Goal: Task Accomplishment & Management: Manage account settings

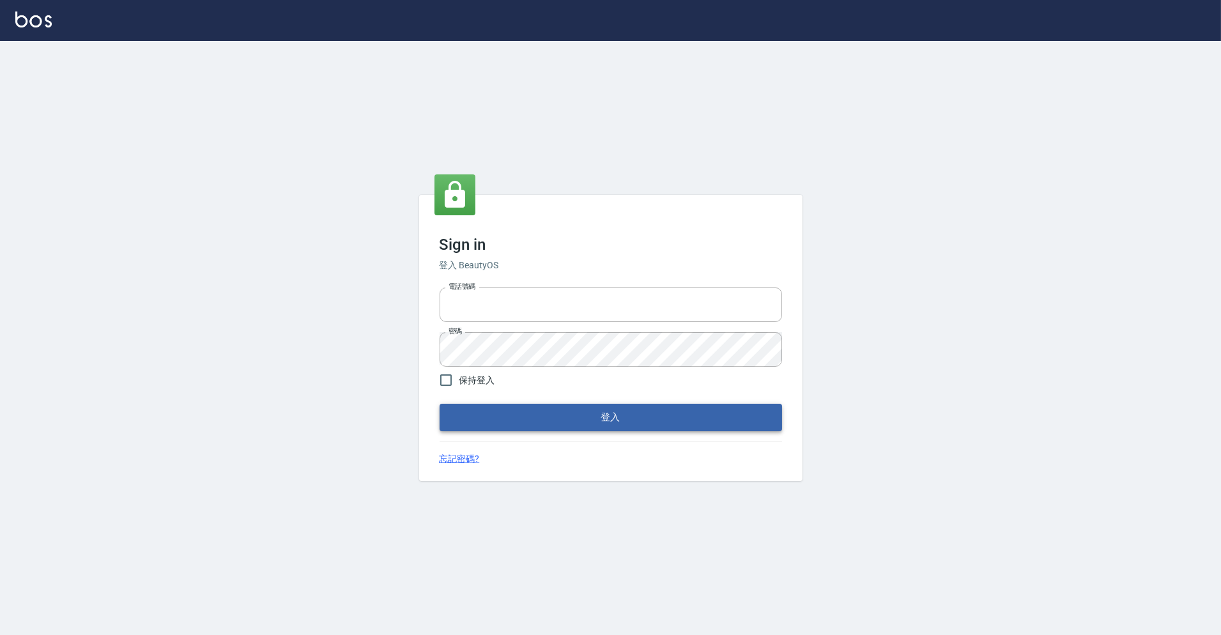
type input "0966699976"
click at [481, 424] on button "登入" at bounding box center [610, 417] width 342 height 27
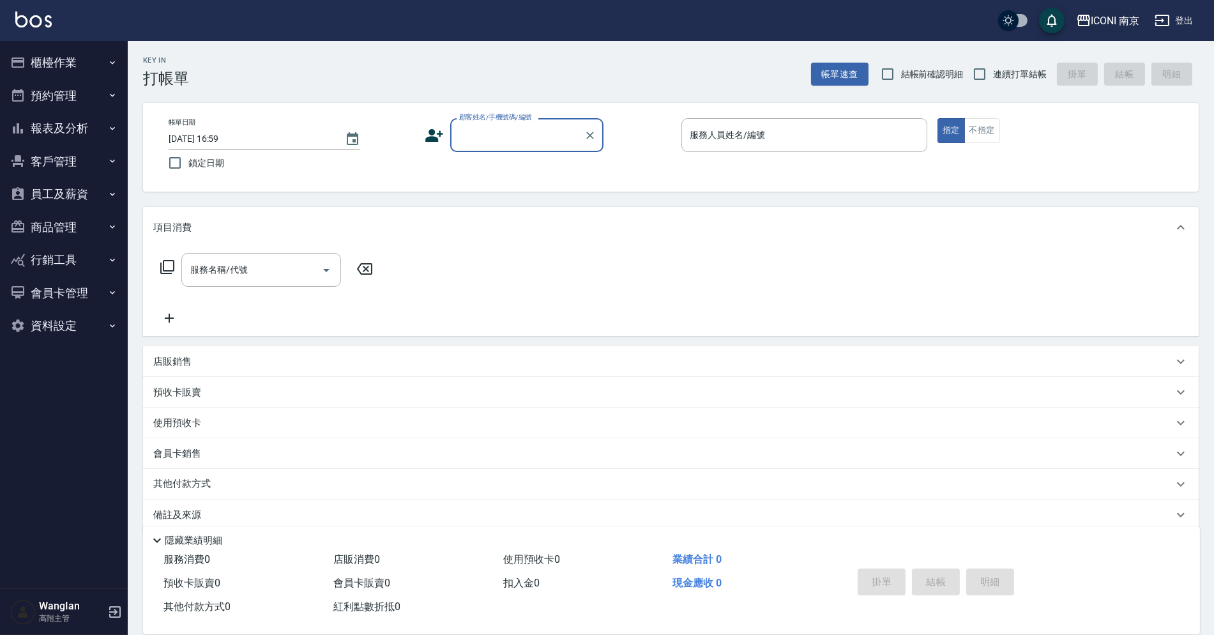
click at [1081, 27] on icon "button" at bounding box center [1083, 20] width 15 height 15
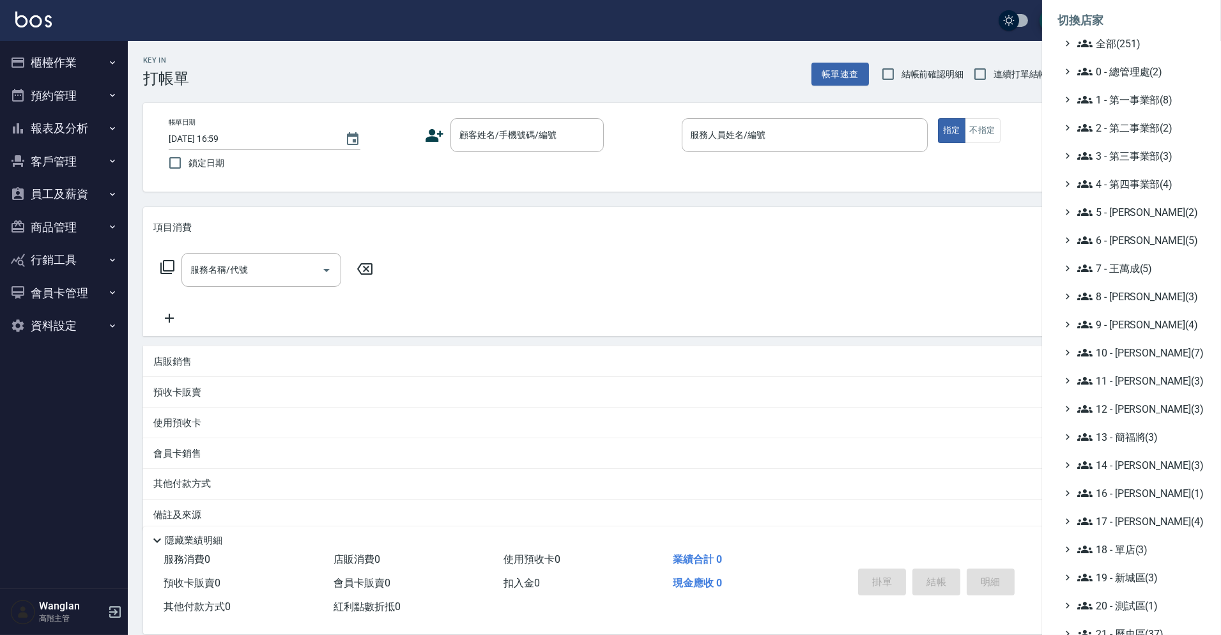
scroll to position [95, 0]
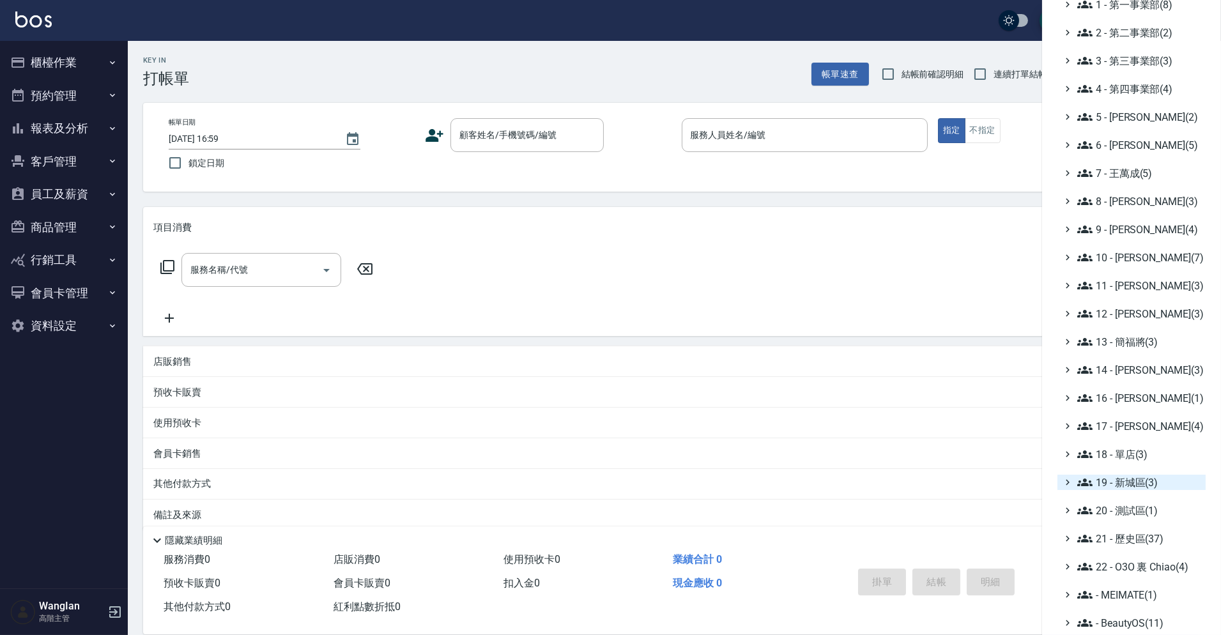
click at [1115, 478] on span "19 - 新城區(3)" at bounding box center [1138, 482] width 123 height 15
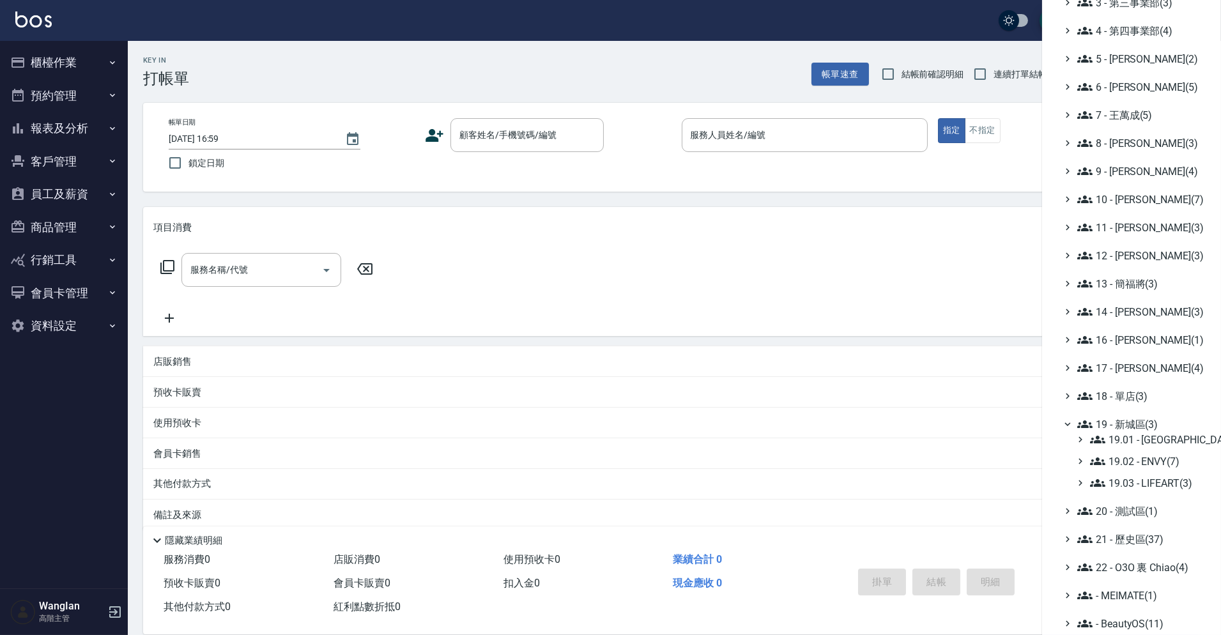
scroll to position [154, 0]
click at [1129, 434] on span "19.01 - 新城區 (11)" at bounding box center [1145, 438] width 111 height 15
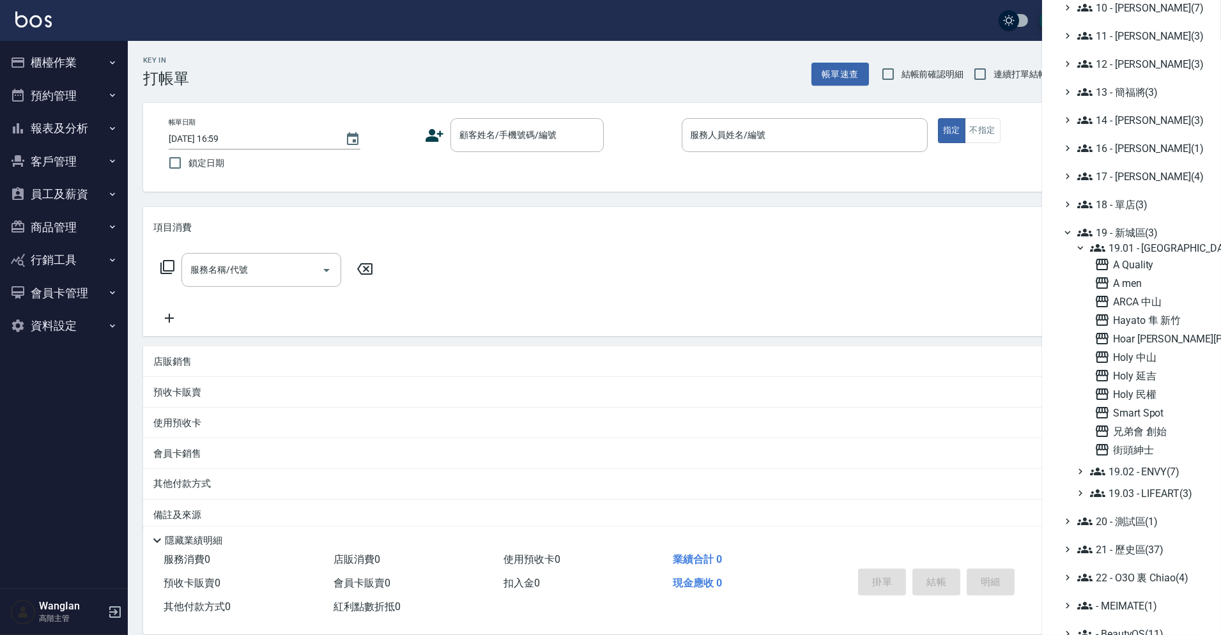
scroll to position [356, 0]
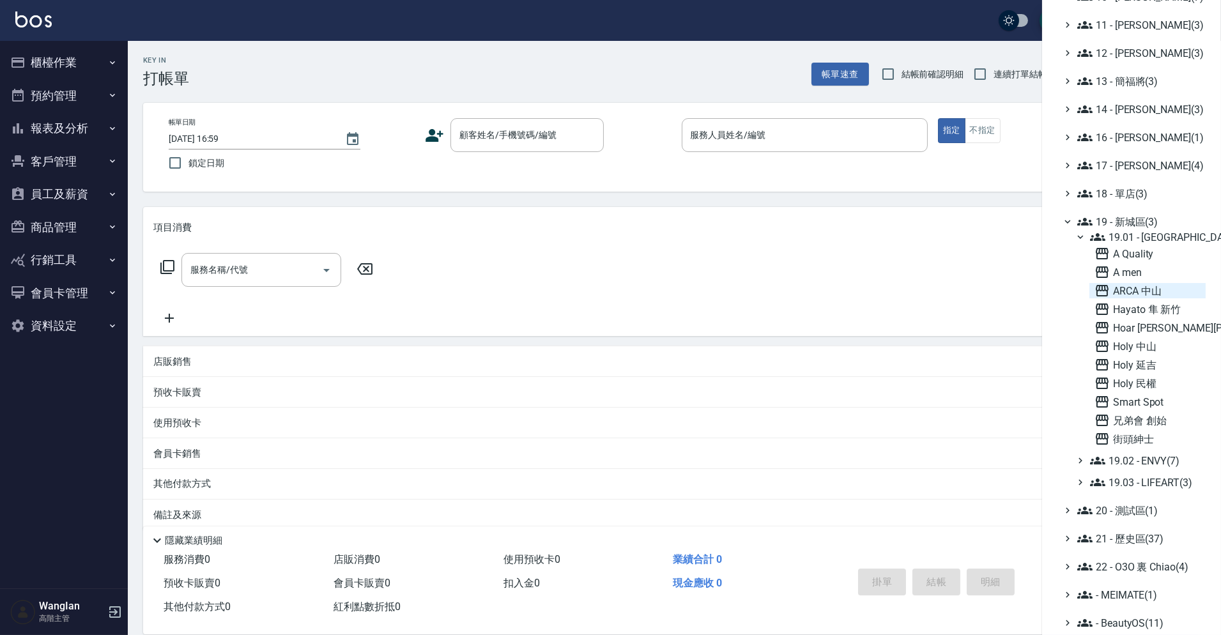
click at [1136, 294] on span "ARCA 中山" at bounding box center [1147, 290] width 106 height 15
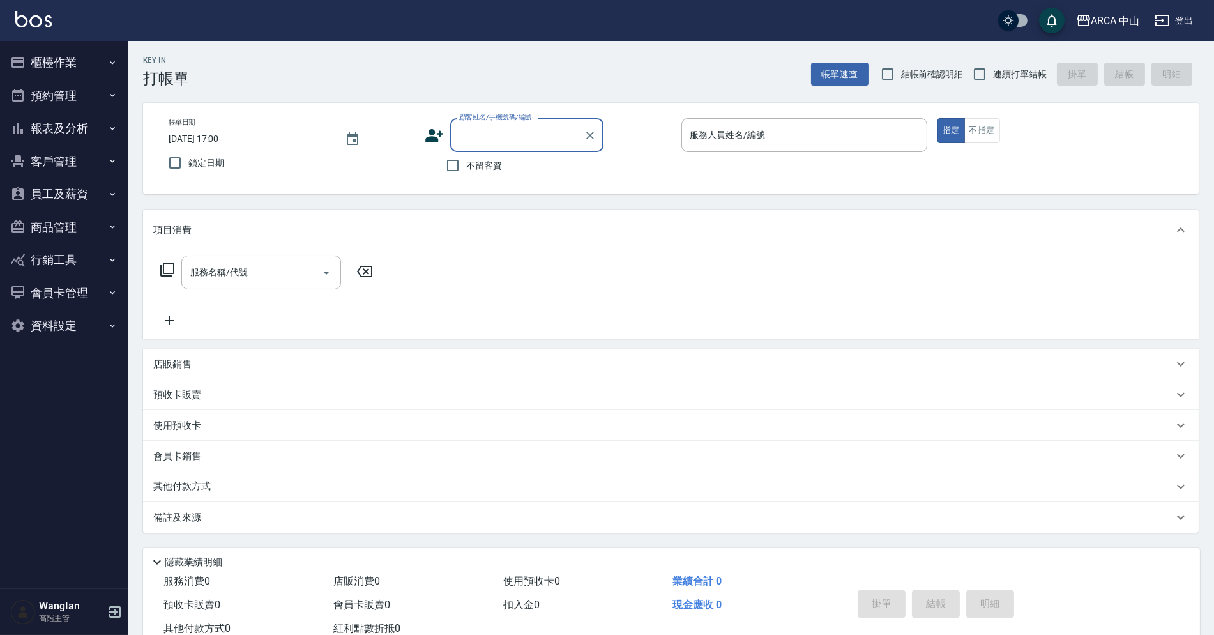
scroll to position [39, 0]
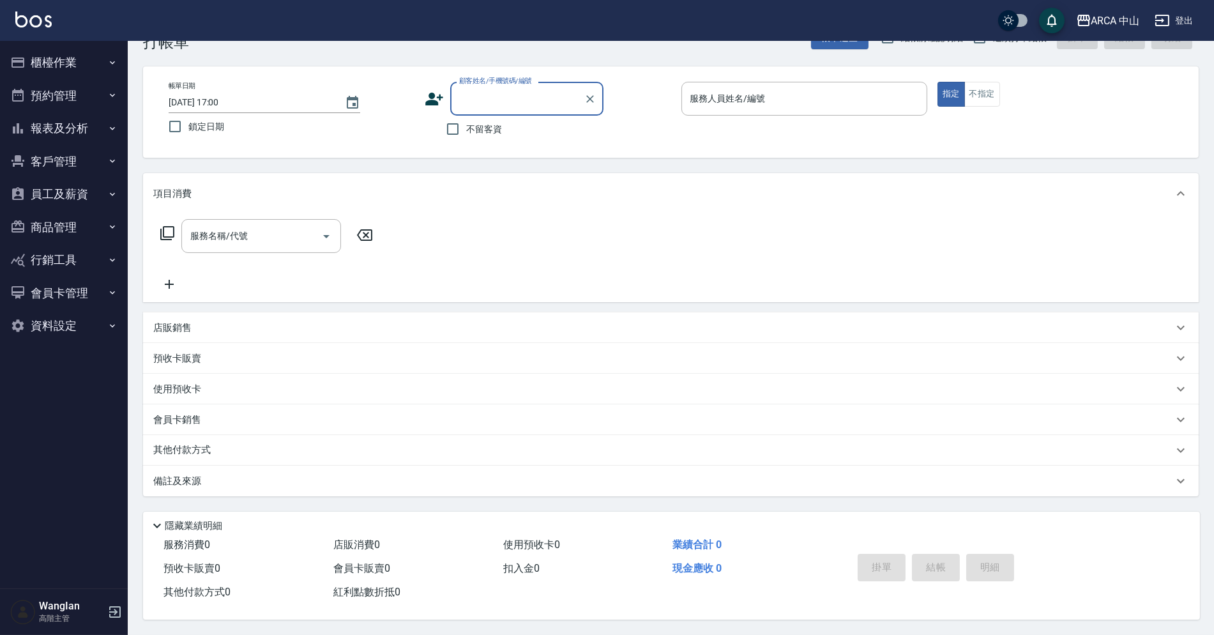
click at [103, 202] on button "員工及薪資" at bounding box center [64, 194] width 118 height 33
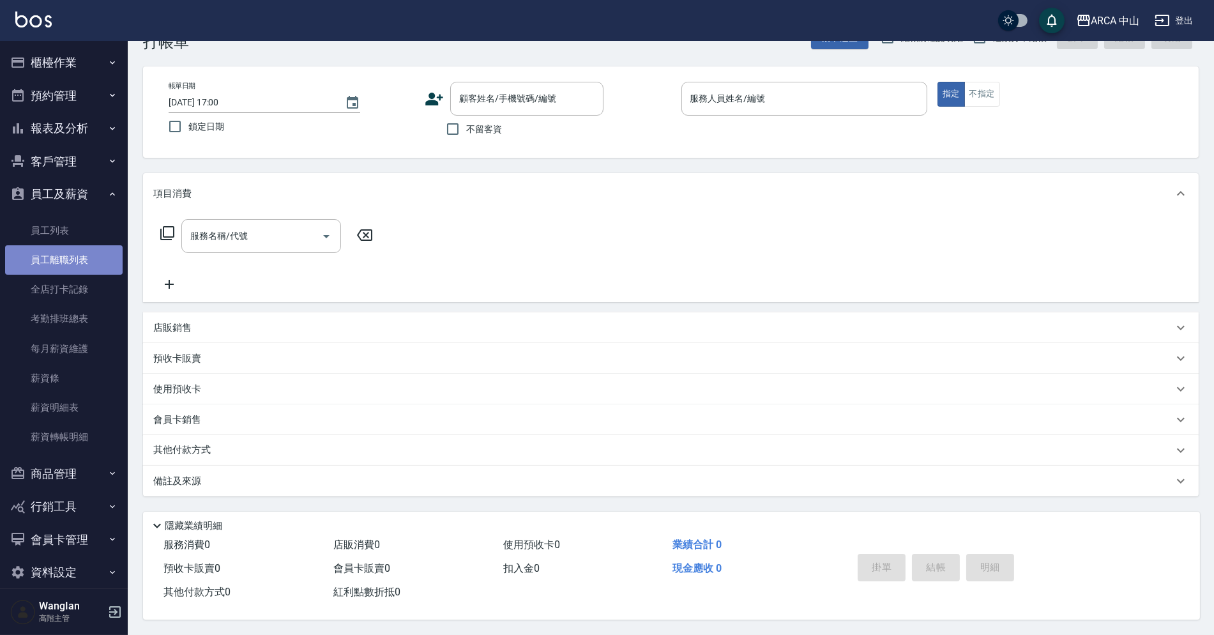
click at [103, 251] on link "員工離職列表" at bounding box center [64, 259] width 118 height 29
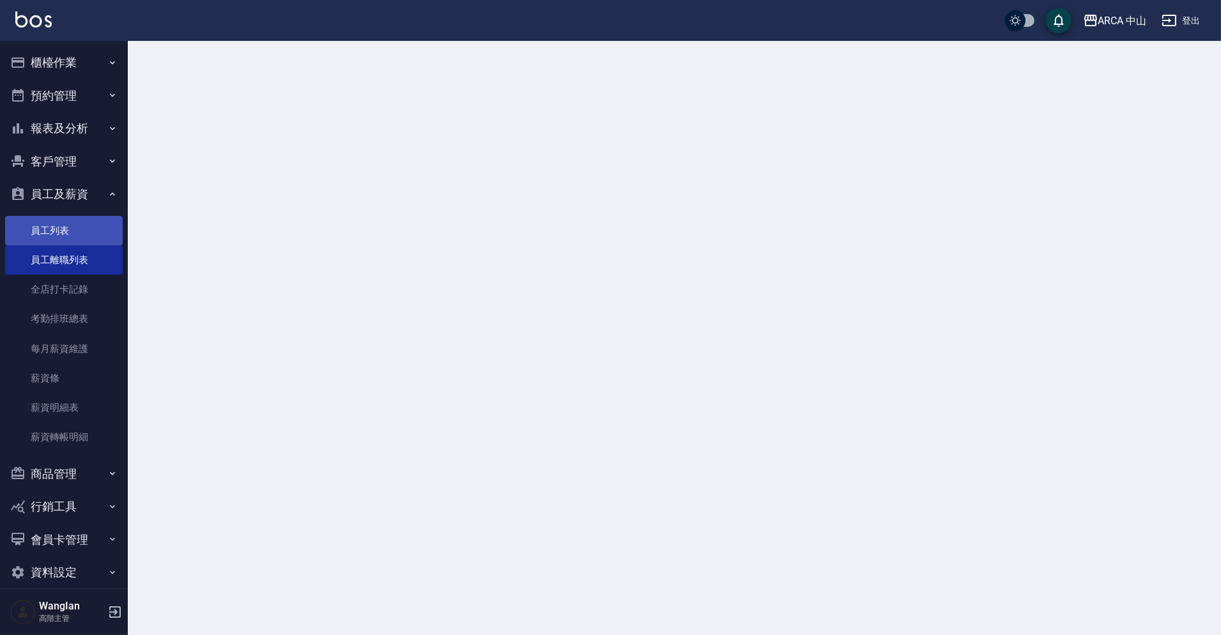
click at [99, 240] on link "員工列表" at bounding box center [64, 230] width 118 height 29
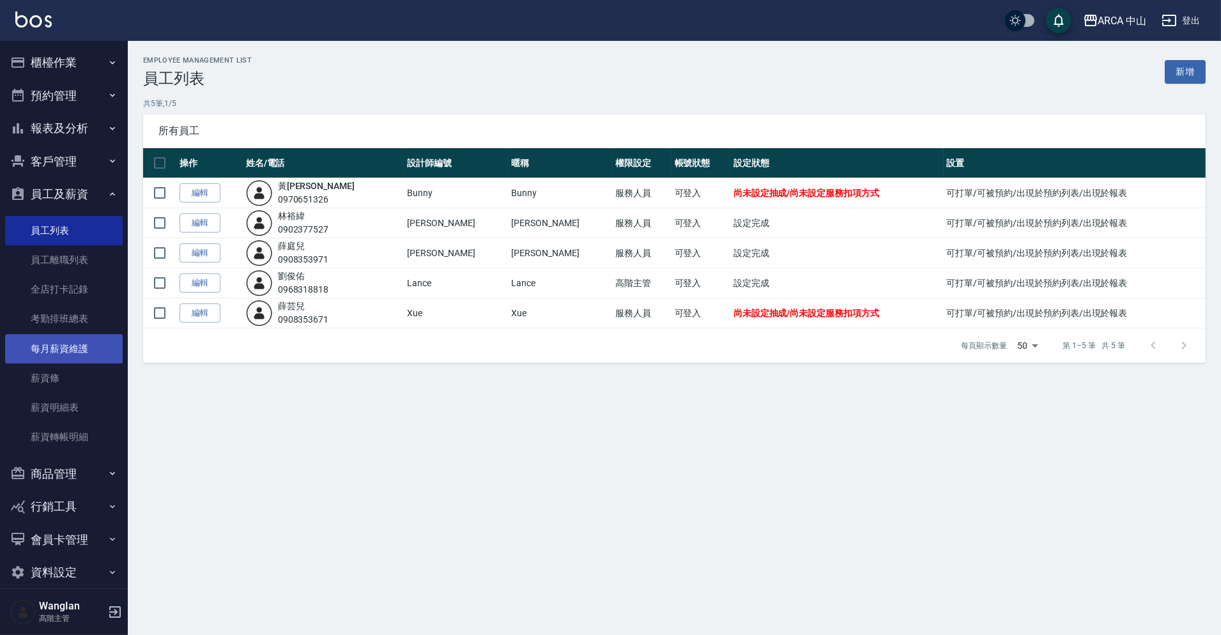
scroll to position [15, 0]
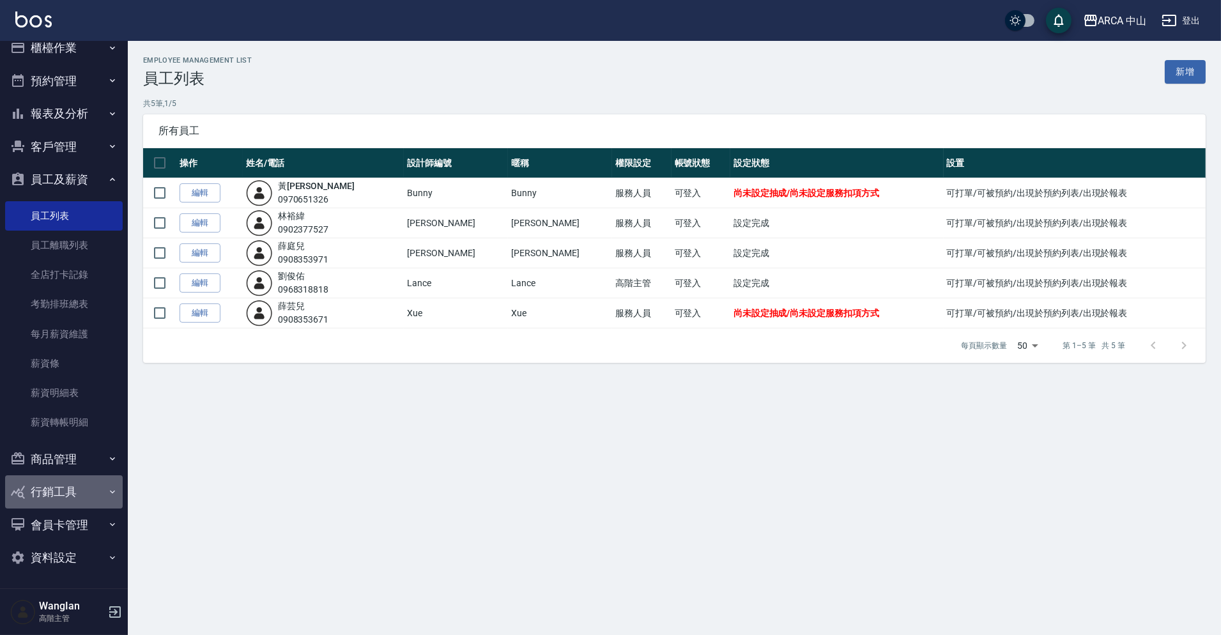
click at [102, 477] on button "行銷工具" at bounding box center [64, 491] width 118 height 33
click at [72, 450] on button "商品管理" at bounding box center [64, 459] width 118 height 33
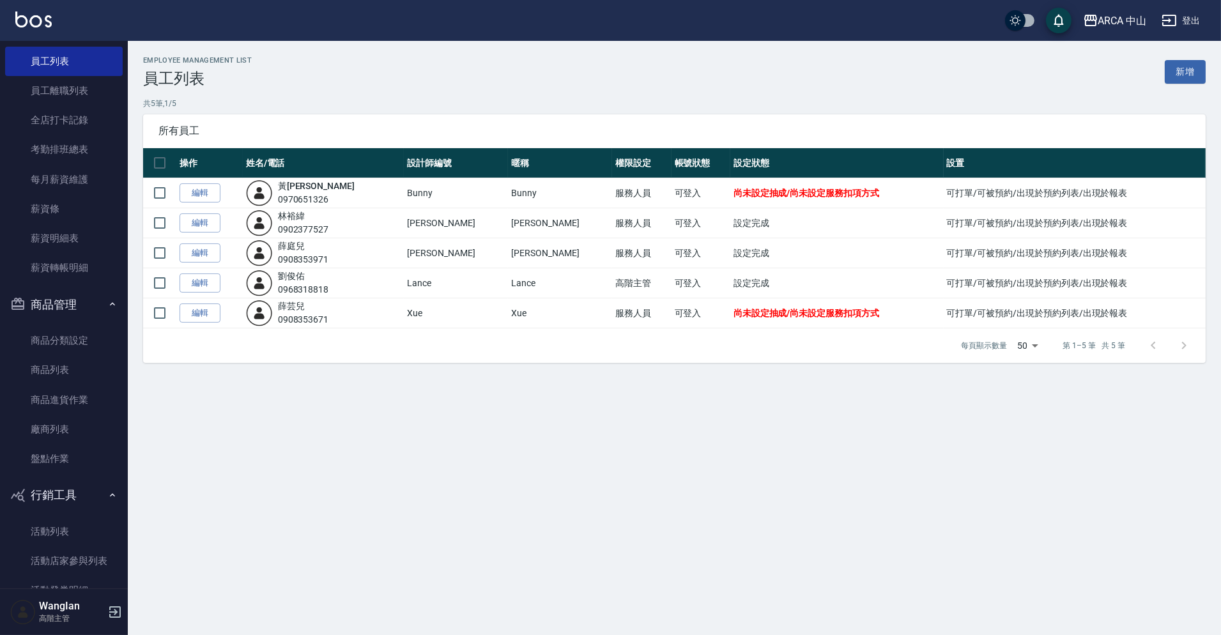
scroll to position [271, 0]
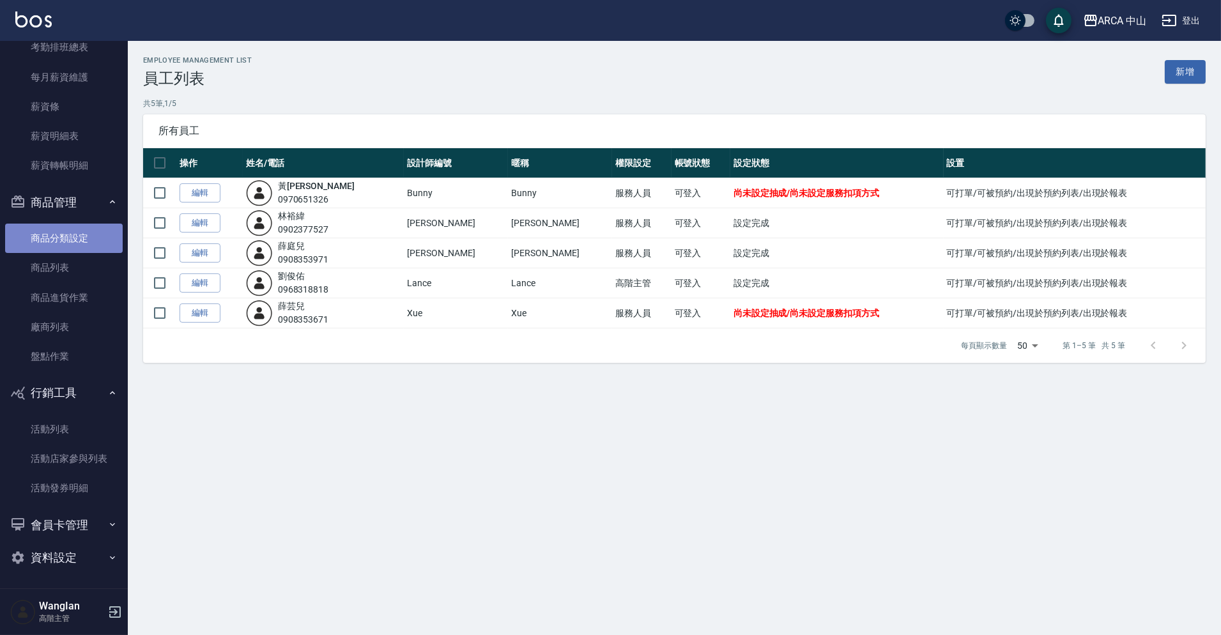
click at [68, 247] on link "商品分類設定" at bounding box center [64, 238] width 118 height 29
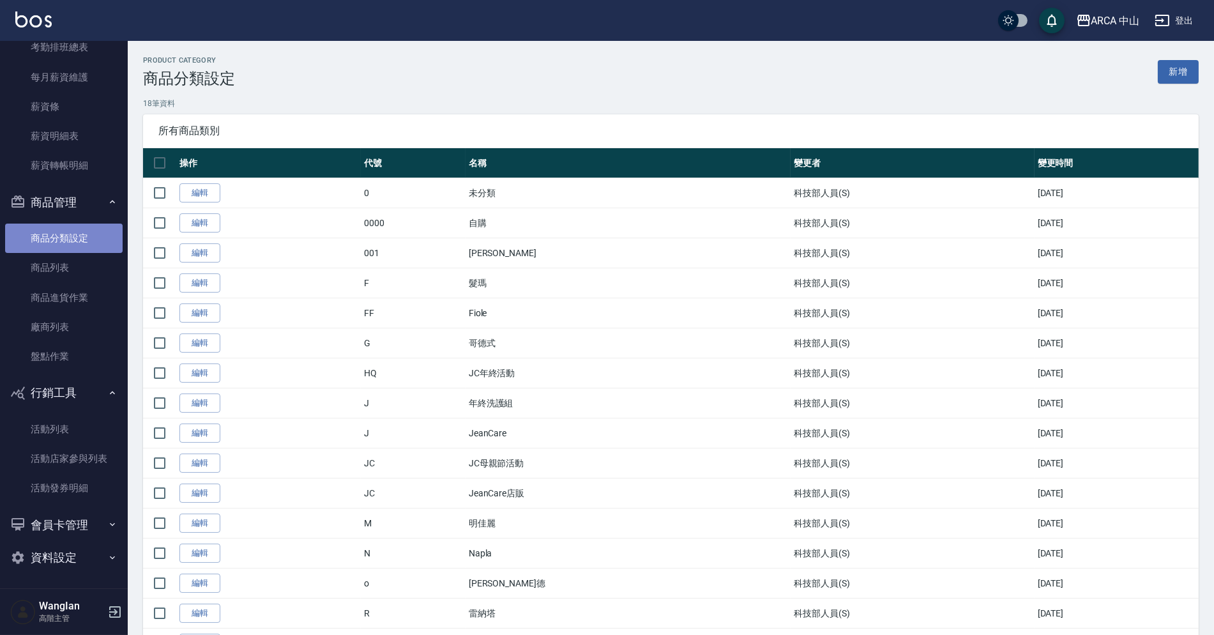
click at [68, 247] on link "商品分類設定" at bounding box center [64, 238] width 118 height 29
click at [64, 268] on link "商品列表" at bounding box center [64, 267] width 118 height 29
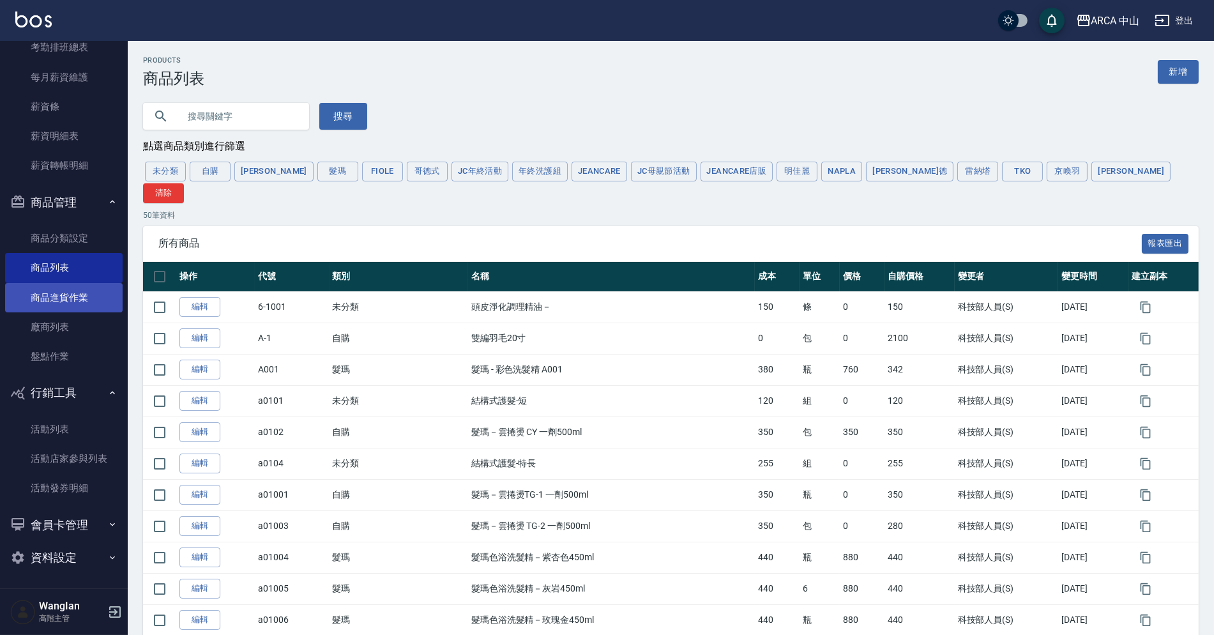
click at [60, 303] on link "商品進貨作業" at bounding box center [64, 297] width 118 height 29
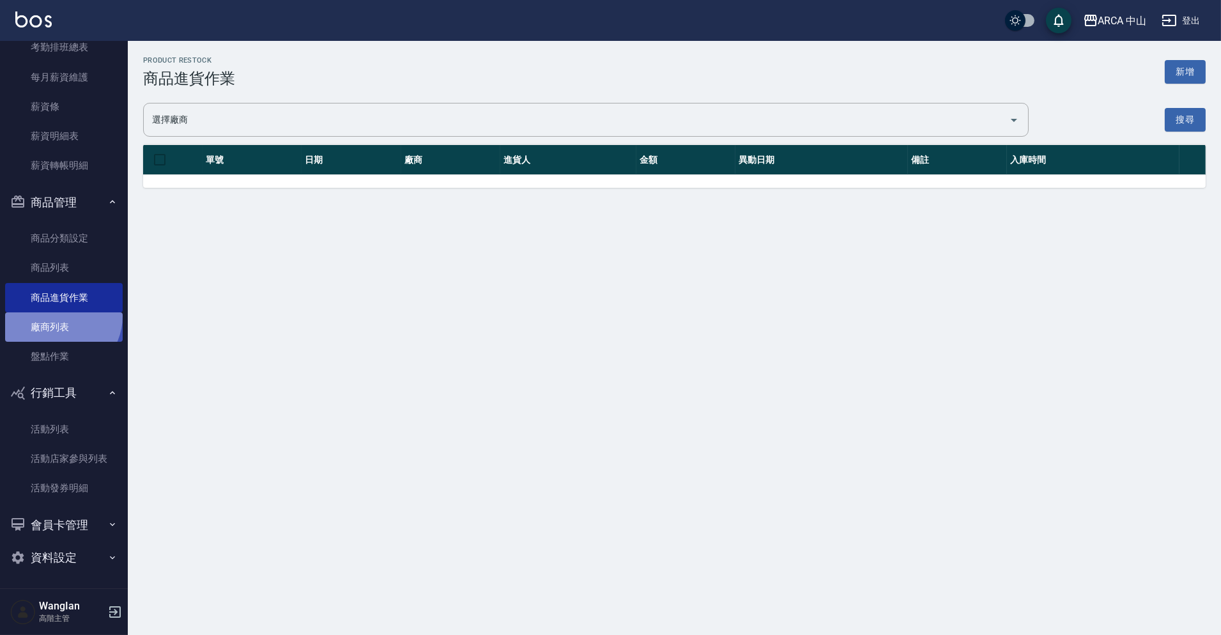
click at [59, 316] on link "廠商列表" at bounding box center [64, 326] width 118 height 29
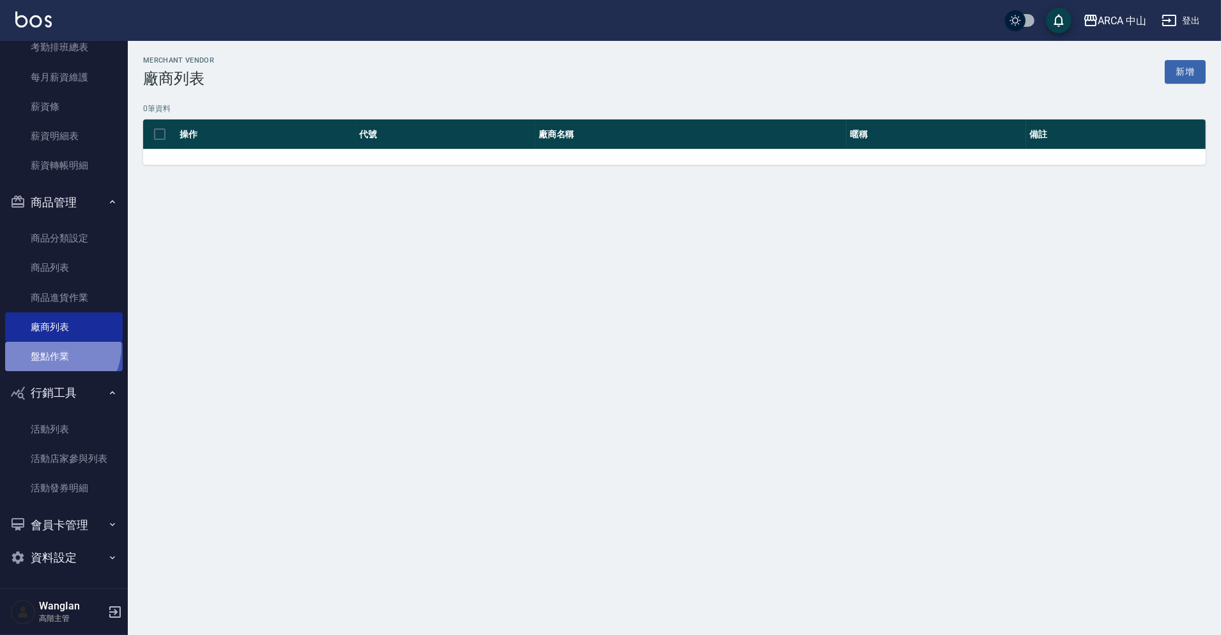
click at [57, 347] on link "盤點作業" at bounding box center [64, 356] width 118 height 29
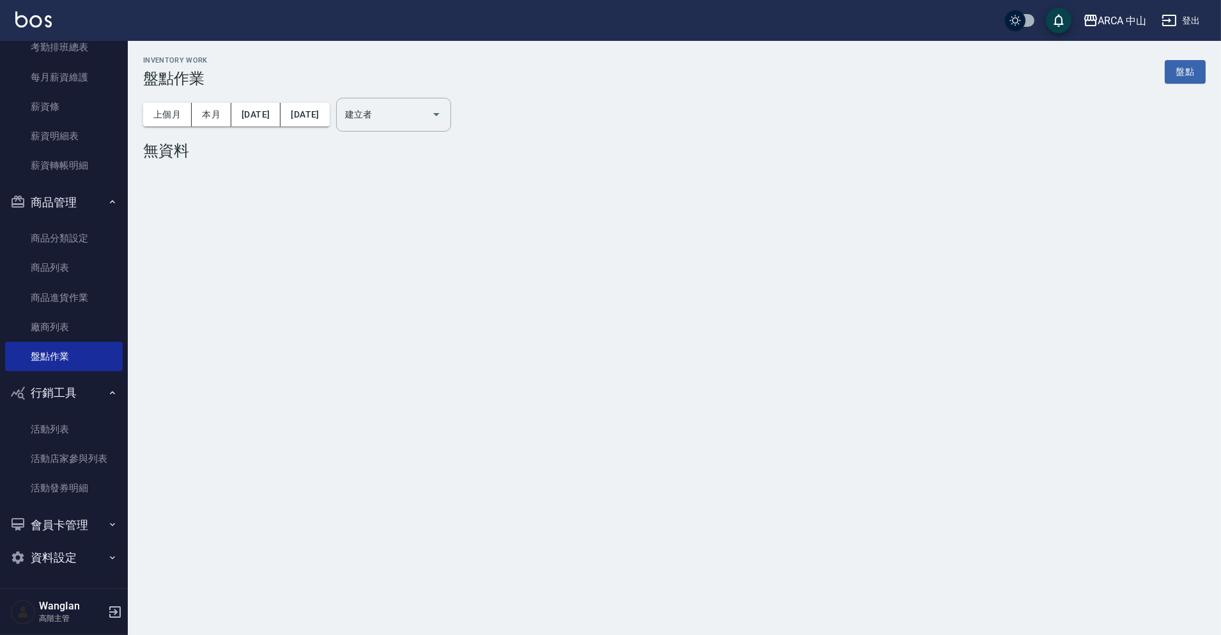
click at [67, 409] on ul "活動列表 活動店家參與列表 活動發券明細" at bounding box center [64, 458] width 118 height 99
click at [67, 427] on link "活動列表" at bounding box center [64, 429] width 118 height 29
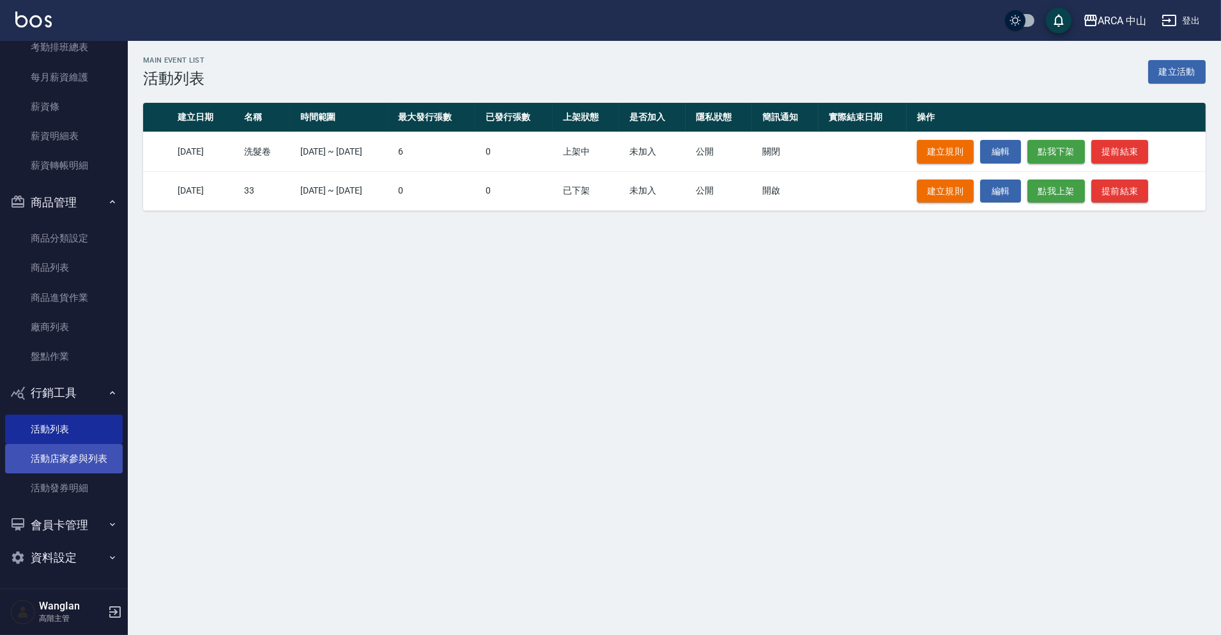
click at [75, 462] on link "活動店家參與列表" at bounding box center [64, 458] width 118 height 29
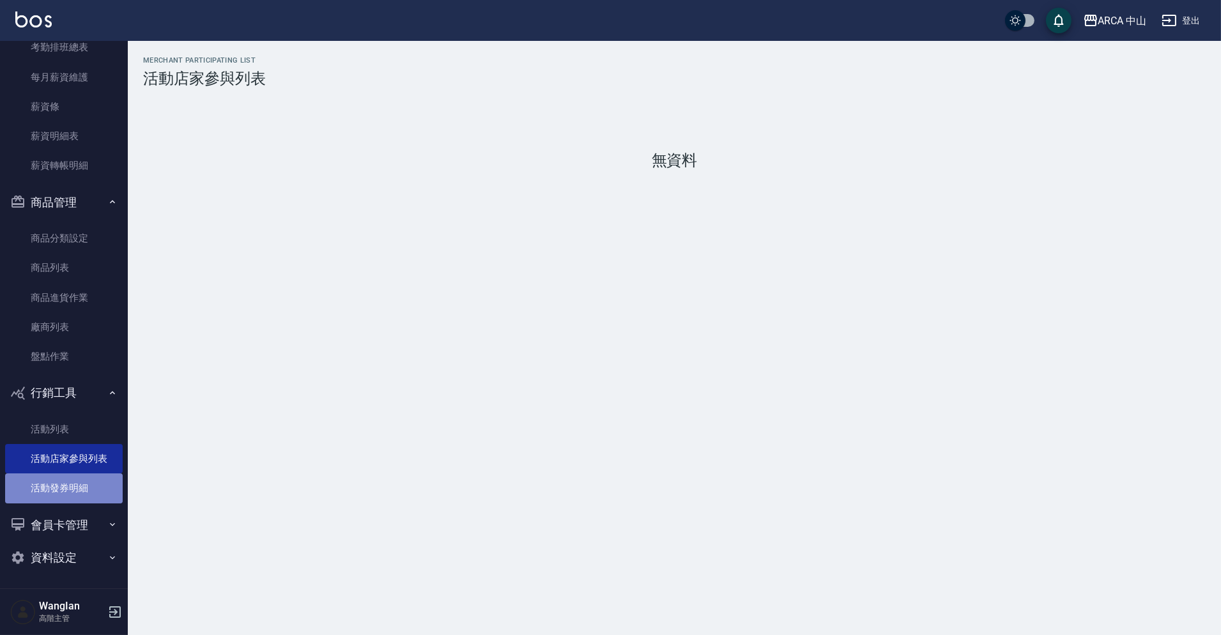
click at [68, 484] on link "活動發券明細" at bounding box center [64, 487] width 118 height 29
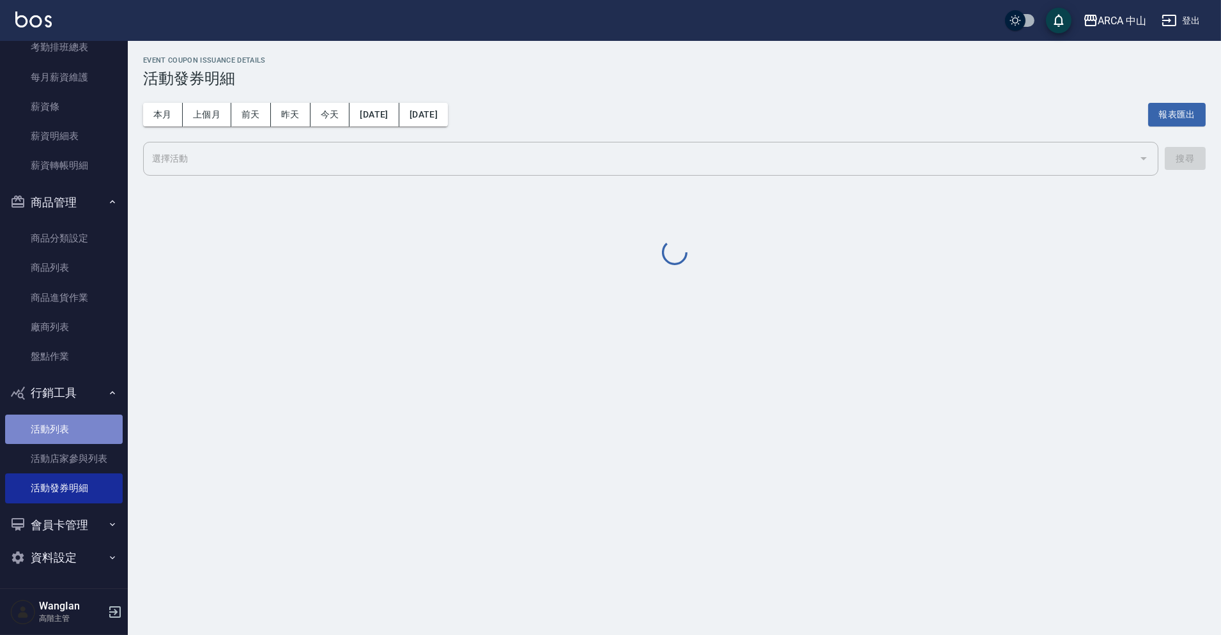
click at [68, 423] on link "活動列表" at bounding box center [64, 429] width 118 height 29
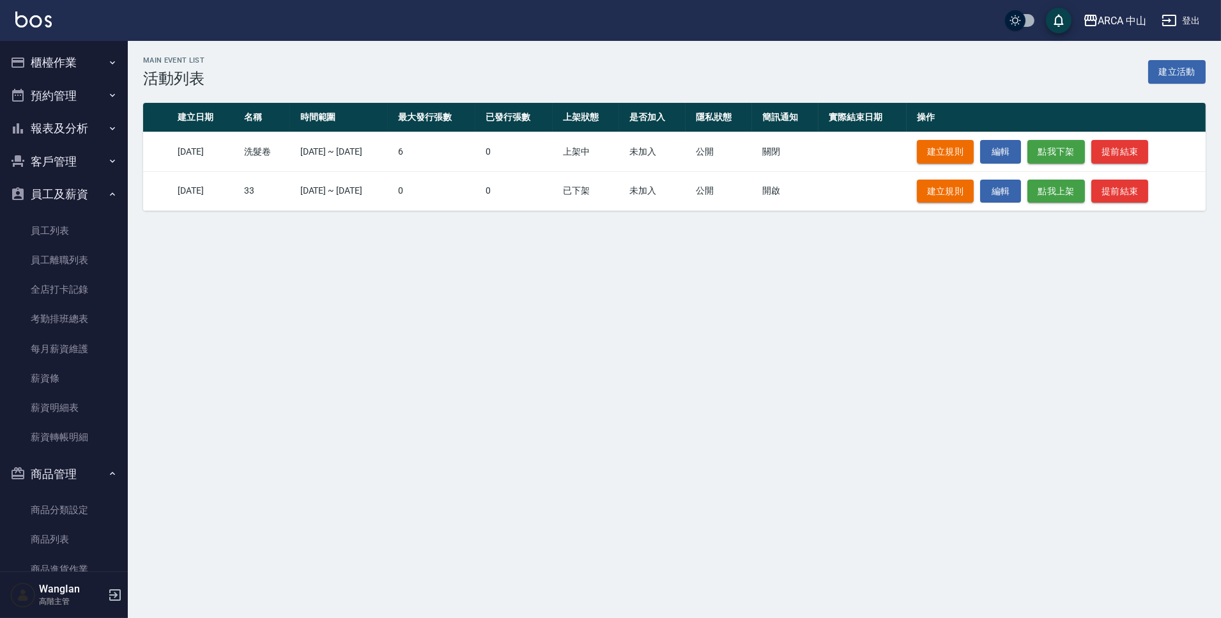
click at [73, 209] on button "員工及薪資" at bounding box center [64, 194] width 118 height 33
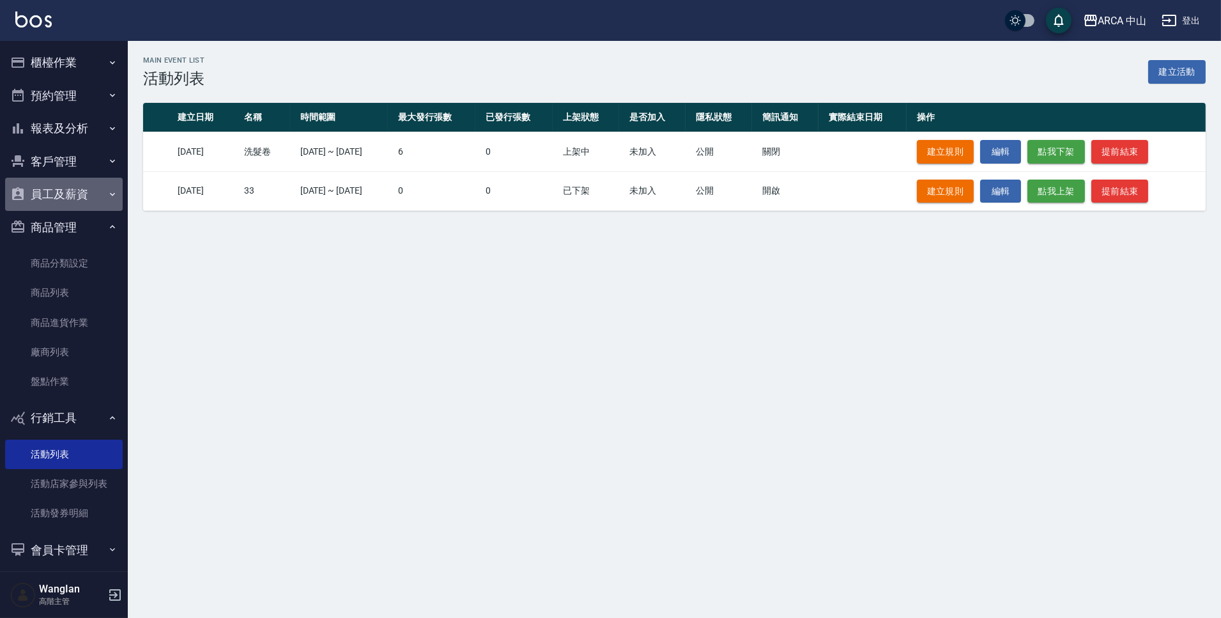
click at [73, 209] on button "員工及薪資" at bounding box center [64, 194] width 118 height 33
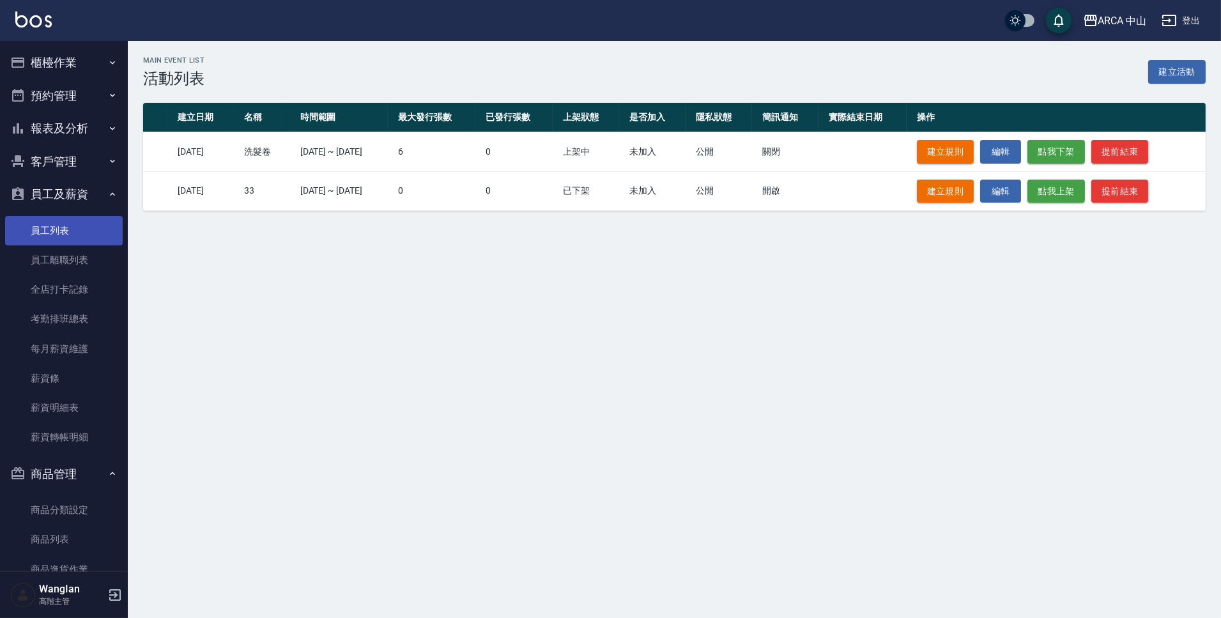
click at [69, 229] on link "員工列表" at bounding box center [64, 230] width 118 height 29
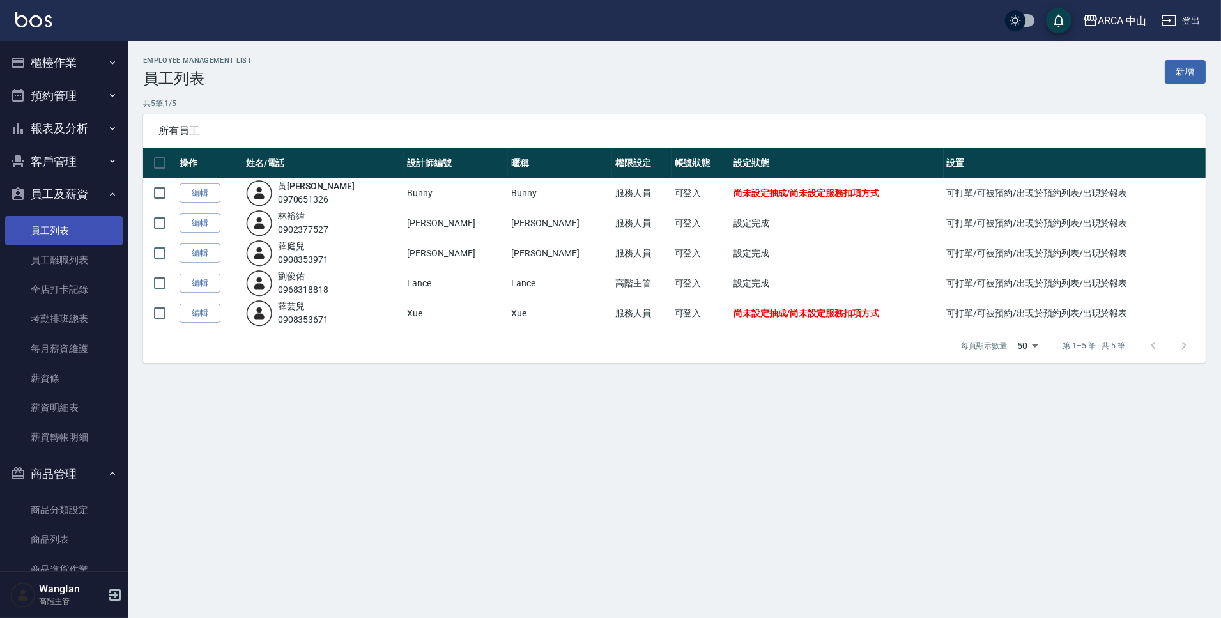
scroll to position [289, 0]
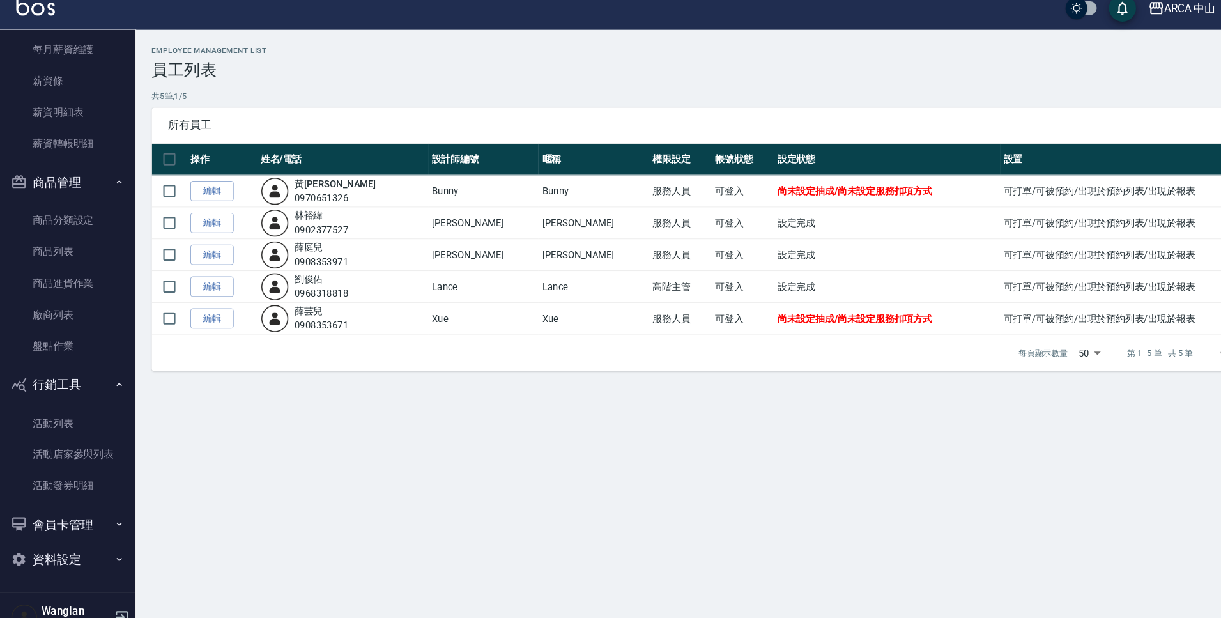
click at [66, 537] on button "資料設定" at bounding box center [64, 540] width 118 height 33
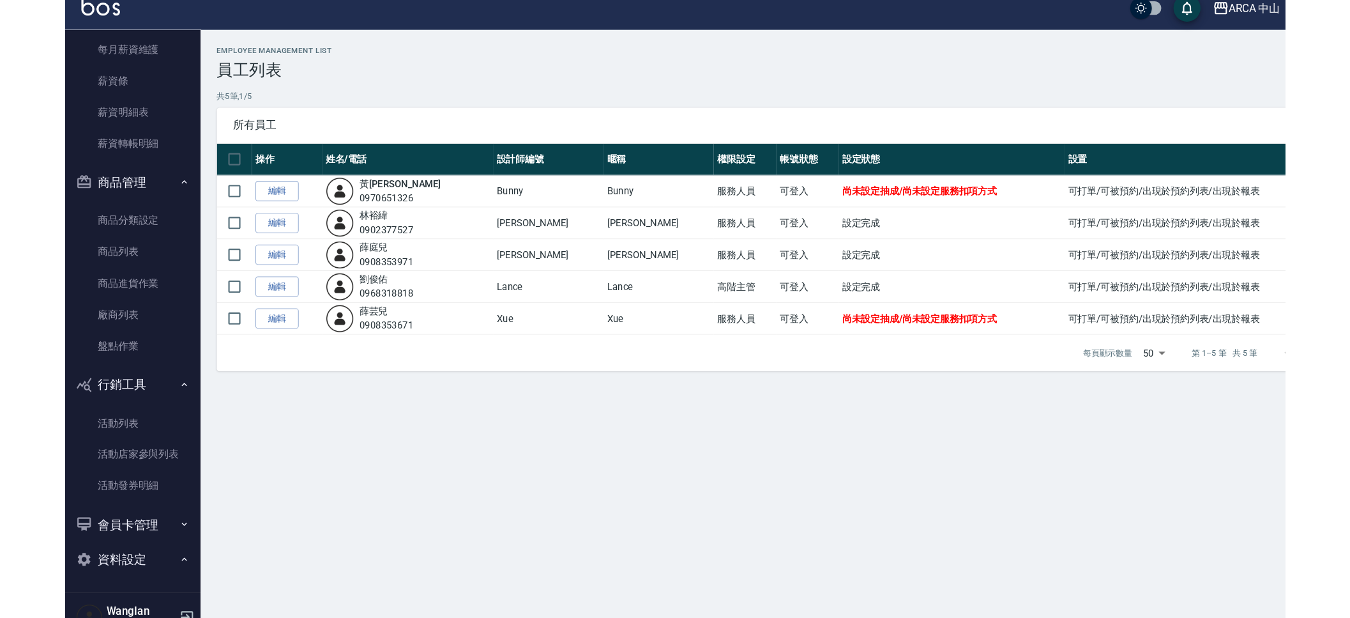
scroll to position [595, 0]
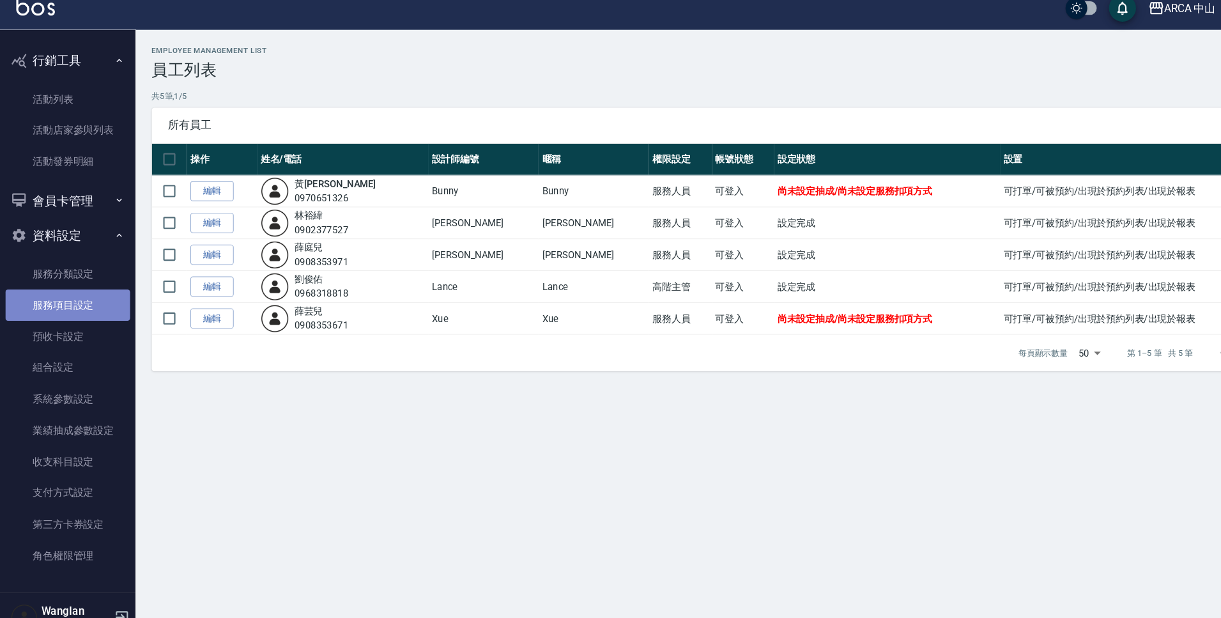
click at [69, 294] on link "服務項目設定" at bounding box center [64, 300] width 118 height 29
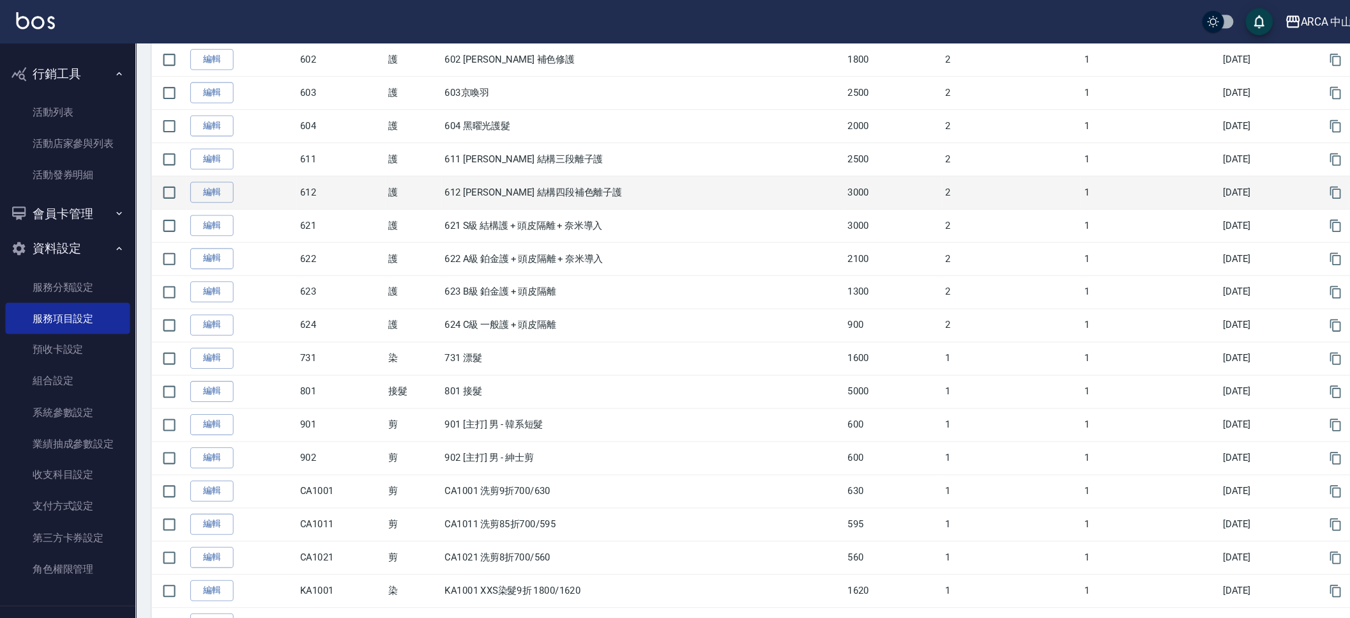
scroll to position [394, 0]
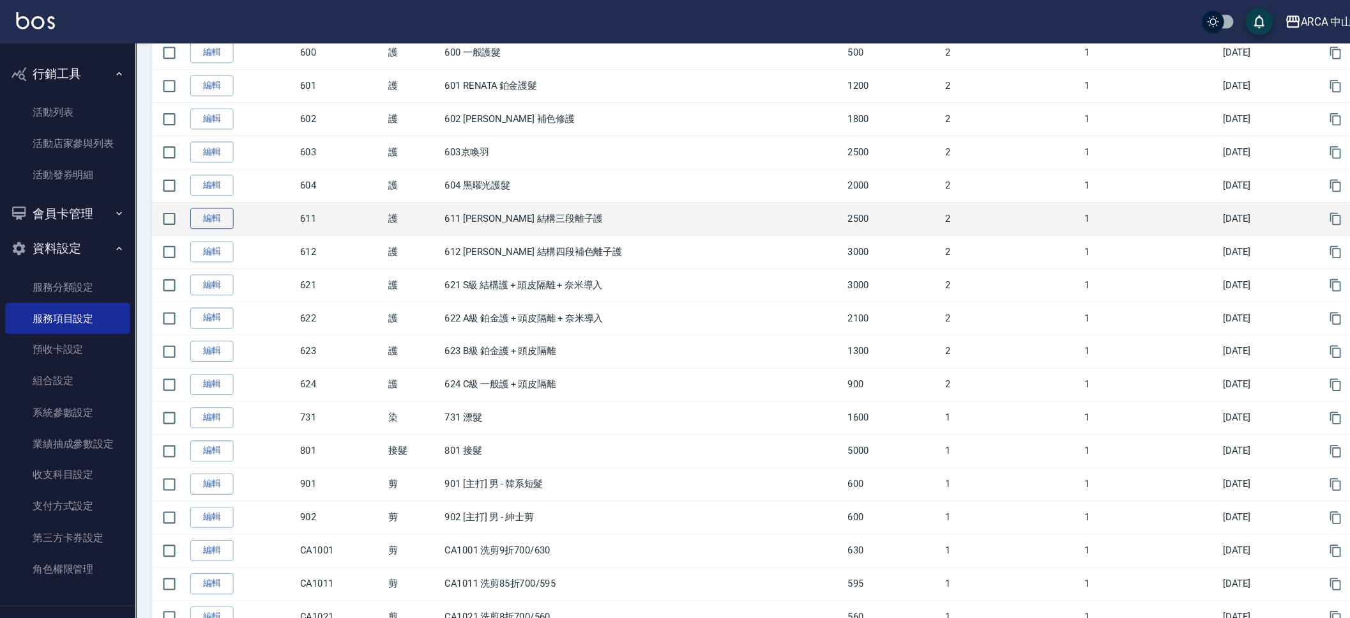
click at [208, 206] on link "編輯" at bounding box center [199, 206] width 41 height 20
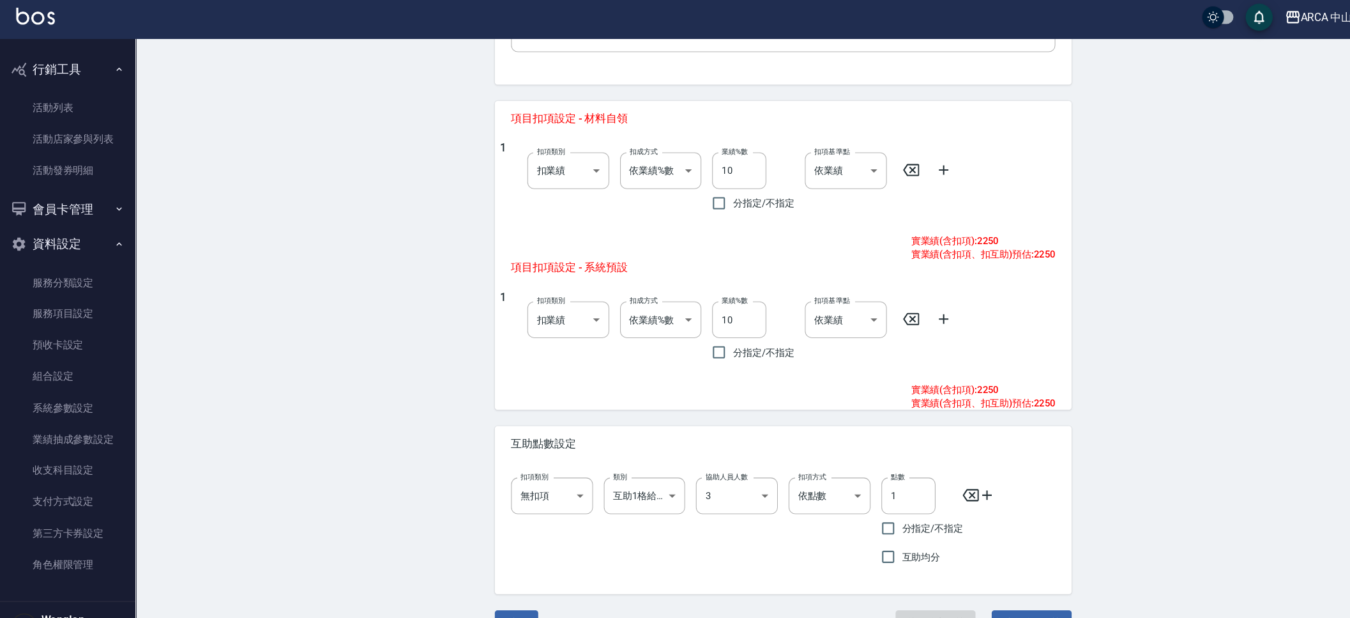
scroll to position [474, 0]
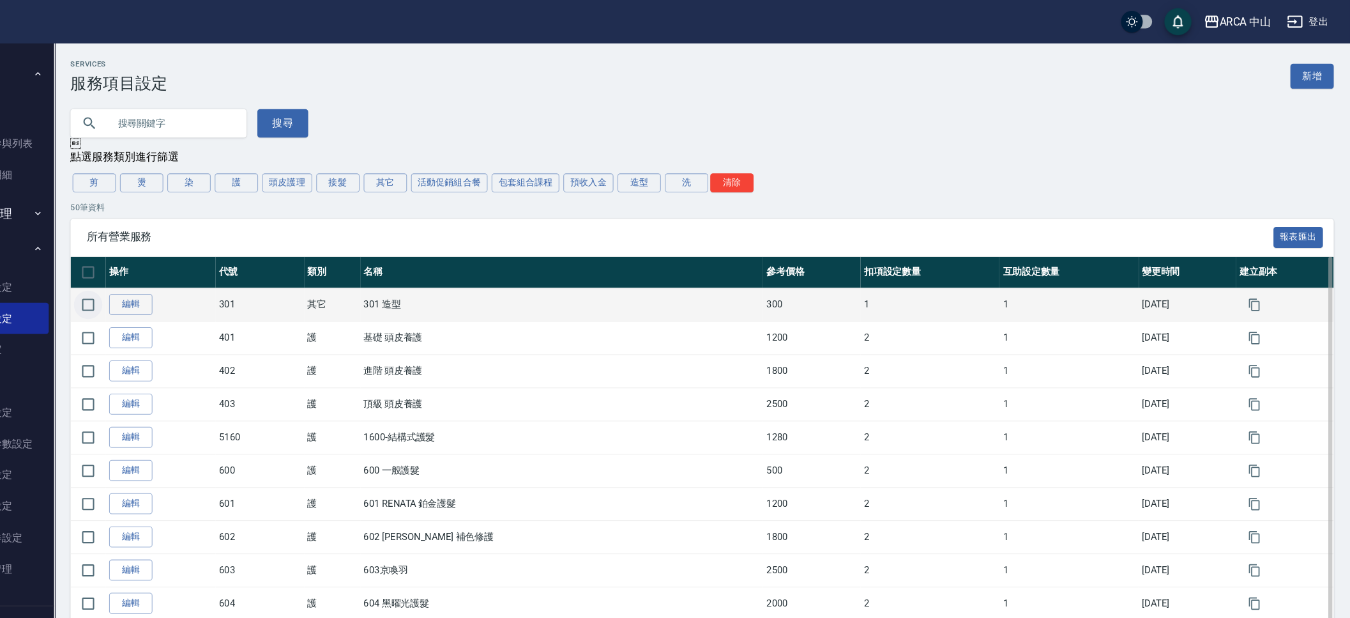
click at [154, 285] on input "checkbox" at bounding box center [159, 287] width 27 height 27
checkbox input "true"
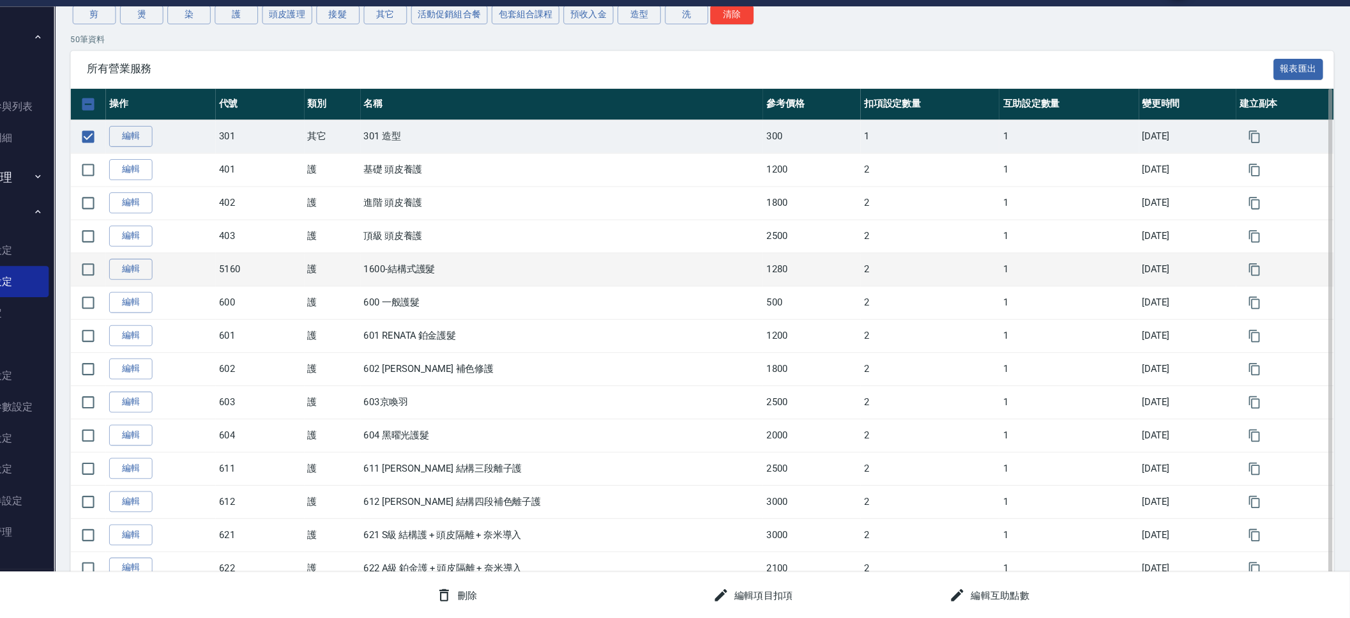
scroll to position [187, 0]
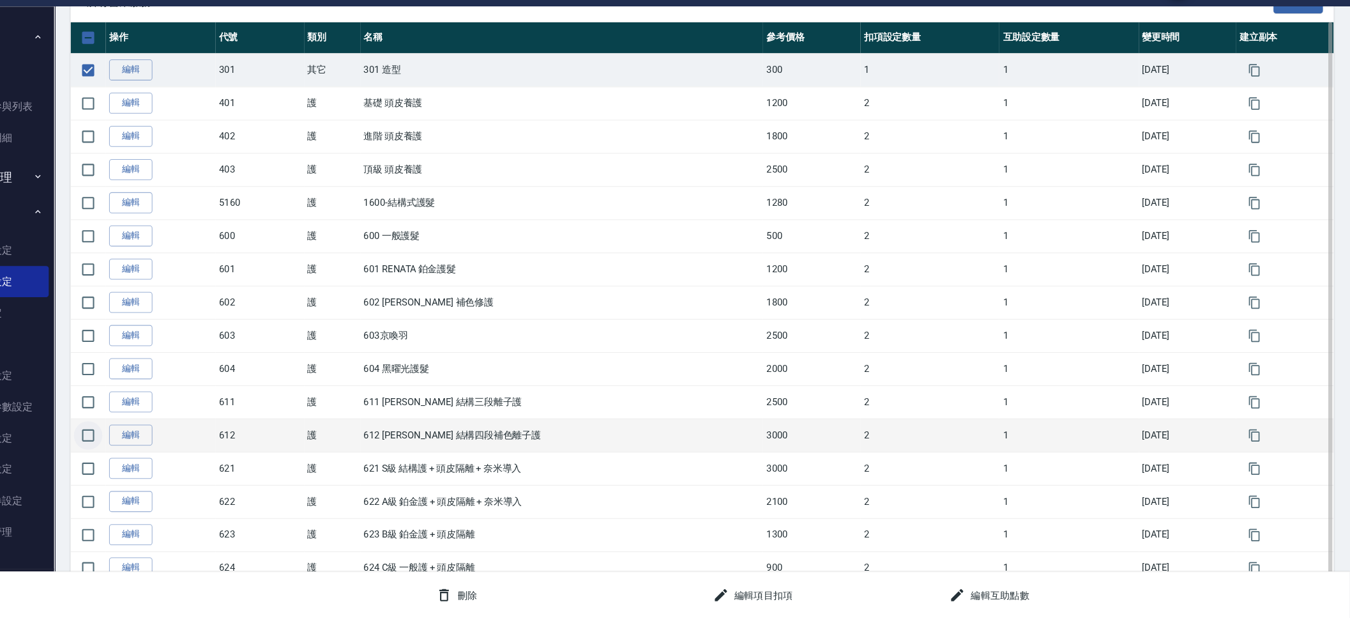
click at [162, 445] on input "checkbox" at bounding box center [159, 445] width 27 height 27
checkbox input "true"
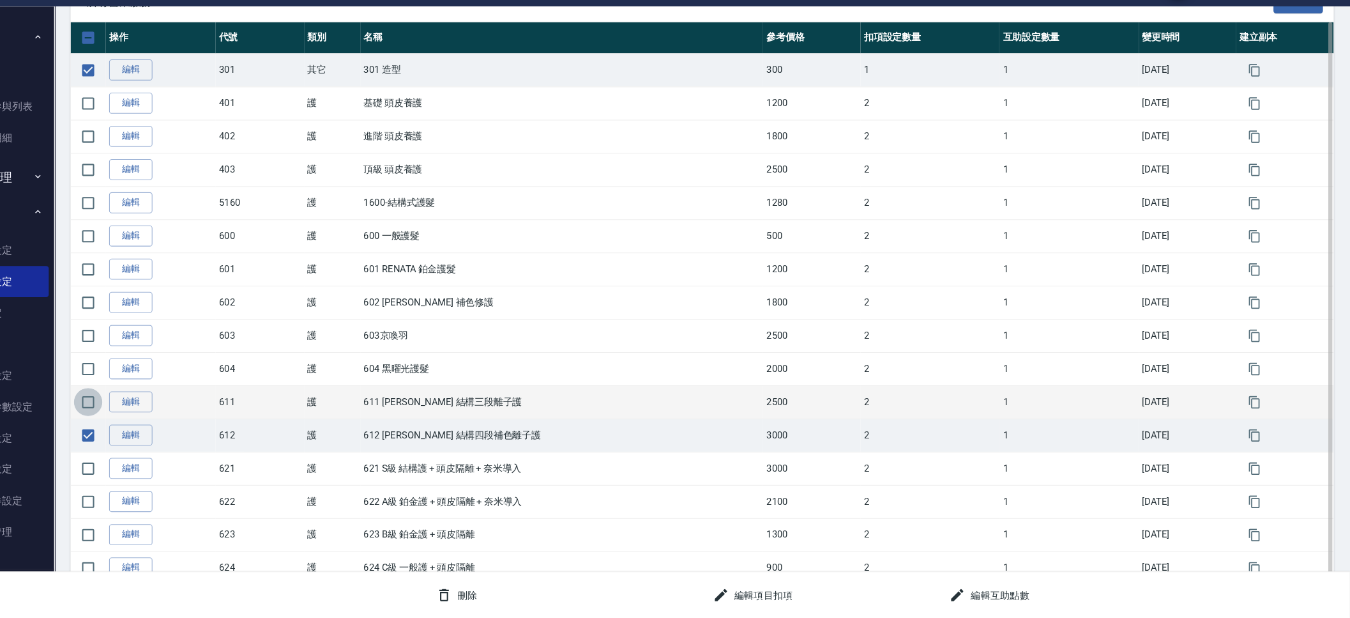
click at [160, 416] on input "checkbox" at bounding box center [159, 414] width 27 height 27
checkbox input "true"
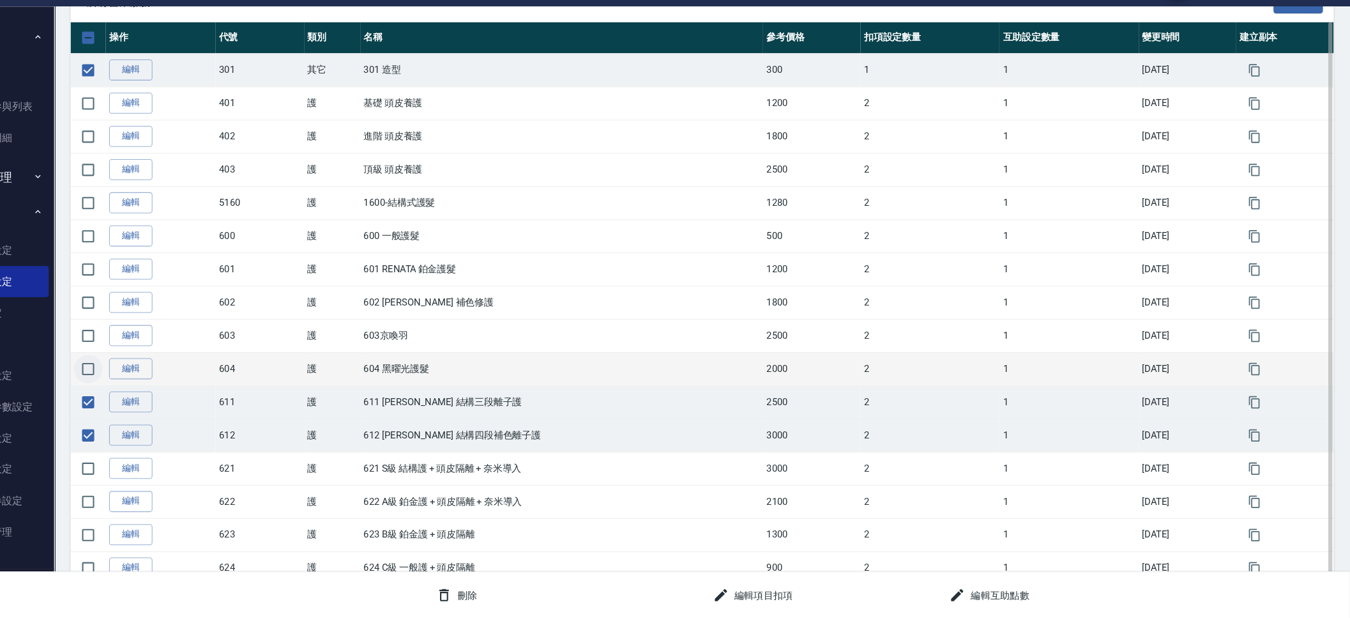
click at [160, 378] on input "checkbox" at bounding box center [159, 382] width 27 height 27
checkbox input "true"
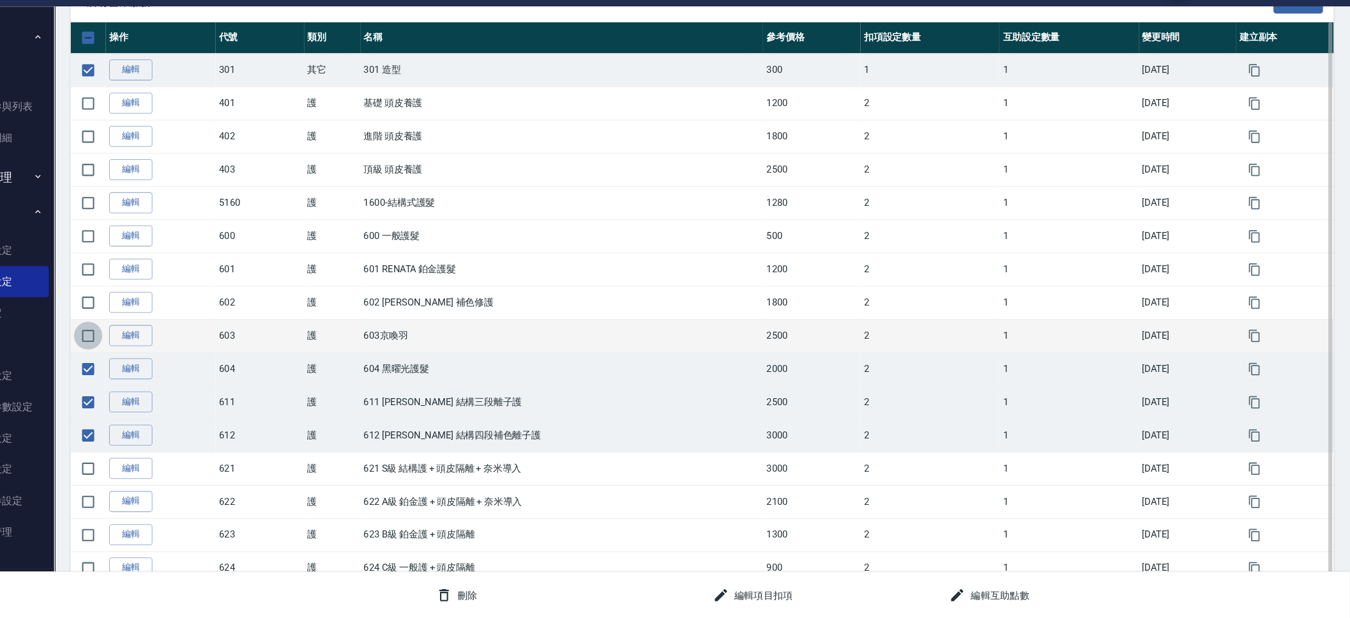
click at [160, 350] on input "checkbox" at bounding box center [159, 351] width 27 height 27
checkbox input "true"
click at [160, 73] on input "checkbox" at bounding box center [159, 70] width 27 height 27
checkbox input "true"
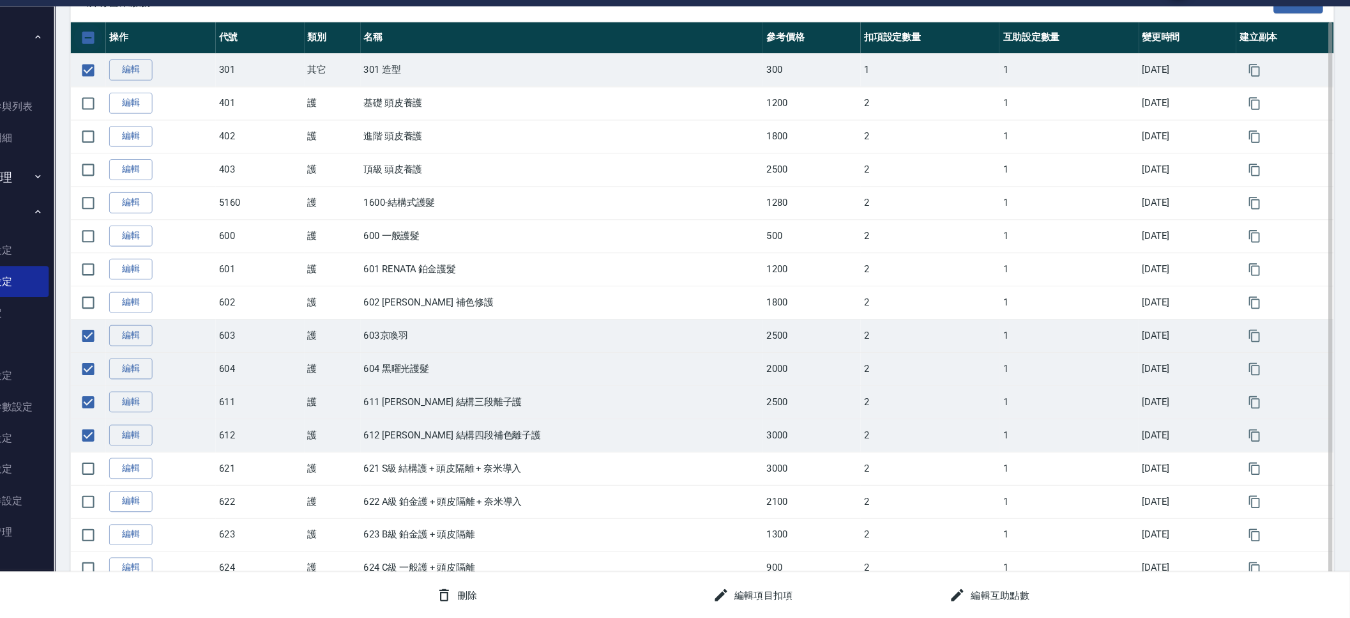
checkbox input "true"
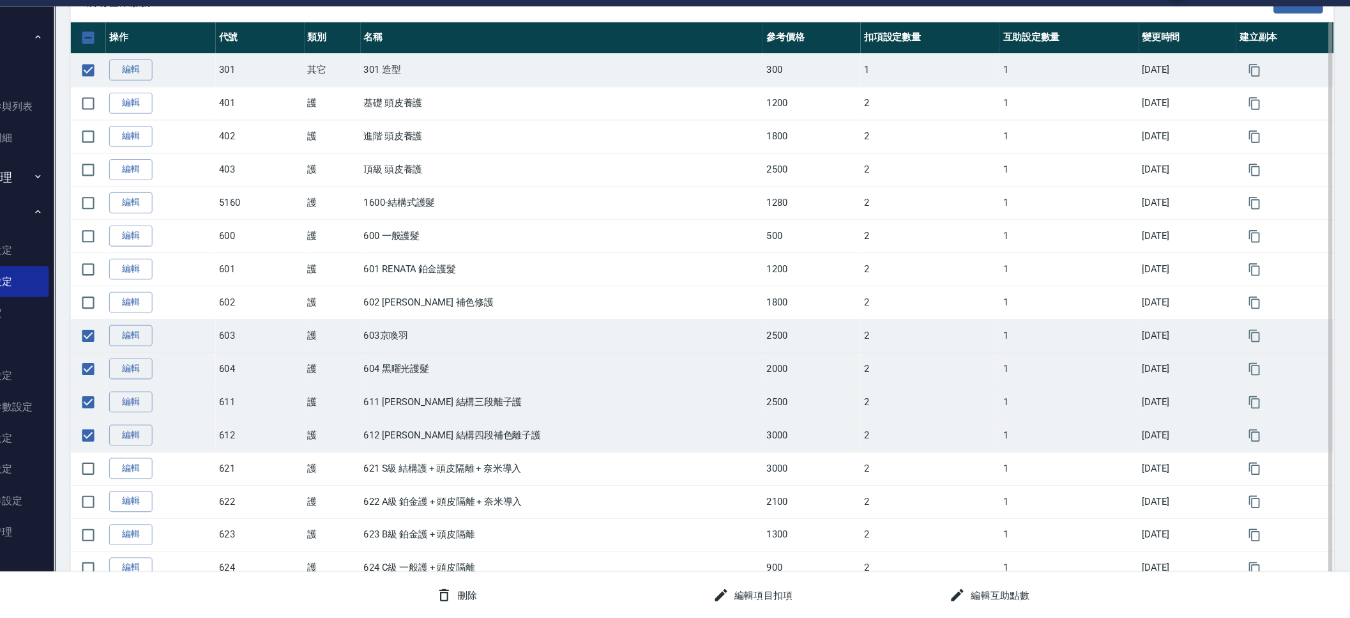
checkbox input "true"
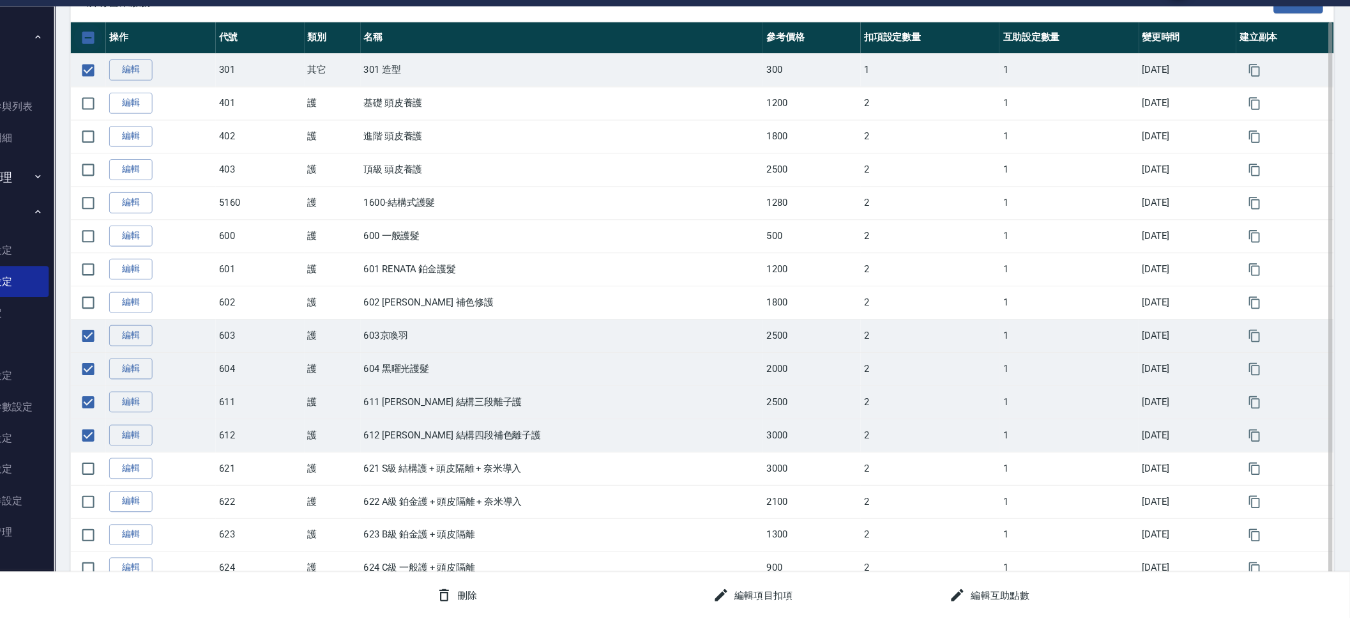
checkbox input "true"
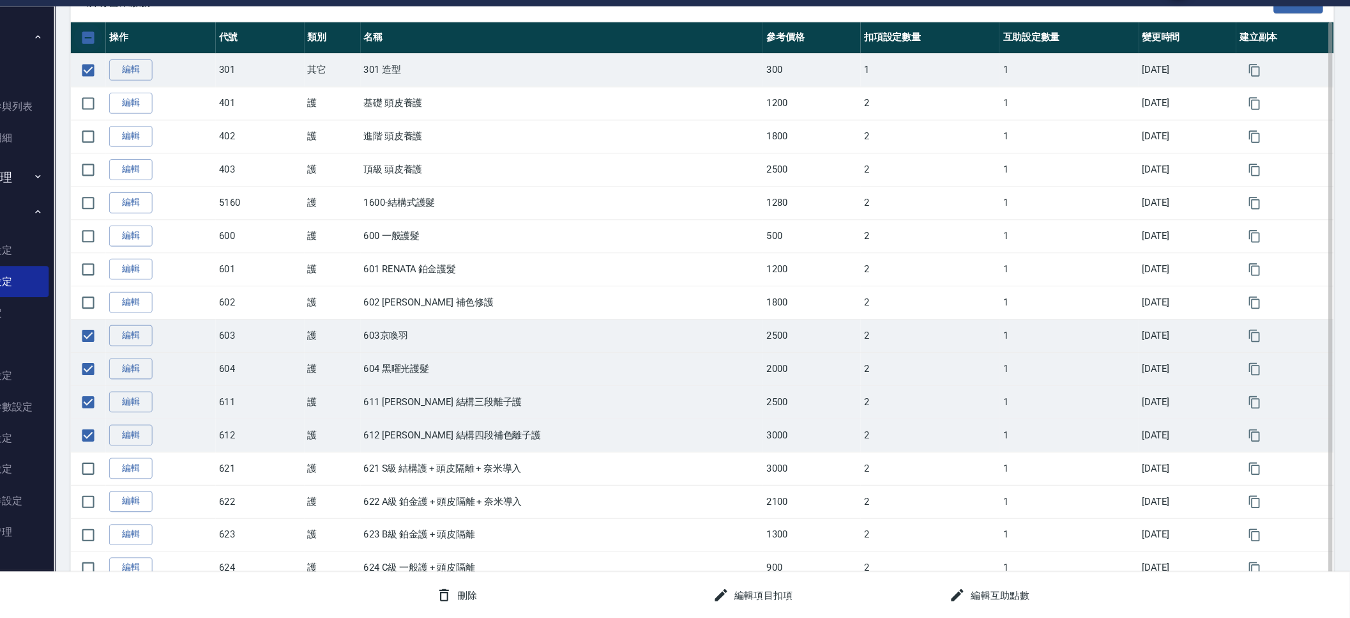
checkbox input "true"
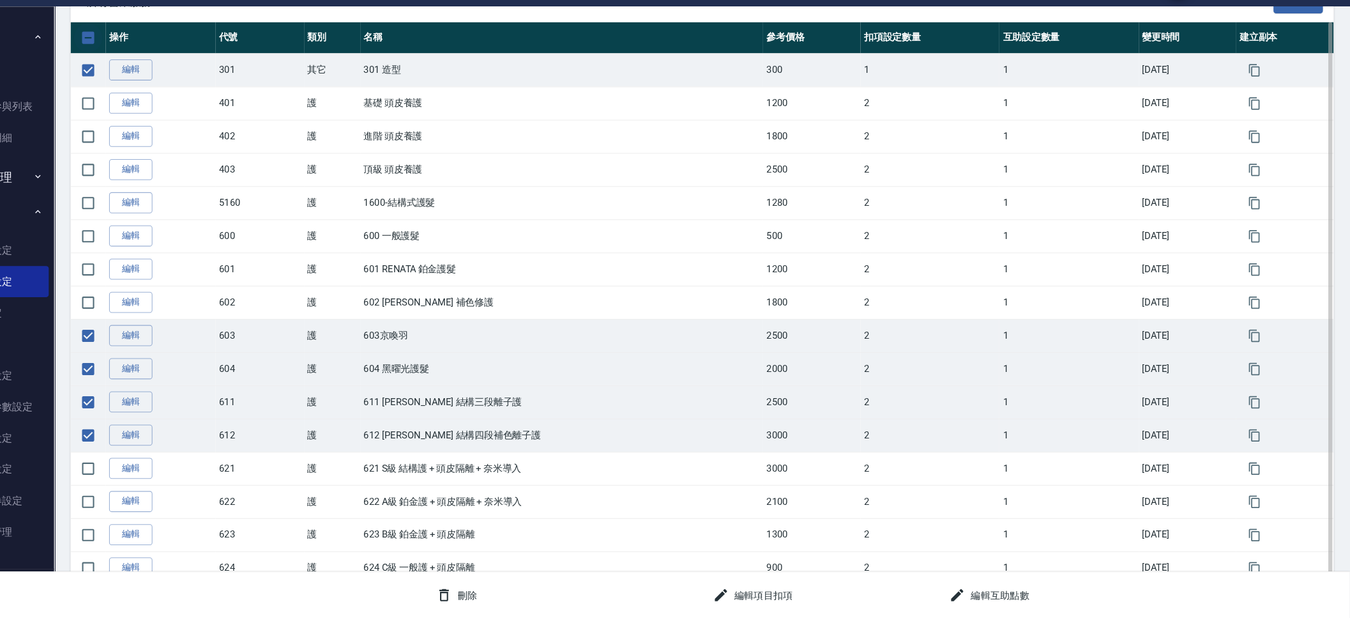
checkbox input "true"
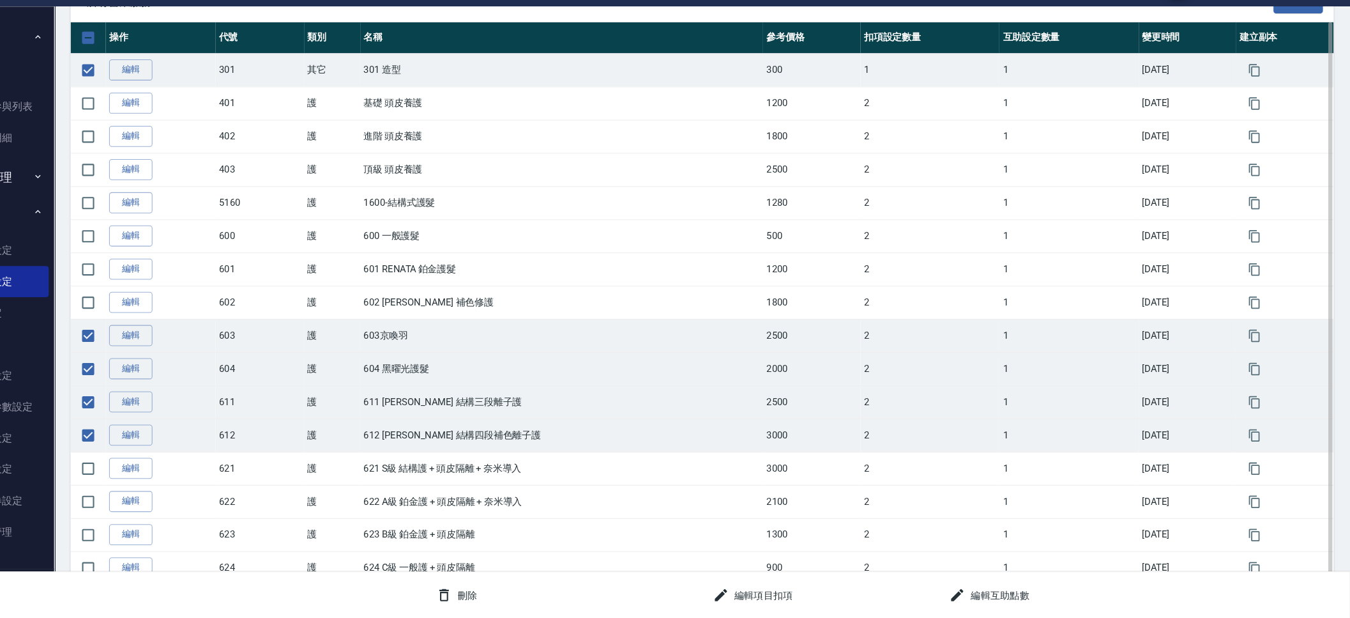
checkbox input "true"
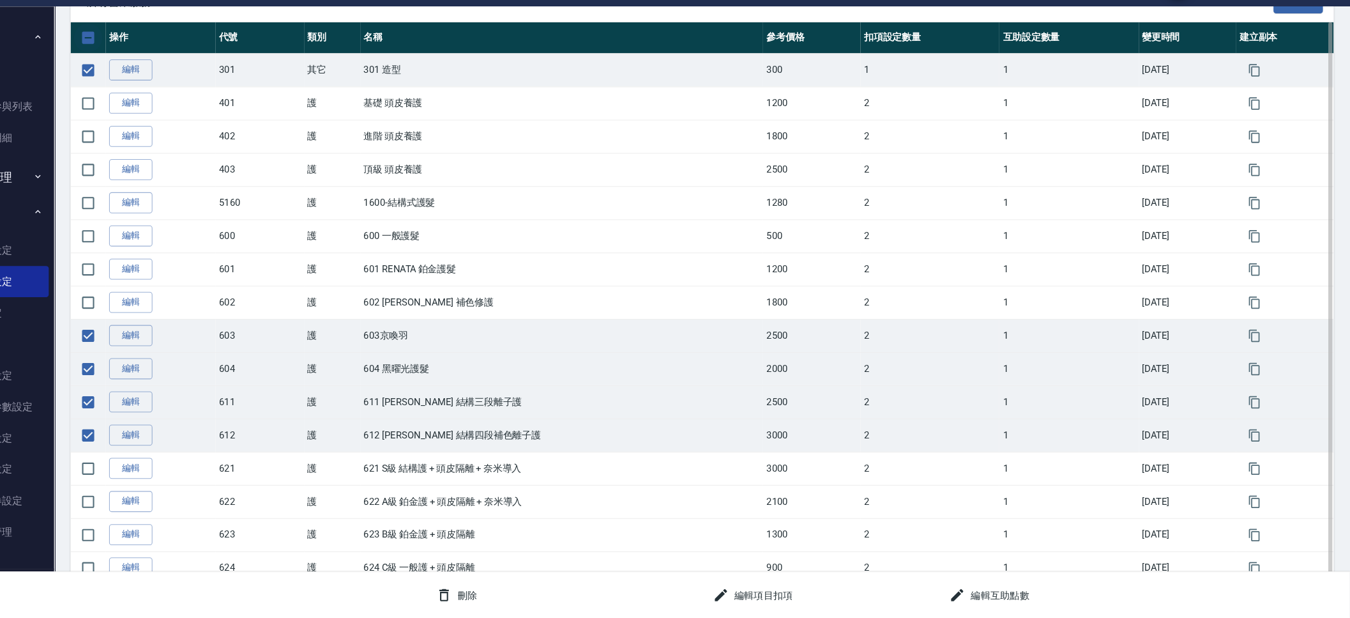
checkbox input "true"
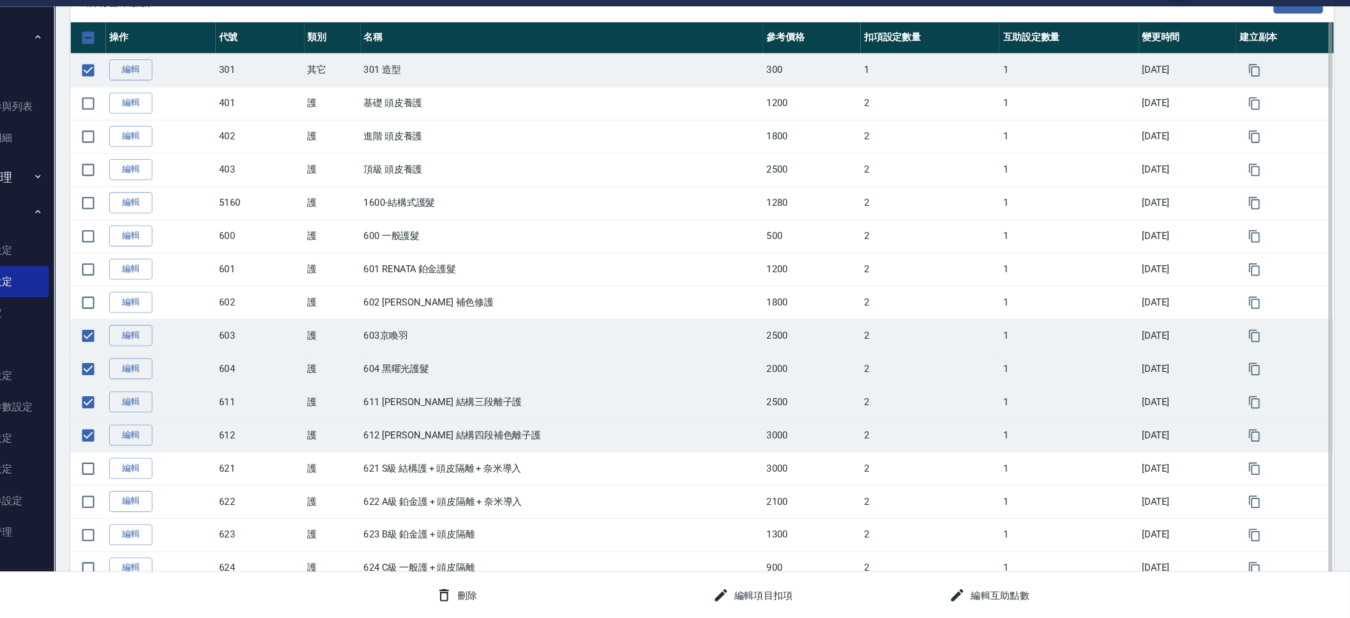
checkbox input "true"
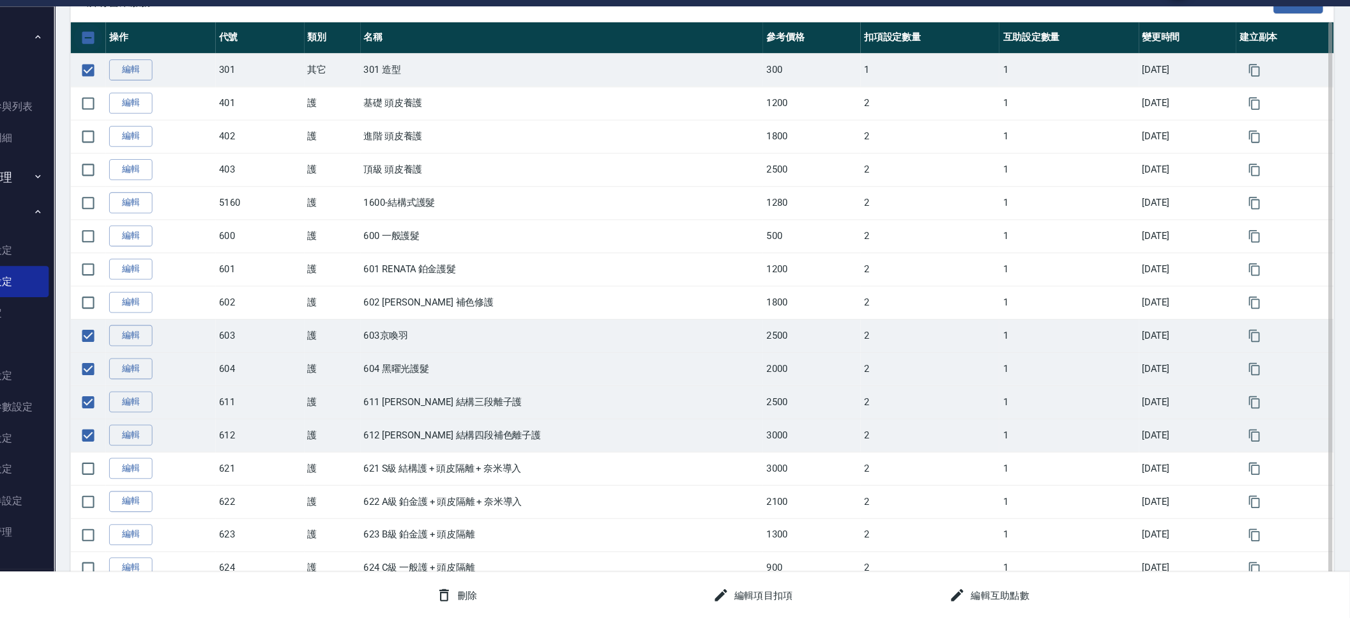
checkbox input "true"
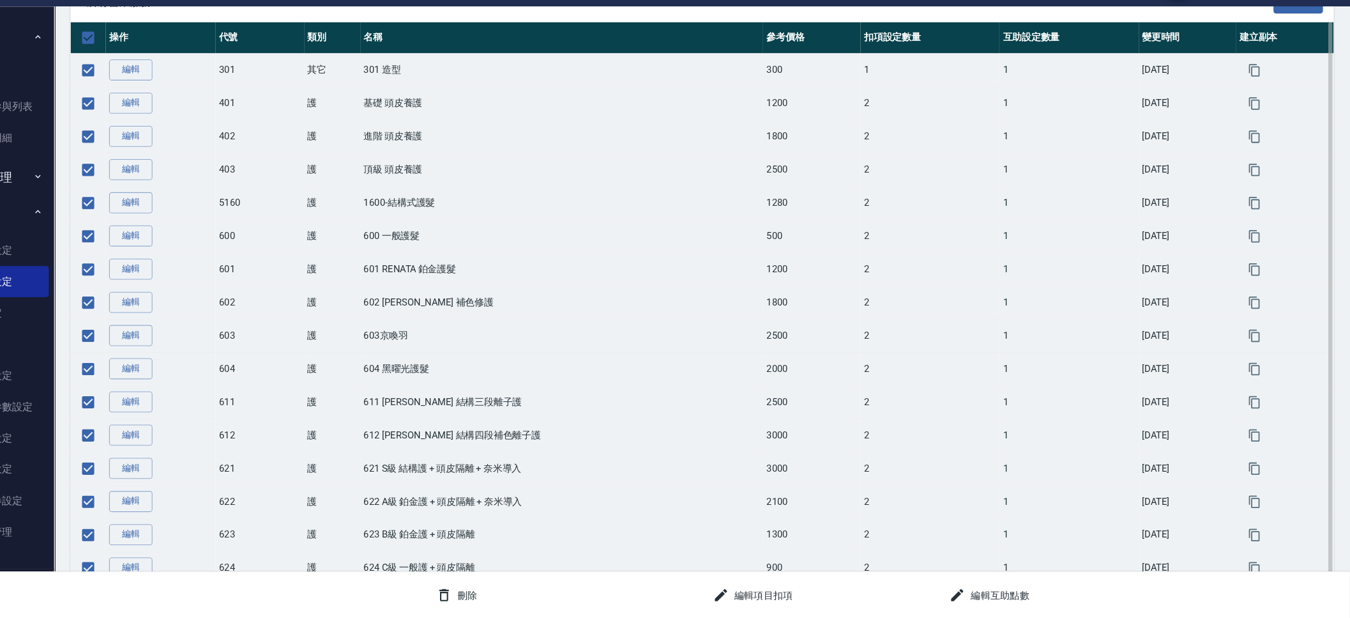
click at [160, 73] on input "checkbox" at bounding box center [159, 70] width 27 height 27
checkbox input "false"
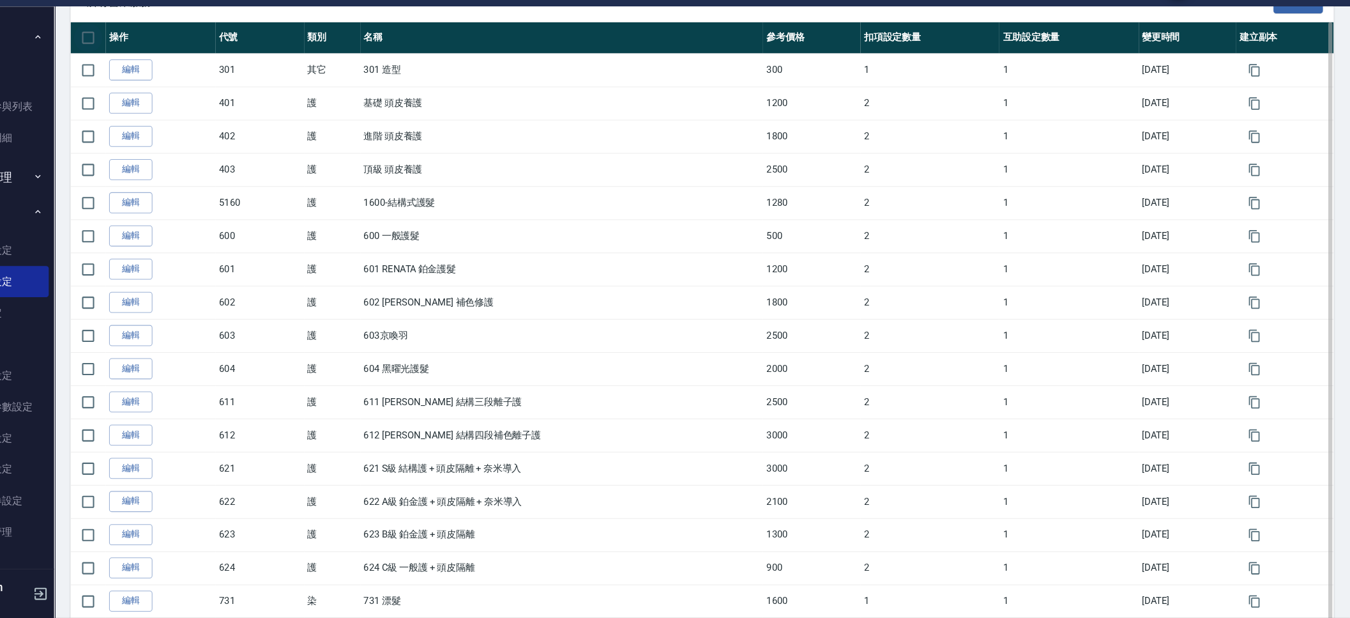
checkbox input "false"
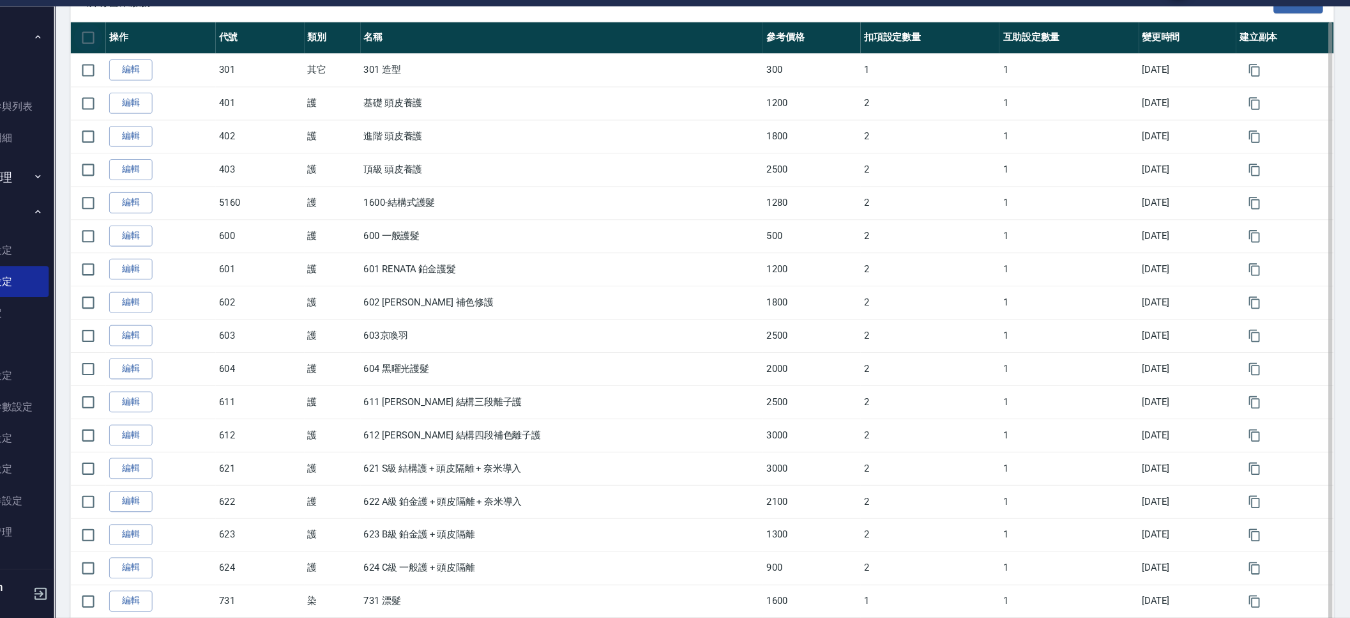
checkbox input "false"
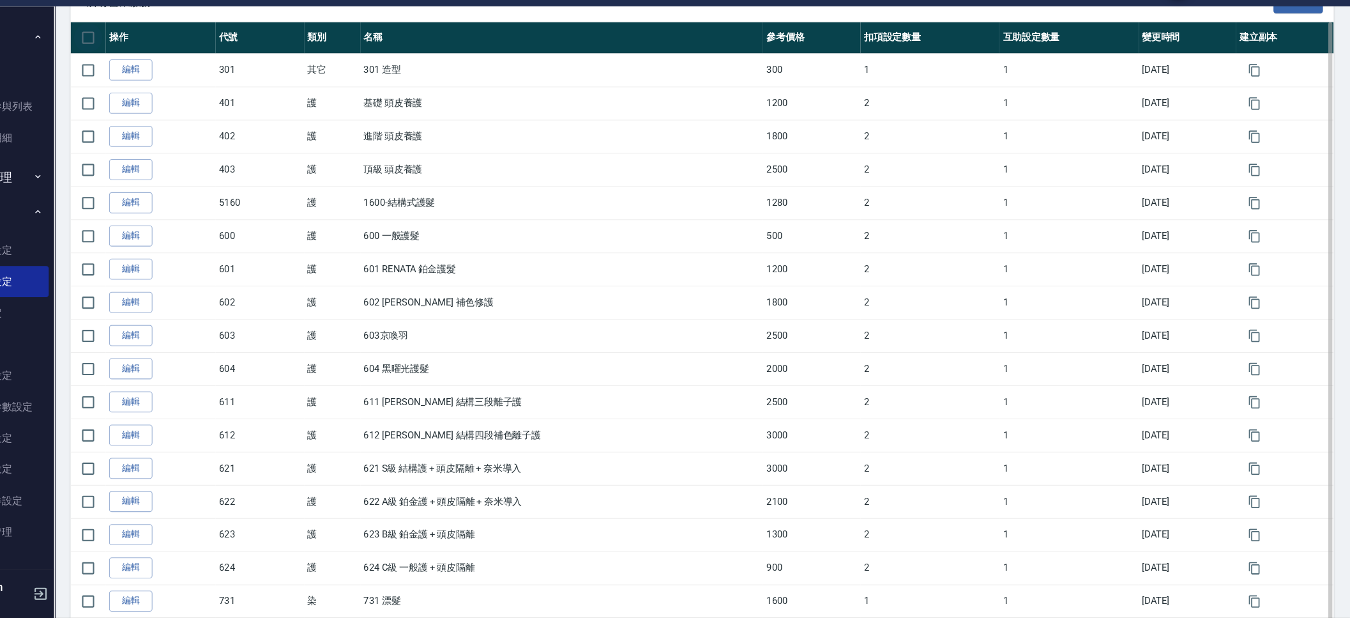
checkbox input "false"
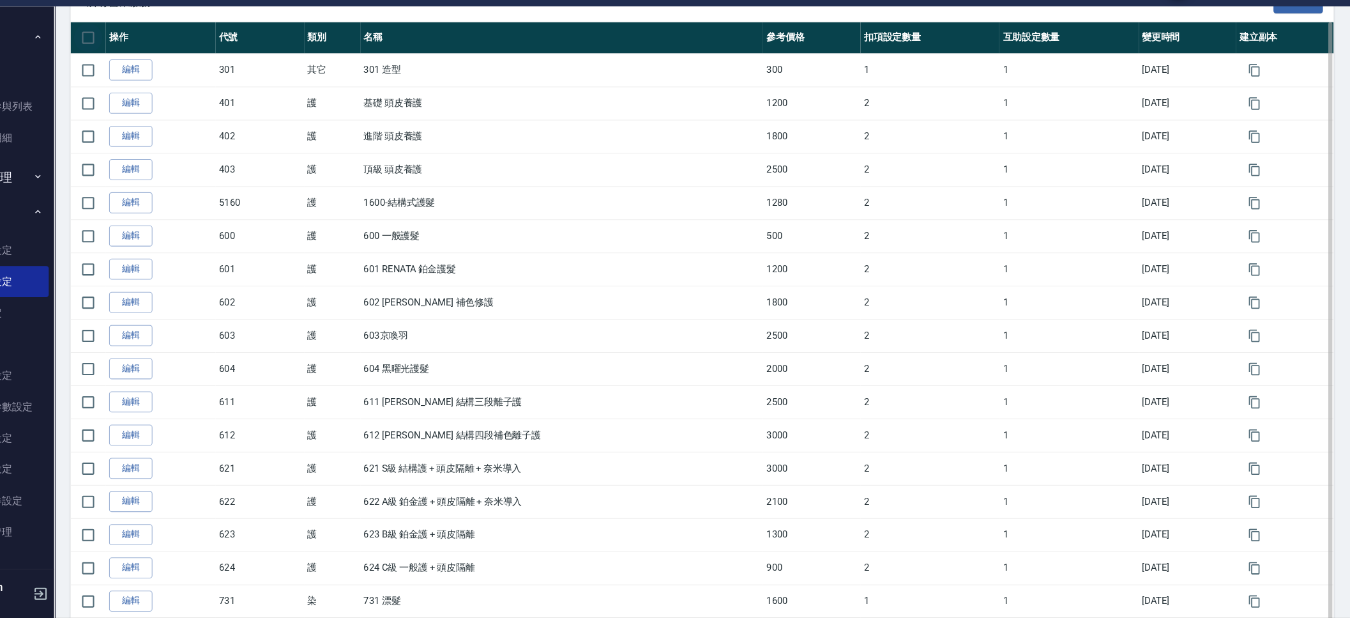
checkbox input "false"
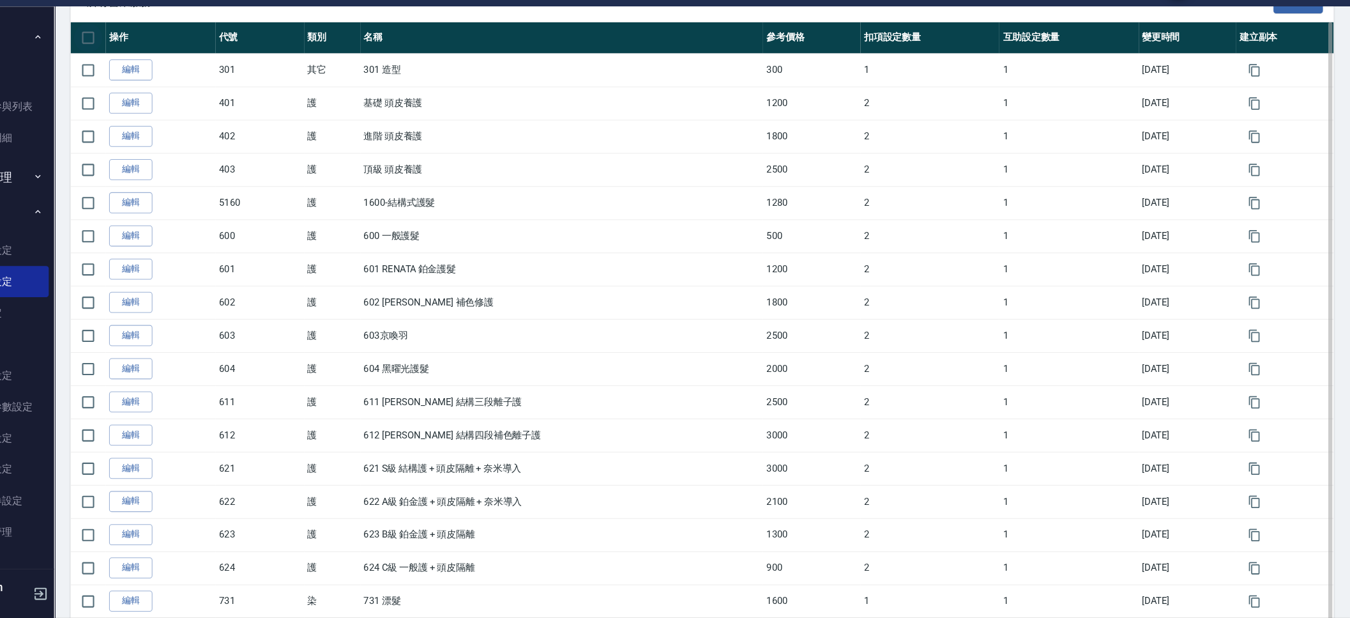
checkbox input "false"
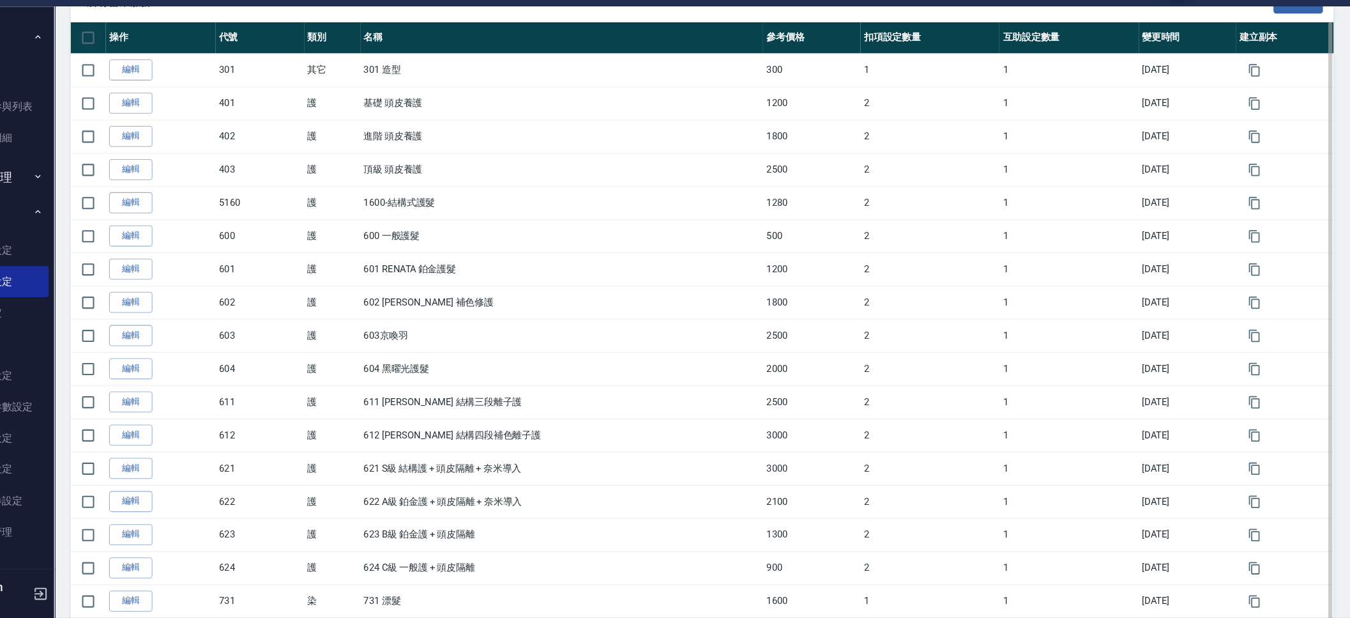
checkbox input "false"
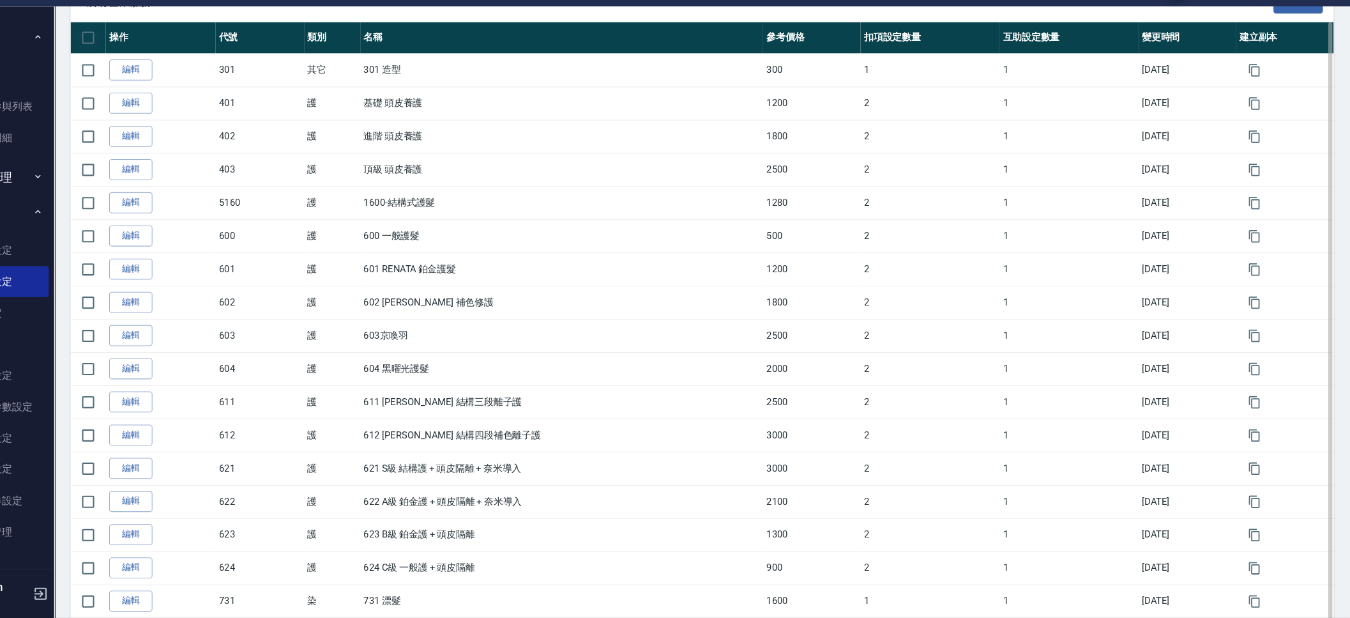
checkbox input "false"
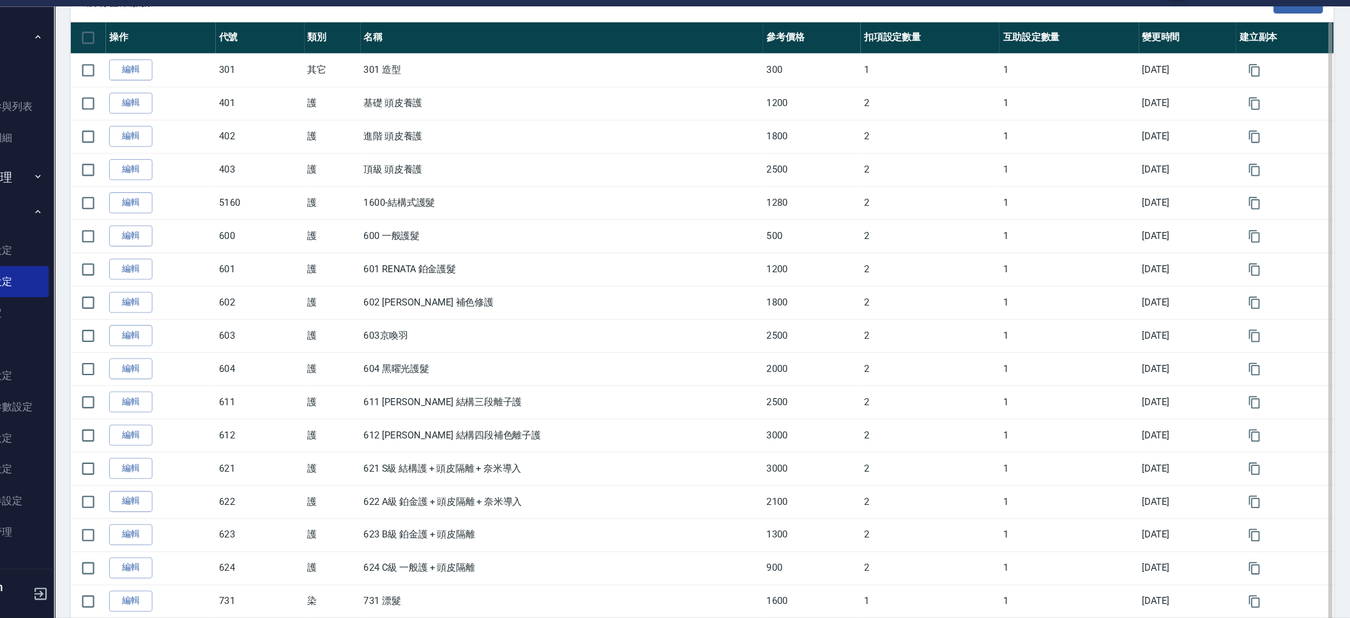
checkbox input "false"
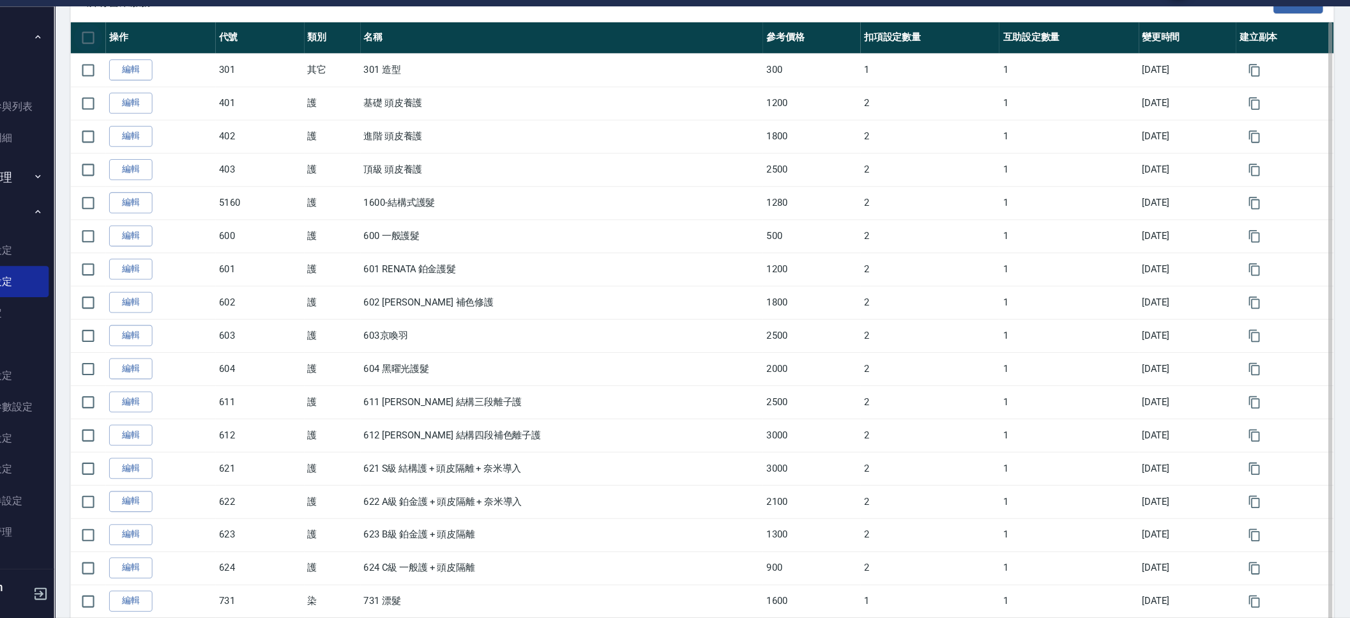
checkbox input "false"
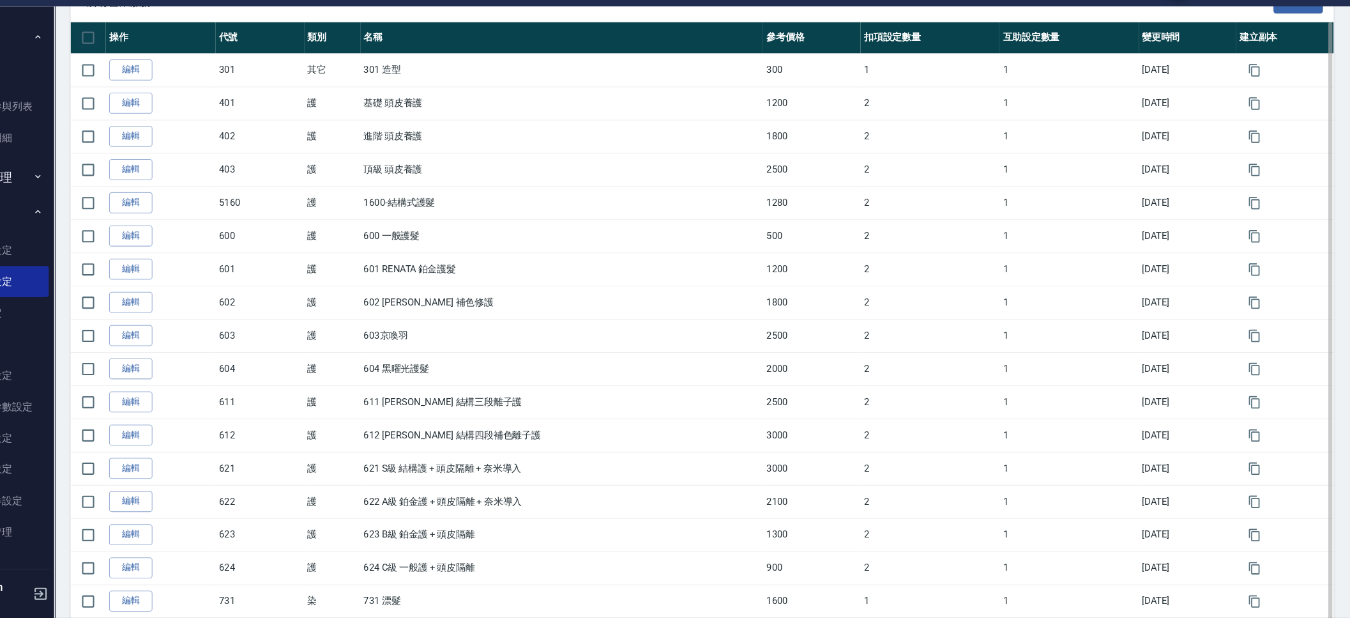
checkbox input "false"
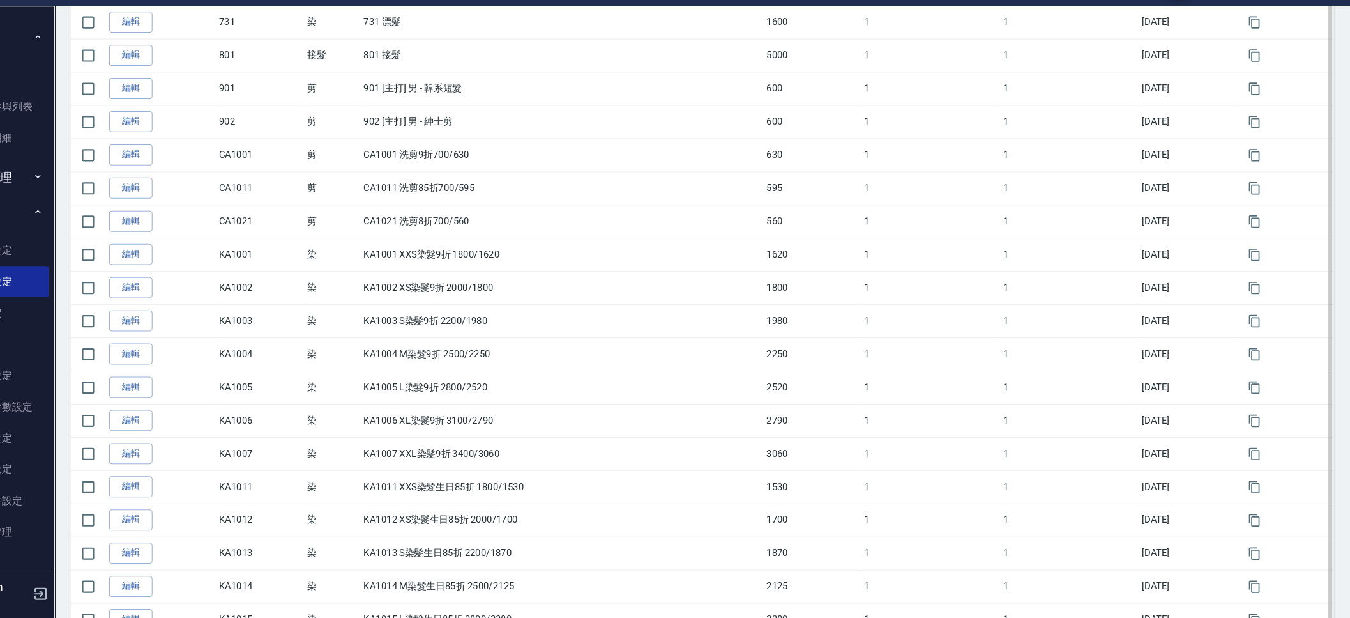
scroll to position [738, 0]
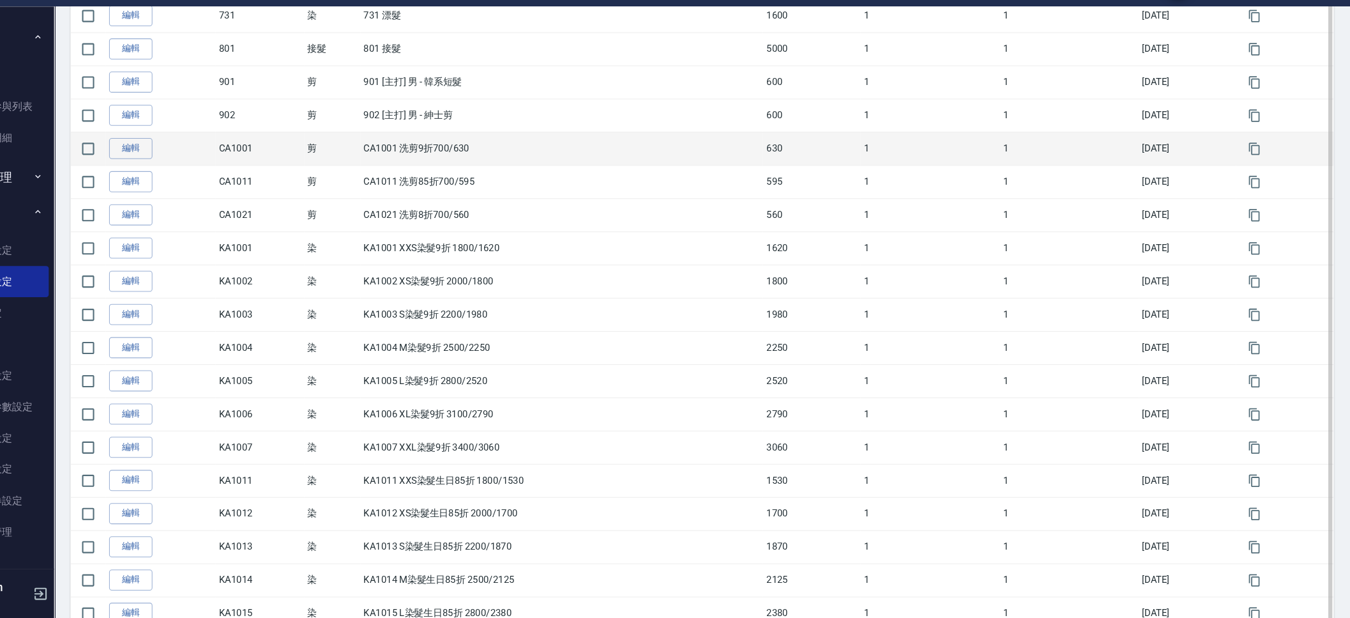
click at [188, 187] on td "編輯" at bounding box center [227, 174] width 103 height 31
click at [205, 183] on link "編輯" at bounding box center [199, 175] width 41 height 20
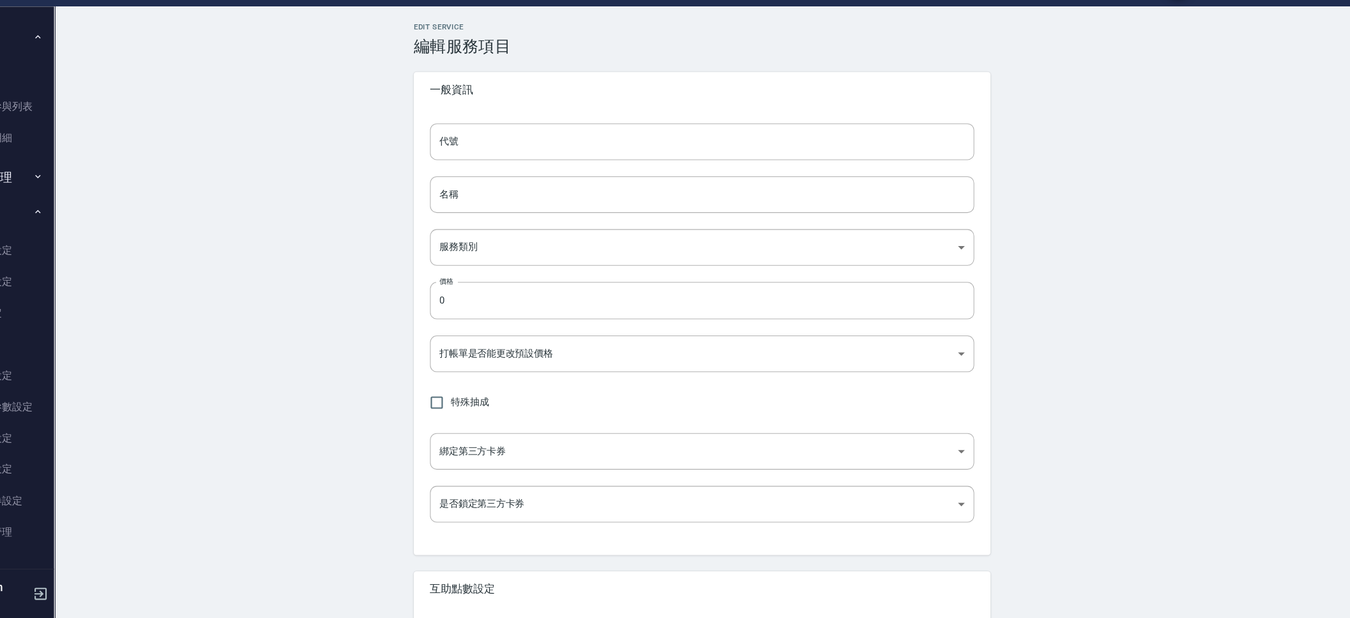
type input "CA1001"
type input "CA1001 洗剪9折700/630"
type input "d053f933-0acf-4ab1-a87a-22ebcfbe58a7"
type input "630"
type input "FALSE"
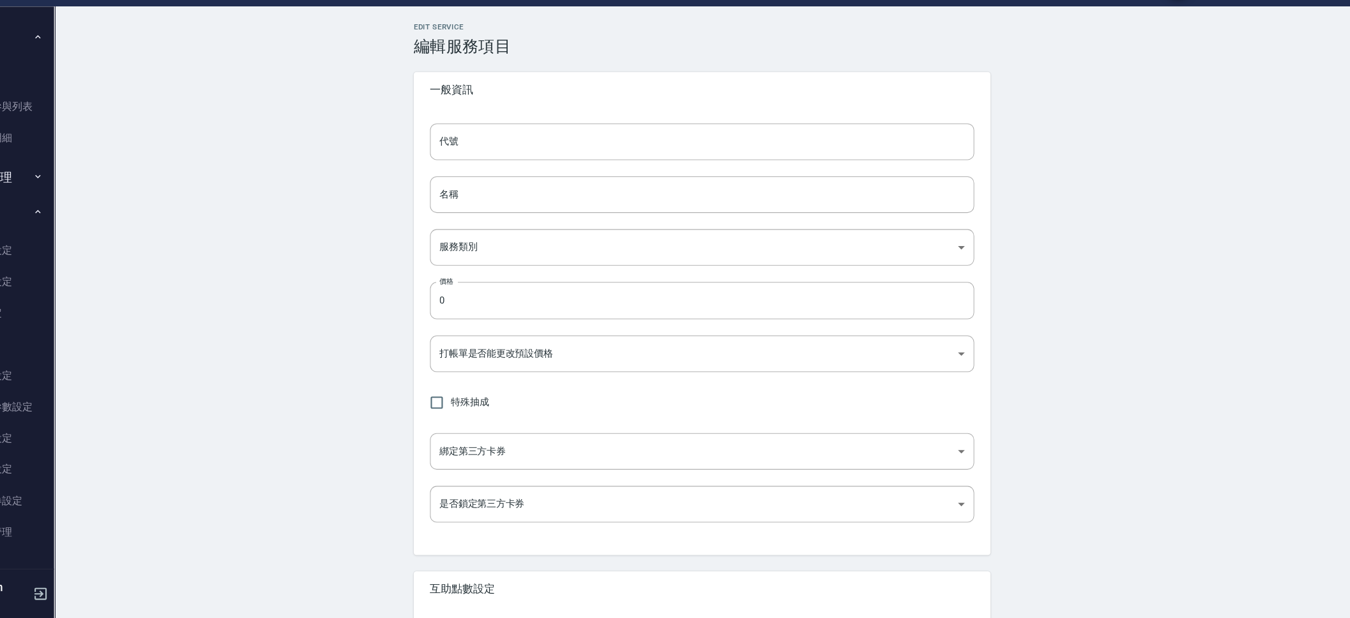
type input "none"
type input "UNSET"
type input "none"
type input "互助1格給1點(60元)"
type input "3"
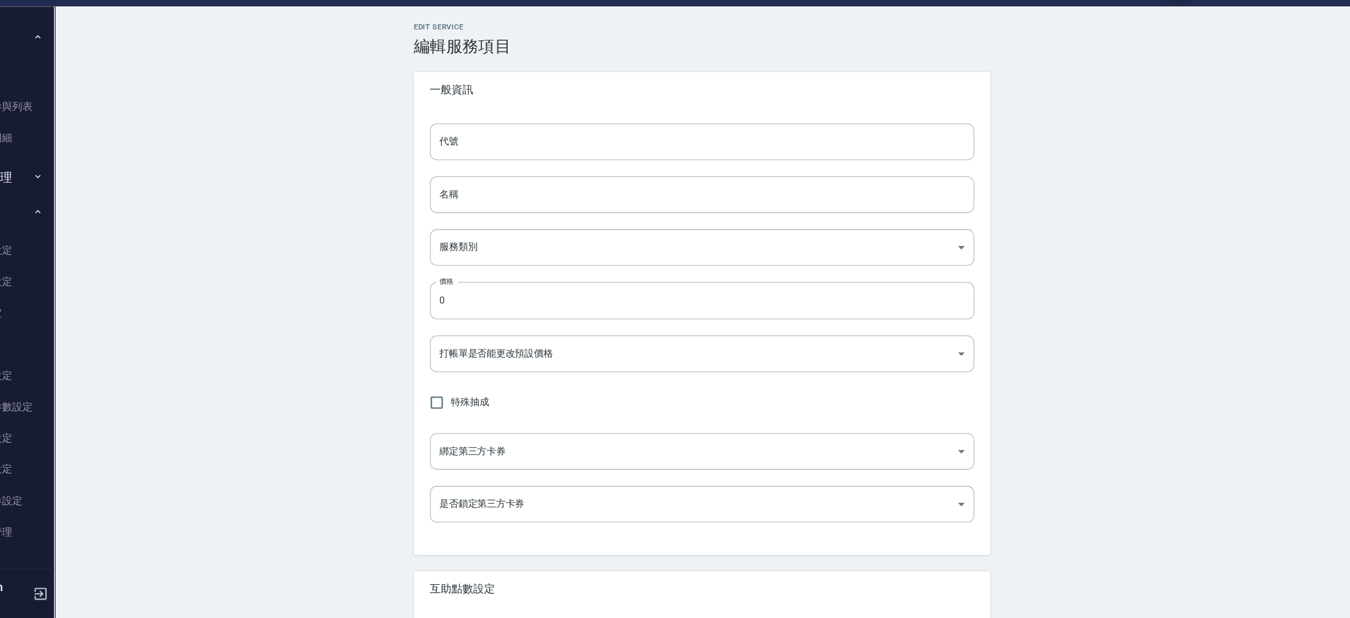
type input "點數"
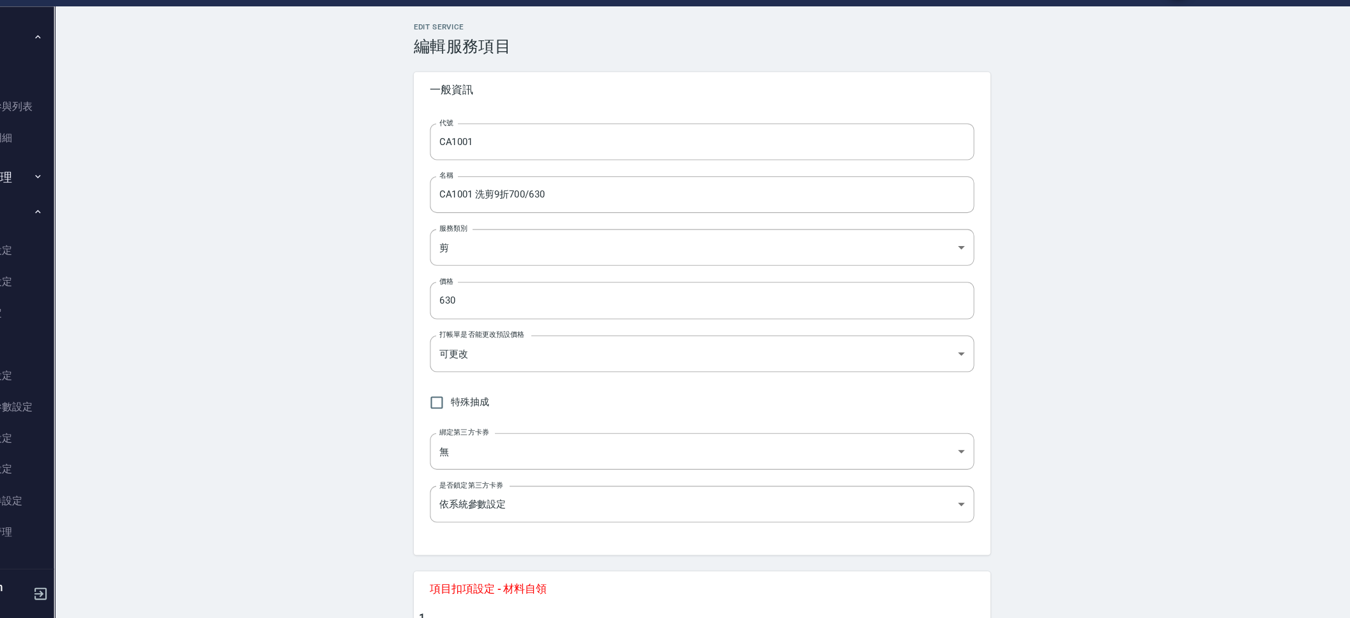
scroll to position [474, 0]
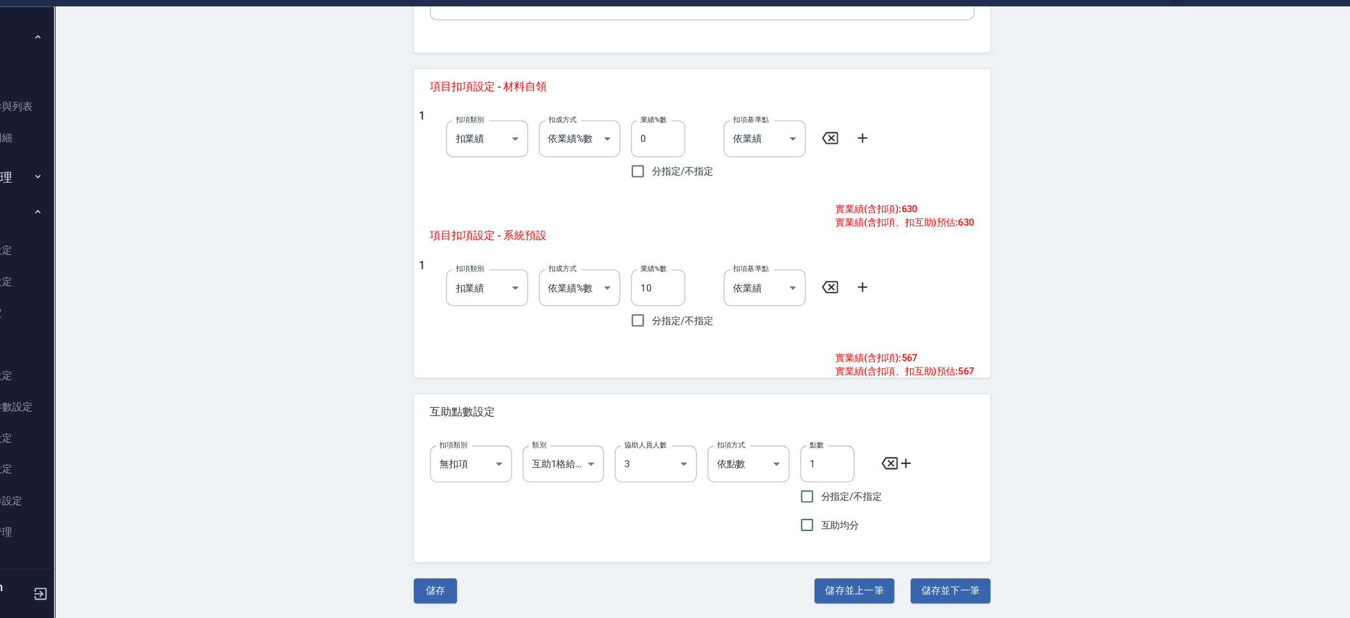
click at [570, 394] on div "Edit Service 編輯服務項目 一般資訊 代號 CA1001 代號 名稱 CA1001 洗剪9折700/630 名稱 服務類別 剪 d053f933-…" at bounding box center [739, 92] width 575 height 1021
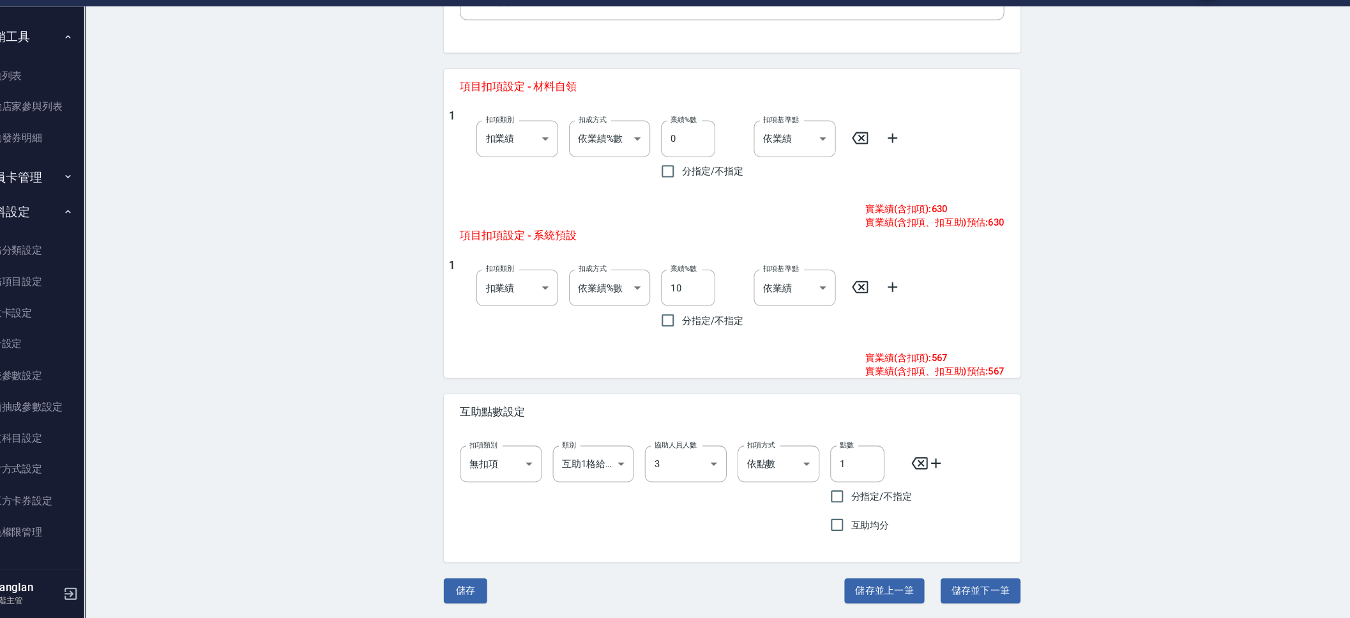
click at [483, 390] on div "Edit Service 編輯服務項目 一般資訊 代號 CA1001 代號 名稱 CA1001 洗剪9折700/630 名稱 服務類別 剪 d053f933-…" at bounding box center [739, 92] width 575 height 1021
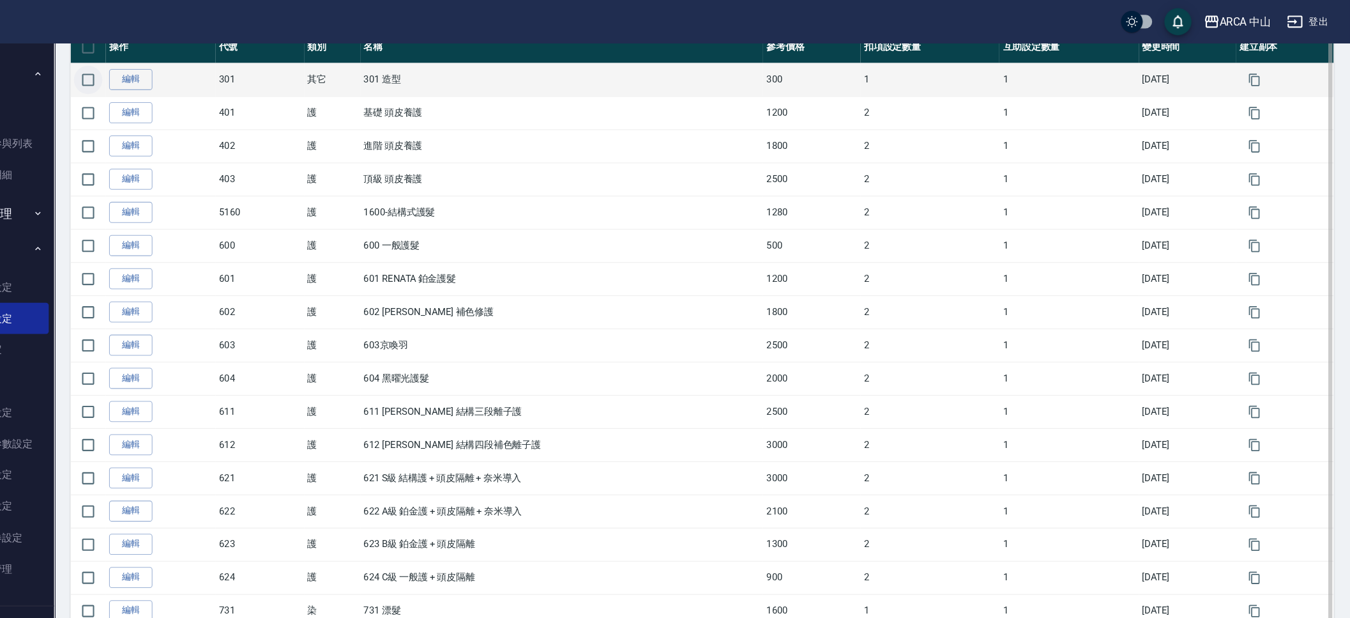
scroll to position [101, 0]
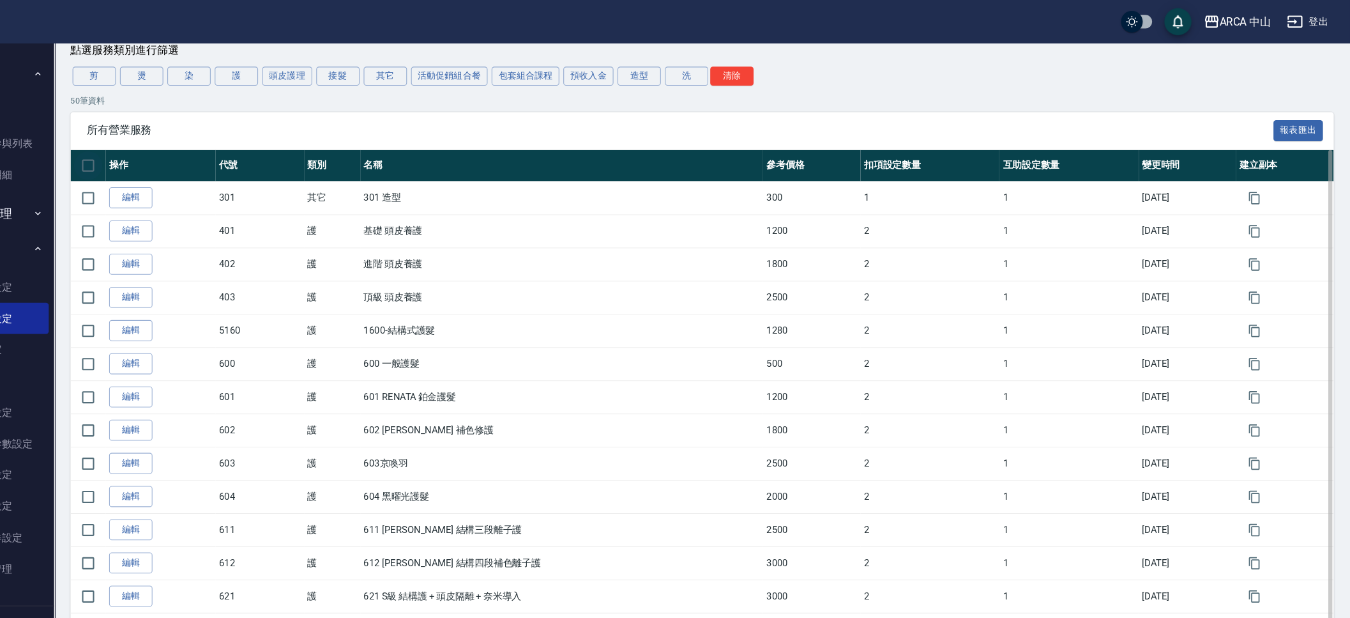
click at [164, 155] on input "checkbox" at bounding box center [159, 155] width 27 height 27
checkbox input "true"
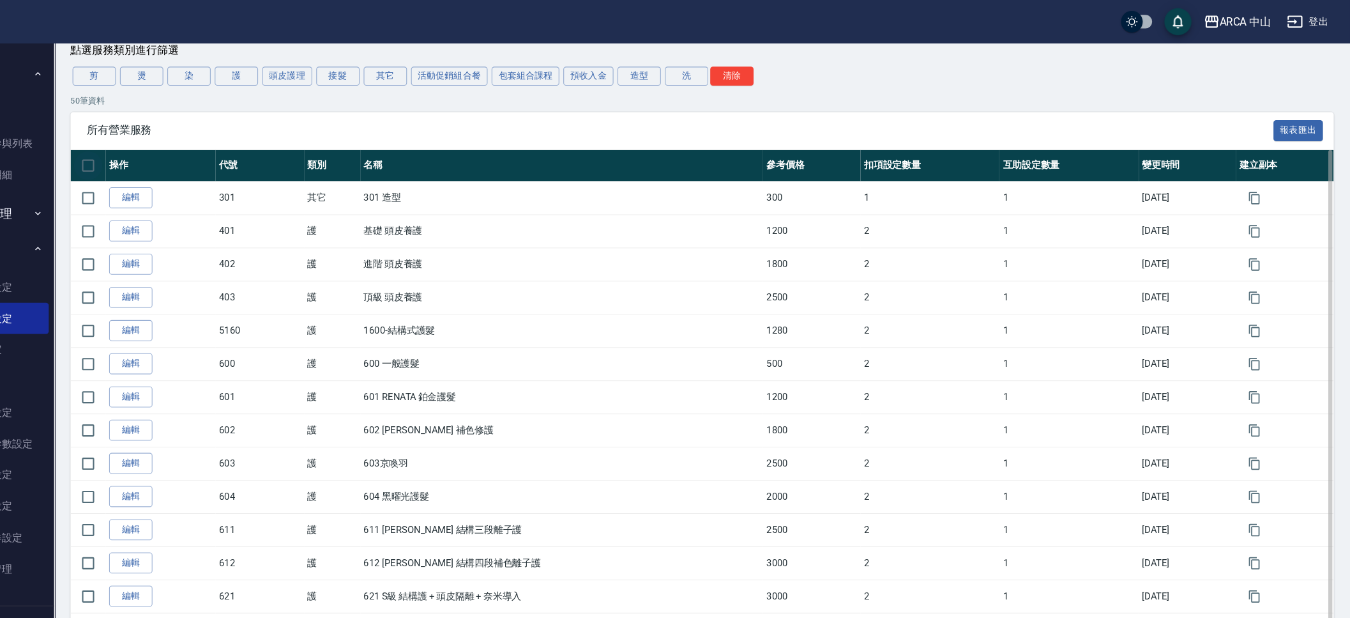
checkbox input "true"
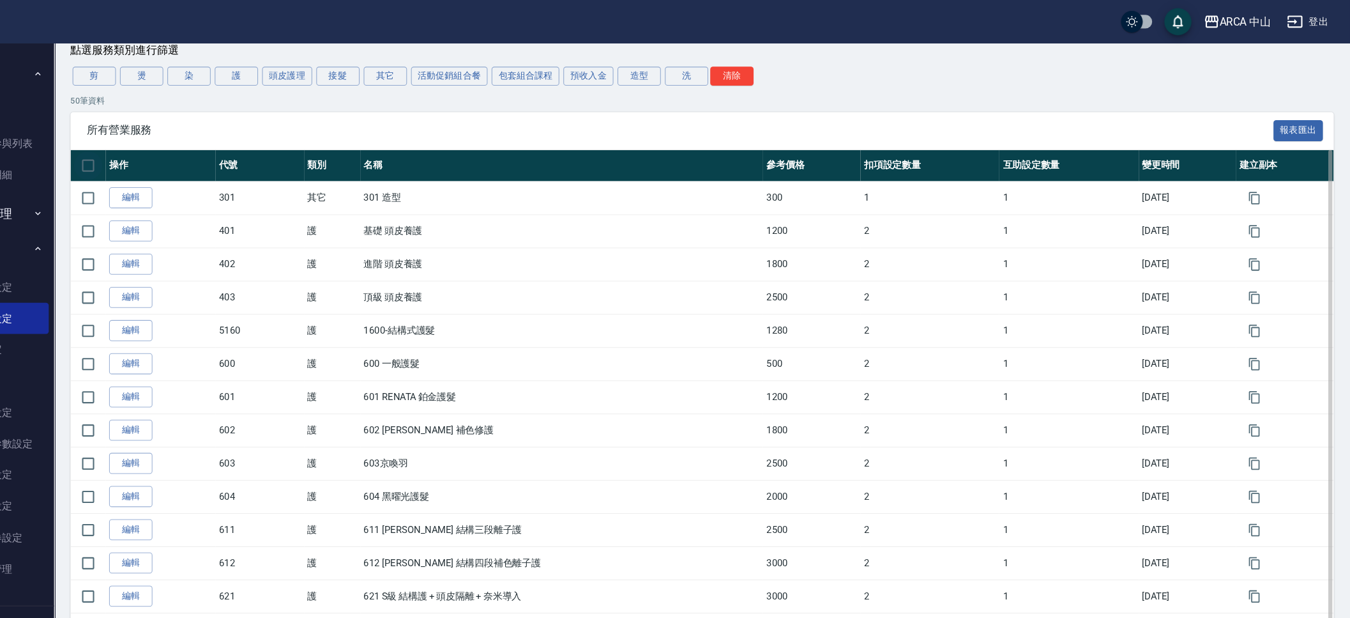
checkbox input "true"
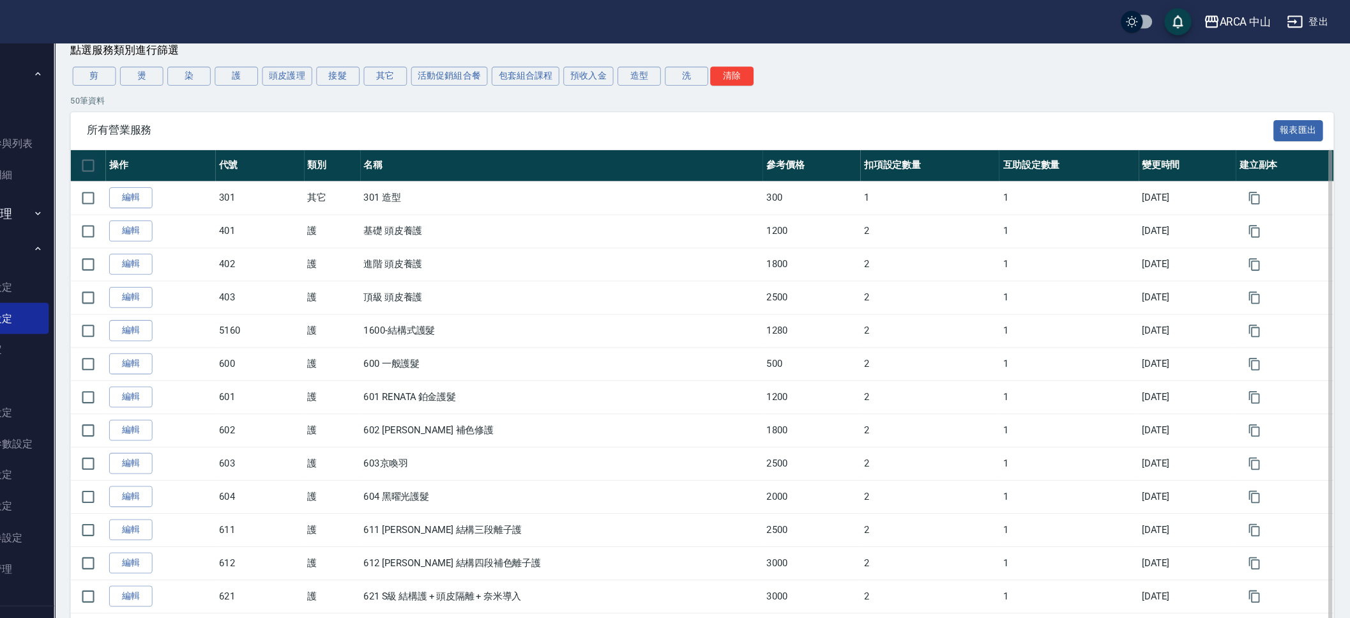
checkbox input "true"
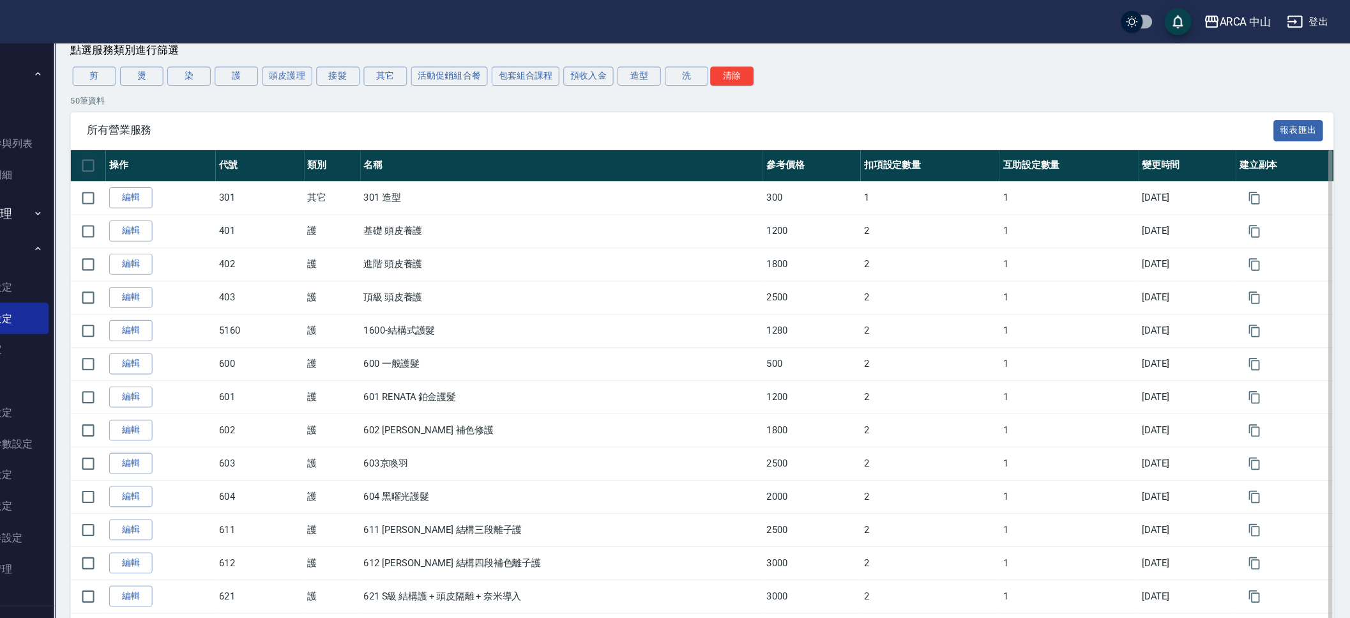
checkbox input "true"
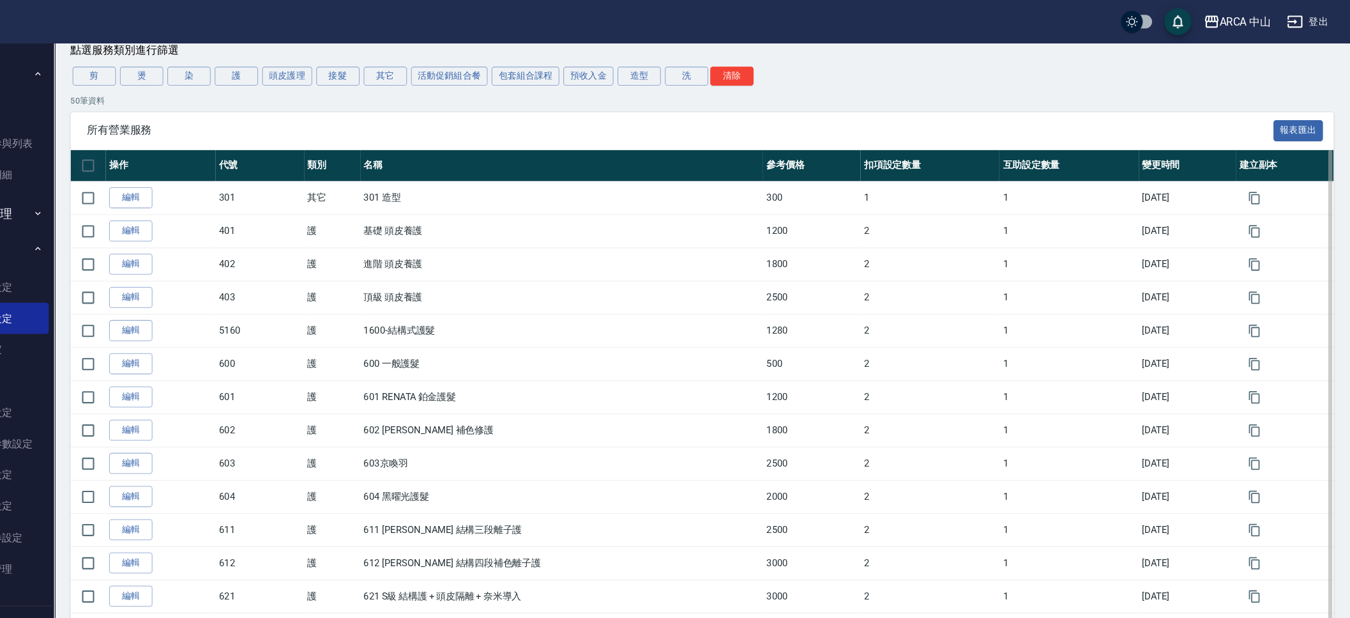
checkbox input "true"
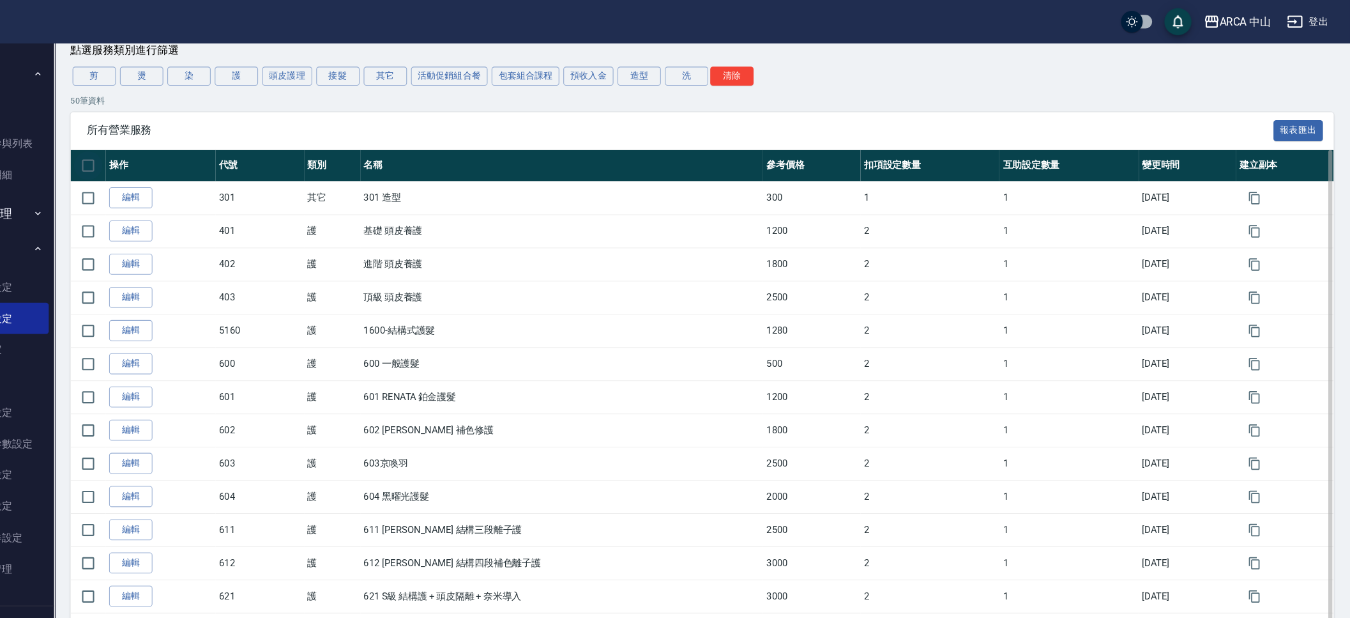
checkbox input "true"
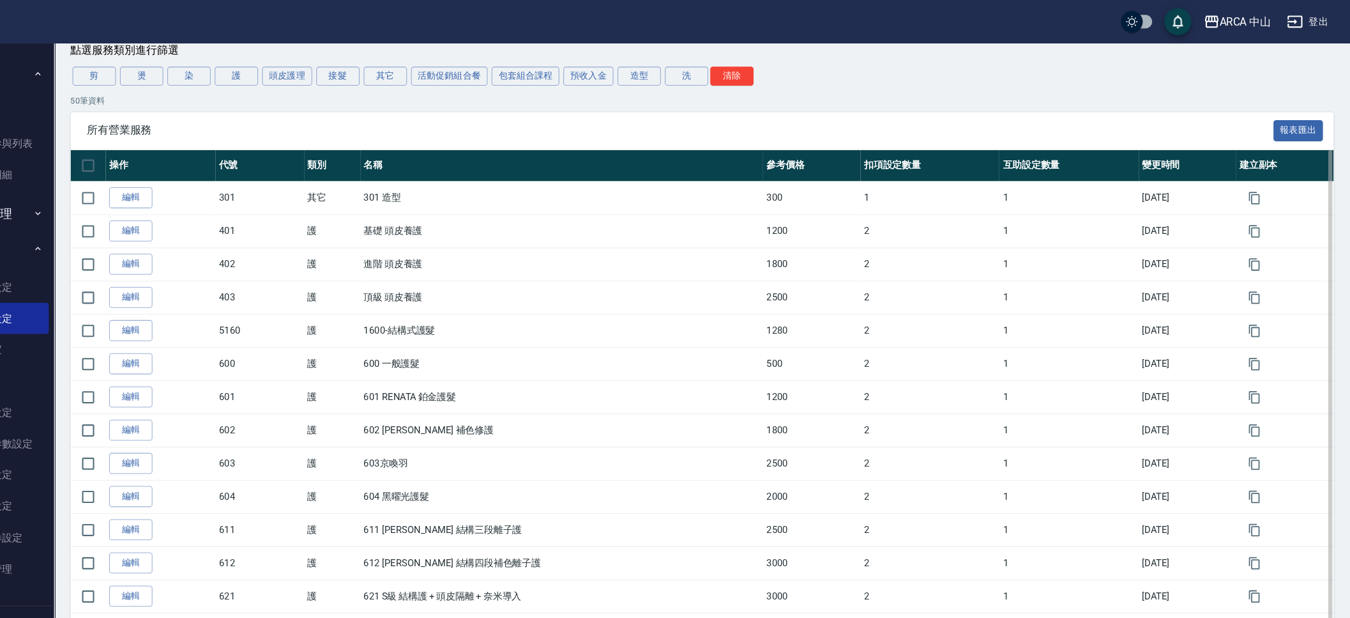
checkbox input "true"
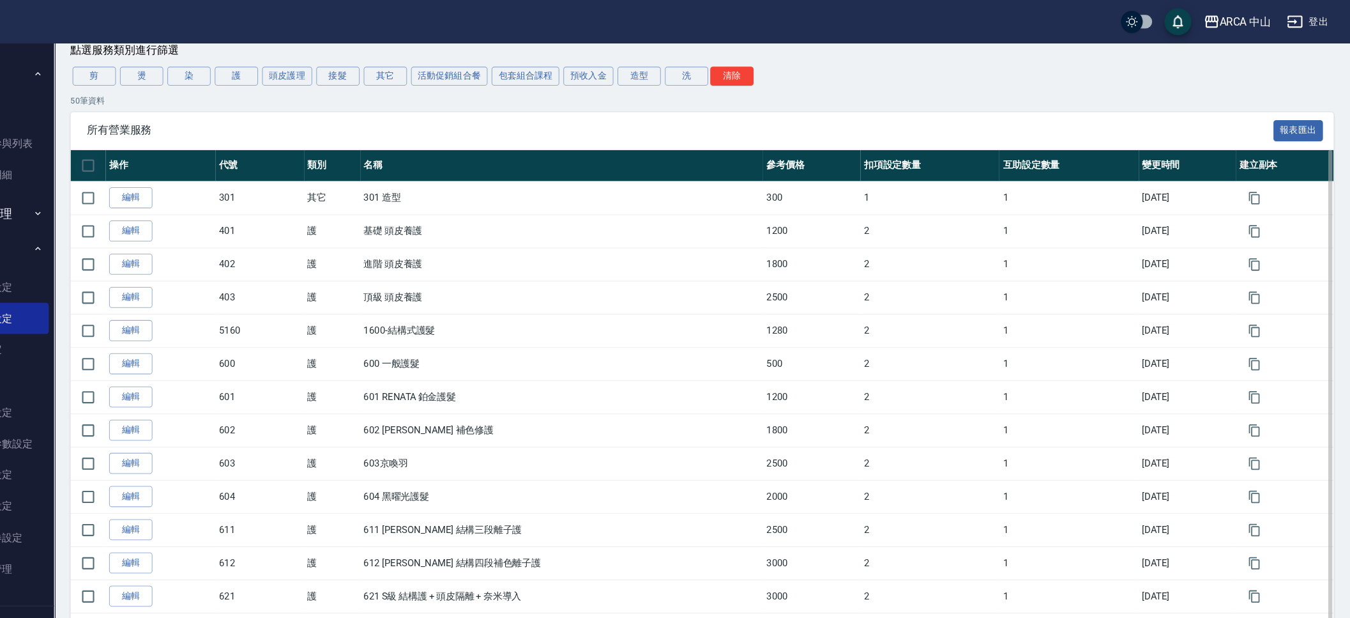
checkbox input "true"
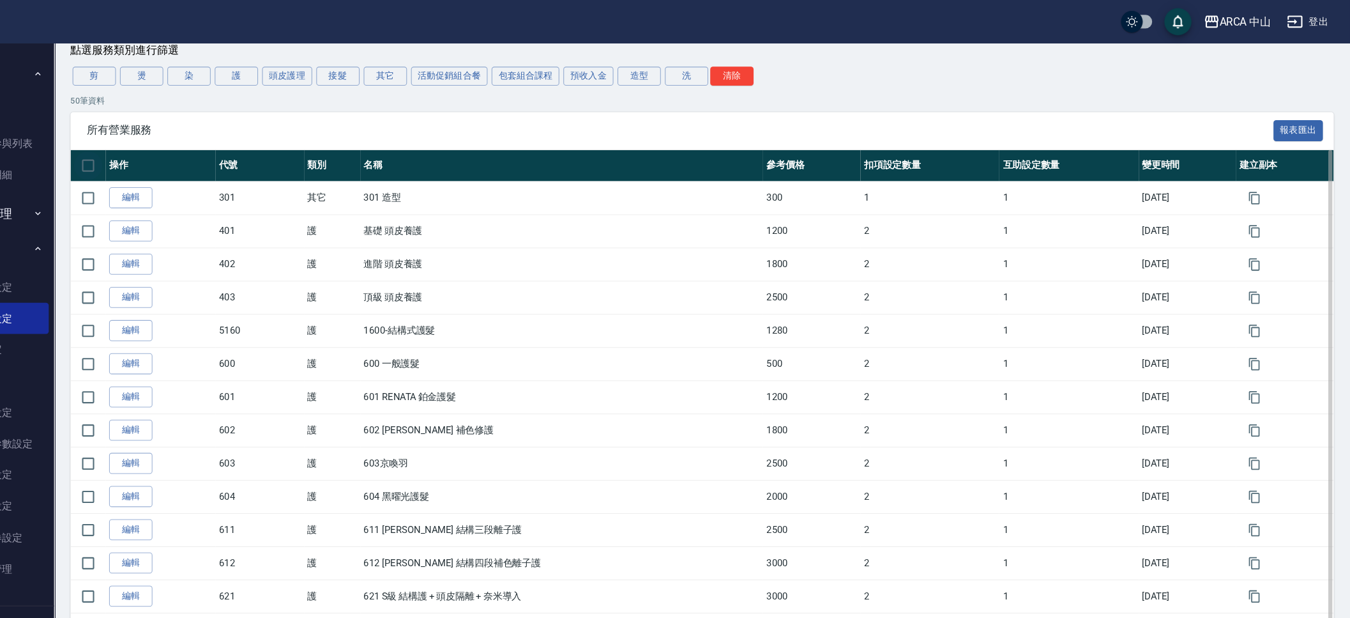
checkbox input "true"
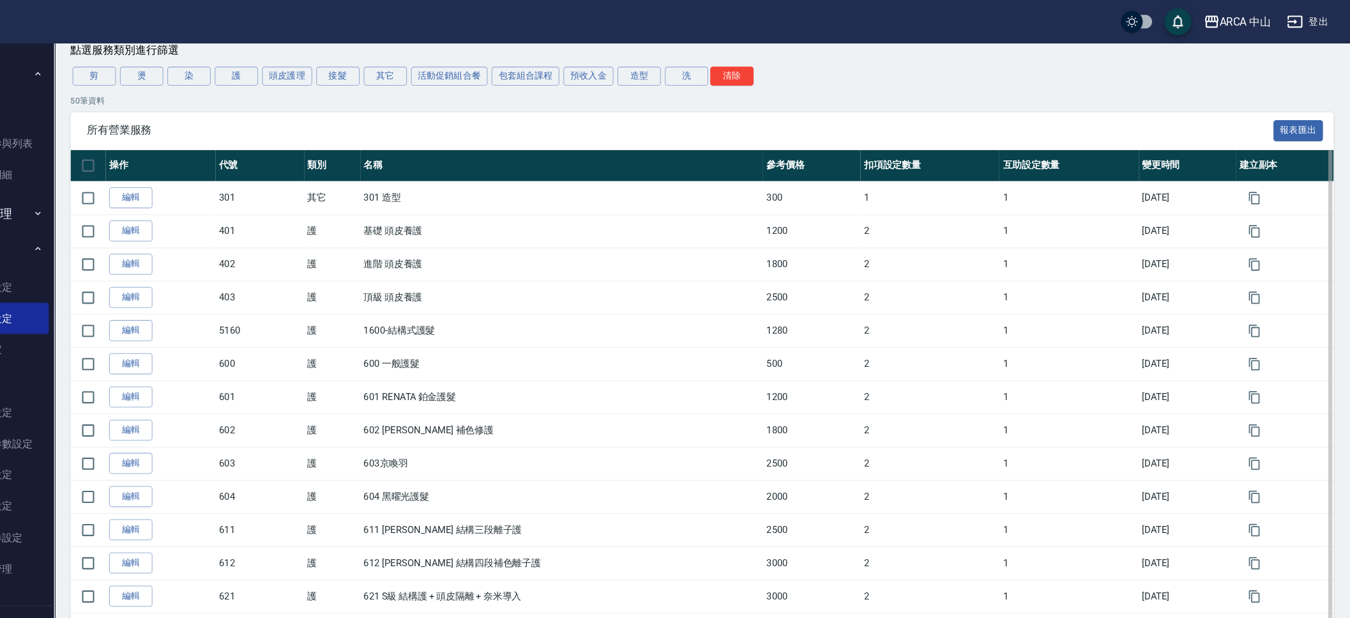
checkbox input "true"
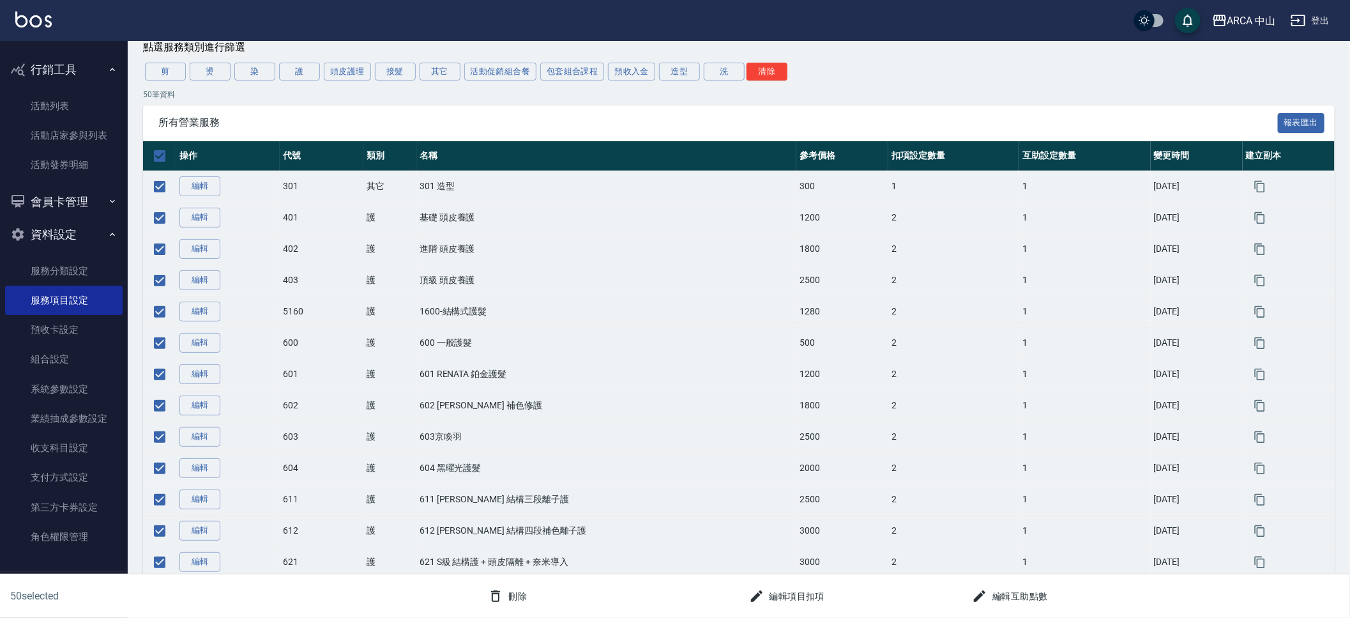
click at [1032, 602] on button "編輯互助點數" at bounding box center [1010, 596] width 86 height 24
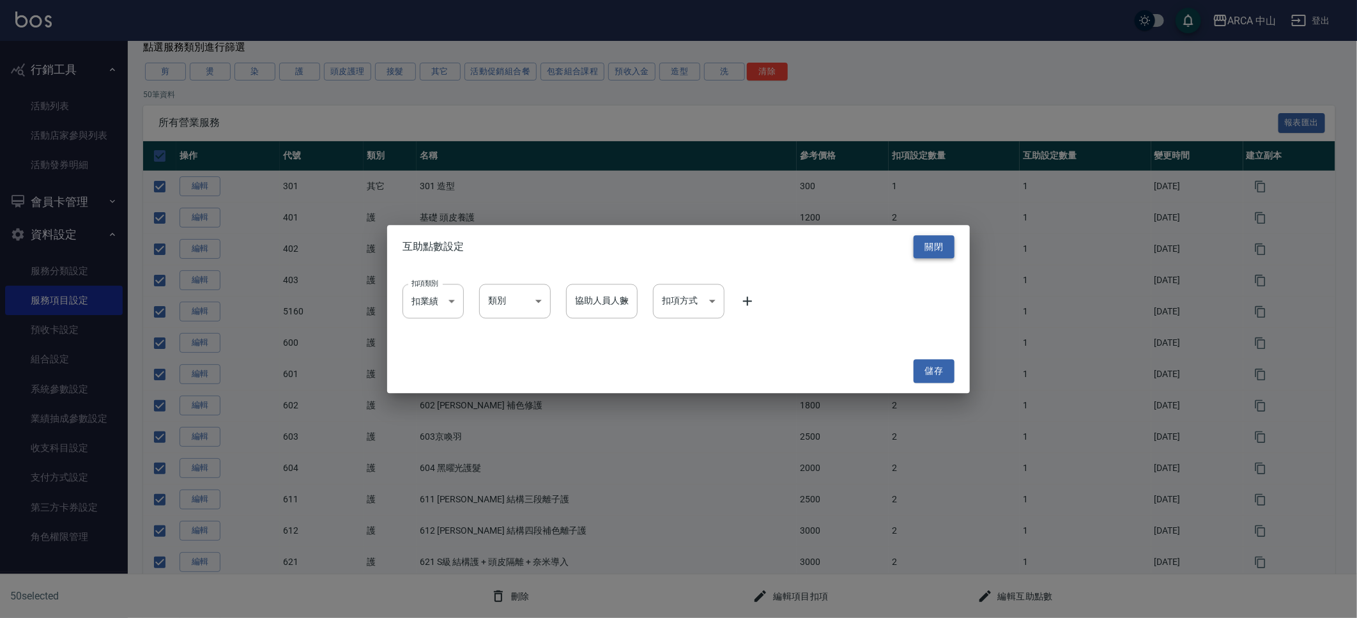
click at [932, 245] on button "關閉" at bounding box center [933, 247] width 41 height 24
checkbox input "false"
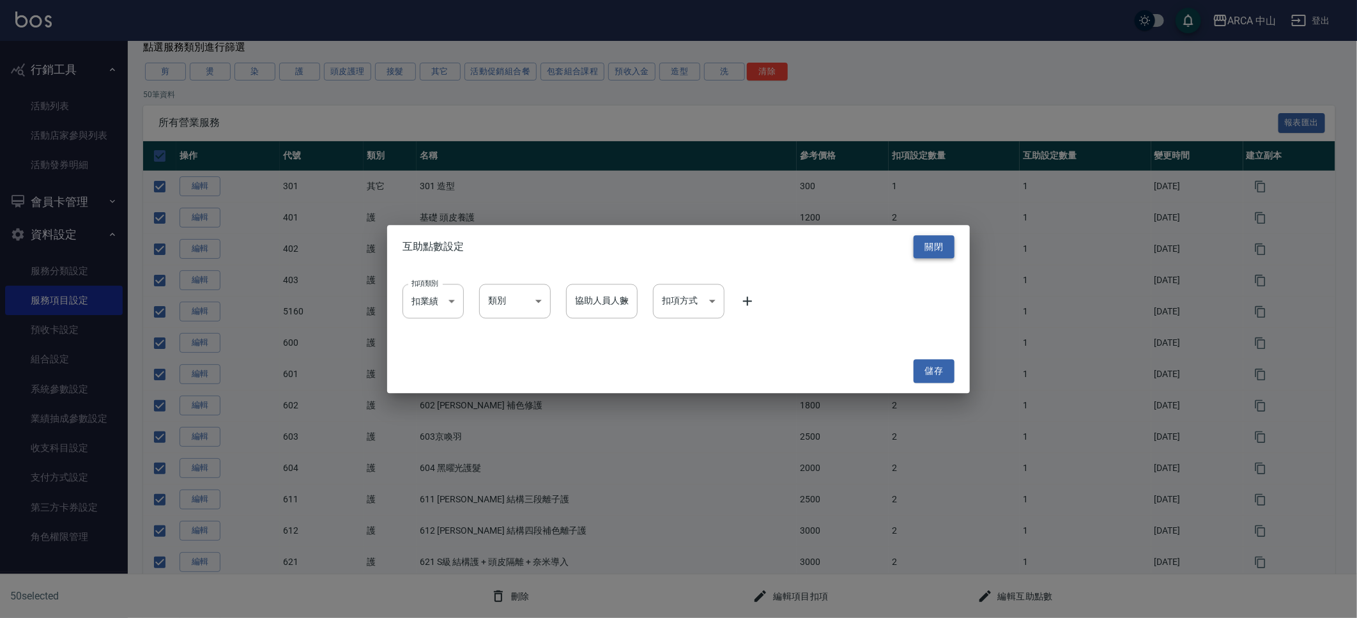
checkbox input "false"
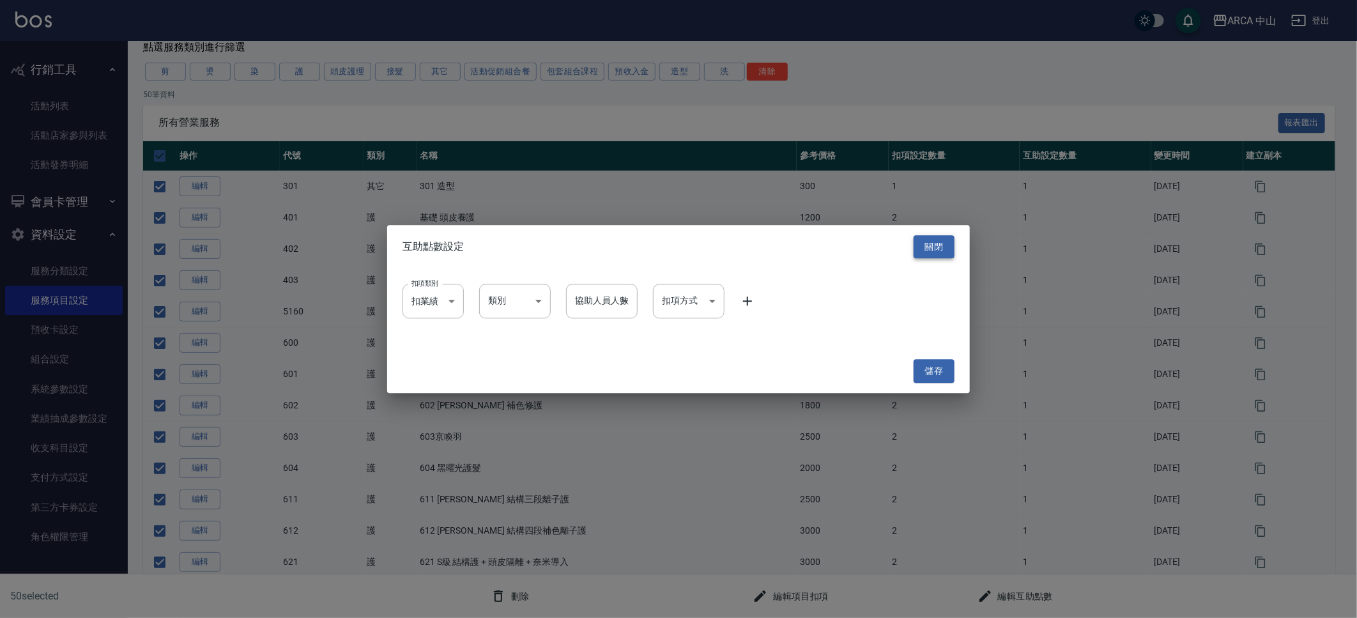
checkbox input "false"
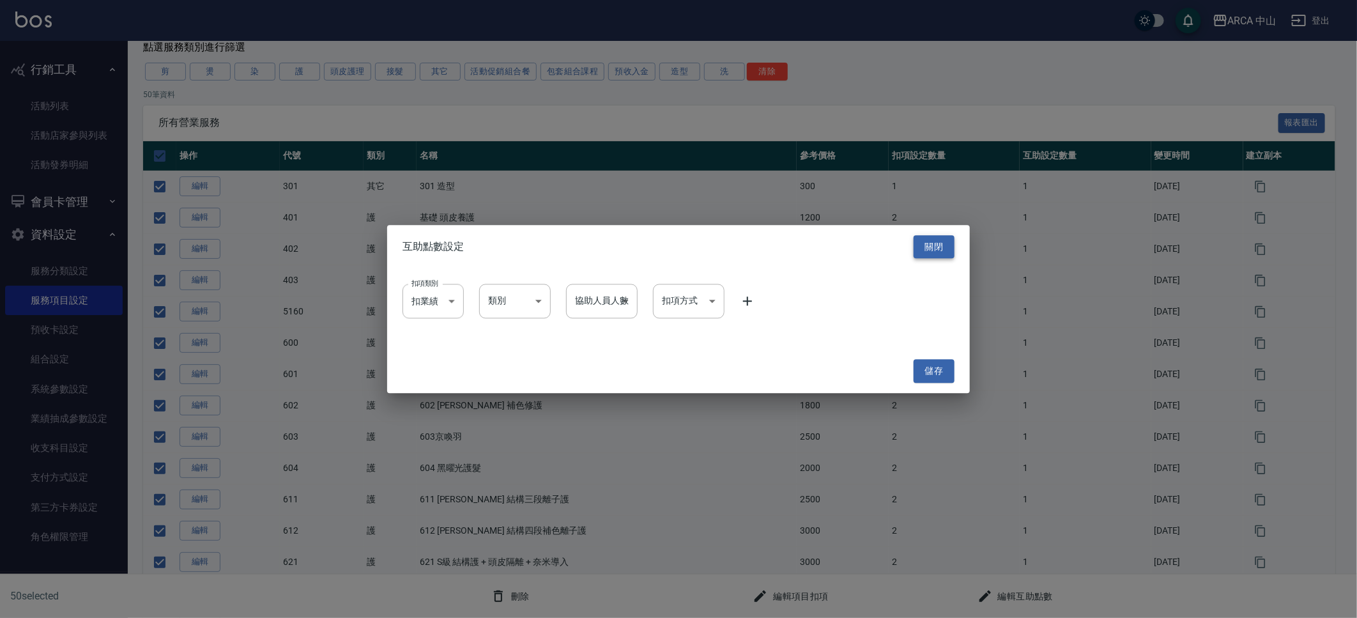
checkbox input "false"
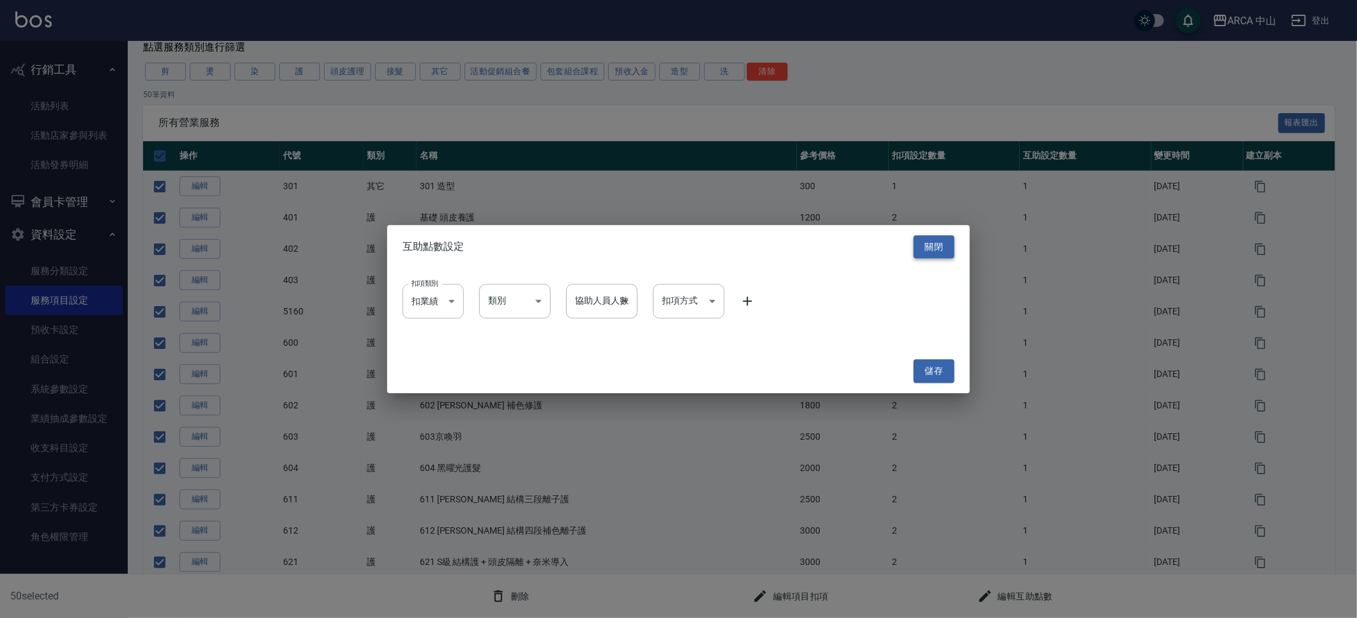
checkbox input "false"
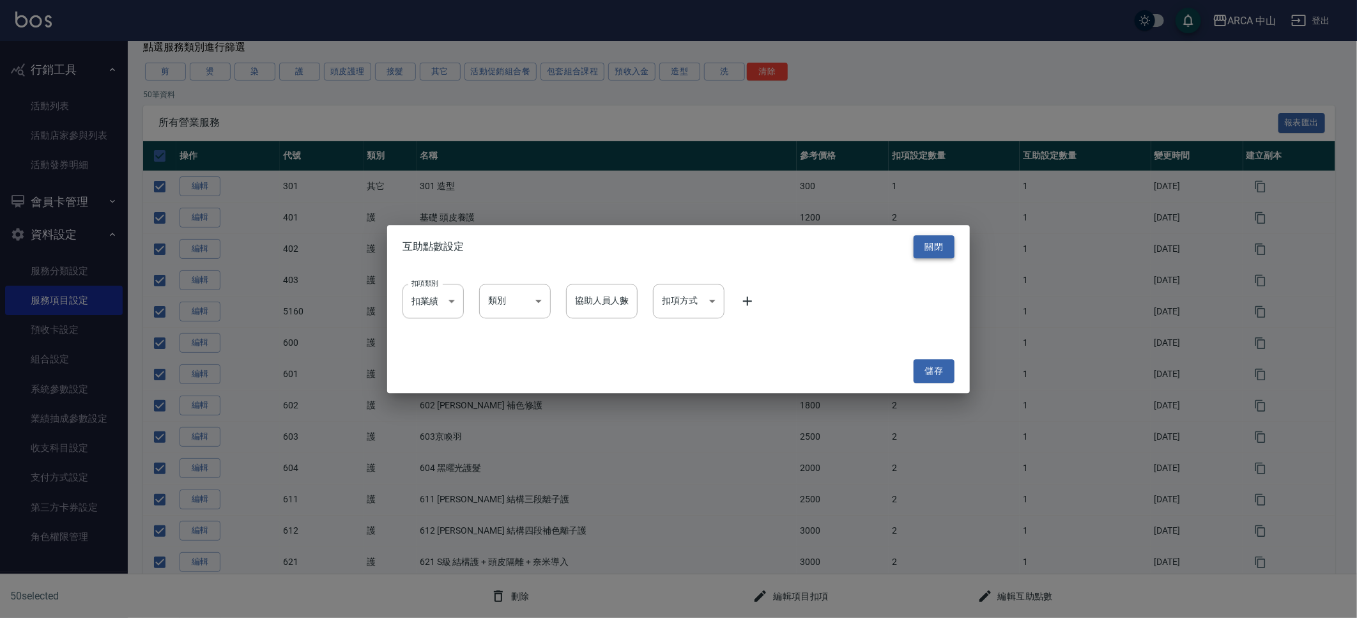
checkbox input "false"
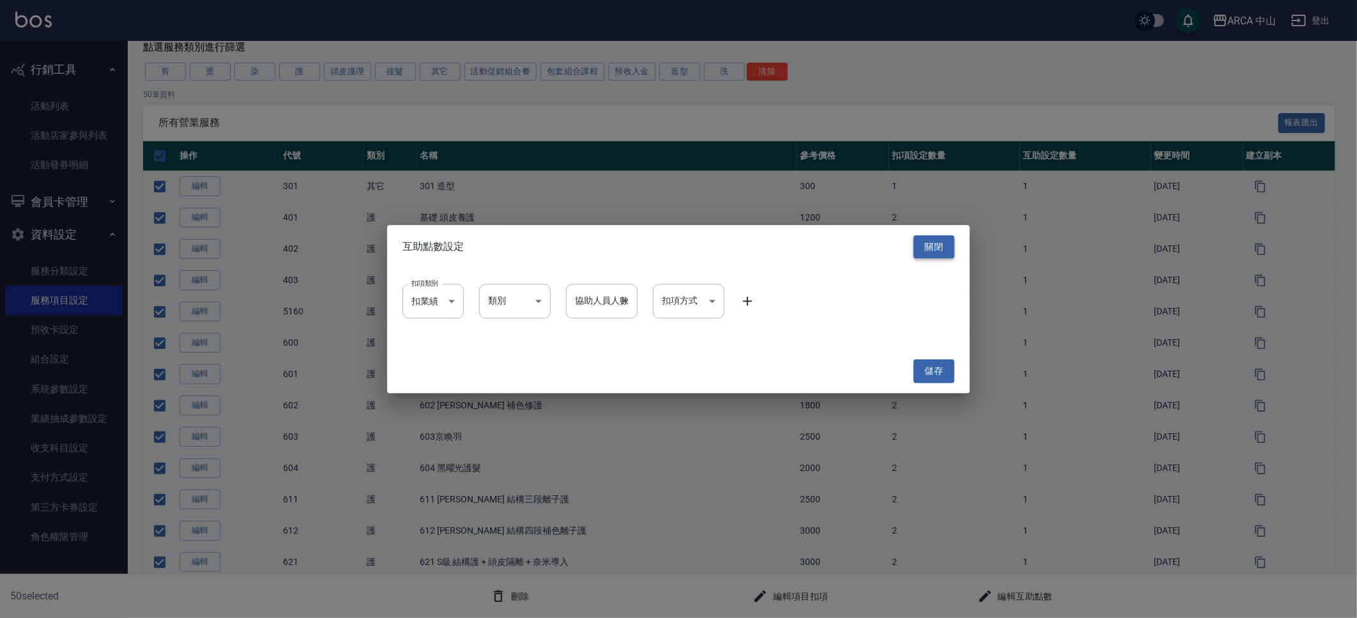
checkbox input "false"
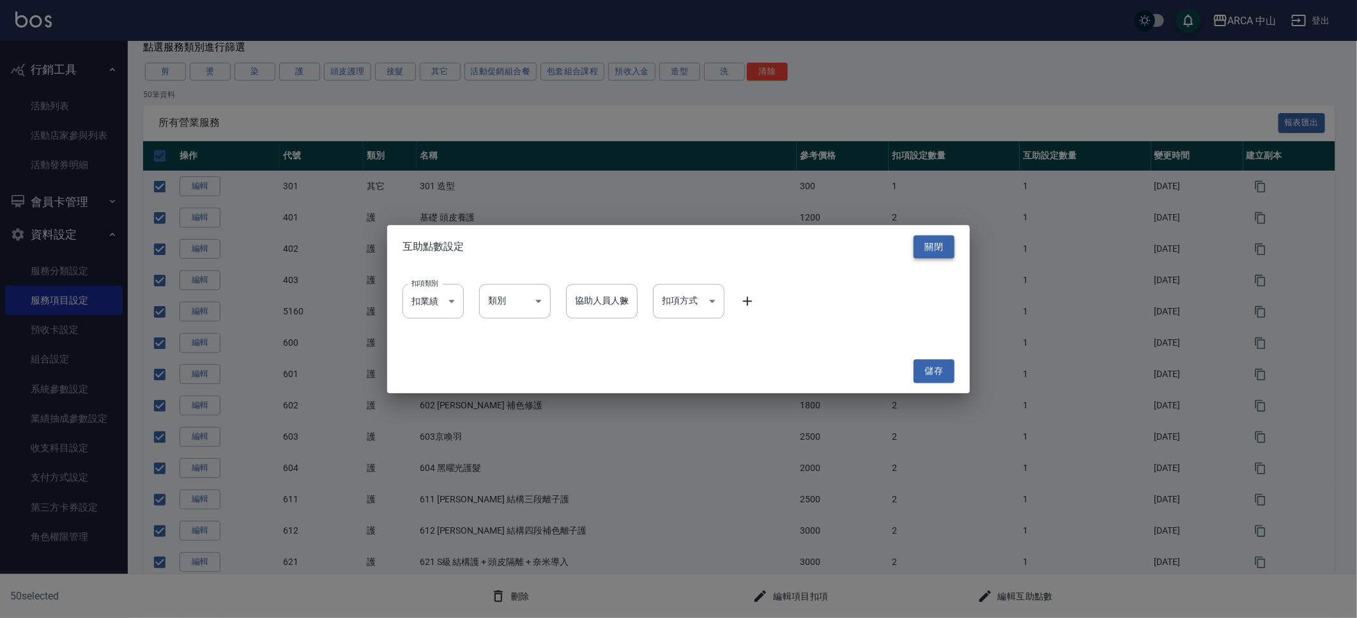
checkbox input "false"
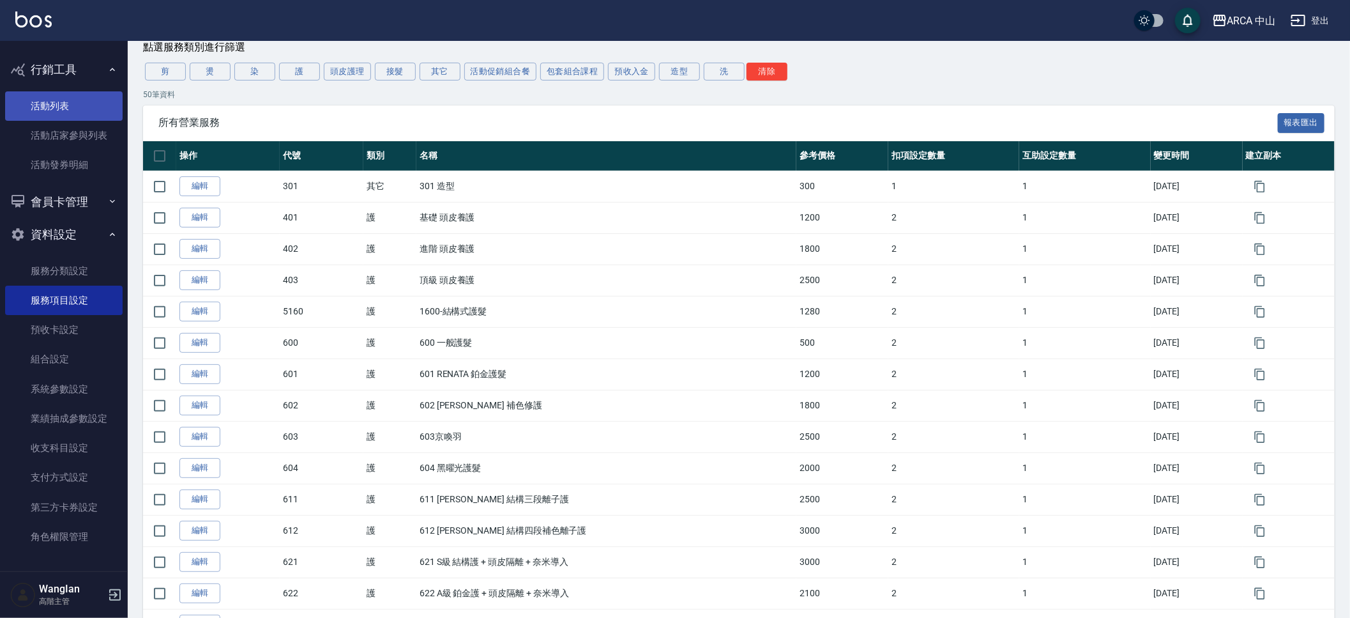
scroll to position [0, 0]
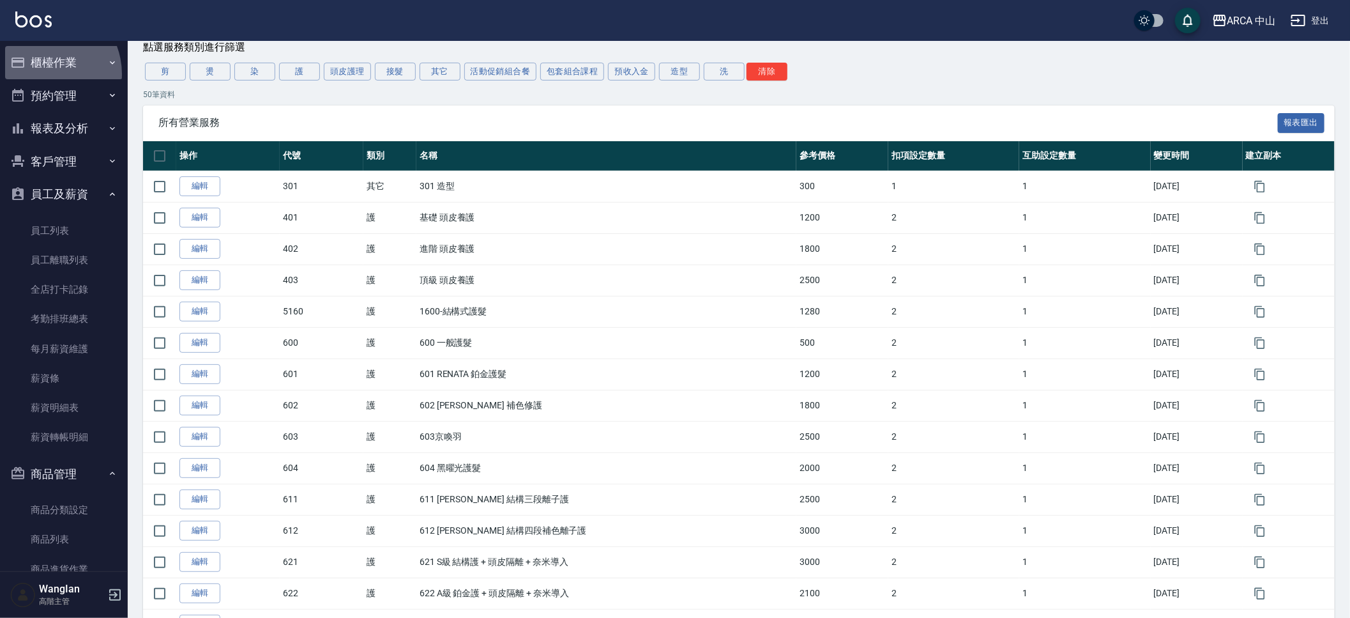
click at [42, 74] on button "櫃檯作業" at bounding box center [64, 62] width 118 height 33
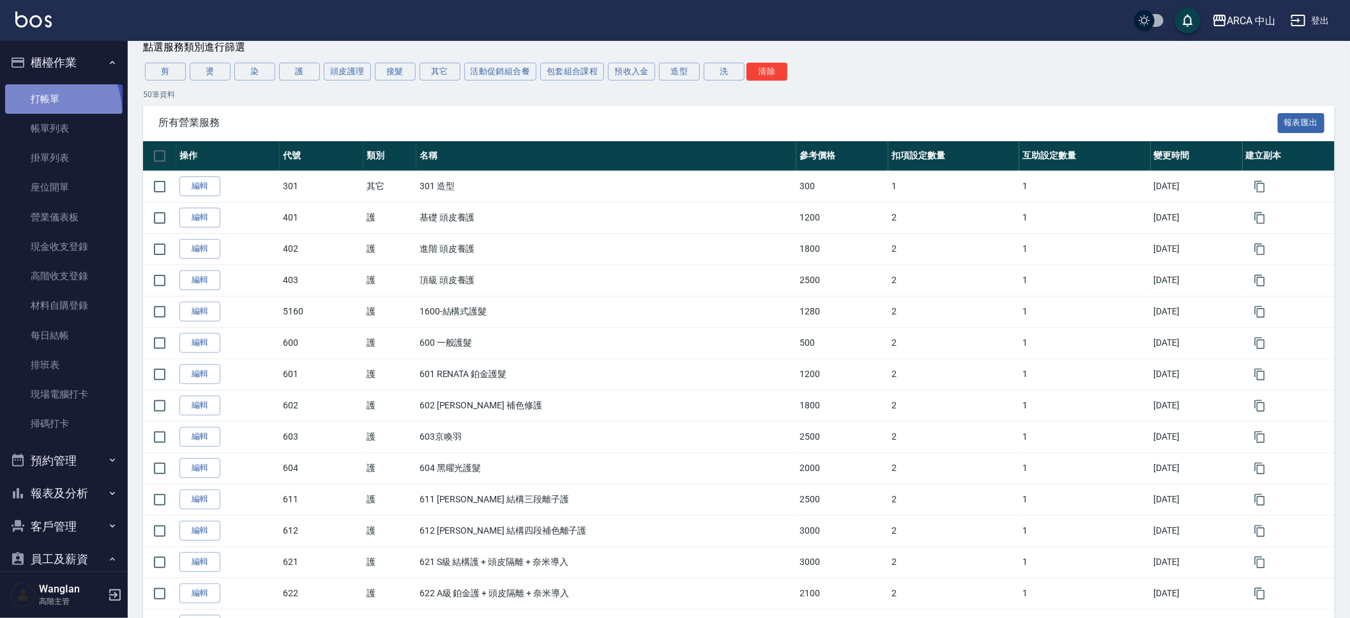
click at [42, 111] on link "打帳單" at bounding box center [64, 98] width 118 height 29
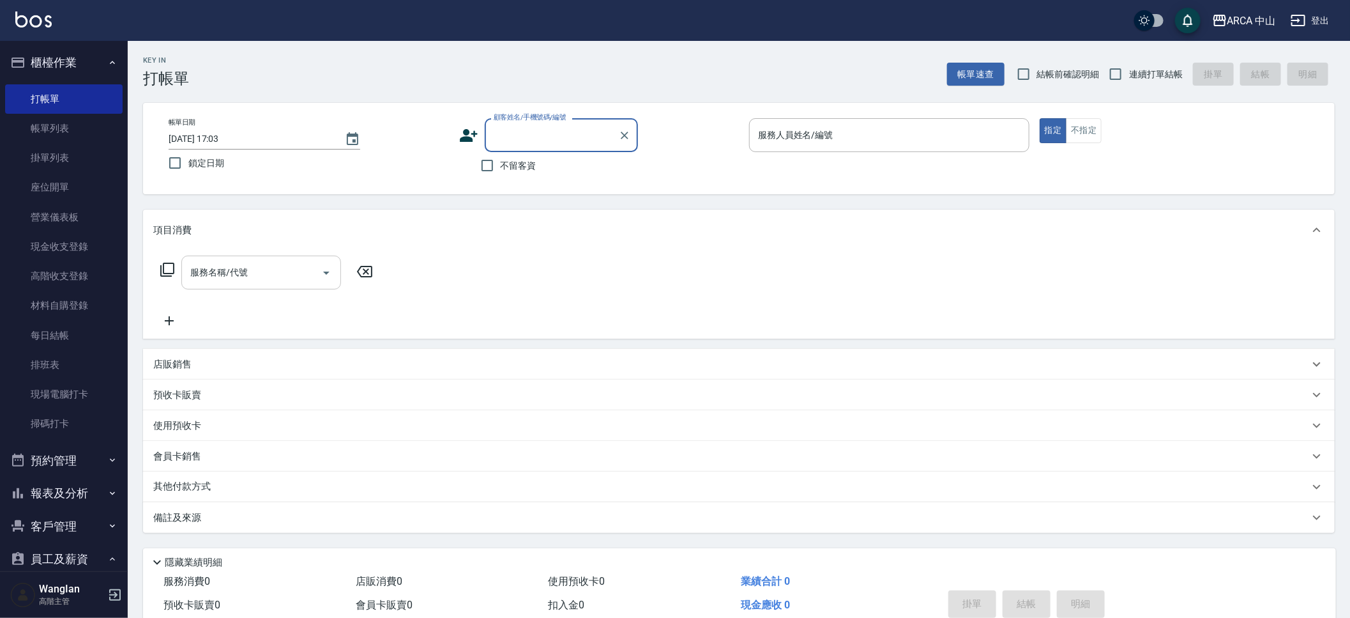
click at [325, 267] on icon "Open" at bounding box center [326, 272] width 15 height 15
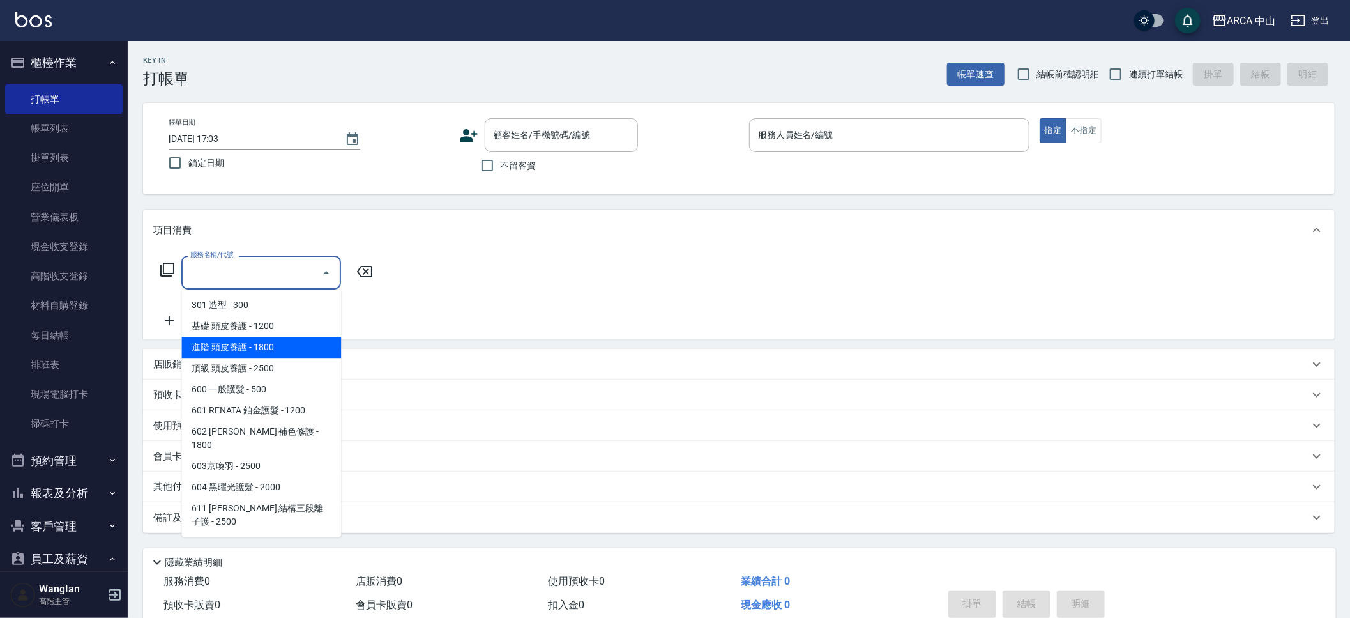
click at [325, 338] on span "進階 頭皮養護 - 1800" at bounding box center [261, 347] width 160 height 21
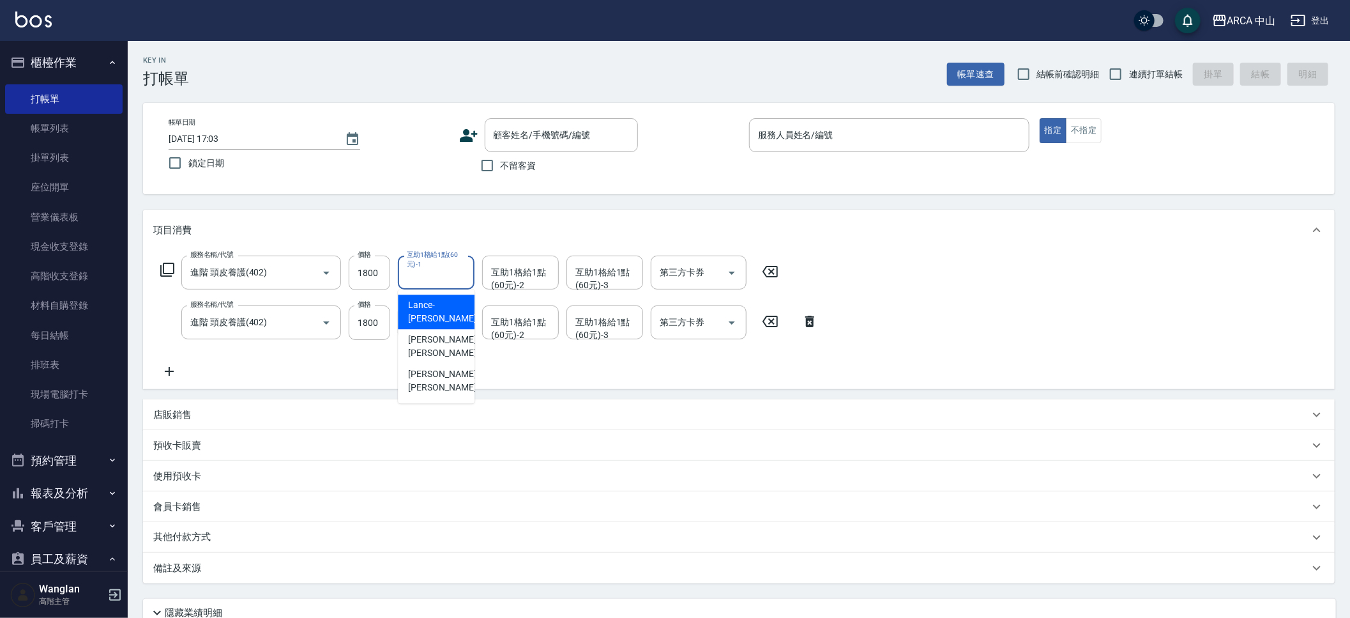
click at [427, 270] on input "互助1格給1點(60元)-1" at bounding box center [436, 272] width 65 height 22
click at [663, 160] on div "顧客姓名/手機號碼/編號 顧客姓名/手機號碼/編號 不留客資" at bounding box center [599, 148] width 280 height 61
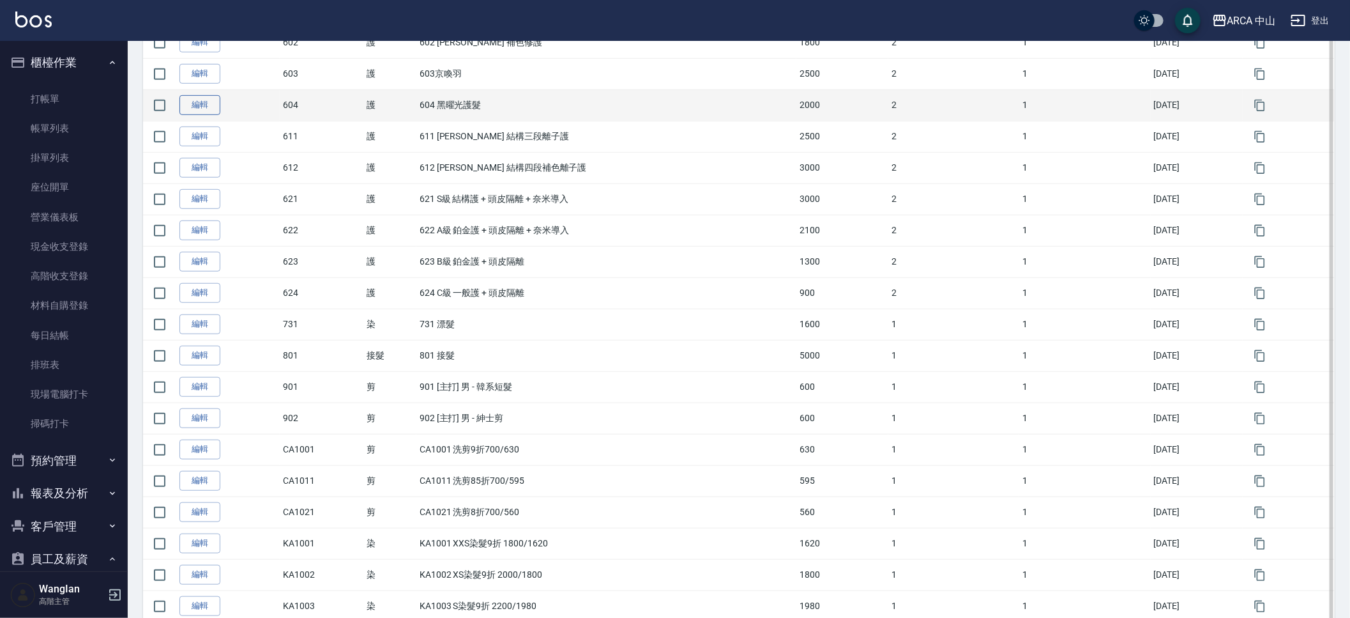
scroll to position [730, 0]
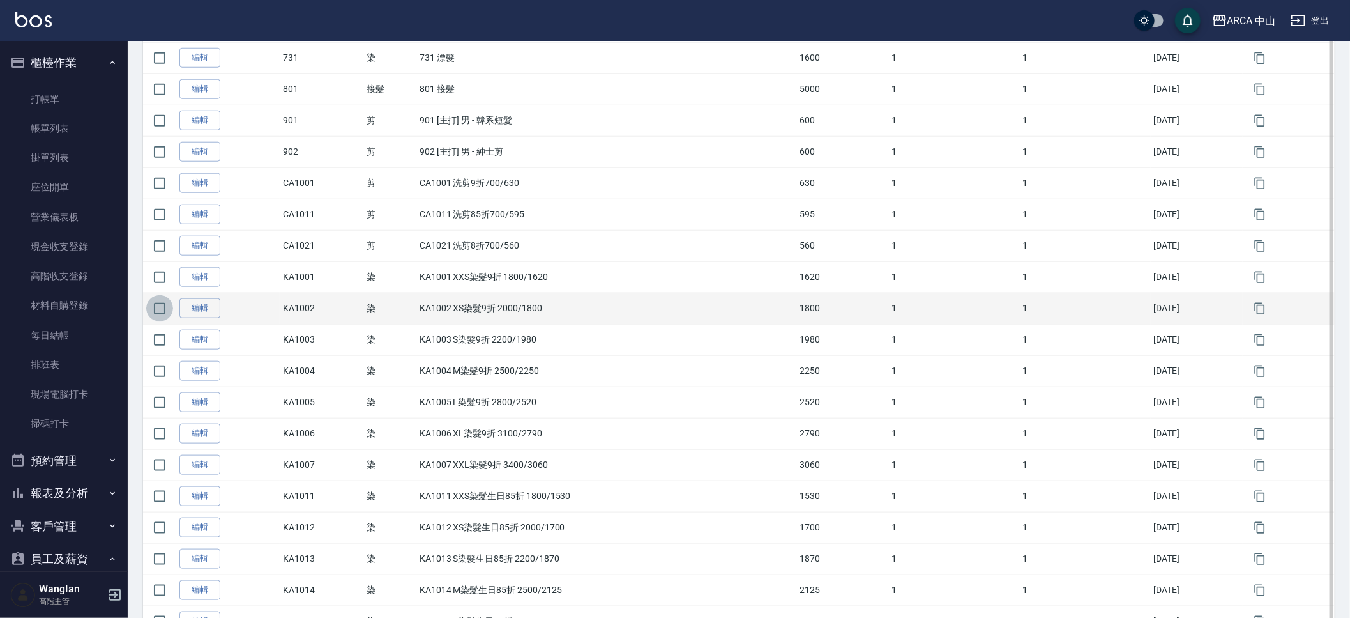
click at [164, 303] on input "checkbox" at bounding box center [159, 308] width 27 height 27
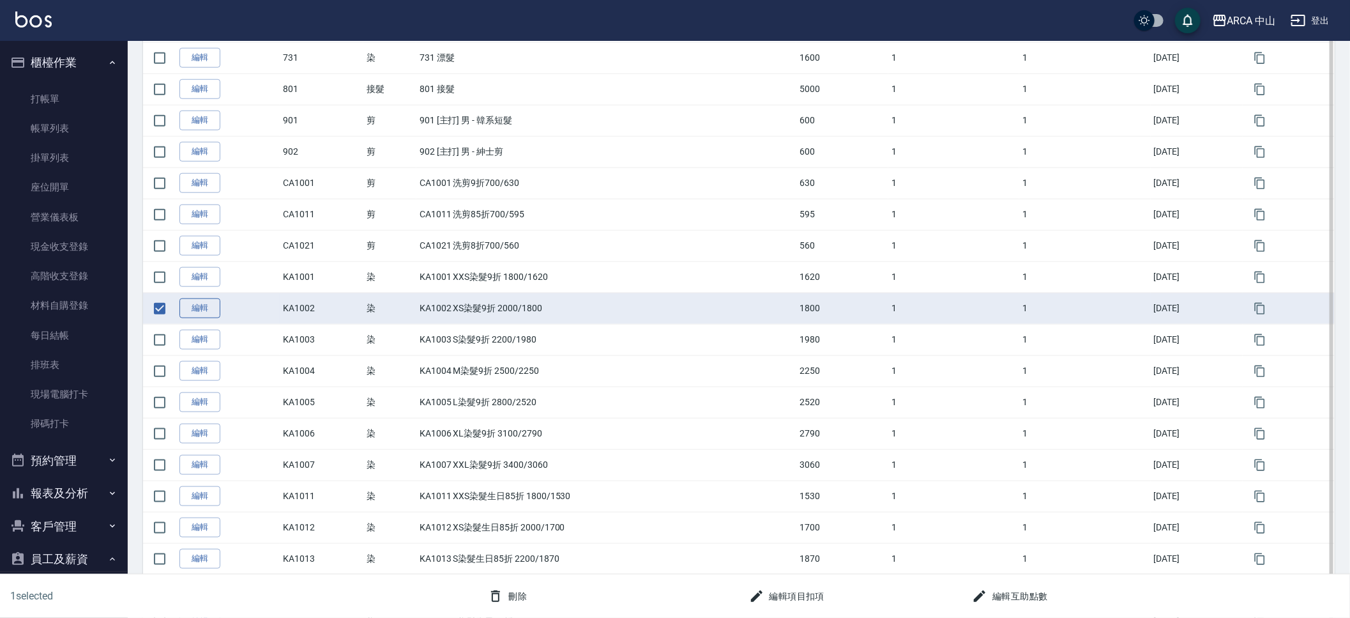
click at [197, 318] on link "編輯" at bounding box center [199, 308] width 41 height 20
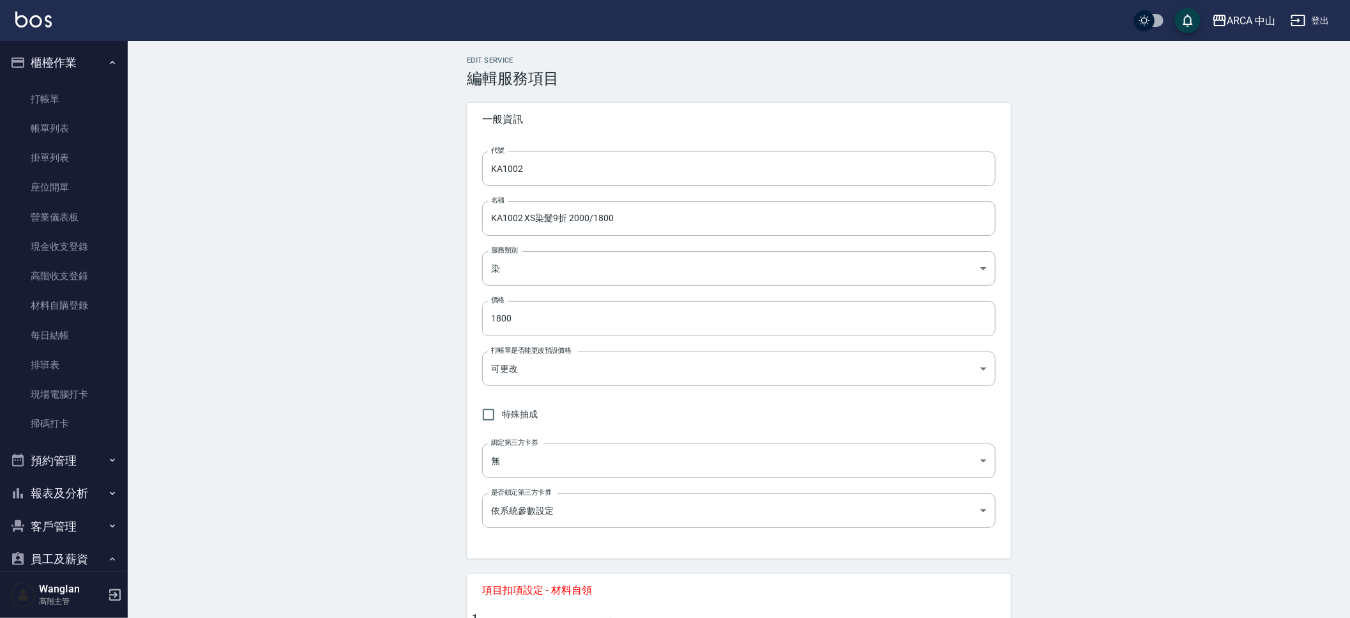
scroll to position [474, 0]
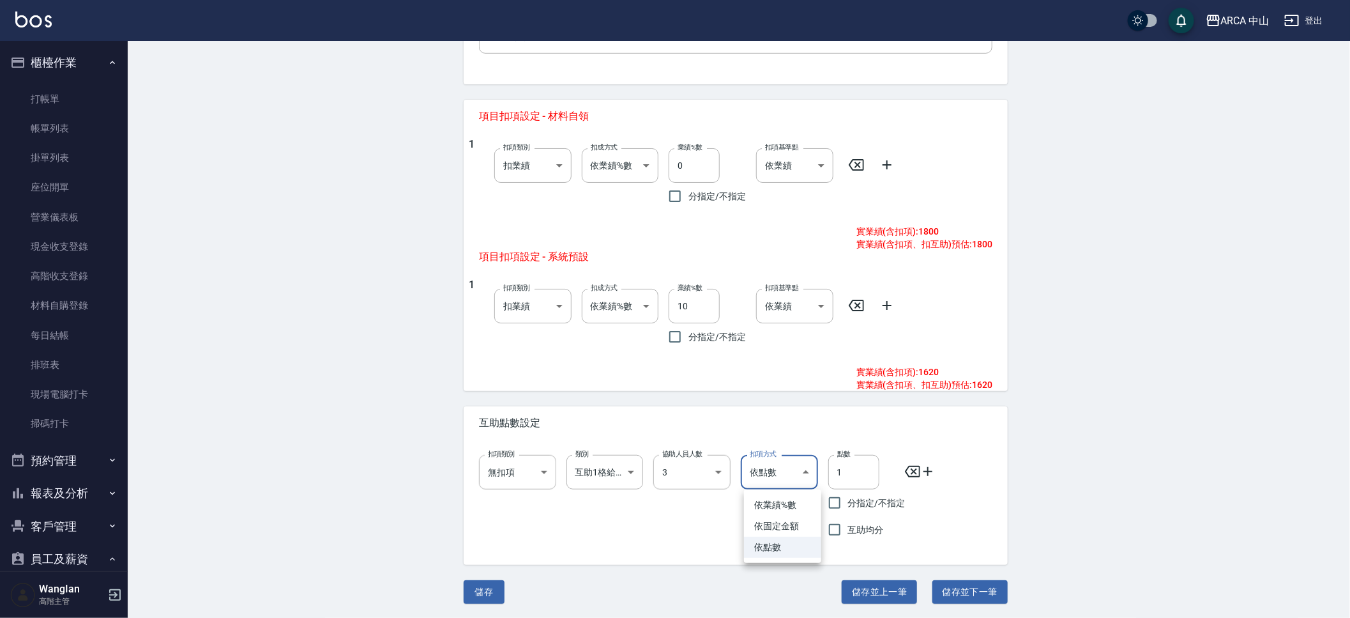
click at [781, 471] on body "ARCA 中山 登出 櫃檯作業 打帳單 帳單列表 掛單列表 座位開單 營業儀表板 現金收支登錄 高階收支登錄 材料自購登錄 每日結帳 排班表 現場電腦打卡 掃…" at bounding box center [675, 72] width 1350 height 1093
click at [790, 504] on li "依業績%數" at bounding box center [782, 504] width 77 height 21
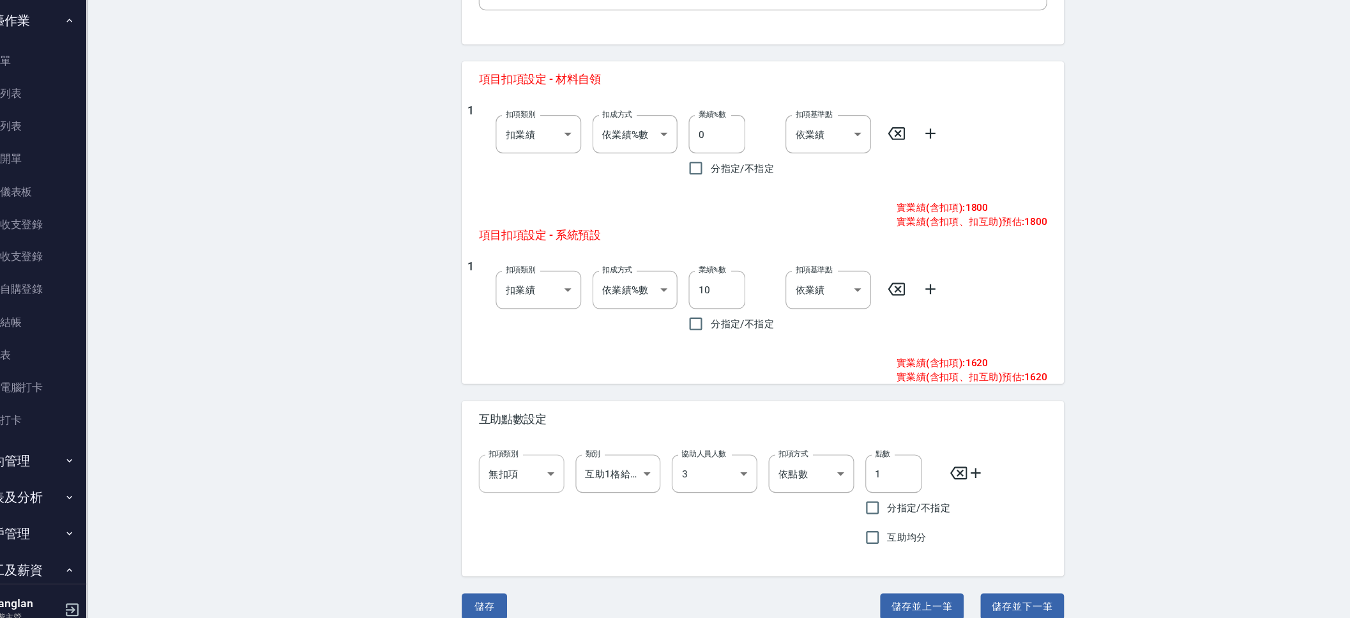
scroll to position [474, 0]
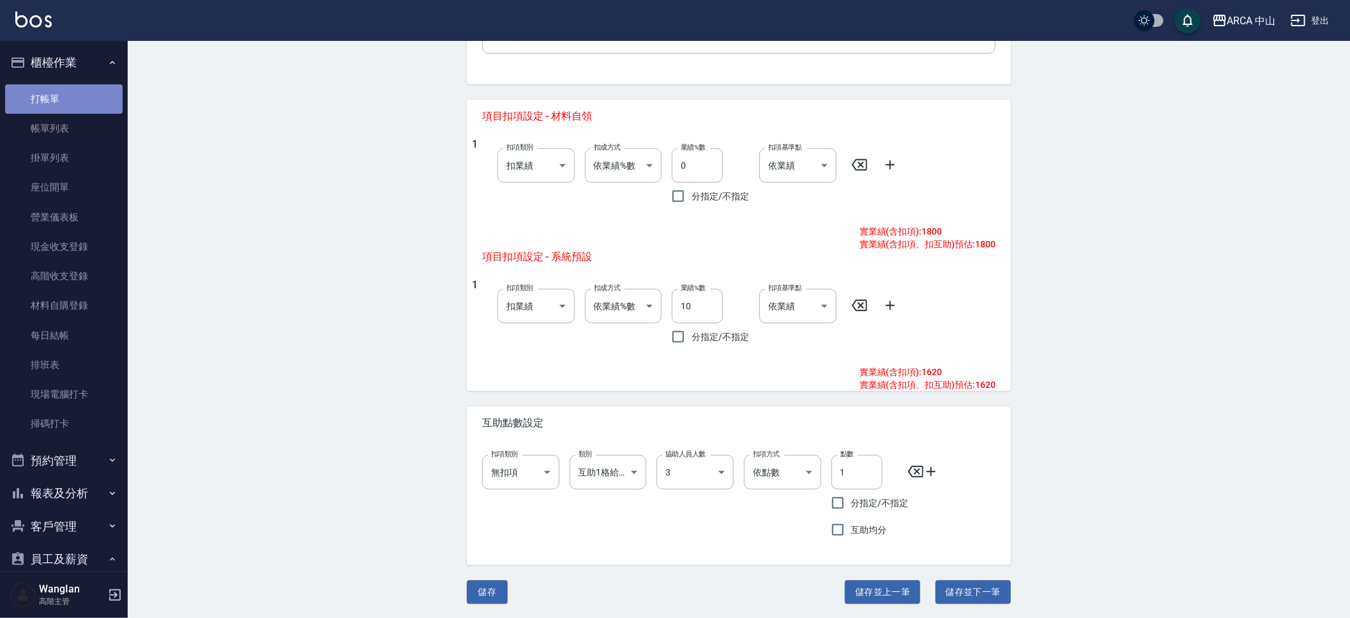
click at [67, 112] on link "打帳單" at bounding box center [64, 98] width 118 height 29
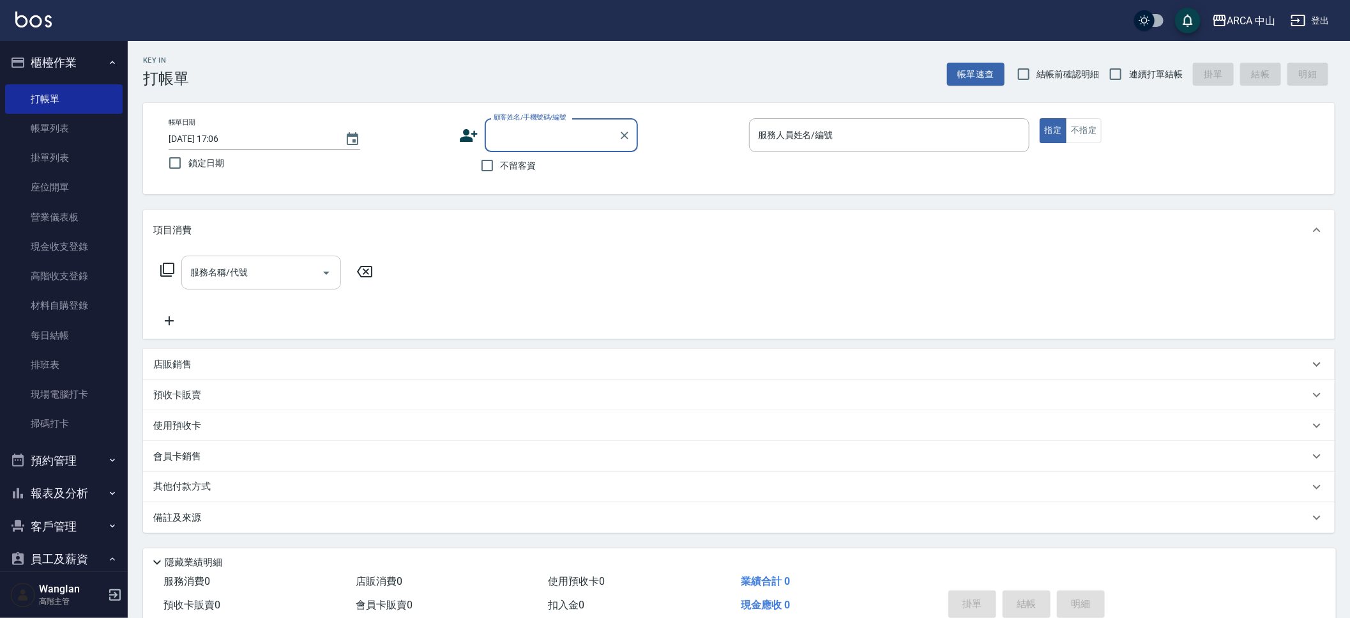
click at [270, 264] on input "服務名稱/代號" at bounding box center [251, 272] width 129 height 22
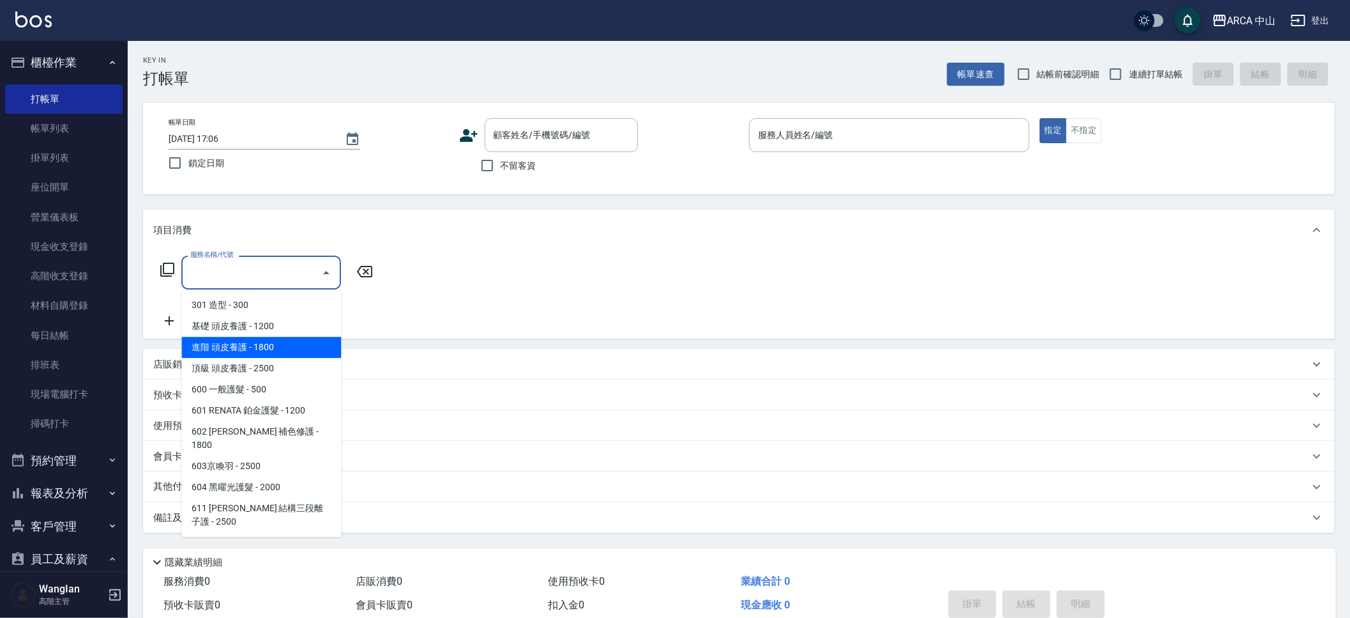
click at [303, 346] on span "進階 頭皮養護 - 1800" at bounding box center [261, 347] width 160 height 21
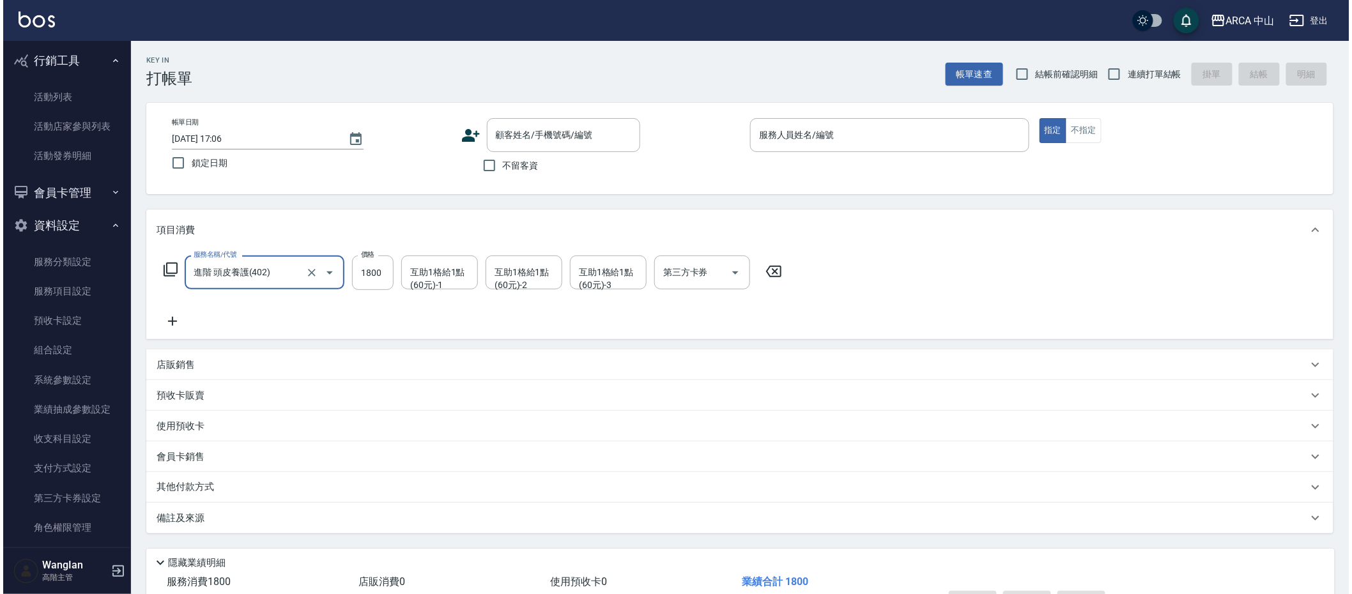
scroll to position [982, 0]
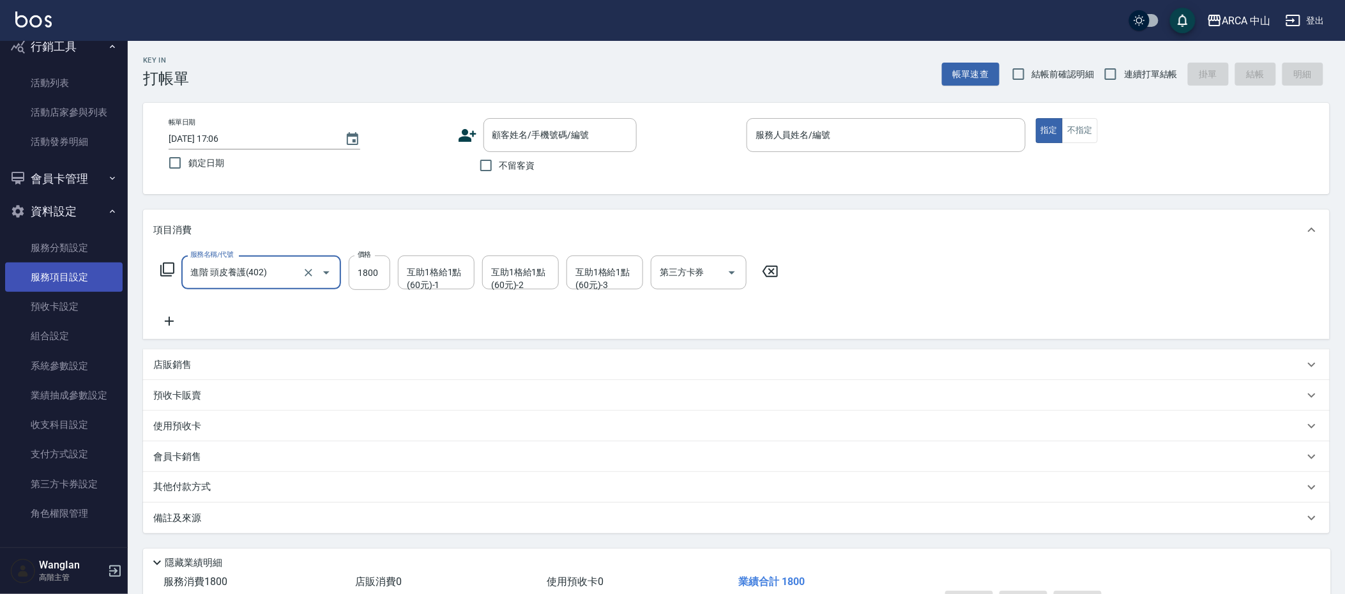
click at [42, 271] on link "服務項目設定" at bounding box center [64, 277] width 118 height 29
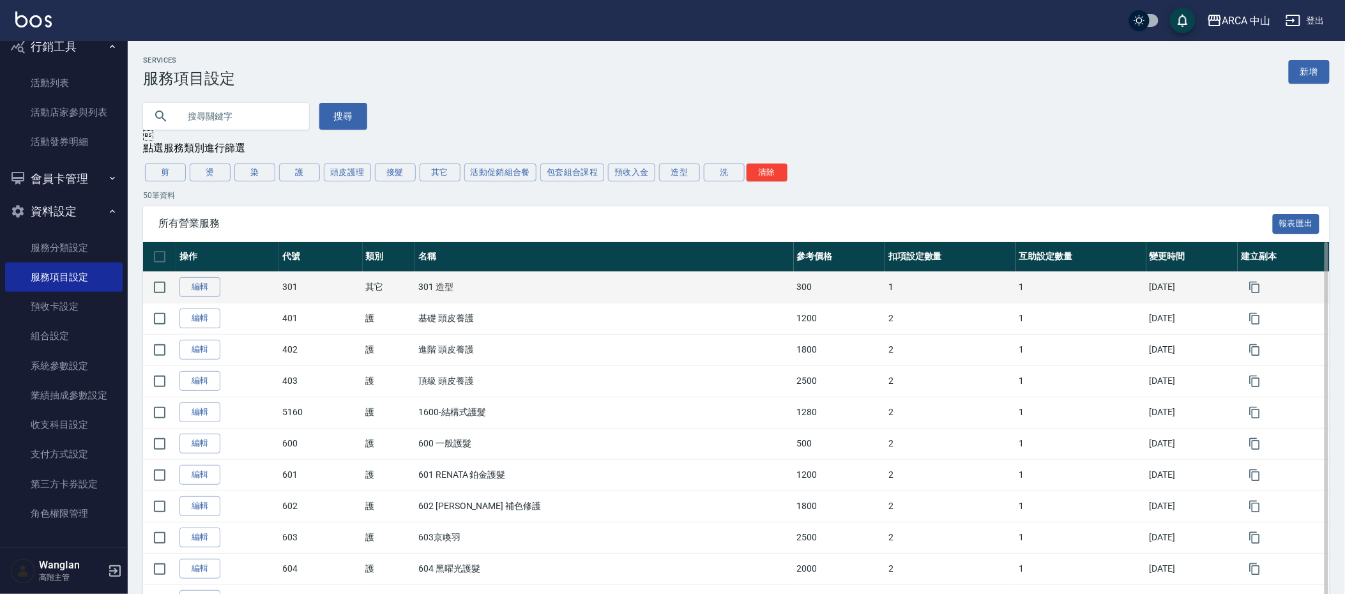
click at [336, 297] on td "301" at bounding box center [320, 286] width 83 height 31
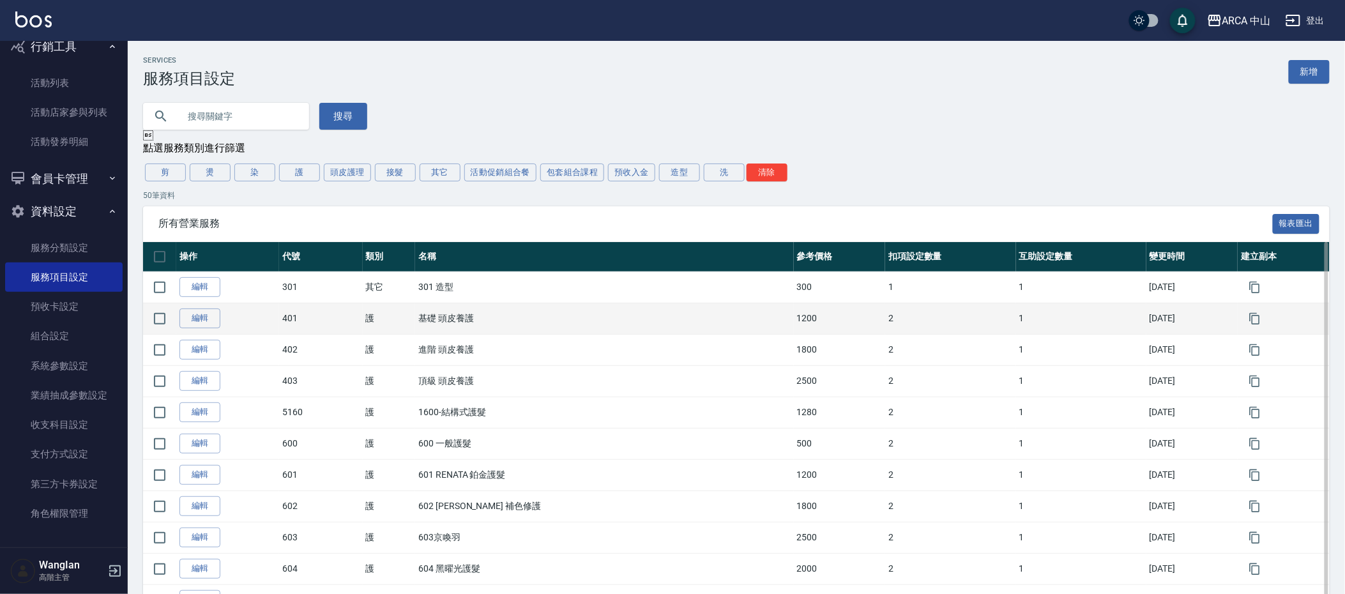
click at [353, 321] on td "401" at bounding box center [320, 318] width 83 height 31
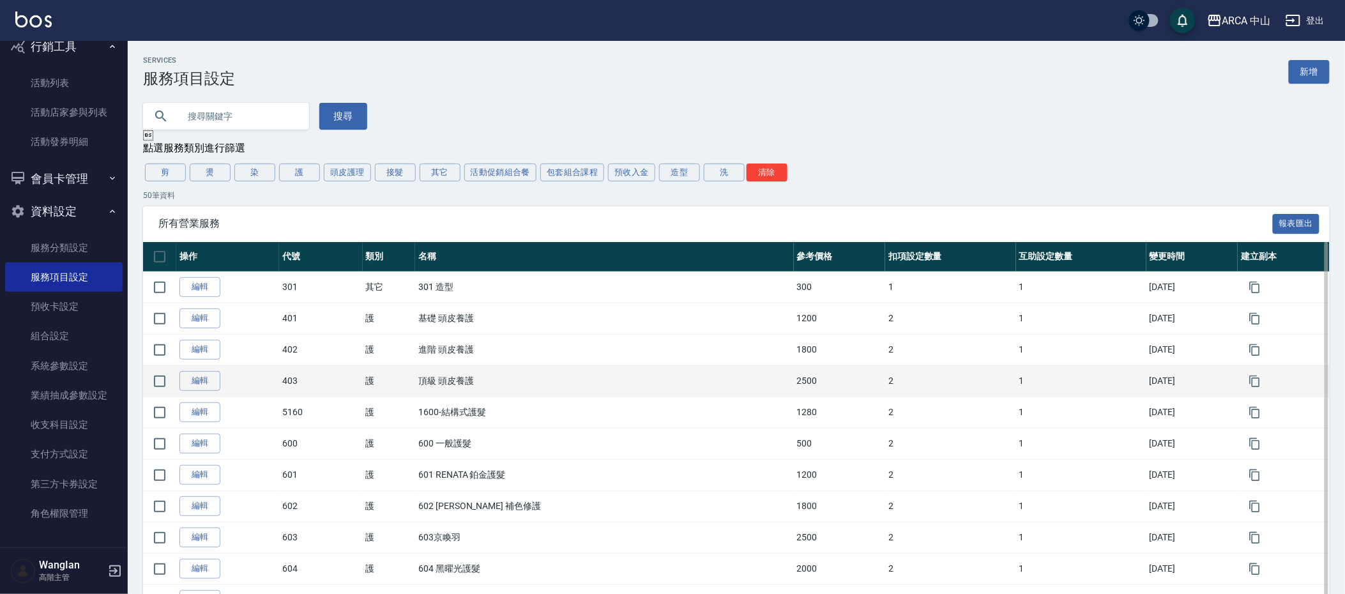
click at [361, 376] on td "403" at bounding box center [320, 380] width 83 height 31
drag, startPoint x: 361, startPoint y: 376, endPoint x: 369, endPoint y: 392, distance: 18.6
click at [369, 392] on tr "編輯 403 護 頂級 頭皮養護 2500 2 1 2025/08/28" at bounding box center [736, 380] width 1187 height 31
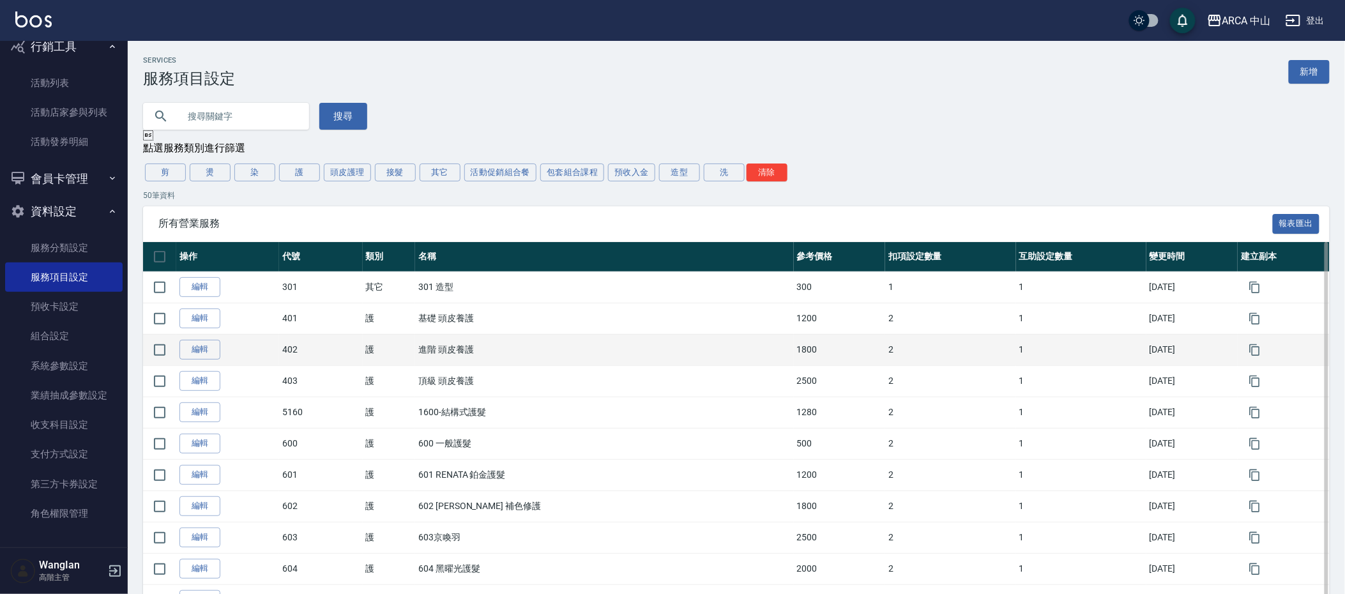
click at [345, 361] on td "402" at bounding box center [320, 349] width 83 height 31
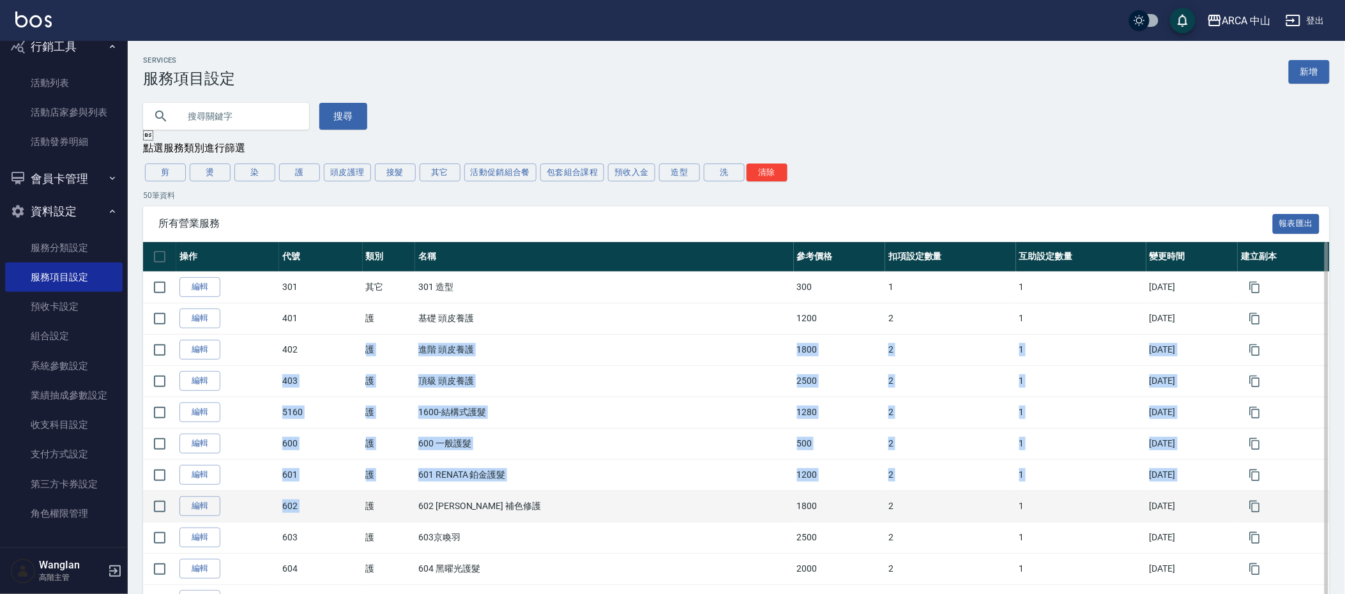
drag, startPoint x: 347, startPoint y: 356, endPoint x: 385, endPoint y: 494, distance: 143.0
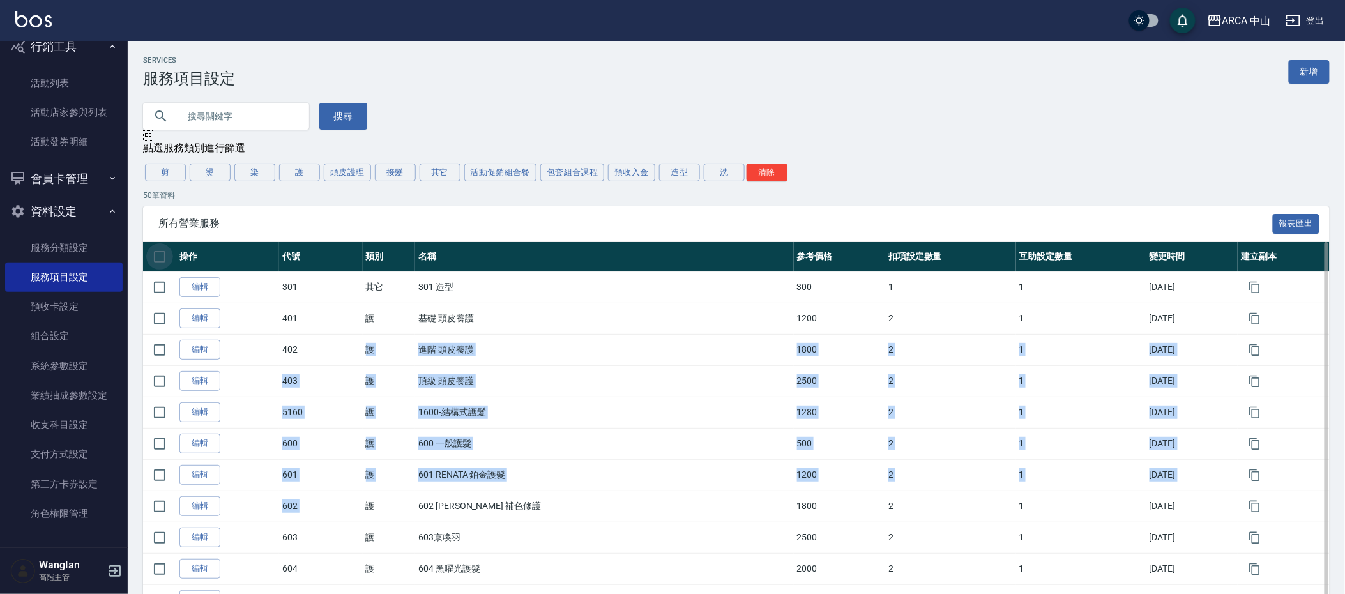
click at [156, 252] on input "checkbox" at bounding box center [159, 256] width 27 height 27
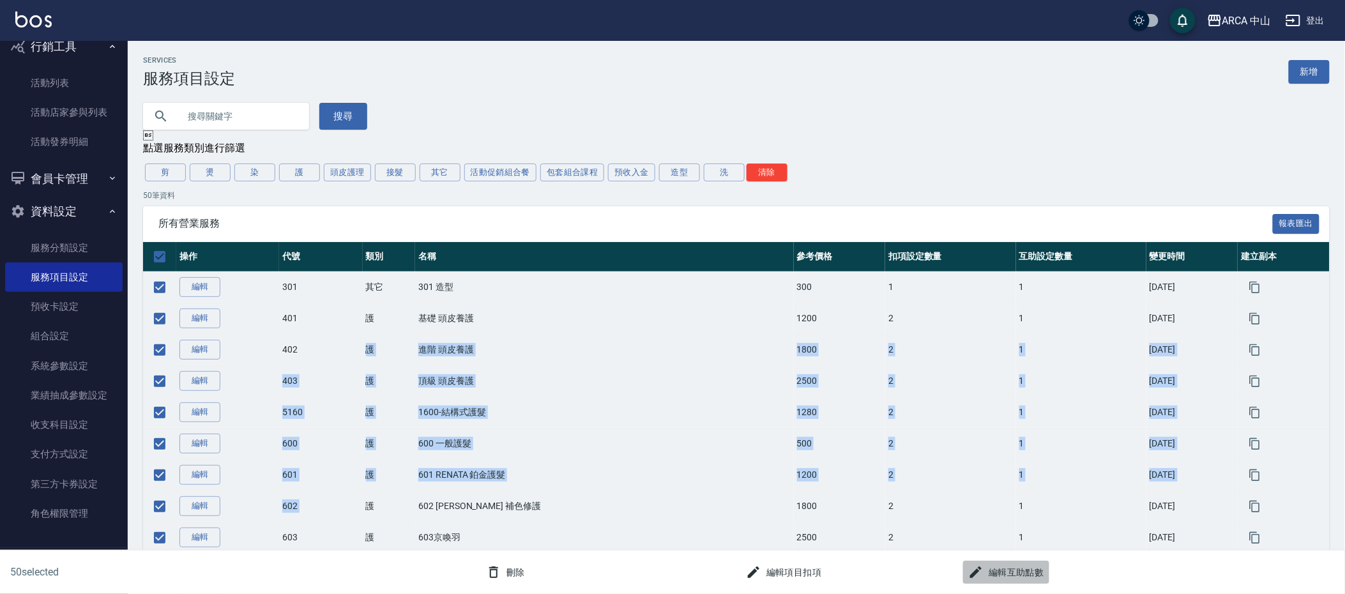
click at [1003, 583] on button "編輯互助點數" at bounding box center [1006, 573] width 86 height 24
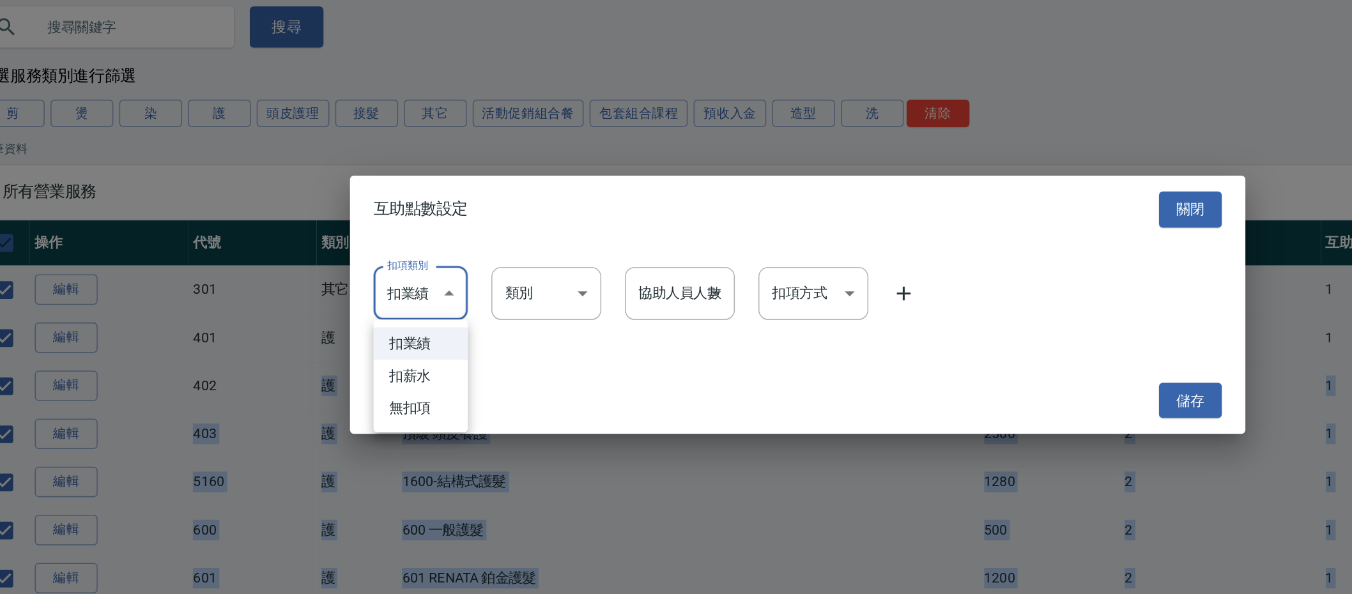
click at [438, 326] on li "扣業績" at bounding box center [430, 322] width 61 height 21
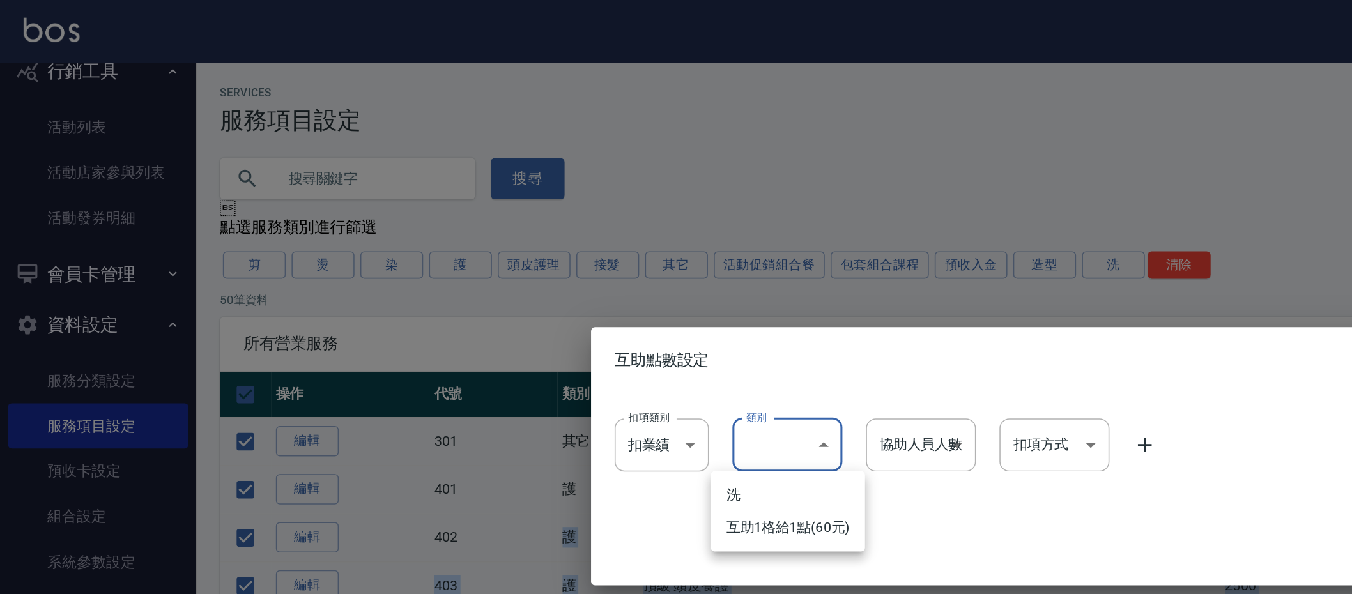
click at [517, 323] on li "洗" at bounding box center [512, 322] width 100 height 21
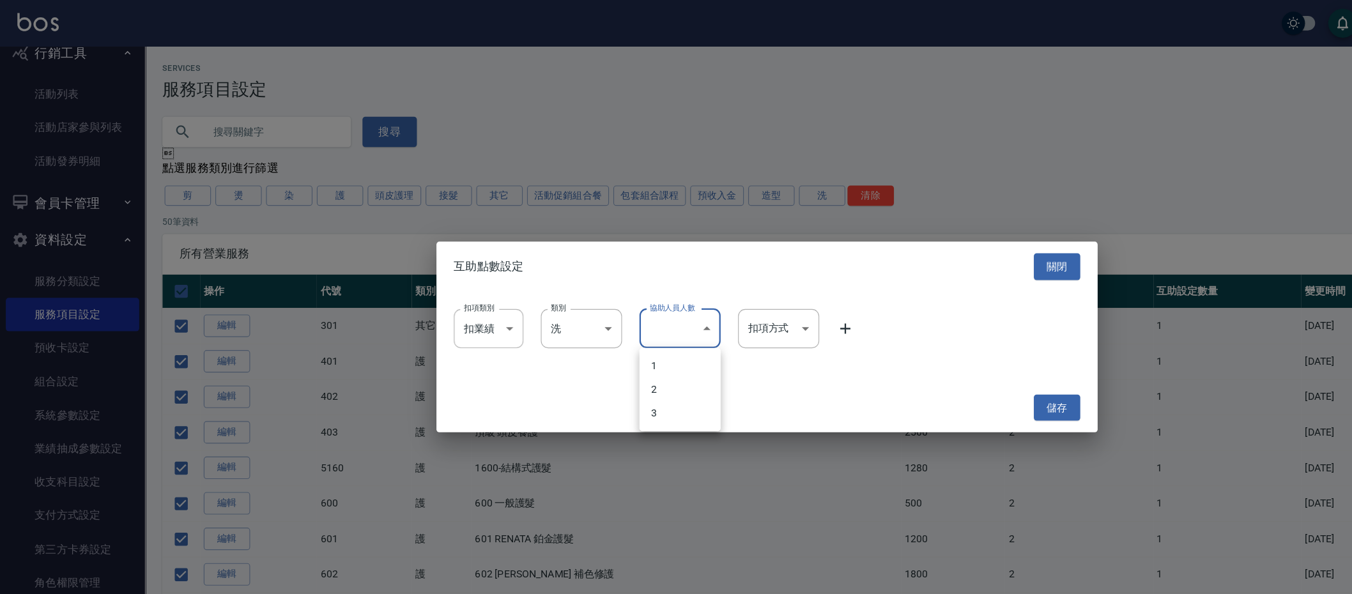
click at [564, 259] on div at bounding box center [676, 297] width 1352 height 594
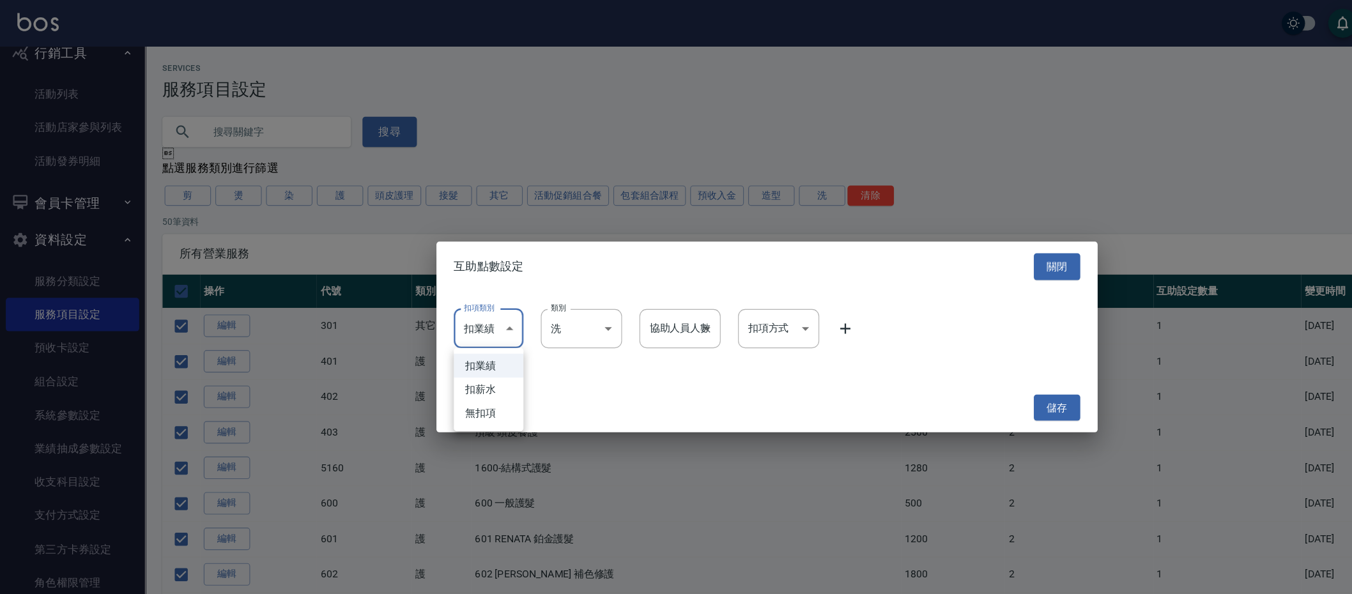
click at [428, 339] on li "扣薪水" at bounding box center [430, 343] width 61 height 21
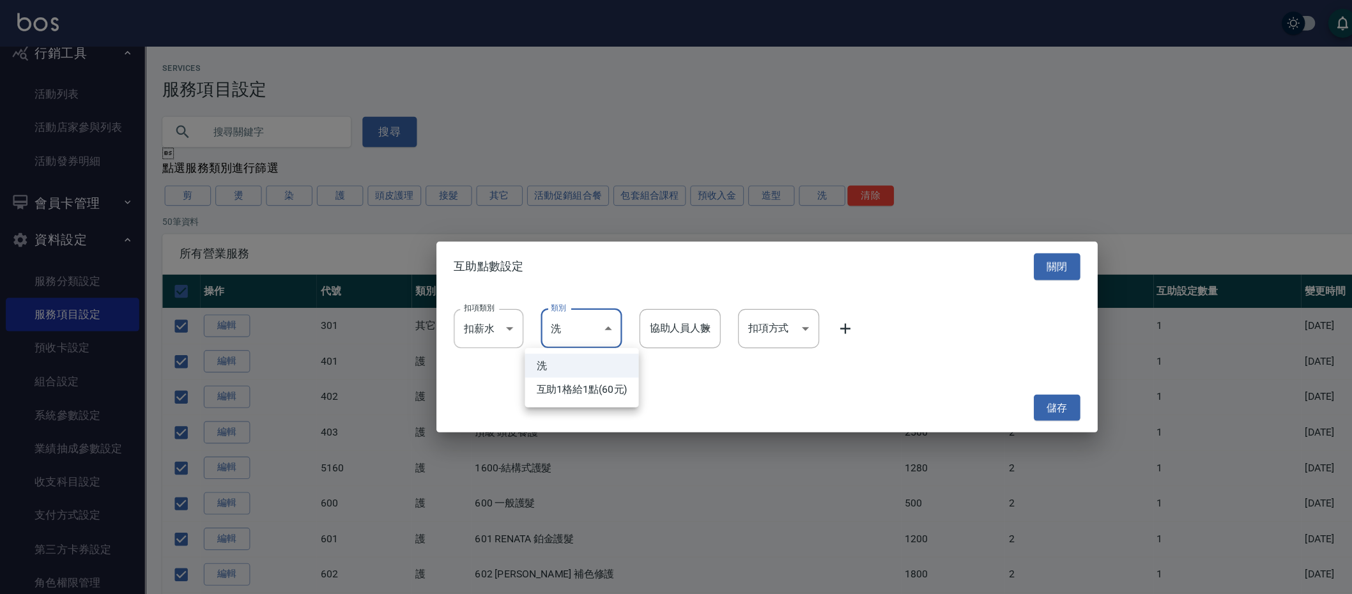
click at [547, 321] on li "洗" at bounding box center [512, 322] width 100 height 21
click at [584, 321] on div at bounding box center [676, 297] width 1352 height 594
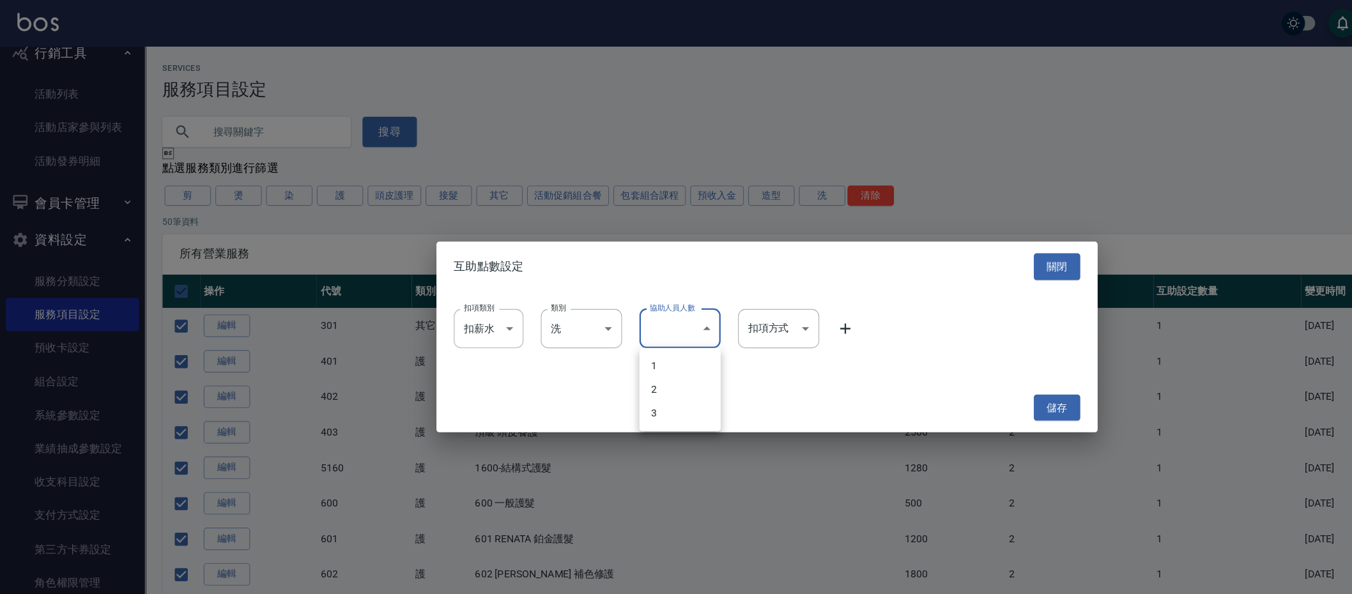
click at [622, 323] on li "1" at bounding box center [599, 322] width 72 height 21
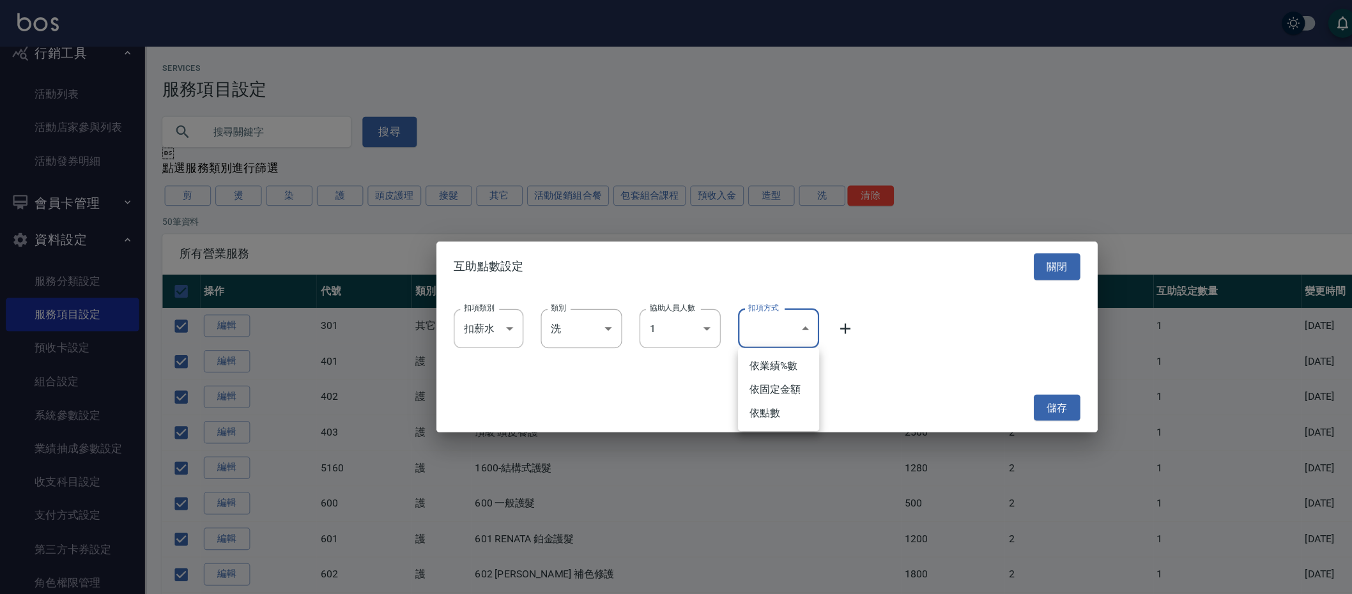
click at [678, 332] on li "依業績%數" at bounding box center [686, 322] width 72 height 21
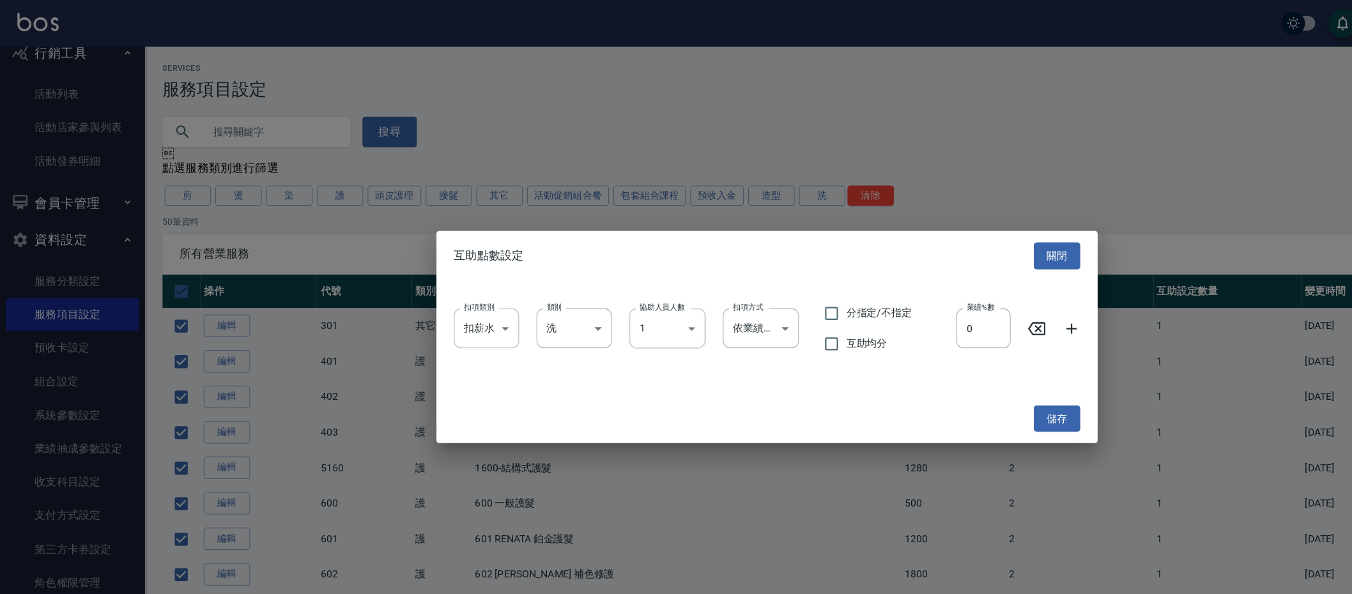
click at [947, 296] on icon at bounding box center [943, 289] width 15 height 15
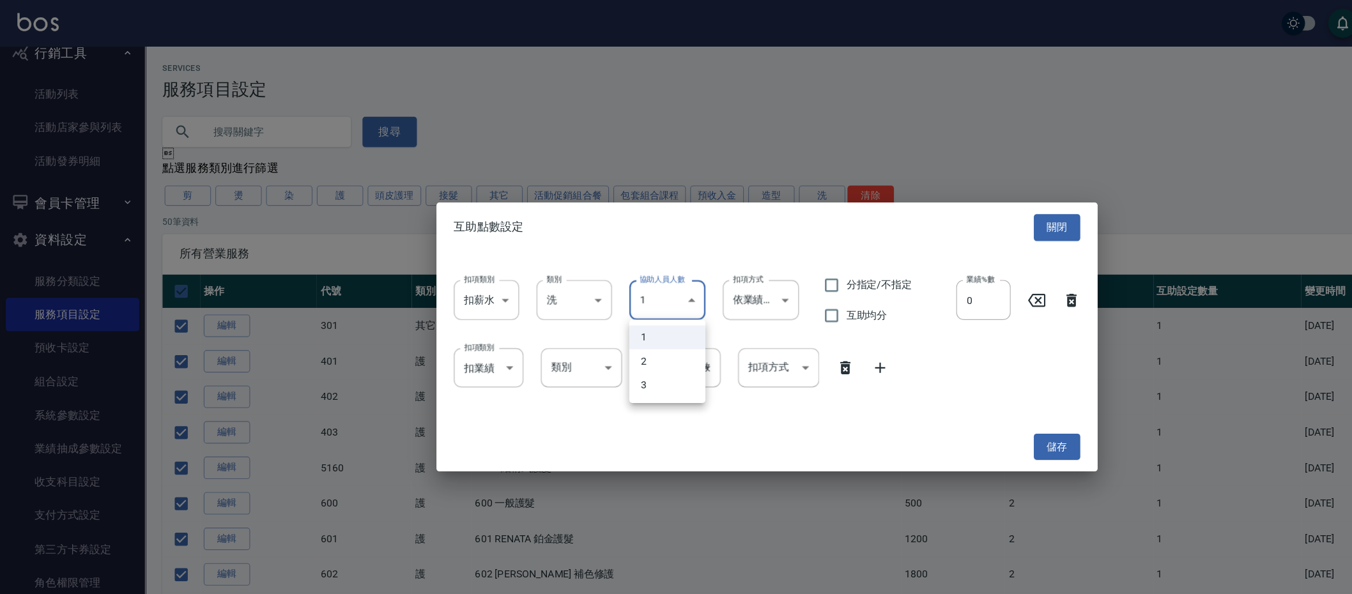
click at [593, 310] on li "2" at bounding box center [587, 318] width 67 height 21
click at [754, 347] on div at bounding box center [676, 297] width 1352 height 594
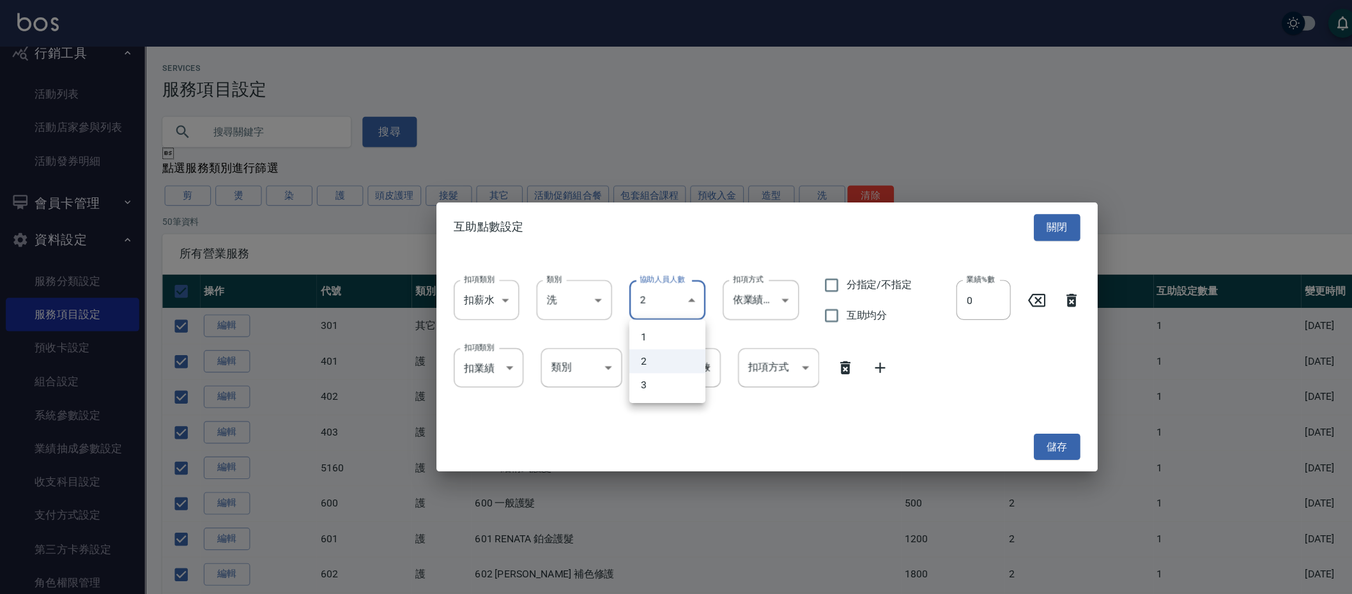
click at [576, 294] on li "1" at bounding box center [587, 297] width 67 height 21
click at [779, 325] on icon at bounding box center [775, 323] width 15 height 15
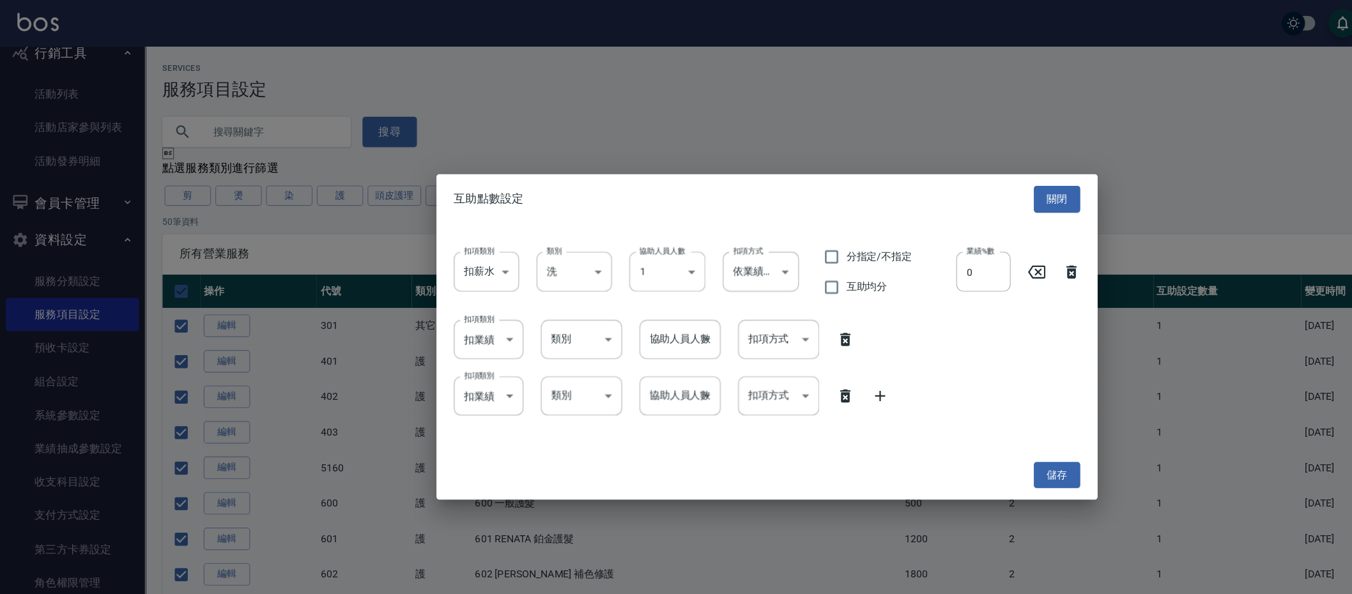
click at [780, 337] on div "扣項類別 扣業績 onSales 扣項類別 類別 ​ 類別 協助人員人數 ​ 協助人員人數 扣項方式 ​ 扣項方式" at bounding box center [676, 349] width 552 height 34
click at [776, 357] on div "扣項類別 扣業績 onSales 扣項類別 類別 ​ 類別 協助人員人數 ​ 協助人員人數 扣項方式 ​ 扣項方式" at bounding box center [676, 349] width 552 height 34
click at [777, 355] on icon at bounding box center [775, 348] width 15 height 15
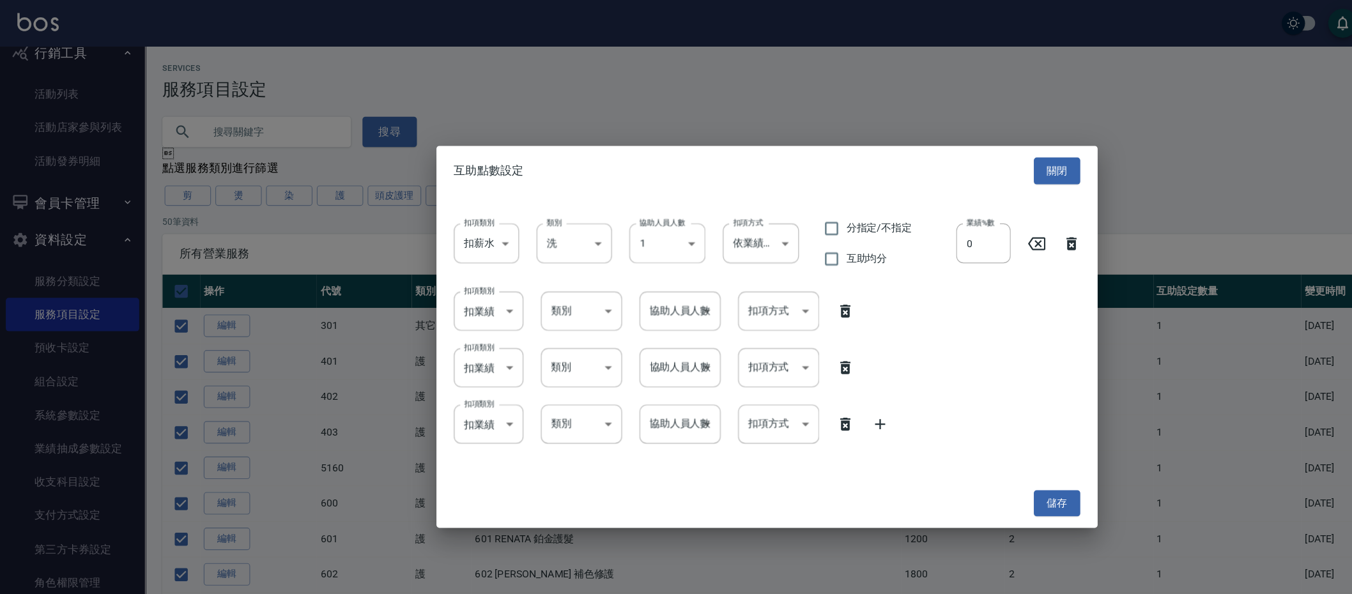
click at [779, 378] on icon at bounding box center [775, 373] width 15 height 15
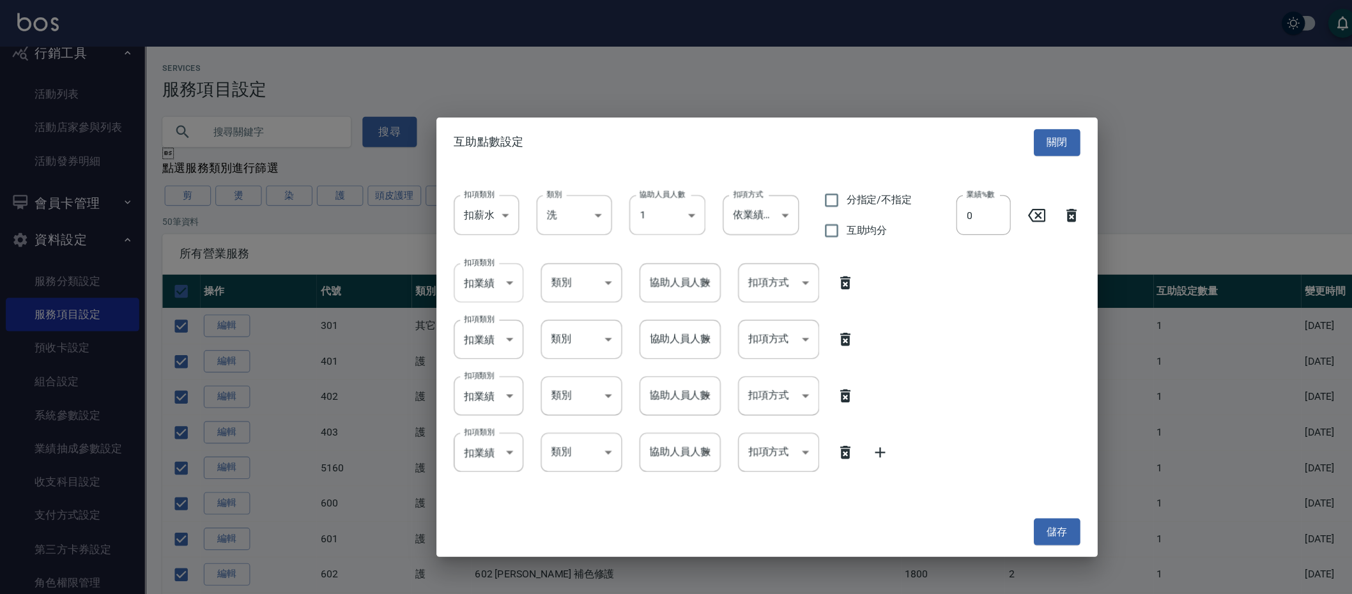
click at [430, 296] on li "扣薪水" at bounding box center [430, 303] width 61 height 21
click at [431, 353] on li "扣薪水" at bounding box center [430, 352] width 61 height 21
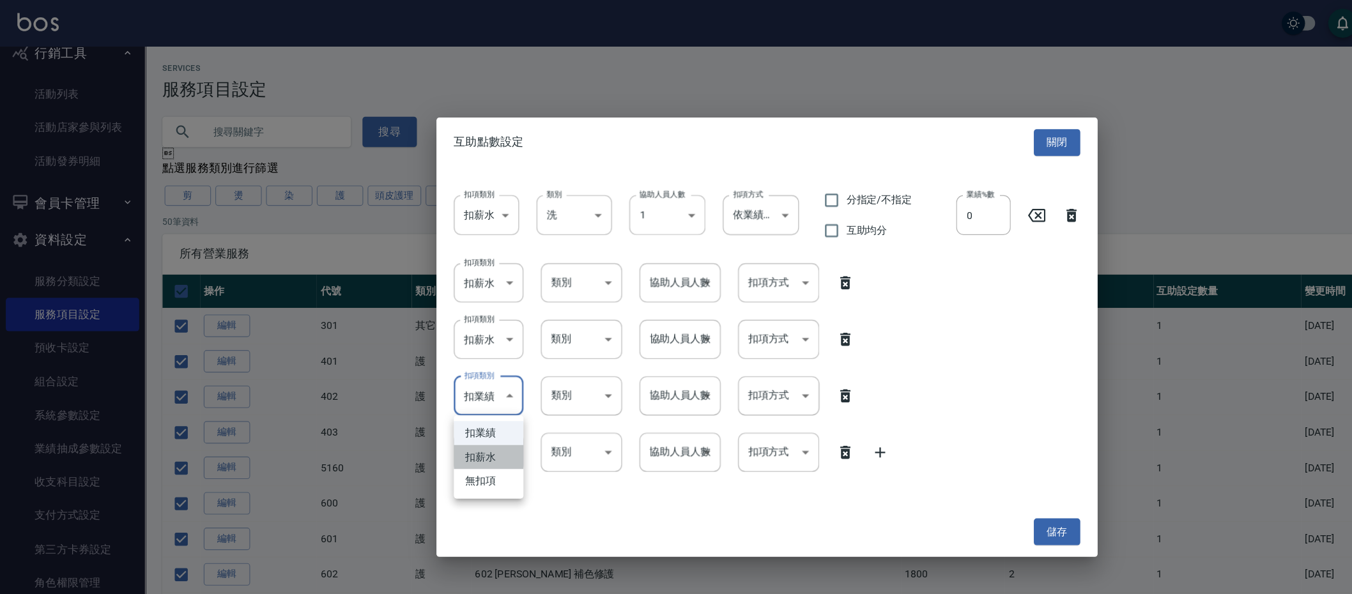
click at [432, 408] on li "扣薪水" at bounding box center [430, 402] width 61 height 21
click at [432, 457] on li "扣薪水" at bounding box center [430, 452] width 61 height 21
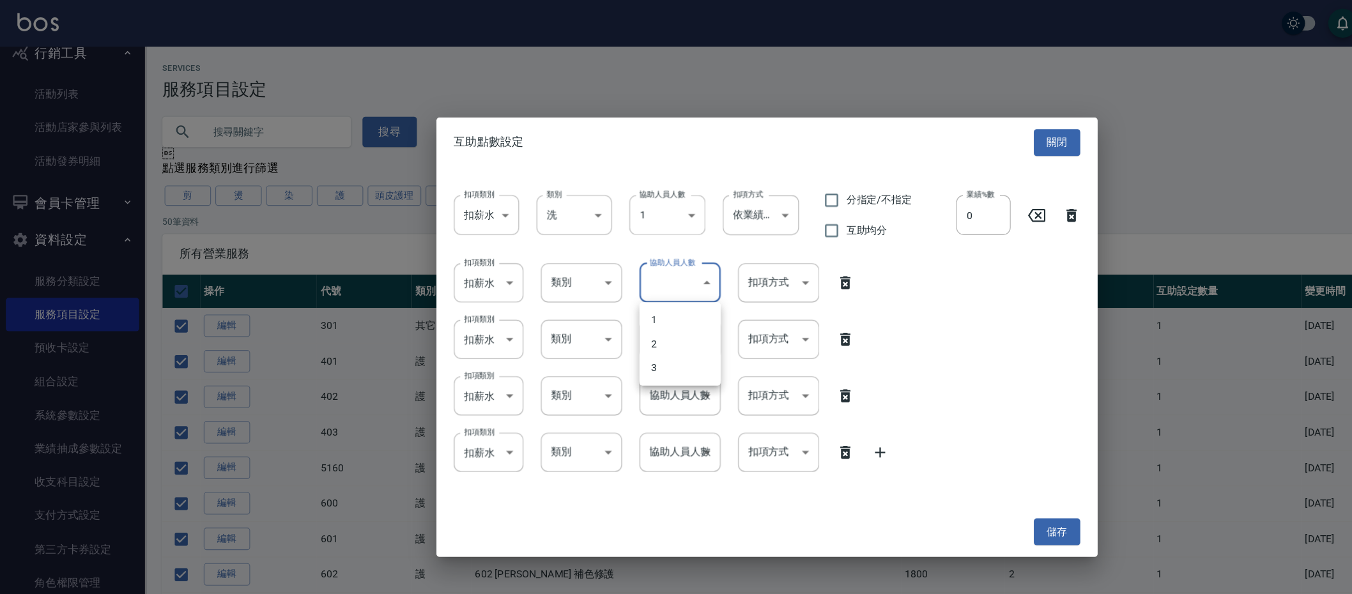
click at [587, 282] on li "1" at bounding box center [599, 281] width 72 height 21
click at [587, 319] on ul "1 2 3" at bounding box center [599, 352] width 72 height 73
click at [587, 324] on li "1" at bounding box center [599, 331] width 72 height 21
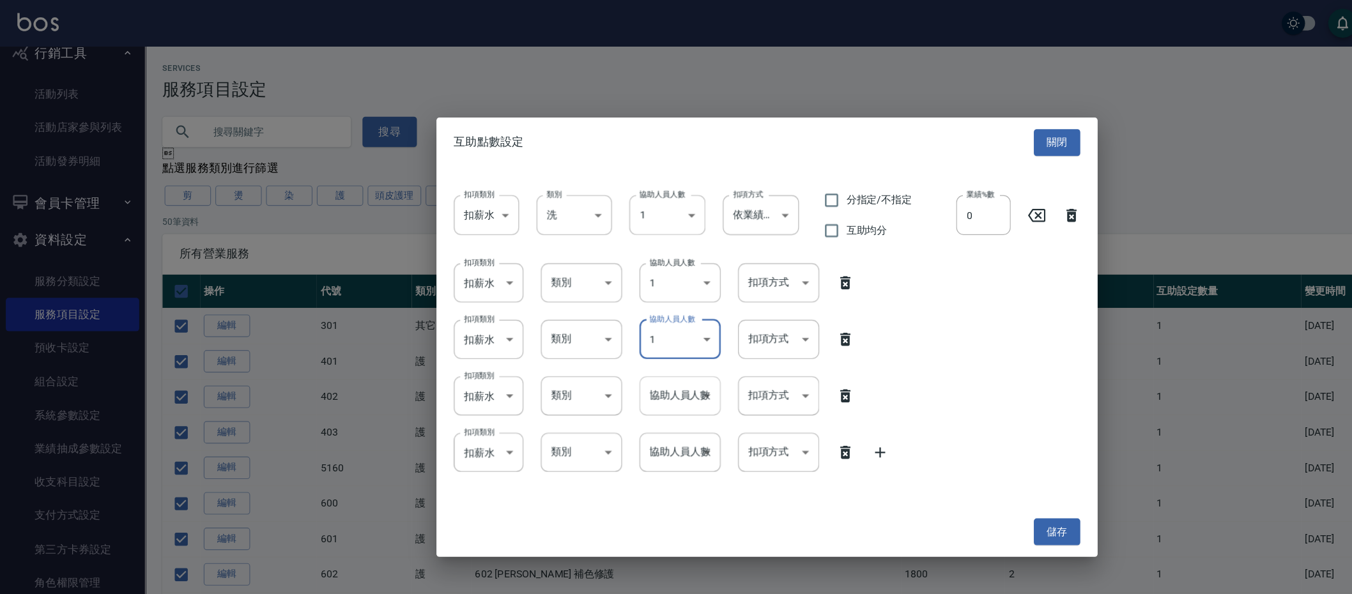
click at [591, 377] on li "1" at bounding box center [599, 381] width 72 height 21
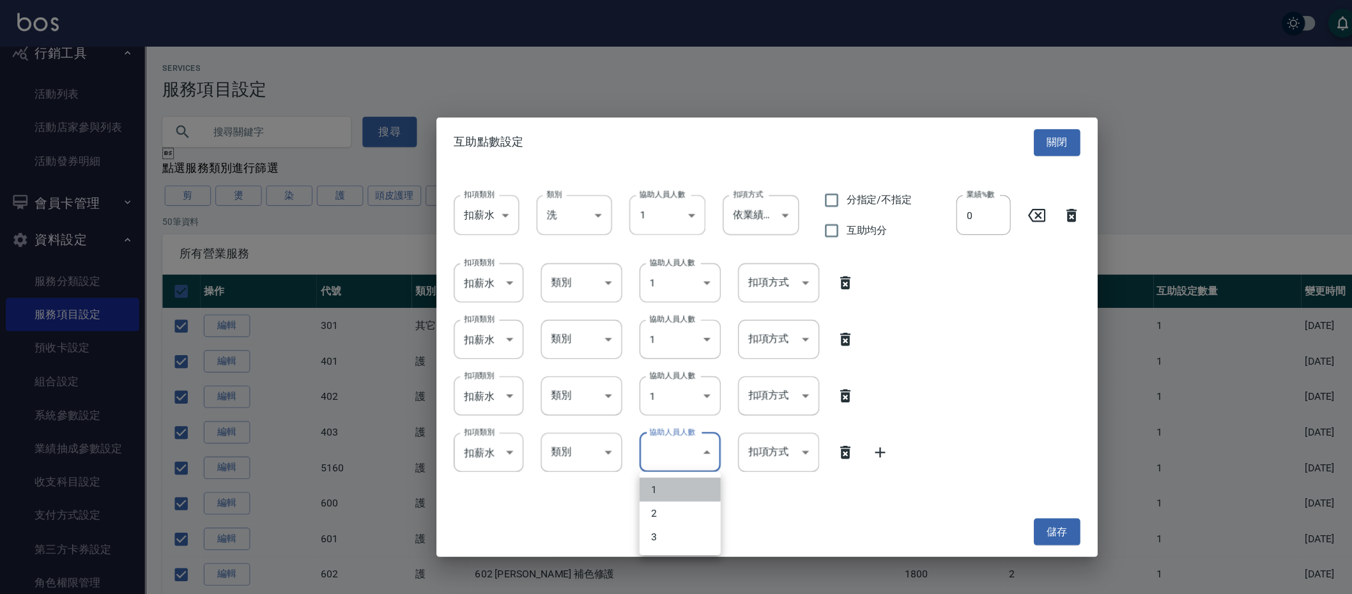
click at [591, 430] on li "1" at bounding box center [599, 431] width 72 height 21
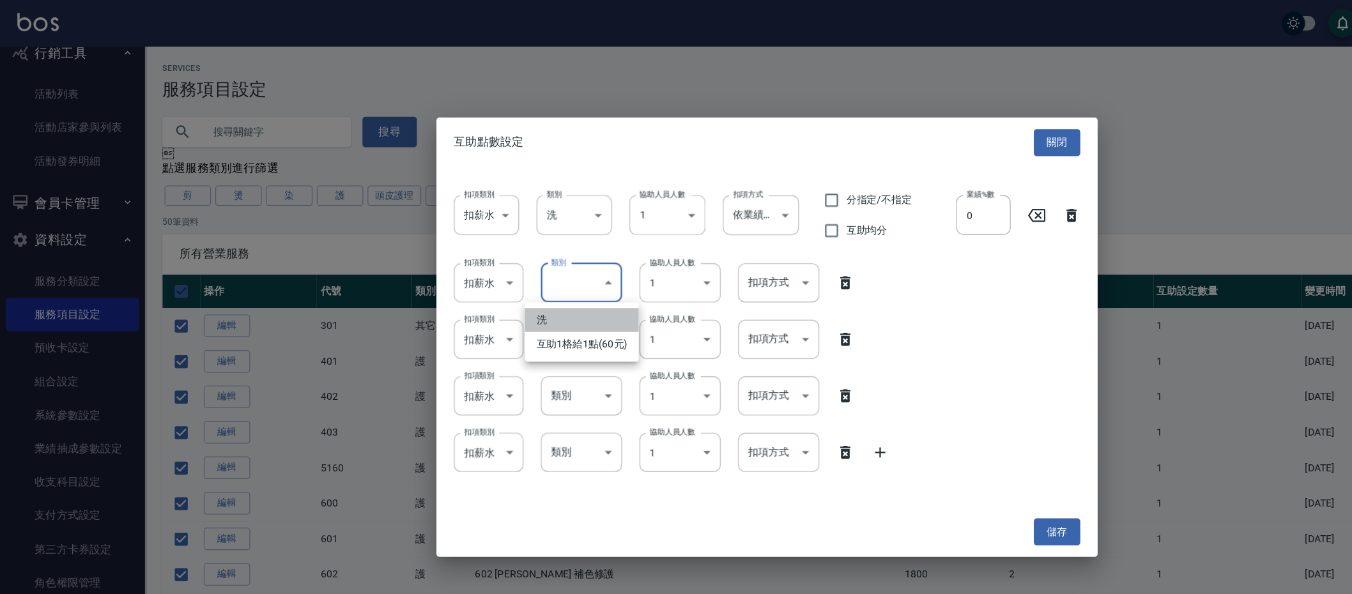
click at [522, 284] on li "洗" at bounding box center [512, 281] width 100 height 21
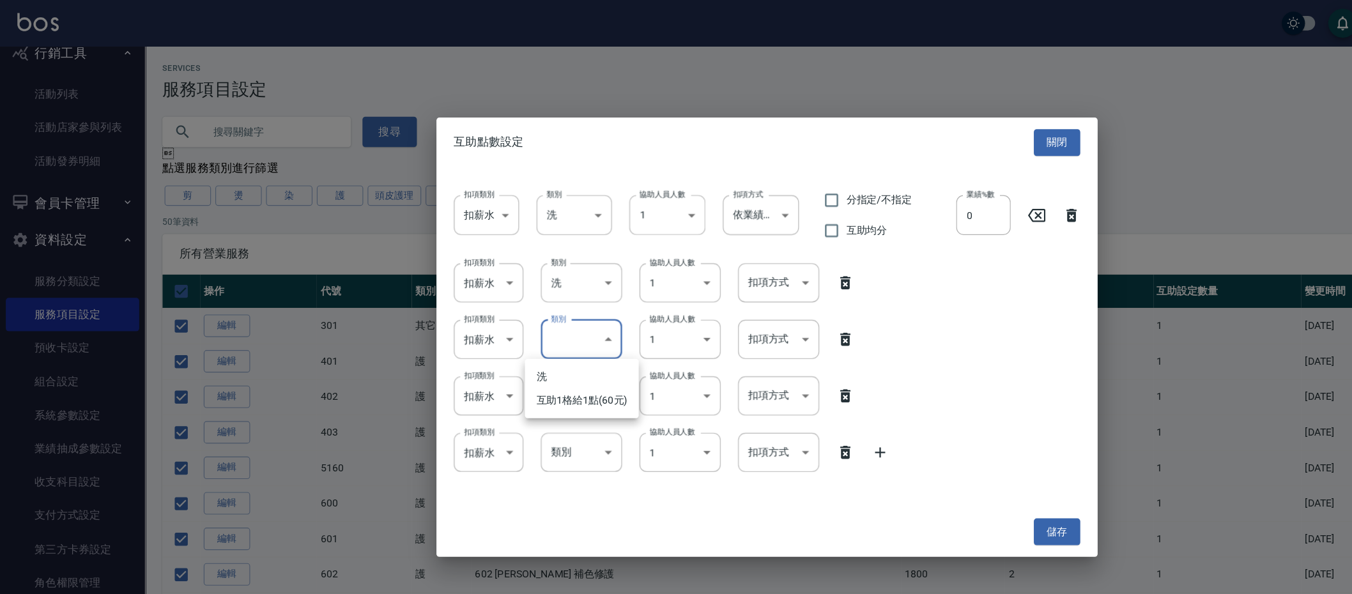
click at [524, 323] on li "洗" at bounding box center [512, 331] width 100 height 21
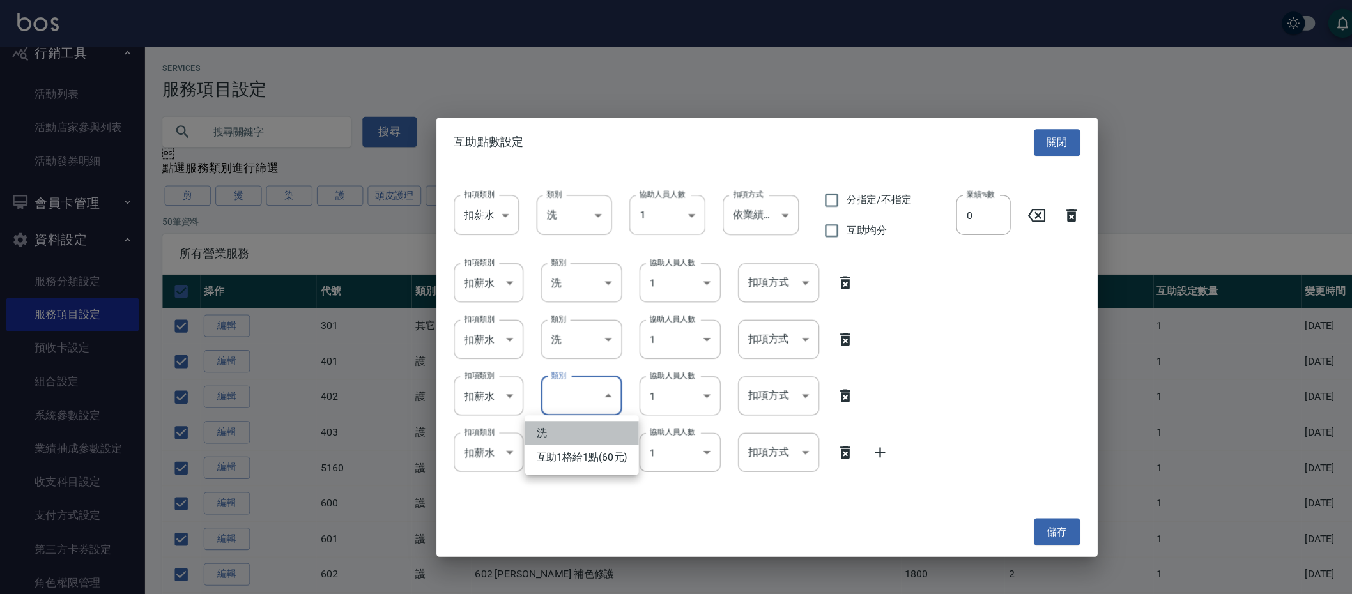
click at [523, 374] on li "洗" at bounding box center [512, 381] width 100 height 21
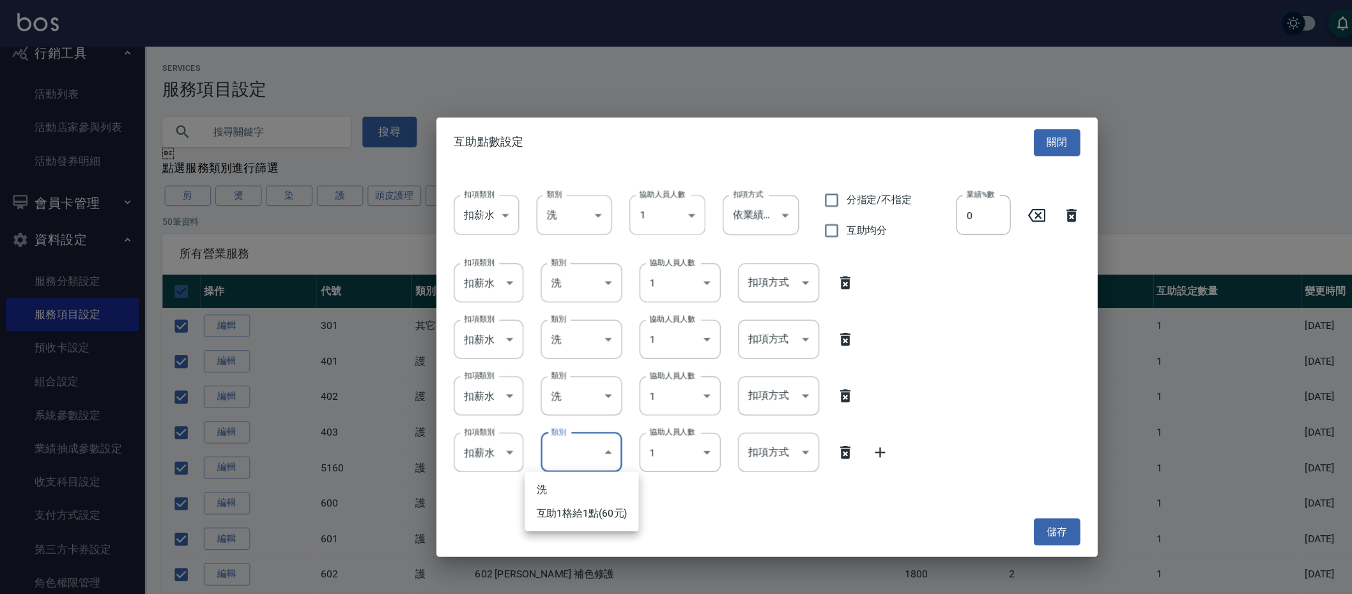
click at [523, 425] on li "洗" at bounding box center [512, 431] width 100 height 21
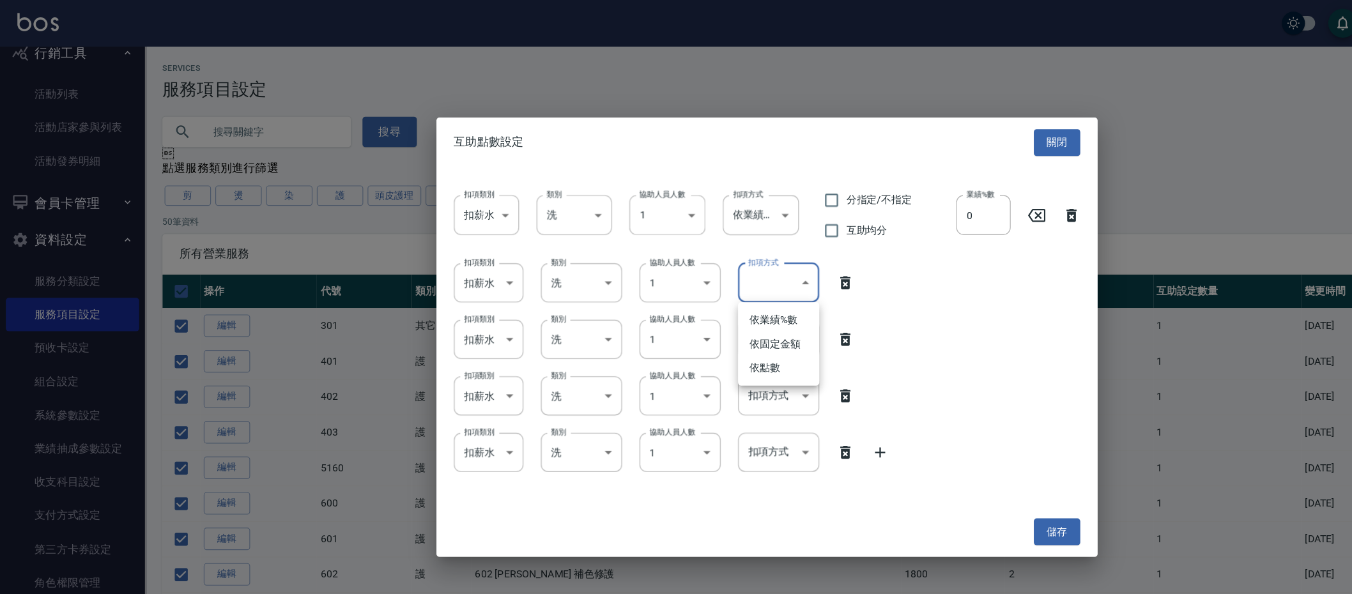
drag, startPoint x: 693, startPoint y: 278, endPoint x: 694, endPoint y: 290, distance: 12.2
click at [693, 278] on li "依業績%數" at bounding box center [686, 281] width 72 height 21
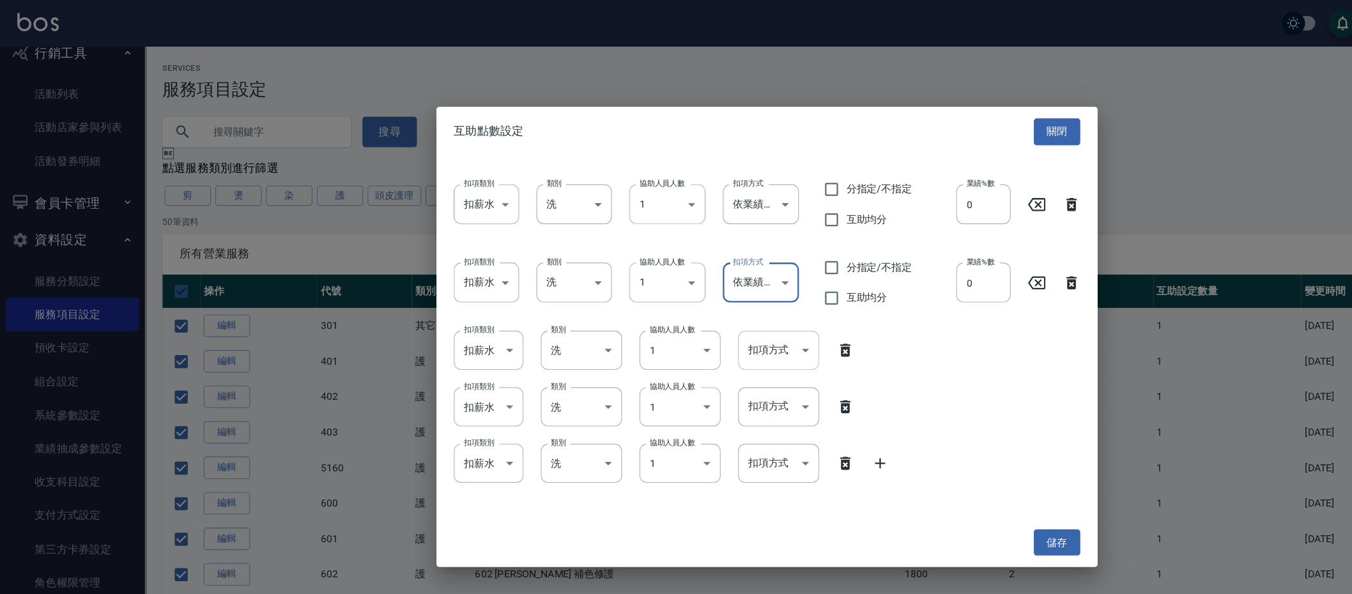
click at [694, 335] on li "依業績%數" at bounding box center [686, 341] width 72 height 21
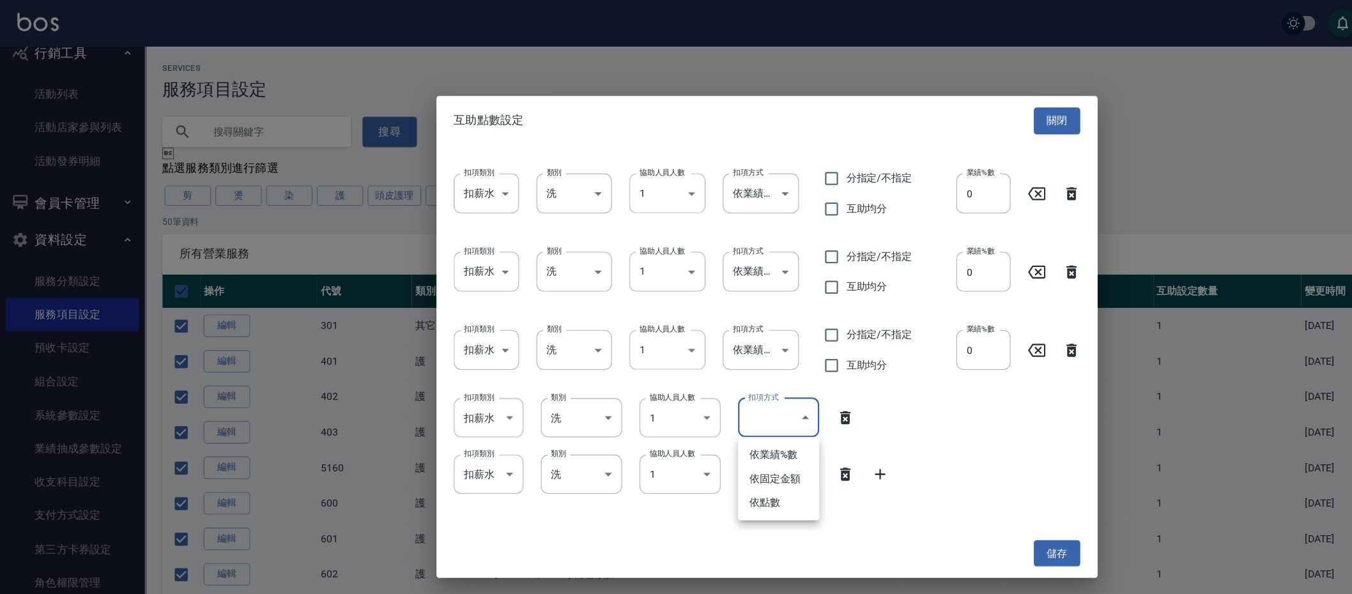
click at [693, 409] on li "依業績%數" at bounding box center [686, 400] width 72 height 21
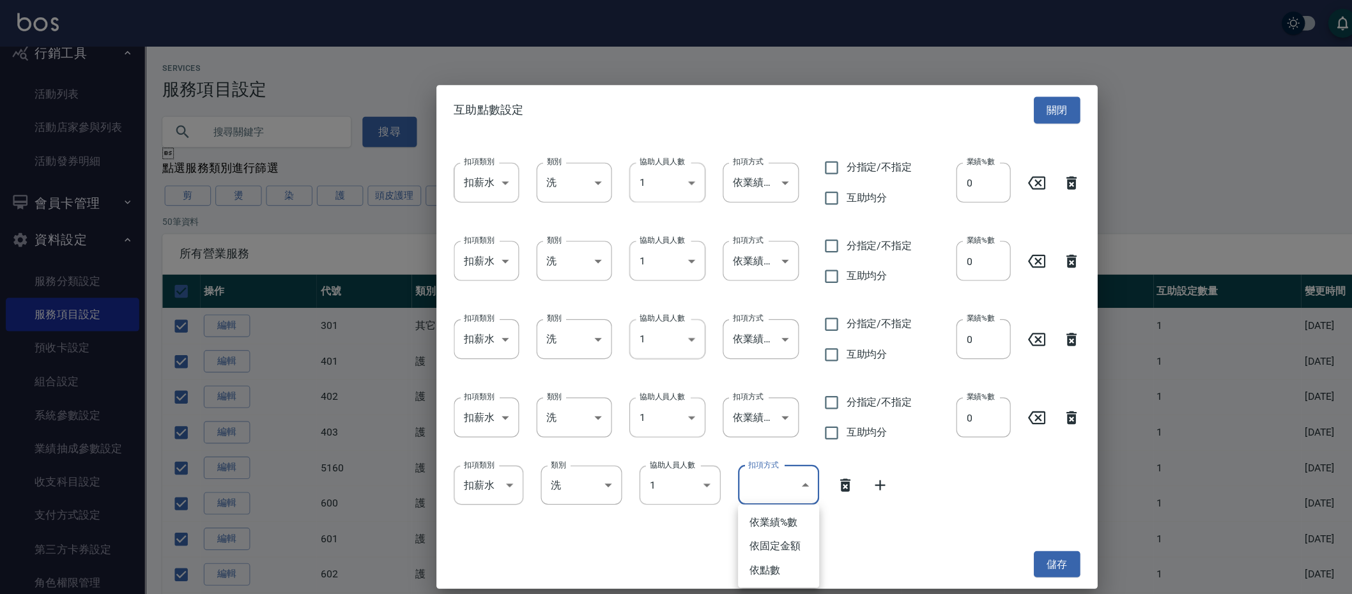
click at [693, 456] on li "依業績%數" at bounding box center [686, 460] width 72 height 21
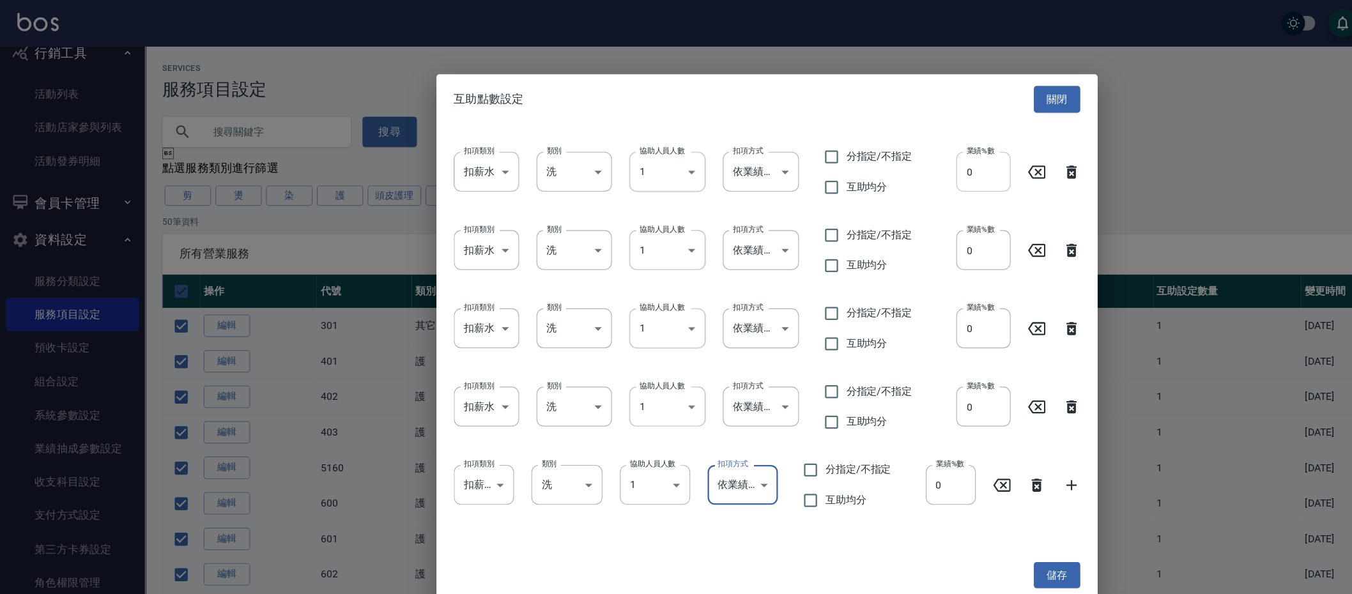
click at [851, 149] on input "0" at bounding box center [867, 151] width 48 height 34
click at [860, 204] on label "業績%數" at bounding box center [863, 202] width 25 height 10
click at [860, 204] on input "0" at bounding box center [867, 220] width 48 height 34
click at [870, 283] on input "0" at bounding box center [867, 289] width 48 height 34
click at [865, 358] on input "0" at bounding box center [867, 358] width 48 height 34
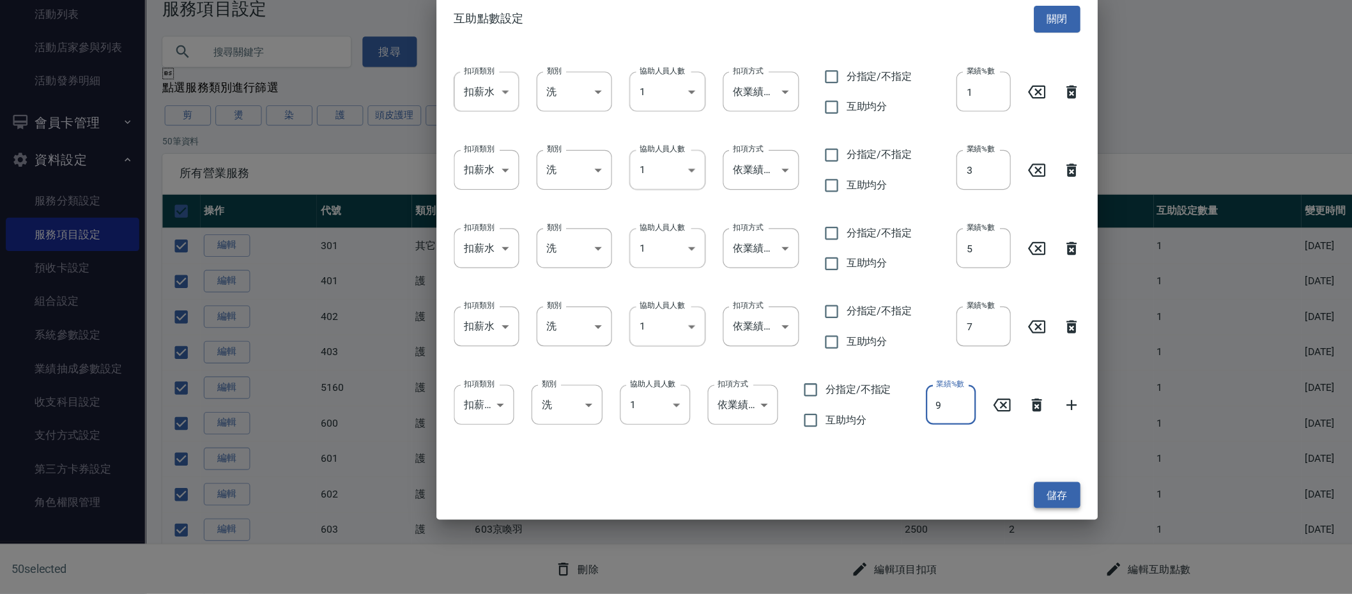
click at [942, 507] on button "儲存" at bounding box center [931, 507] width 41 height 24
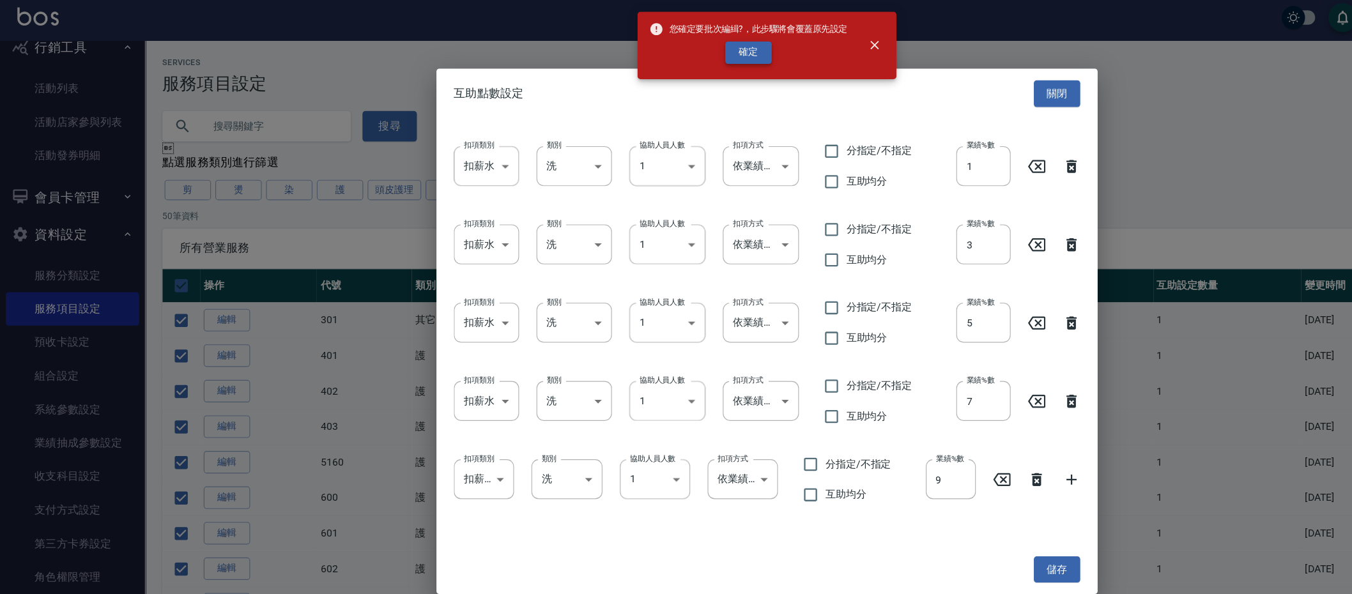
click at [650, 50] on button "確定" at bounding box center [659, 52] width 41 height 20
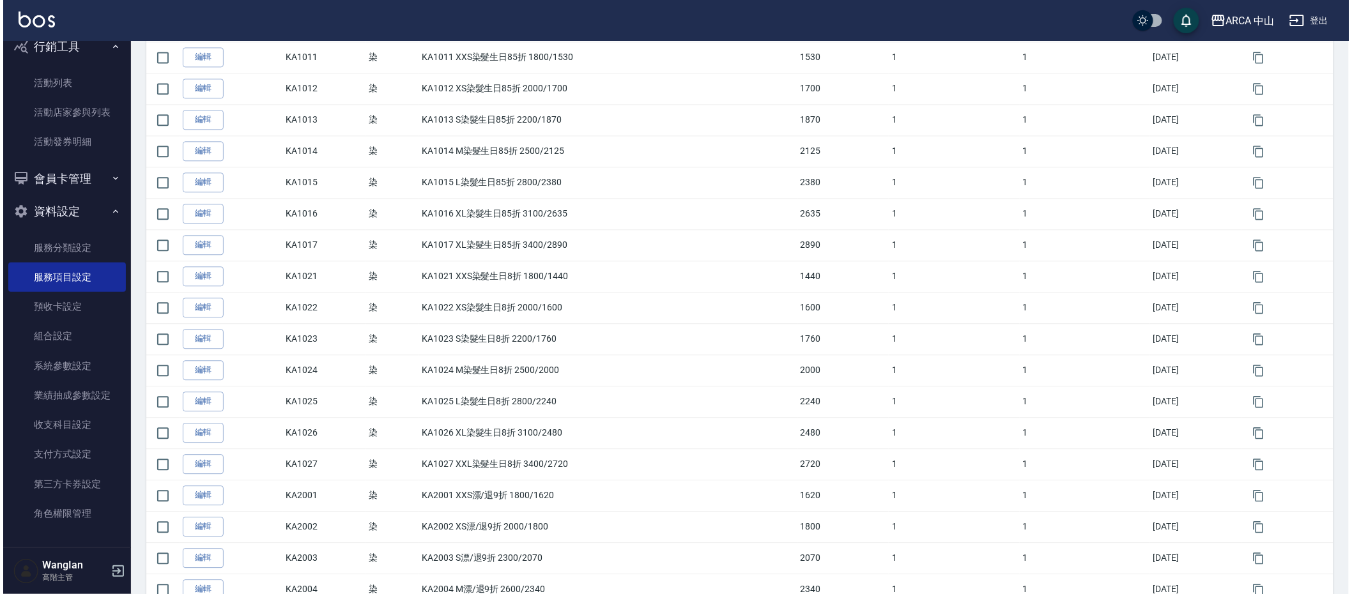
scroll to position [1307, 0]
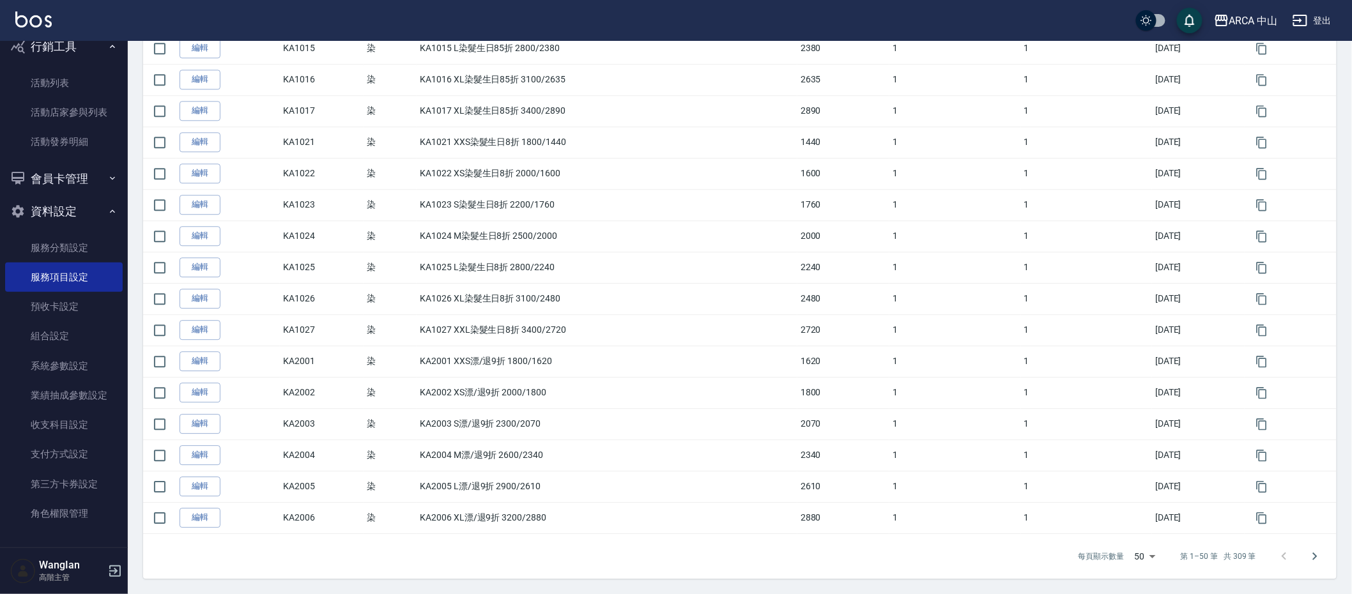
click at [1136, 565] on li "1000" at bounding box center [1140, 568] width 41 height 21
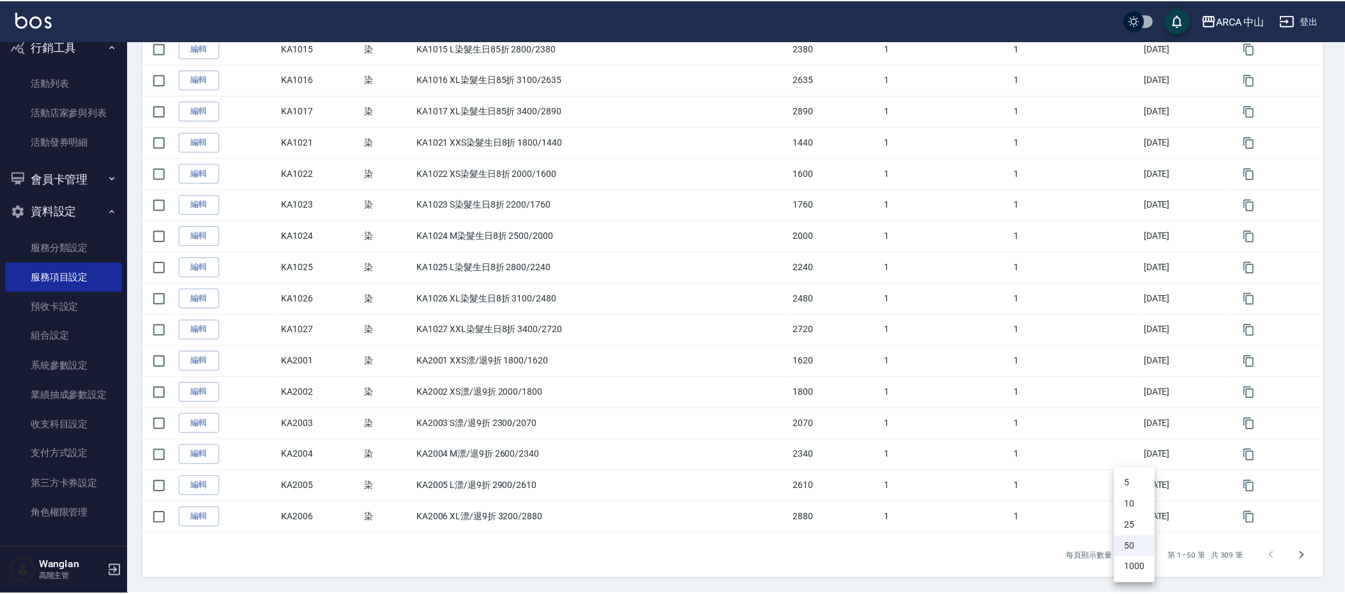
scroll to position [0, 0]
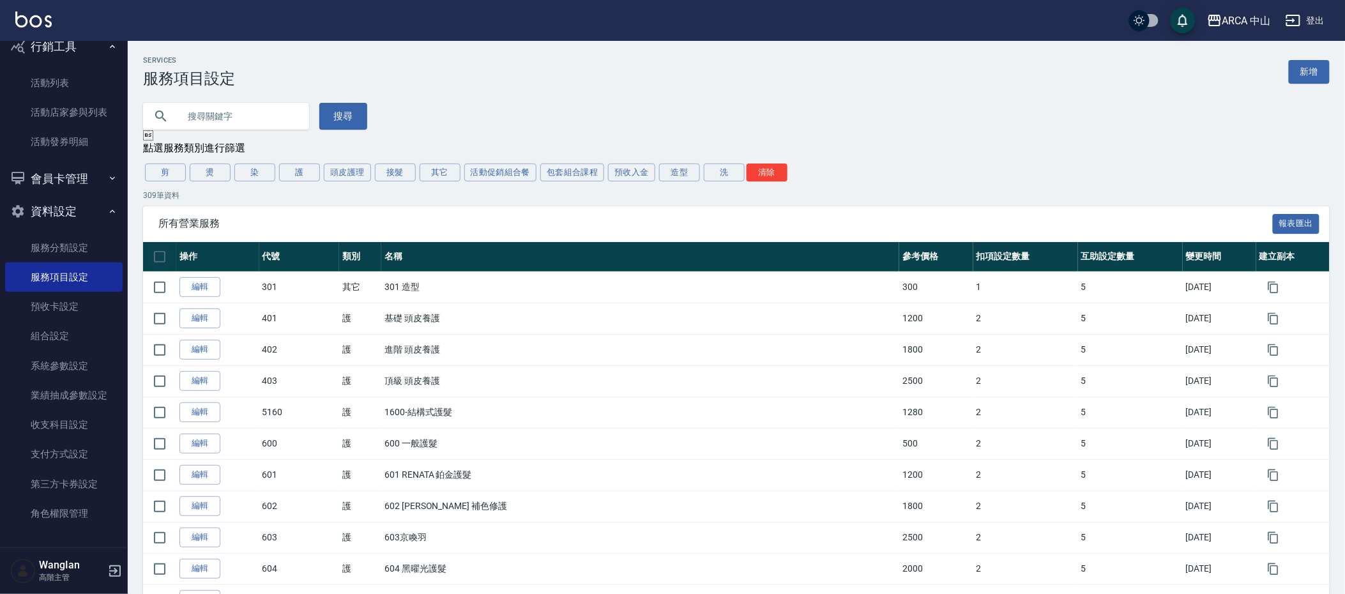
click at [153, 266] on input "checkbox" at bounding box center [159, 256] width 27 height 27
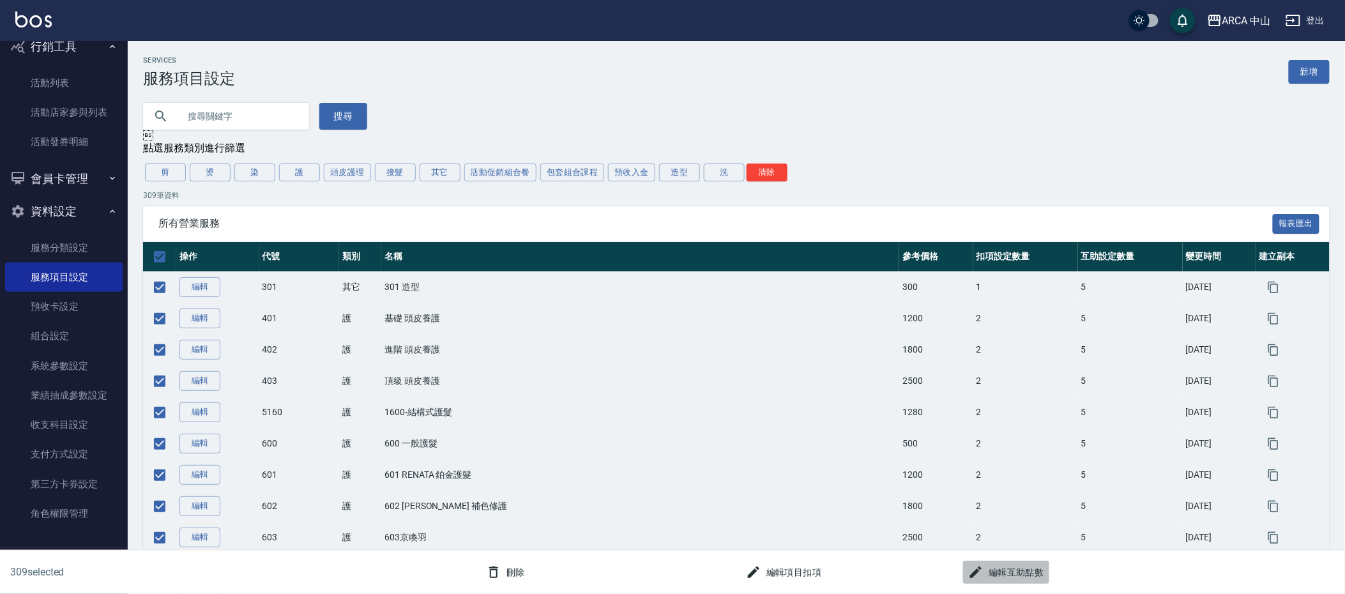
click at [1004, 565] on button "編輯互助點數" at bounding box center [1006, 573] width 86 height 24
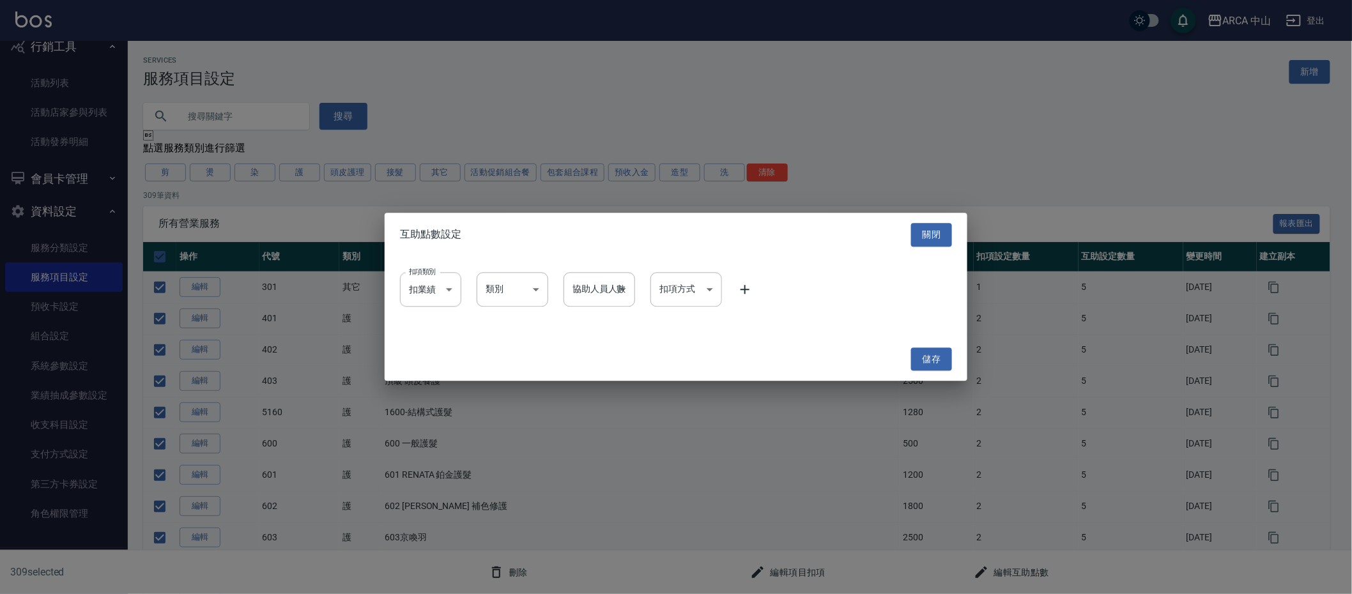
click at [756, 290] on div "扣項類別 扣業績 onSales 扣項類別 類別 ​ 類別 協助人員人數 ​ 協助人員人數 扣項方式 ​ 扣項方式" at bounding box center [676, 289] width 552 height 34
click at [742, 282] on icon at bounding box center [744, 289] width 15 height 15
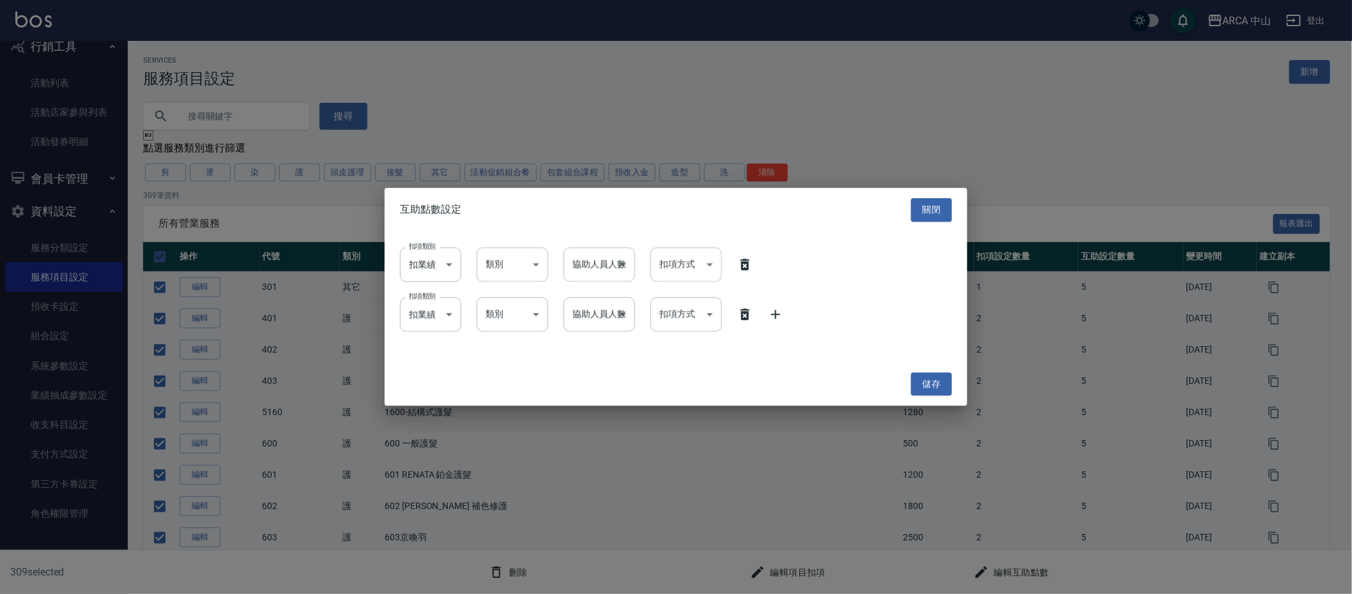
click at [775, 321] on icon at bounding box center [775, 314] width 15 height 15
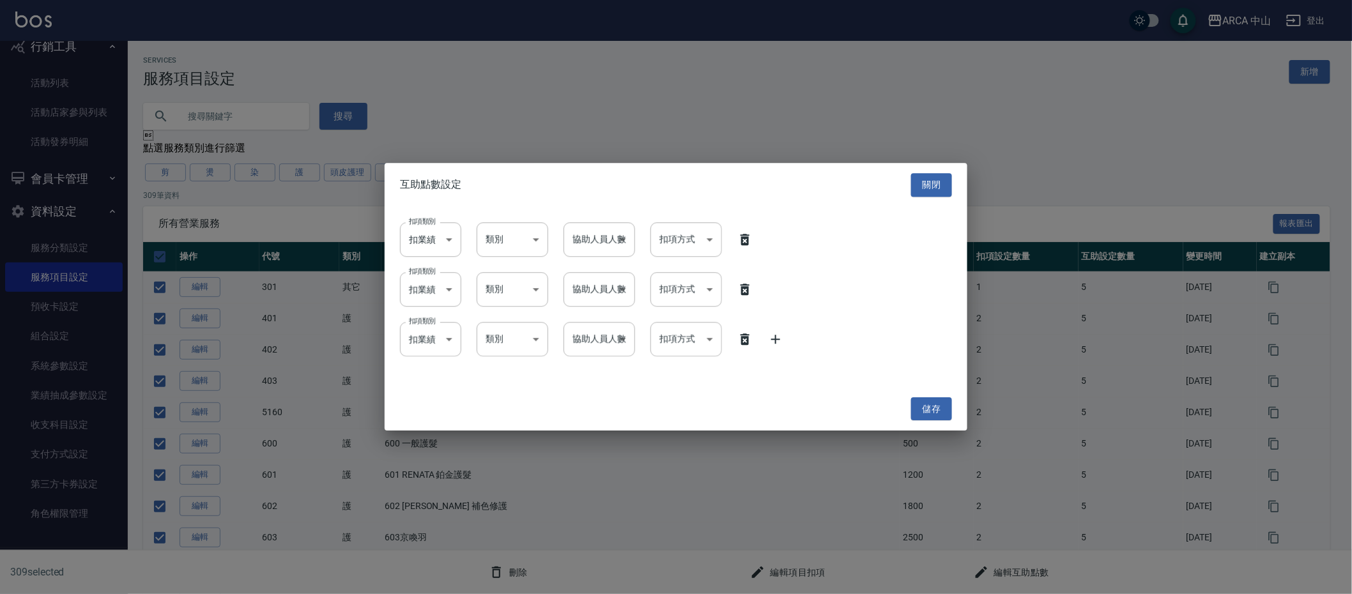
click at [774, 340] on icon at bounding box center [775, 339] width 15 height 15
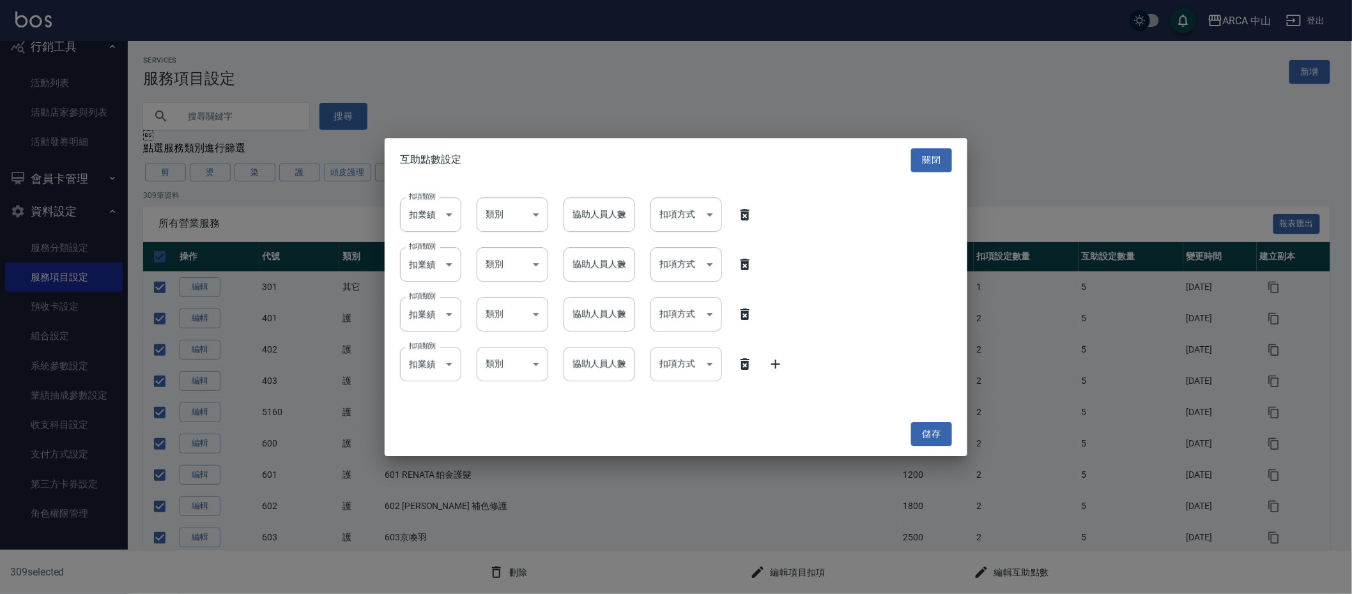
click at [773, 362] on icon at bounding box center [775, 363] width 15 height 15
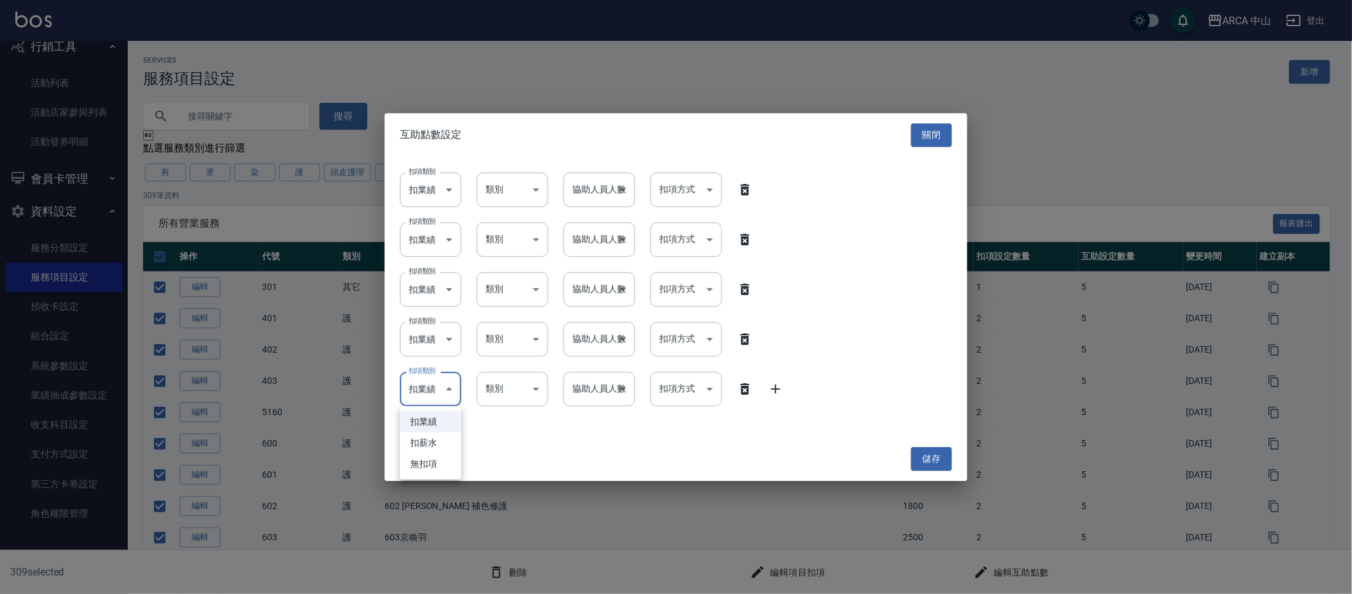
click at [430, 435] on li "扣薪水" at bounding box center [430, 442] width 61 height 21
click at [436, 391] on li "扣薪水" at bounding box center [430, 393] width 61 height 21
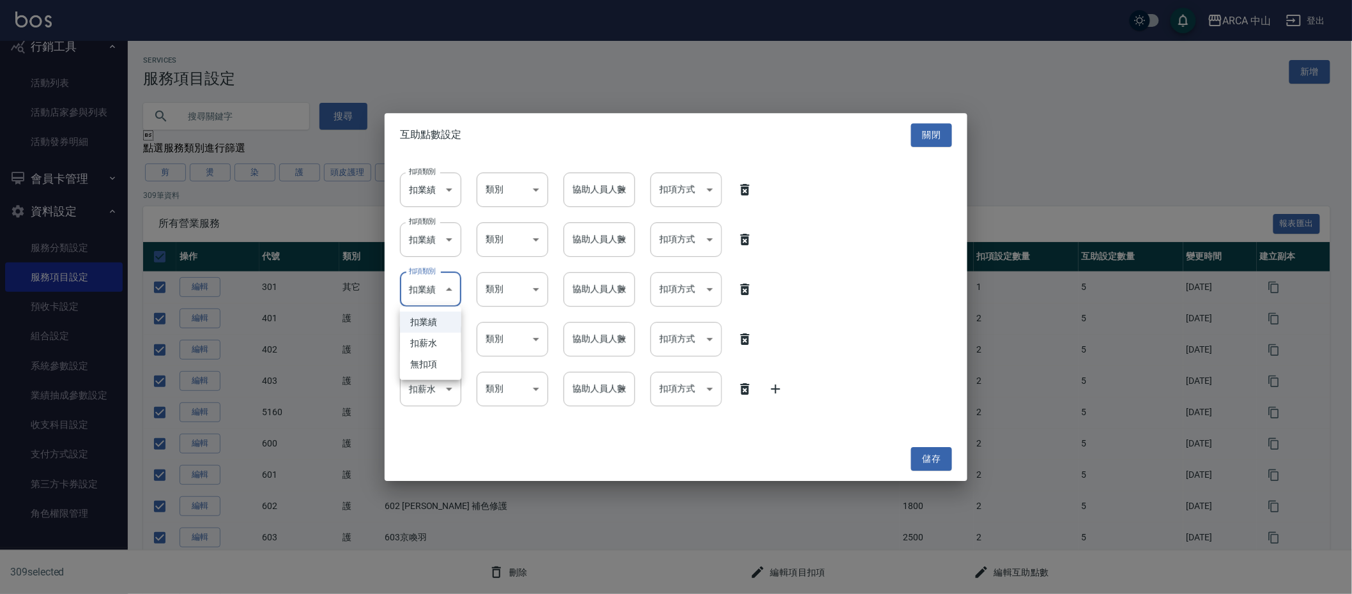
click at [431, 339] on li "扣薪水" at bounding box center [430, 343] width 61 height 21
click at [420, 301] on li "扣薪水" at bounding box center [430, 293] width 61 height 21
click at [422, 245] on li "扣薪水" at bounding box center [430, 243] width 61 height 21
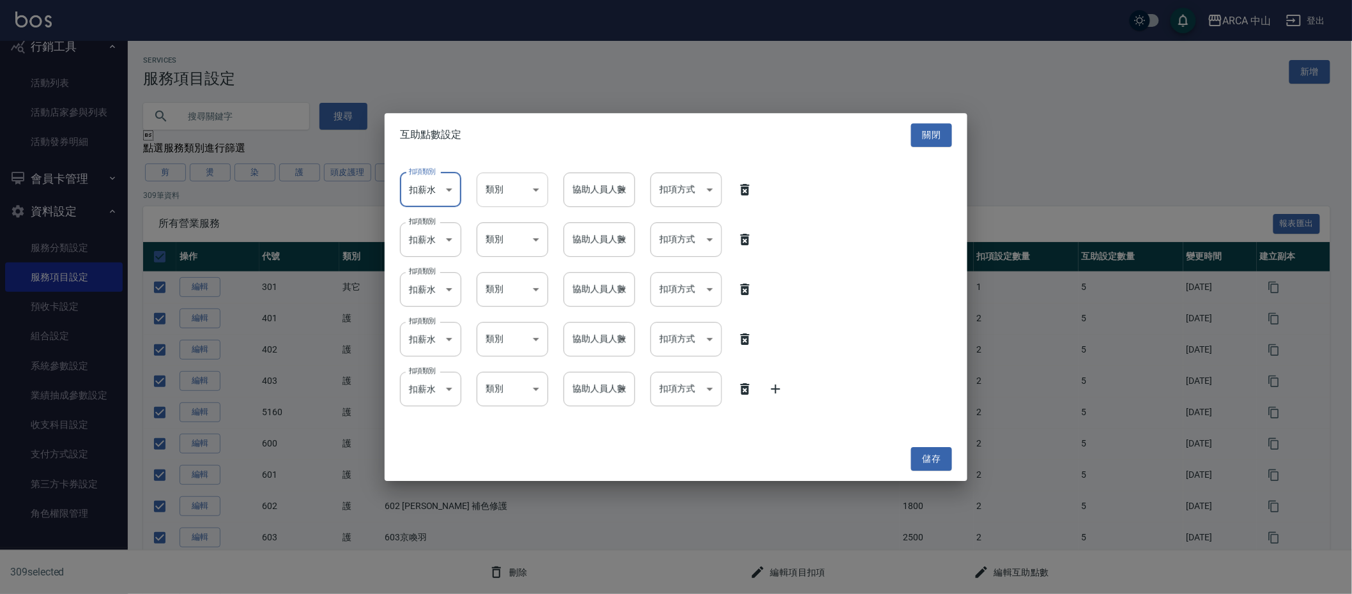
click at [494, 220] on li "洗" at bounding box center [512, 222] width 100 height 21
drag, startPoint x: 506, startPoint y: 316, endPoint x: 506, endPoint y: 309, distance: 7.7
click at [506, 316] on li "洗" at bounding box center [512, 322] width 100 height 21
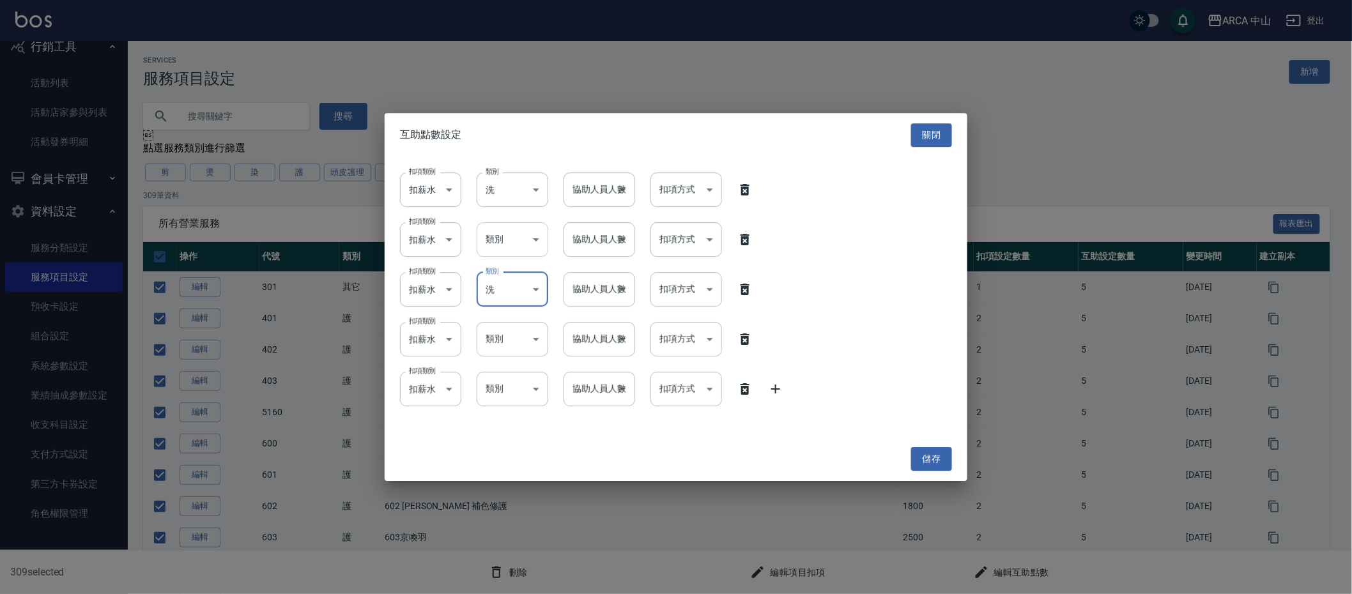
click at [505, 280] on li "洗" at bounding box center [512, 272] width 100 height 21
click at [505, 369] on li "洗" at bounding box center [512, 372] width 100 height 21
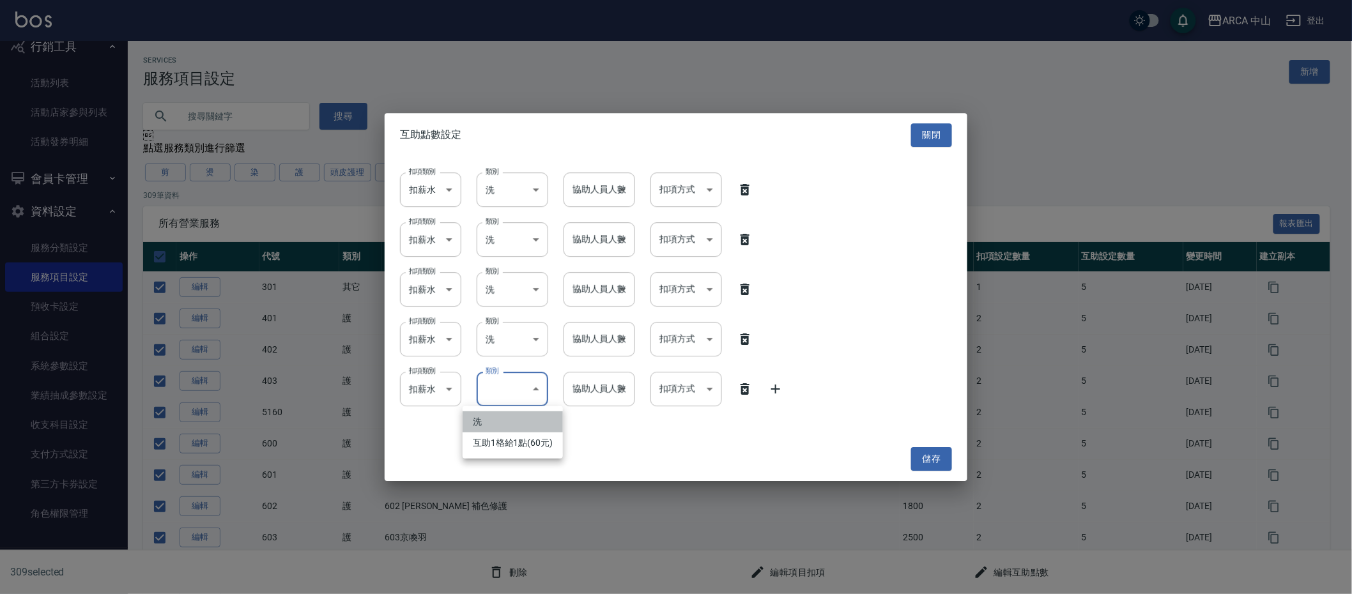
click at [505, 429] on li "洗" at bounding box center [512, 421] width 100 height 21
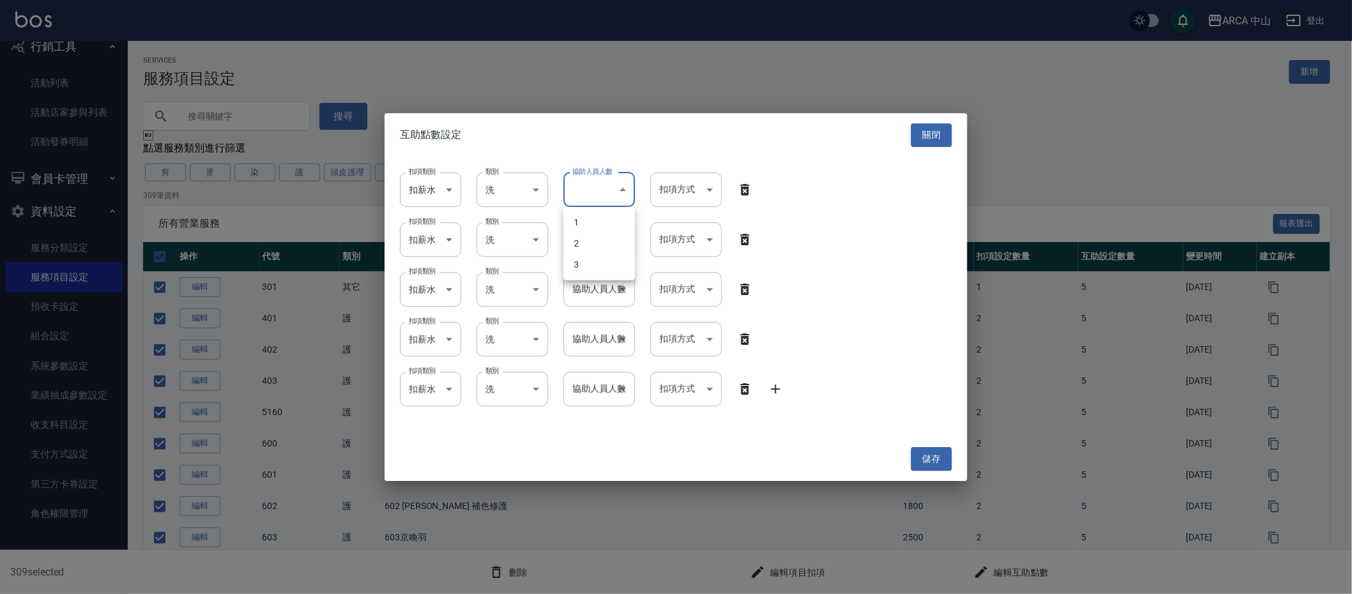
click at [576, 230] on li "1" at bounding box center [599, 222] width 72 height 21
click at [576, 270] on li "1" at bounding box center [599, 272] width 72 height 21
click at [576, 307] on div "扣項類別 扣薪水 onSalary 扣項類別 類別 洗 洗 類別 協助人員人數 1 1 協助人員人數 扣項方式 ​ 扣項方式 扣項類別 扣薪水 onSalar…" at bounding box center [676, 297] width 583 height 280
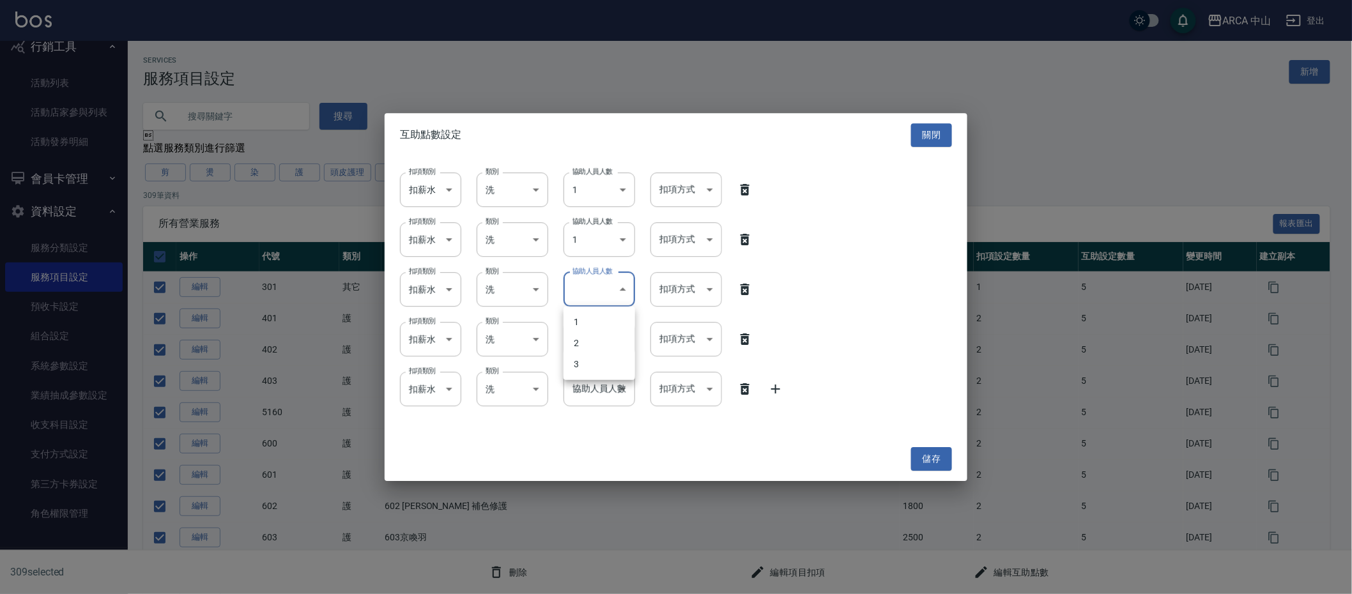
click at [578, 321] on li "1" at bounding box center [599, 322] width 72 height 21
click at [588, 373] on li "1" at bounding box center [599, 372] width 72 height 21
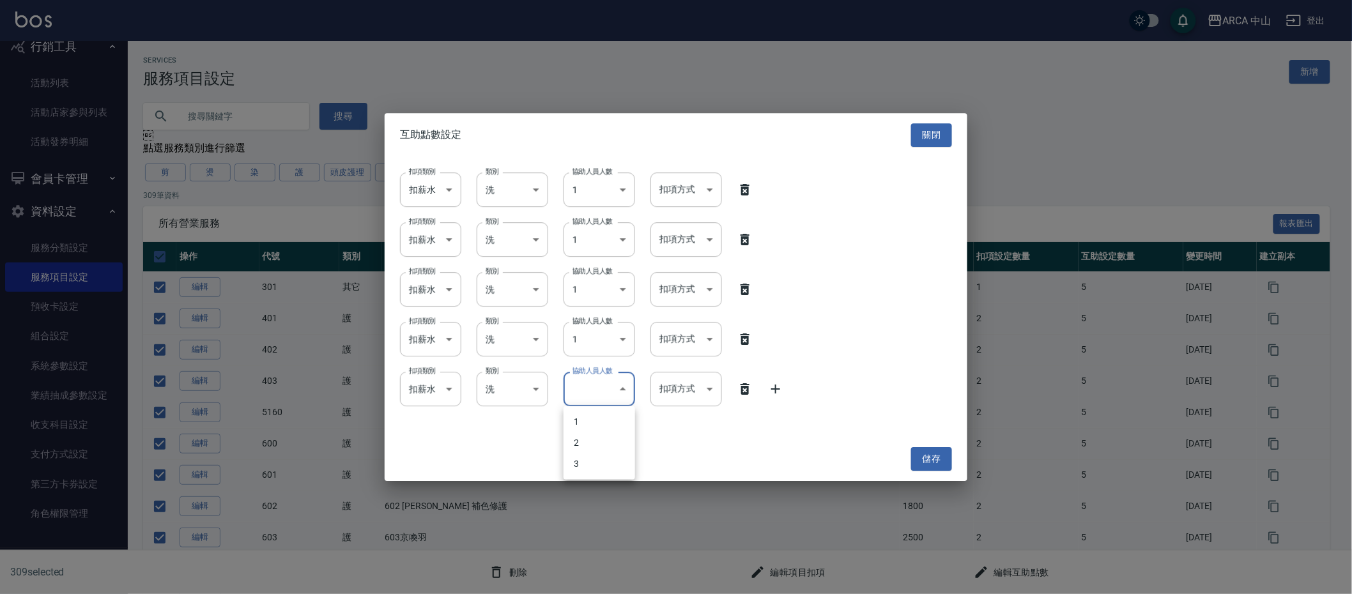
click at [590, 412] on li "1" at bounding box center [599, 421] width 72 height 21
click at [692, 213] on li "依業績%數" at bounding box center [686, 222] width 72 height 21
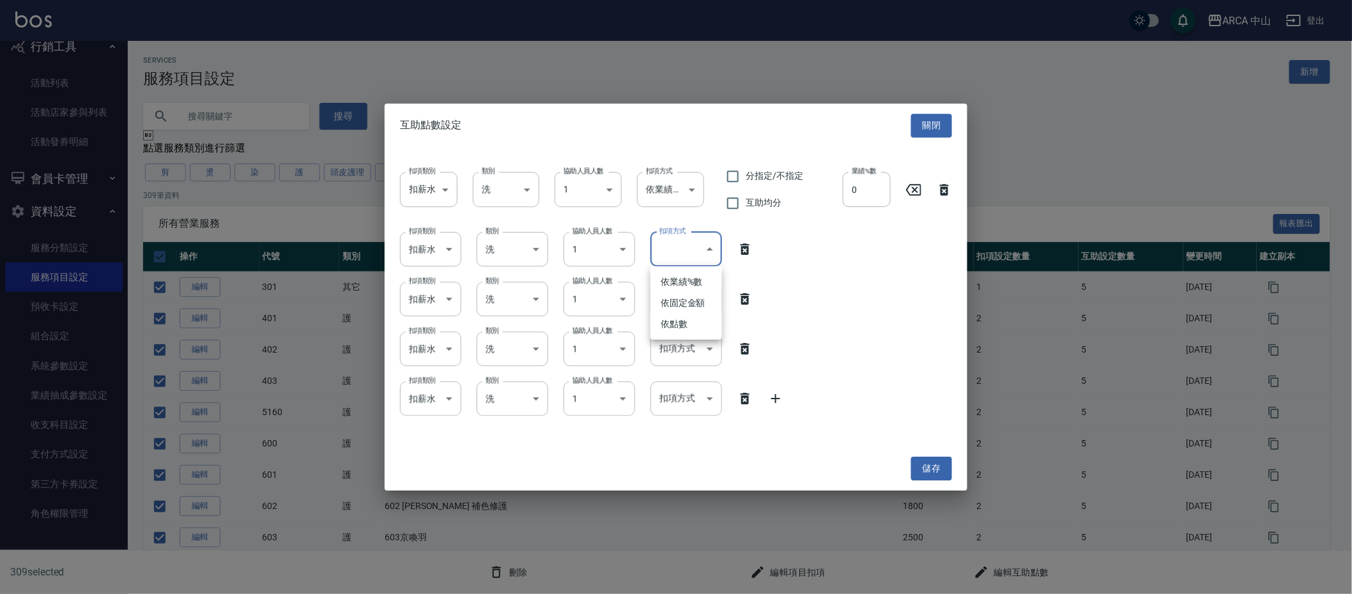
click at [685, 294] on li "依固定金額" at bounding box center [686, 303] width 72 height 21
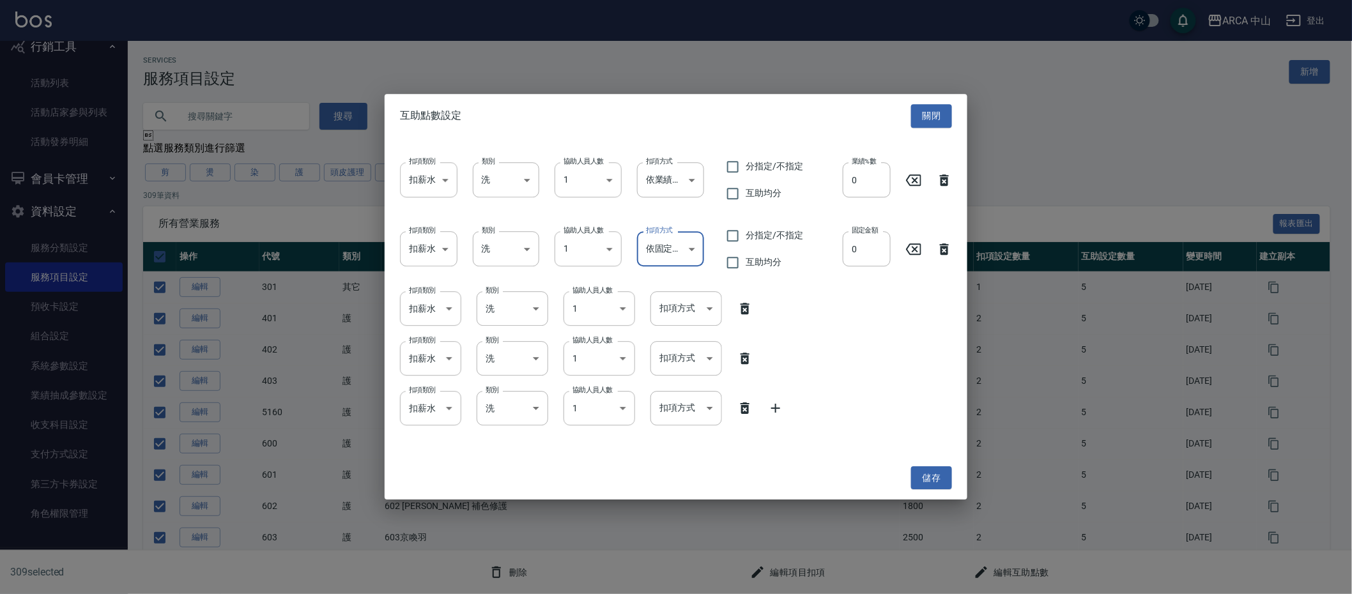
click at [683, 272] on li "依業績%數" at bounding box center [670, 281] width 67 height 21
click at [681, 333] on li "依業績%數" at bounding box center [686, 341] width 72 height 21
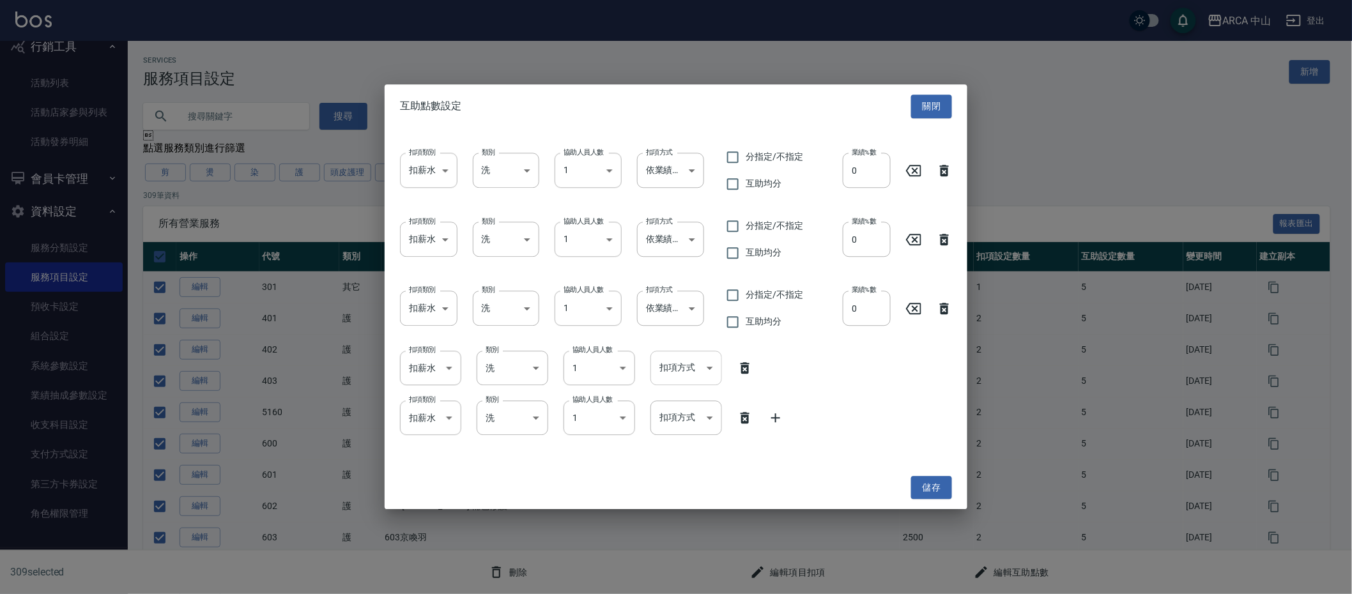
click at [675, 402] on li "依業績%數" at bounding box center [686, 400] width 72 height 21
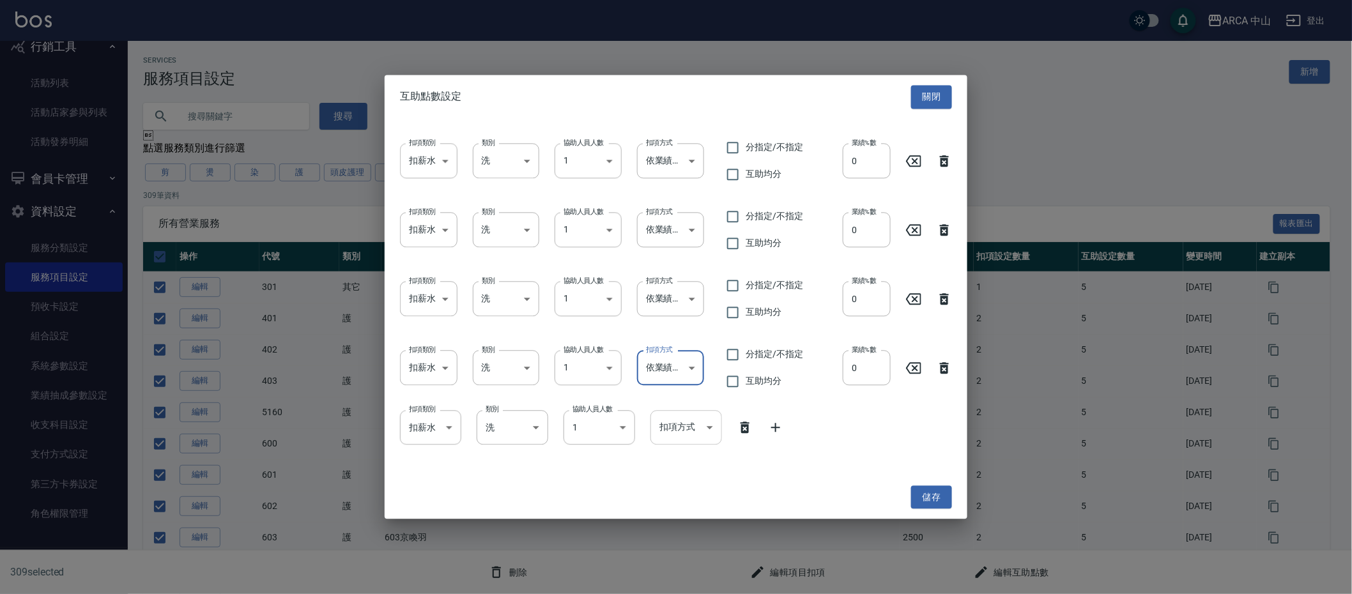
click at [661, 454] on li "依業績%數" at bounding box center [686, 460] width 72 height 21
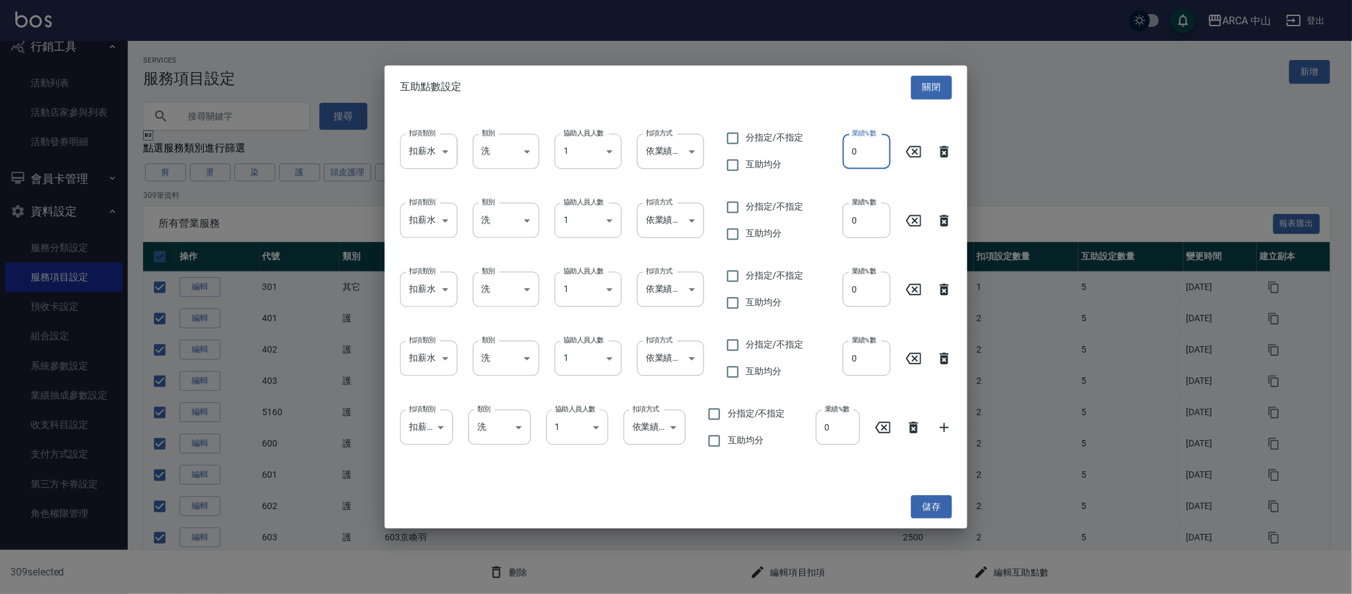
click at [854, 148] on input "0" at bounding box center [867, 151] width 48 height 34
click at [862, 213] on input "0" at bounding box center [867, 220] width 48 height 34
click at [866, 291] on input "0" at bounding box center [867, 289] width 48 height 34
click at [867, 362] on input "0" at bounding box center [867, 358] width 48 height 34
click at [844, 423] on input "0" at bounding box center [838, 427] width 44 height 34
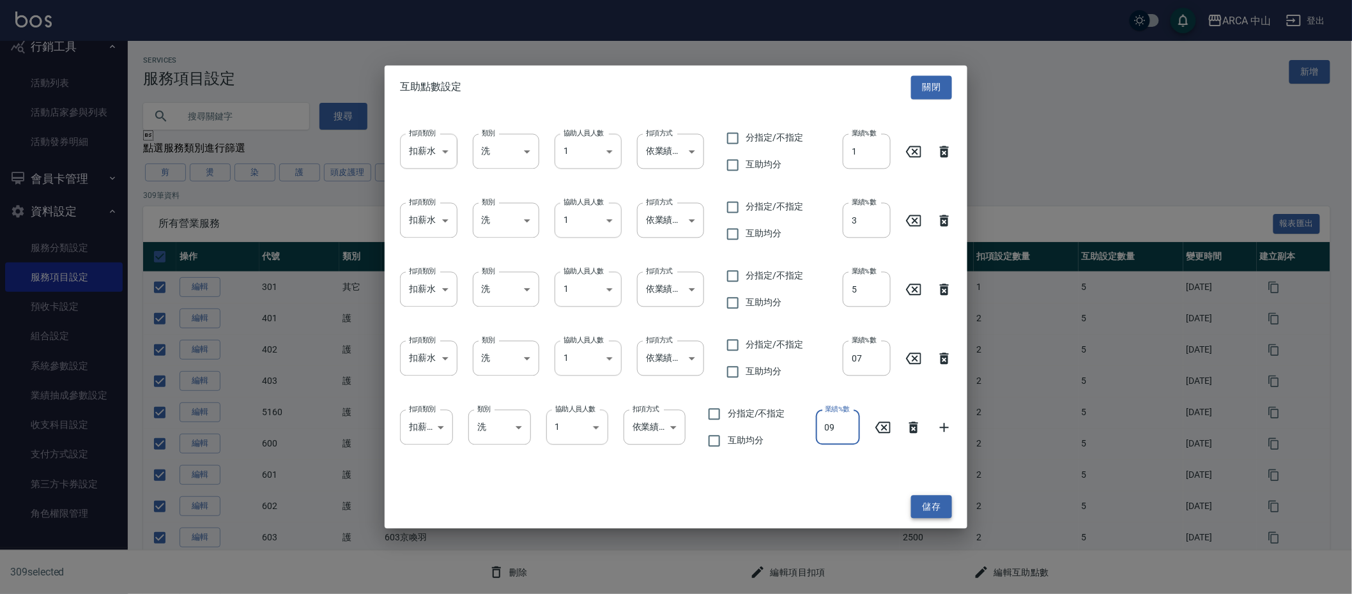
click at [920, 509] on button "儲存" at bounding box center [931, 507] width 41 height 24
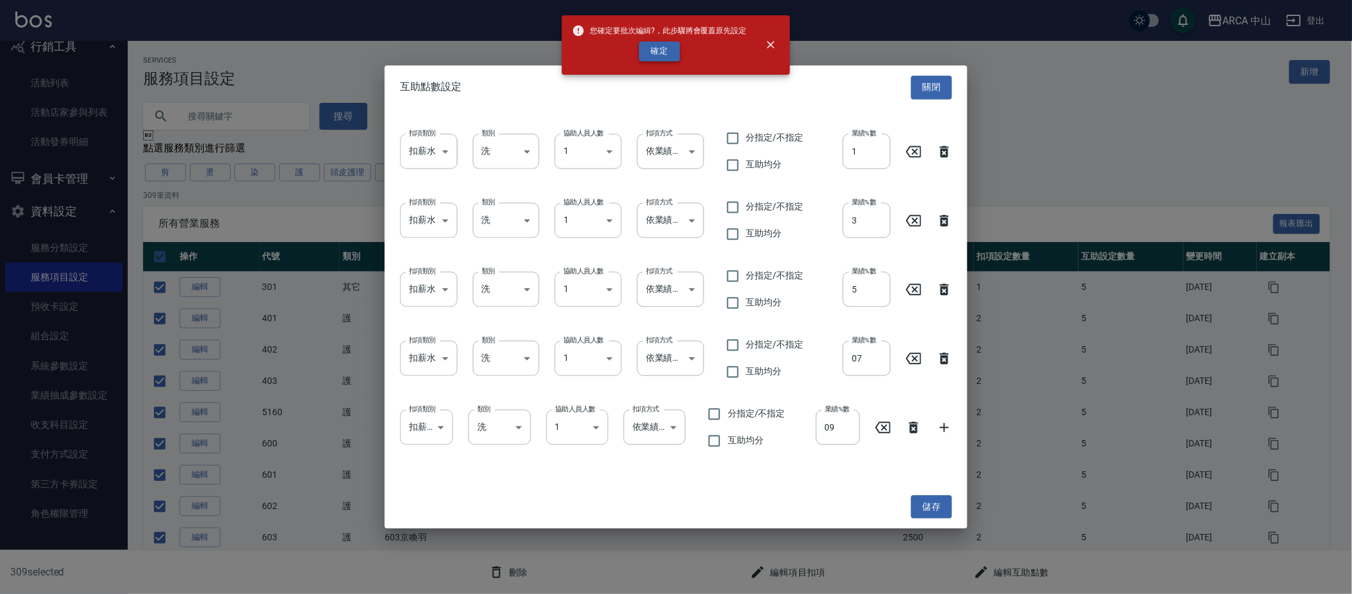
click at [645, 47] on button "確定" at bounding box center [659, 52] width 41 height 20
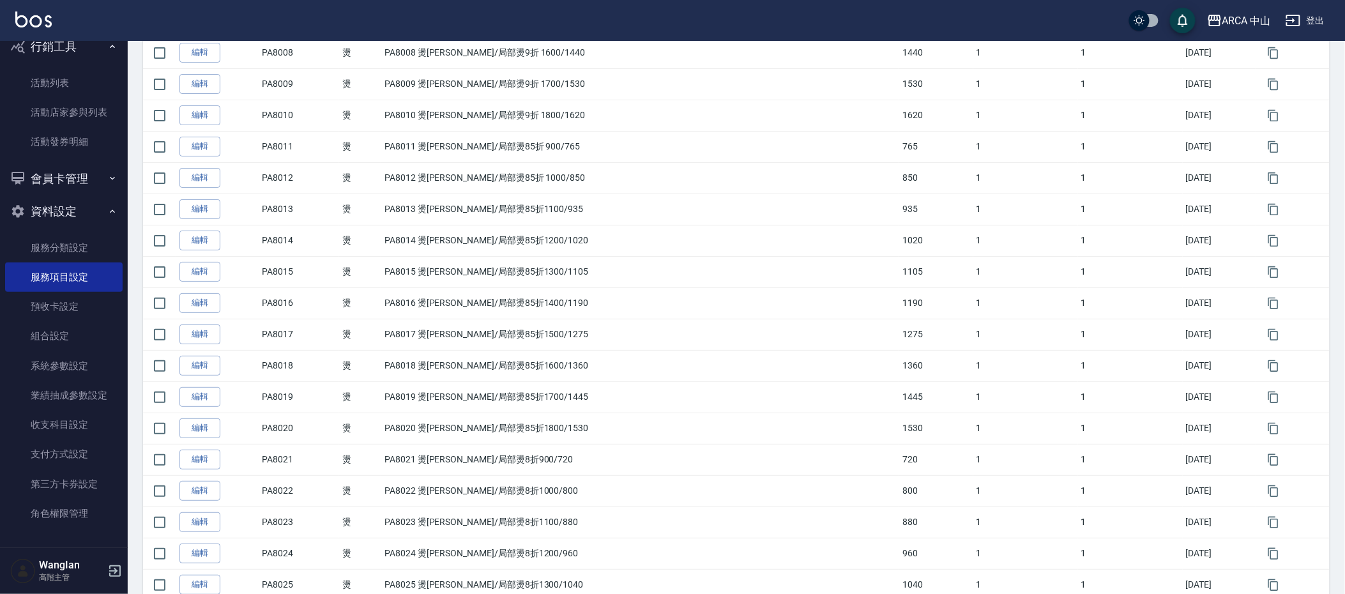
scroll to position [6237, 0]
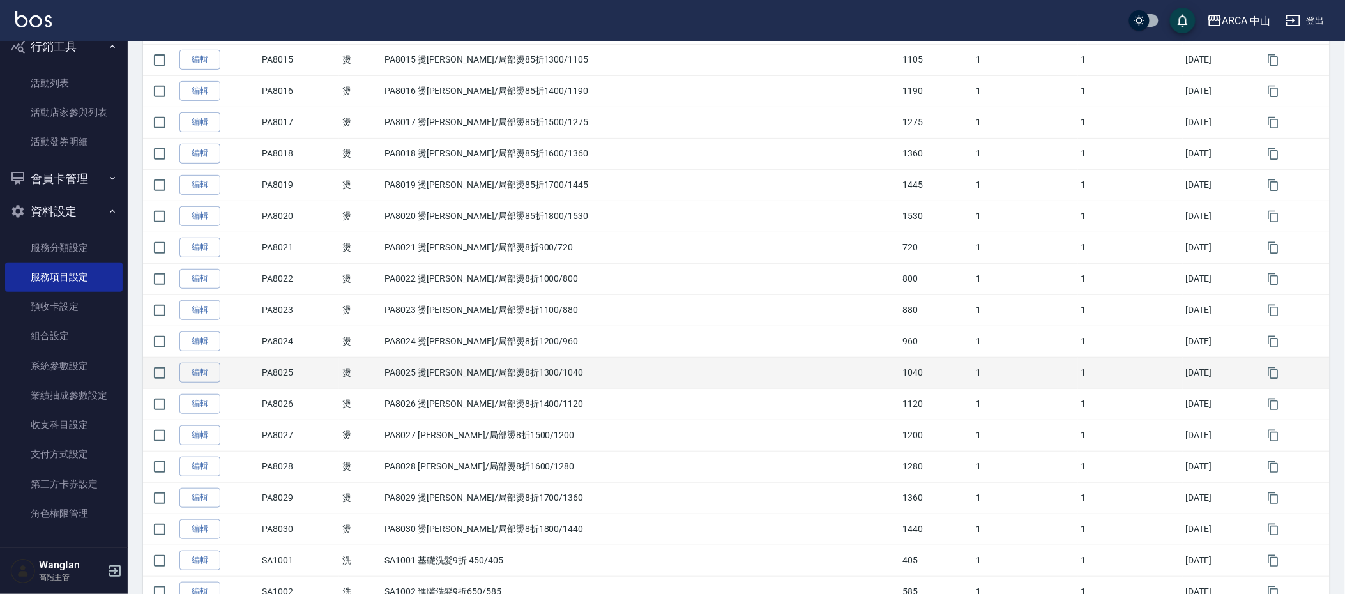
click at [225, 388] on td "編輯" at bounding box center [217, 372] width 83 height 31
click at [217, 383] on link "編輯" at bounding box center [199, 373] width 41 height 20
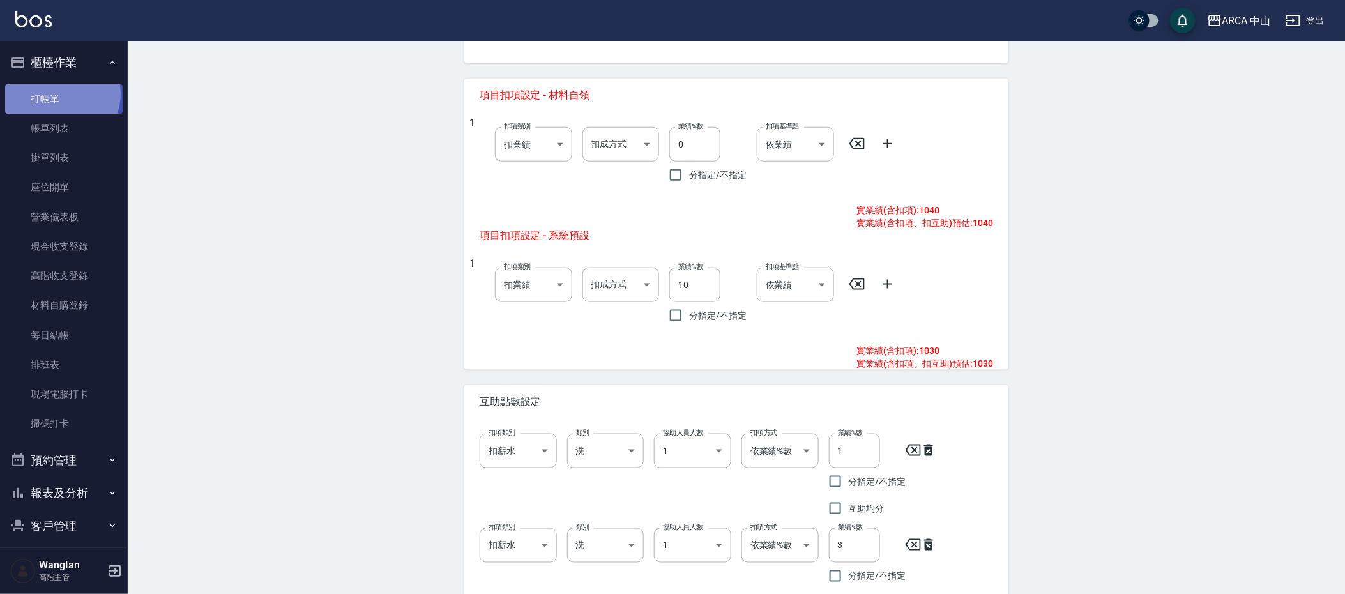
click at [59, 93] on link "打帳單" at bounding box center [64, 98] width 118 height 29
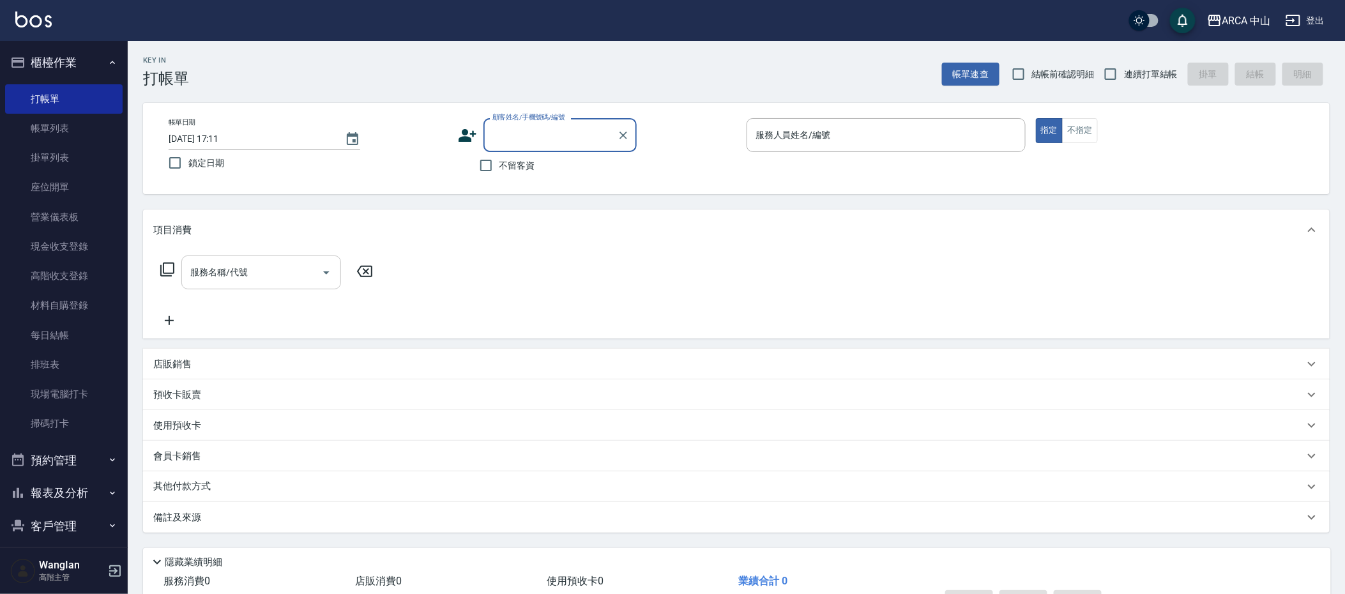
click at [323, 270] on icon "Open" at bounding box center [326, 272] width 15 height 15
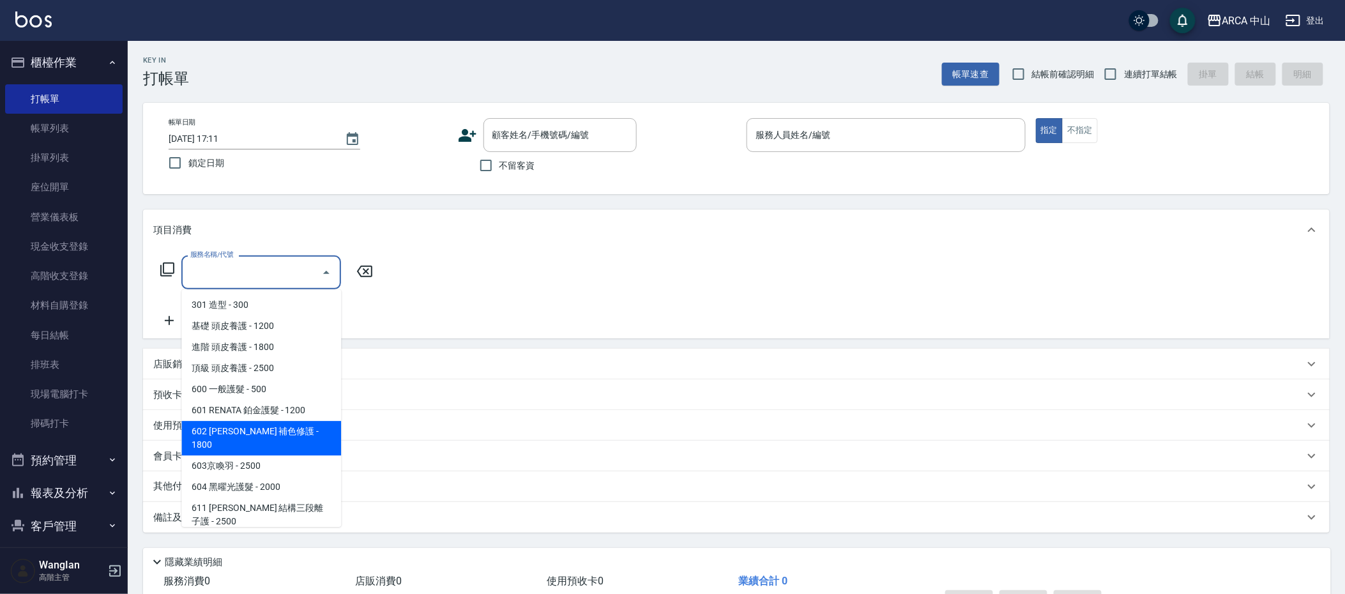
click at [293, 436] on span "602 [PERSON_NAME] 補色修護 - 1800" at bounding box center [261, 438] width 160 height 34
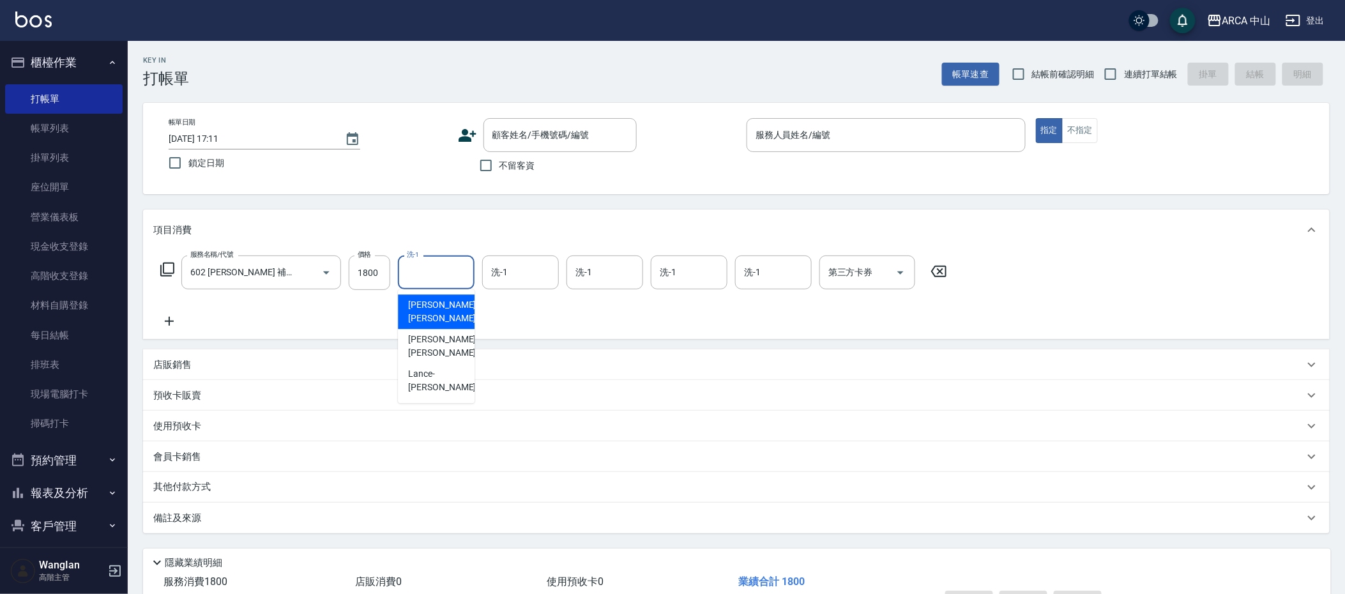
click at [438, 276] on input "洗-1" at bounding box center [436, 272] width 65 height 22
click at [515, 279] on input "洗-1" at bounding box center [520, 272] width 65 height 22
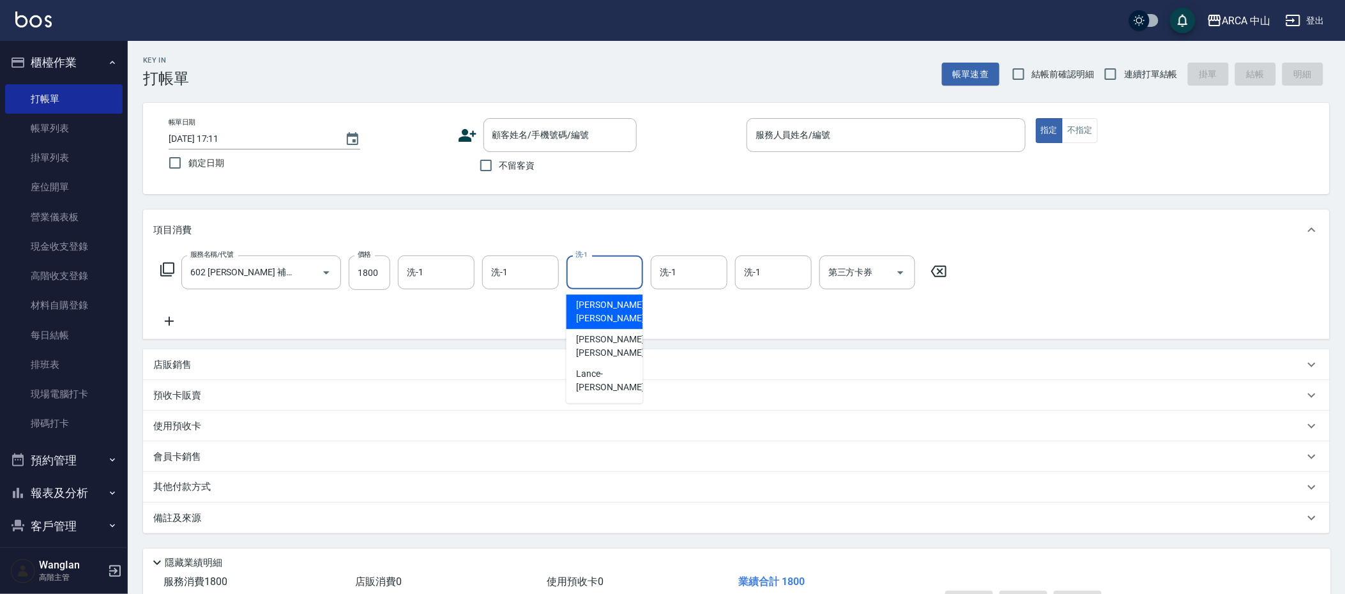
click at [584, 277] on input "洗-1" at bounding box center [604, 272] width 65 height 22
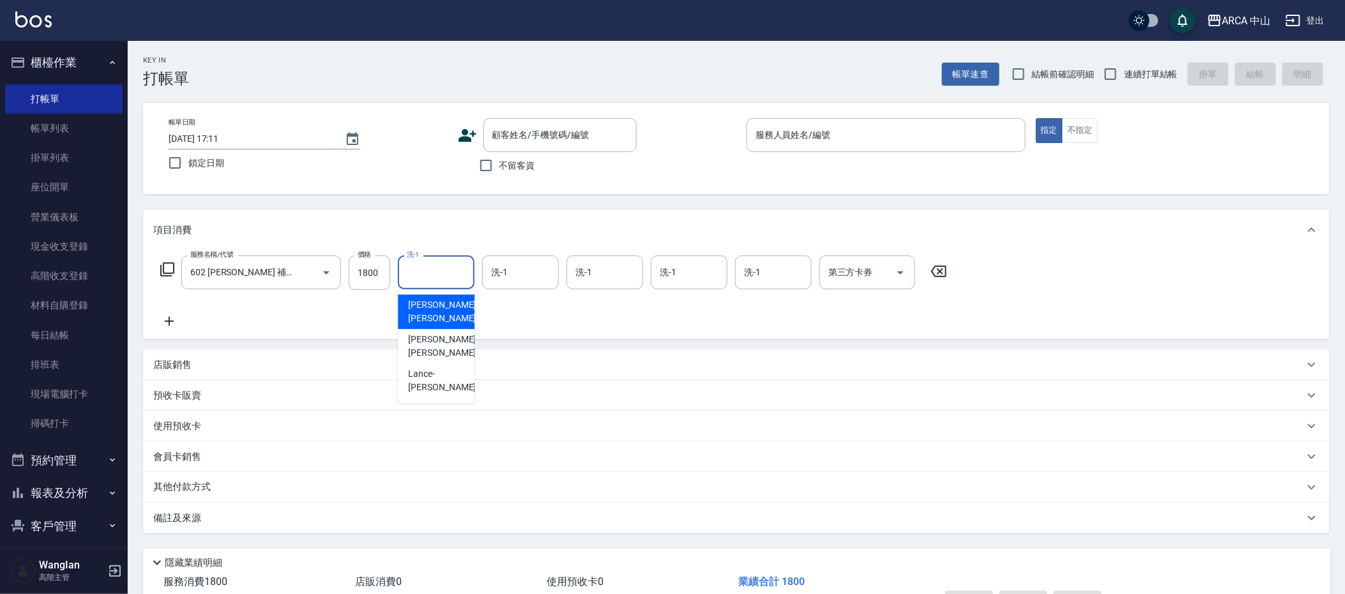
click at [408, 278] on input "洗-1" at bounding box center [436, 272] width 65 height 22
click at [470, 279] on div "洗-1" at bounding box center [436, 273] width 77 height 34
click at [423, 268] on input "洗-1" at bounding box center [436, 272] width 65 height 22
click at [489, 274] on input "洗-1" at bounding box center [520, 272] width 65 height 22
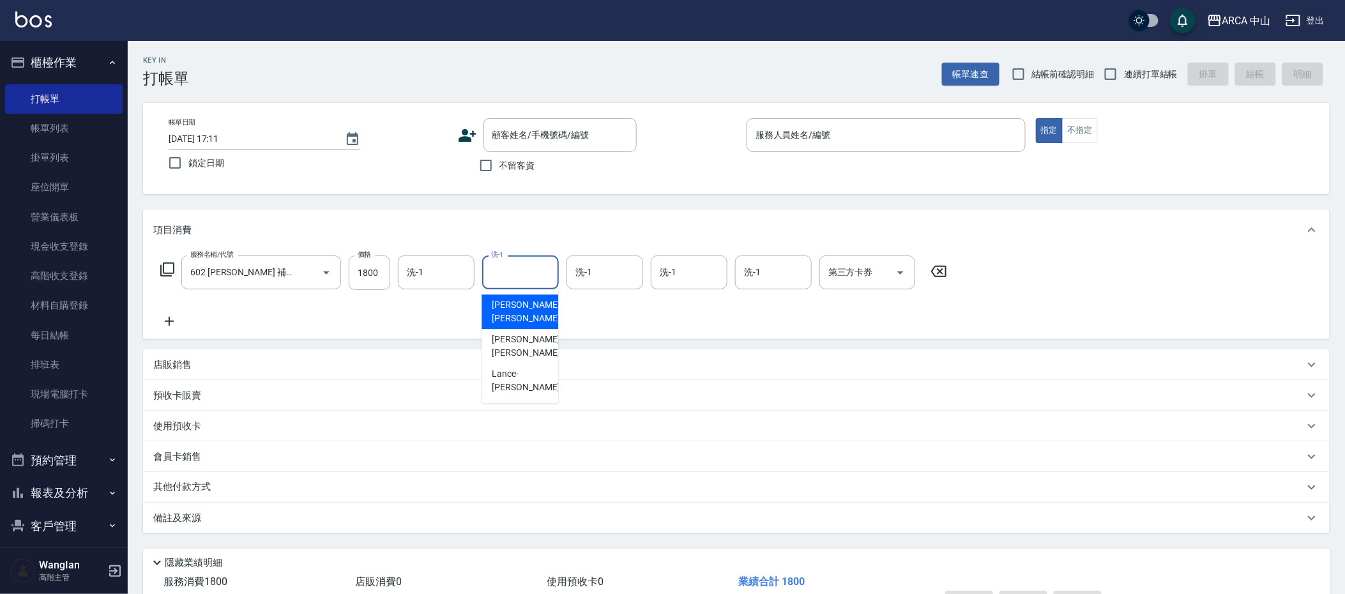
click at [583, 277] on input "洗-1" at bounding box center [604, 272] width 65 height 22
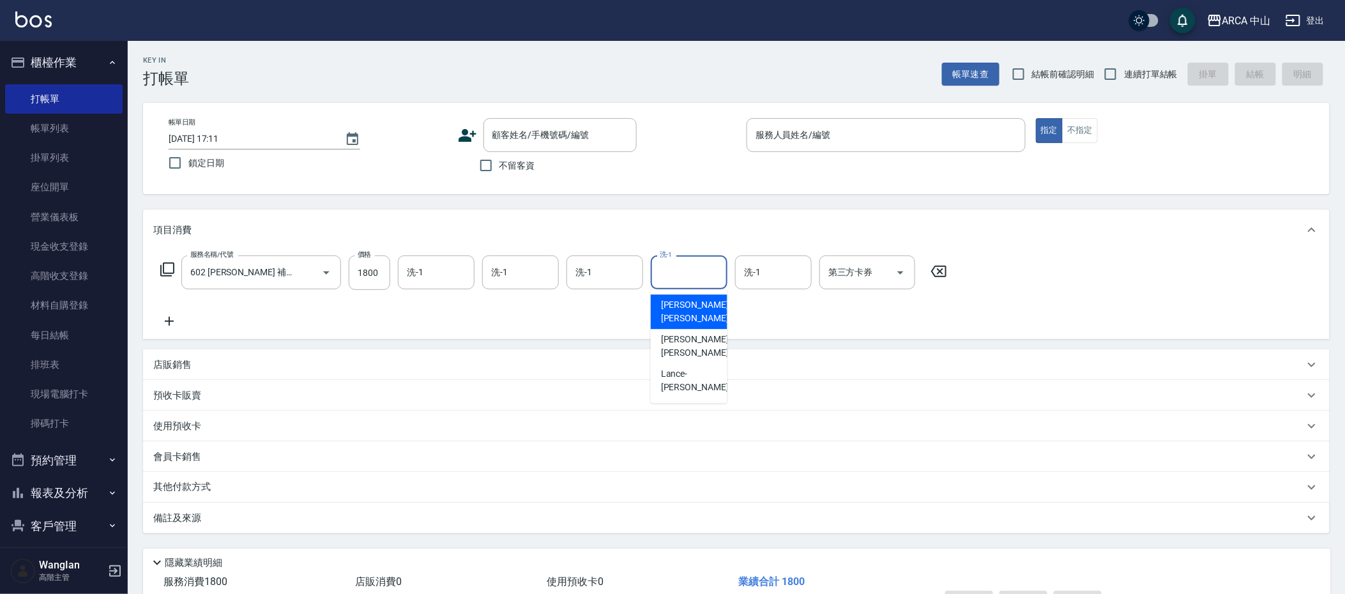
click at [671, 278] on input "洗-1" at bounding box center [689, 272] width 65 height 22
click at [783, 278] on input "洗-1" at bounding box center [773, 272] width 65 height 22
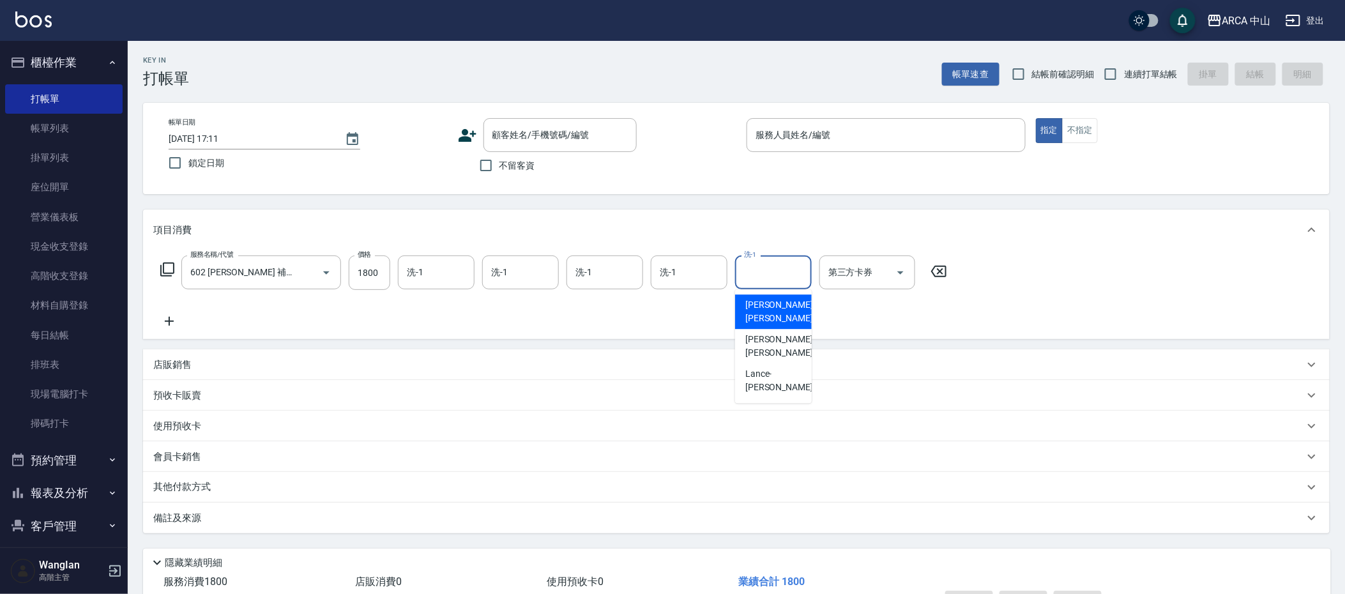
click at [478, 333] on div "服務名稱/代號 602 RENATA 補色修護(602) 服務名稱/代號 價格 1800 價格 洗-1 洗-1 洗-1 洗-1 洗-1 洗-1 洗-1 洗-1…" at bounding box center [736, 294] width 1187 height 89
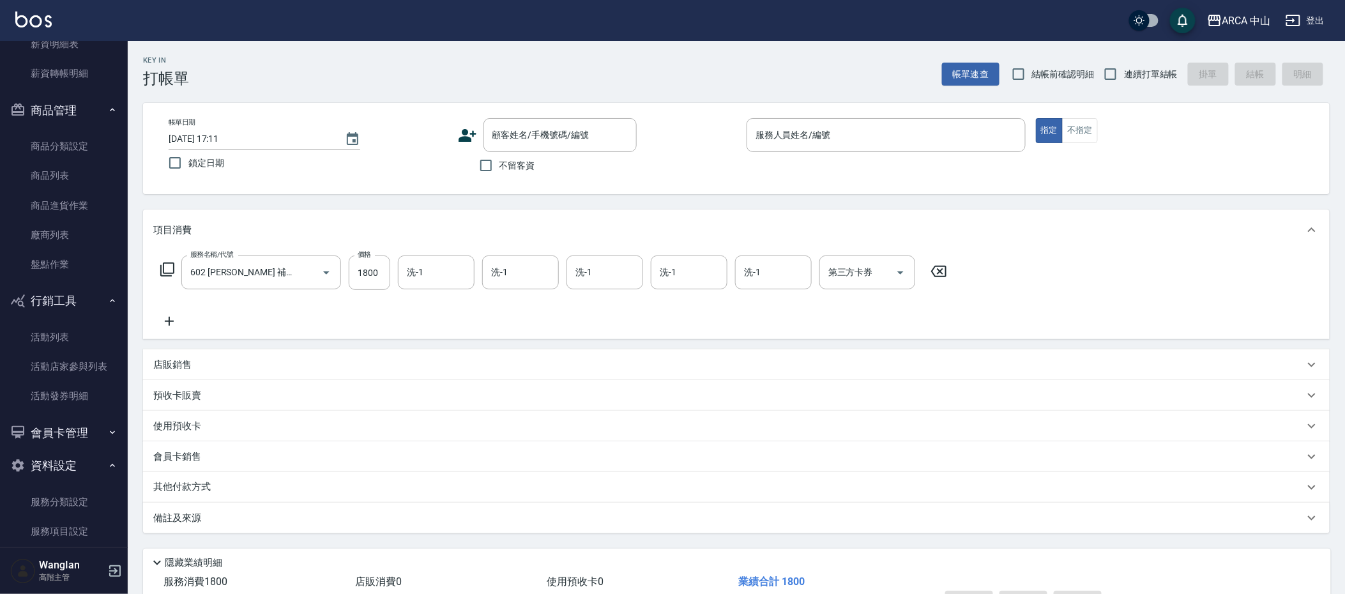
scroll to position [982, 0]
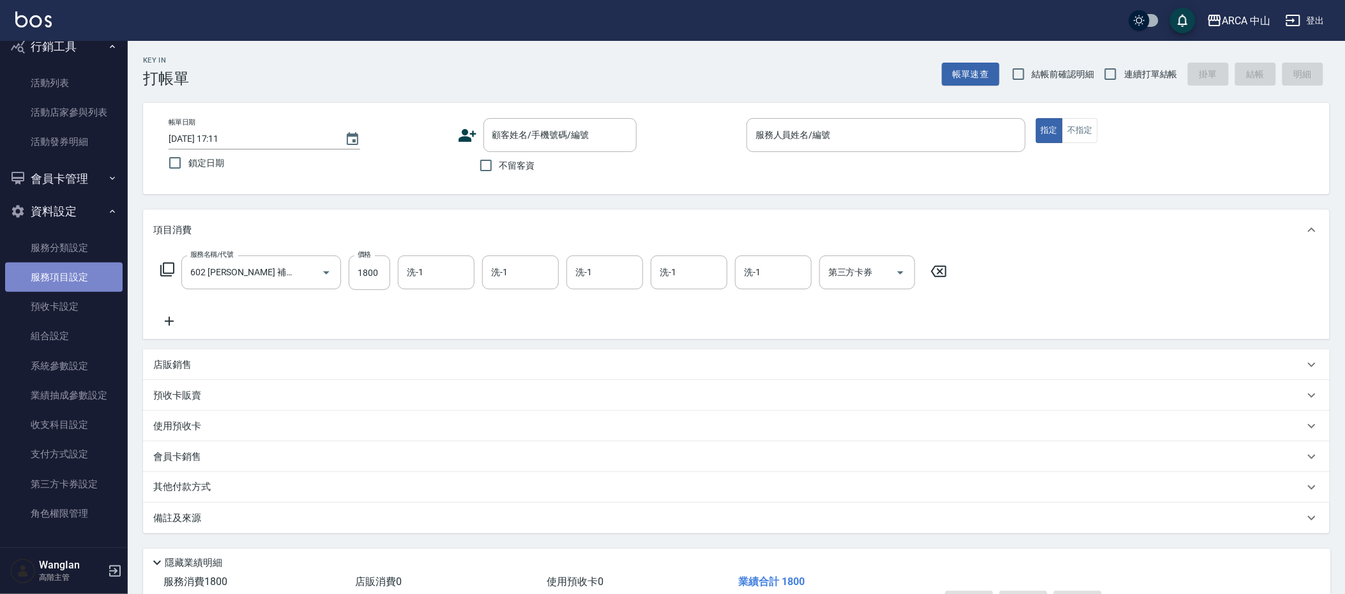
click at [65, 284] on link "服務項目設定" at bounding box center [64, 277] width 118 height 29
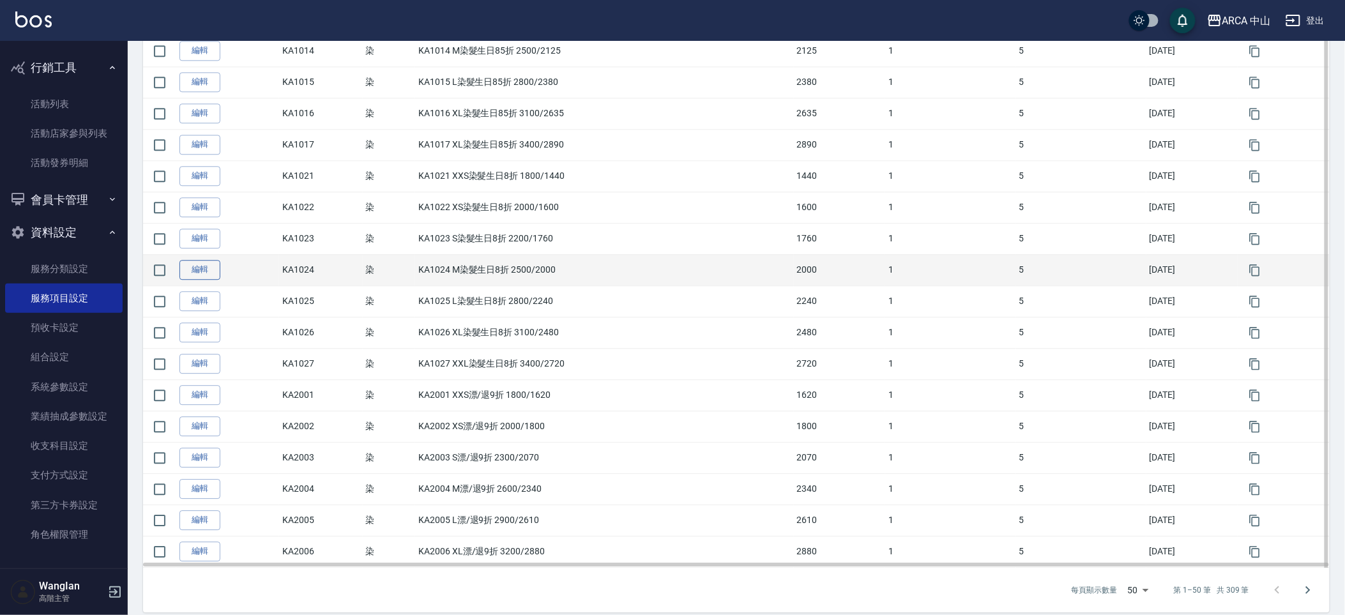
scroll to position [1286, 0]
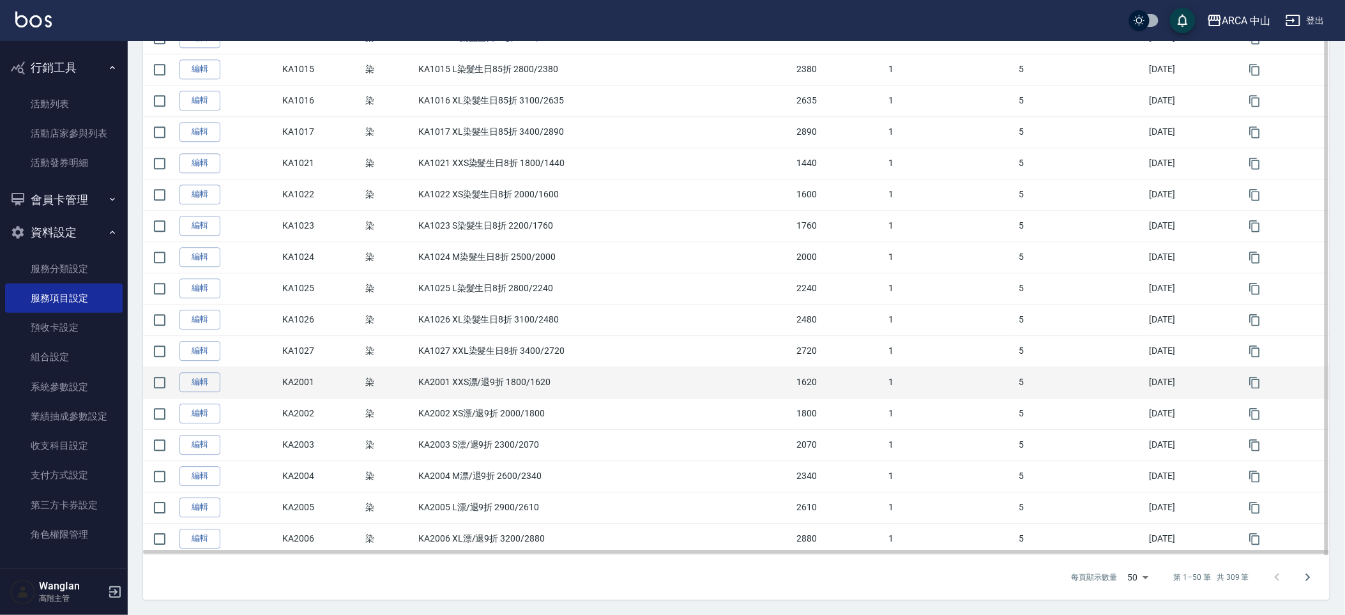
click at [330, 381] on td "KA2001" at bounding box center [320, 382] width 83 height 31
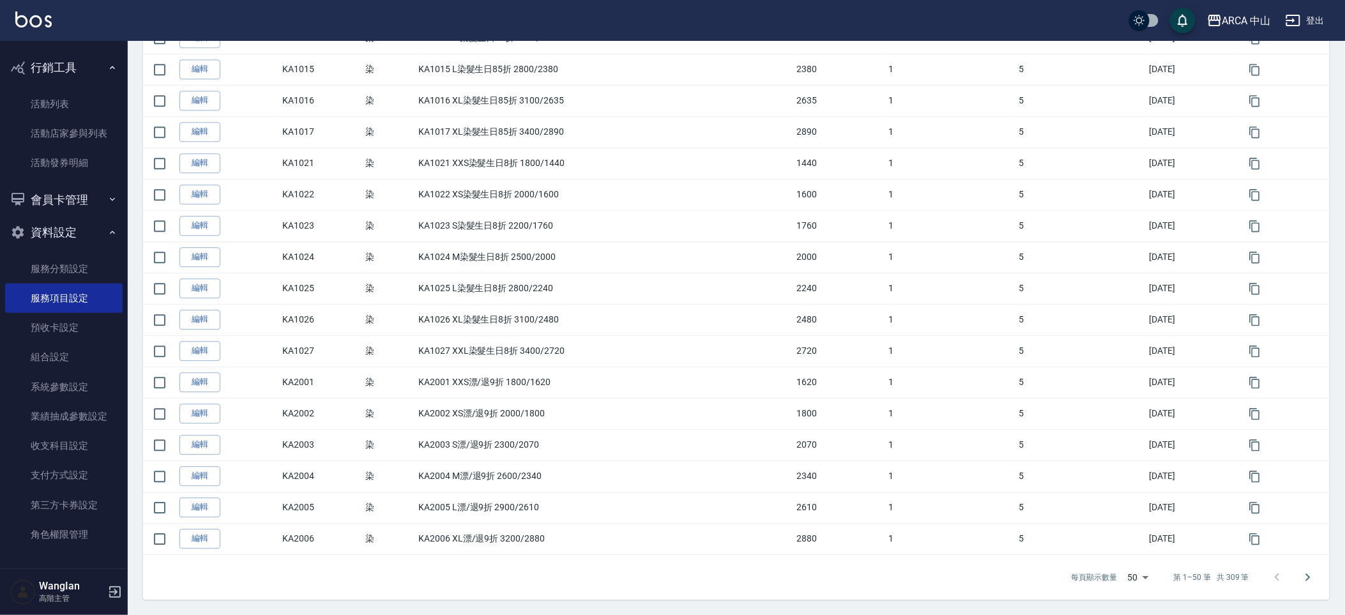
click at [166, 3] on div "ARCA 中山 登出" at bounding box center [672, 20] width 1345 height 41
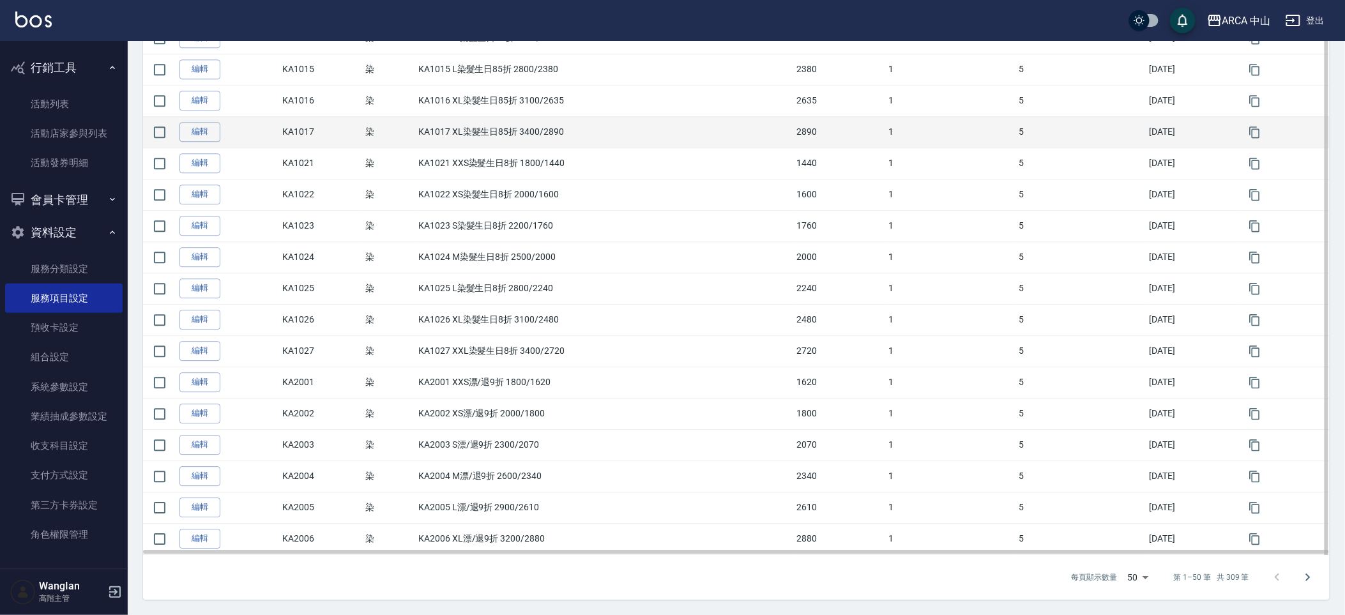
click at [512, 144] on td "KA1017 XL染髮生日85折 3400/2890" at bounding box center [604, 131] width 378 height 31
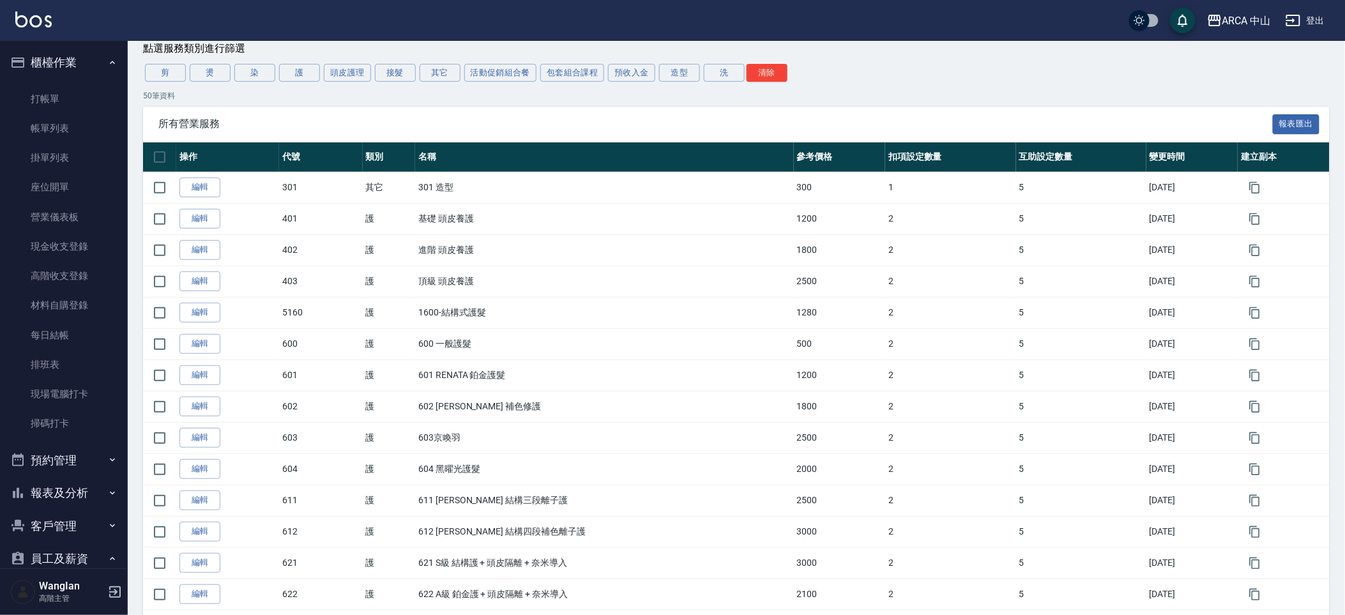
scroll to position [103, 0]
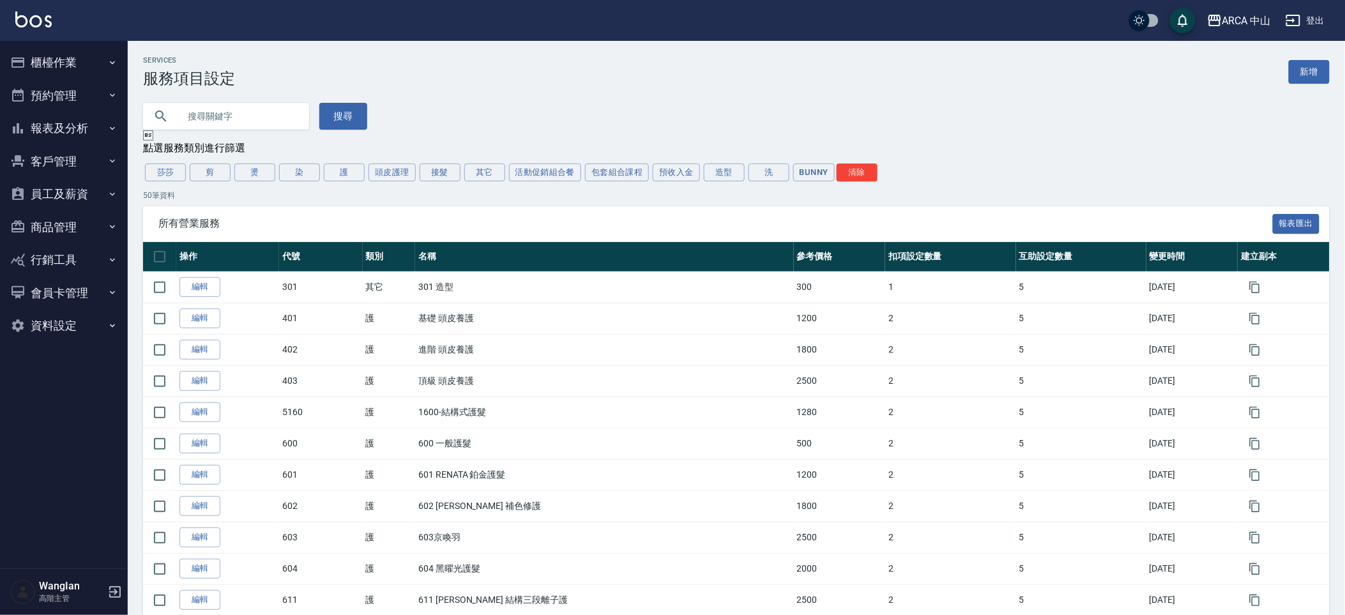
click at [91, 182] on button "員工及薪資" at bounding box center [64, 194] width 118 height 33
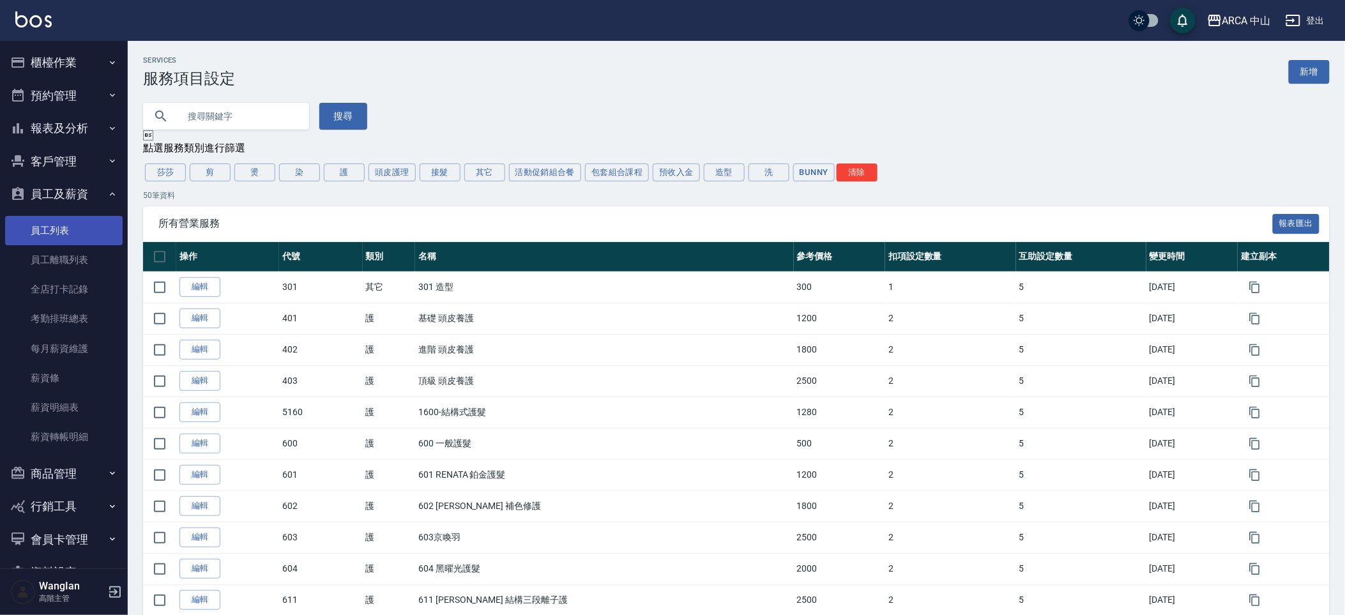
click at [87, 234] on link "員工列表" at bounding box center [64, 230] width 118 height 29
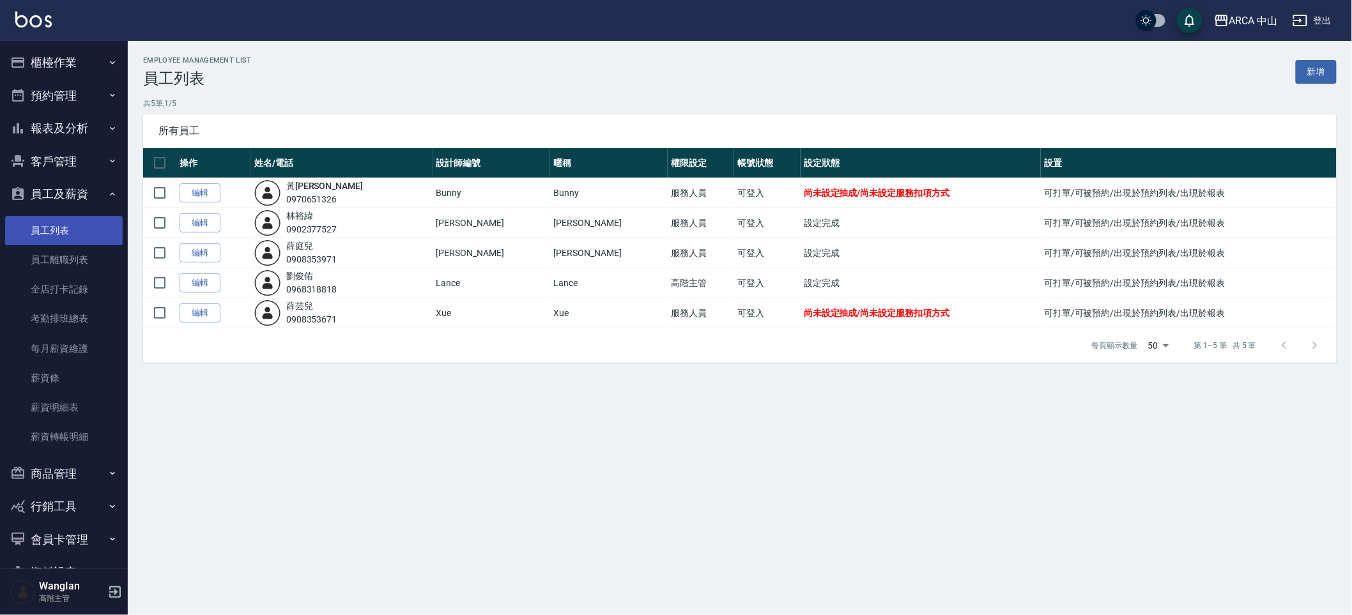
scroll to position [34, 0]
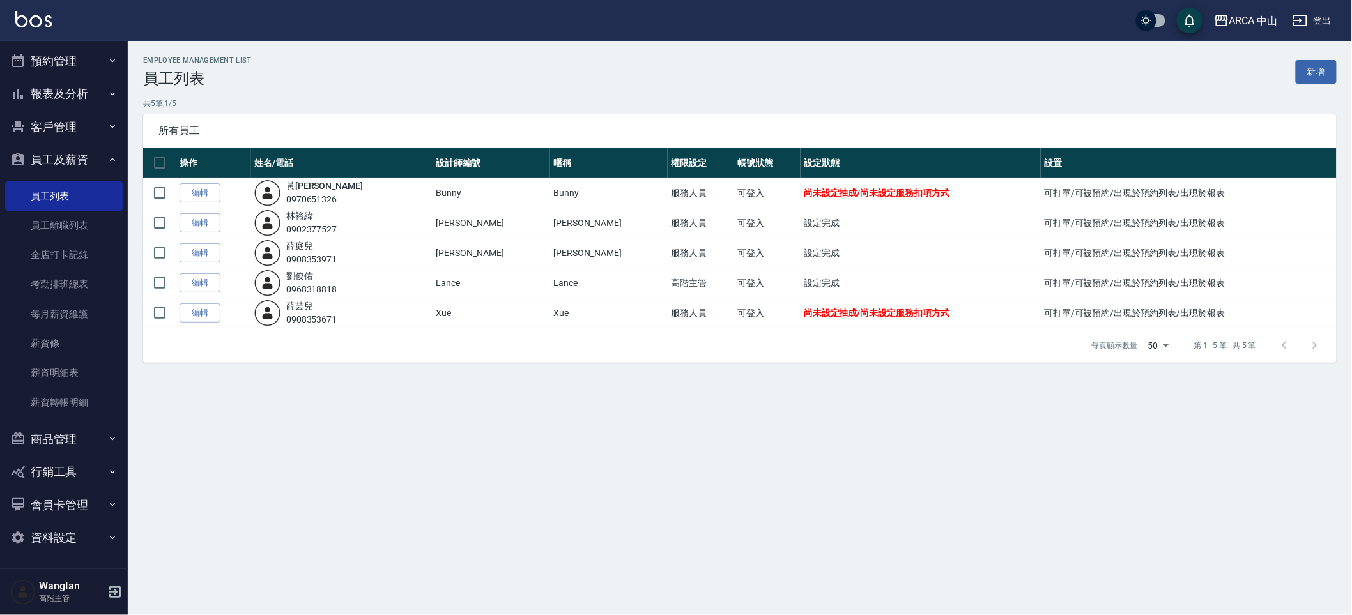
click at [69, 501] on button "會員卡管理" at bounding box center [64, 505] width 118 height 33
click at [76, 533] on link "會員卡分類設定" at bounding box center [64, 540] width 118 height 29
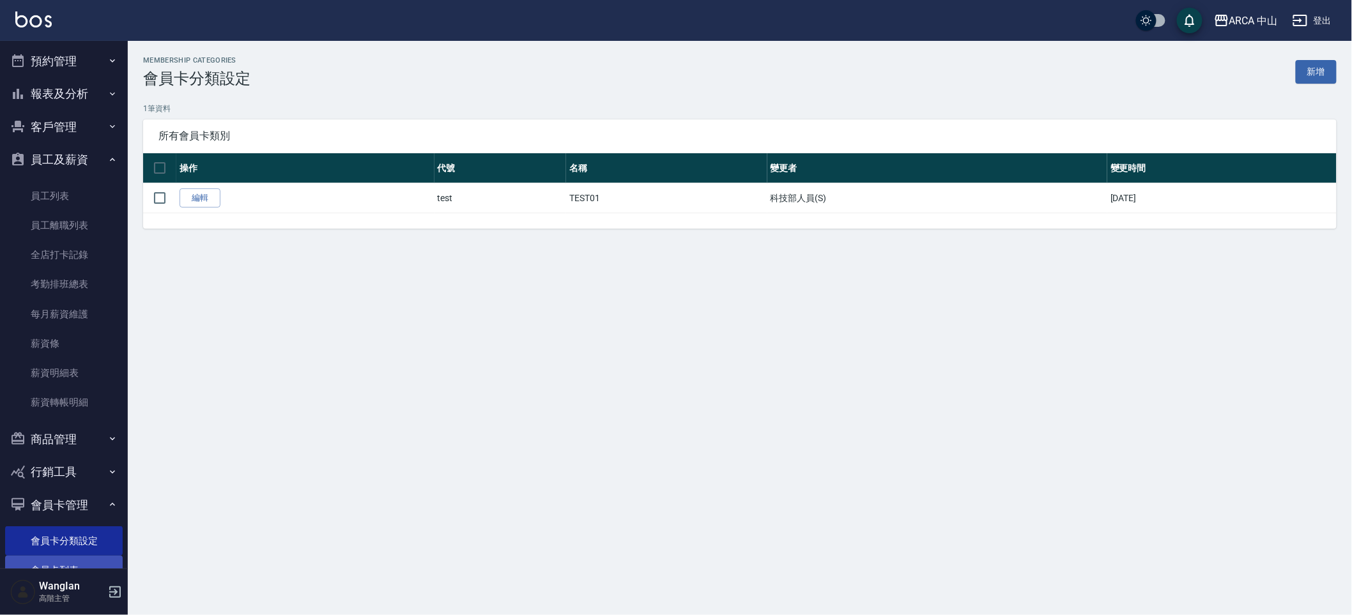
scroll to position [104, 0]
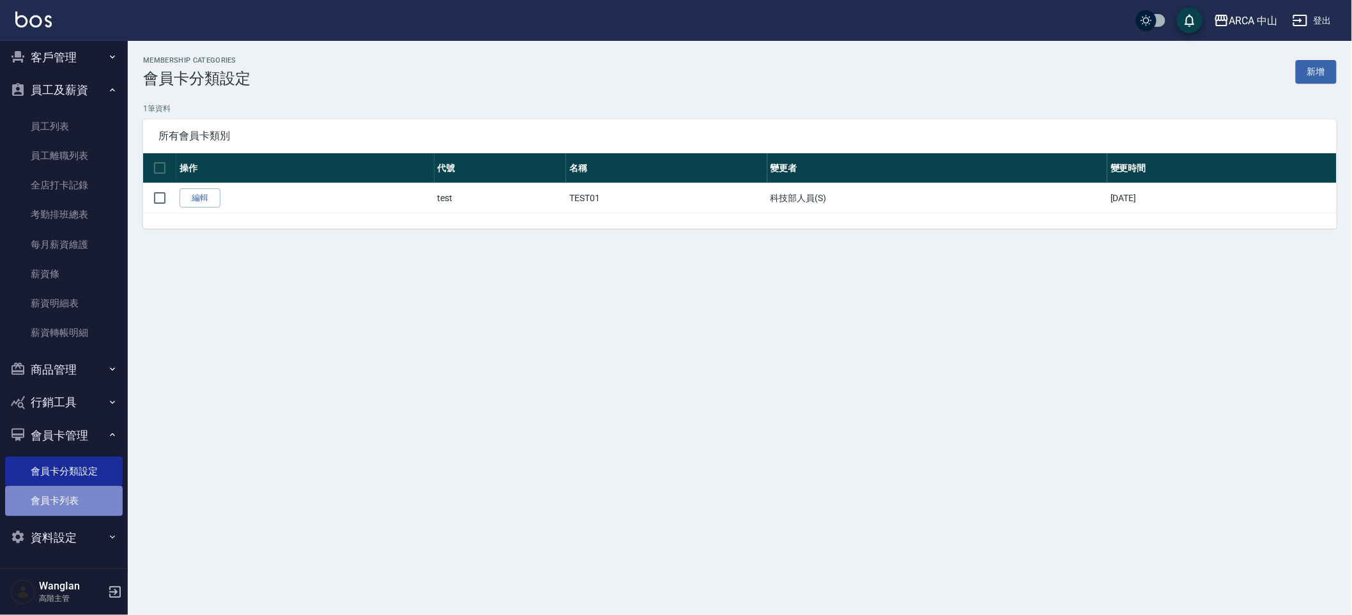
click at [82, 494] on link "會員卡列表" at bounding box center [64, 500] width 118 height 29
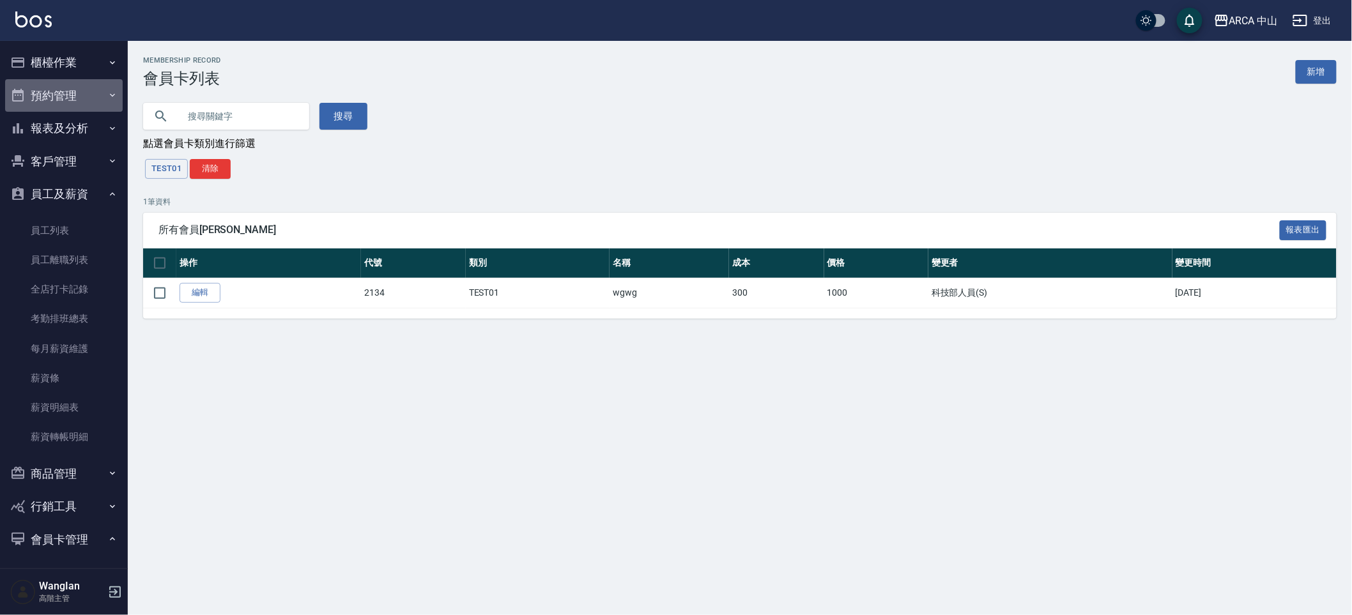
click at [89, 83] on button "預約管理" at bounding box center [64, 95] width 118 height 33
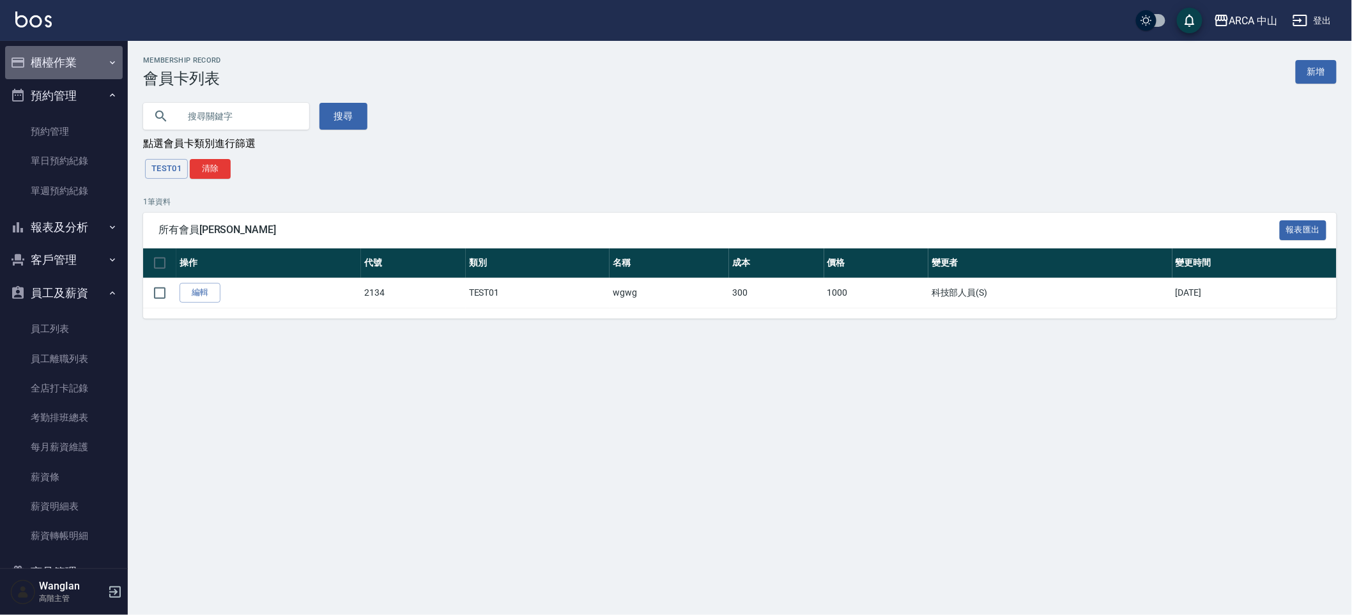
click at [86, 65] on button "櫃檯作業" at bounding box center [64, 62] width 118 height 33
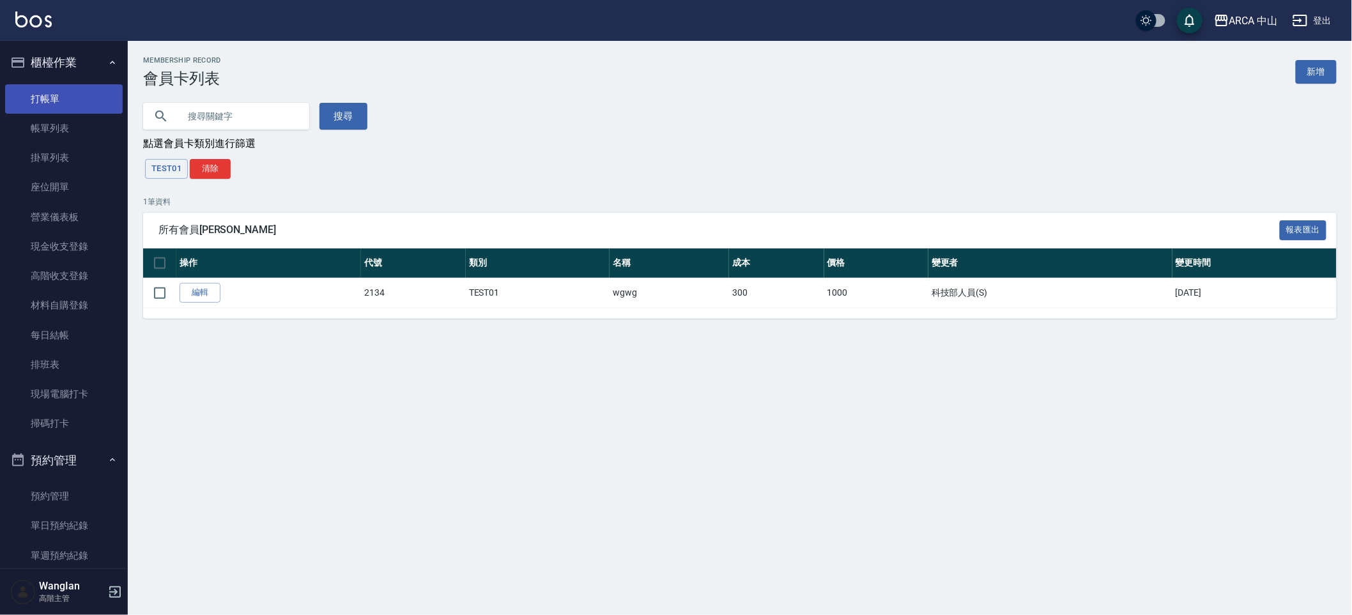
click at [75, 107] on link "打帳單" at bounding box center [64, 98] width 118 height 29
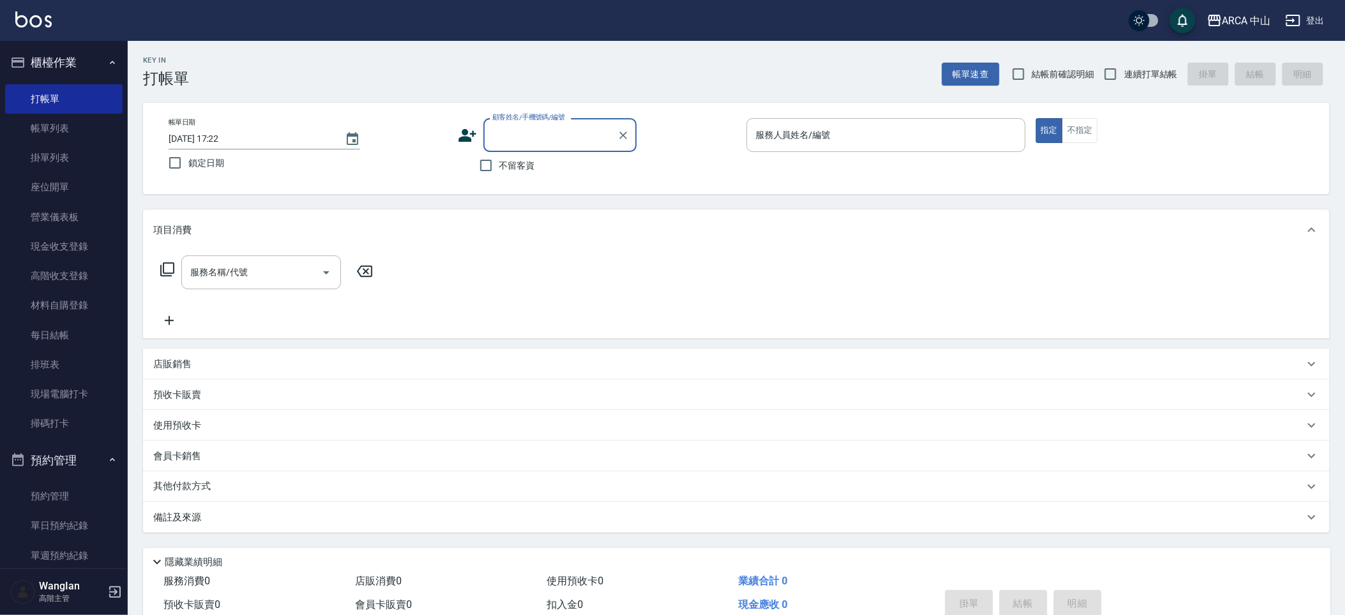
drag, startPoint x: 574, startPoint y: 149, endPoint x: 572, endPoint y: 158, distance: 9.8
click at [574, 149] on div "顧客姓名/手機號碼/編號" at bounding box center [560, 135] width 153 height 34
click at [549, 139] on input "顧客姓名/手機號碼/編號" at bounding box center [550, 135] width 123 height 22
click at [549, 126] on input "顧客姓名/手機號碼/編號" at bounding box center [550, 135] width 123 height 22
drag, startPoint x: 620, startPoint y: 167, endPoint x: 628, endPoint y: 165, distance: 8.7
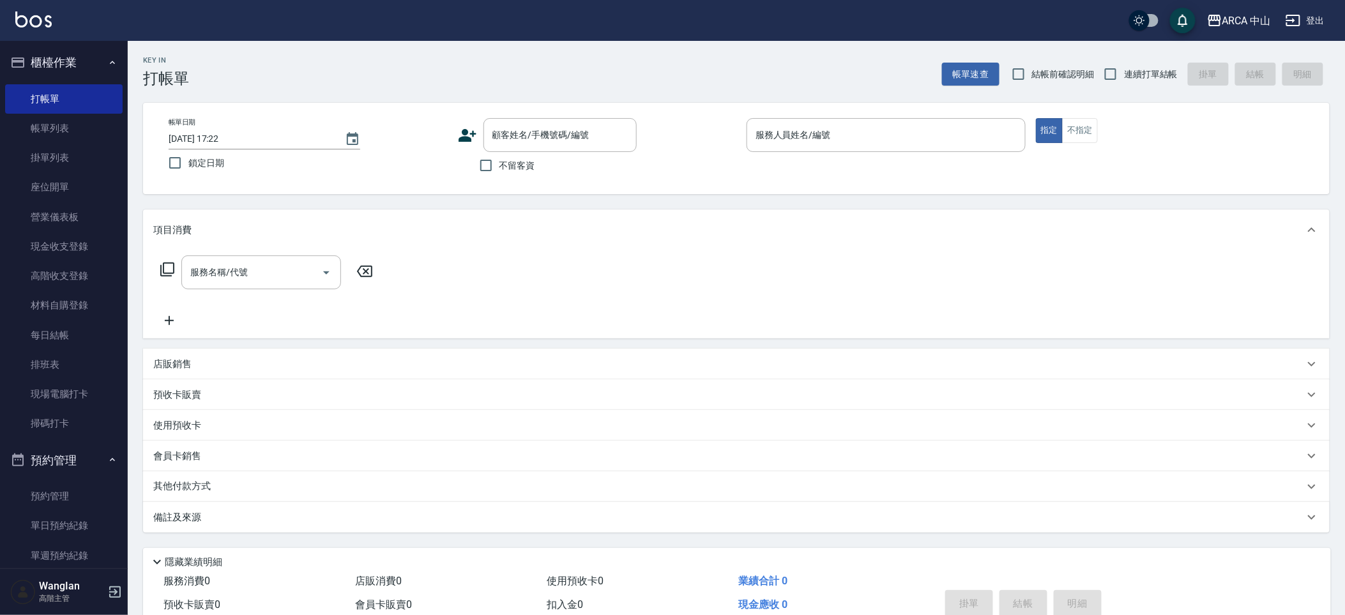
click at [628, 165] on div "不留客資" at bounding box center [547, 165] width 179 height 27
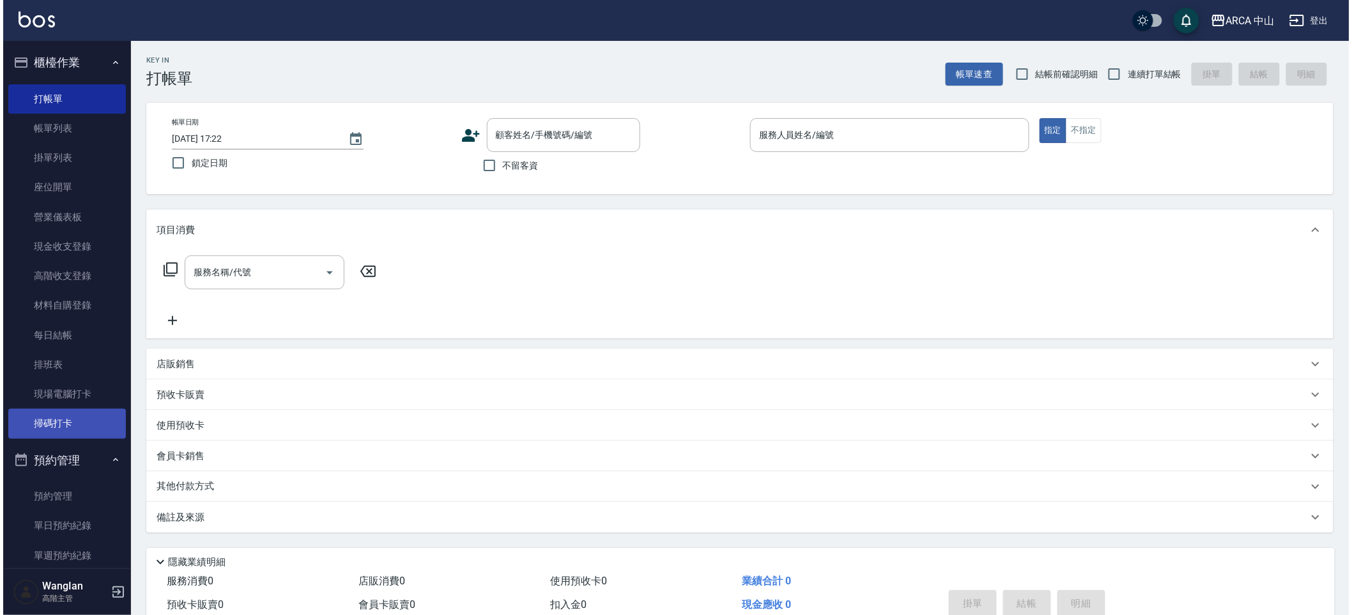
scroll to position [567, 0]
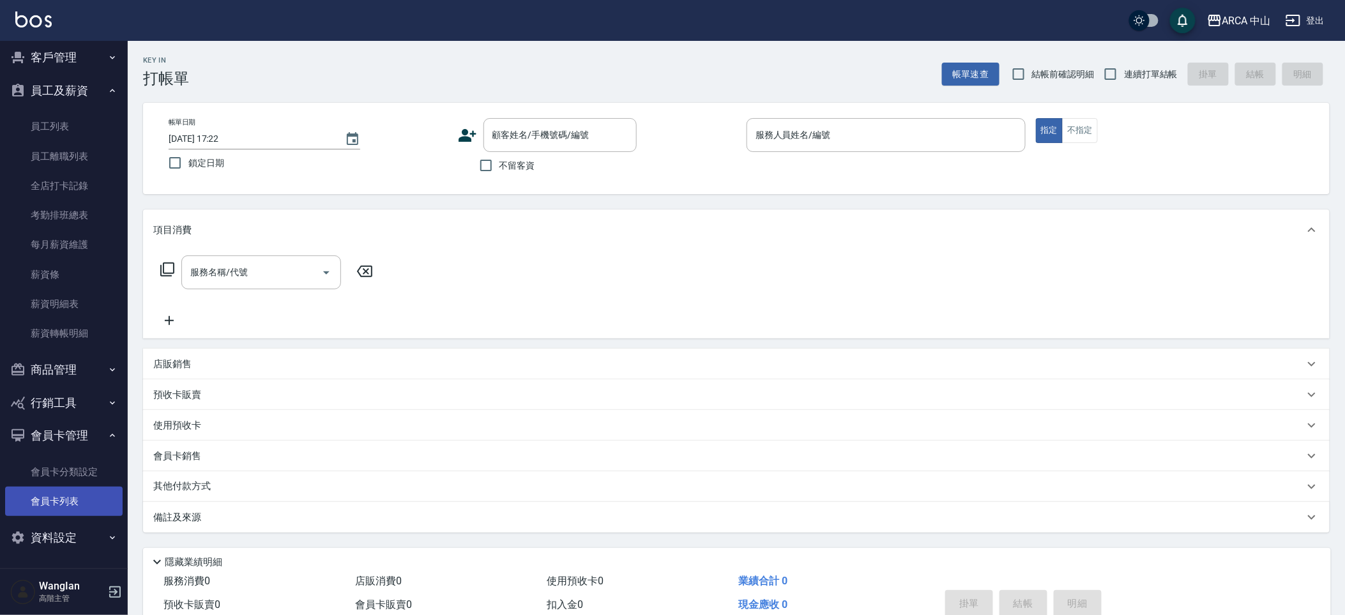
click at [71, 501] on link "會員卡列表" at bounding box center [64, 501] width 118 height 29
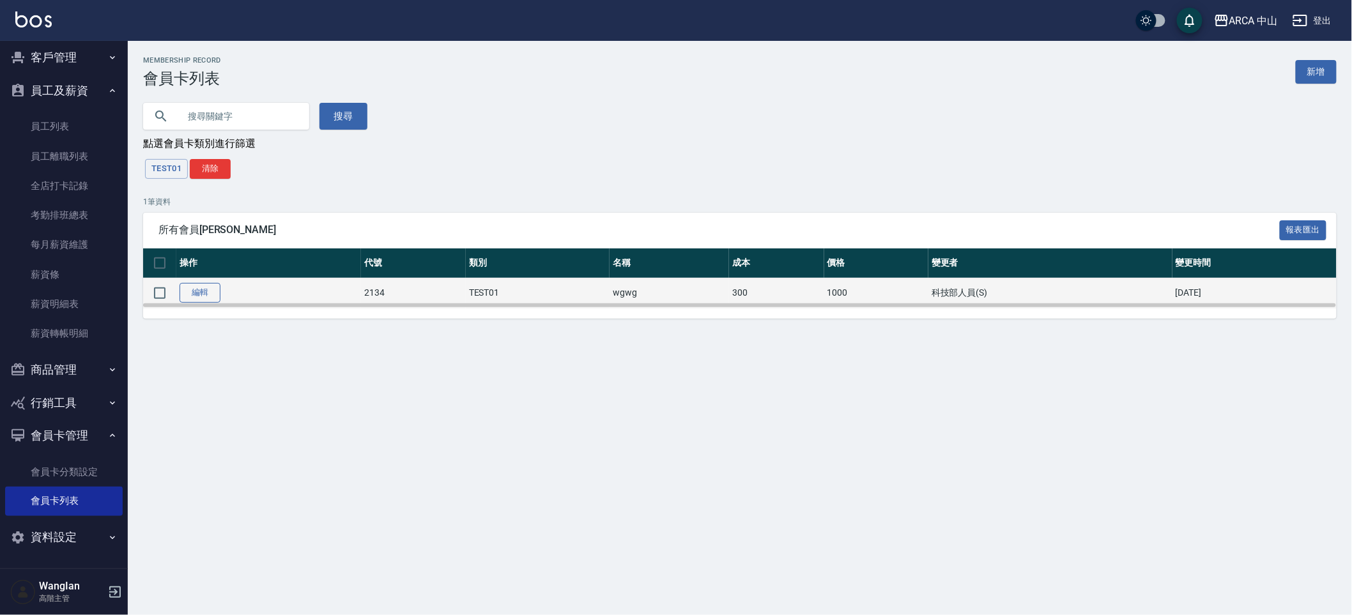
click at [216, 295] on link "編輯" at bounding box center [199, 293] width 41 height 20
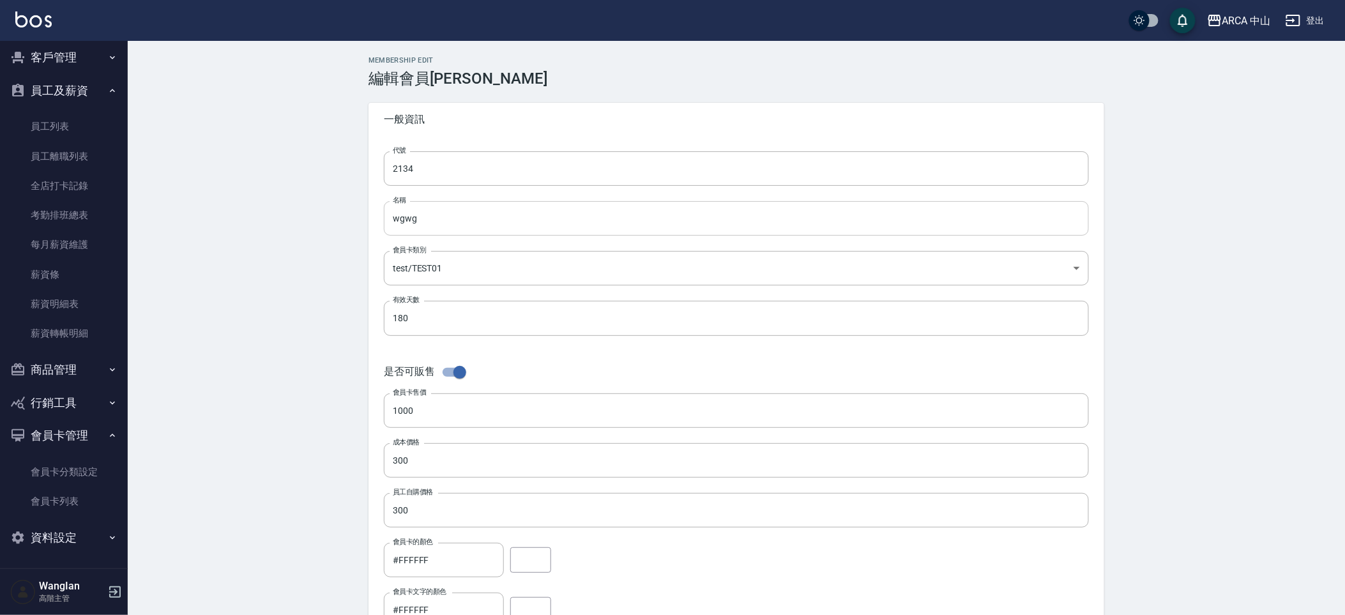
click at [557, 227] on input "wgwg" at bounding box center [736, 218] width 705 height 34
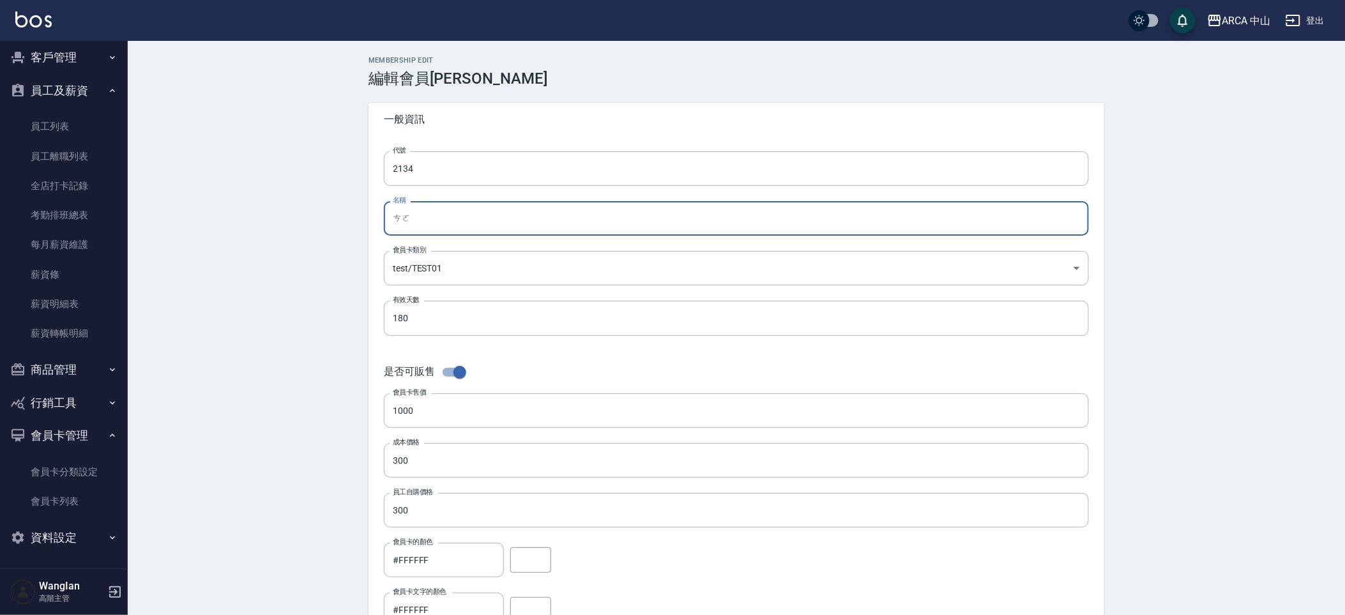
type input "ㄘ"
type input "會員卡"
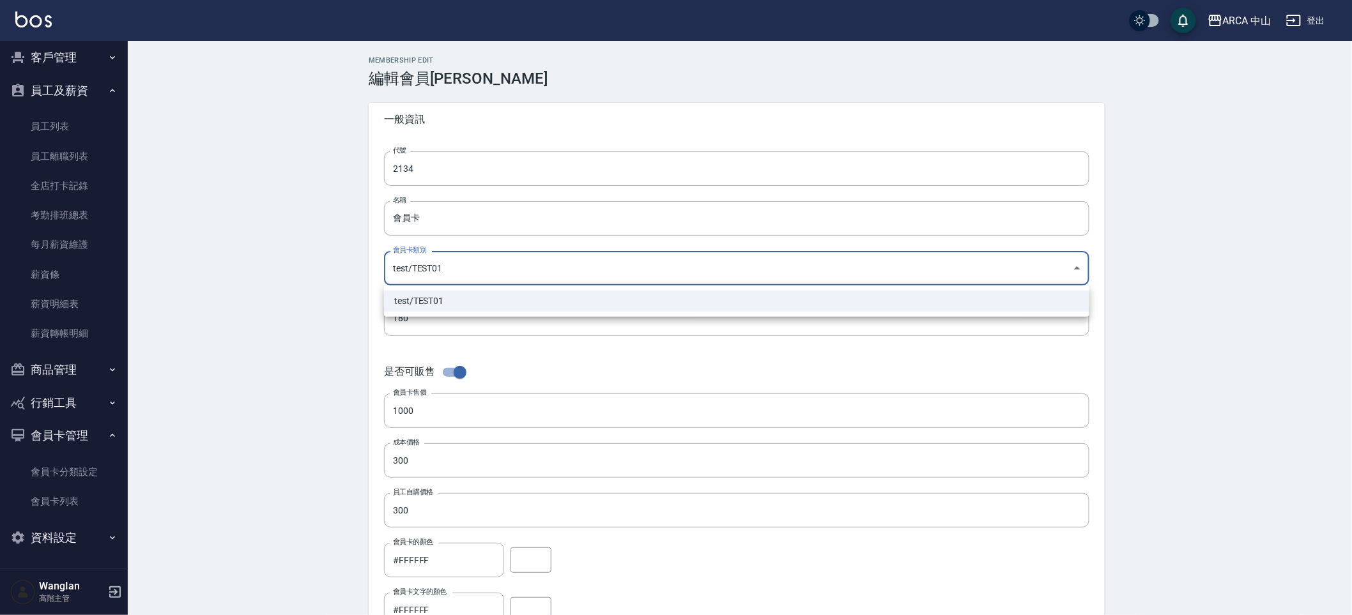
click at [342, 365] on div at bounding box center [676, 307] width 1352 height 615
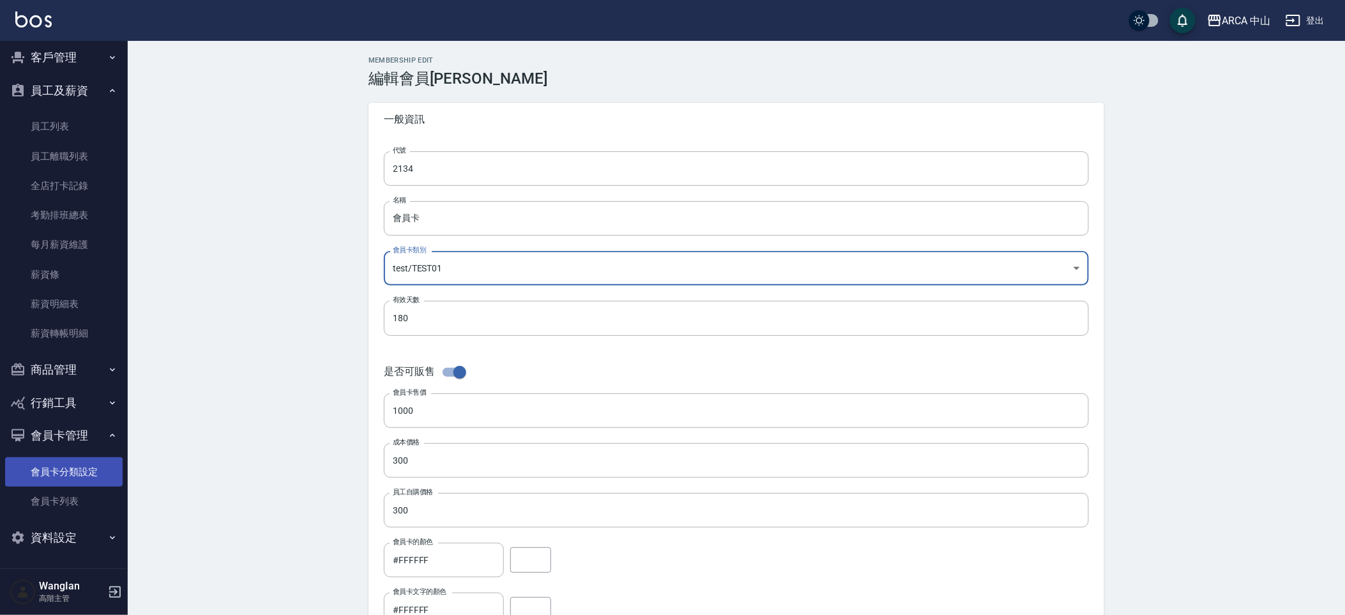
click at [89, 477] on link "會員卡分類設定" at bounding box center [64, 471] width 118 height 29
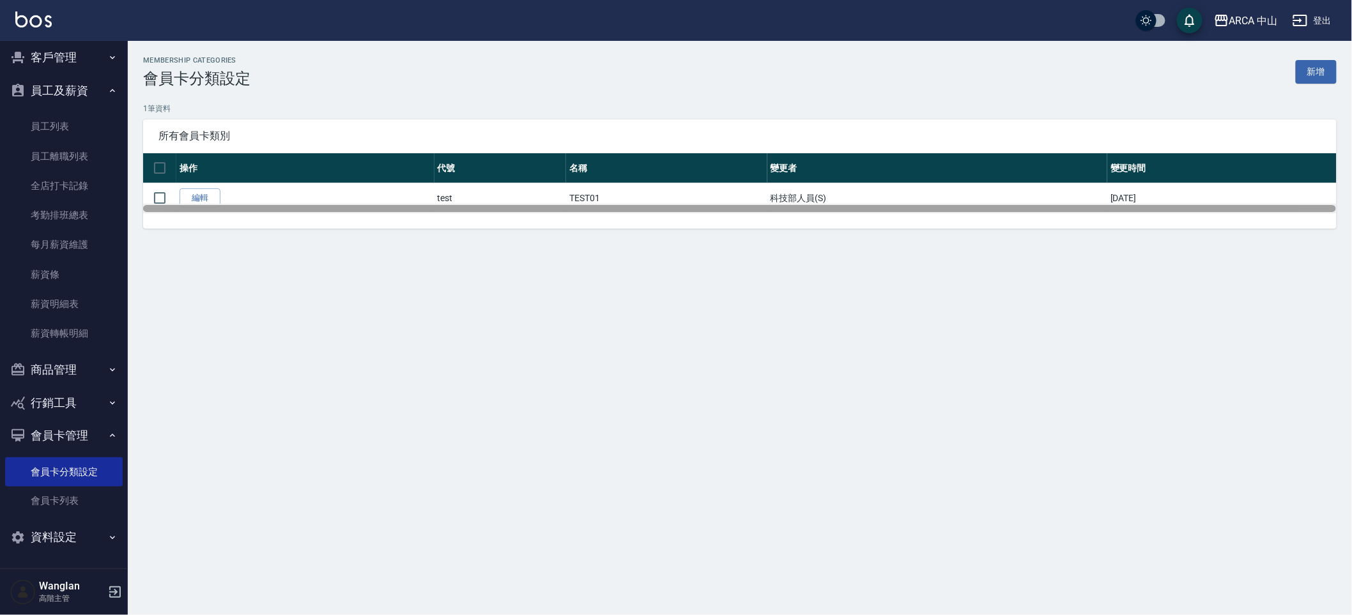
click at [197, 204] on div at bounding box center [739, 209] width 1193 height 10
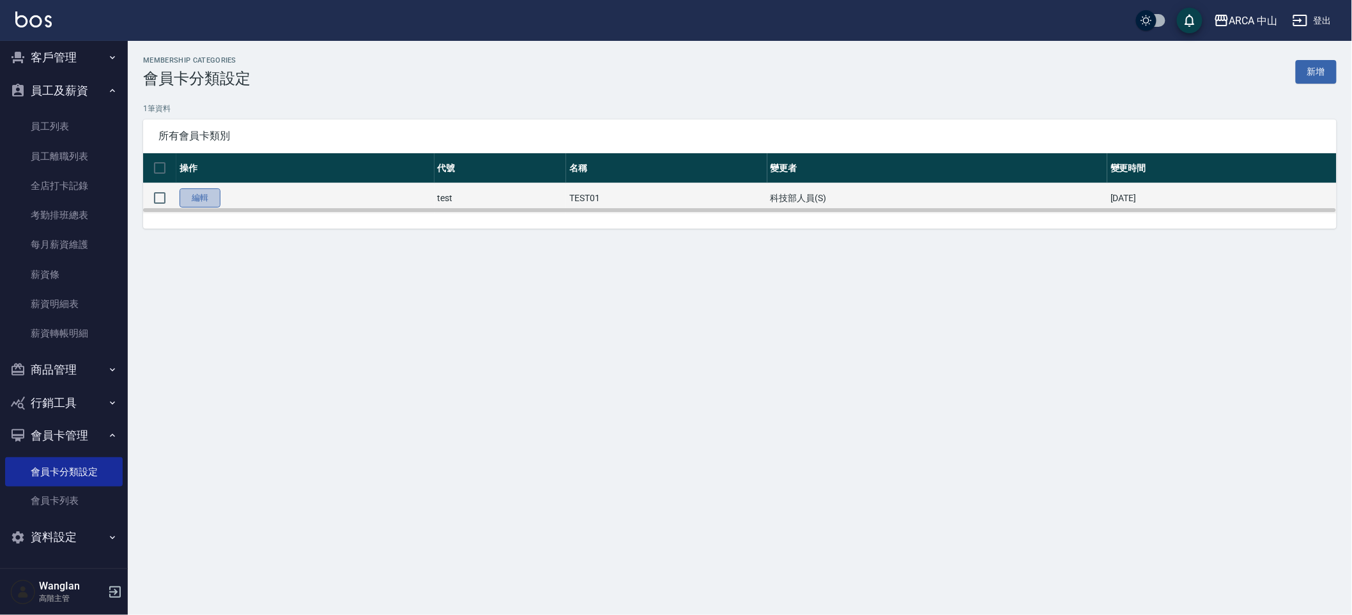
click at [207, 194] on link "編輯" at bounding box center [199, 198] width 41 height 20
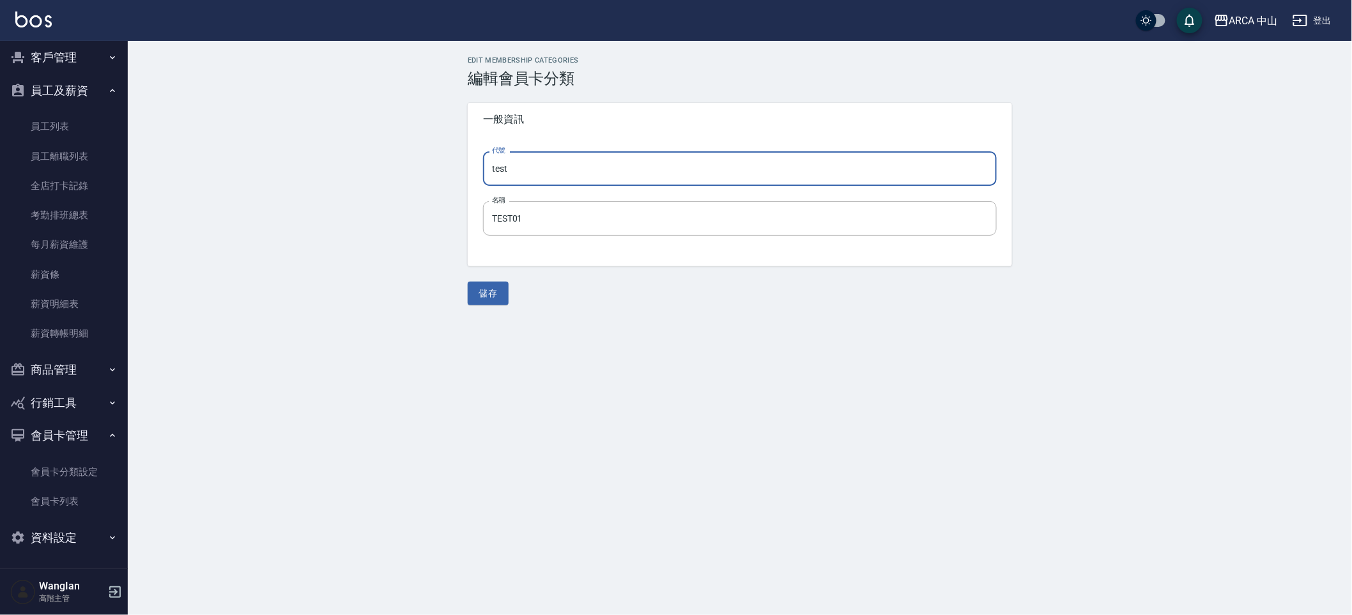
click at [581, 160] on input "test" at bounding box center [740, 168] width 514 height 34
type input "會員卡"
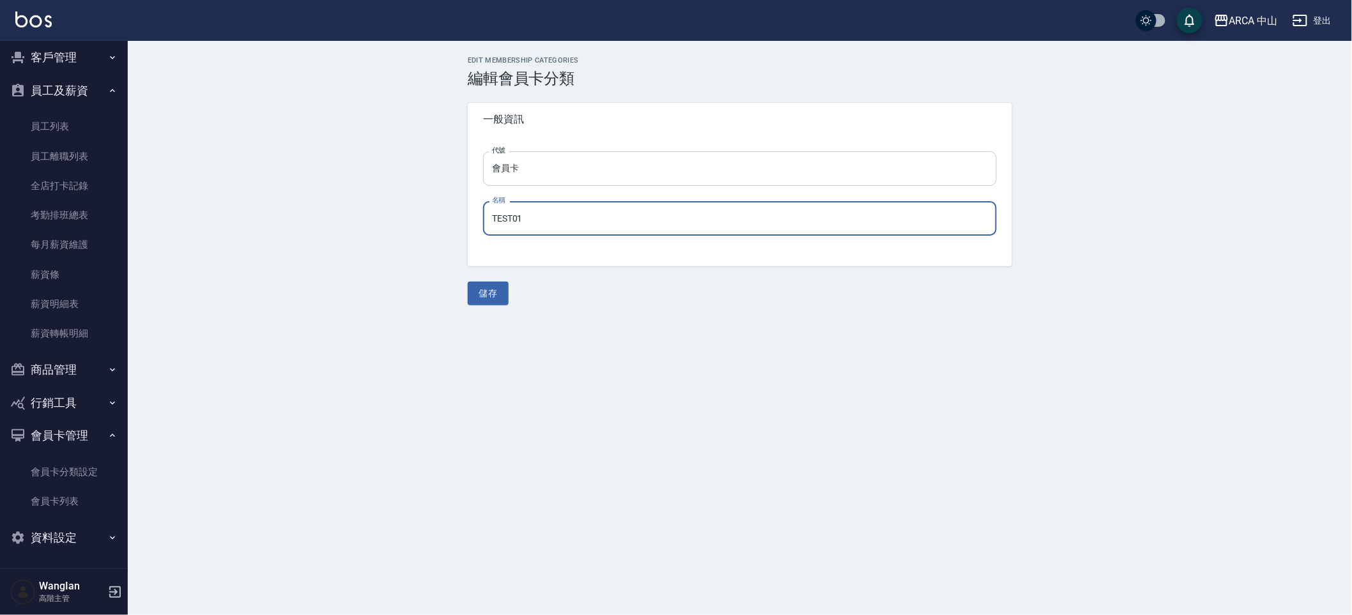
paste input "會員卡"
type input "會員卡"
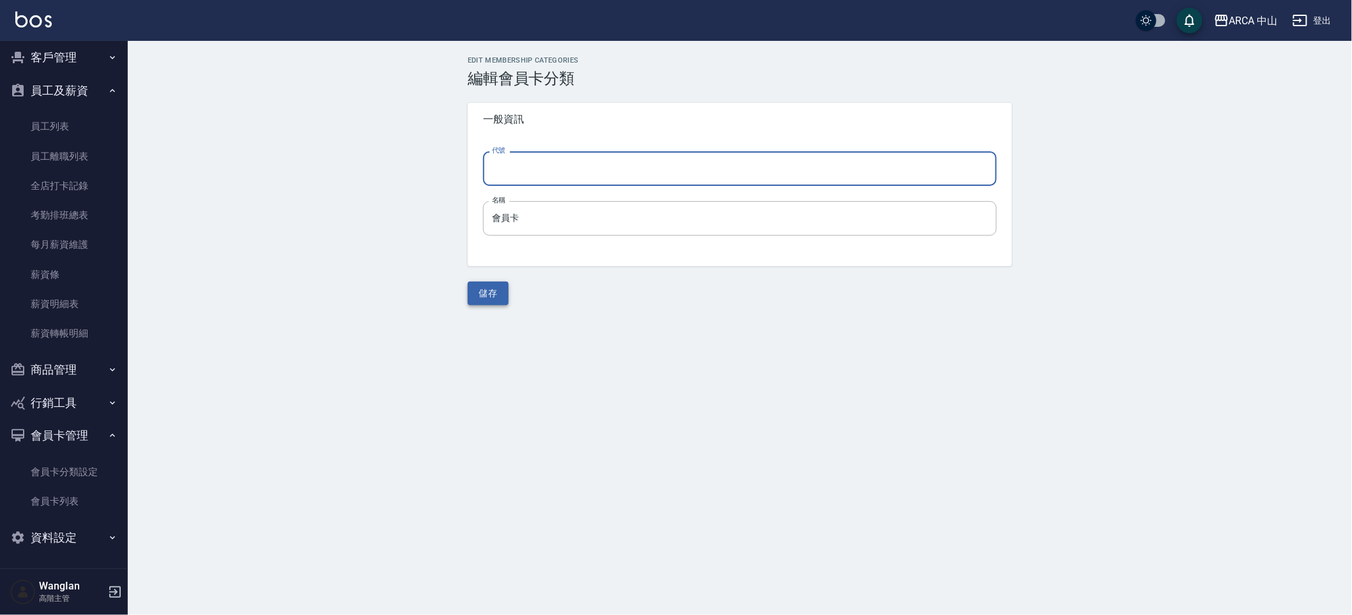
click at [501, 296] on button "儲存" at bounding box center [488, 294] width 41 height 24
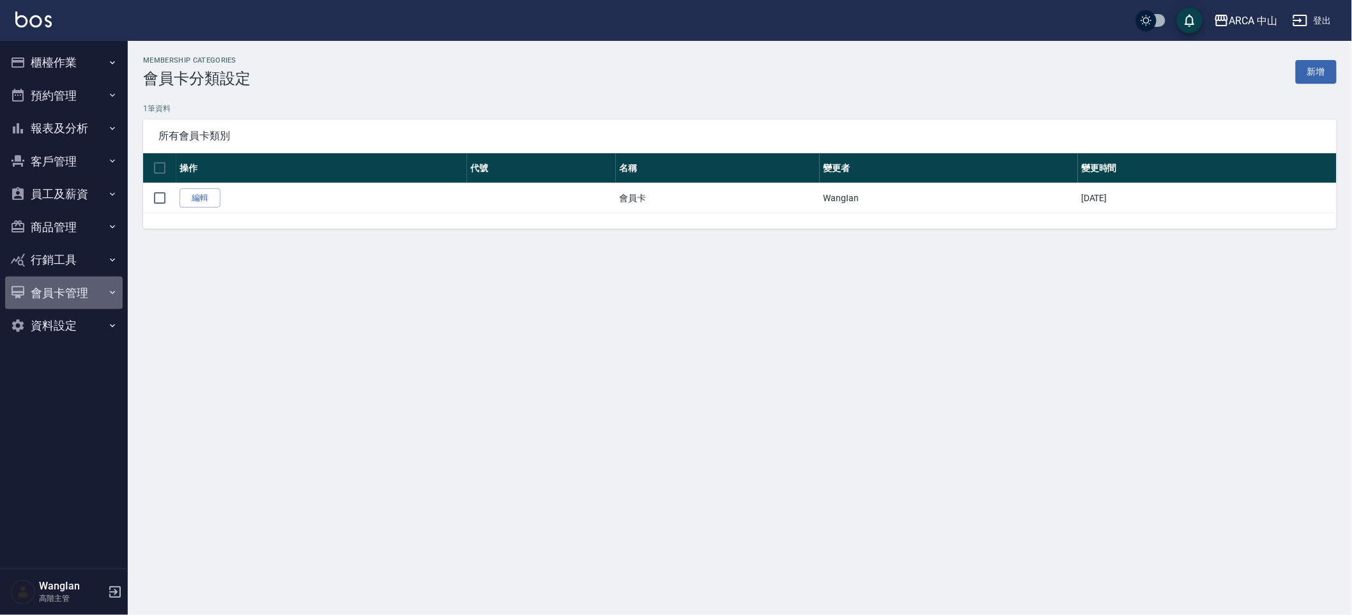
click at [102, 287] on button "會員卡管理" at bounding box center [64, 293] width 118 height 33
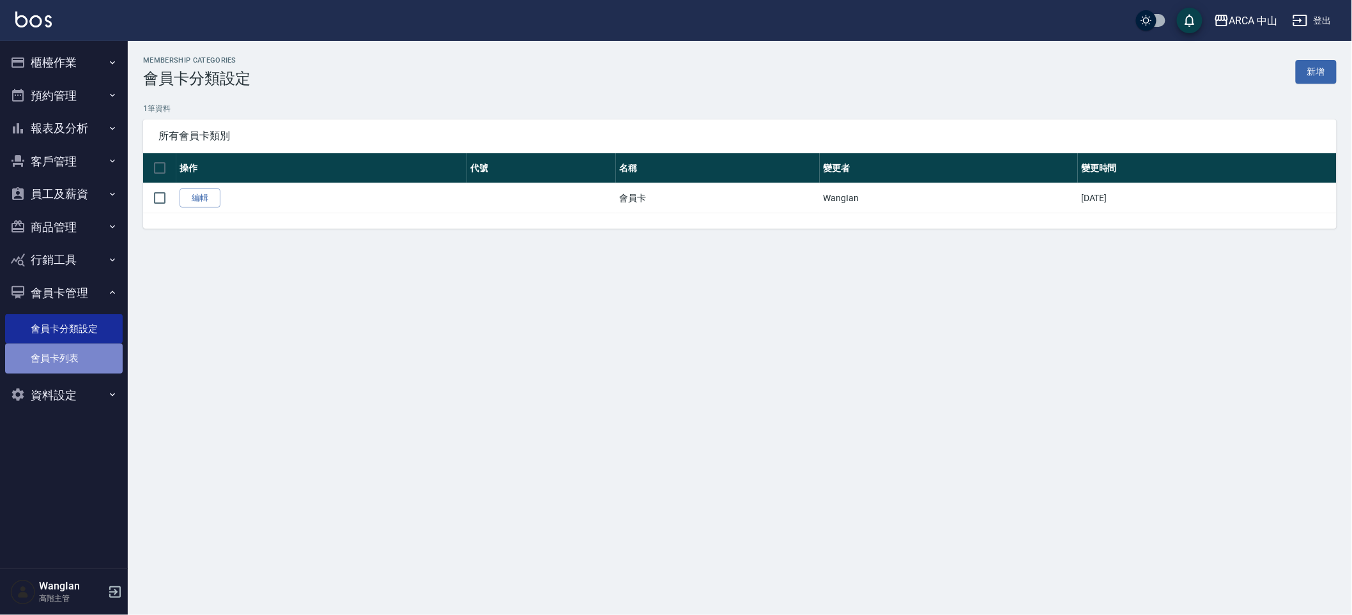
click at [101, 346] on link "會員卡列表" at bounding box center [64, 358] width 118 height 29
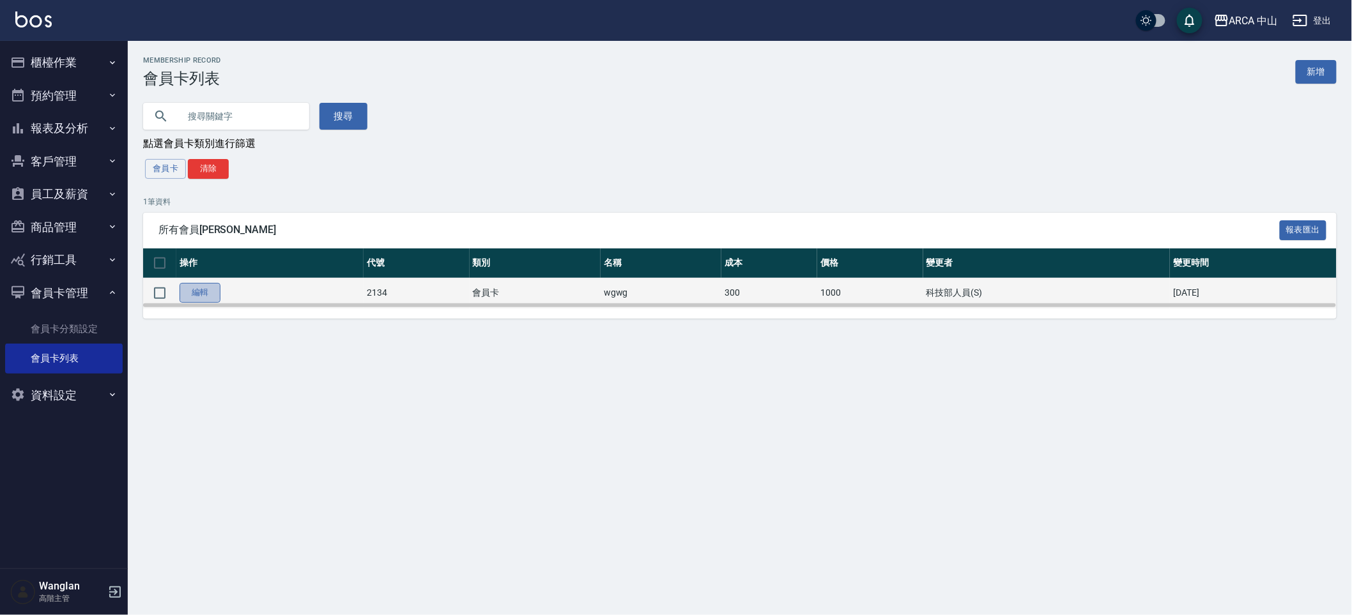
click at [199, 291] on link "編輯" at bounding box center [199, 293] width 41 height 20
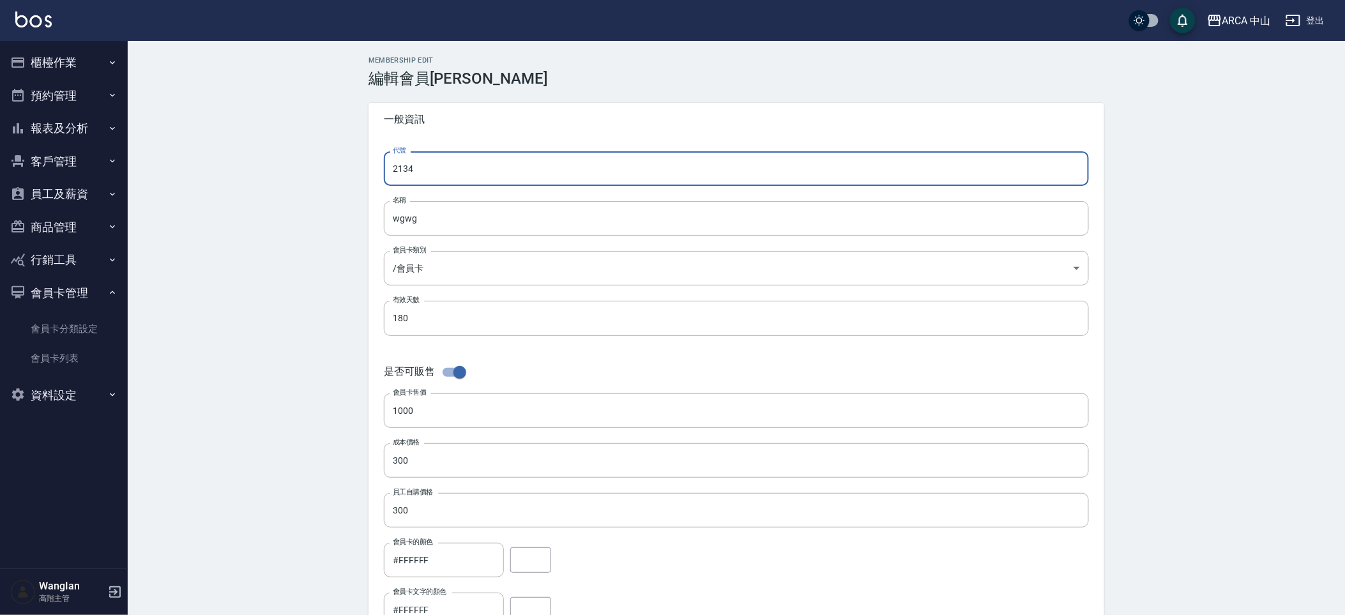
click at [415, 181] on input "2134" at bounding box center [736, 168] width 705 height 34
type input "ㄅ"
type input "1"
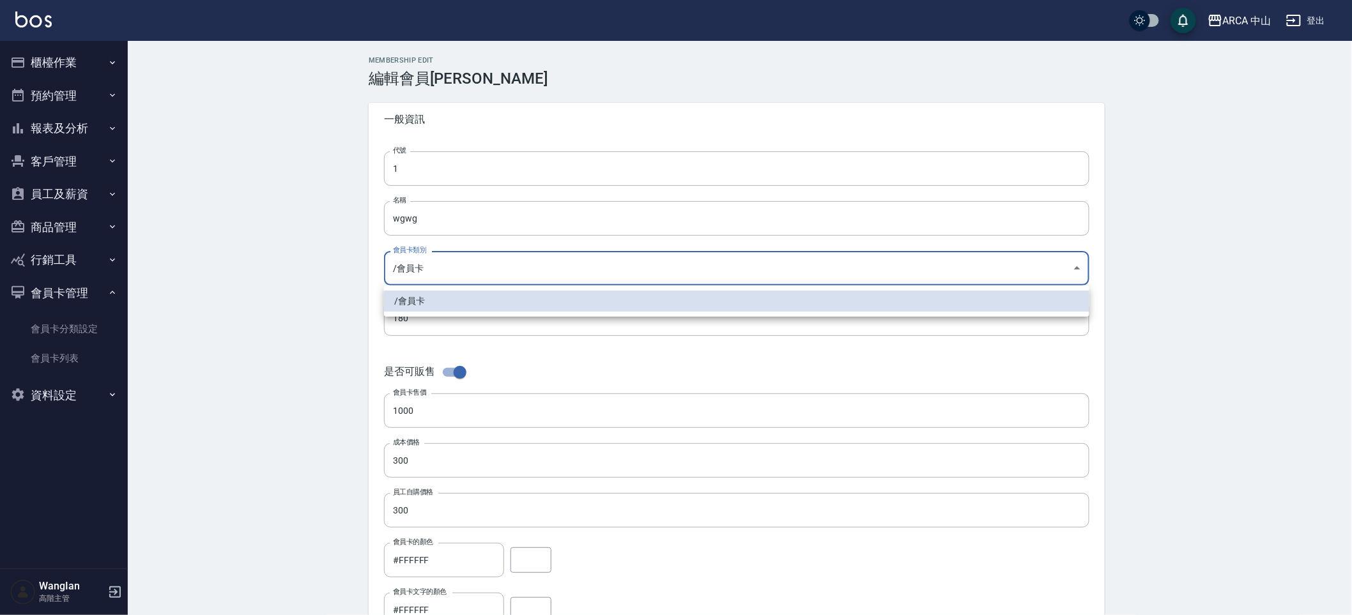
click at [452, 253] on body "ARCA 中山 登出 櫃檯作業 打帳單 帳單列表 掛單列表 座位開單 營業儀表板 現金收支登錄 高階收支登錄 材料自購登錄 每日結帳 排班表 現場電腦打卡 掃…" at bounding box center [676, 535] width 1352 height 1071
click at [432, 297] on li "/ 會員卡" at bounding box center [736, 301] width 705 height 21
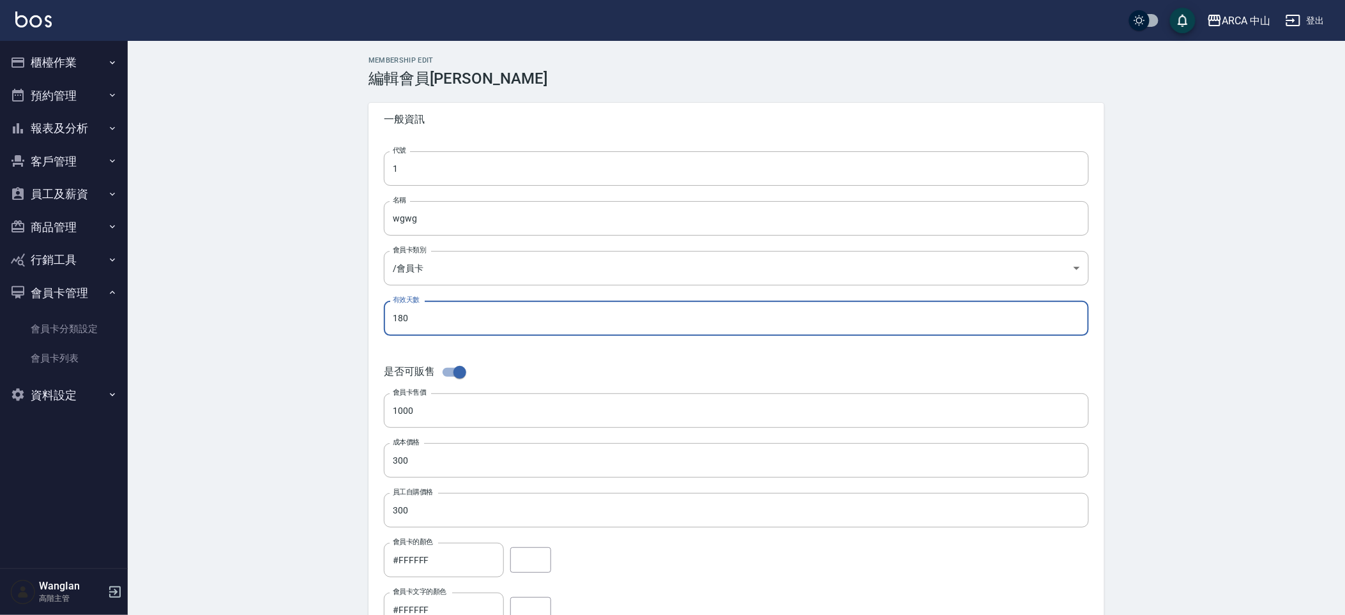
click at [432, 315] on input "180" at bounding box center [736, 318] width 705 height 34
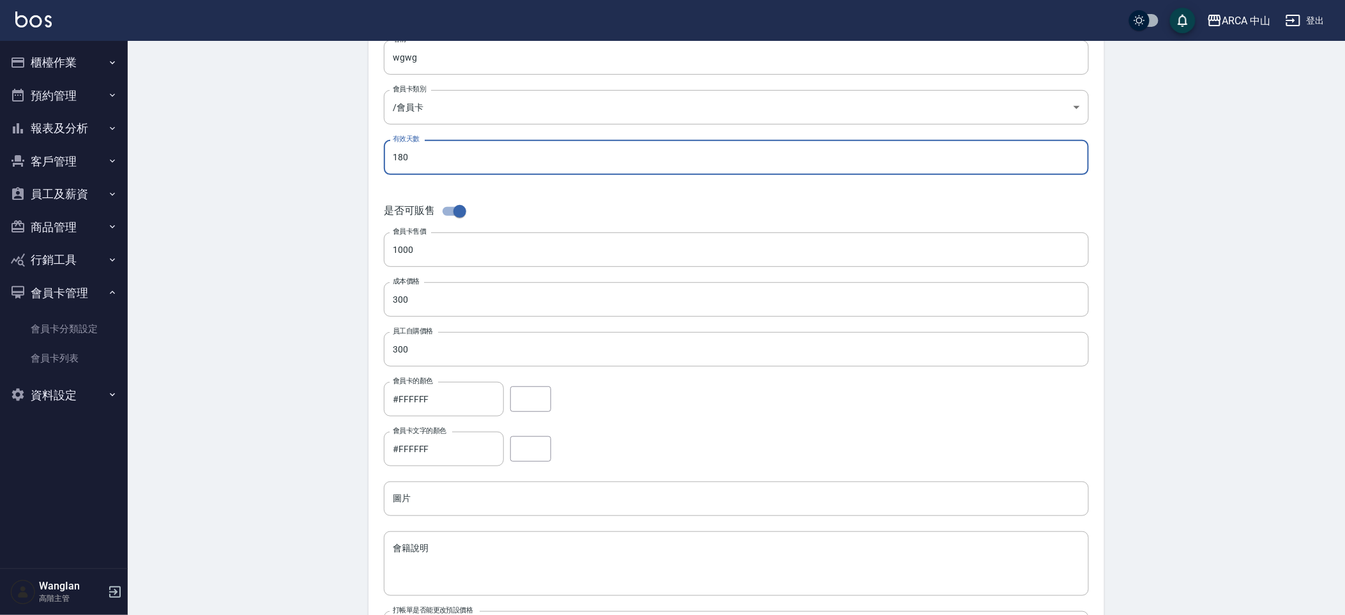
scroll to position [222, 0]
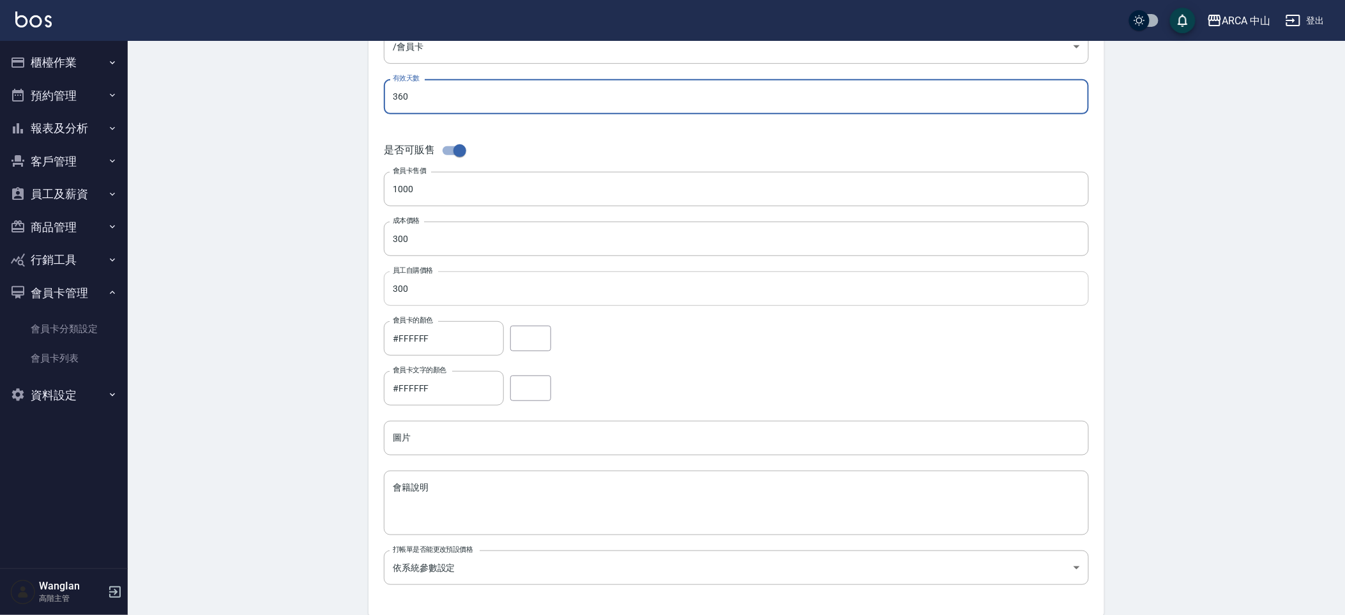
type input "360"
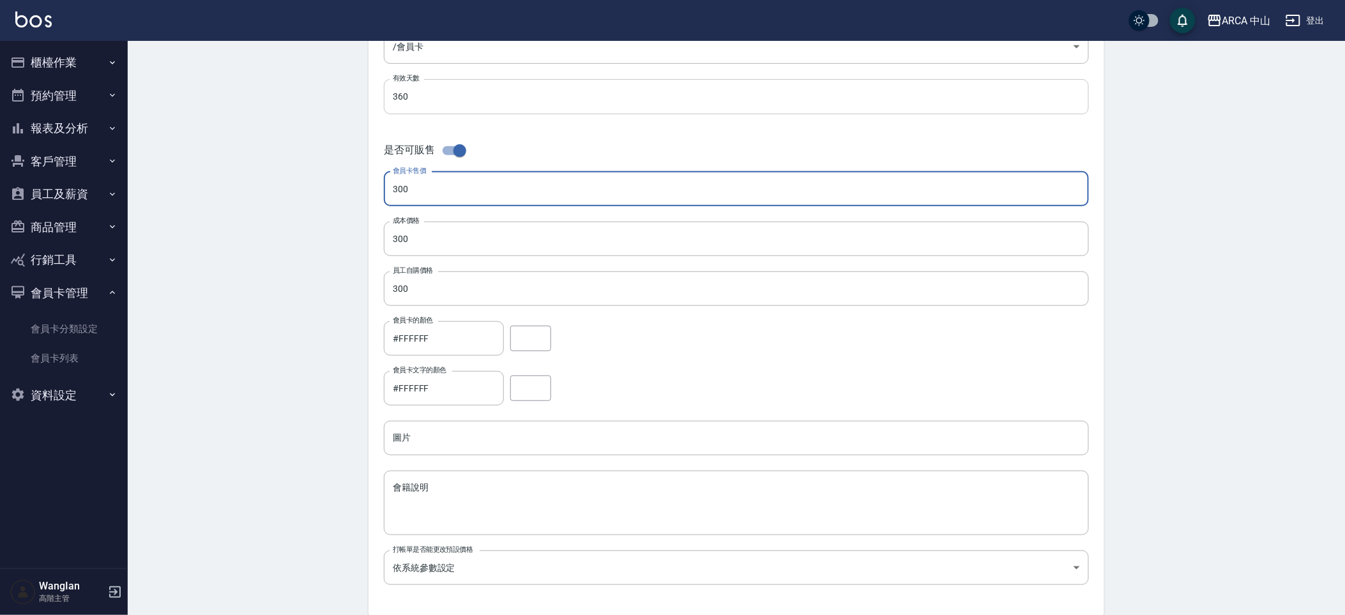
type input "300"
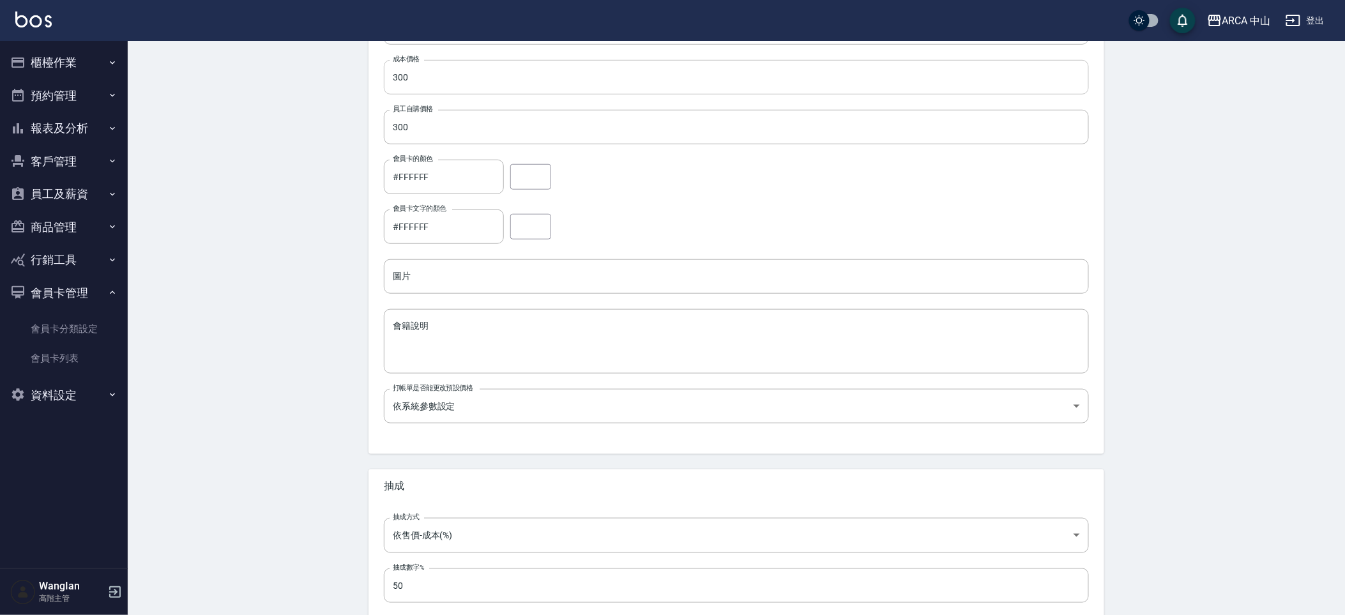
scroll to position [455, 0]
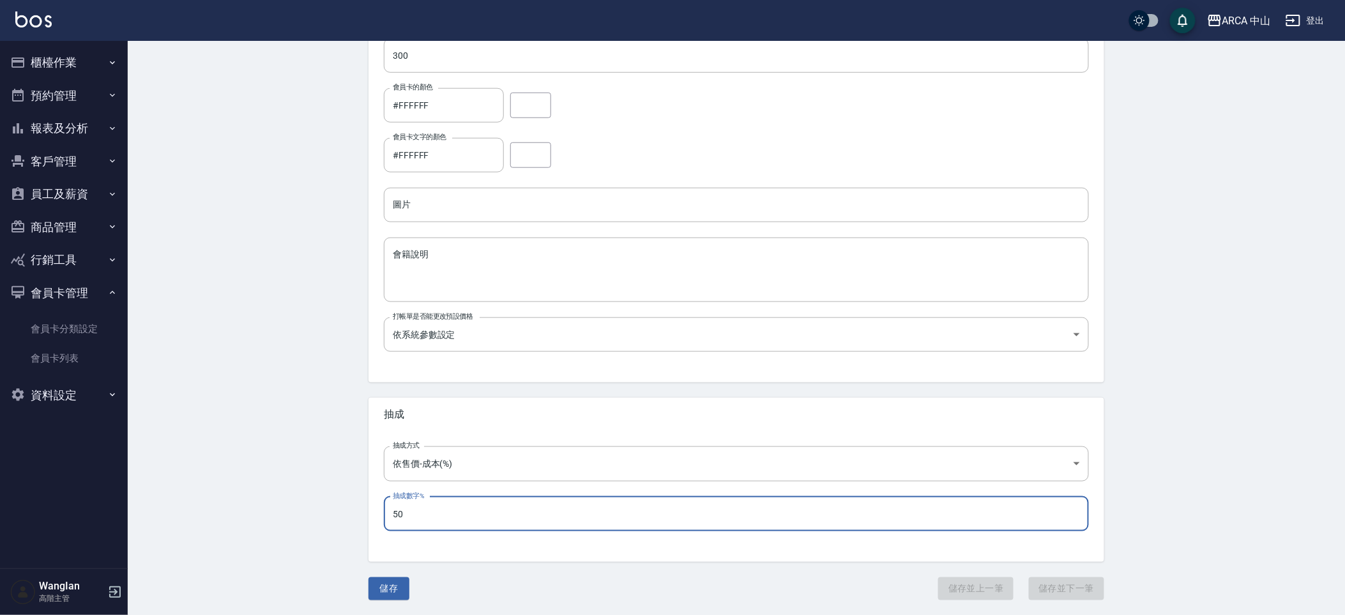
click at [438, 526] on input "50" at bounding box center [736, 514] width 705 height 34
type input "0"
click at [376, 595] on button "儲存" at bounding box center [389, 589] width 41 height 24
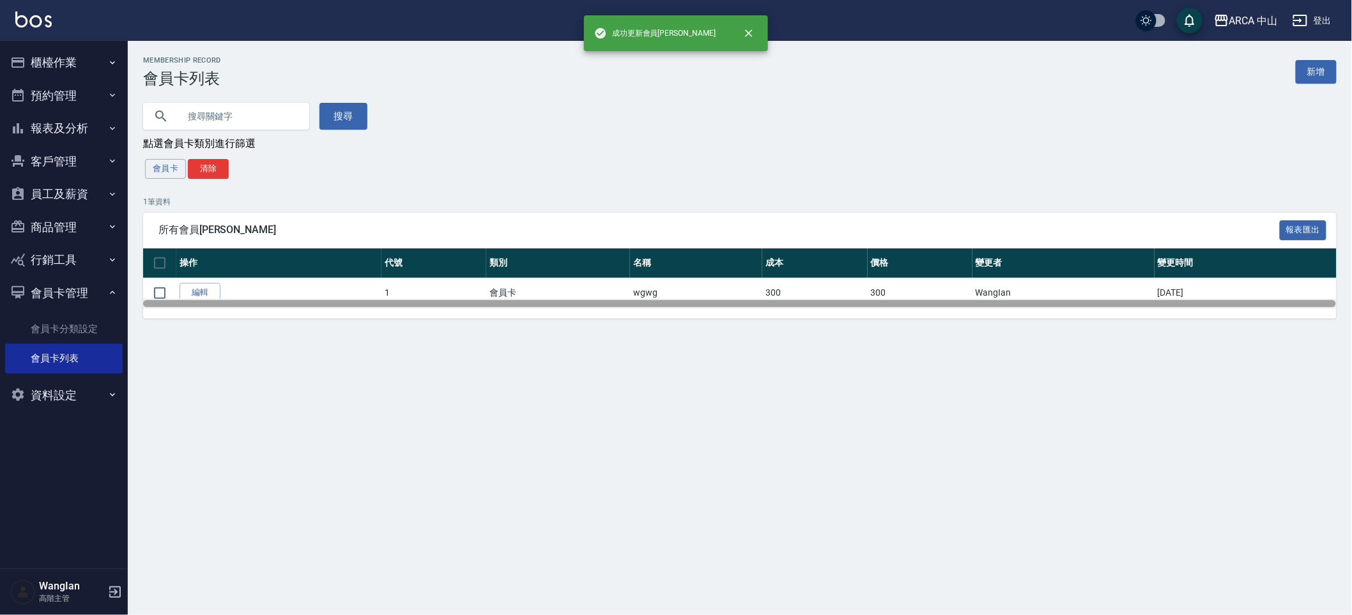
click at [200, 301] on div at bounding box center [739, 304] width 1193 height 10
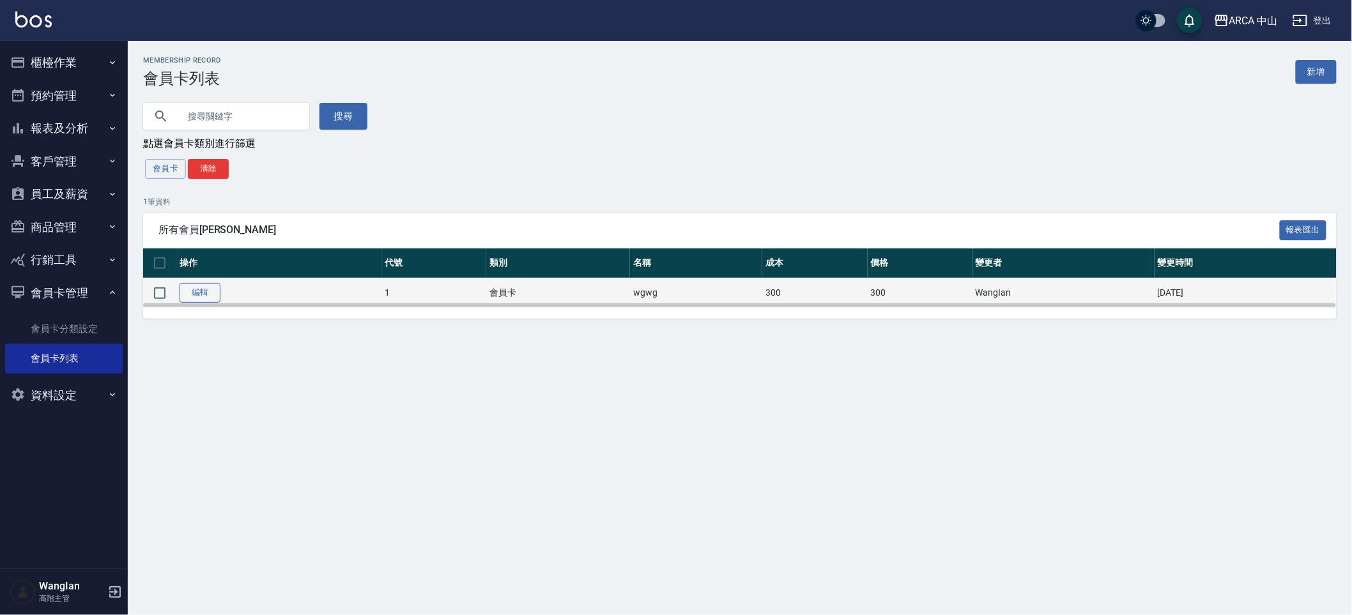
click at [208, 297] on link "編輯" at bounding box center [199, 293] width 41 height 20
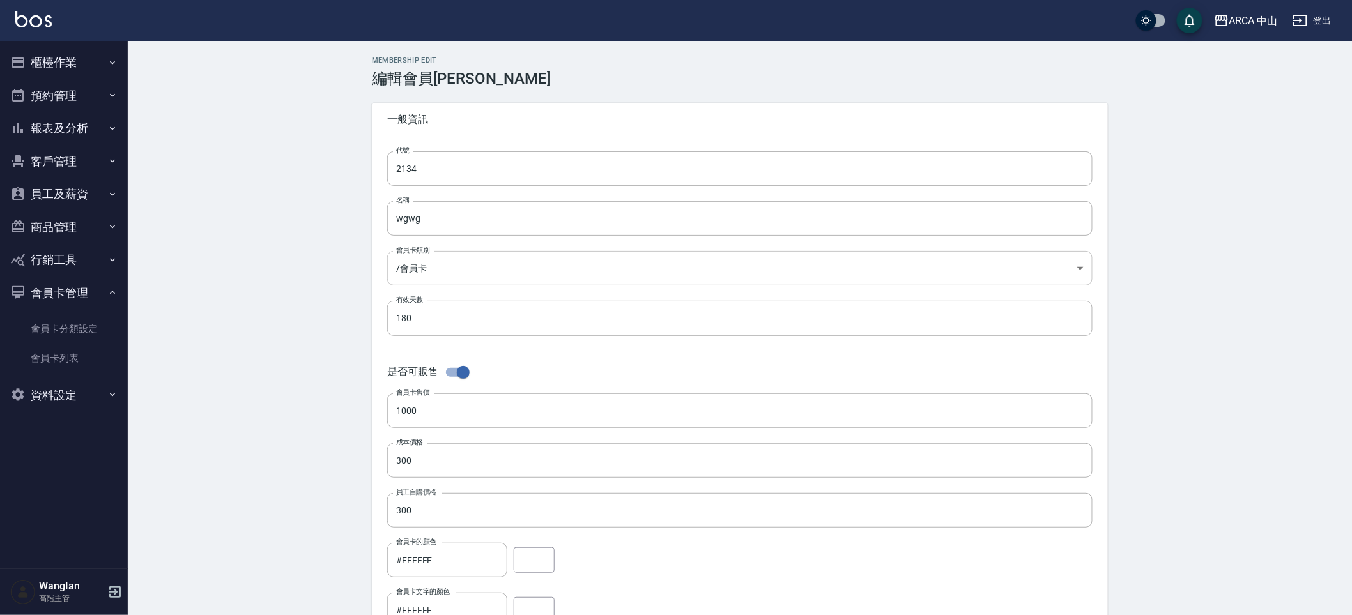
type input "1"
type input "360"
type input "300"
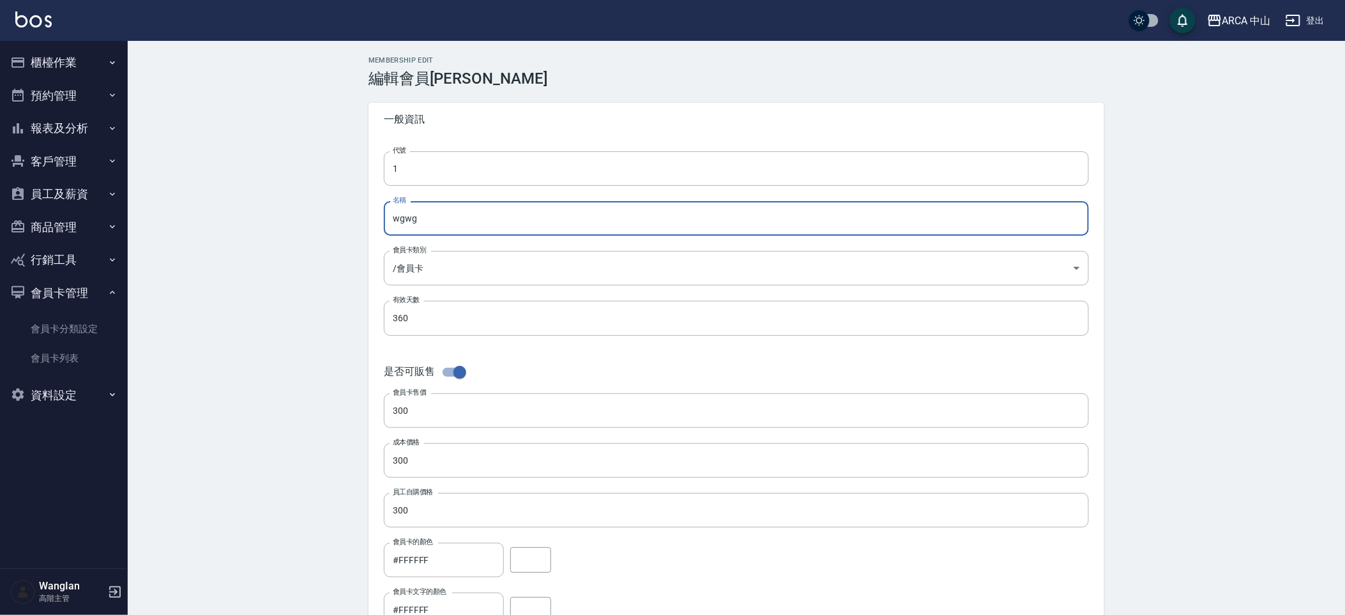
click at [473, 234] on input "wgwg" at bounding box center [736, 218] width 705 height 34
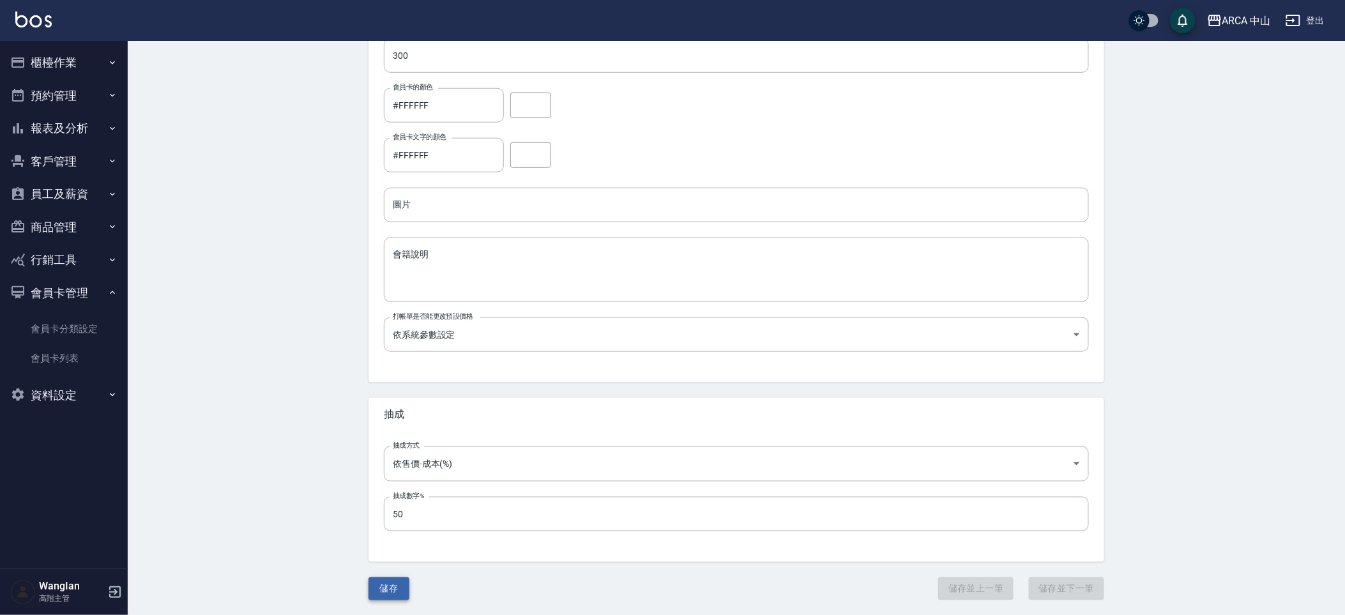
type input "會員卡"
click at [392, 593] on button "儲存" at bounding box center [389, 589] width 41 height 24
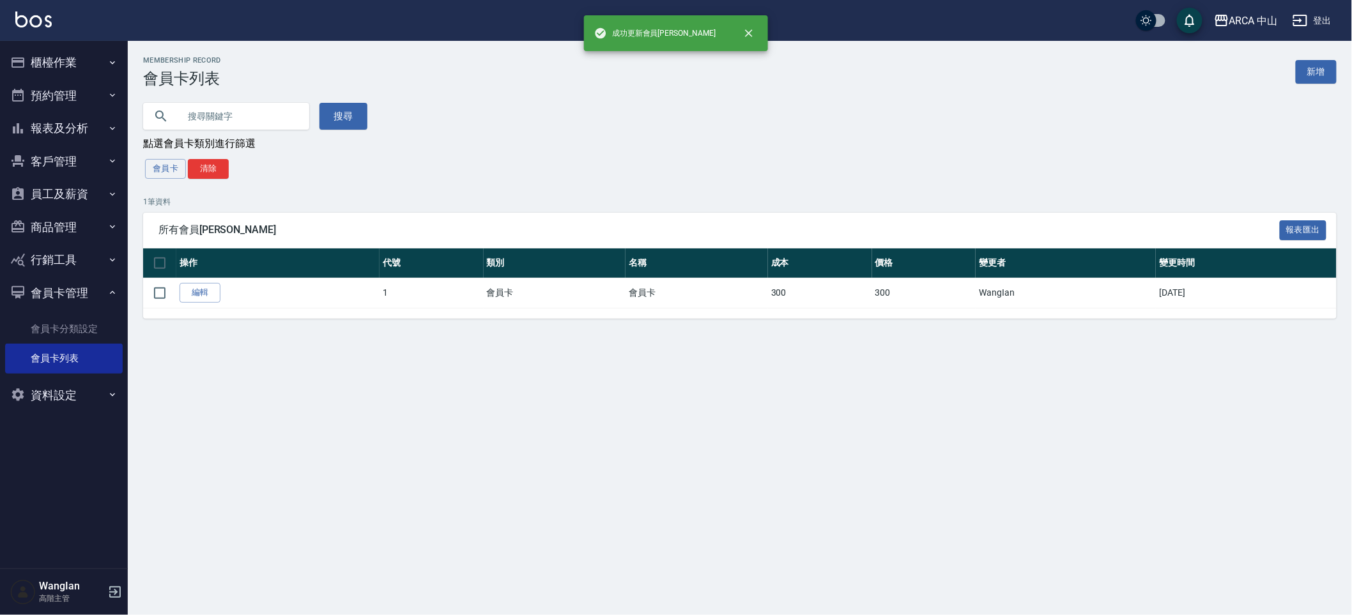
click at [96, 95] on button "預約管理" at bounding box center [64, 95] width 118 height 33
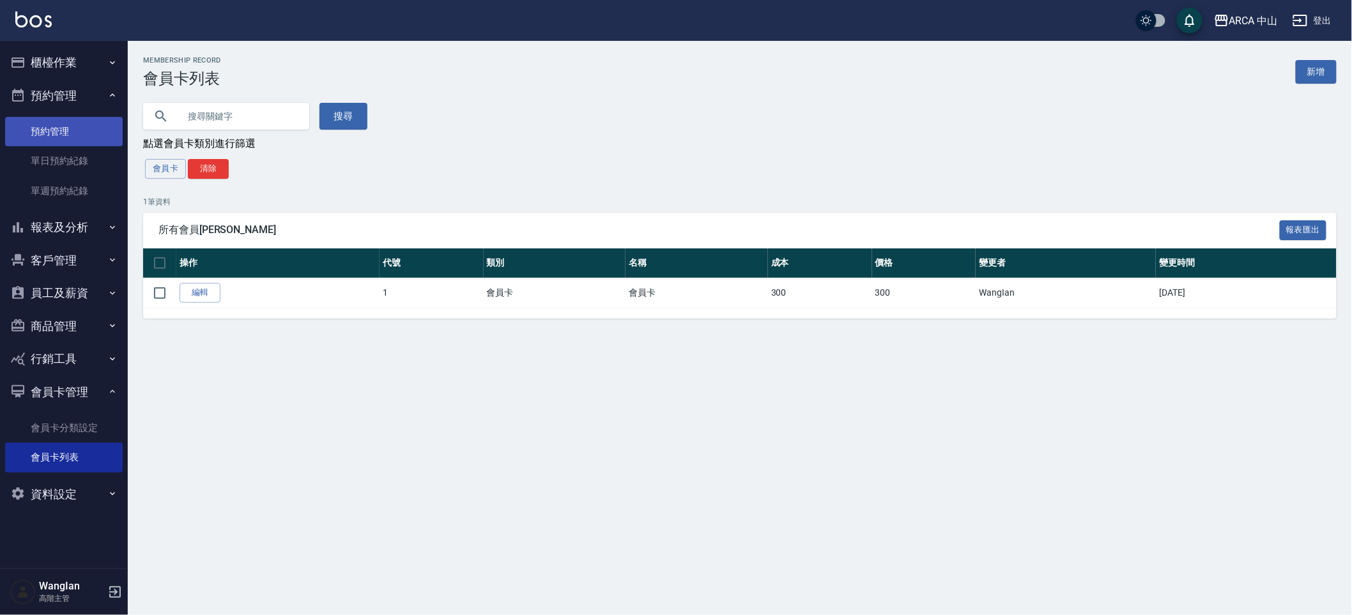
click at [94, 135] on link "預約管理" at bounding box center [64, 131] width 118 height 29
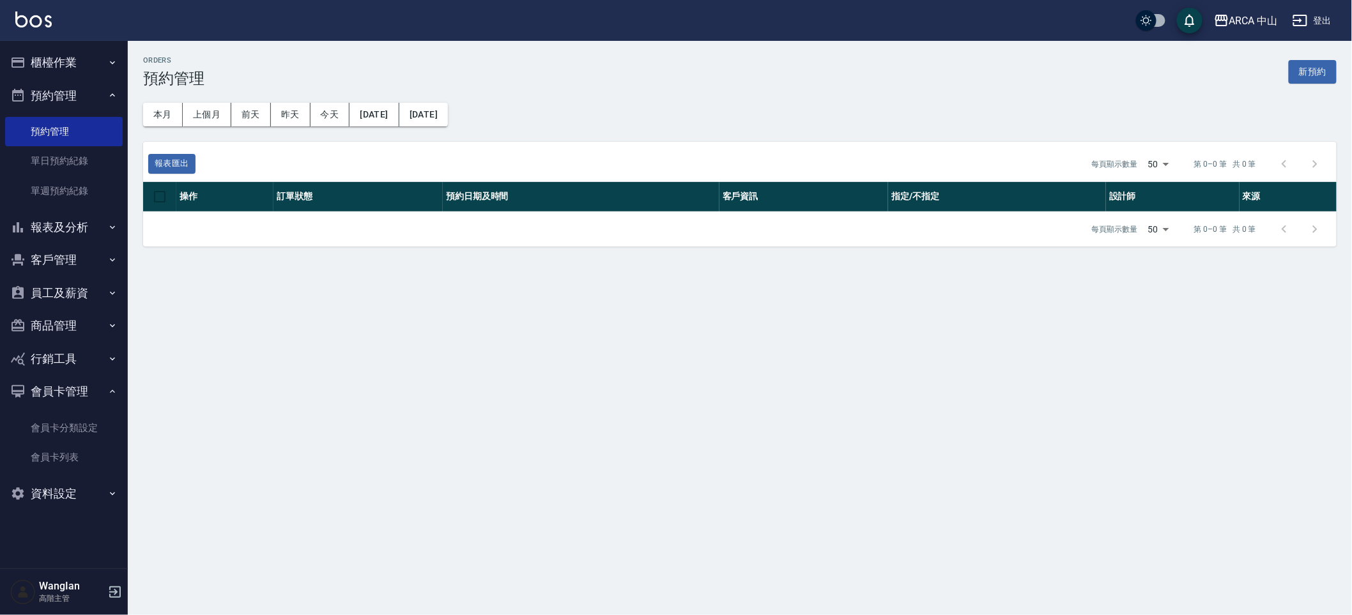
click at [91, 79] on button "預約管理" at bounding box center [64, 95] width 118 height 33
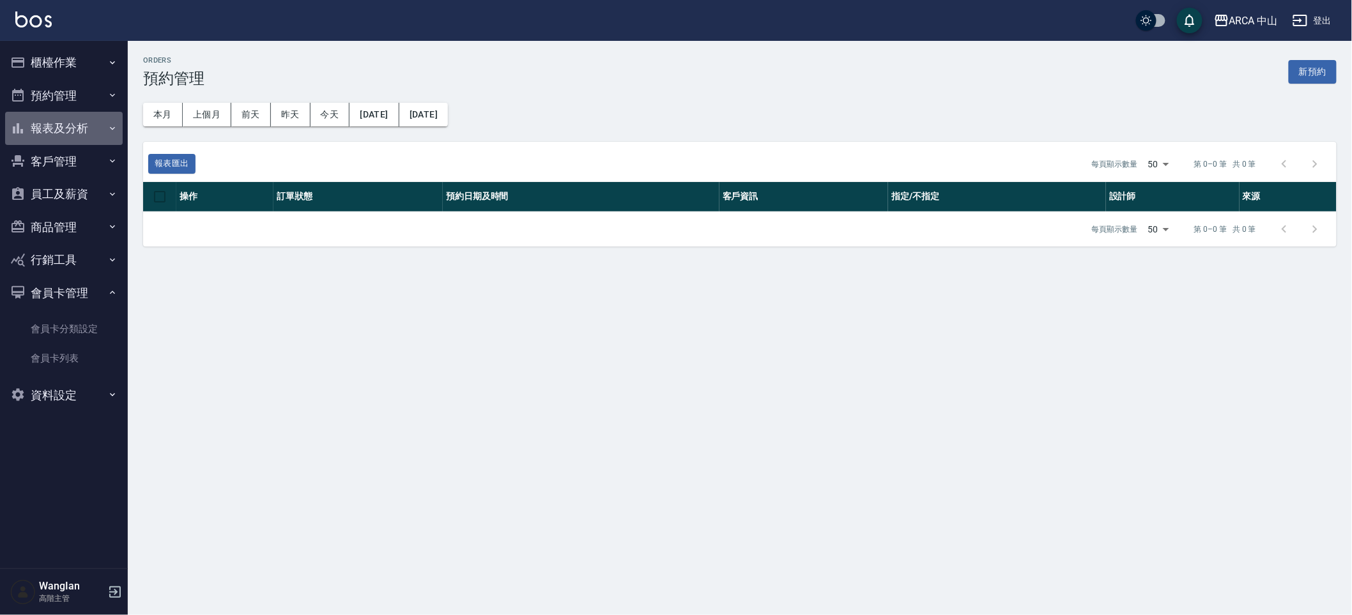
click at [91, 124] on button "報表及分析" at bounding box center [64, 128] width 118 height 33
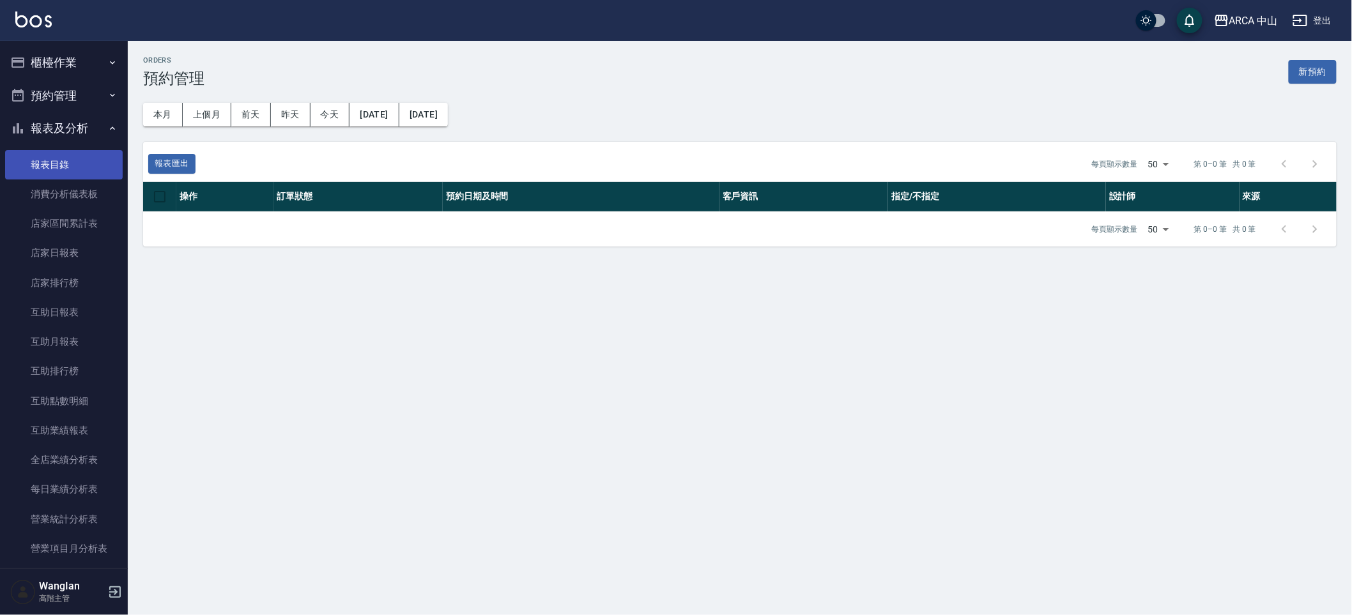
click at [85, 166] on link "報表目錄" at bounding box center [64, 164] width 118 height 29
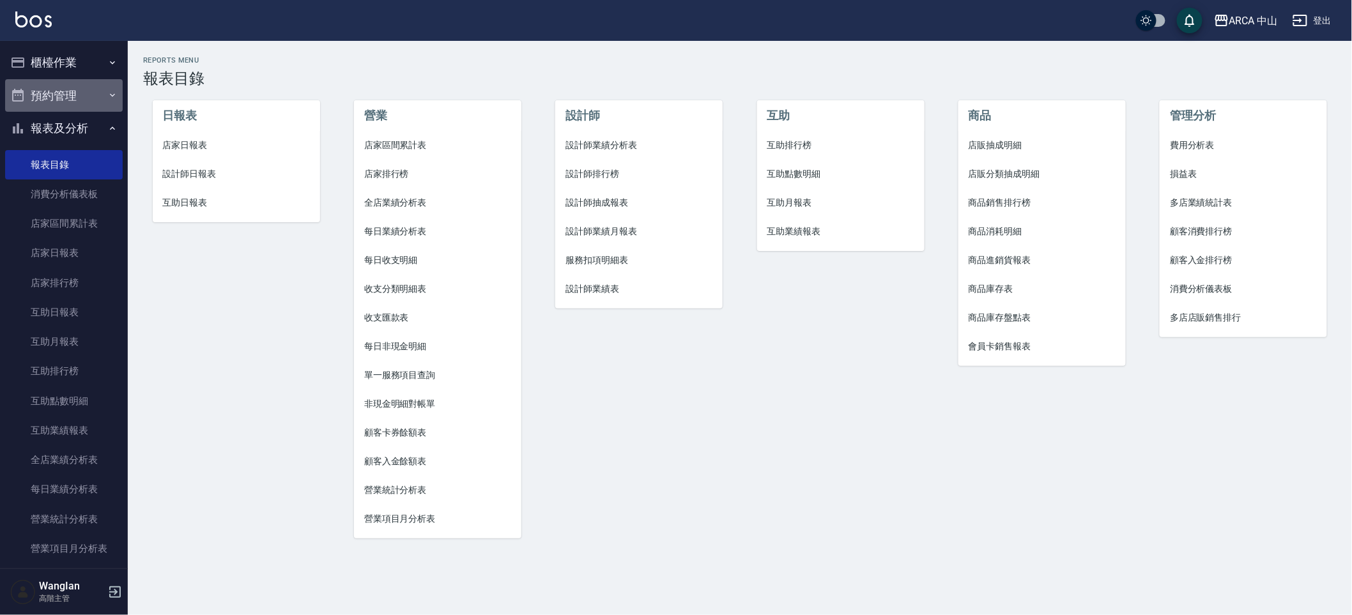
click at [83, 79] on button "預約管理" at bounding box center [64, 95] width 118 height 33
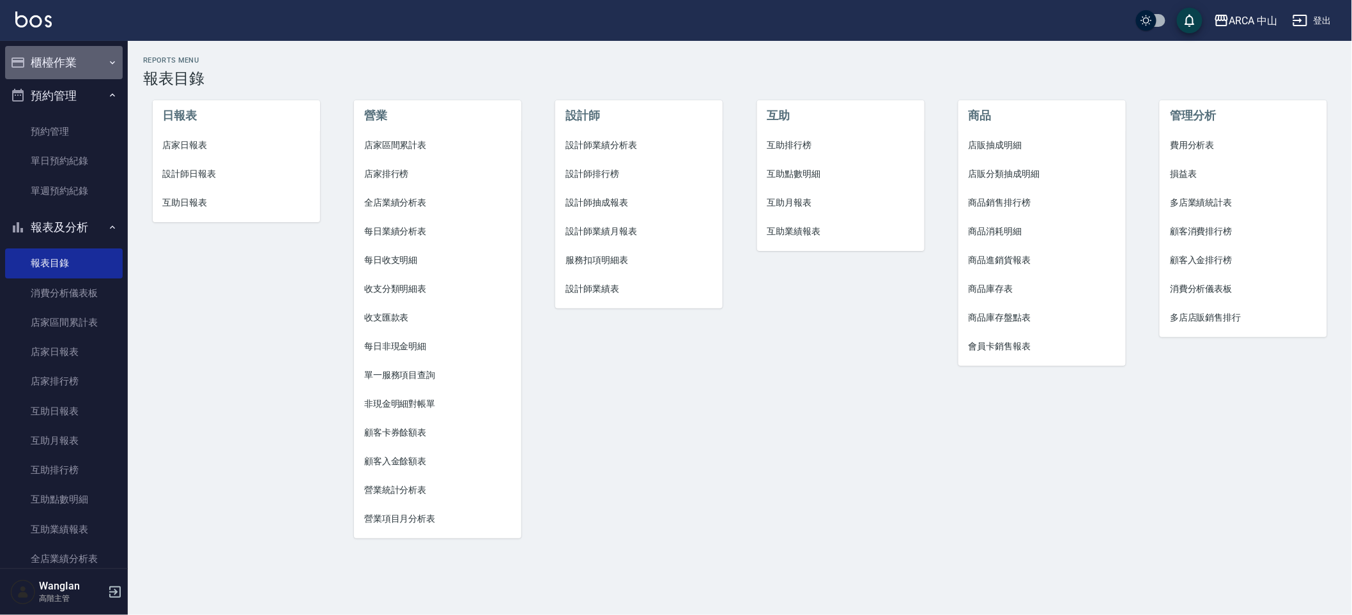
click at [84, 67] on button "櫃檯作業" at bounding box center [64, 62] width 118 height 33
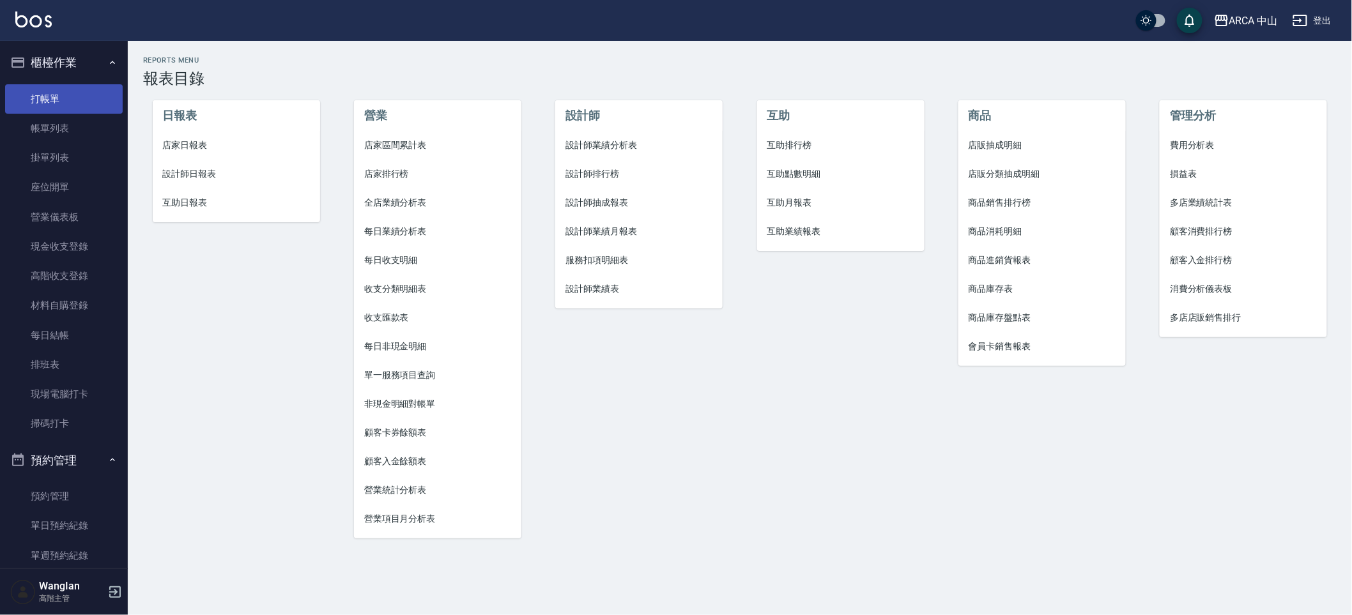
click at [82, 92] on link "打帳單" at bounding box center [64, 98] width 118 height 29
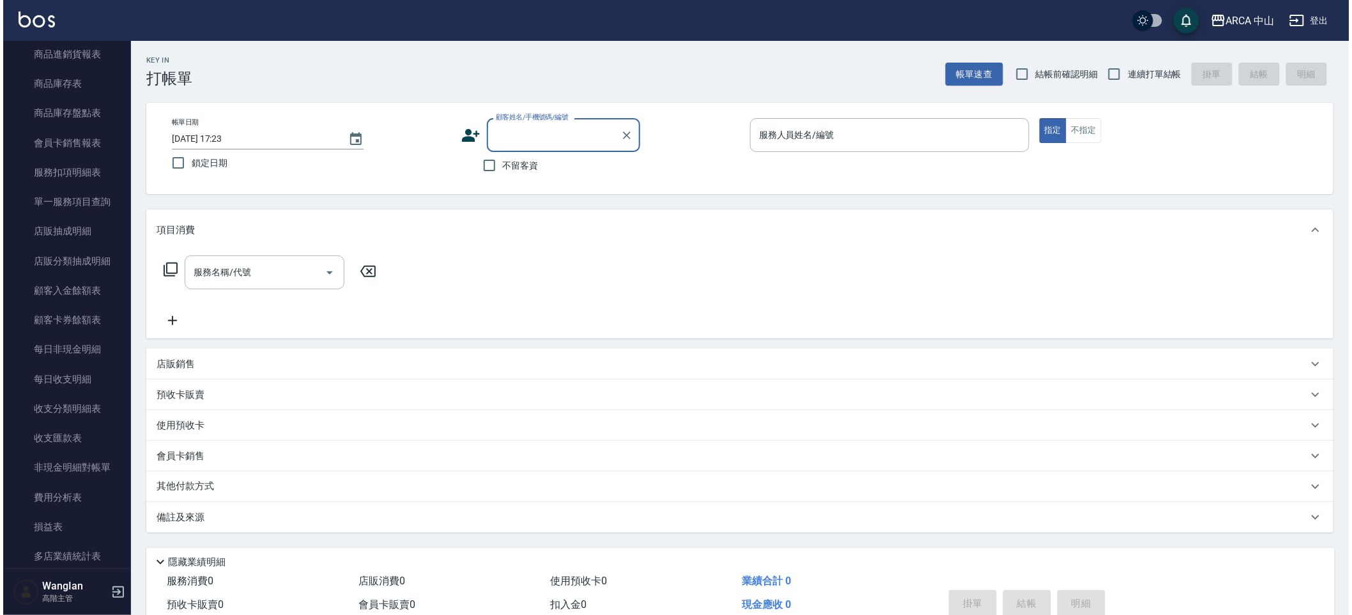
scroll to position [1601, 0]
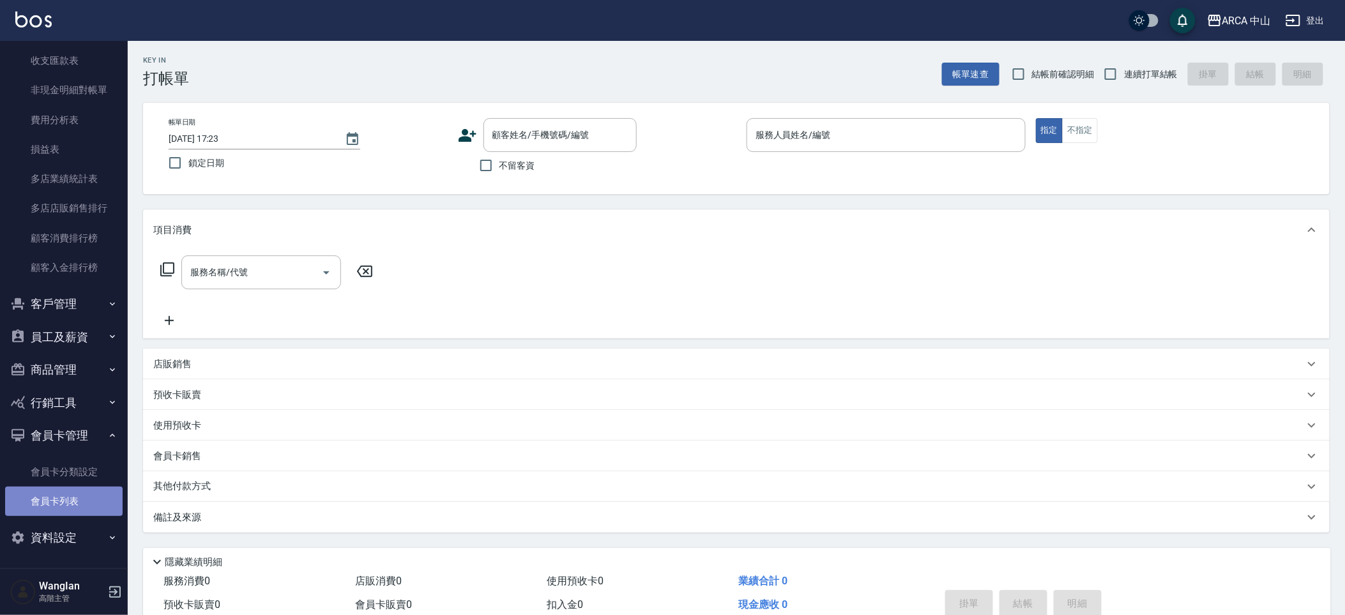
click at [68, 499] on link "會員卡列表" at bounding box center [64, 501] width 118 height 29
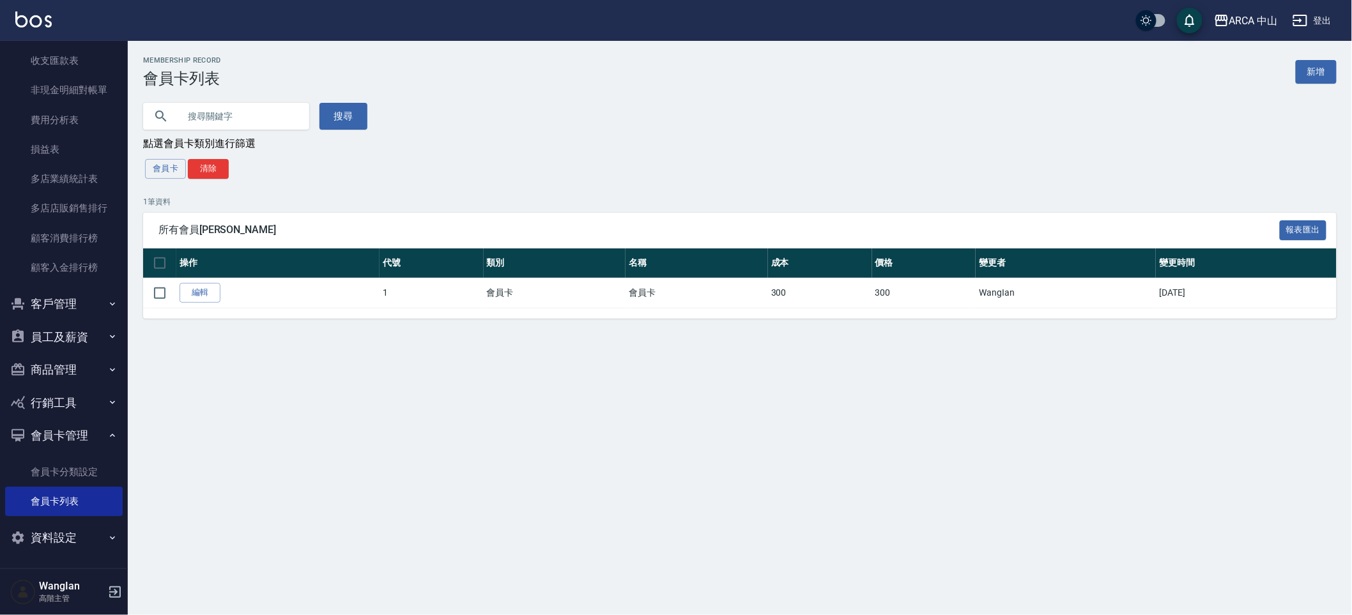
click at [43, 325] on button "員工及薪資" at bounding box center [64, 337] width 118 height 33
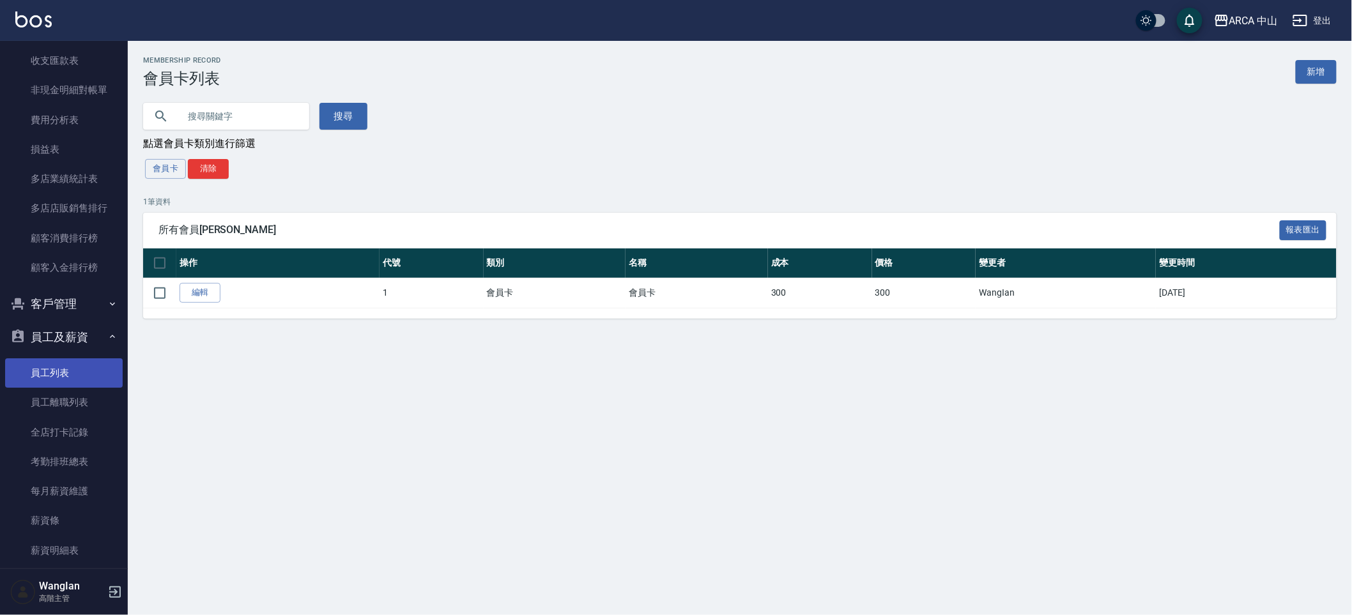
click at [45, 368] on link "員工列表" at bounding box center [64, 372] width 118 height 29
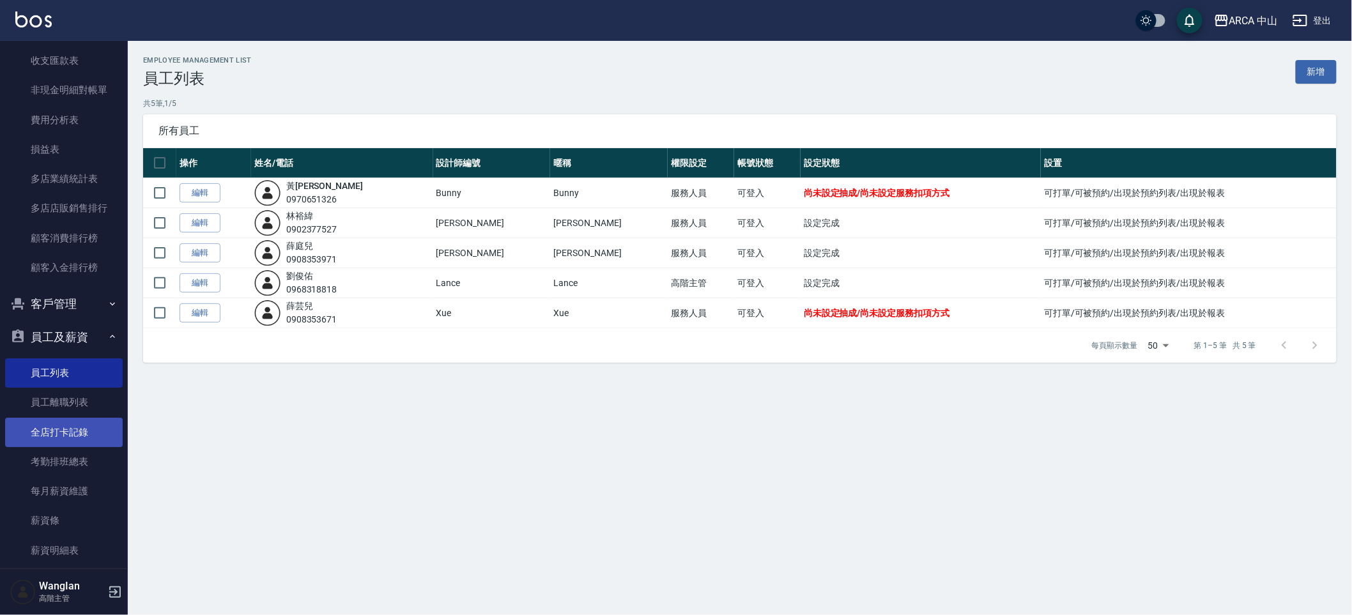
click at [52, 418] on link "全店打卡記錄" at bounding box center [64, 432] width 118 height 29
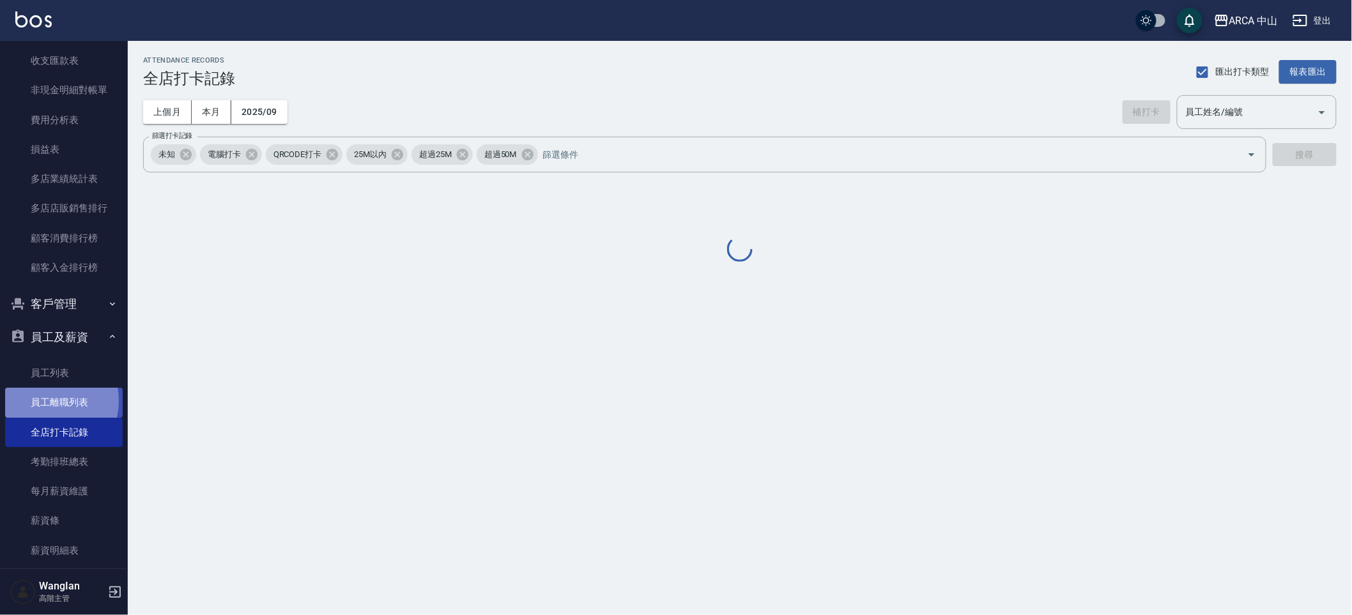
click at [47, 400] on link "員工離職列表" at bounding box center [64, 402] width 118 height 29
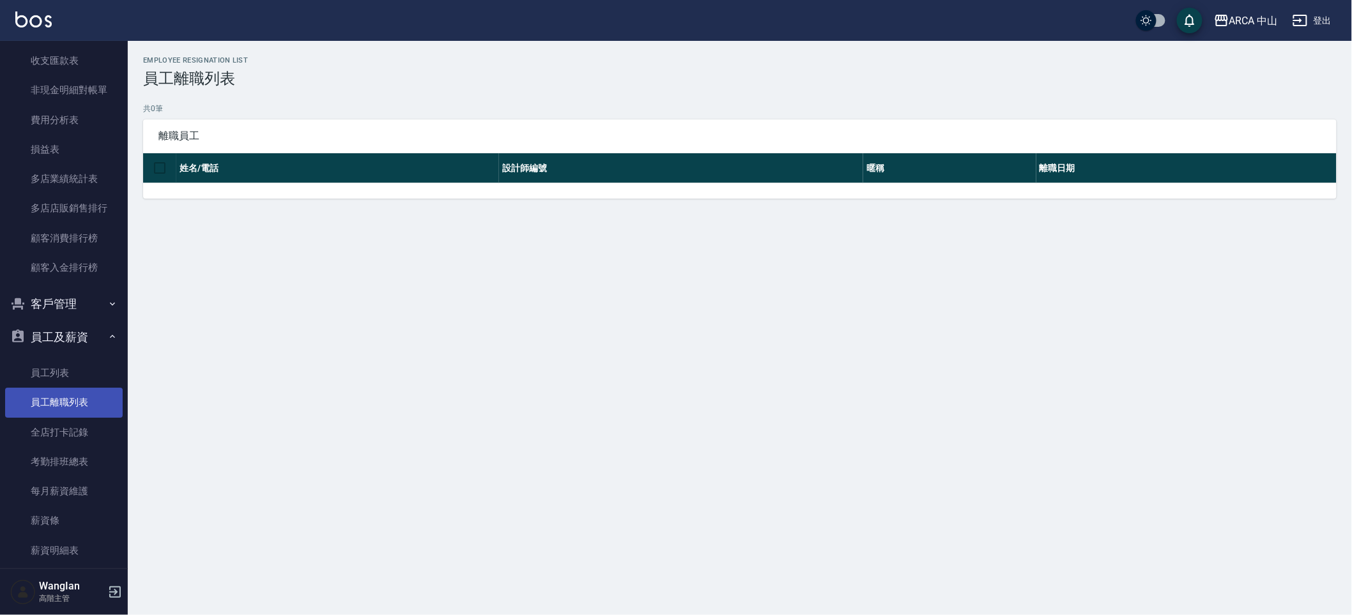
scroll to position [1848, 0]
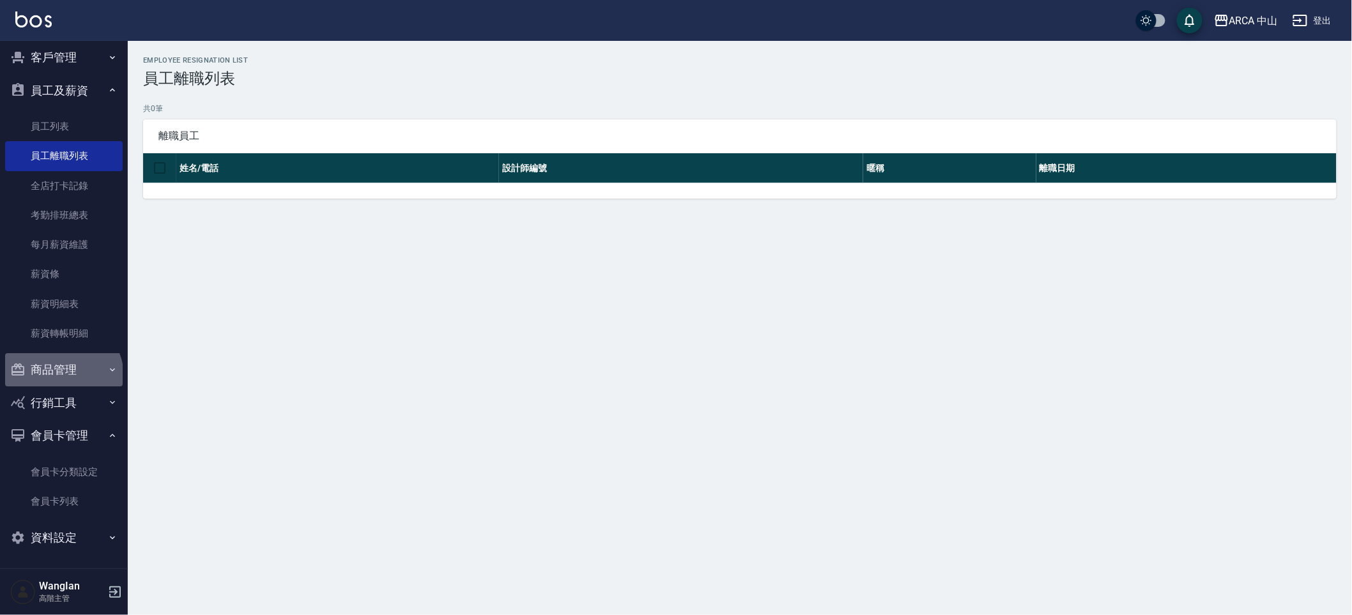
click at [62, 376] on button "商品管理" at bounding box center [64, 369] width 118 height 33
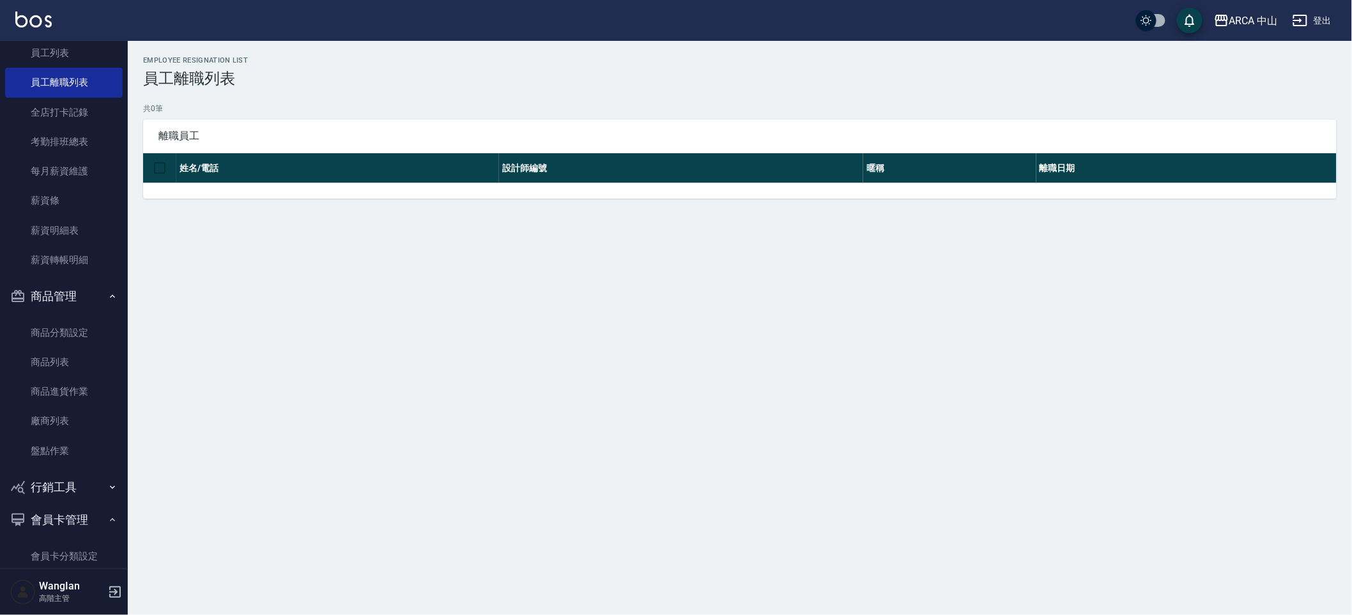
scroll to position [2006, 0]
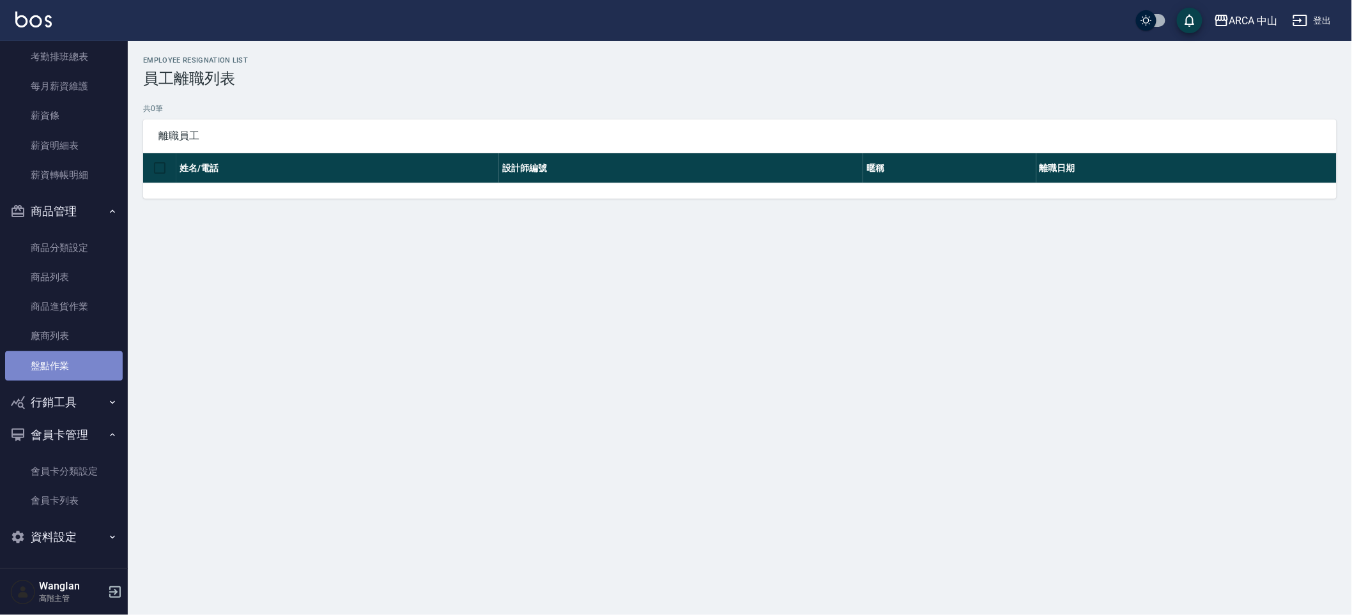
click at [64, 362] on link "盤點作業" at bounding box center [64, 365] width 118 height 29
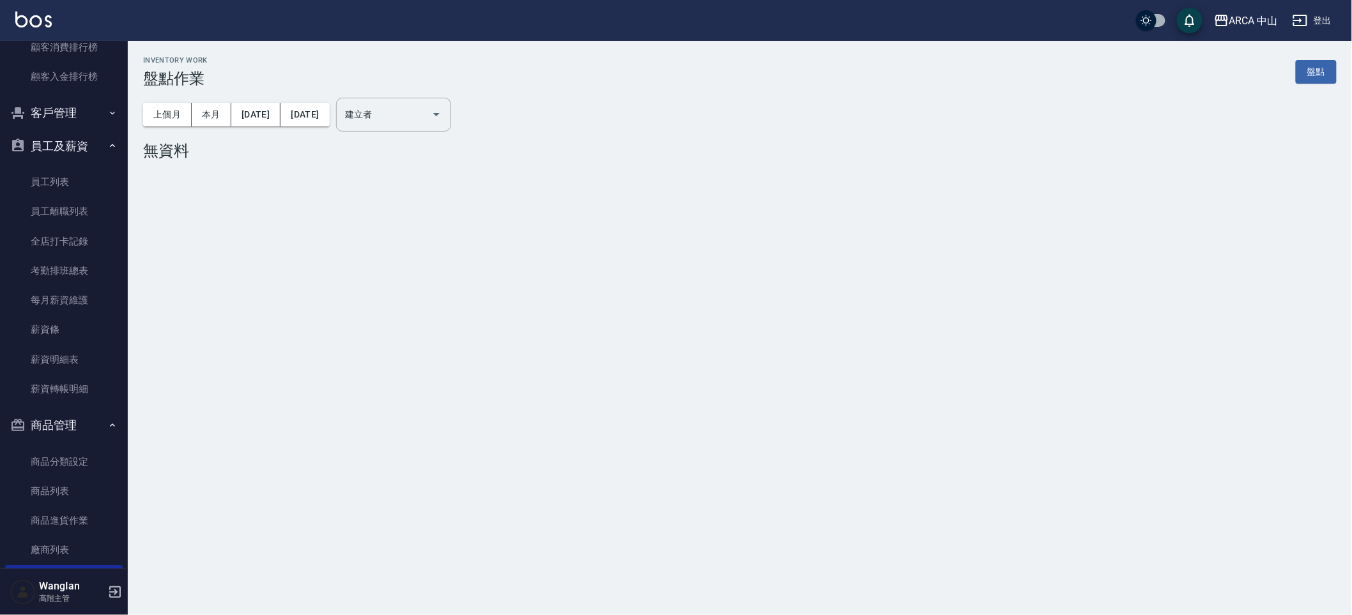
scroll to position [1698, 0]
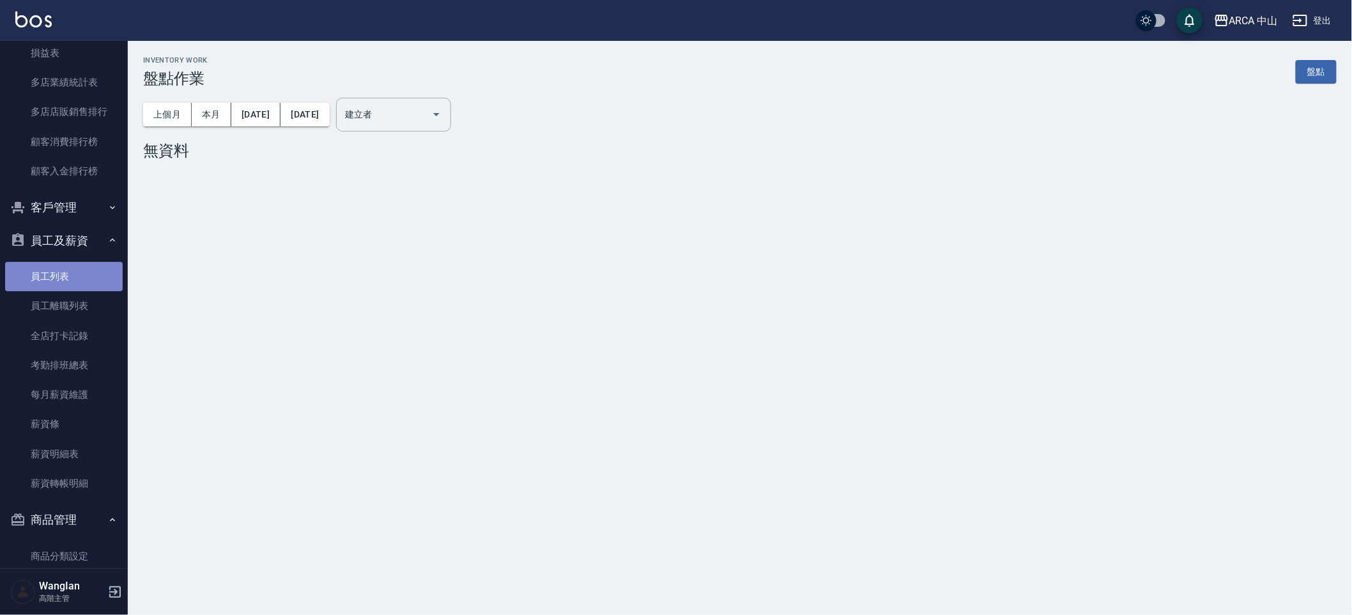
click at [88, 264] on link "員工列表" at bounding box center [64, 276] width 118 height 29
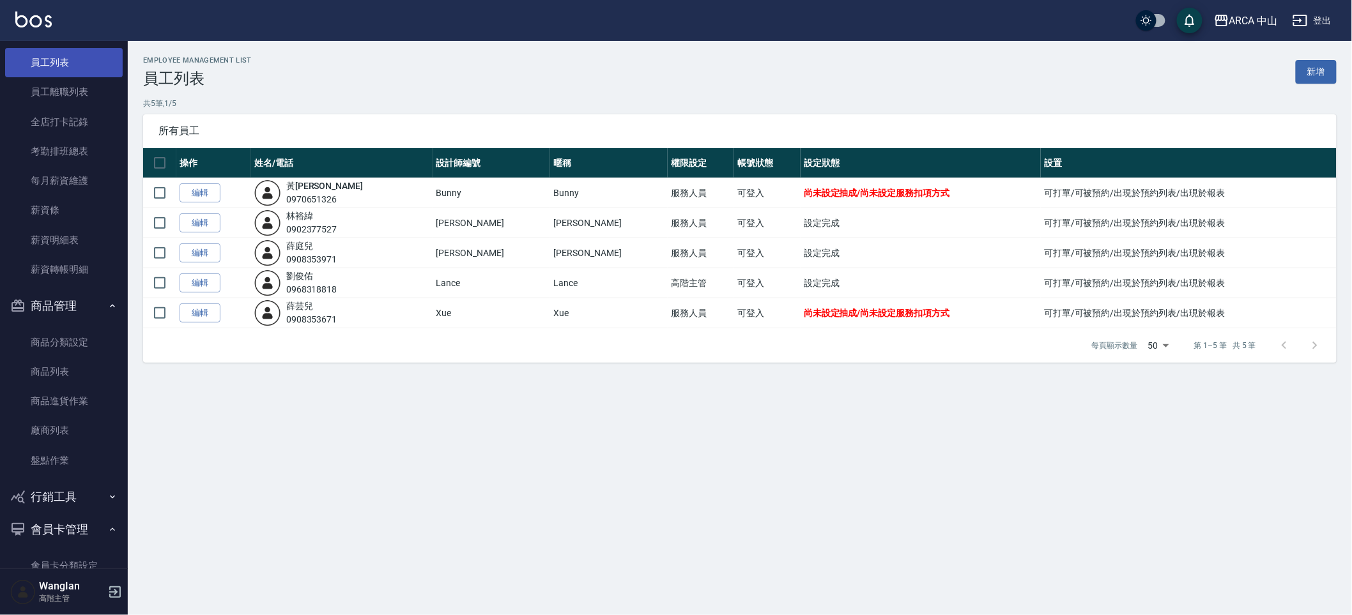
scroll to position [2006, 0]
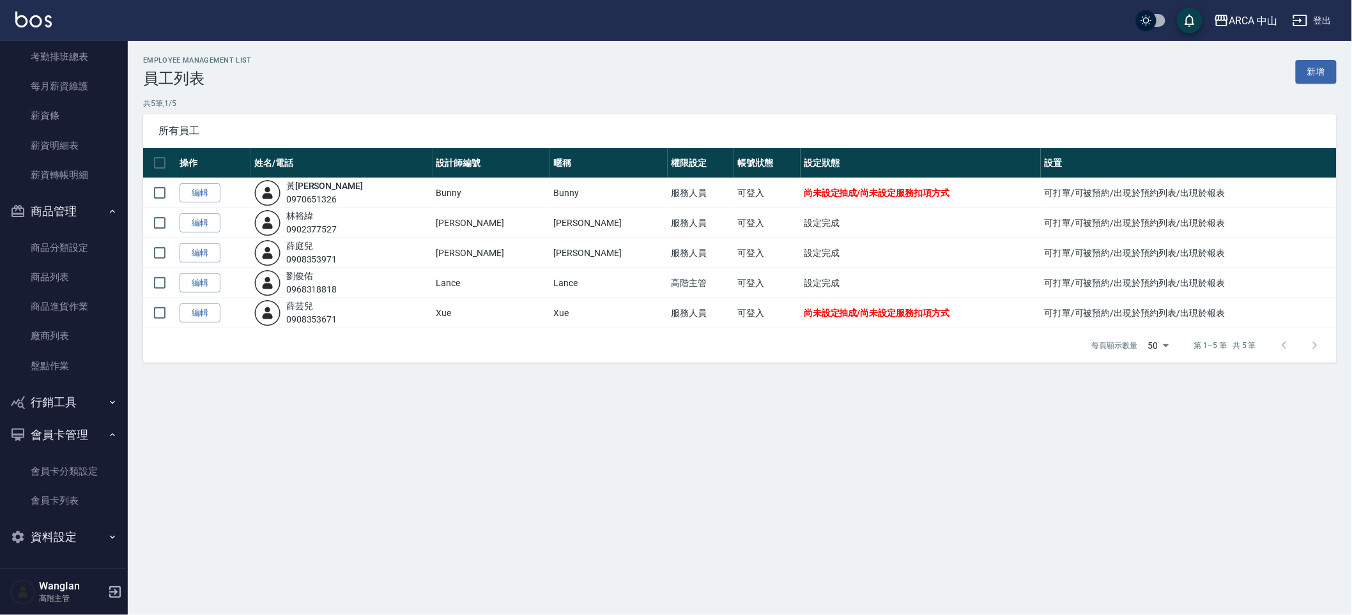
click at [33, 540] on button "資料設定" at bounding box center [64, 537] width 118 height 33
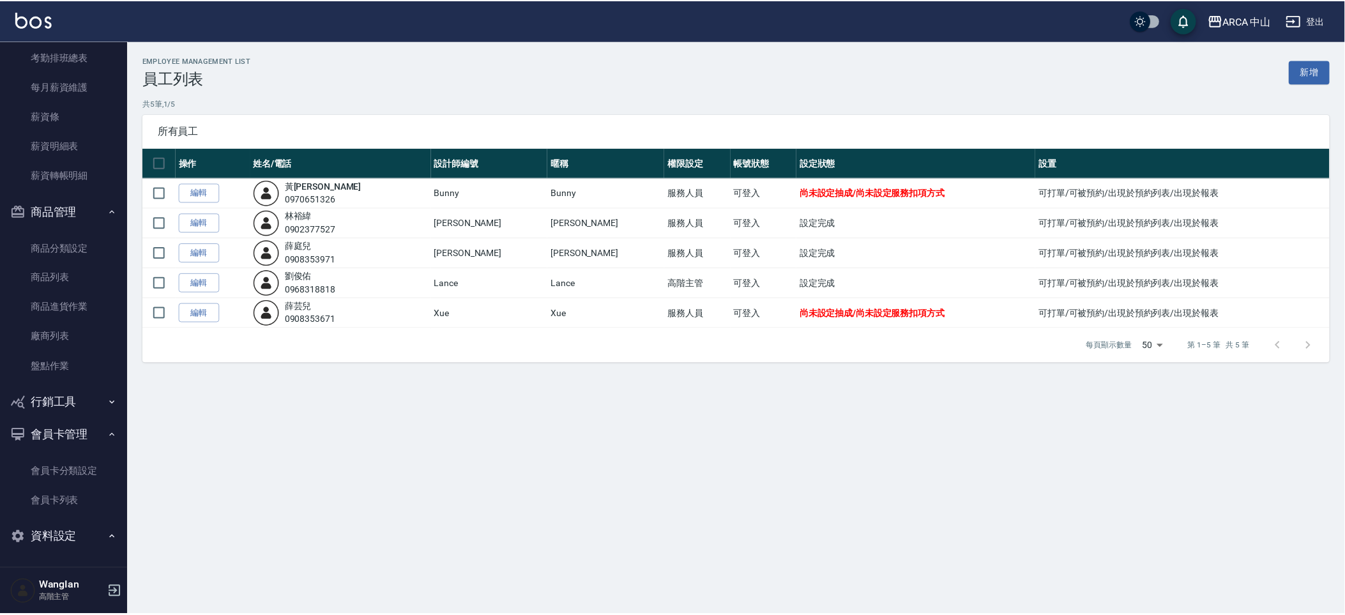
scroll to position [2311, 0]
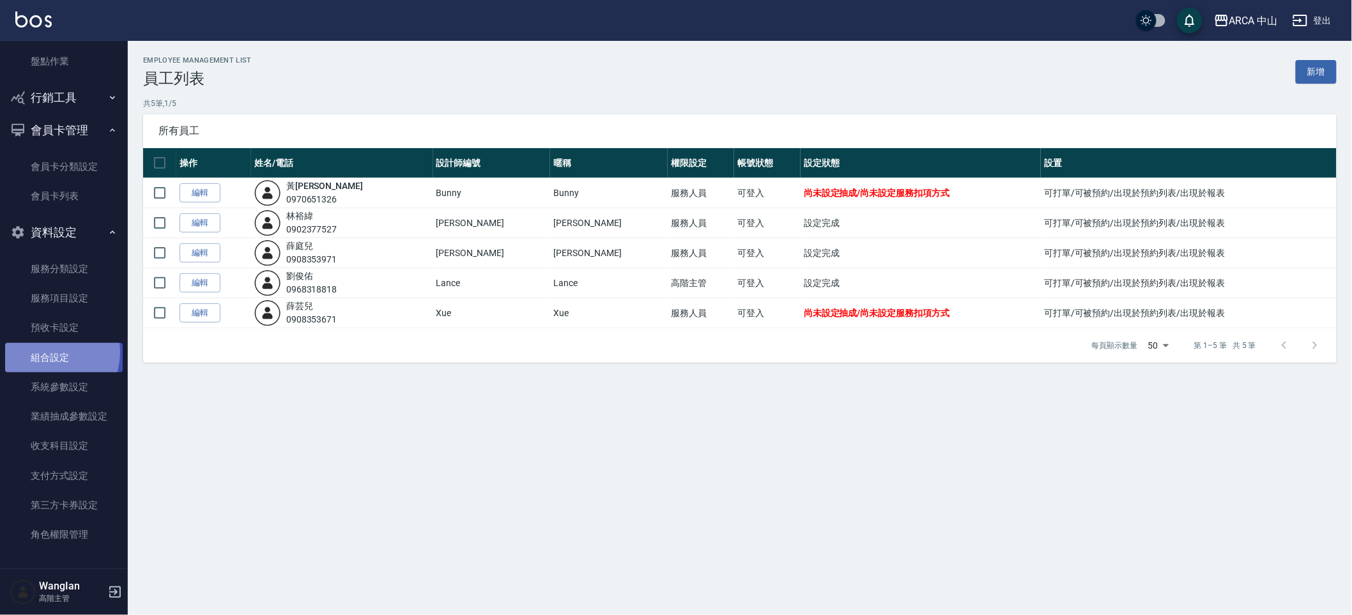
click at [46, 351] on link "組合設定" at bounding box center [64, 357] width 118 height 29
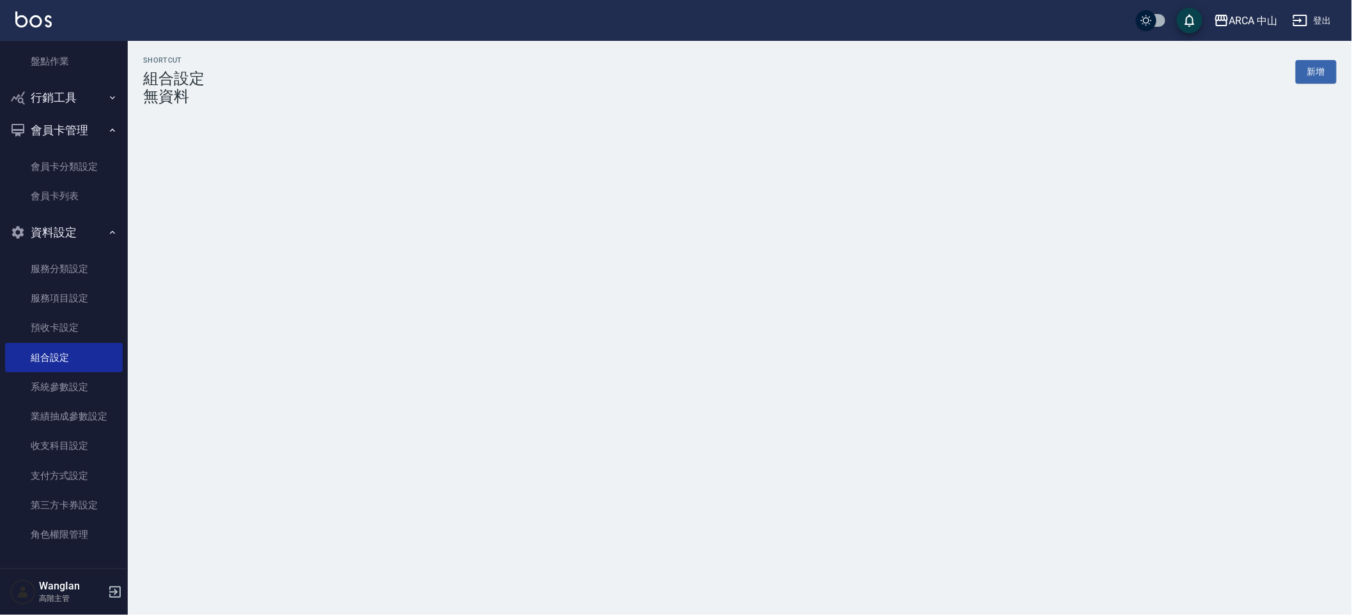
click at [59, 250] on ul "服務分類設定 服務項目設定 預收卡設定 組合設定 系統參數設定 業績抽成參數設定 收支科目設定 支付方式設定 第三方卡券設定 角色權限管理" at bounding box center [64, 402] width 118 height 306
click at [59, 284] on link "服務項目設定" at bounding box center [64, 298] width 118 height 29
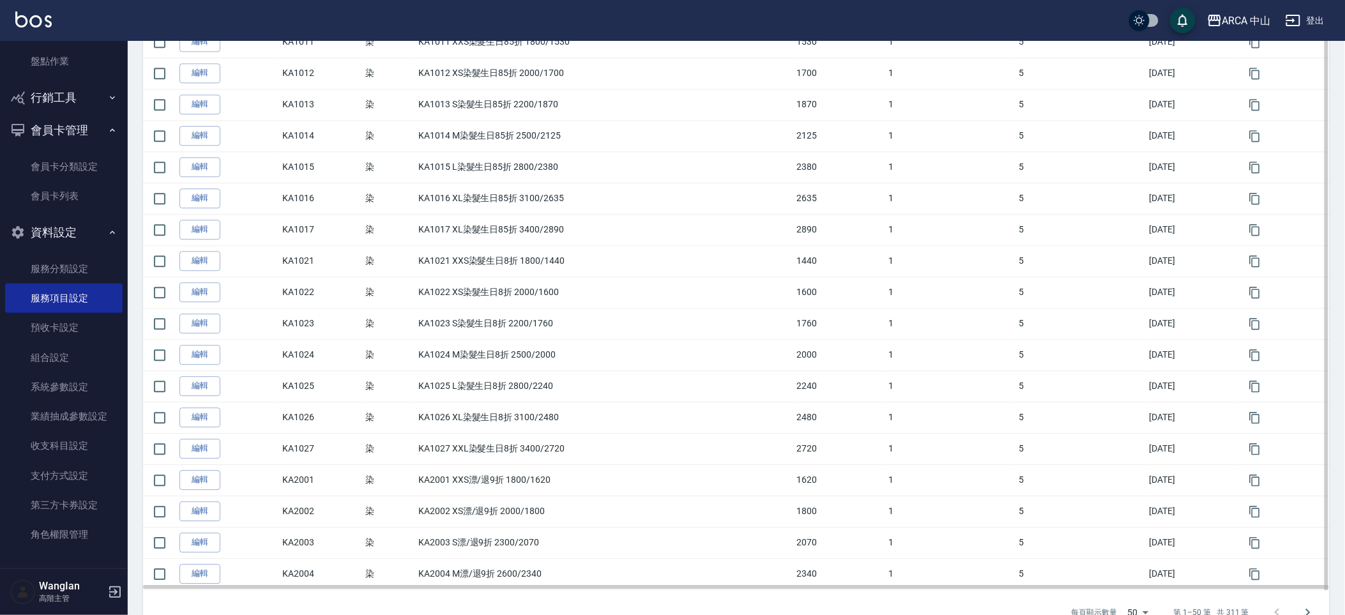
scroll to position [1286, 0]
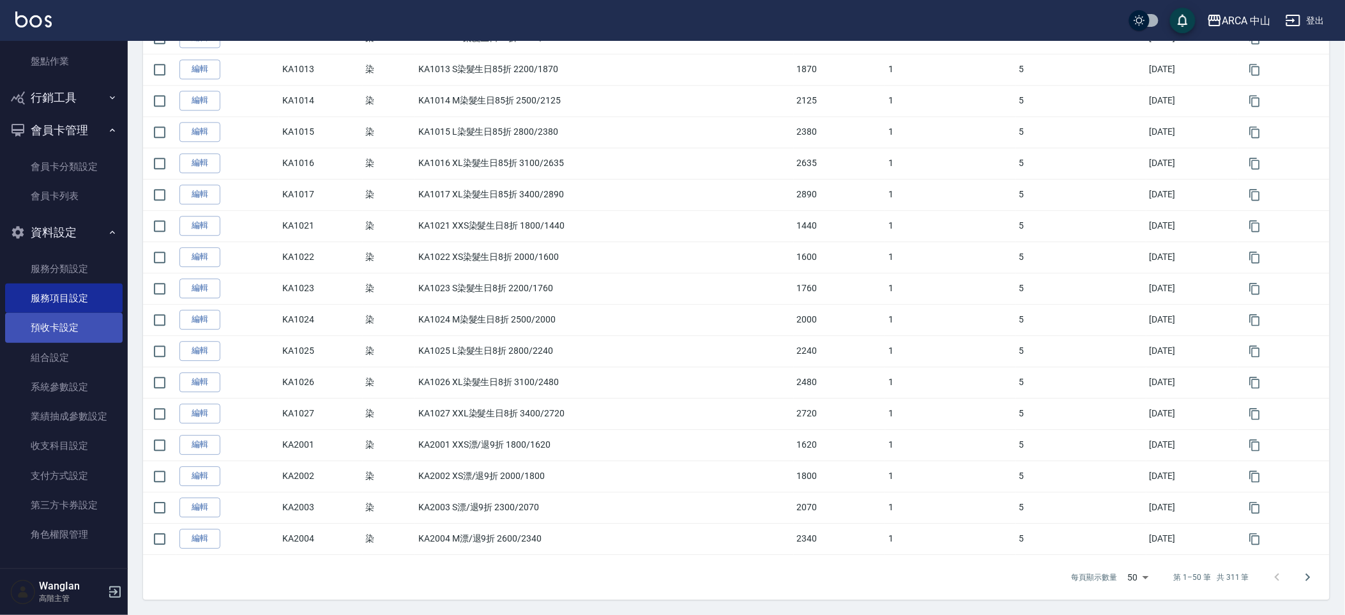
click at [49, 331] on link "預收卡設定" at bounding box center [64, 327] width 118 height 29
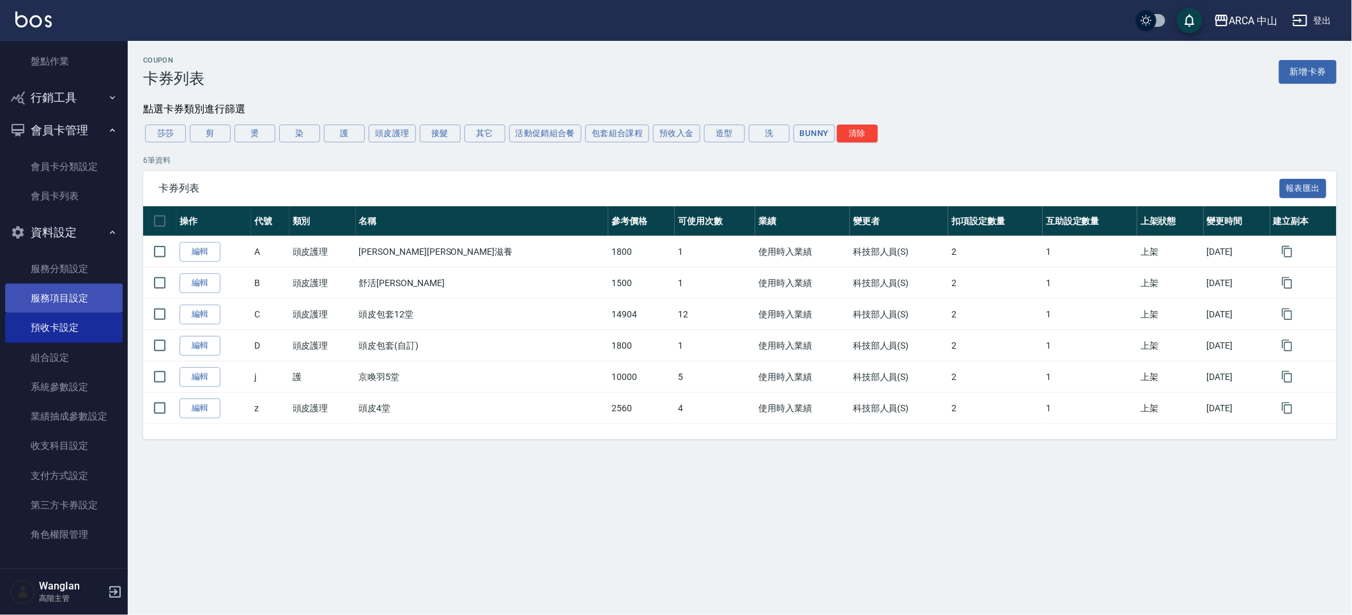
click at [89, 300] on link "服務項目設定" at bounding box center [64, 298] width 118 height 29
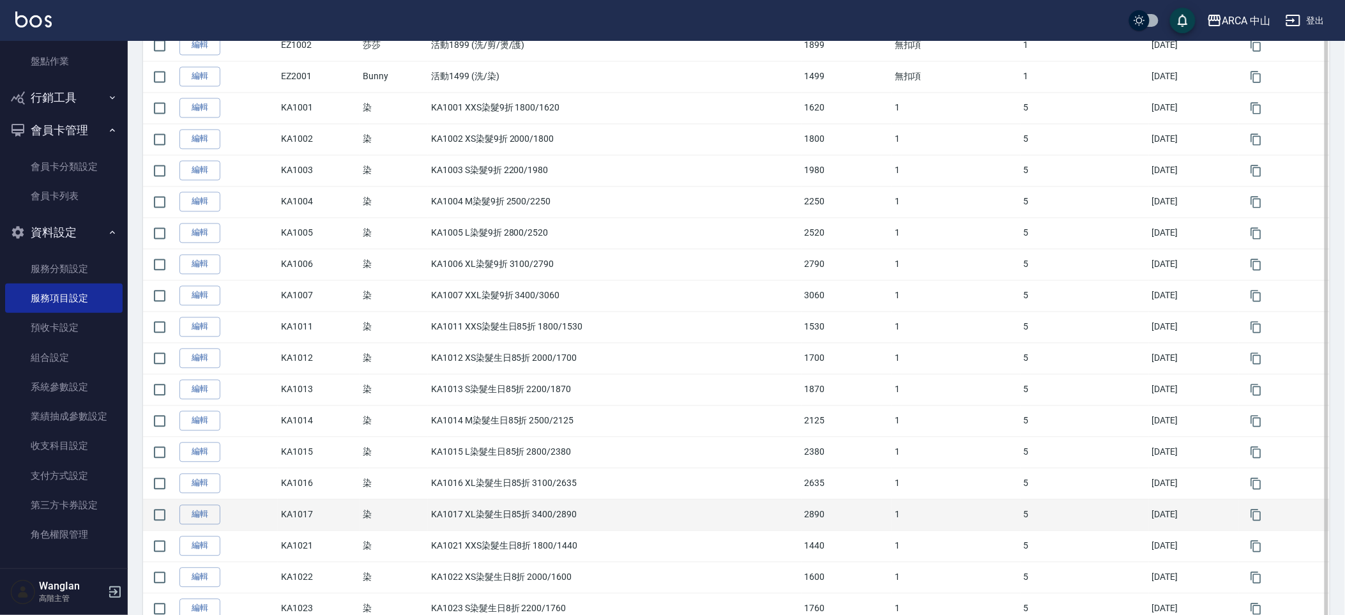
scroll to position [1265, 0]
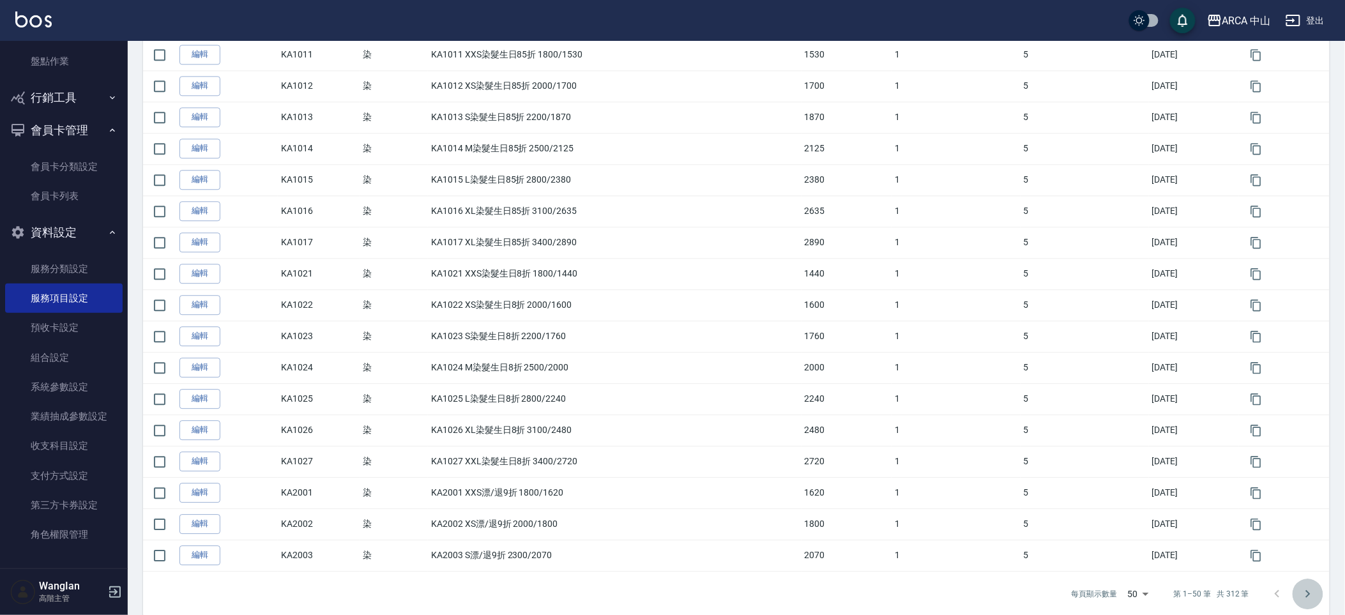
click at [1308, 589] on button "Go to next page" at bounding box center [1308, 594] width 31 height 31
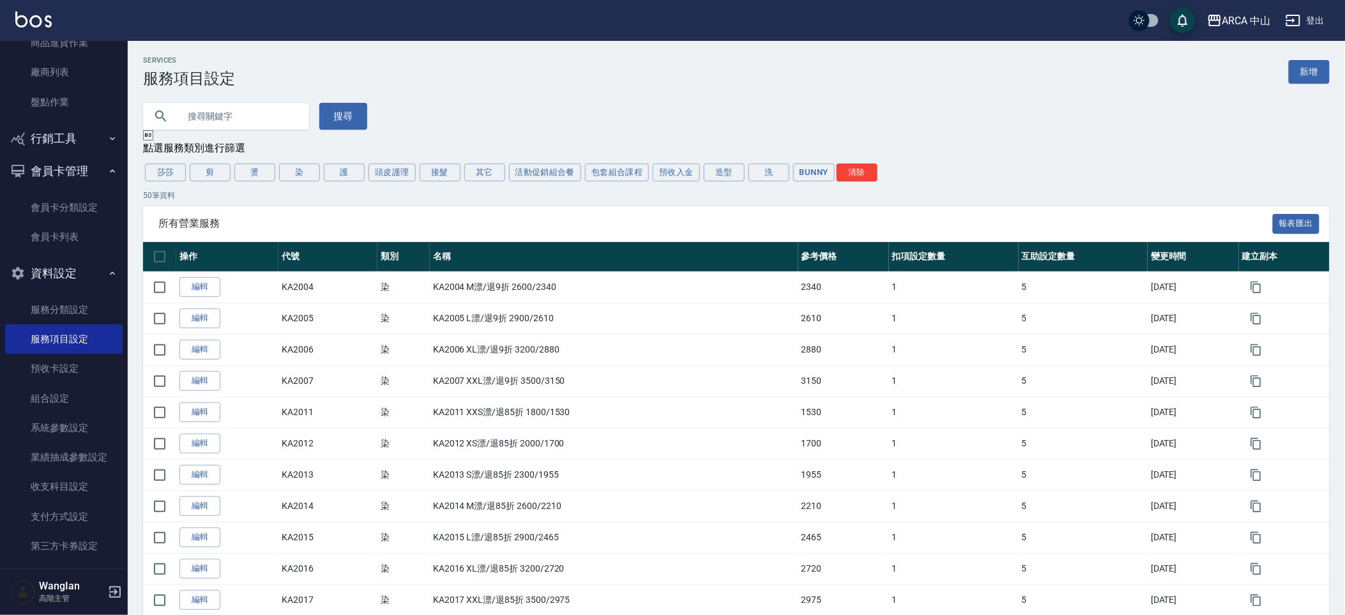
scroll to position [2311, 0]
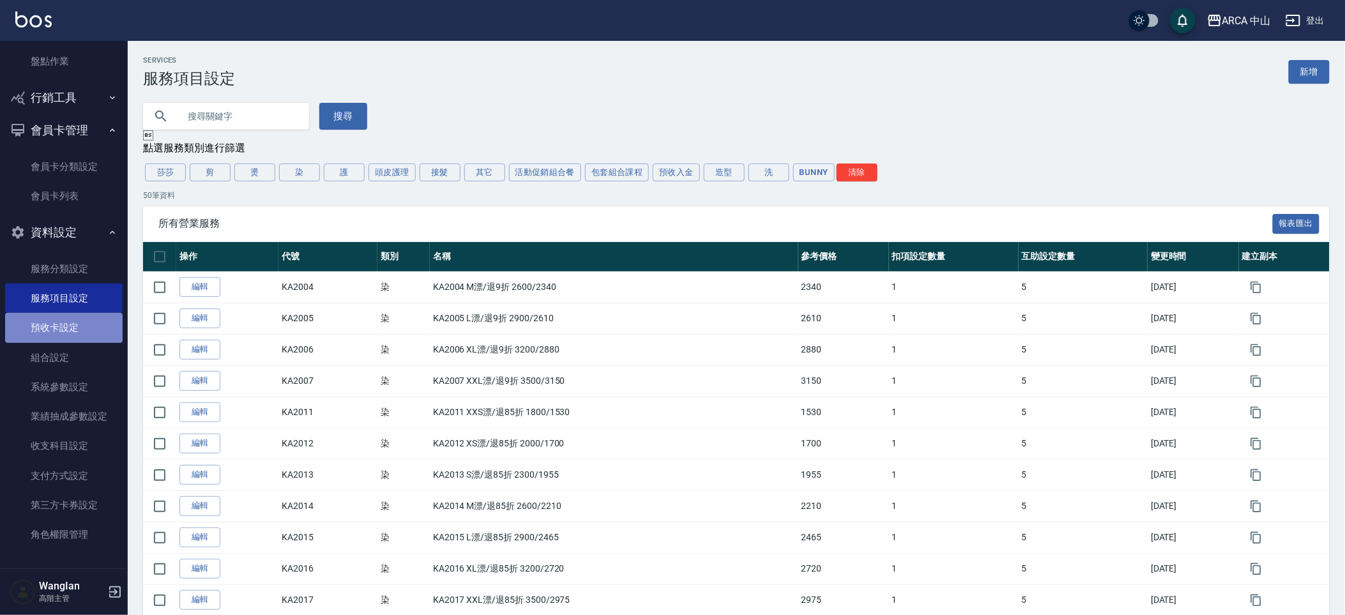
click at [72, 316] on link "預收卡設定" at bounding box center [64, 327] width 118 height 29
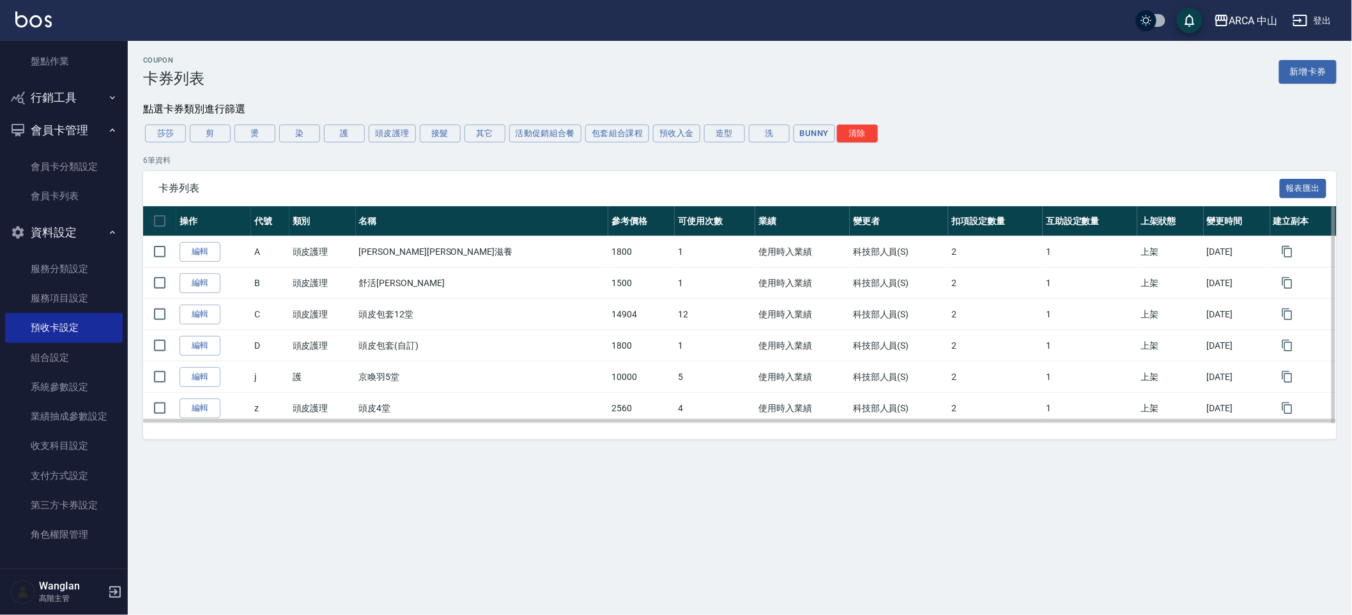
click at [164, 217] on input "checkbox" at bounding box center [159, 221] width 27 height 27
checkbox input "true"
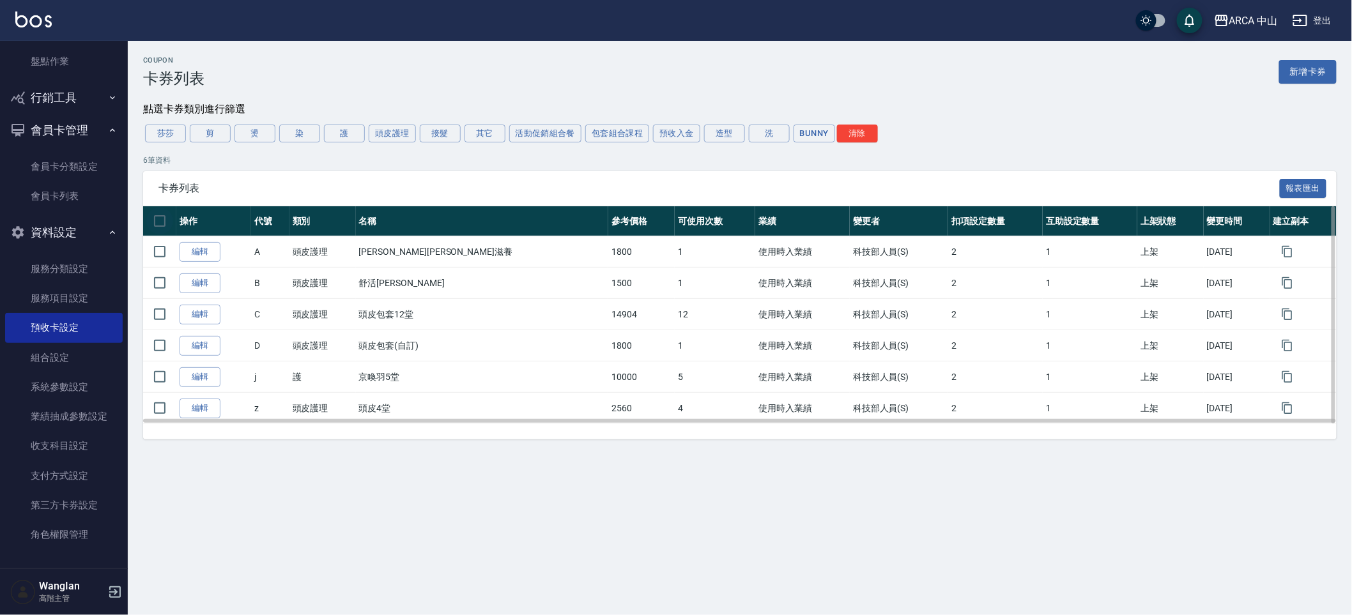
checkbox input "true"
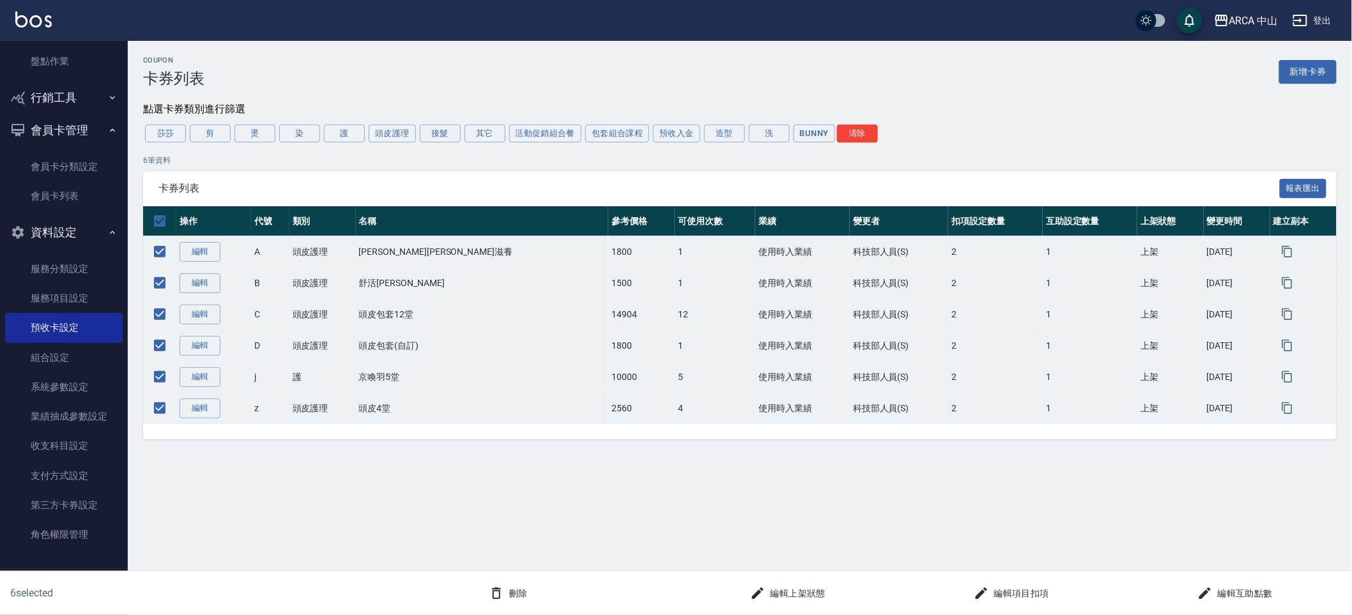
click at [1214, 593] on button "編輯互助點數" at bounding box center [1235, 594] width 86 height 24
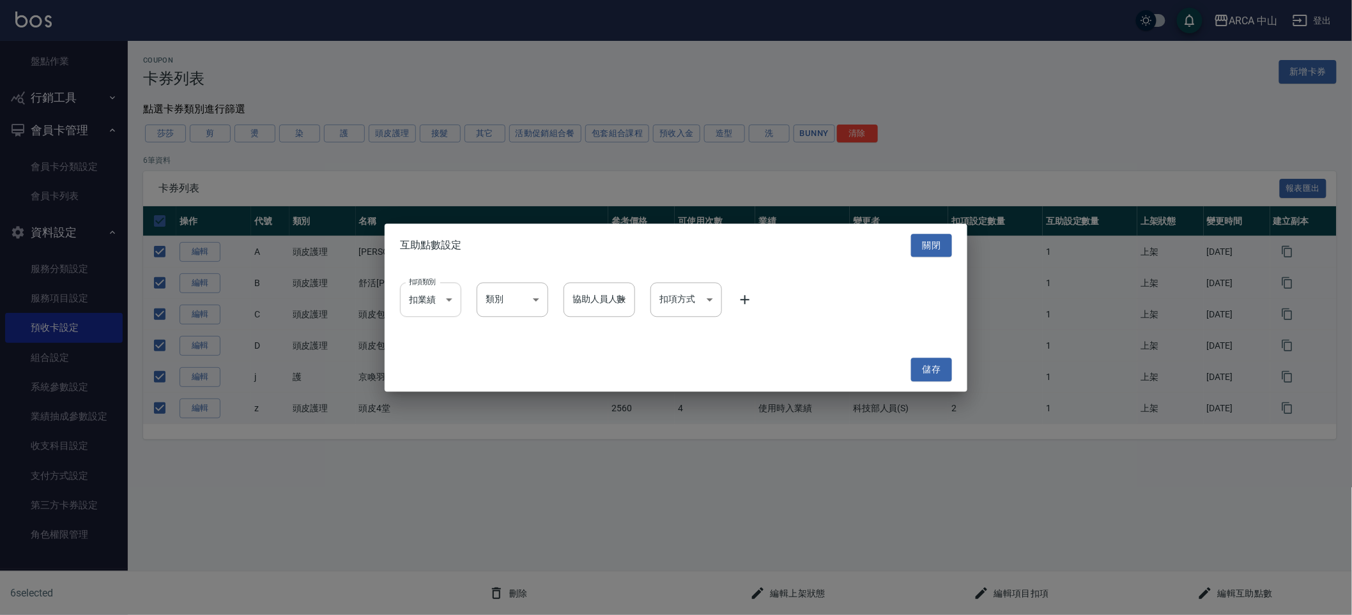
click at [436, 295] on body "ARCA 中山 登出 櫃檯作業 打帳單 帳單列表 掛單列表 座位開單 營業儀表板 現金收支登錄 高階收支登錄 材料自購登錄 每日結帳 排班表 現場電腦打卡 掃…" at bounding box center [676, 307] width 1352 height 615
click at [434, 350] on li "扣薪水" at bounding box center [430, 354] width 61 height 21
type input "onSalary"
click at [744, 304] on icon at bounding box center [744, 300] width 9 height 9
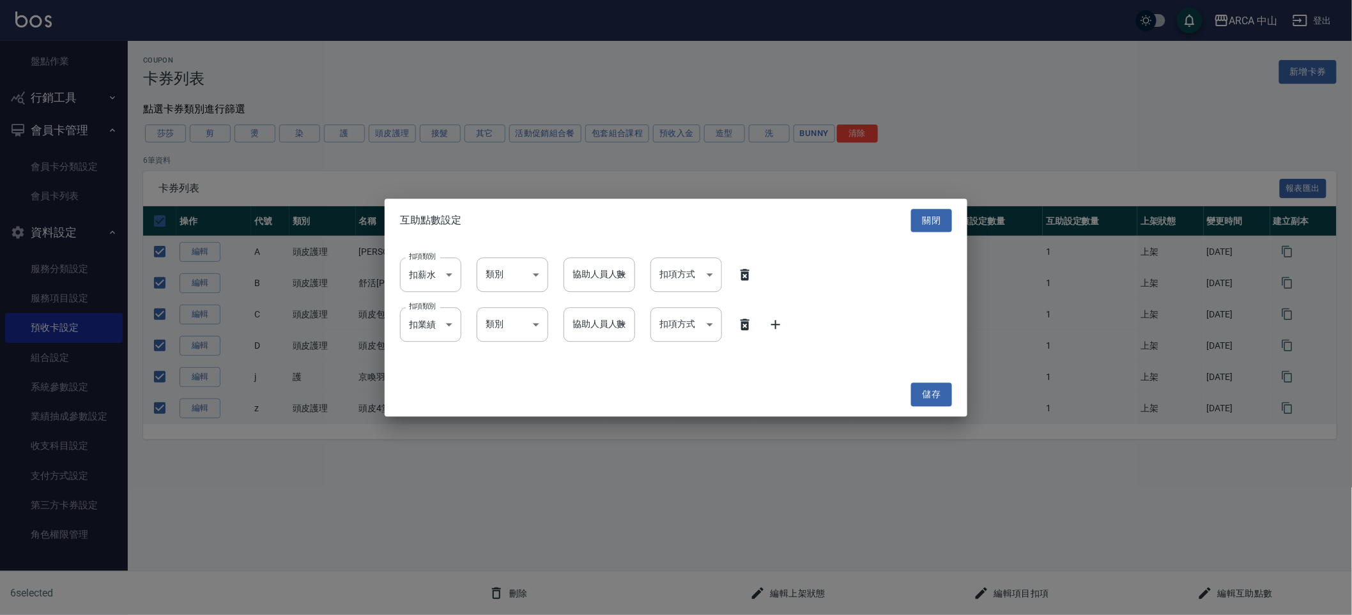
click at [780, 329] on icon at bounding box center [775, 324] width 15 height 15
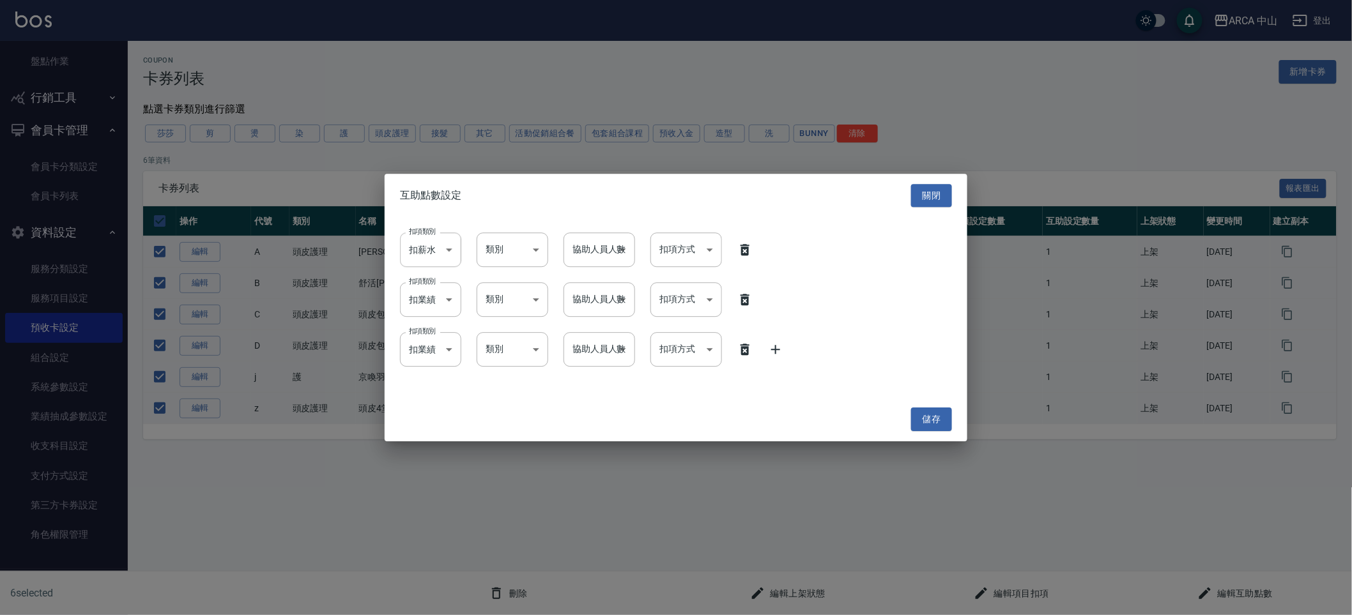
click at [775, 363] on div "扣項類別 扣業績 onSales 扣項類別 類別 ​ 類別 協助人員人數 ​ 協助人員人數 扣項方式 ​ 扣項方式" at bounding box center [676, 350] width 552 height 34
click at [775, 353] on icon at bounding box center [775, 350] width 9 height 9
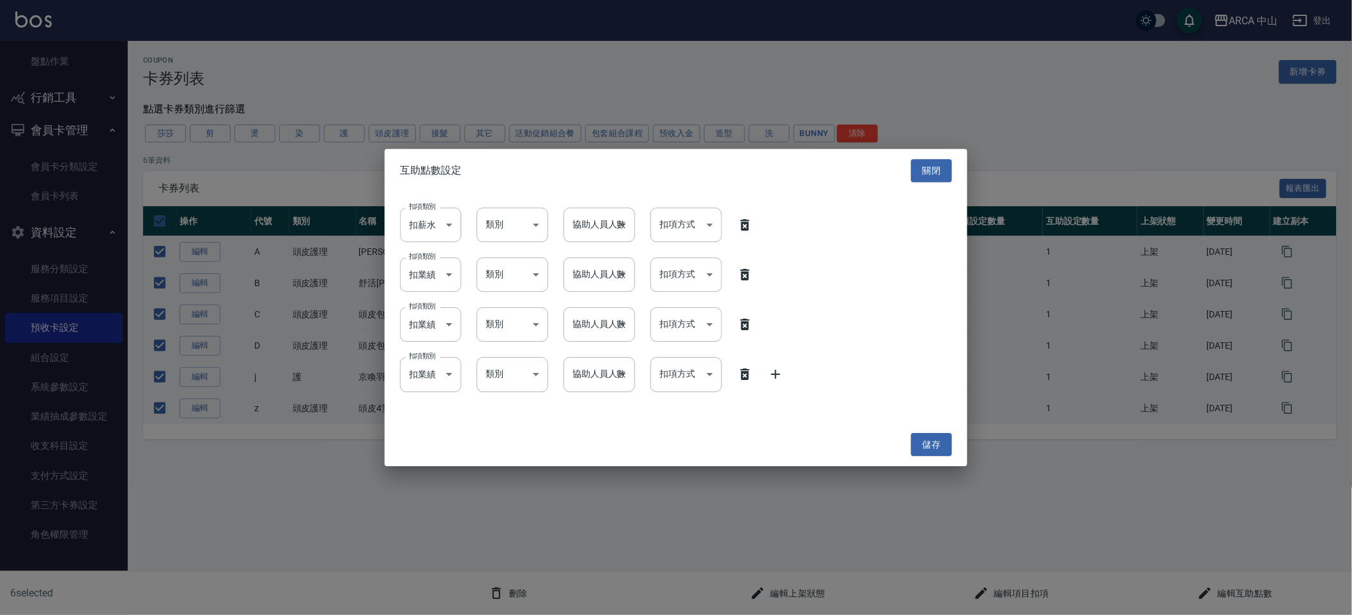
click at [773, 372] on icon at bounding box center [775, 374] width 15 height 15
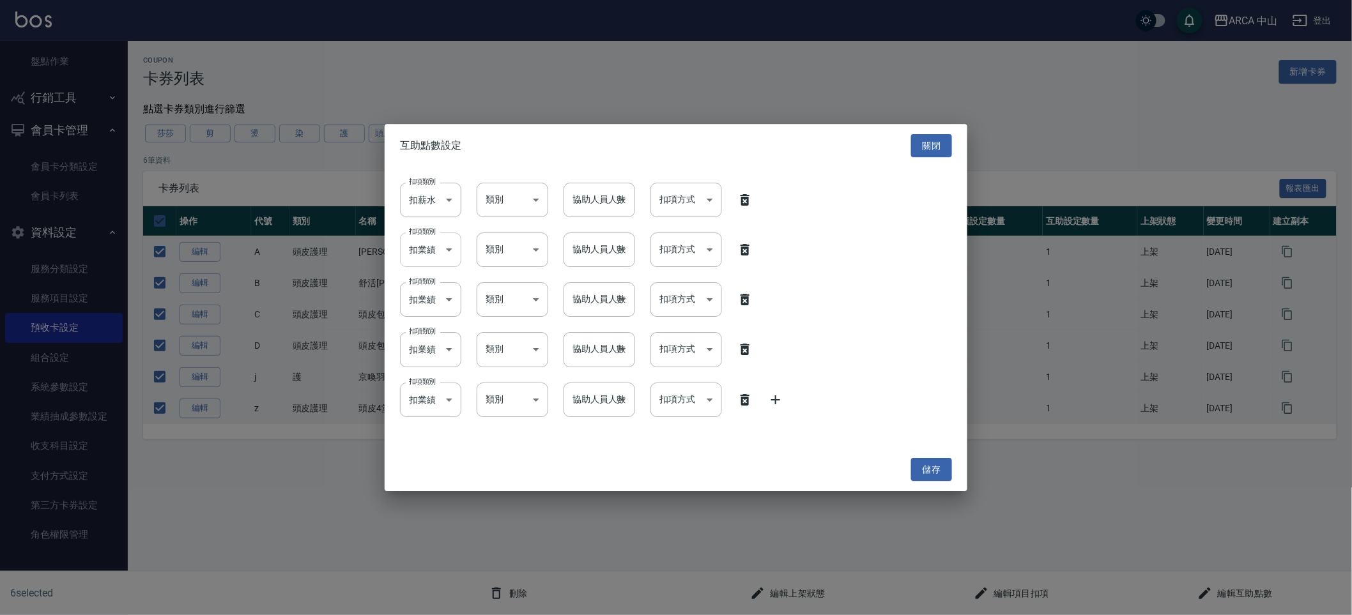
click at [427, 249] on body "ARCA 中山 登出 櫃檯作業 打帳單 帳單列表 掛單列表 座位開單 營業儀表板 現金收支登錄 高階收支登錄 材料自購登錄 每日結帳 排班表 現場電腦打卡 掃…" at bounding box center [676, 307] width 1352 height 615
click at [426, 315] on li "無扣項" at bounding box center [430, 325] width 61 height 21
click at [434, 251] on body "ARCA 中山 登出 櫃檯作業 打帳單 帳單列表 掛單列表 座位開單 營業儀表板 現金收支登錄 高階收支登錄 材料自購登錄 每日結帳 排班表 現場電腦打卡 掃…" at bounding box center [676, 307] width 1352 height 615
click at [434, 300] on li "扣薪水" at bounding box center [430, 304] width 61 height 21
type input "onSalary"
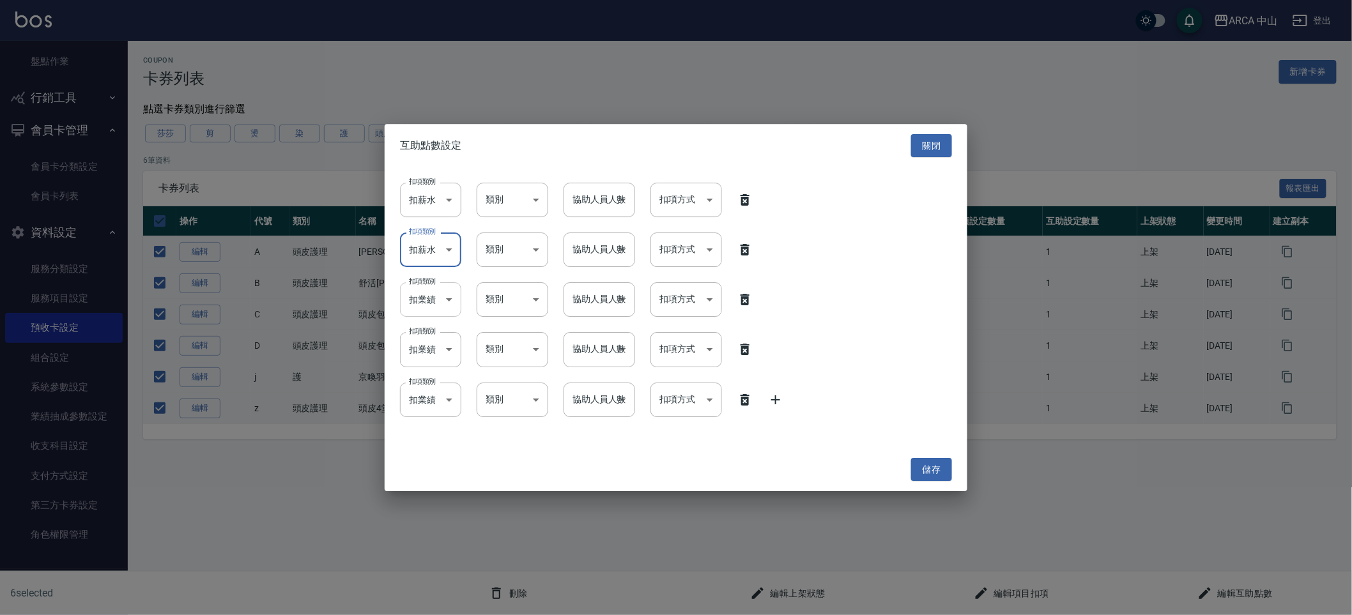
click at [434, 300] on body "ARCA 中山 登出 櫃檯作業 打帳單 帳單列表 掛單列表 座位開單 營業儀表板 現金收支登錄 高階收支登錄 材料自購登錄 每日結帳 排班表 現場電腦打卡 掃…" at bounding box center [676, 307] width 1352 height 615
click at [434, 348] on li "扣薪水" at bounding box center [430, 354] width 61 height 21
type input "onSalary"
click at [434, 363] on body "ARCA 中山 登出 櫃檯作業 打帳單 帳單列表 掛單列表 座位開單 營業儀表板 現金收支登錄 高階收支登錄 材料自購登錄 每日結帳 排班表 現場電腦打卡 掃…" at bounding box center [676, 307] width 1352 height 615
click at [425, 416] on li "無扣項" at bounding box center [430, 425] width 61 height 21
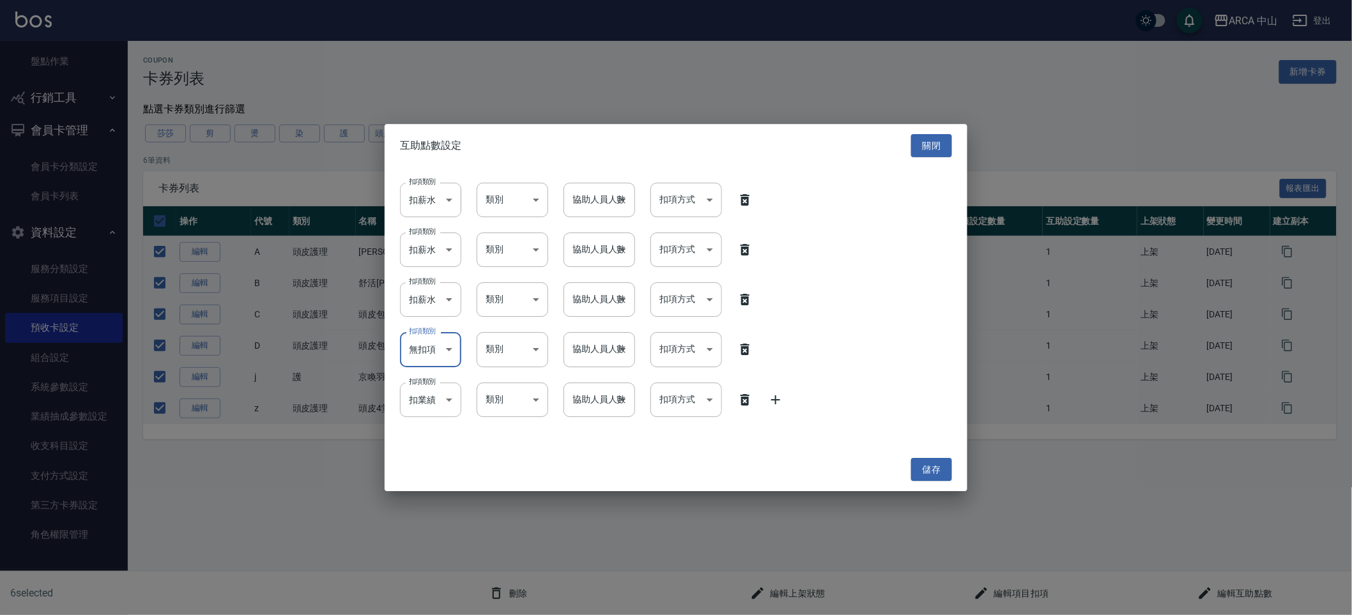
click at [432, 365] on body "ARCA 中山 登出 櫃檯作業 打帳單 帳單列表 掛單列表 座位開單 營業儀表板 現金收支登錄 高階收支登錄 材料自購登錄 每日結帳 排班表 現場電腦打卡 掃…" at bounding box center [676, 307] width 1352 height 615
click at [429, 407] on li "扣薪水" at bounding box center [430, 403] width 61 height 21
type input "onSalary"
click at [429, 407] on body "ARCA 中山 登出 櫃檯作業 打帳單 帳單列表 掛單列表 座位開單 營業儀表板 現金收支登錄 高階收支登錄 材料自購登錄 每日結帳 排班表 現場電腦打卡 掃…" at bounding box center [676, 307] width 1352 height 615
click at [425, 455] on li "扣薪水" at bounding box center [430, 453] width 61 height 21
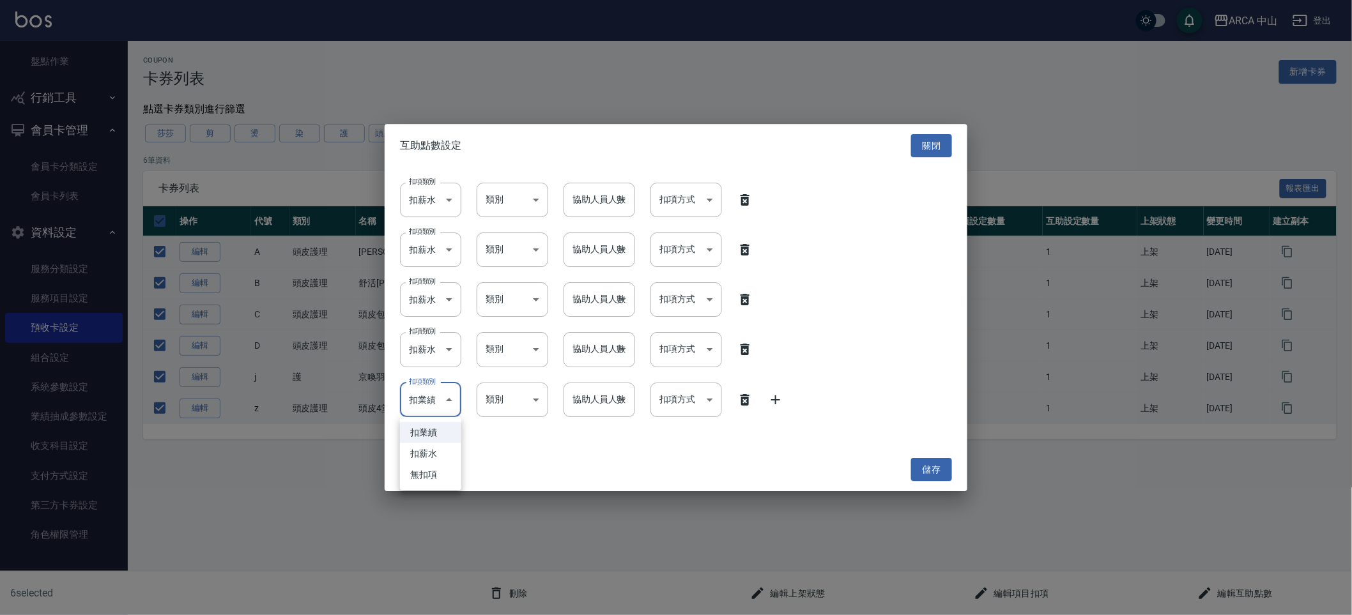
type input "onSalary"
click at [515, 202] on body "ARCA 中山 登出 櫃檯作業 打帳單 帳單列表 掛單列表 座位開單 營業儀表板 現金收支登錄 高階收支登錄 材料自購登錄 每日結帳 排班表 現場電腦打卡 掃…" at bounding box center [676, 307] width 1352 height 615
click at [515, 220] on ul "洗 互助1格給1點(60元)" at bounding box center [512, 244] width 100 height 52
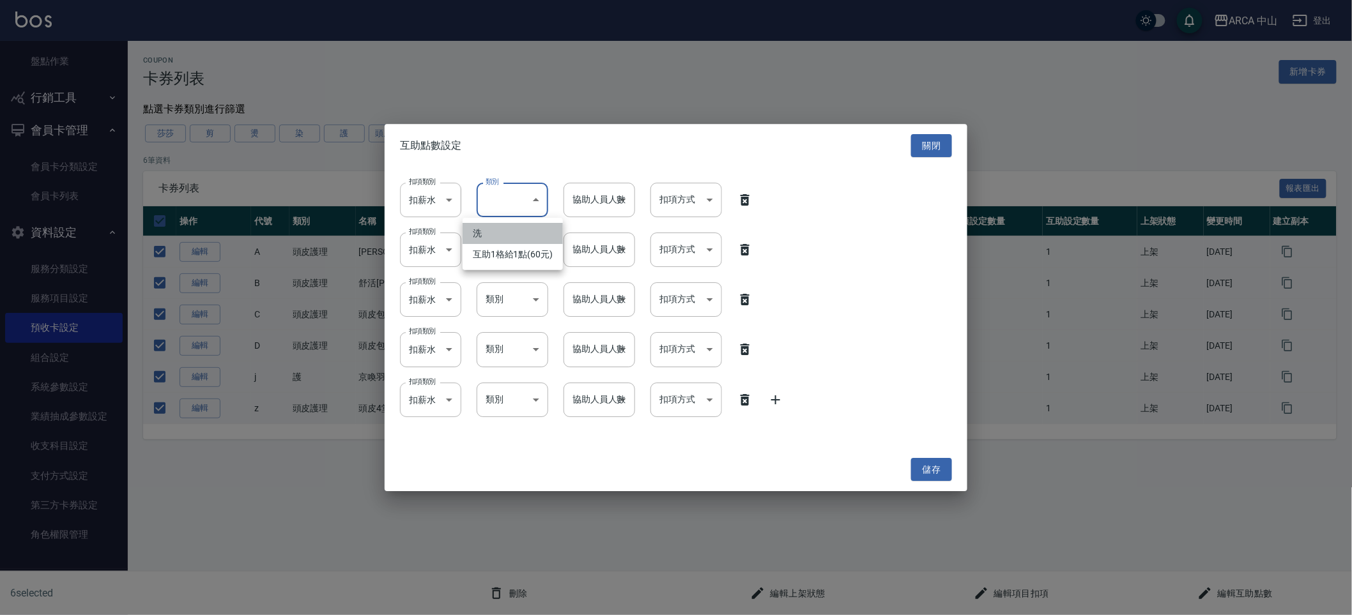
click at [515, 225] on li "洗" at bounding box center [512, 233] width 100 height 21
type input "洗"
click at [515, 257] on body "ARCA 中山 登出 櫃檯作業 打帳單 帳單列表 掛單列表 座位開單 營業儀表板 現金收支登錄 高階收支登錄 材料自購登錄 每日結帳 排班表 現場電腦打卡 掃…" at bounding box center [676, 307] width 1352 height 615
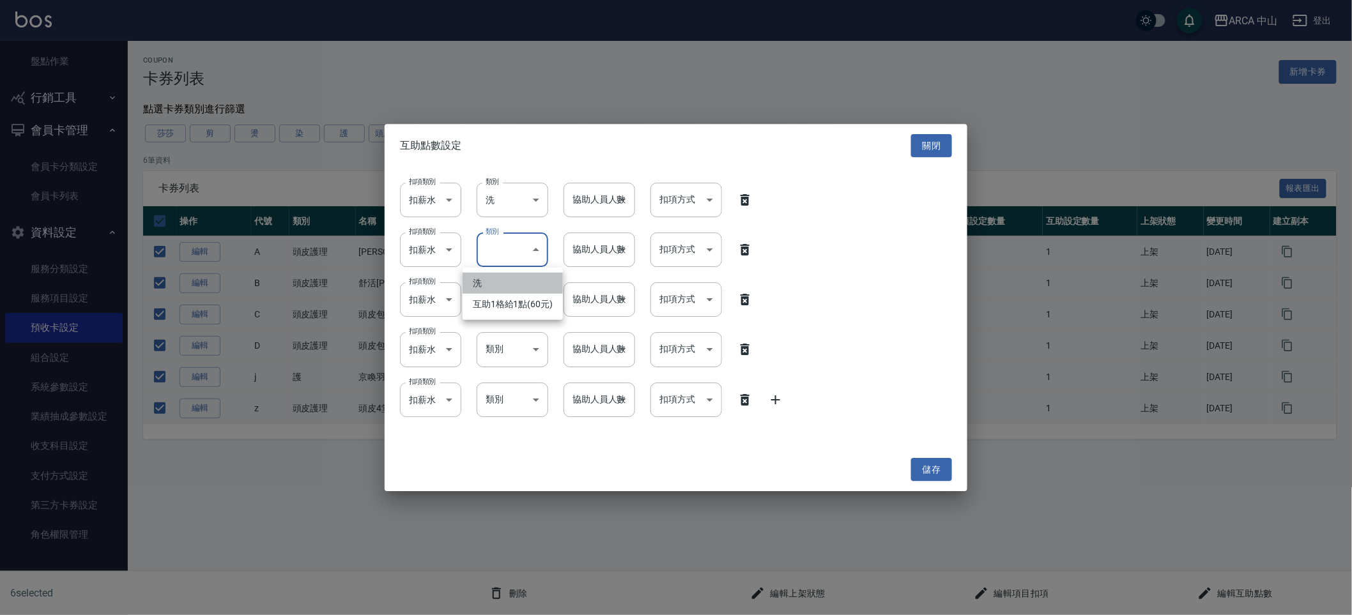
click at [515, 274] on li "洗" at bounding box center [512, 283] width 100 height 21
type input "洗"
click at [507, 311] on body "ARCA 中山 登出 櫃檯作業 打帳單 帳單列表 掛單列表 座位開單 營業儀表板 現金收支登錄 高階收支登錄 材料自購登錄 每日結帳 排班表 現場電腦打卡 掃…" at bounding box center [676, 307] width 1352 height 615
click at [507, 326] on li "洗" at bounding box center [512, 333] width 100 height 21
type input "洗"
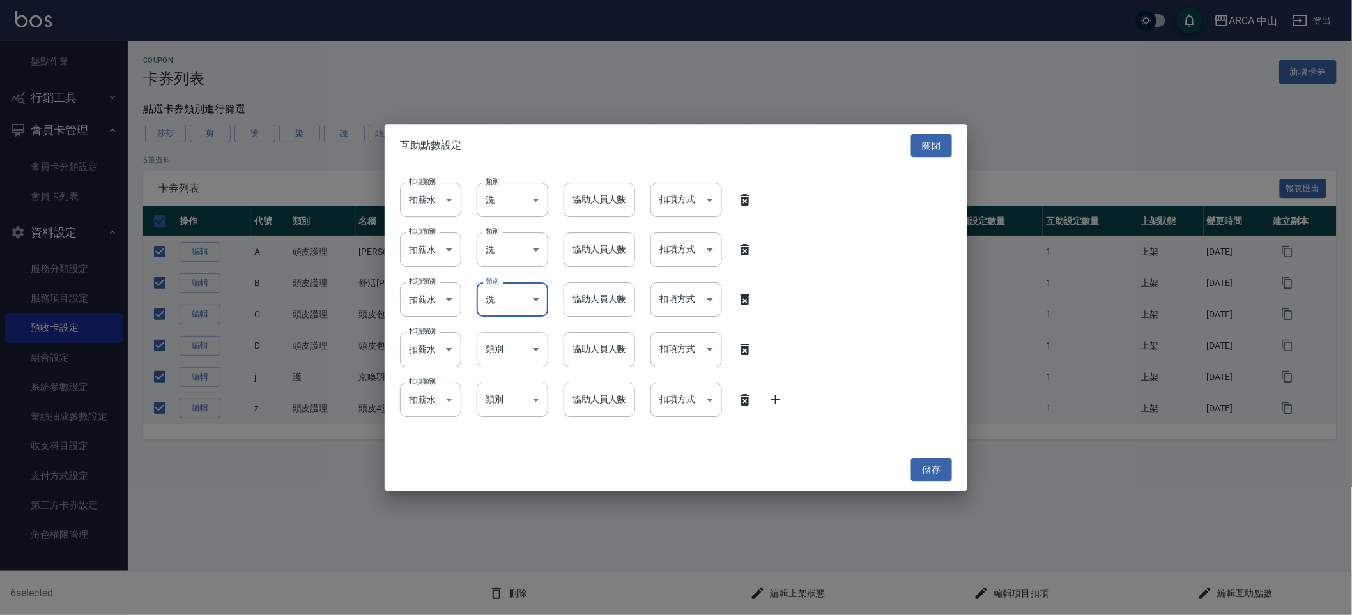
click at [503, 349] on body "ARCA 中山 登出 櫃檯作業 打帳單 帳單列表 掛單列表 座位開單 營業儀表板 現金收支登錄 高階收支登錄 材料自購登錄 每日結帳 排班表 現場電腦打卡 掃…" at bounding box center [676, 307] width 1352 height 615
click at [503, 375] on li "洗" at bounding box center [512, 382] width 100 height 21
type input "洗"
click at [500, 420] on div "扣項類別 扣薪水 onSalary 扣項類別 類別 洗 洗 類別 協助人員人數 ​ 協助人員人數 扣項方式 ​ 扣項方式 扣項類別 扣薪水 onSalary …" at bounding box center [676, 307] width 583 height 280
click at [505, 418] on div "扣項類別 扣薪水 onSalary 扣項類別 類別 洗 洗 類別 協助人員人數 ​ 協助人員人數 扣項方式 ​ 扣項方式 扣項類別 扣薪水 onSalary …" at bounding box center [676, 307] width 583 height 280
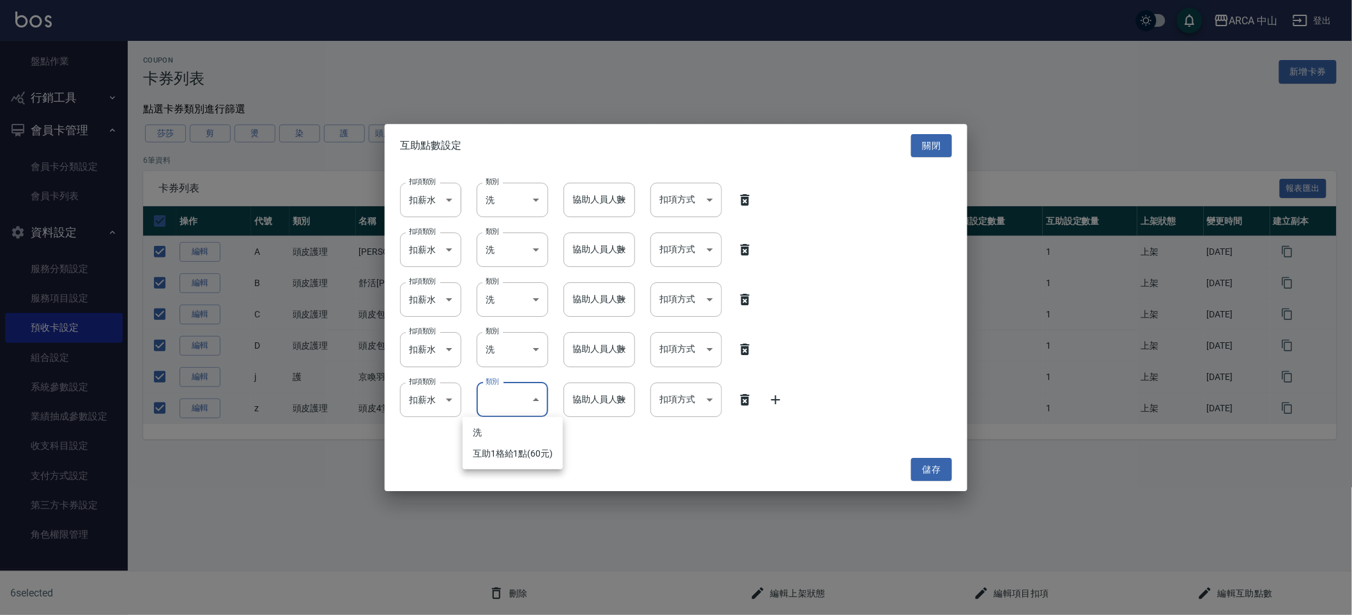
click at [524, 383] on body "ARCA 中山 登出 櫃檯作業 打帳單 帳單列表 掛單列表 座位開單 營業儀表板 現金收支登錄 高階收支登錄 材料自購登錄 每日結帳 排班表 現場電腦打卡 掃…" at bounding box center [676, 307] width 1352 height 615
click at [512, 432] on li "洗" at bounding box center [512, 432] width 100 height 21
type input "洗"
click at [608, 185] on body "ARCA 中山 登出 櫃檯作業 打帳單 帳單列表 掛單列表 座位開單 營業儀表板 現金收支登錄 高階收支登錄 材料自購登錄 每日結帳 排班表 現場電腦打卡 掃…" at bounding box center [676, 307] width 1352 height 615
click at [595, 229] on li "1" at bounding box center [599, 233] width 72 height 21
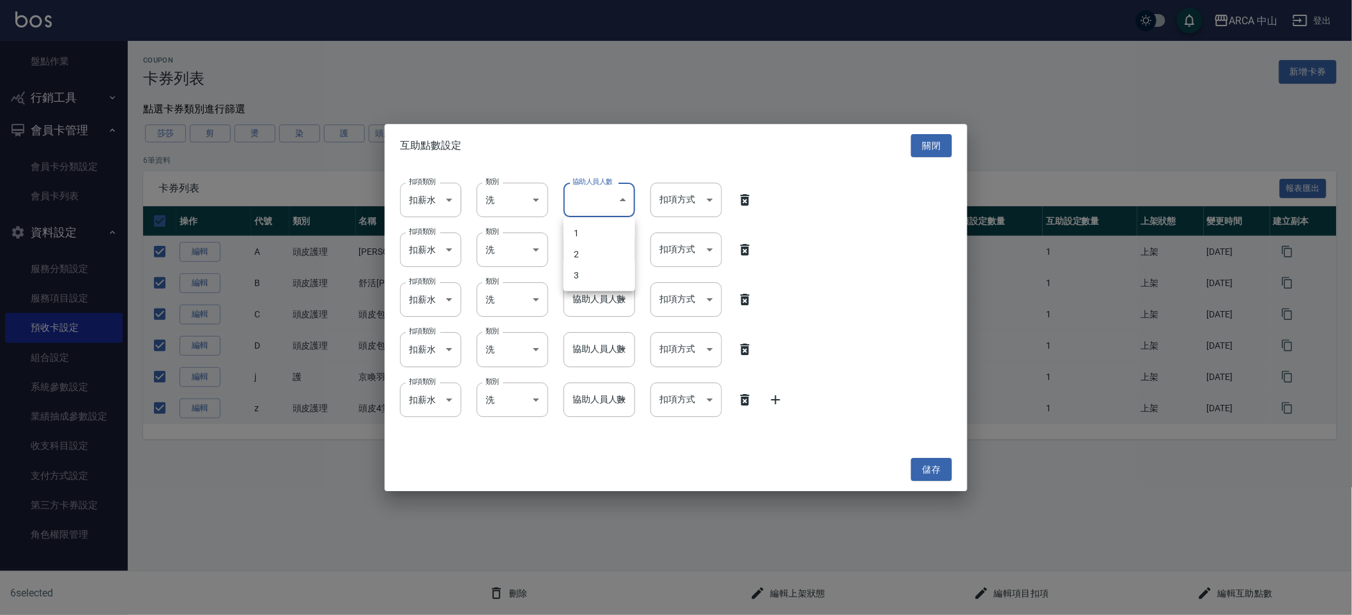
type input "1"
click at [595, 250] on body "ARCA 中山 登出 櫃檯作業 打帳單 帳單列表 掛單列表 座位開單 營業儀表板 現金收支登錄 高階收支登錄 材料自購登錄 每日結帳 排班表 現場電腦打卡 掃…" at bounding box center [676, 307] width 1352 height 615
click at [595, 278] on li "1" at bounding box center [599, 283] width 72 height 21
type input "1"
click at [595, 307] on body "ARCA 中山 登出 櫃檯作業 打帳單 帳單列表 掛單列表 座位開單 營業儀表板 現金收支登錄 高階收支登錄 材料自購登錄 每日結帳 排班表 現場電腦打卡 掃…" at bounding box center [676, 307] width 1352 height 615
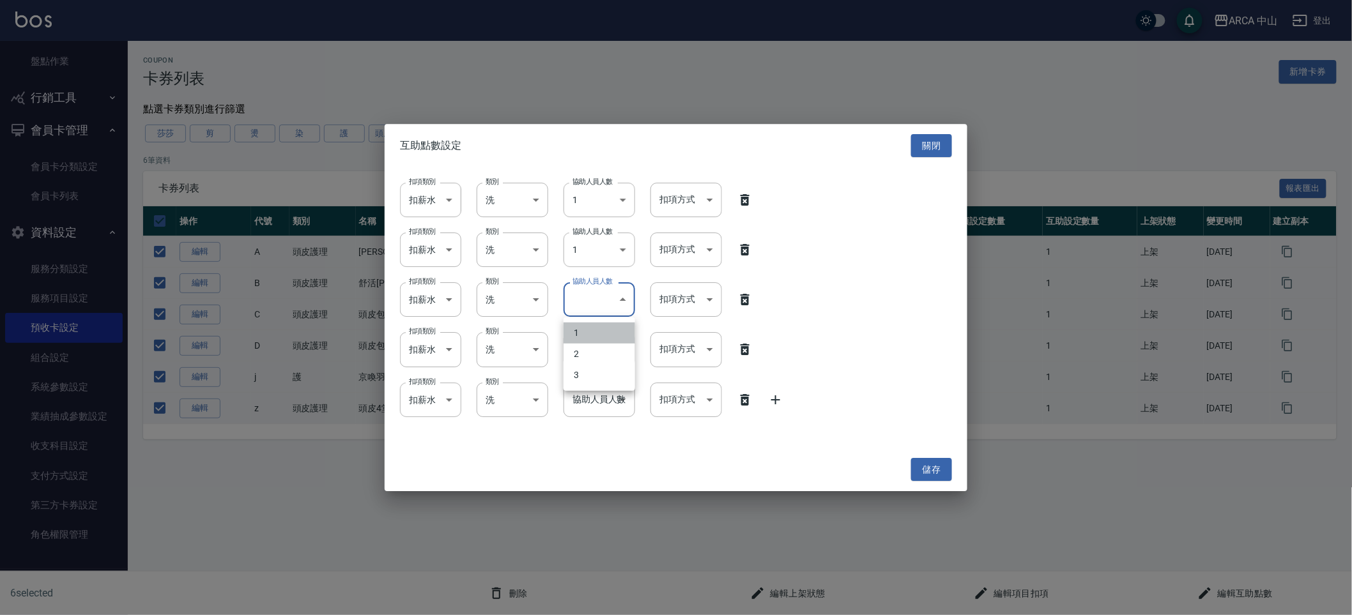
click at [595, 328] on li "1" at bounding box center [599, 333] width 72 height 21
type input "1"
click at [595, 353] on body "ARCA 中山 登出 櫃檯作業 打帳單 帳單列表 掛單列表 座位開單 營業儀表板 現金收支登錄 高階收支登錄 材料自購登錄 每日結帳 排班表 現場電腦打卡 掃…" at bounding box center [676, 307] width 1352 height 615
click at [592, 379] on li "1" at bounding box center [599, 382] width 72 height 21
type input "1"
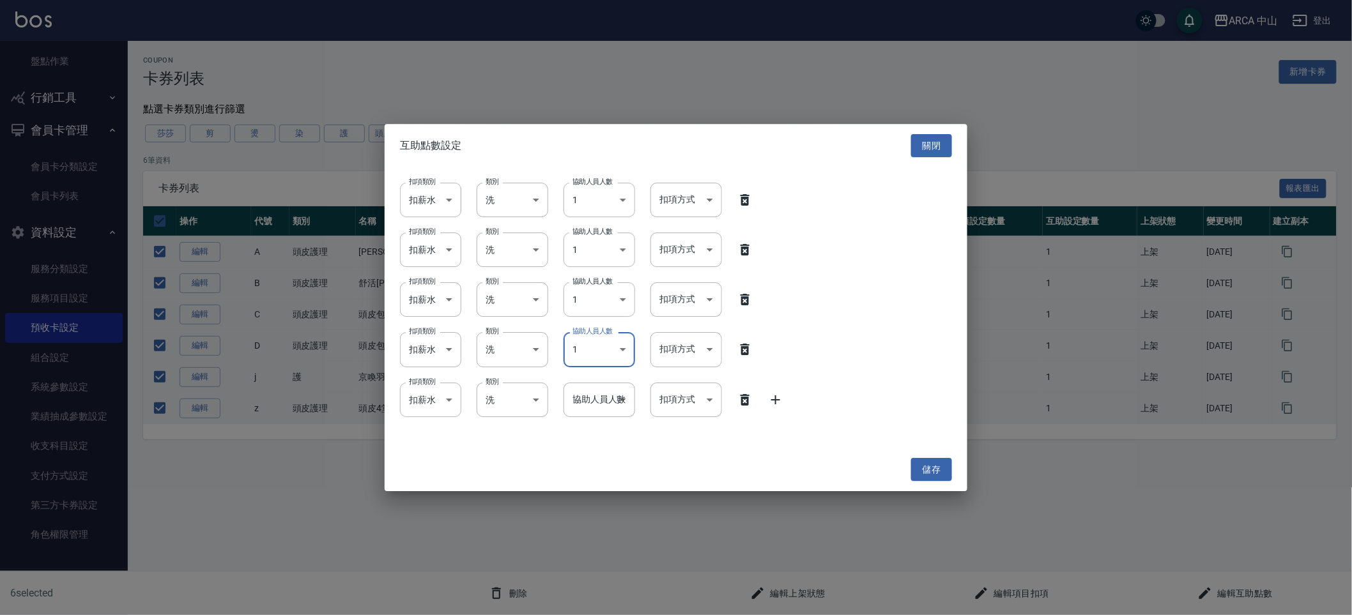
click at [592, 406] on body "ARCA 中山 登出 櫃檯作業 打帳單 帳單列表 掛單列表 座位開單 營業儀表板 現金收支登錄 高階收支登錄 材料自購登錄 每日結帳 排班表 現場電腦打卡 掃…" at bounding box center [676, 307] width 1352 height 615
click at [592, 425] on li "1" at bounding box center [599, 432] width 72 height 21
type input "1"
click at [687, 193] on body "ARCA 中山 登出 櫃檯作業 打帳單 帳單列表 掛單列表 座位開單 營業儀表板 現金收支登錄 高階收支登錄 材料自購登錄 每日結帳 排班表 現場電腦打卡 掃…" at bounding box center [676, 307] width 1352 height 615
click at [919, 148] on div at bounding box center [676, 307] width 1352 height 615
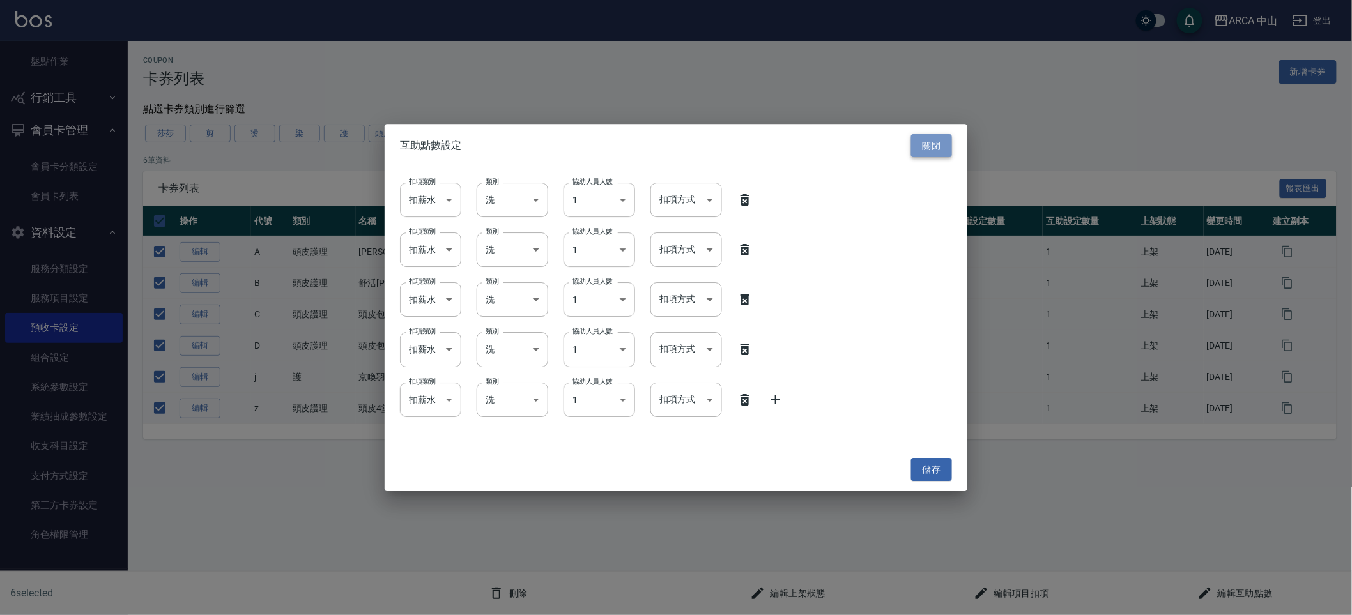
click at [942, 140] on button "關閉" at bounding box center [931, 146] width 41 height 24
checkbox input "false"
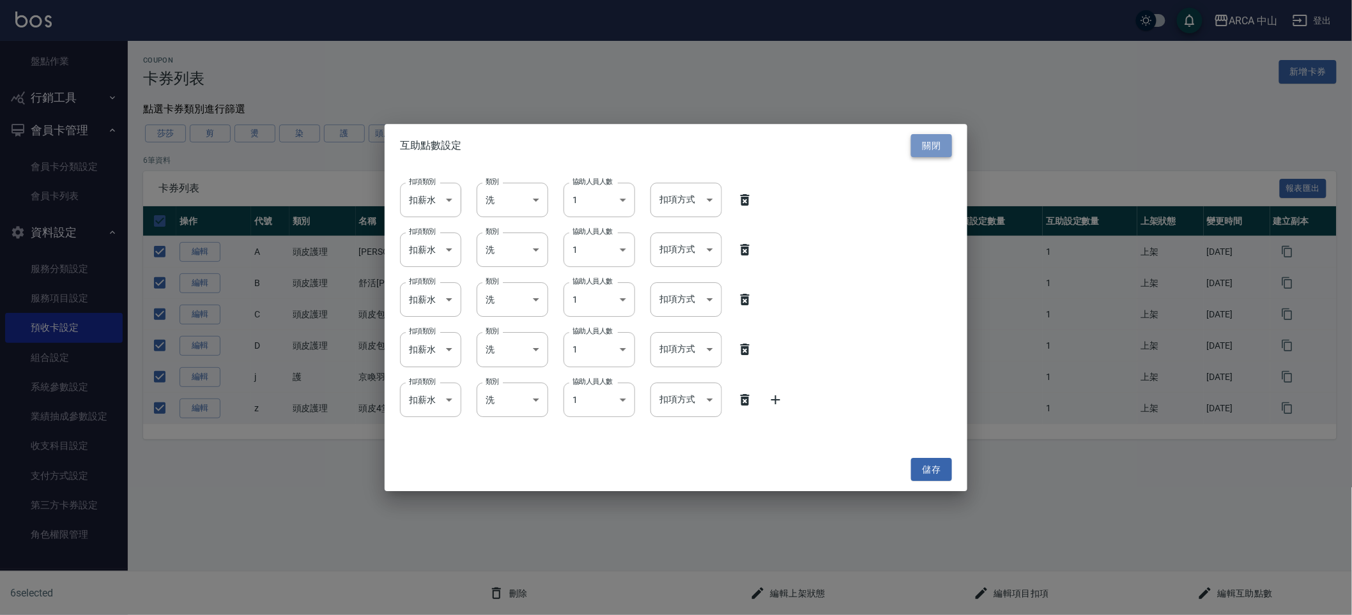
checkbox input "false"
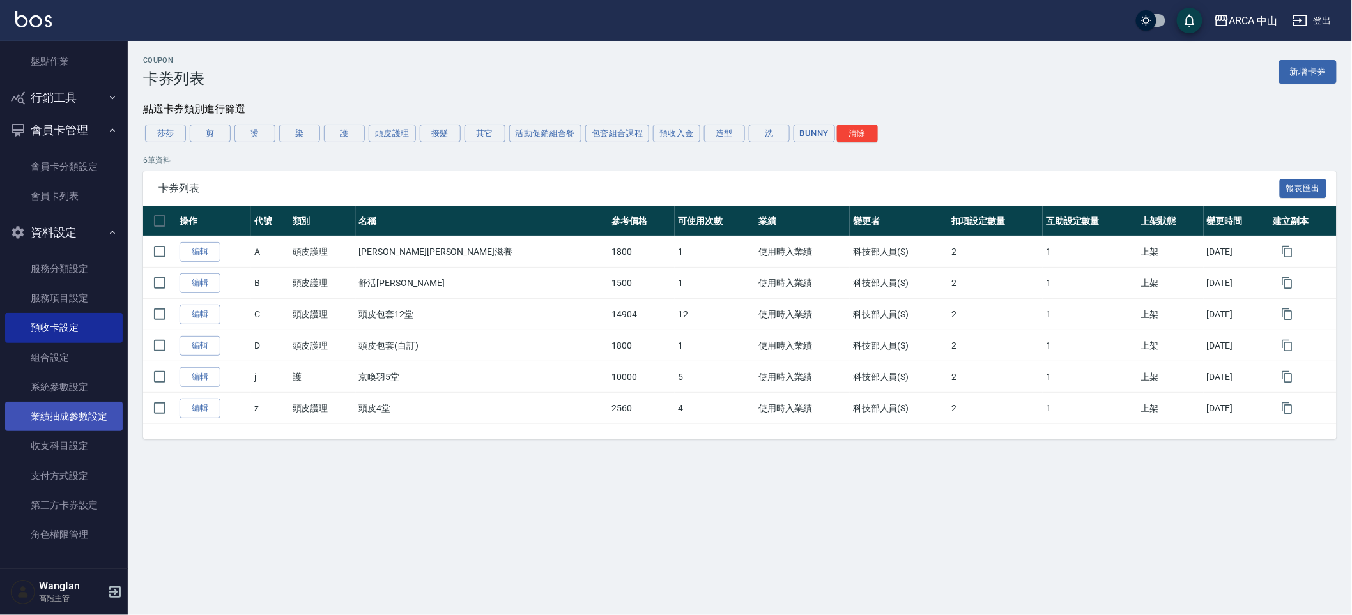
click at [67, 412] on link "業績抽成參數設定" at bounding box center [64, 416] width 118 height 29
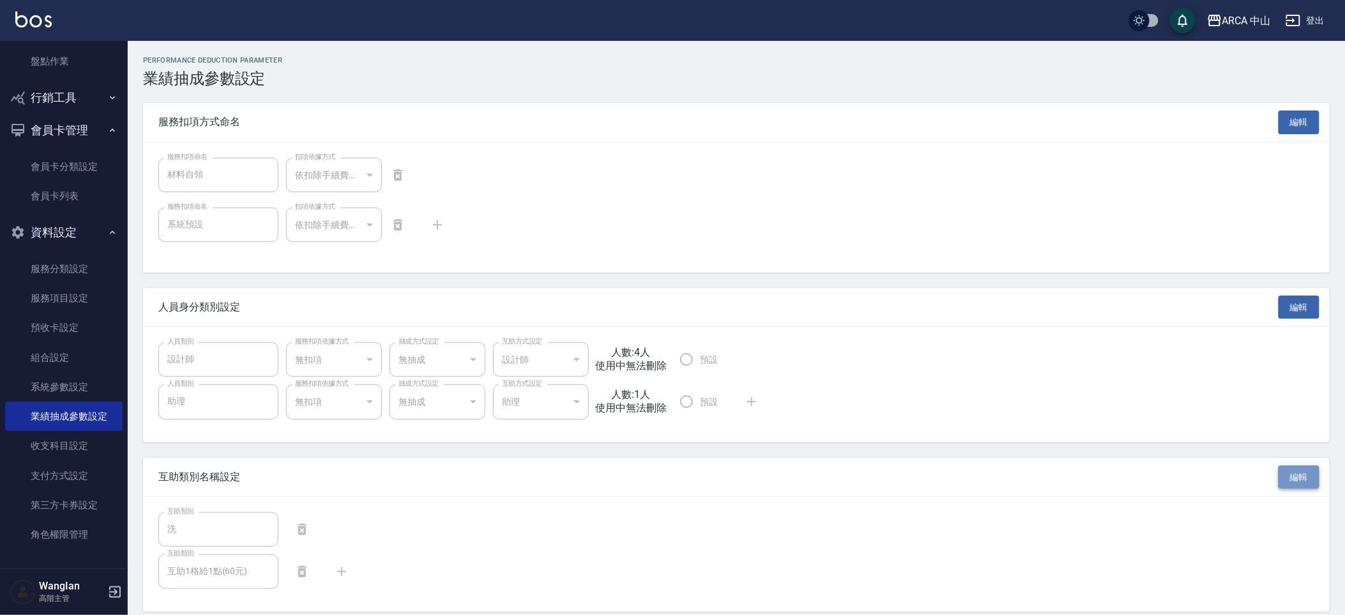
click at [1292, 468] on button "編輯" at bounding box center [1299, 478] width 41 height 24
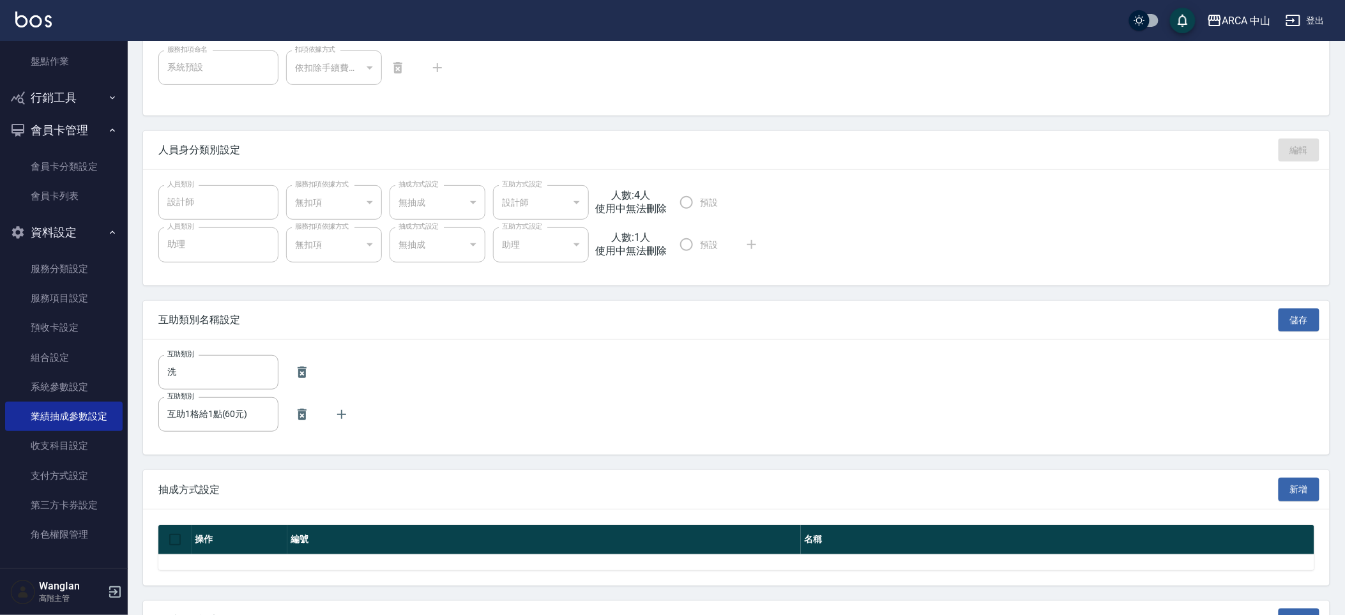
scroll to position [333, 0]
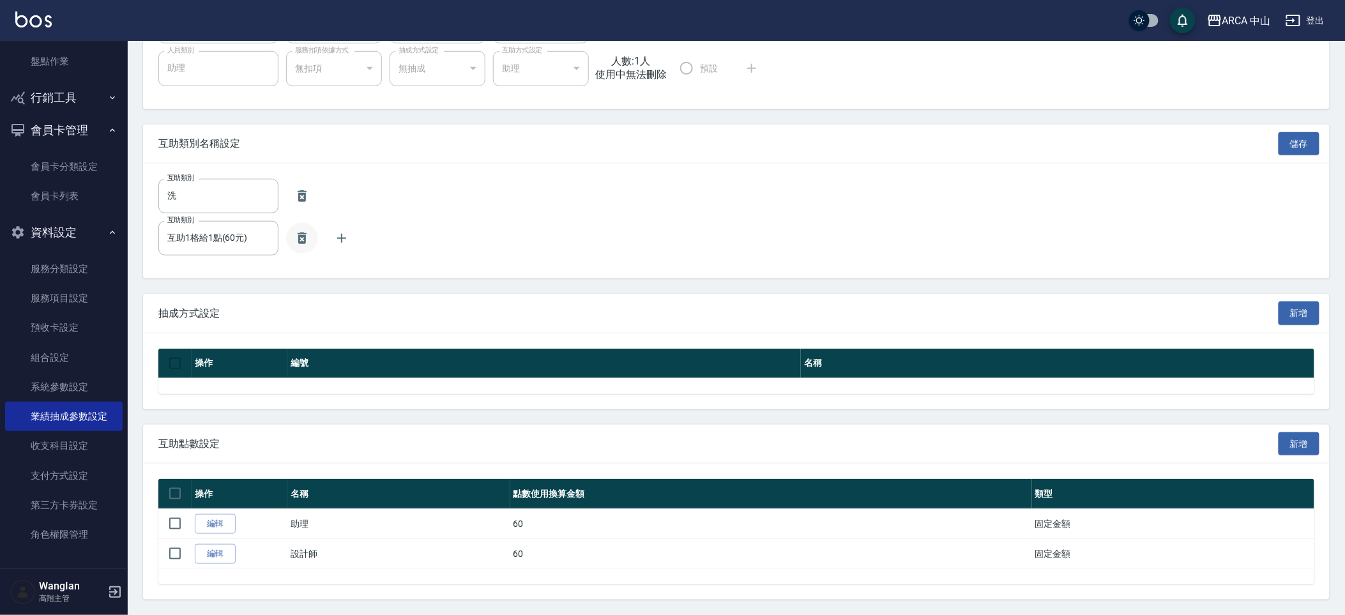
click at [286, 238] on button "button" at bounding box center [302, 238] width 32 height 31
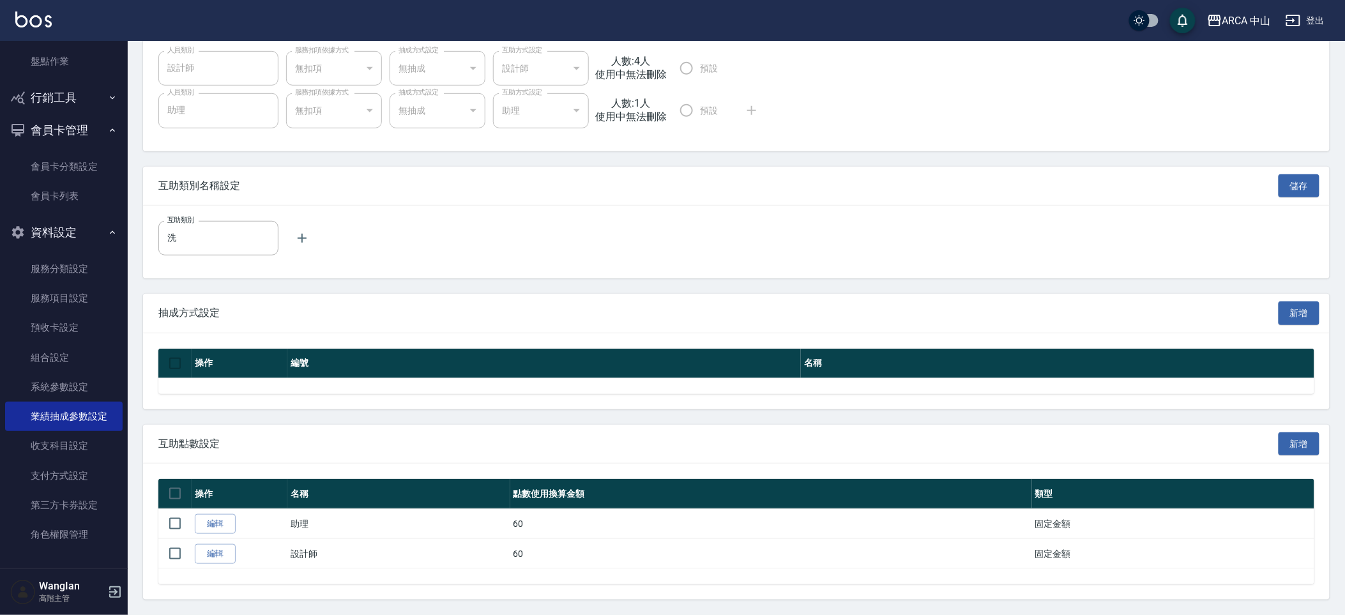
scroll to position [291, 0]
click at [294, 238] on icon "button" at bounding box center [301, 238] width 15 height 15
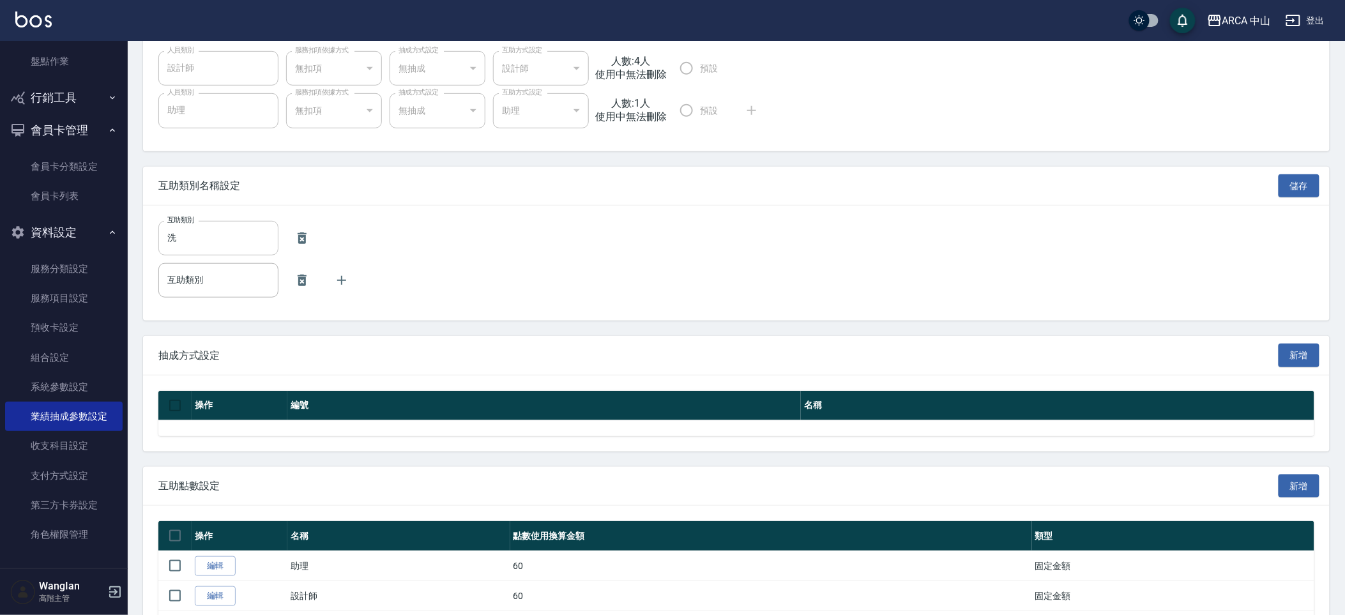
click at [232, 241] on input "洗" at bounding box center [218, 238] width 120 height 34
click at [227, 282] on input "互助類別" at bounding box center [218, 280] width 120 height 34
click at [241, 238] on input "ㄅ" at bounding box center [218, 238] width 120 height 34
type input "1"
click at [286, 289] on button "button" at bounding box center [302, 280] width 32 height 31
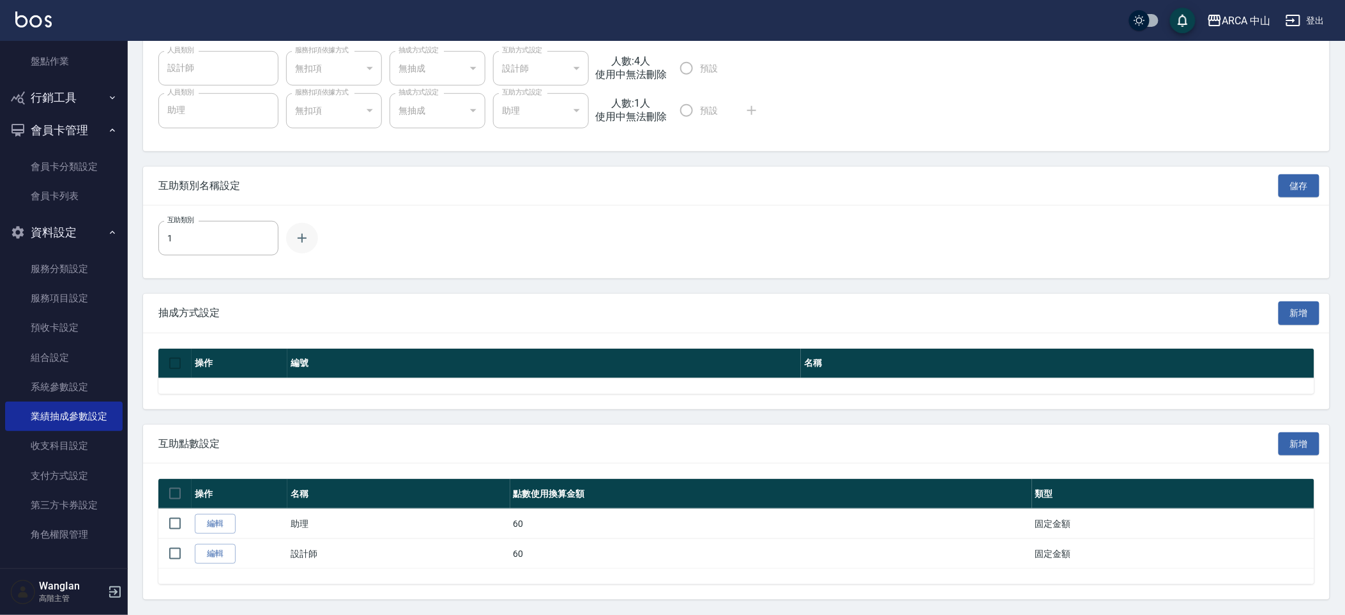
click at [294, 242] on icon "button" at bounding box center [301, 238] width 15 height 15
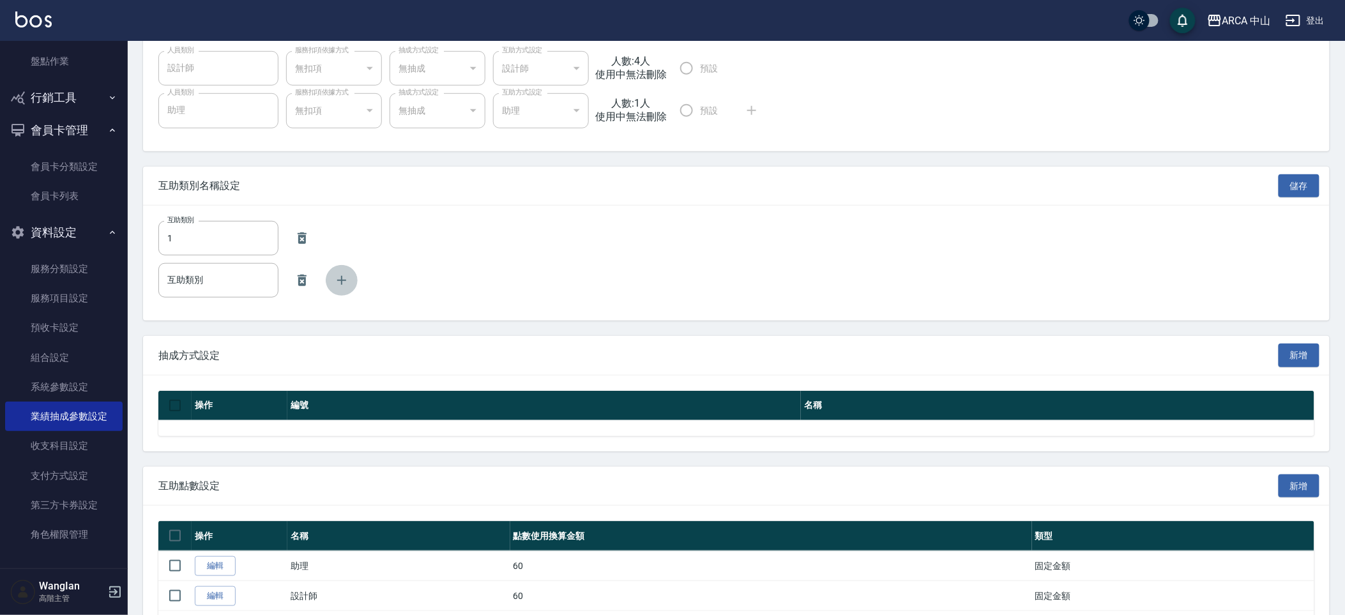
click at [337, 279] on icon "button" at bounding box center [341, 280] width 9 height 9
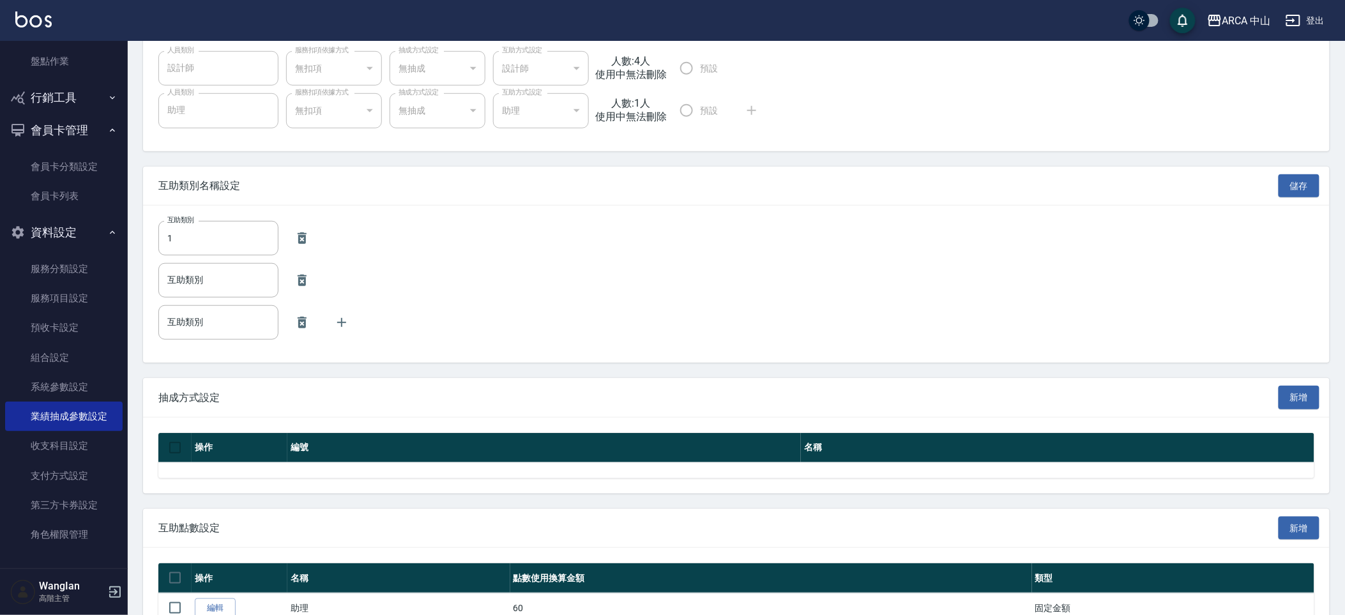
click at [332, 337] on button "button" at bounding box center [342, 322] width 32 height 31
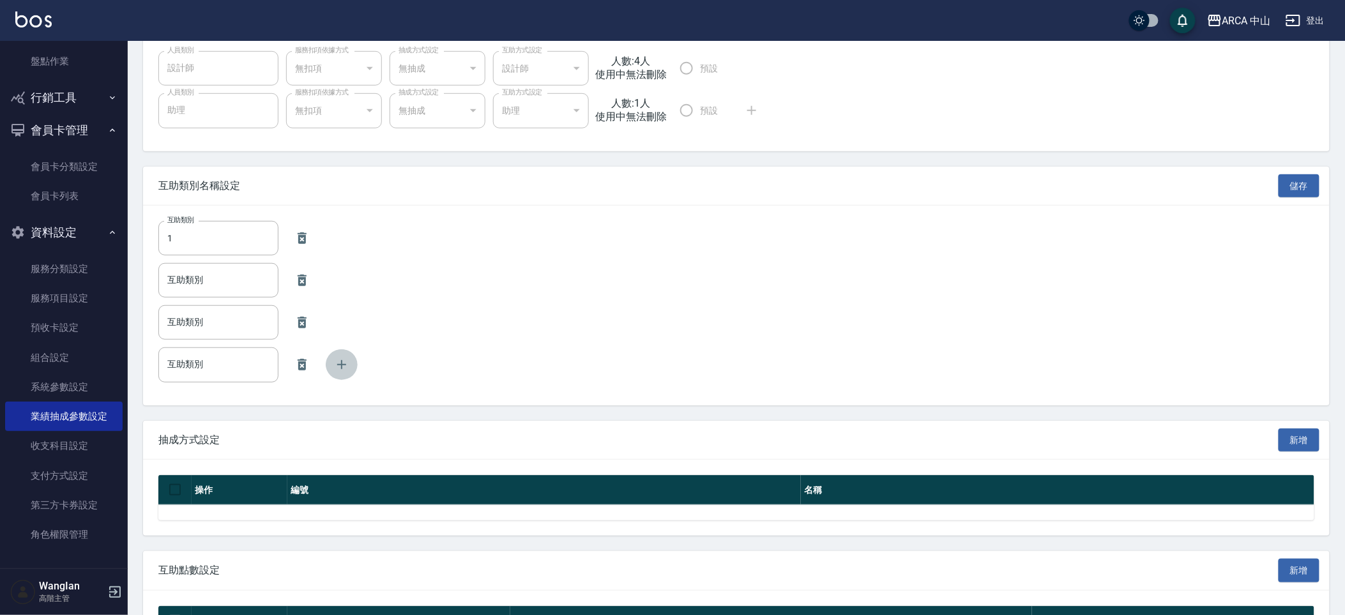
click at [337, 368] on icon "button" at bounding box center [341, 364] width 9 height 9
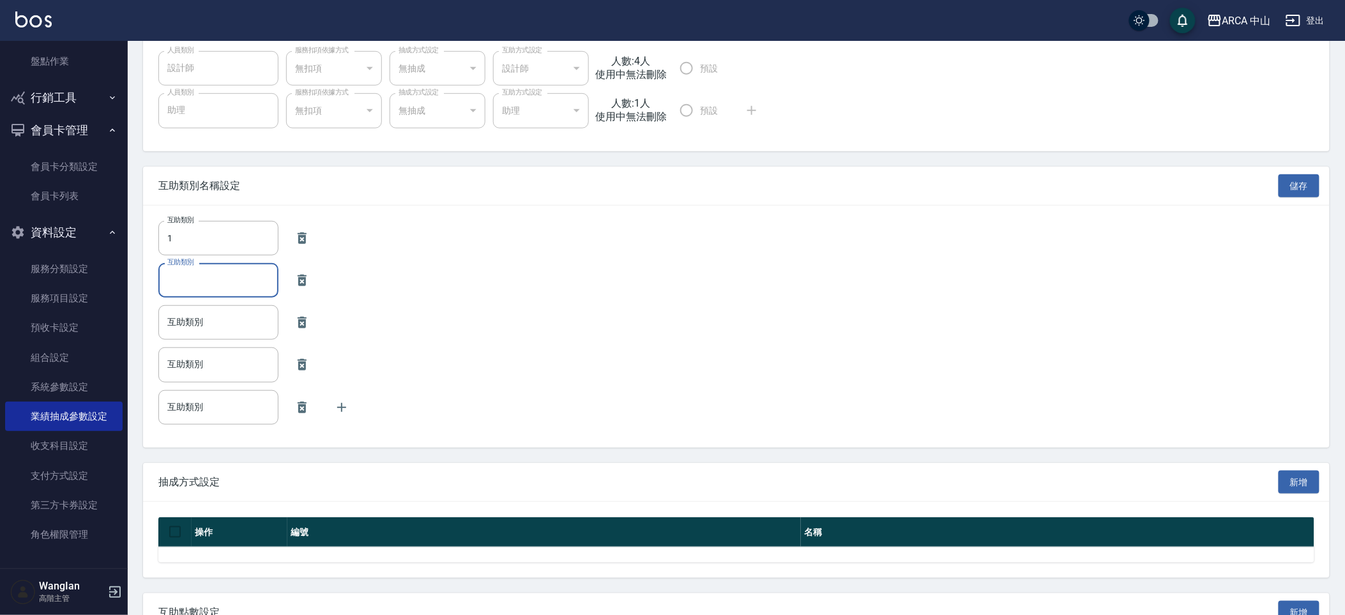
click at [203, 295] on input "互助類別" at bounding box center [218, 280] width 120 height 34
type input "3"
click at [213, 347] on input "互助類別" at bounding box center [218, 364] width 120 height 34
click at [213, 335] on input "互助類別" at bounding box center [218, 322] width 120 height 34
type input "5"
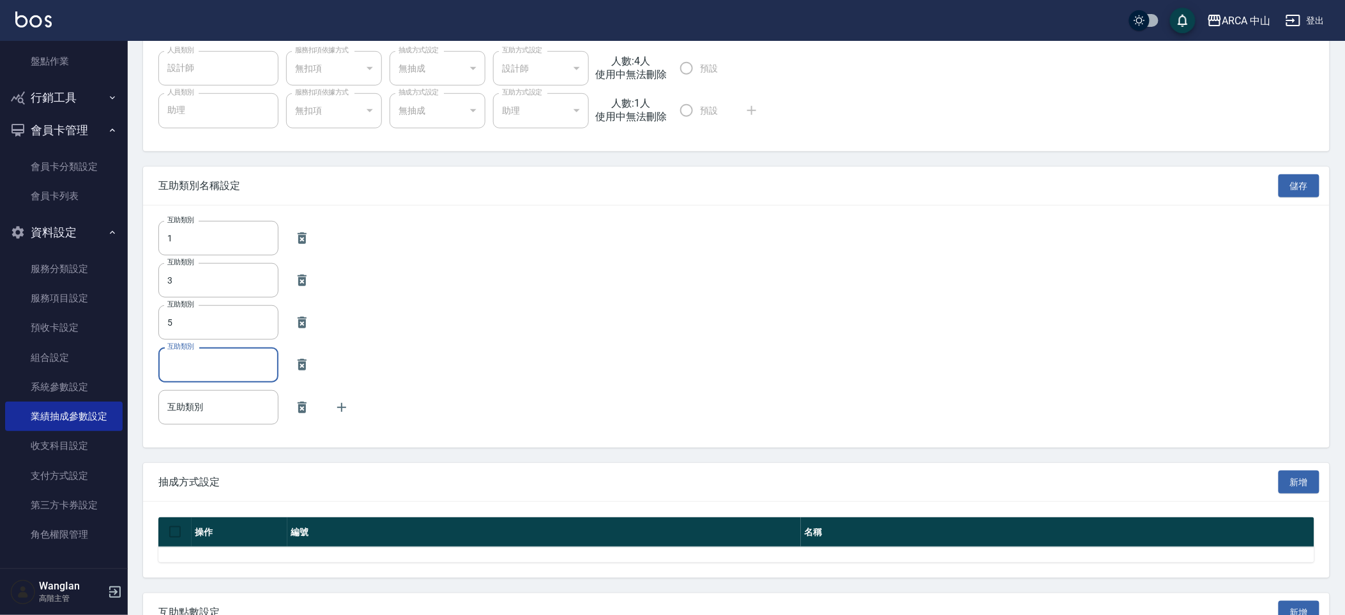
click at [220, 359] on input "互助類別" at bounding box center [218, 364] width 120 height 34
type input "7"
click at [220, 410] on input "互助類別" at bounding box center [218, 407] width 120 height 34
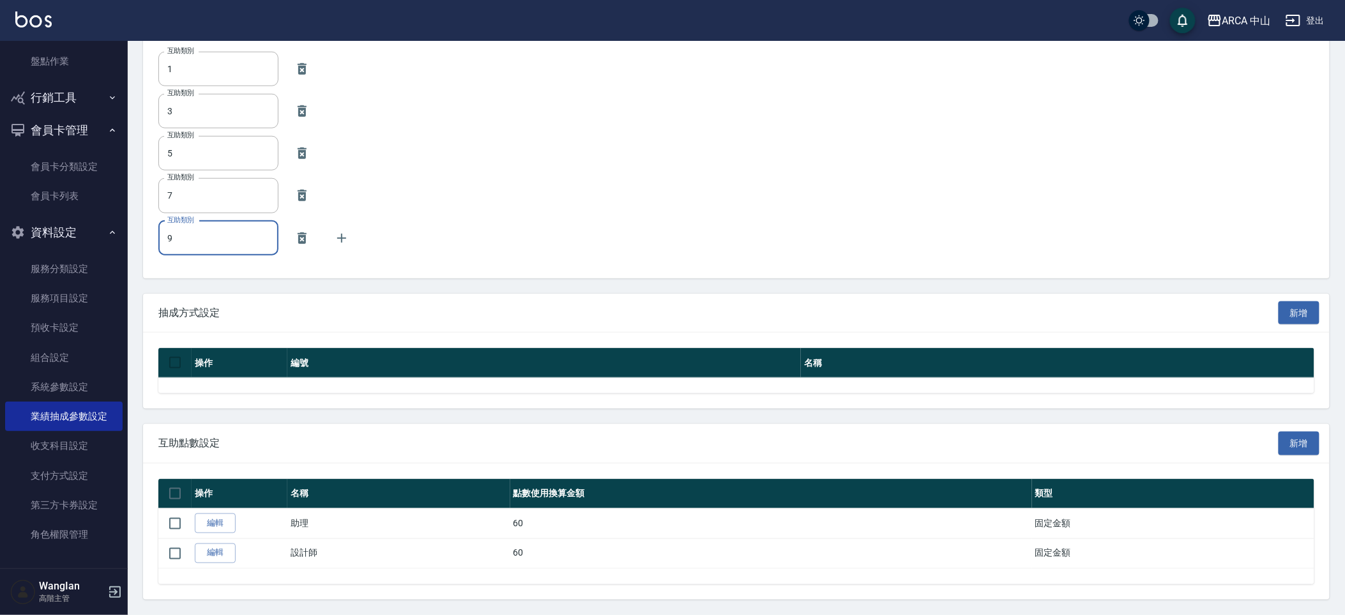
scroll to position [0, 0]
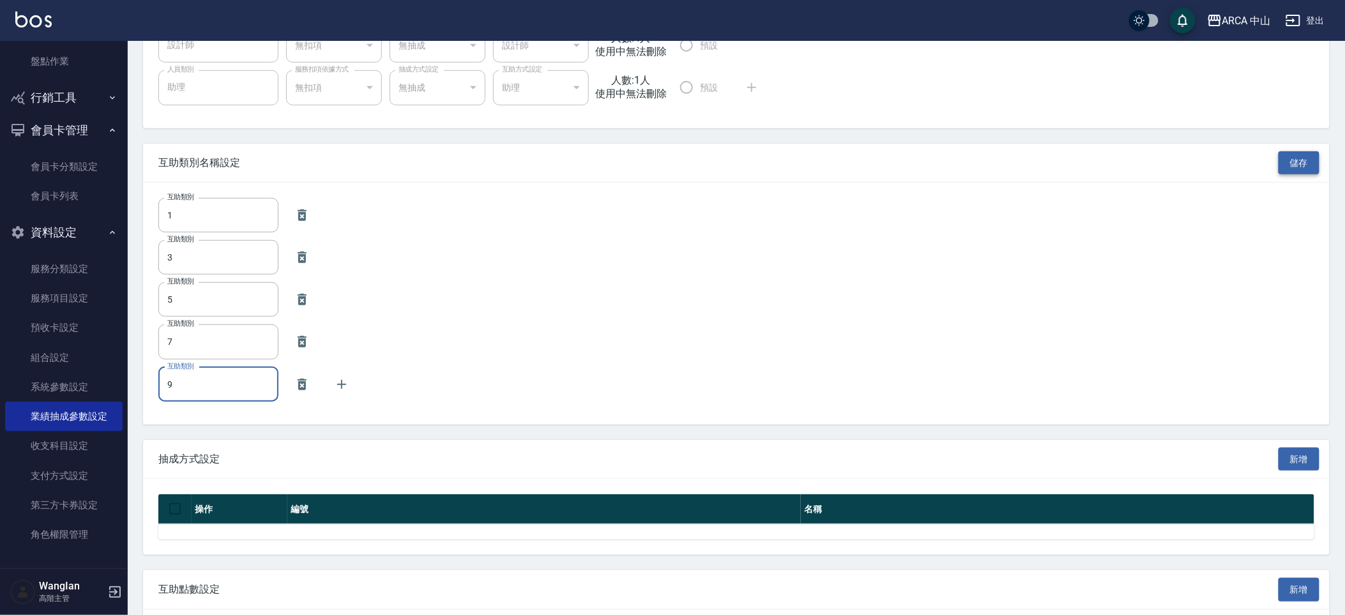
type input "9"
click at [1306, 171] on button "儲存" at bounding box center [1299, 163] width 41 height 24
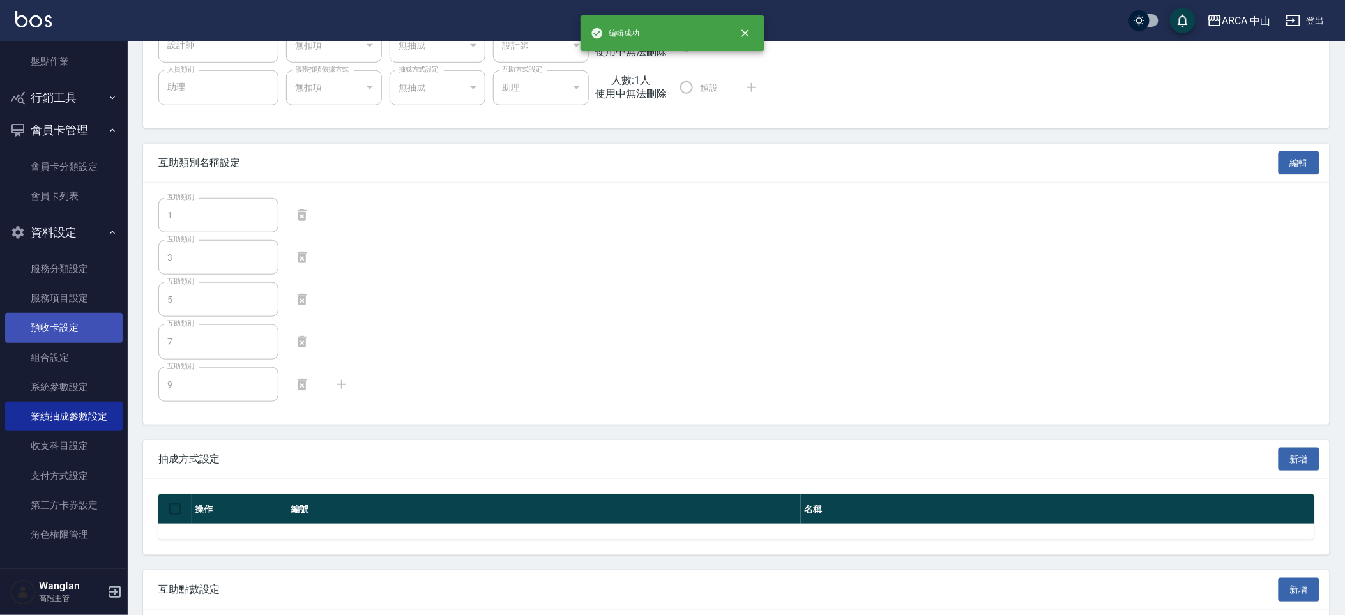
click at [89, 314] on link "預收卡設定" at bounding box center [64, 327] width 118 height 29
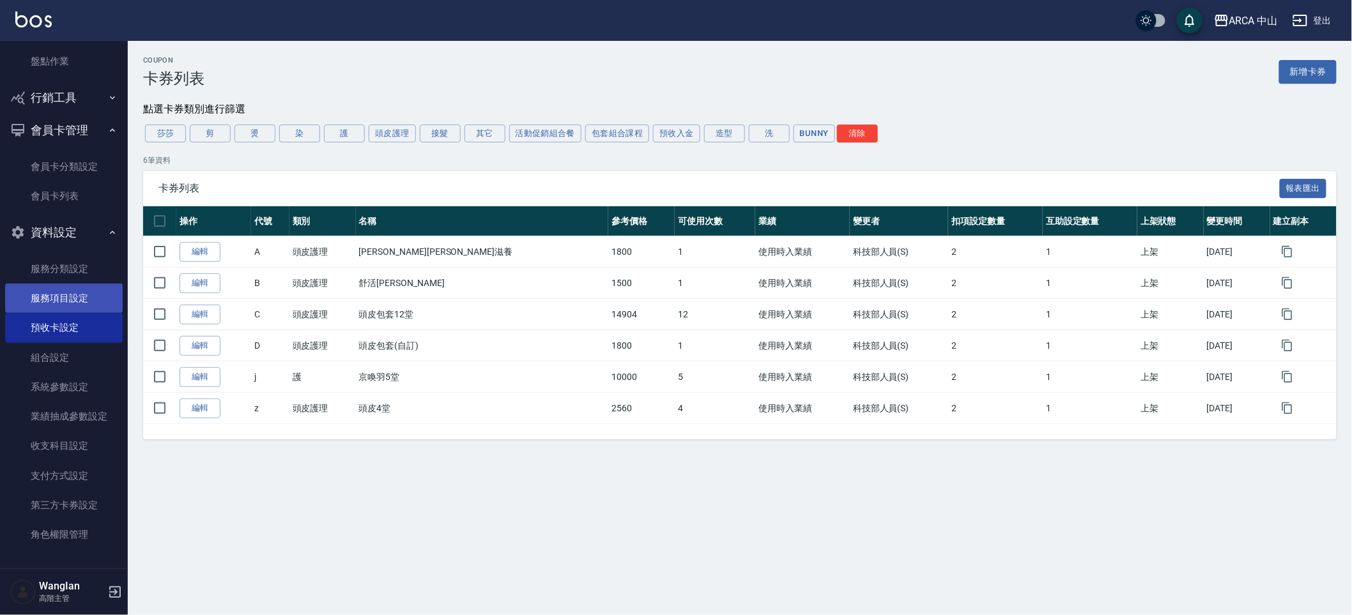
click at [88, 302] on link "服務項目設定" at bounding box center [64, 298] width 118 height 29
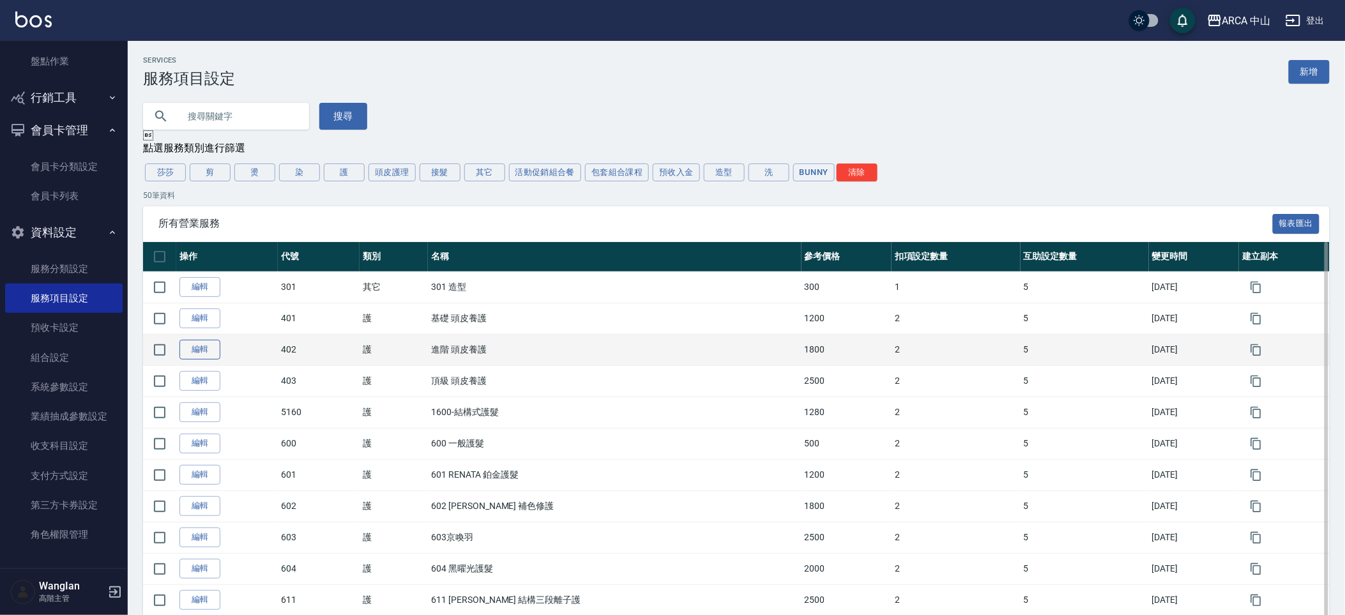
drag, startPoint x: 220, startPoint y: 342, endPoint x: 214, endPoint y: 346, distance: 7.3
click at [220, 342] on td "編輯" at bounding box center [227, 349] width 102 height 31
click at [213, 347] on link "編輯" at bounding box center [199, 350] width 41 height 20
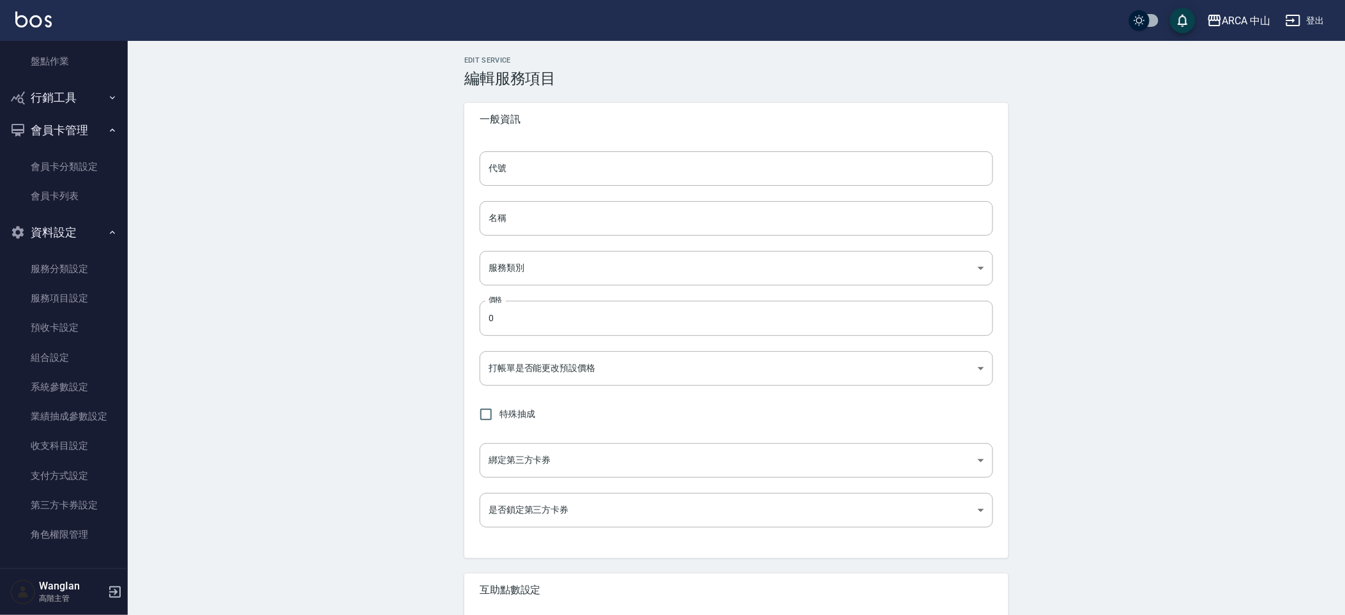
type input "402"
type input "進階 頭皮養護"
type input "62b87afc-db31-4c04-a44f-9904132a3c4d"
type input "1800"
type input "FALSE"
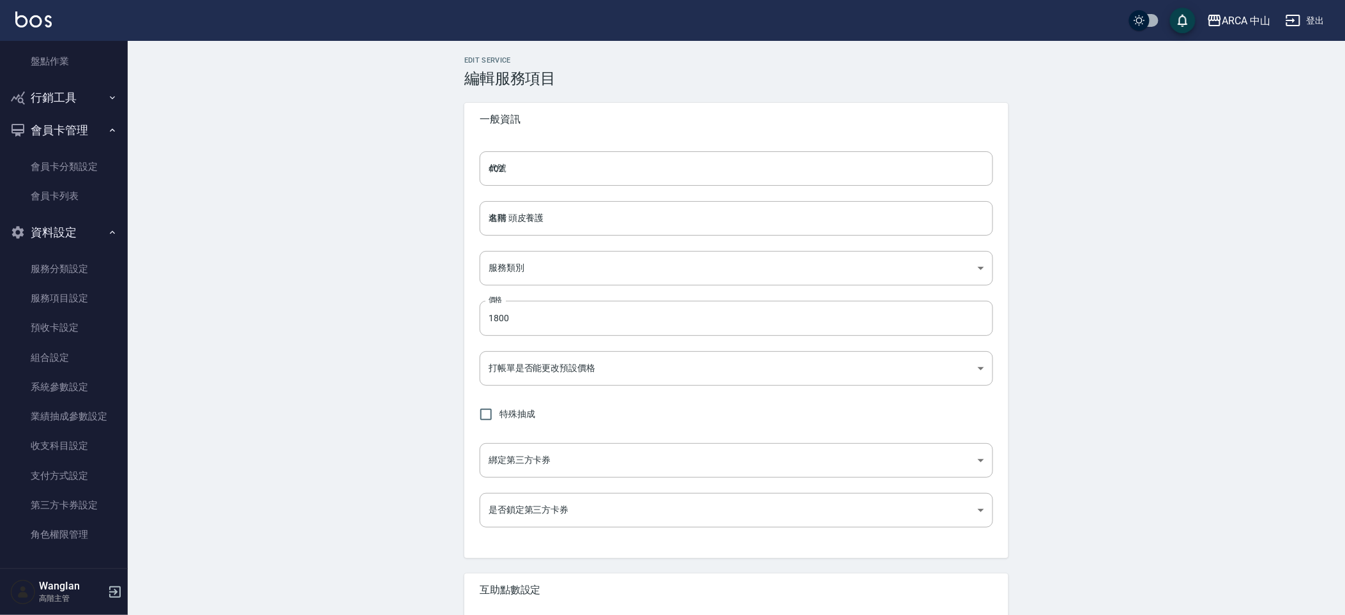
type input "none"
type input "UNSET"
type input "onSalary"
type input "洗"
type input "1"
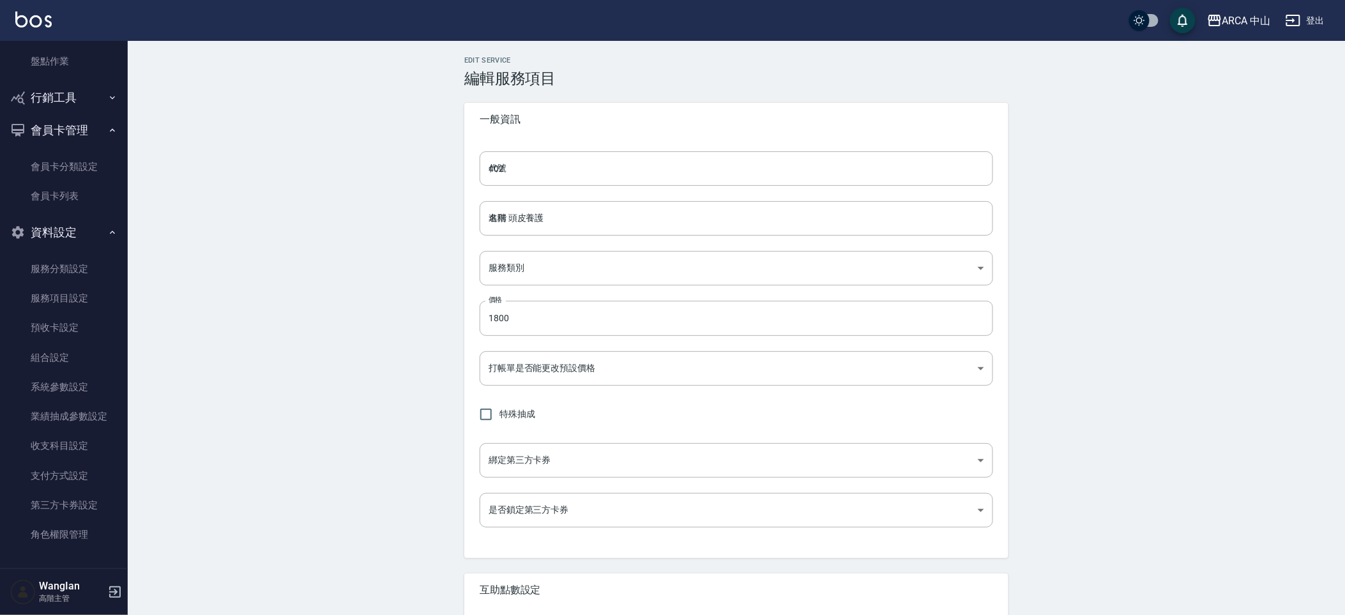
type input "業績%數"
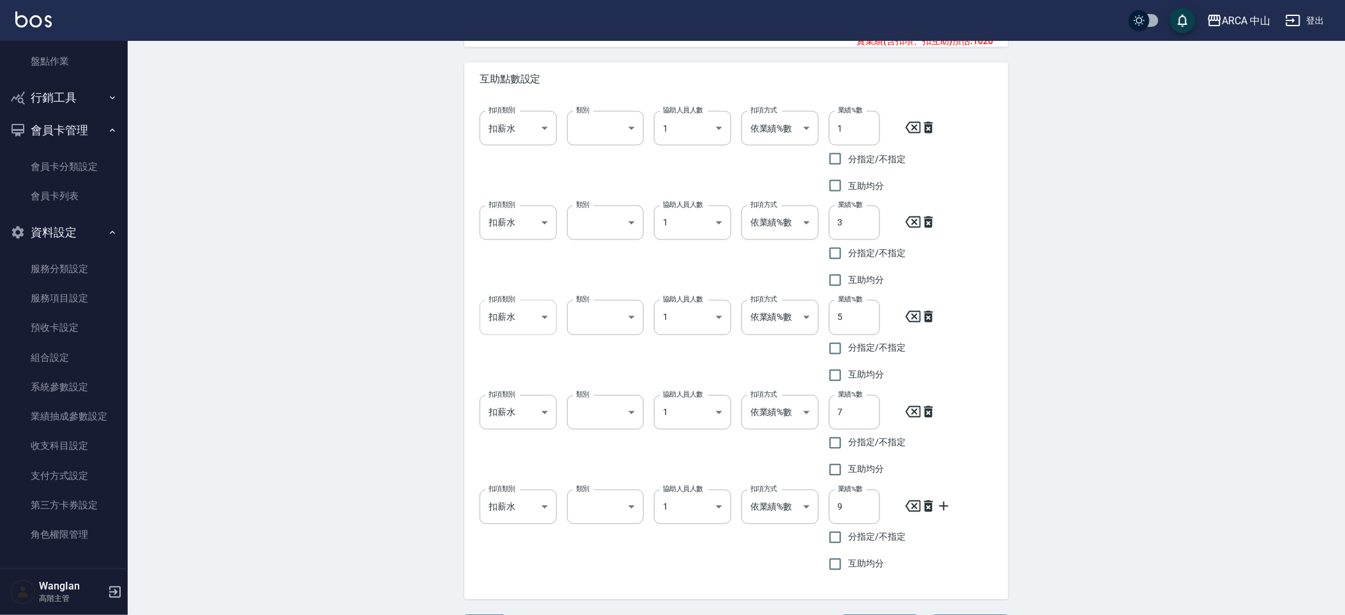
scroll to position [768, 0]
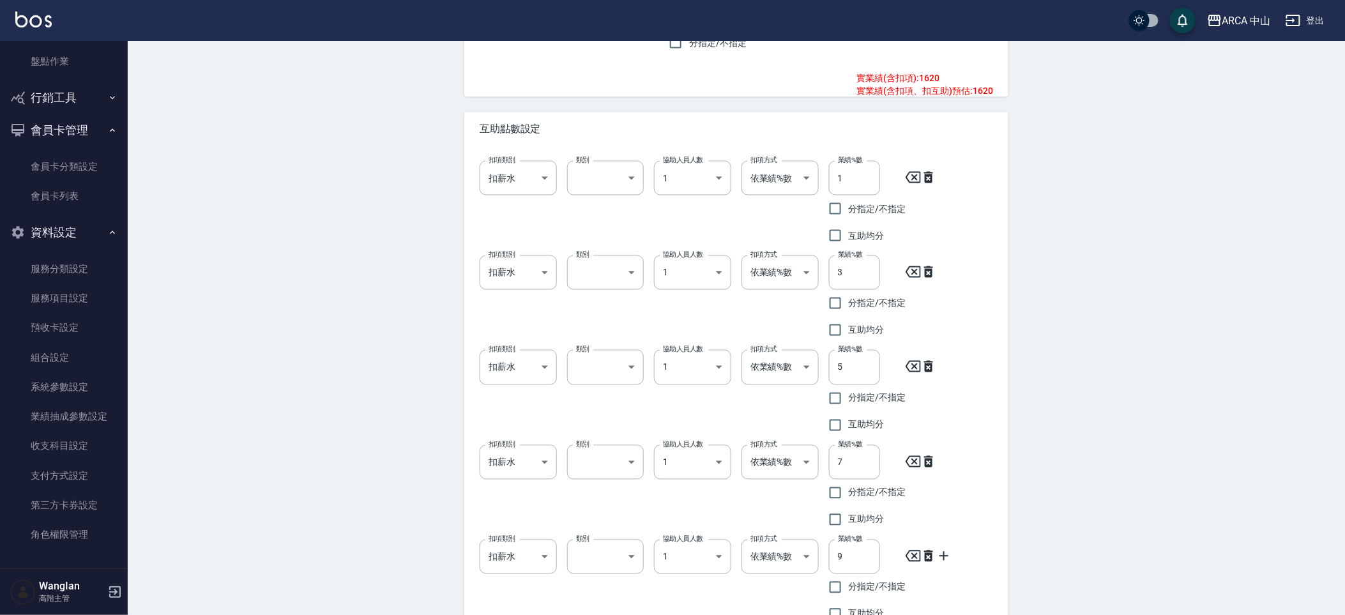
click at [629, 159] on div "類別 ​ 洗 類別" at bounding box center [601, 200] width 88 height 98
click at [356, 302] on div at bounding box center [676, 307] width 1352 height 615
click at [79, 264] on link "服務分類設定" at bounding box center [64, 268] width 118 height 29
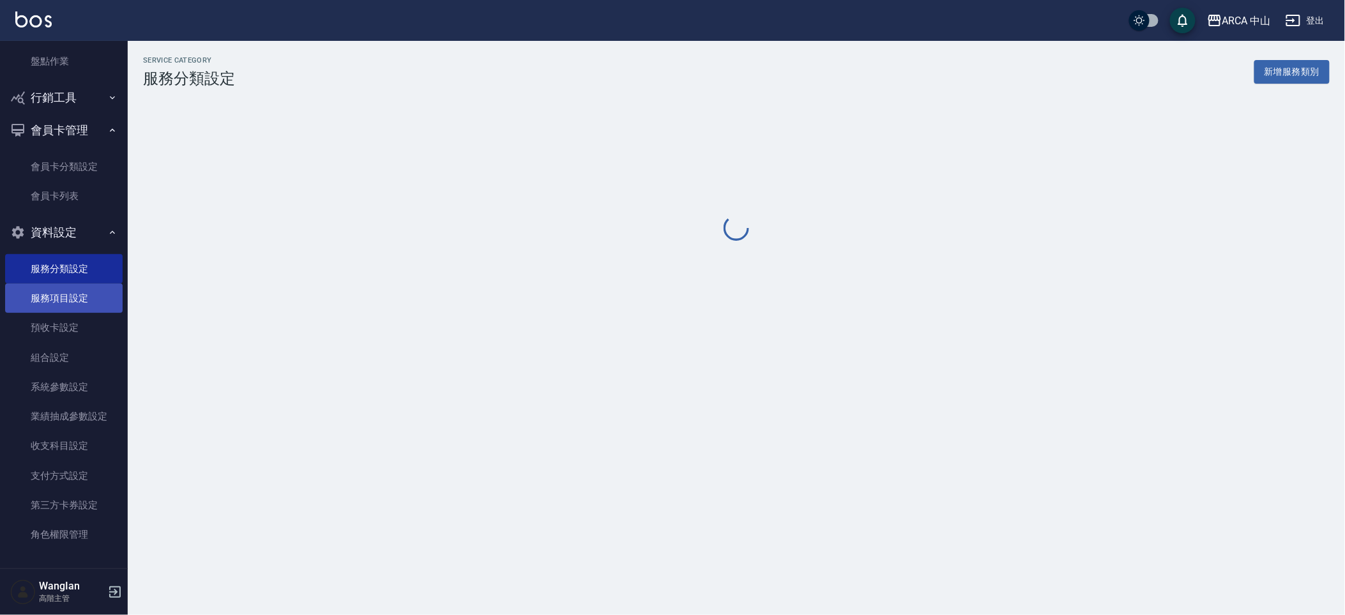
click at [77, 286] on link "服務項目設定" at bounding box center [64, 298] width 118 height 29
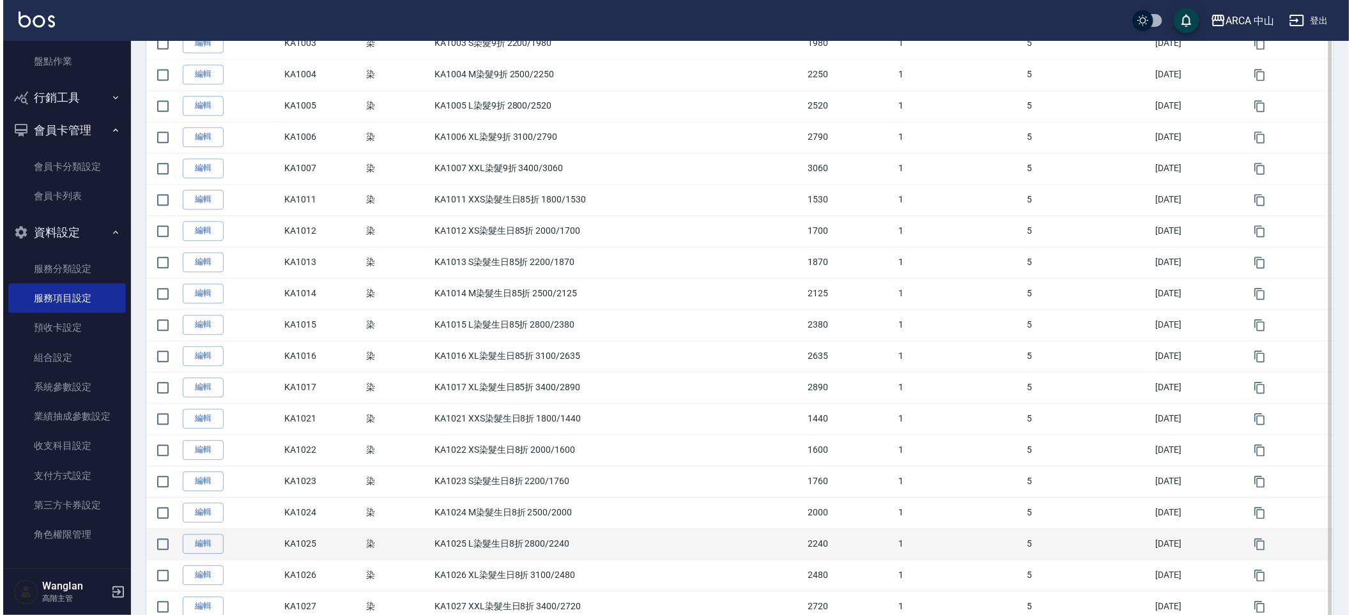
scroll to position [1286, 0]
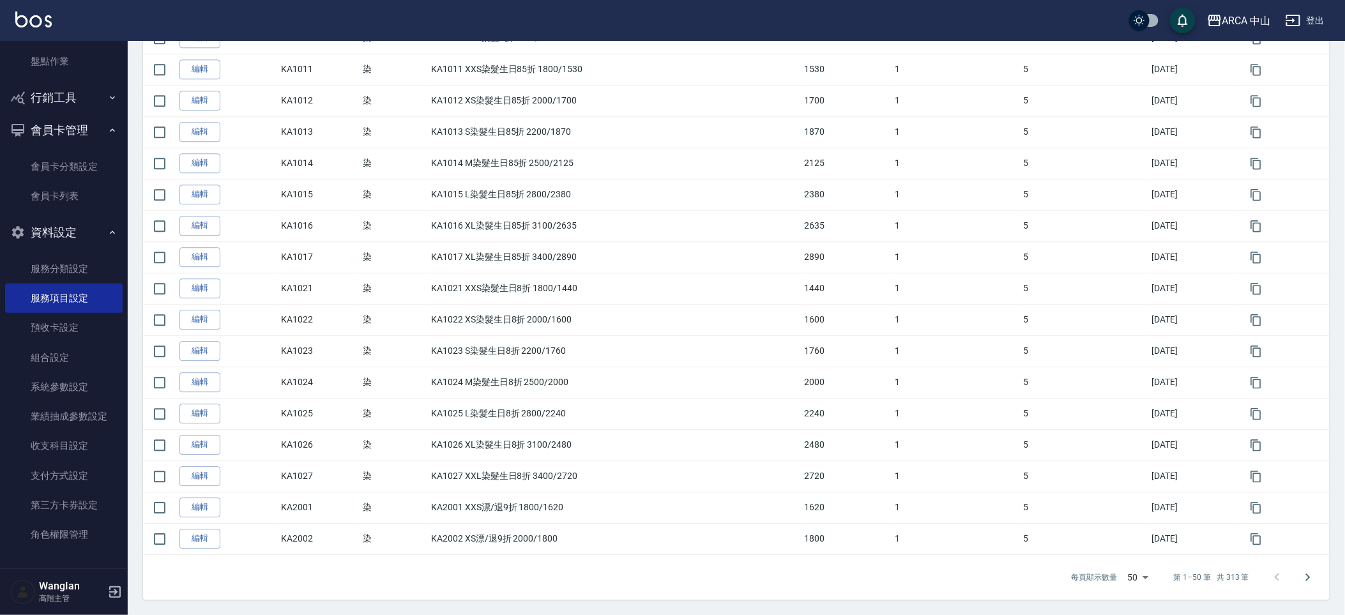
click at [1117, 581] on p "每頁顯示數量" at bounding box center [1095, 577] width 46 height 11
click at [1130, 586] on li "1000" at bounding box center [1140, 589] width 41 height 21
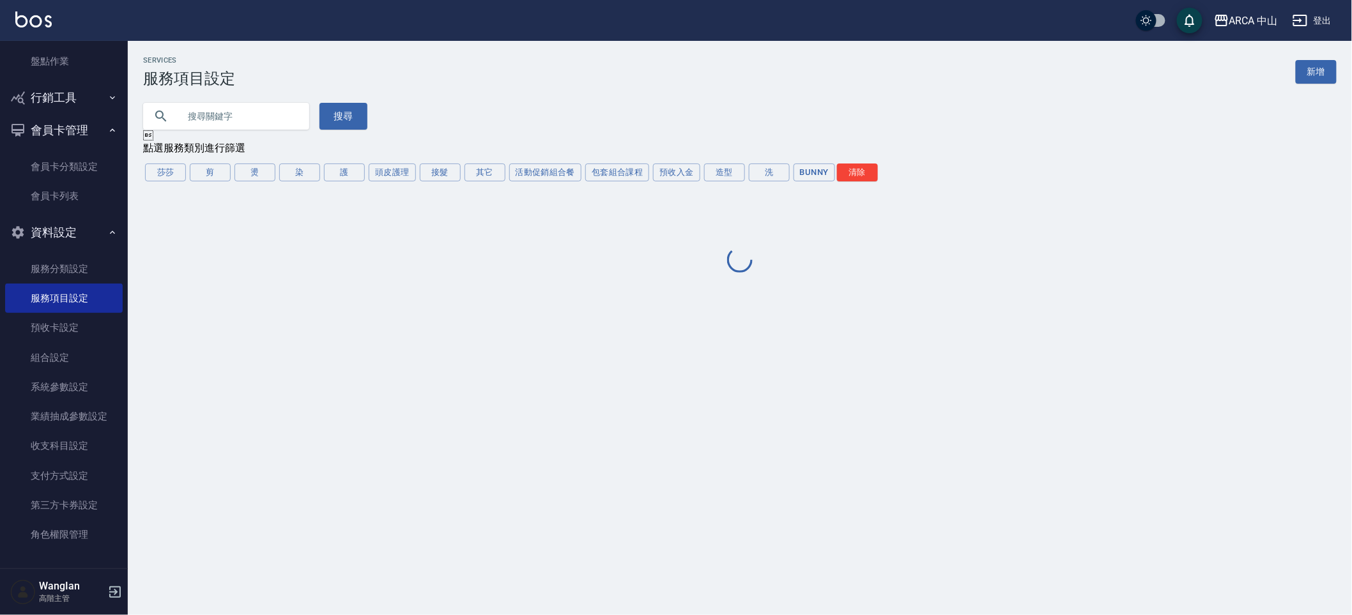
scroll to position [0, 0]
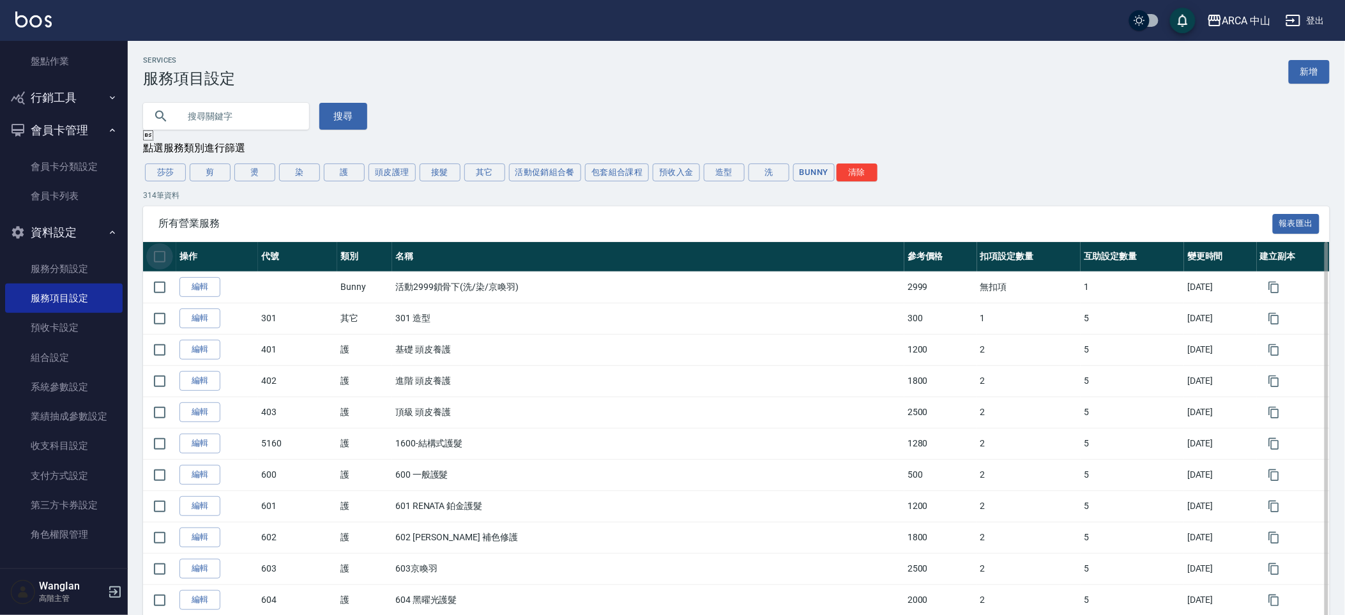
click at [159, 259] on input "checkbox" at bounding box center [159, 256] width 27 height 27
checkbox input "true"
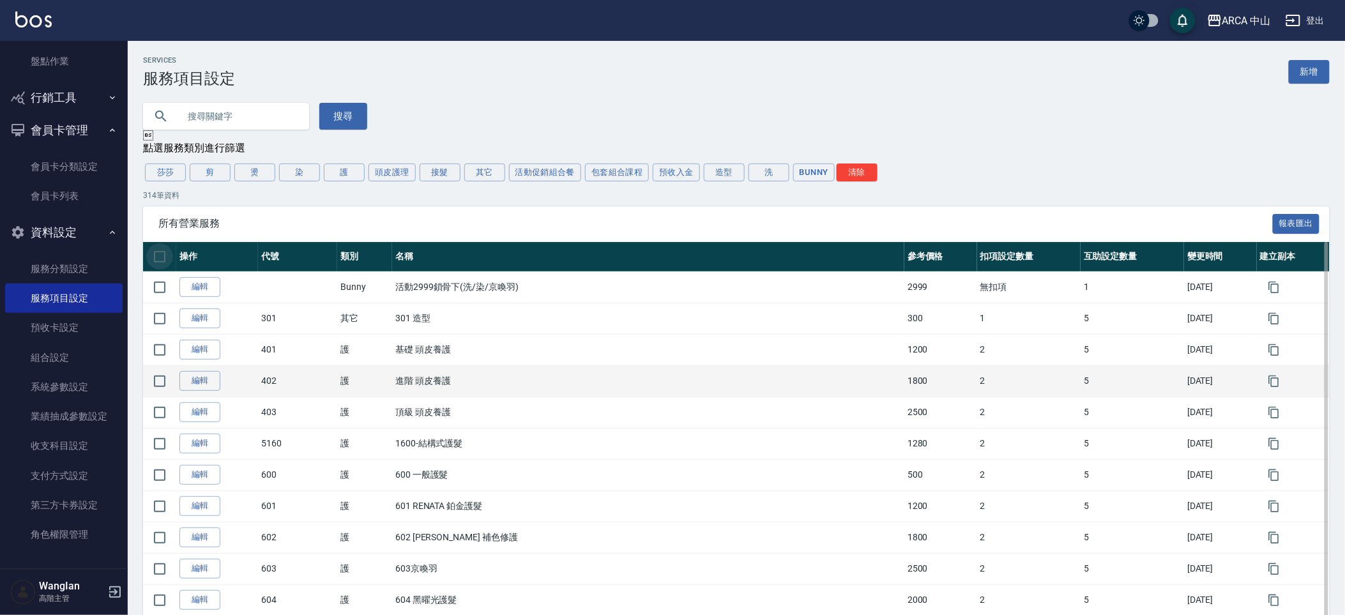
checkbox input "true"
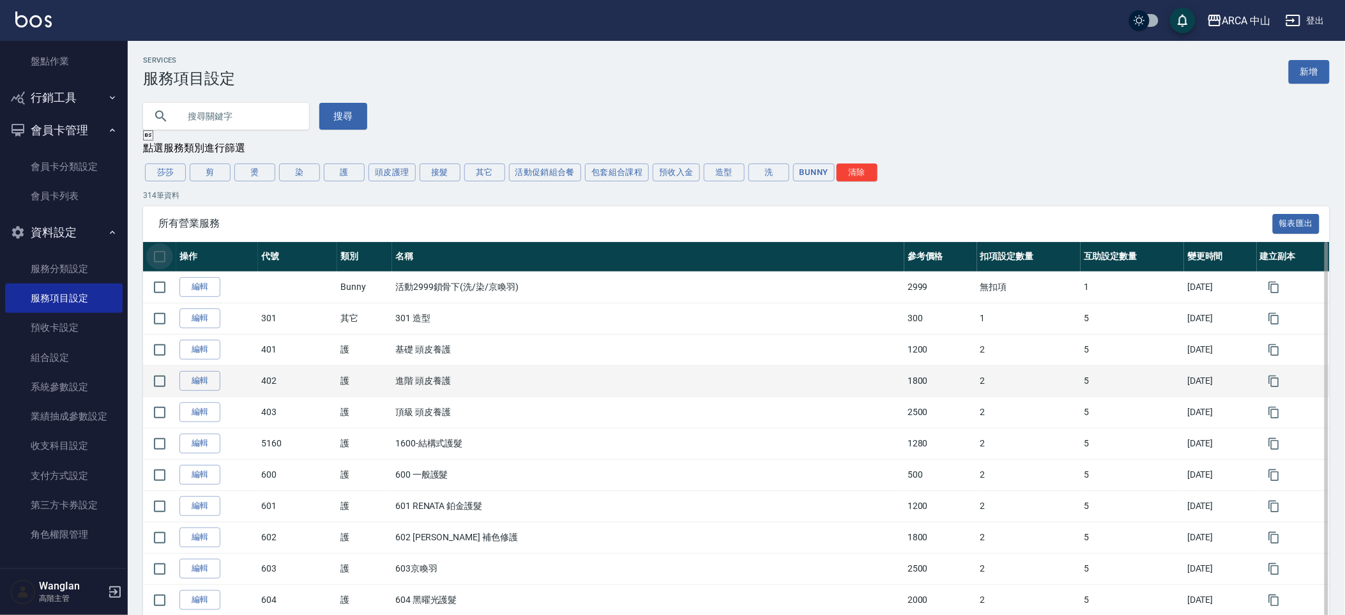
checkbox input "true"
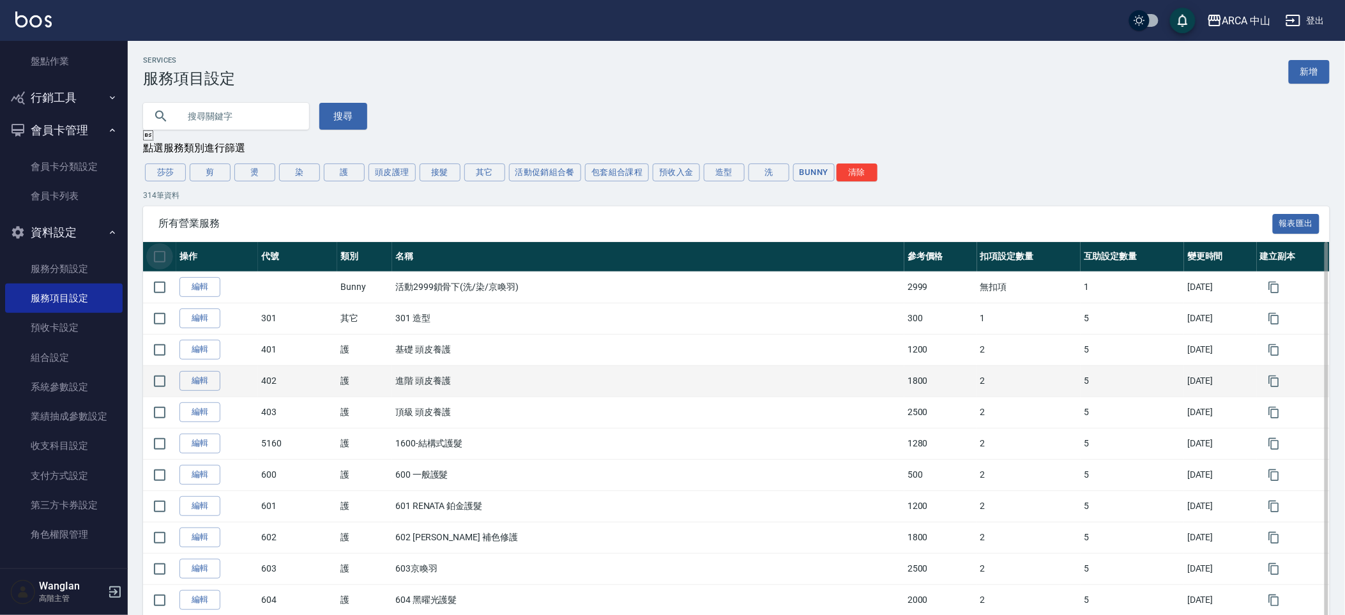
checkbox input "true"
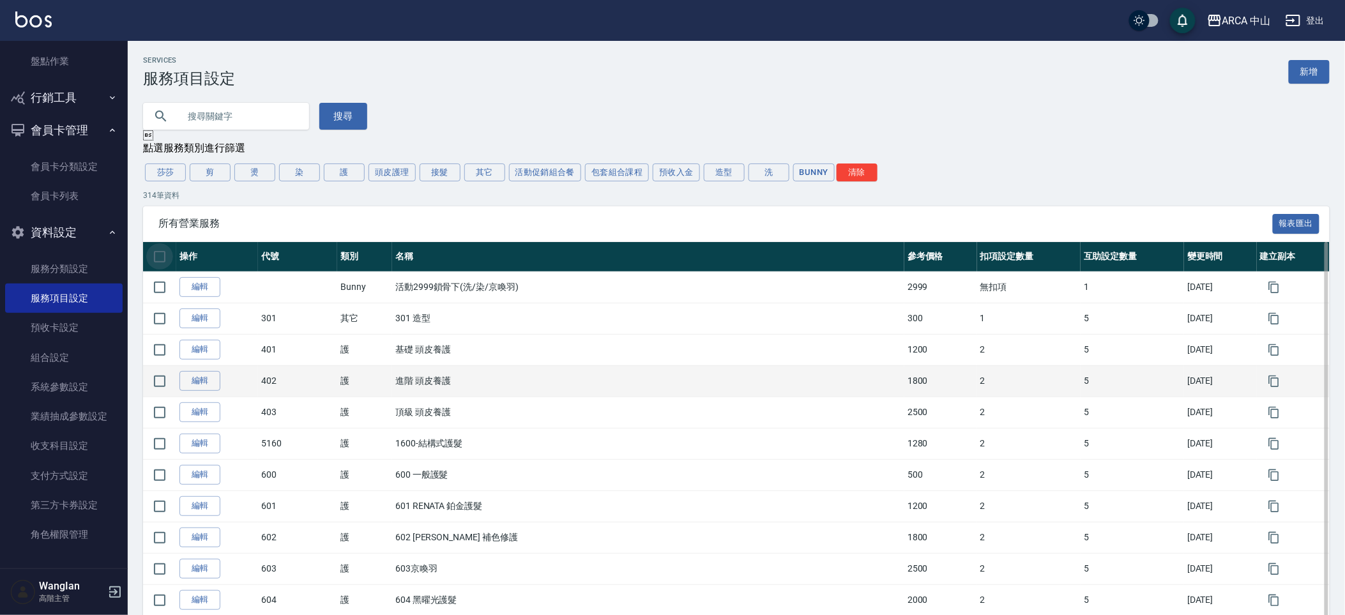
checkbox input "true"
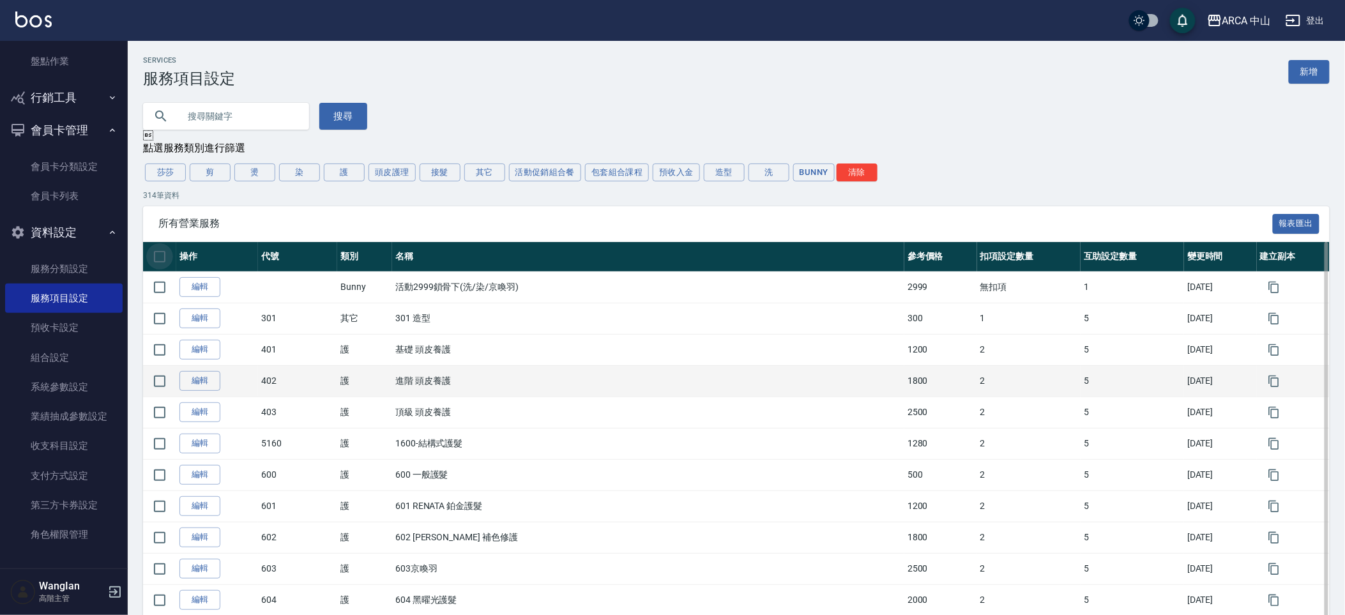
checkbox input "true"
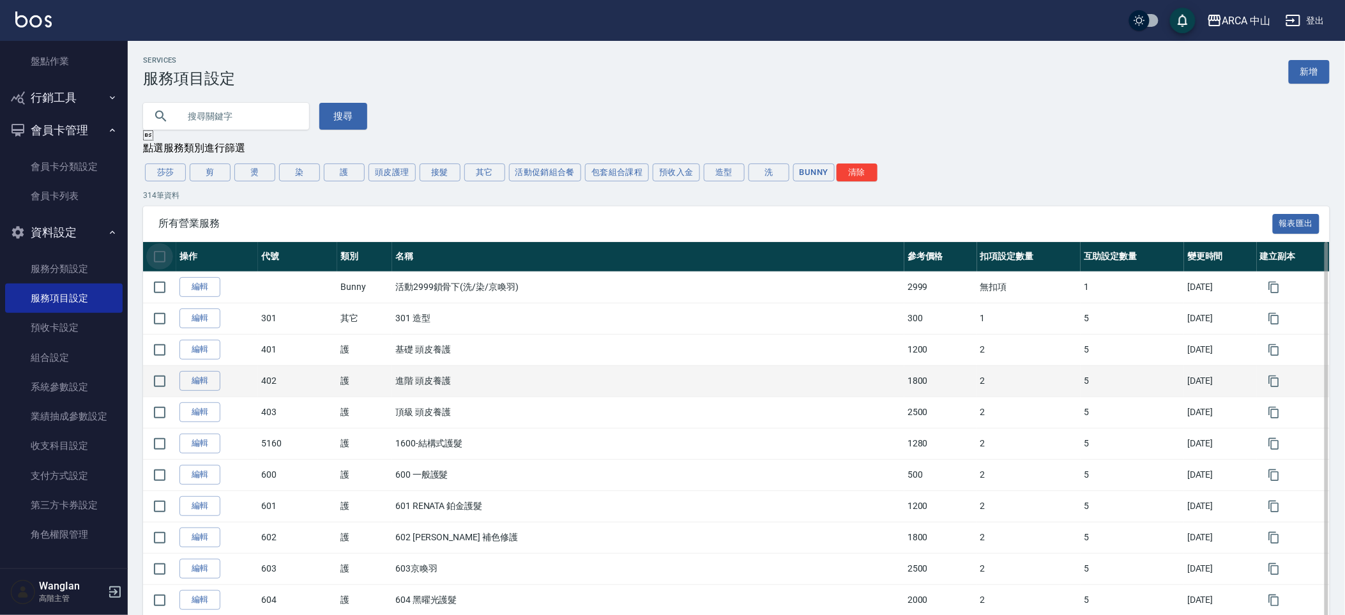
checkbox input "true"
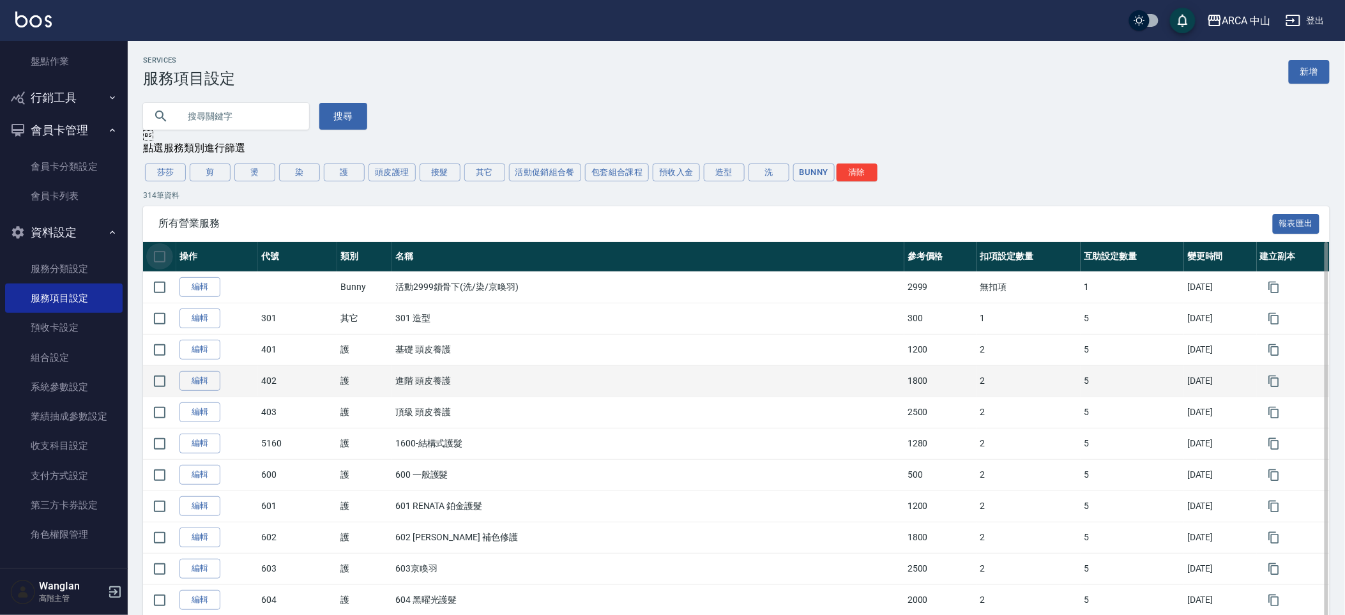
checkbox input "true"
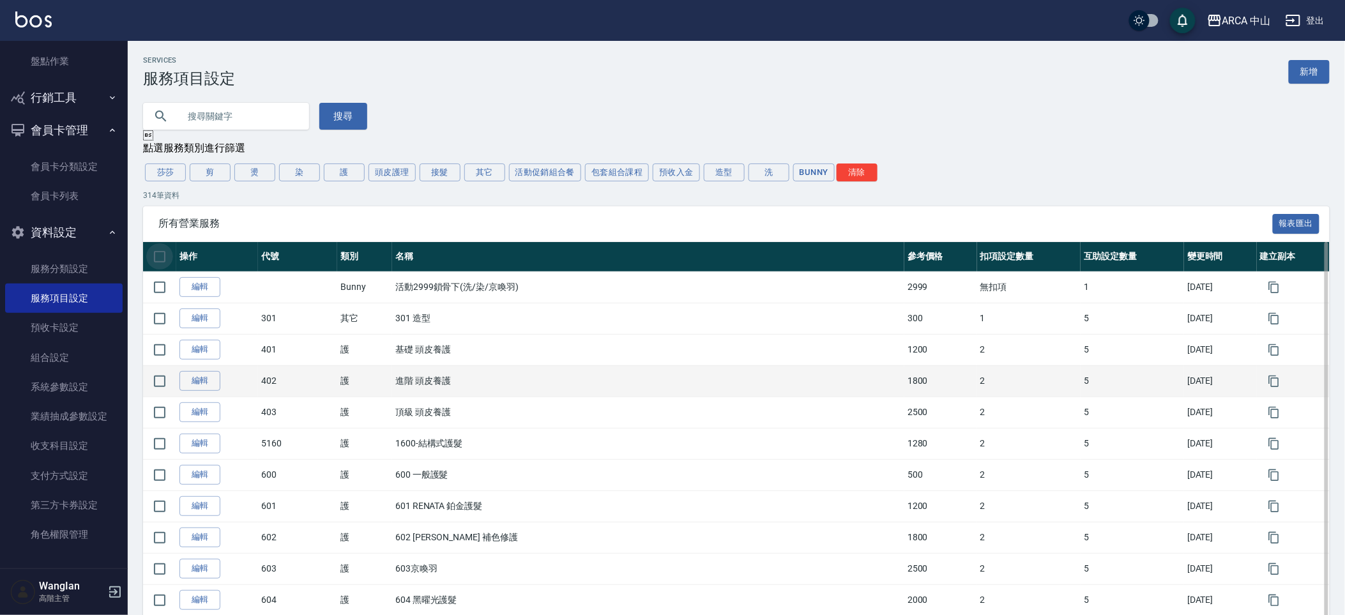
checkbox input "true"
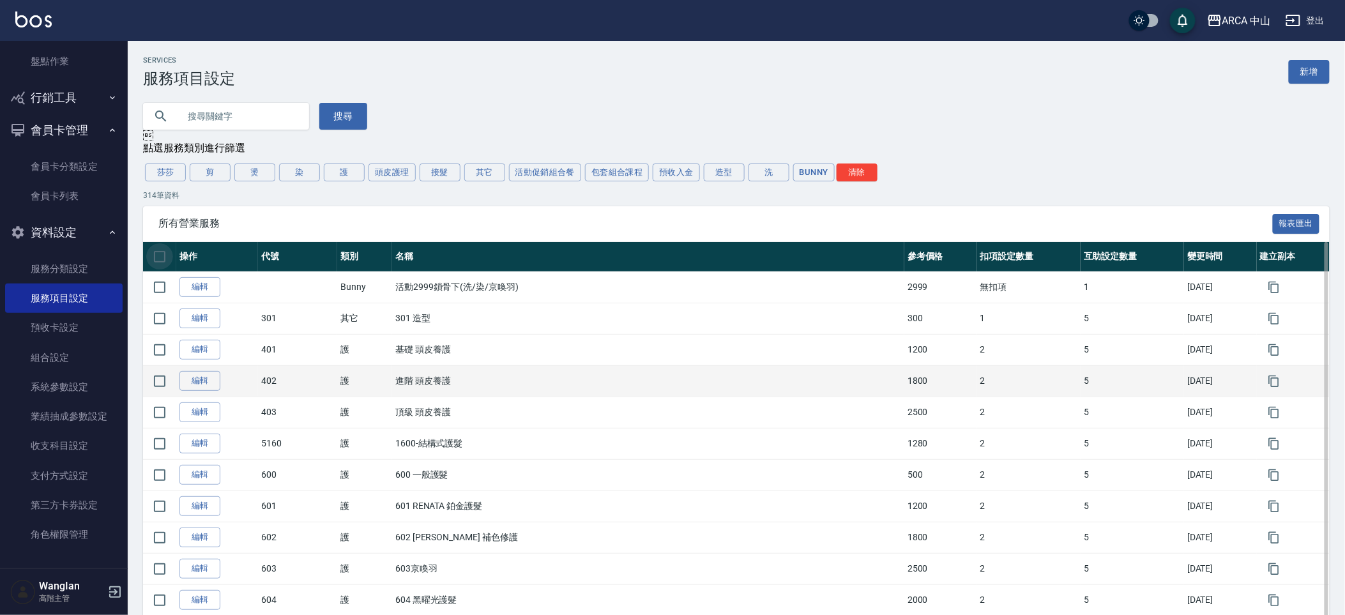
checkbox input "true"
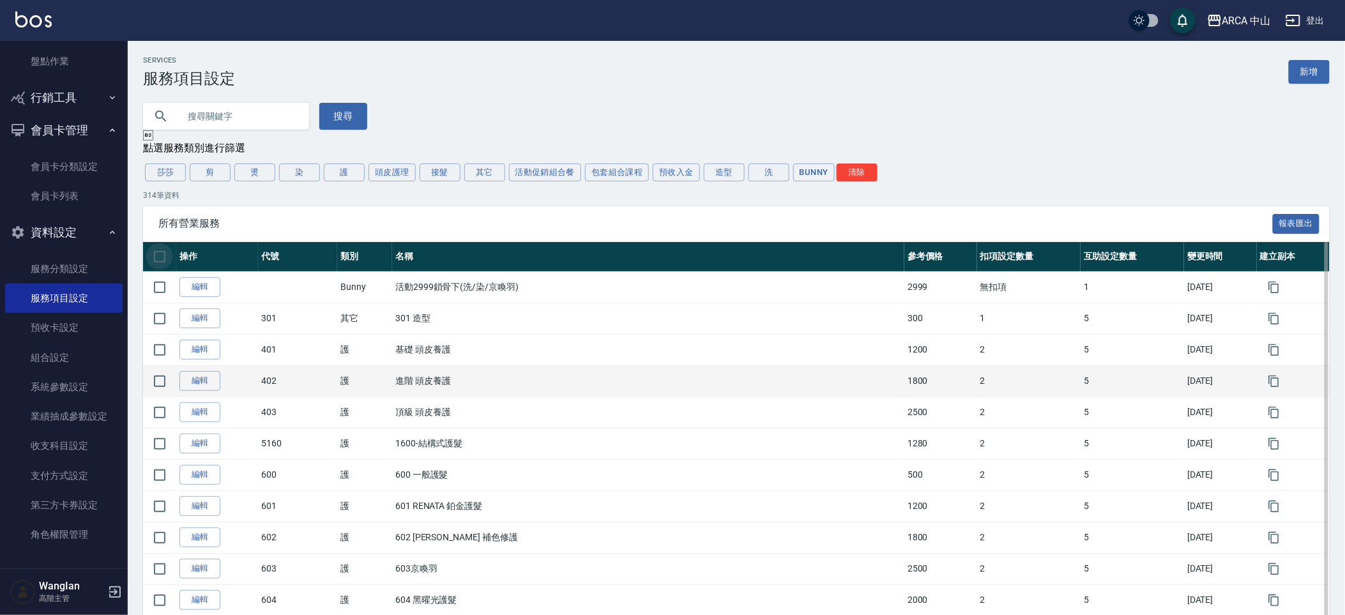
checkbox input "true"
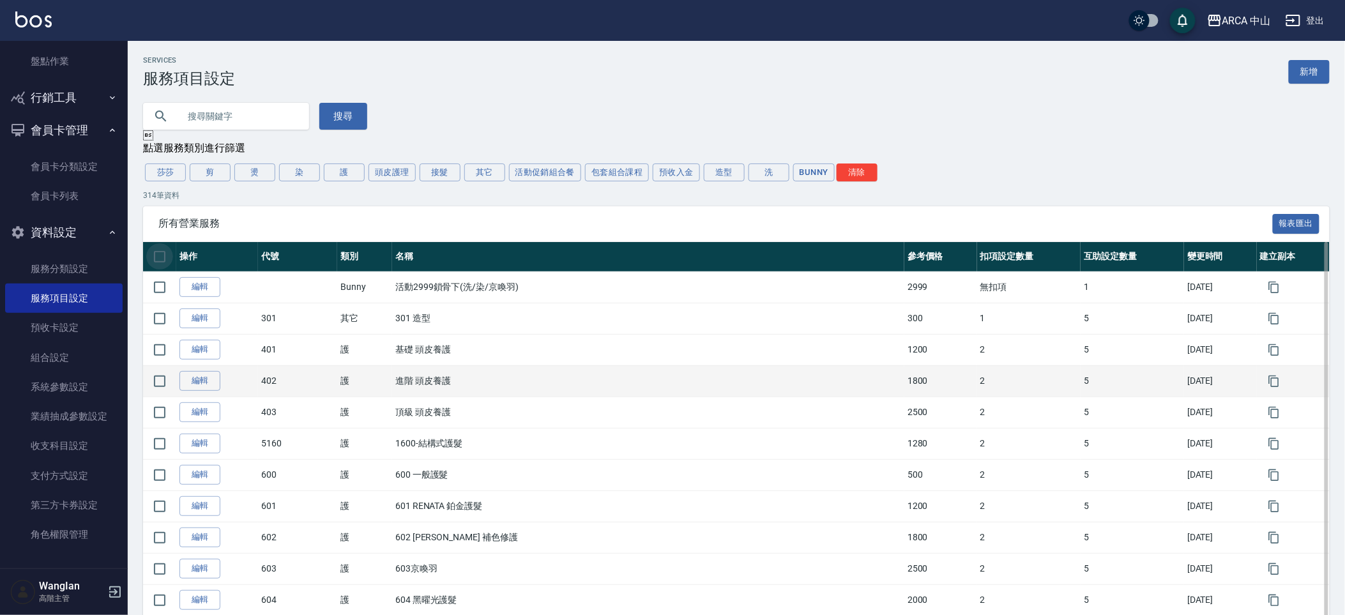
checkbox input "true"
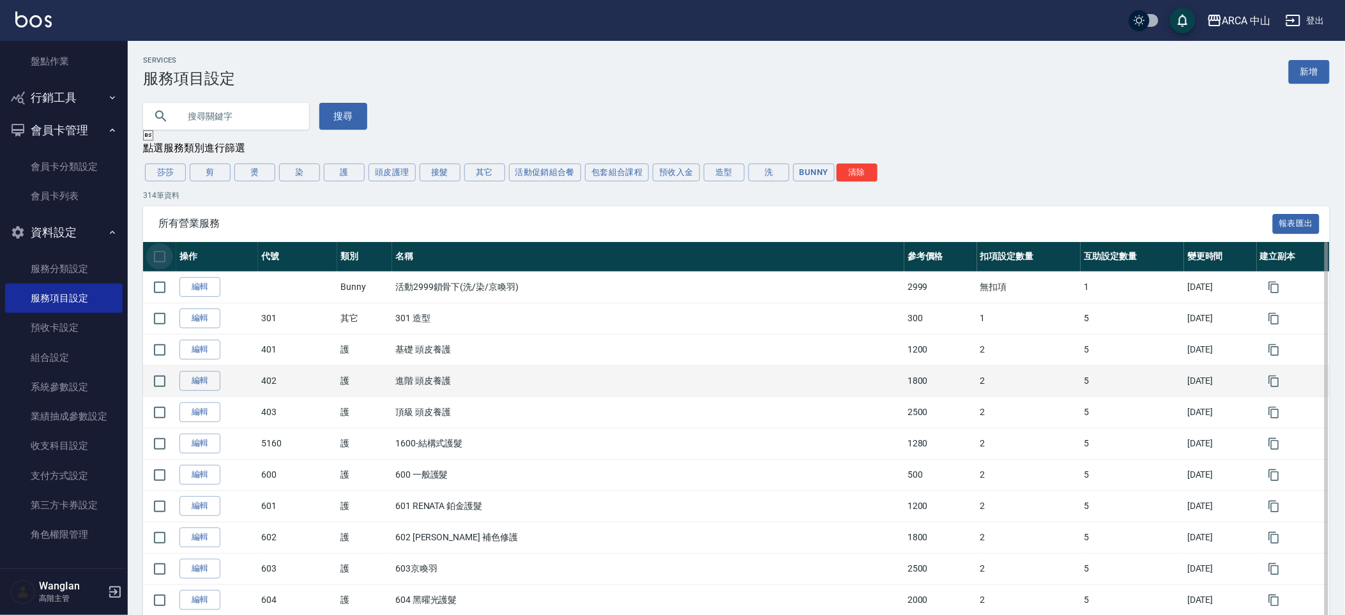
checkbox input "true"
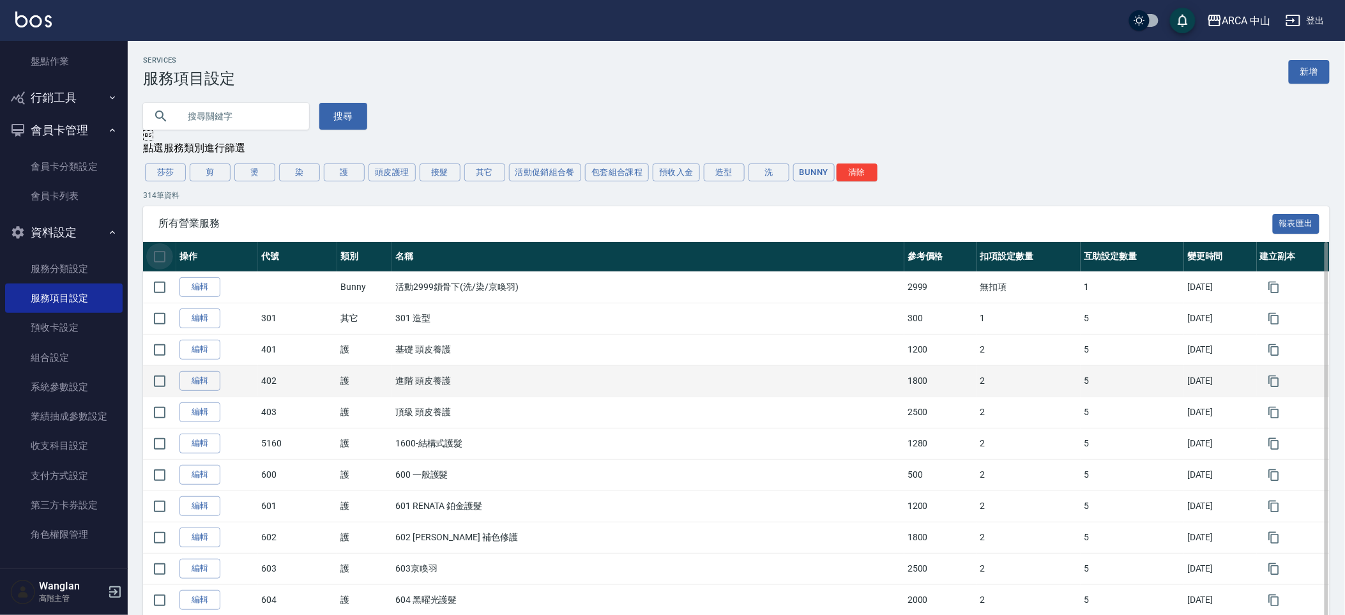
checkbox input "true"
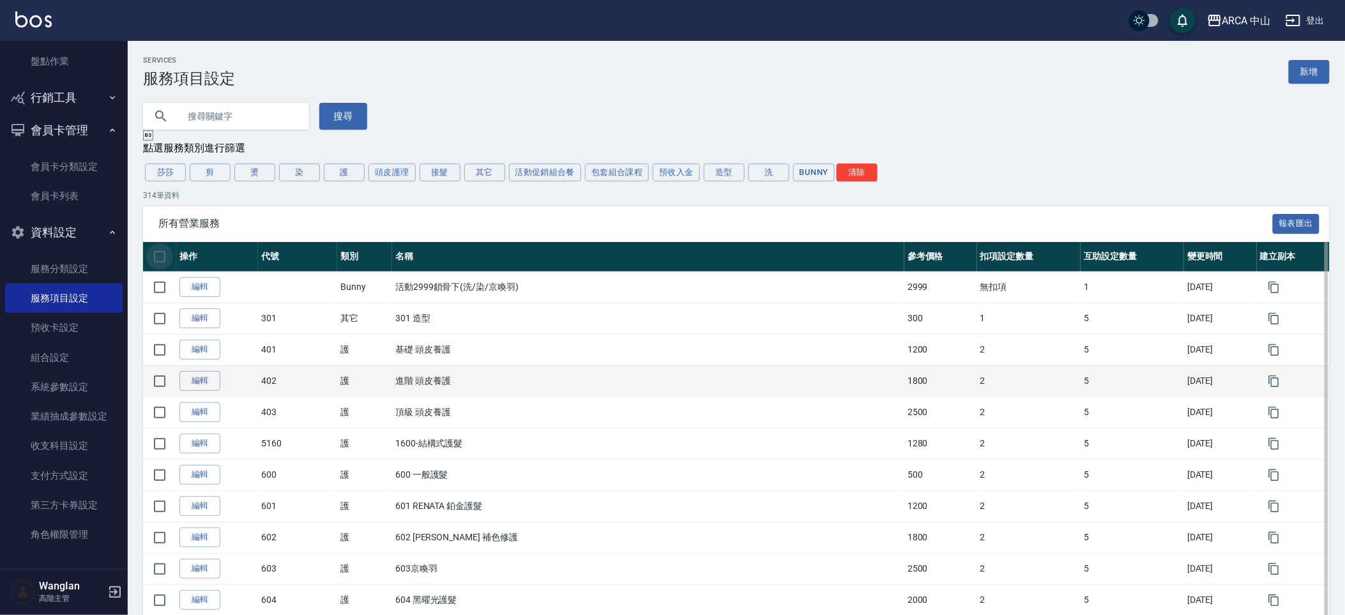
checkbox input "true"
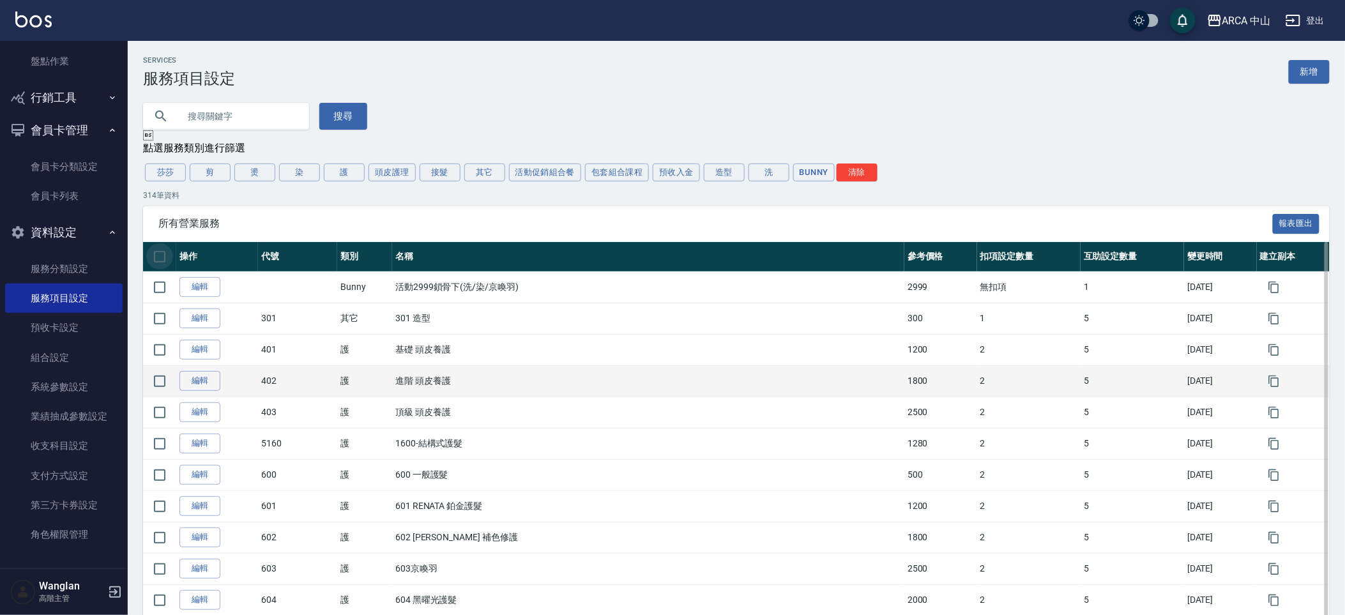
checkbox input "true"
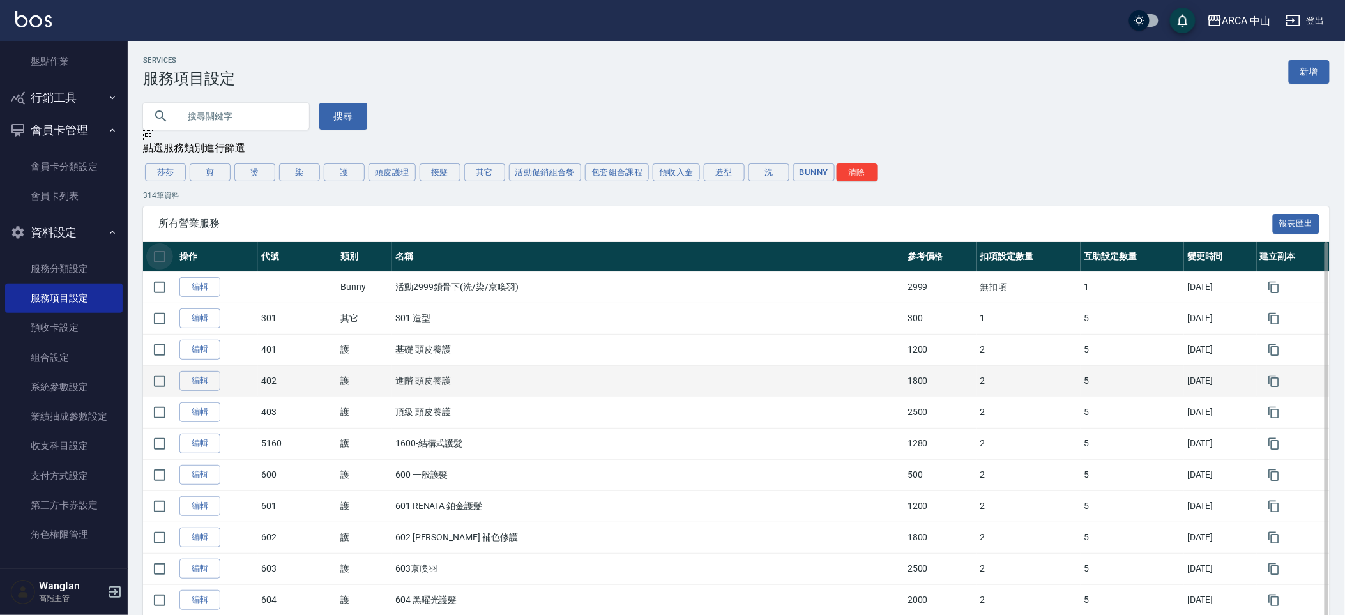
checkbox input "true"
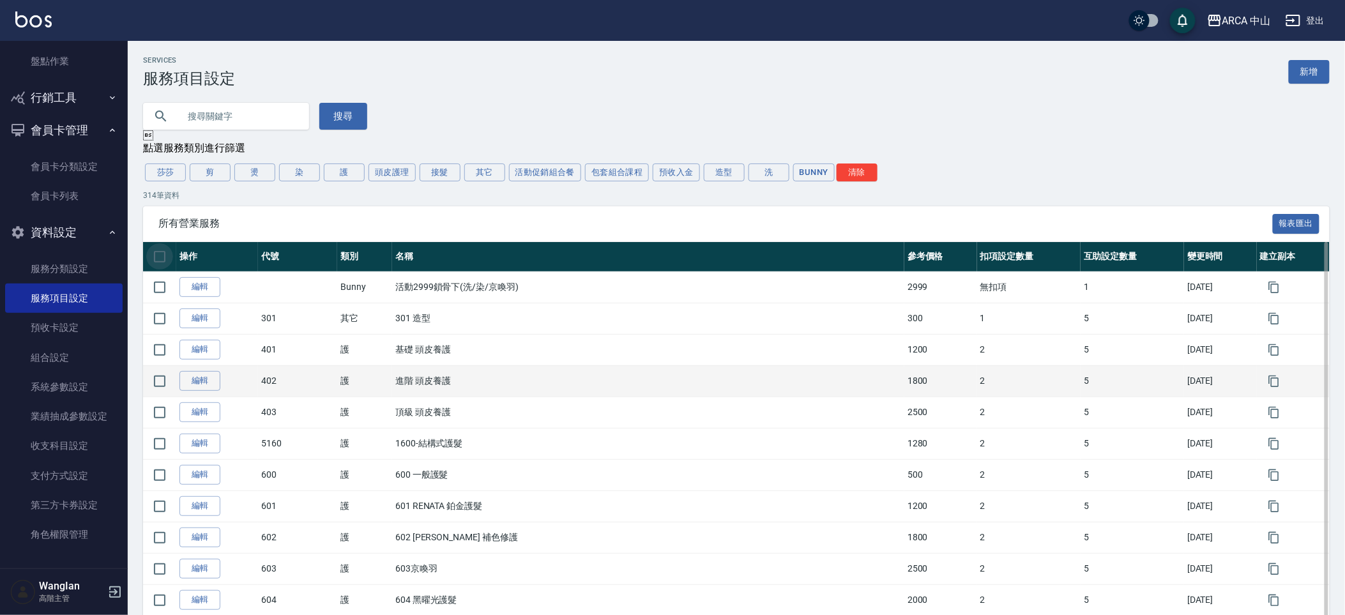
checkbox input "true"
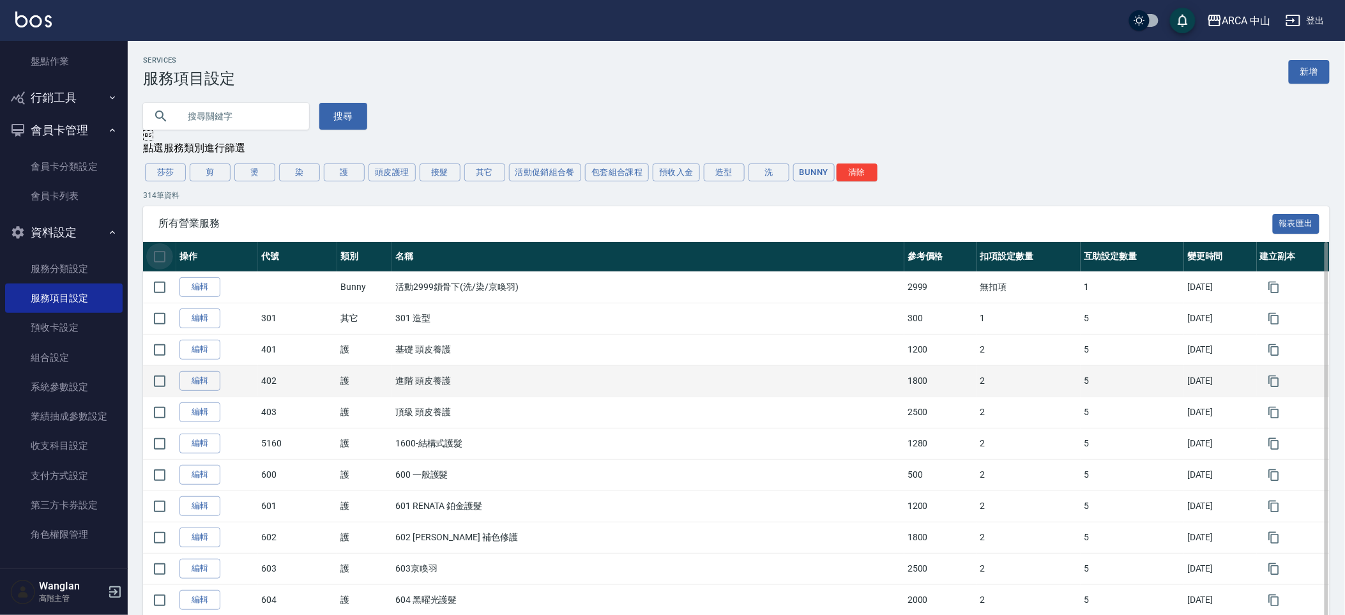
checkbox input "true"
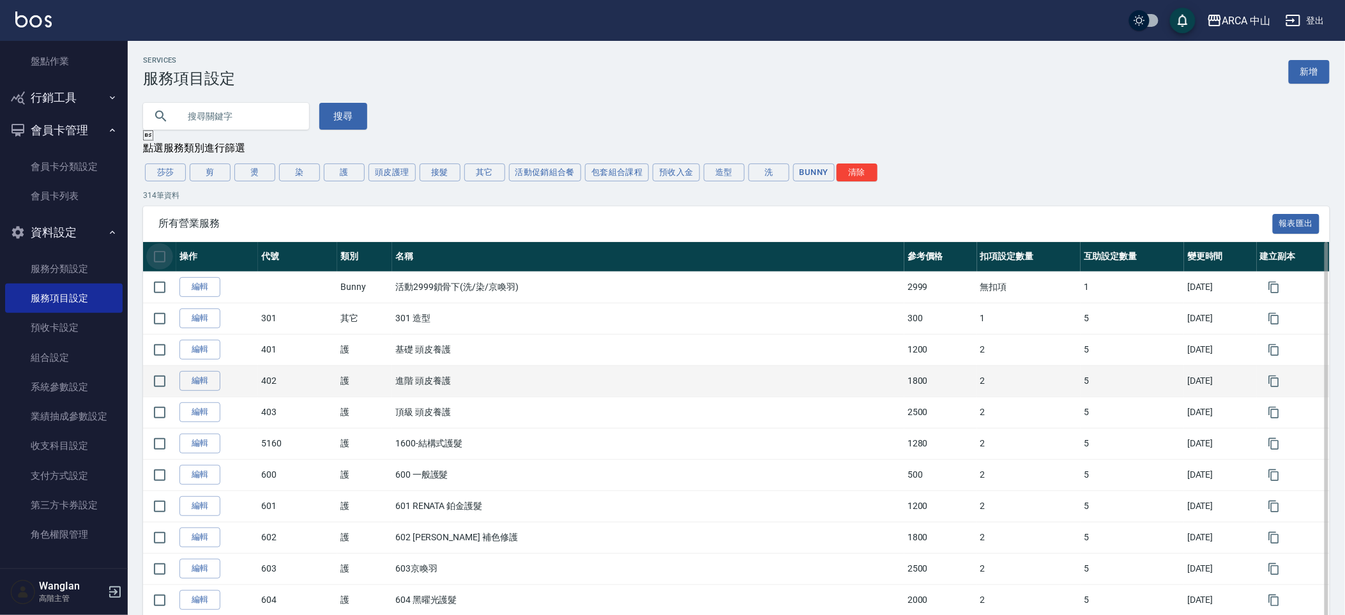
checkbox input "true"
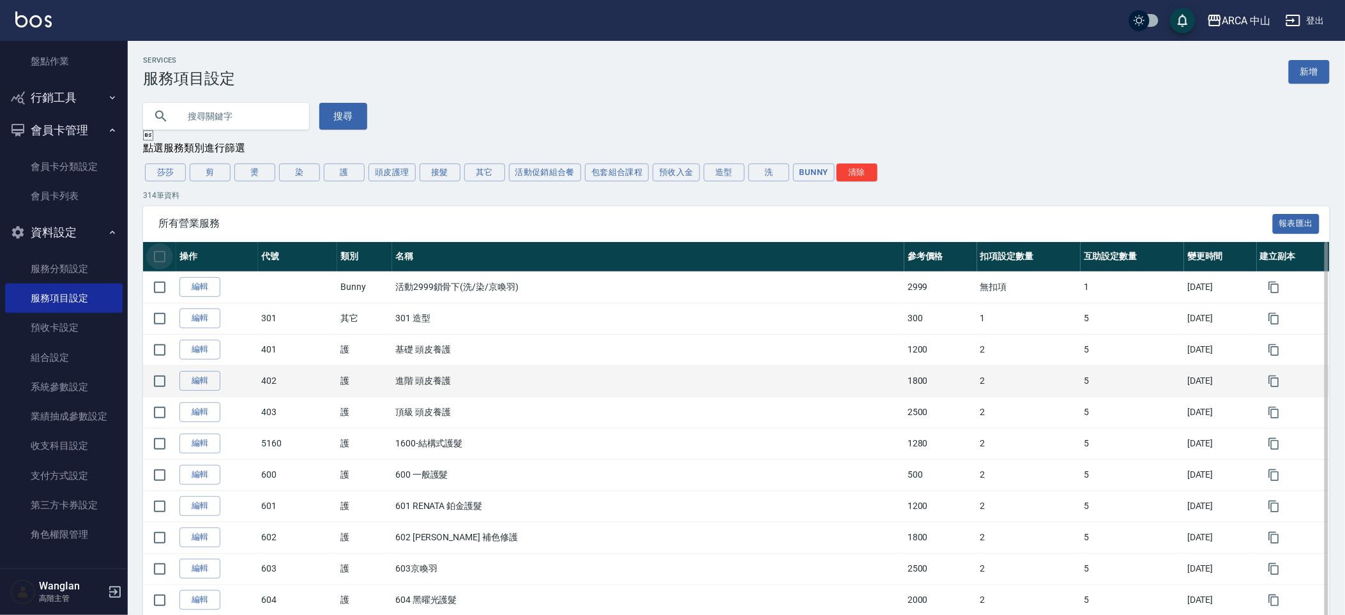
checkbox input "true"
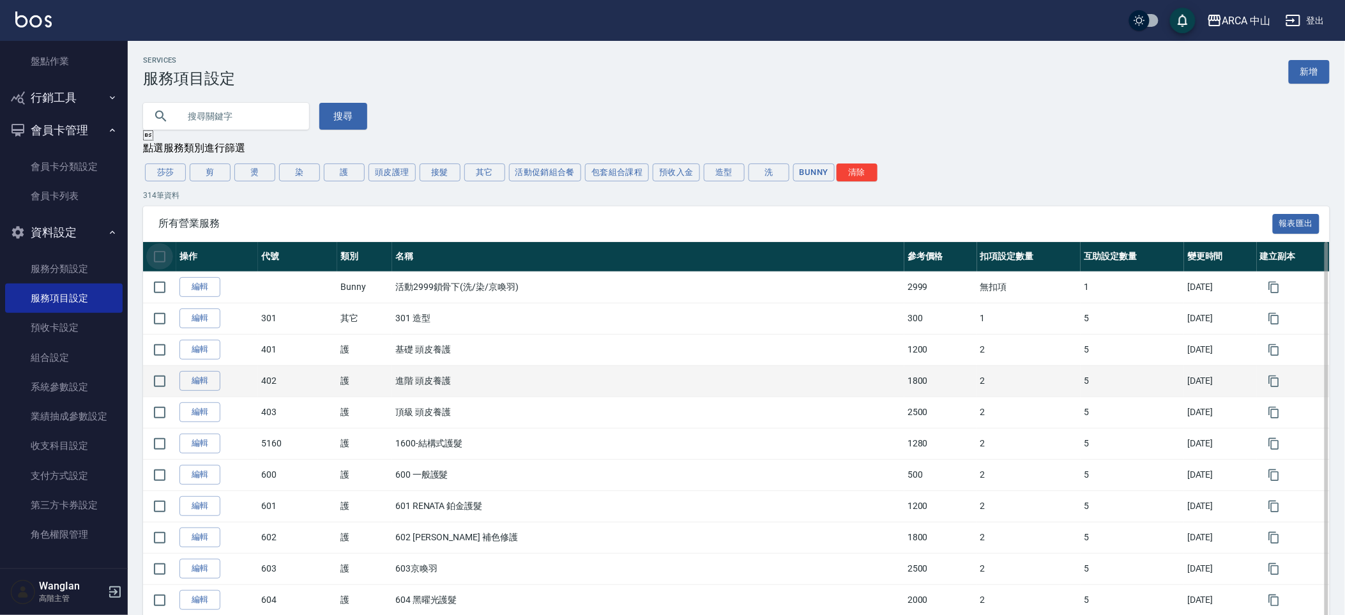
checkbox input "true"
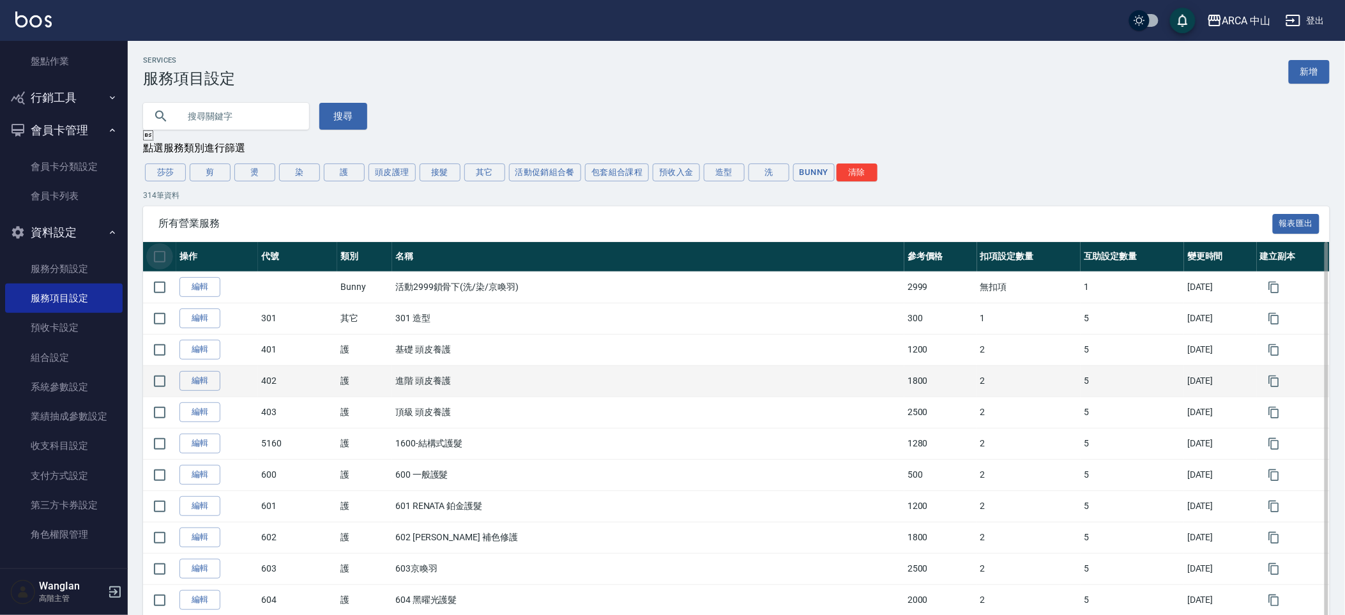
checkbox input "true"
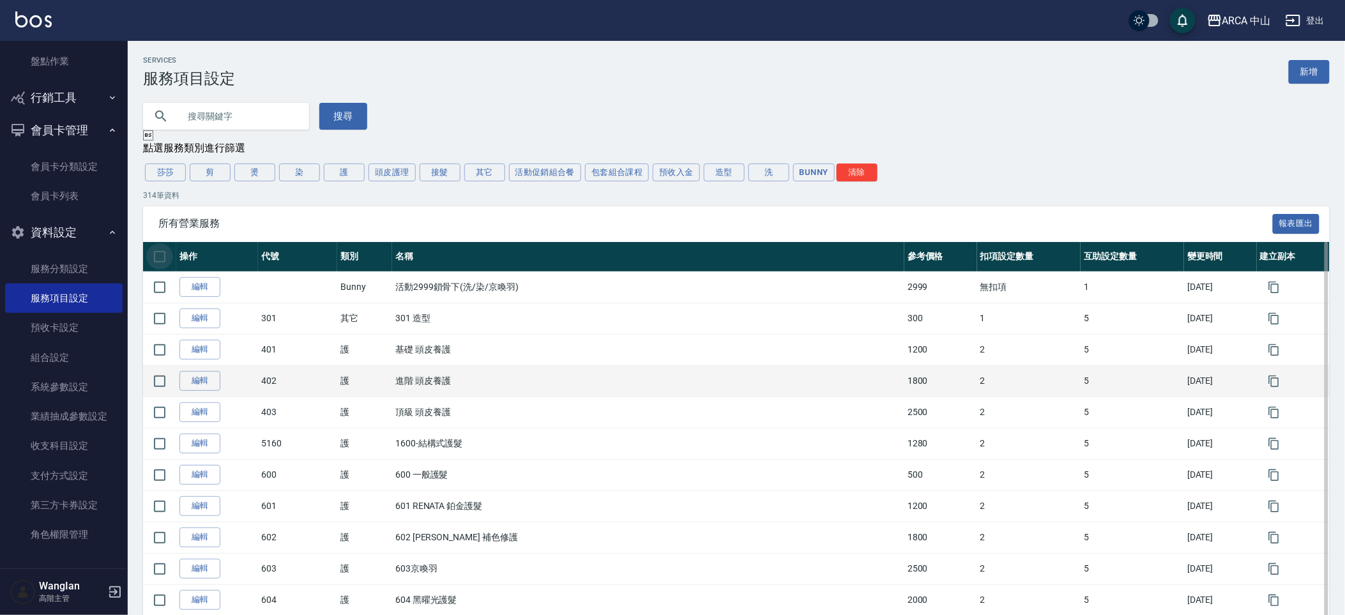
checkbox input "true"
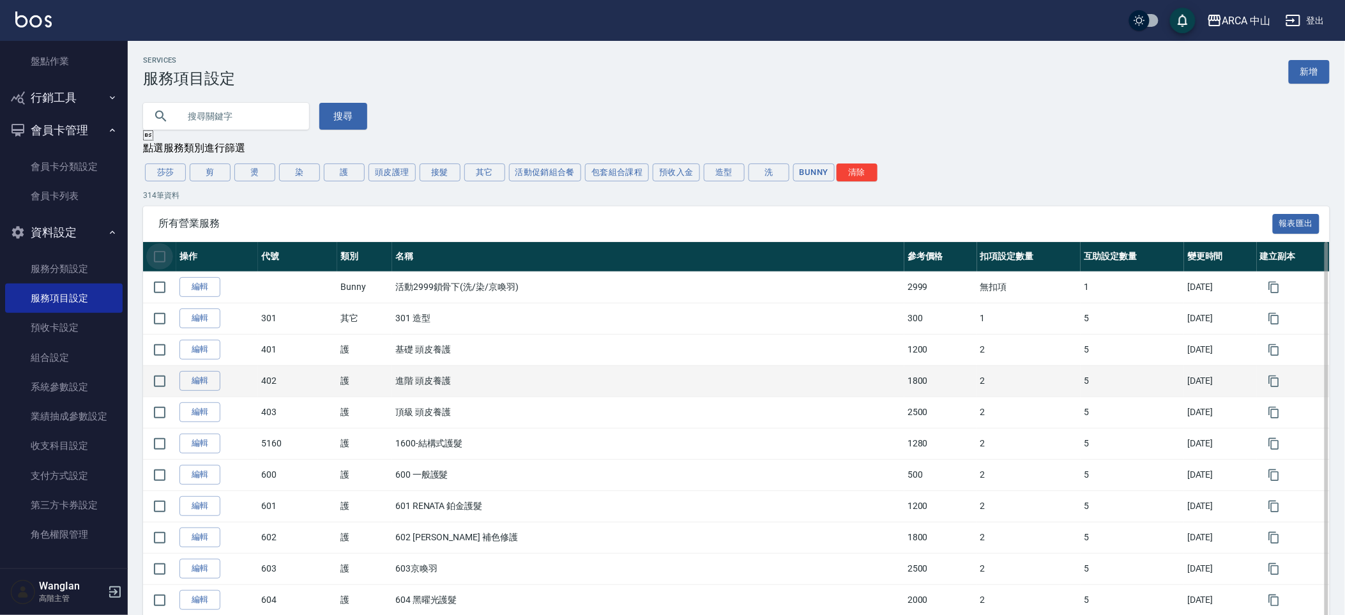
checkbox input "true"
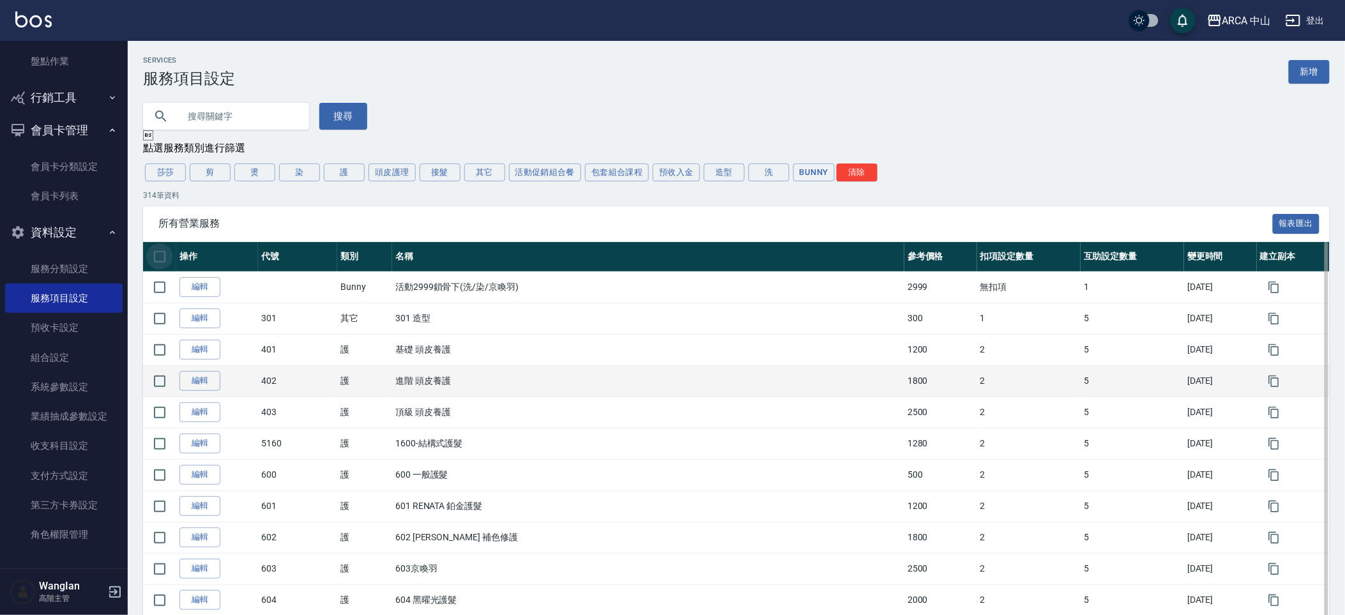
checkbox input "true"
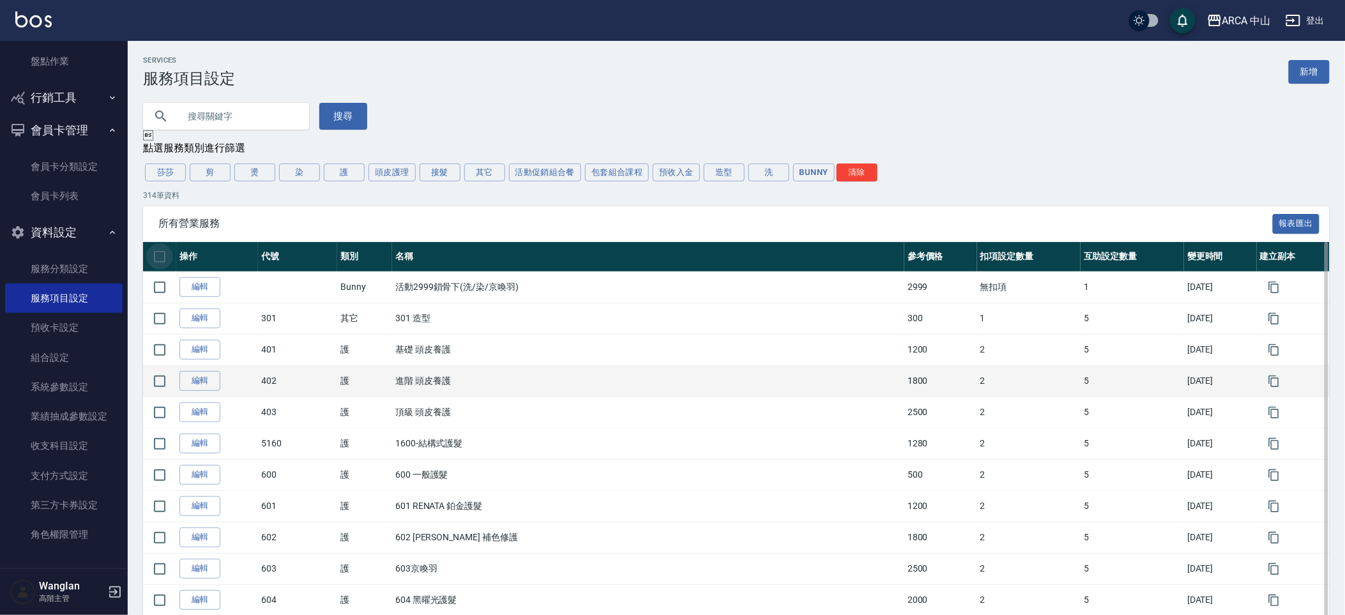
checkbox input "true"
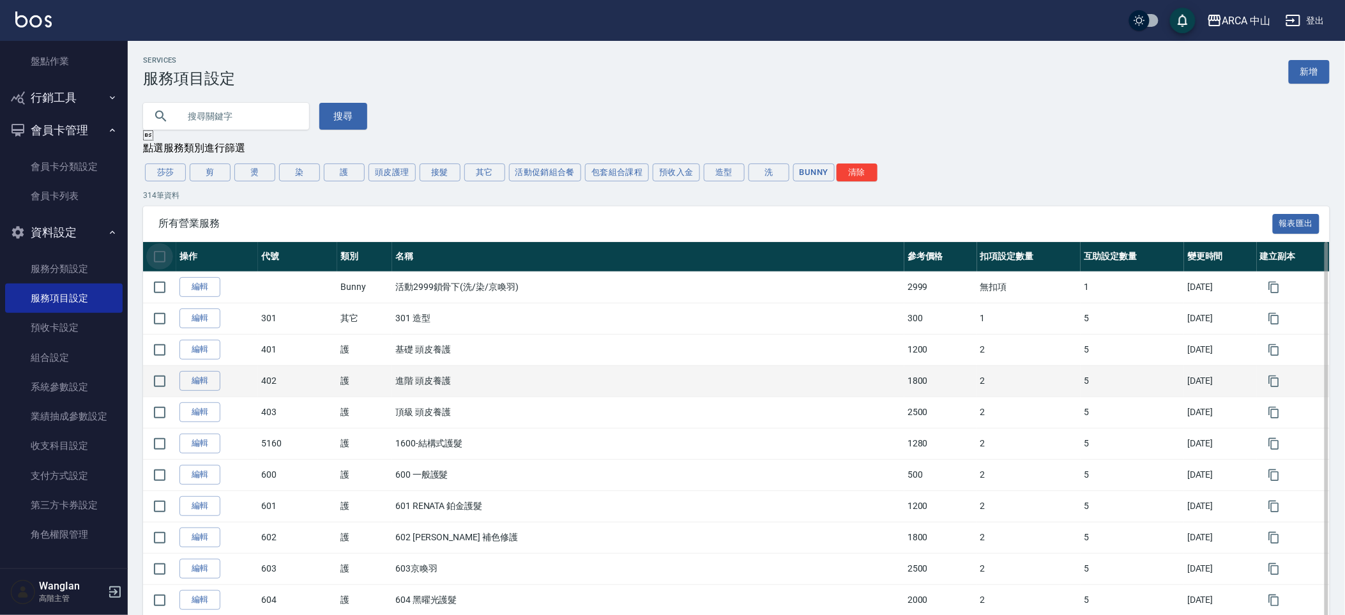
checkbox input "true"
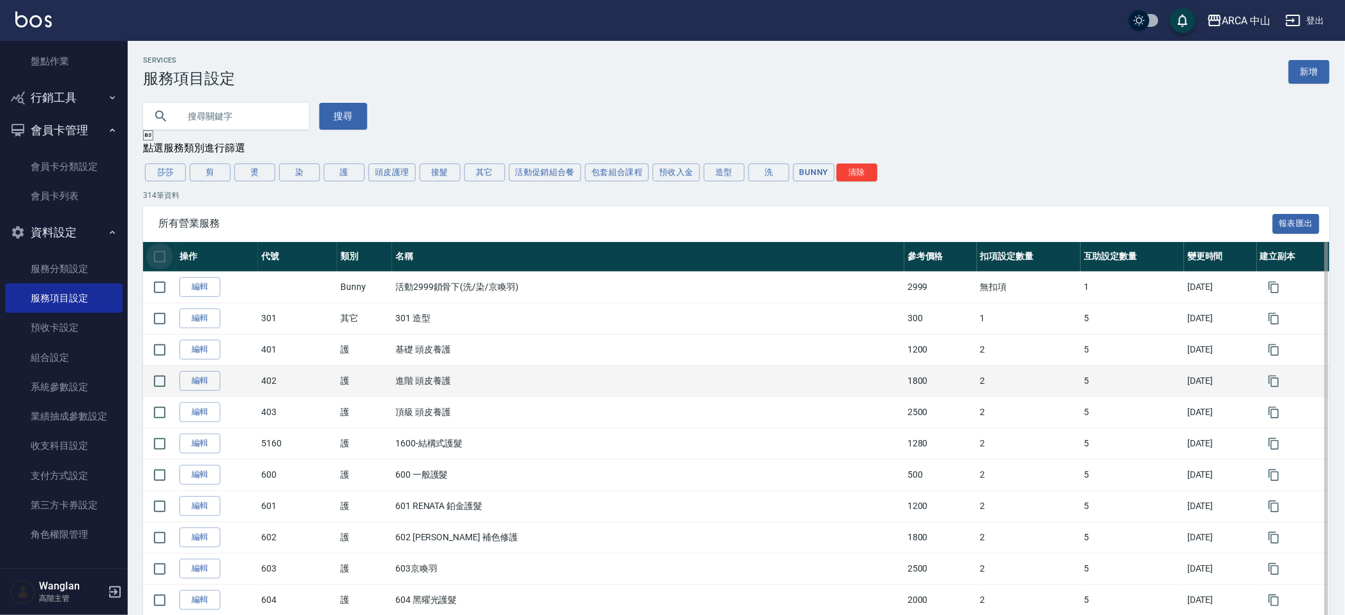
checkbox input "true"
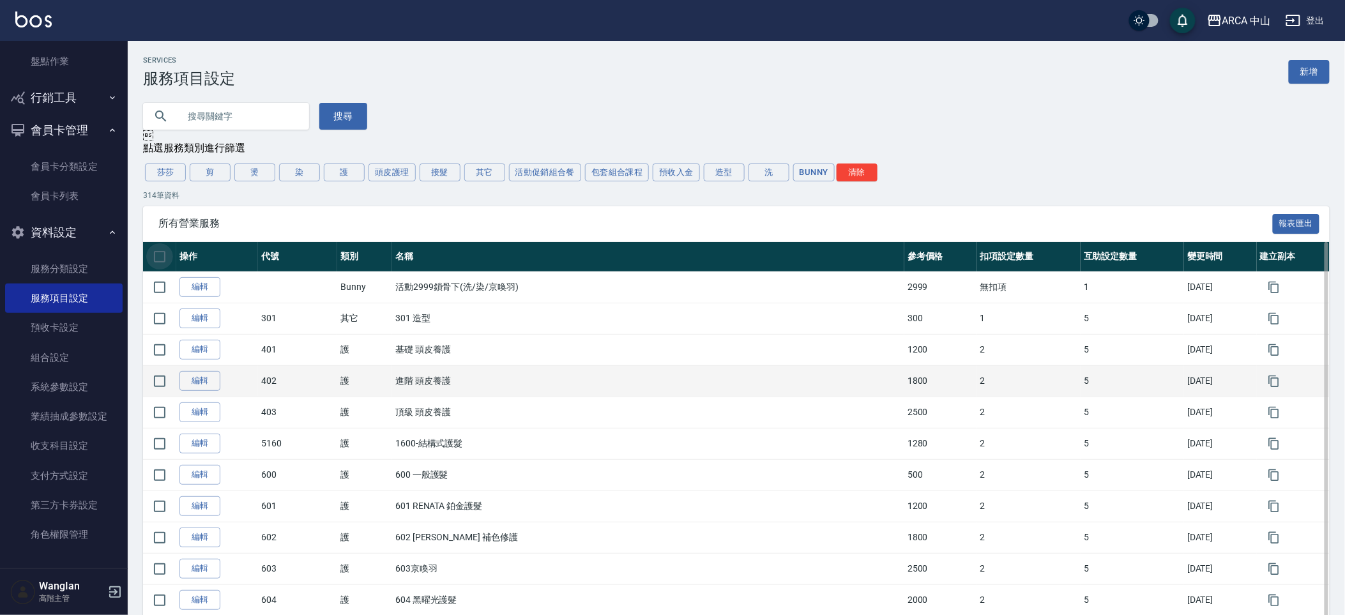
checkbox input "true"
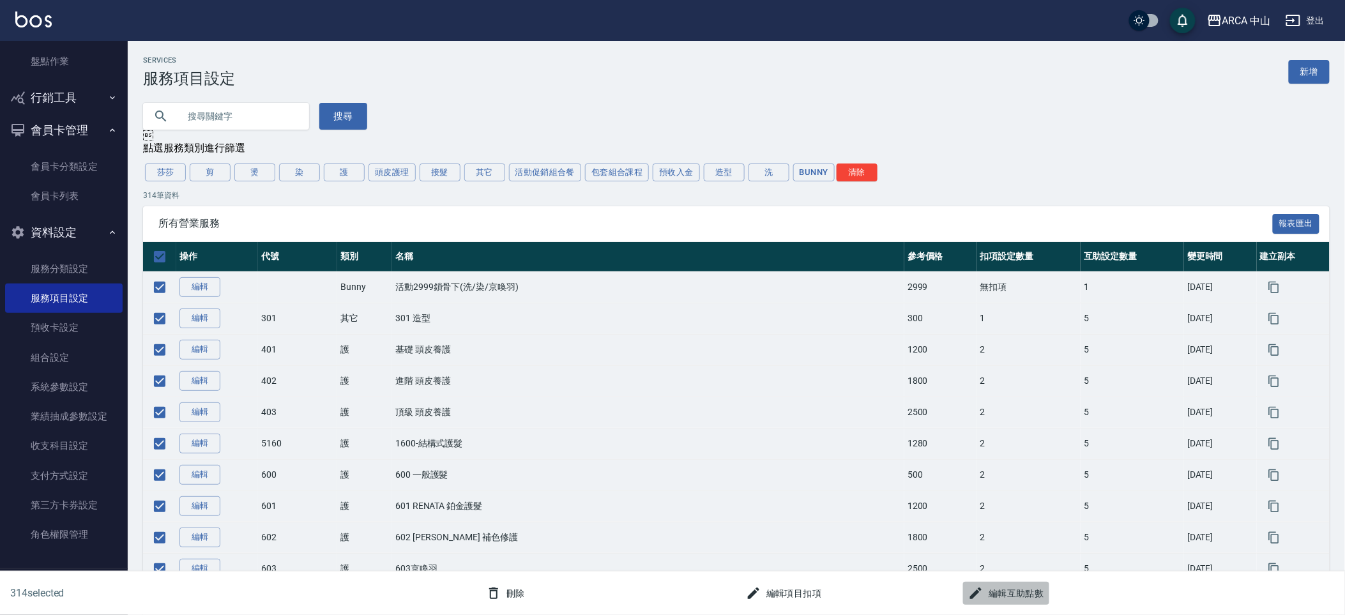
click at [992, 590] on button "編輯互助點數" at bounding box center [1006, 594] width 86 height 24
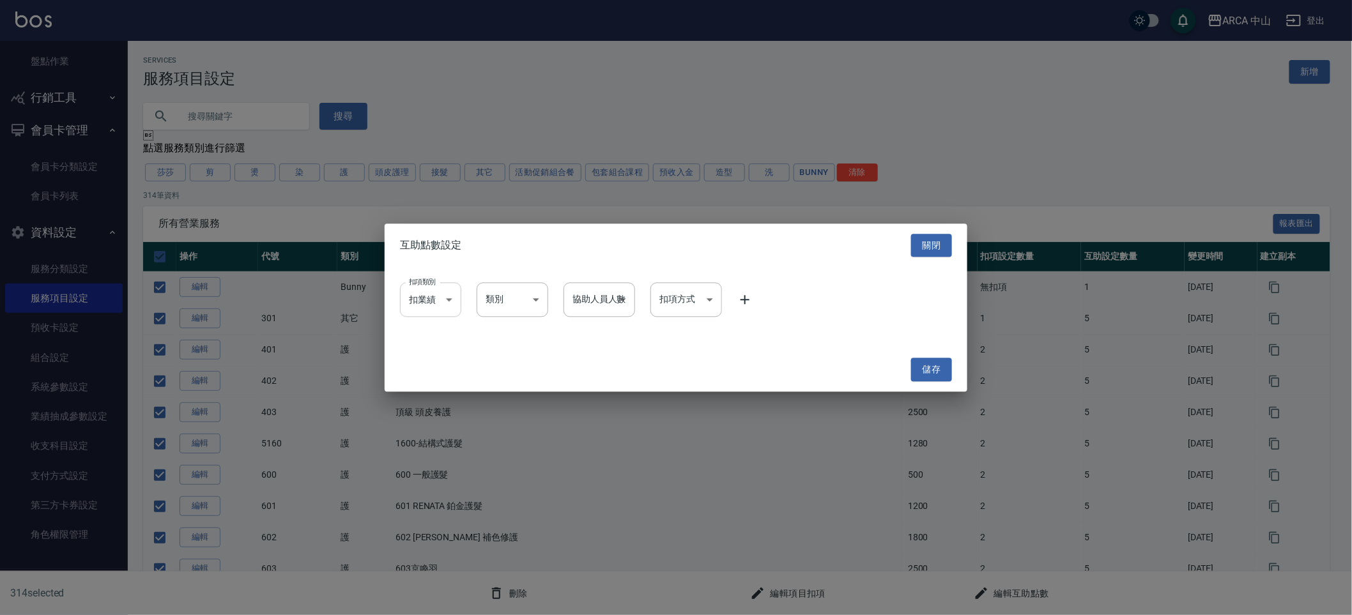
click at [428, 351] on li "扣薪水" at bounding box center [430, 354] width 61 height 21
click at [744, 298] on icon at bounding box center [744, 300] width 15 height 15
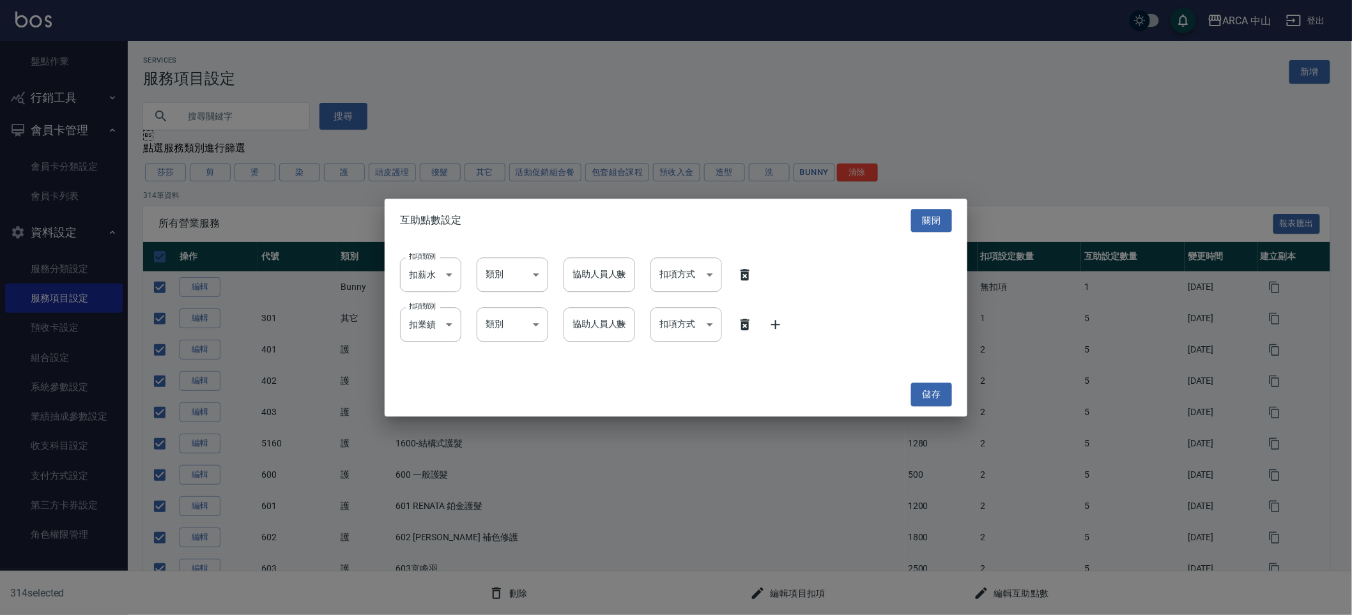
click at [765, 323] on div "扣項類別 扣業績 onSales 扣項類別 類別 ​ 類別 協助人員人數 ​ 協助人員人數 扣項方式 ​ 扣項方式" at bounding box center [676, 325] width 552 height 34
click at [777, 327] on icon at bounding box center [775, 324] width 15 height 15
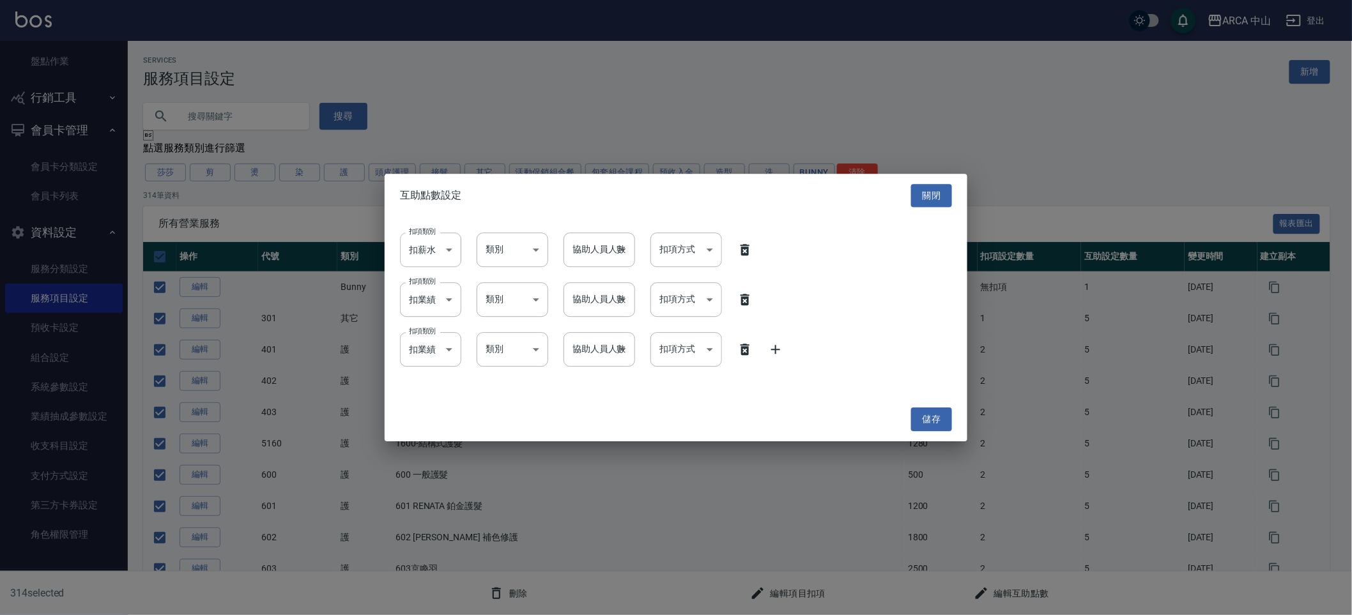
click at [777, 347] on icon at bounding box center [775, 349] width 15 height 15
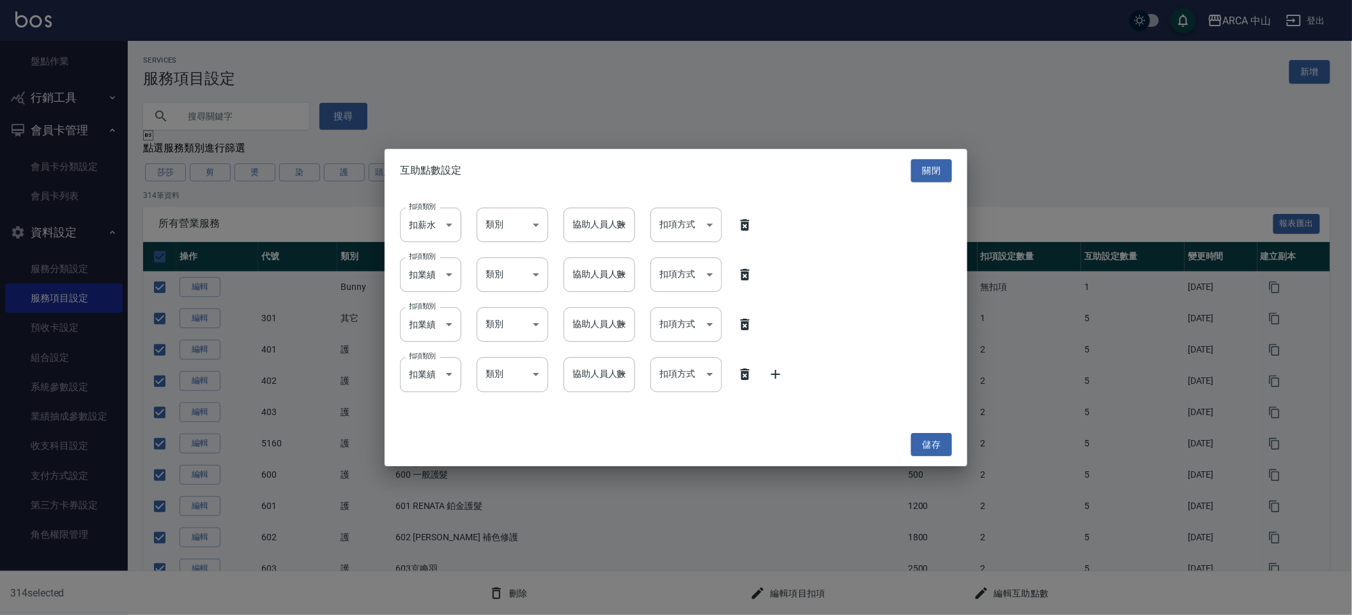
click at [777, 372] on icon at bounding box center [775, 374] width 15 height 15
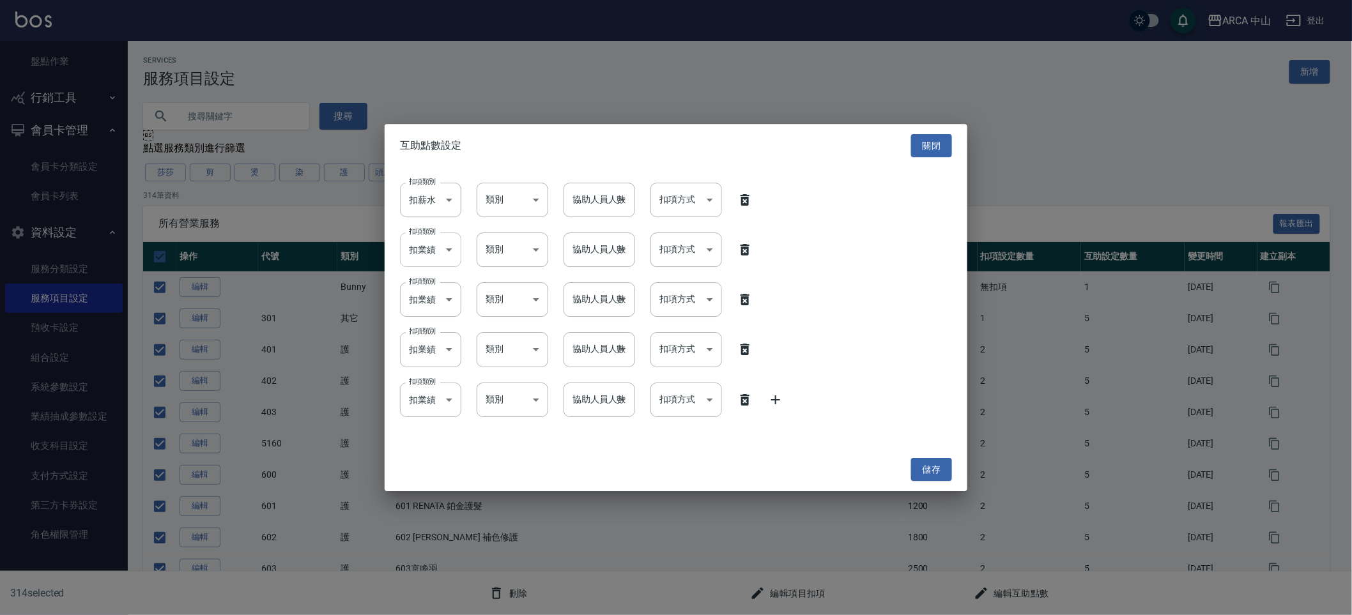
click at [427, 298] on li "扣薪水" at bounding box center [430, 304] width 61 height 21
click at [427, 352] on li "扣薪水" at bounding box center [430, 354] width 61 height 21
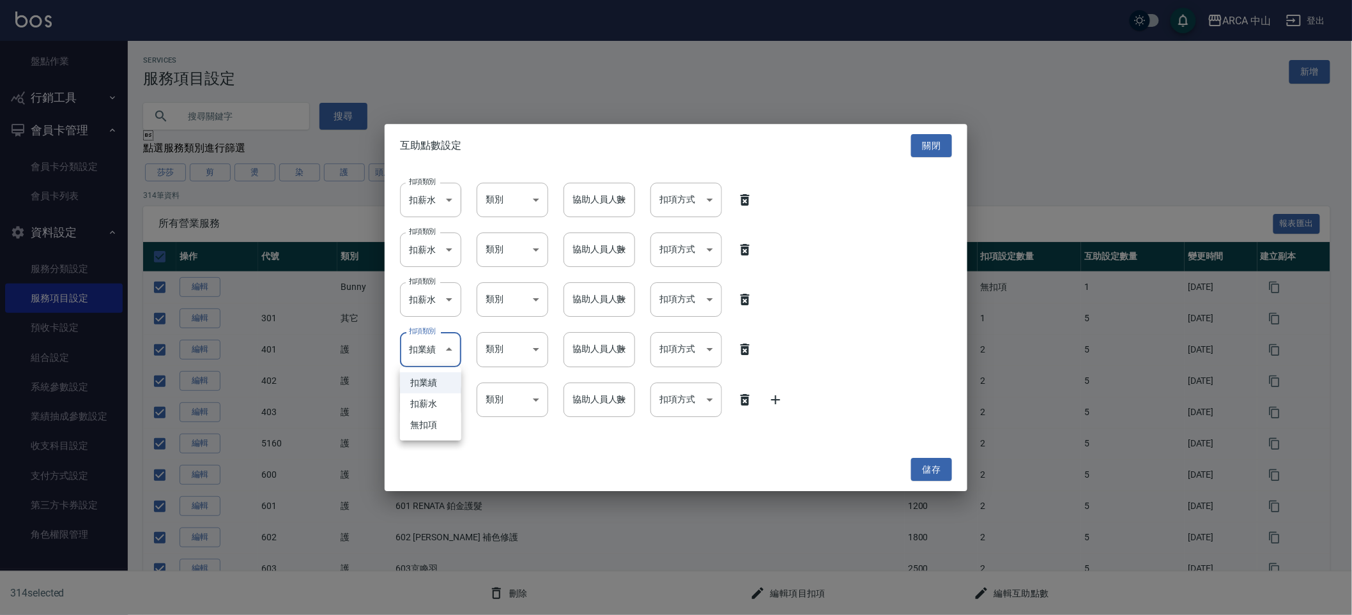
click at [428, 399] on li "扣薪水" at bounding box center [430, 403] width 61 height 21
click at [428, 454] on li "扣薪水" at bounding box center [430, 453] width 61 height 21
click at [521, 240] on li "1" at bounding box center [513, 233] width 72 height 21
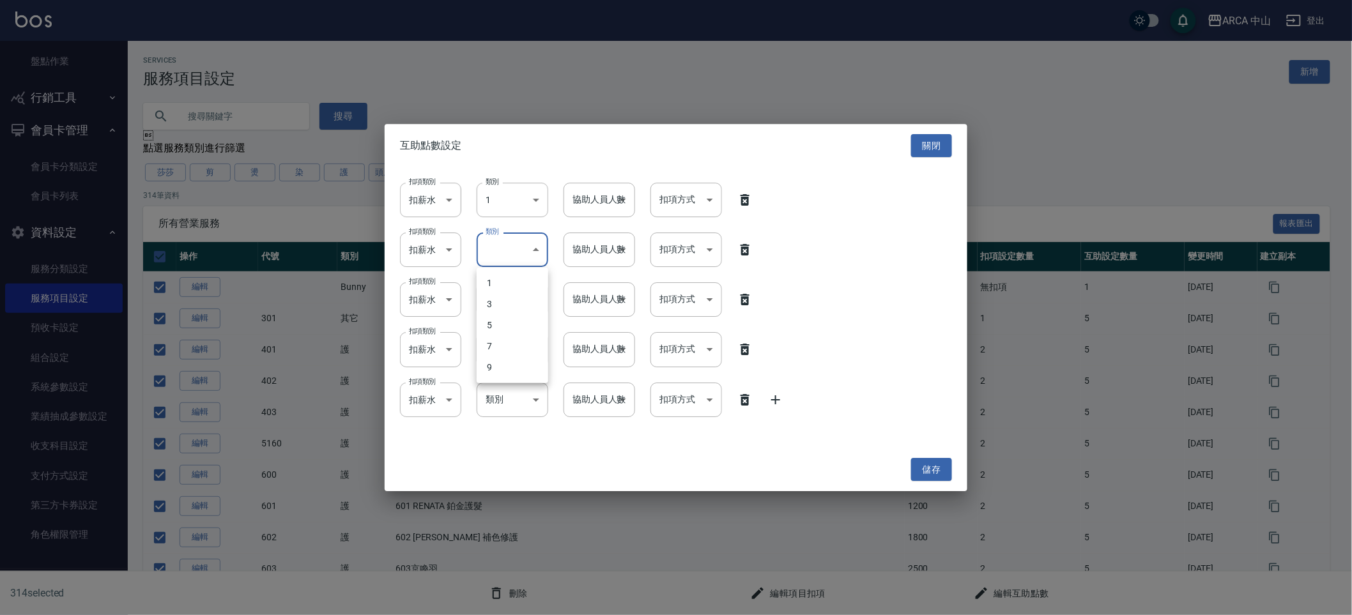
click at [518, 301] on li "3" at bounding box center [513, 304] width 72 height 21
click at [513, 367] on li "5" at bounding box center [513, 375] width 72 height 21
click at [513, 367] on div "扣項類別 扣薪水 onSalary 扣項類別 類別 1 1 類別 協助人員人數 ​ 協助人員人數 扣項方式 ​ 扣項方式 扣項類別 扣薪水 onSalary …" at bounding box center [676, 307] width 583 height 280
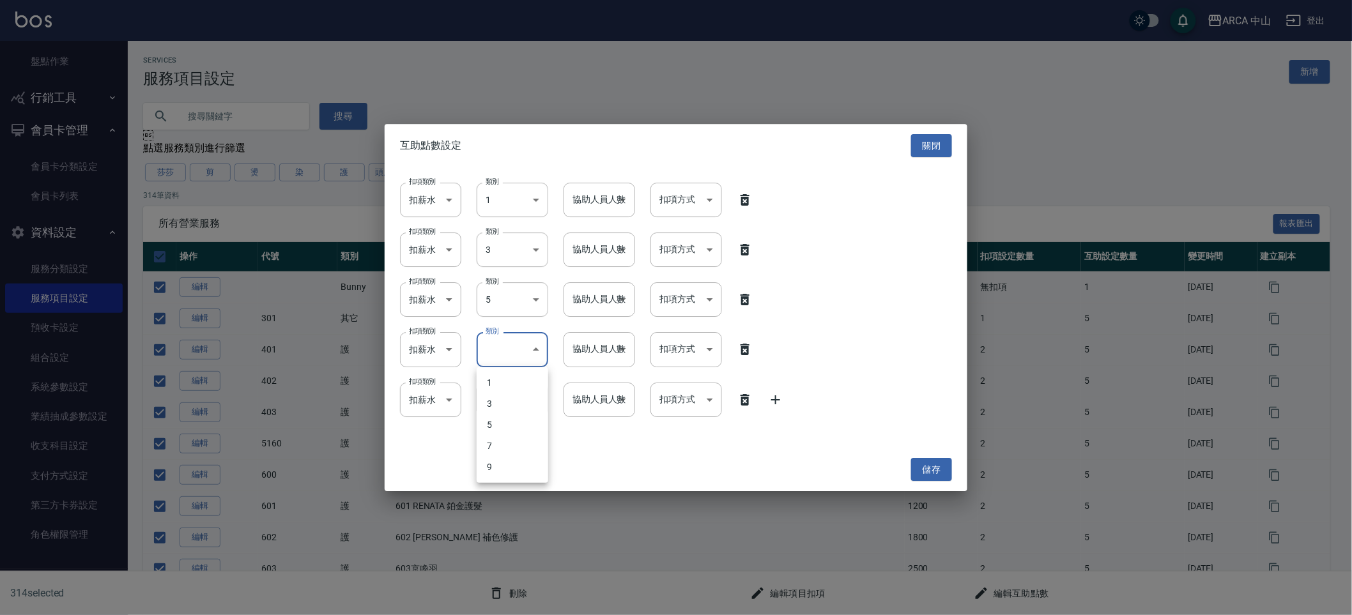
click at [493, 436] on li "7" at bounding box center [513, 446] width 72 height 21
click at [500, 512] on li "9" at bounding box center [513, 517] width 72 height 21
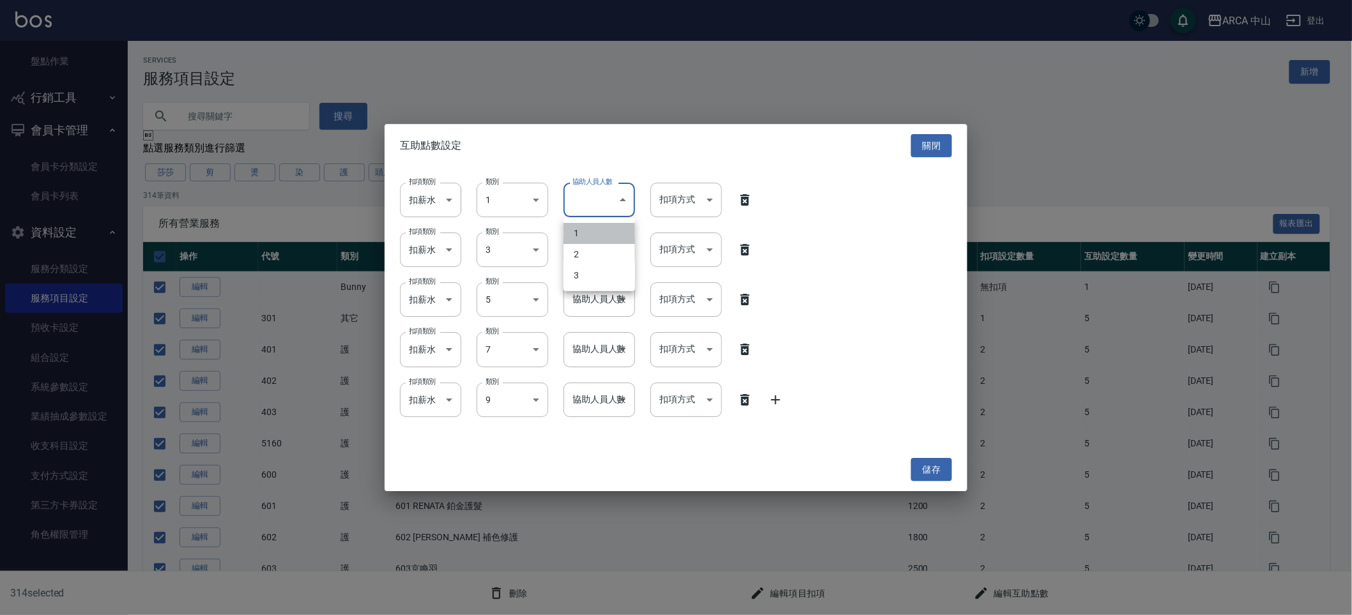
click at [616, 233] on li "1" at bounding box center [599, 233] width 72 height 21
click at [611, 282] on li "1" at bounding box center [599, 283] width 72 height 21
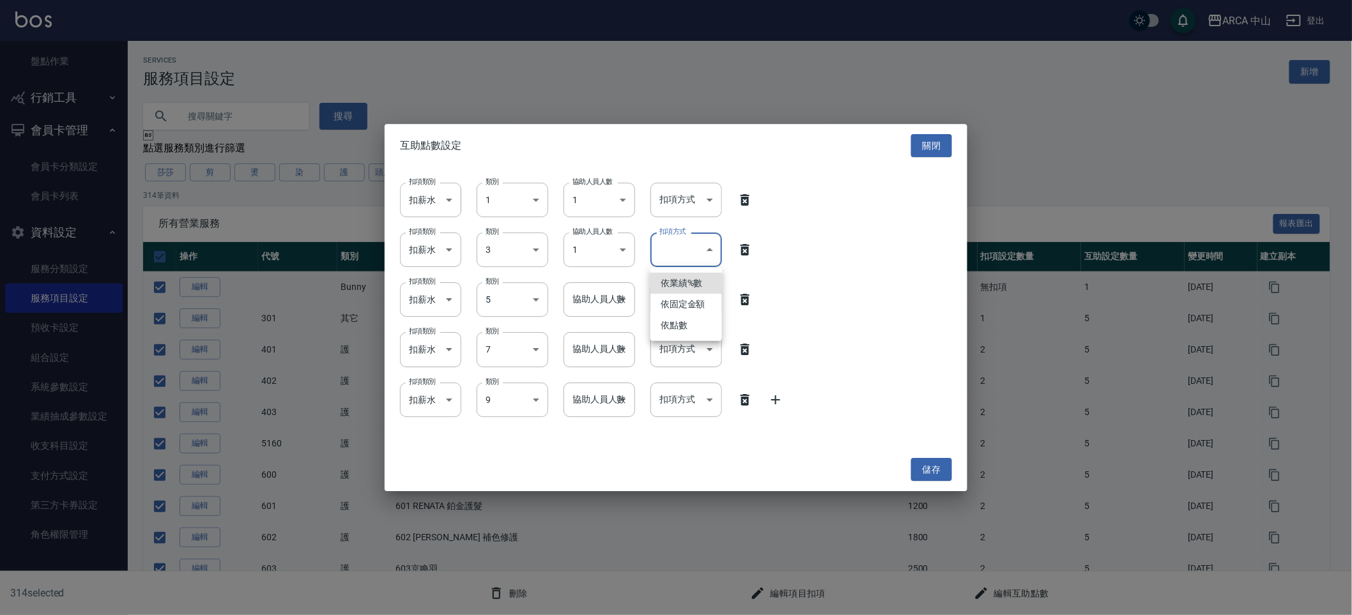
drag, startPoint x: 673, startPoint y: 282, endPoint x: 673, endPoint y: 271, distance: 10.2
click at [673, 282] on li "依業績%數" at bounding box center [686, 283] width 72 height 21
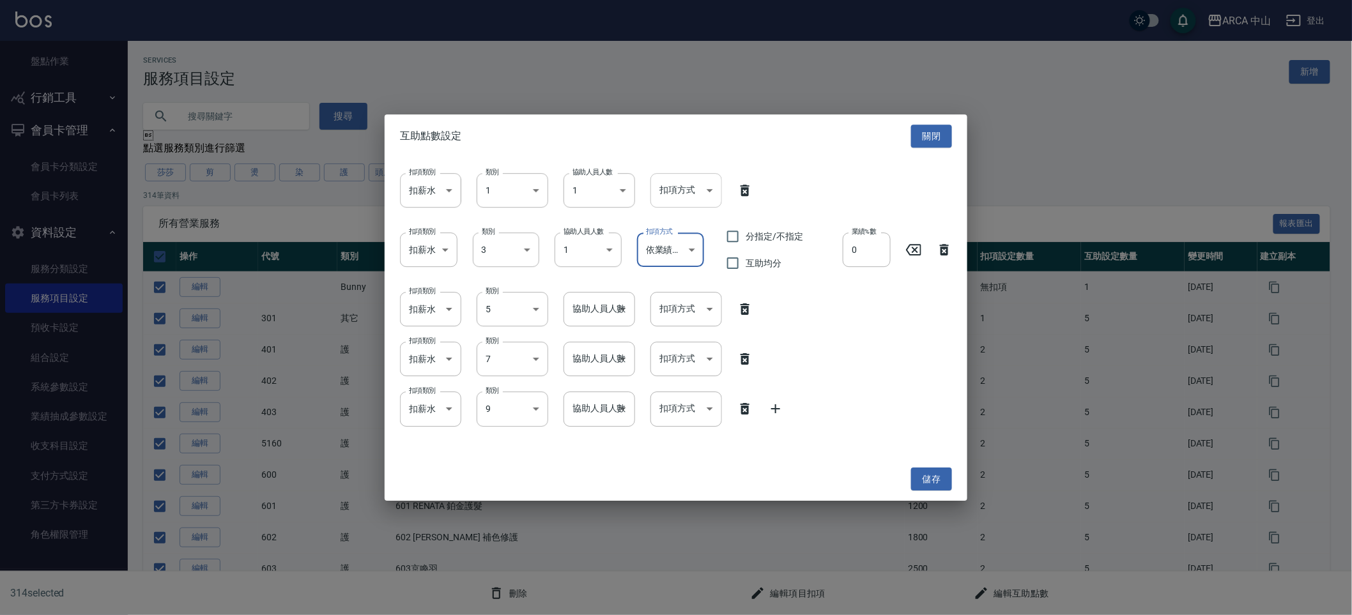
click at [678, 221] on li "依業績%數" at bounding box center [686, 223] width 72 height 21
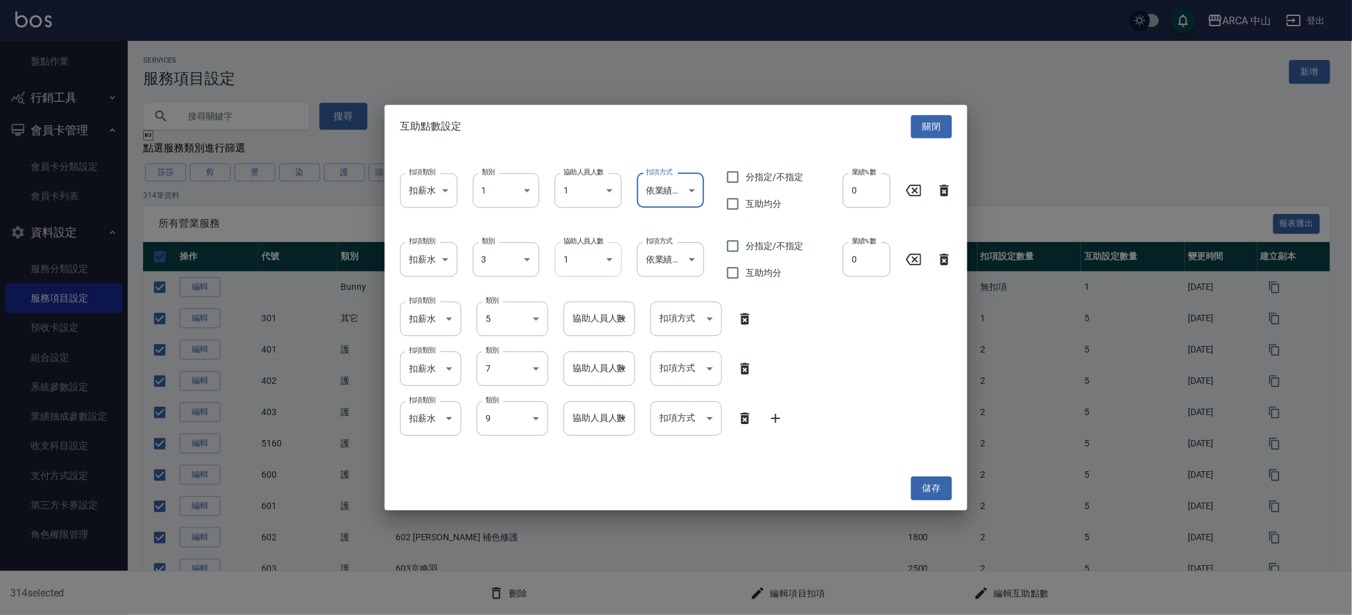
click at [670, 323] on div at bounding box center [676, 307] width 1352 height 615
click at [670, 345] on li "依業績%數" at bounding box center [686, 352] width 72 height 21
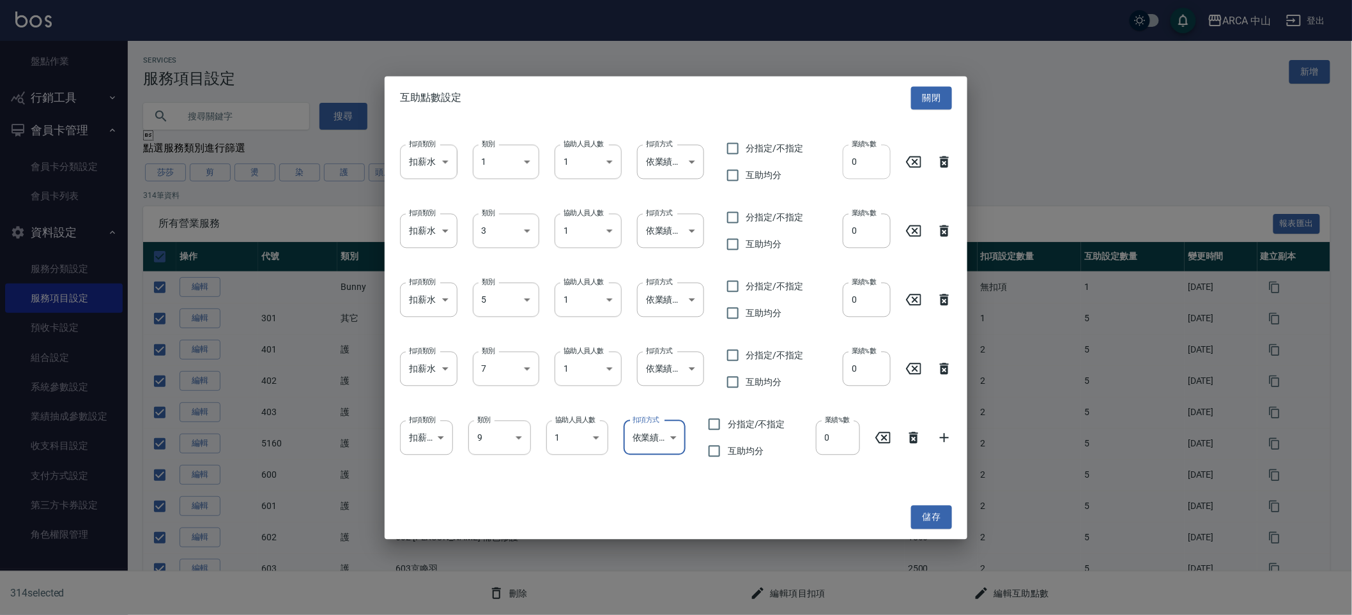
click at [866, 167] on input "0" at bounding box center [867, 161] width 48 height 34
click at [872, 223] on input "0" at bounding box center [867, 230] width 48 height 34
click at [871, 231] on input "0" at bounding box center [867, 230] width 48 height 34
click at [867, 300] on input "0" at bounding box center [867, 299] width 48 height 34
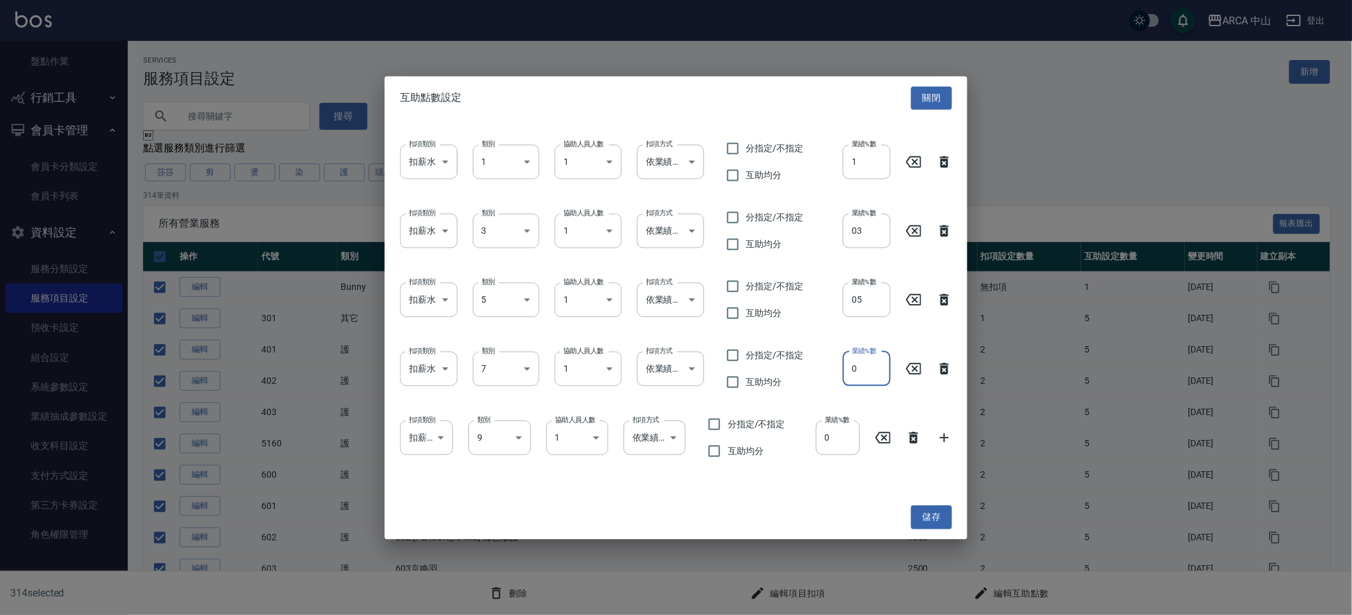
click at [867, 374] on input "0" at bounding box center [867, 368] width 48 height 34
click at [846, 447] on input "0" at bounding box center [838, 437] width 44 height 34
click at [817, 519] on div "互助點數設定 關閉 扣項類別 扣薪水 onSalary 扣項類別 類別 1 1 類別 協助人員人數 1 1 協助人員人數 扣項方式 依業績%數 業績%數 扣項…" at bounding box center [676, 307] width 583 height 463
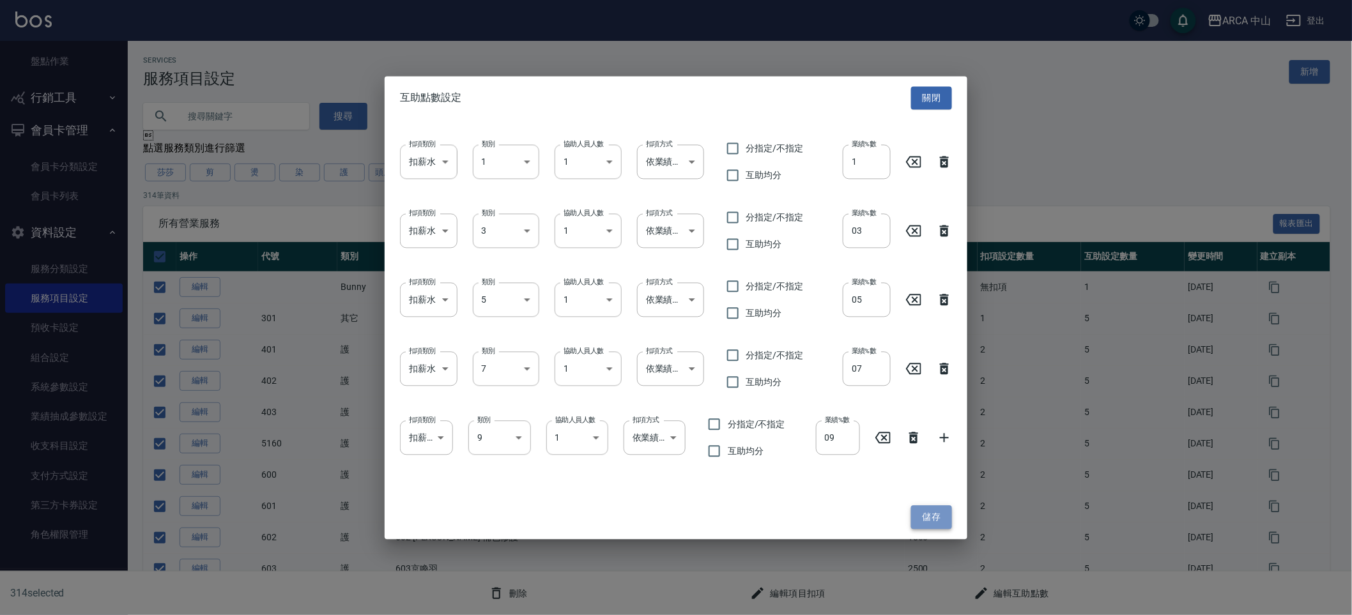
click at [912, 514] on button "儲存" at bounding box center [931, 518] width 41 height 24
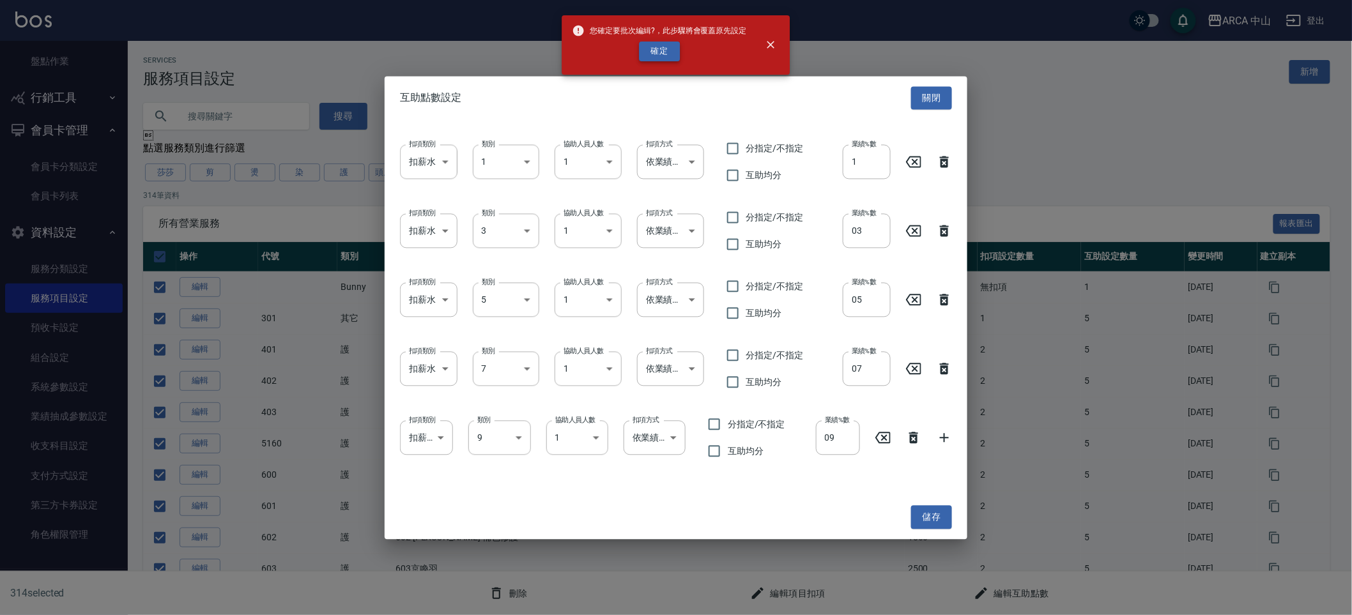
click at [655, 57] on button "確定" at bounding box center [659, 52] width 41 height 20
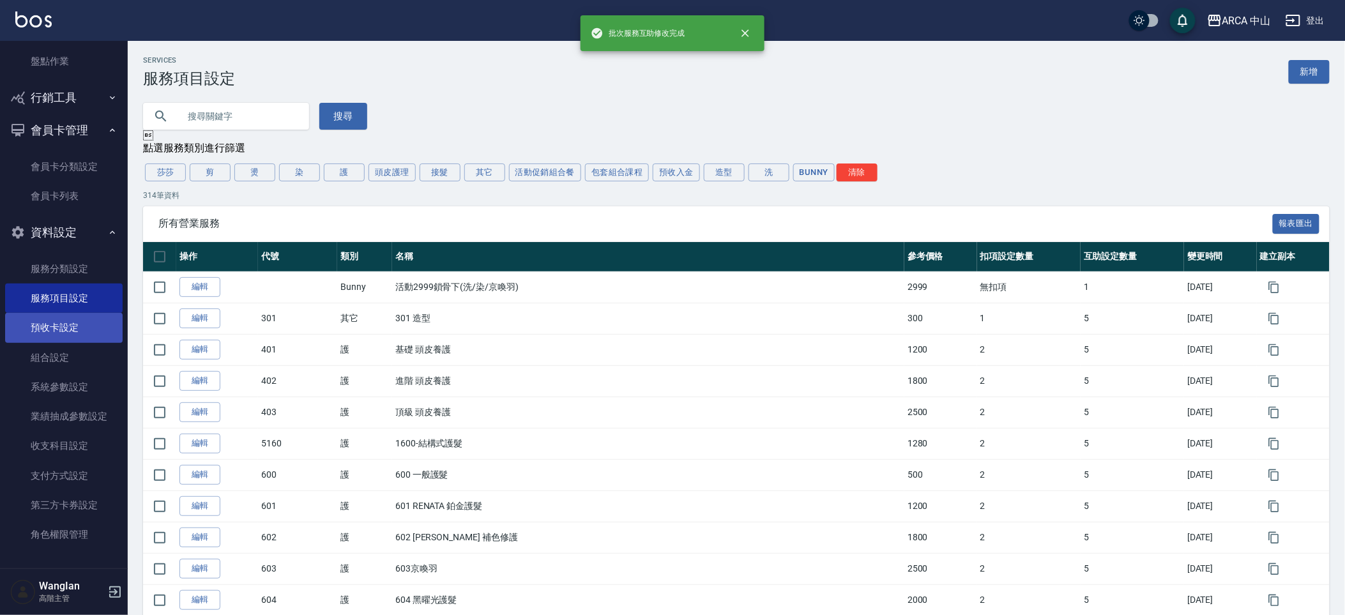
click at [93, 326] on link "預收卡設定" at bounding box center [64, 327] width 118 height 29
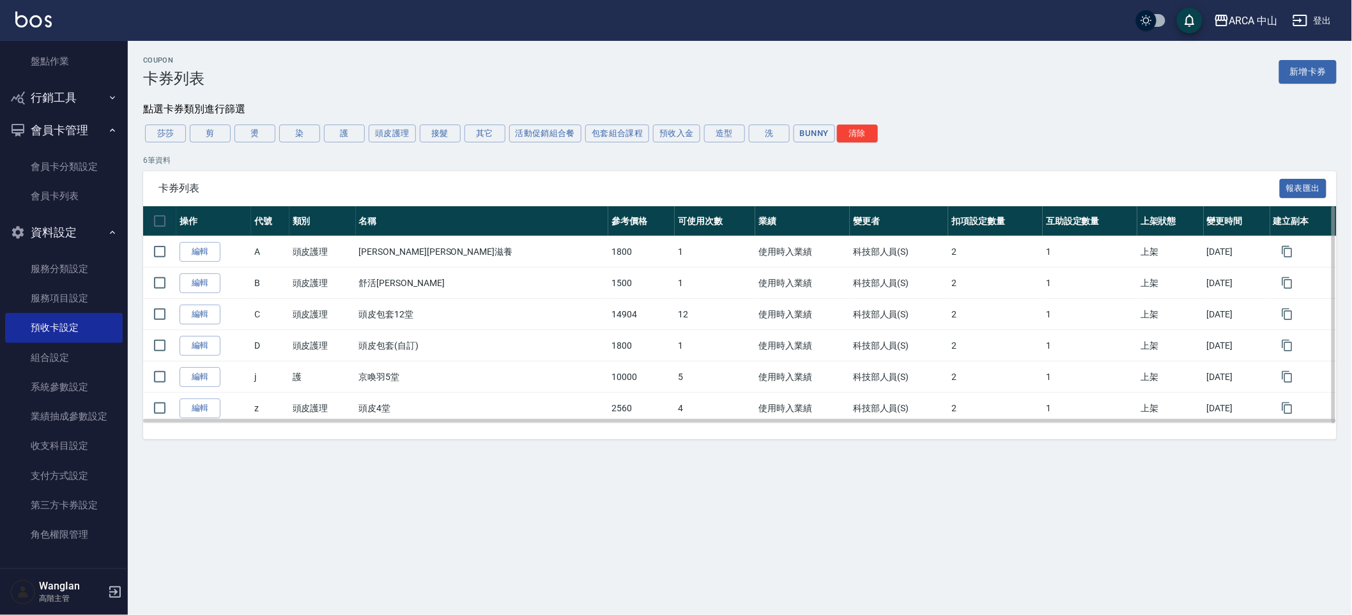
click at [165, 222] on input "checkbox" at bounding box center [159, 221] width 27 height 27
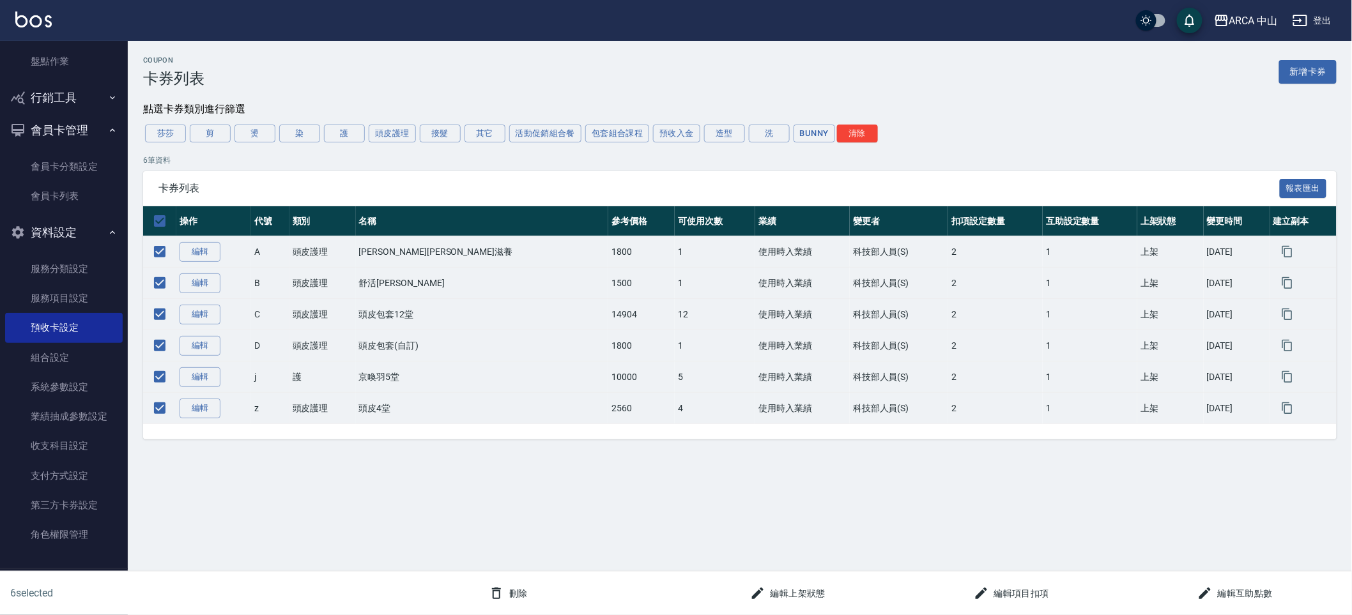
click at [1252, 606] on div "6 selected 刪除 編輯上架狀態 編輯項目扣項 編輯互助點數" at bounding box center [676, 594] width 1352 height 44
click at [1248, 597] on button "編輯互助點數" at bounding box center [1235, 594] width 86 height 24
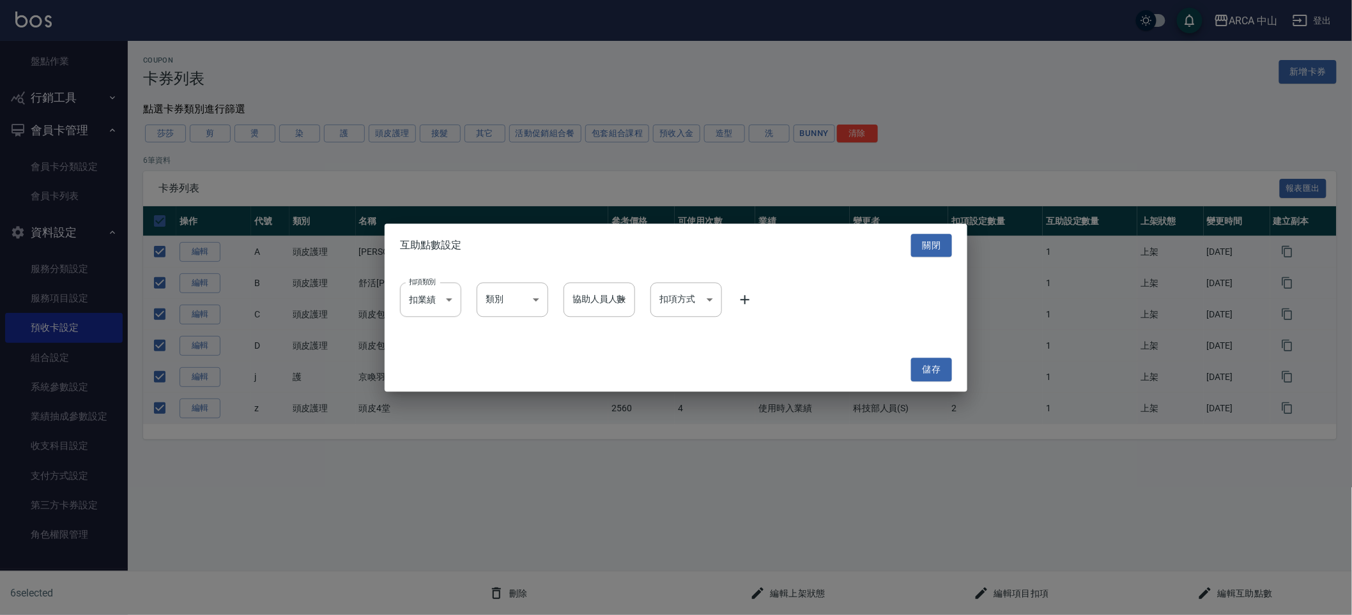
click at [747, 297] on icon at bounding box center [744, 300] width 15 height 15
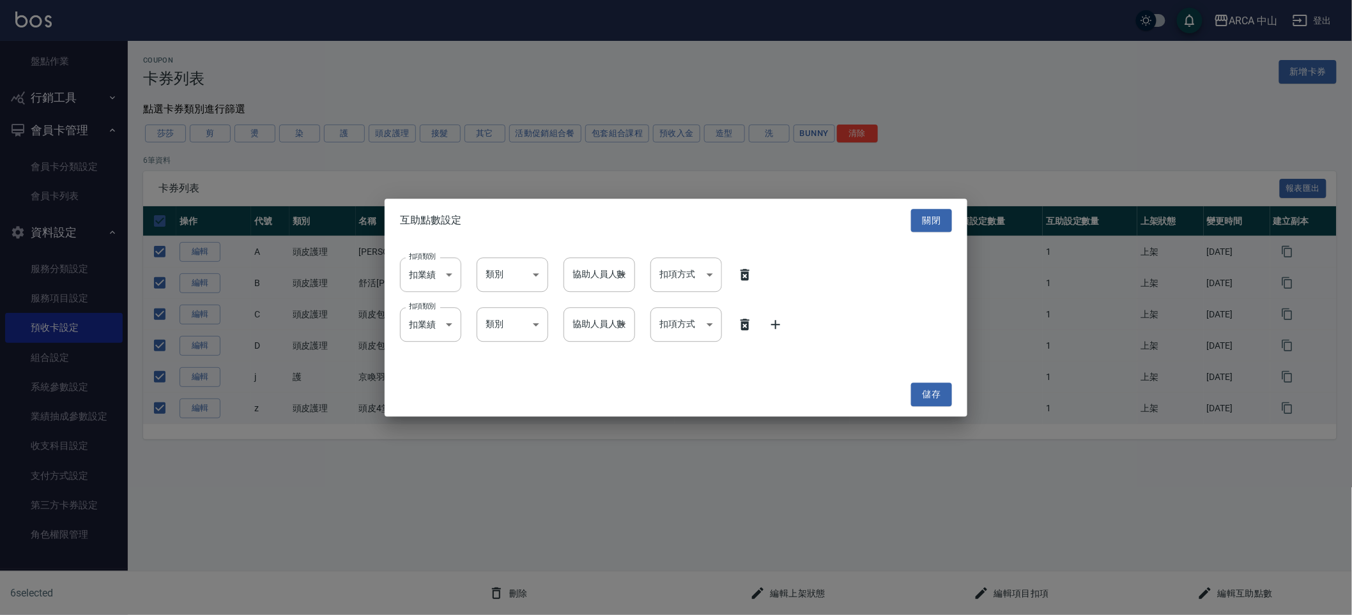
click at [768, 317] on icon at bounding box center [775, 324] width 15 height 15
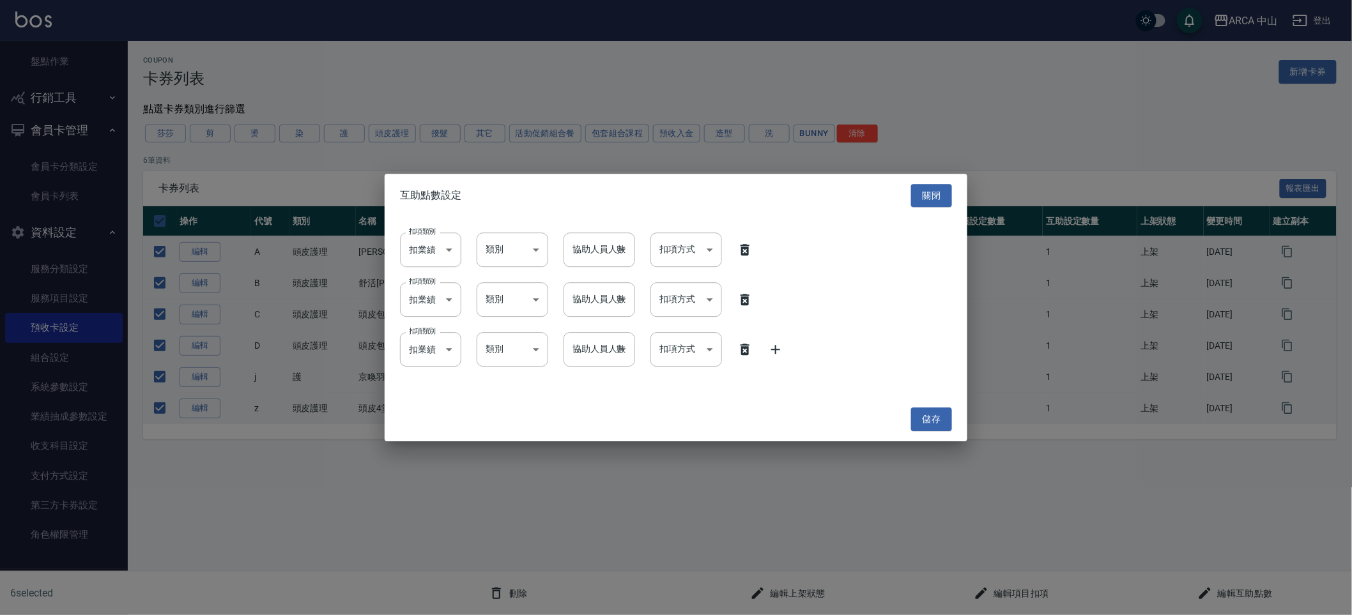
click at [769, 353] on icon at bounding box center [775, 349] width 15 height 15
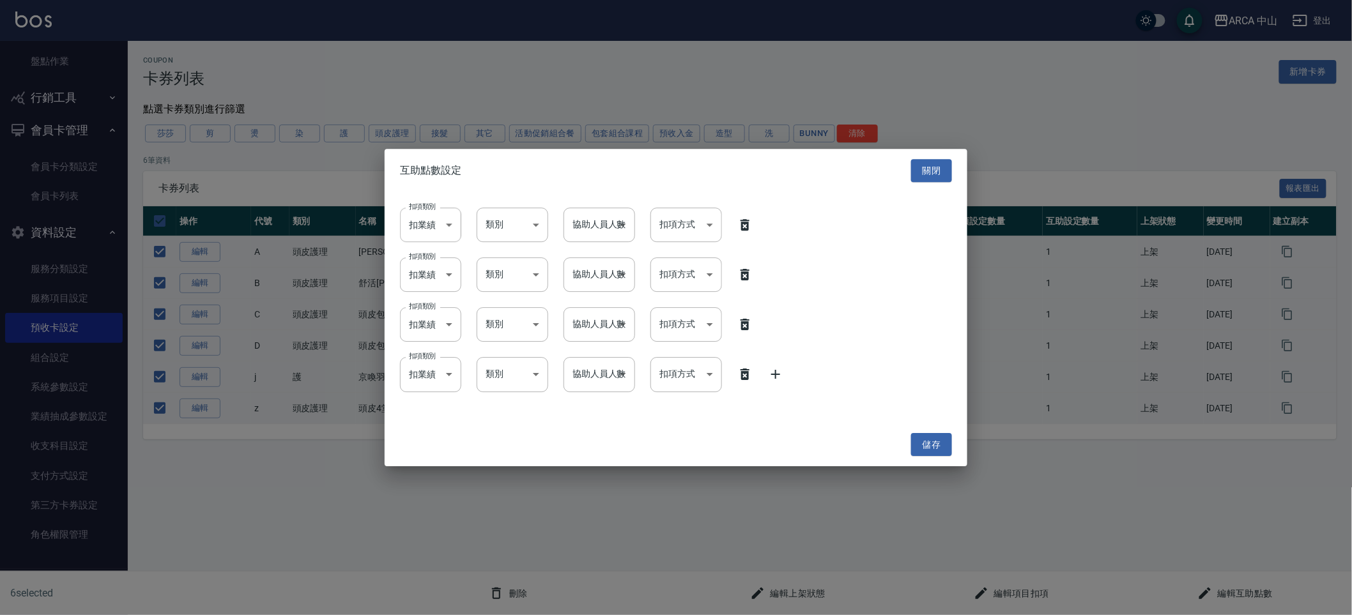
click at [784, 379] on div "扣項類別 扣業績 onSales 扣項類別 類別 ​ 類別 協助人員人數 ​ 協助人員人數 扣項方式 ​ 扣項方式" at bounding box center [676, 375] width 552 height 34
click at [774, 383] on div "扣項類別 扣業績 onSales 扣項類別 類別 ​ 類別 協助人員人數 ​ 協助人員人數 扣項方式 ​ 扣項方式" at bounding box center [676, 375] width 552 height 34
click at [774, 382] on icon at bounding box center [775, 374] width 15 height 15
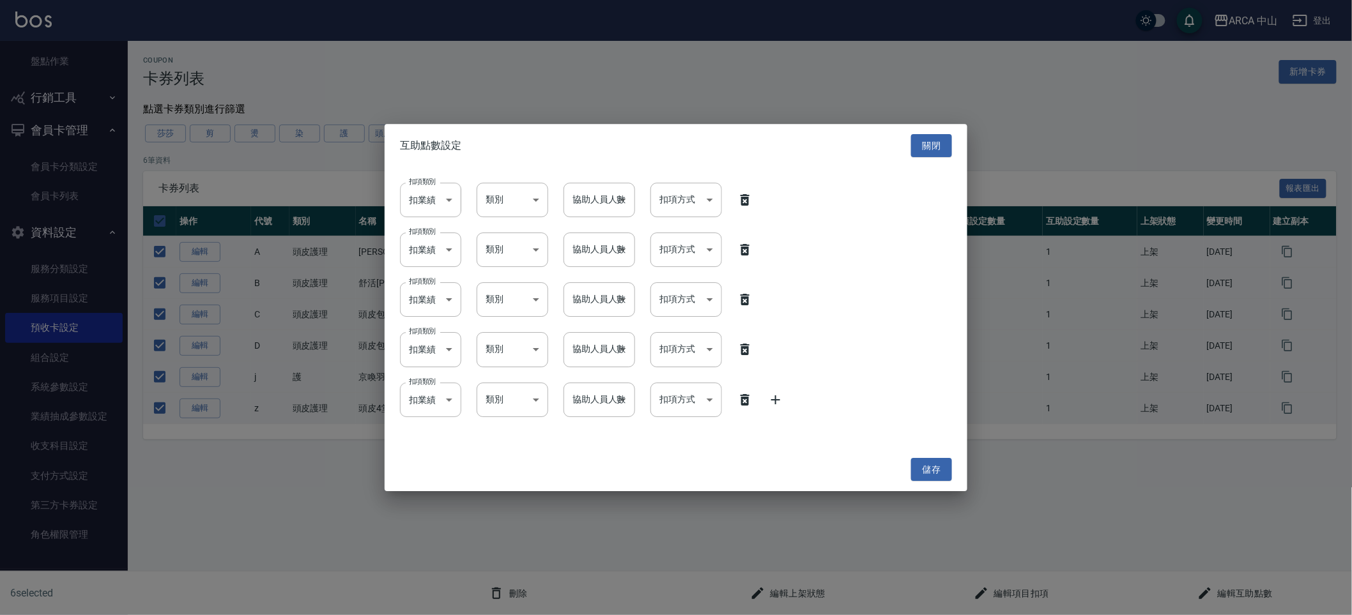
click at [774, 399] on icon at bounding box center [775, 399] width 9 height 9
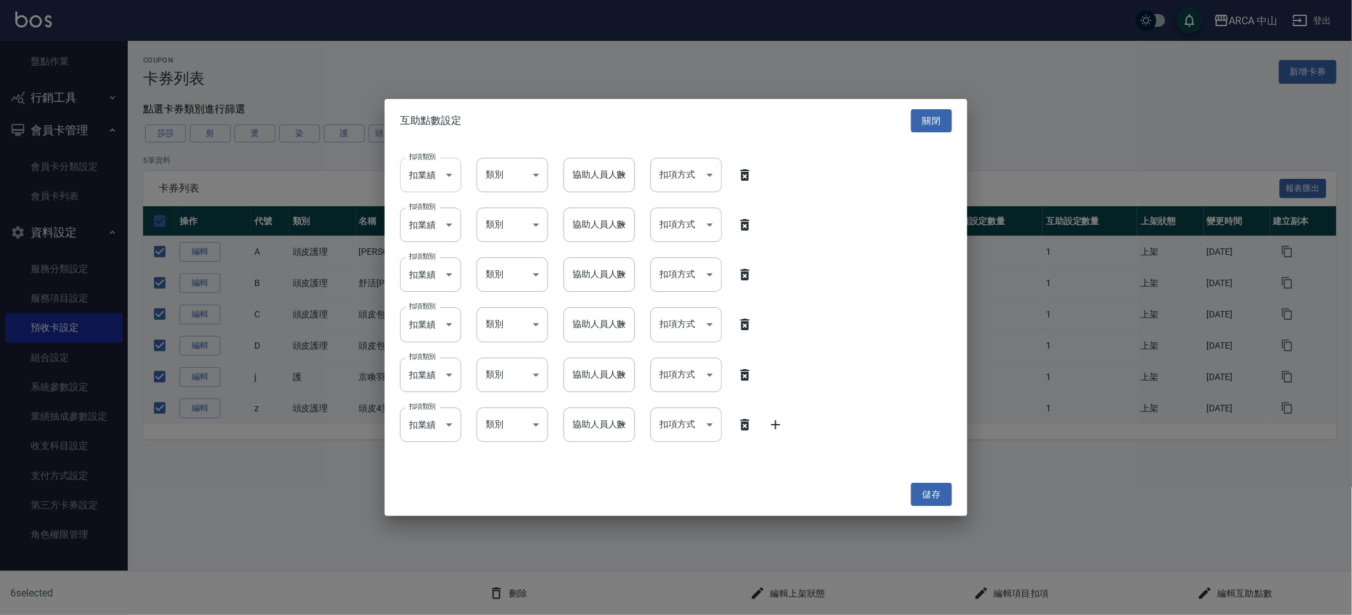
click at [433, 176] on body "ARCA 中山 登出 櫃檯作業 打帳單 帳單列表 掛單列表 座位開單 營業儀表板 現金收支登錄 高階收支登錄 材料自購登錄 每日結帳 排班表 現場電腦打卡 掃…" at bounding box center [676, 307] width 1352 height 615
click at [425, 228] on body "ARCA 中山 登出 櫃檯作業 打帳單 帳單列表 掛單列表 座位開單 營業儀表板 現金收支登錄 高階收支登錄 材料自購登錄 每日結帳 排班表 現場電腦打卡 掃…" at bounding box center [676, 307] width 1352 height 615
click at [435, 280] on body "ARCA 中山 登出 櫃檯作業 打帳單 帳單列表 掛單列表 座位開單 營業儀表板 現金收支登錄 高階收支登錄 材料自購登錄 每日結帳 排班表 現場電腦打卡 掃…" at bounding box center [676, 307] width 1352 height 615
click at [432, 326] on body "ARCA 中山 登出 櫃檯作業 打帳單 帳單列表 掛單列表 座位開單 營業儀表板 現金收支登錄 高階收支登錄 材料自購登錄 每日結帳 排班表 現場電腦打卡 掃…" at bounding box center [676, 307] width 1352 height 615
click at [431, 372] on body "ARCA 中山 登出 櫃檯作業 打帳單 帳單列表 掛單列表 座位開單 營業儀表板 現金收支登錄 高階收支登錄 材料自購登錄 每日結帳 排班表 現場電腦打卡 掃…" at bounding box center [676, 307] width 1352 height 615
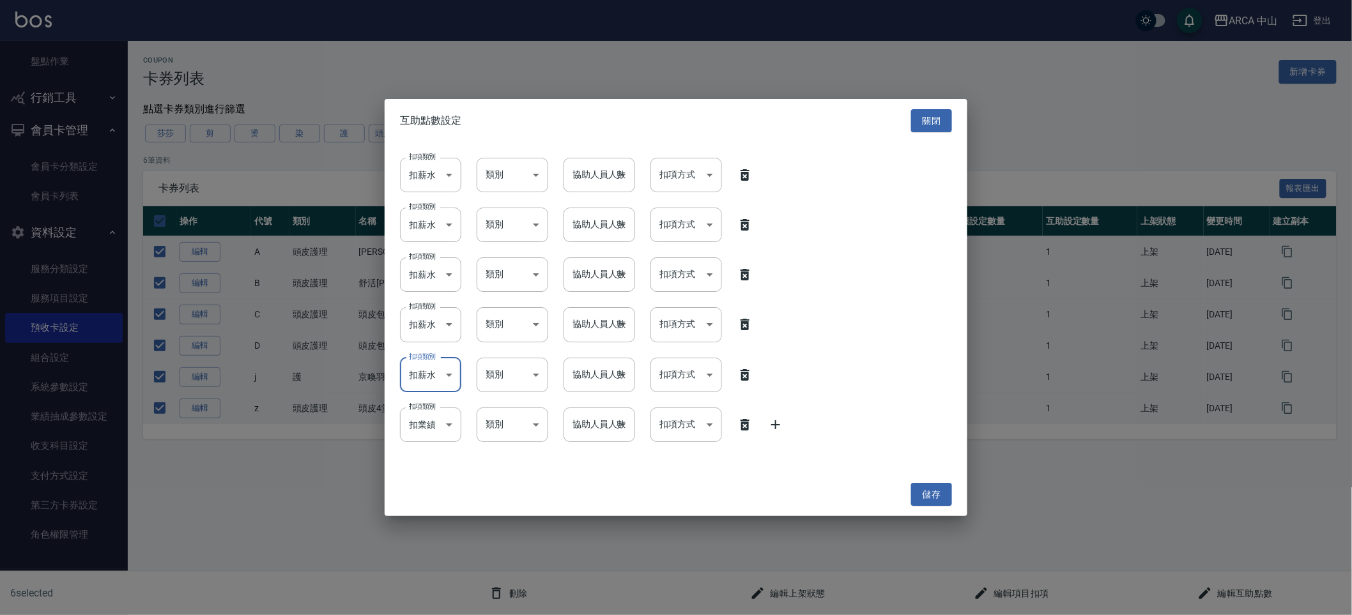
click at [754, 421] on div "扣項類別 扣業績 onSales 扣項類別 類別 ​ 類別 協助人員人數 ​ 協助人員人數 扣項方式 ​ 扣項方式" at bounding box center [676, 425] width 552 height 34
click at [746, 421] on icon at bounding box center [744, 424] width 15 height 15
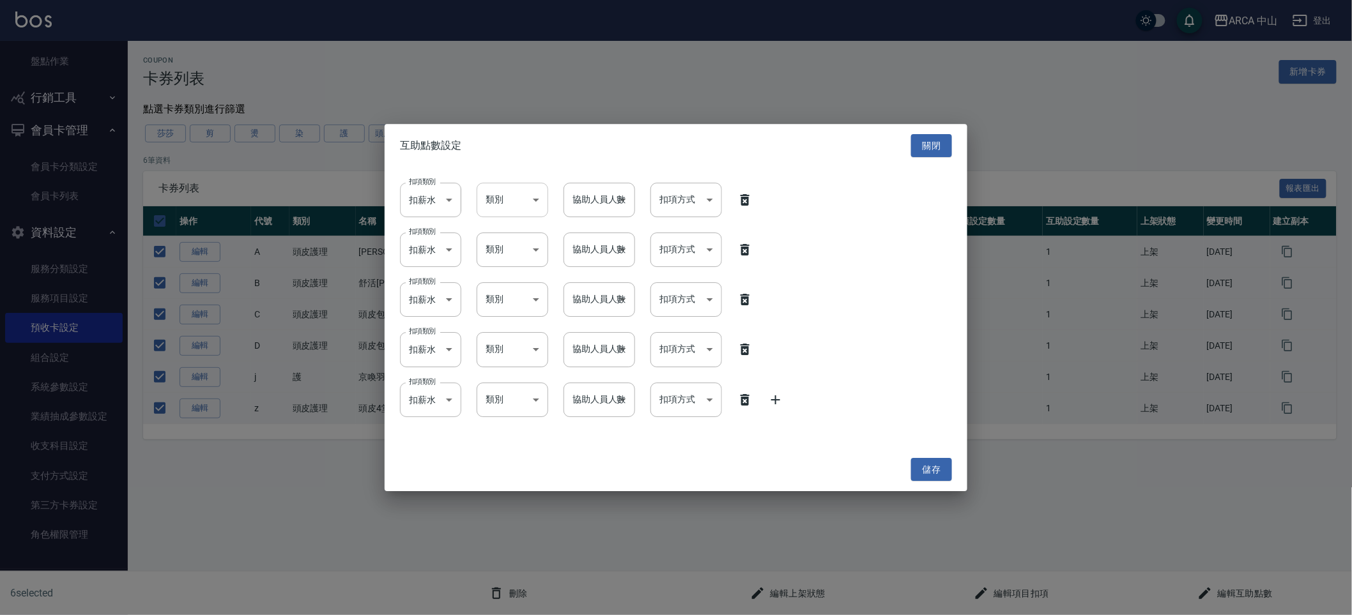
click at [526, 189] on body "ARCA 中山 登出 櫃檯作業 打帳單 帳單列表 掛單列表 座位開單 營業儀表板 現金收支登錄 高階收支登錄 材料自購登錄 每日結帳 排班表 現場電腦打卡 掃…" at bounding box center [676, 307] width 1352 height 615
click at [523, 208] on body "ARCA 中山 登出 櫃檯作業 打帳單 帳單列表 掛單列表 座位開單 營業儀表板 現金收支登錄 高階收支登錄 材料自購登錄 每日結帳 排班表 現場電腦打卡 掃…" at bounding box center [676, 307] width 1352 height 615
click at [521, 227] on li "1" at bounding box center [513, 233] width 72 height 21
click at [521, 257] on body "ARCA 中山 登出 櫃檯作業 打帳單 帳單列表 掛單列表 座位開單 營業儀表板 現金收支登錄 高階收支登錄 材料自購登錄 每日結帳 排班表 現場電腦打卡 掃…" at bounding box center [676, 307] width 1352 height 615
click at [523, 300] on body "ARCA 中山 登出 櫃檯作業 打帳單 帳單列表 掛單列表 座位開單 營業儀表板 現金收支登錄 高階收支登錄 材料自購登錄 每日結帳 排班表 現場電腦打卡 掃…" at bounding box center [676, 307] width 1352 height 615
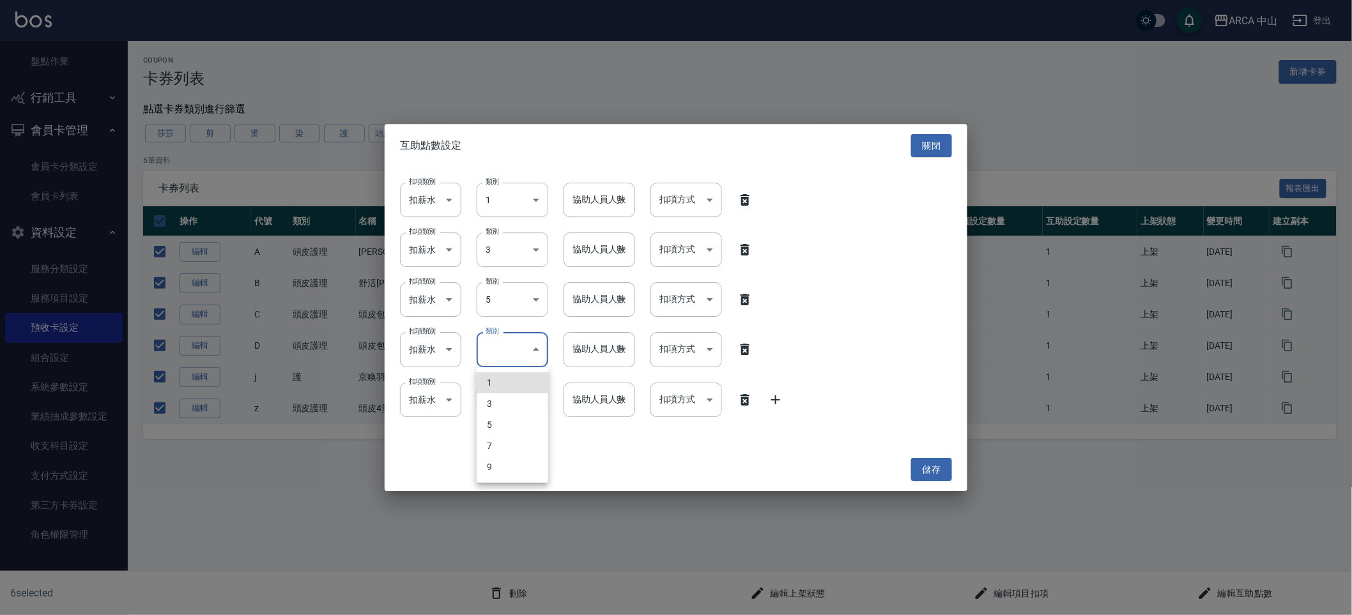
click at [526, 335] on body "ARCA 中山 登出 櫃檯作業 打帳單 帳單列表 掛單列表 座位開單 營業儀表板 現金收支登錄 高階收支登錄 材料自購登錄 每日結帳 排班表 現場電腦打卡 掃…" at bounding box center [676, 307] width 1352 height 615
click at [515, 400] on body "ARCA 中山 登出 櫃檯作業 打帳單 帳單列表 掛單列表 座位開單 營業儀表板 現金收支登錄 高階收支登錄 材料自購登錄 每日結帳 排班表 現場電腦打卡 掃…" at bounding box center [676, 307] width 1352 height 615
click at [602, 204] on body "ARCA 中山 登出 櫃檯作業 打帳單 帳單列表 掛單列表 座位開單 營業儀表板 現金收支登錄 高階收支登錄 材料自購登錄 每日結帳 排班表 現場電腦打卡 掃…" at bounding box center [676, 307] width 1352 height 615
click at [599, 226] on li "1" at bounding box center [599, 233] width 72 height 21
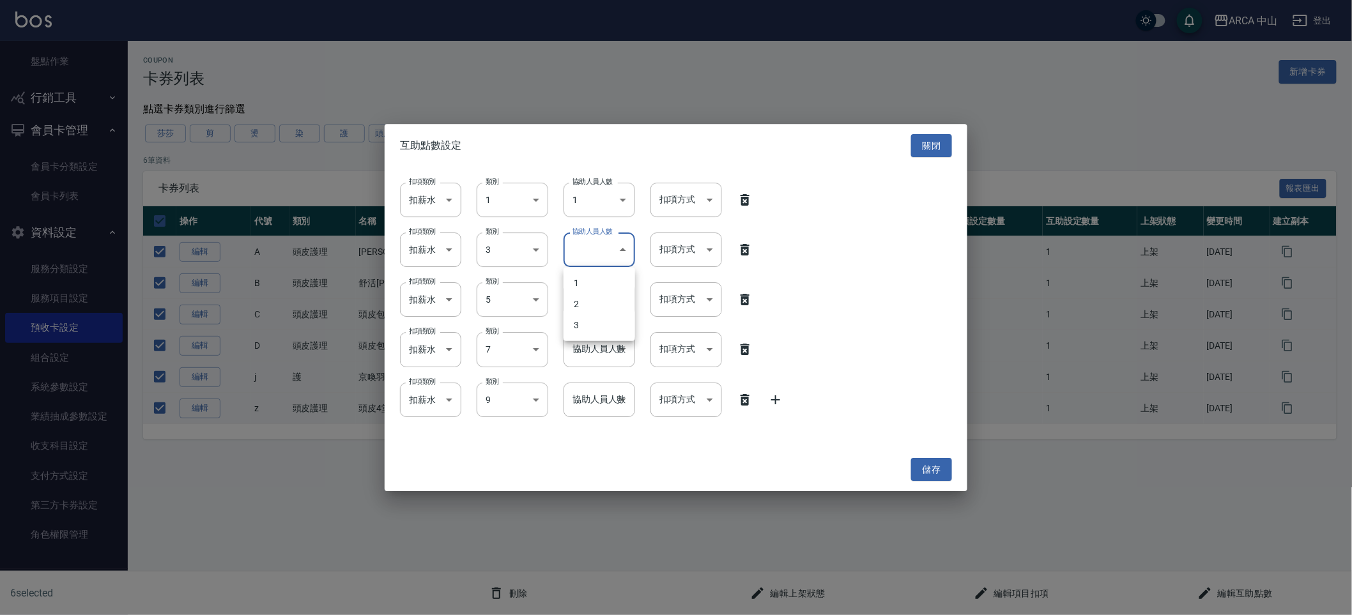
click at [599, 248] on body "ARCA 中山 登出 櫃檯作業 打帳單 帳單列表 掛單列表 座位開單 營業儀表板 現金收支登錄 高階收支登錄 材料自購登錄 每日結帳 排班表 現場電腦打卡 掃…" at bounding box center [676, 307] width 1352 height 615
click at [600, 287] on body "ARCA 中山 登出 櫃檯作業 打帳單 帳單列表 掛單列表 座位開單 營業儀表板 現金收支登錄 高階收支登錄 材料自購登錄 每日結帳 排班表 現場電腦打卡 掃…" at bounding box center [676, 307] width 1352 height 615
click at [597, 354] on body "ARCA 中山 登出 櫃檯作業 打帳單 帳單列表 掛單列表 座位開單 營業儀表板 現金收支登錄 高階收支登錄 材料自購登錄 每日結帳 排班表 現場電腦打卡 掃…" at bounding box center [676, 307] width 1352 height 615
click at [597, 385] on body "ARCA 中山 登出 櫃檯作業 打帳單 帳單列表 掛單列表 座位開單 營業儀表板 現金收支登錄 高階收支登錄 材料自購登錄 每日結帳 排班表 現場電腦打卡 掃…" at bounding box center [676, 307] width 1352 height 615
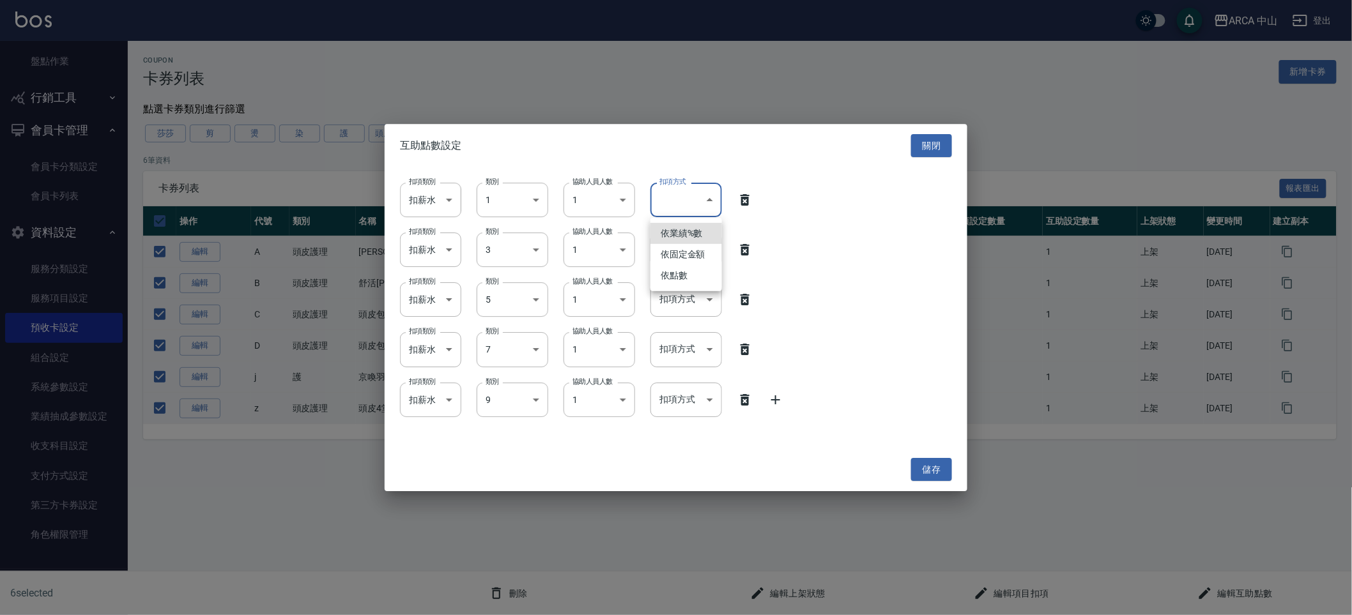
click at [674, 199] on body "ARCA 中山 登出 櫃檯作業 打帳單 帳單列表 掛單列表 座位開單 營業儀表板 現金收支登錄 高階收支登錄 材料自購登錄 每日結帳 排班表 現場電腦打卡 掃…" at bounding box center [676, 307] width 1352 height 615
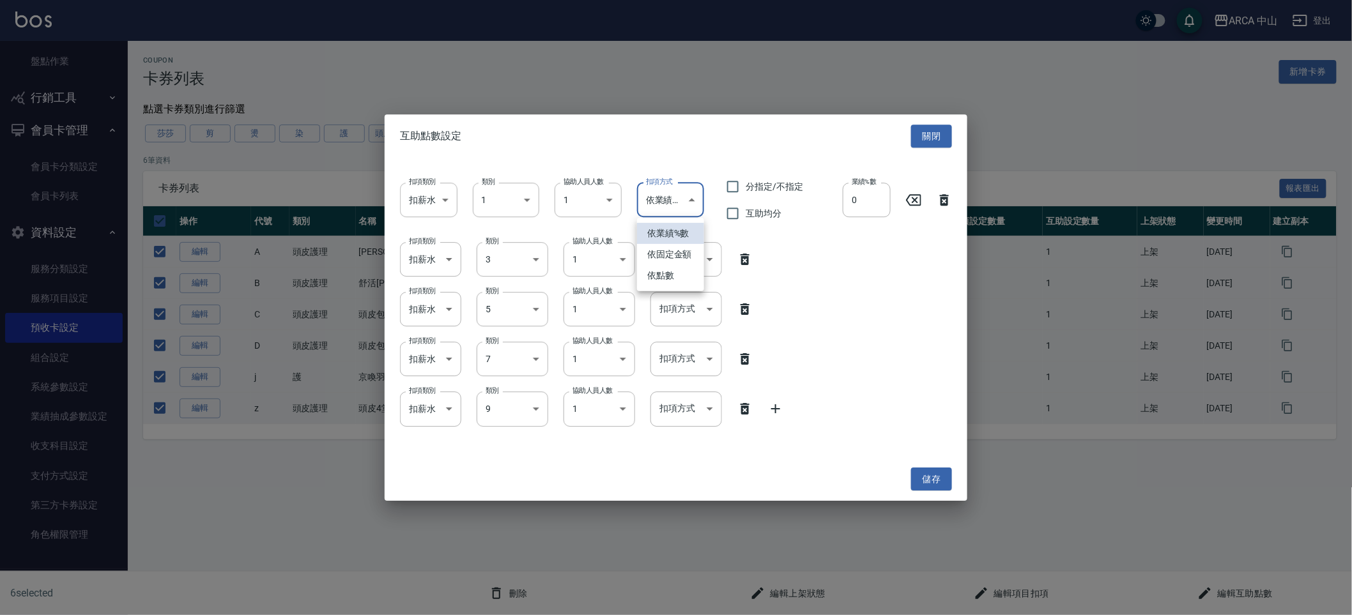
click at [708, 251] on div at bounding box center [676, 307] width 1352 height 615
click at [708, 251] on body "ARCA 中山 登出 櫃檯作業 打帳單 帳單列表 掛單列表 座位開單 營業儀表板 現金收支登錄 高階收支登錄 材料自購登錄 每日結帳 排班表 現場電腦打卡 掃…" at bounding box center [676, 307] width 1352 height 615
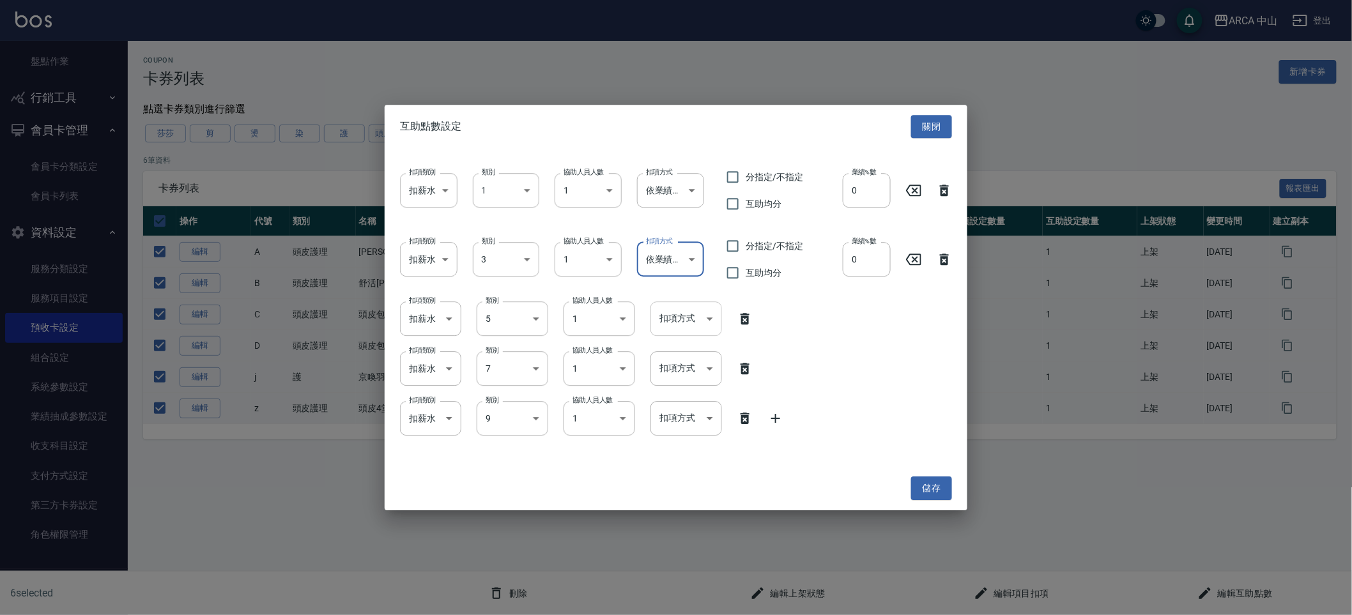
click at [702, 309] on body "ARCA 中山 登出 櫃檯作業 打帳單 帳單列表 掛單列表 座位開單 營業儀表板 現金收支登錄 高階收支登錄 材料自購登錄 每日結帳 排班表 現場電腦打卡 掃…" at bounding box center [676, 307] width 1352 height 615
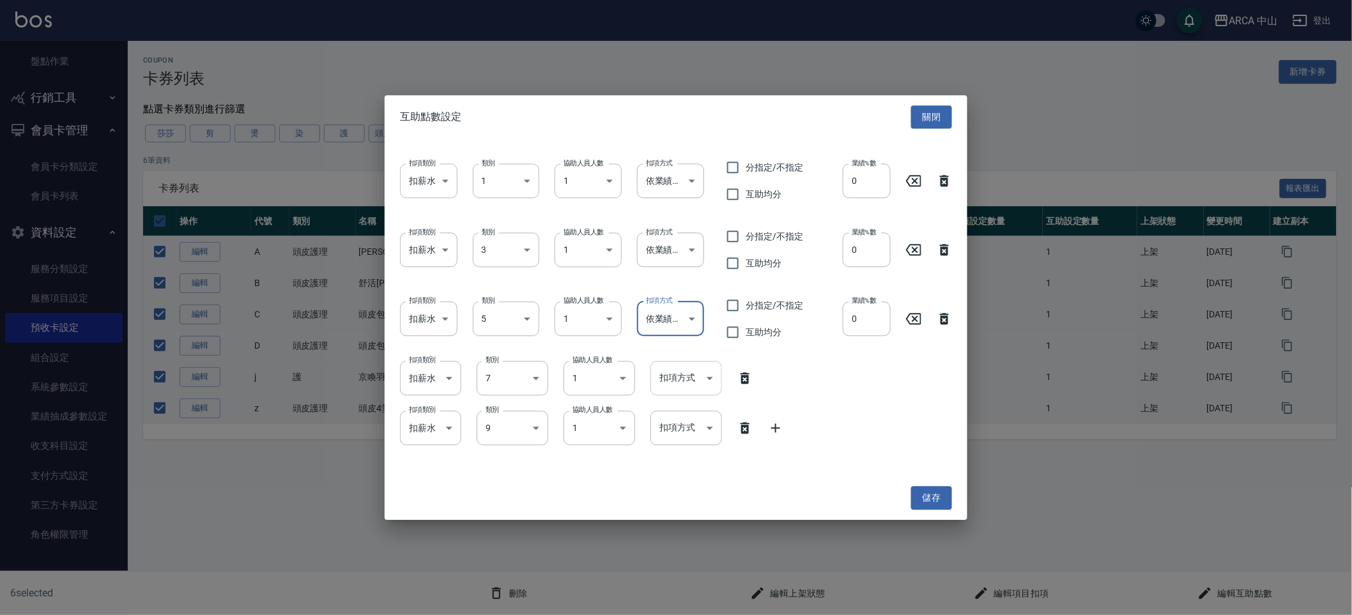
click at [699, 370] on body "ARCA 中山 登出 櫃檯作業 打帳單 帳單列表 掛單列表 座位開單 營業儀表板 現金收支登錄 高階收支登錄 材料自購登錄 每日結帳 排班表 現場電腦打卡 掃…" at bounding box center [676, 307] width 1352 height 615
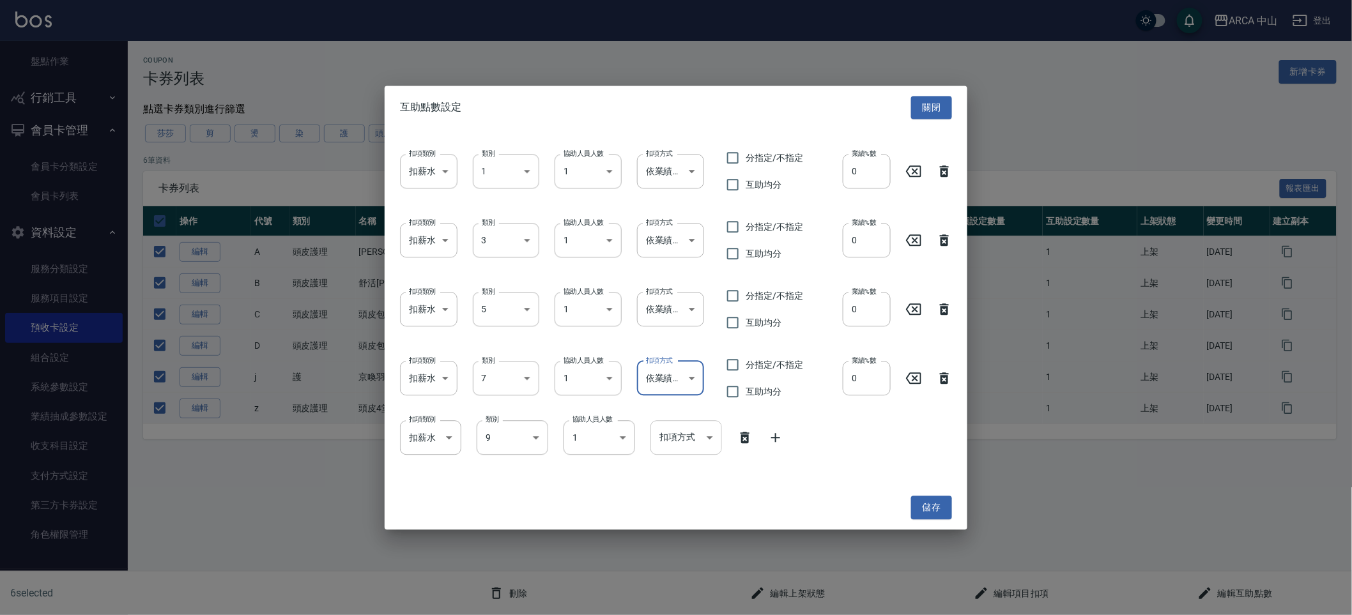
click at [698, 432] on body "ARCA 中山 登出 櫃檯作業 打帳單 帳單列表 掛單列表 座位開單 營業儀表板 現金收支登錄 高階收支登錄 材料自購登錄 每日結帳 排班表 現場電腦打卡 掃…" at bounding box center [676, 307] width 1352 height 615
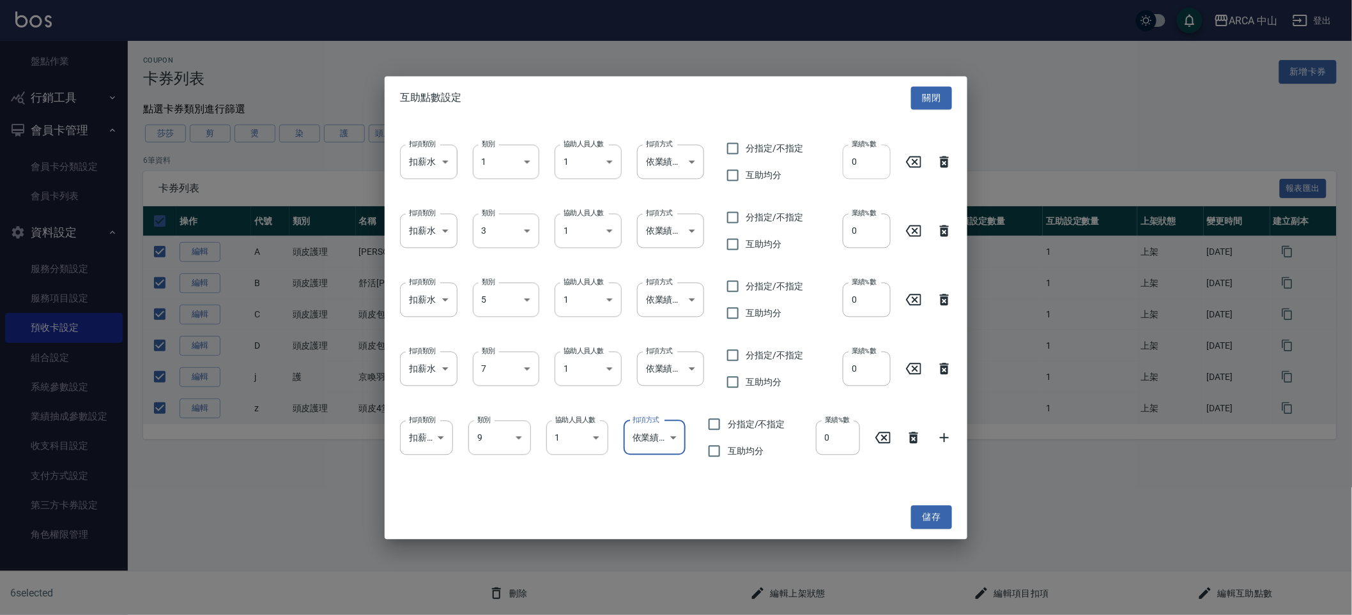
click at [857, 156] on input "0" at bounding box center [867, 161] width 48 height 34
click at [862, 230] on input "0" at bounding box center [867, 230] width 48 height 34
click at [866, 300] on input "0" at bounding box center [867, 299] width 48 height 34
click at [863, 355] on label "業績%數" at bounding box center [863, 351] width 25 height 10
click at [863, 355] on input "0" at bounding box center [867, 368] width 48 height 34
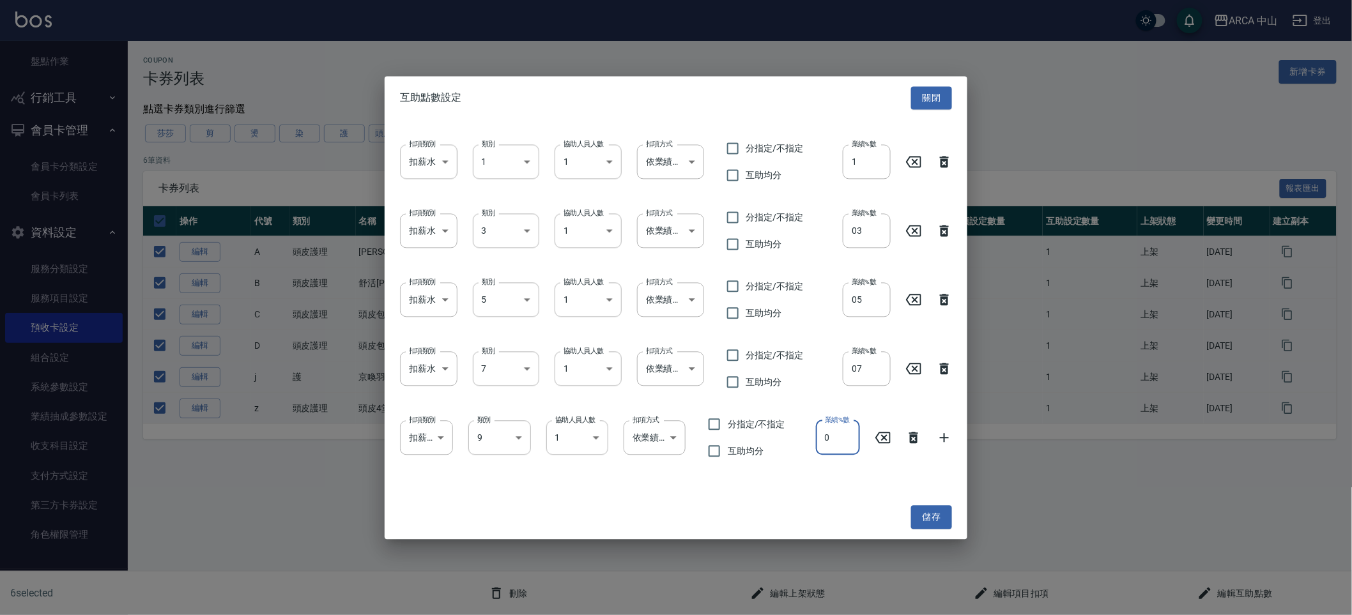
click at [833, 439] on input "0" at bounding box center [838, 437] width 44 height 34
click at [930, 509] on button "儲存" at bounding box center [931, 518] width 41 height 24
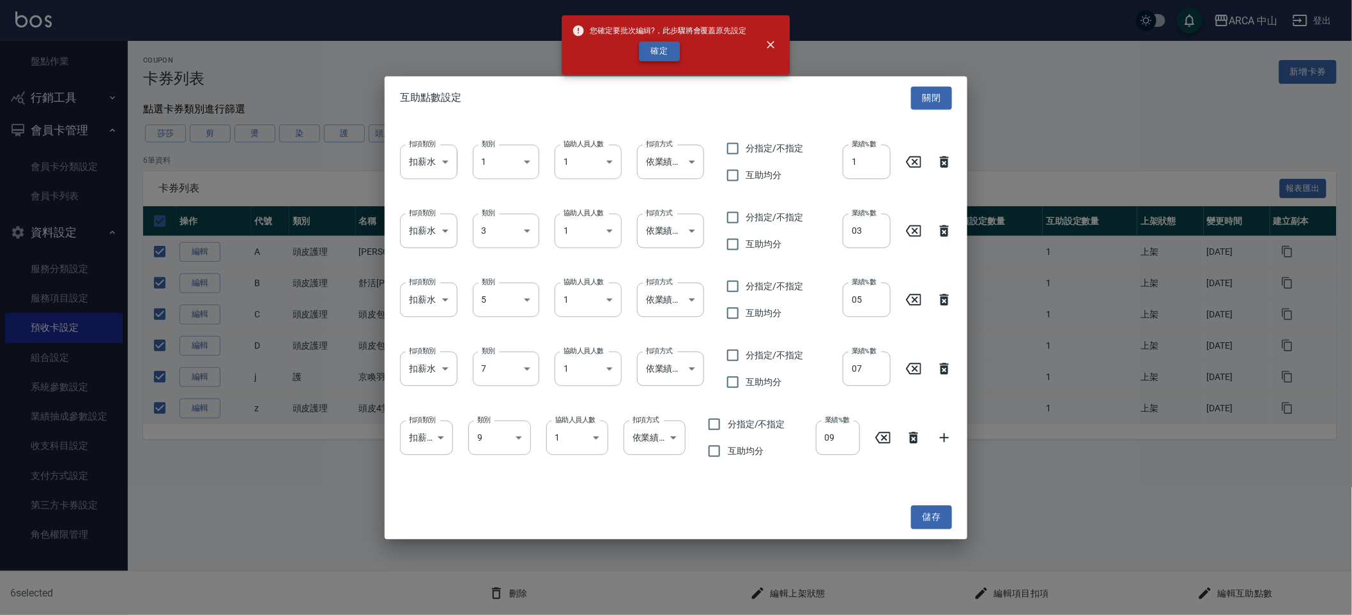
click at [650, 58] on button "確定" at bounding box center [659, 52] width 41 height 20
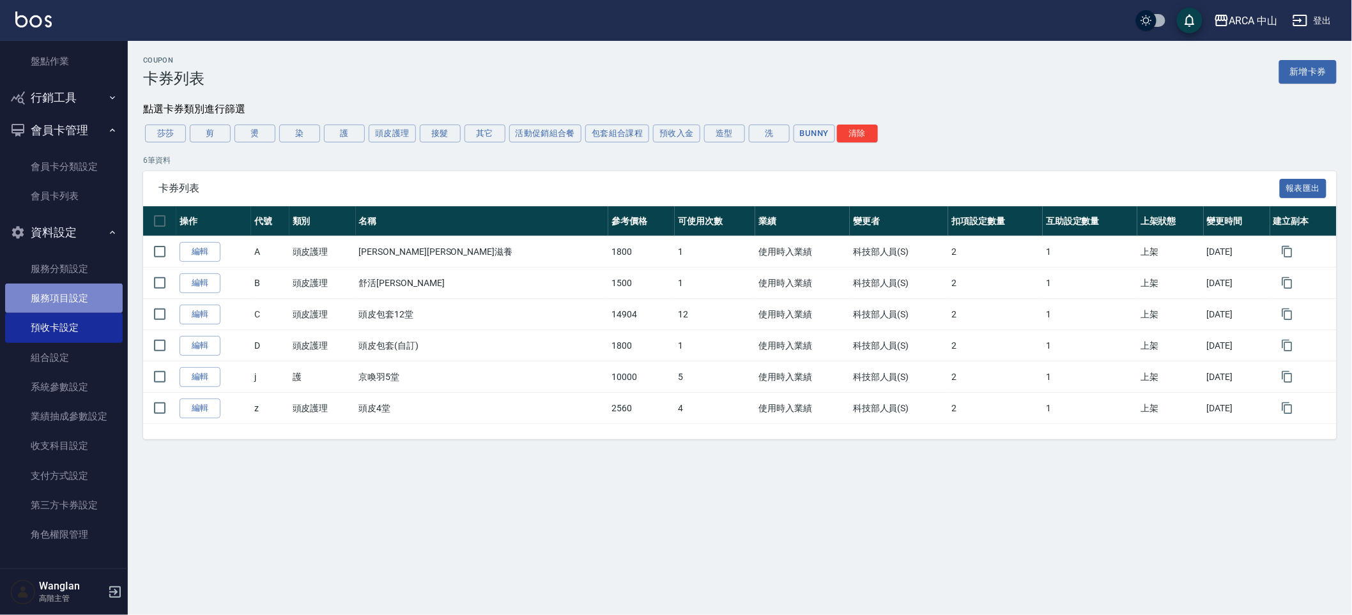
click at [79, 295] on link "服務項目設定" at bounding box center [64, 298] width 118 height 29
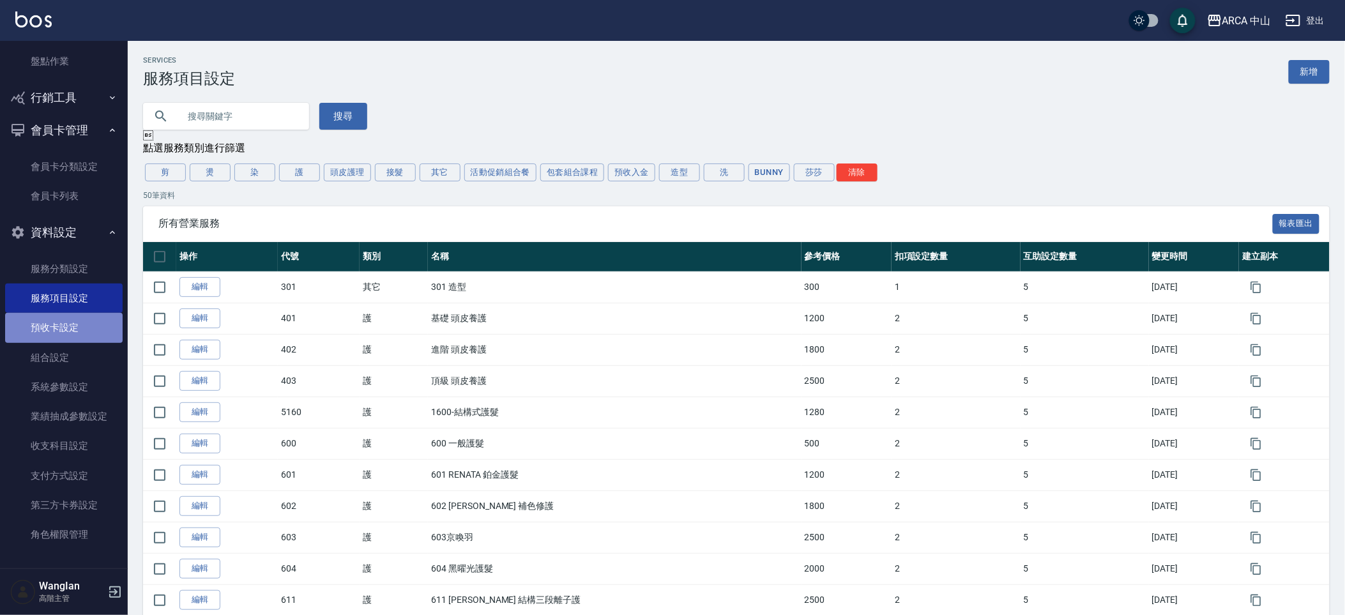
click at [100, 333] on link "預收卡設定" at bounding box center [64, 327] width 118 height 29
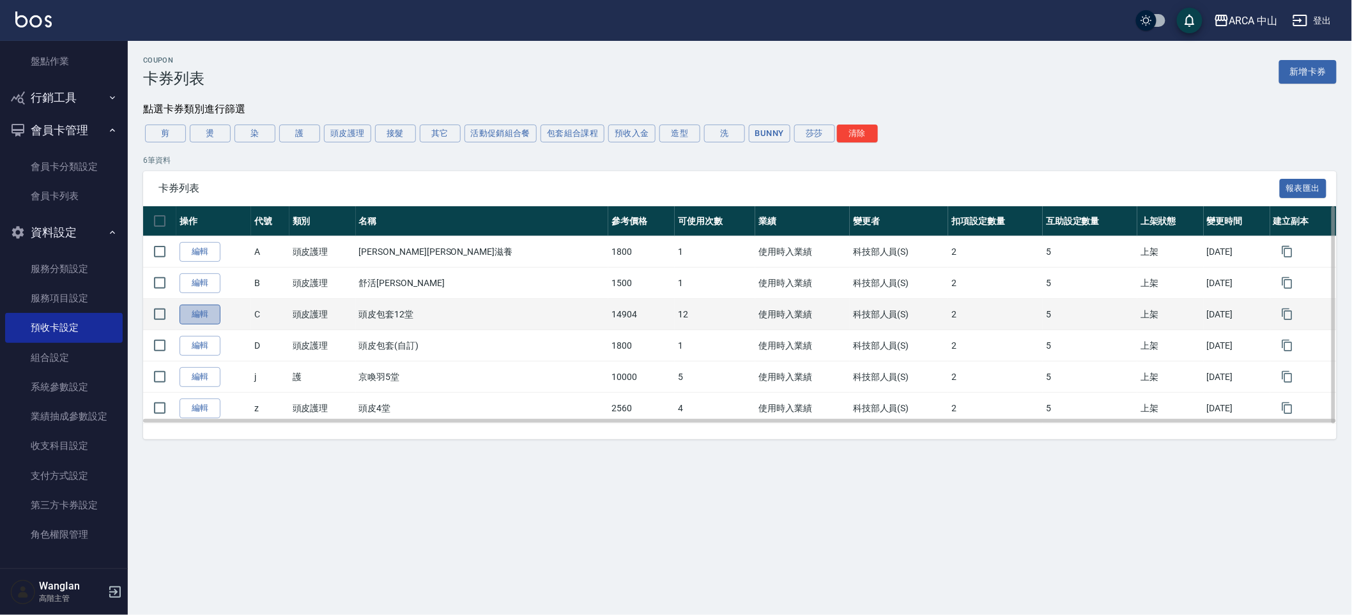
click at [193, 309] on link "編輯" at bounding box center [199, 315] width 41 height 20
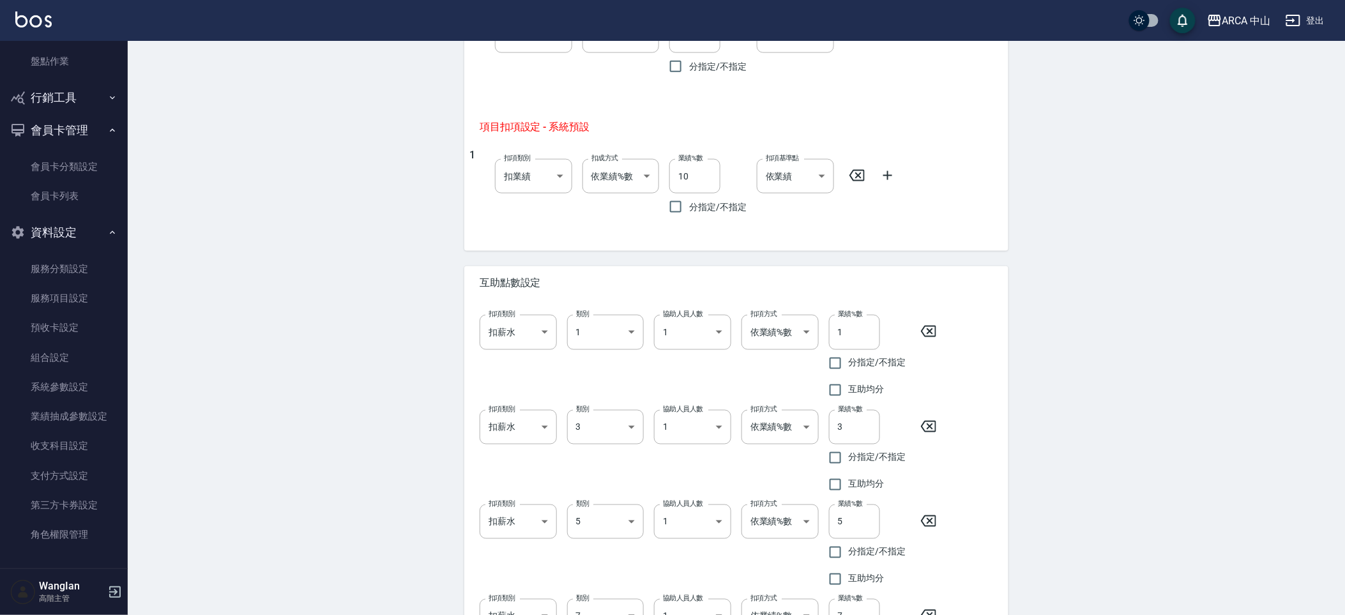
scroll to position [673, 0]
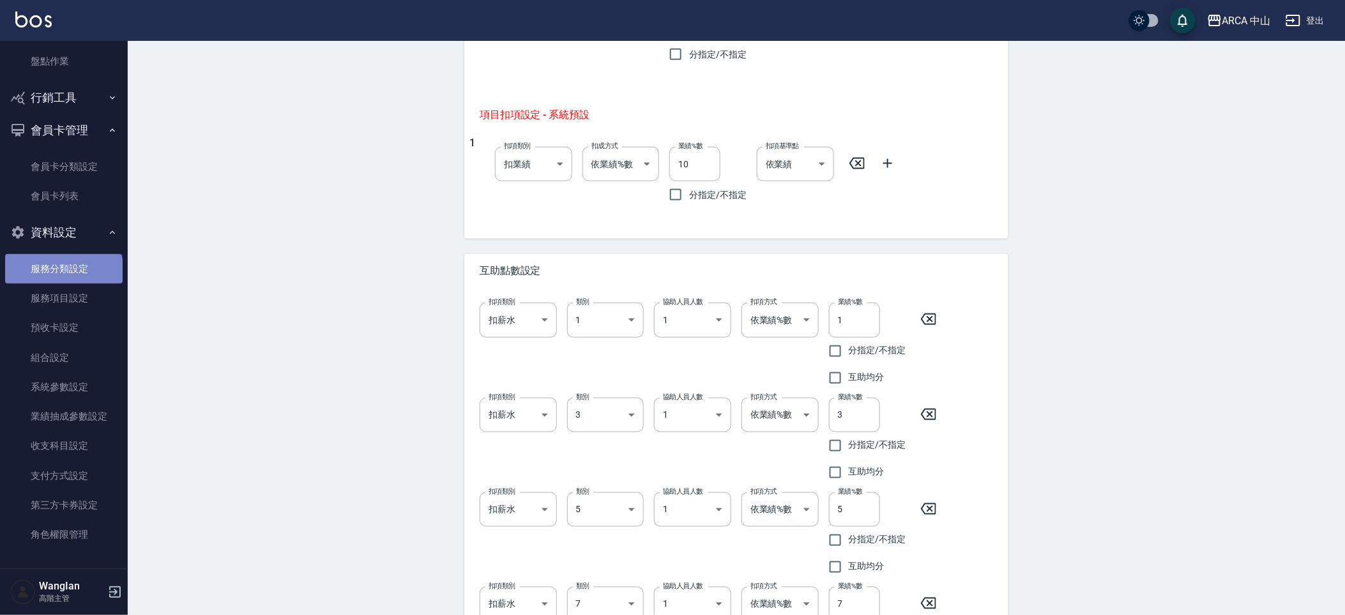
click at [63, 277] on link "服務分類設定" at bounding box center [64, 268] width 118 height 29
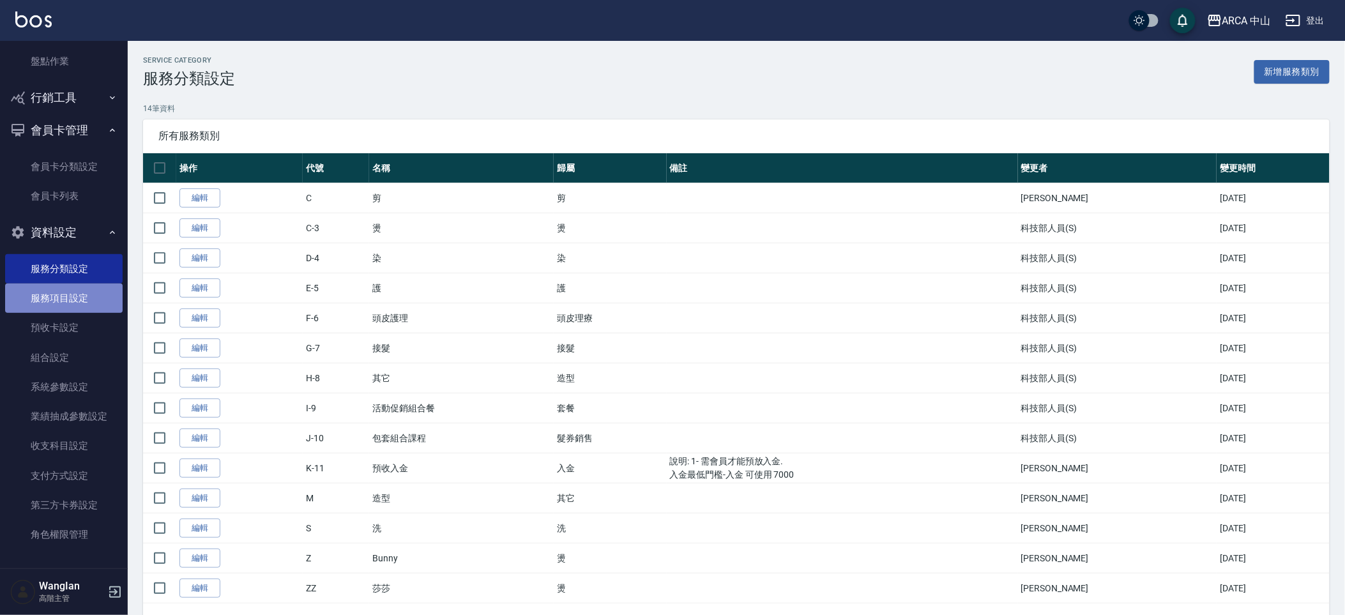
click at [74, 306] on link "服務項目設定" at bounding box center [64, 298] width 118 height 29
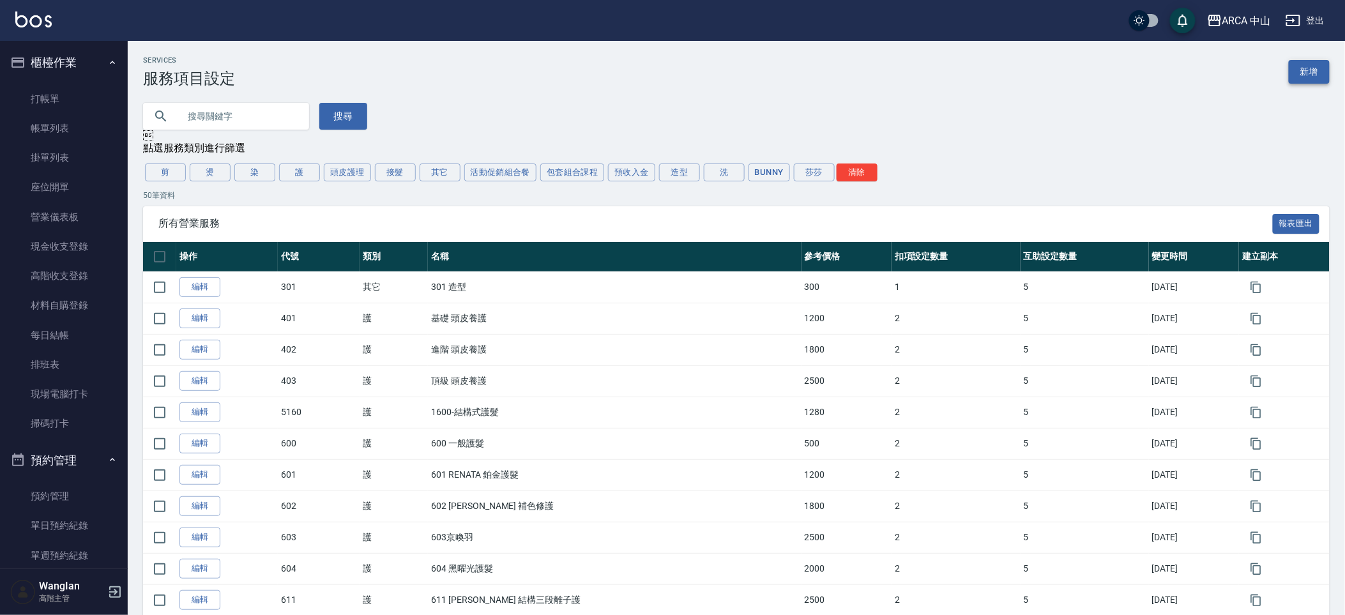
click at [1307, 70] on link "新增" at bounding box center [1309, 72] width 41 height 24
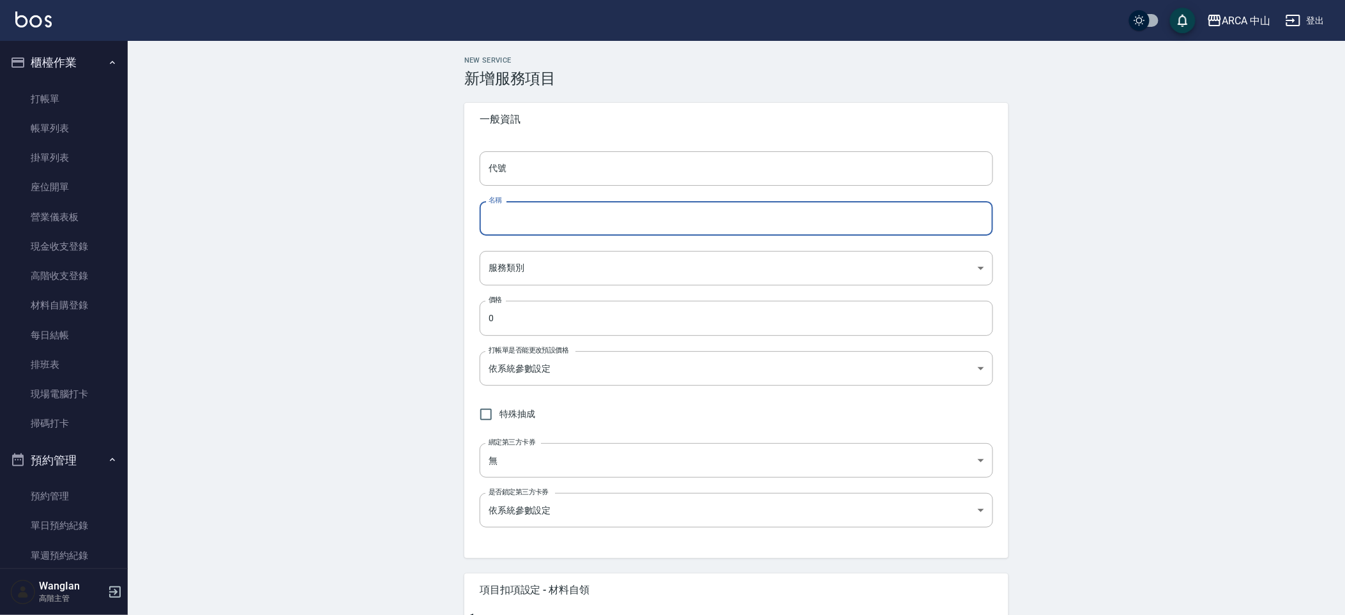
click at [588, 229] on input "名稱" at bounding box center [737, 218] width 514 height 34
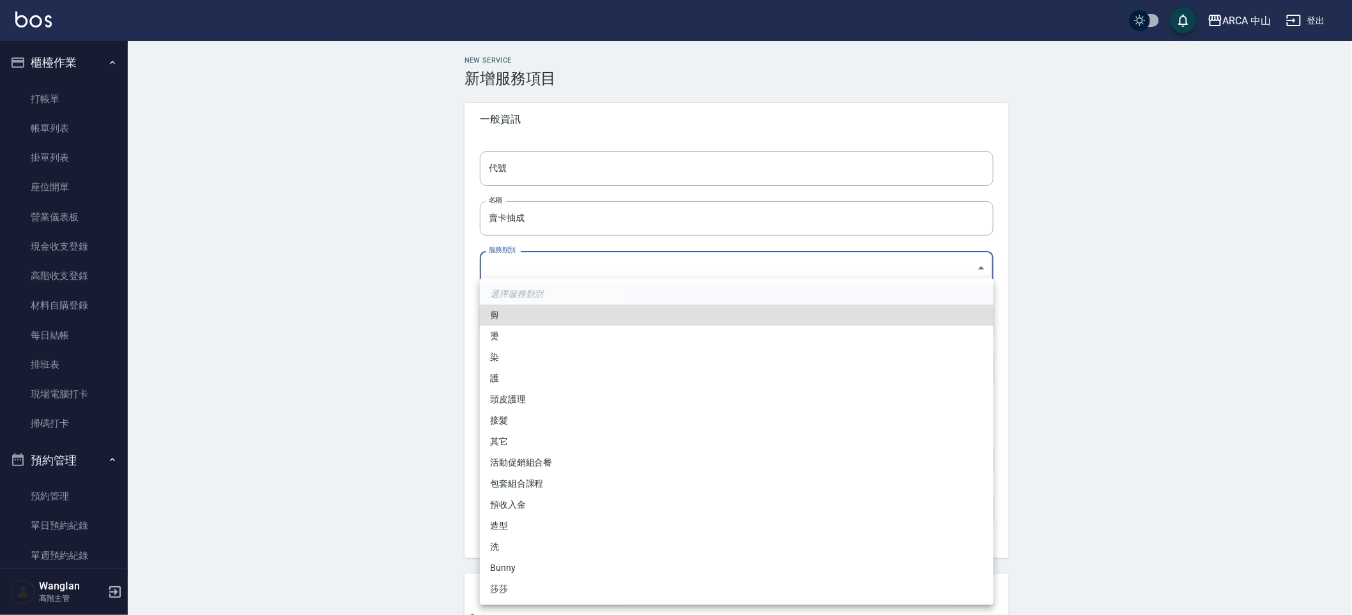
click at [597, 266] on body "ARCA 中山 登出 櫃檯作業 打帳單 帳單列表 掛單列表 座位開單 營業儀表板 現金收支登錄 高階收支登錄 材料自購登錄 每日結帳 排班表 現場電腦打卡 掃…" at bounding box center [676, 519] width 1352 height 1039
click at [554, 472] on li "活動促銷組合餐" at bounding box center [737, 462] width 514 height 21
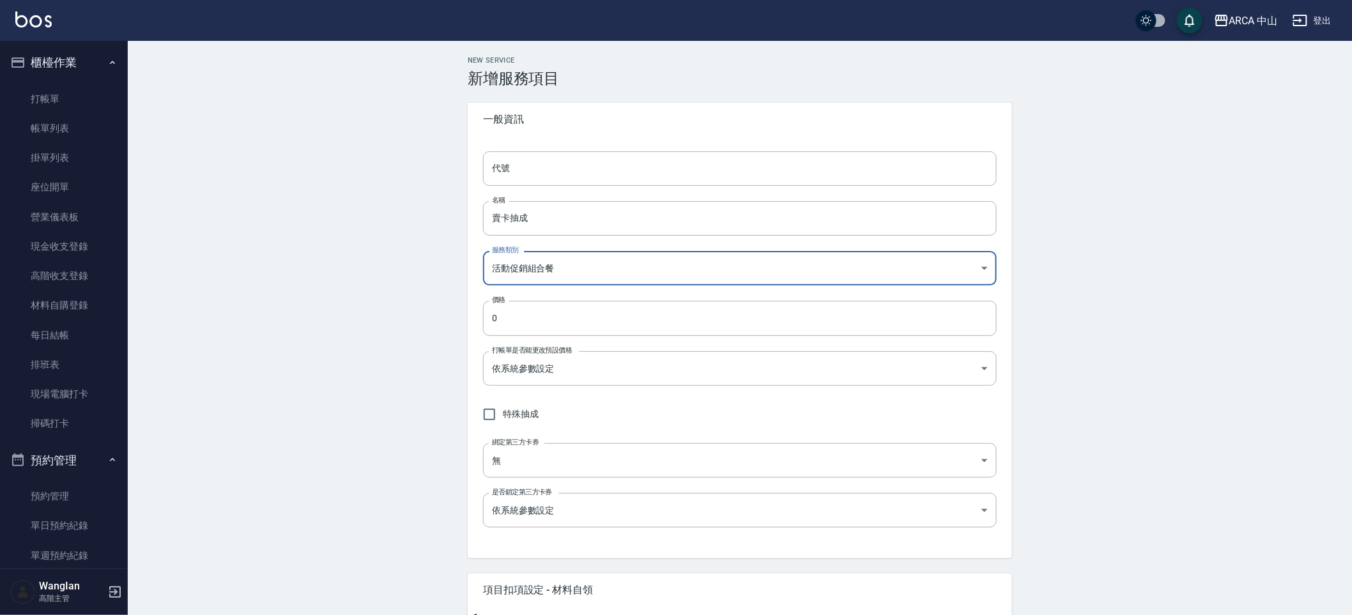
click at [583, 281] on body "ARCA 中山 登出 櫃檯作業 打帳單 帳單列表 掛單列表 座位開單 營業儀表板 現金收支登錄 高階收支登錄 材料自購登錄 每日結帳 排班表 現場電腦打卡 掃…" at bounding box center [676, 519] width 1352 height 1039
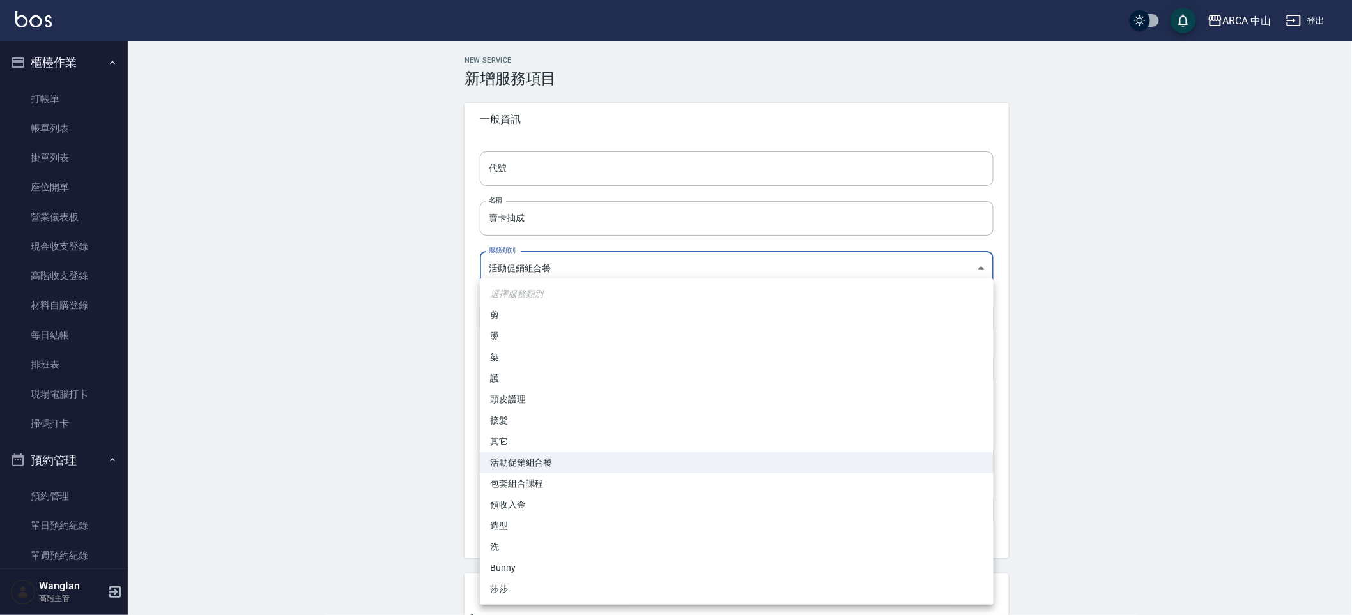
click at [549, 482] on li "包套組合課程" at bounding box center [737, 483] width 514 height 21
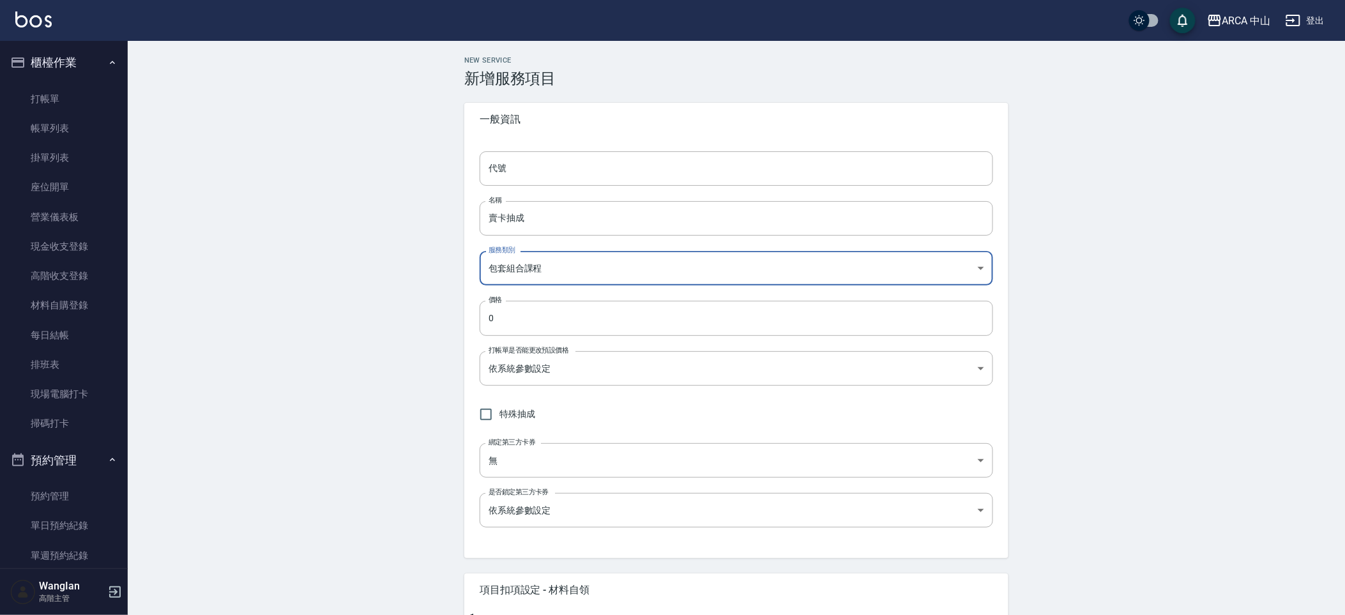
click at [552, 196] on div "代號 代號 名稱 賣卡抽成 名稱 服務類別 包套組合課程 35bf51ff-df09-49d3-9aae-9ec8542cdb74 服務類別 價格 0 價格 …" at bounding box center [736, 347] width 544 height 422
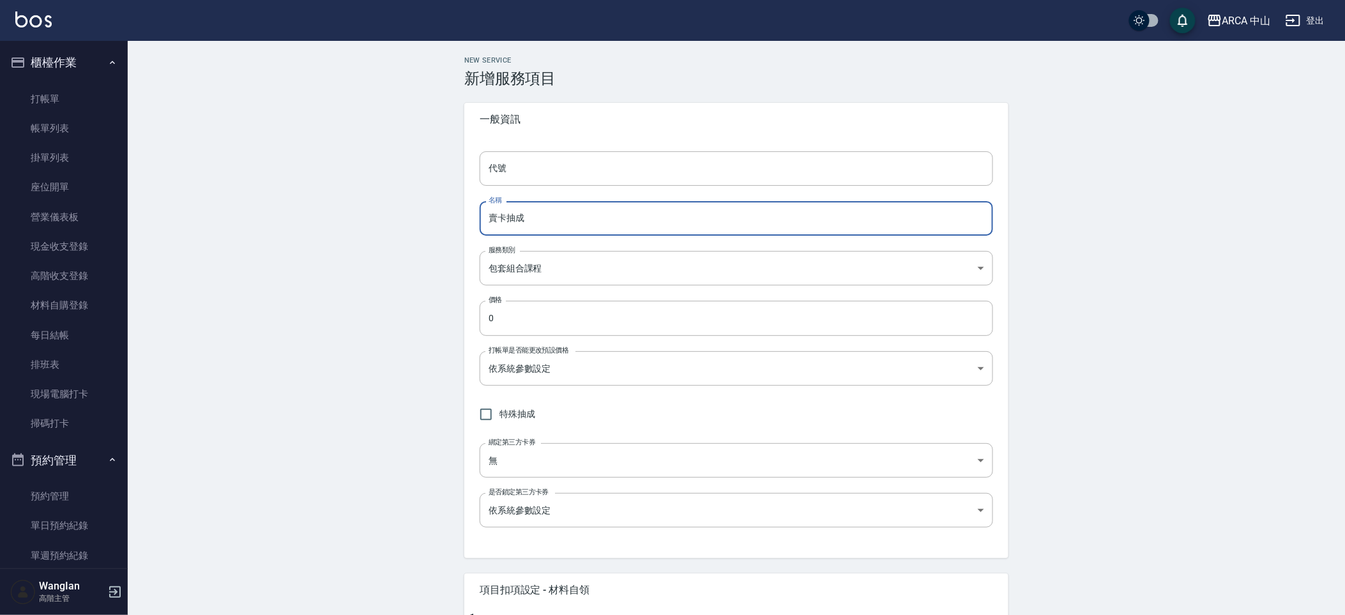
click at [552, 211] on input "賣卡抽成" at bounding box center [737, 218] width 514 height 34
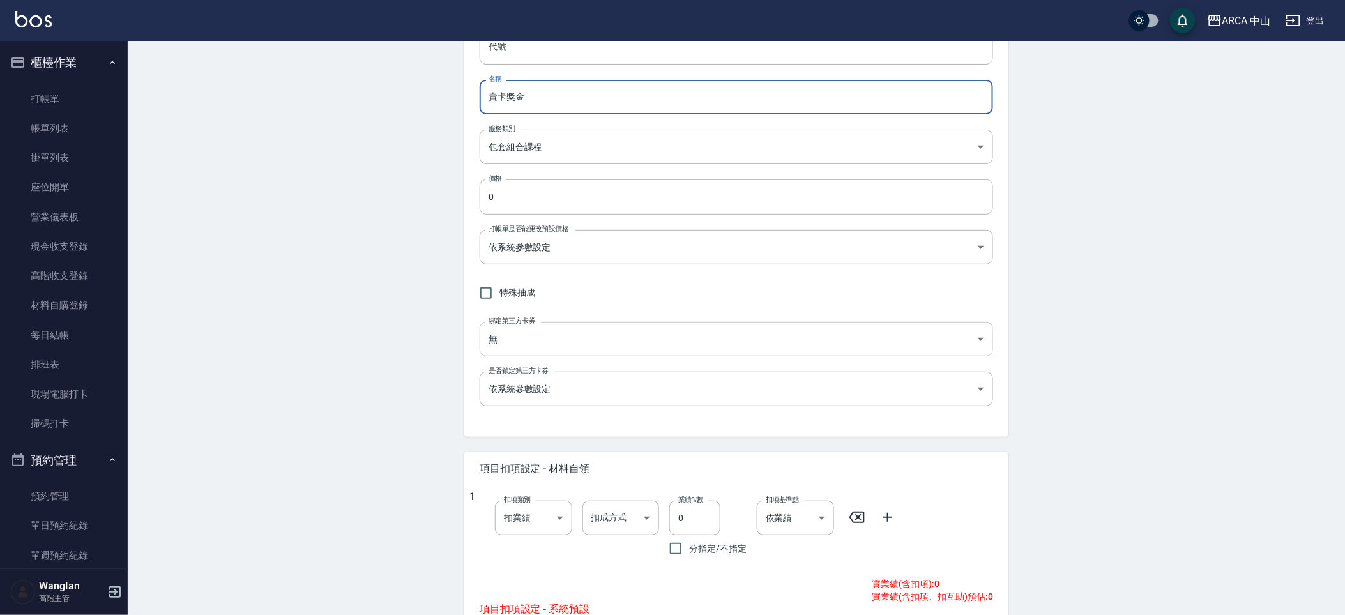
scroll to position [424, 0]
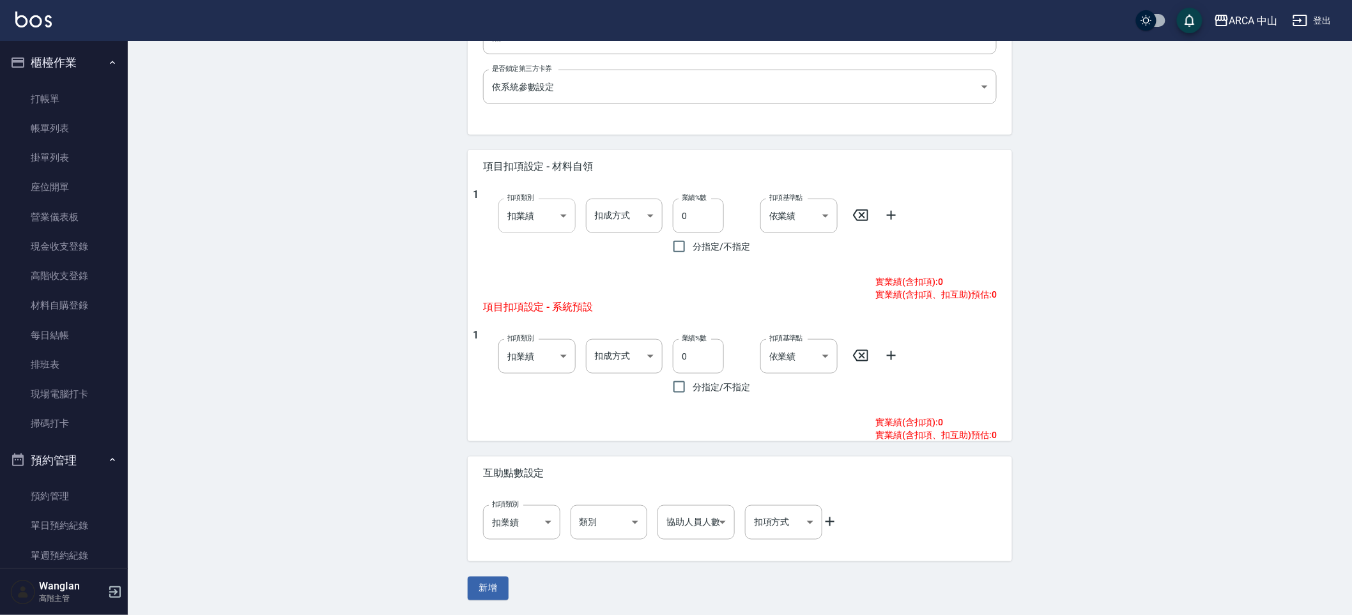
click at [556, 210] on body "ARCA 中山 登出 櫃檯作業 打帳單 帳單列表 掛單列表 座位開單 營業儀表板 現金收支登錄 高階收支登錄 材料自購登錄 每日結帳 排班表 現場電腦打卡 掃…" at bounding box center [676, 95] width 1352 height 1039
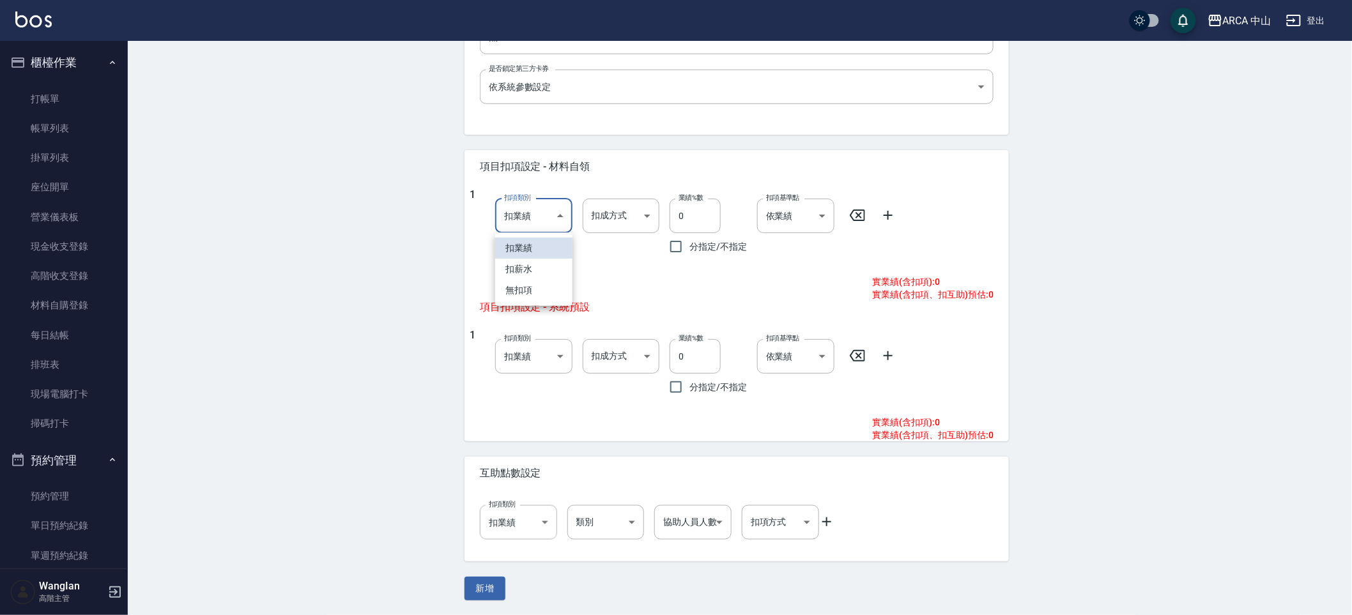
click at [425, 336] on div at bounding box center [676, 307] width 1352 height 615
click at [554, 218] on body "ARCA 中山 登出 櫃檯作業 打帳單 帳單列表 掛單列表 座位開單 營業儀表板 現金收支登錄 高階收支登錄 材料自購登錄 每日結帳 排班表 現場電腦打卡 掃…" at bounding box center [676, 95] width 1352 height 1039
click at [640, 178] on div at bounding box center [676, 307] width 1352 height 615
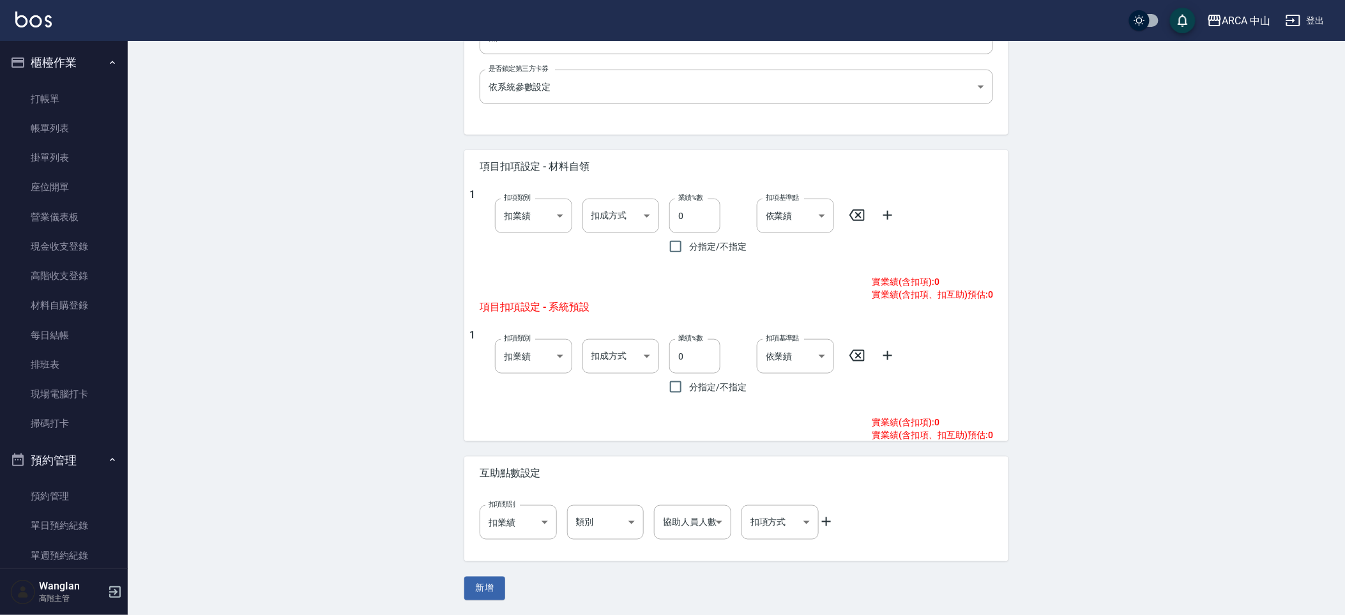
click at [360, 260] on div "New Service 新增服務項目 一般資訊 代號 代號 名稱 賣卡獎金 名稱 服務類別 包套組合課程 35bf51ff-df09-49d3-9aae-9e…" at bounding box center [737, 116] width 1218 height 998
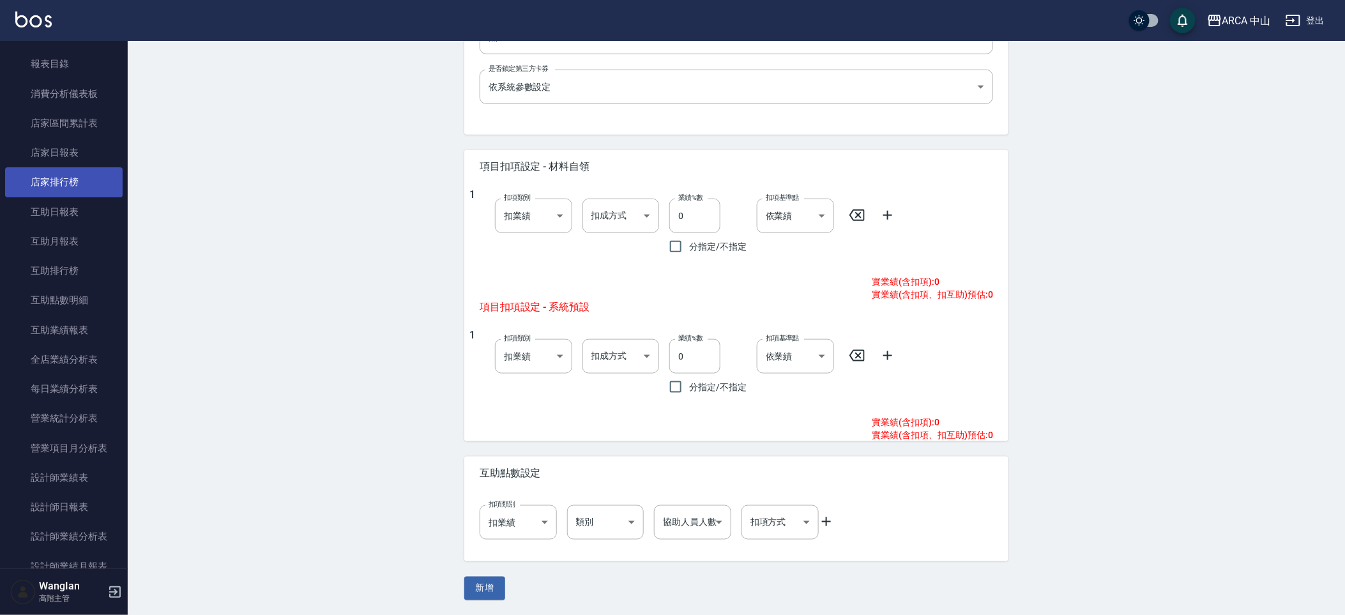
scroll to position [540, 0]
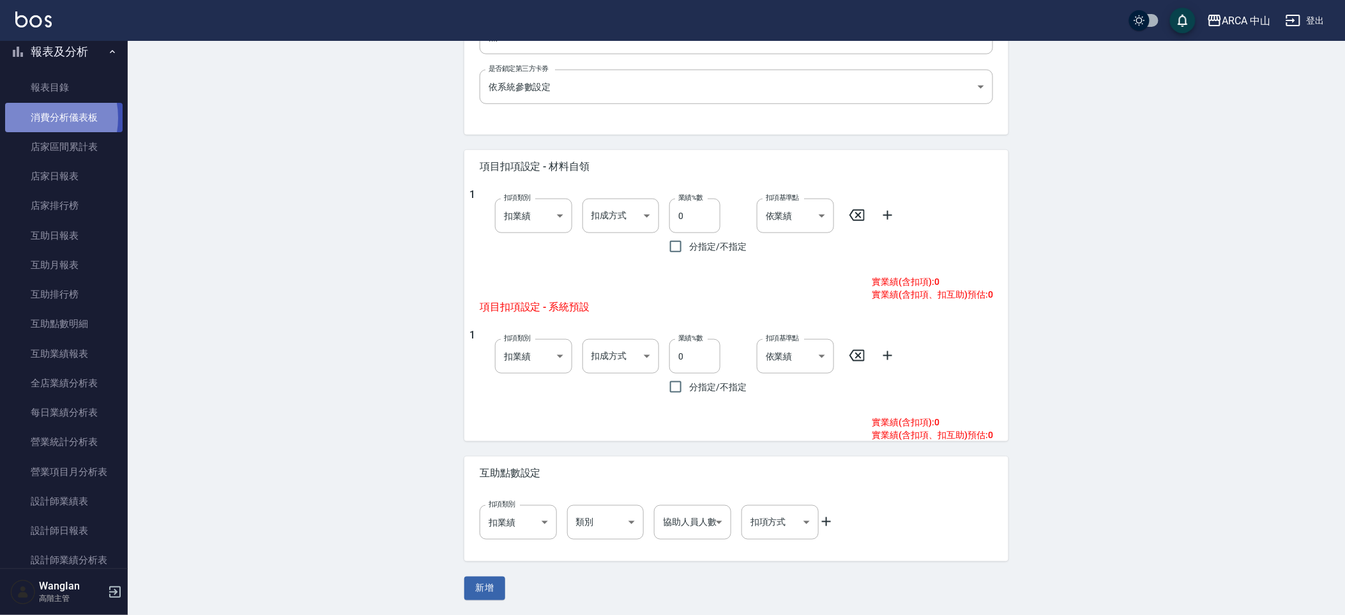
click at [34, 118] on link "消費分析儀表板" at bounding box center [64, 117] width 118 height 29
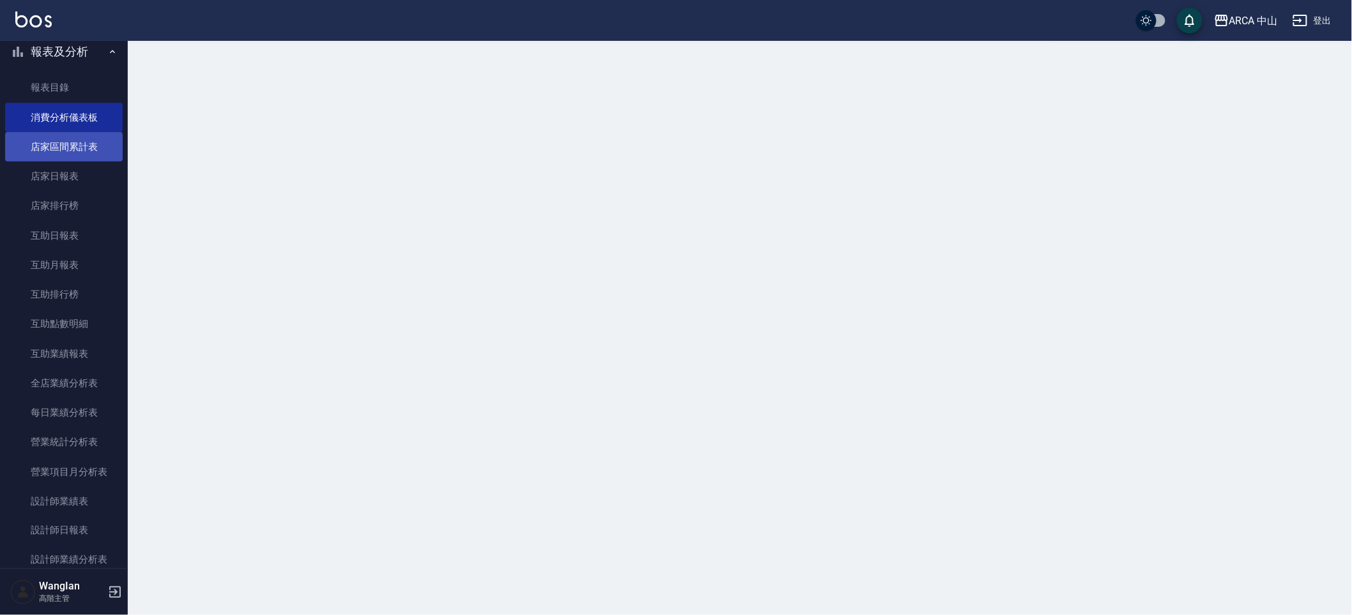
click at [42, 149] on link "店家區間累計表" at bounding box center [64, 146] width 118 height 29
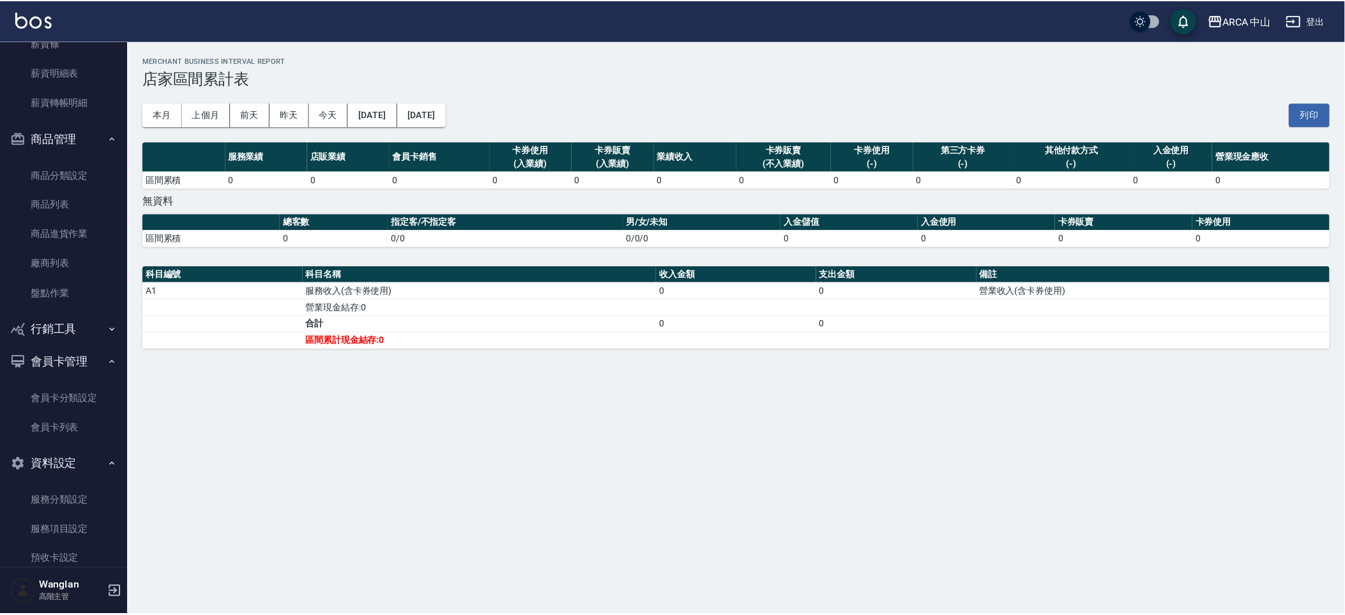
scroll to position [2311, 0]
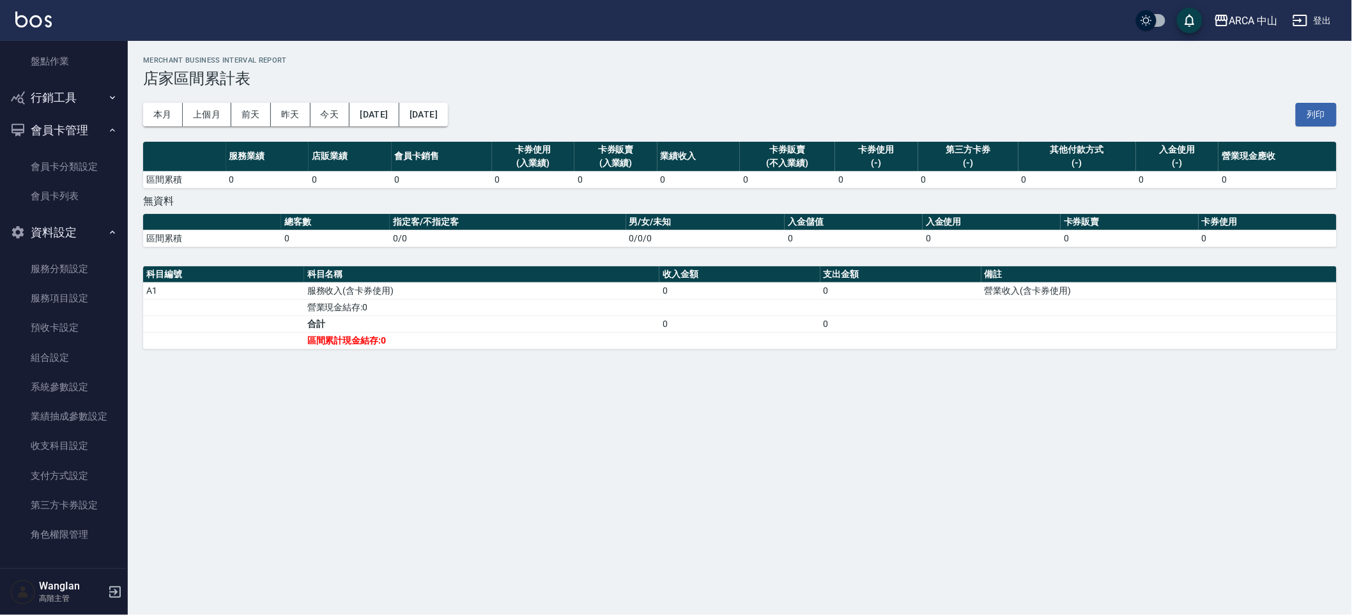
click at [77, 302] on link "服務項目設定" at bounding box center [64, 298] width 118 height 29
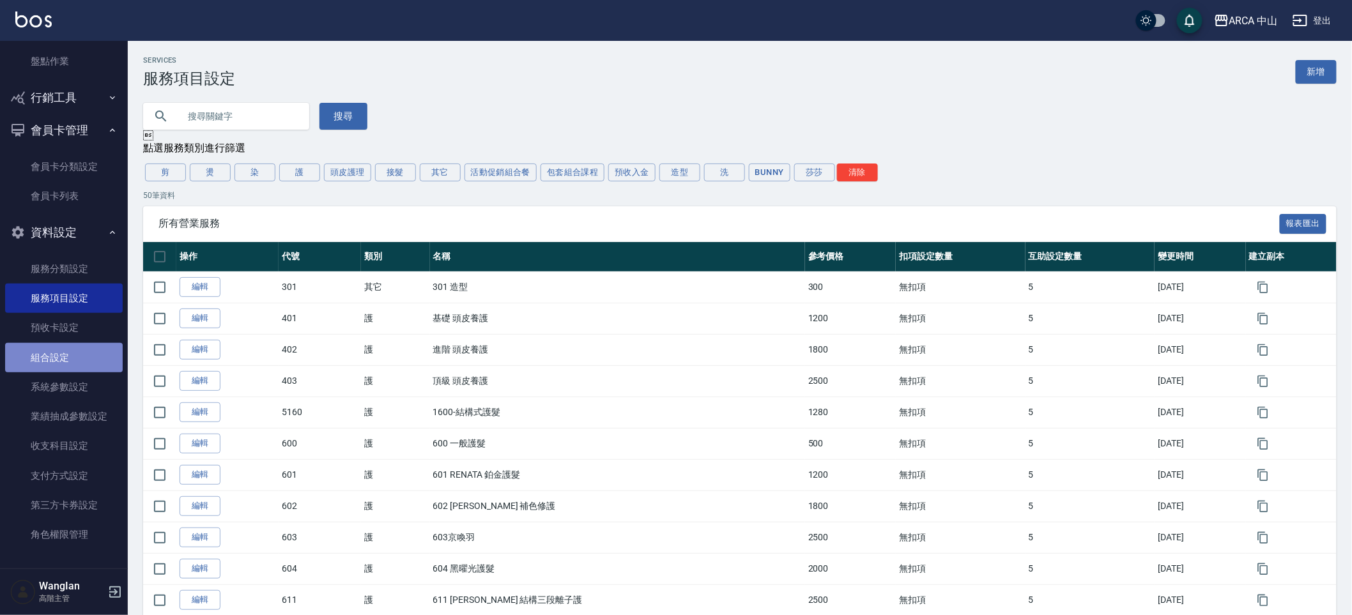
click at [84, 344] on link "組合設定" at bounding box center [64, 357] width 118 height 29
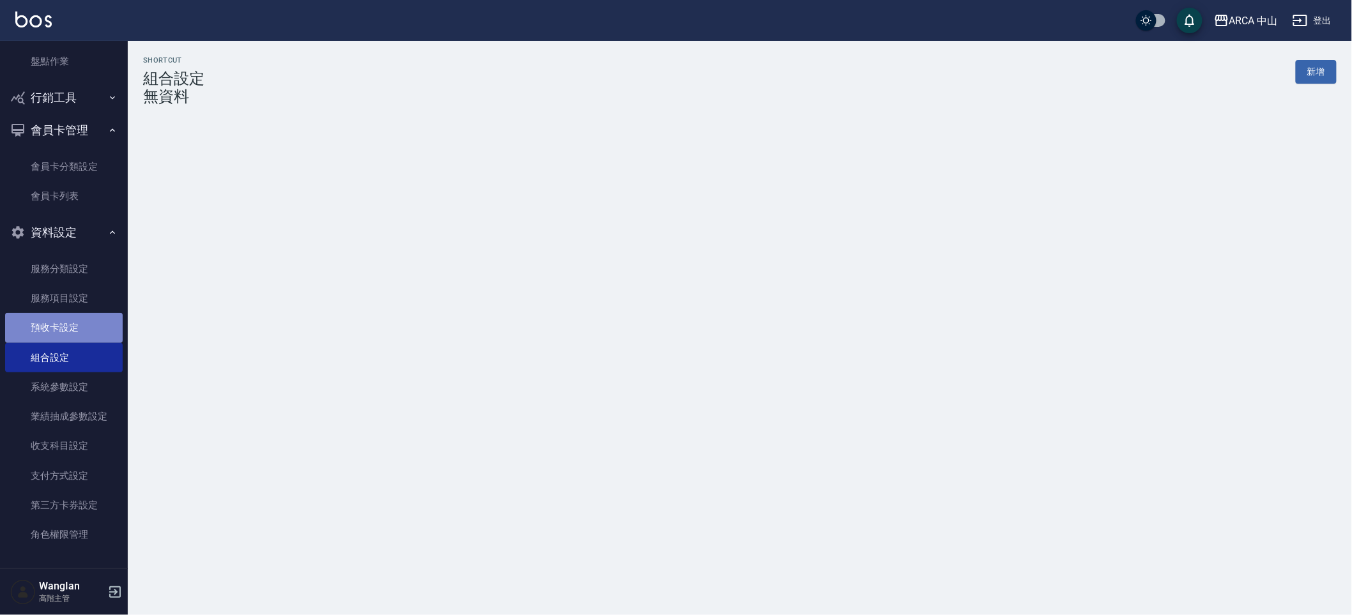
click at [96, 333] on link "預收卡設定" at bounding box center [64, 327] width 118 height 29
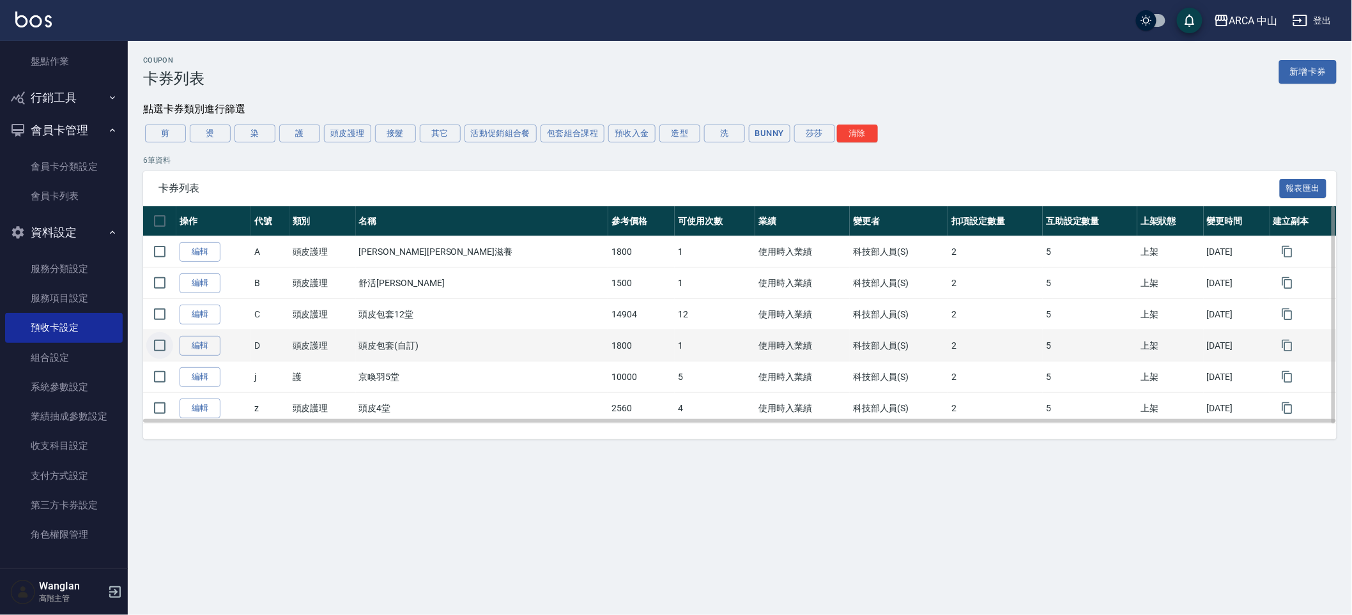
click at [172, 356] on input "checkbox" at bounding box center [159, 345] width 27 height 27
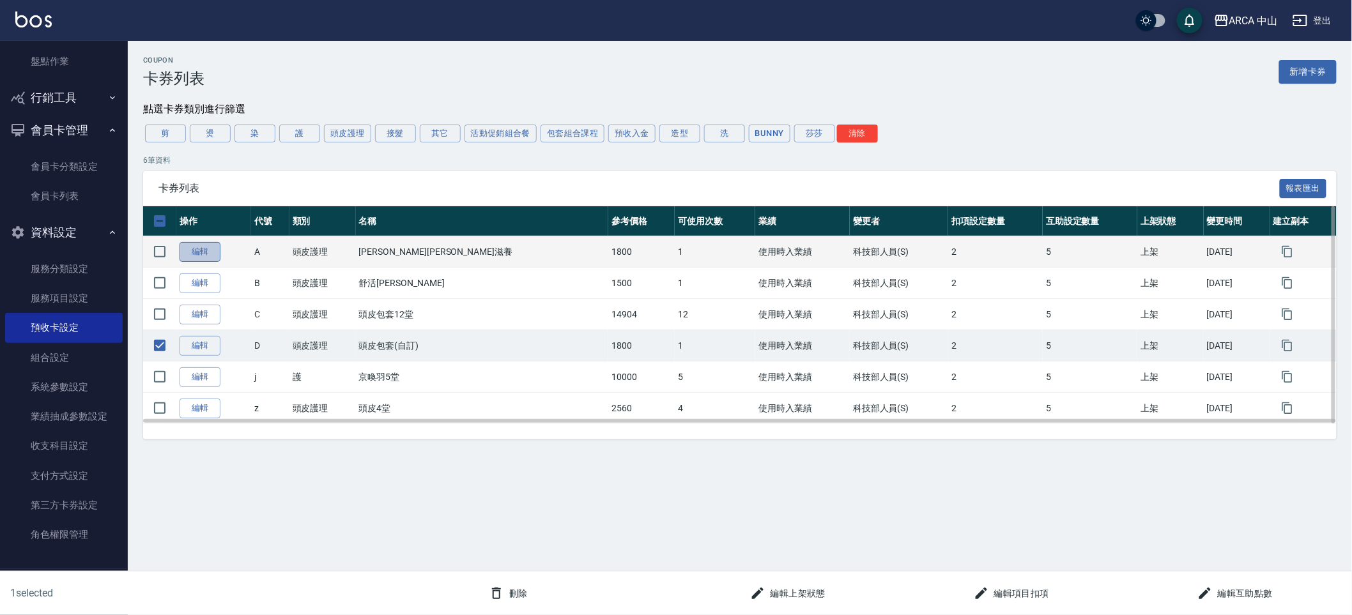
click at [203, 245] on link "編輯" at bounding box center [199, 252] width 41 height 20
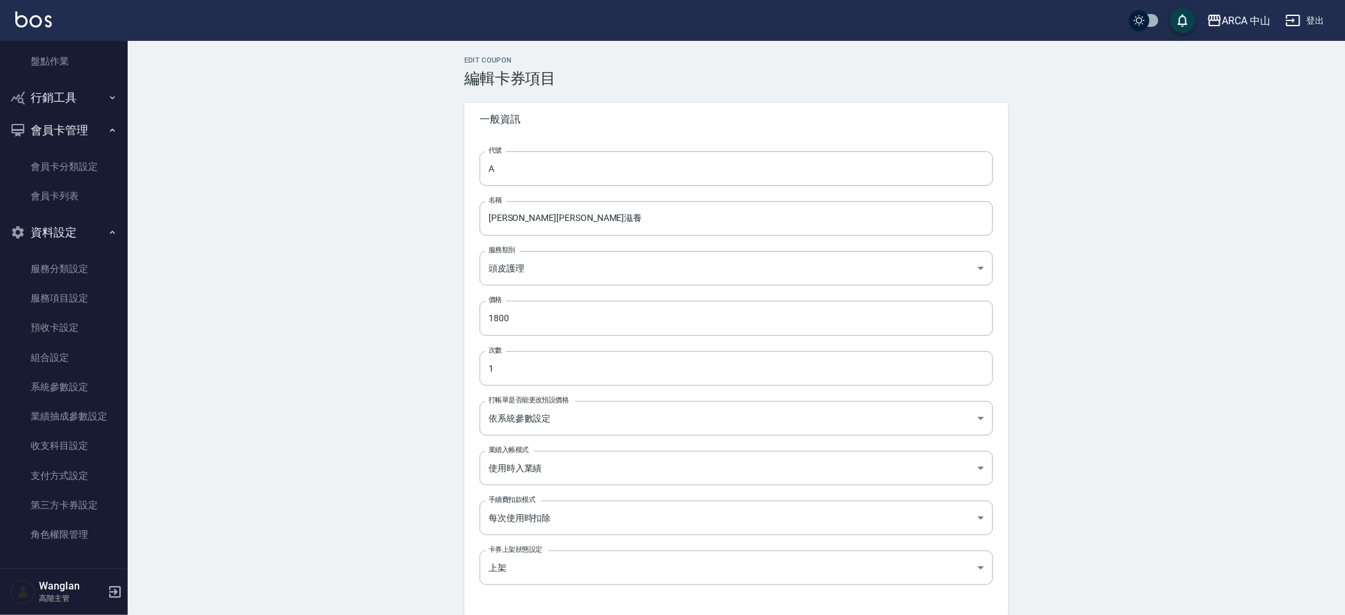
click at [504, 323] on input "1800" at bounding box center [737, 318] width 514 height 34
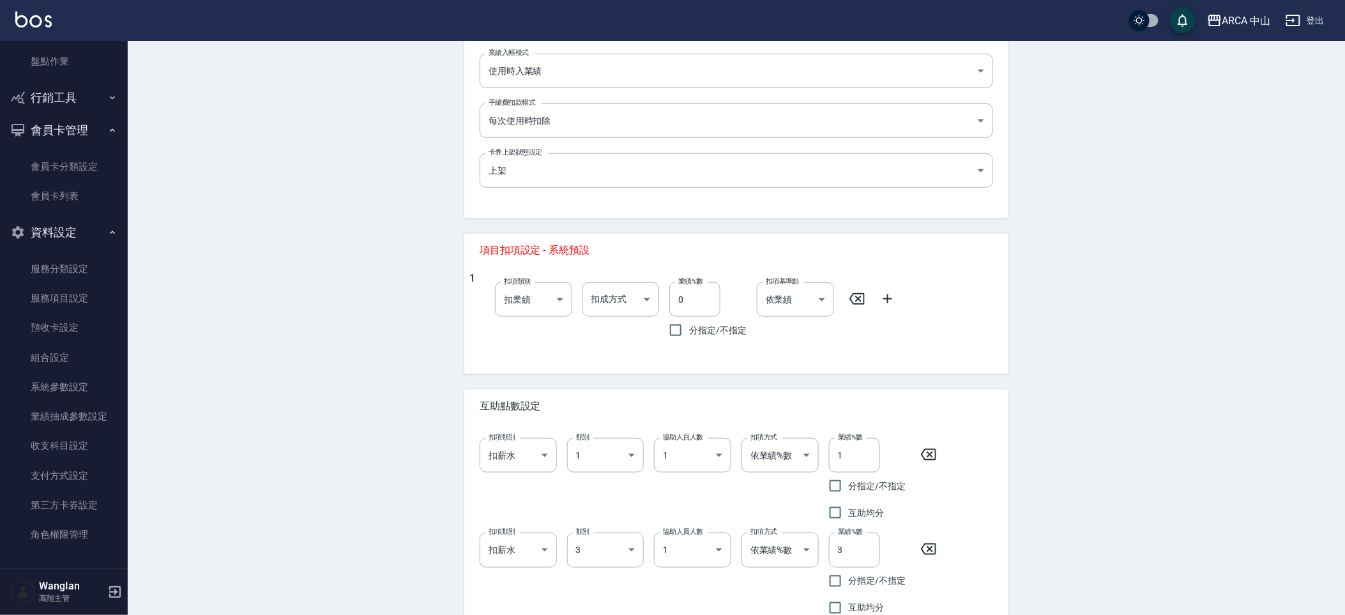
scroll to position [476, 0]
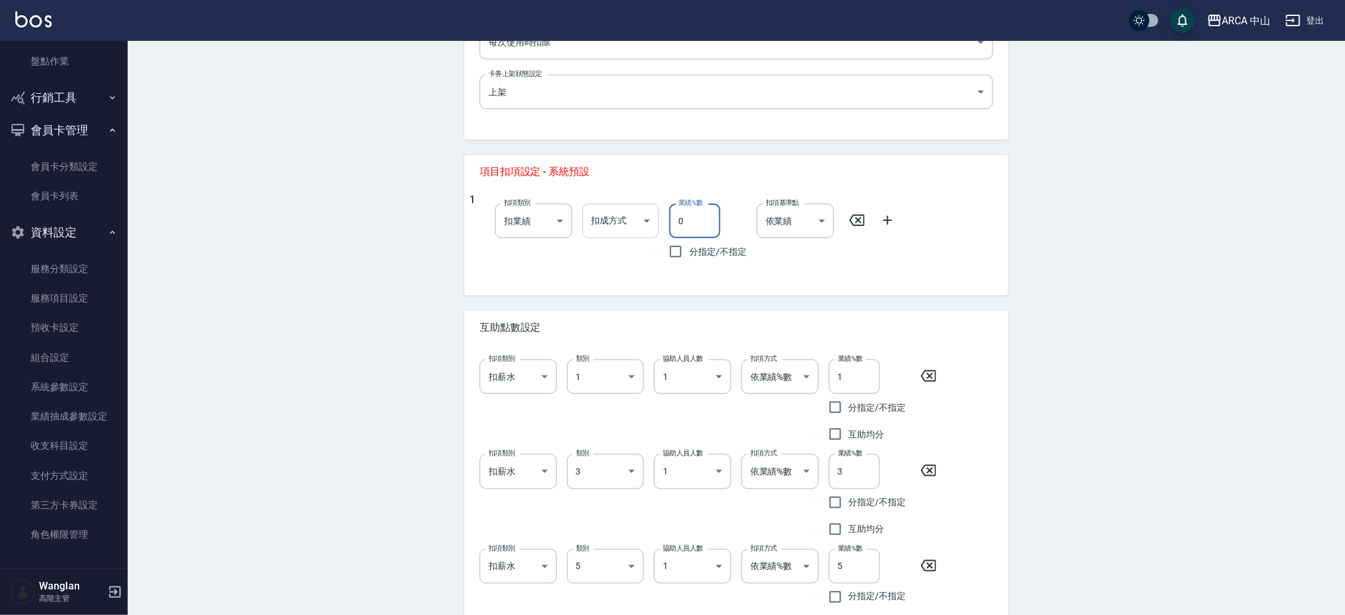
drag, startPoint x: 692, startPoint y: 220, endPoint x: 653, endPoint y: 221, distance: 39.0
click at [654, 221] on div "1 扣項類別 扣業績 onSales 扣項類別 扣成方式 ​ 扣成方式 業績%數 0 業績%數 分指定/不指定 扣項基準點 依業績 0 扣項基準點" at bounding box center [732, 230] width 524 height 72
click at [615, 221] on body "ARCA 中山 登出 櫃檯作業 打帳單 帳單列表 掛單列表 座位開單 營業儀表板 現金收支登錄 高階收支登錄 材料自購登錄 每日結帳 排班表 現場電腦打卡 掃…" at bounding box center [672, 213] width 1345 height 1378
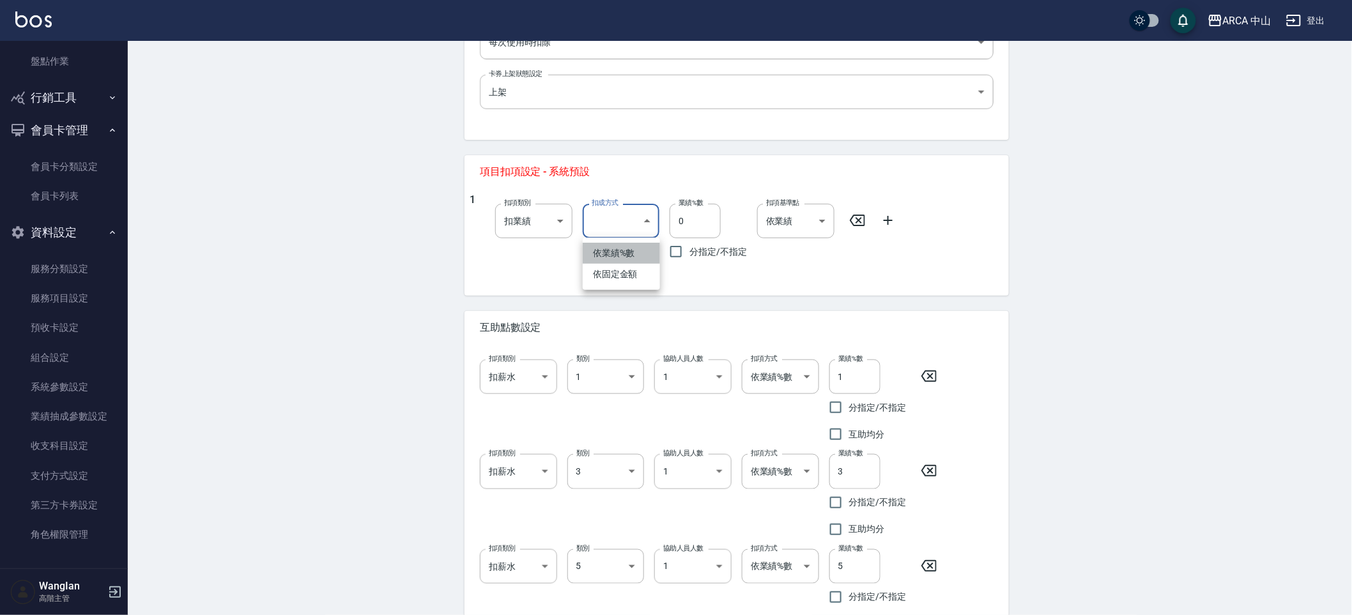
click at [611, 250] on li "依業績%數" at bounding box center [621, 253] width 77 height 21
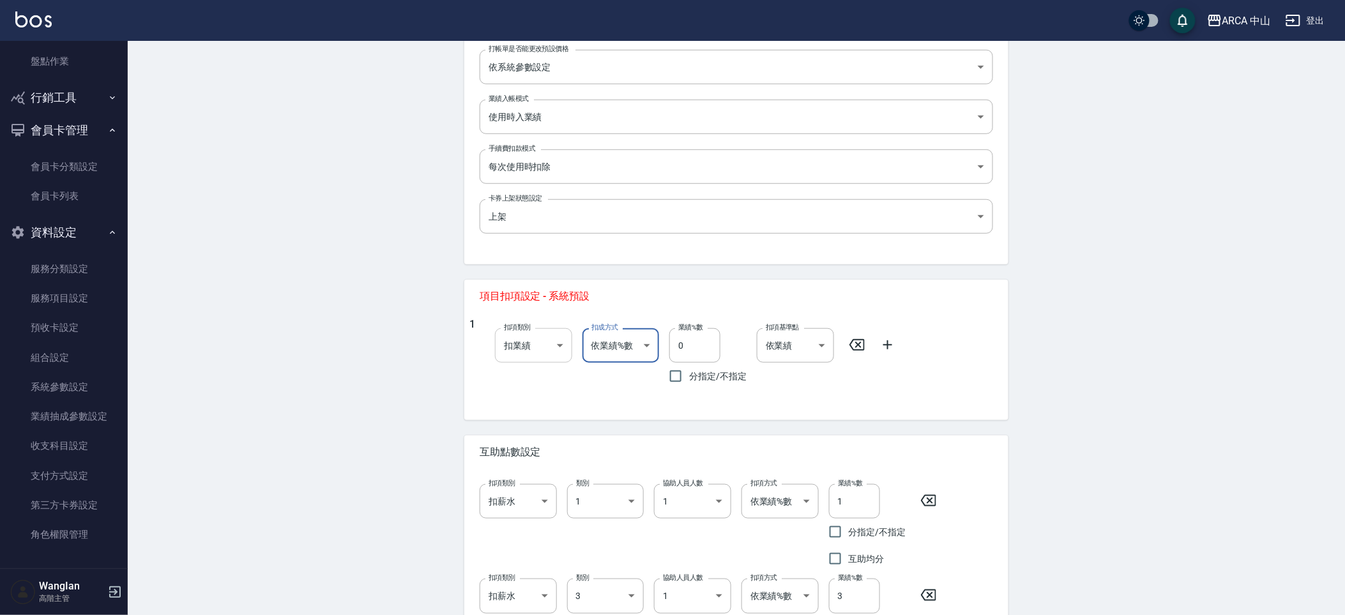
scroll to position [385, 0]
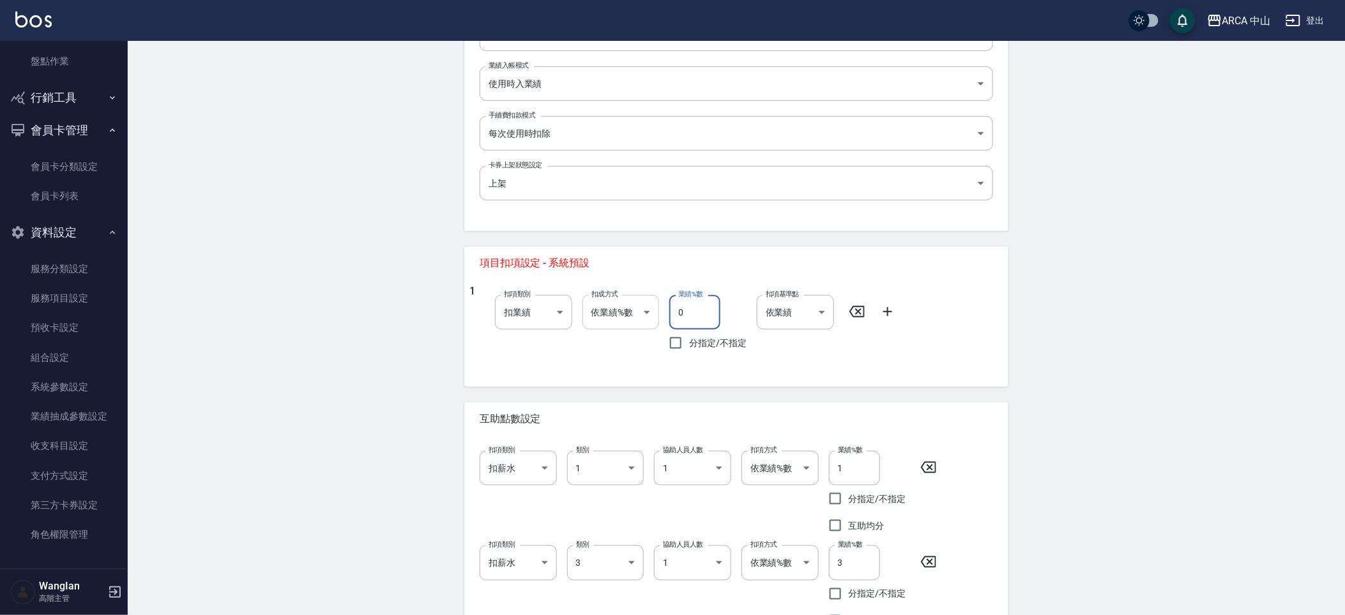
drag, startPoint x: 694, startPoint y: 316, endPoint x: 657, endPoint y: 316, distance: 37.0
click at [666, 316] on div "業績%數 0 業績%數 分指定/不指定" at bounding box center [703, 321] width 88 height 72
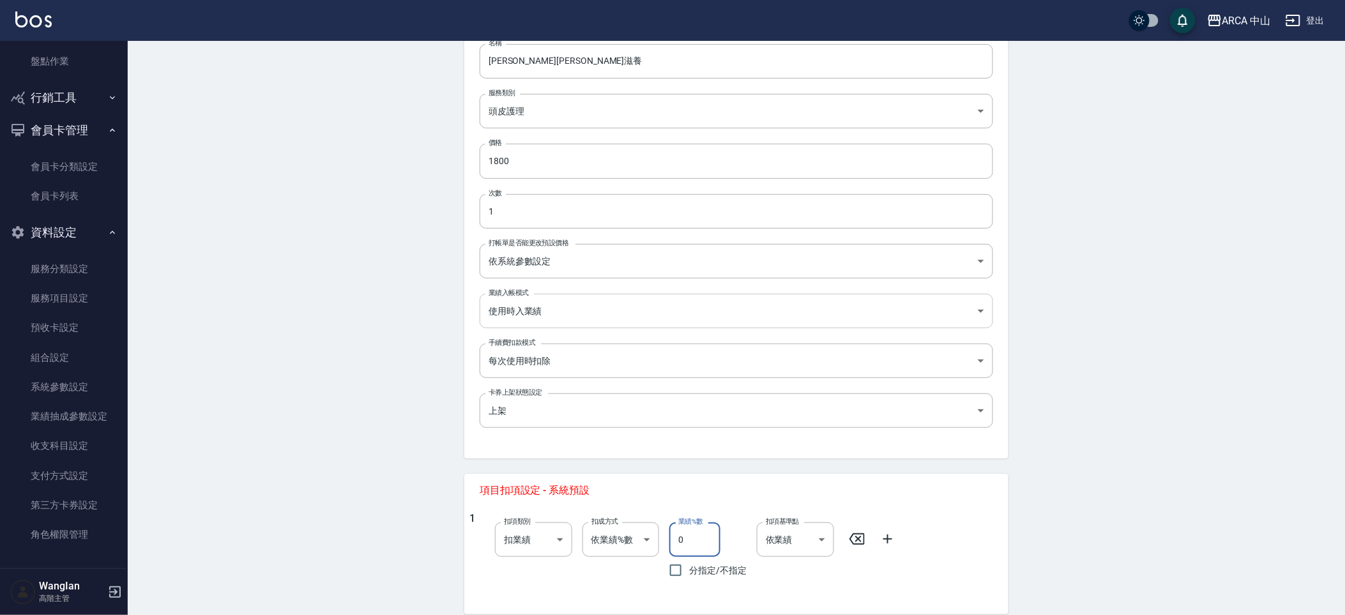
scroll to position [0, 0]
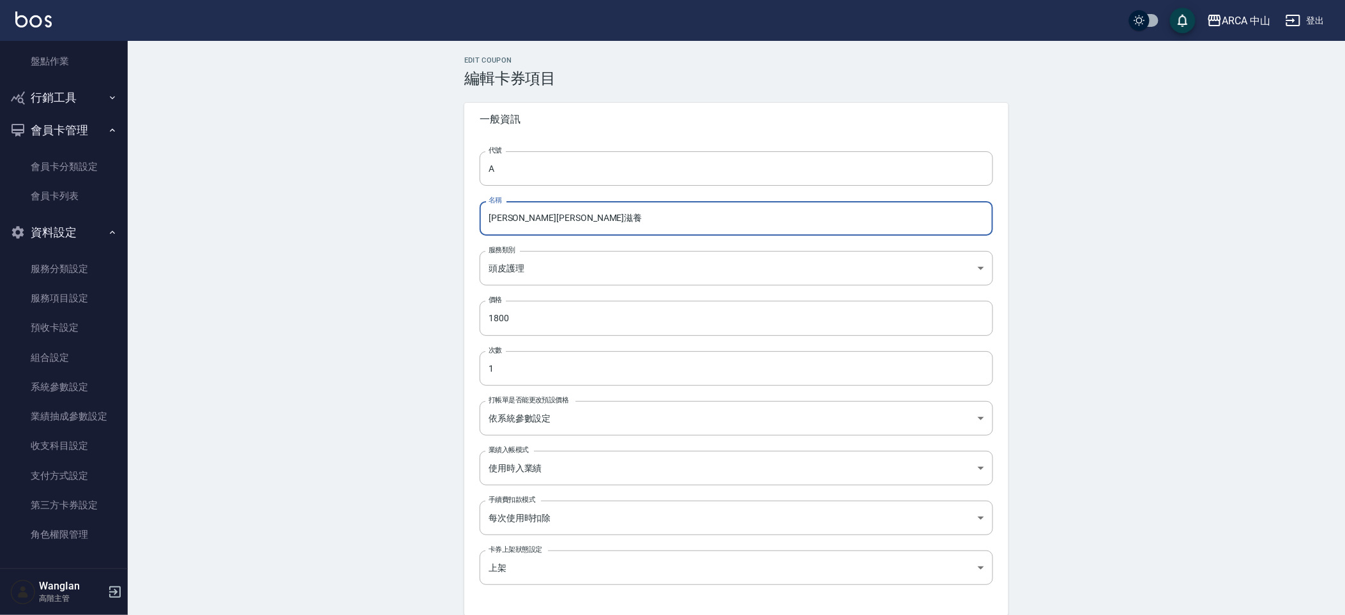
click at [572, 217] on input "舒活平衡滋養" at bounding box center [737, 218] width 514 height 34
click at [512, 222] on input "頭皮卡" at bounding box center [737, 218] width 514 height 34
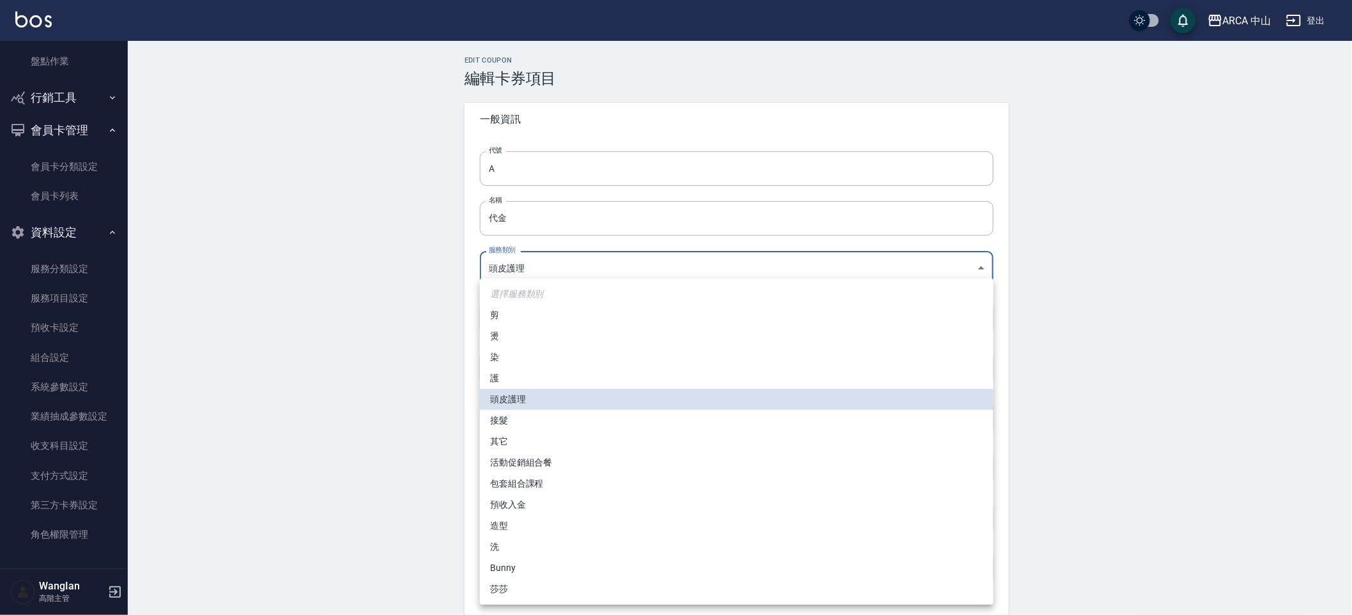
click at [529, 225] on div at bounding box center [676, 307] width 1352 height 615
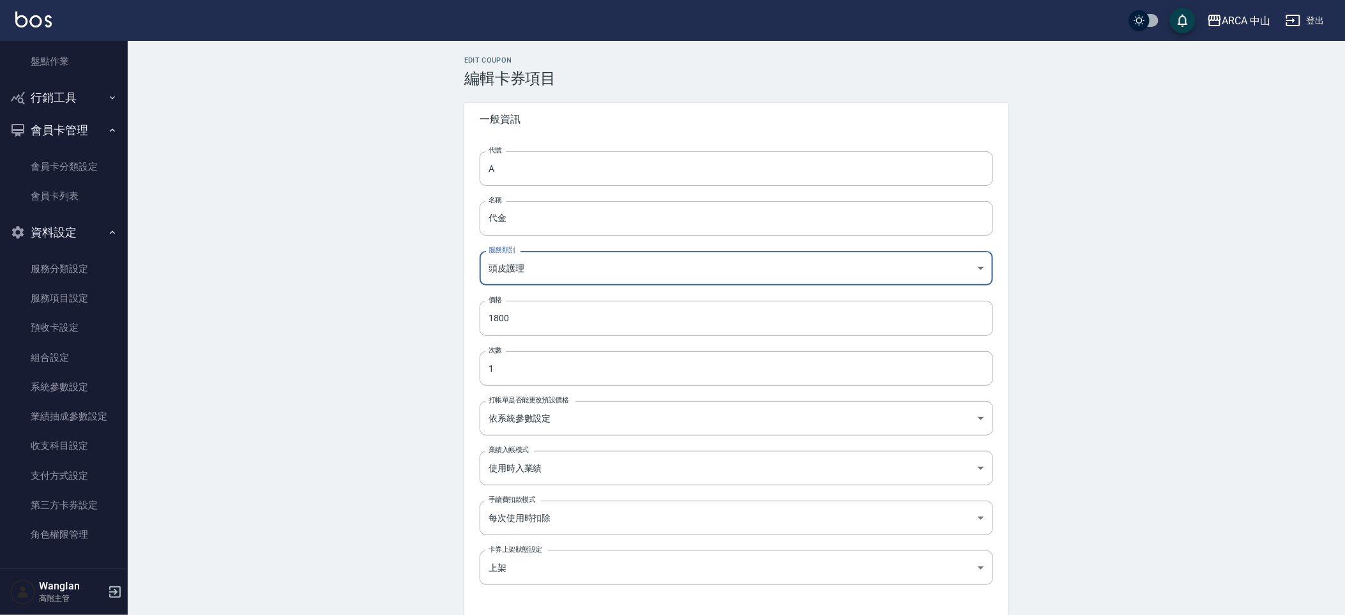
click at [529, 225] on input "代金" at bounding box center [737, 218] width 514 height 34
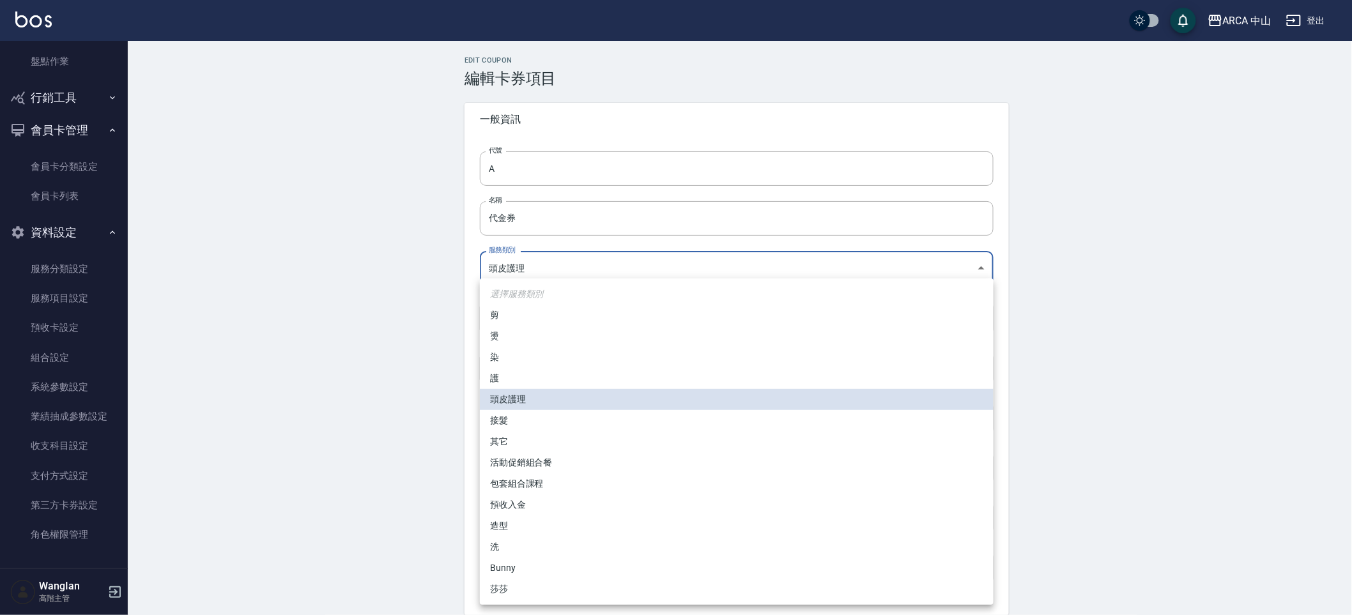
click at [538, 509] on li "預收入金" at bounding box center [737, 504] width 514 height 21
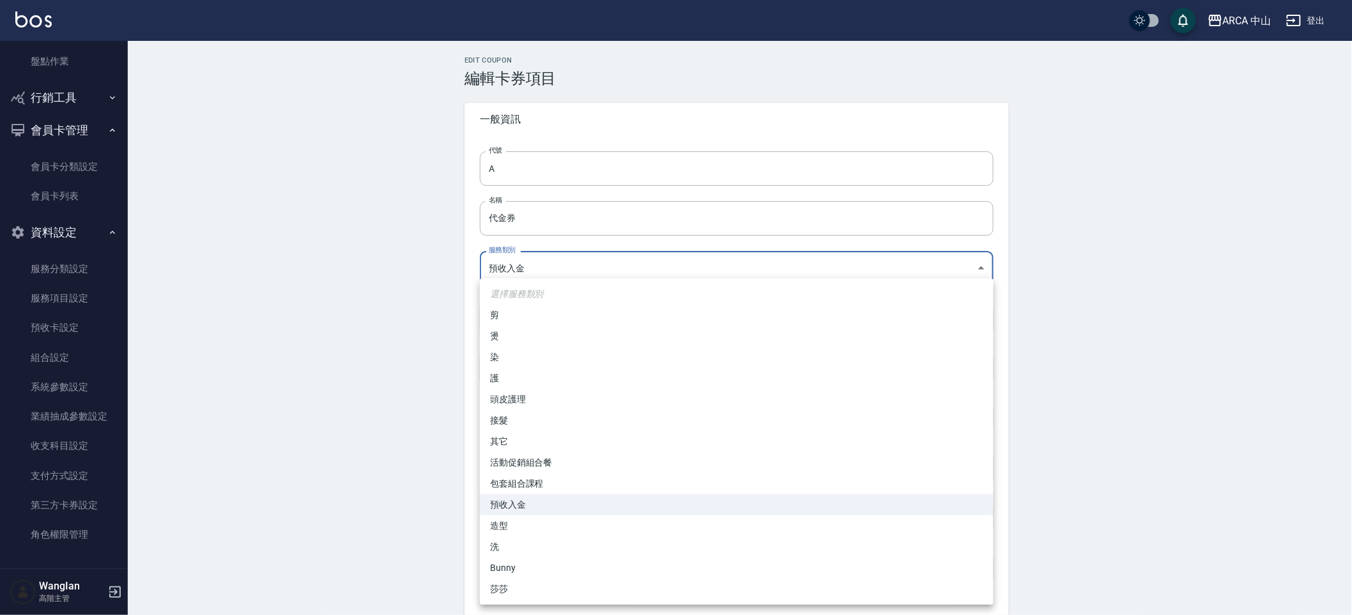
click at [429, 454] on div at bounding box center [676, 307] width 1352 height 615
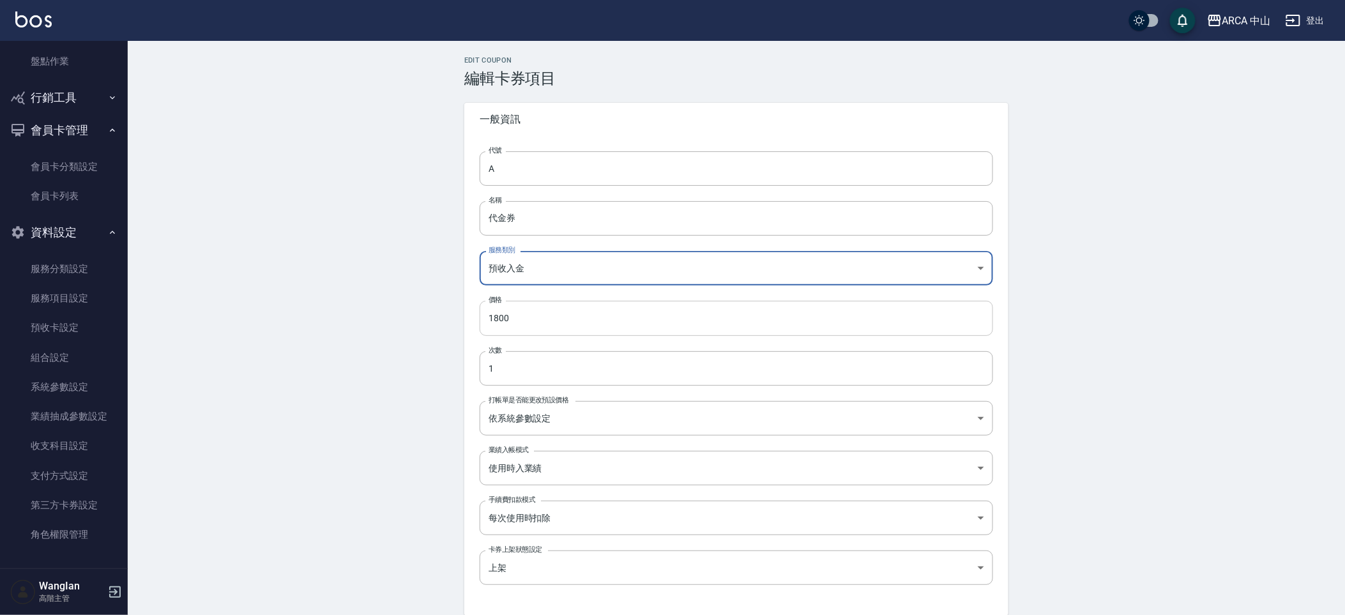
click at [614, 329] on input "1800" at bounding box center [737, 318] width 514 height 34
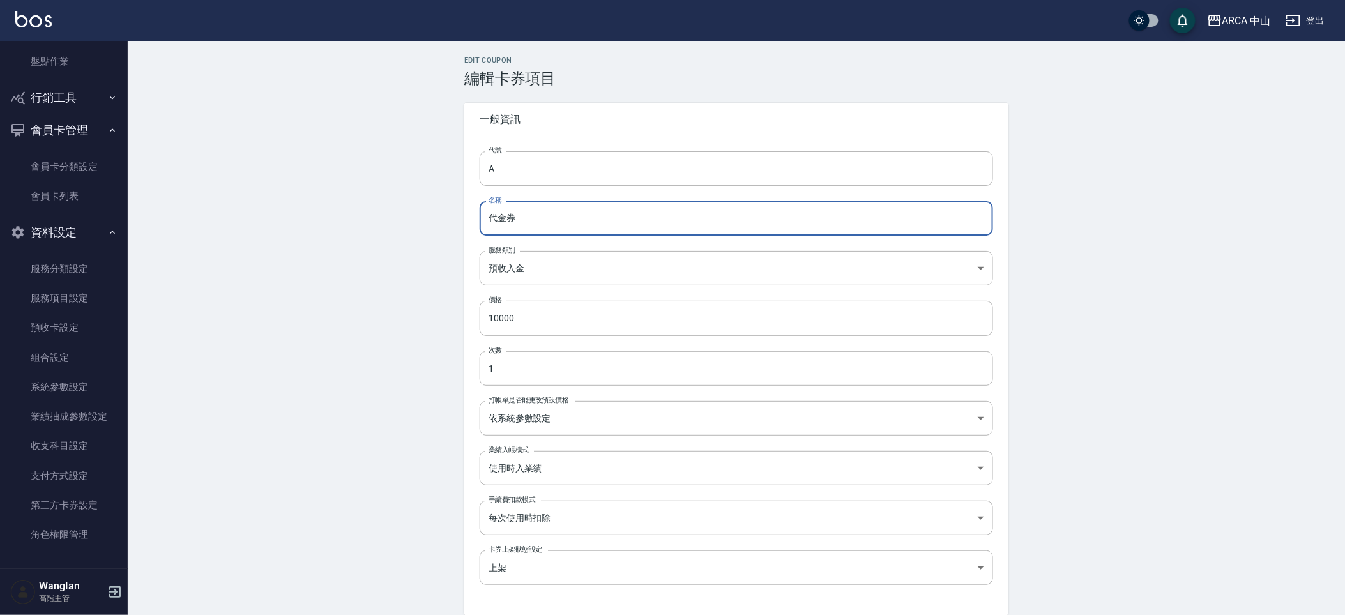
click at [487, 224] on input "代金券" at bounding box center [737, 218] width 514 height 34
paste input "10000"
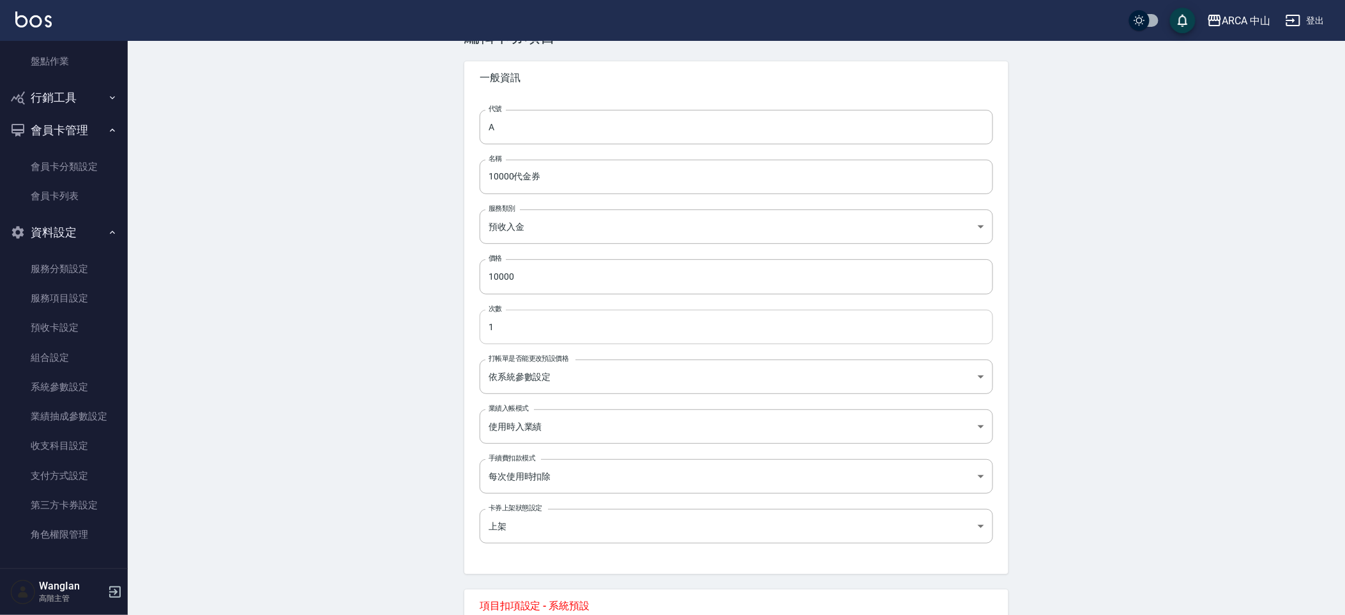
scroll to position [63, 0]
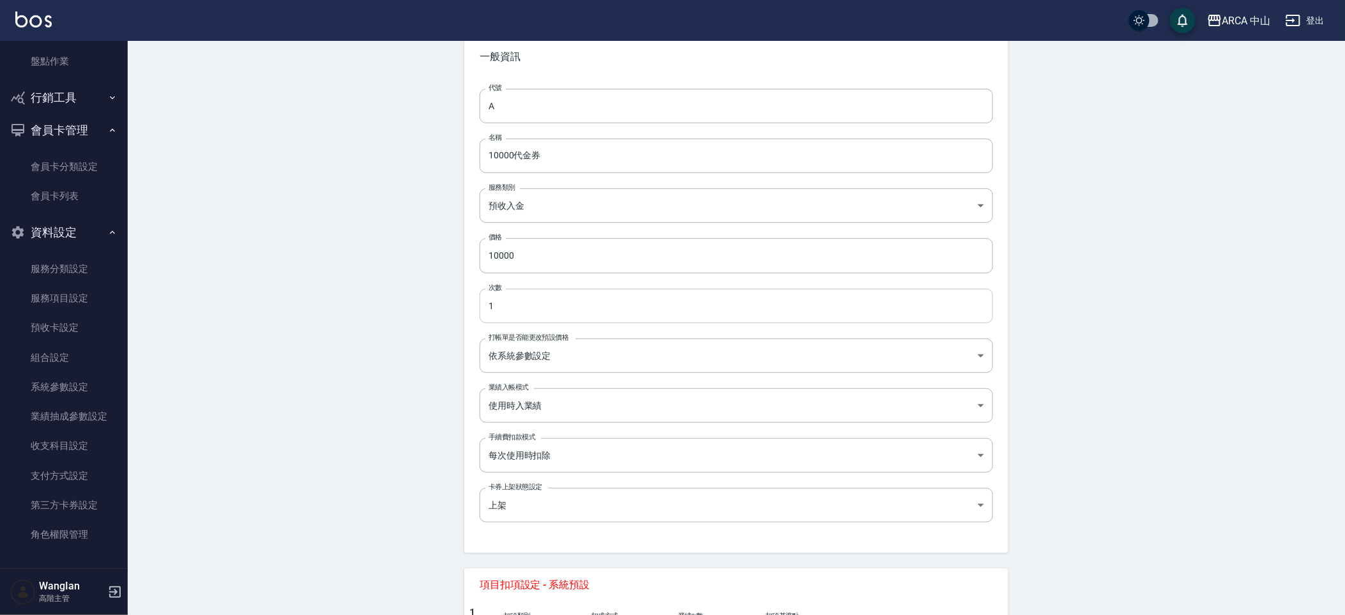
click at [527, 312] on input "1" at bounding box center [737, 306] width 514 height 34
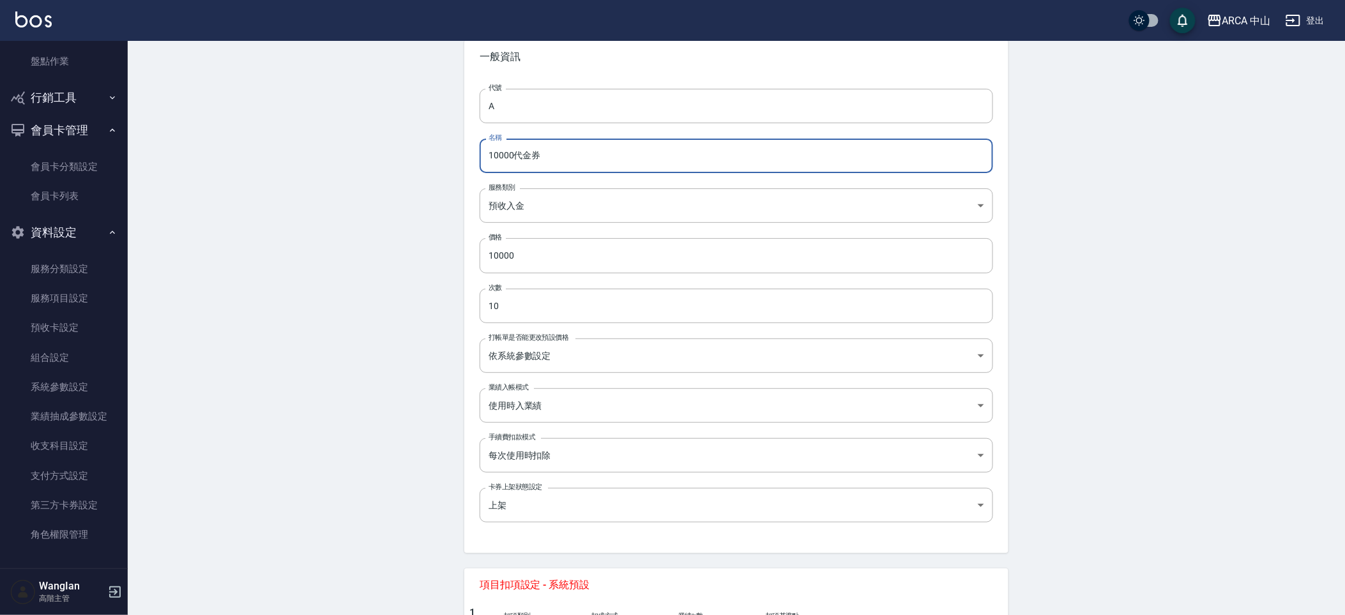
click at [514, 160] on input "10000代金券" at bounding box center [737, 156] width 514 height 34
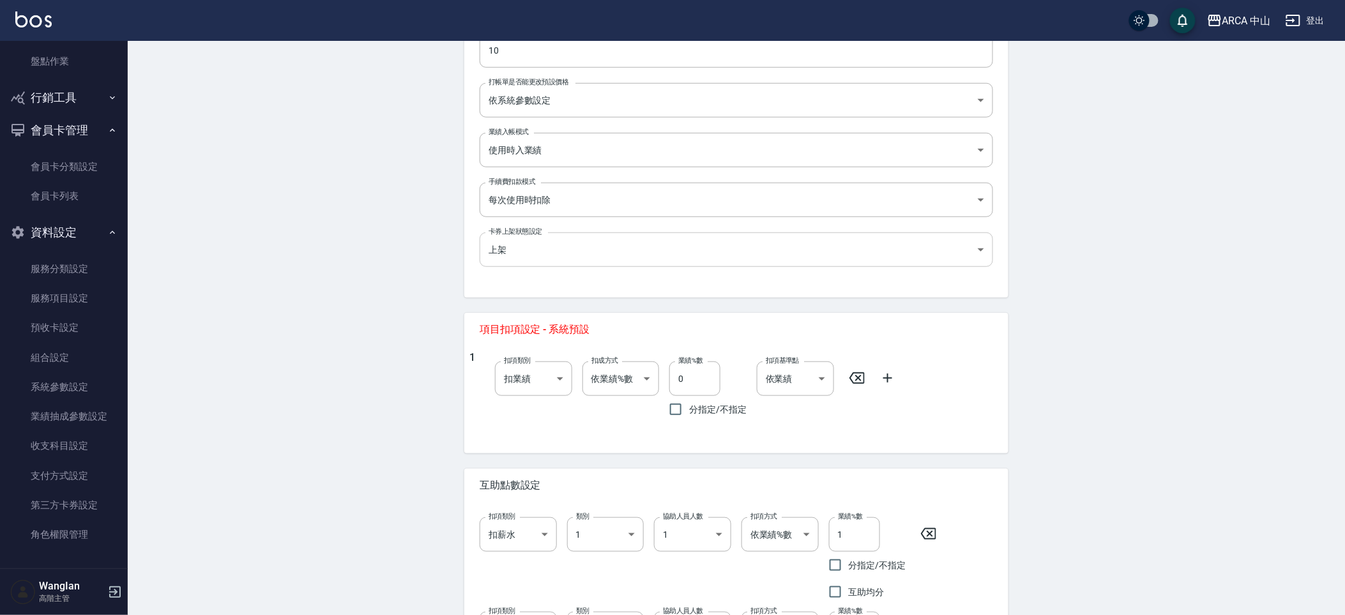
scroll to position [267, 0]
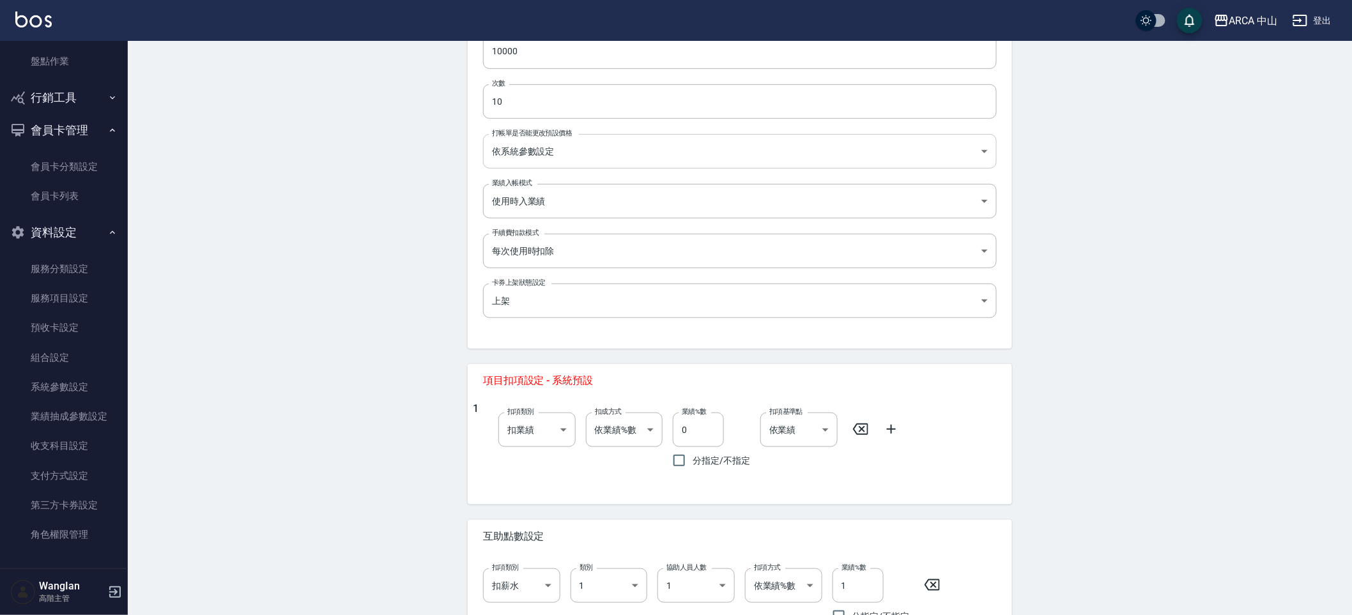
click at [565, 155] on body "ARCA 中山 登出 櫃檯作業 打帳單 帳單列表 掛單列表 座位開單 營業儀表板 現金收支登錄 高階收支登錄 材料自購登錄 每日結帳 排班表 現場電腦打卡 掃…" at bounding box center [676, 422] width 1352 height 1378
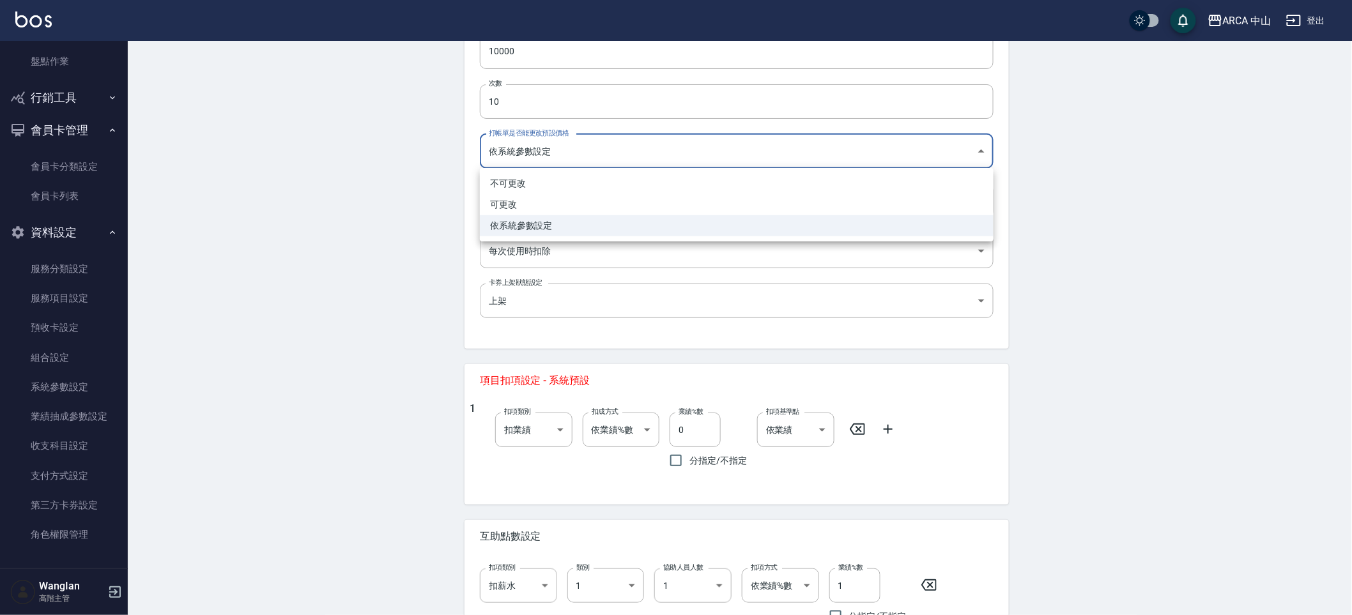
click at [432, 225] on div at bounding box center [676, 307] width 1352 height 615
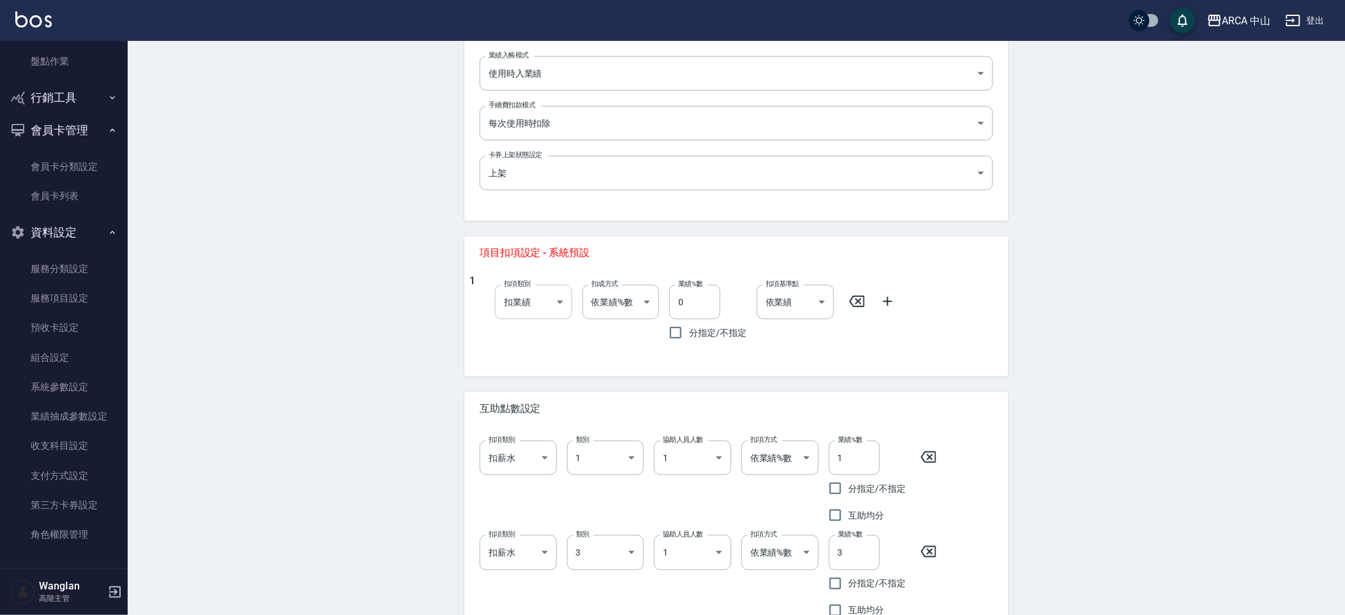
scroll to position [433, 0]
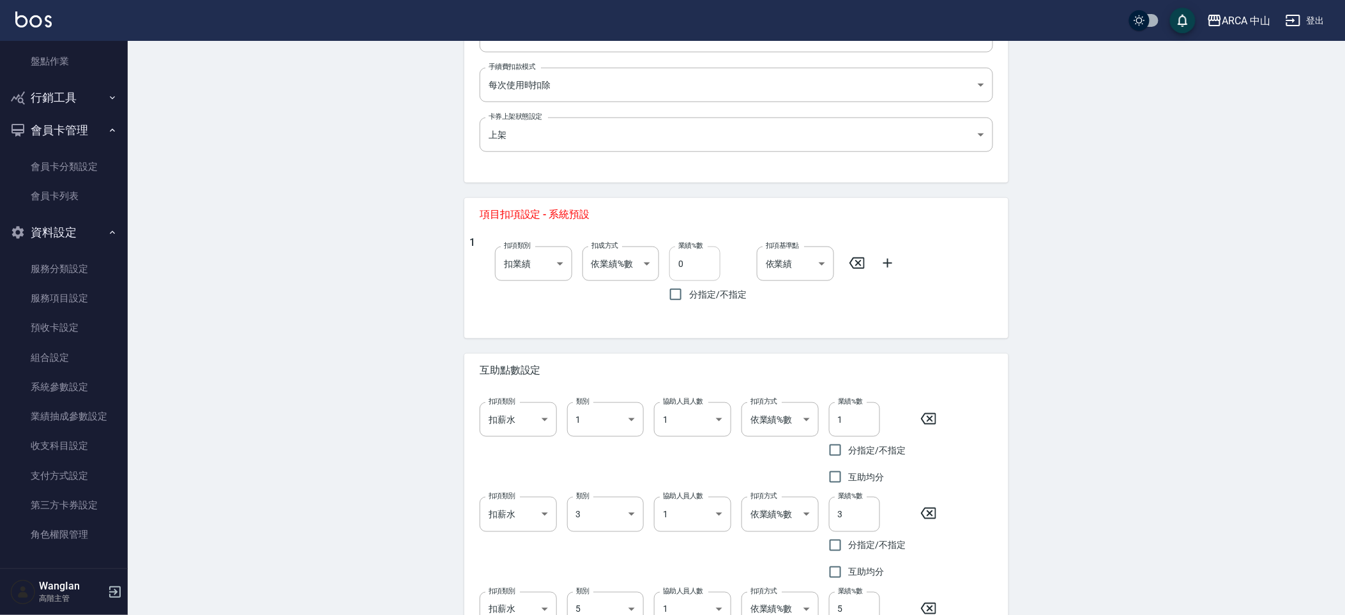
click at [679, 253] on input "0" at bounding box center [694, 264] width 51 height 34
click at [921, 296] on div "1 扣項類別 扣業績 onSales 扣項類別 扣成方式 依業績%數 扣趴數 扣成方式 業績%數 90 業績%數 分指定/不指定 扣項基準點 依業績 0 扣項…" at bounding box center [732, 272] width 524 height 72
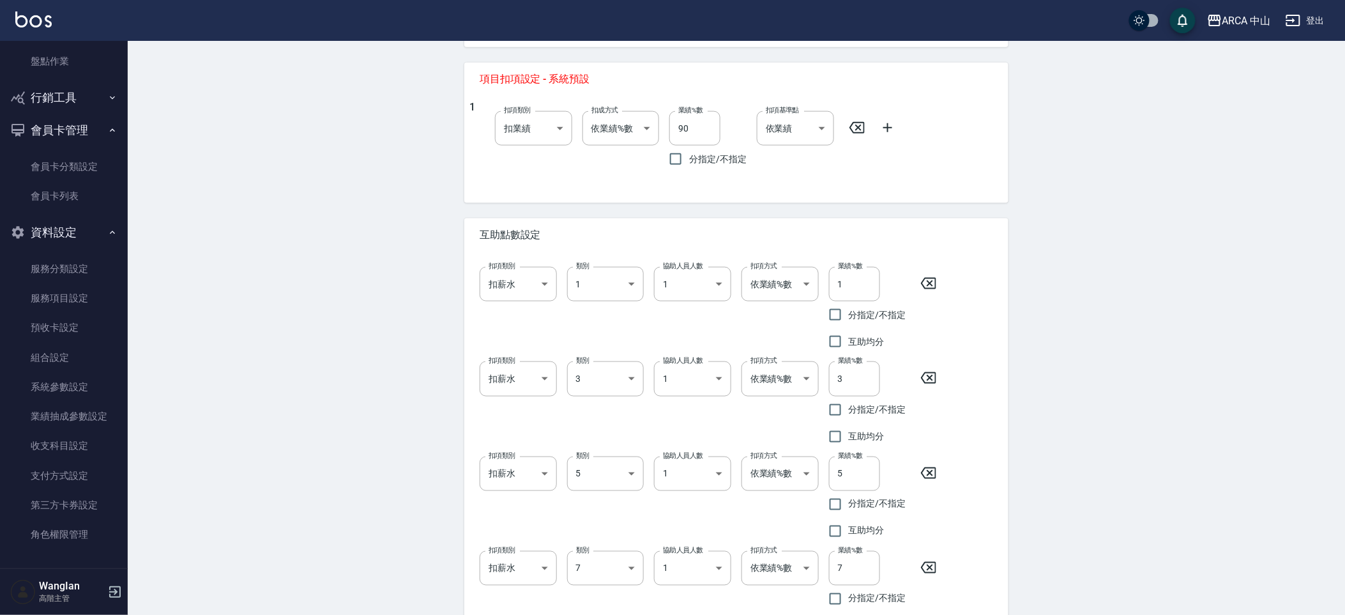
scroll to position [583, 0]
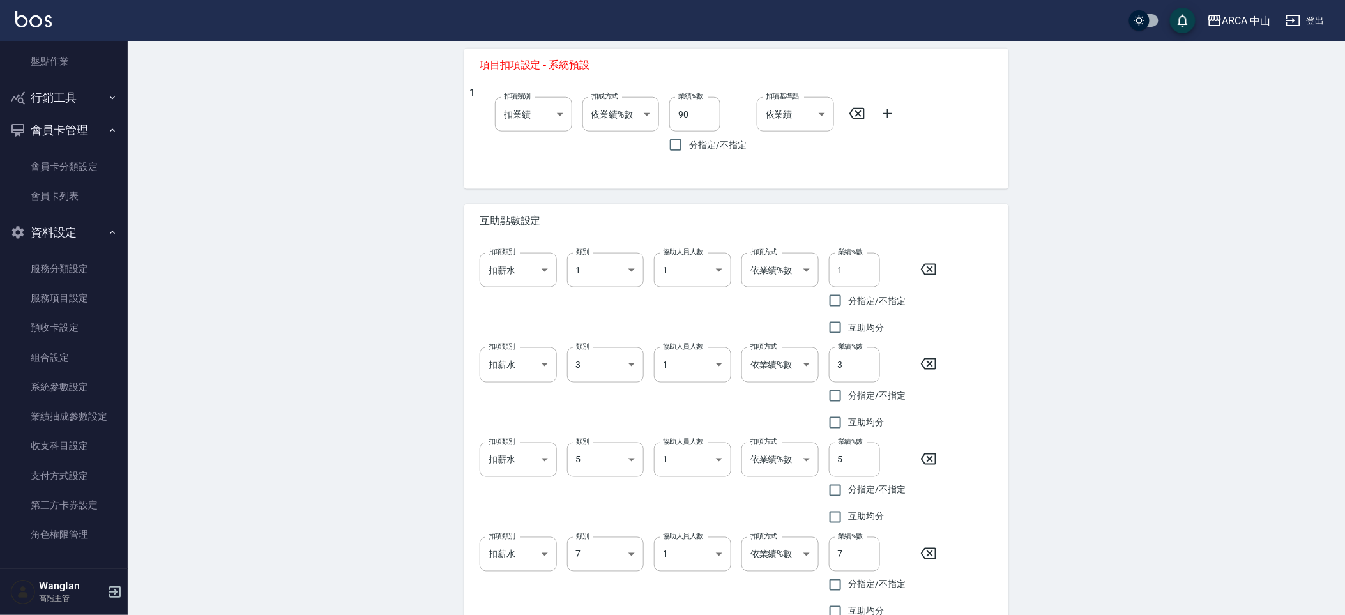
click at [926, 281] on div "扣項類別 扣薪水 onSalary 扣項類別 類別 1 1 類別 協助人員人數 1 1 協助人員人數 扣項方式 依業績%數 業績%數 扣項方式 業績%數 1 …" at bounding box center [732, 292] width 524 height 98
click at [926, 277] on div "扣項類別 扣薪水 onSalary 扣項類別 類別 1 1 類別 協助人員人數 1 1 協助人員人數 扣項方式 依業績%數 業績%數 扣項方式 業績%數 1 …" at bounding box center [732, 292] width 524 height 98
click at [928, 269] on icon at bounding box center [928, 269] width 15 height 15
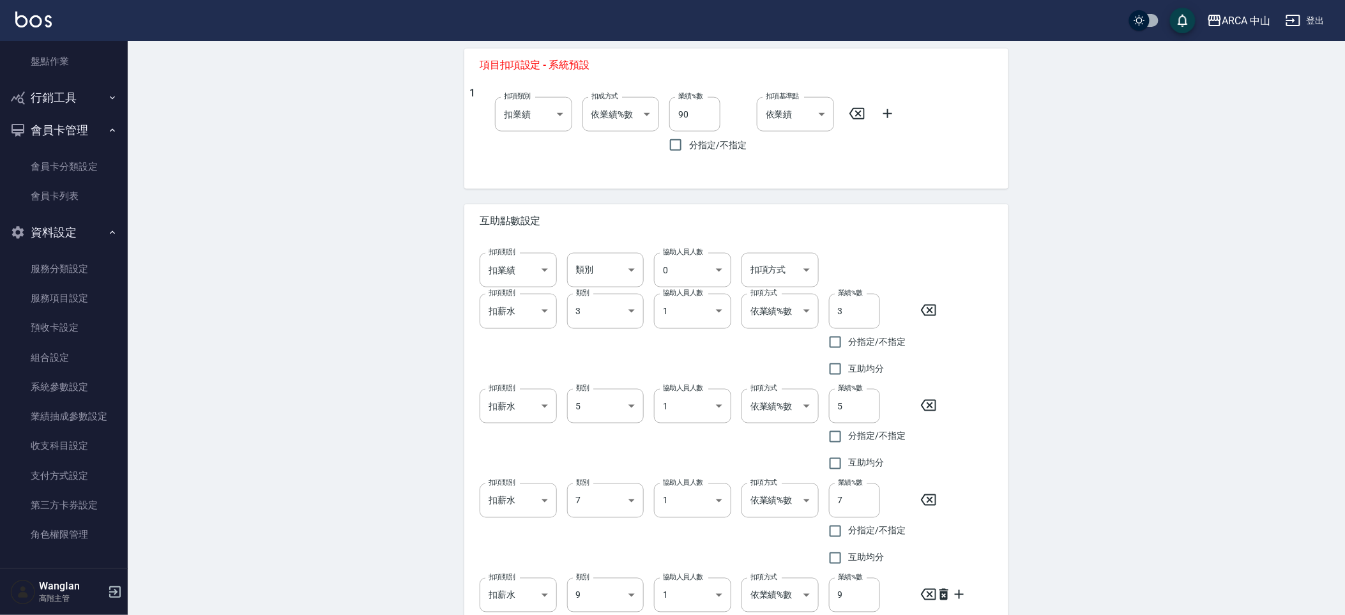
click at [928, 310] on icon at bounding box center [928, 310] width 15 height 15
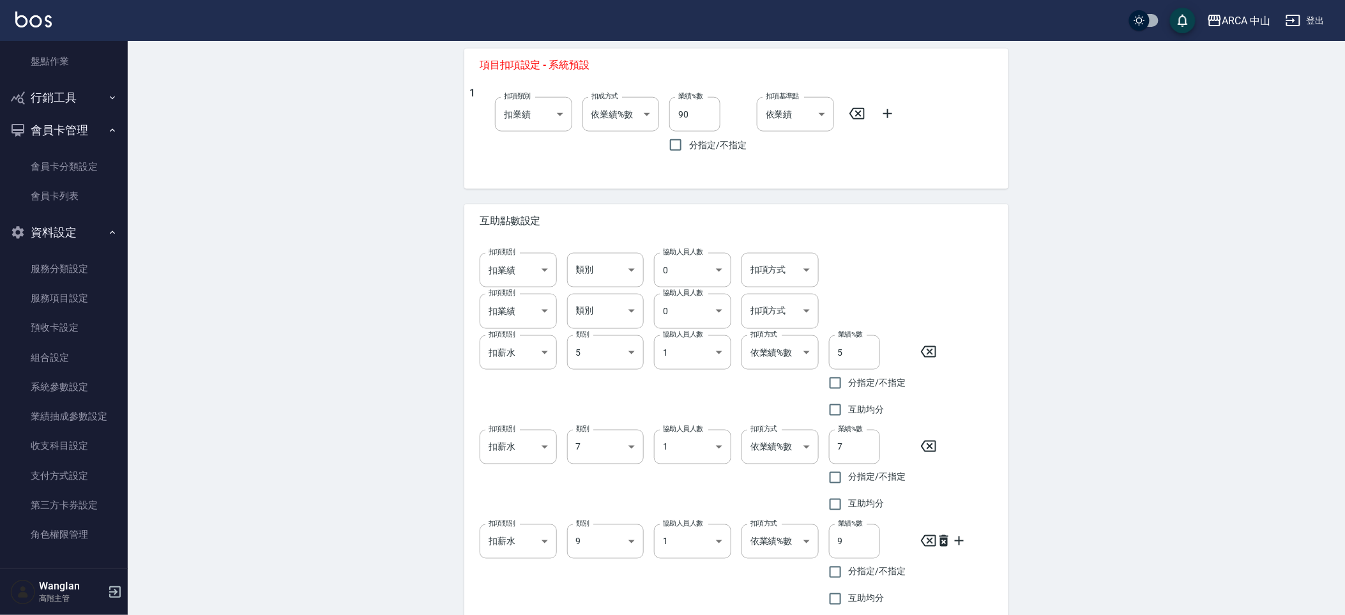
click at [928, 310] on div "扣項類別 扣業績 onSales 扣項類別 類別 ​ 類別 協助人員人數 0 0 協助人員人數 扣項方式 ​ 扣項方式" at bounding box center [732, 306] width 524 height 45
click at [931, 348] on icon at bounding box center [928, 351] width 15 height 15
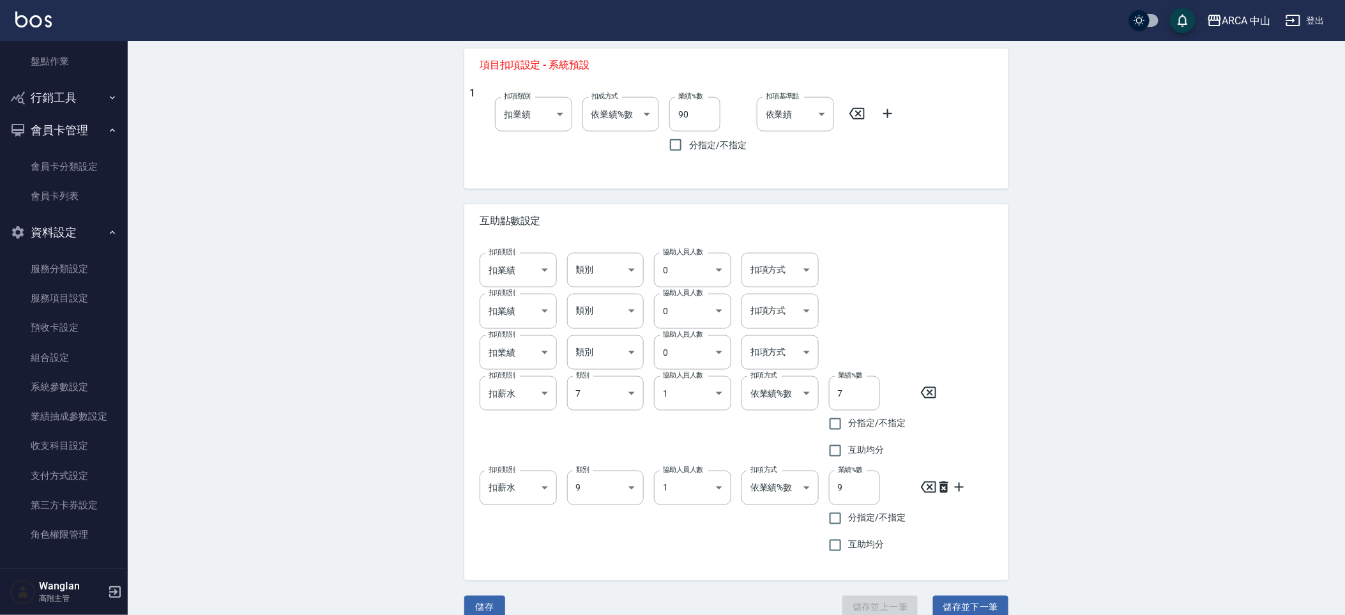
click at [915, 403] on div "扣項類別 扣薪水 onSalary 扣項類別 類別 7 7 類別 協助人員人數 1 1 協助人員人數 扣項方式 依業績%數 業績%數 扣項方式 業績%數 7 …" at bounding box center [732, 415] width 524 height 98
click at [932, 399] on icon at bounding box center [928, 392] width 15 height 15
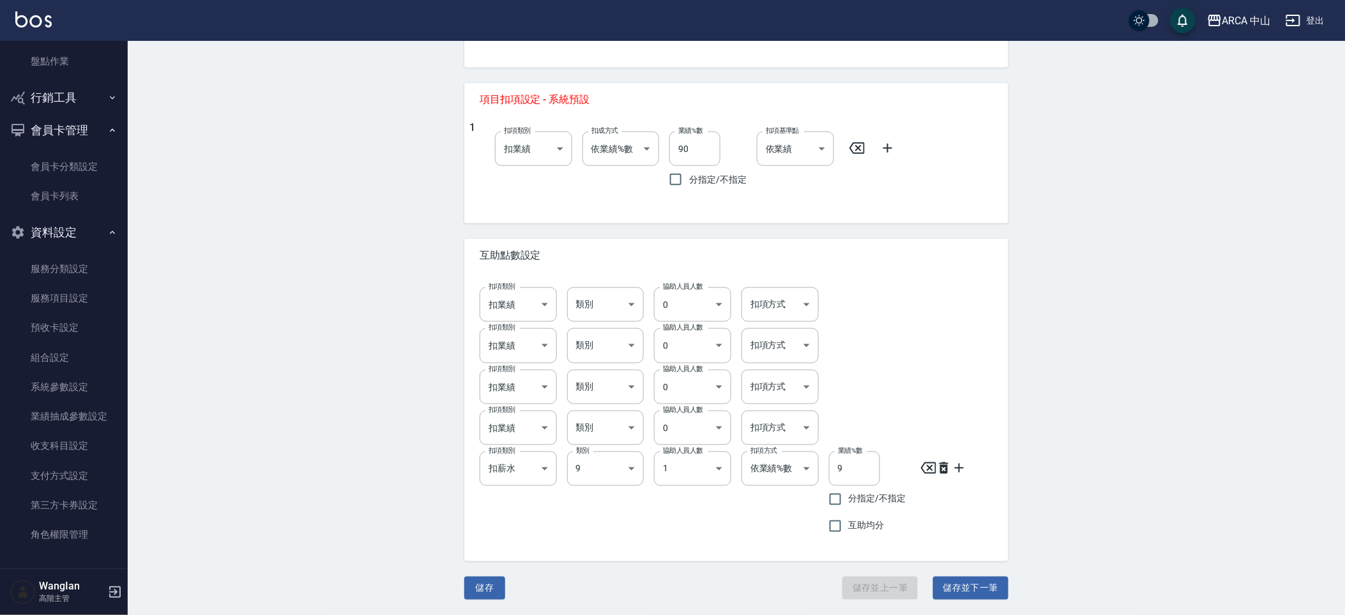
scroll to position [547, 0]
click at [926, 477] on div "扣項類別 扣薪水 onSalary 扣項類別 類別 9 9 類別 協助人員人數 1 1 協助人員人數 扣項方式 依業績%數 業績%數 扣項方式 業績%數 9 …" at bounding box center [732, 491] width 524 height 98
click at [927, 464] on icon at bounding box center [928, 468] width 15 height 15
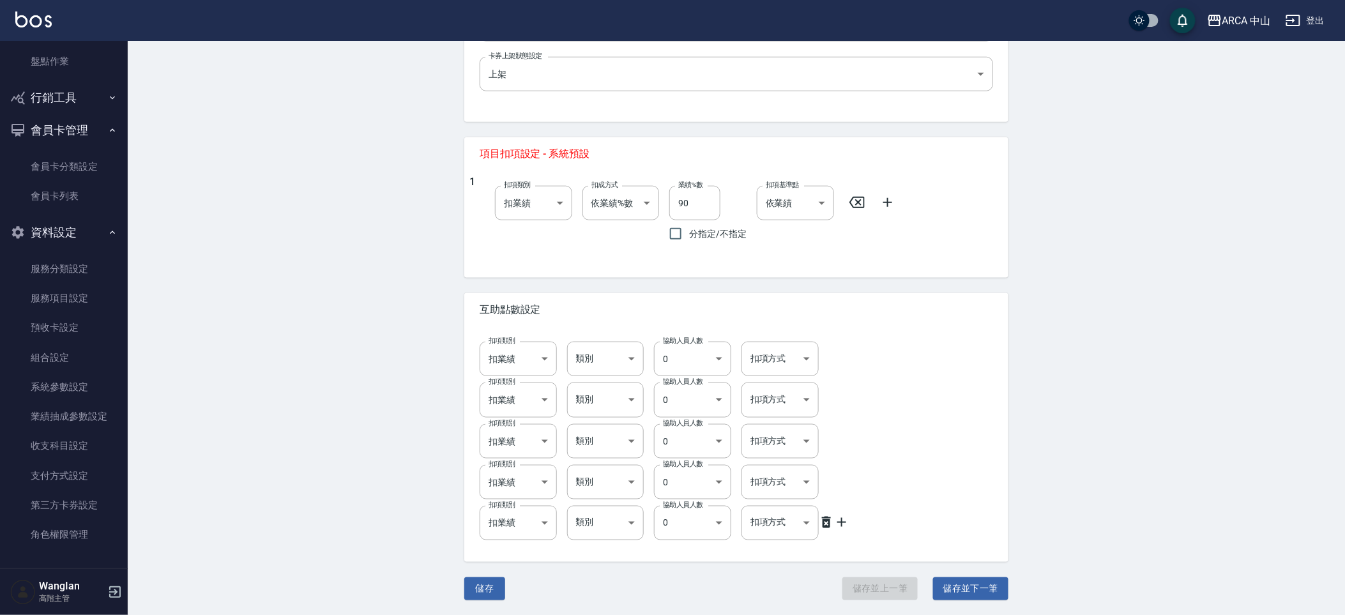
click at [825, 519] on icon at bounding box center [826, 522] width 9 height 11
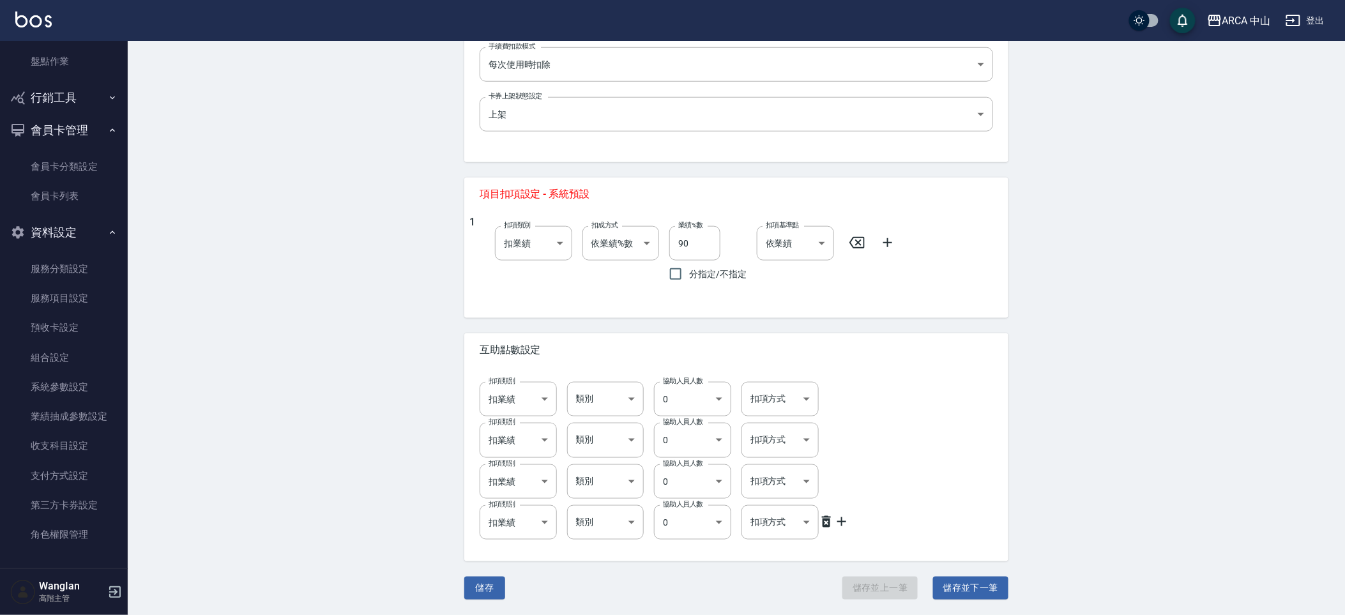
click at [825, 517] on icon at bounding box center [826, 521] width 9 height 11
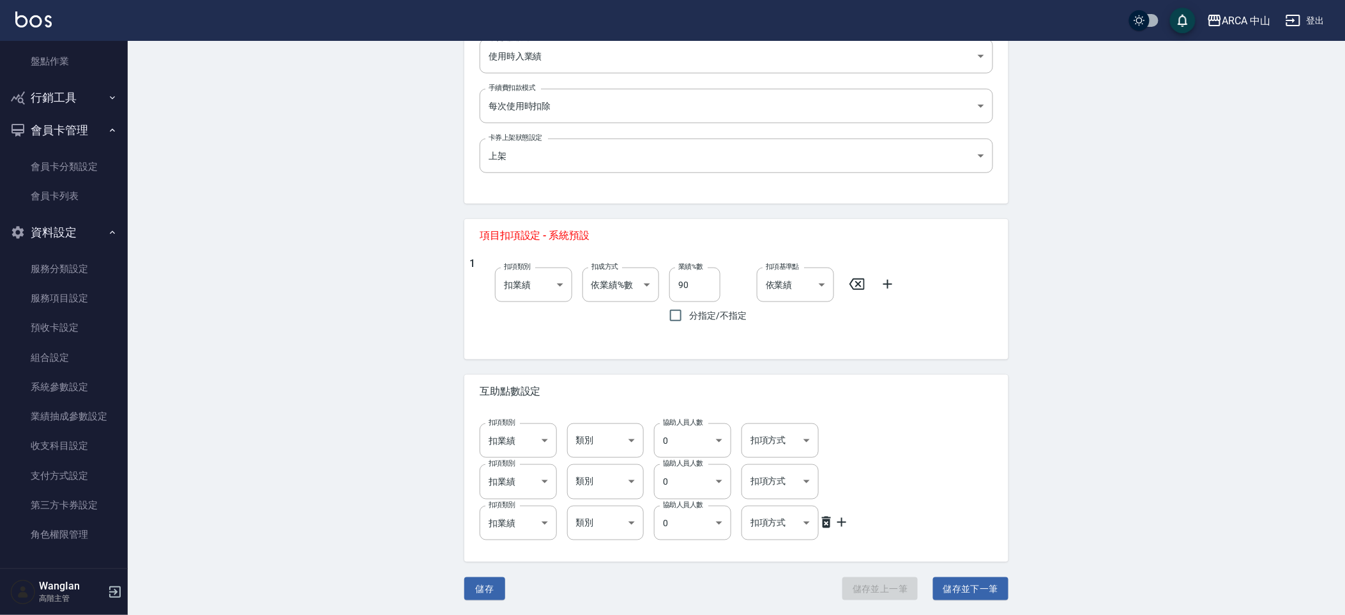
click at [825, 517] on icon at bounding box center [826, 522] width 9 height 11
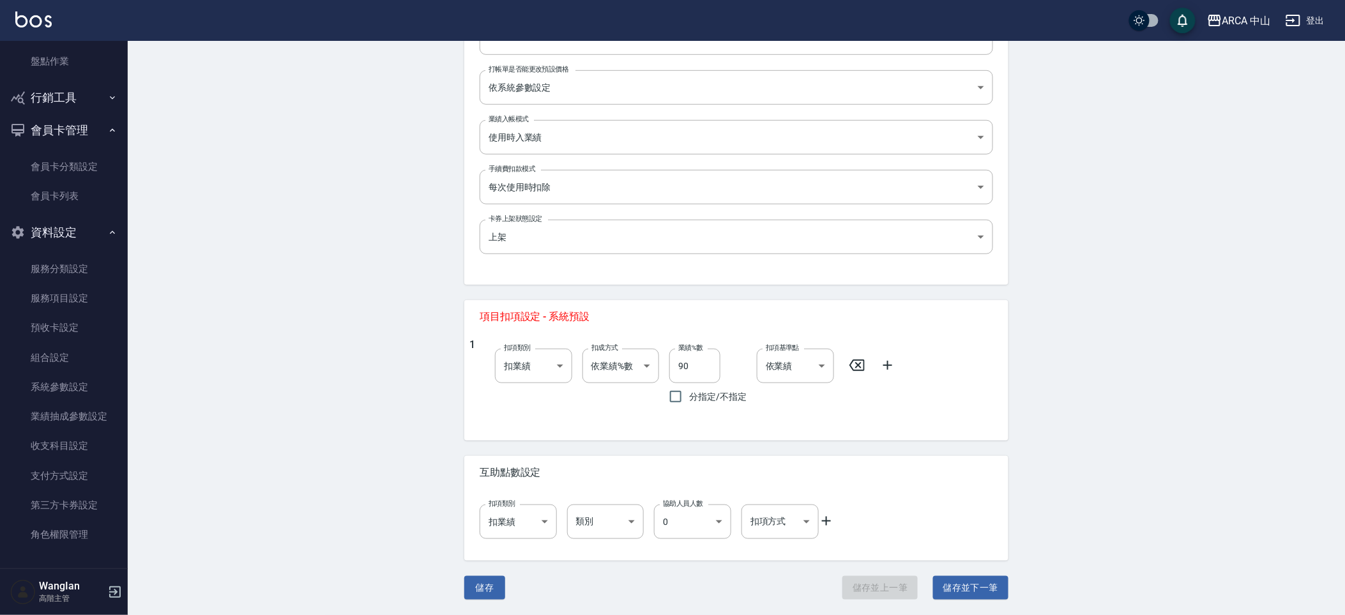
scroll to position [330, 0]
click at [493, 586] on button "儲存" at bounding box center [484, 589] width 41 height 24
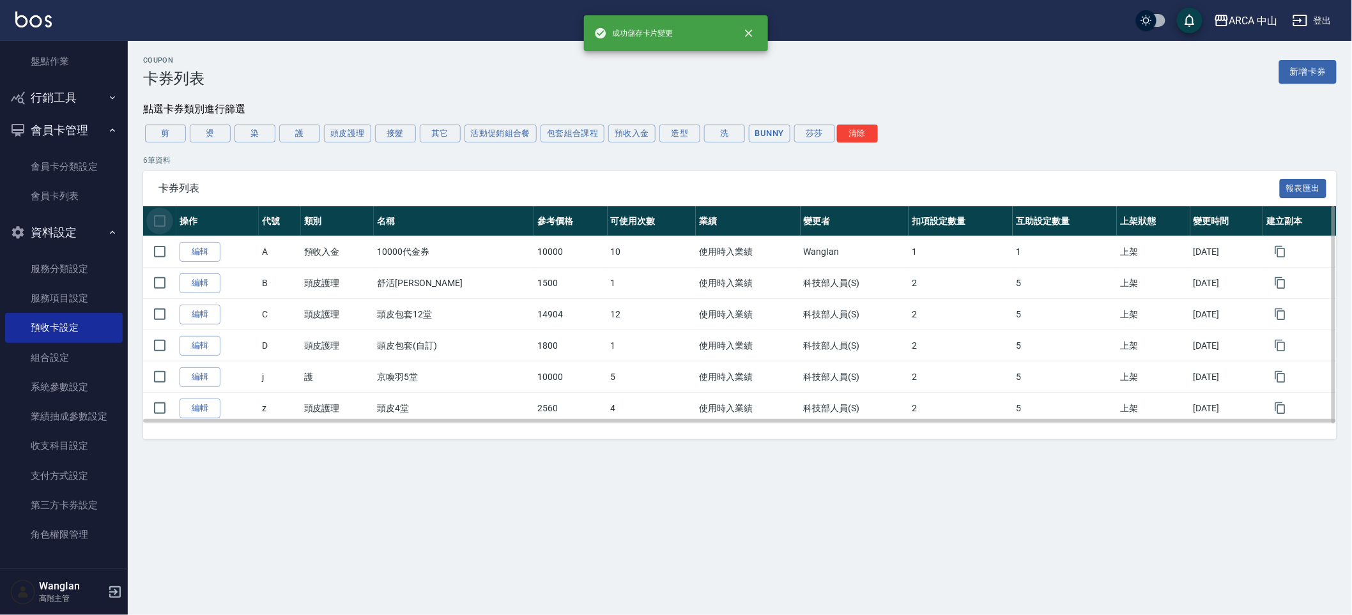
click at [160, 220] on input "checkbox" at bounding box center [159, 221] width 27 height 27
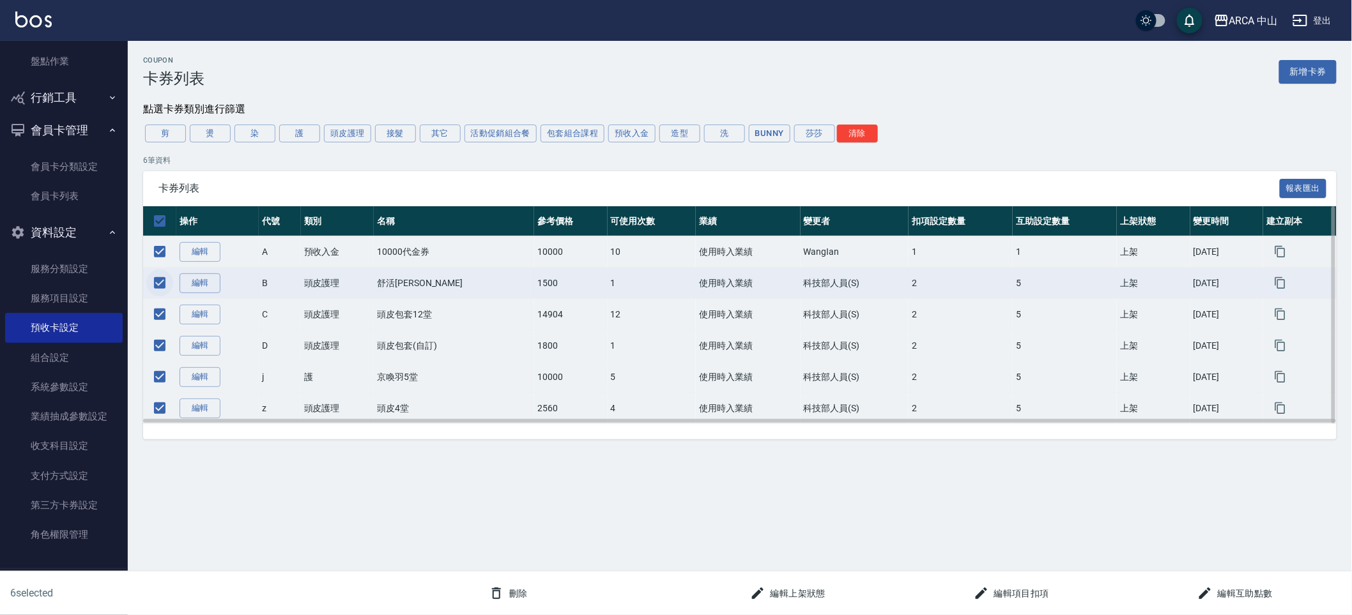
click at [160, 296] on input "checkbox" at bounding box center [159, 283] width 27 height 27
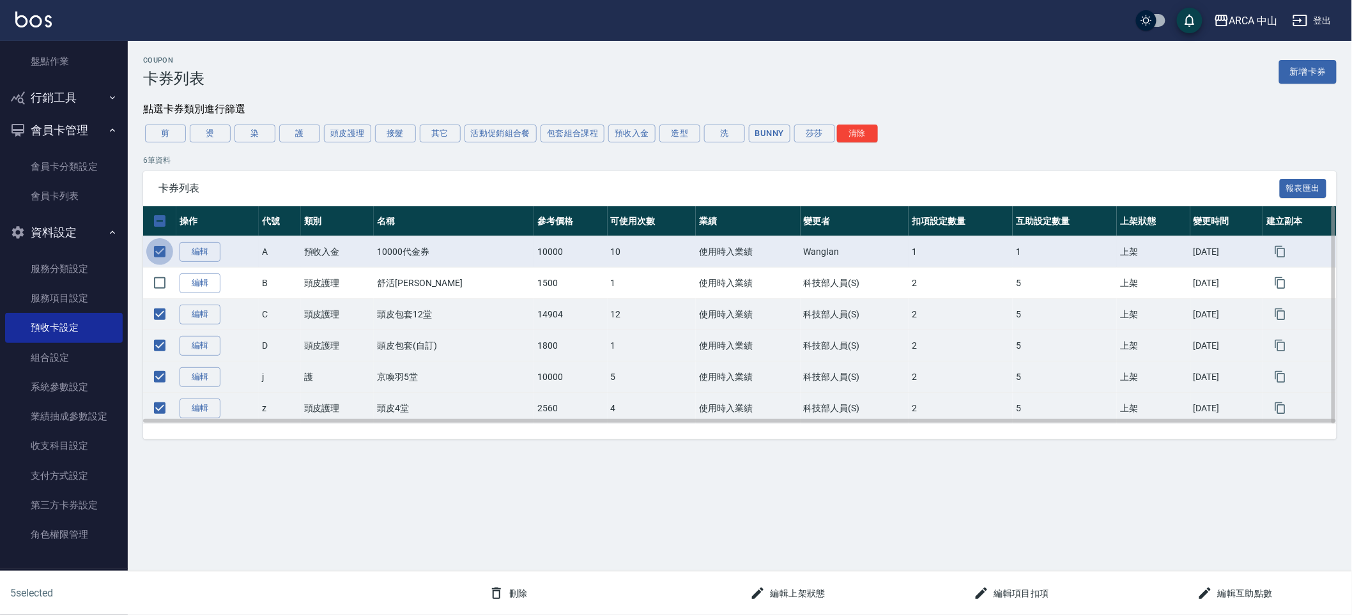
click at [162, 256] on input "checkbox" at bounding box center [159, 251] width 27 height 27
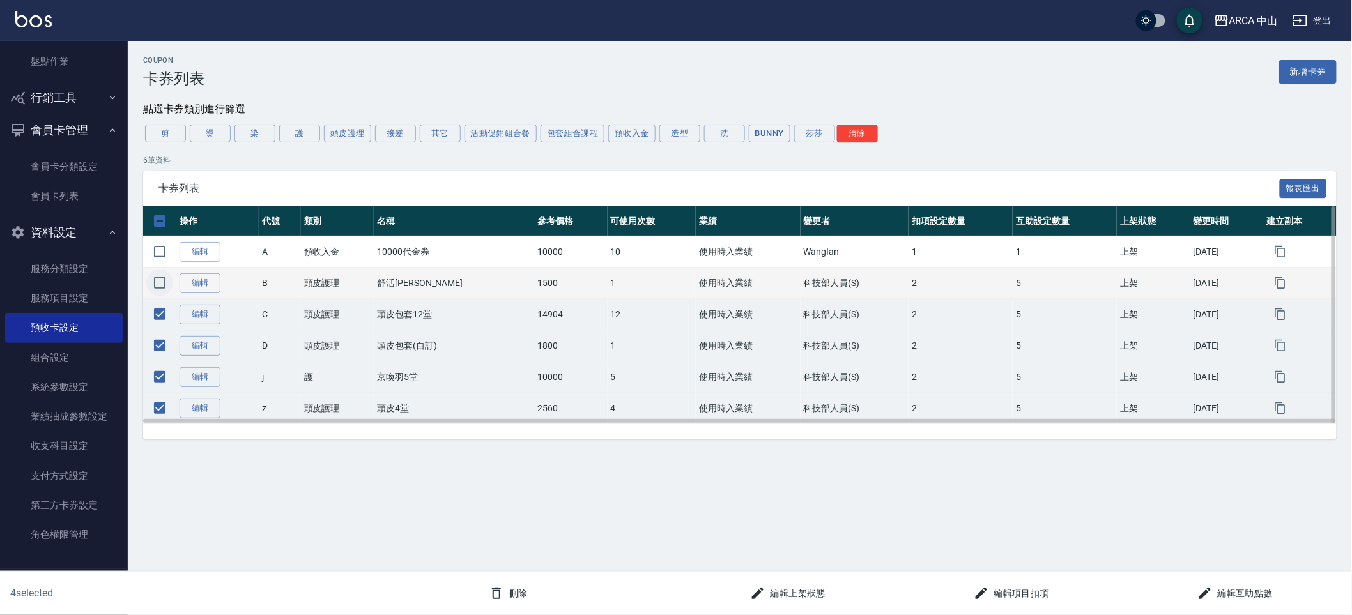
click at [162, 280] on input "checkbox" at bounding box center [159, 283] width 27 height 27
click at [489, 579] on div "刪除" at bounding box center [502, 589] width 335 height 34
click at [510, 597] on button "刪除" at bounding box center [508, 594] width 49 height 24
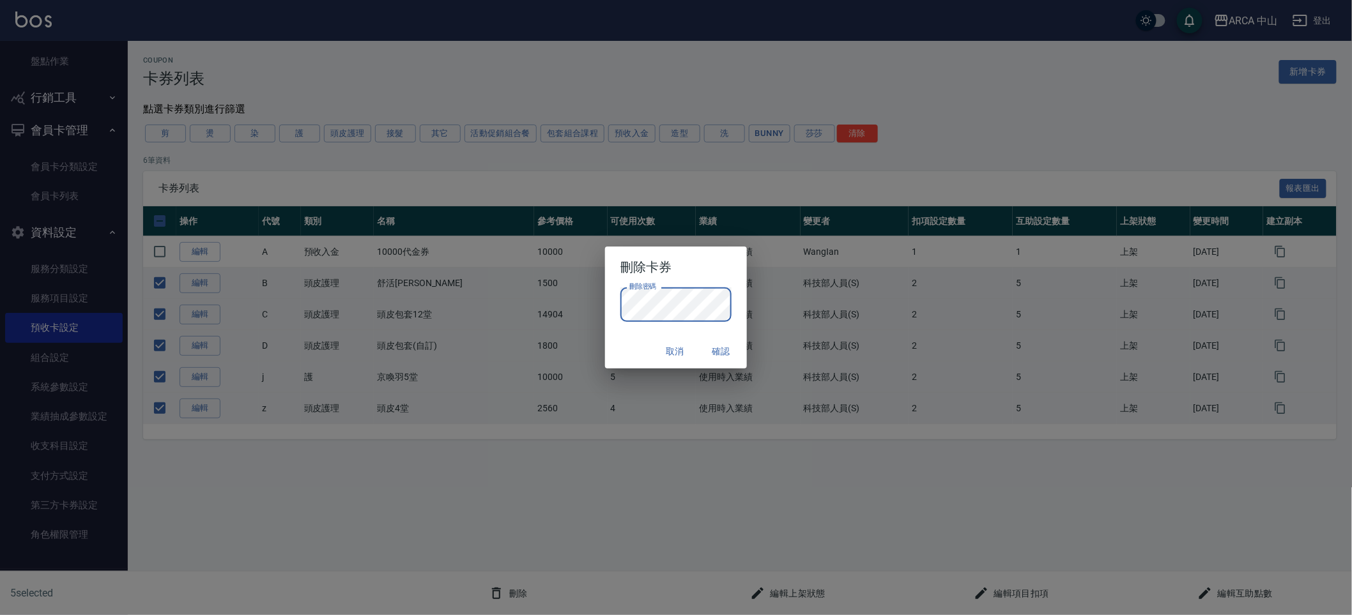
click at [622, 341] on div "取消 確認" at bounding box center [676, 352] width 142 height 34
click at [726, 347] on button "確認" at bounding box center [721, 352] width 41 height 24
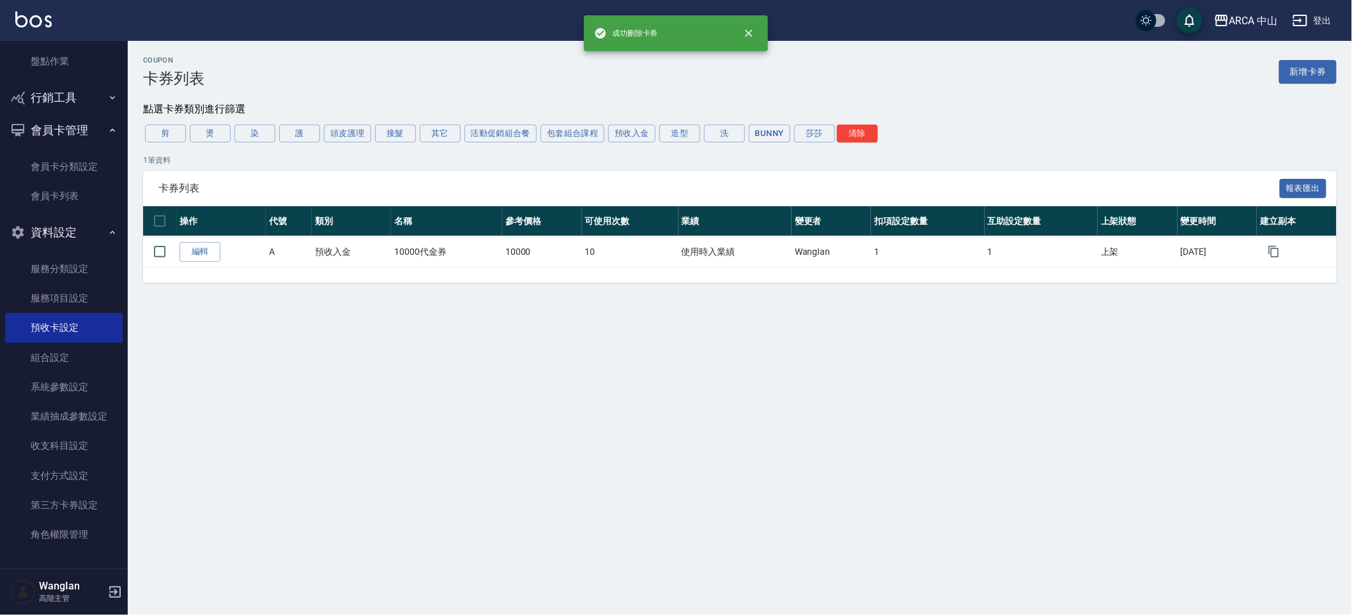
click at [503, 360] on div "Coupon 卡券列表 新增卡券 點選卡券類別進行篩選 剪 燙 染 護 頭皮護理 接髮 其它 活動促銷組合餐 包套組合課程 預收入金 造型 洗 Bunny 莎…" at bounding box center [676, 307] width 1352 height 615
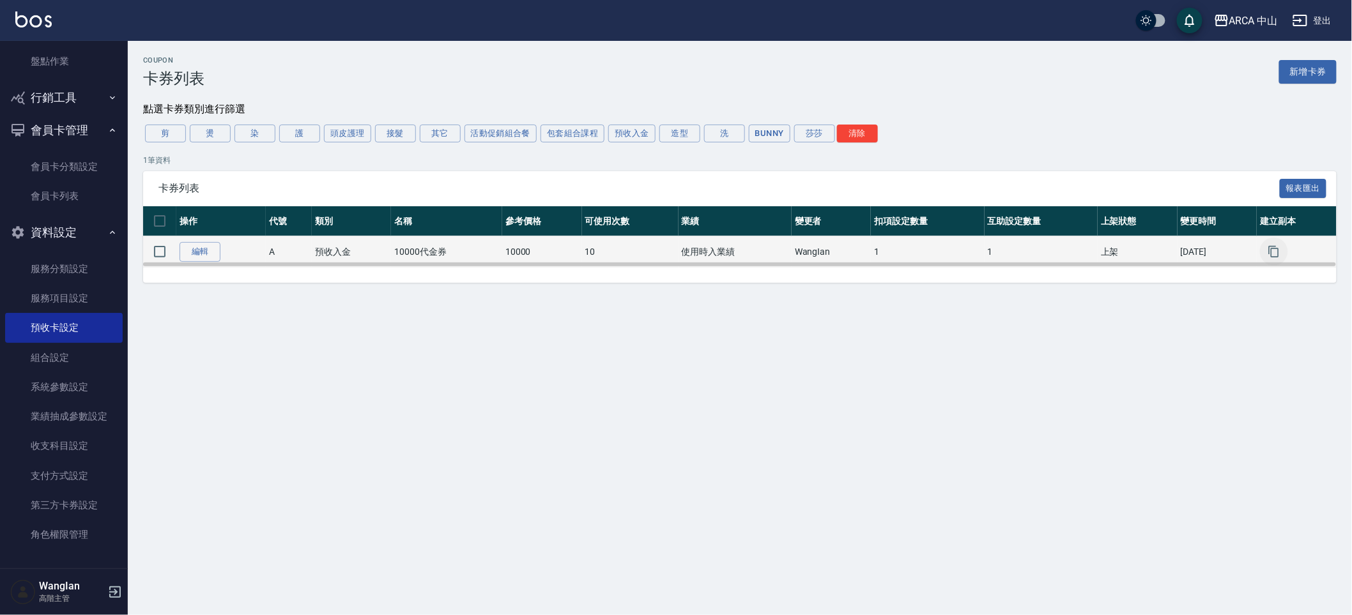
click at [1280, 254] on icon "button" at bounding box center [1273, 251] width 13 height 13
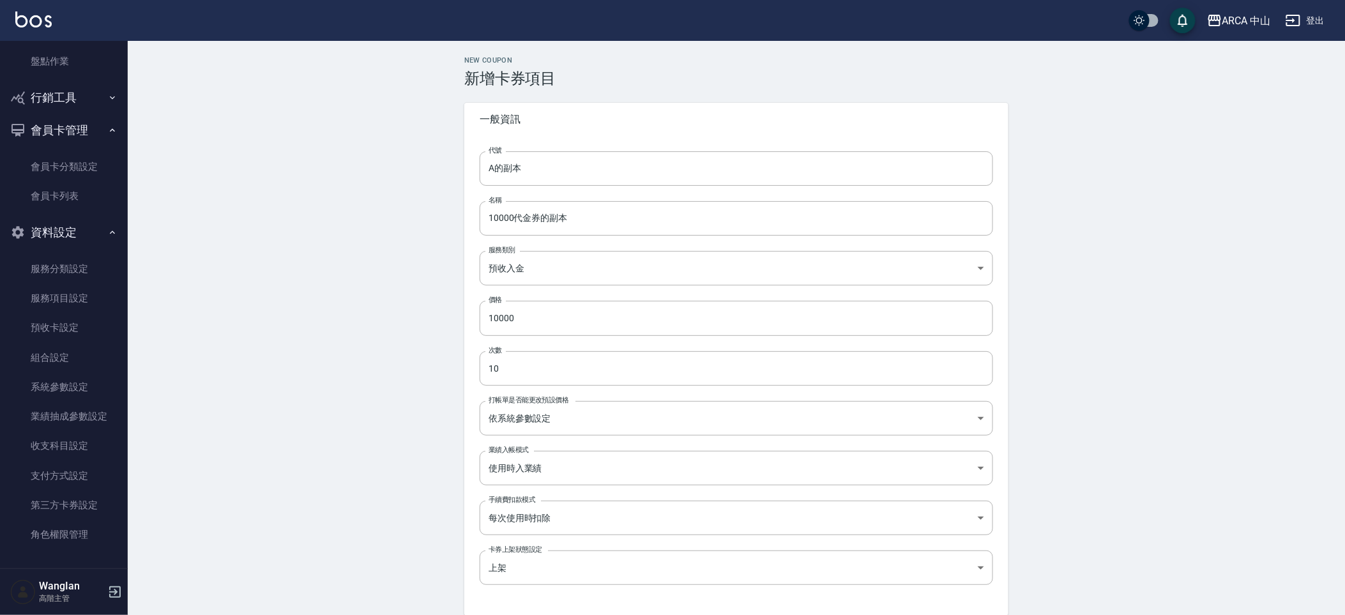
click at [264, 197] on div "new coupon 新增卡券項目 一般資訊 代號 A的副本 代號 名稱 10000代金券的副本 名稱 服務類別 預收入金 073ccf3e-dcb4-421…" at bounding box center [737, 493] width 1218 height 905
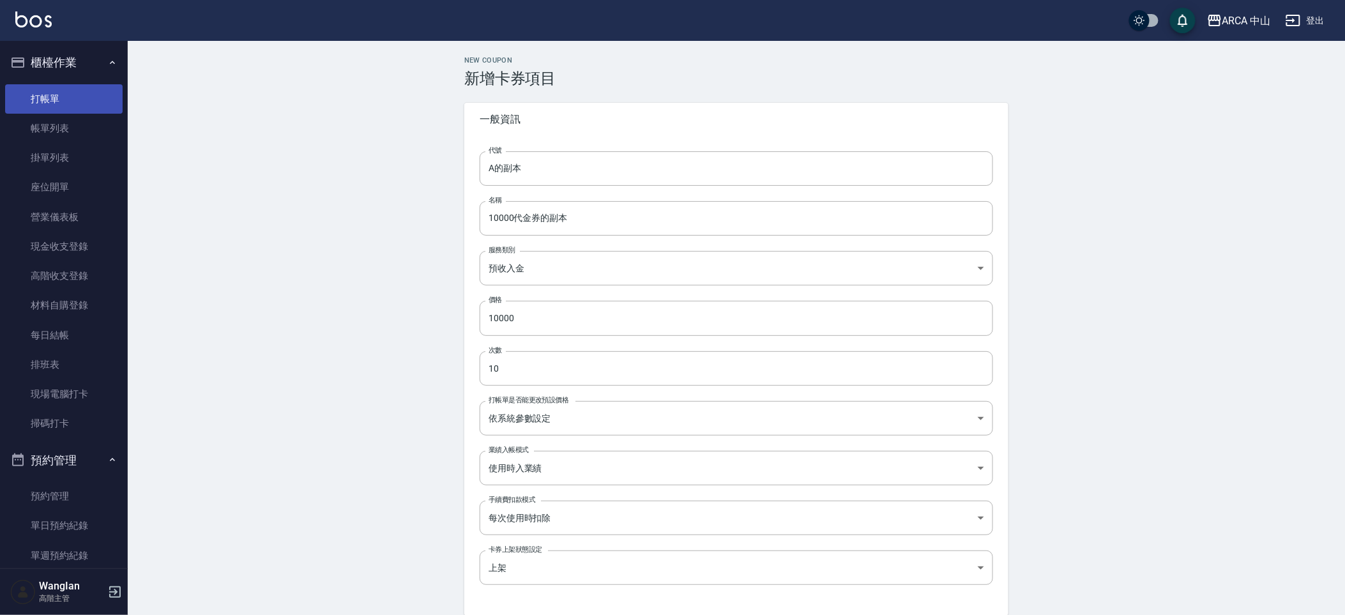
click at [65, 103] on link "打帳單" at bounding box center [64, 98] width 118 height 29
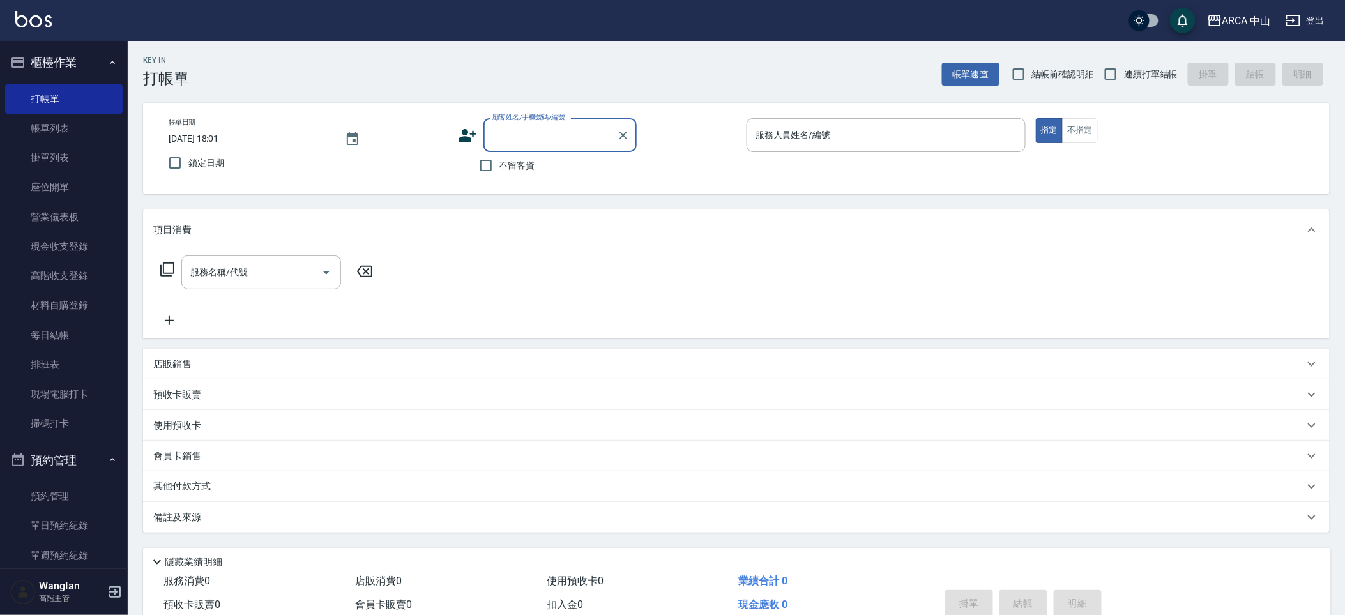
scroll to position [60, 0]
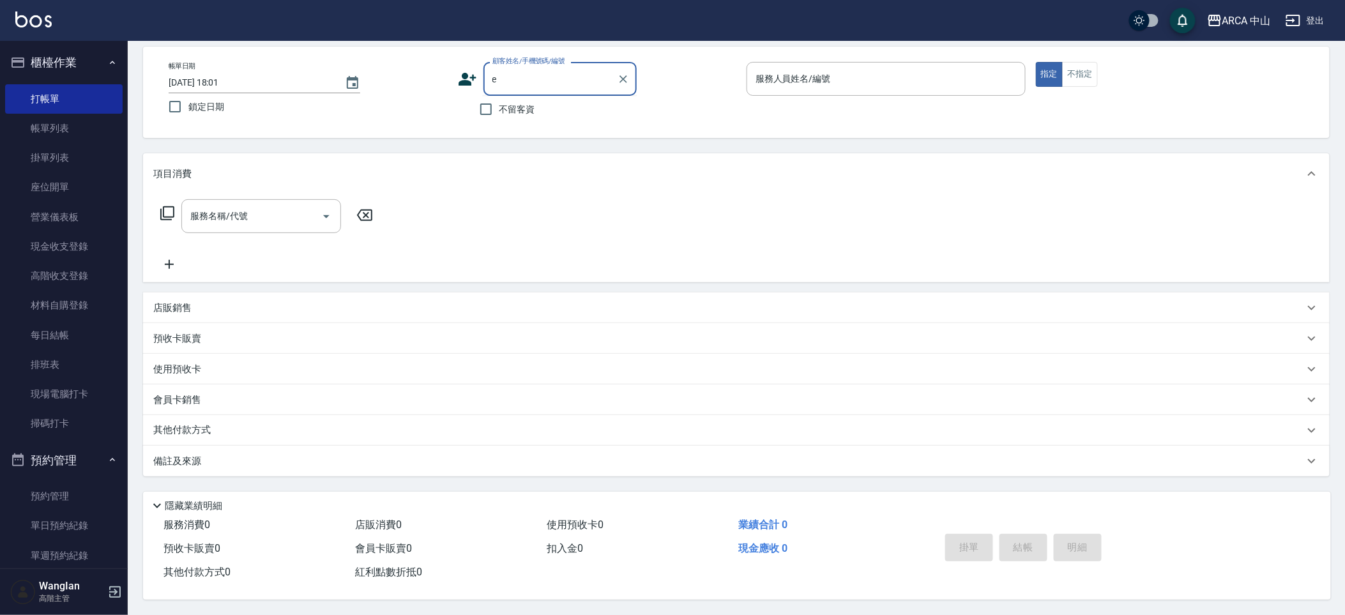
click at [540, 77] on input "e" at bounding box center [550, 79] width 123 height 22
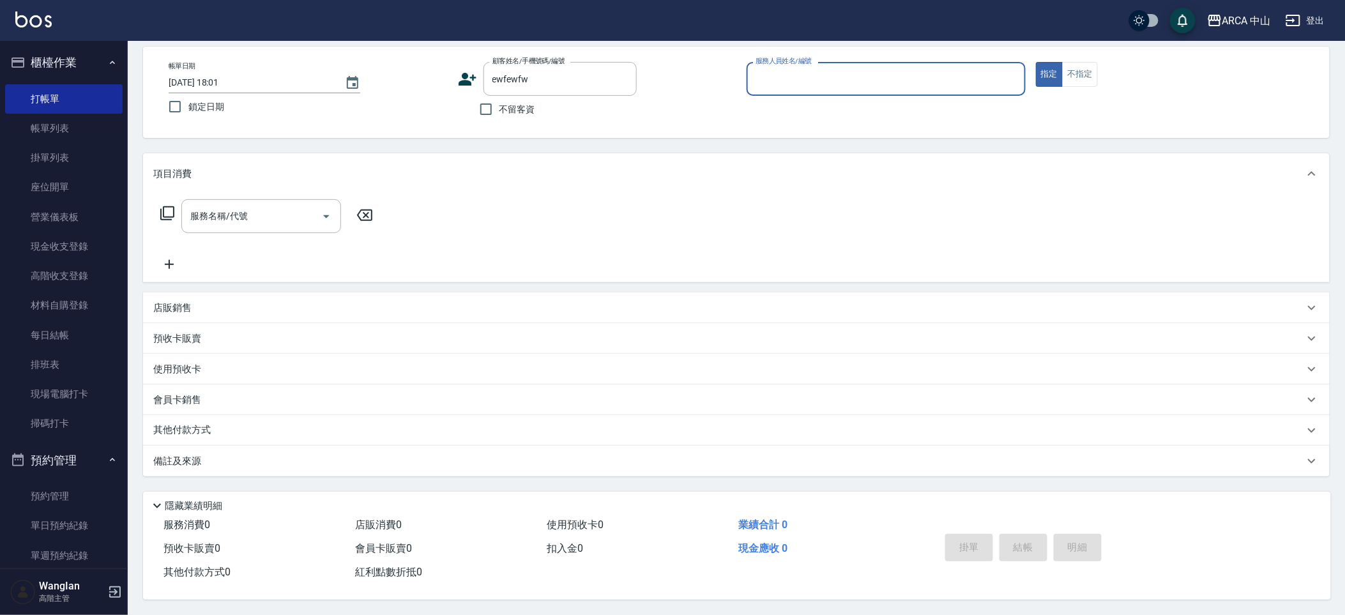
click at [245, 333] on div "預收卡販賣" at bounding box center [728, 338] width 1151 height 13
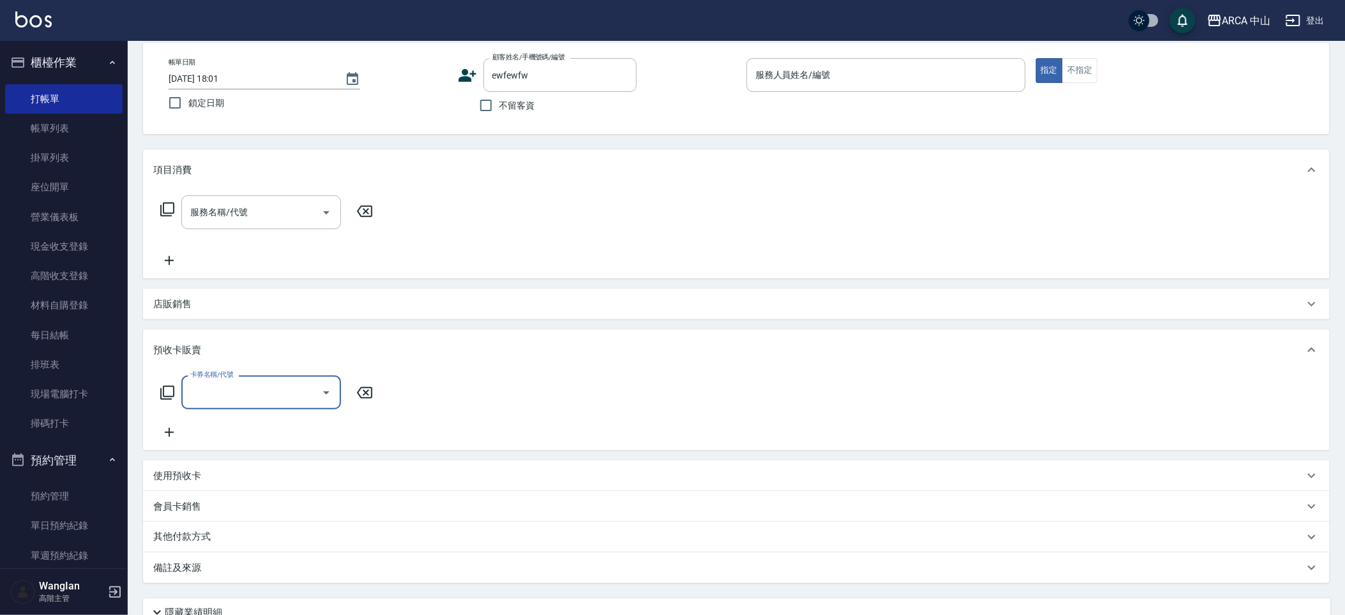
scroll to position [1, 0]
click at [237, 383] on input "卡券名稱/代號" at bounding box center [251, 392] width 129 height 22
click at [248, 424] on span "10000代金券" at bounding box center [261, 425] width 160 height 21
click at [531, 393] on input "備註" at bounding box center [544, 393] width 96 height 34
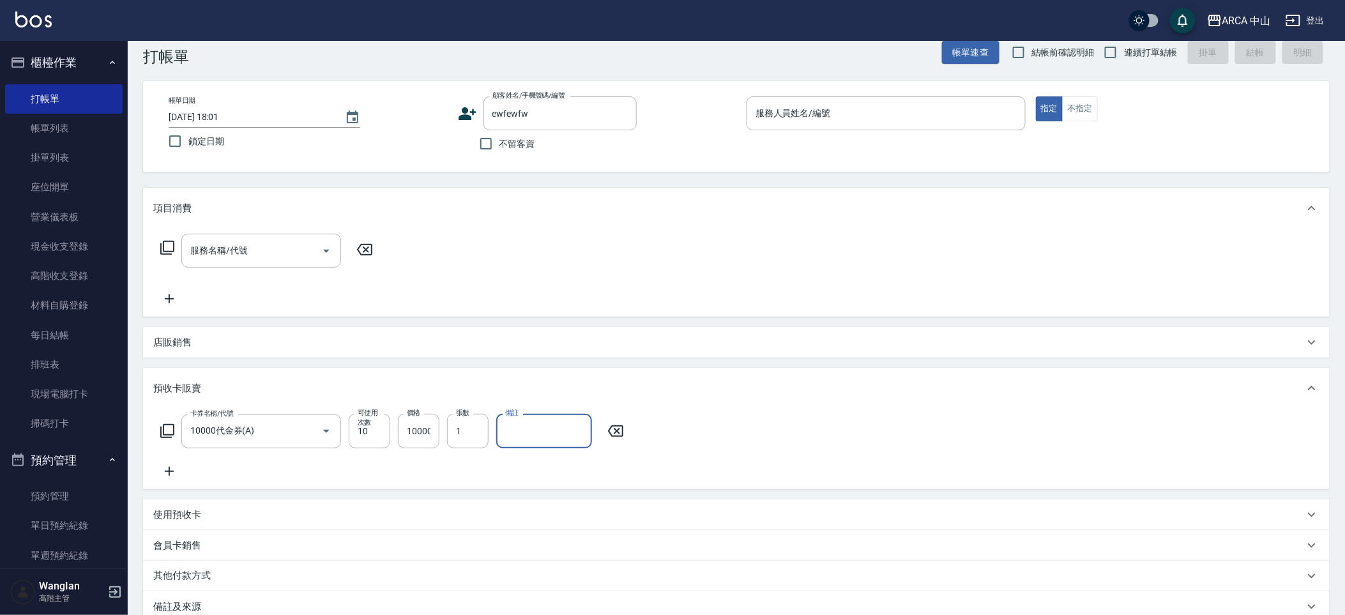
scroll to position [0, 0]
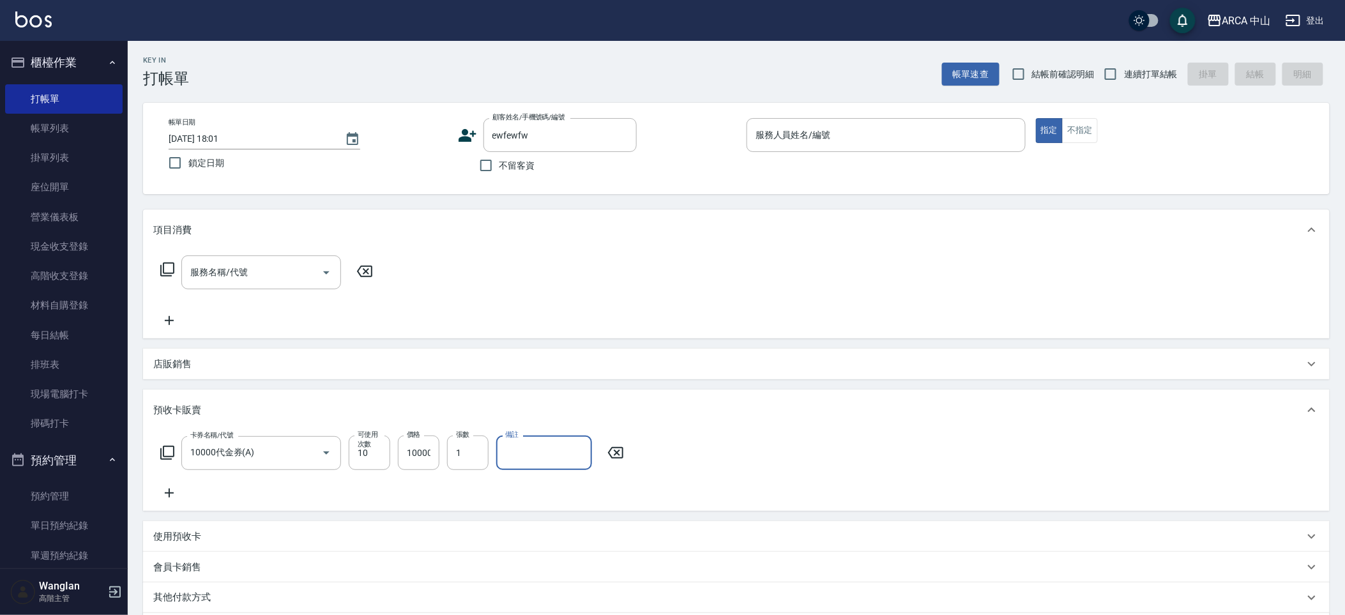
click at [250, 384] on div "項目消費 服務名稱/代號 服務名稱/代號 店販銷售 服務人員姓名/編號 服務人員姓名/編號 商品代號/名稱 商品代號/名稱 預收卡販賣 卡券名稱/代號 100…" at bounding box center [736, 427] width 1187 height 434
click at [237, 530] on div "使用預收卡" at bounding box center [728, 536] width 1151 height 13
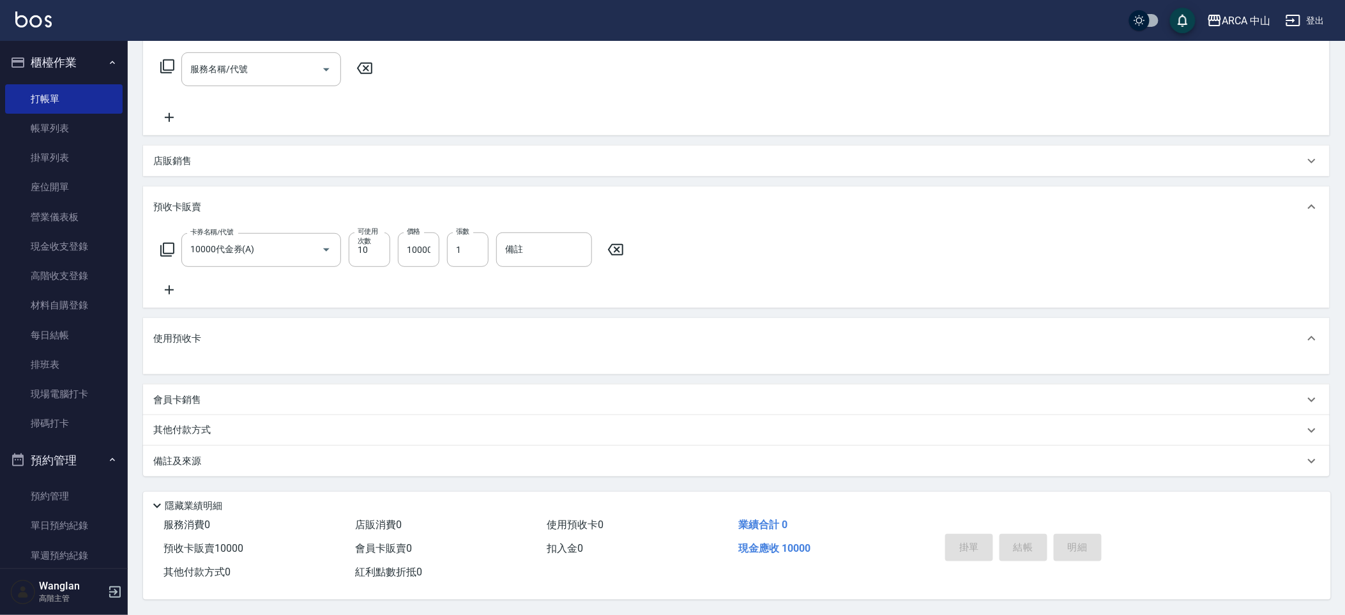
scroll to position [181, 0]
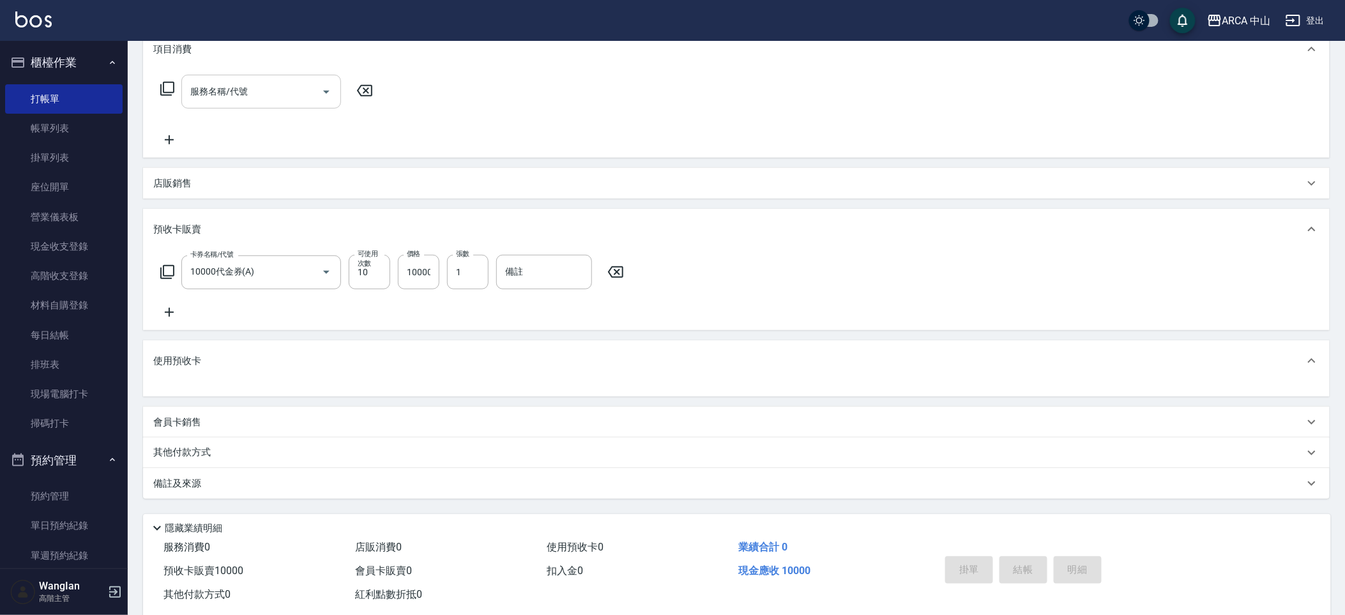
click at [287, 96] on input "服務名稱/代號" at bounding box center [251, 91] width 129 height 22
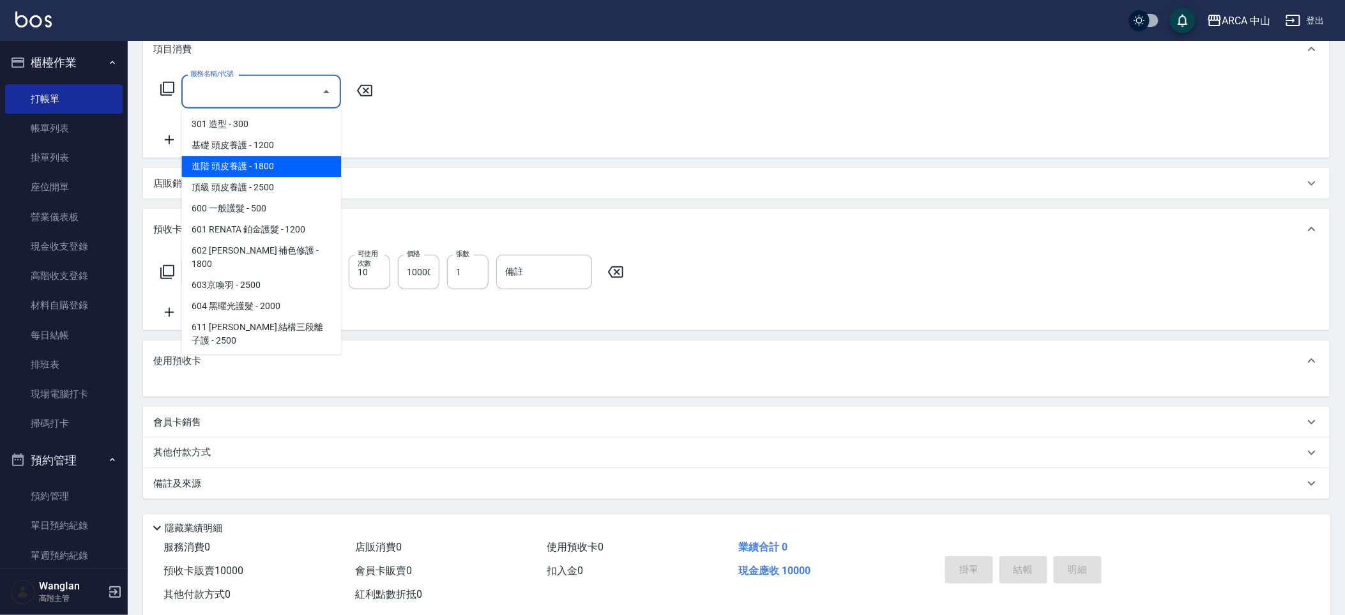
click at [257, 158] on span "進階 頭皮養護 - 1800" at bounding box center [261, 166] width 160 height 21
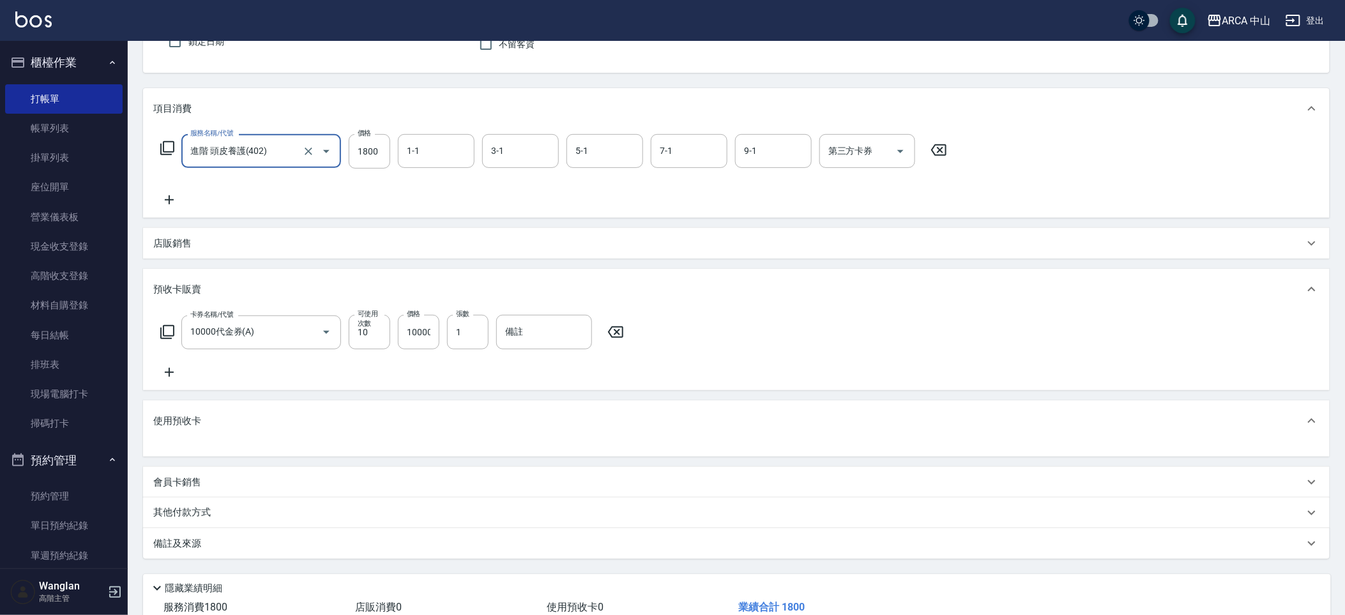
scroll to position [59, 0]
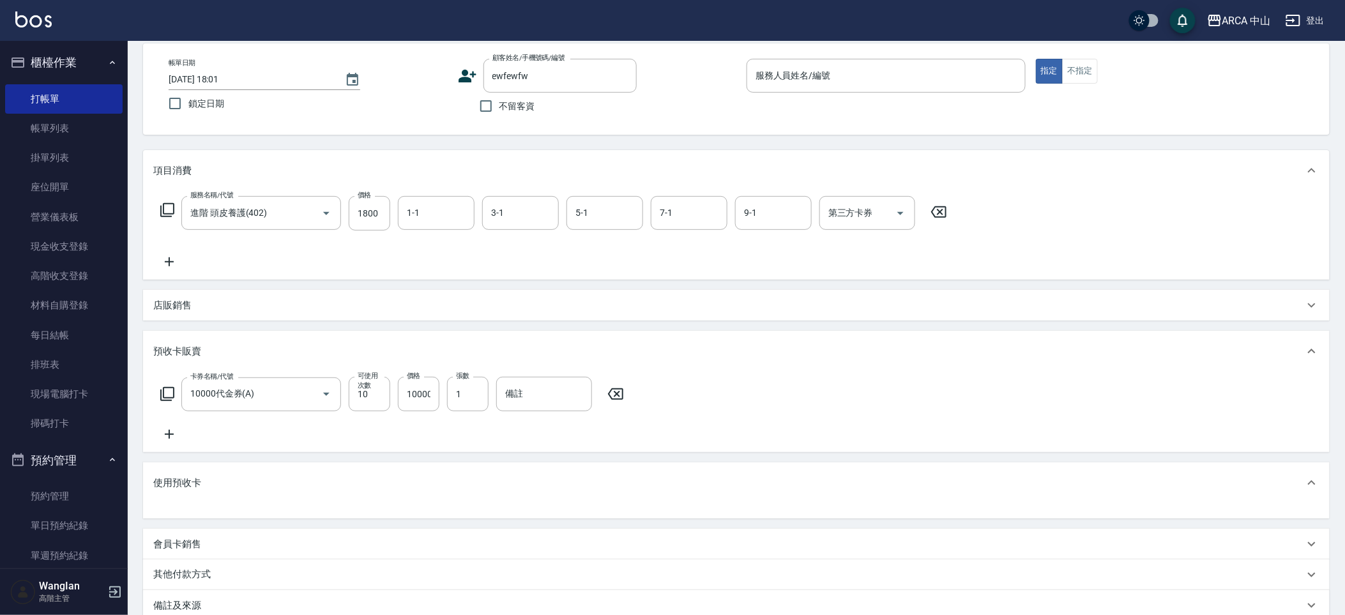
click at [372, 236] on div "服務名稱/代號 進階 頭皮養護(402) 服務名稱/代號 價格 1800 價格 1-1 1-1 3-1 3-1 5-1 5-1 7-1 7-1 9-1 9-1…" at bounding box center [554, 232] width 802 height 73
click at [378, 199] on input "1800" at bounding box center [370, 213] width 42 height 34
click at [1030, 202] on div "服務名稱/代號 進階 頭皮養護(402) 服務名稱/代號 價格 1000 價格 1-1 1-1 3-1 3-1 5-1 5-1 7-1 7-1 9-1 9-1…" at bounding box center [736, 235] width 1187 height 89
click at [845, 213] on input "第三方卡券" at bounding box center [857, 213] width 65 height 22
click at [860, 309] on span "舊有入金" at bounding box center [868, 308] width 96 height 21
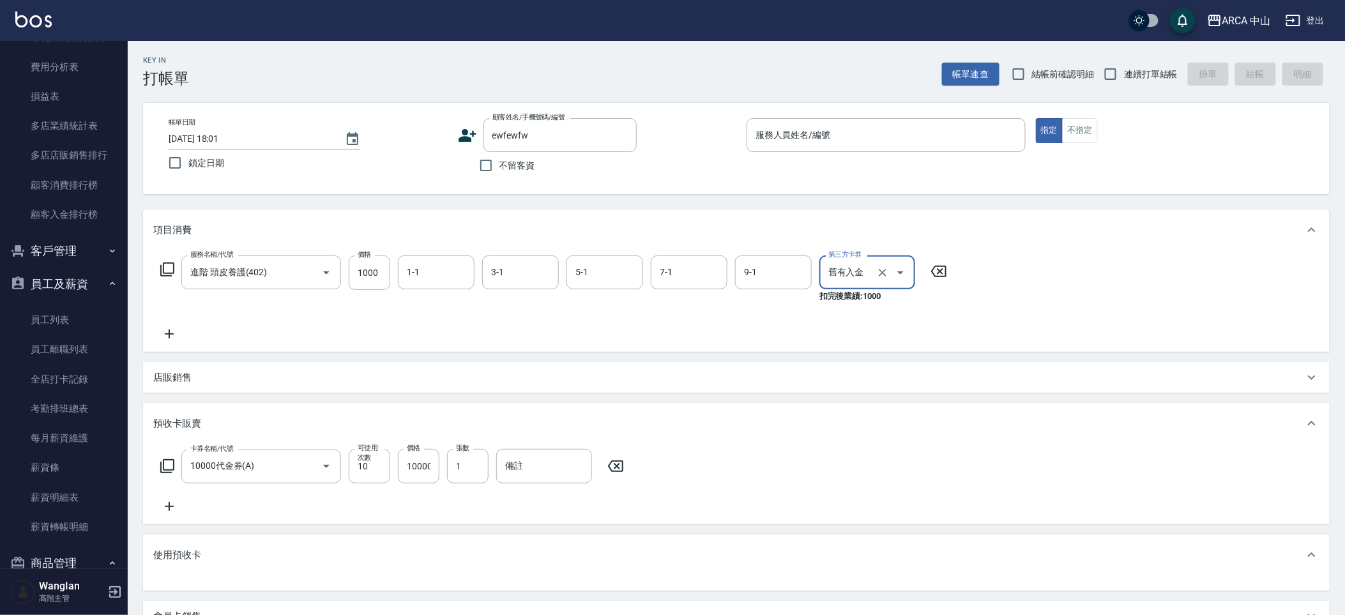
scroll to position [2311, 0]
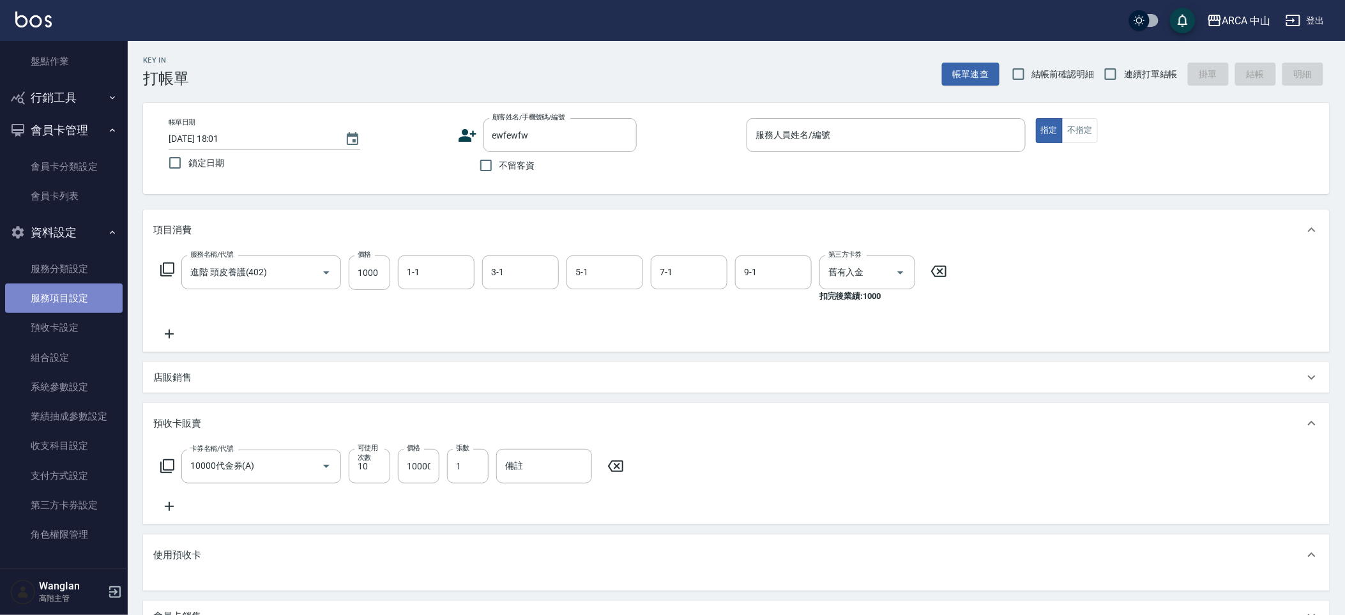
click at [72, 307] on link "服務項目設定" at bounding box center [64, 298] width 118 height 29
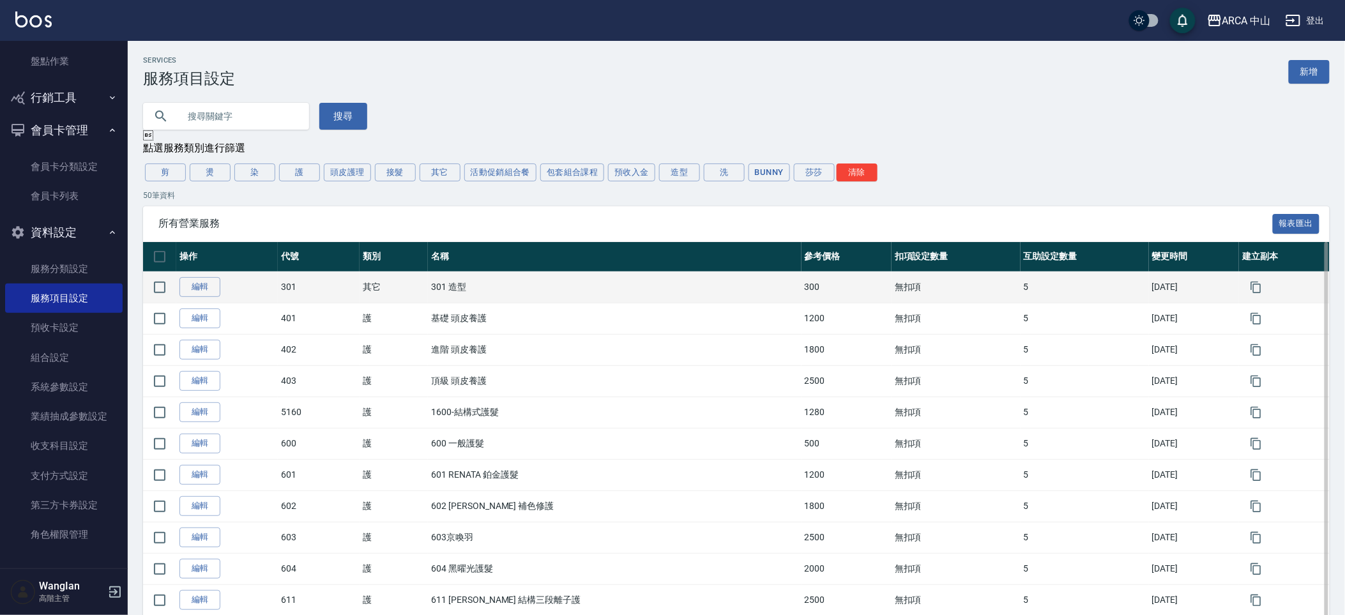
click at [206, 302] on td "編輯" at bounding box center [227, 286] width 102 height 31
click at [210, 277] on td "編輯" at bounding box center [227, 286] width 102 height 31
click at [210, 281] on link "編輯" at bounding box center [199, 287] width 41 height 20
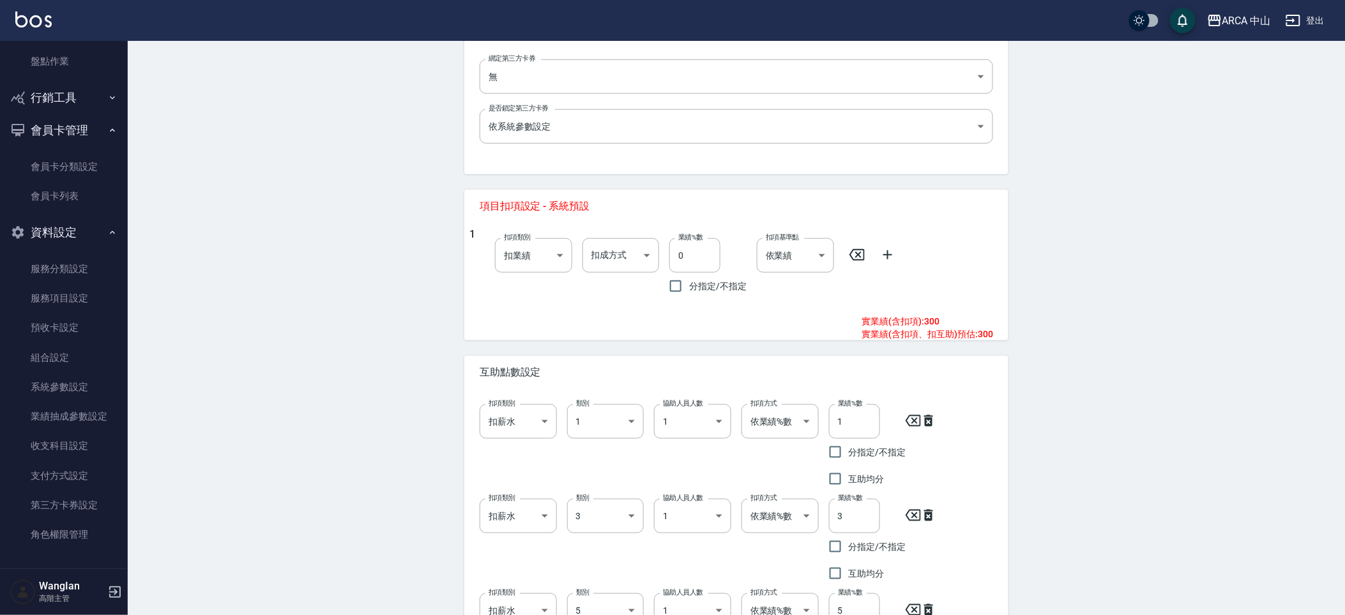
scroll to position [190, 0]
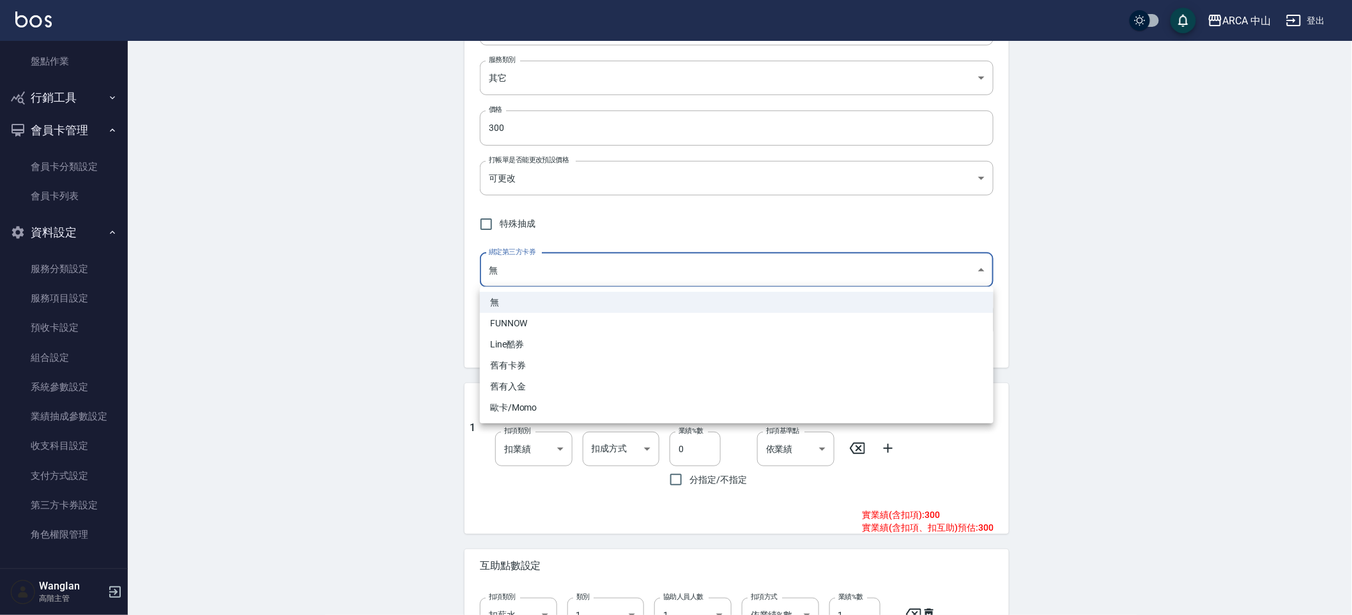
click at [558, 257] on body "ARCA 中山 登出 櫃檯作業 打帳單 帳單列表 掛單列表 座位開單 營業儀表板 現金收支登錄 高階收支登錄 材料自購登錄 每日結帳 排班表 現場電腦打卡 掃…" at bounding box center [676, 475] width 1352 height 1331
click at [360, 384] on div at bounding box center [676, 307] width 1352 height 615
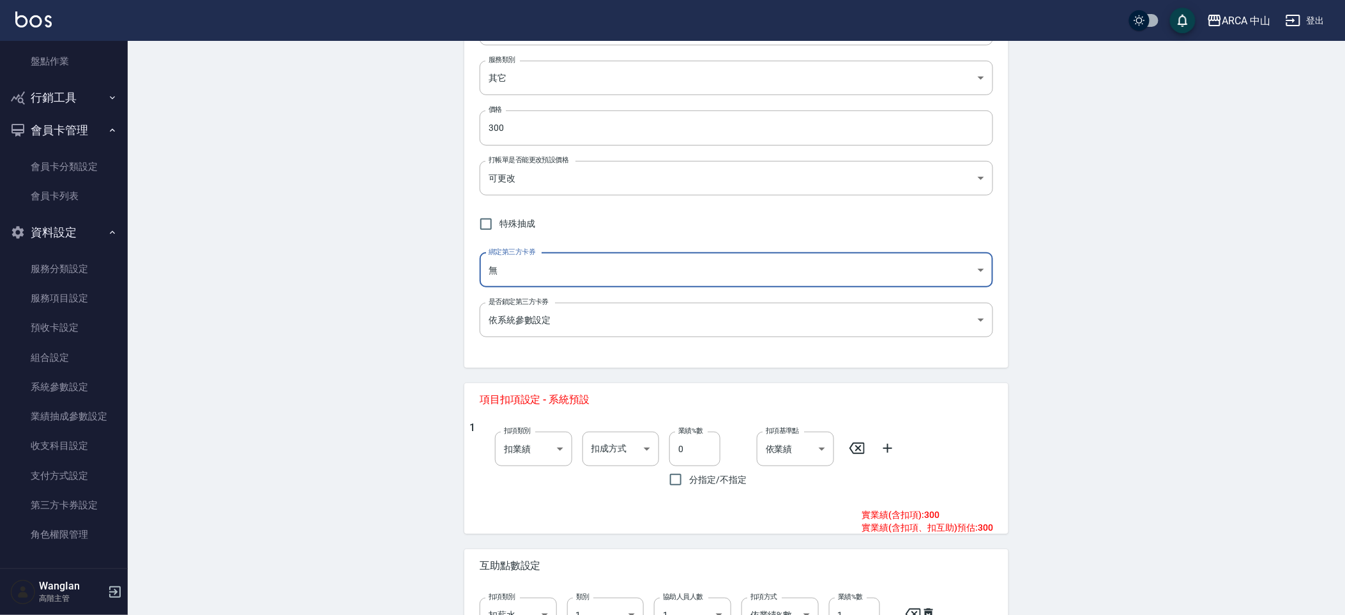
click at [517, 266] on body "ARCA 中山 登出 櫃檯作業 打帳單 帳單列表 掛單列表 座位開單 營業儀表板 現金收支登錄 高階收支登錄 材料自購登錄 每日結帳 排班表 現場電腦打卡 掃…" at bounding box center [672, 475] width 1345 height 1331
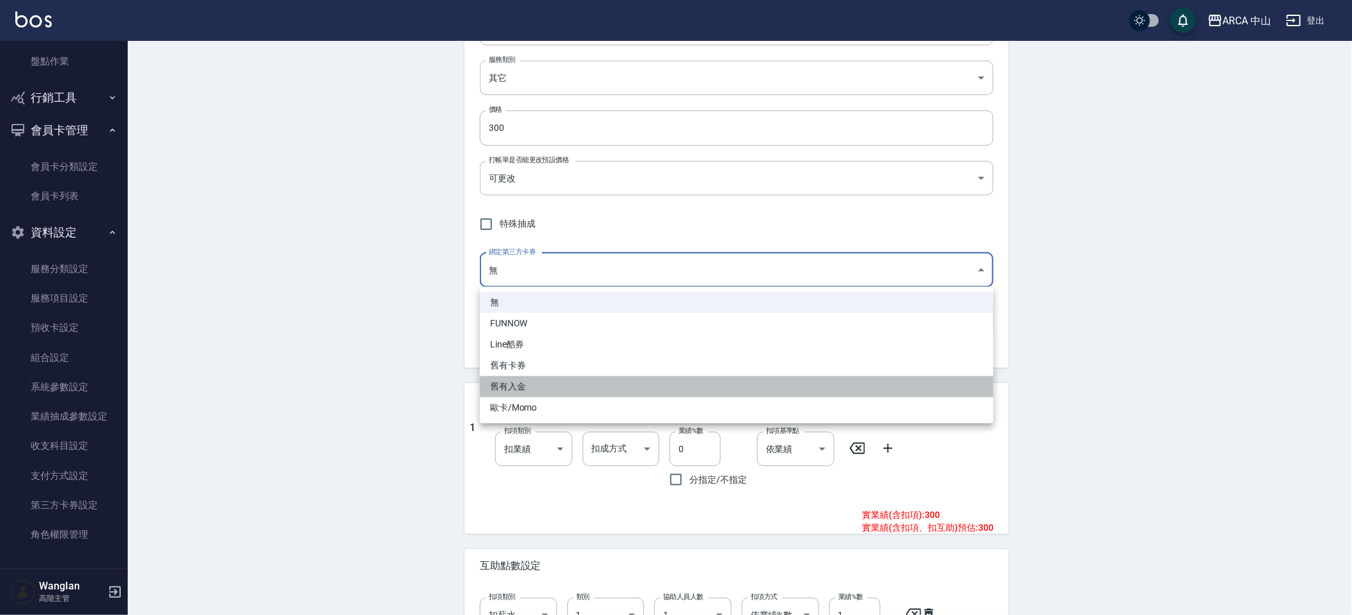
click at [536, 392] on li "舊有入金" at bounding box center [737, 386] width 514 height 21
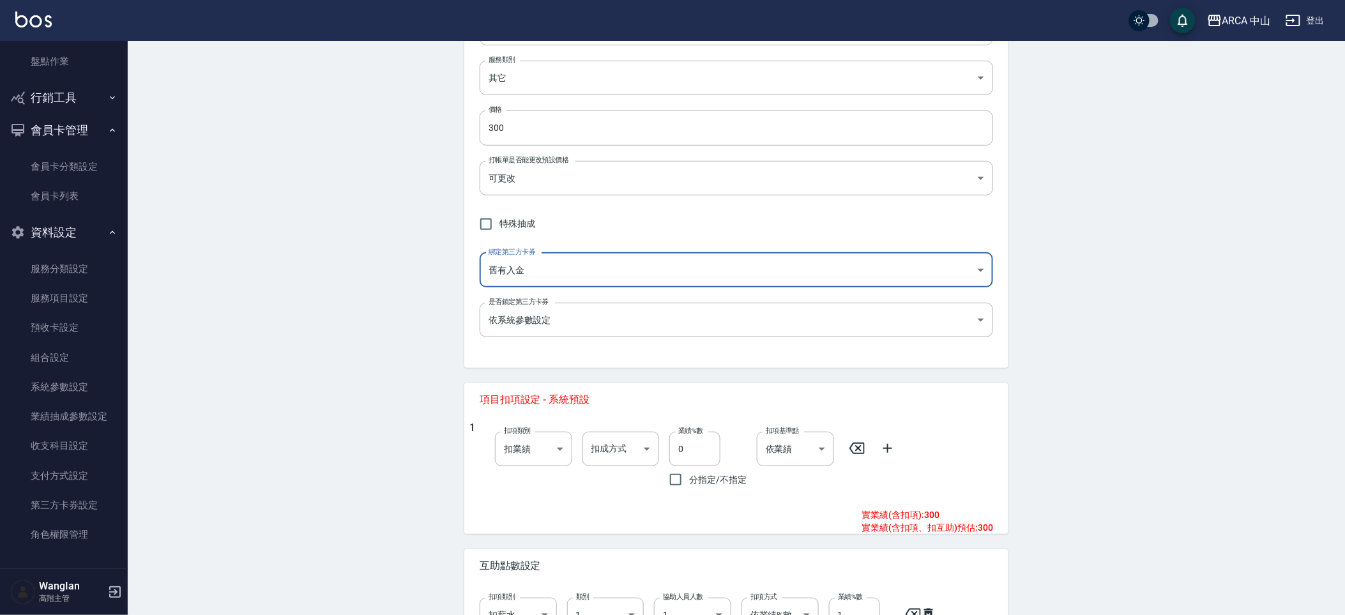
click at [353, 270] on div "Edit Service 編輯服務項目 一般資訊 代號 301 代號 名稱 301 造型 名稱 服務類別 其它 4b53dea7-99bc-4aa3-810e…" at bounding box center [737, 496] width 1218 height 1290
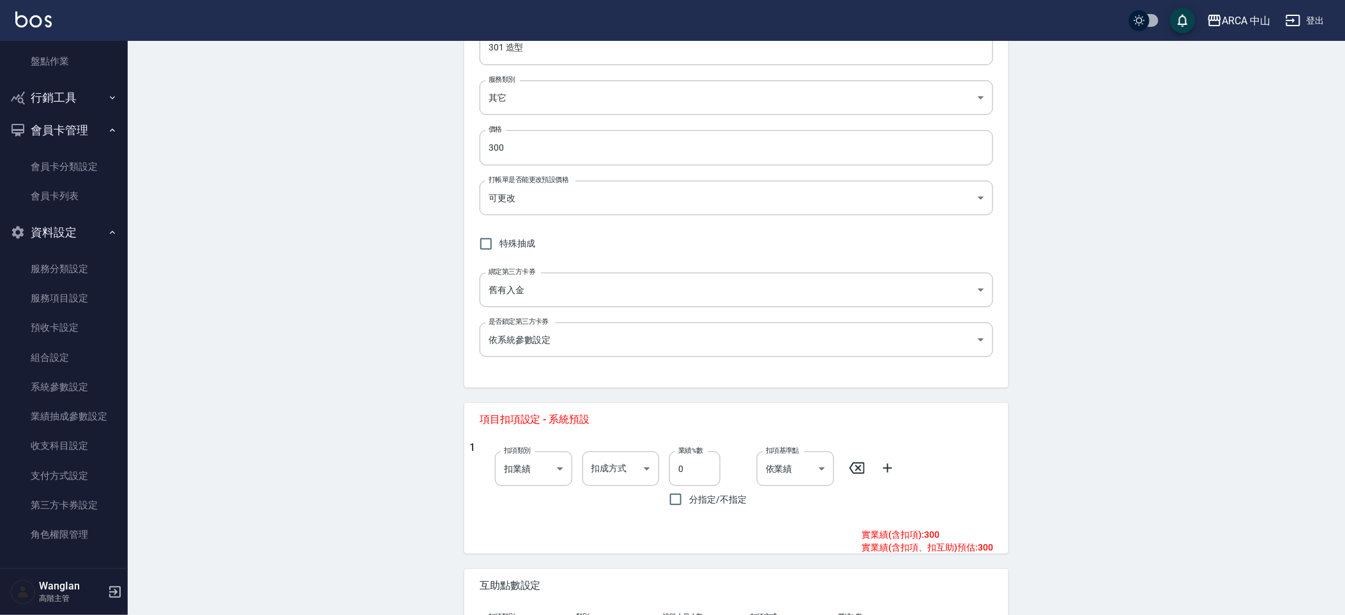
scroll to position [207, 0]
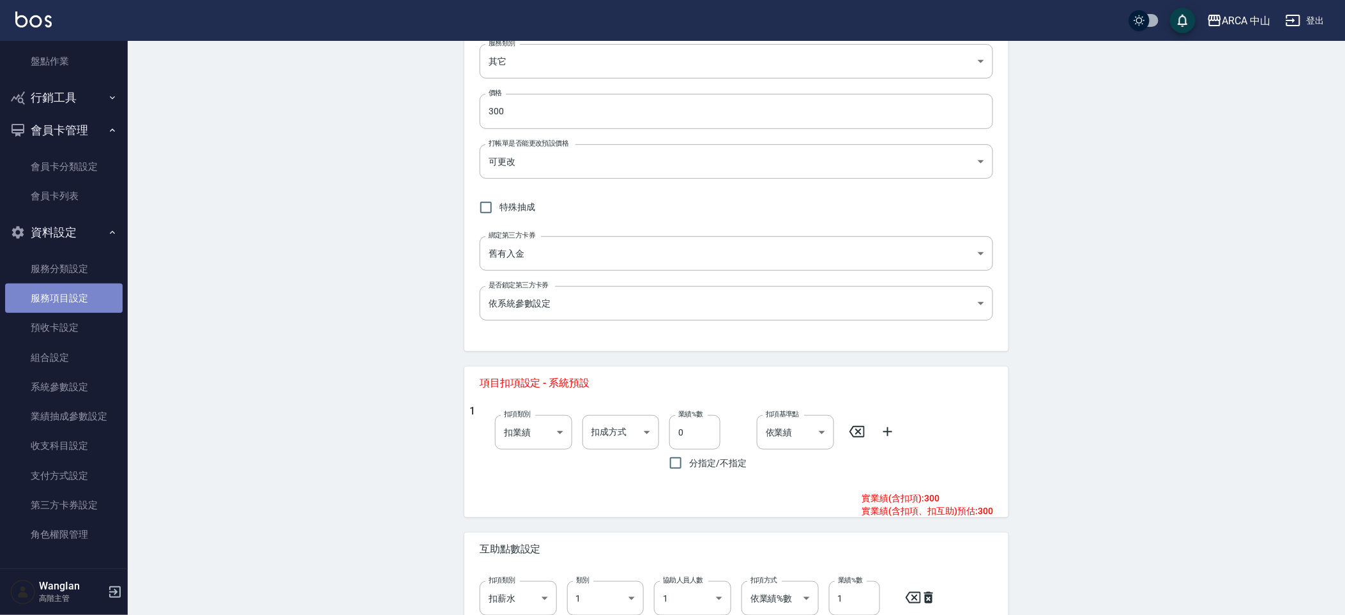
click at [66, 309] on link "服務項目設定" at bounding box center [64, 298] width 118 height 29
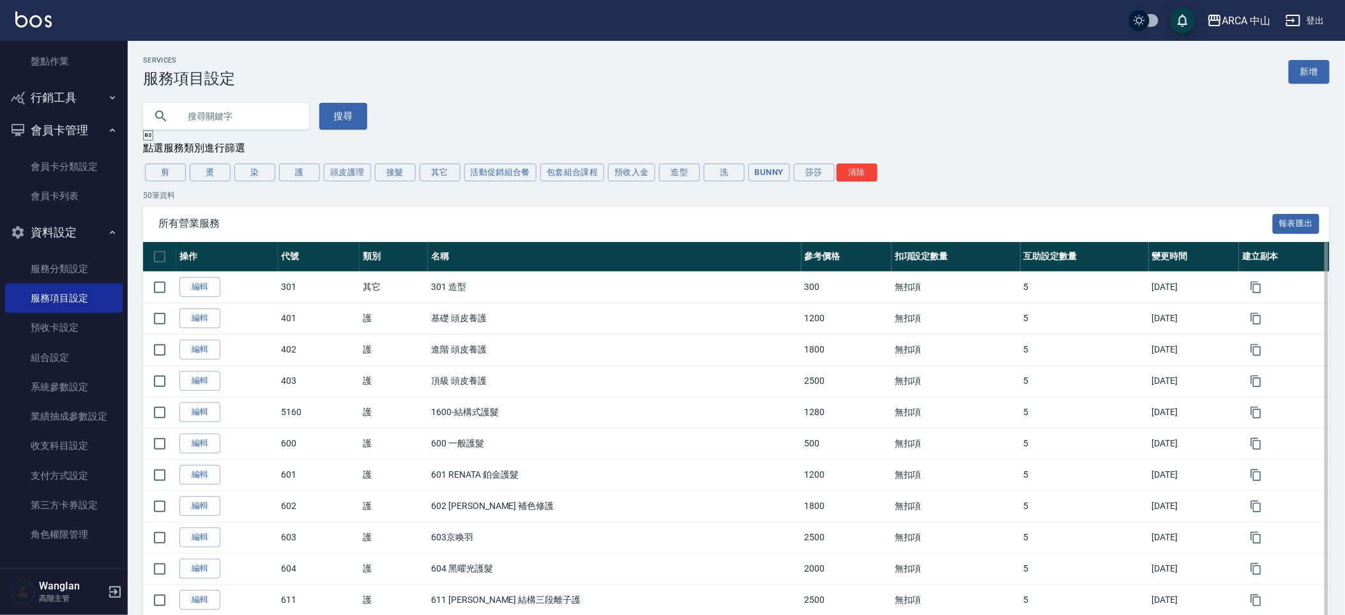
scroll to position [4, 0]
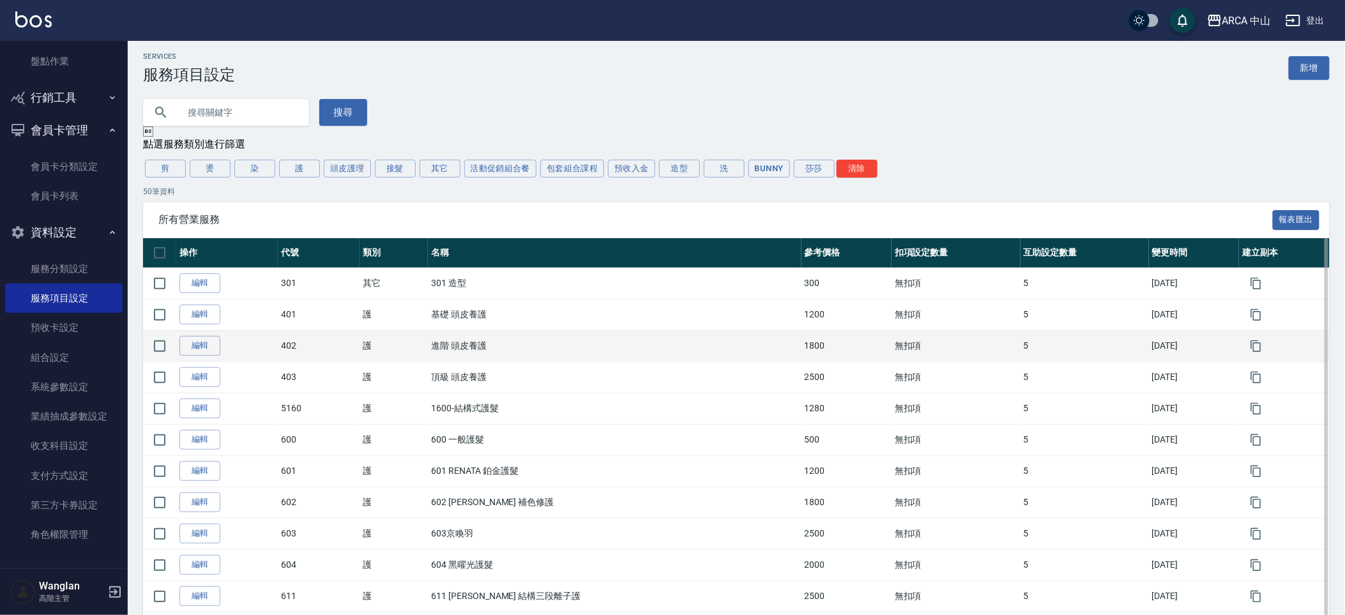
click at [341, 349] on td "402" at bounding box center [319, 345] width 82 height 31
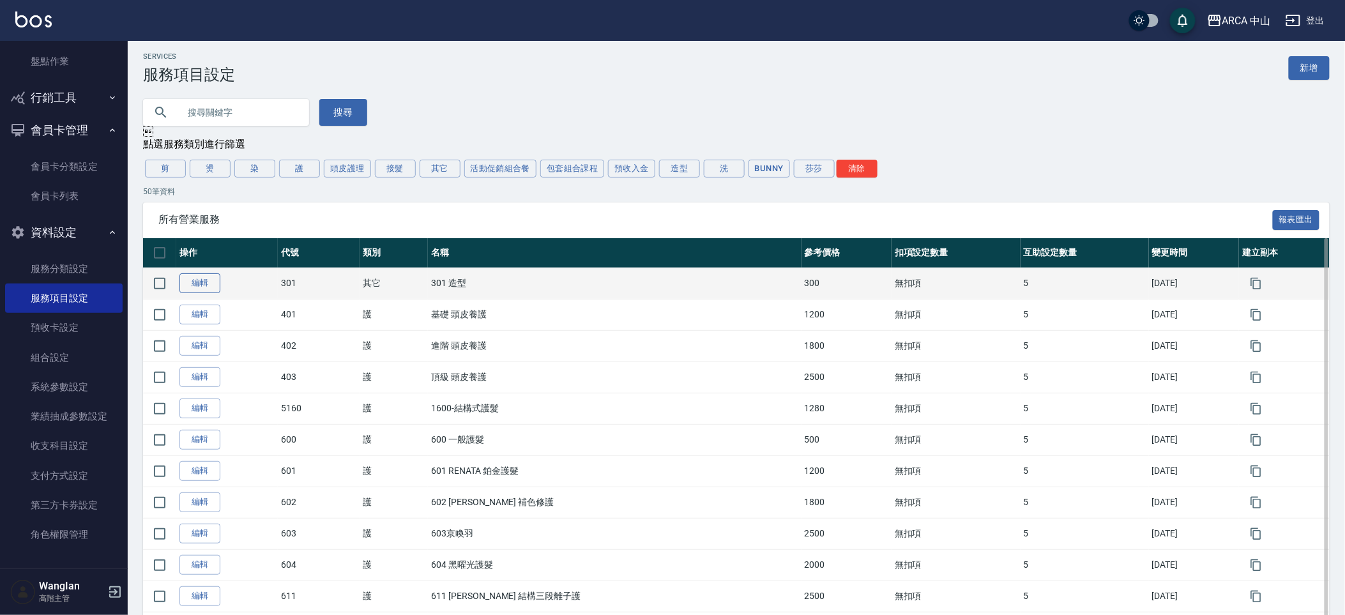
click at [187, 289] on link "編輯" at bounding box center [199, 283] width 41 height 20
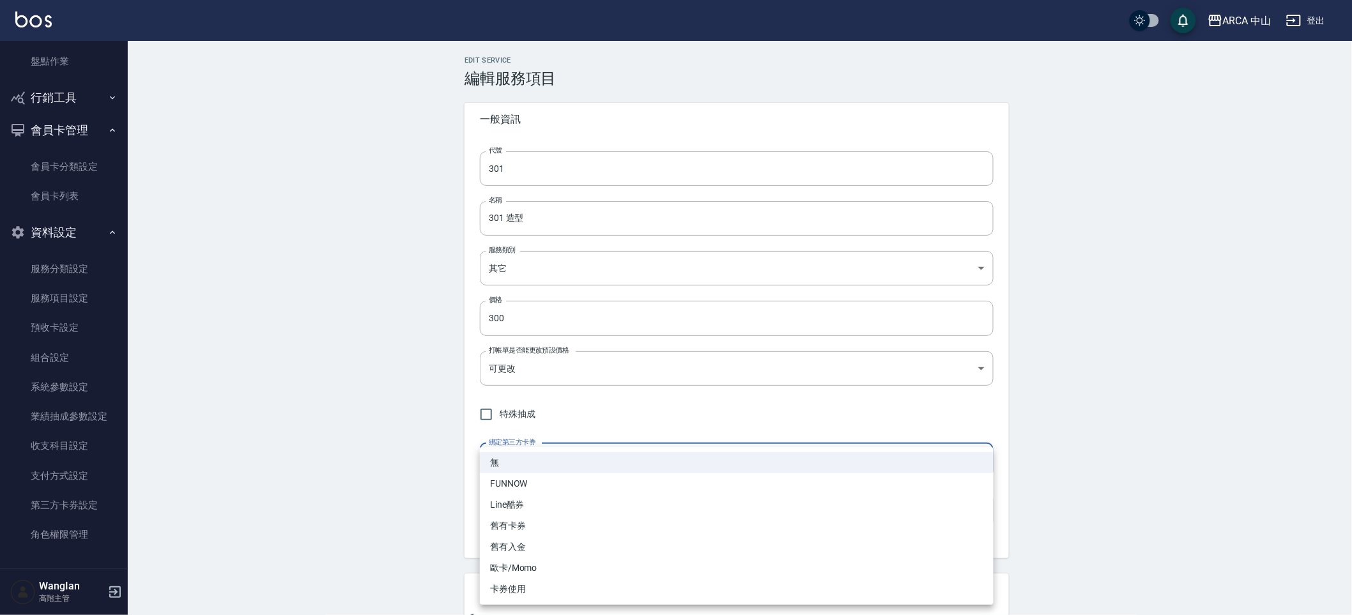
click at [580, 591] on li "卡券使用" at bounding box center [737, 589] width 514 height 21
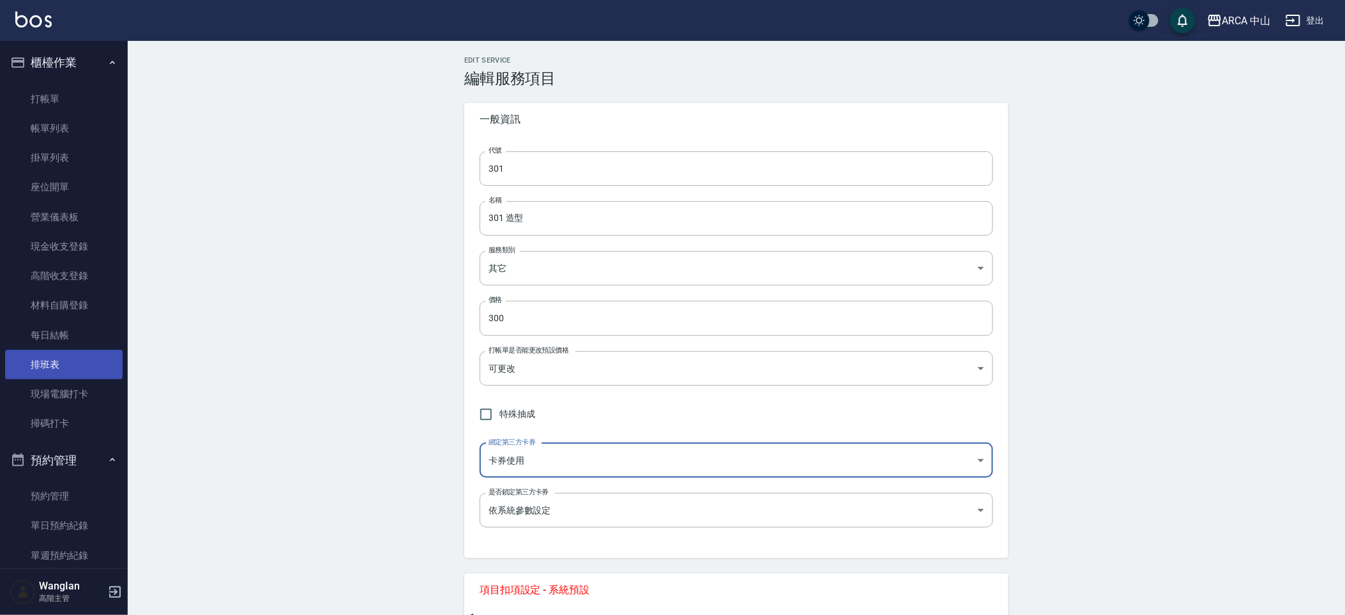
click at [57, 87] on link "打帳單" at bounding box center [64, 98] width 118 height 29
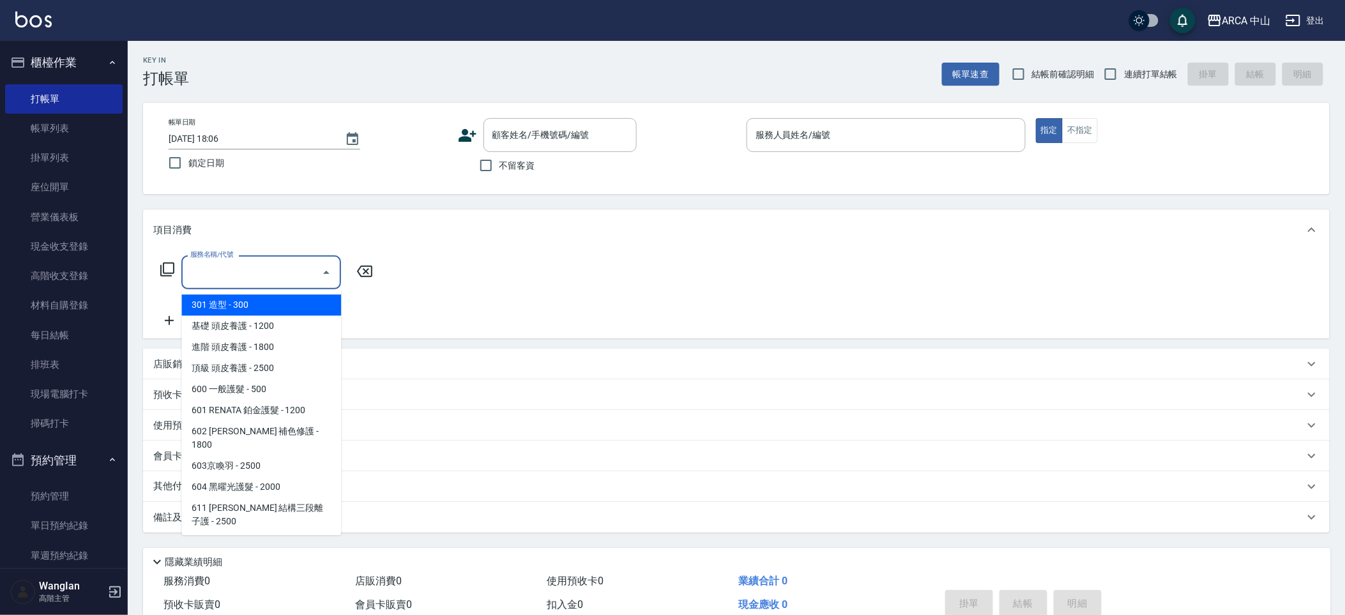
click at [314, 271] on input "服務名稱/代號" at bounding box center [251, 272] width 129 height 22
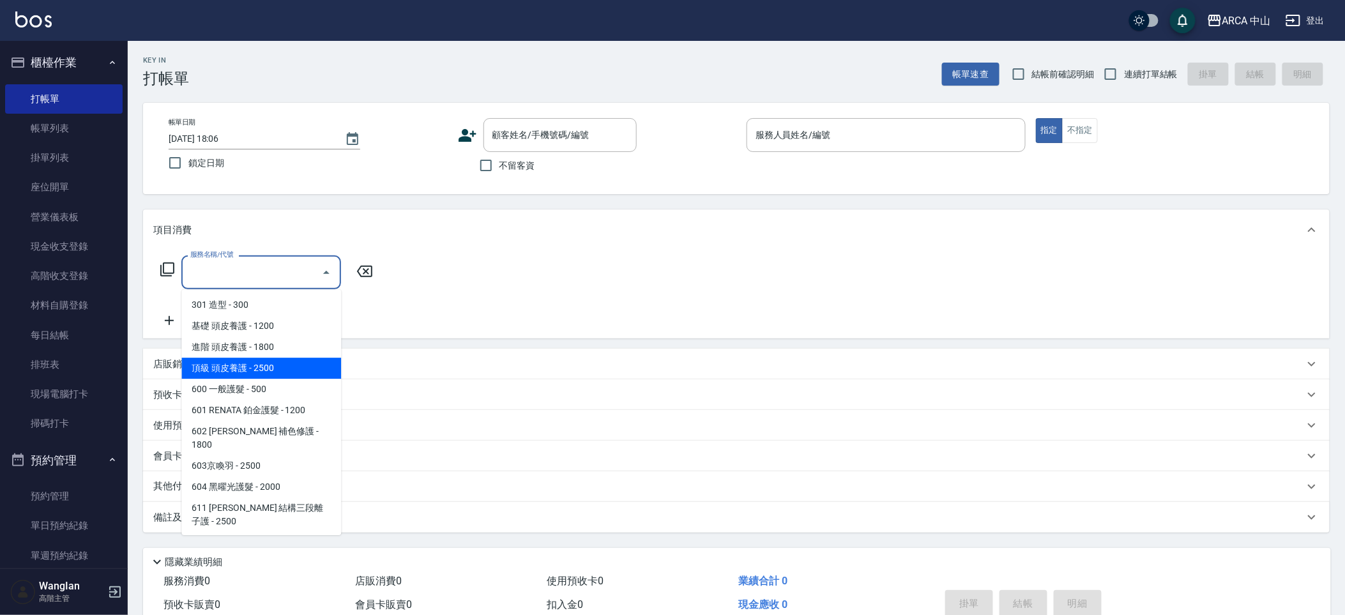
click at [285, 370] on span "頂級 頭皮養護 - 2500" at bounding box center [261, 368] width 160 height 21
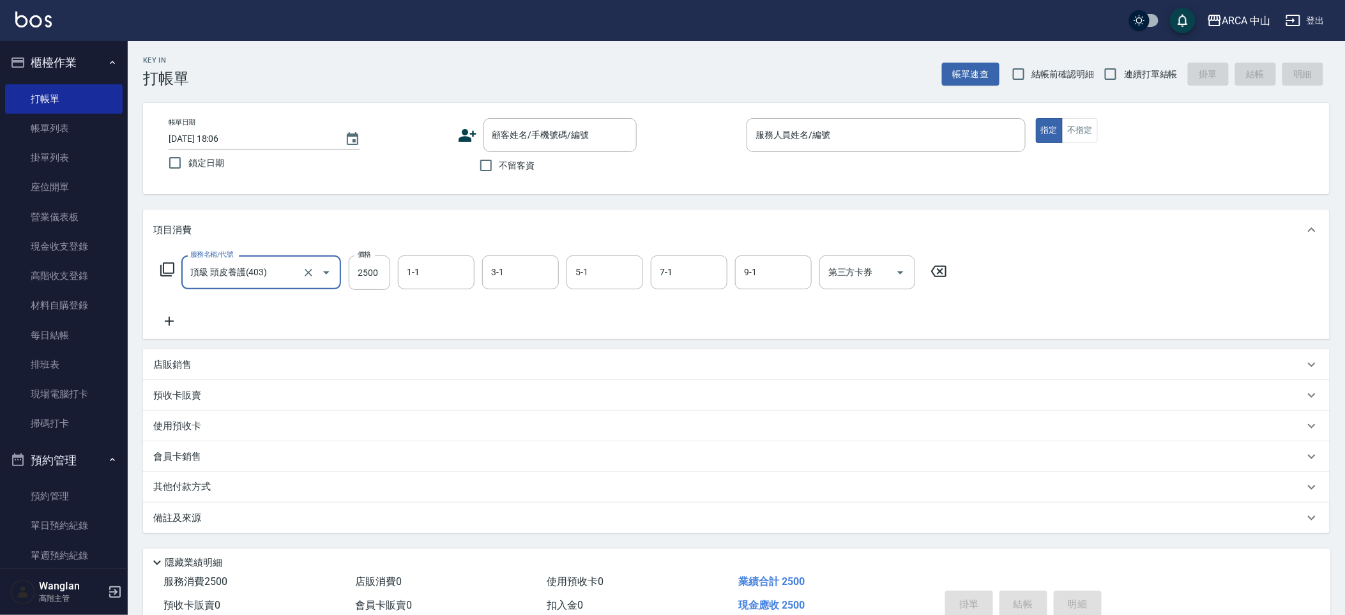
scroll to position [61, 0]
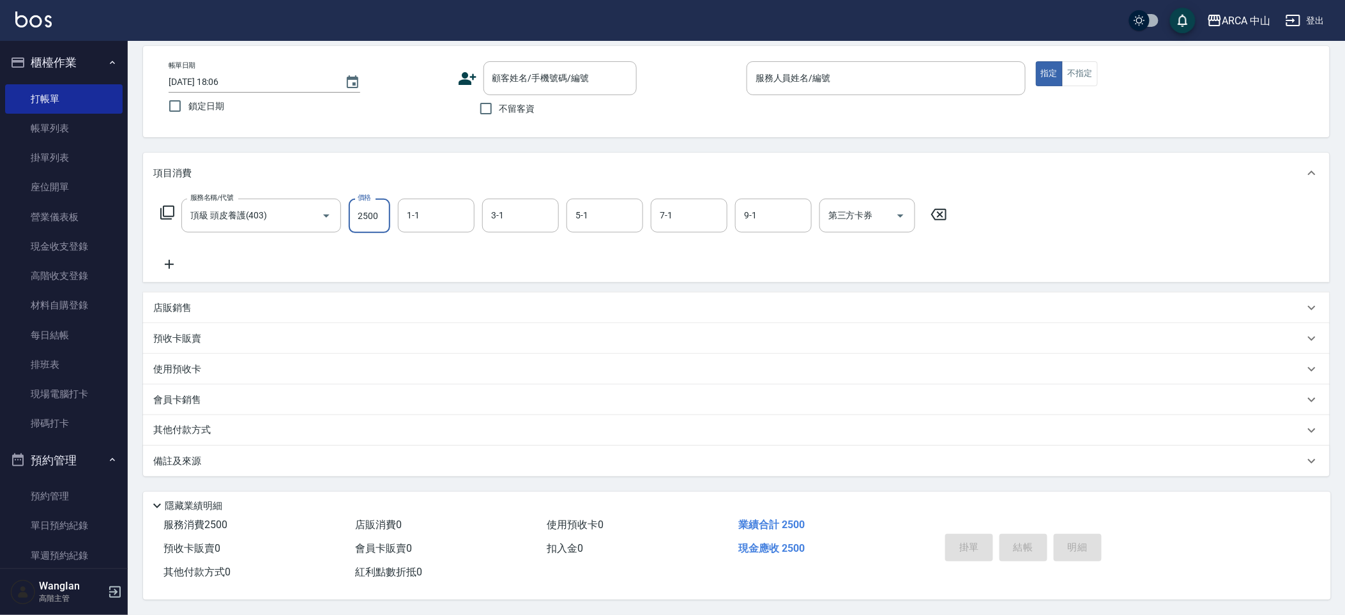
click at [377, 215] on input "2500" at bounding box center [370, 216] width 42 height 34
click at [84, 92] on link "打帳單" at bounding box center [64, 98] width 118 height 29
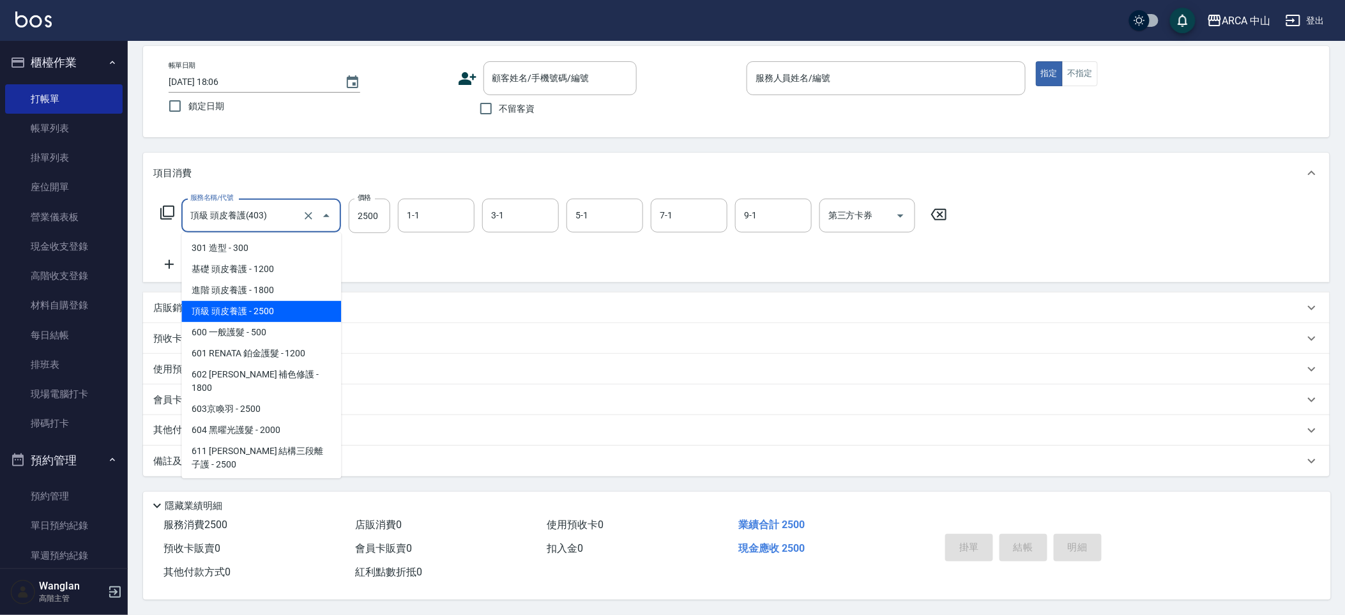
click at [254, 209] on input "頂級 頭皮養護(403)" at bounding box center [243, 215] width 112 height 22
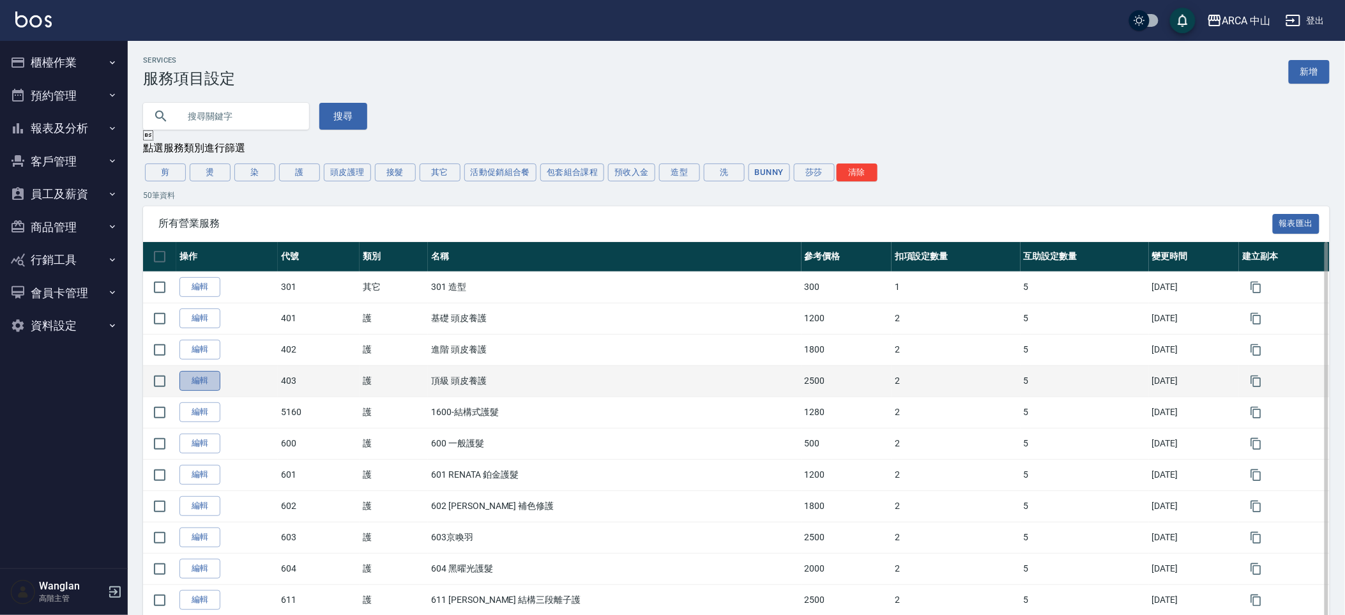
click at [213, 383] on link "編輯" at bounding box center [199, 381] width 41 height 20
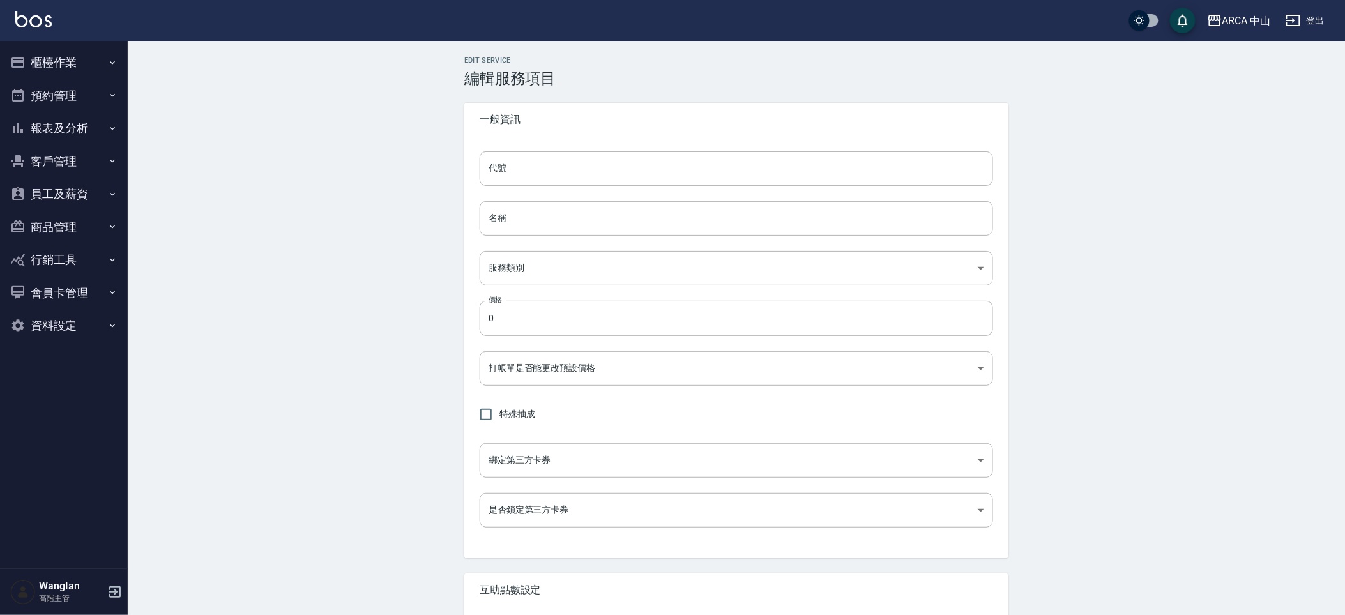
type input "403"
type input "頂級 頭皮養護"
type input "62b87afc-db31-4c04-a44f-9904132a3c4d"
type input "2500"
type input "FALSE"
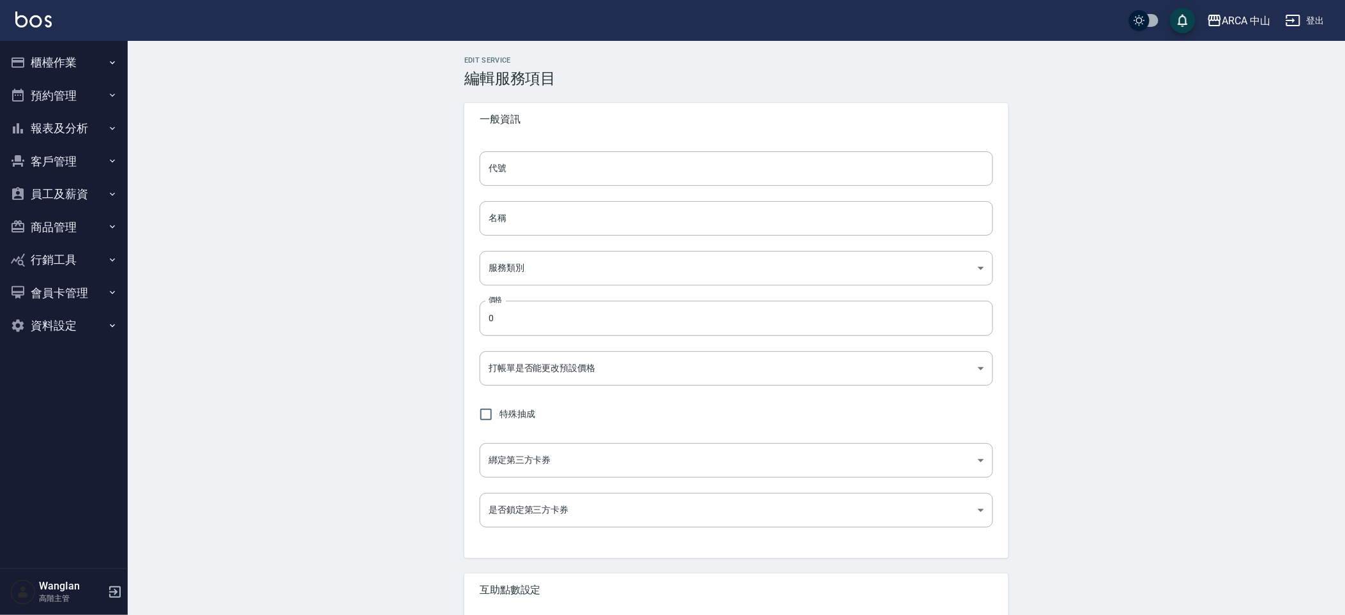
type input "none"
type input "UNSET"
type input "onSalary"
type input "1"
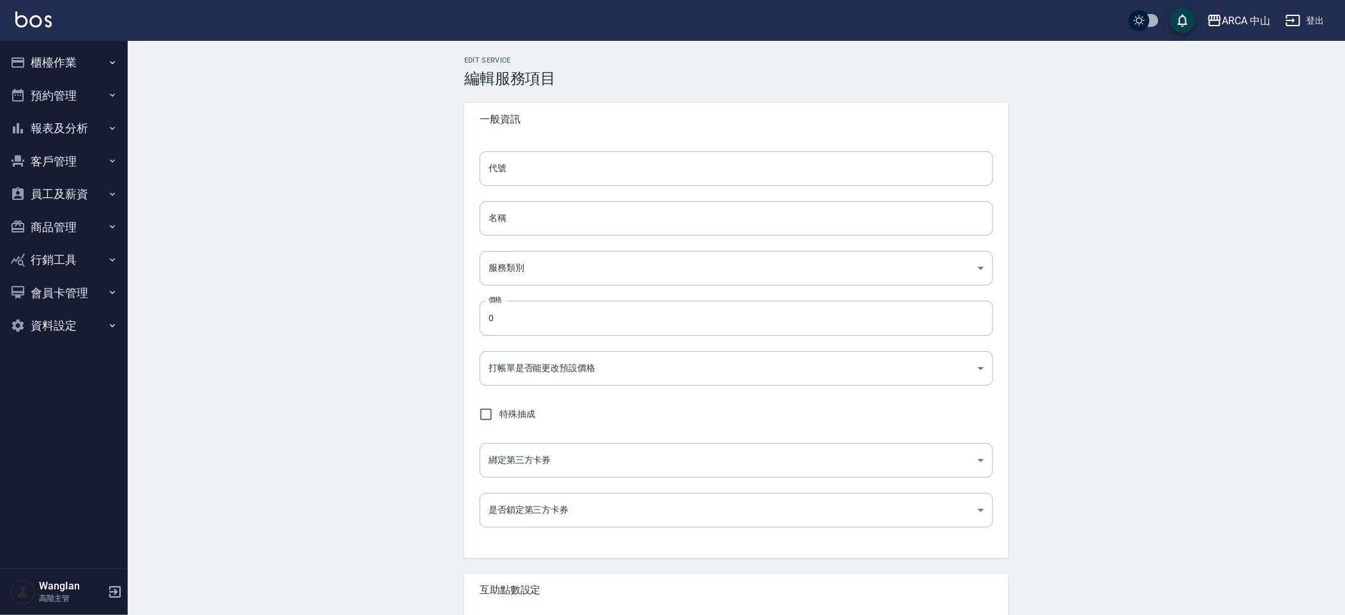
type input "業績%數"
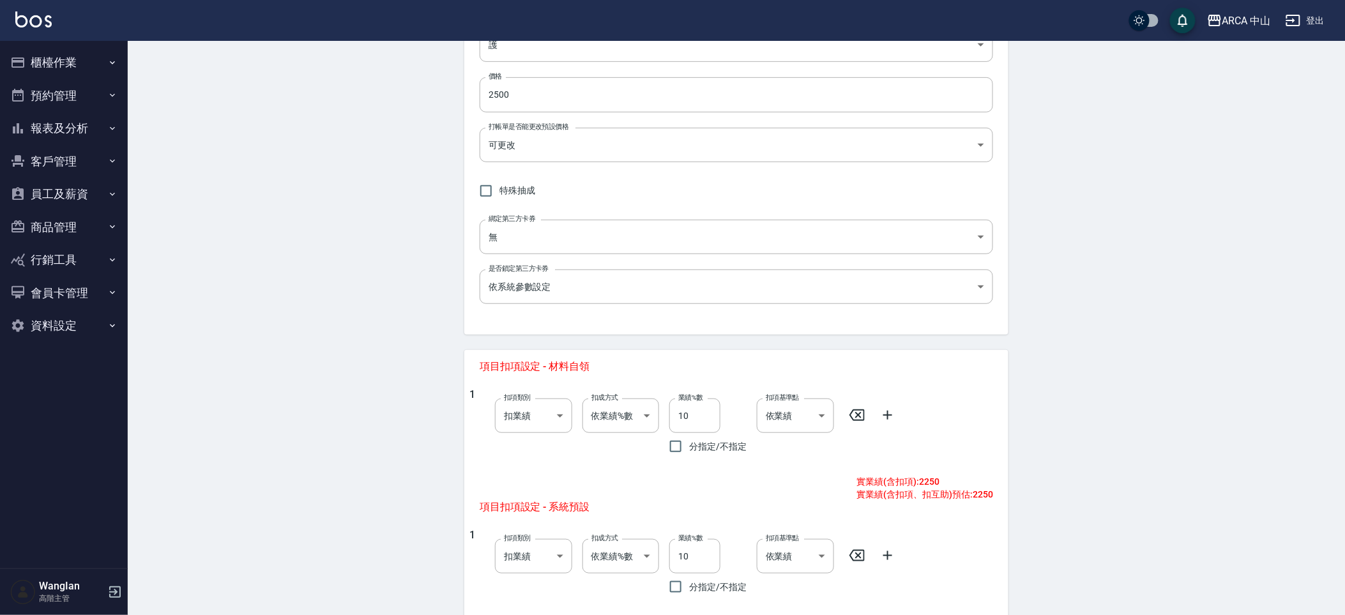
scroll to position [341, 0]
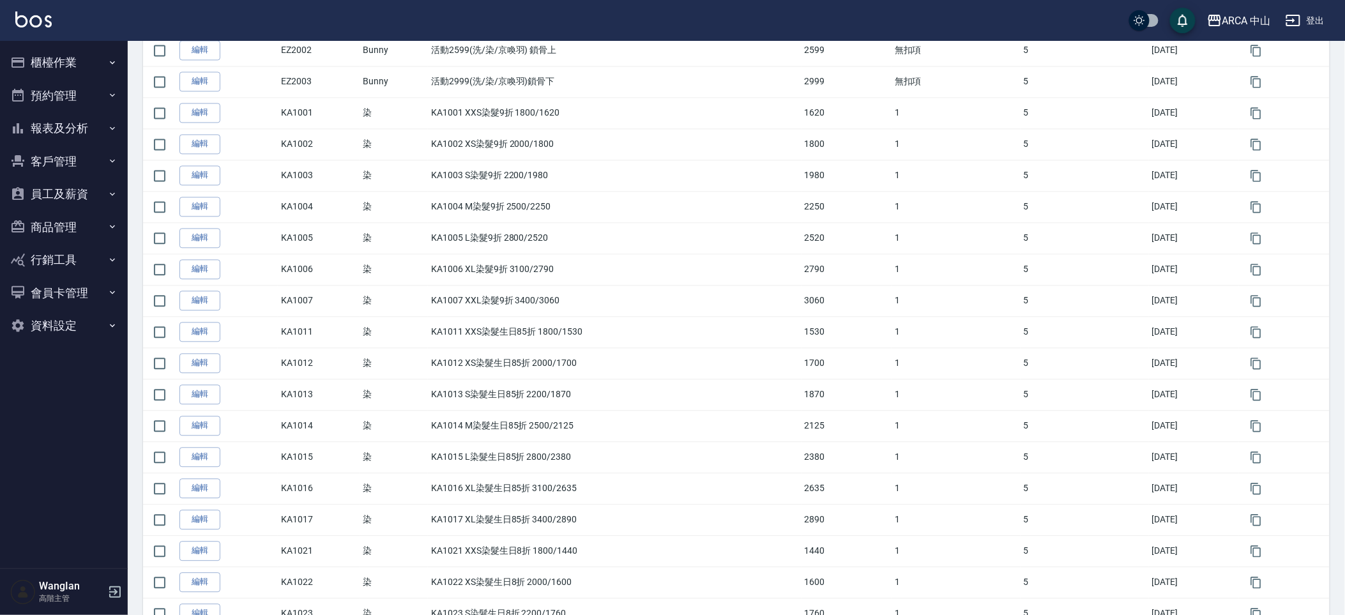
scroll to position [1286, 0]
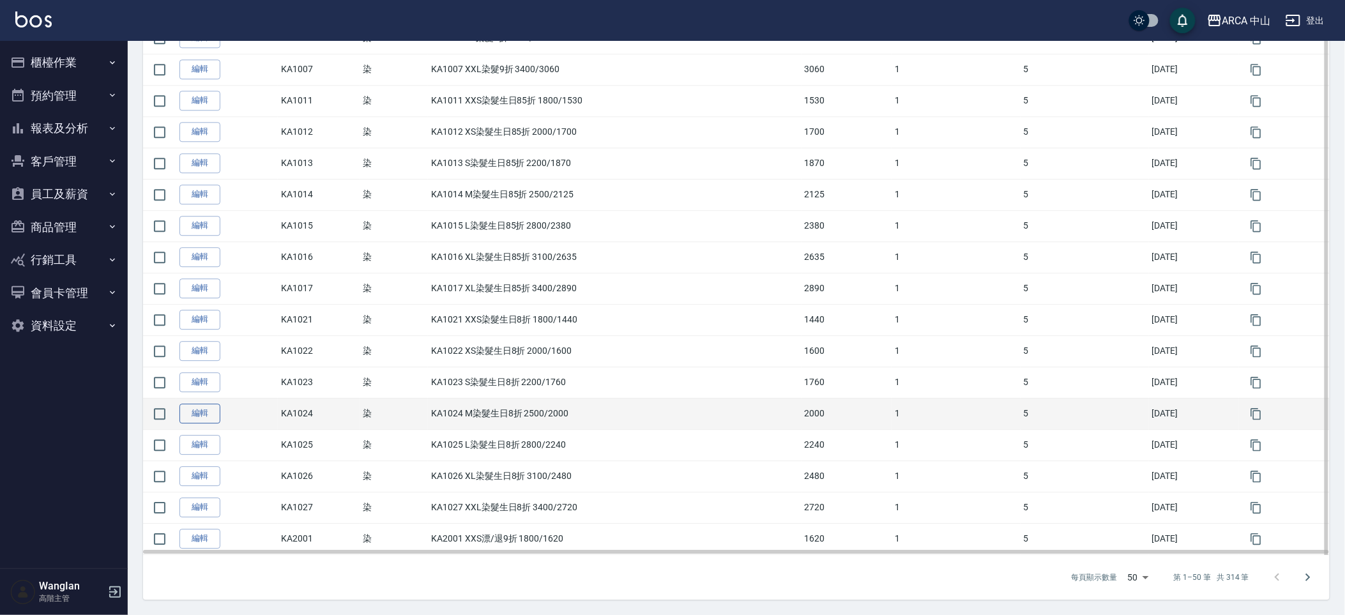
click at [206, 409] on link "編輯" at bounding box center [199, 414] width 41 height 20
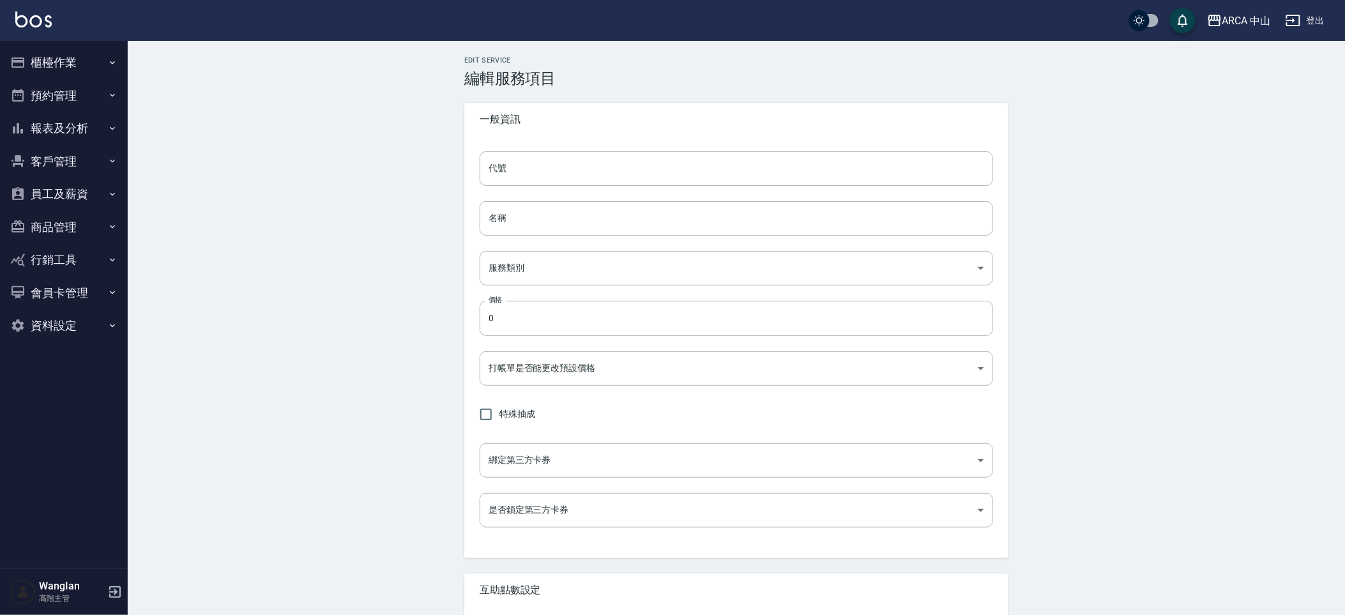
type input "KA1024"
type input "KA1024 M染髮生日8折 2500/2000"
type input "a2ff3a14-5d7f-47f4-bd90-fc7dc698d16d"
type input "2000"
type input "FALSE"
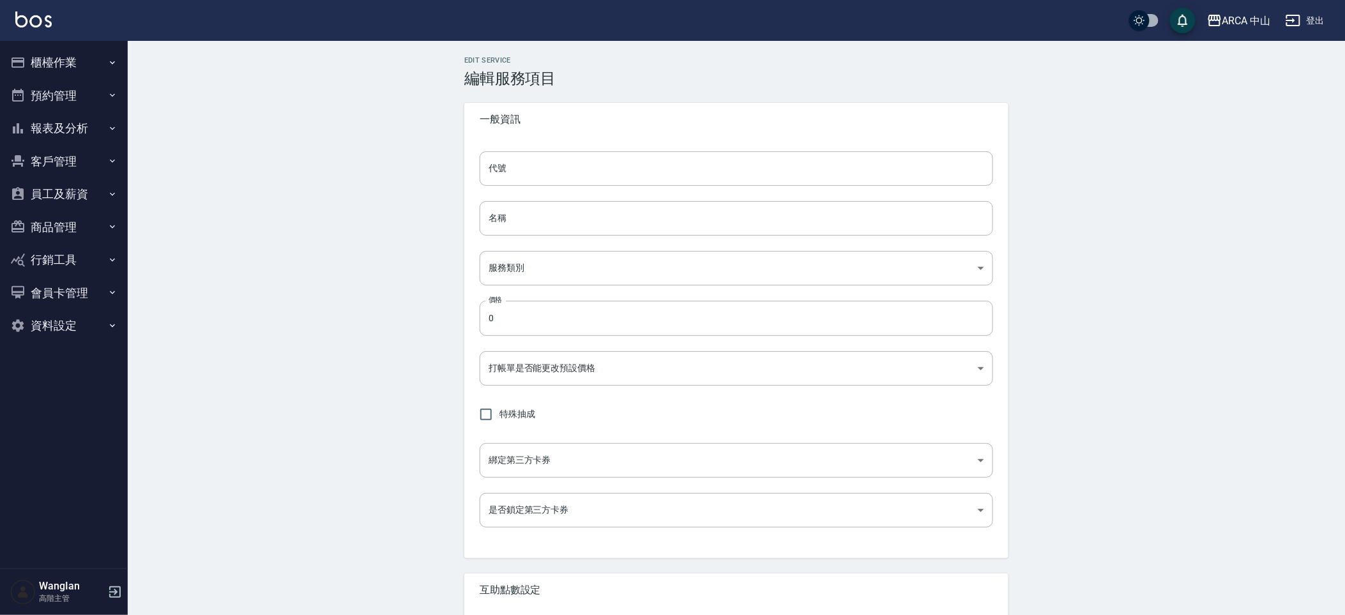
type input "none"
type input "UNSET"
type input "onSalary"
type input "1"
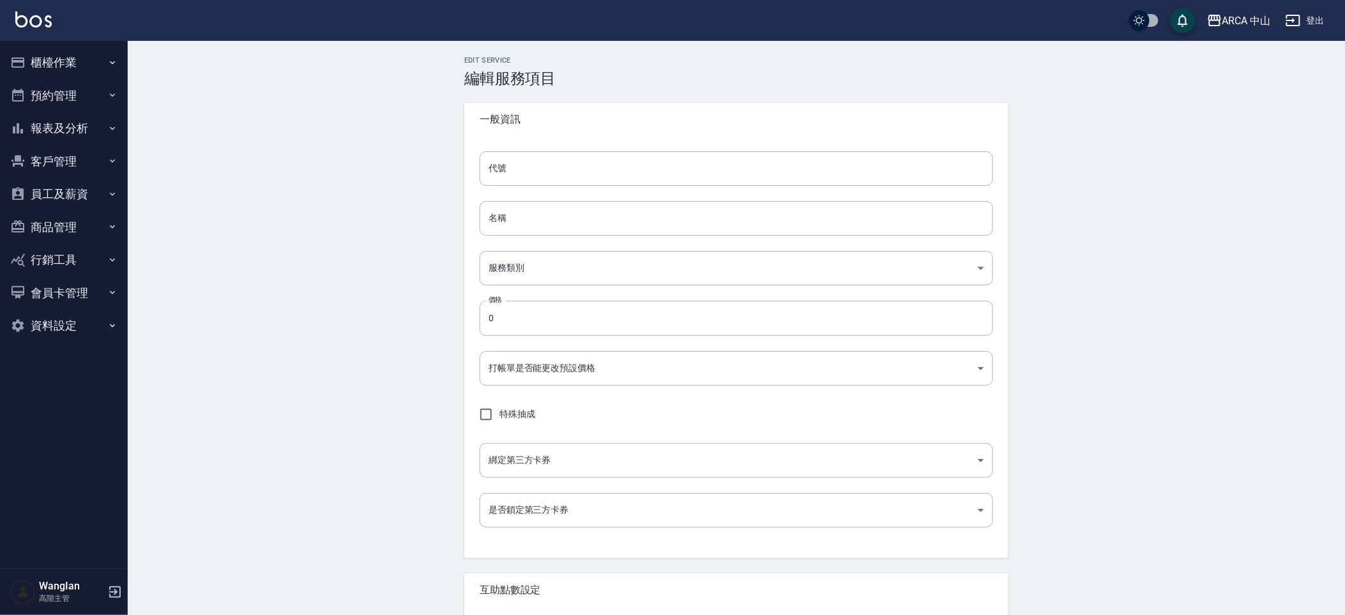
type input "業績%數"
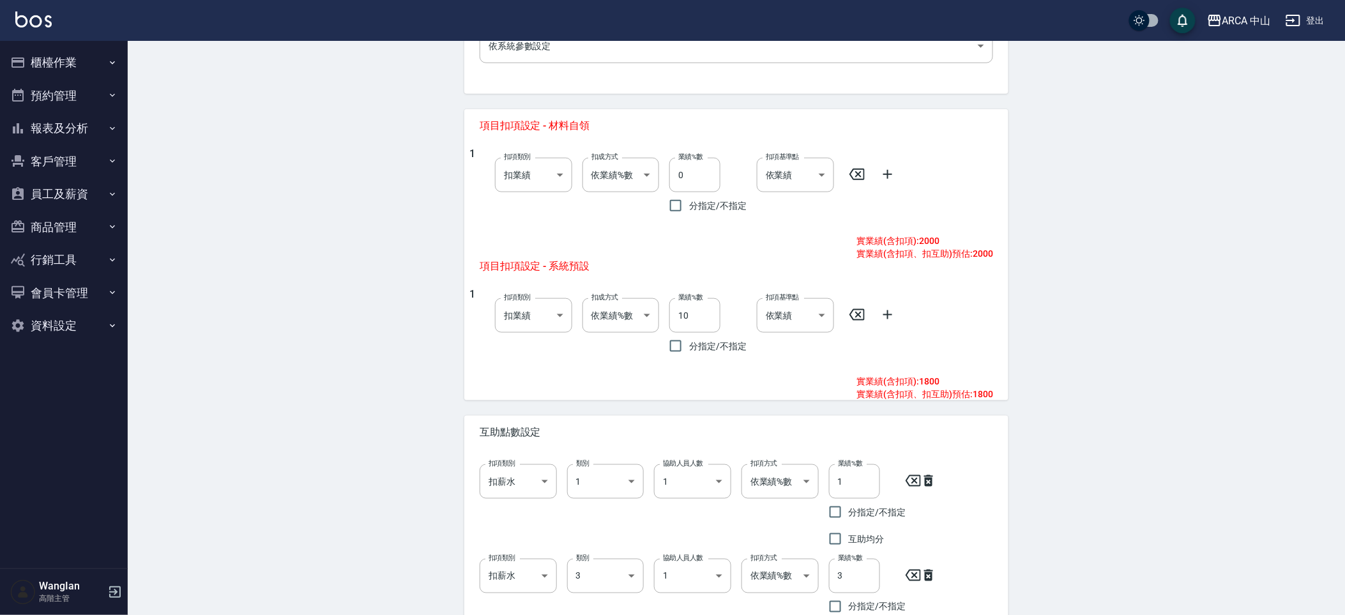
scroll to position [432, 0]
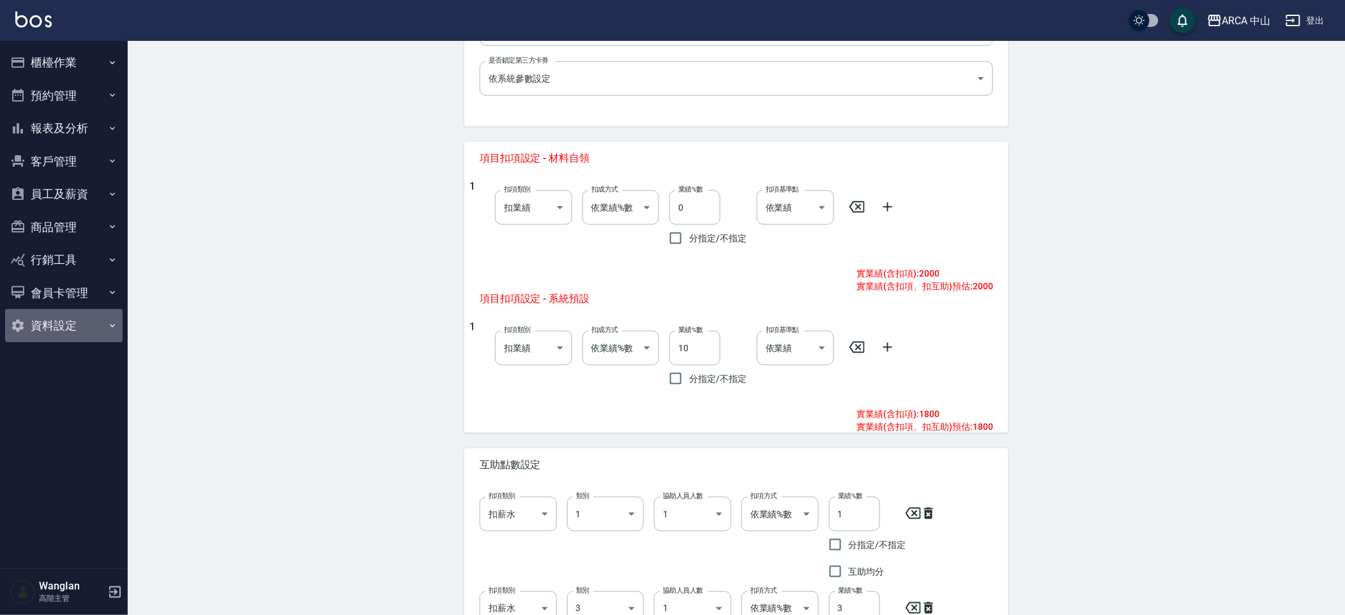
click at [107, 331] on button "資料設定" at bounding box center [64, 325] width 118 height 33
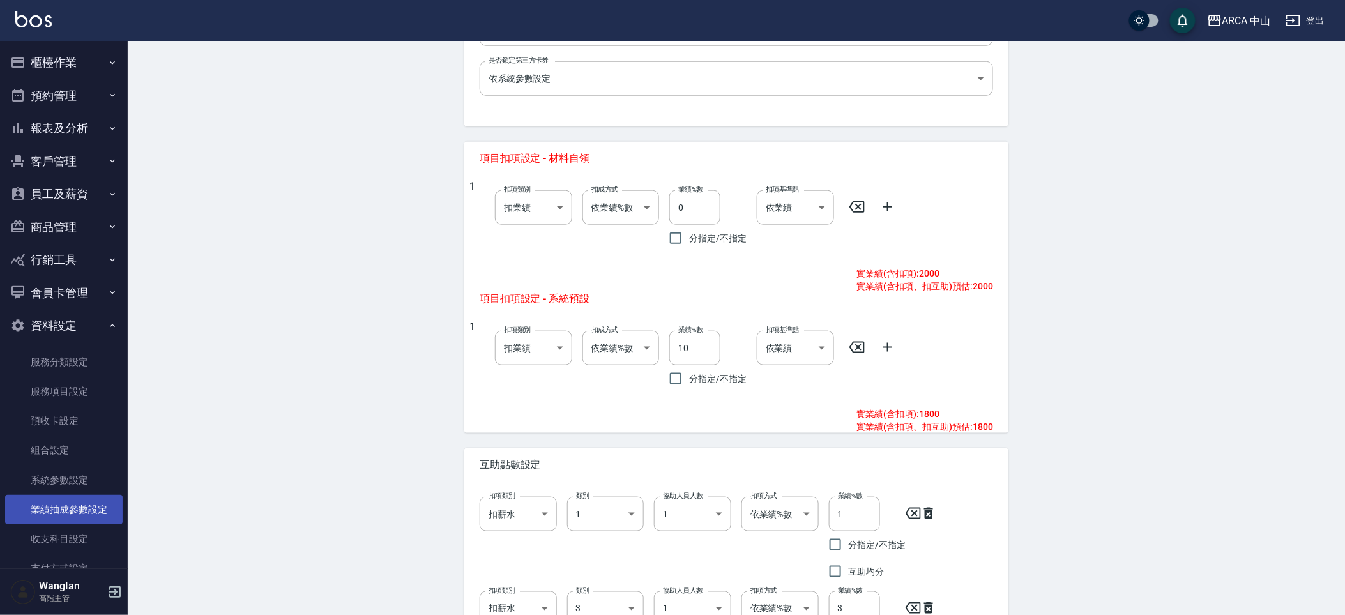
click at [68, 508] on link "業績抽成參數設定" at bounding box center [64, 509] width 118 height 29
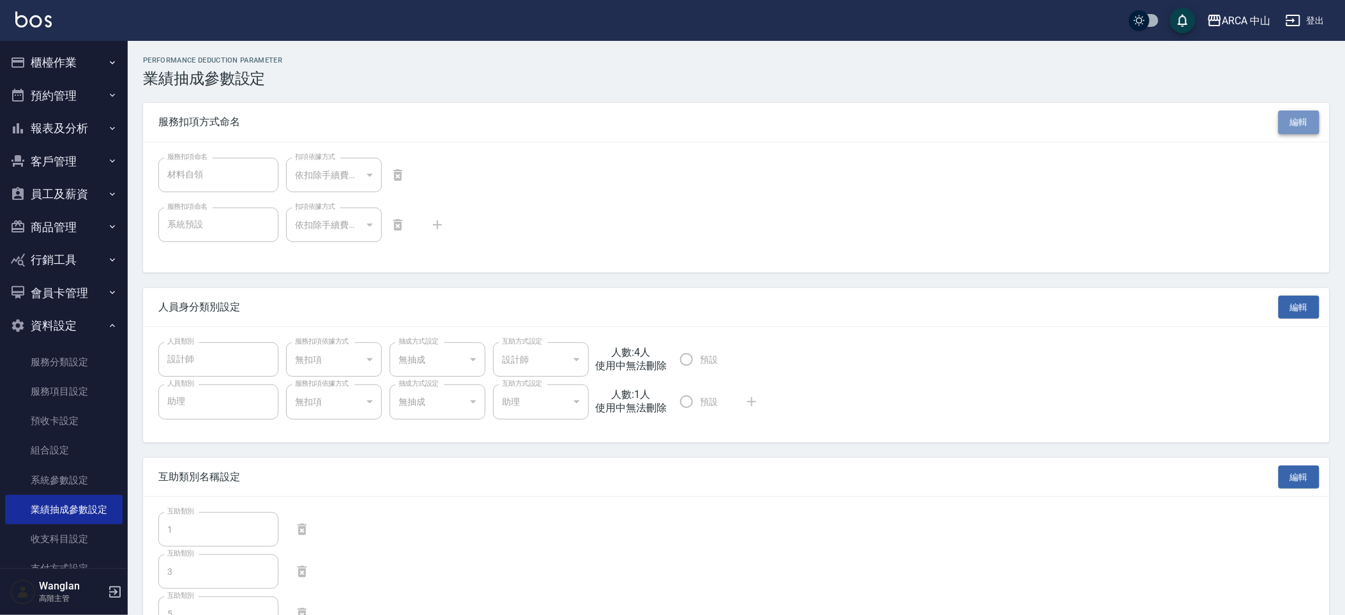
click at [1288, 126] on button "編輯" at bounding box center [1299, 123] width 41 height 24
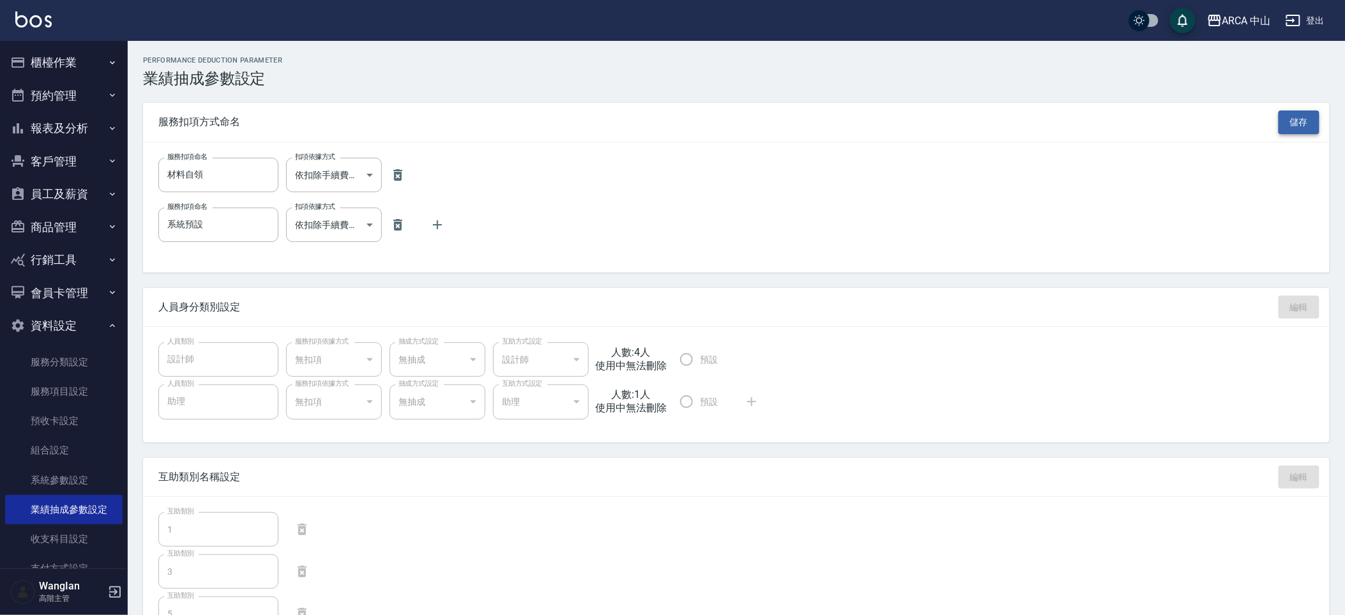
click at [1306, 121] on button "儲存" at bounding box center [1299, 123] width 41 height 24
click at [1304, 127] on button "編輯" at bounding box center [1299, 123] width 41 height 24
click at [1304, 127] on button "儲存" at bounding box center [1299, 123] width 41 height 24
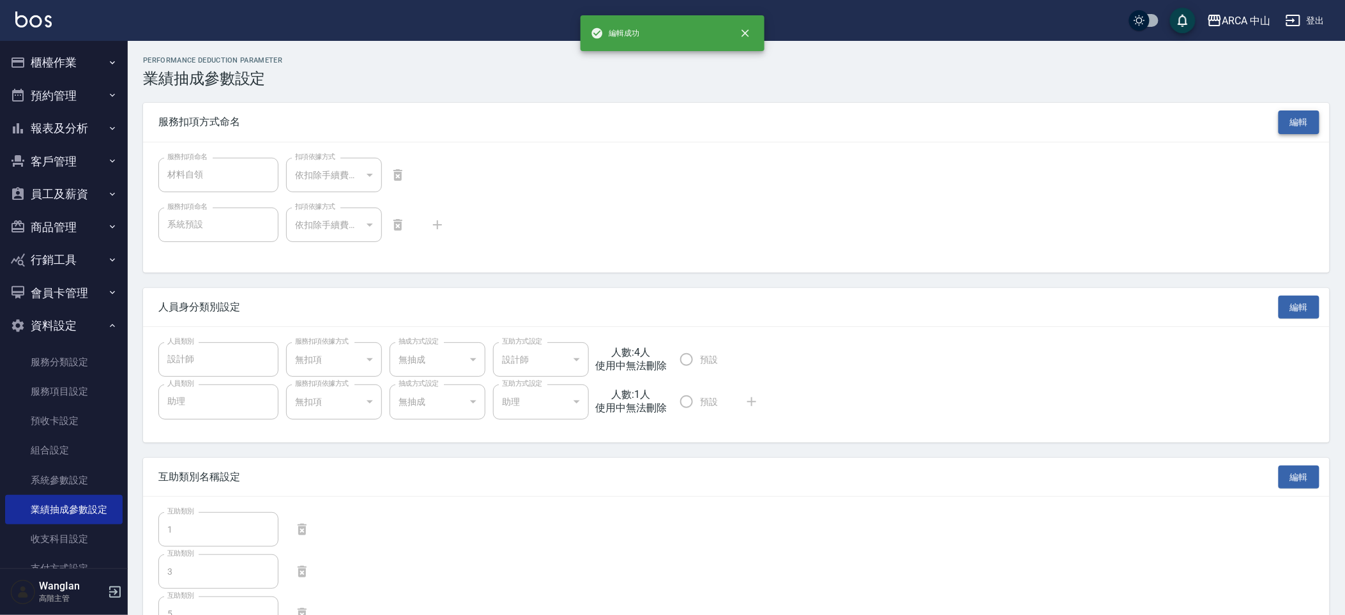
click at [1289, 125] on button "編輯" at bounding box center [1299, 123] width 41 height 24
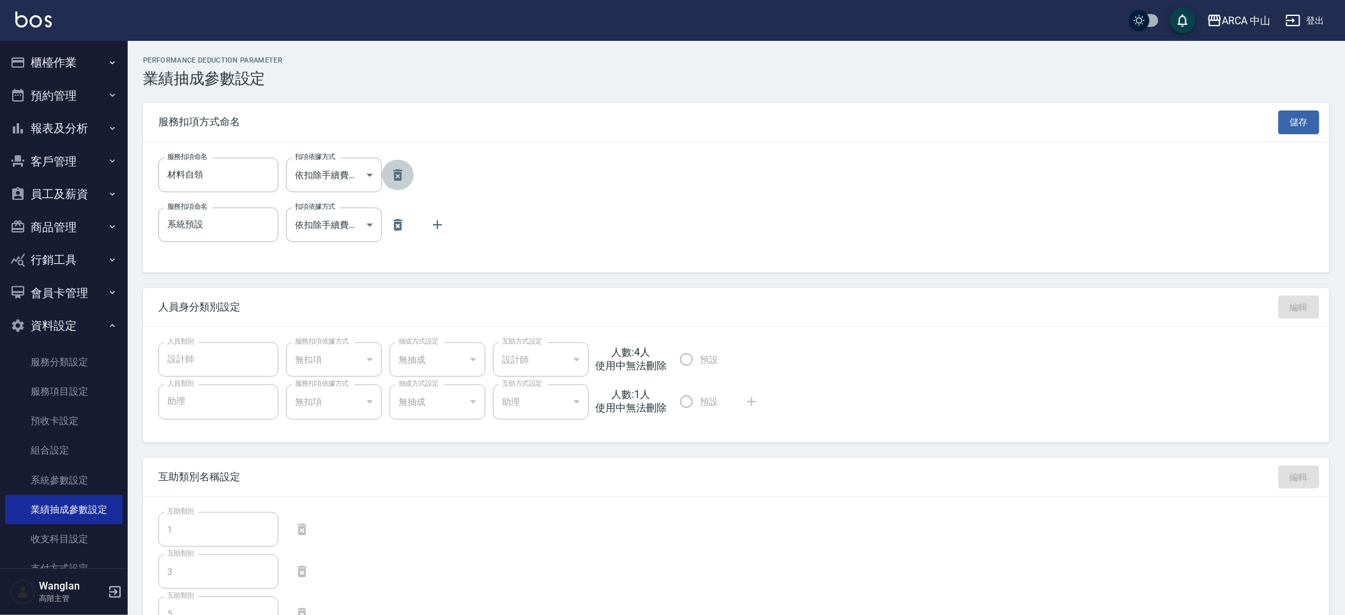
click at [382, 173] on button "button" at bounding box center [398, 175] width 32 height 31
type input "系統預設"
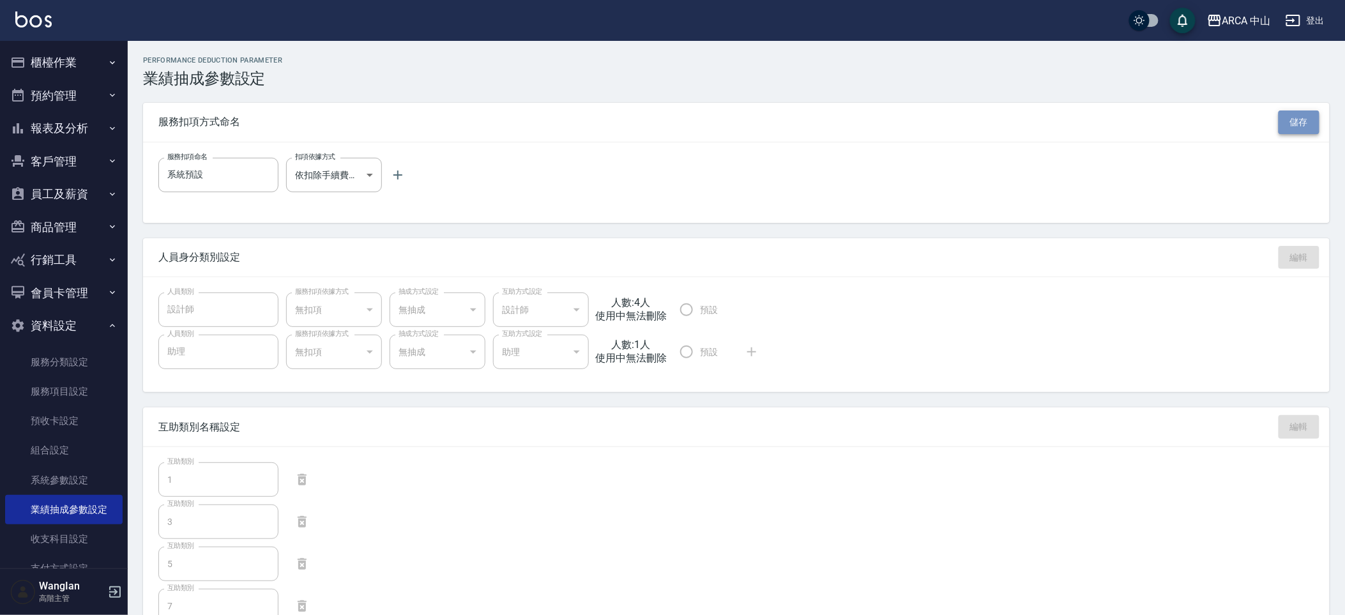
click at [1308, 117] on button "儲存" at bounding box center [1299, 123] width 41 height 24
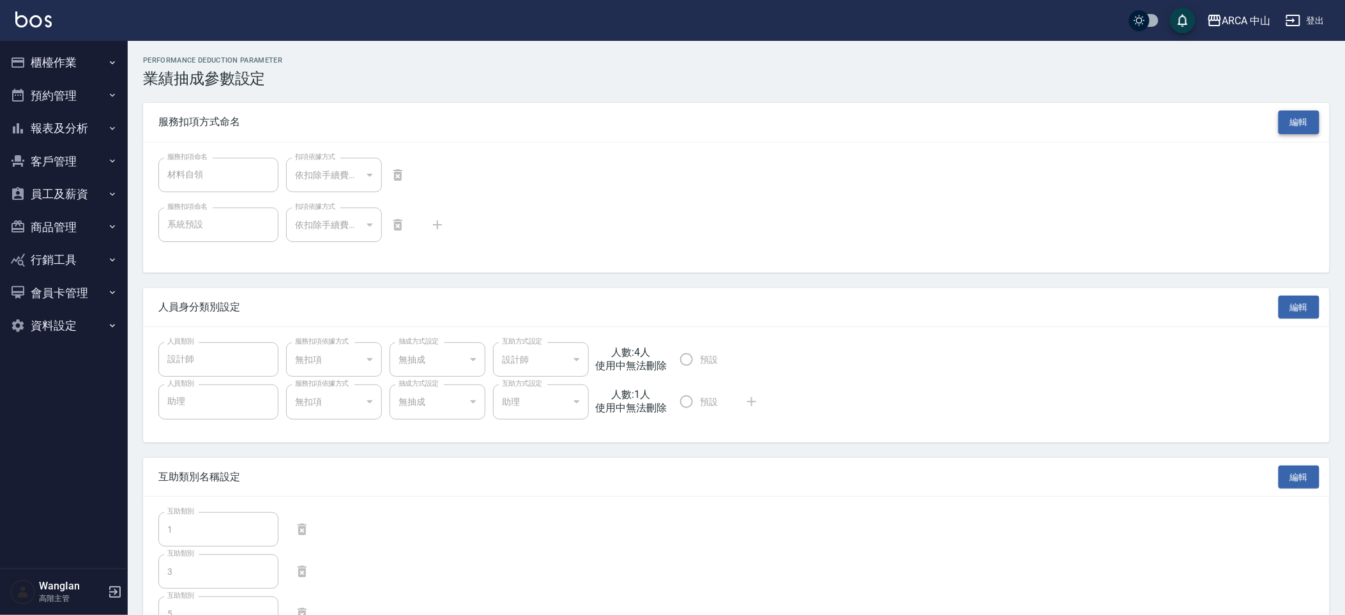
click at [1291, 126] on button "編輯" at bounding box center [1299, 123] width 41 height 24
click at [390, 174] on icon "button" at bounding box center [397, 174] width 15 height 15
type input "系統預設"
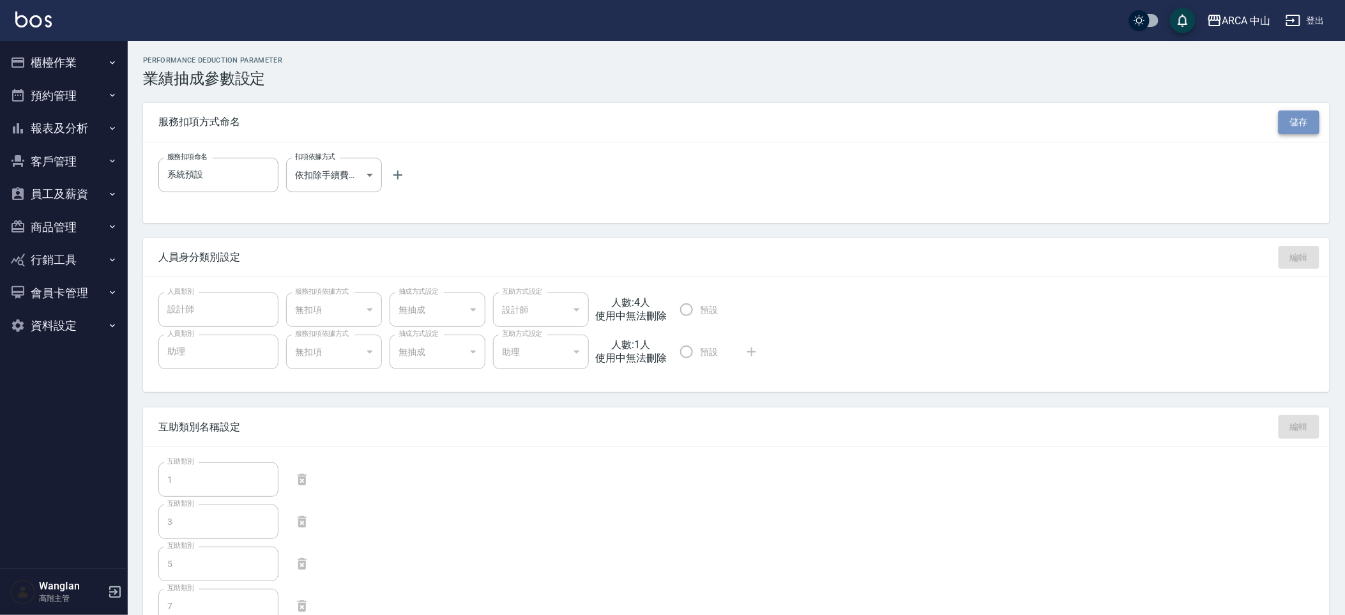
click at [1295, 123] on button "儲存" at bounding box center [1299, 123] width 41 height 24
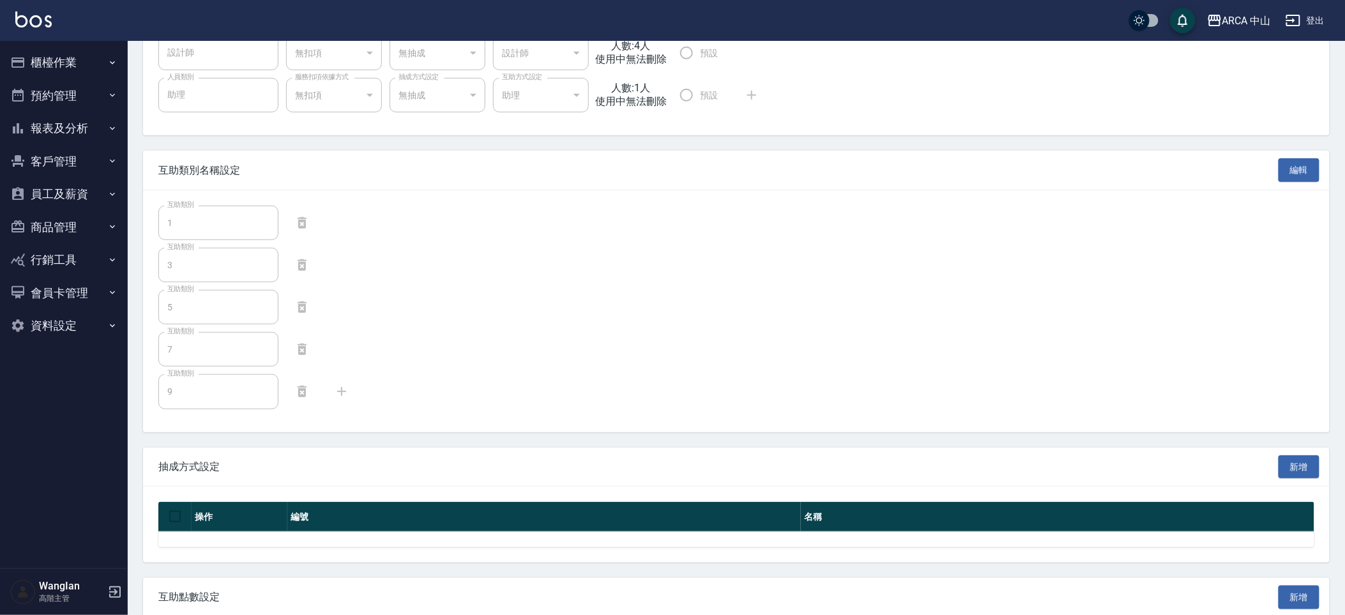
scroll to position [218, 0]
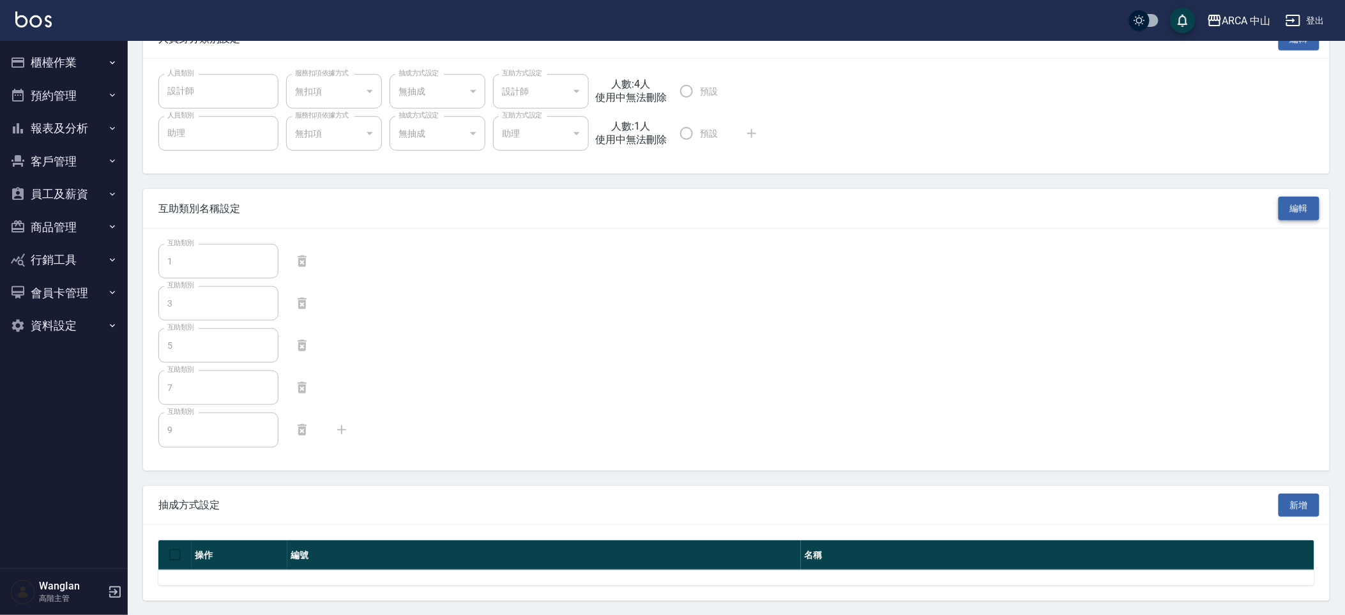
click at [1311, 206] on button "編輯" at bounding box center [1299, 209] width 41 height 24
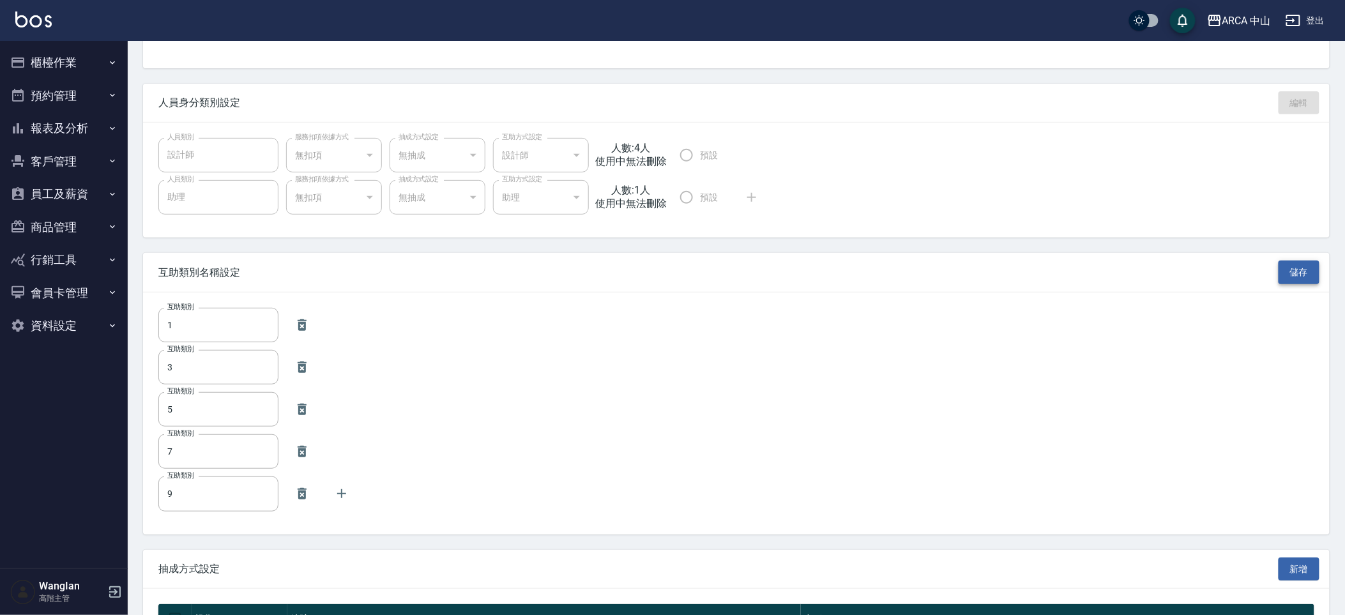
click at [1285, 261] on button "儲存" at bounding box center [1299, 273] width 41 height 24
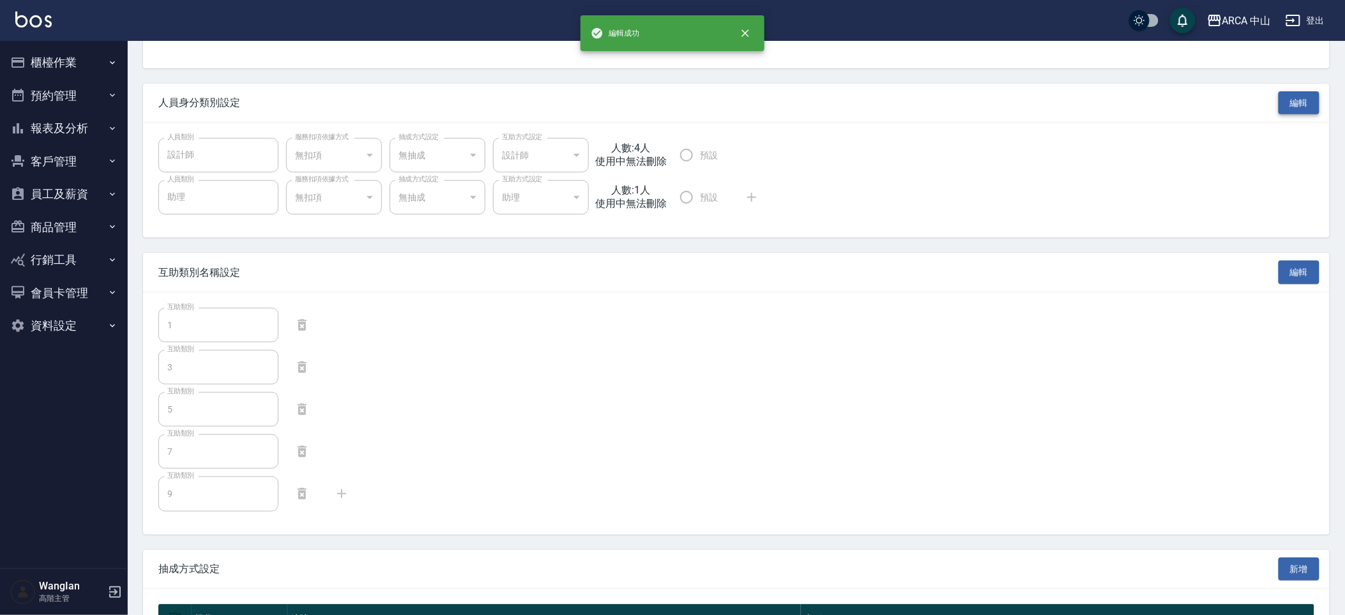
click at [1301, 113] on button "編輯" at bounding box center [1299, 103] width 41 height 24
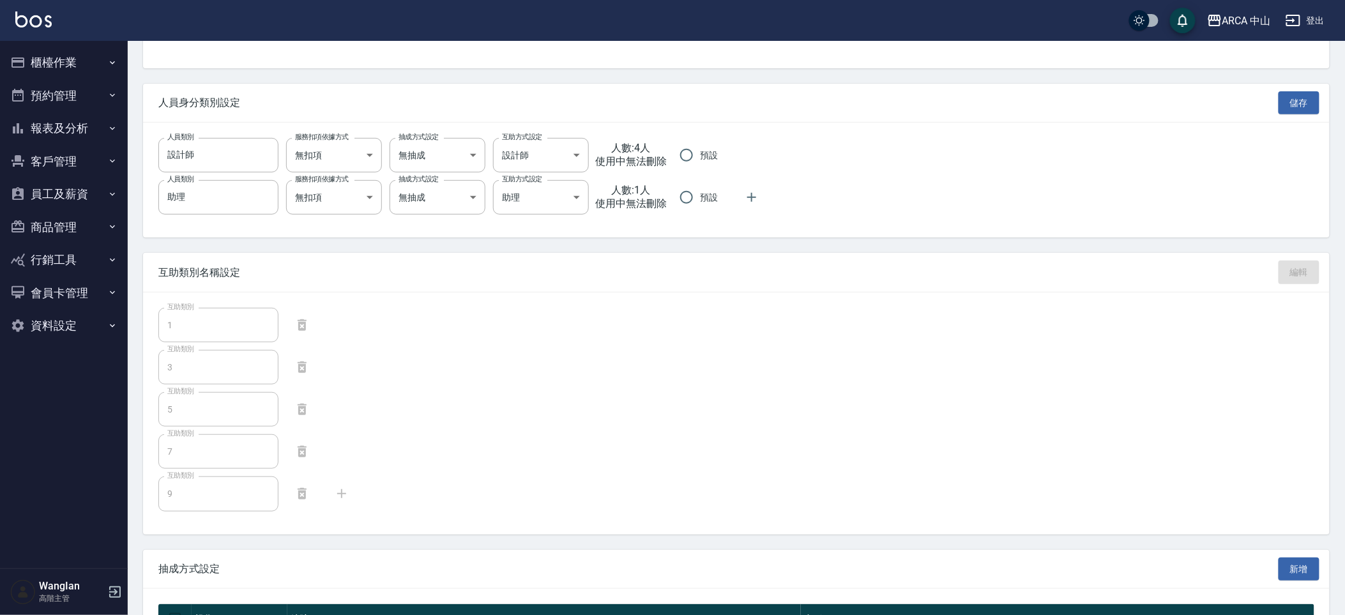
click at [79, 333] on button "資料設定" at bounding box center [64, 325] width 118 height 33
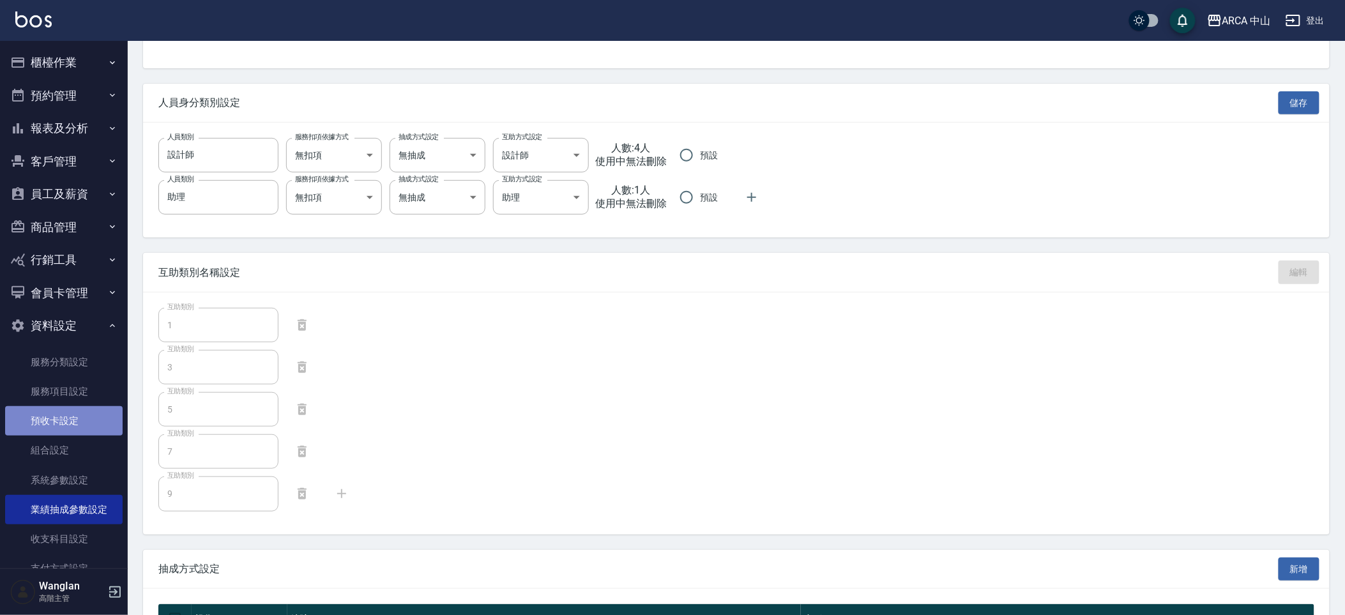
click at [66, 407] on link "預收卡設定" at bounding box center [64, 420] width 118 height 29
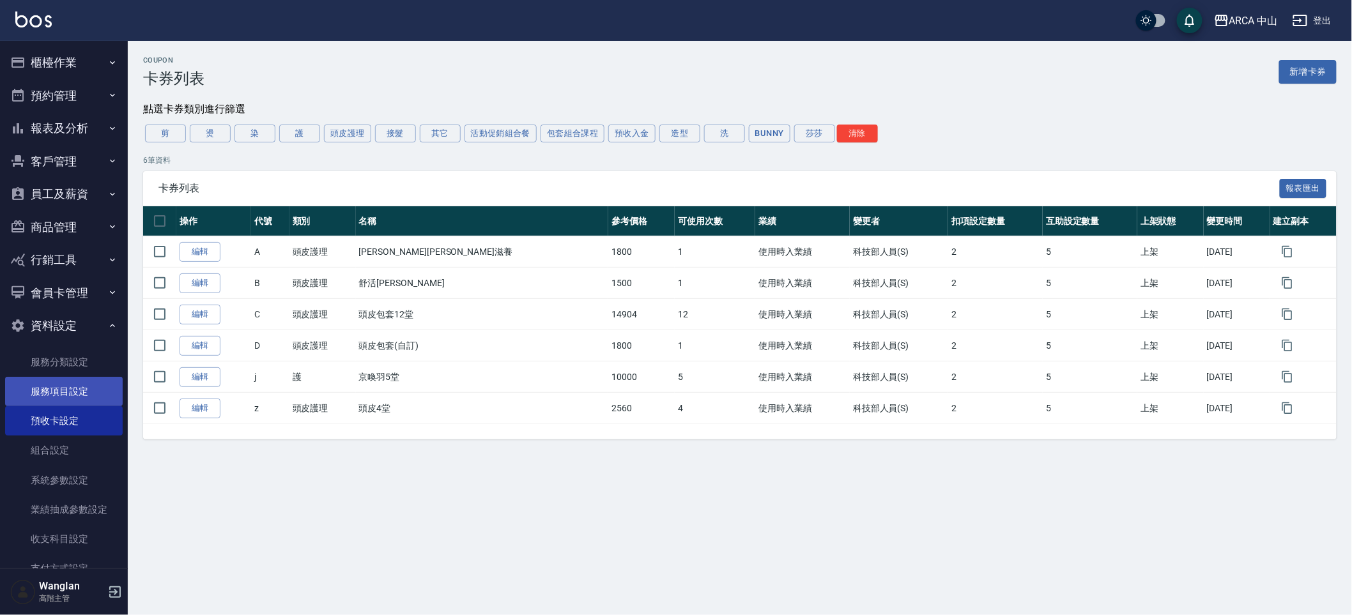
click at [66, 396] on link "服務項目設定" at bounding box center [64, 391] width 118 height 29
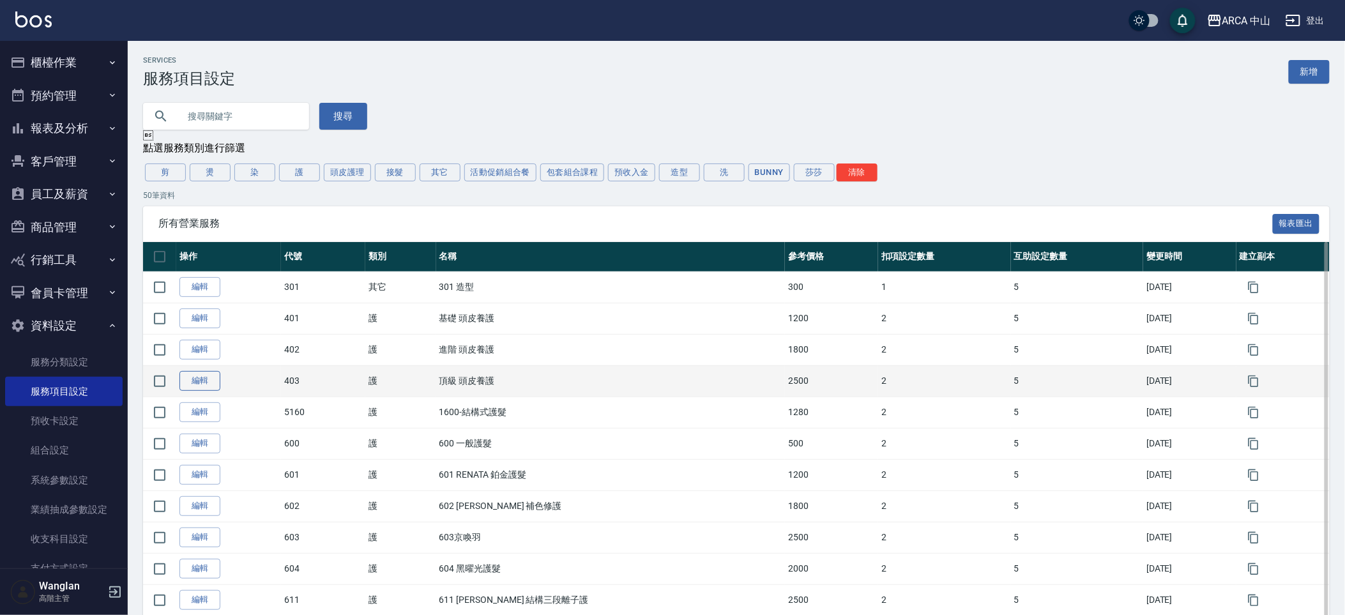
click at [209, 391] on link "編輯" at bounding box center [199, 381] width 41 height 20
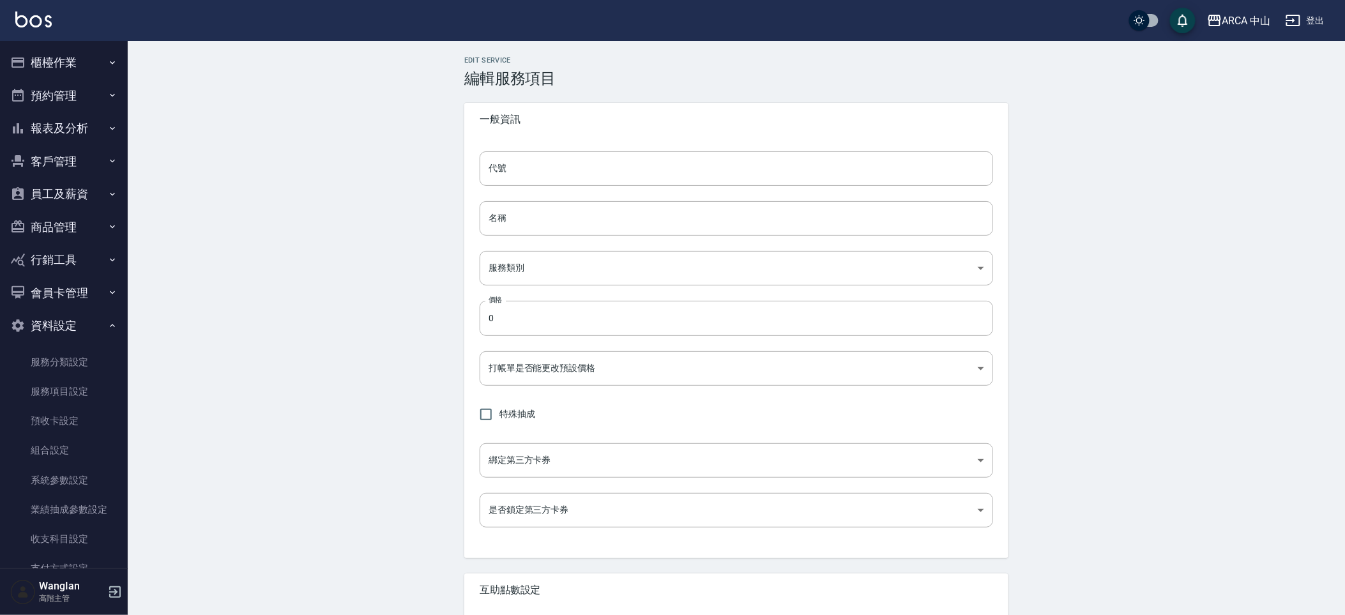
type input "403"
type input "頂級 頭皮養護"
type input "62b87afc-db31-4c04-a44f-9904132a3c4d"
type input "2500"
type input "FALSE"
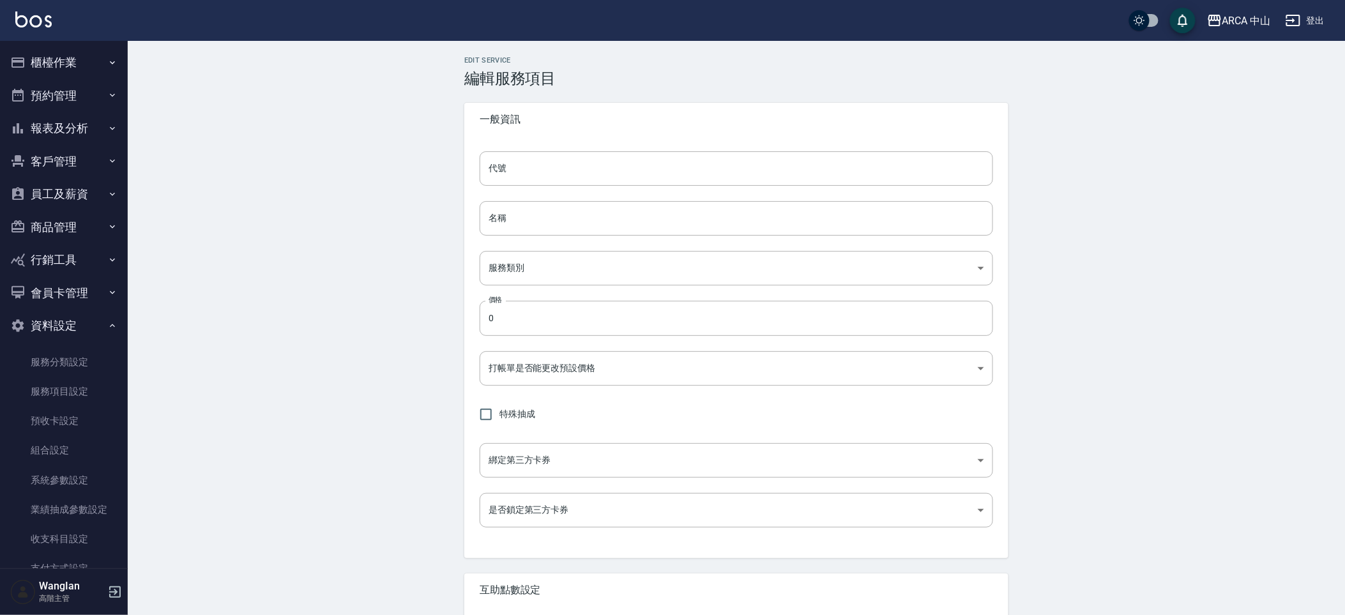
type input "none"
type input "UNSET"
type input "onSalary"
type input "1"
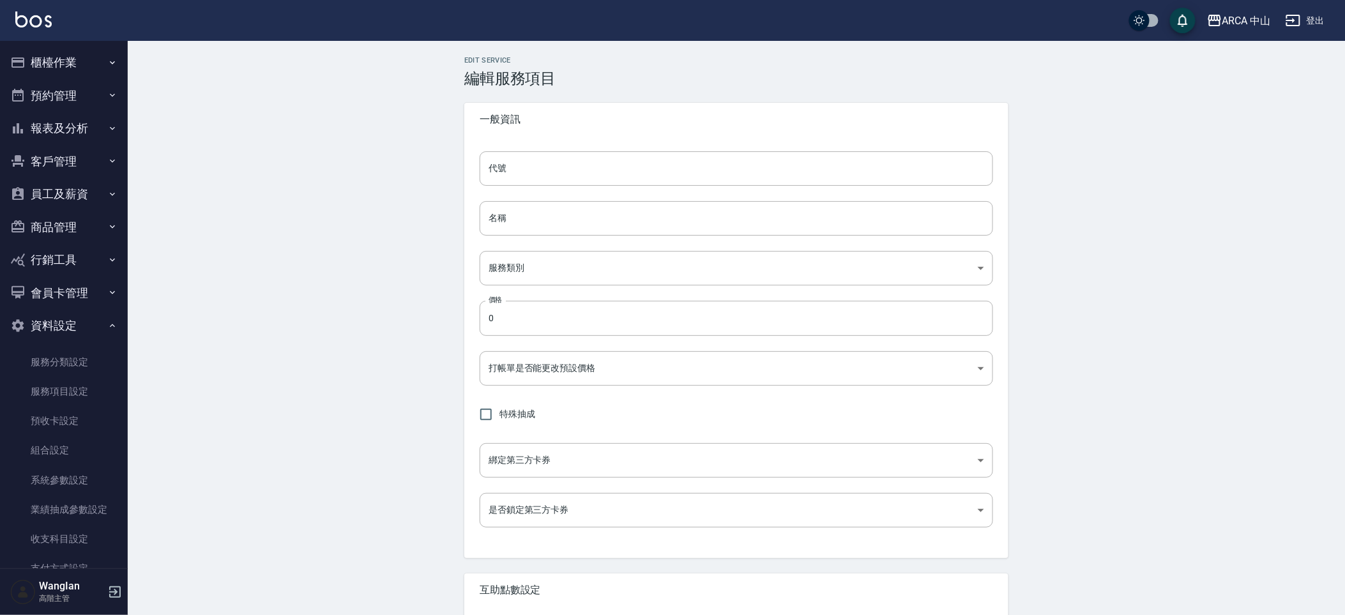
type input "業績%數"
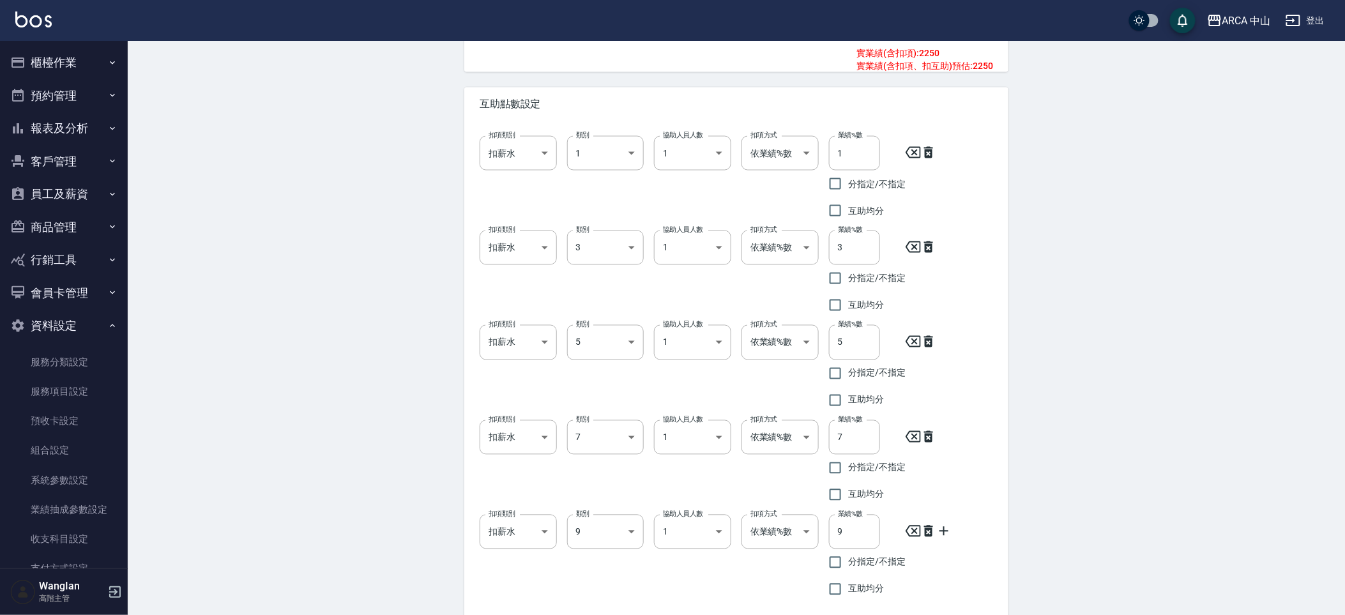
scroll to position [717, 0]
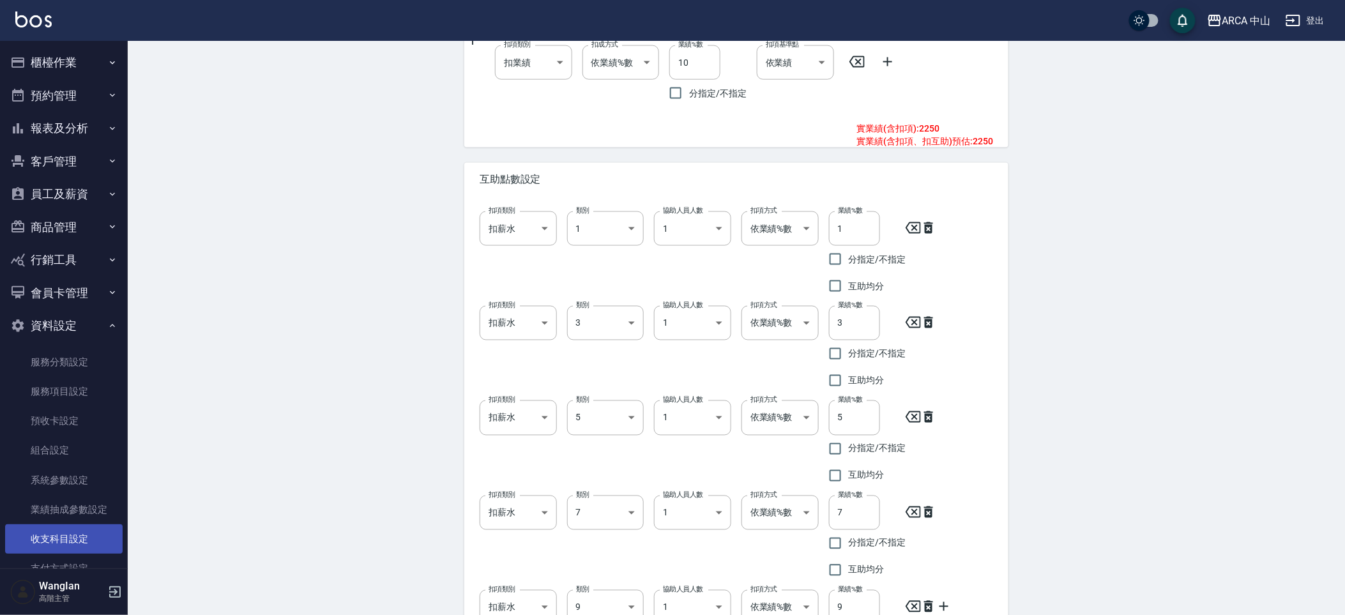
click at [90, 526] on link "收支科目設定" at bounding box center [64, 538] width 118 height 29
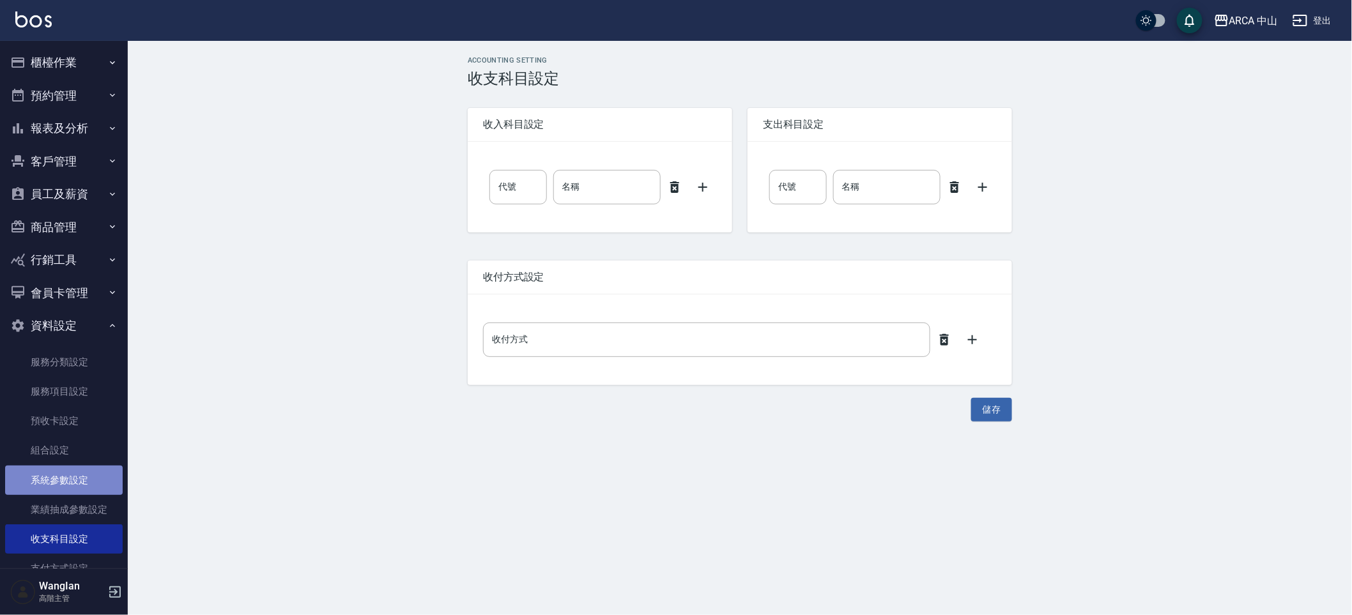
click at [90, 467] on link "系統參數設定" at bounding box center [64, 480] width 118 height 29
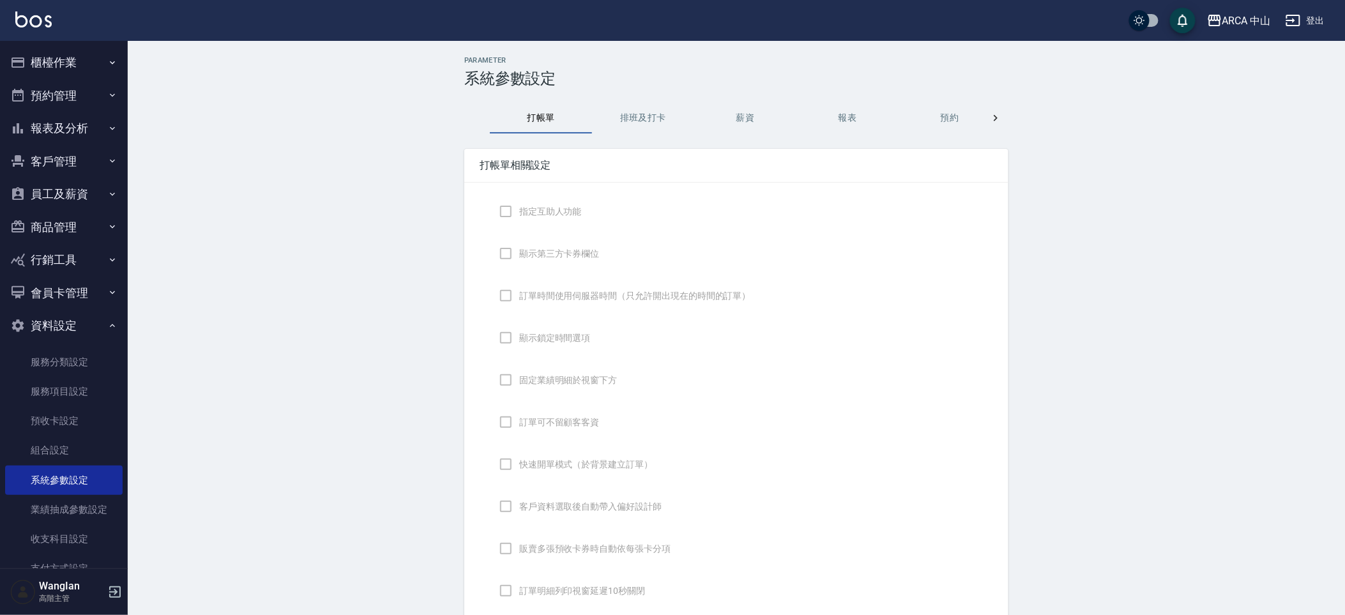
checkbox input "true"
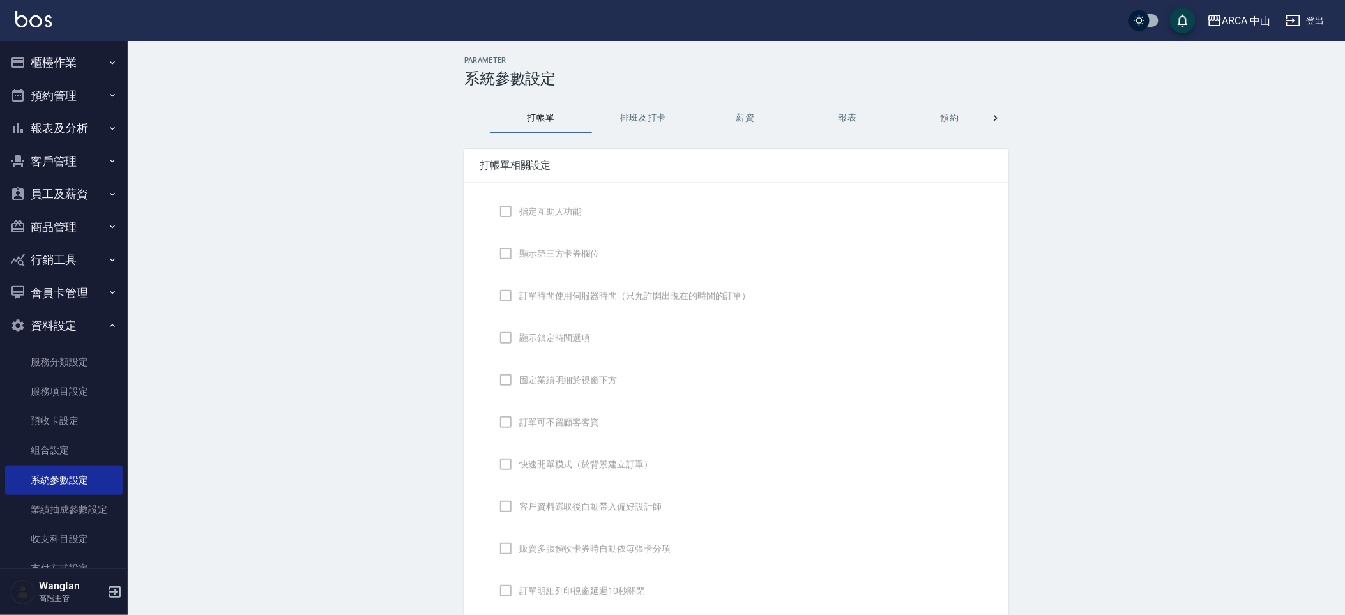
checkbox input "false"
type input "NICKNAME"
type input "LASTORDER"
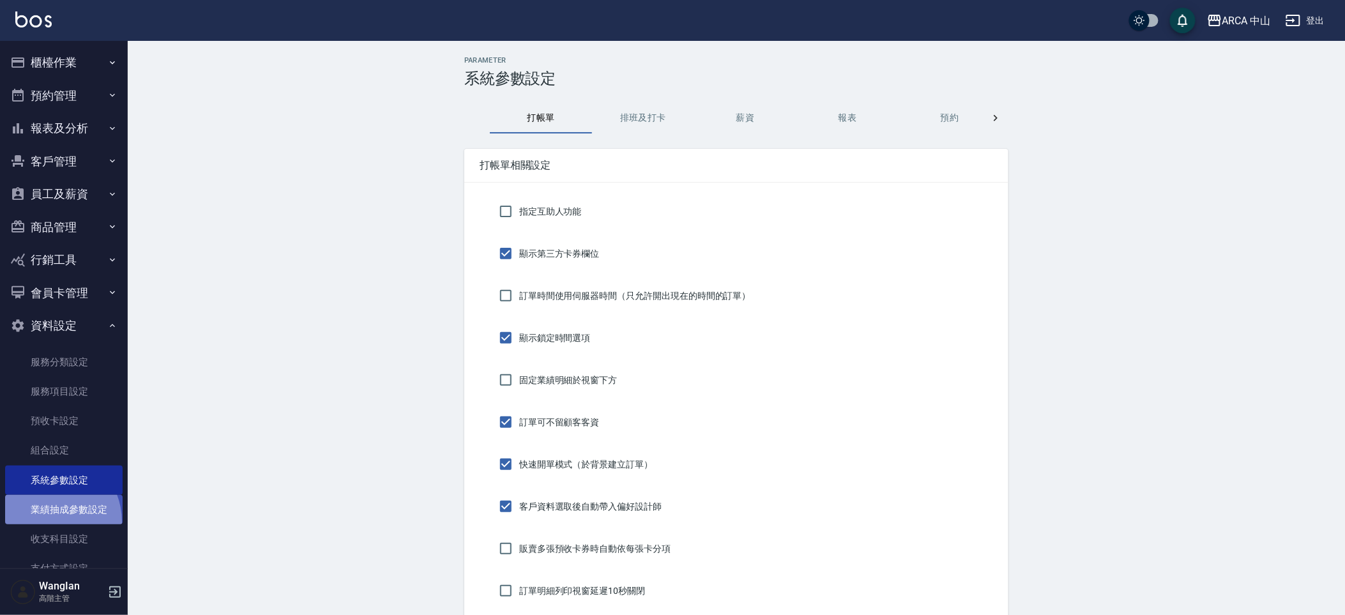
click at [46, 523] on link "業績抽成參數設定" at bounding box center [64, 509] width 118 height 29
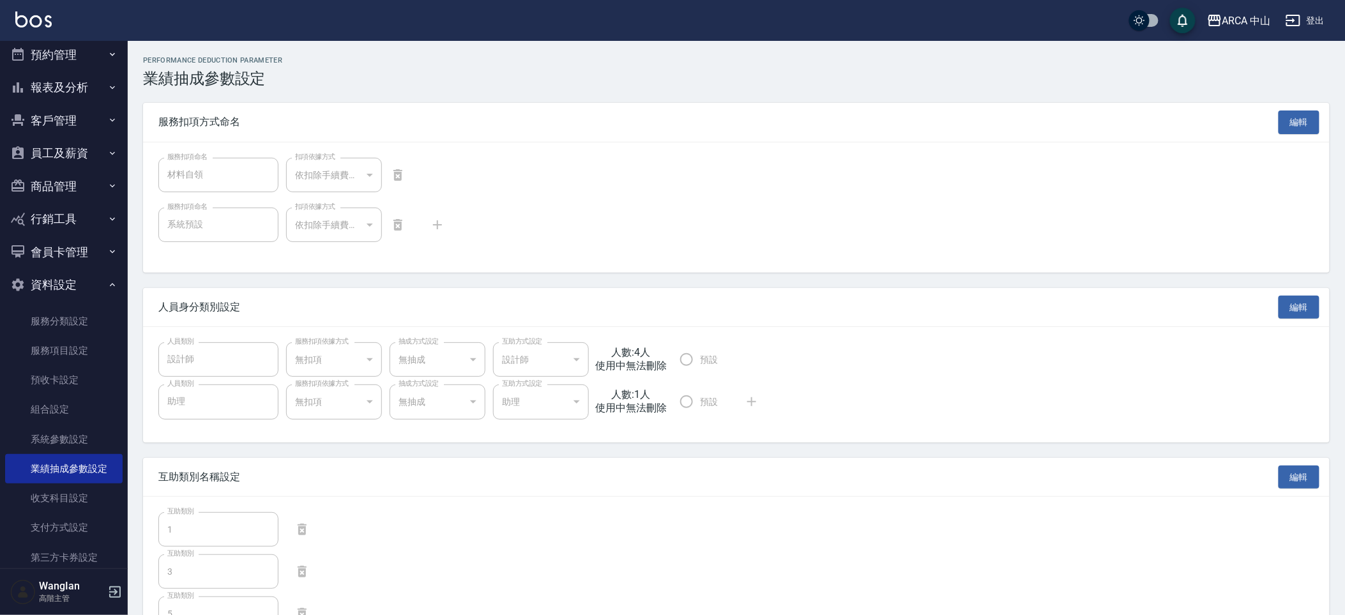
scroll to position [42, 0]
click at [1307, 308] on button "編輯" at bounding box center [1299, 308] width 41 height 24
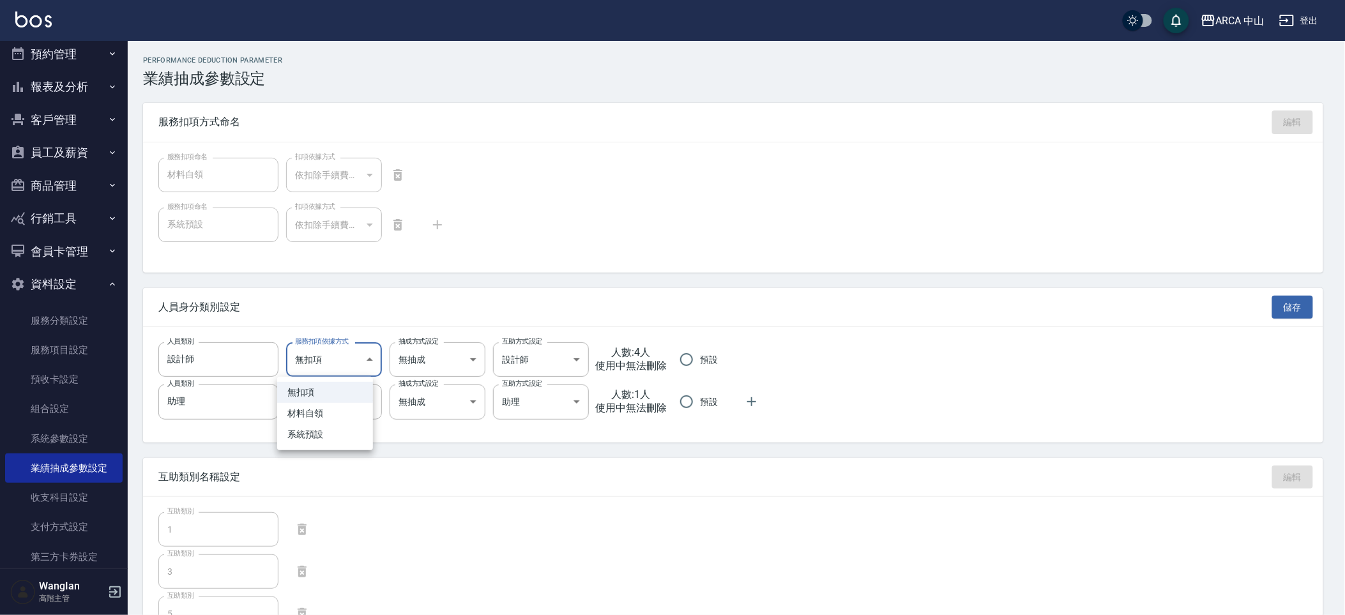
click at [333, 360] on body "ARCA 中山 登出 櫃檯作業 打帳單 帳單列表 掛單列表 座位開單 營業儀表板 現金收支登錄 高階收支登錄 材料自購登錄 每日結帳 排班表 現場電腦打卡 掃…" at bounding box center [672, 538] width 1345 height 1076
click at [323, 437] on li "系統預設" at bounding box center [325, 434] width 96 height 21
type input "71094092-5a1a-4ea0-aa05-e46c95a0644c"
click at [332, 406] on body "ARCA 中山 登出 櫃檯作業 打帳單 帳單列表 掛單列表 座位開單 營業儀表板 現金收支登錄 高階收支登錄 材料自購登錄 每日結帳 排班表 現場電腦打卡 掃…" at bounding box center [672, 538] width 1345 height 1076
click at [326, 478] on li "系統預設" at bounding box center [325, 477] width 96 height 21
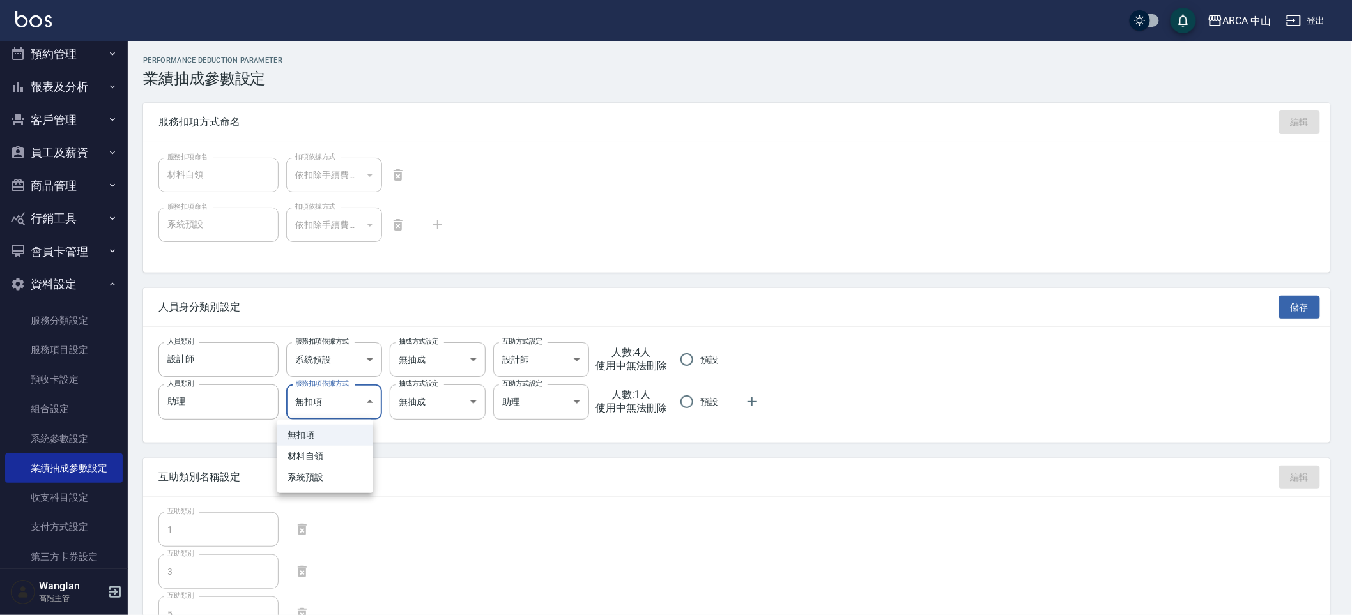
type input "71094092-5a1a-4ea0-aa05-e46c95a0644c"
click at [413, 352] on body "ARCA 中山 登出 櫃檯作業 打帳單 帳單列表 掛單列表 座位開單 營業儀表板 現金收支登錄 高階收支登錄 材料自購登錄 每日結帳 排班表 現場電腦打卡 掃…" at bounding box center [676, 538] width 1352 height 1076
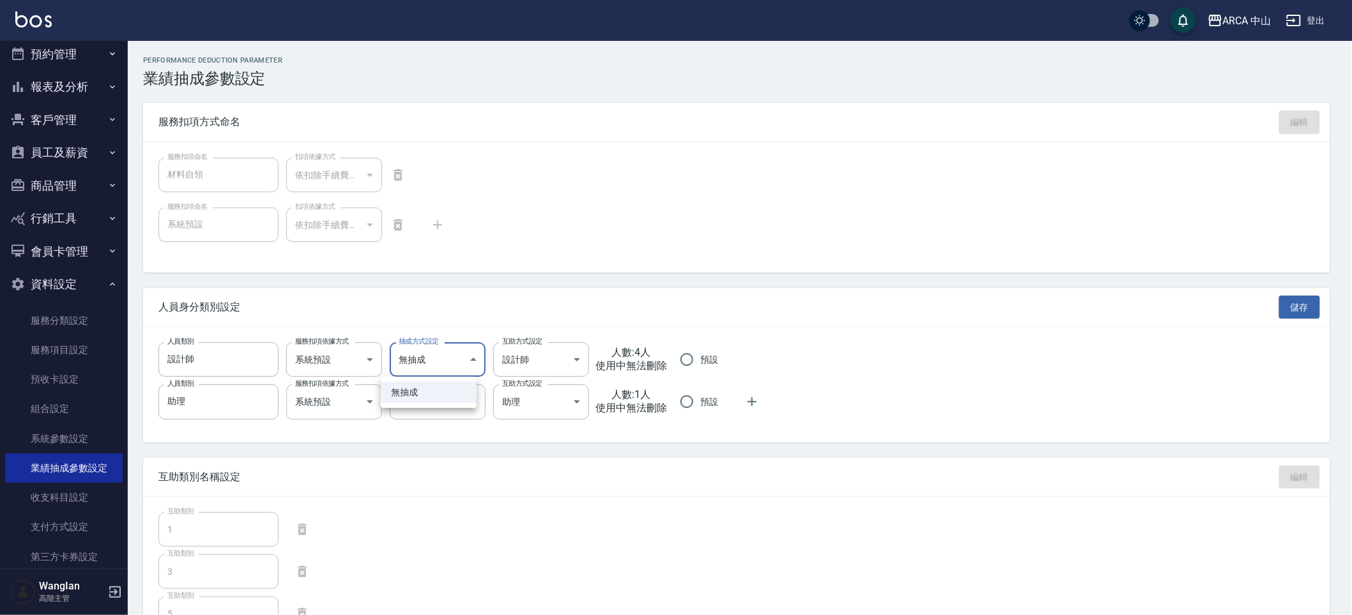
click at [985, 401] on div at bounding box center [676, 307] width 1352 height 615
click at [700, 363] on span "預設" at bounding box center [709, 359] width 18 height 13
click at [695, 363] on input "預設" at bounding box center [686, 359] width 27 height 27
radio input "true"
click at [1293, 312] on button "儲存" at bounding box center [1299, 308] width 41 height 24
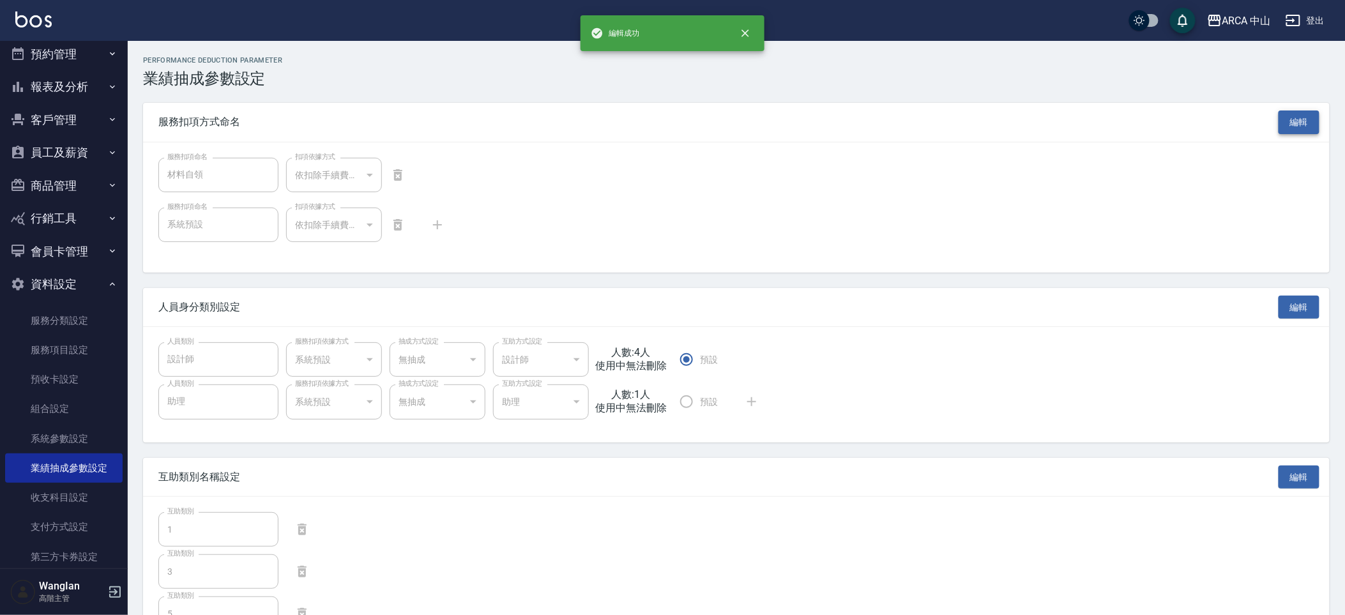
click at [1302, 123] on button "編輯" at bounding box center [1299, 123] width 41 height 24
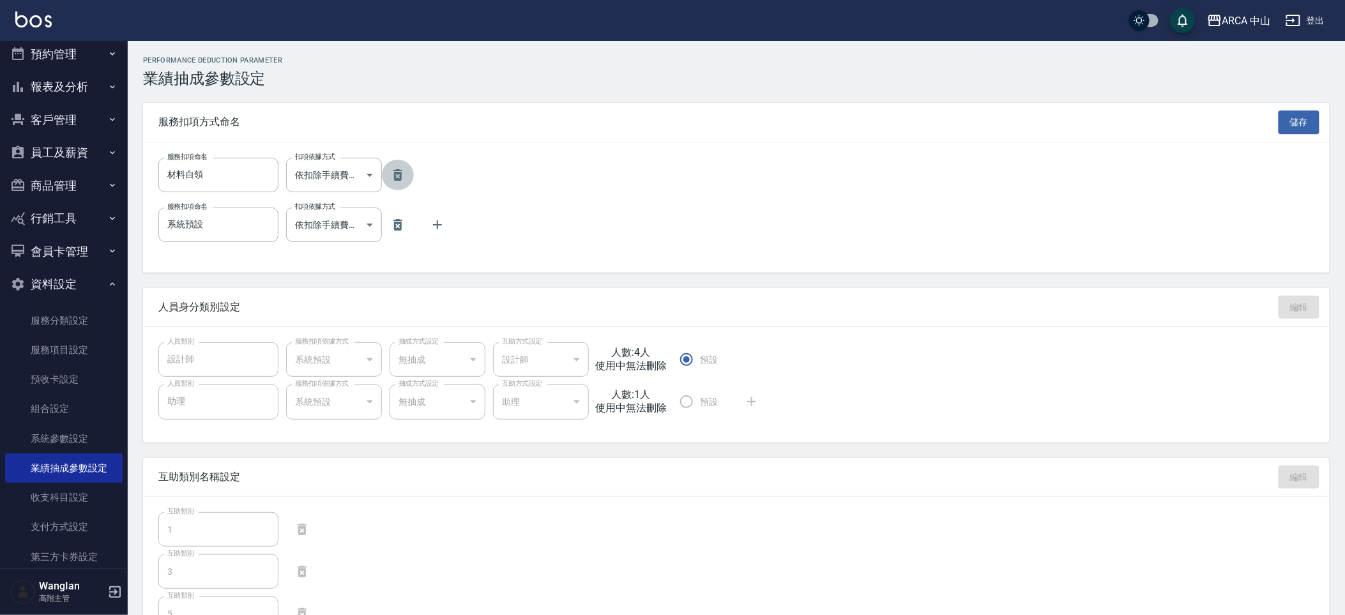
click at [392, 171] on icon "button" at bounding box center [397, 174] width 15 height 15
type input "系統預設"
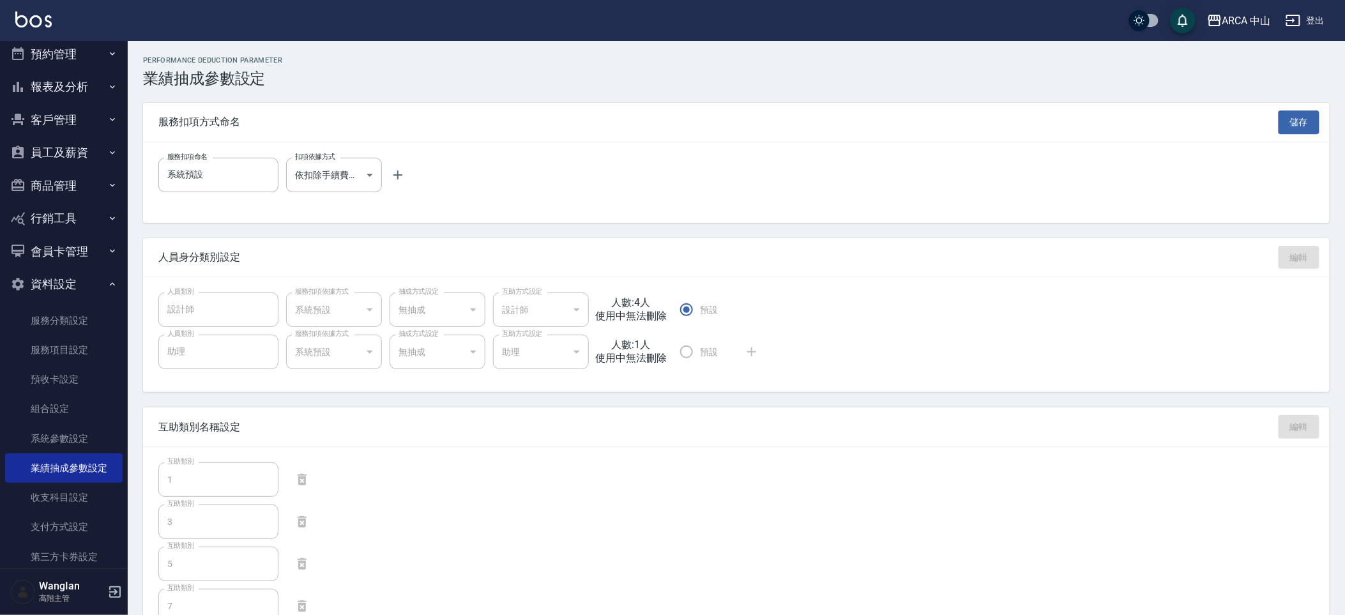
click at [1278, 132] on div "服務扣項方式命名 儲存" at bounding box center [736, 122] width 1187 height 39
click at [1307, 126] on button "儲存" at bounding box center [1299, 123] width 41 height 24
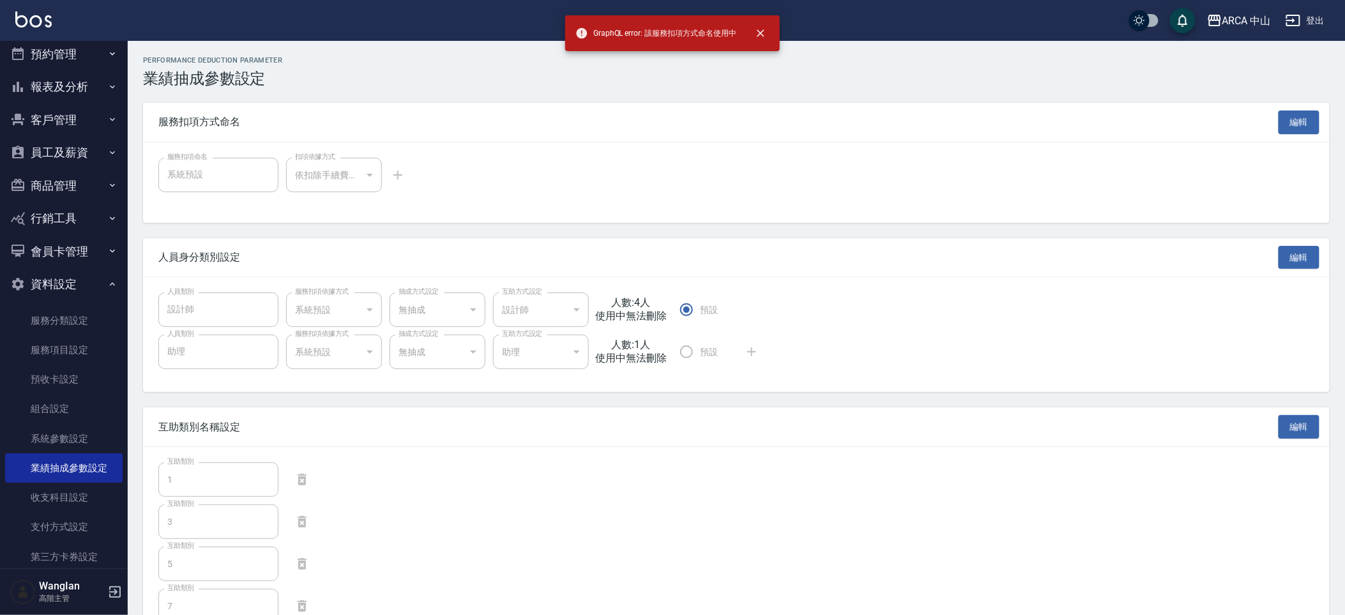
click at [675, 33] on span "GraphQL error: 該服務扣項方式命名使用中" at bounding box center [656, 33] width 161 height 13
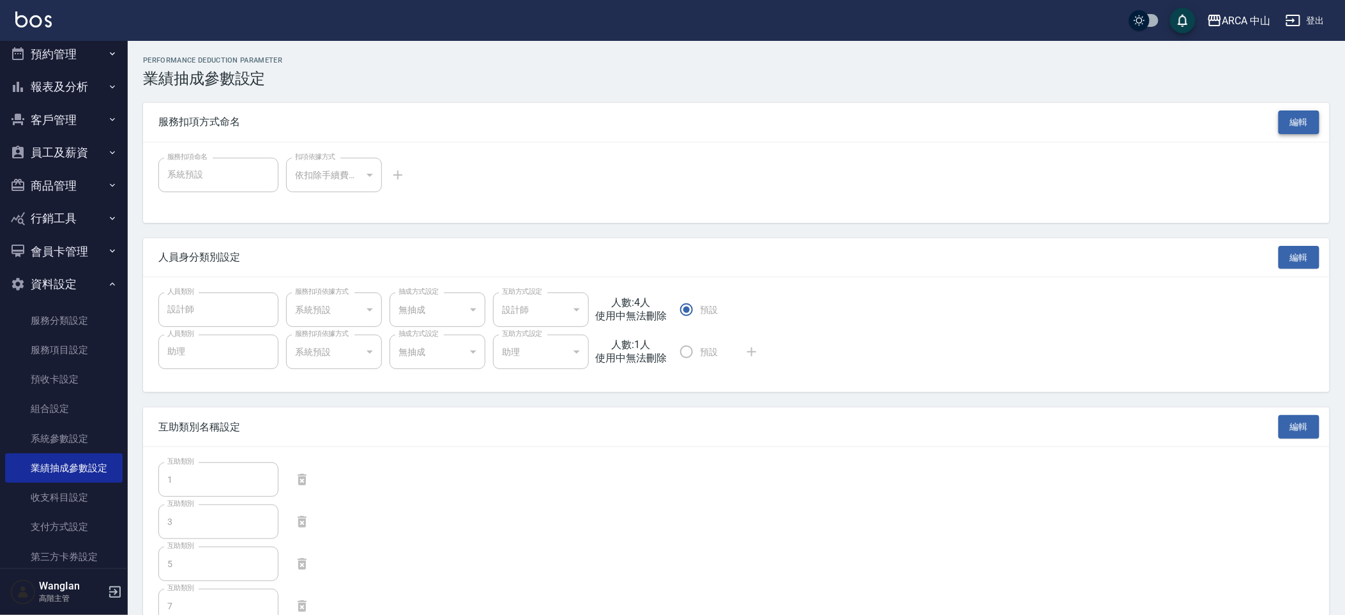
click at [1286, 119] on button "編輯" at bounding box center [1299, 123] width 41 height 24
click at [1286, 124] on button "儲存" at bounding box center [1299, 123] width 41 height 24
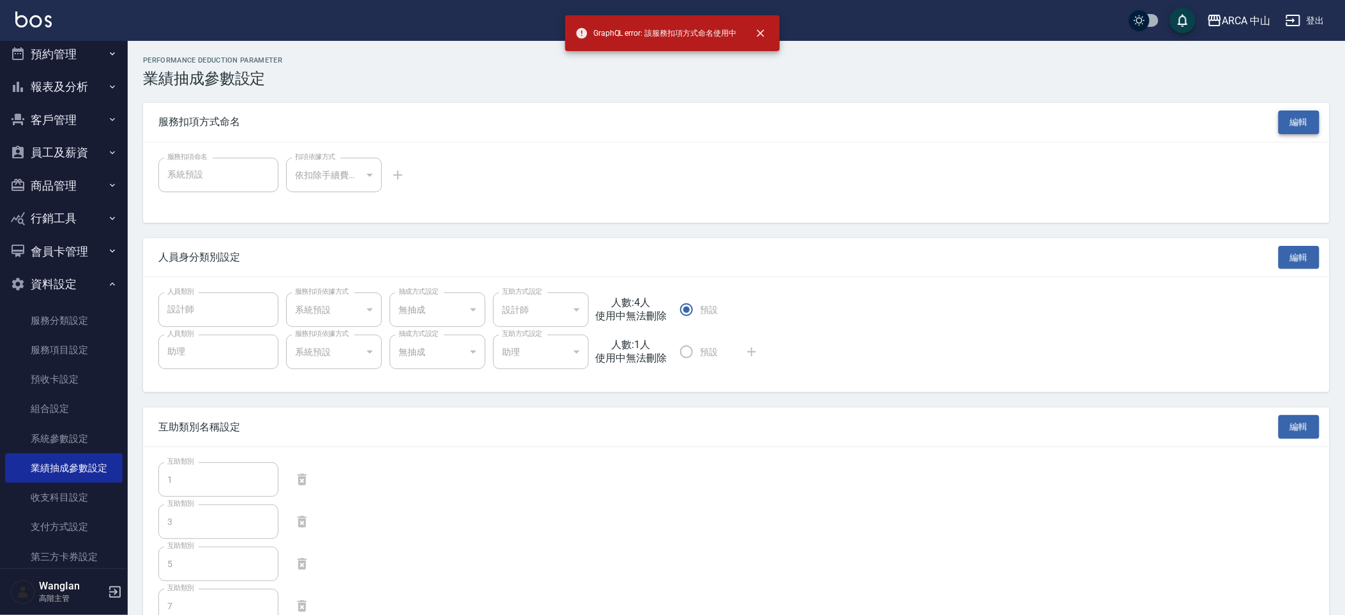
click at [1285, 125] on button "編輯" at bounding box center [1299, 123] width 41 height 24
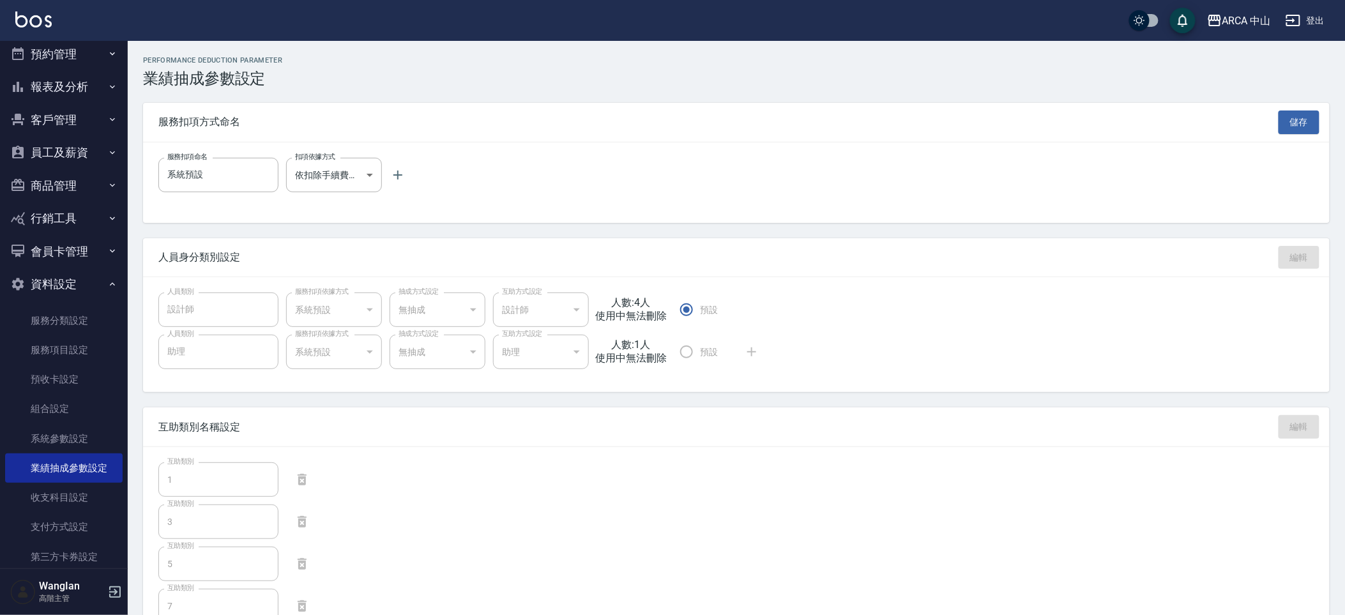
click at [1285, 125] on button "儲存" at bounding box center [1299, 123] width 41 height 24
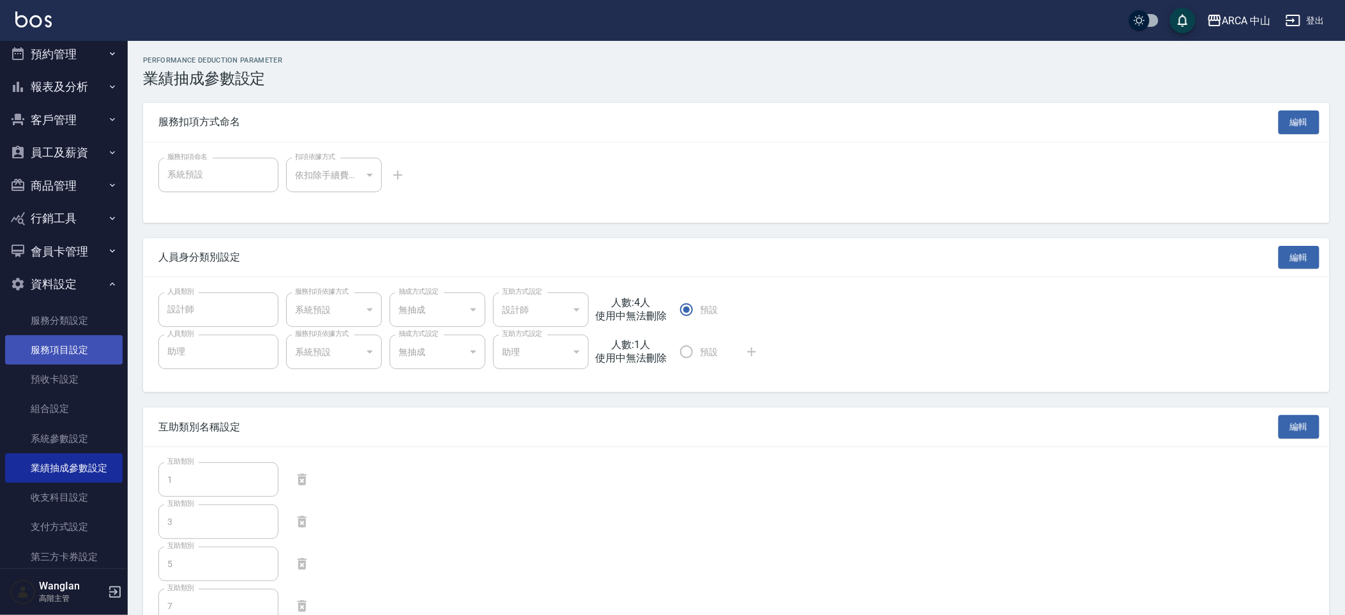
click at [91, 361] on link "服務項目設定" at bounding box center [64, 349] width 118 height 29
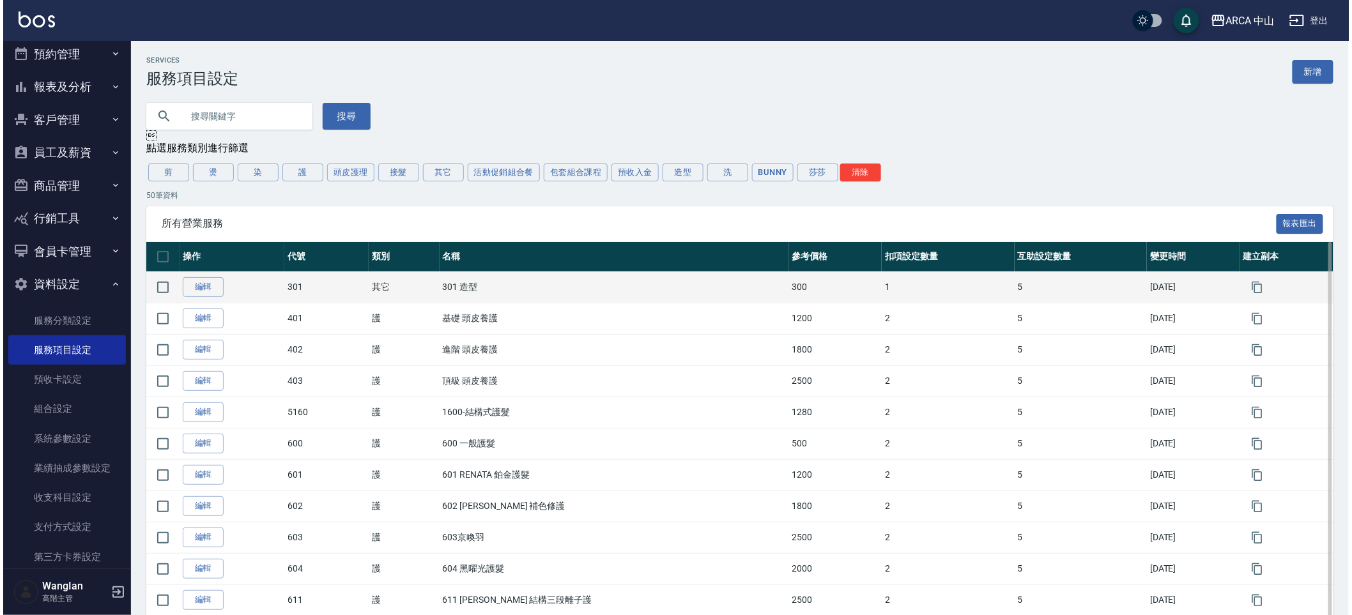
scroll to position [1286, 0]
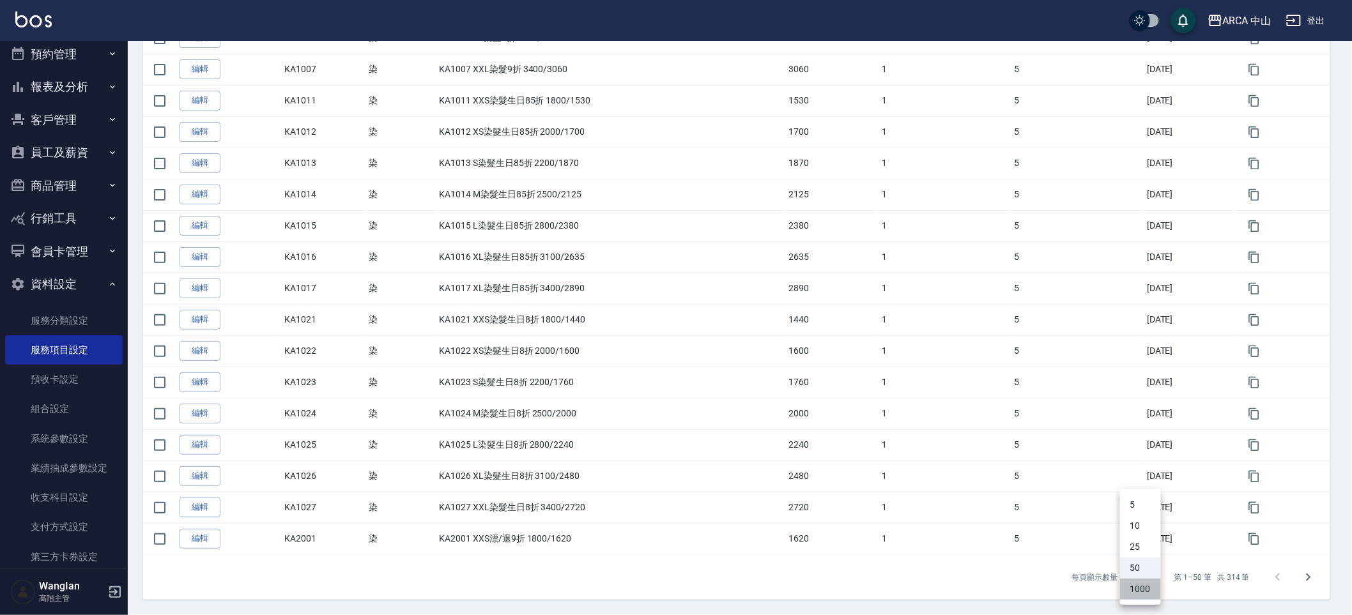
click at [1140, 592] on li "1000" at bounding box center [1140, 589] width 41 height 21
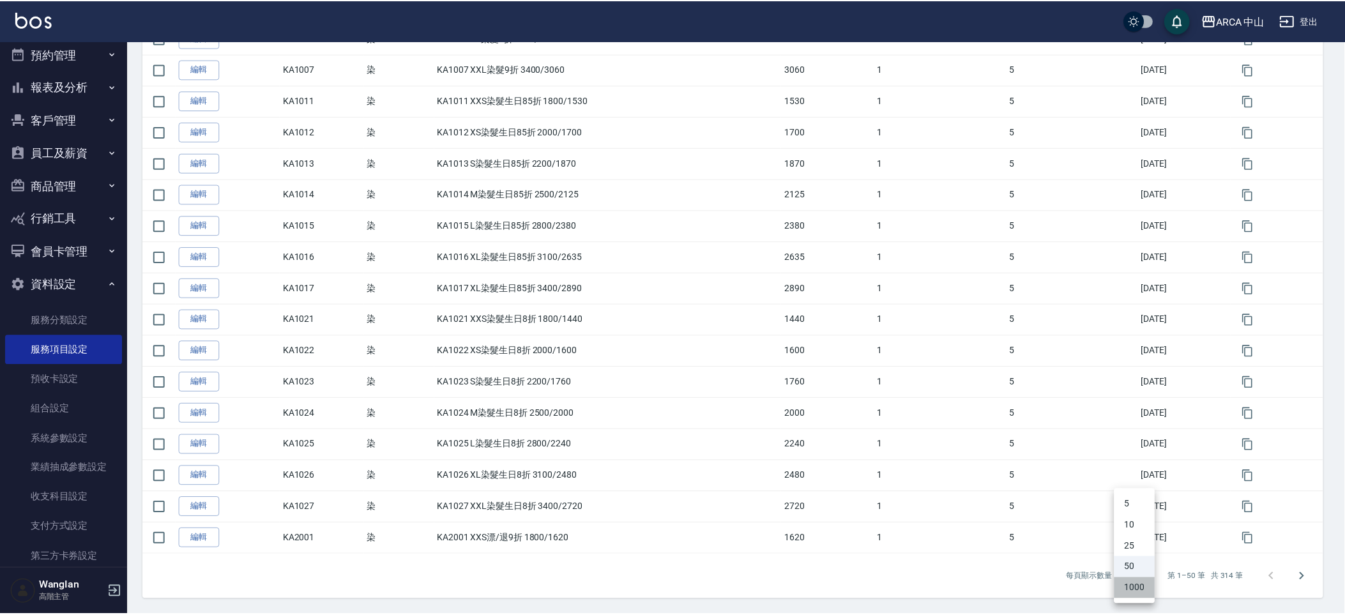
scroll to position [0, 0]
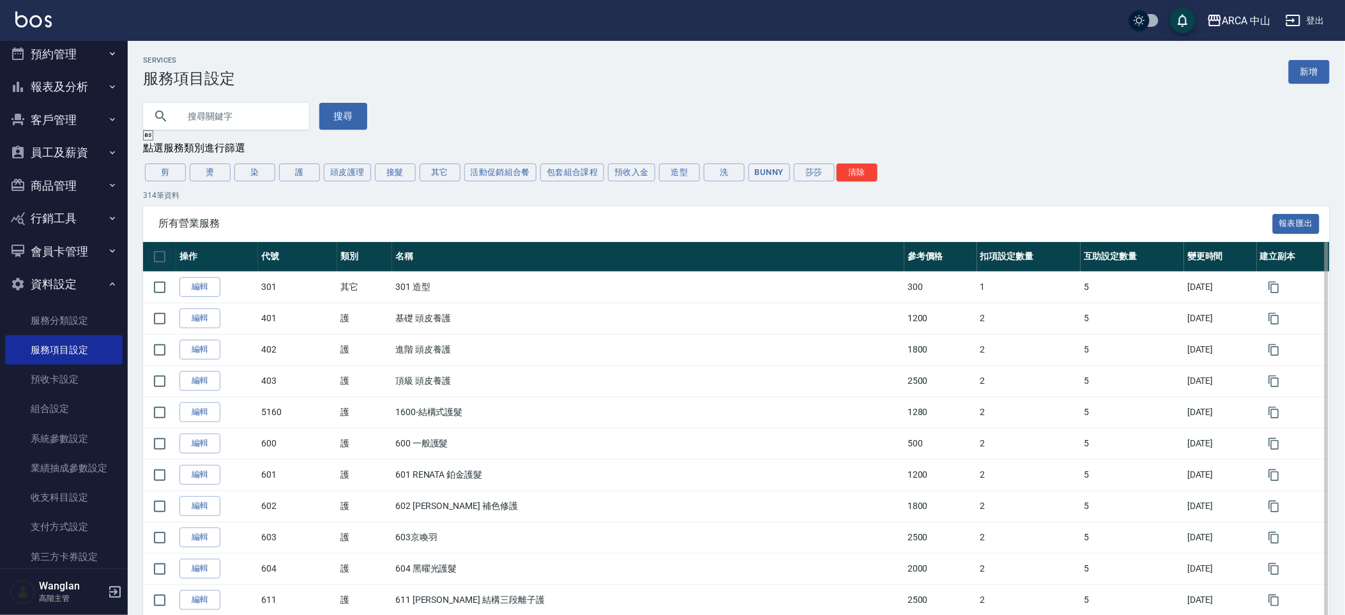
click at [172, 244] on input "checkbox" at bounding box center [159, 256] width 27 height 27
checkbox input "true"
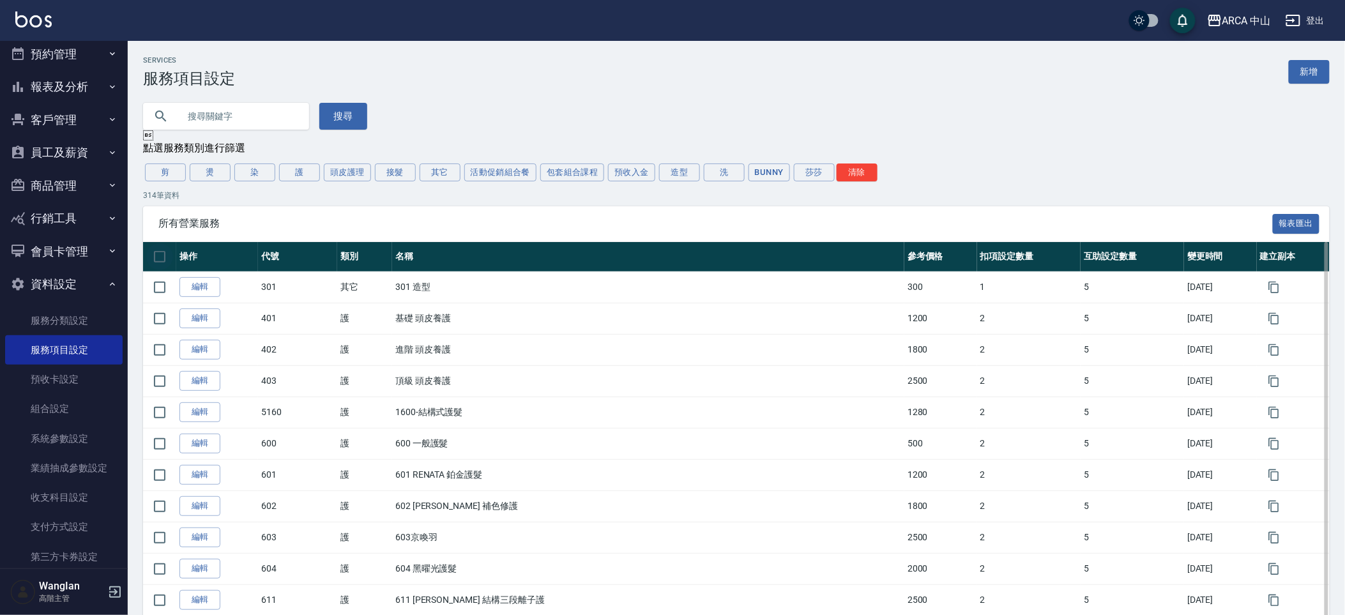
checkbox input "true"
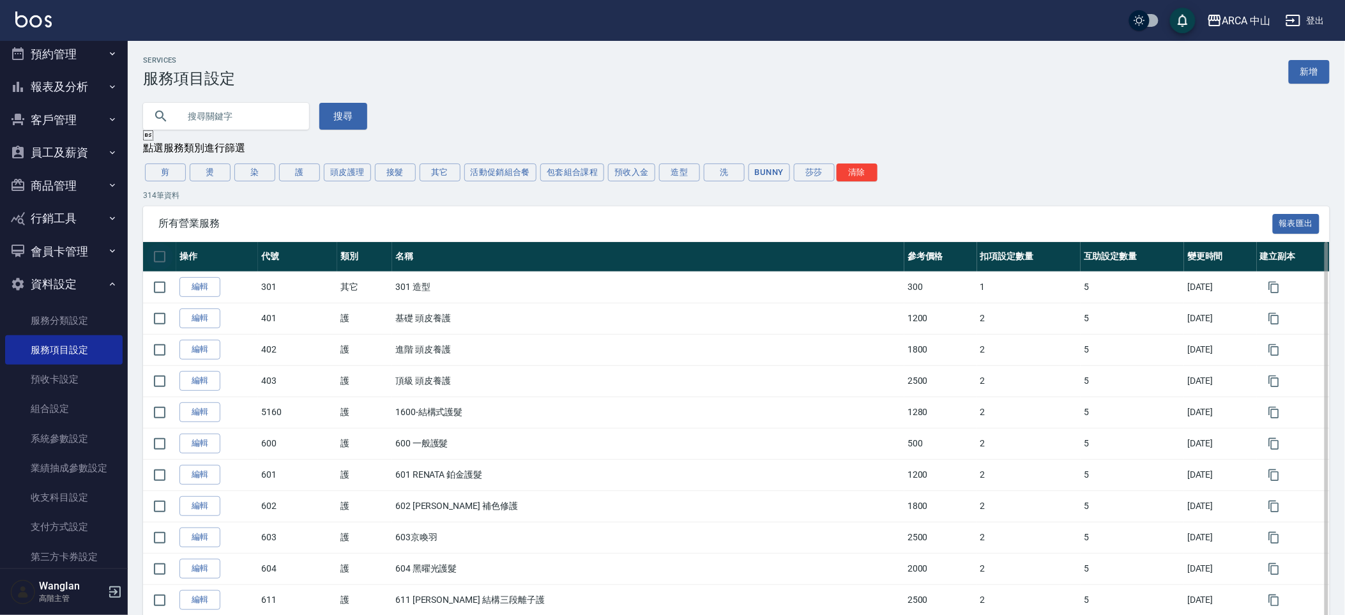
checkbox input "true"
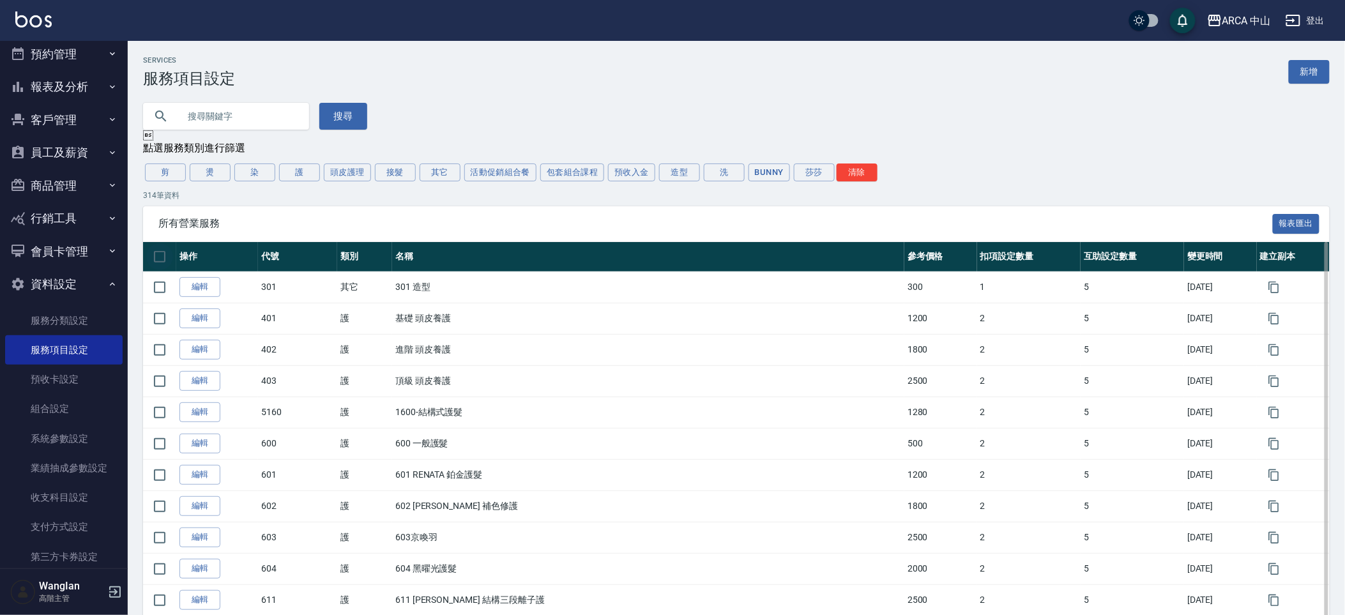
checkbox input "true"
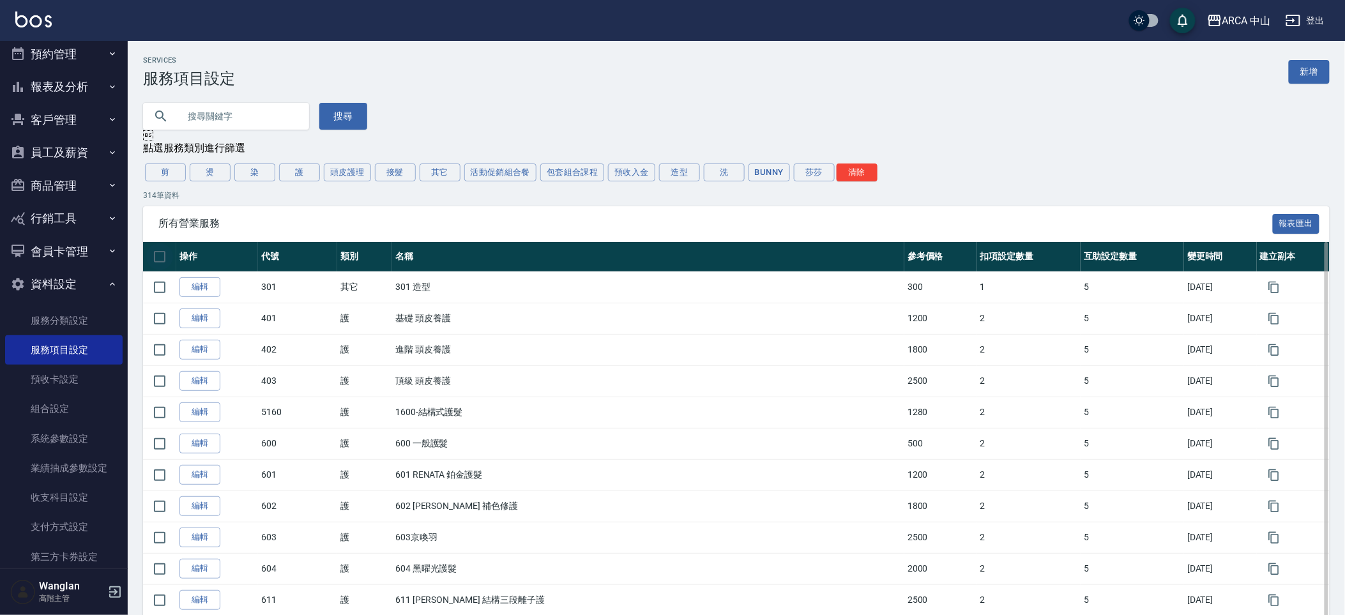
checkbox input "true"
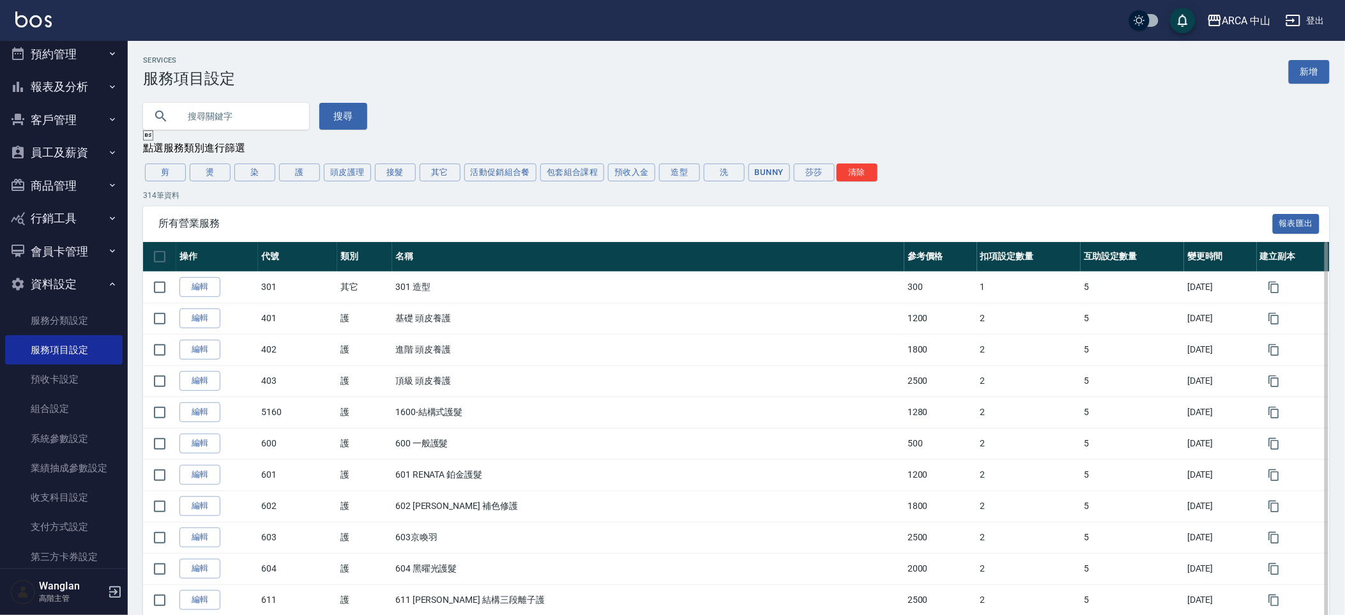
checkbox input "true"
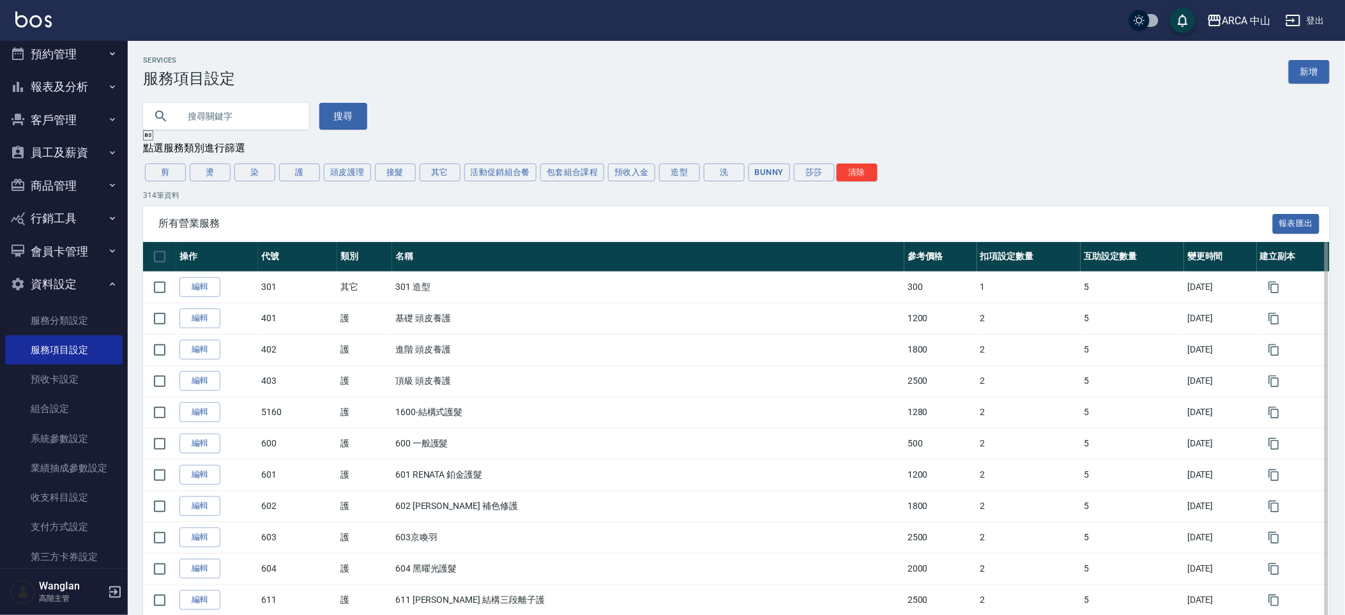
checkbox input "true"
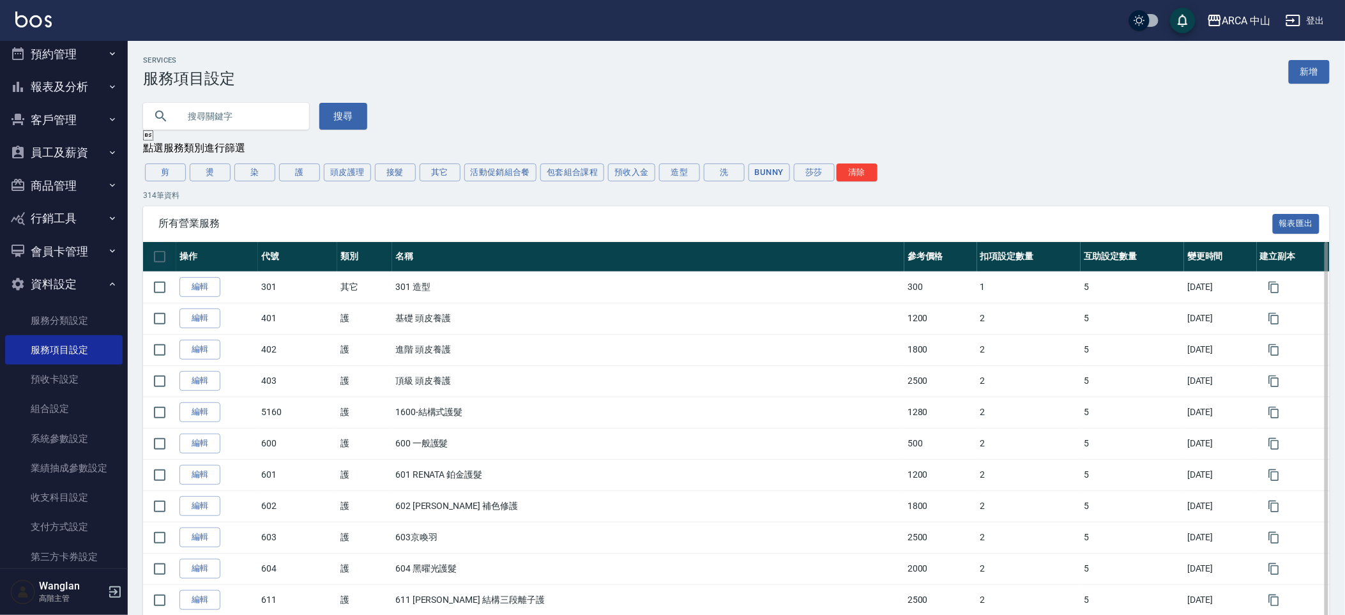
checkbox input "true"
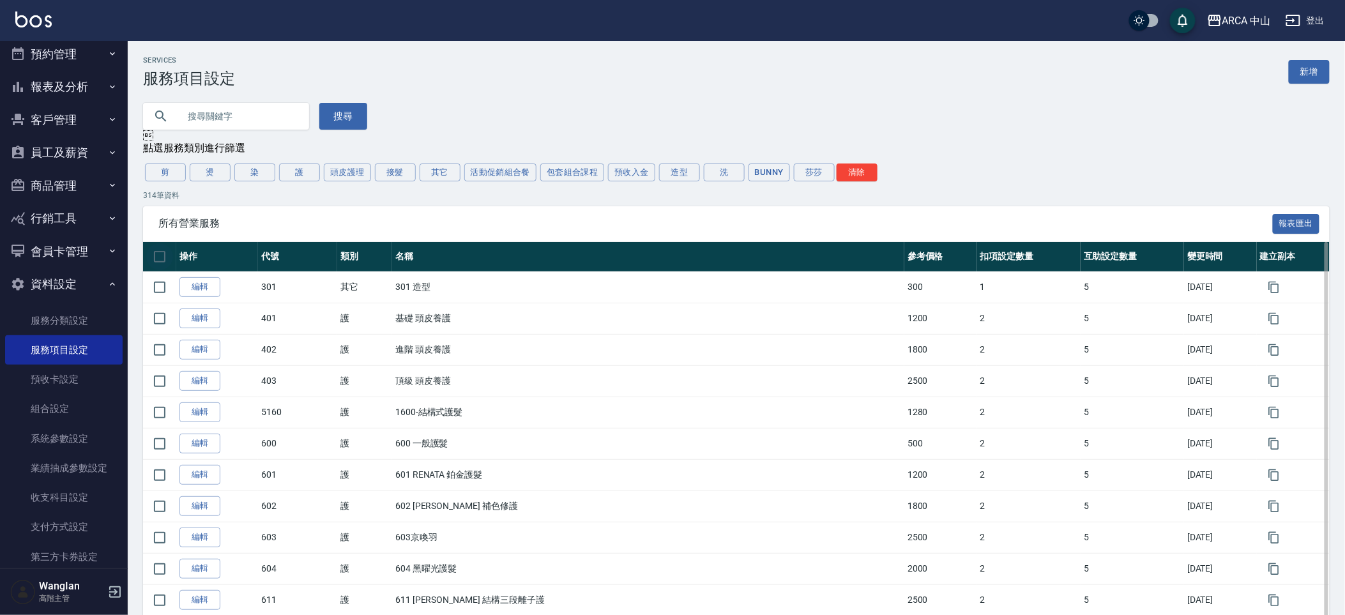
checkbox input "true"
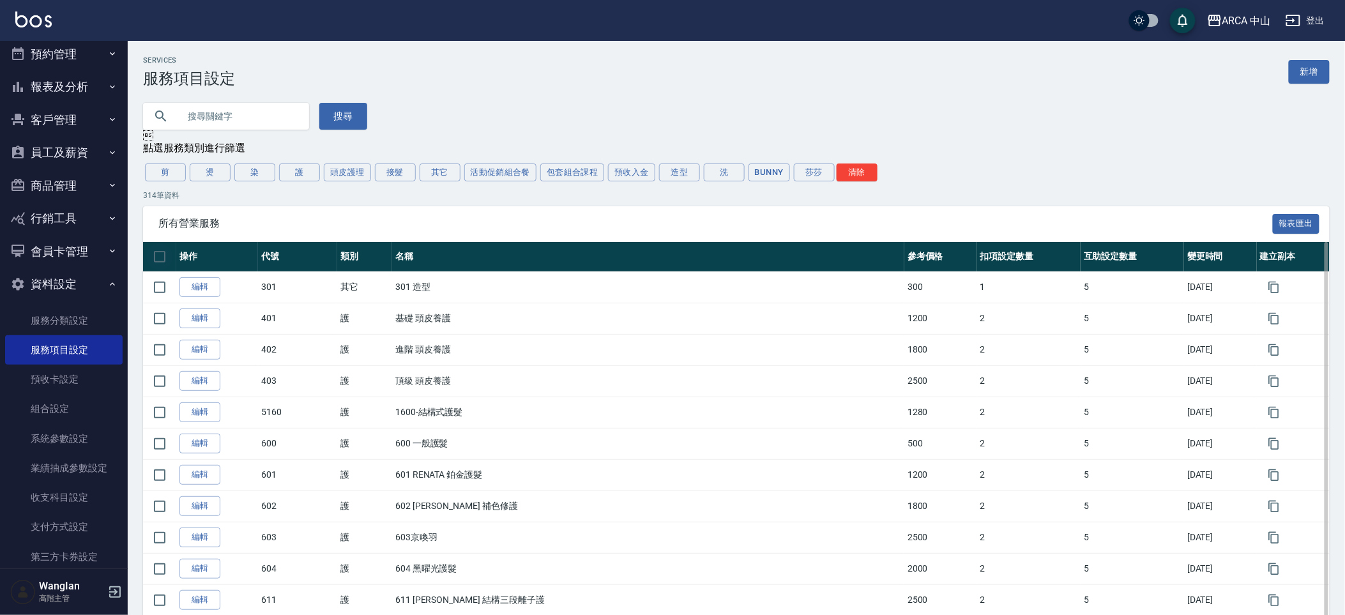
checkbox input "true"
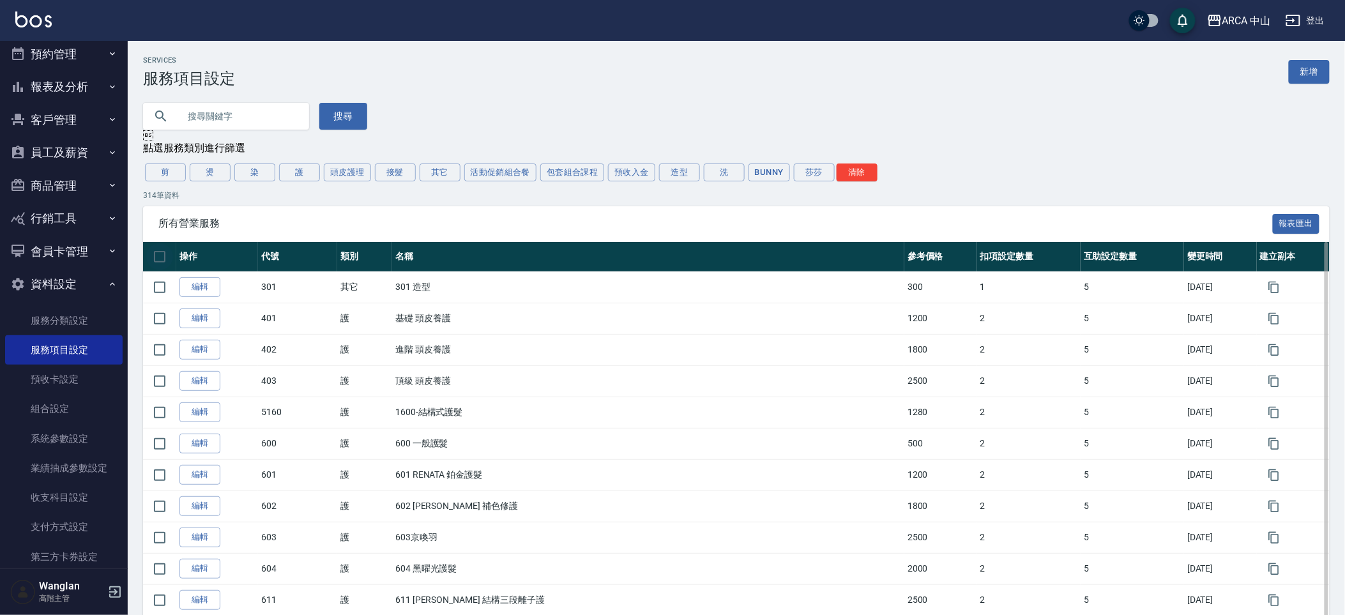
checkbox input "true"
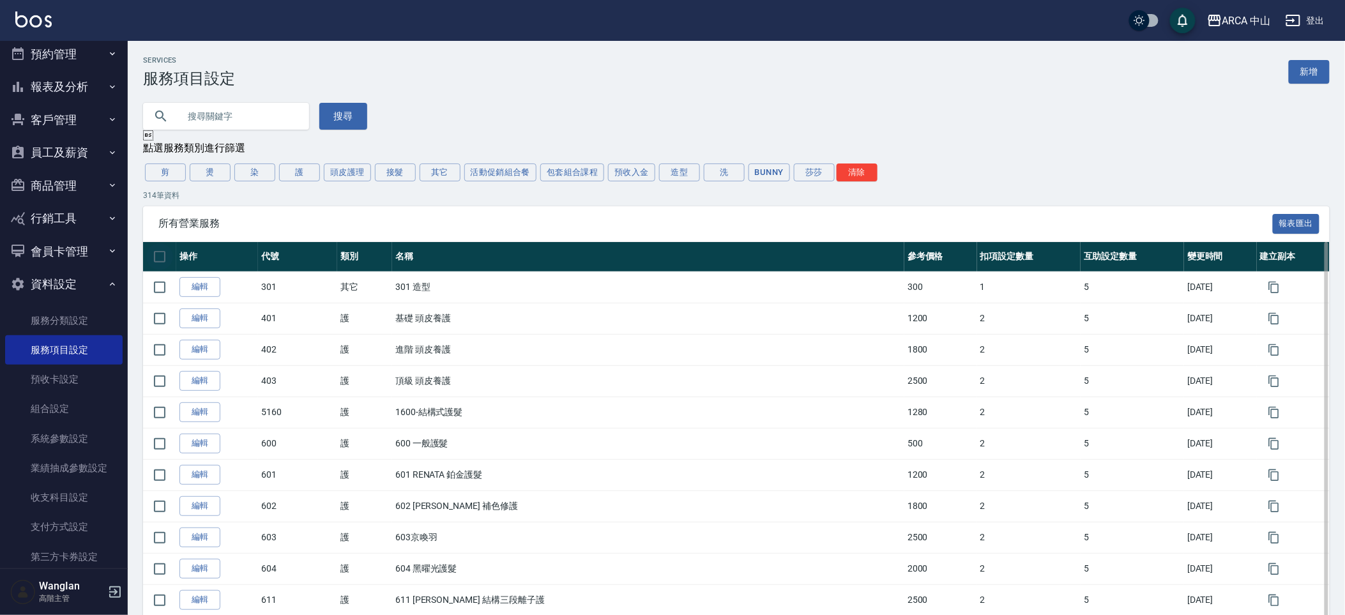
checkbox input "true"
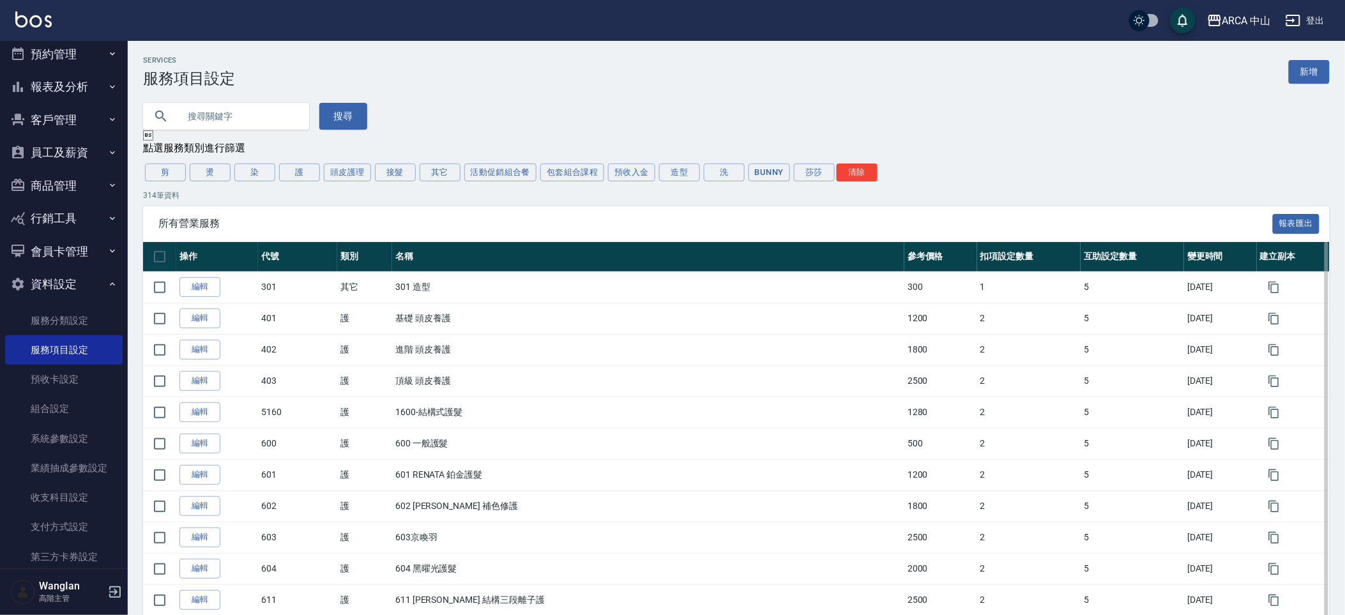
checkbox input "true"
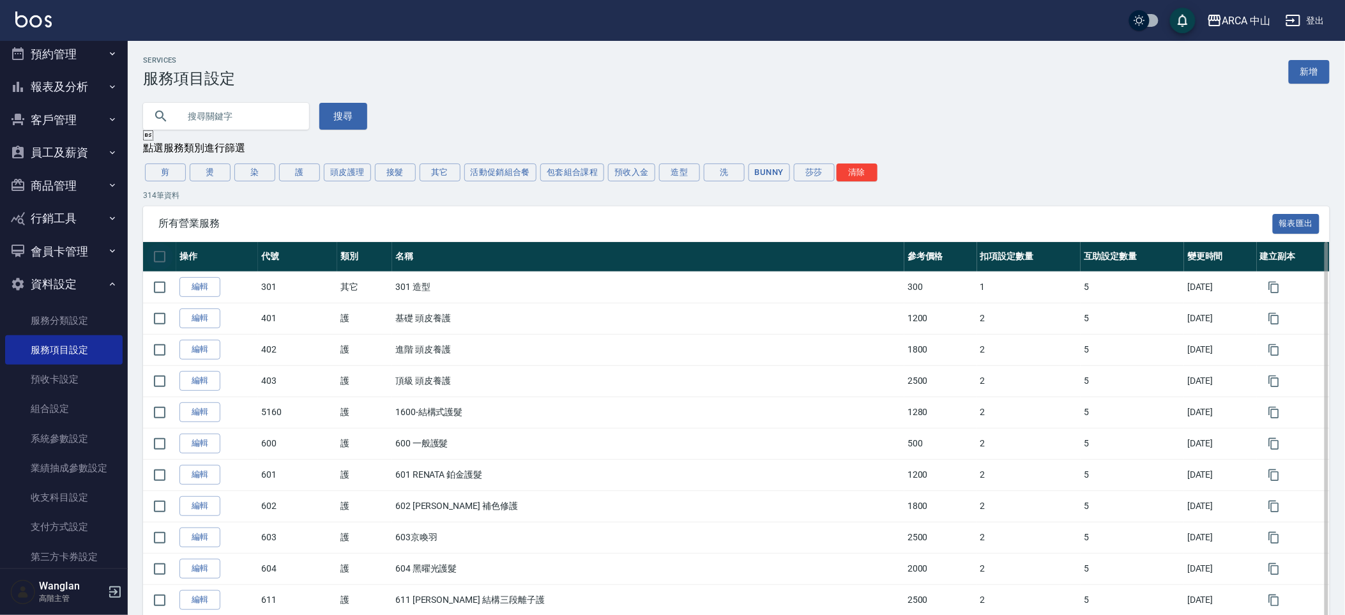
checkbox input "true"
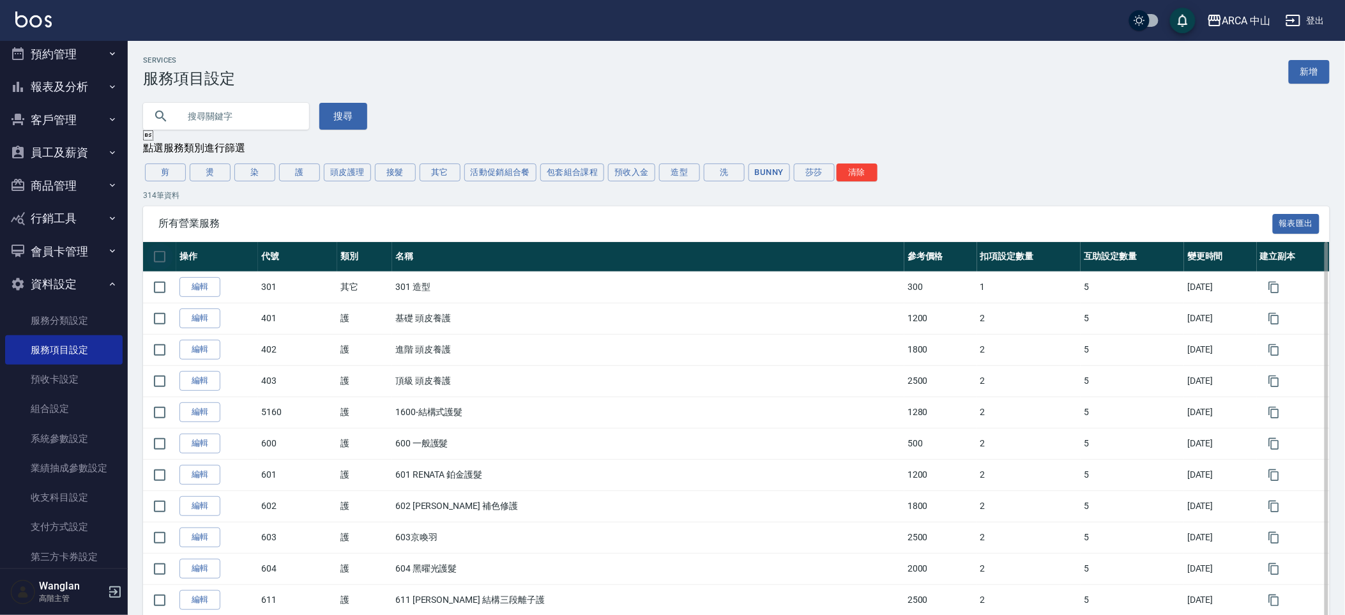
checkbox input "true"
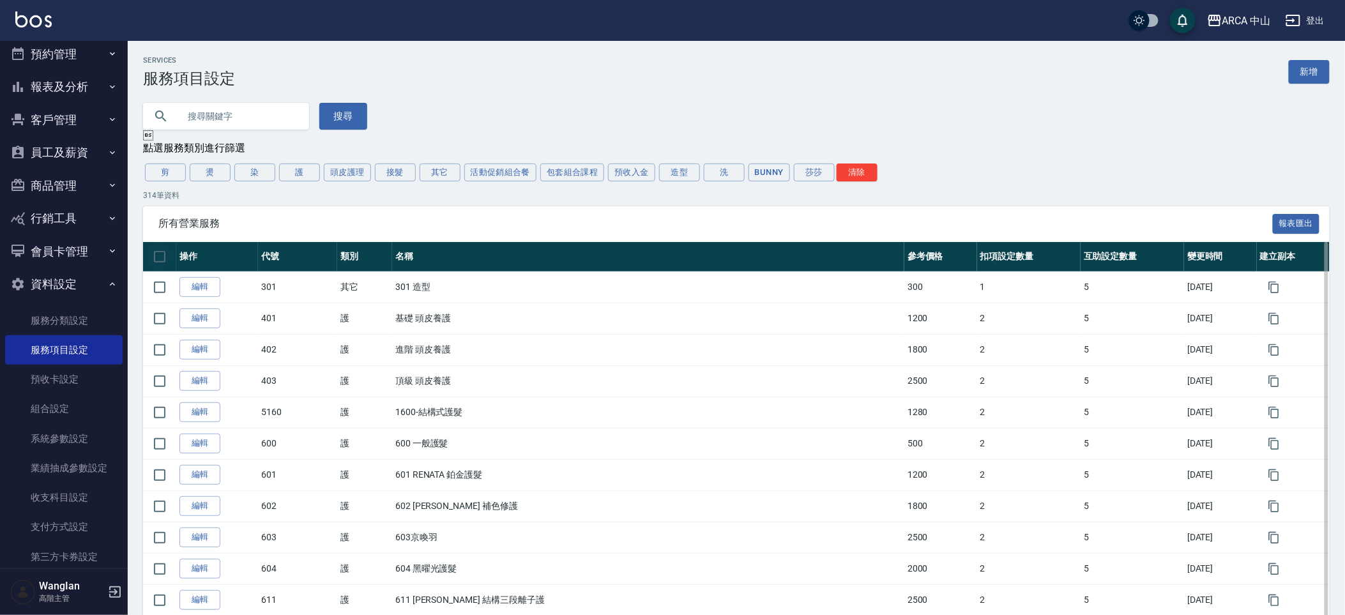
checkbox input "true"
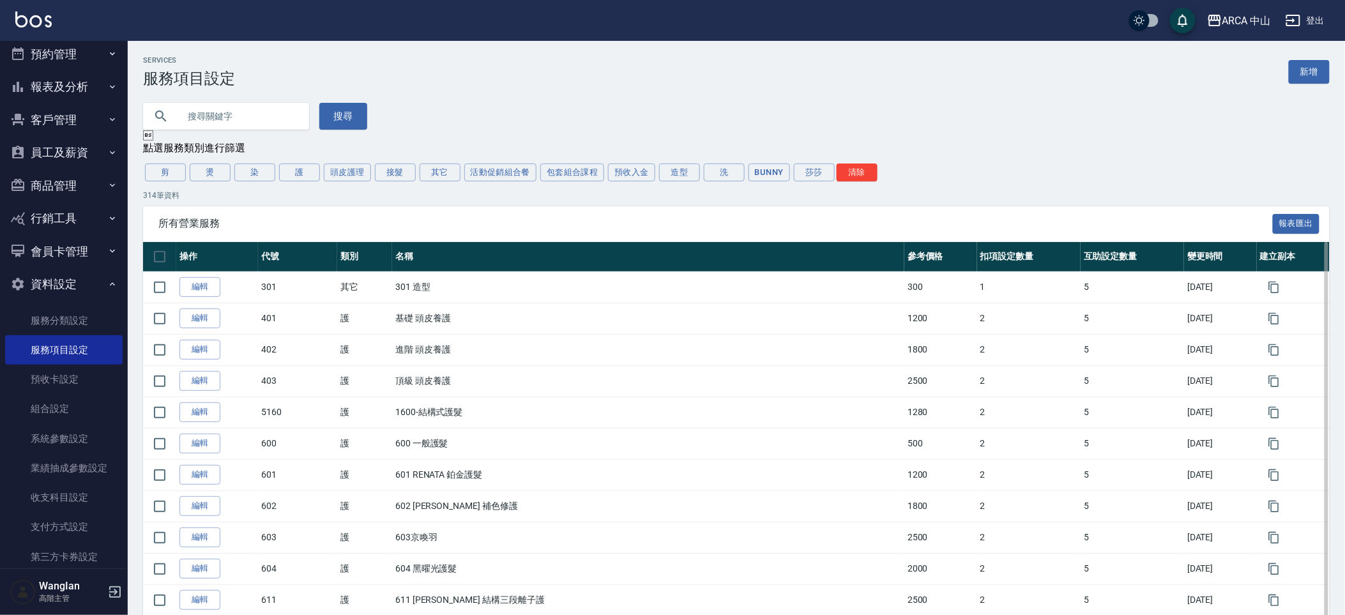
checkbox input "true"
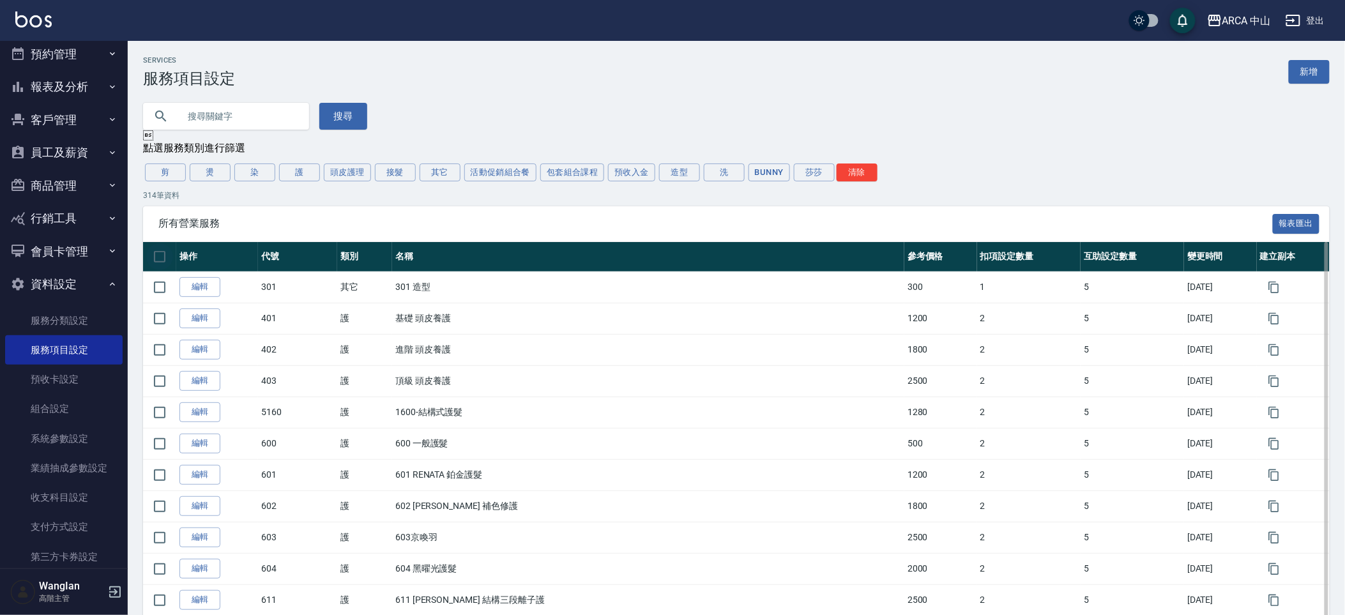
checkbox input "true"
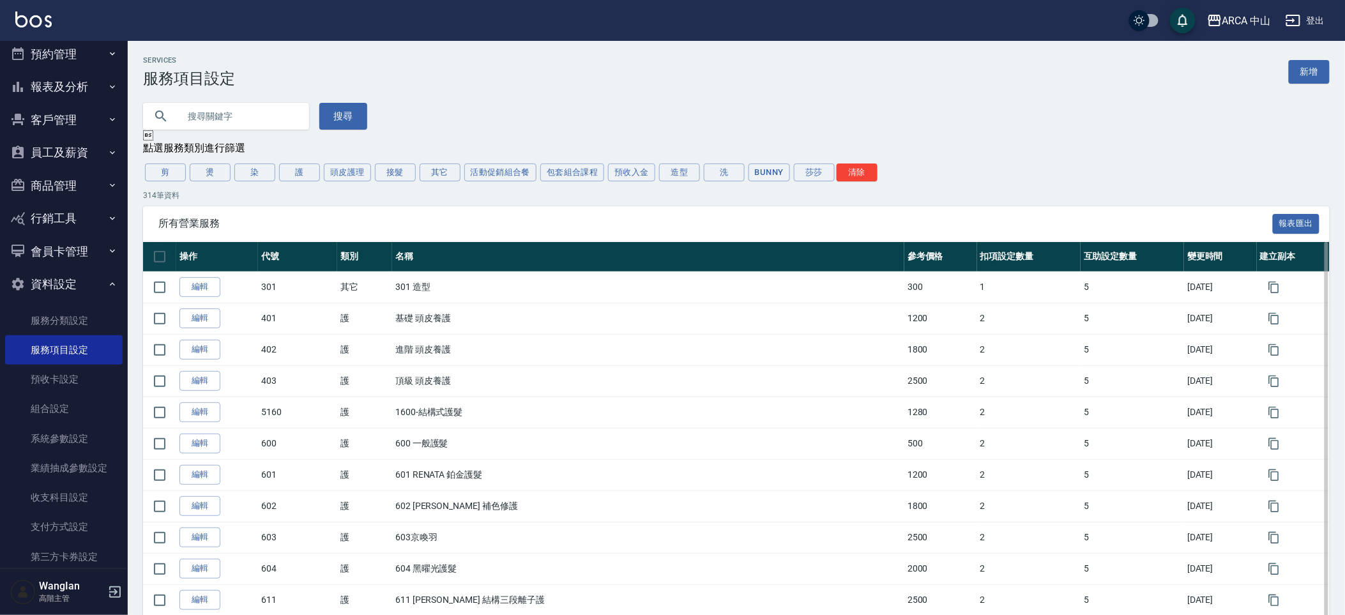
checkbox input "true"
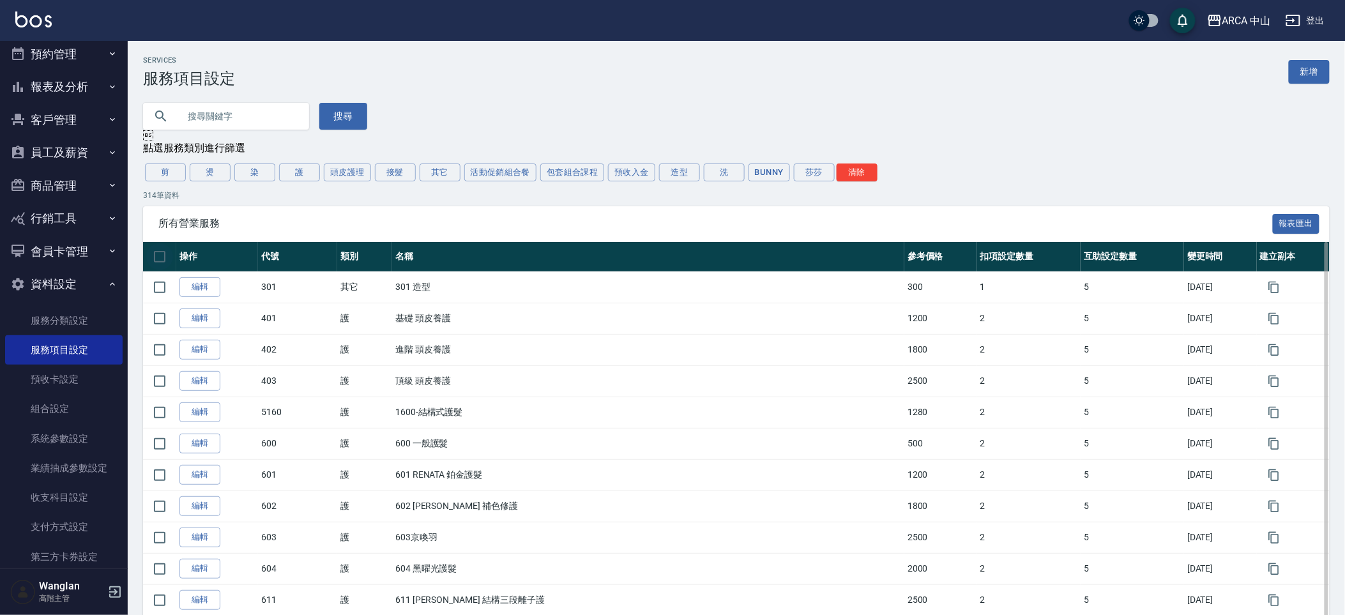
checkbox input "true"
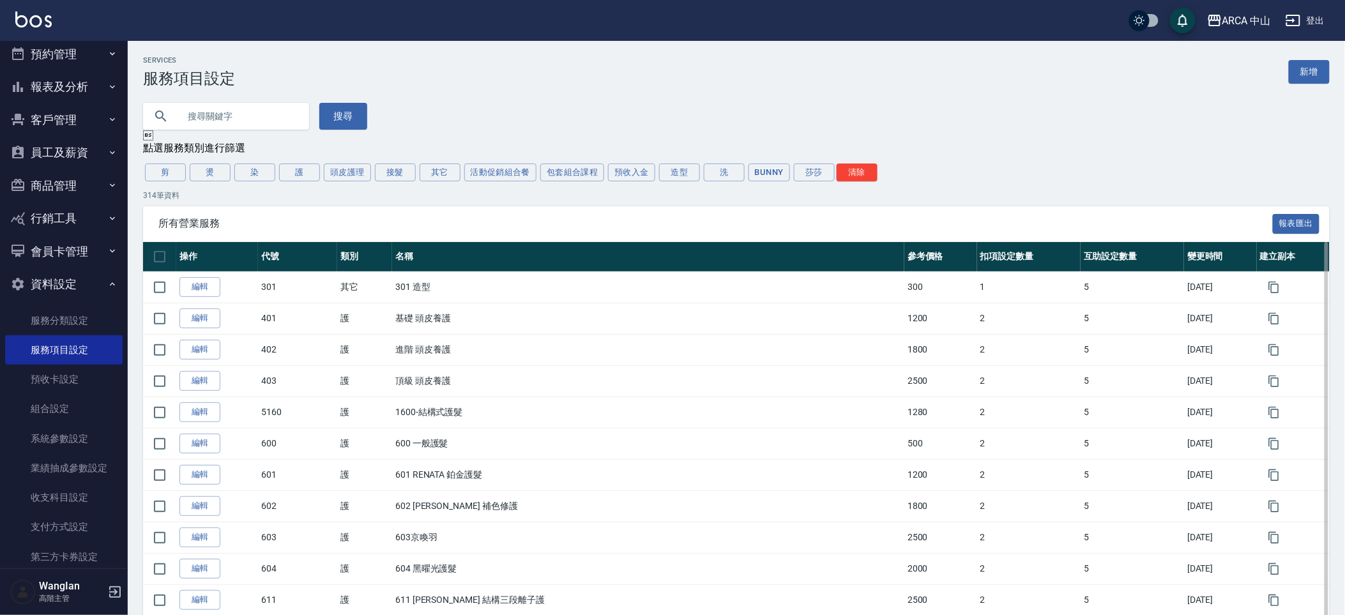
checkbox input "true"
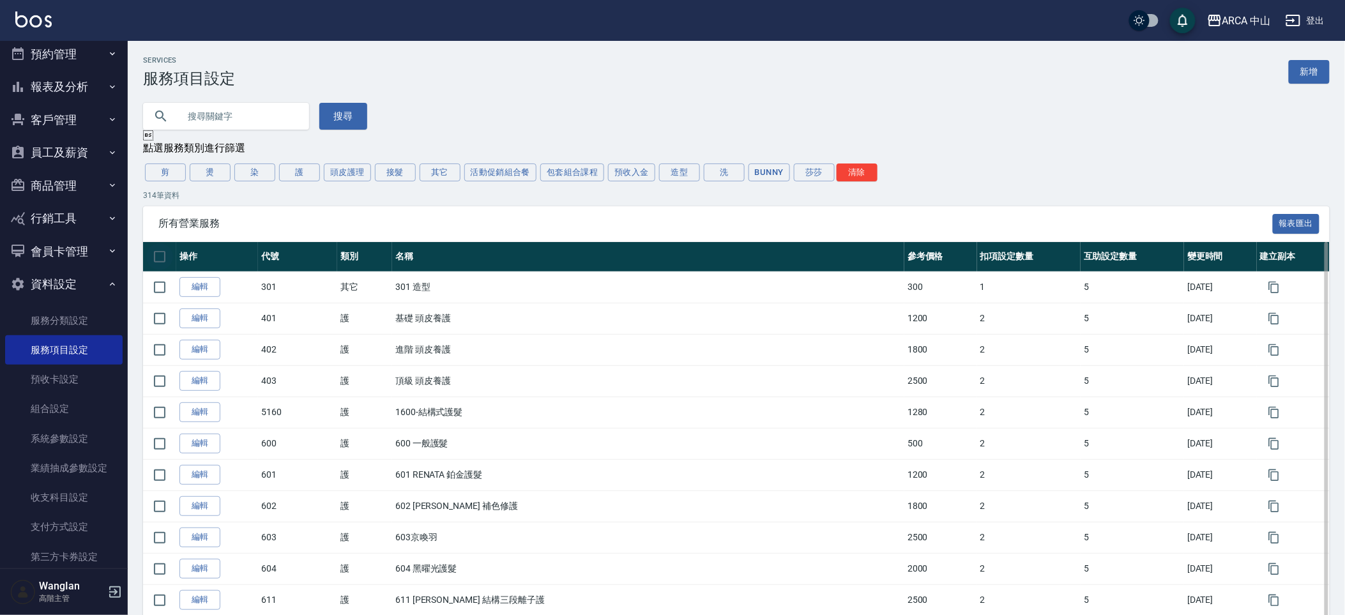
checkbox input "true"
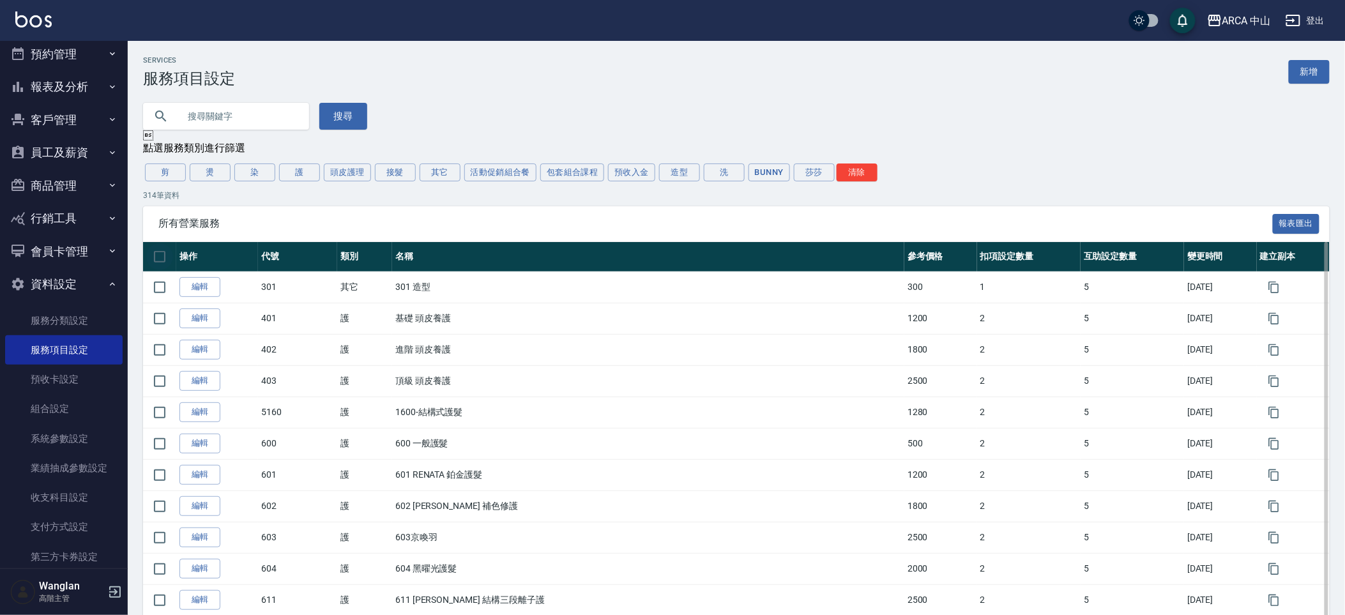
checkbox input "true"
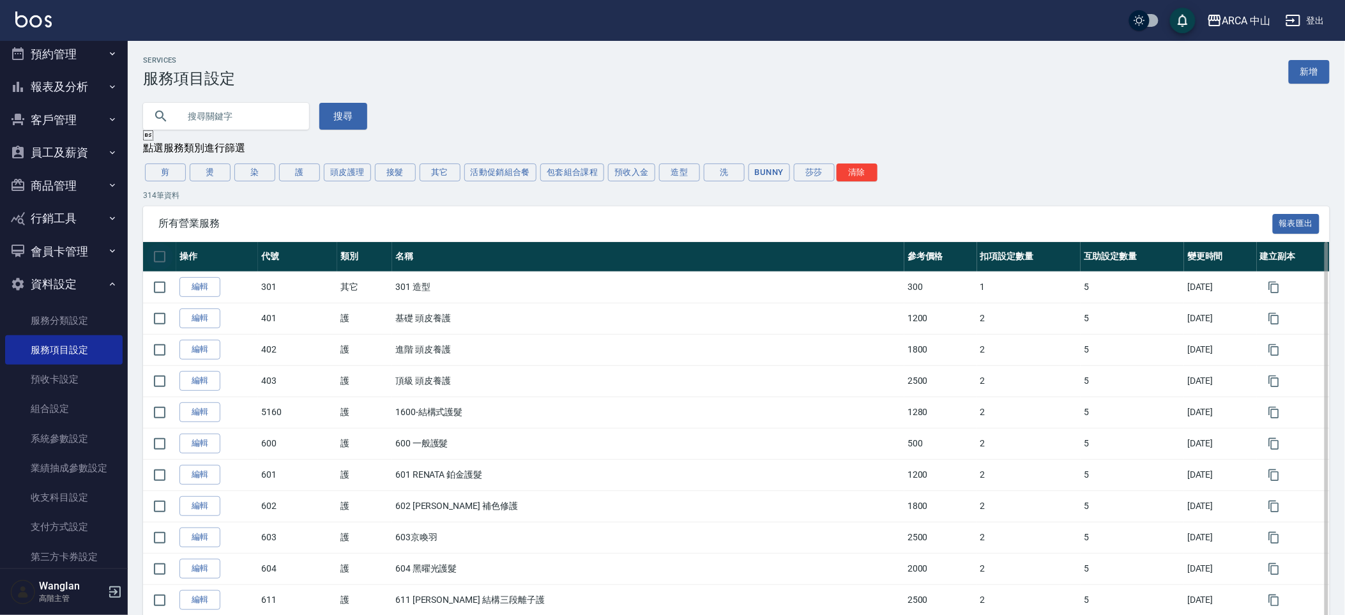
checkbox input "true"
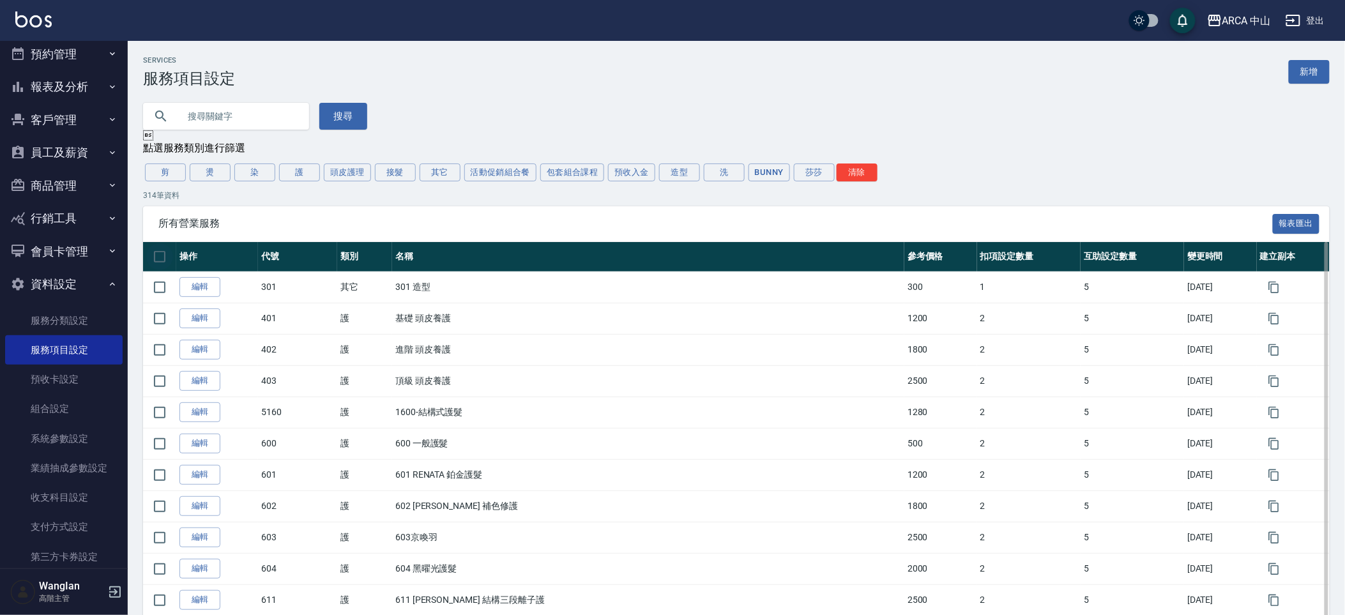
checkbox input "true"
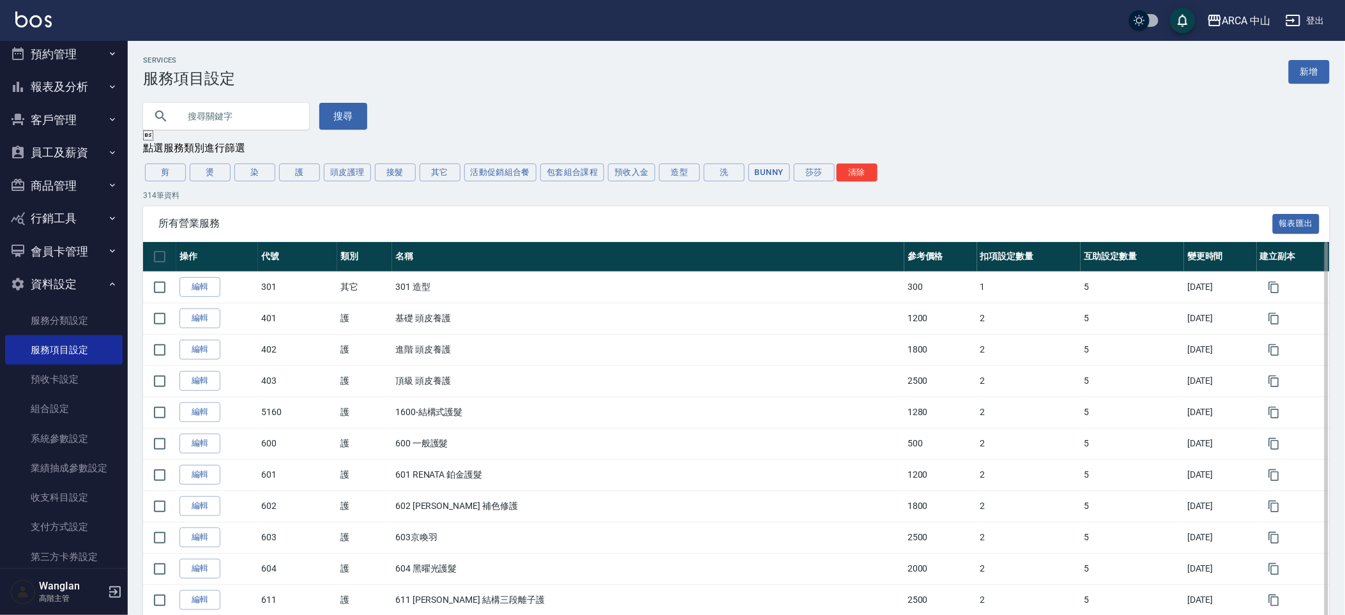
checkbox input "true"
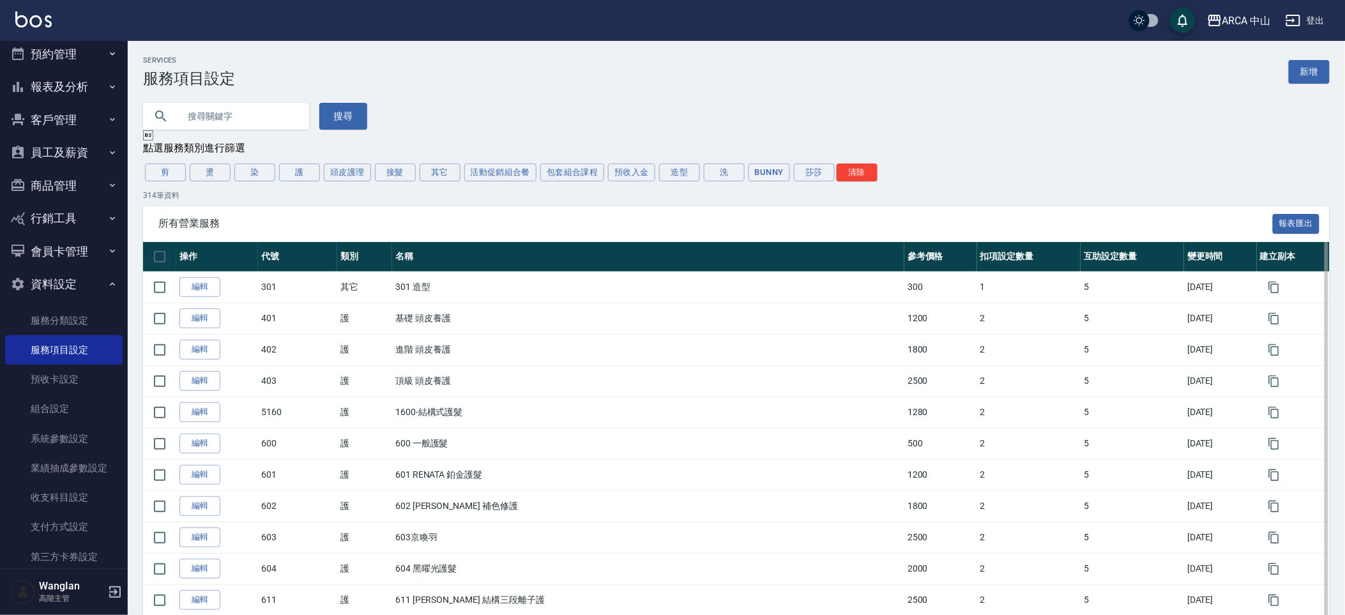
checkbox input "true"
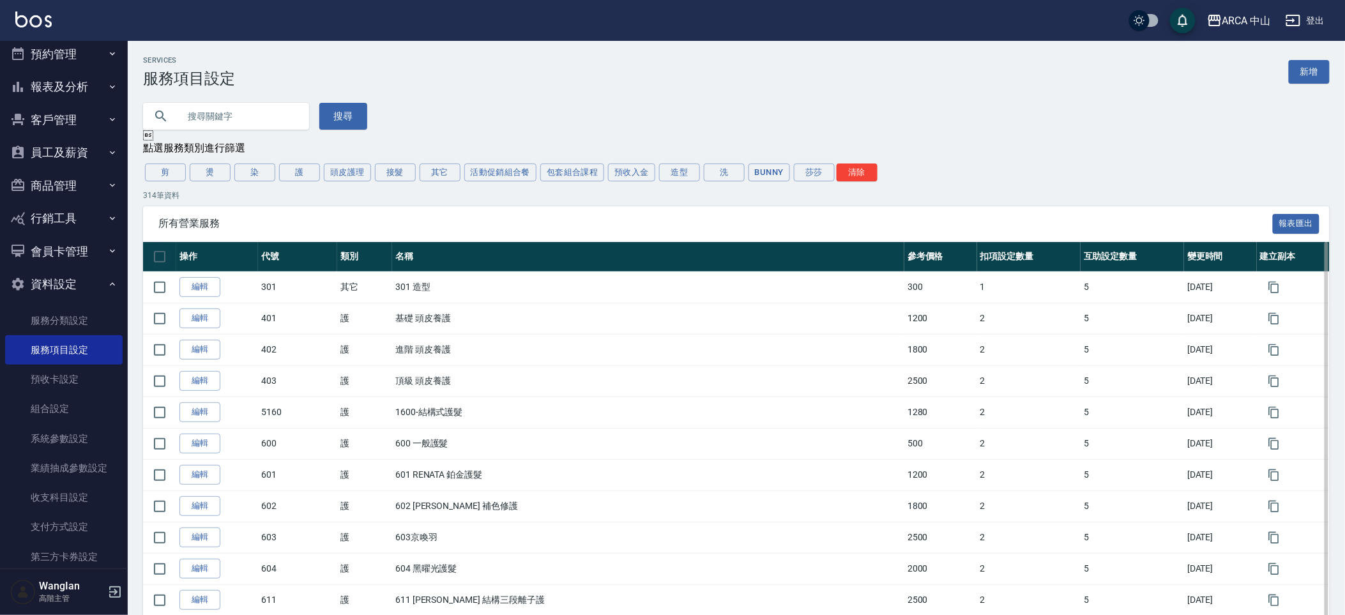
checkbox input "true"
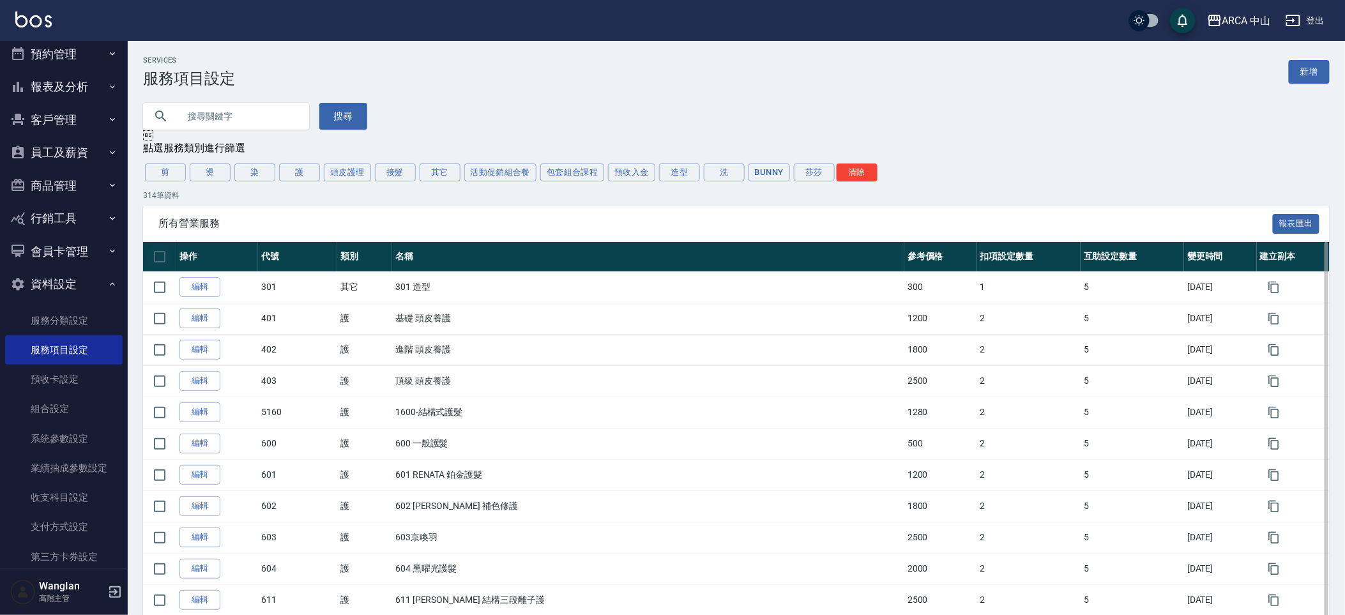
checkbox input "true"
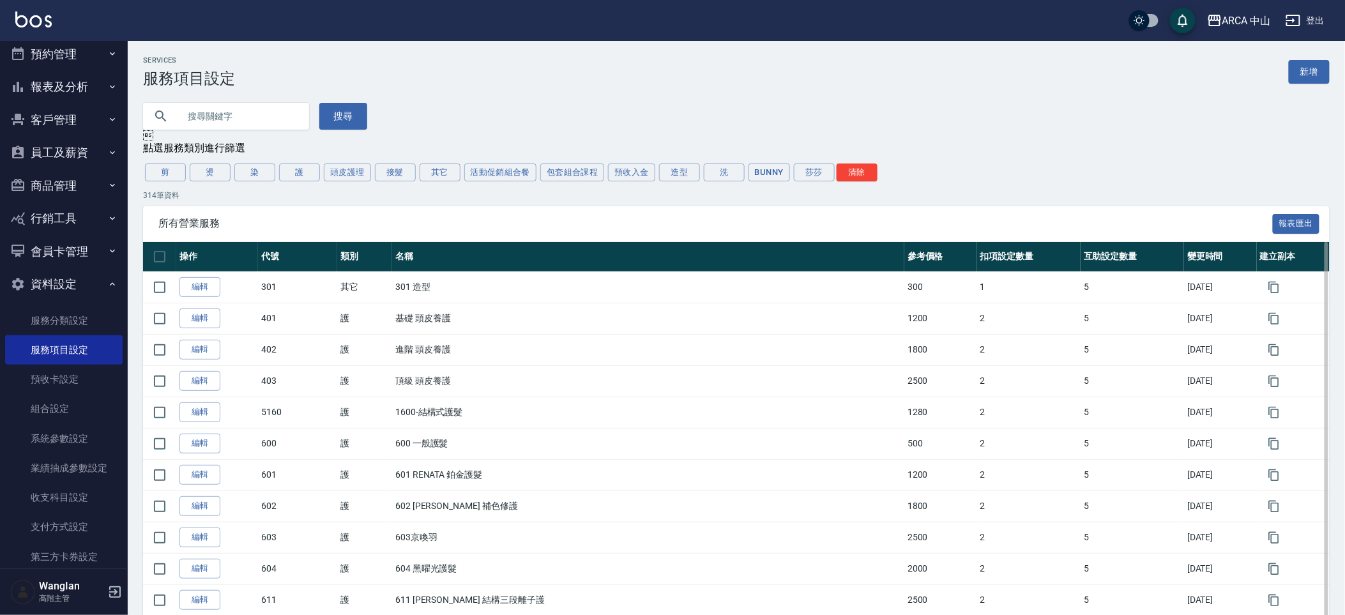
checkbox input "true"
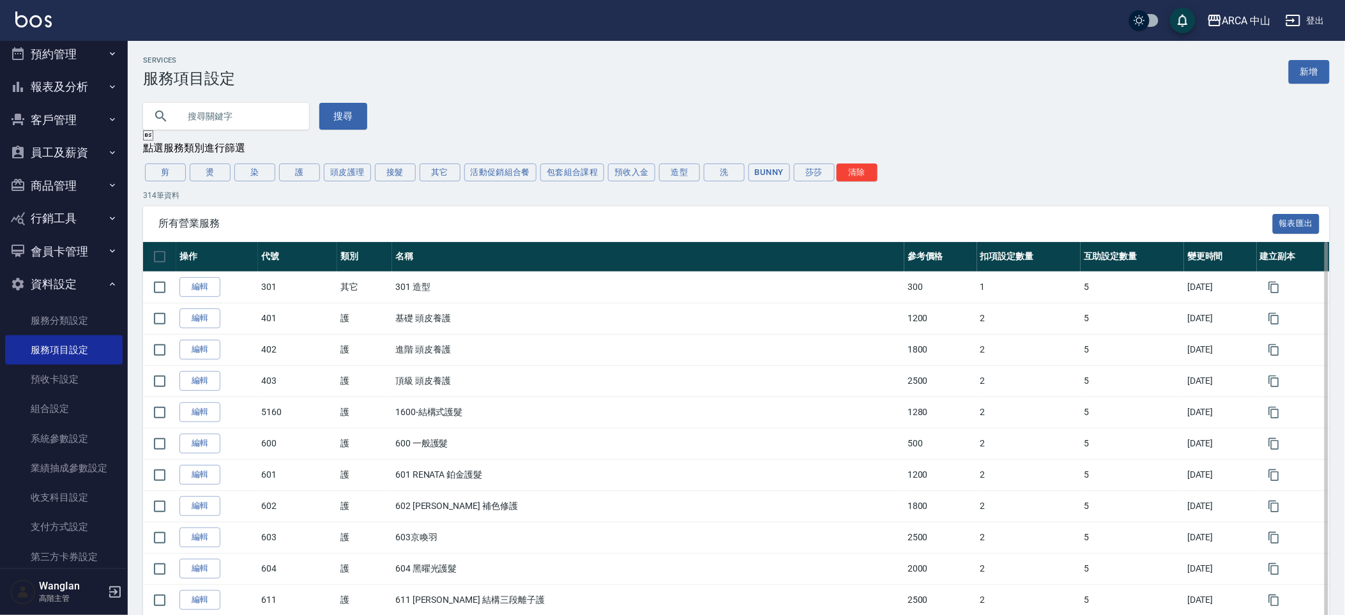
checkbox input "true"
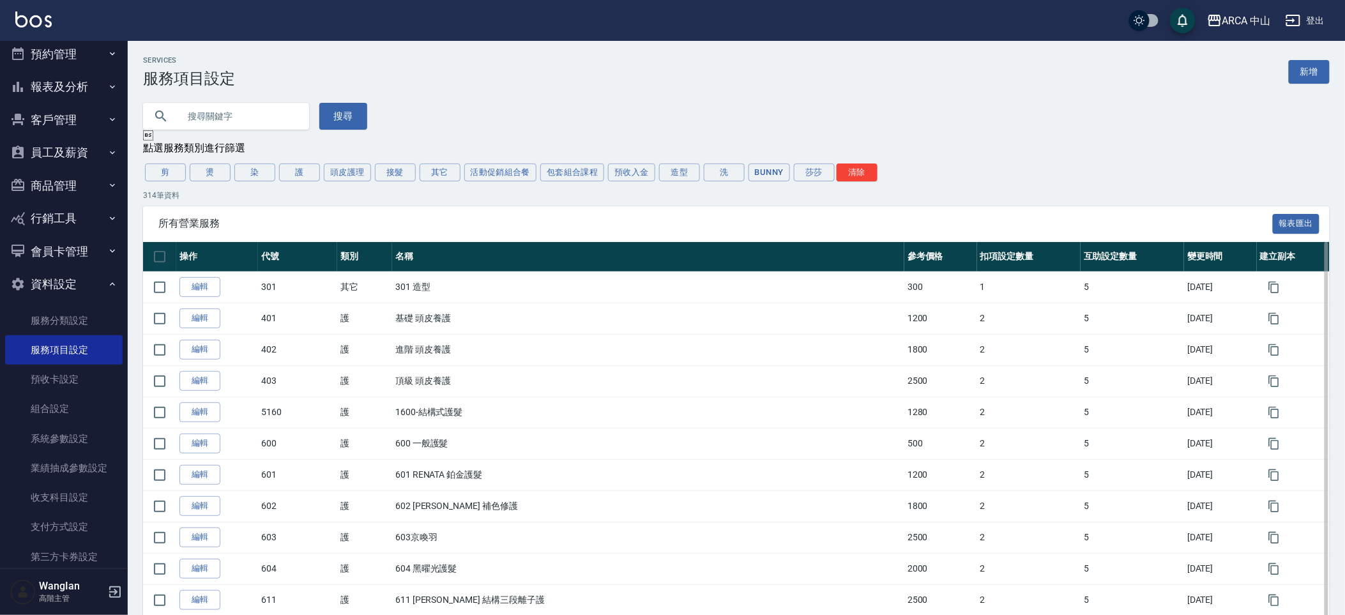
checkbox input "true"
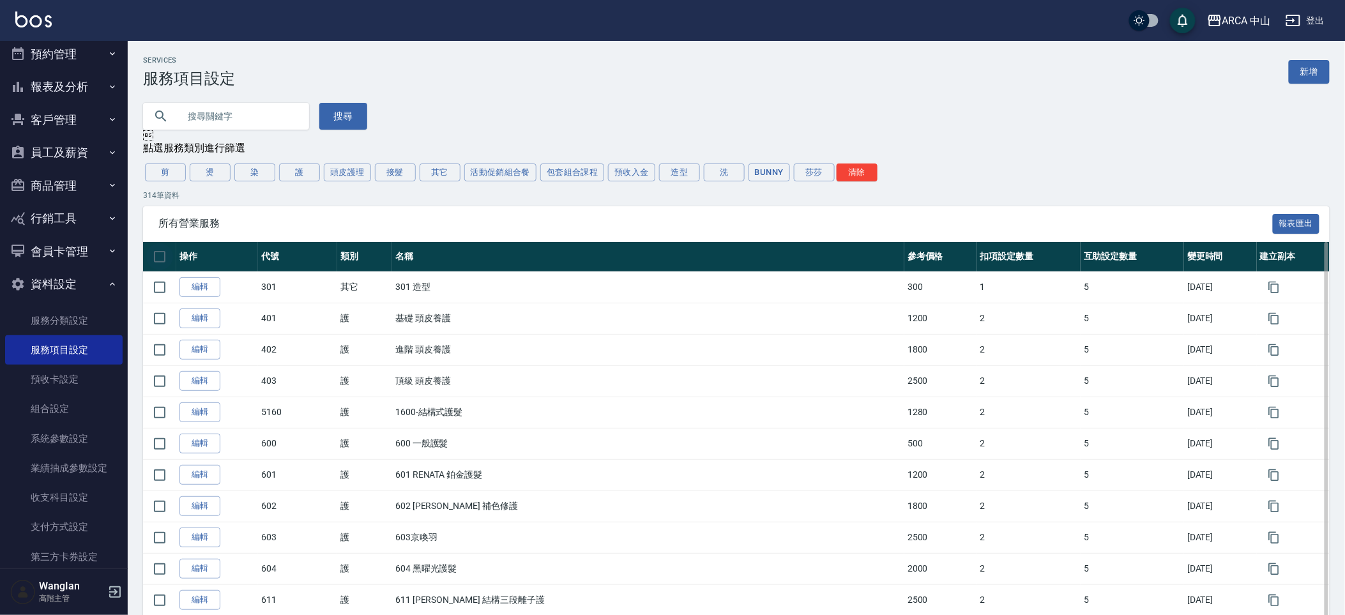
checkbox input "true"
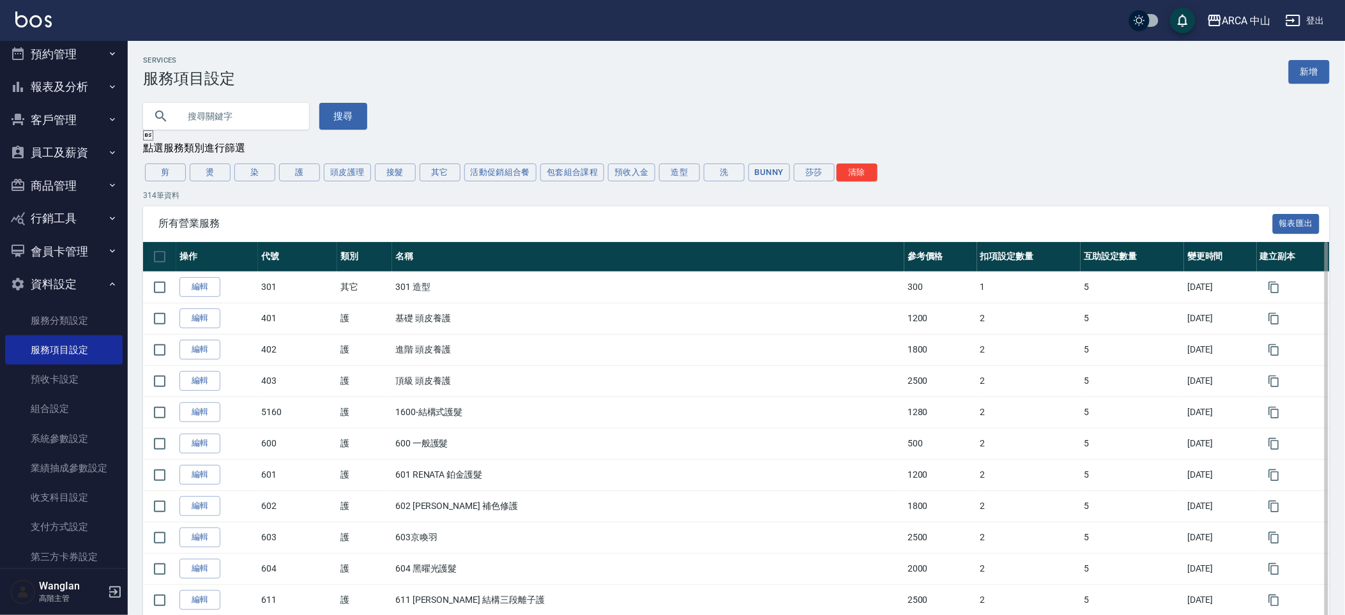
checkbox input "true"
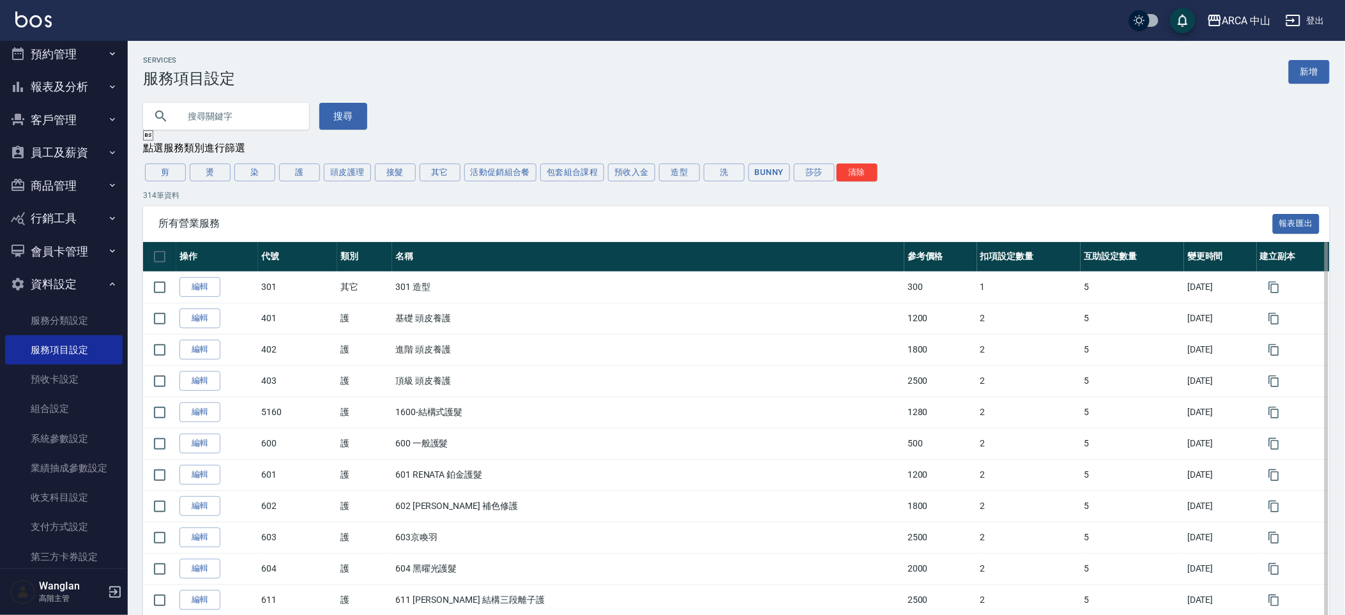
checkbox input "true"
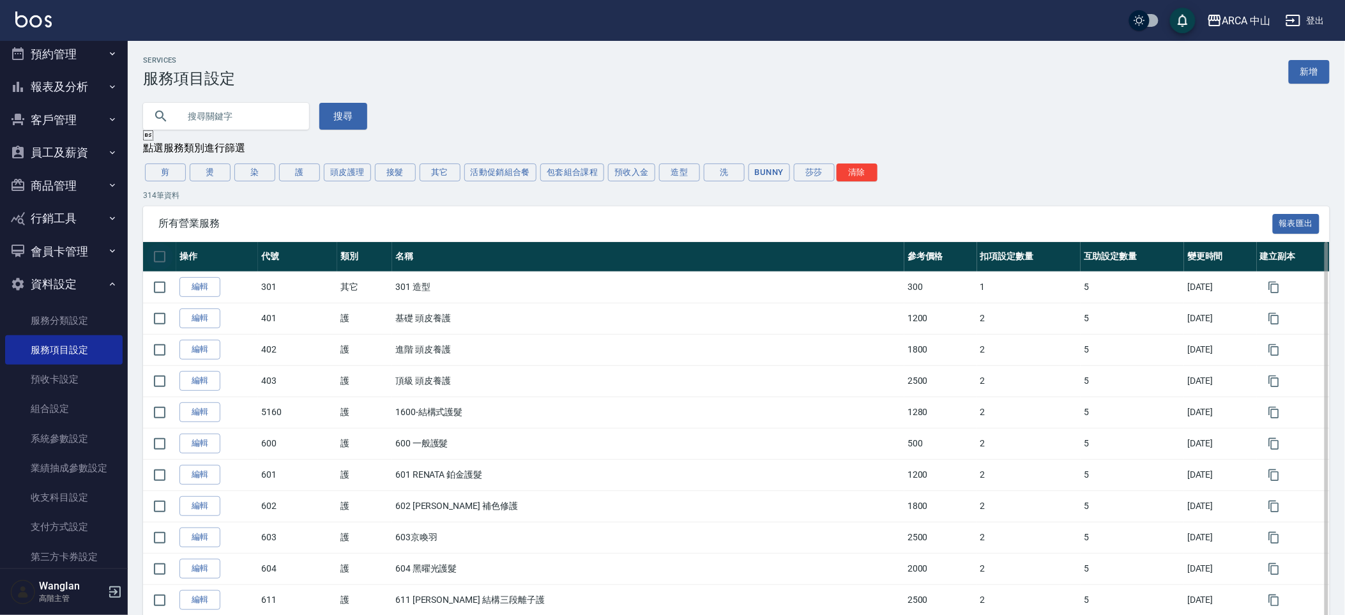
checkbox input "true"
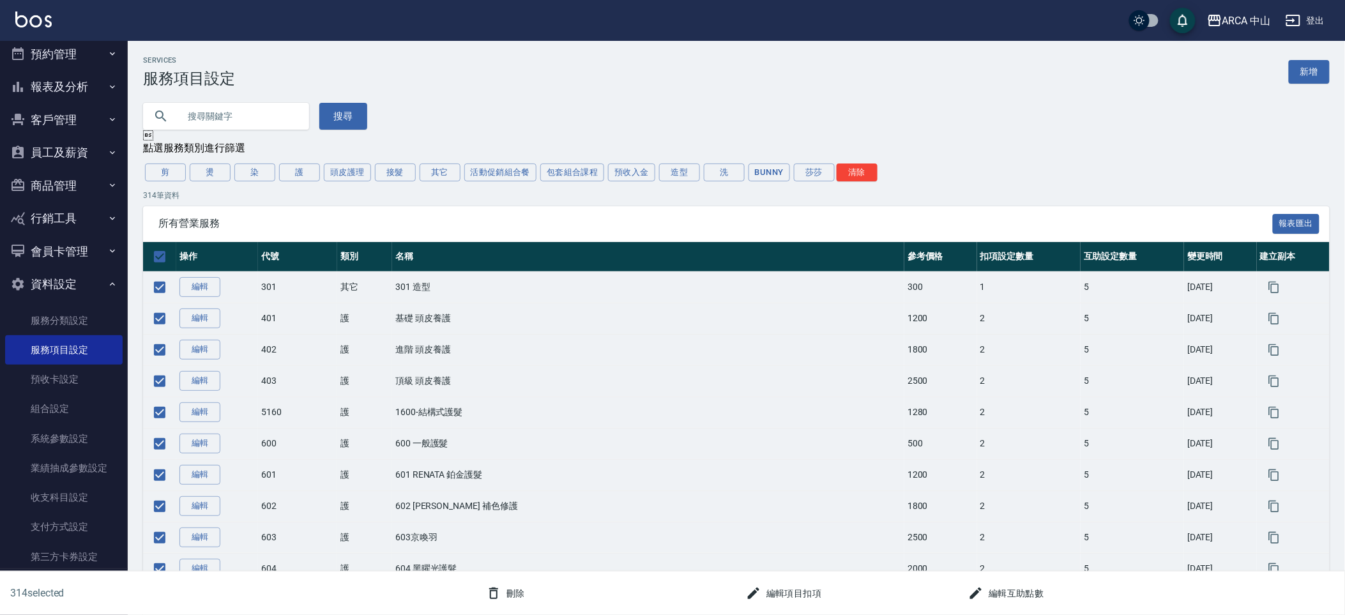
click at [758, 583] on button "編輯項目扣項" at bounding box center [784, 594] width 86 height 24
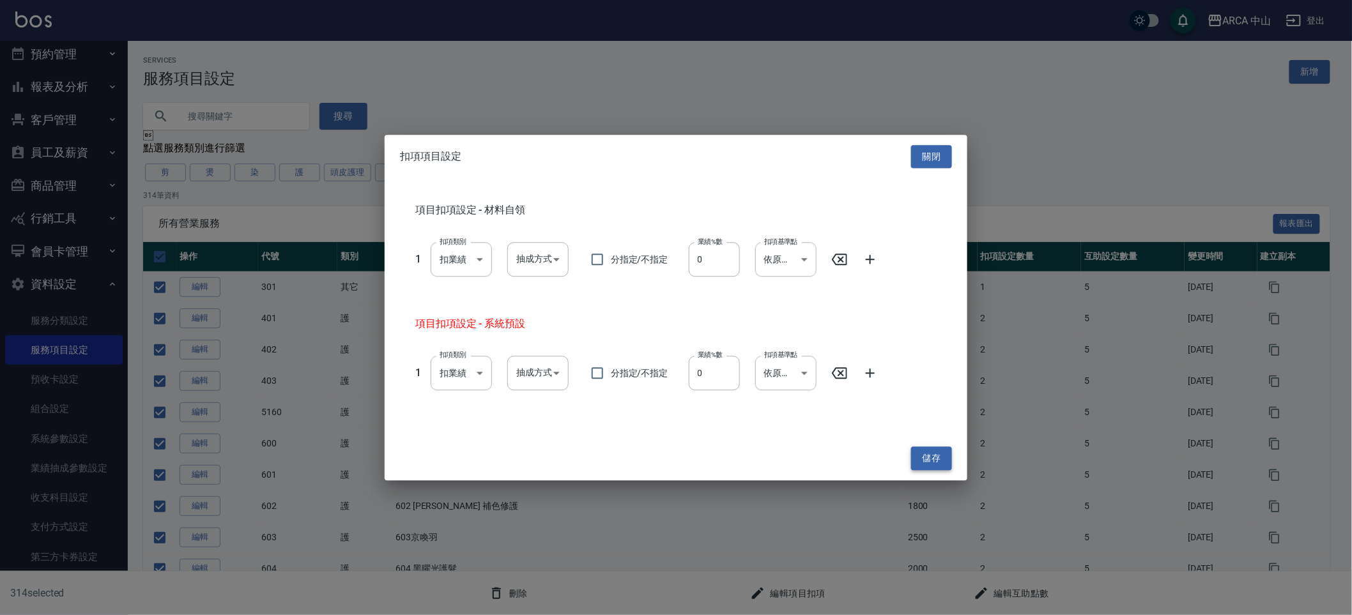
click at [920, 452] on button "儲存" at bounding box center [931, 459] width 41 height 24
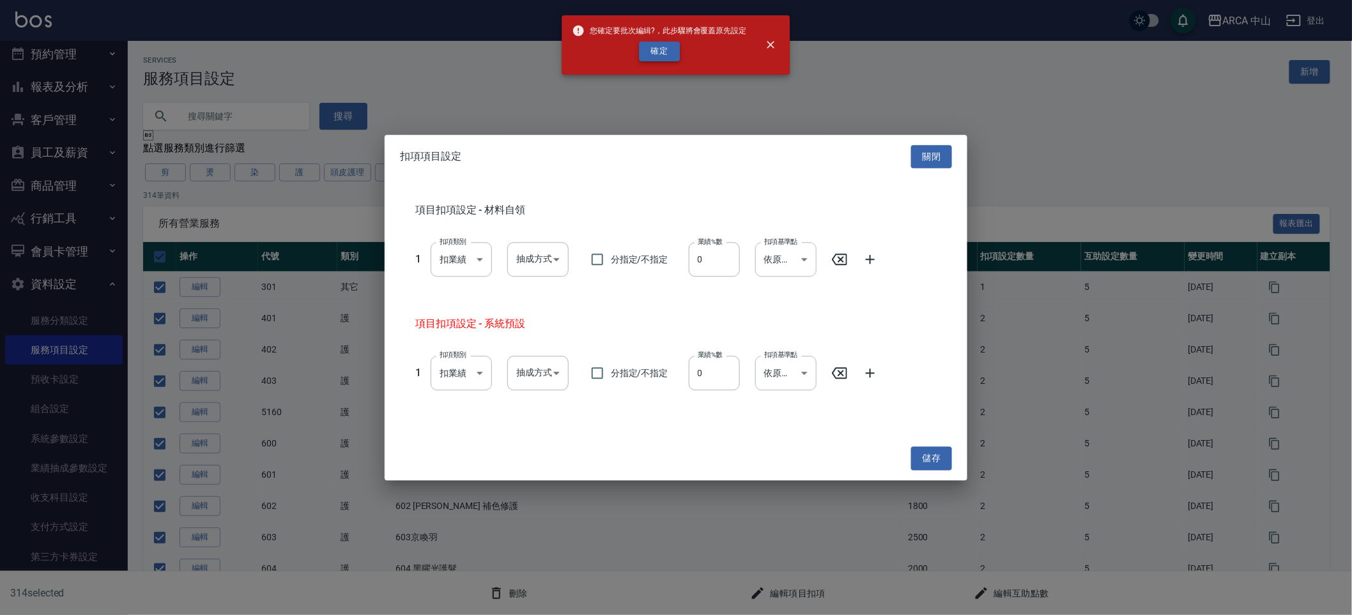
click at [653, 50] on button "確定" at bounding box center [659, 52] width 41 height 20
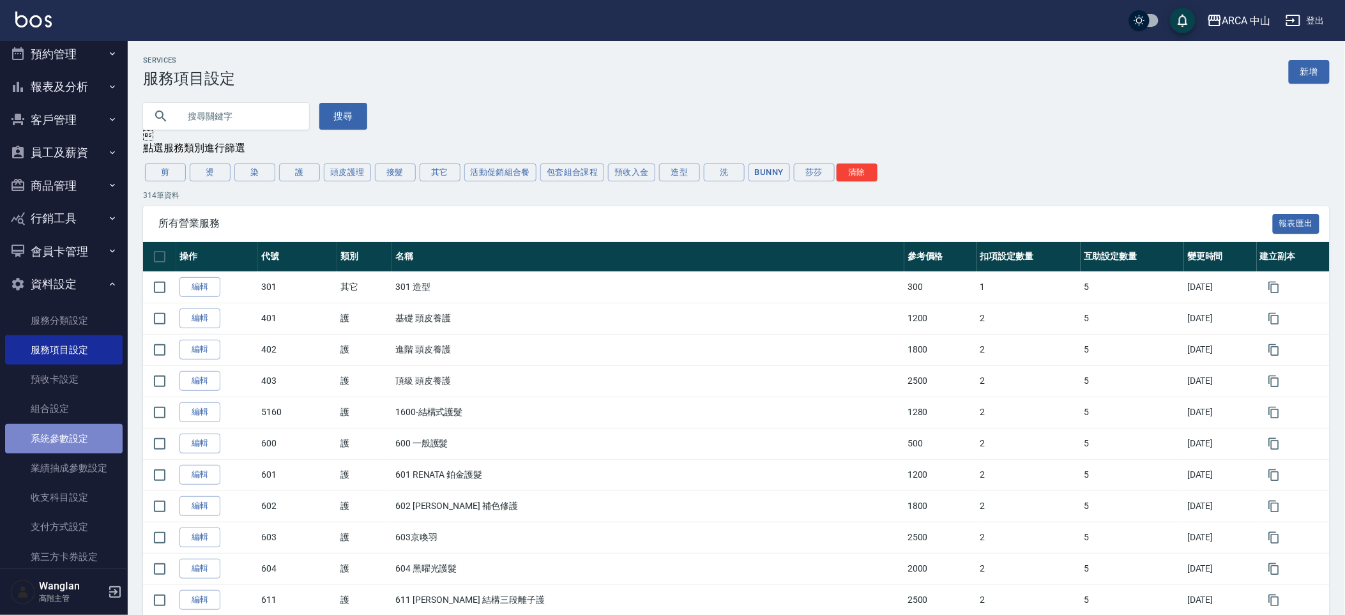
click at [84, 434] on link "系統參數設定" at bounding box center [64, 438] width 118 height 29
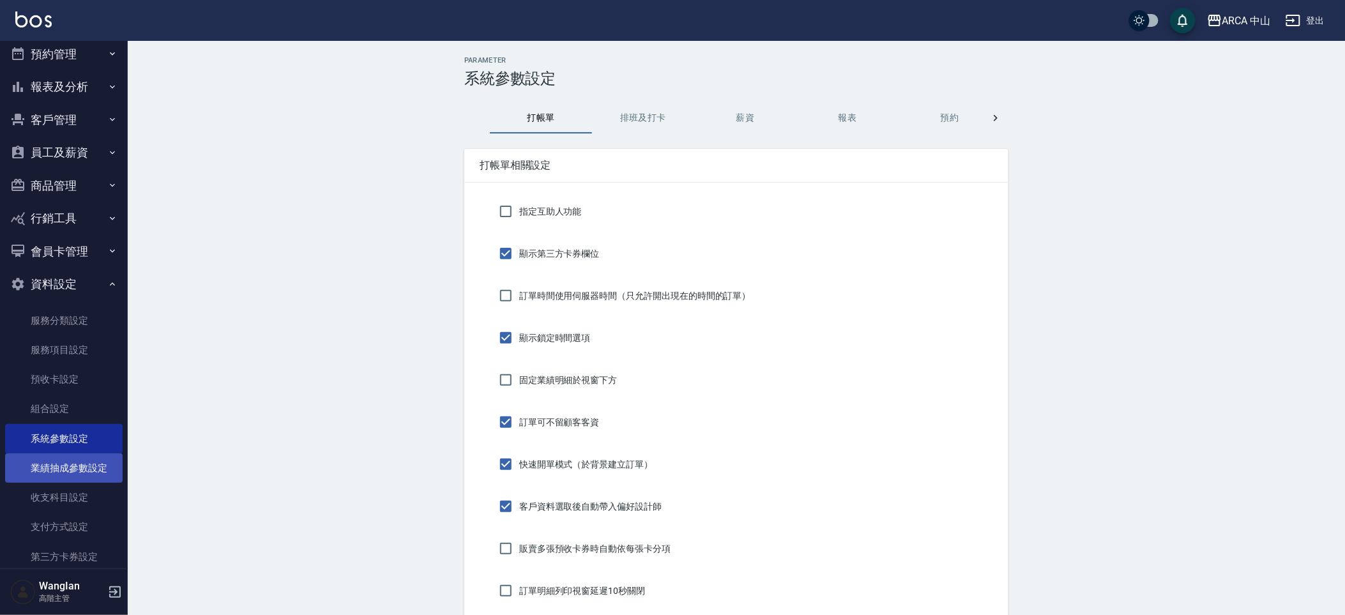
click at [72, 476] on link "業績抽成參數設定" at bounding box center [64, 468] width 118 height 29
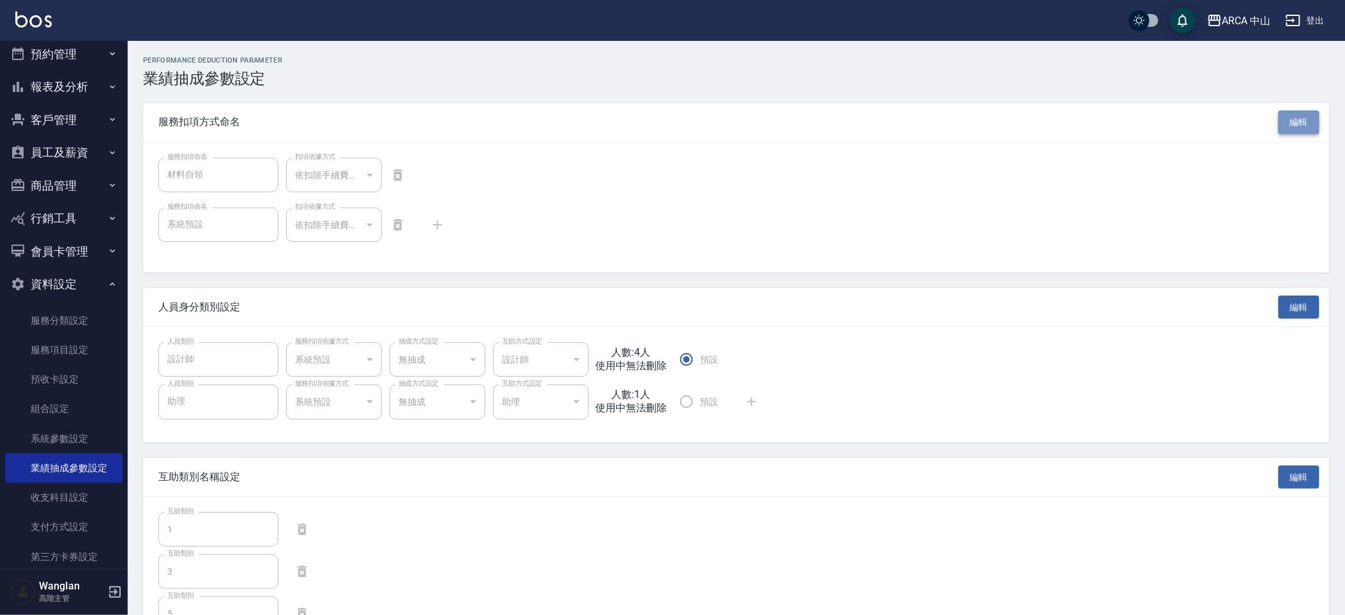
click at [1307, 120] on button "編輯" at bounding box center [1299, 123] width 41 height 24
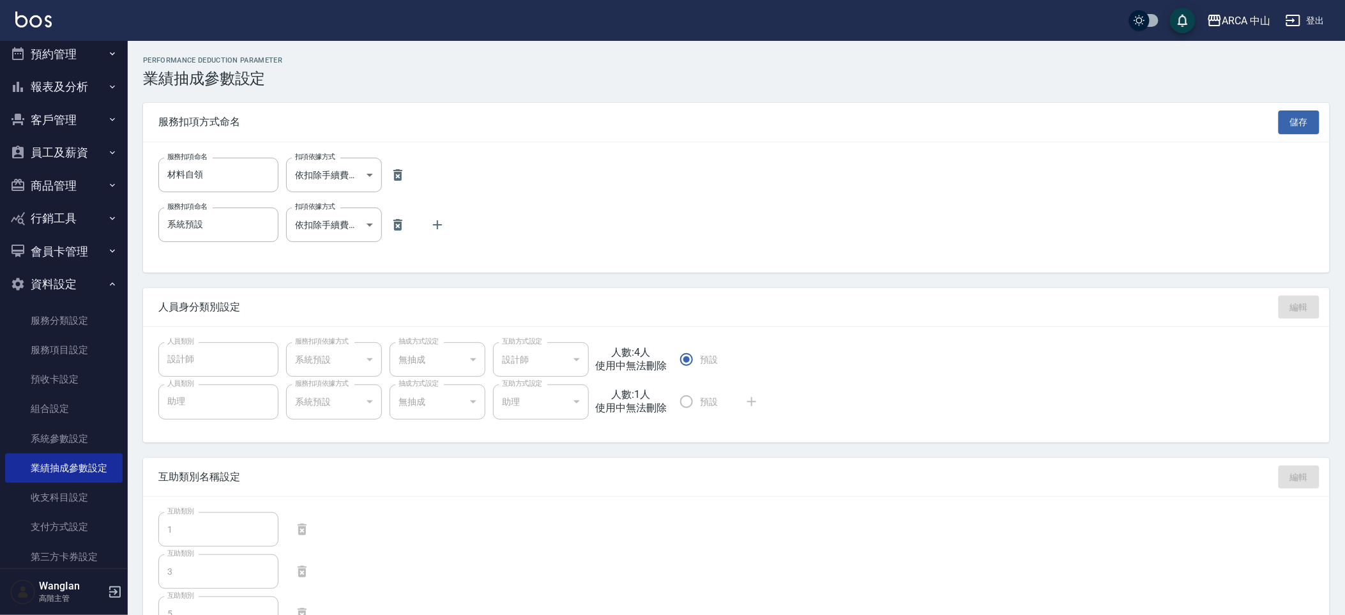
click at [399, 189] on div "服務扣項命名 材料自領 服務扣項命名 扣項依據方式 依扣除手續費後業績 BYFIXED 扣項依據方式" at bounding box center [736, 175] width 1156 height 34
click at [393, 173] on icon "button" at bounding box center [397, 174] width 9 height 11
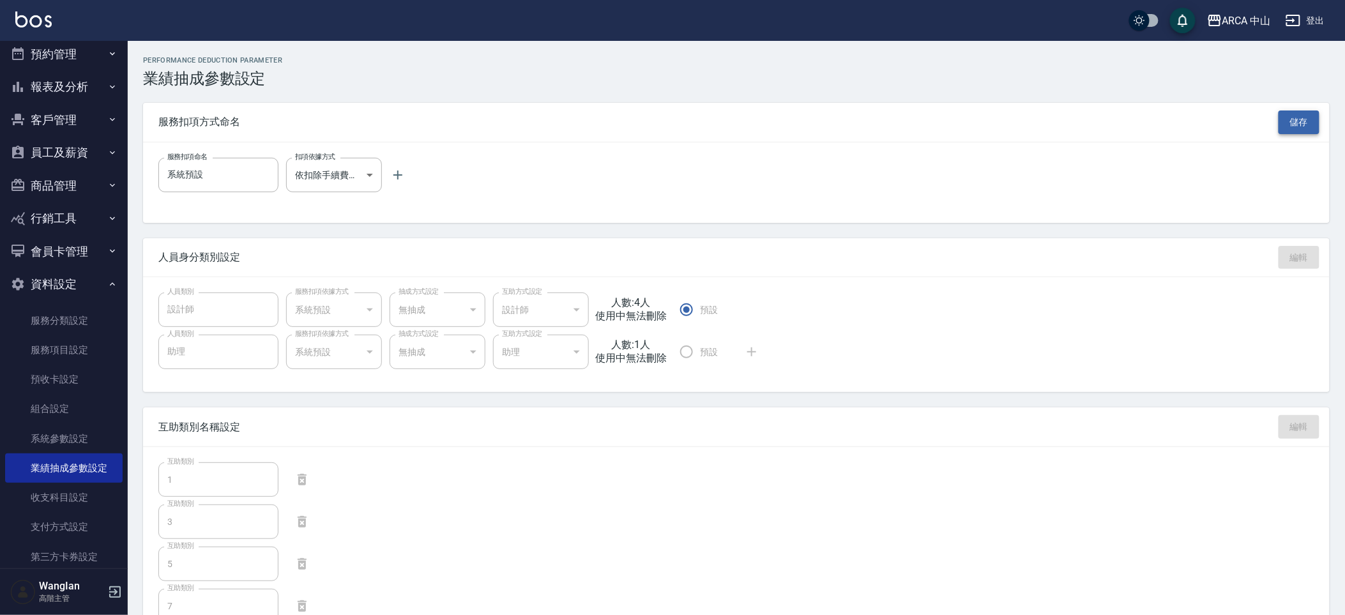
click at [1308, 130] on button "儲存" at bounding box center [1299, 123] width 41 height 24
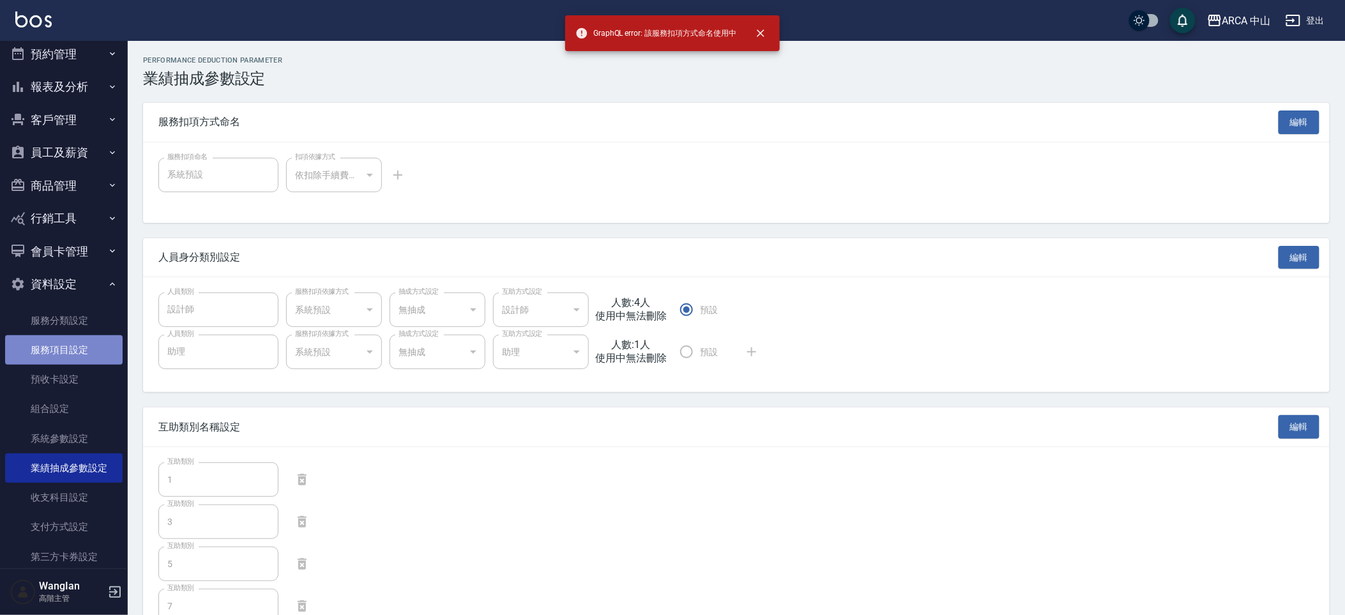
click at [78, 349] on link "服務項目設定" at bounding box center [64, 349] width 118 height 29
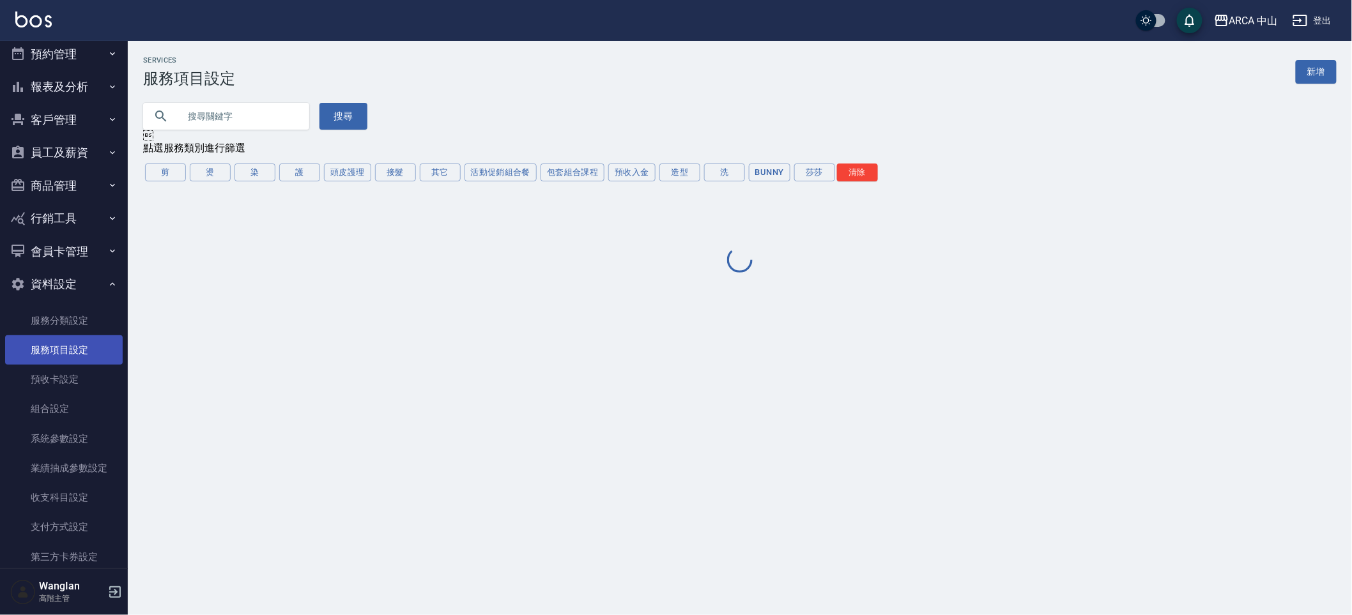
click at [78, 349] on link "服務項目設定" at bounding box center [64, 349] width 118 height 29
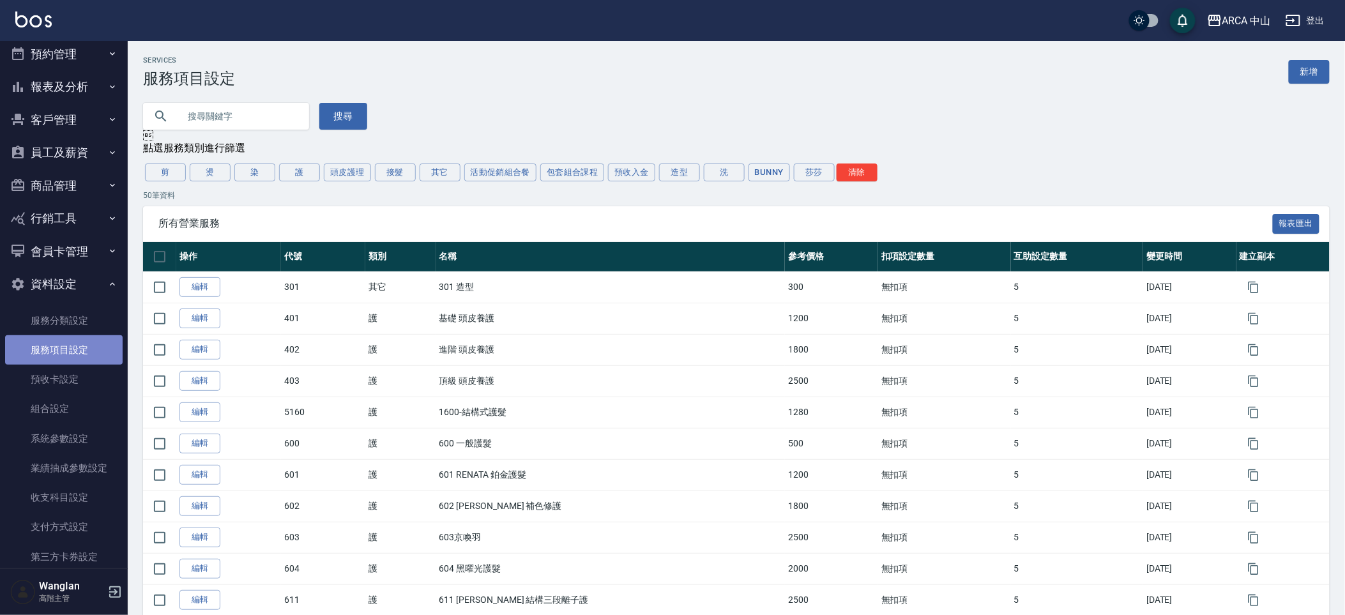
click at [78, 349] on link "服務項目設定" at bounding box center [64, 349] width 118 height 29
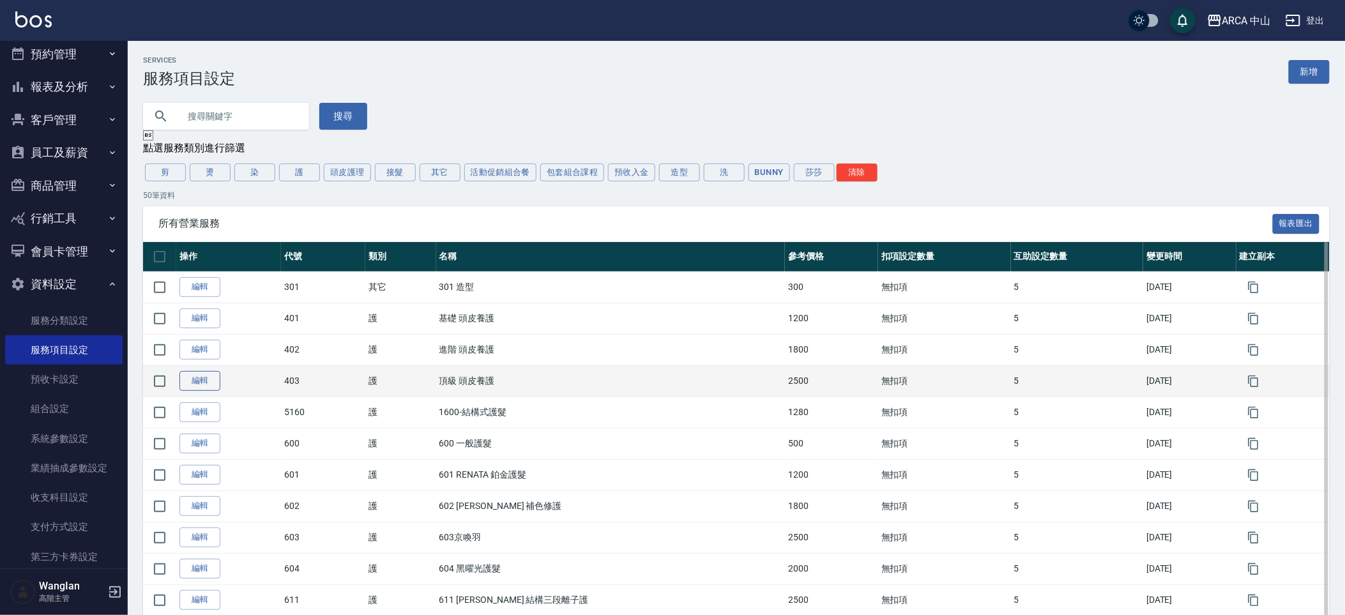
click at [219, 390] on link "編輯" at bounding box center [199, 381] width 41 height 20
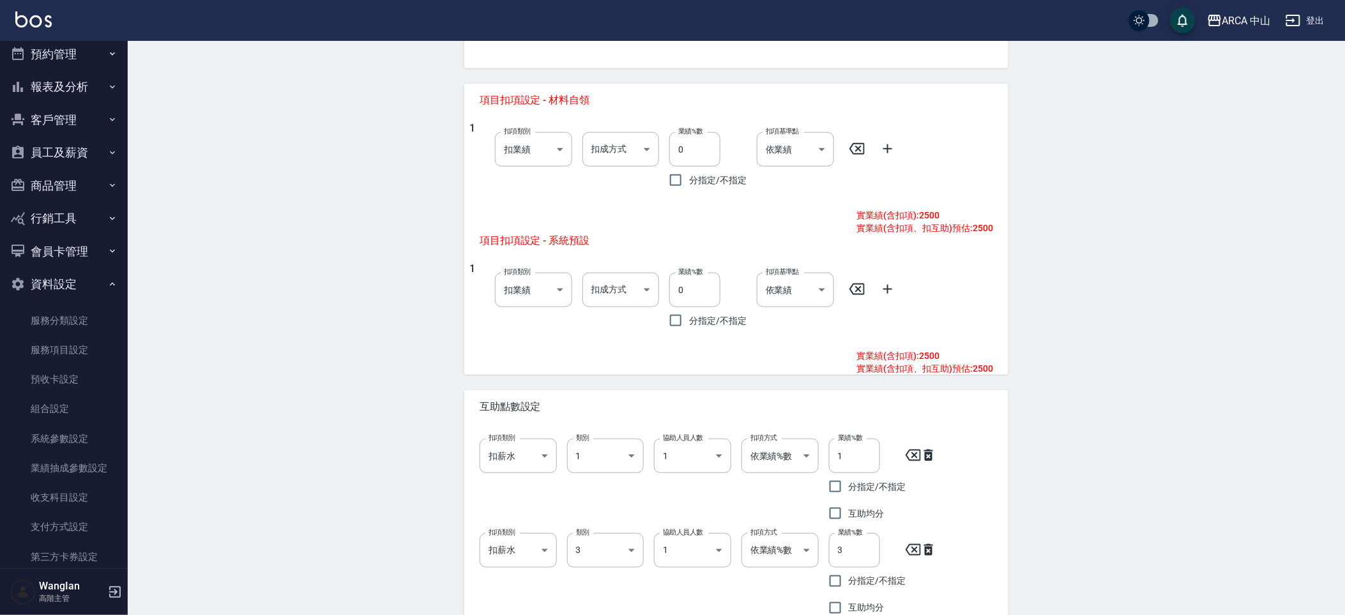
scroll to position [494, 0]
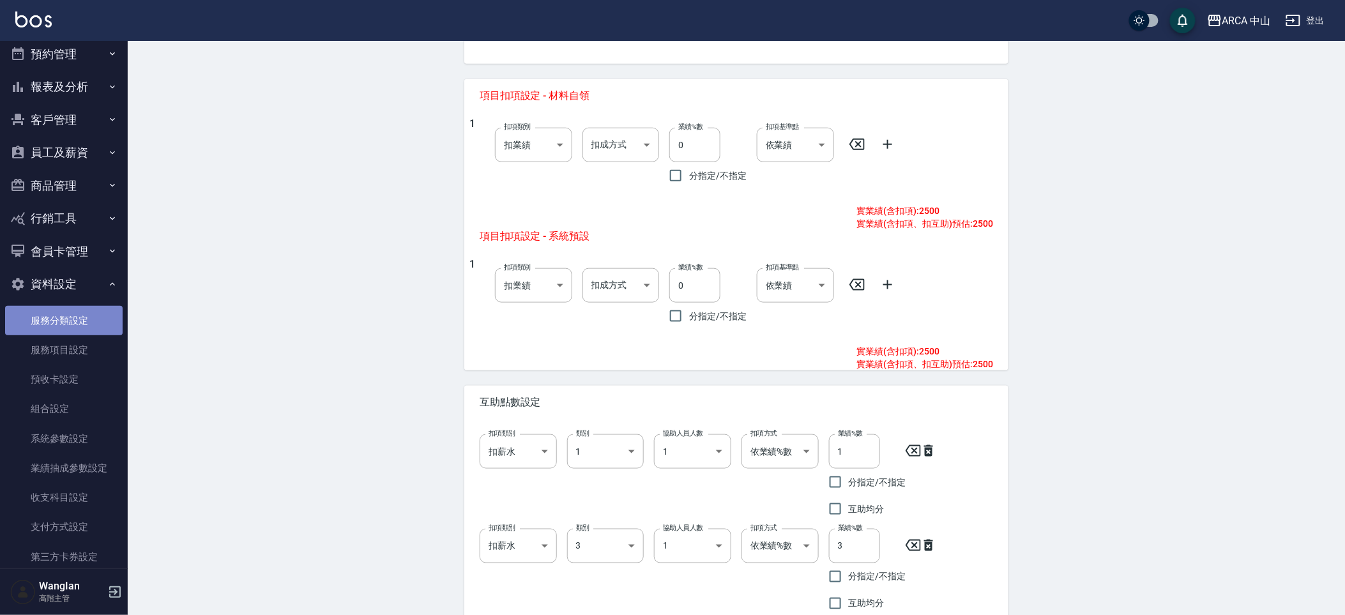
click at [96, 316] on link "服務分類設定" at bounding box center [64, 320] width 118 height 29
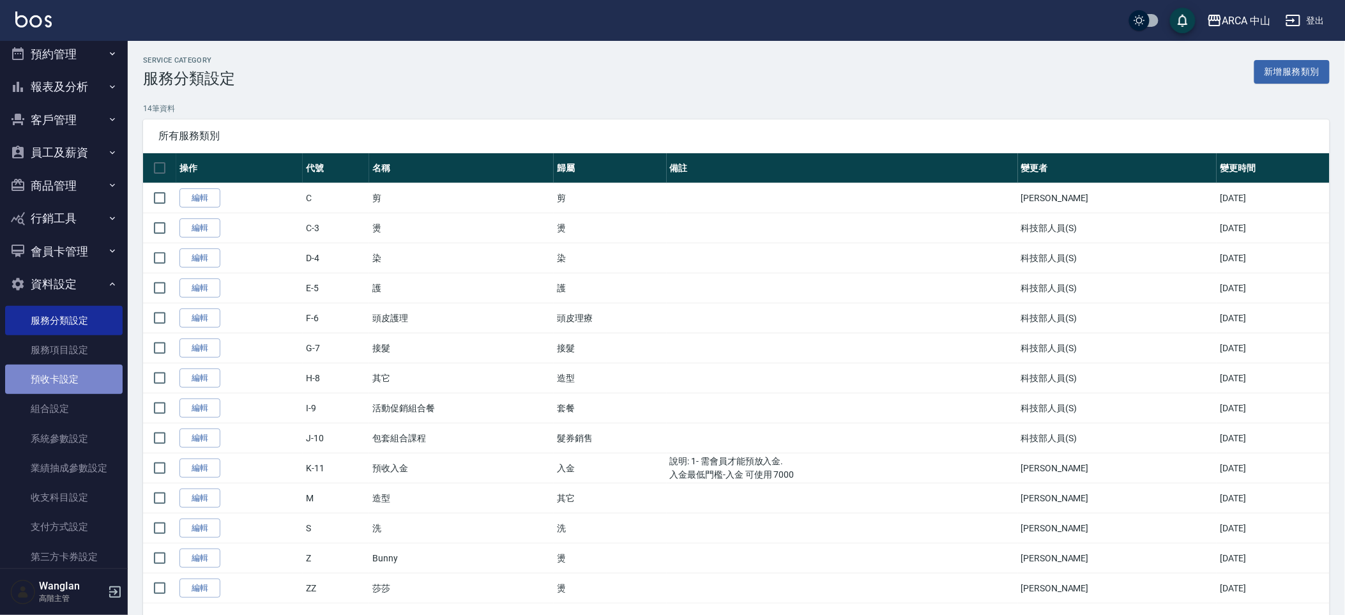
click at [72, 384] on link "預收卡設定" at bounding box center [64, 379] width 118 height 29
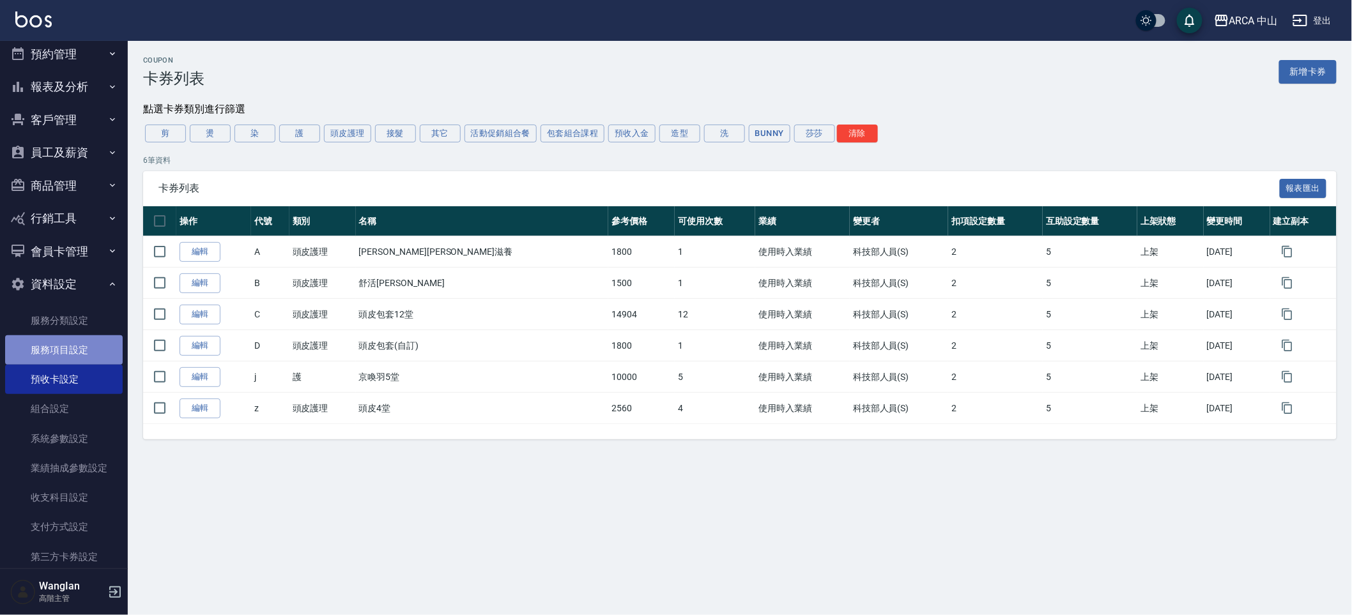
click at [77, 355] on link "服務項目設定" at bounding box center [64, 349] width 118 height 29
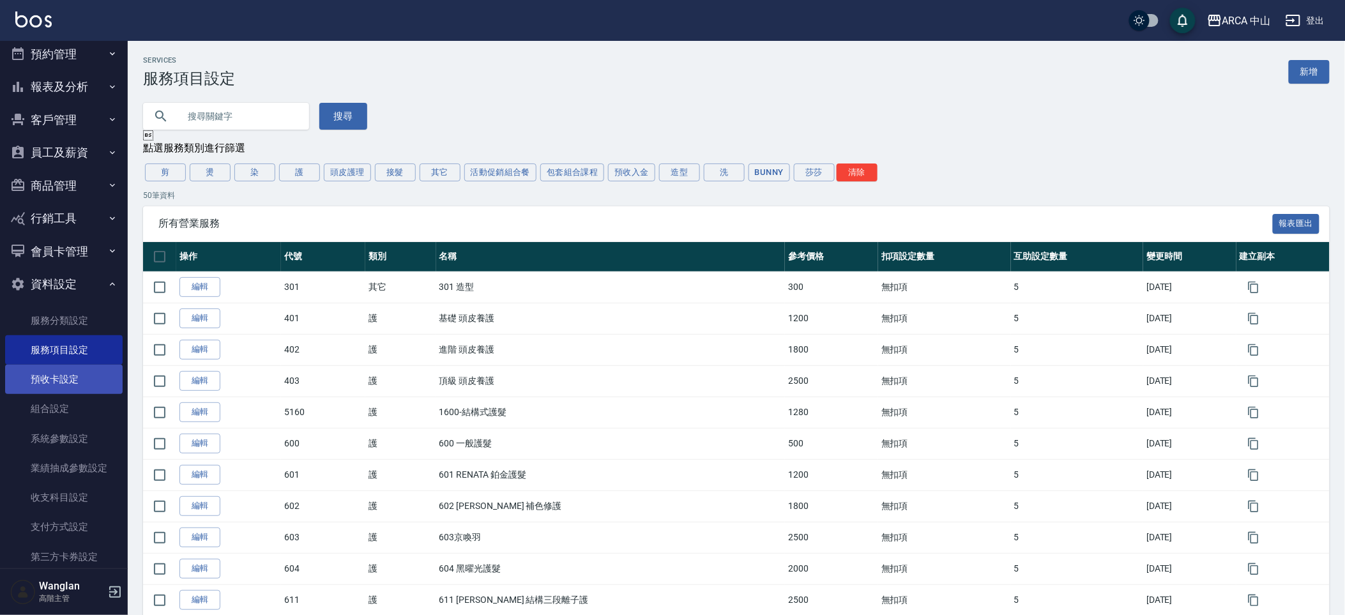
click at [47, 379] on link "預收卡設定" at bounding box center [64, 379] width 118 height 29
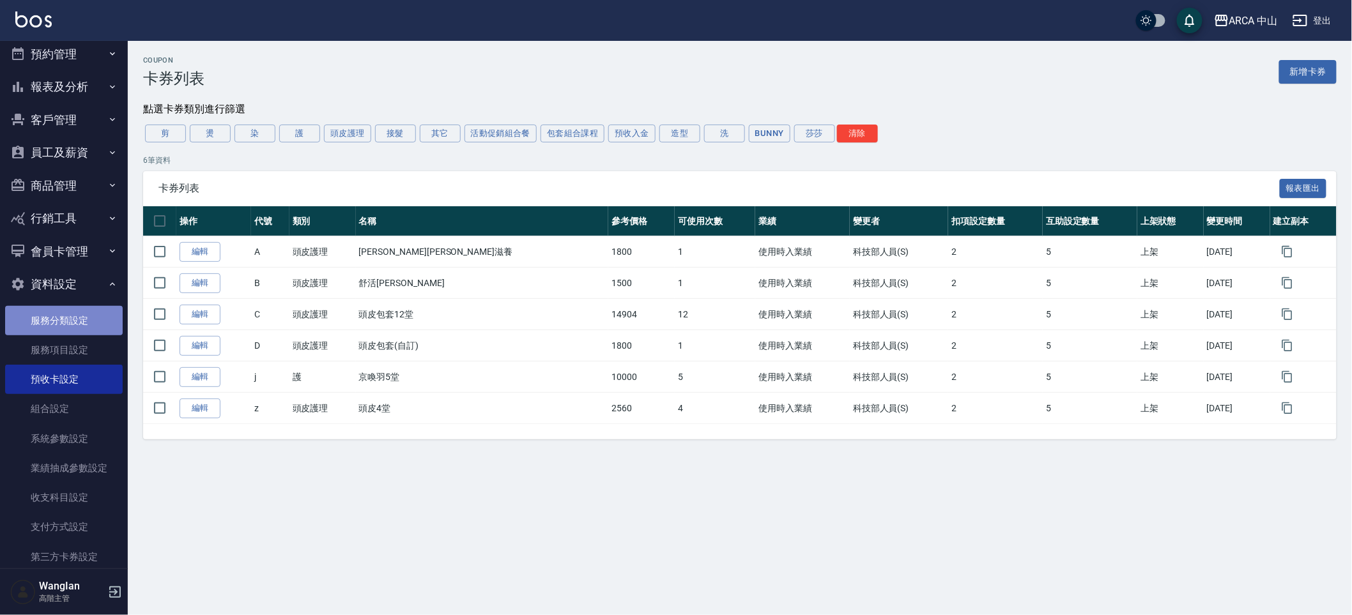
click at [66, 333] on link "服務分類設定" at bounding box center [64, 320] width 118 height 29
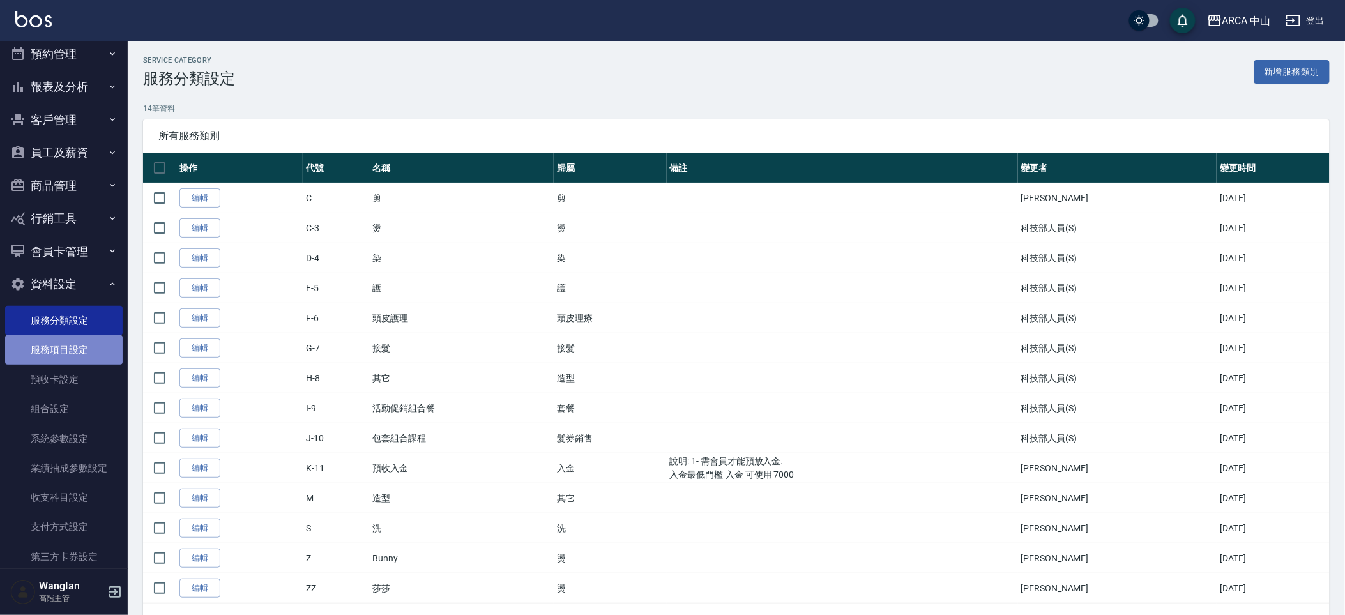
click at [82, 353] on link "服務項目設定" at bounding box center [64, 349] width 118 height 29
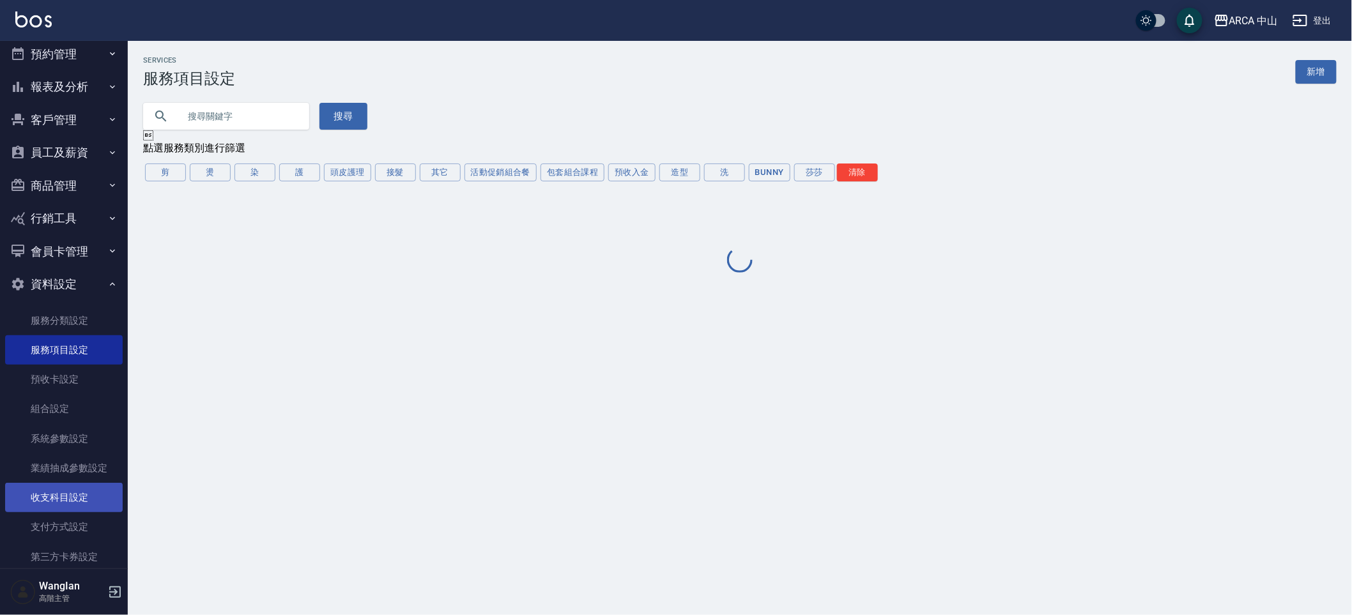
click at [80, 504] on link "收支科目設定" at bounding box center [64, 497] width 118 height 29
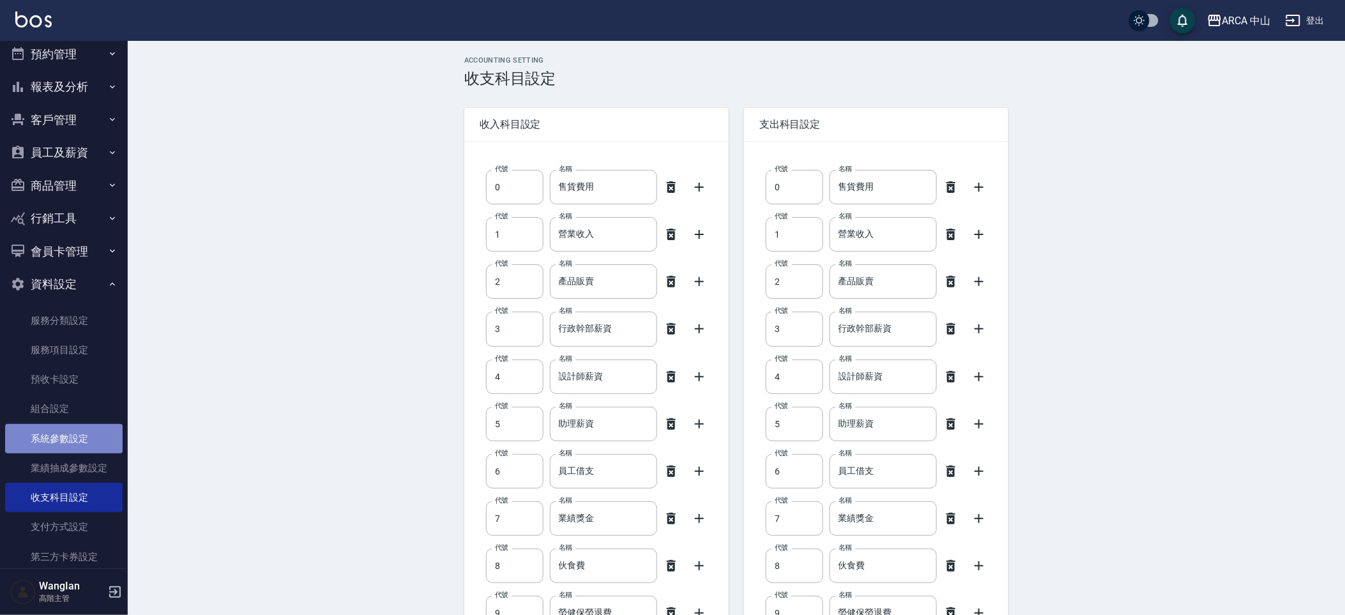
click at [68, 441] on link "系統參數設定" at bounding box center [64, 438] width 118 height 29
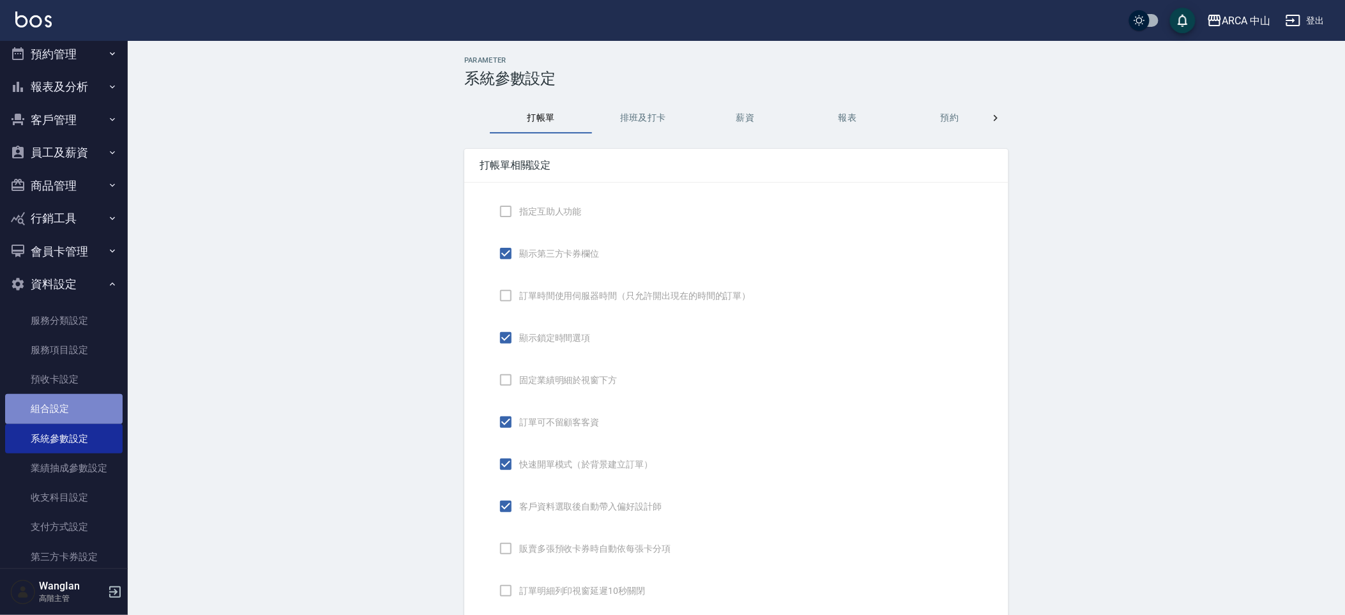
click at [75, 418] on link "組合設定" at bounding box center [64, 408] width 118 height 29
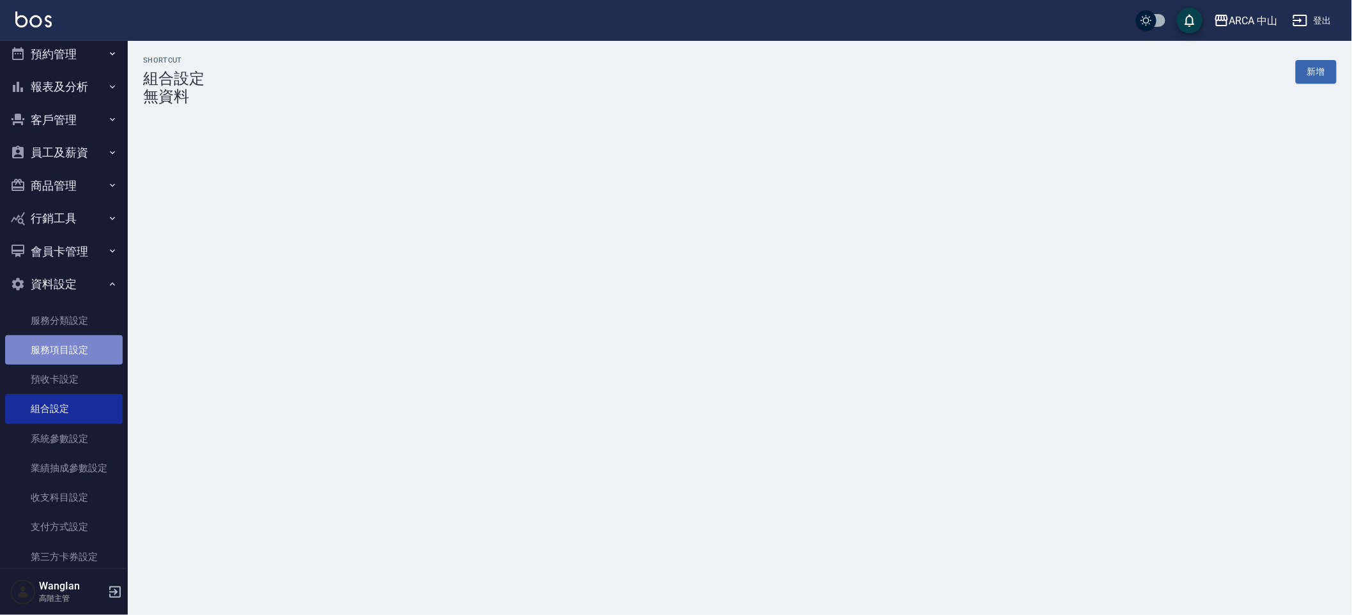
click at [84, 346] on link "服務項目設定" at bounding box center [64, 349] width 118 height 29
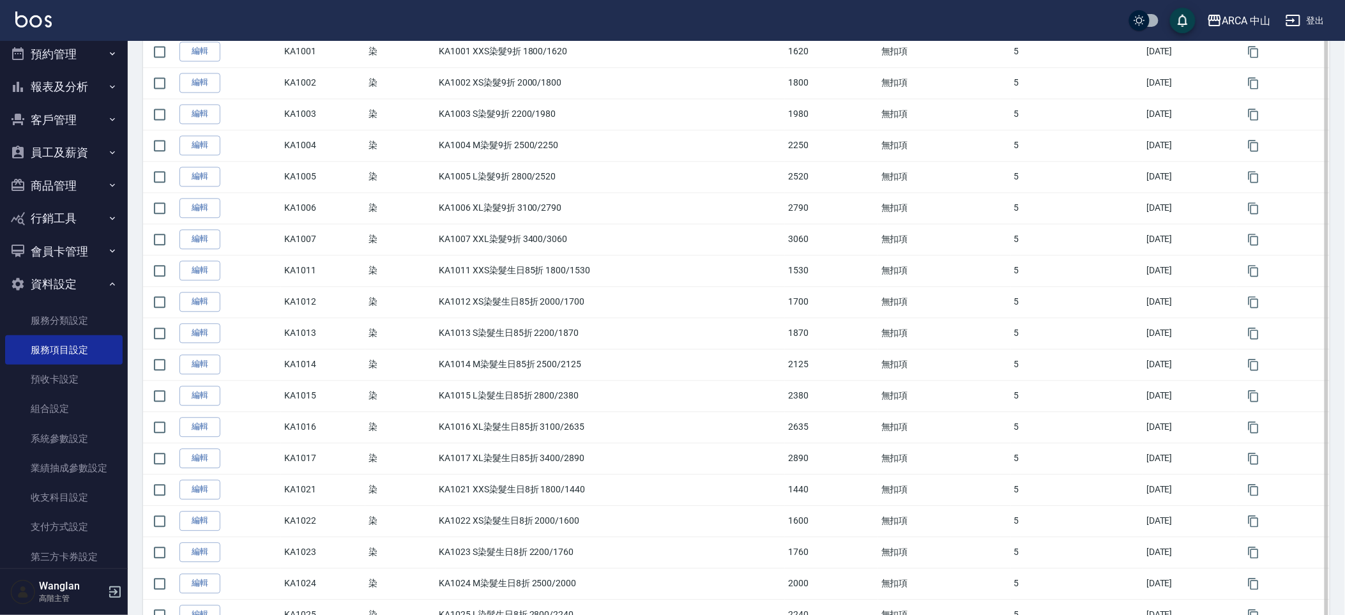
scroll to position [1286, 0]
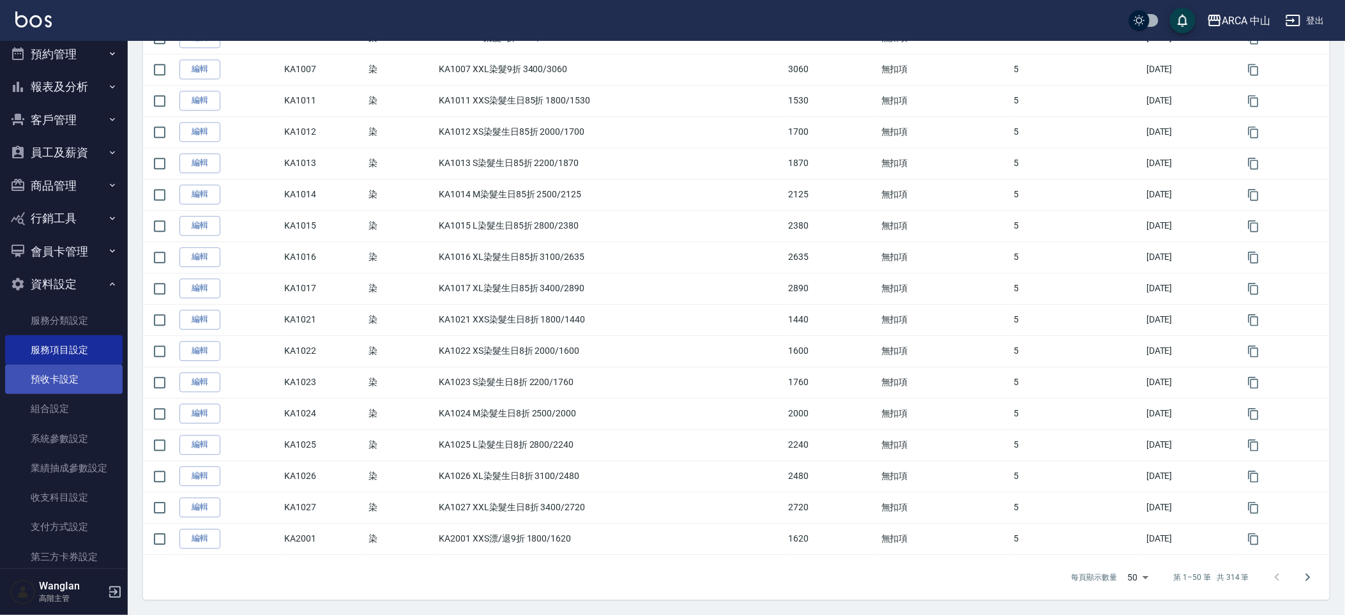
click at [31, 379] on link "預收卡設定" at bounding box center [64, 379] width 118 height 29
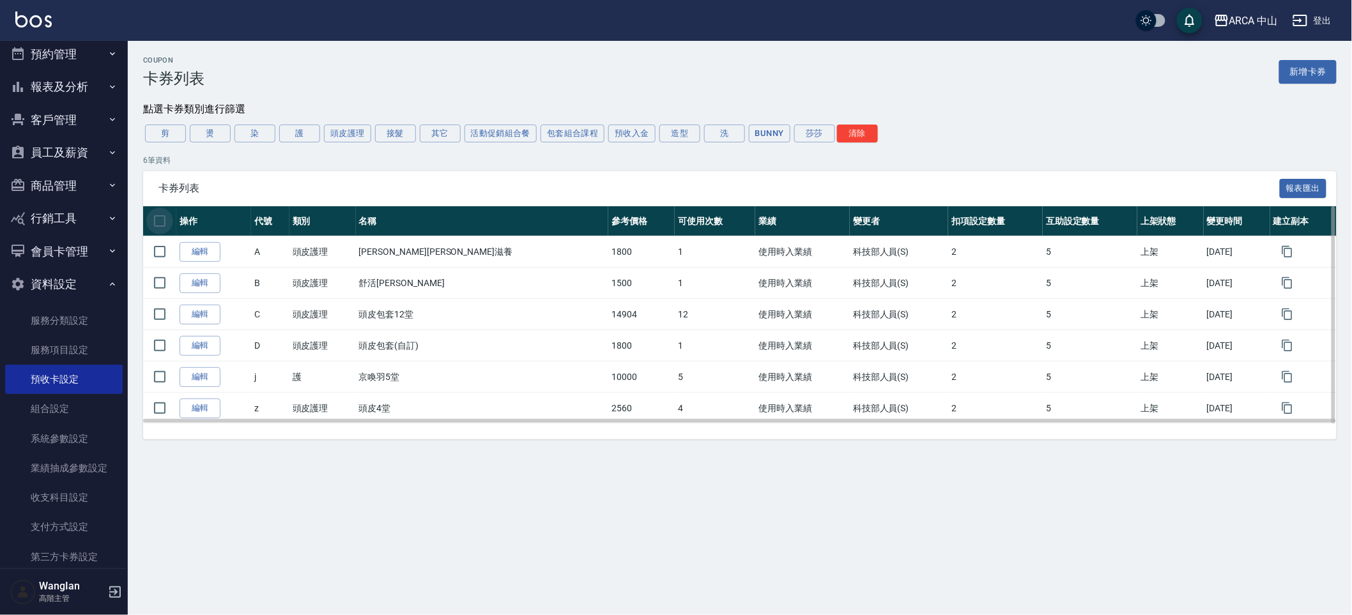
click at [158, 227] on input "checkbox" at bounding box center [159, 221] width 27 height 27
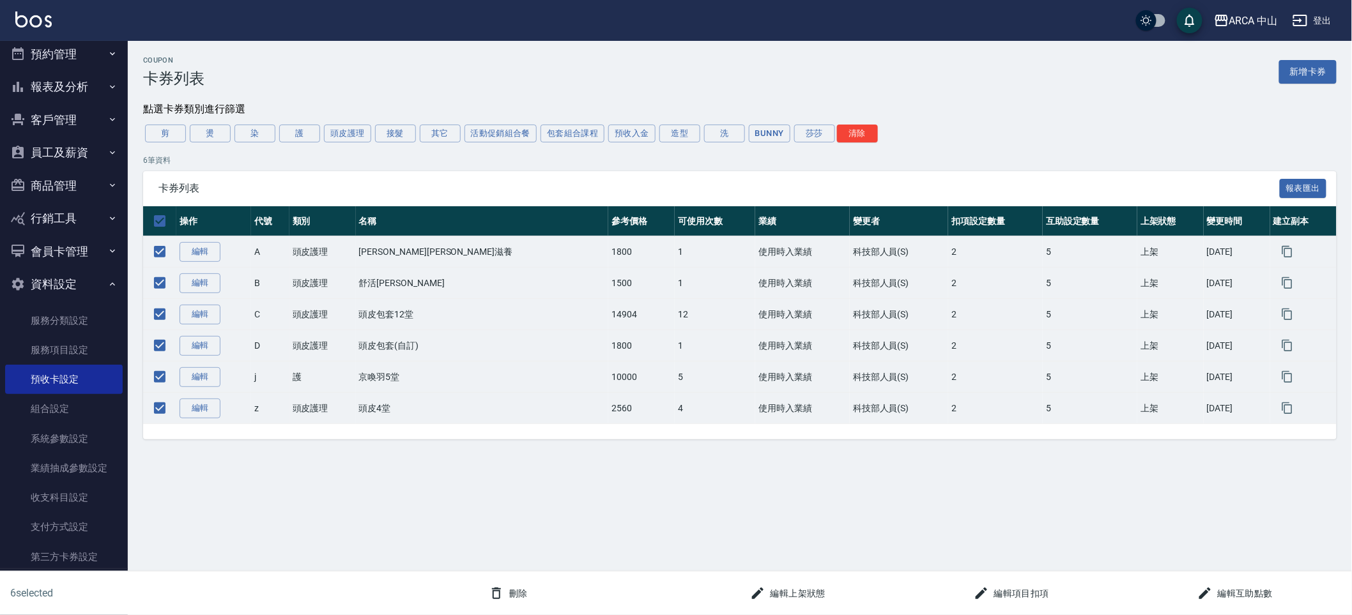
click at [1003, 595] on button "編輯項目扣項" at bounding box center [1011, 594] width 86 height 24
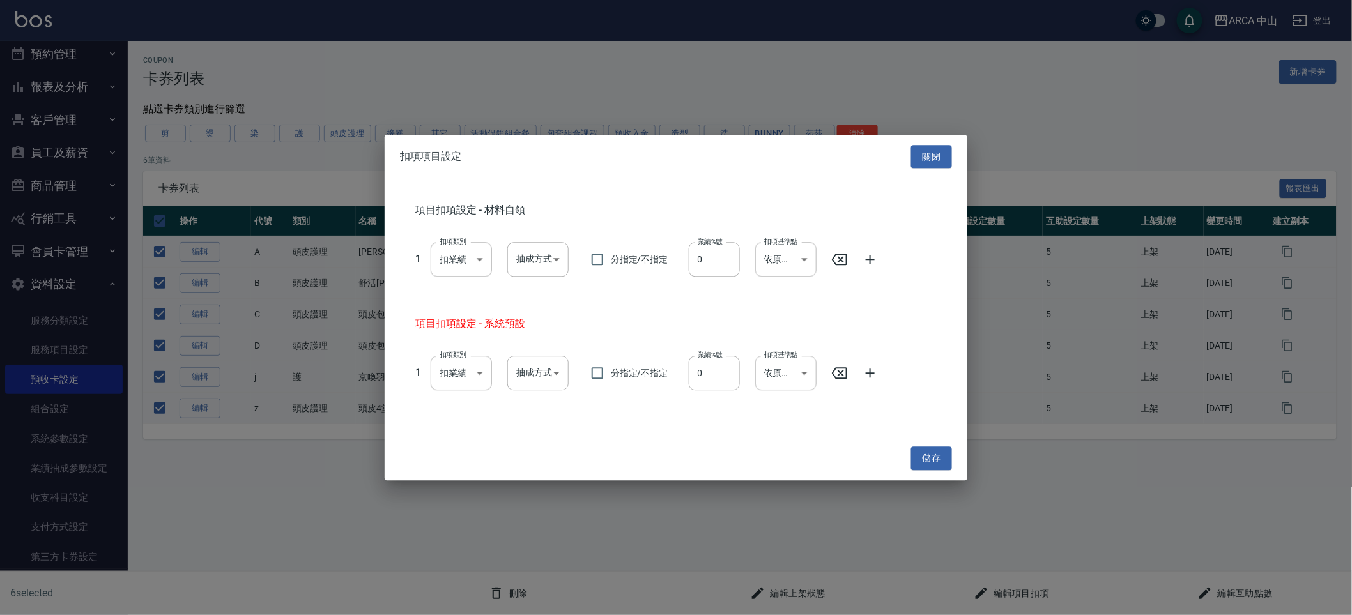
click at [951, 436] on div "項目扣項設定 - 材料自領 1 扣項類別 扣業績 onSales 扣項類別 抽成方式 ​ 抽成方式 分指定/不指定 業績%數 0 業績%數 扣項基準點 依原業…" at bounding box center [676, 307] width 583 height 258
click at [943, 457] on button "儲存" at bounding box center [931, 459] width 41 height 24
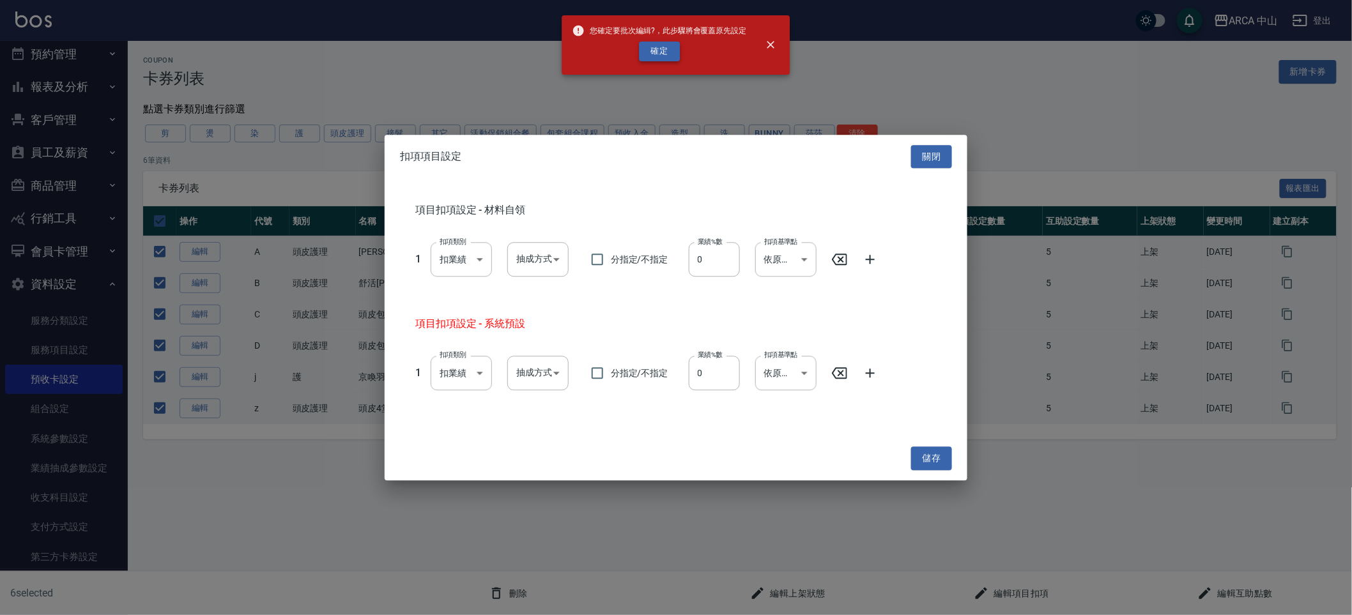
click at [657, 52] on button "確定" at bounding box center [659, 52] width 41 height 20
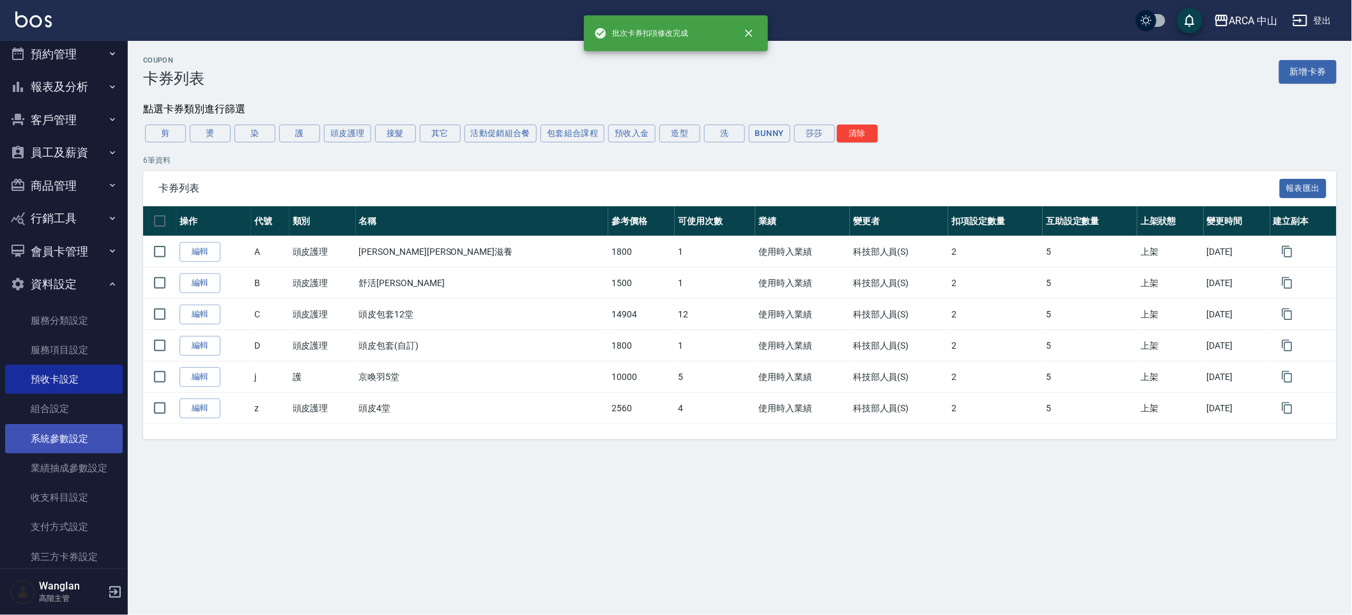
click at [105, 432] on link "系統參數設定" at bounding box center [64, 438] width 118 height 29
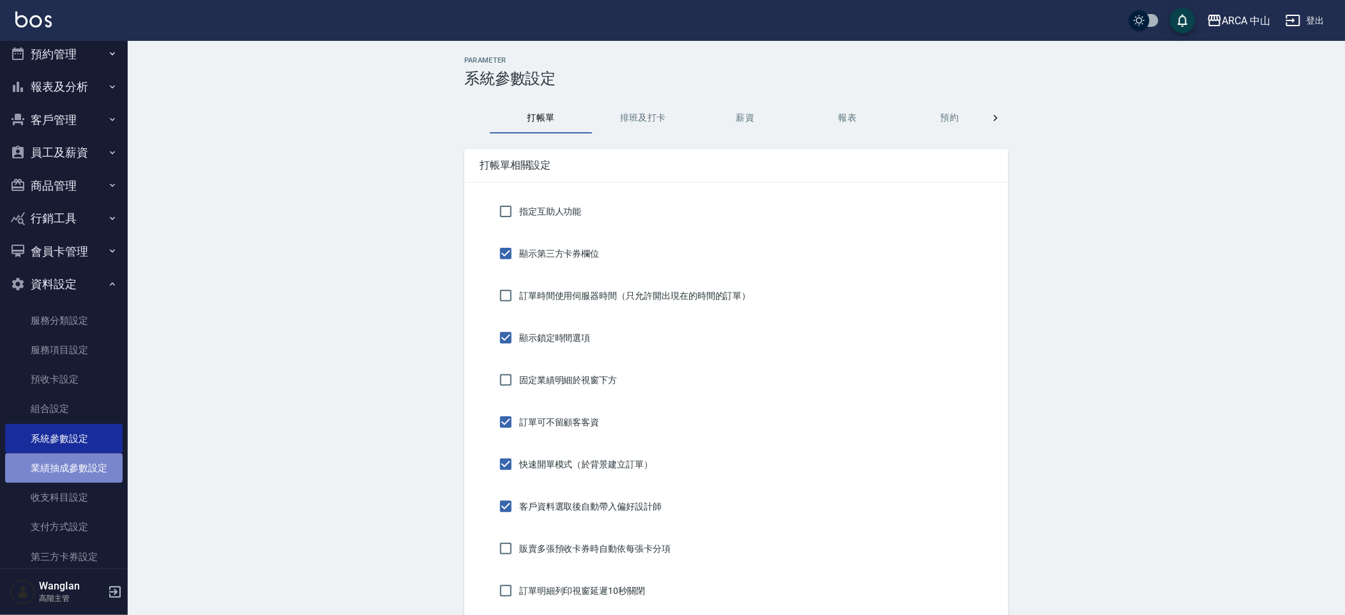
click at [105, 459] on link "業績抽成參數設定" at bounding box center [64, 468] width 118 height 29
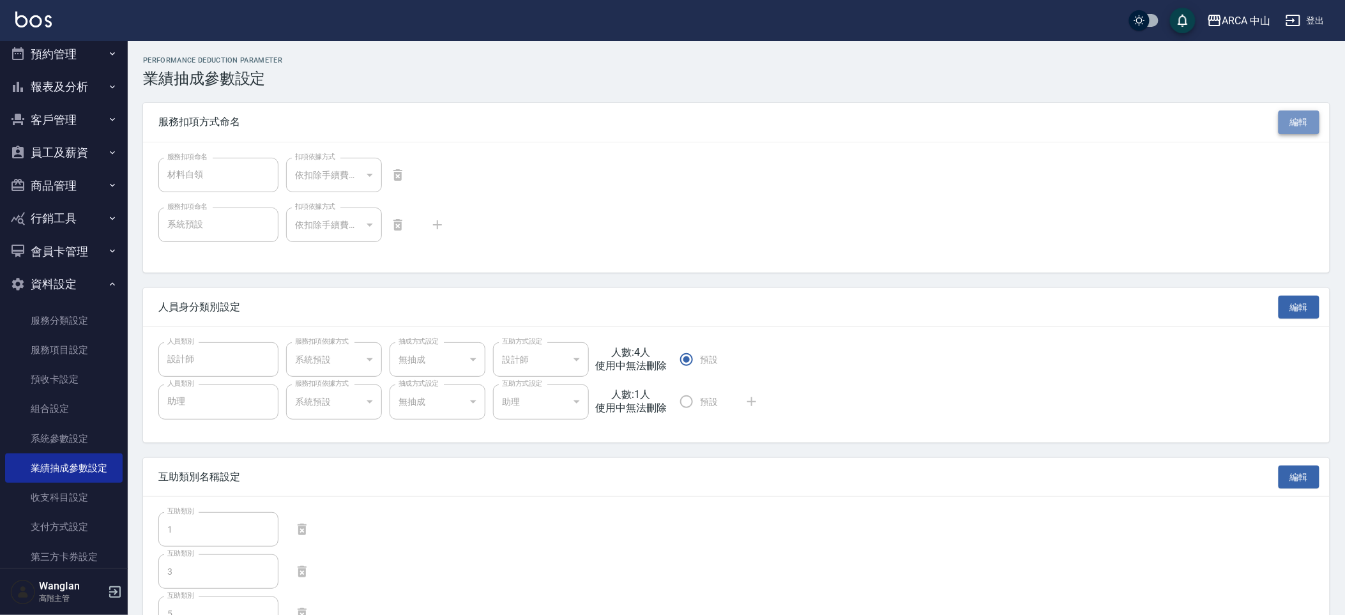
click at [1304, 119] on button "編輯" at bounding box center [1299, 123] width 41 height 24
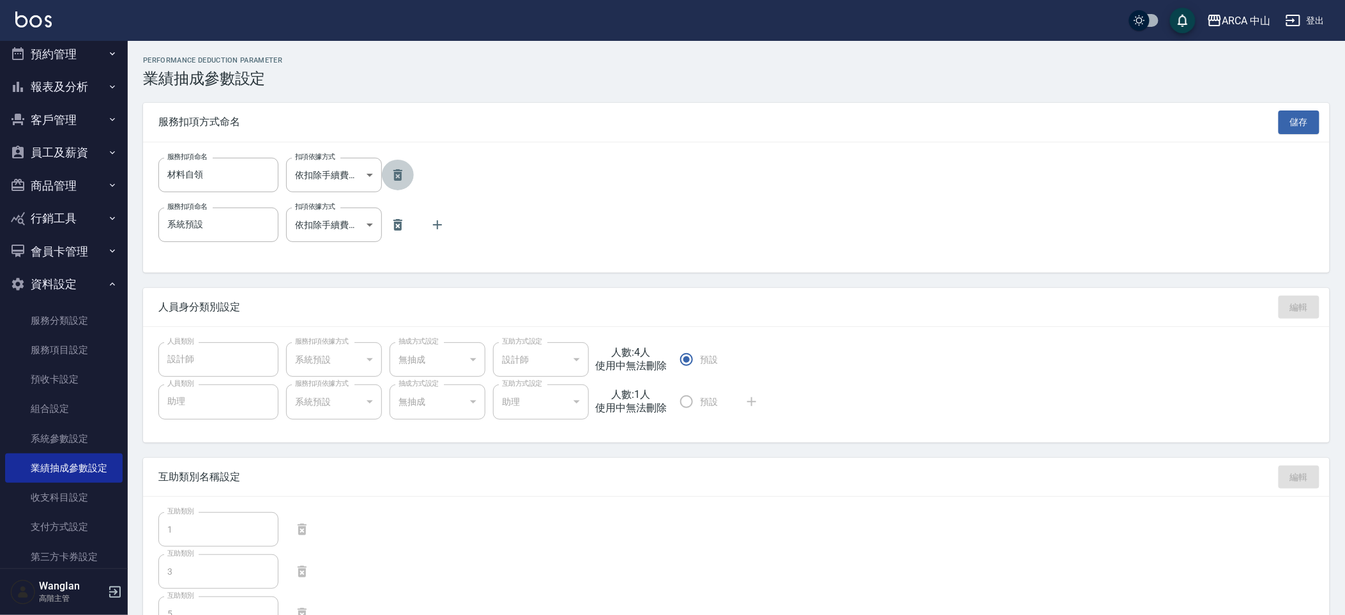
click at [390, 172] on icon "button" at bounding box center [397, 174] width 15 height 15
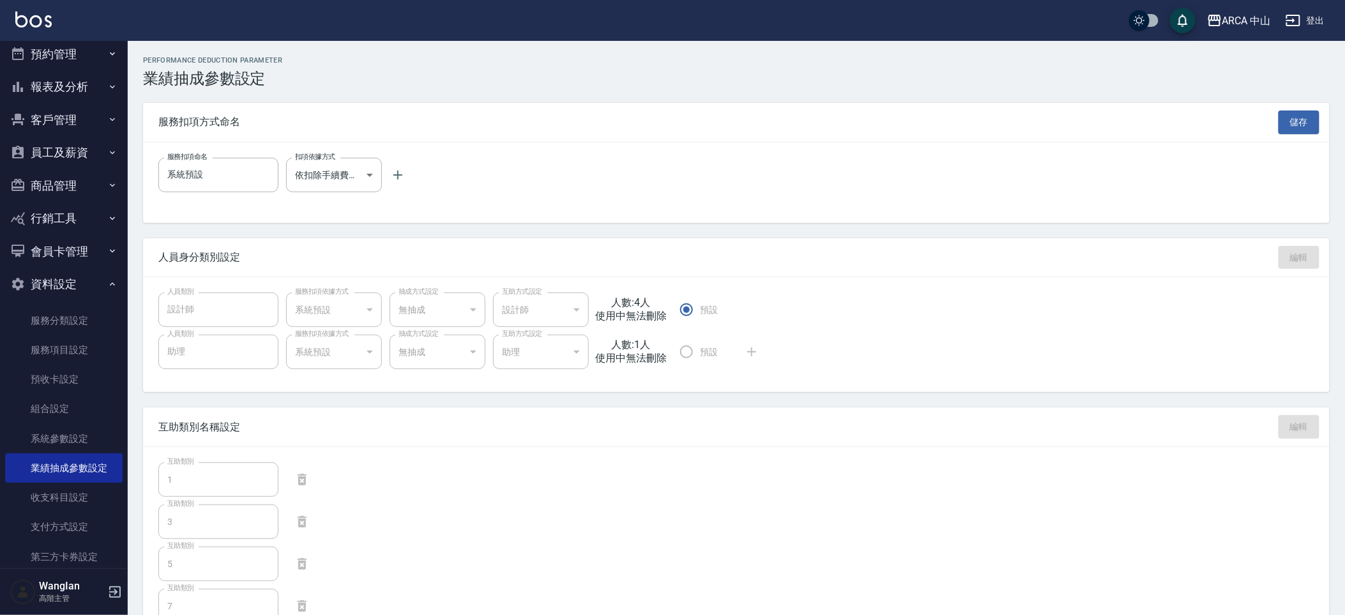
click at [1288, 107] on div "服務扣項方式命名 儲存" at bounding box center [736, 122] width 1187 height 39
click at [1285, 120] on button "儲存" at bounding box center [1299, 123] width 41 height 24
click at [38, 152] on button "員工及薪資" at bounding box center [64, 152] width 118 height 33
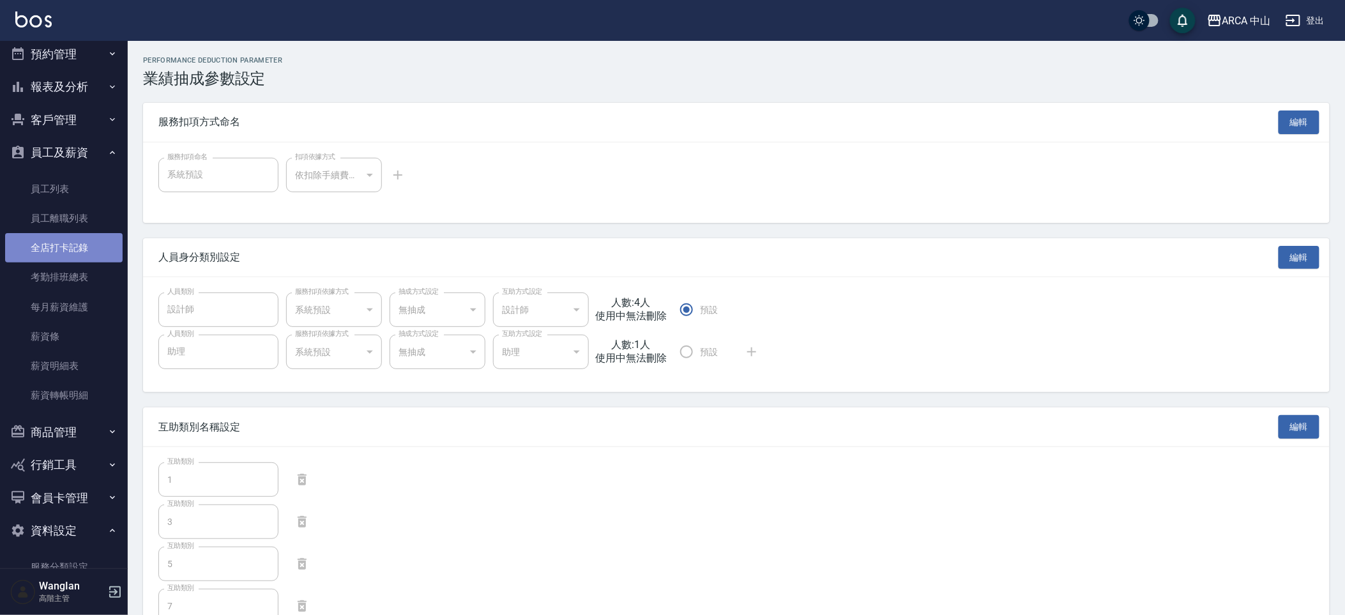
click at [86, 246] on link "全店打卡記錄" at bounding box center [64, 247] width 118 height 29
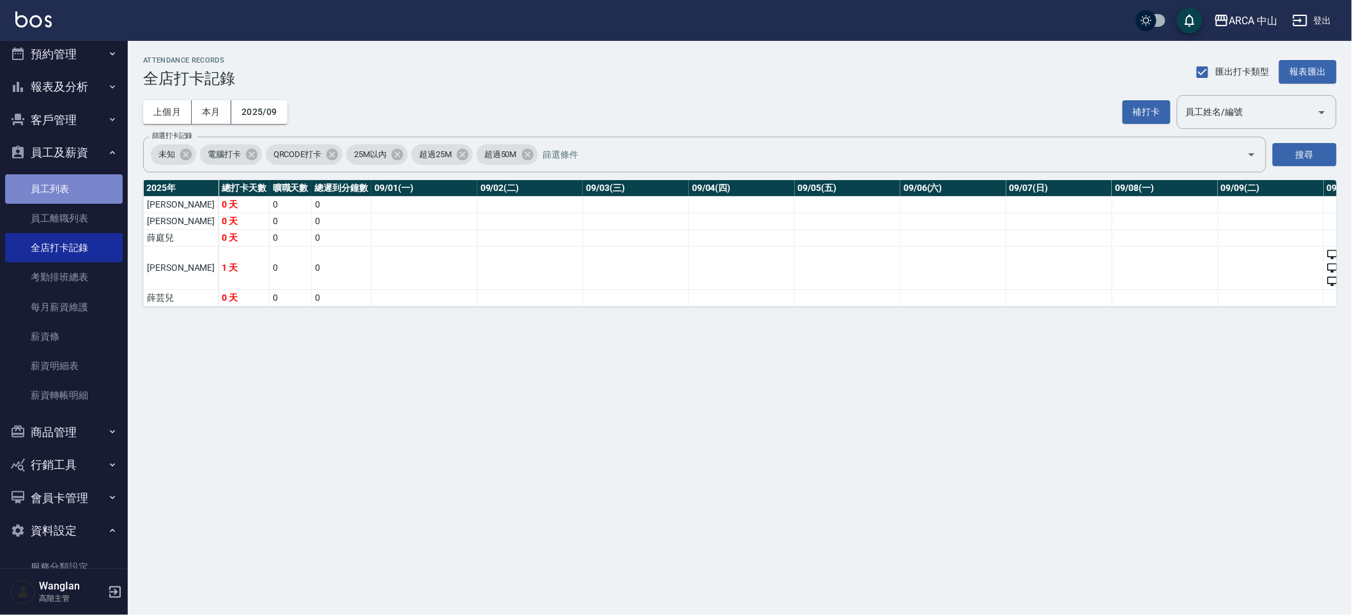
click at [85, 187] on link "員工列表" at bounding box center [64, 188] width 118 height 29
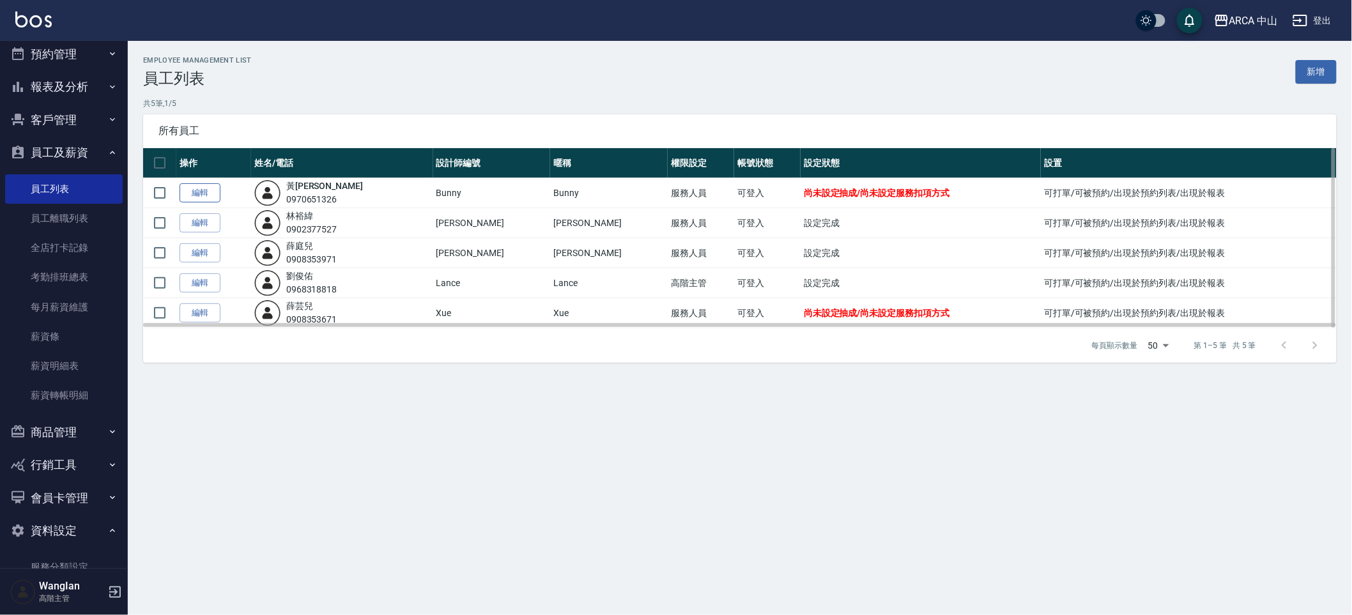
click at [196, 202] on link "編輯" at bounding box center [199, 193] width 41 height 20
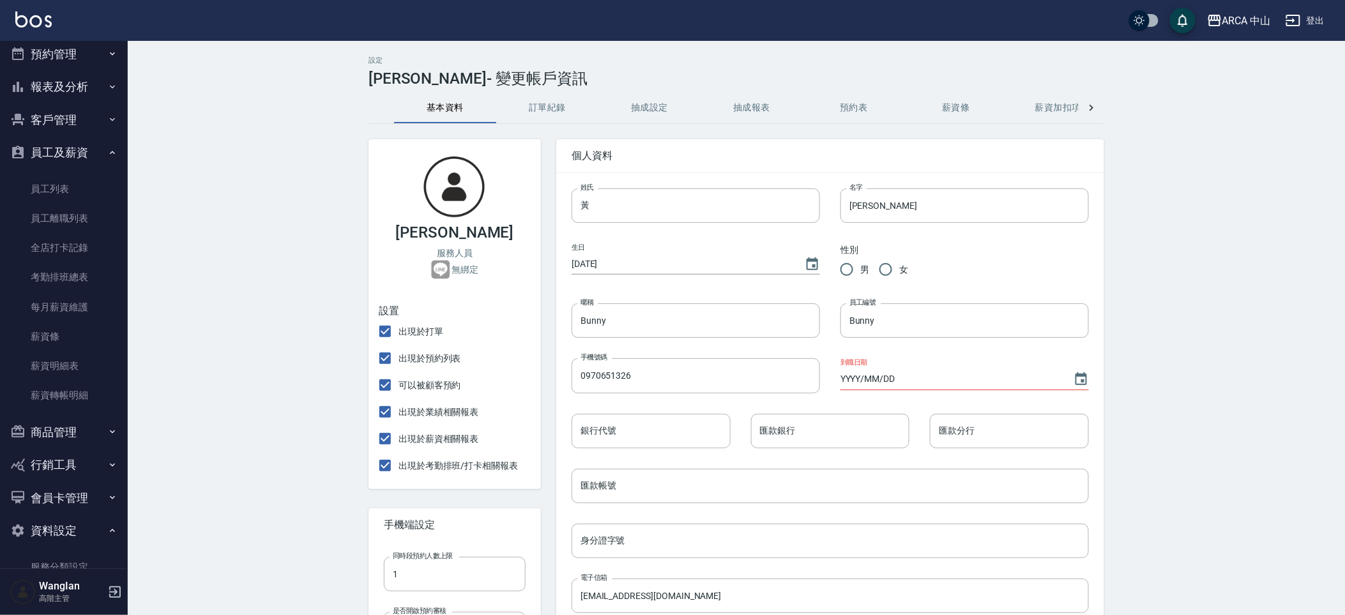
click at [312, 352] on div "設定 黃芷昀 - 變更帳戶資訊 基本資料 訂單紀錄 抽成設定 抽成報表 預約表 薪資條 薪資加扣項 密碼與安全 打卡紀錄 黃芷昀 服務人員 無綁定 設置 出…" at bounding box center [737, 529] width 1218 height 977
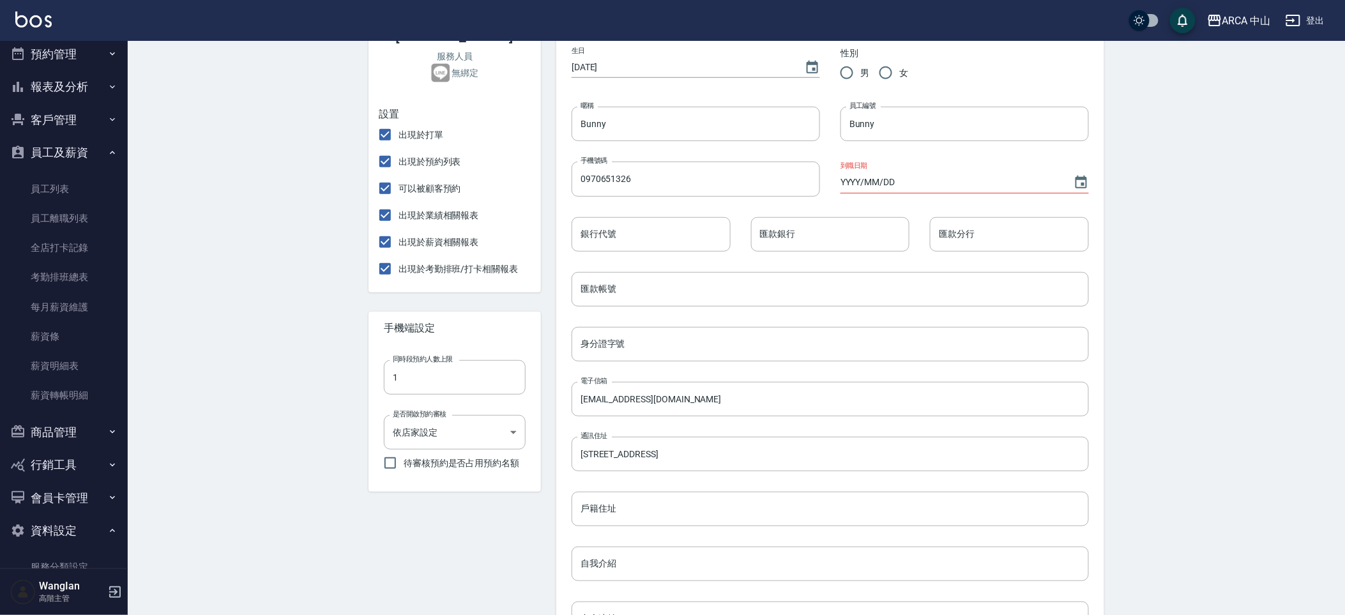
scroll to position [205, 0]
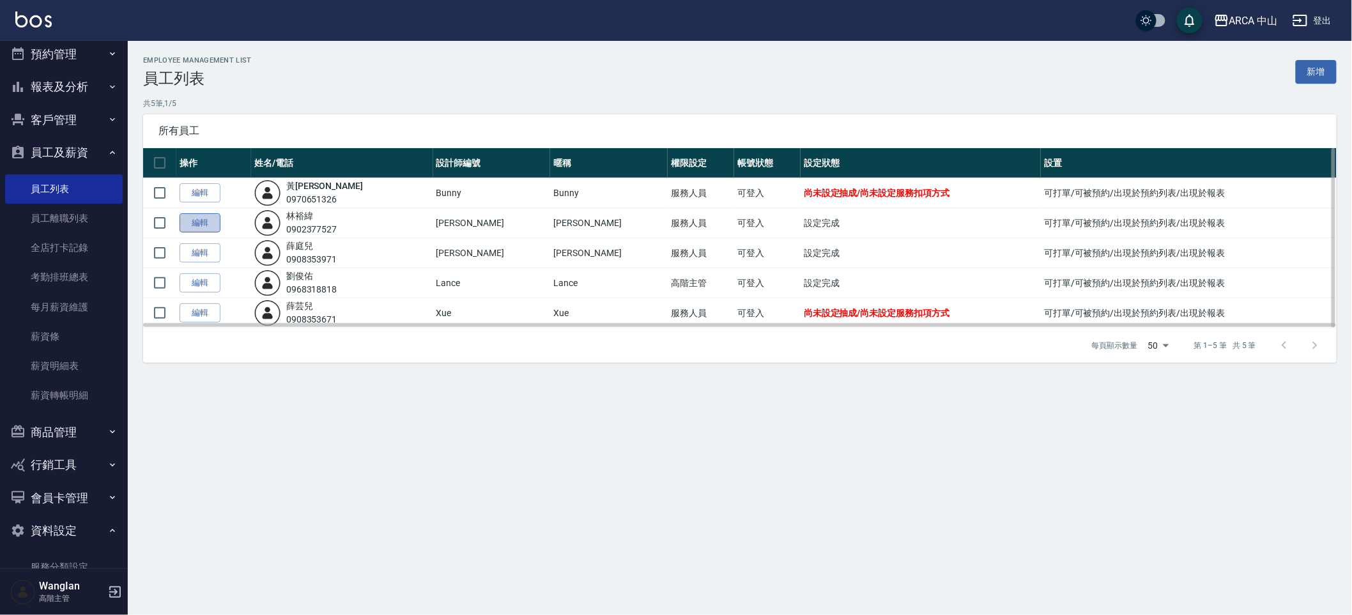
click at [208, 228] on link "編輯" at bounding box center [199, 223] width 41 height 20
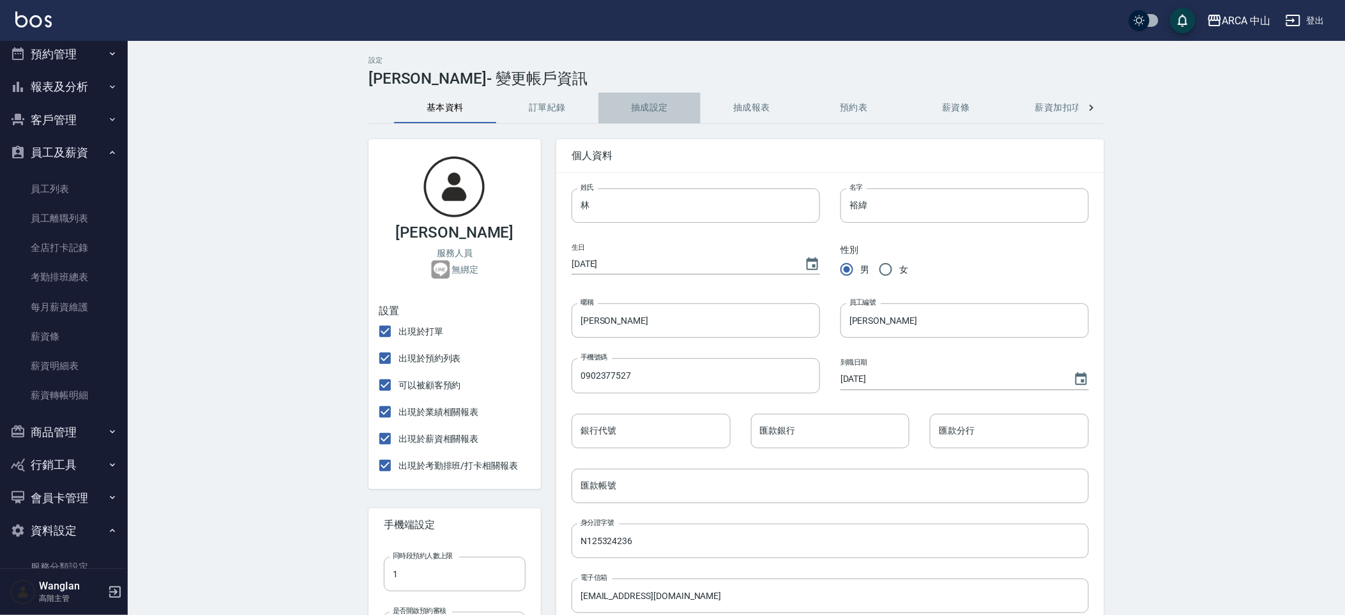
click at [683, 116] on button "抽成設定" at bounding box center [650, 108] width 102 height 31
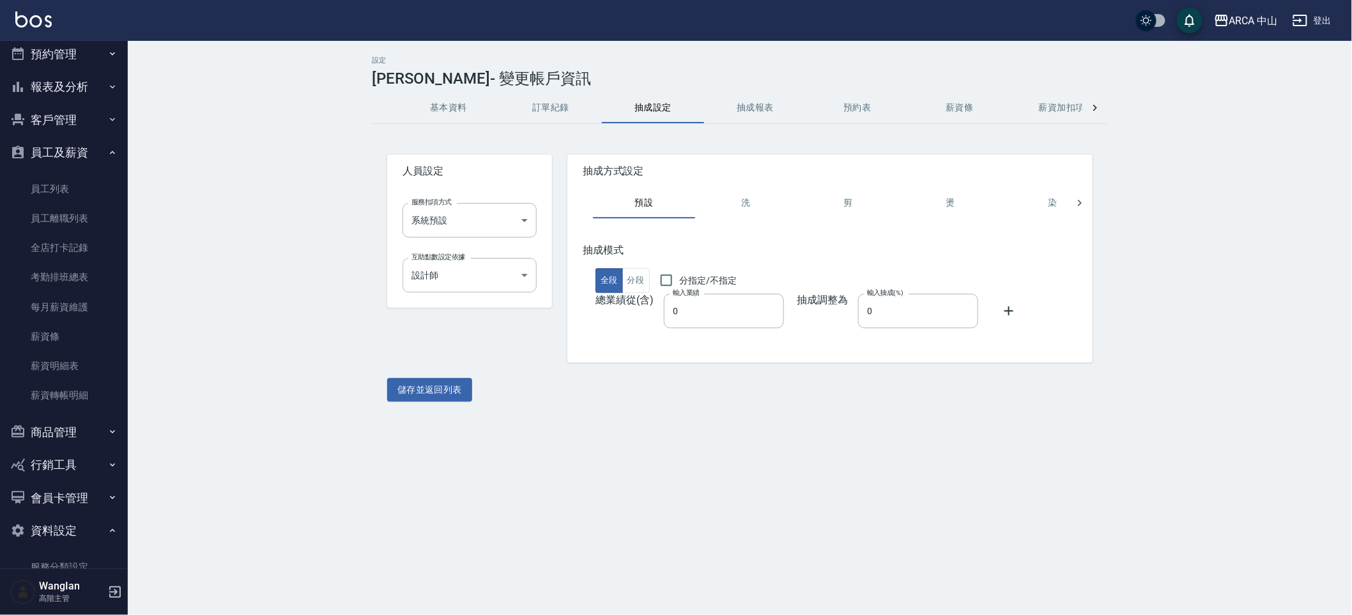
click at [314, 217] on div "設定 林裕緯 - 變更帳戶資訊 基本資料 訂單紀錄 抽成設定 抽成報表 預約表 薪資條 薪資加扣項 密碼與安全 打卡紀錄 人員設定 服務扣項方式 系統預設 系…" at bounding box center [740, 229] width 1224 height 376
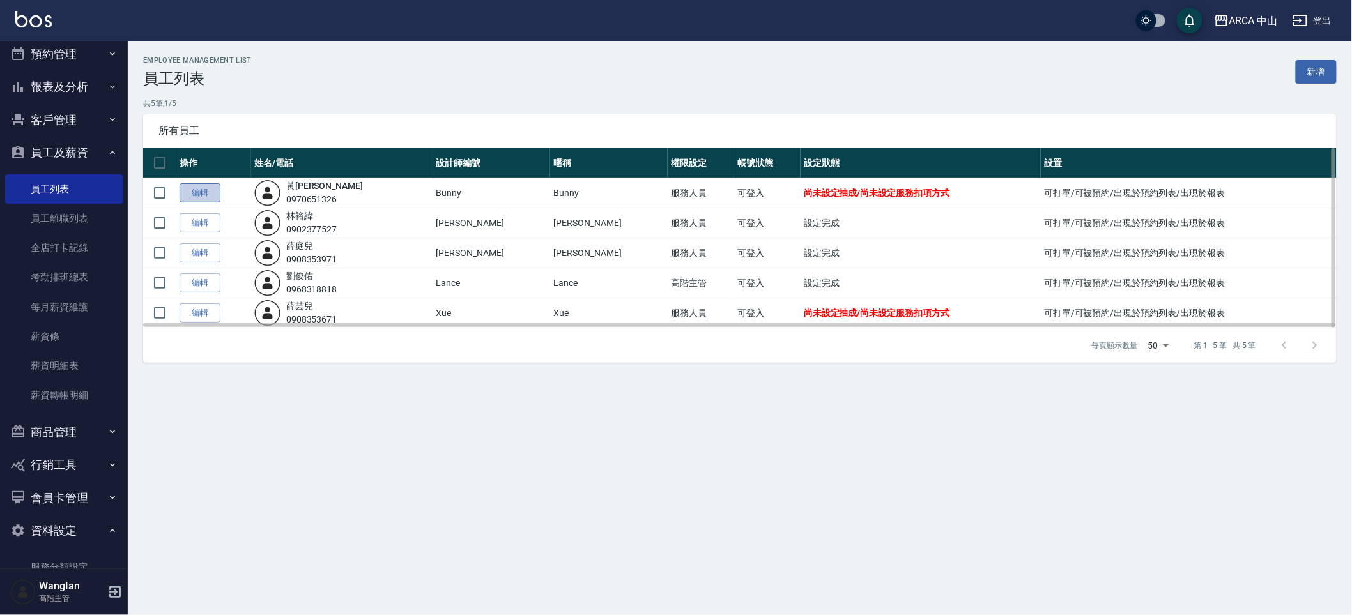
click at [194, 198] on link "編輯" at bounding box center [199, 193] width 41 height 20
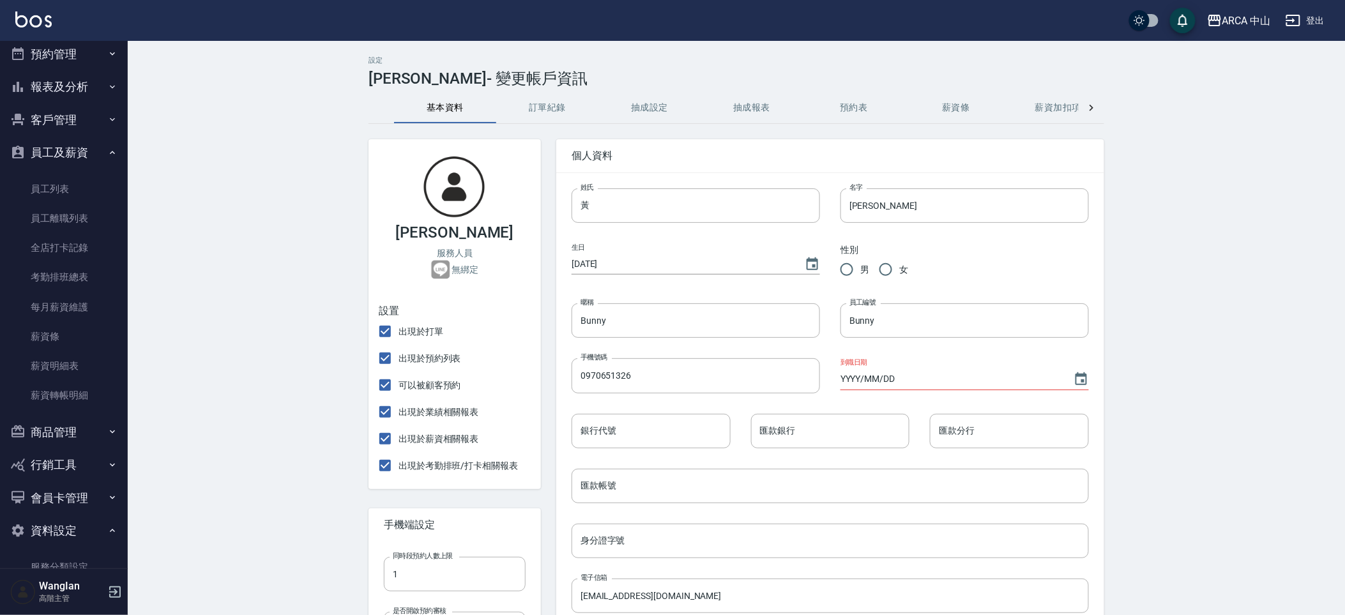
click at [645, 109] on button "抽成設定" at bounding box center [650, 108] width 102 height 31
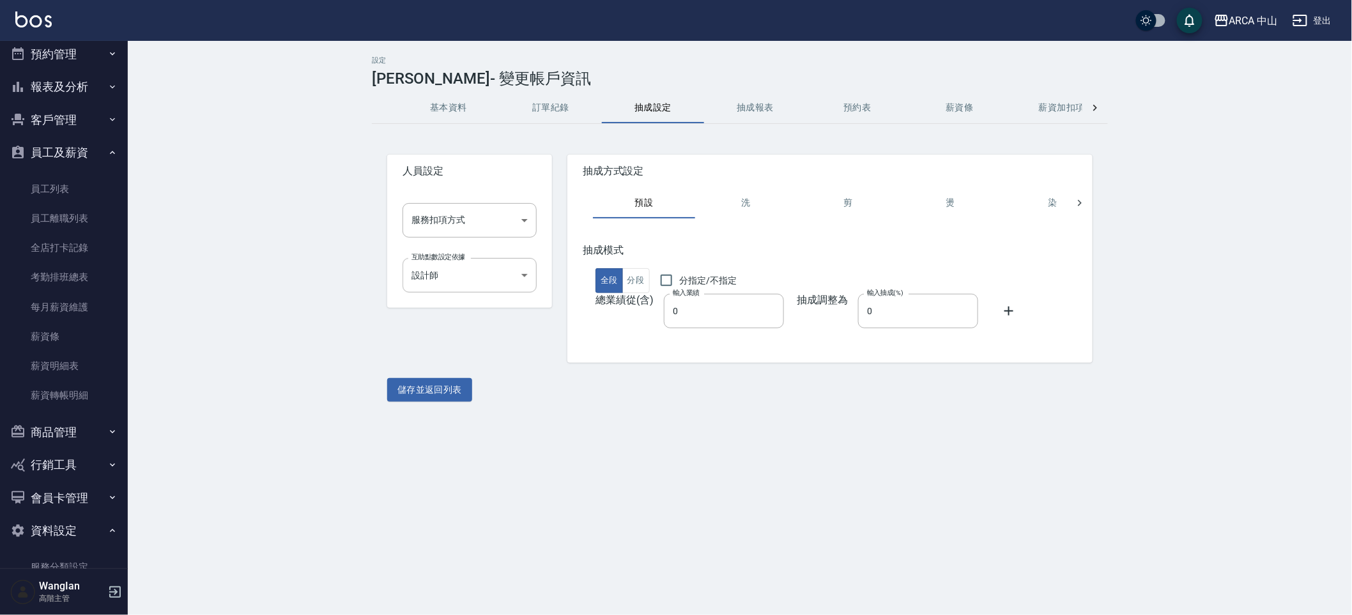
click at [637, 41] on div "設定 黃芷昀 - 變更帳戶資訊 基本資料 訂單紀錄 抽成設定 抽成報表 預約表 薪資條 薪資加扣項 密碼與安全 打卡紀錄 人員設定 服務扣項方式 ​ 服務扣項…" at bounding box center [740, 229] width 1224 height 376
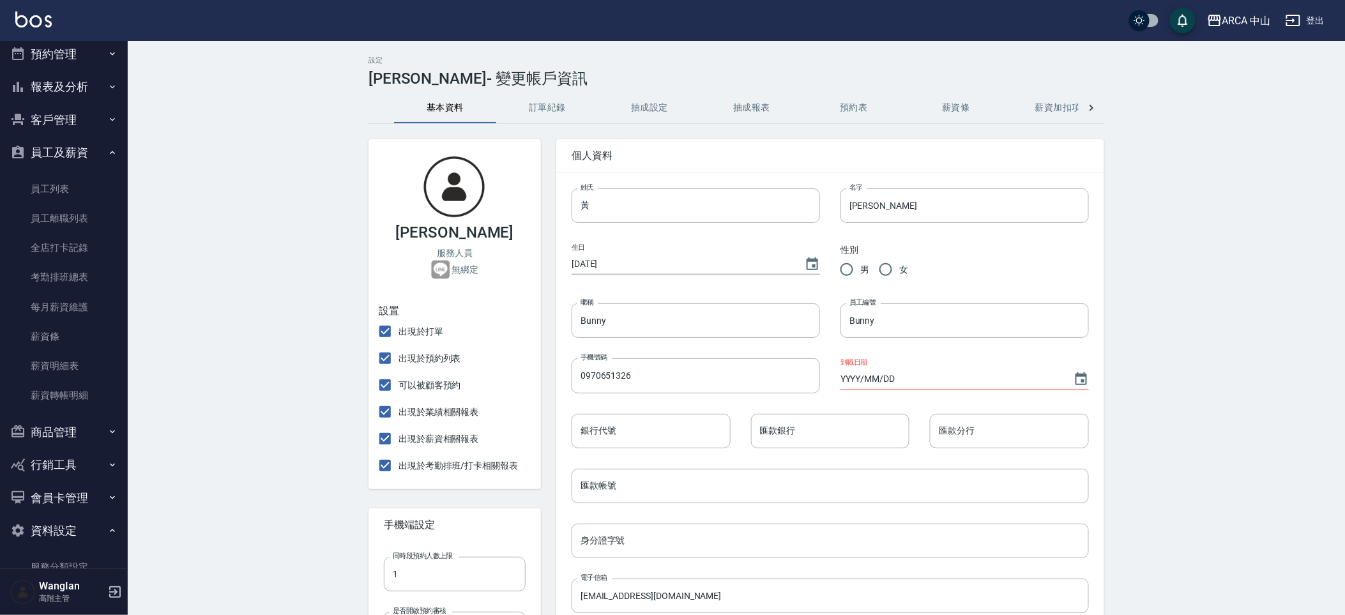
click at [646, 97] on button "抽成設定" at bounding box center [650, 108] width 102 height 31
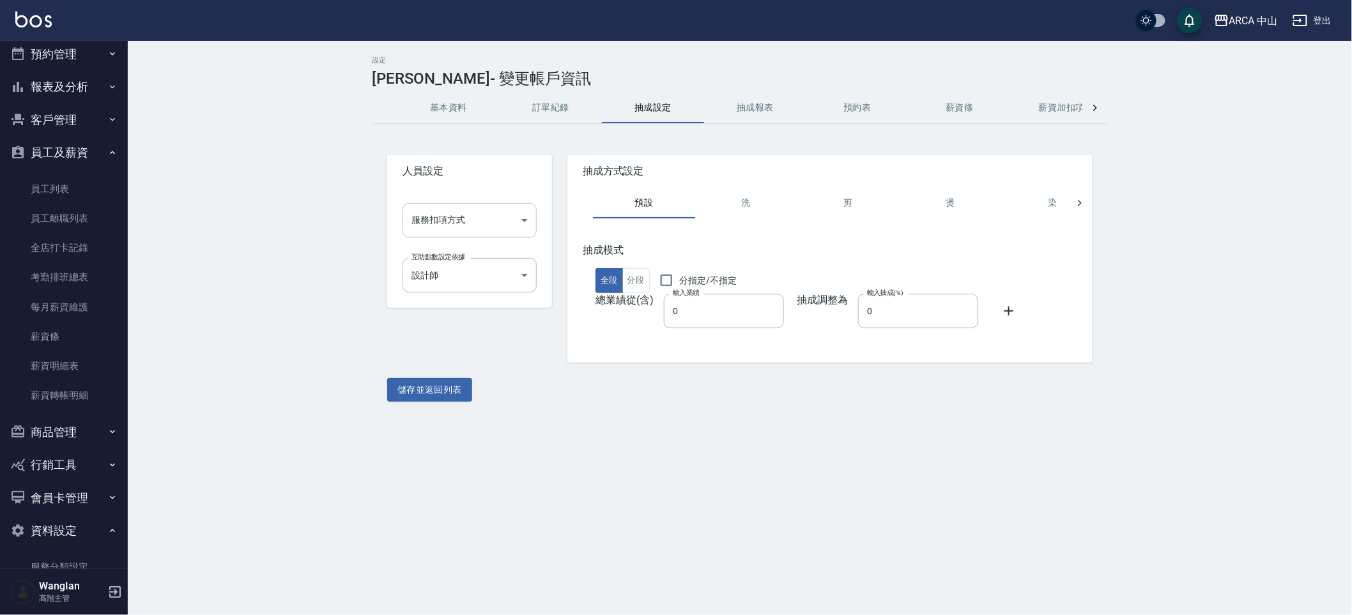
click at [508, 210] on body "ARCA 中山 登出 櫃檯作業 打帳單 帳單列表 掛單列表 座位開單 營業儀表板 現金收支登錄 高階收支登錄 材料自購登錄 每日結帳 排班表 現場電腦打卡 掃…" at bounding box center [676, 307] width 1352 height 615
click at [475, 296] on li "系統預設" at bounding box center [469, 295] width 134 height 21
click at [433, 388] on button "儲存並返回列表" at bounding box center [429, 390] width 85 height 24
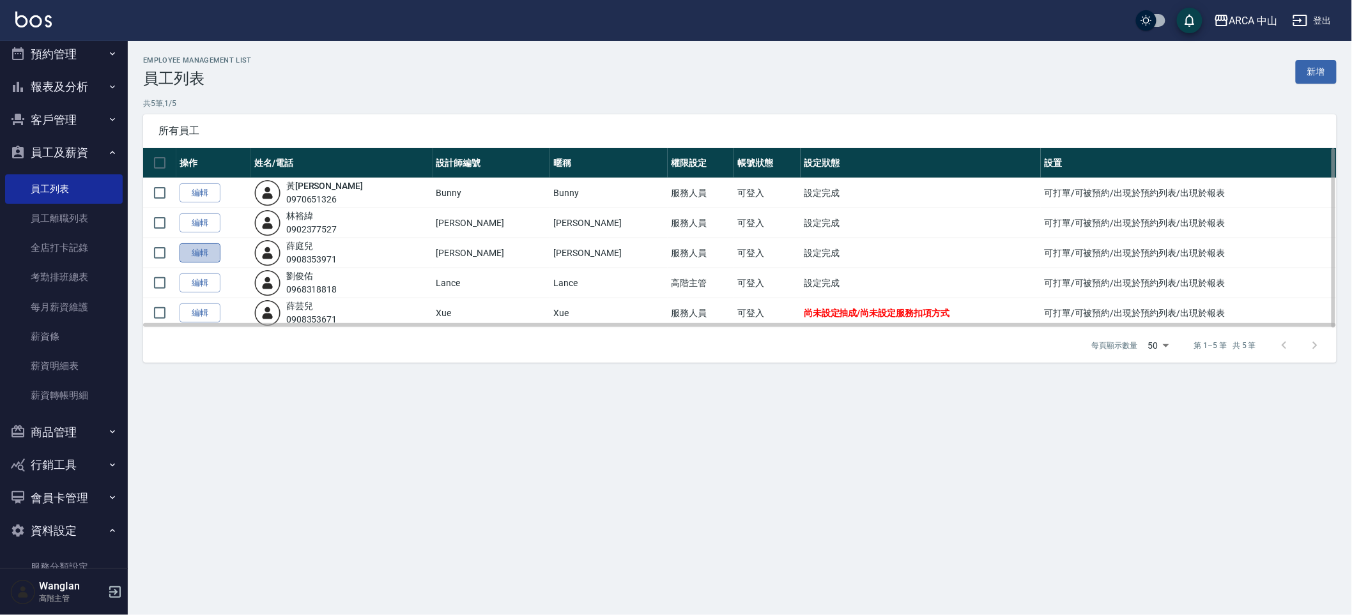
click at [219, 247] on link "編輯" at bounding box center [199, 253] width 41 height 20
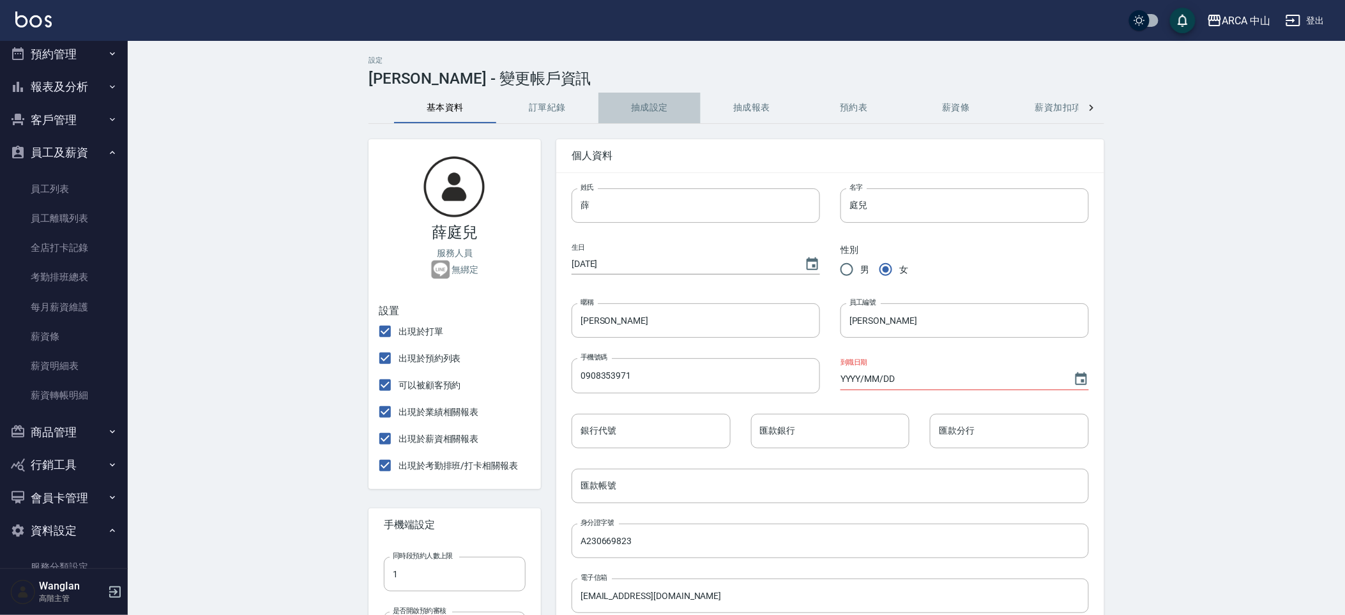
click at [657, 105] on button "抽成設定" at bounding box center [650, 108] width 102 height 31
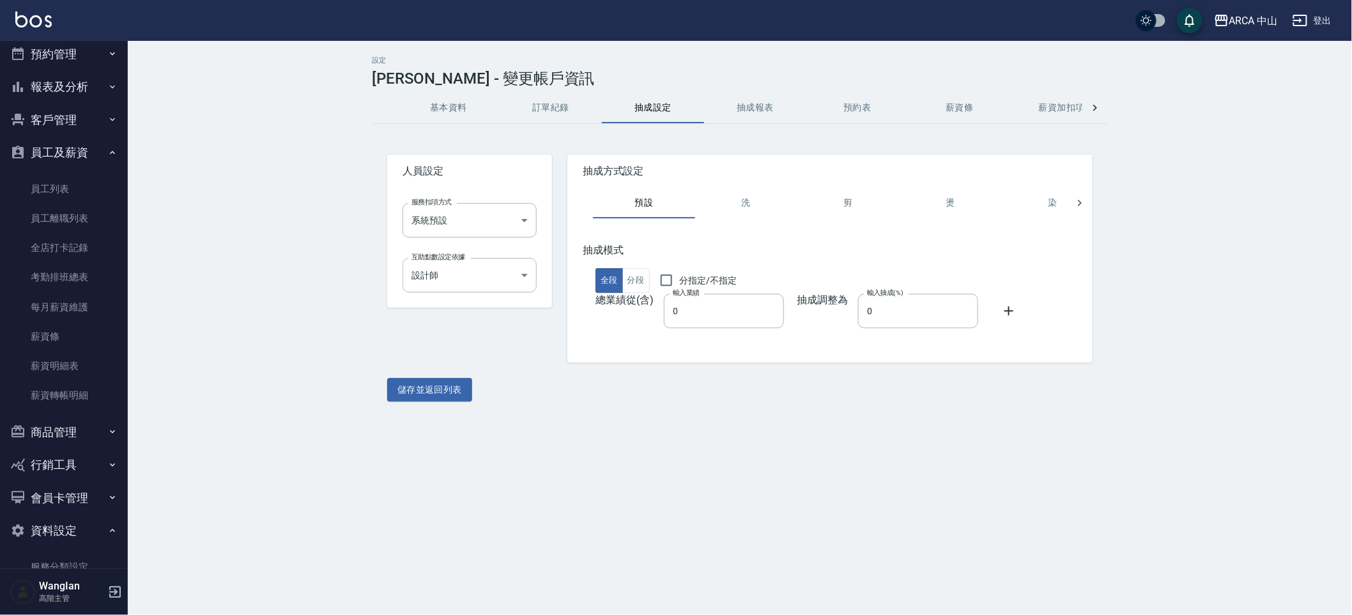
click at [351, 217] on div "設定 薛庭兒 - 變更帳戶資訊 基本資料 訂單紀錄 抽成設定 抽成報表 預約表 薪資條 薪資加扣項 密碼與安全 打卡紀錄 人員設定 服務扣項方式 系統預設 系…" at bounding box center [740, 229] width 1224 height 376
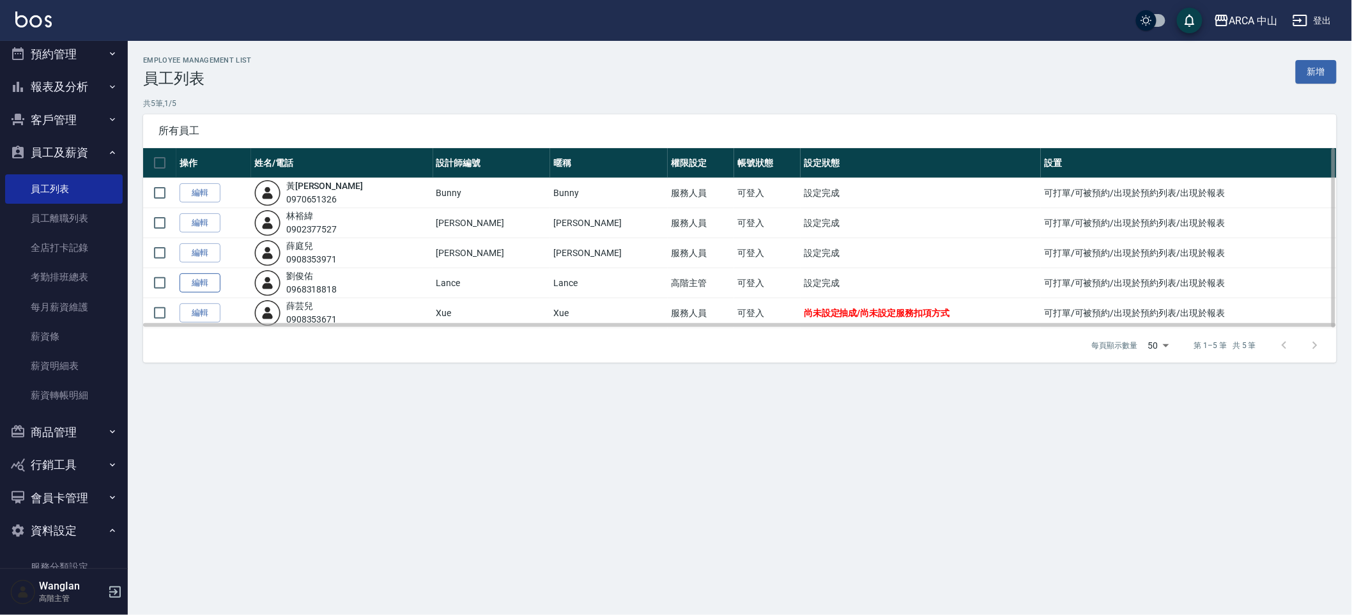
click at [217, 289] on link "編輯" at bounding box center [199, 283] width 41 height 20
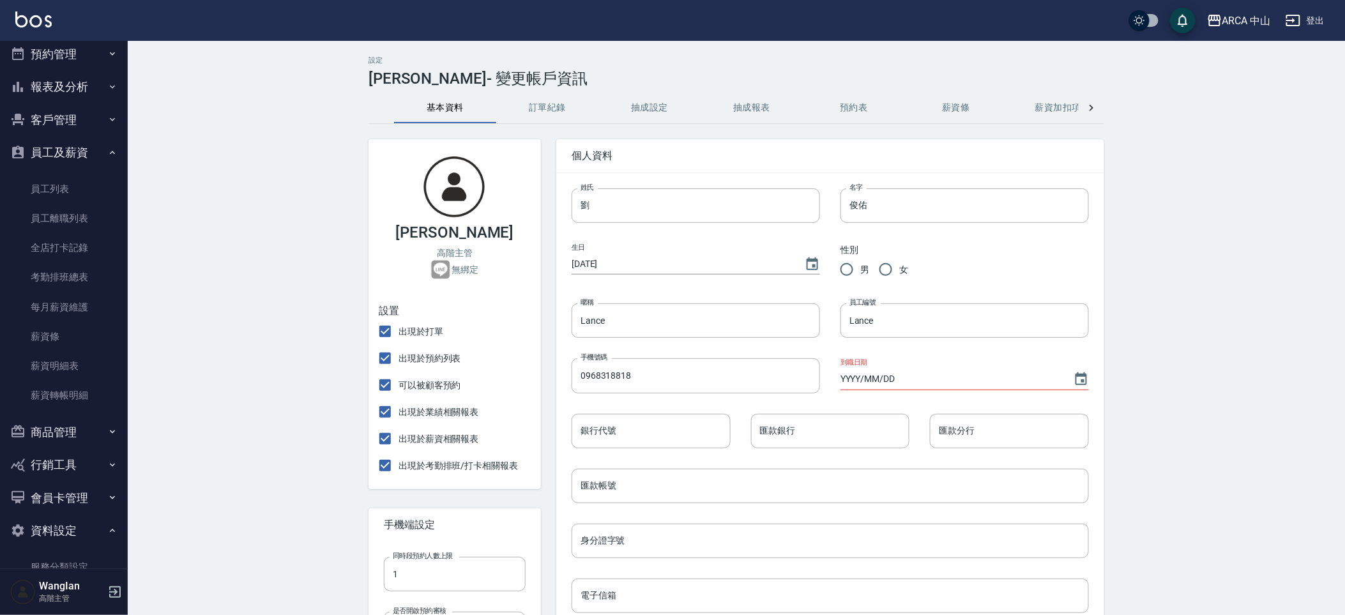
click at [655, 94] on button "抽成設定" at bounding box center [650, 108] width 102 height 31
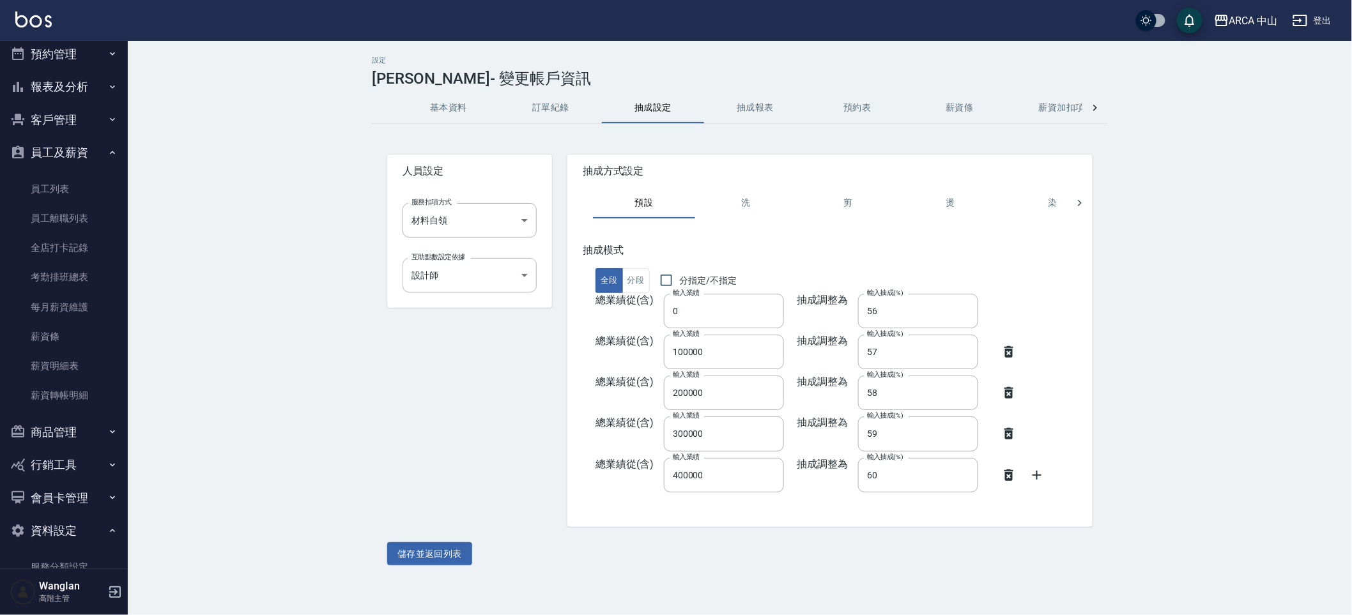
click at [204, 314] on div "設定 劉俊佑 - 變更帳戶資訊 基本資料 訂單紀錄 抽成設定 抽成報表 預約表 薪資條 薪資加扣項 密碼與安全 打卡紀錄 人員設定 服務扣項方式 材料自領 材…" at bounding box center [740, 311] width 1224 height 540
click at [394, 222] on div "服務扣項方式 材料自領 材料自領 服務扣項方式" at bounding box center [459, 210] width 155 height 55
click at [427, 220] on body "ARCA 中山 登出 櫃檯作業 打帳單 帳單列表 掛單列表 座位開單 營業儀表板 現金收支登錄 高階收支登錄 材料自購登錄 每日結帳 排班表 現場電腦打卡 掃…" at bounding box center [676, 307] width 1352 height 615
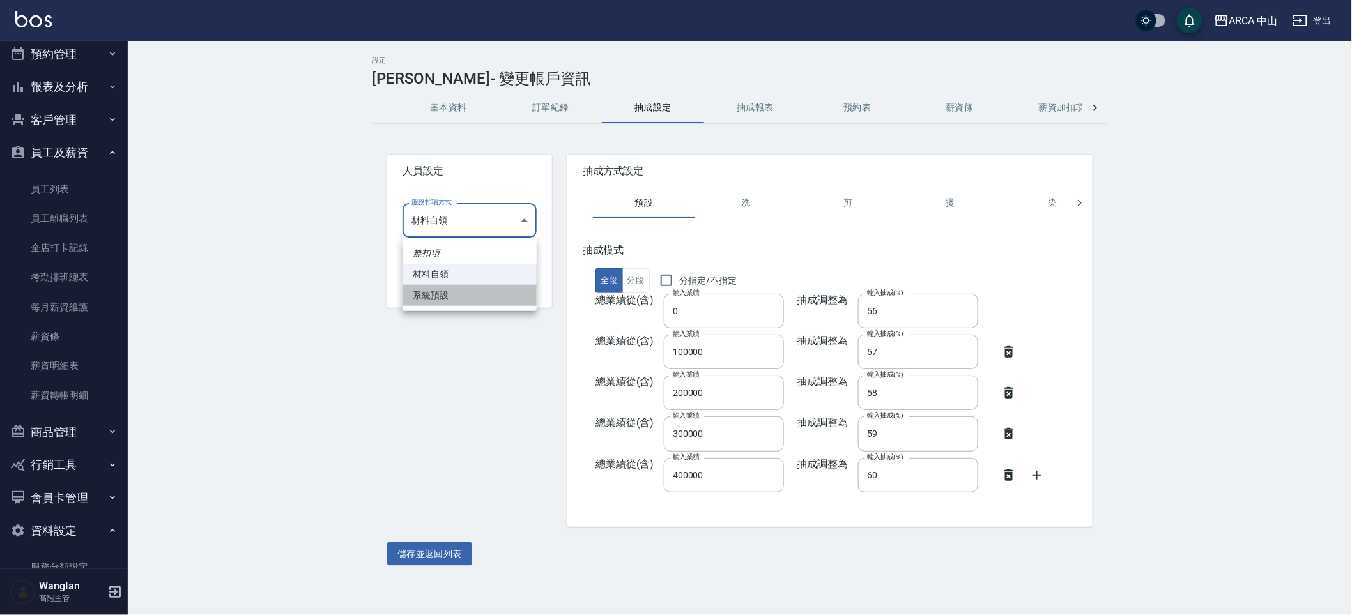
click at [439, 302] on li "系統預設" at bounding box center [469, 295] width 134 height 21
click at [394, 554] on button "儲存並返回列表" at bounding box center [429, 554] width 85 height 24
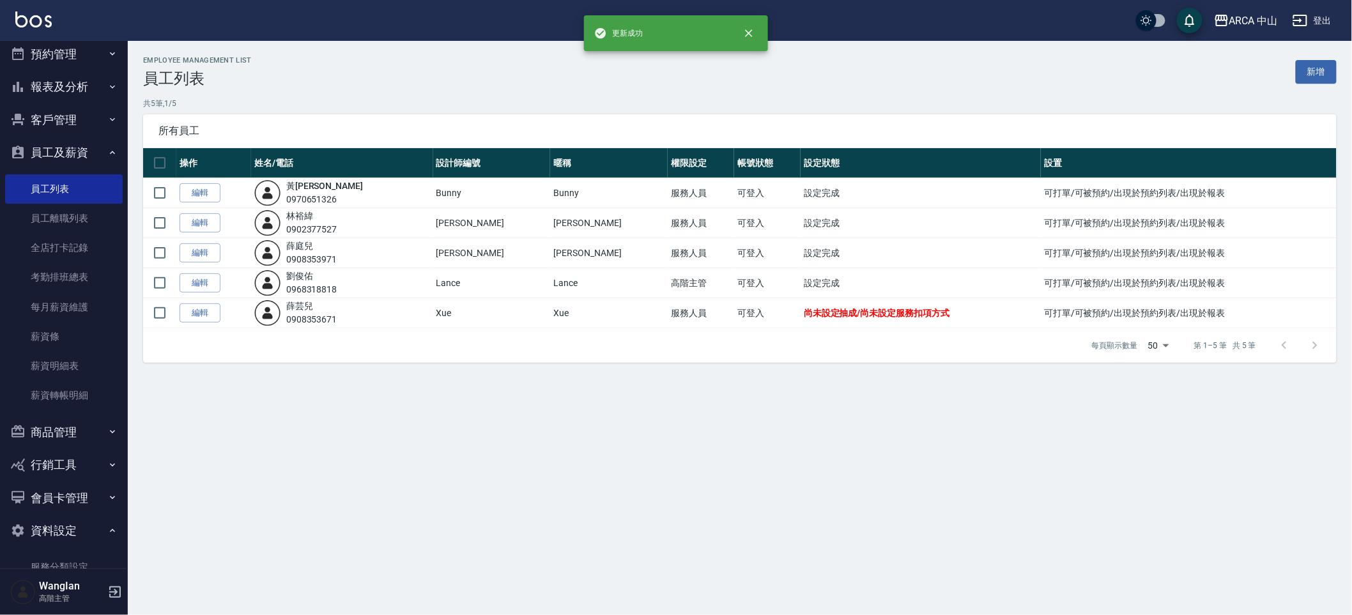
click at [253, 468] on div "Employee Management List 員工列表 新增 共 5 筆, 1 / 5 所有員工 操作 姓名/電話 設計師編號 暱稱 權限設定 帳號狀態 …" at bounding box center [676, 307] width 1352 height 615
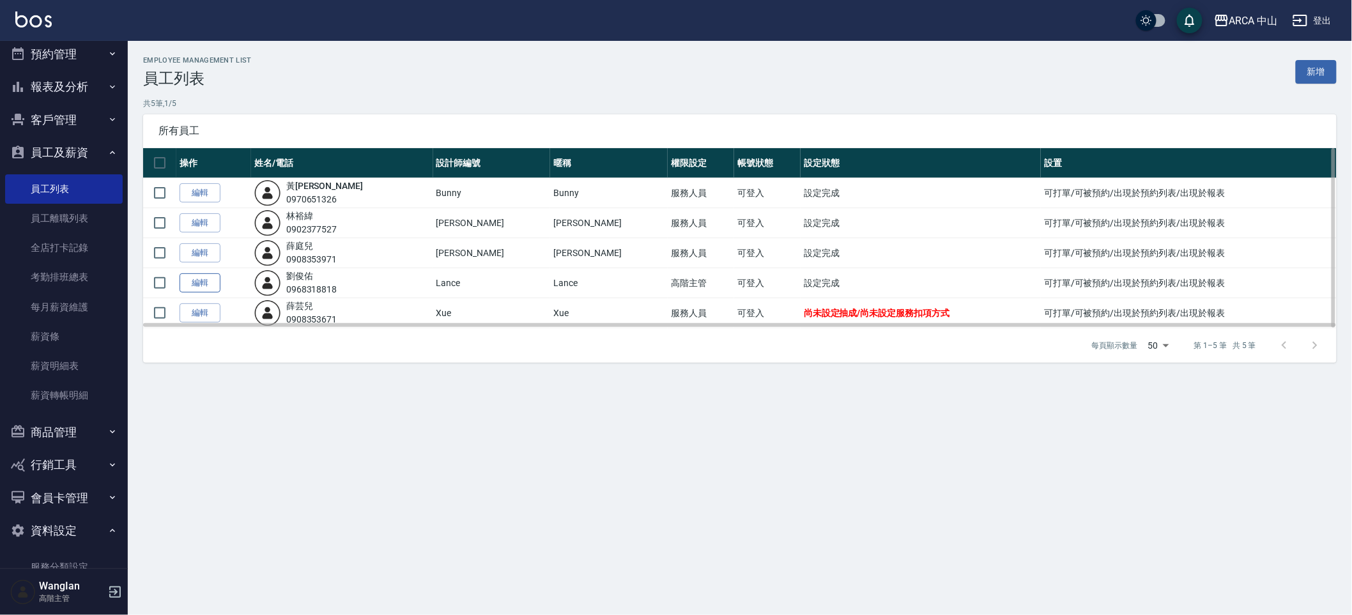
click at [190, 287] on link "編輯" at bounding box center [199, 283] width 41 height 20
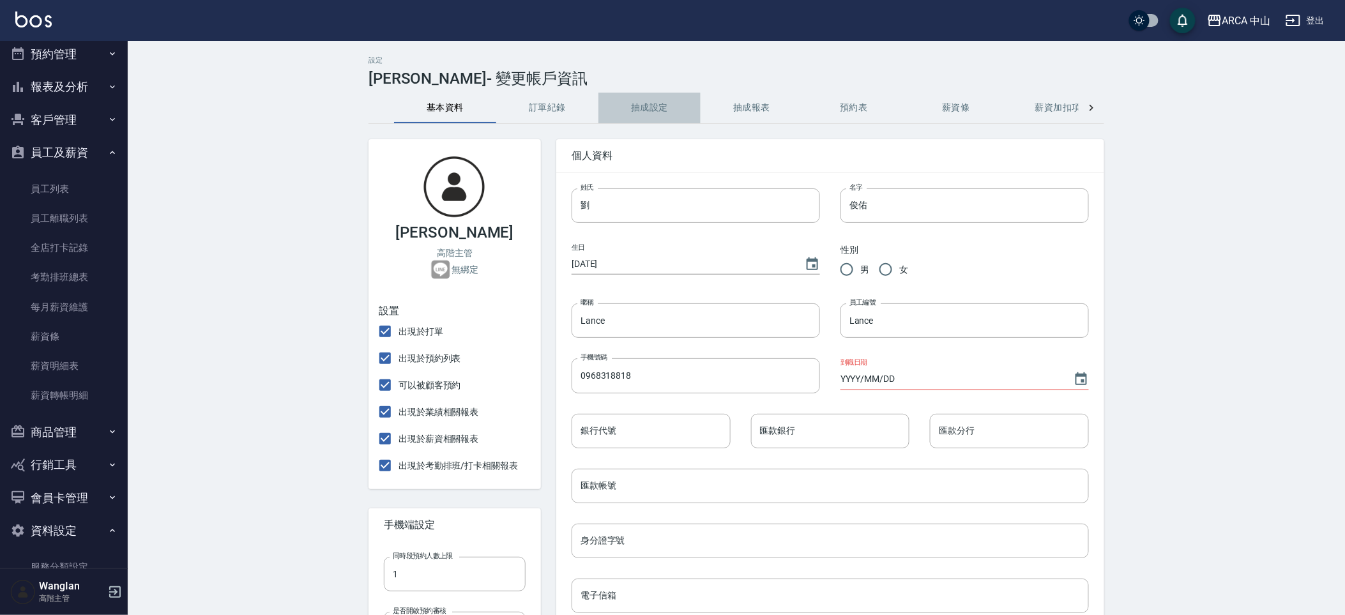
click at [632, 109] on button "抽成設定" at bounding box center [650, 108] width 102 height 31
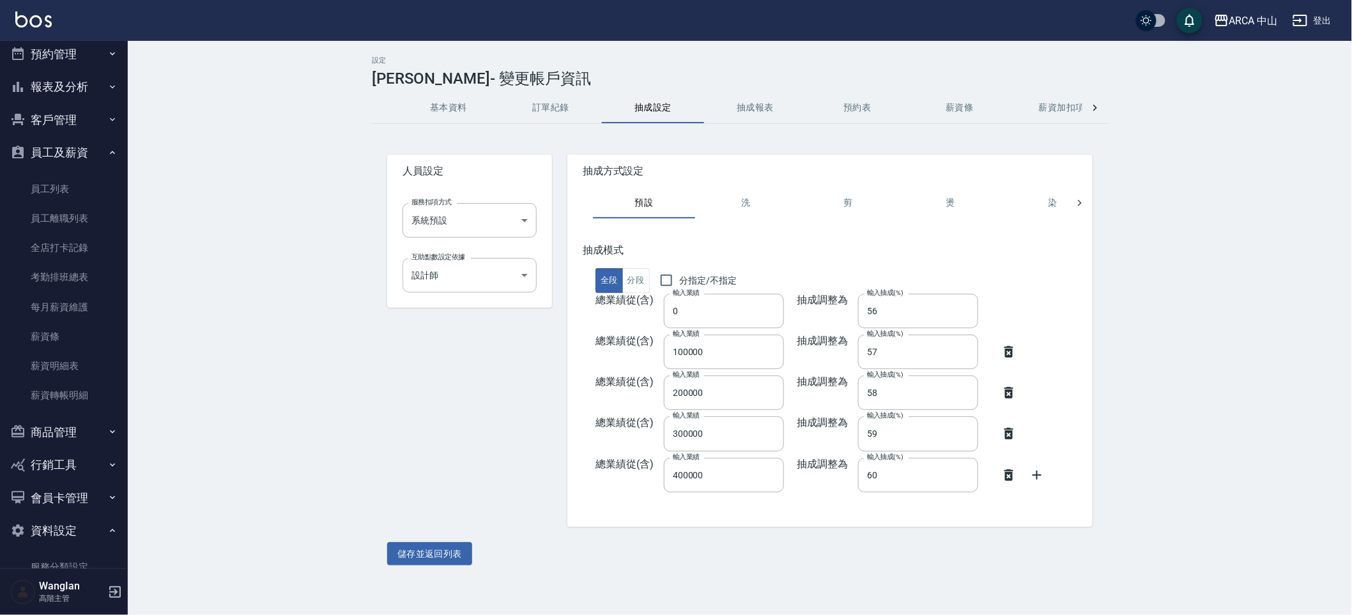
click at [404, 459] on div "人員設定 服務扣項方式 系統預設 系統預設 服務扣項方式 互助點數設定依據 設計師 13b64039-8c88-4f8c-8cb7-f02499f202e4 …" at bounding box center [462, 333] width 180 height 388
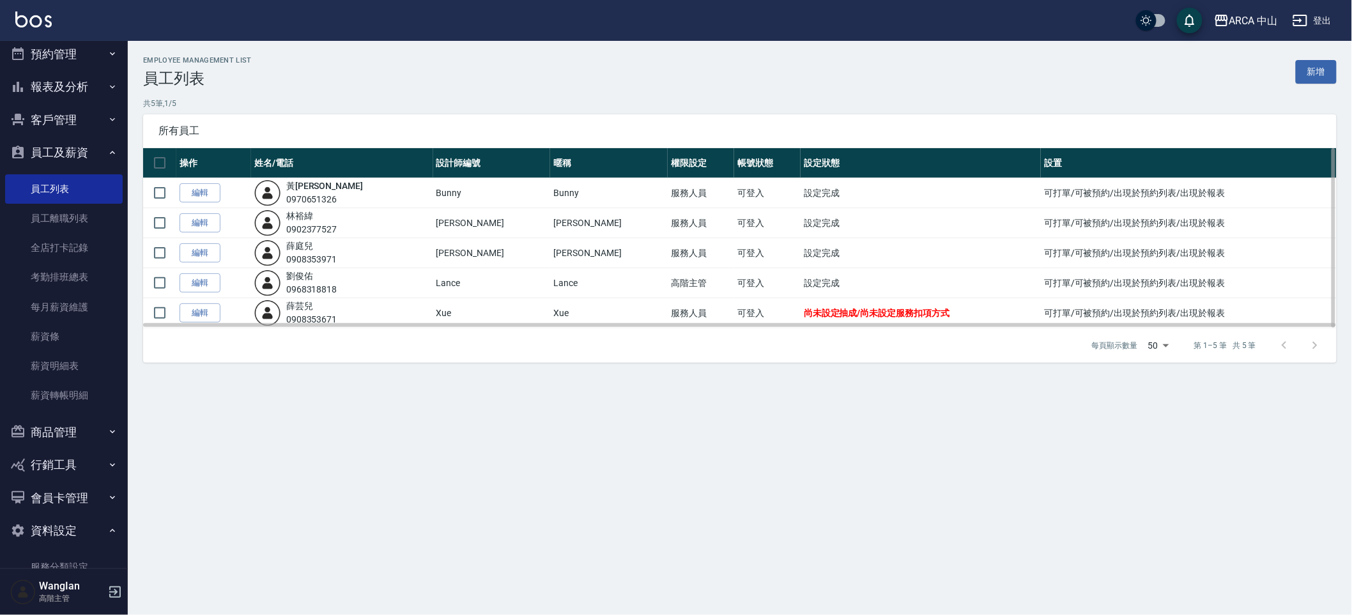
click at [220, 318] on td "編輯" at bounding box center [213, 313] width 75 height 30
click at [206, 316] on link "編輯" at bounding box center [199, 313] width 41 height 20
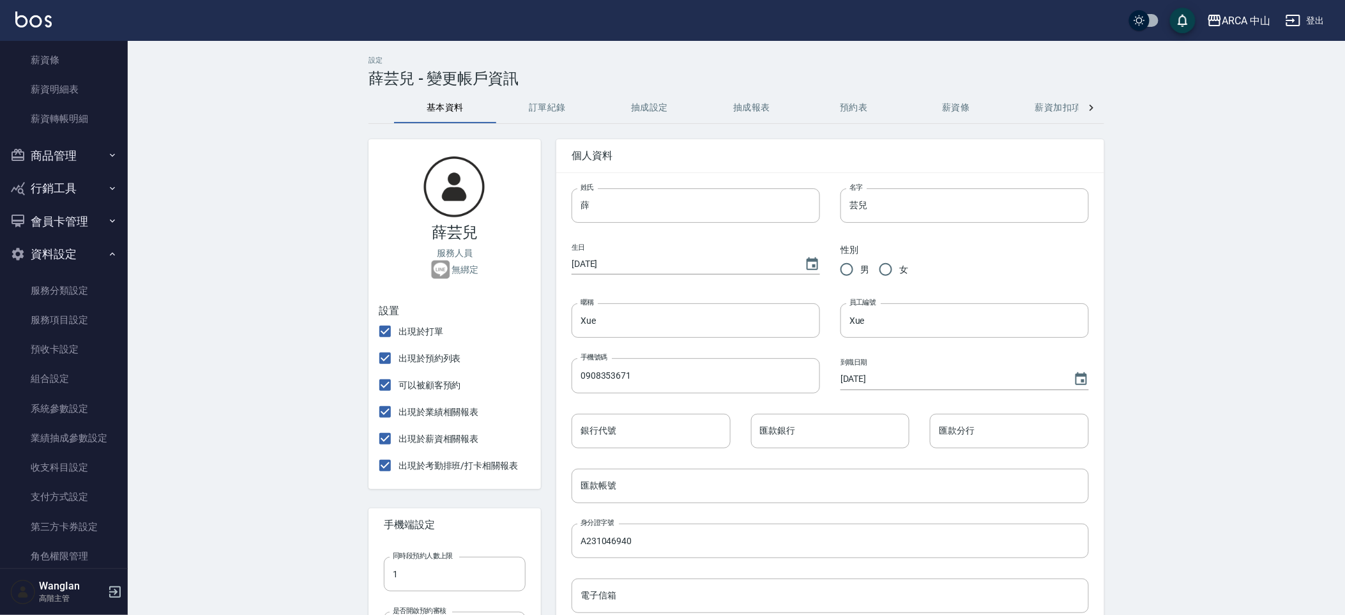
scroll to position [340, 0]
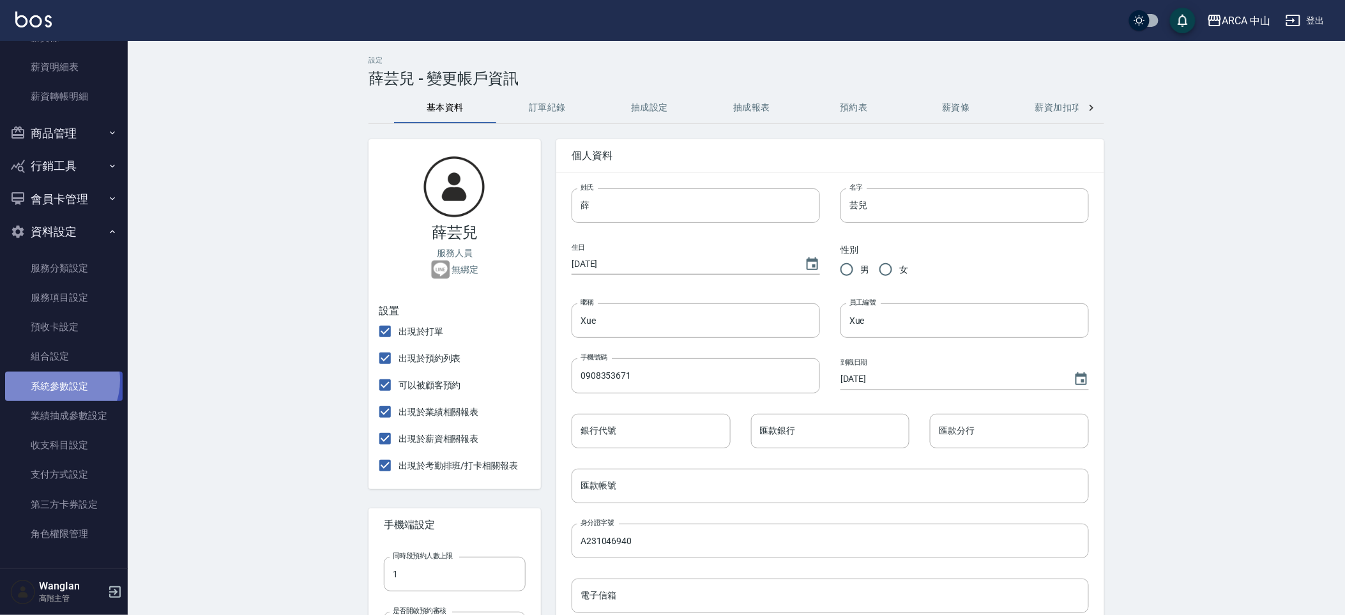
click at [52, 380] on link "系統參數設定" at bounding box center [64, 386] width 118 height 29
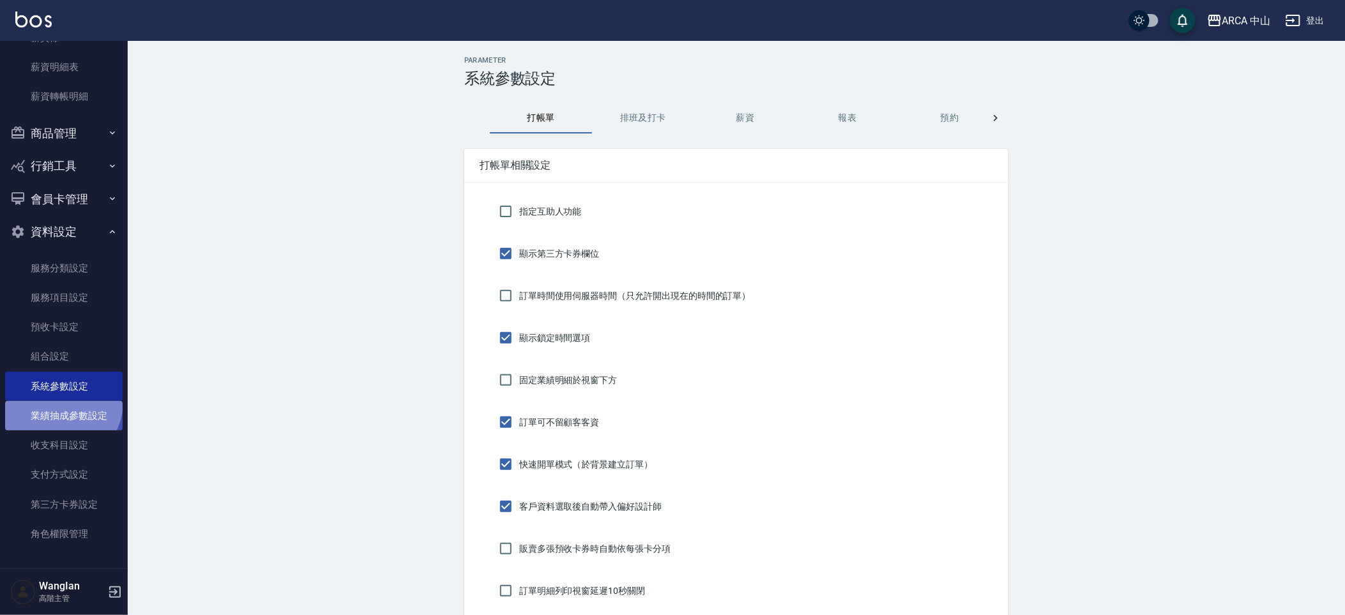
click at [56, 401] on link "業績抽成參數設定" at bounding box center [64, 415] width 118 height 29
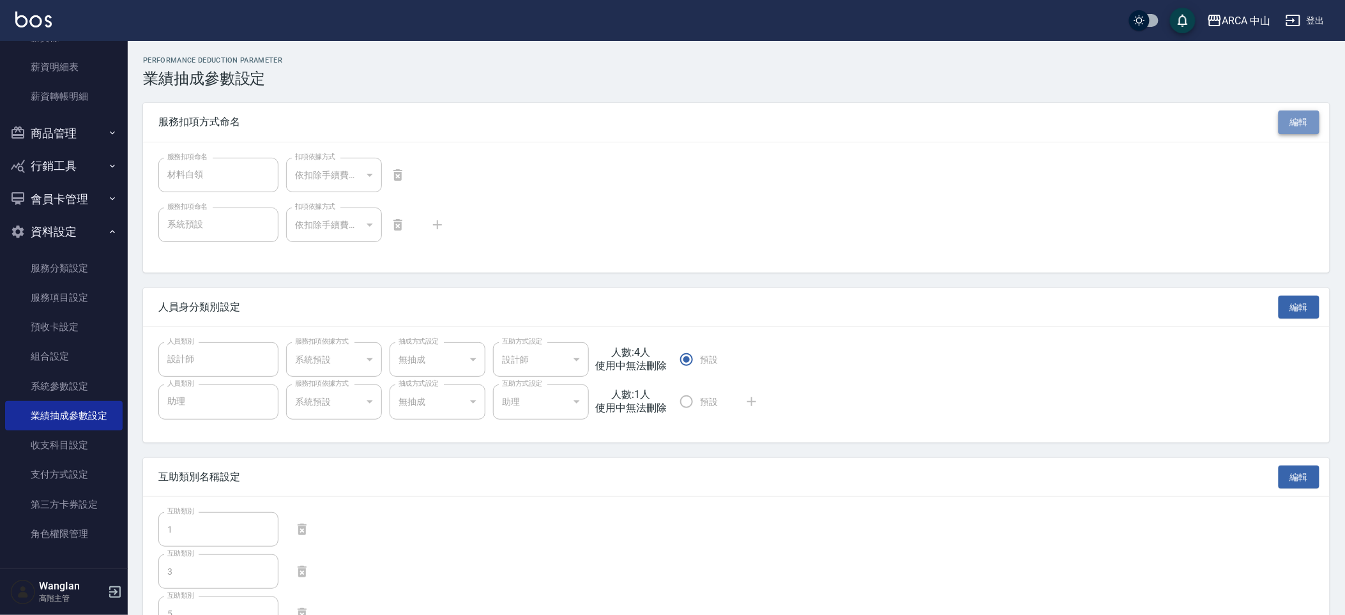
click at [1306, 125] on button "編輯" at bounding box center [1299, 123] width 41 height 24
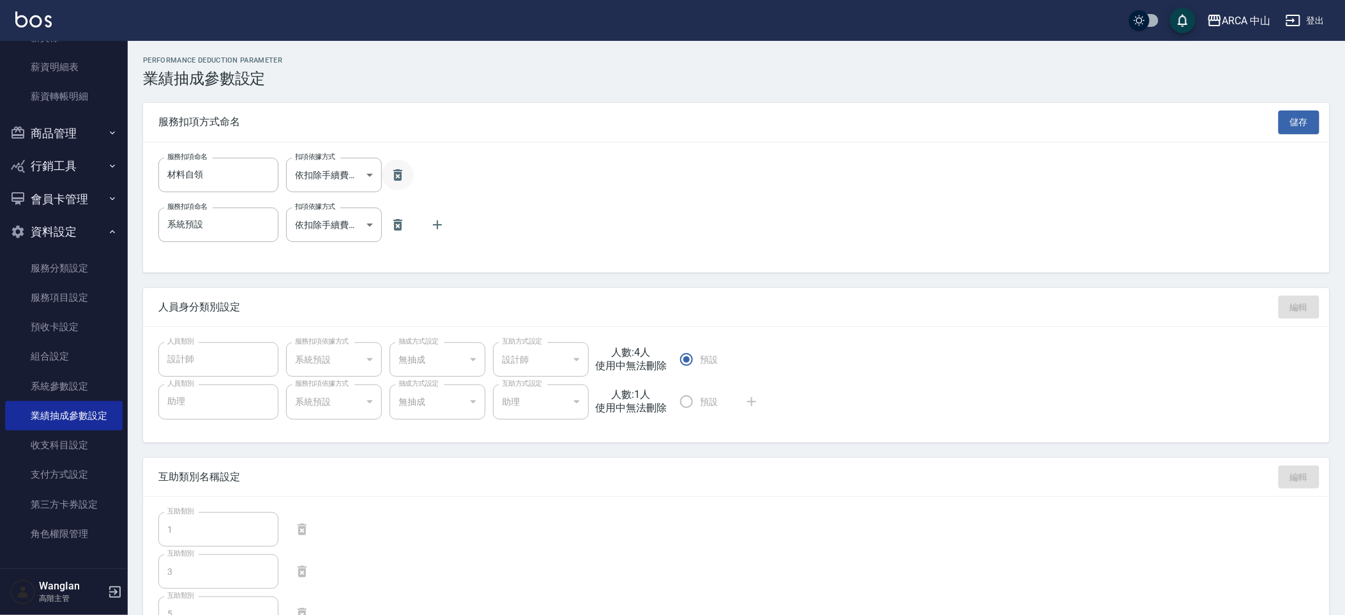
click at [382, 168] on button "button" at bounding box center [398, 175] width 32 height 31
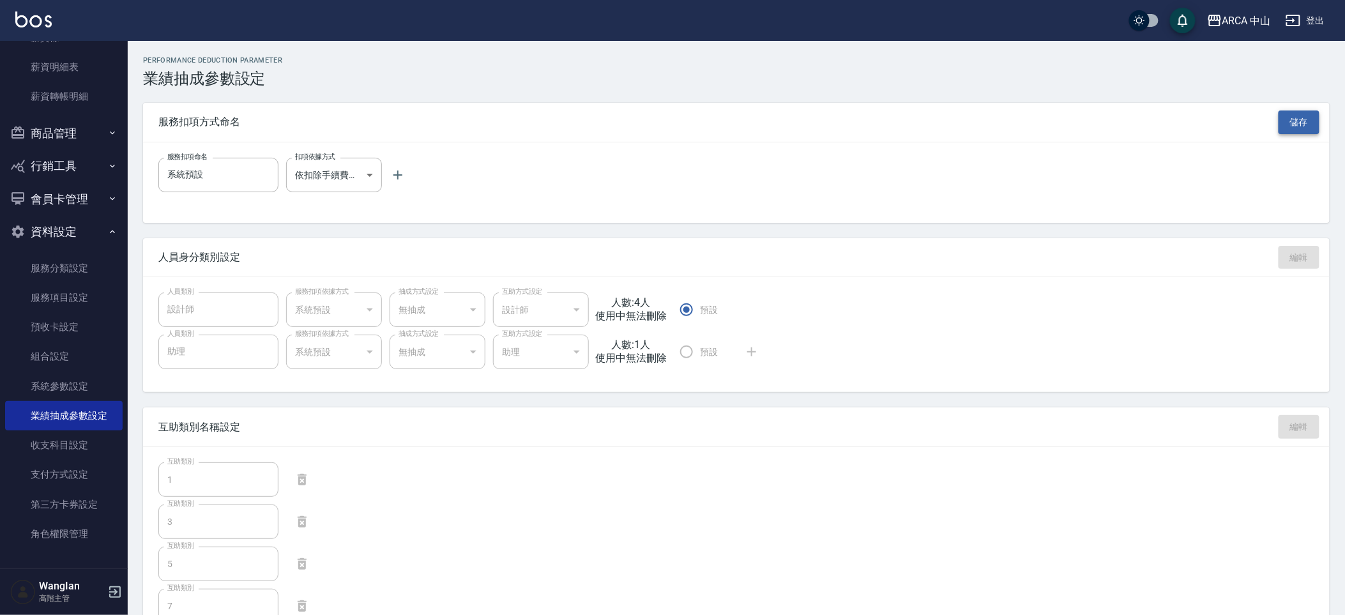
click at [1285, 118] on button "儲存" at bounding box center [1299, 123] width 41 height 24
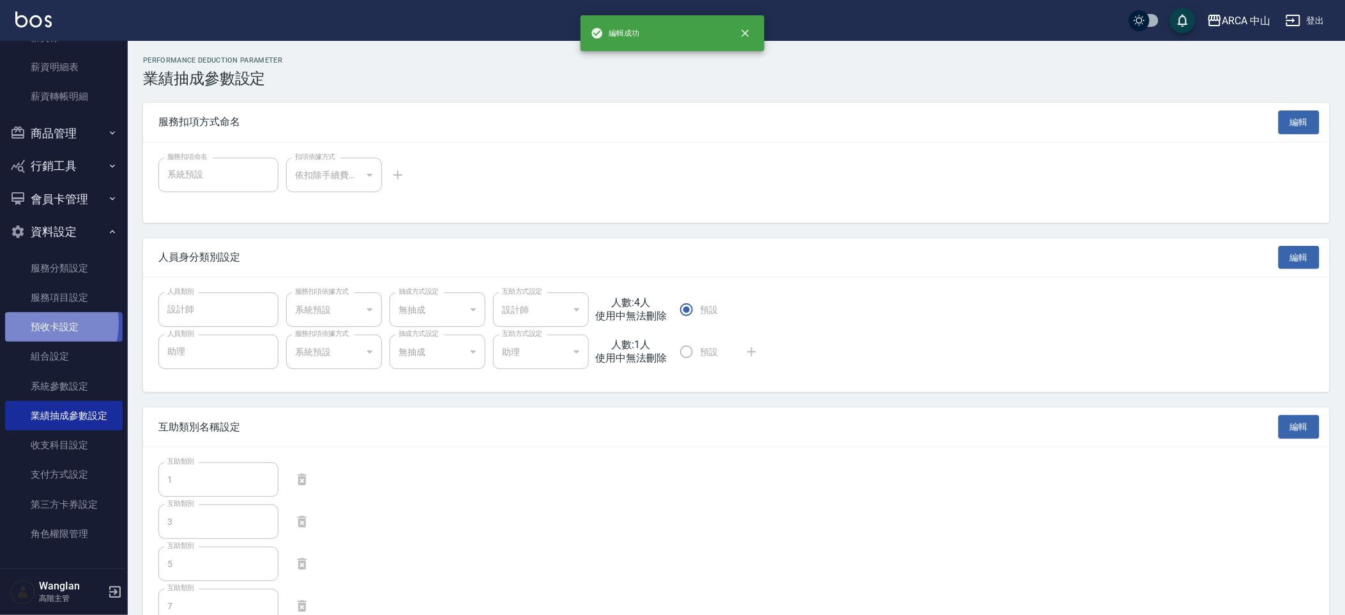
click at [34, 323] on link "預收卡設定" at bounding box center [64, 326] width 118 height 29
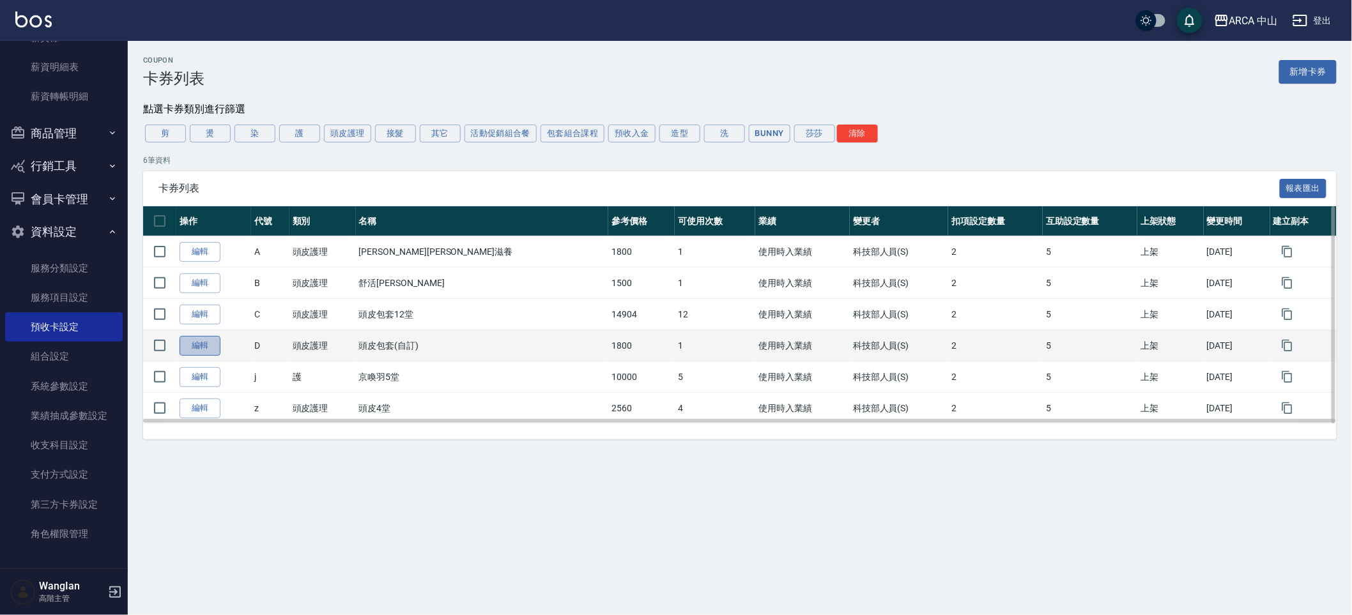
click at [201, 353] on link "編輯" at bounding box center [199, 346] width 41 height 20
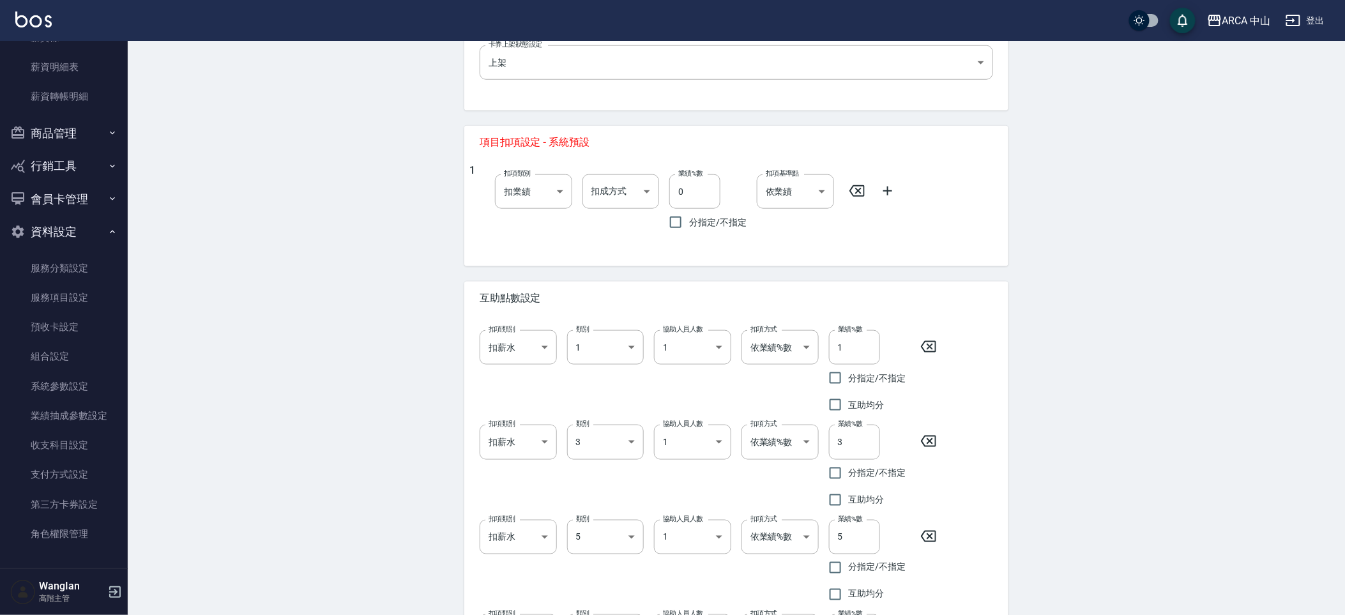
scroll to position [762, 0]
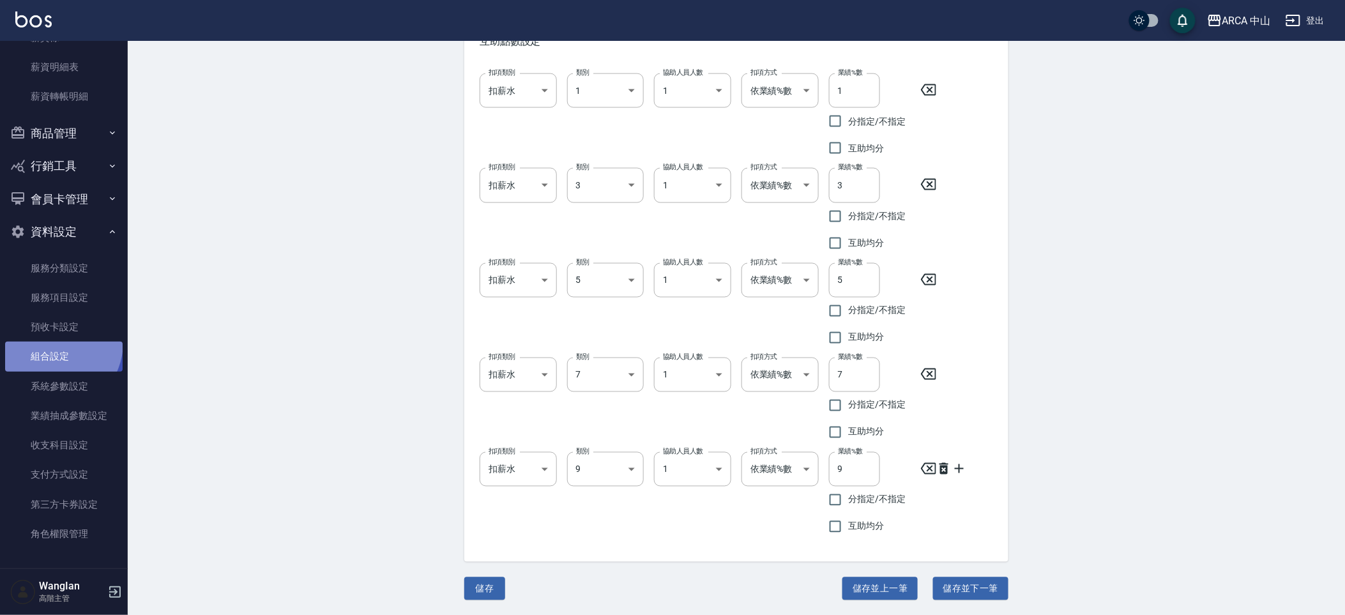
click at [51, 342] on link "組合設定" at bounding box center [64, 356] width 118 height 29
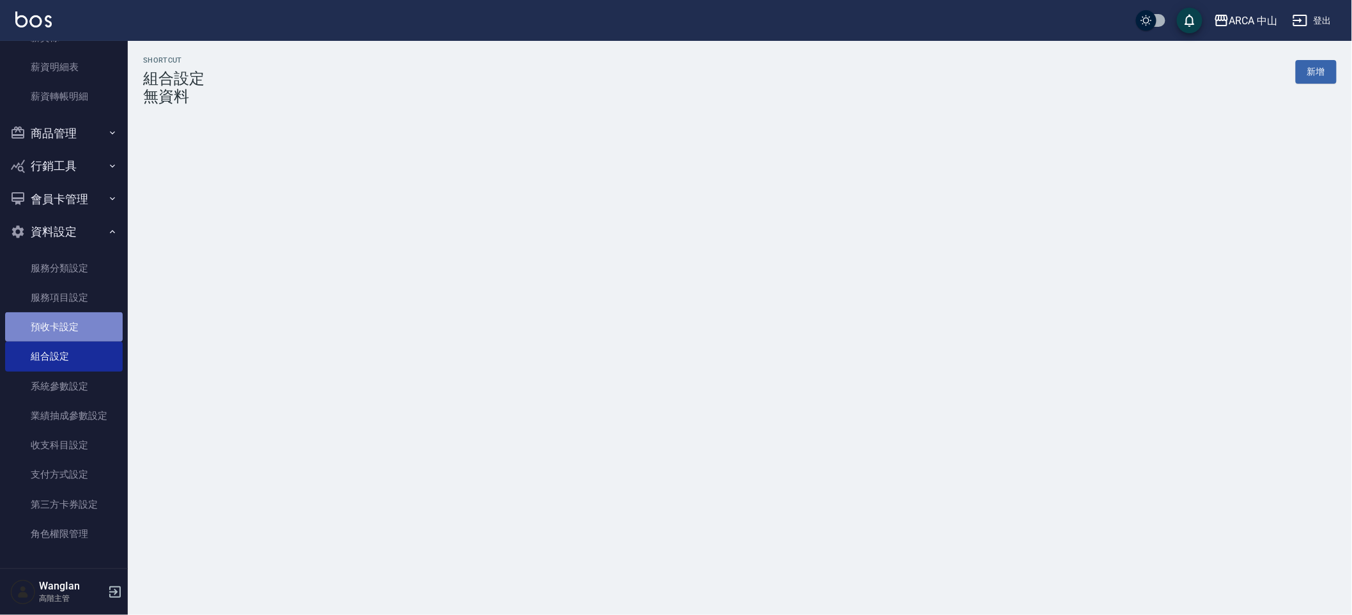
click at [73, 333] on link "預收卡設定" at bounding box center [64, 326] width 118 height 29
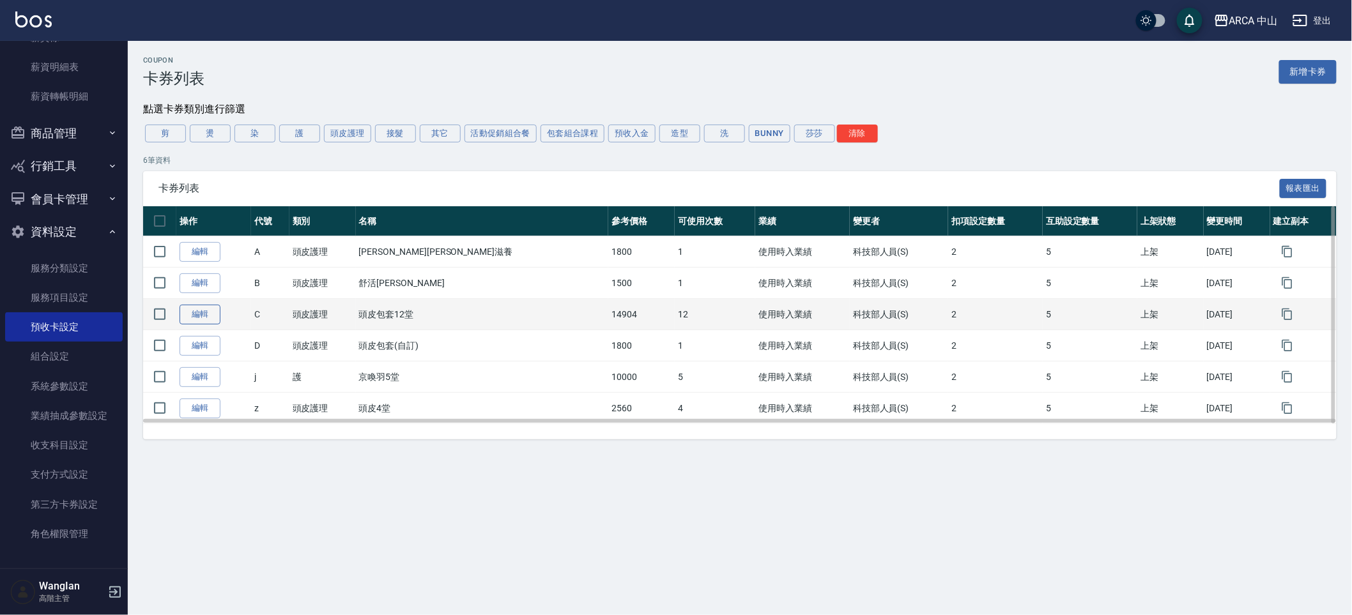
click at [203, 306] on link "編輯" at bounding box center [199, 315] width 41 height 20
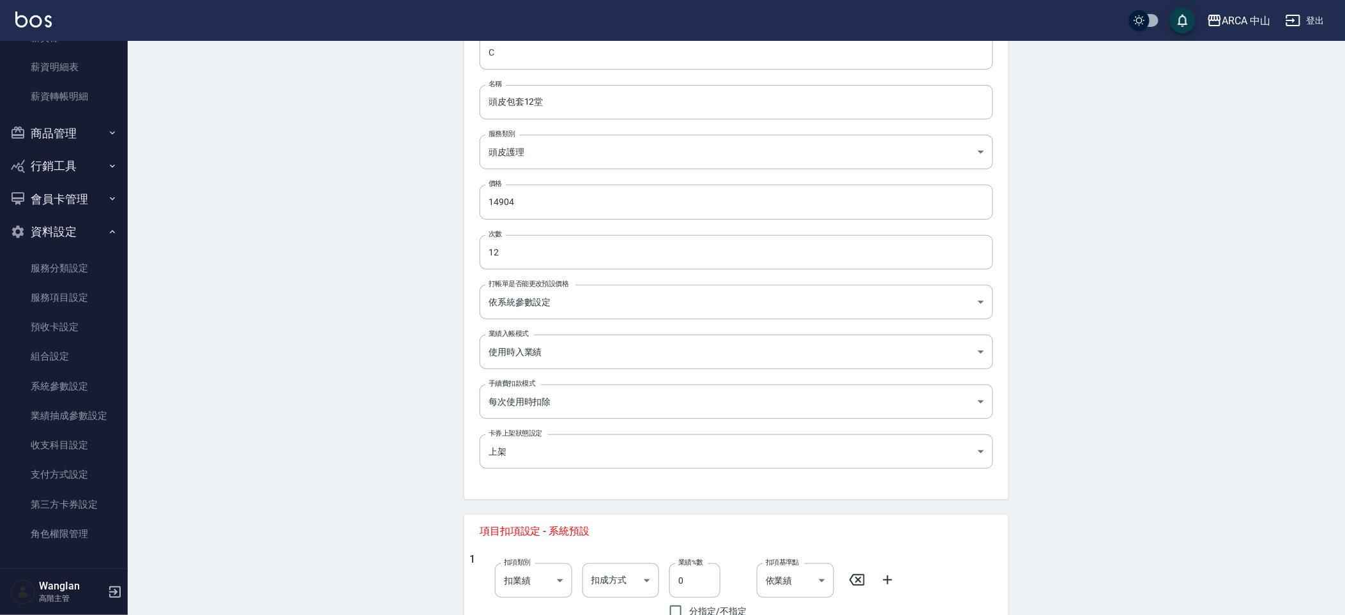
scroll to position [88, 0]
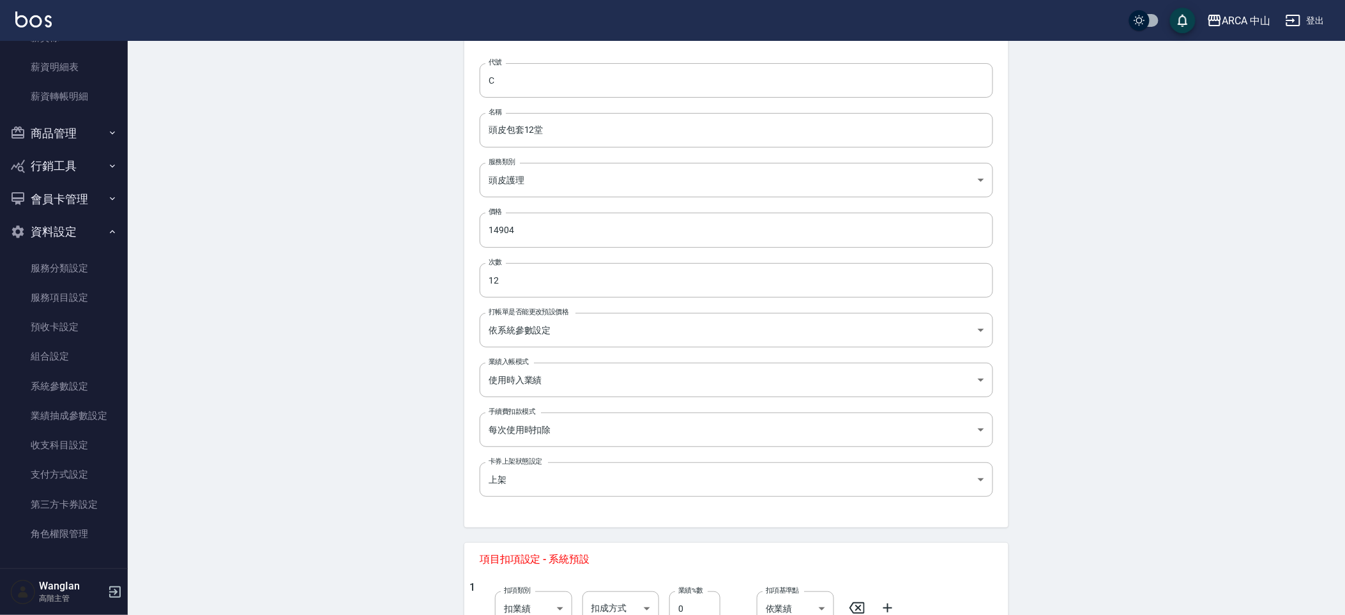
click at [5, 184] on button "會員卡管理" at bounding box center [64, 199] width 118 height 33
click at [238, 144] on div "Edit Coupon 編輯卡券項目 一般資訊 代號 C 代號 名稱 頭皮包套12堂 名稱 服務類別 頭皮護理 beb30219-9616-43bb-8435…" at bounding box center [737, 621] width 1218 height 1337
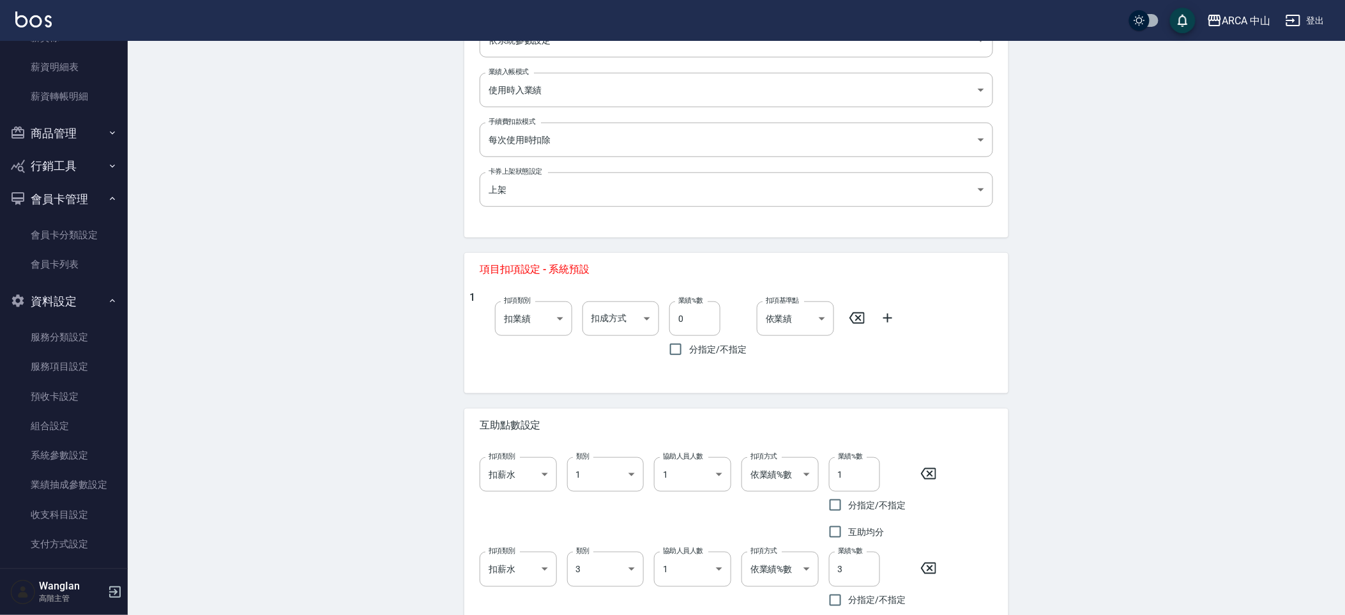
scroll to position [367, 0]
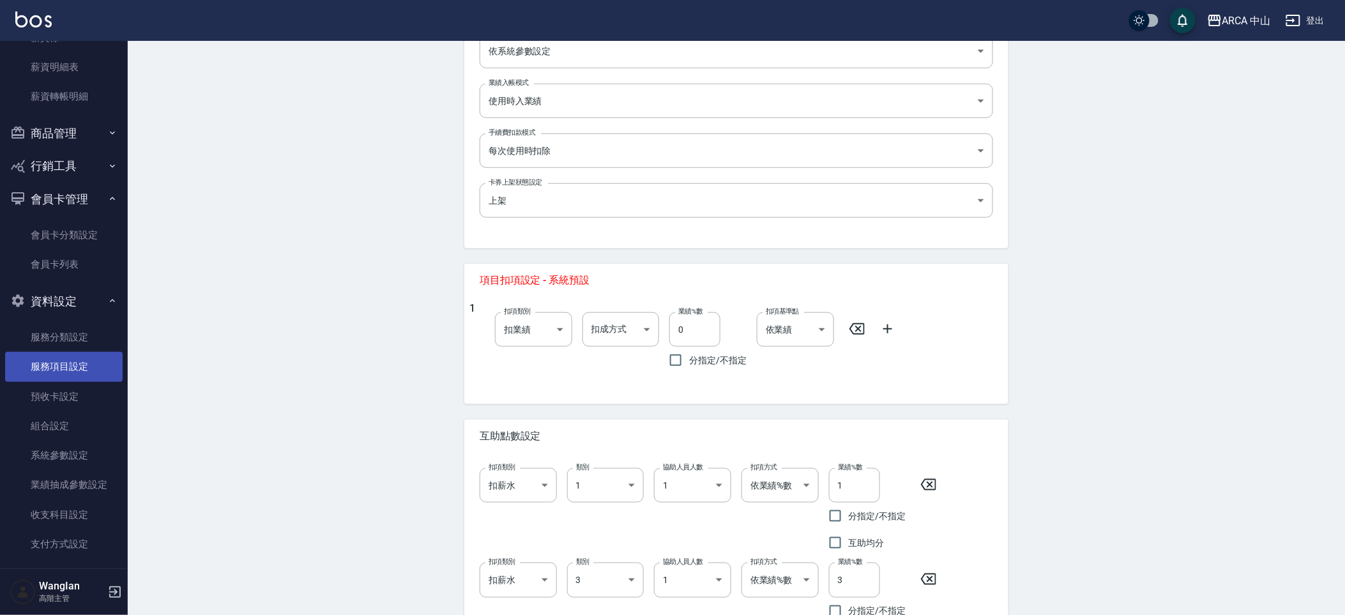
click at [24, 367] on link "服務項目設定" at bounding box center [64, 366] width 118 height 29
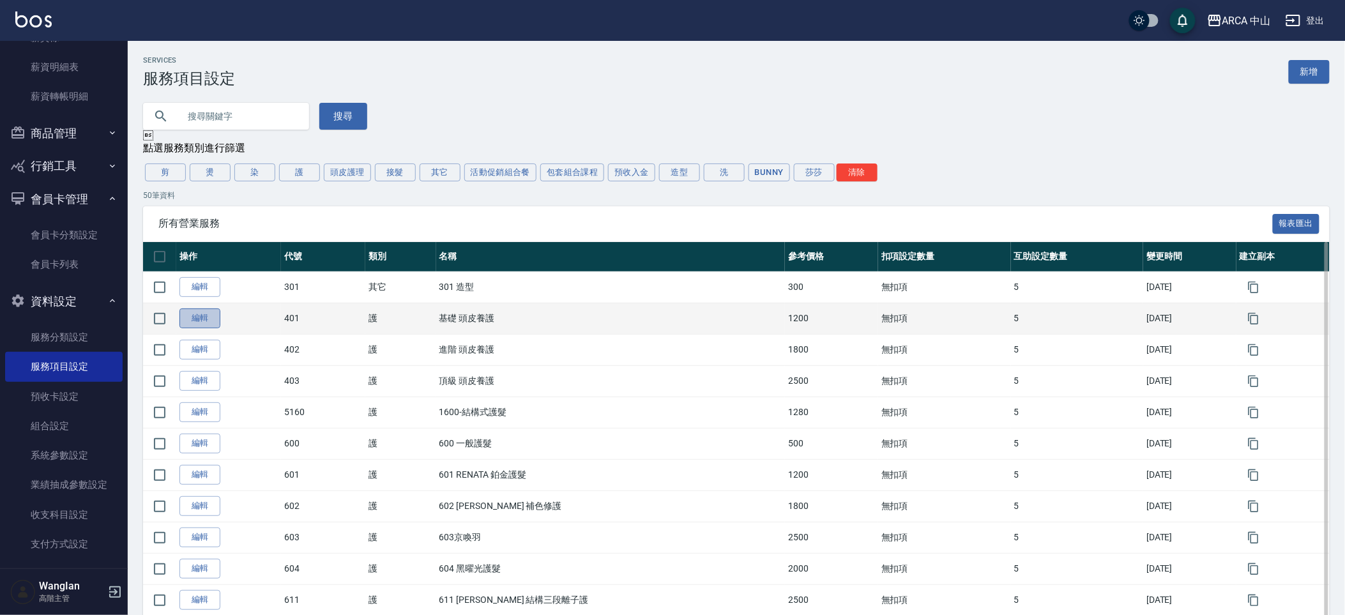
click at [195, 316] on link "編輯" at bounding box center [199, 319] width 41 height 20
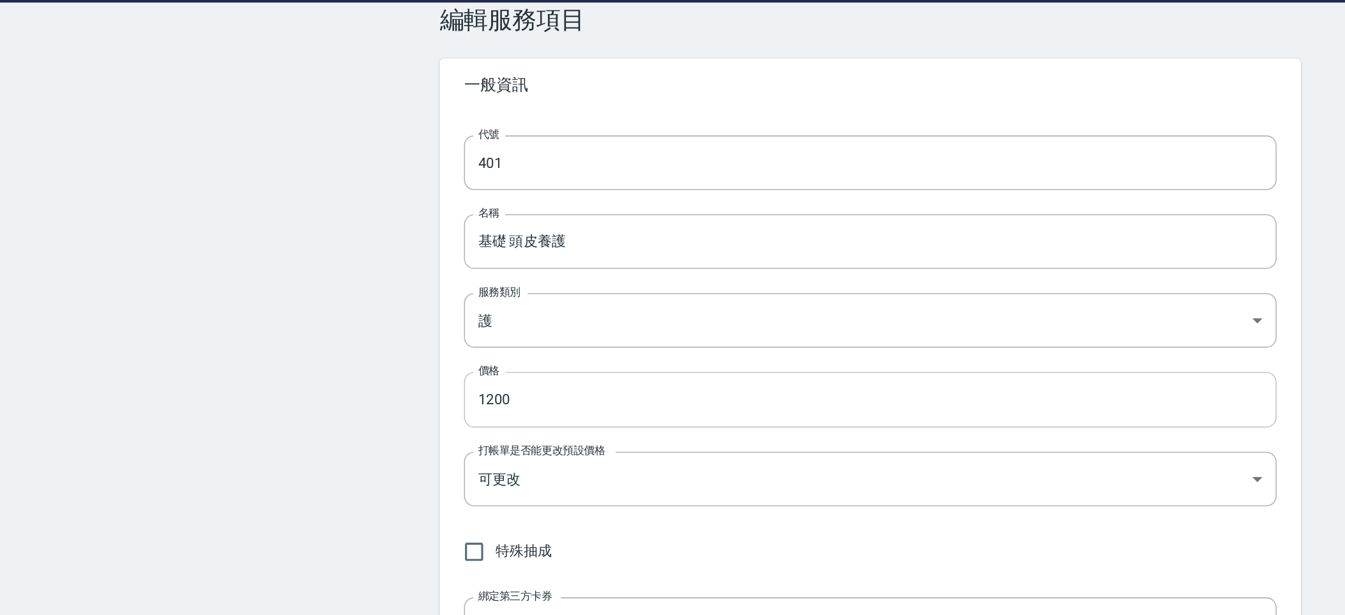
scroll to position [26, 0]
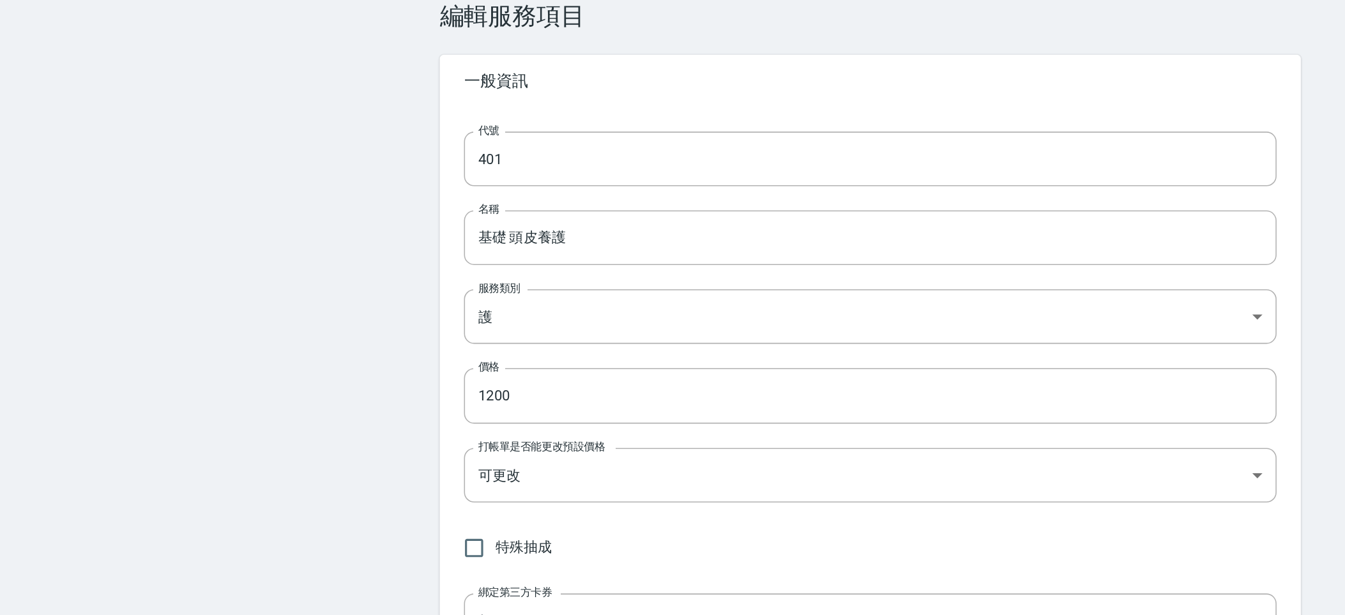
click at [530, 379] on label "特殊抽成" at bounding box center [504, 388] width 63 height 27
click at [500, 379] on input "特殊抽成" at bounding box center [486, 388] width 27 height 27
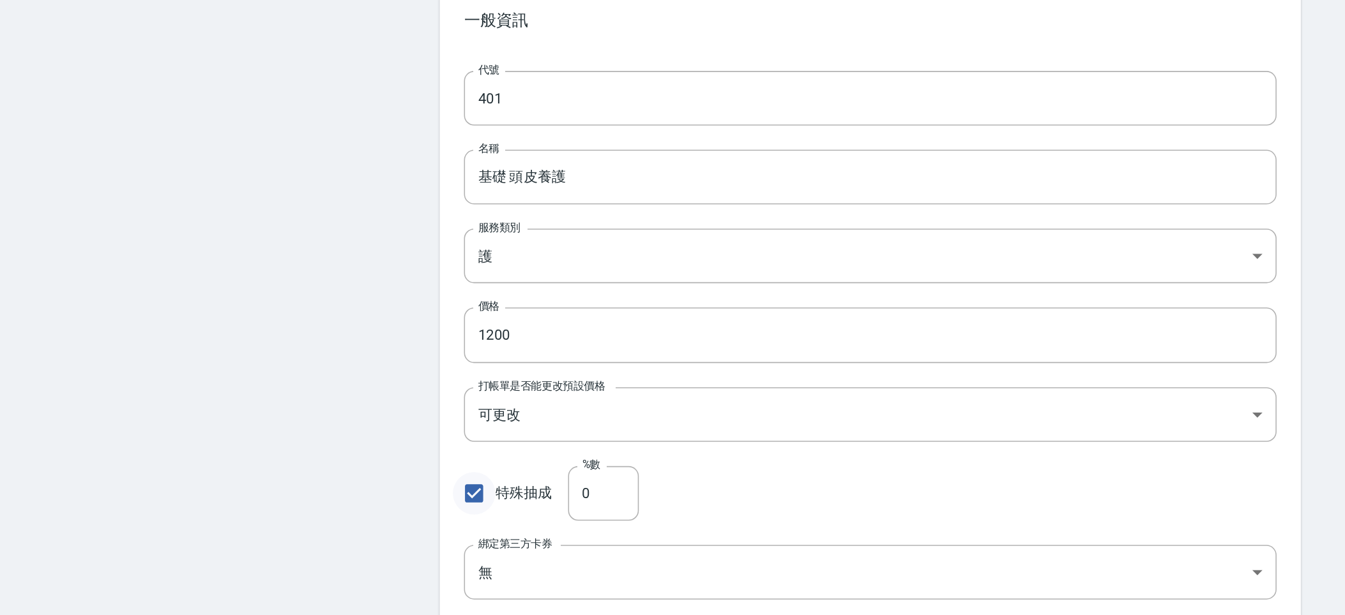
click at [485, 395] on input "特殊抽成" at bounding box center [486, 392] width 27 height 27
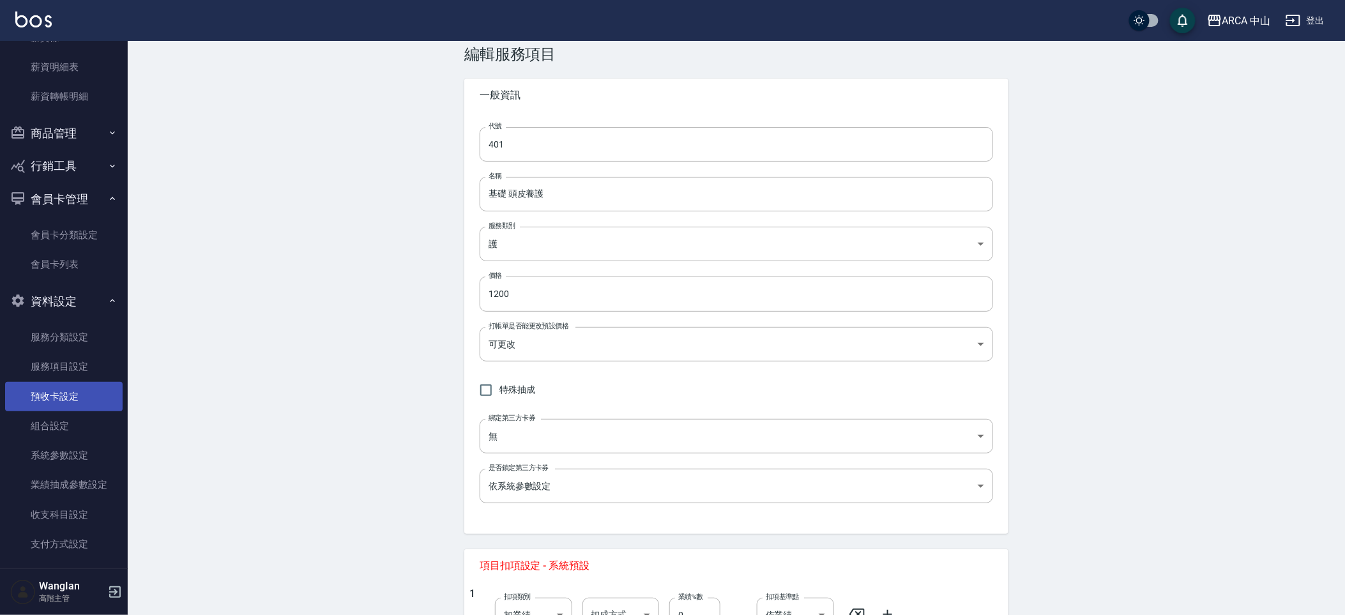
click at [48, 391] on link "預收卡設定" at bounding box center [64, 396] width 118 height 29
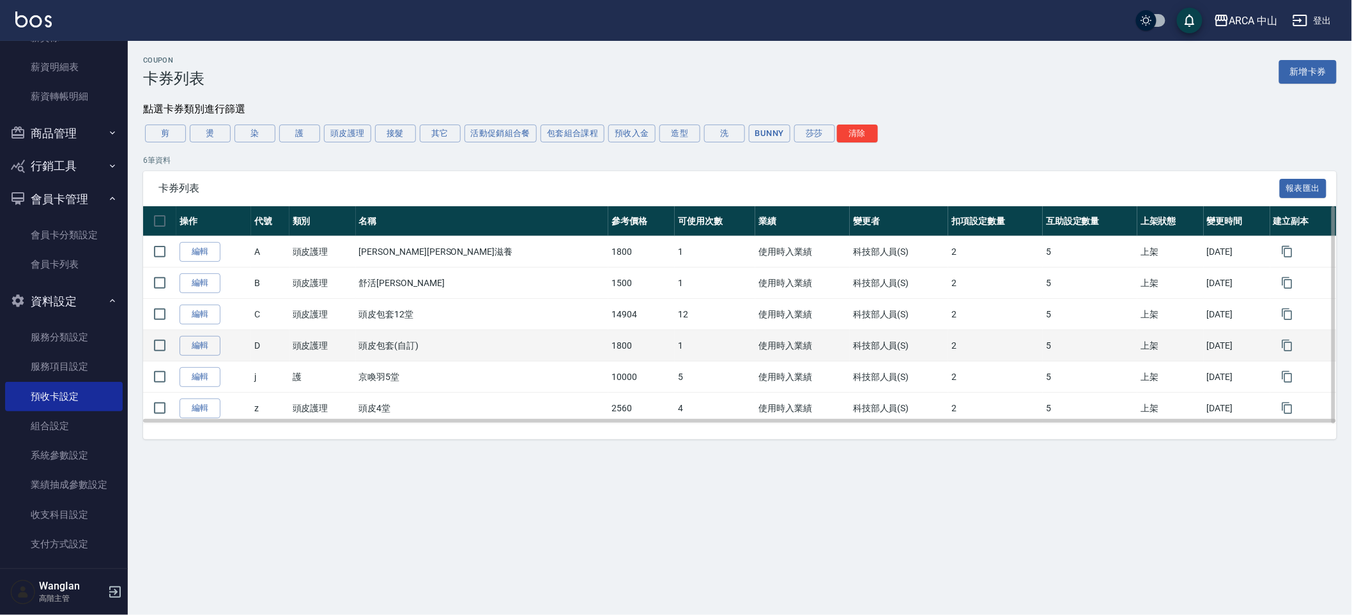
click at [188, 362] on td "編輯" at bounding box center [213, 345] width 75 height 31
click at [194, 352] on link "編輯" at bounding box center [199, 346] width 41 height 20
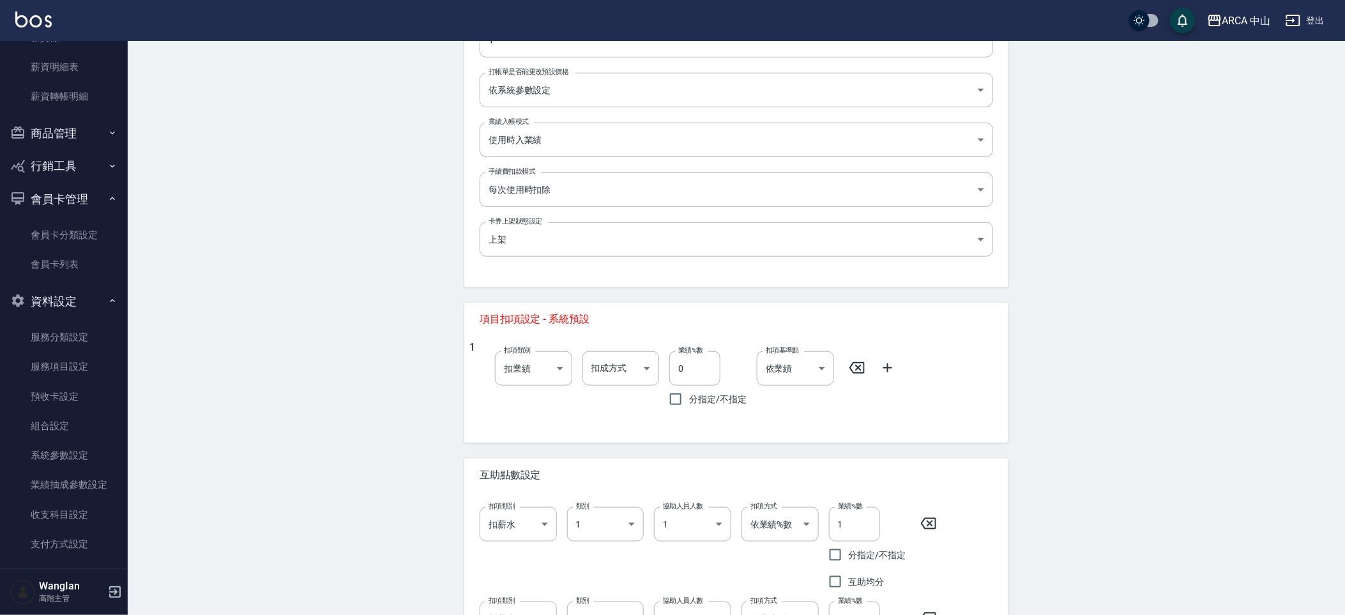
scroll to position [362, 0]
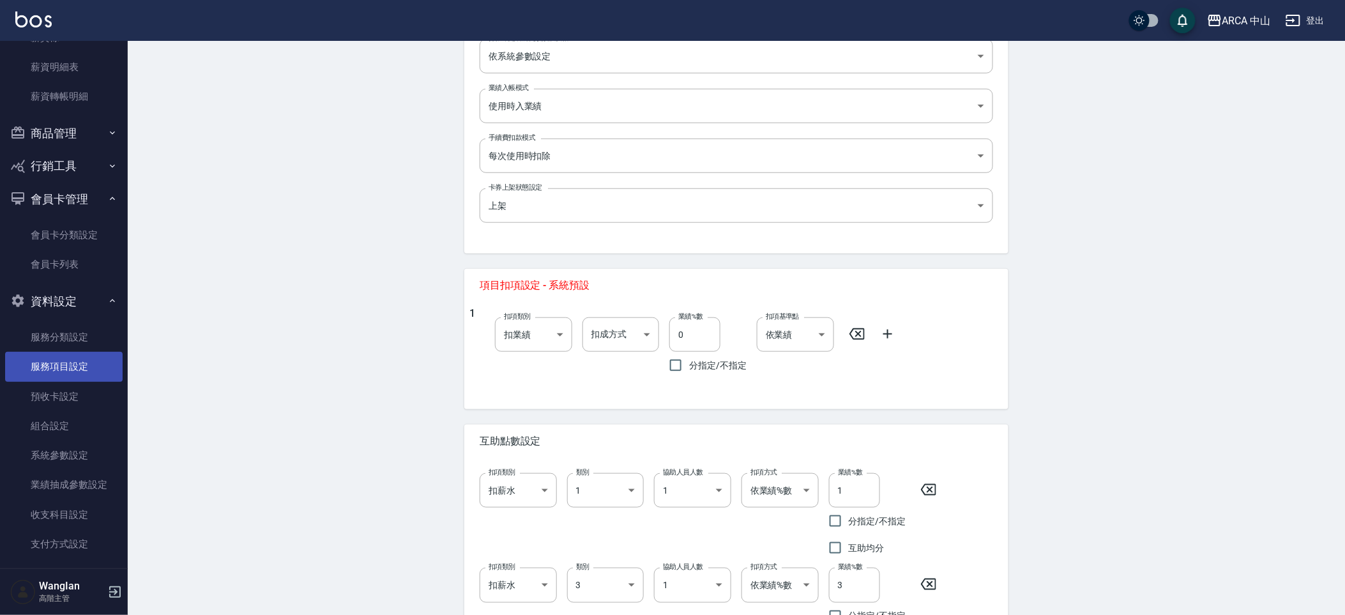
click at [27, 363] on link "服務項目設定" at bounding box center [64, 366] width 118 height 29
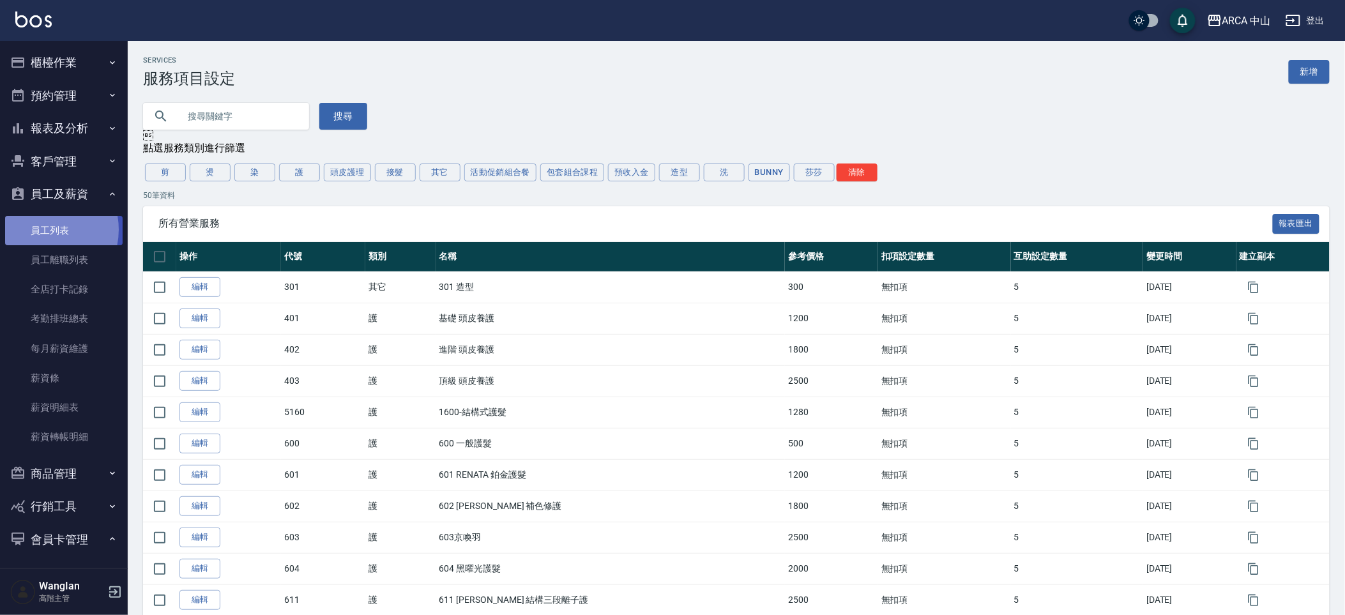
click at [40, 229] on link "員工列表" at bounding box center [64, 230] width 118 height 29
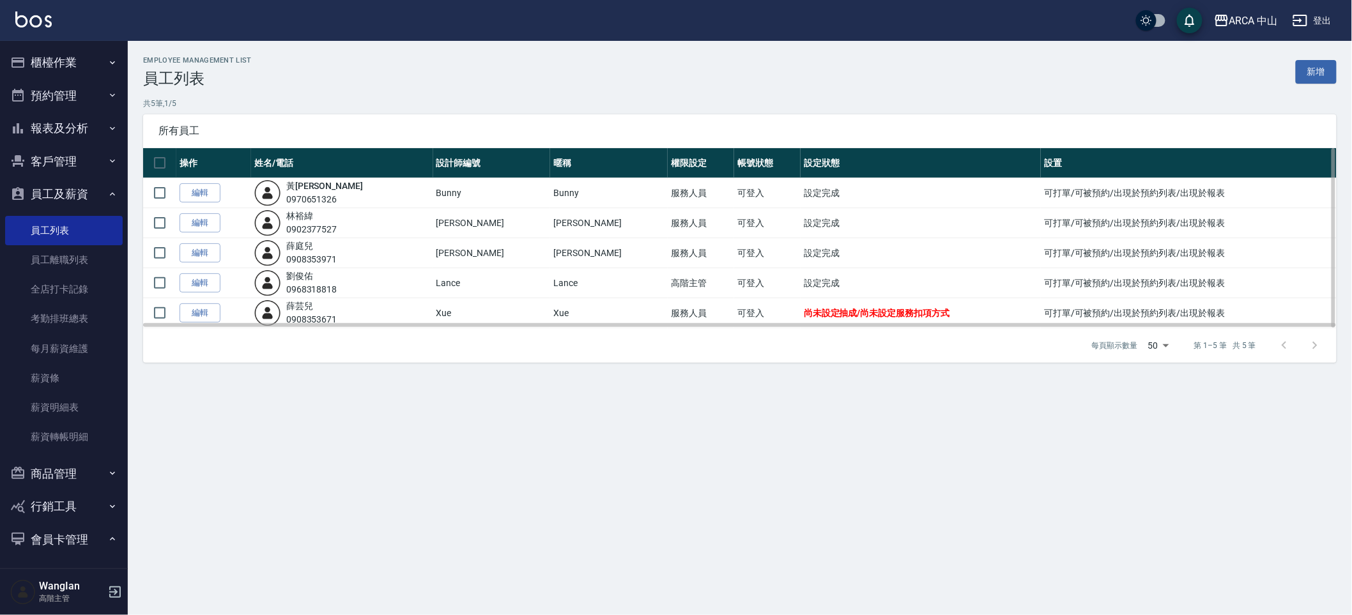
click at [213, 264] on td "編輯" at bounding box center [213, 253] width 75 height 30
click at [209, 258] on link "編輯" at bounding box center [199, 253] width 41 height 20
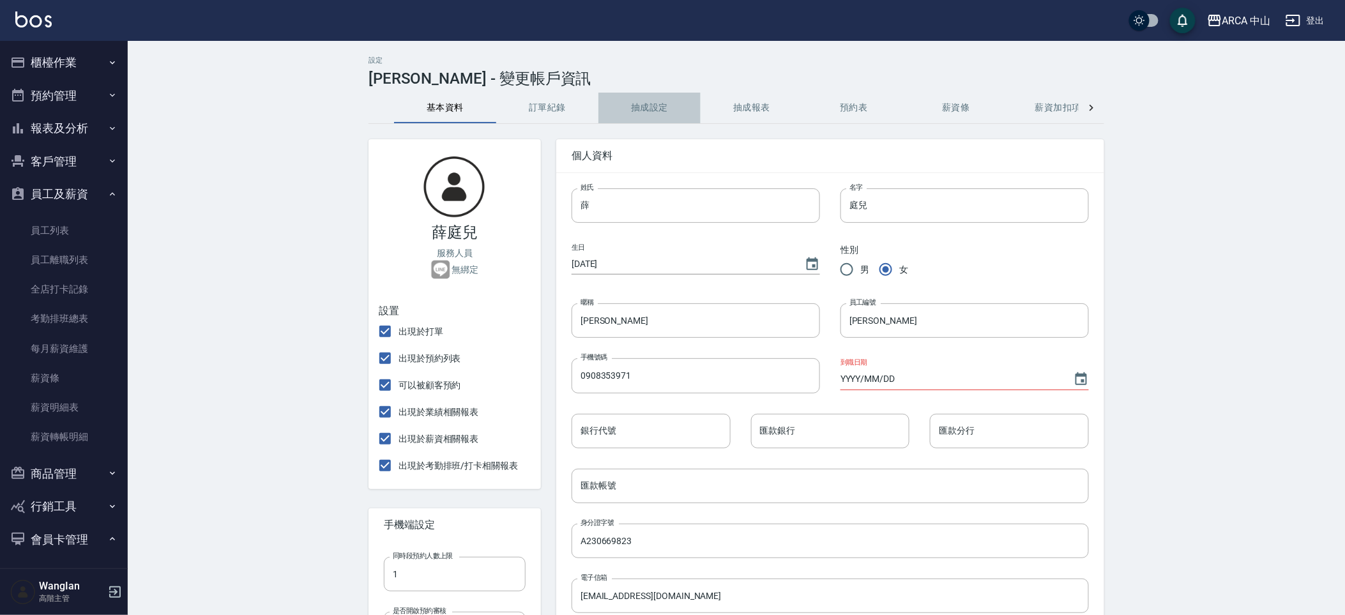
click at [668, 109] on button "抽成設定" at bounding box center [650, 108] width 102 height 31
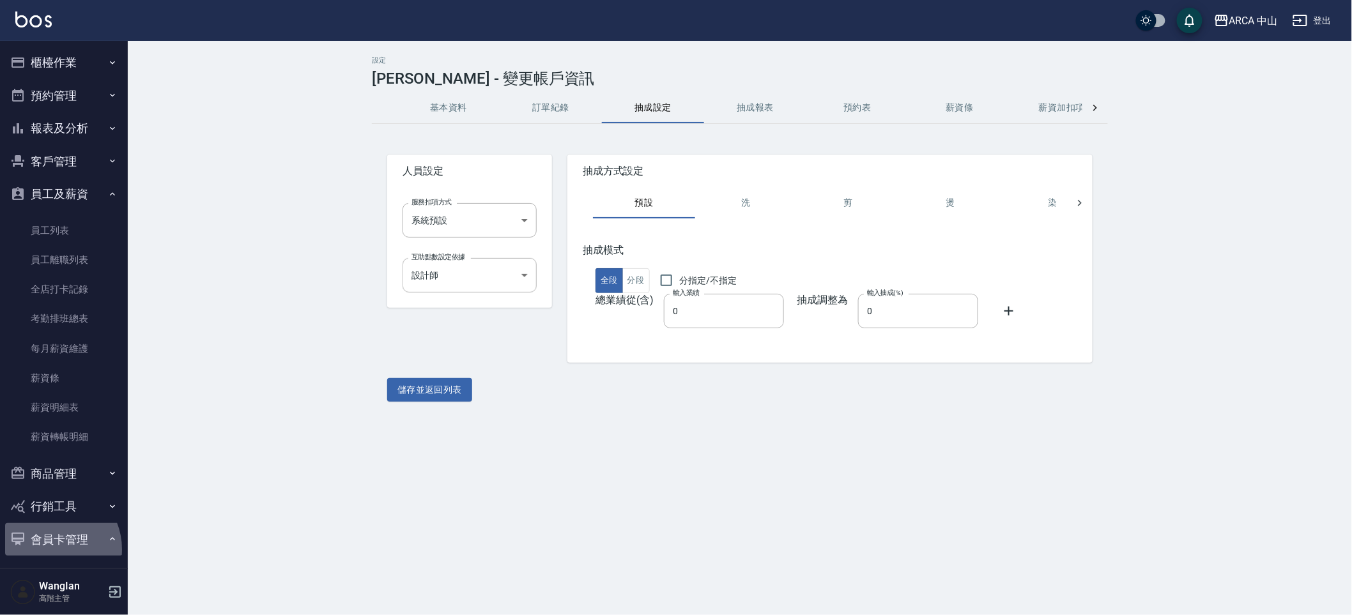
click at [50, 549] on button "會員卡管理" at bounding box center [64, 539] width 118 height 33
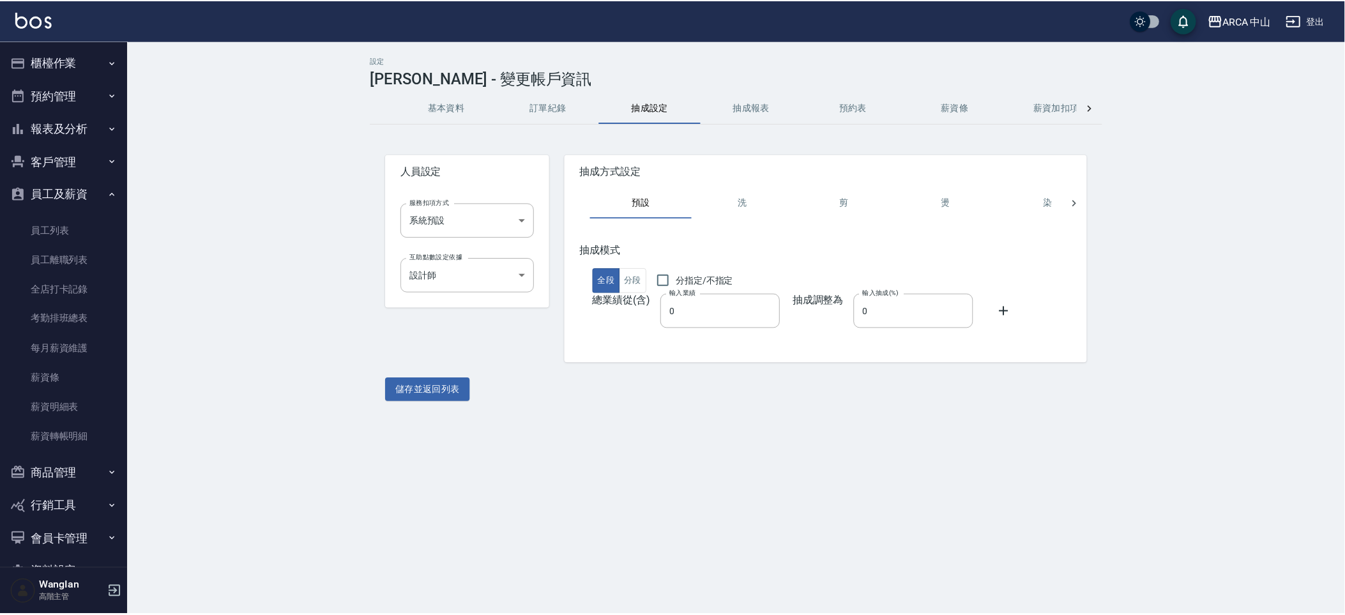
scroll to position [340, 0]
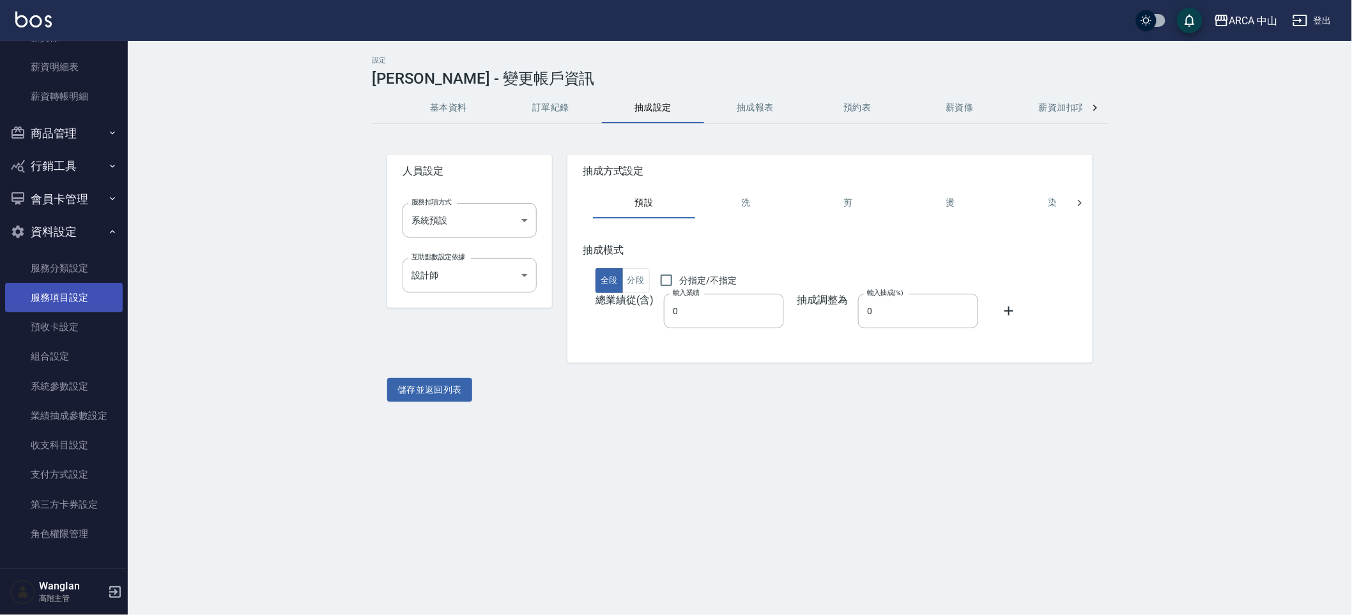
click at [54, 289] on link "服務項目設定" at bounding box center [64, 297] width 118 height 29
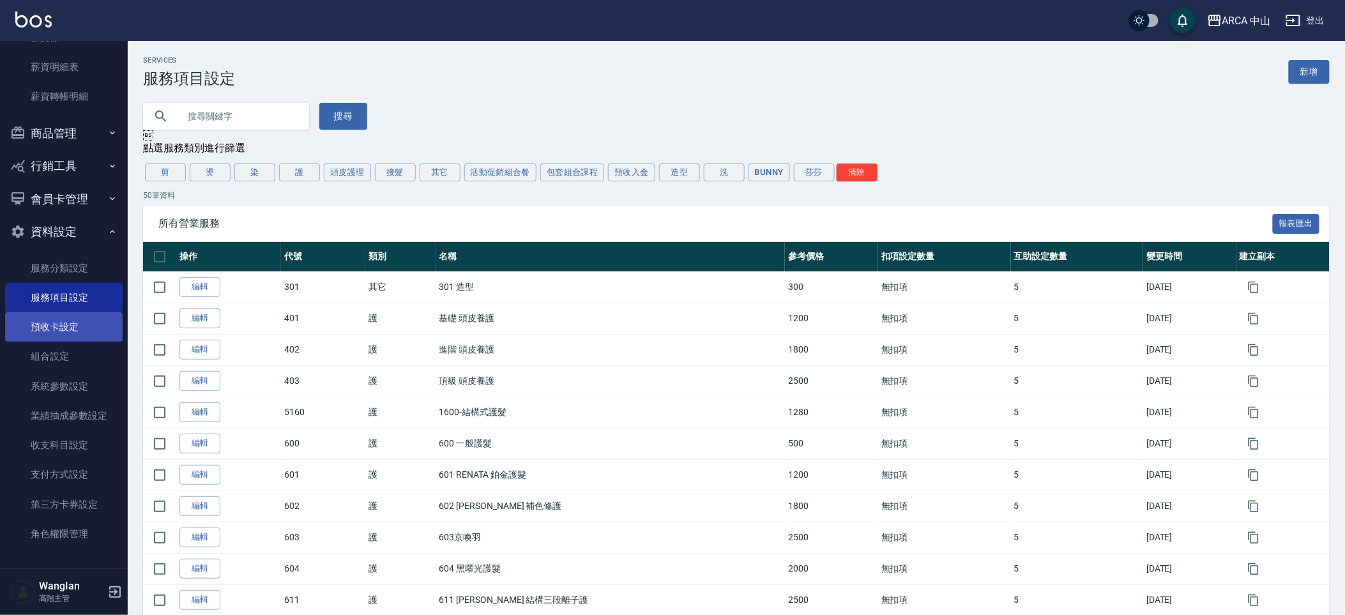
click at [63, 338] on link "預收卡設定" at bounding box center [64, 326] width 118 height 29
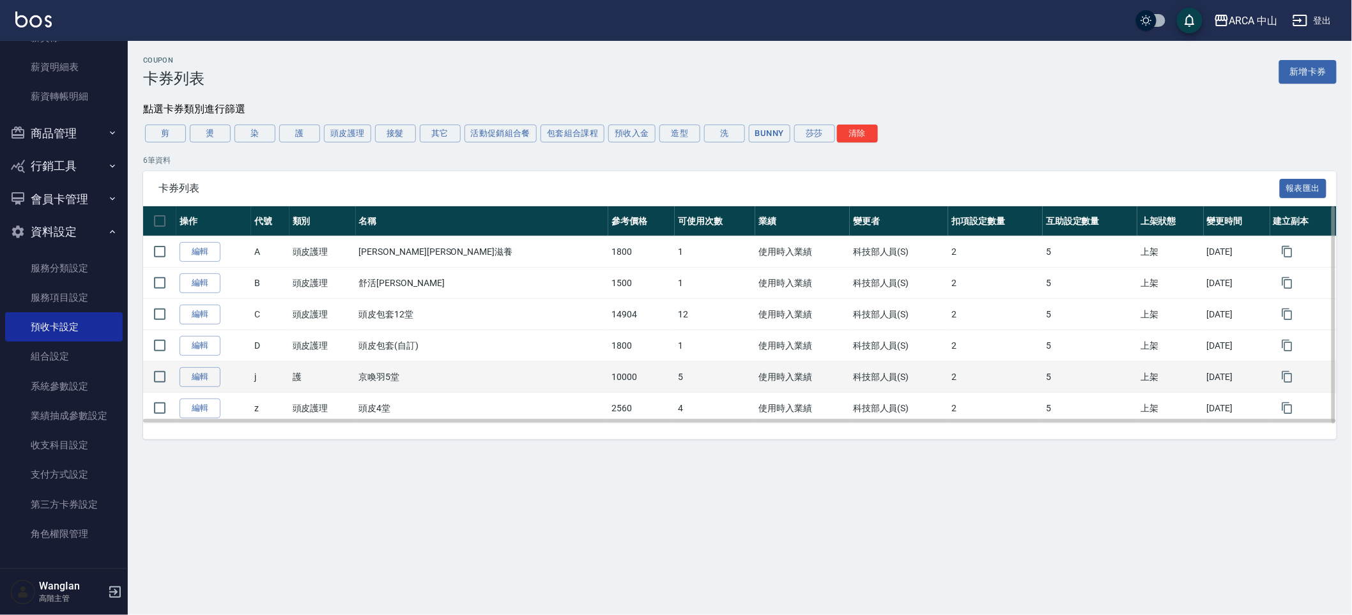
click at [186, 390] on td "編輯" at bounding box center [213, 377] width 75 height 31
click at [199, 379] on link "編輯" at bounding box center [199, 377] width 41 height 20
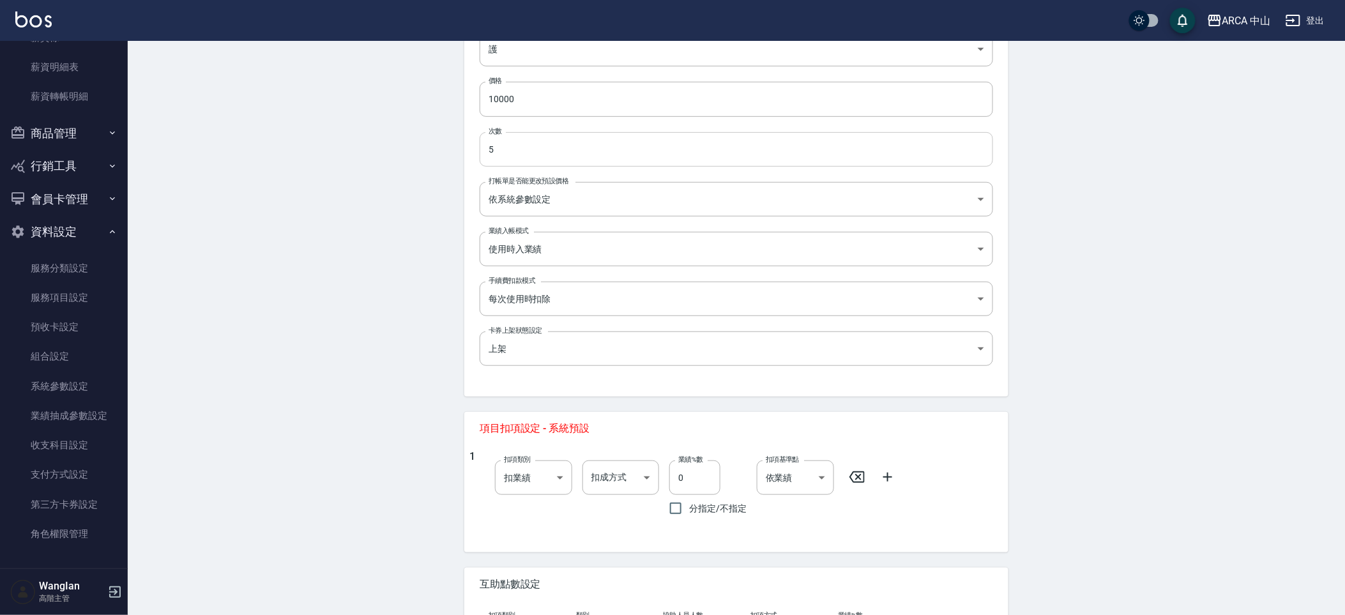
scroll to position [217, 0]
click at [231, 312] on div "Edit Coupon 編輯卡券項目 一般資訊 代號 j 代號 名稱 京喚羽5堂 名稱 服務類別 護 62b87afc-db31-4c04-a44f-9904…" at bounding box center [737, 492] width 1218 height 1337
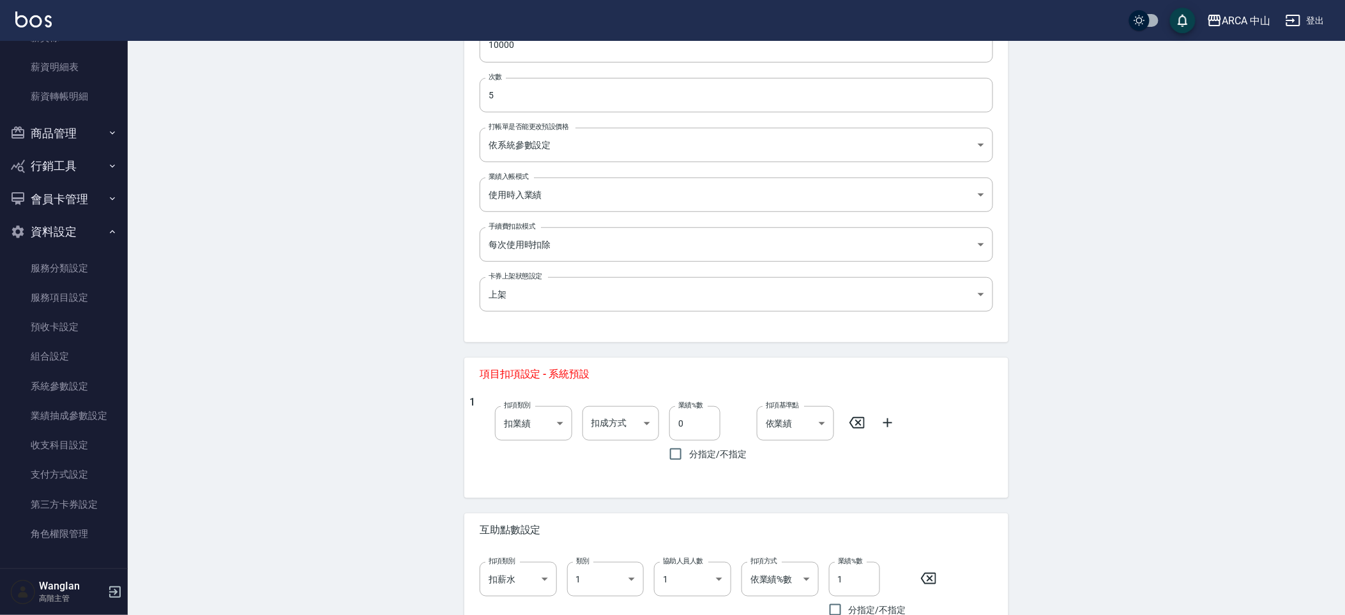
scroll to position [0, 0]
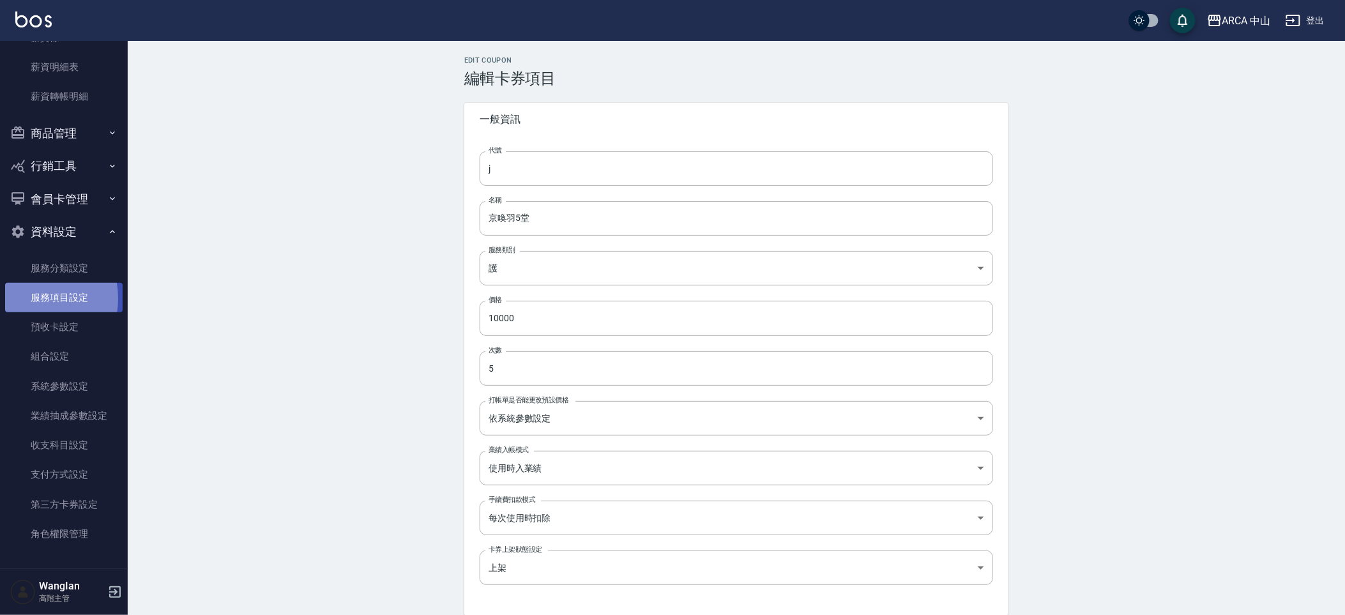
click at [26, 298] on link "服務項目設定" at bounding box center [64, 297] width 118 height 29
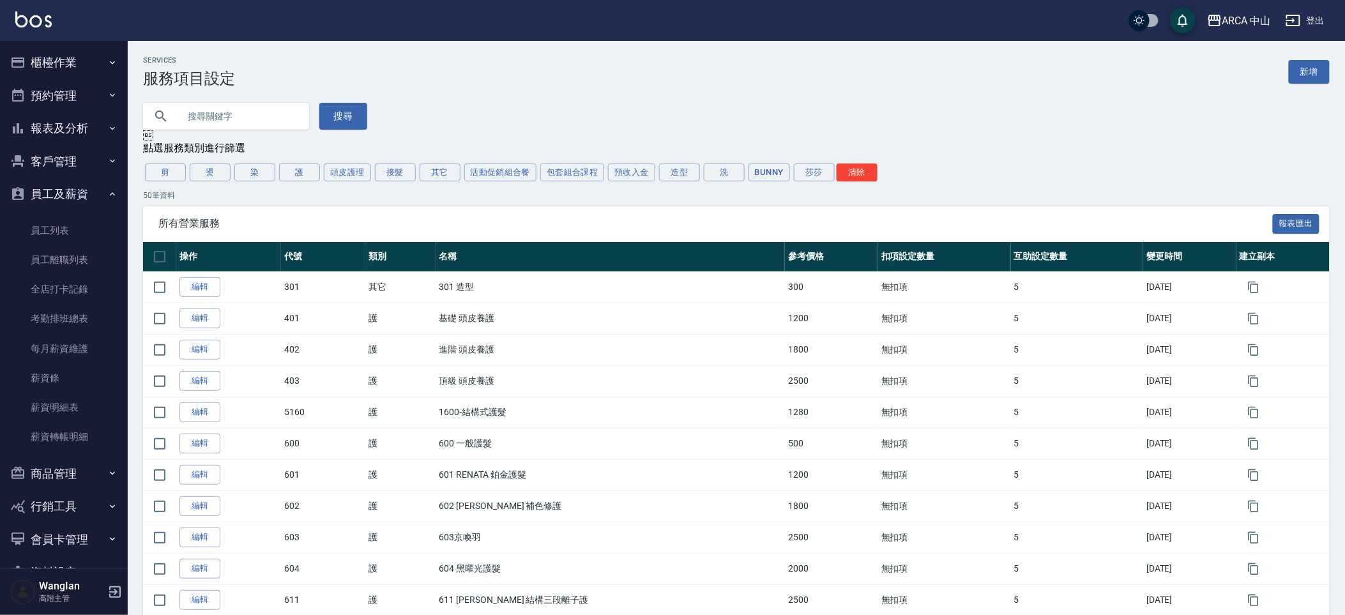
click at [66, 66] on button "櫃檯作業" at bounding box center [64, 62] width 118 height 33
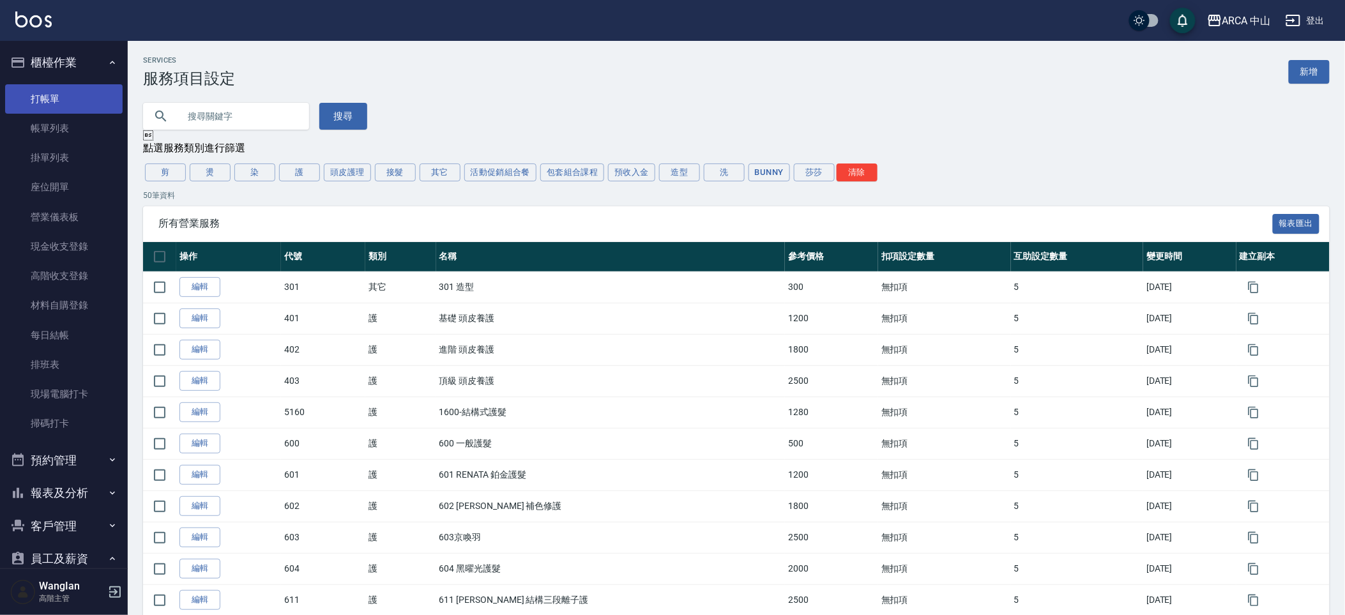
click at [82, 111] on link "打帳單" at bounding box center [64, 98] width 118 height 29
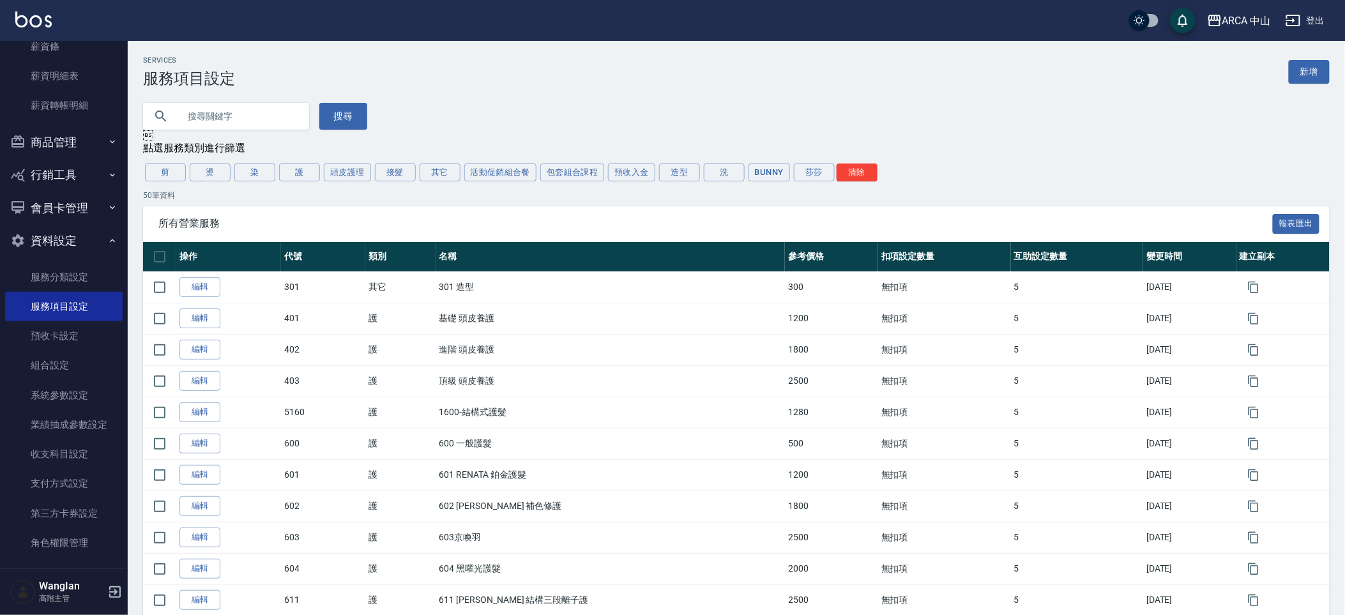
scroll to position [705, 0]
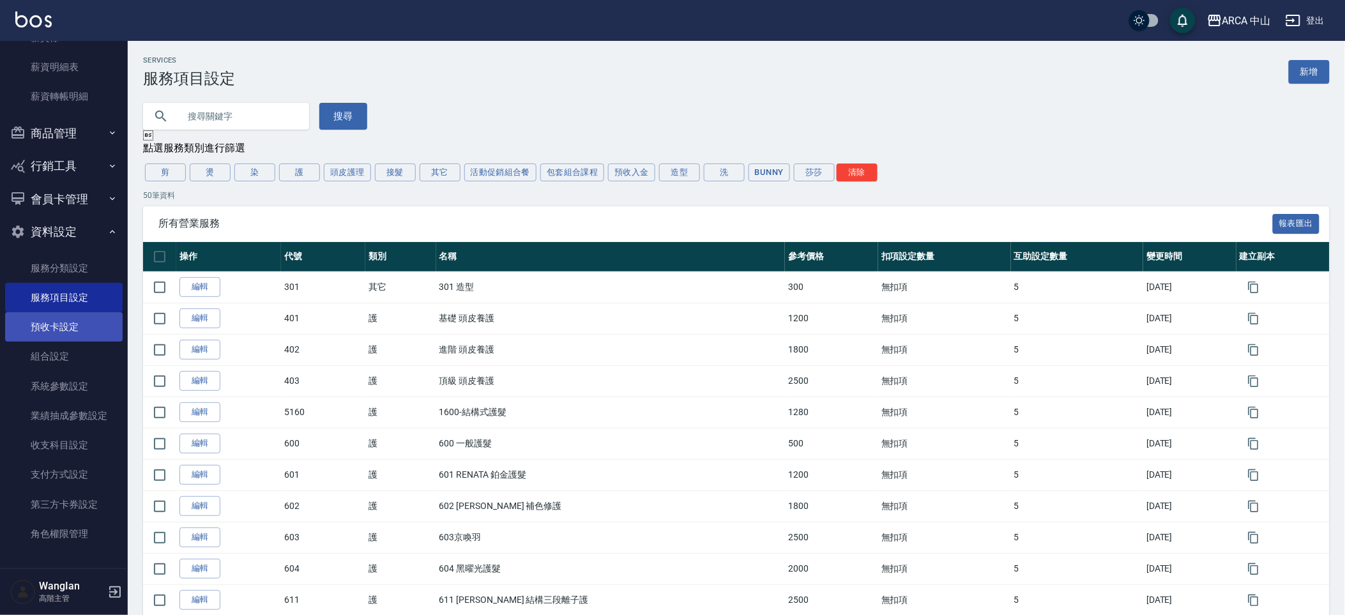
click at [47, 316] on link "預收卡設定" at bounding box center [64, 326] width 118 height 29
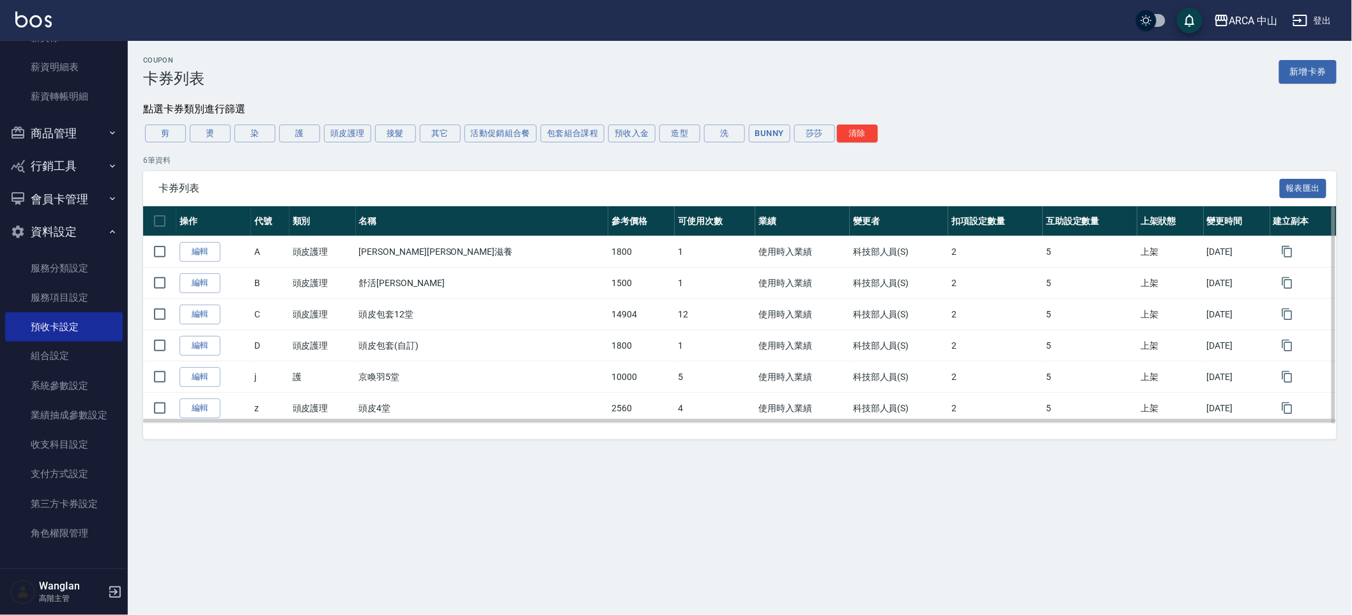
drag, startPoint x: 239, startPoint y: 259, endPoint x: 218, endPoint y: 236, distance: 31.2
click at [218, 236] on table "操作 代號 類別 名稱 參考價格 可使用次數 業績 變更者 扣項設定數量 互助設定數量 上架狀態 變更時間 建立副本 編輯 A 頭皮護理 舒活平衡滋養 180…" at bounding box center [739, 315] width 1193 height 218
click at [218, 236] on th "操作" at bounding box center [213, 221] width 75 height 30
click at [603, 512] on div "Coupon 卡券列表 新增卡券 點選卡券類別進行篩選 剪 燙 染 護 頭皮護理 接髮 其它 活動促銷組合餐 包套組合課程 預收入金 造型 洗 Bunny 莎…" at bounding box center [676, 307] width 1352 height 615
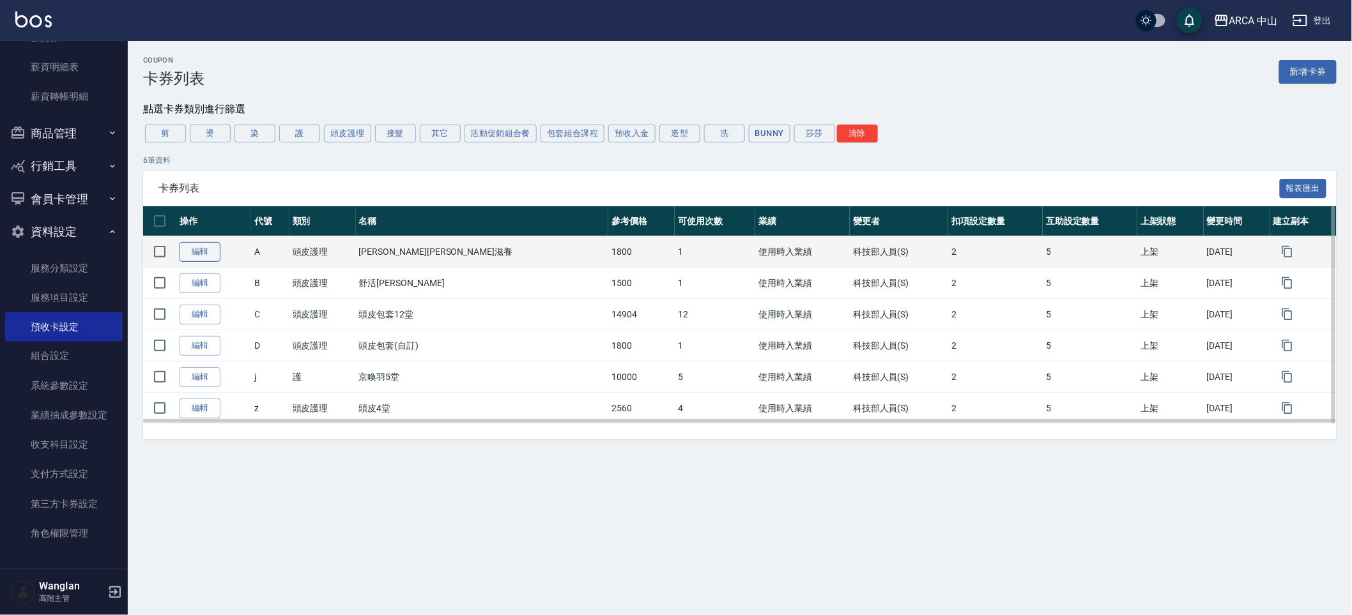
click at [199, 257] on link "編輯" at bounding box center [199, 252] width 41 height 20
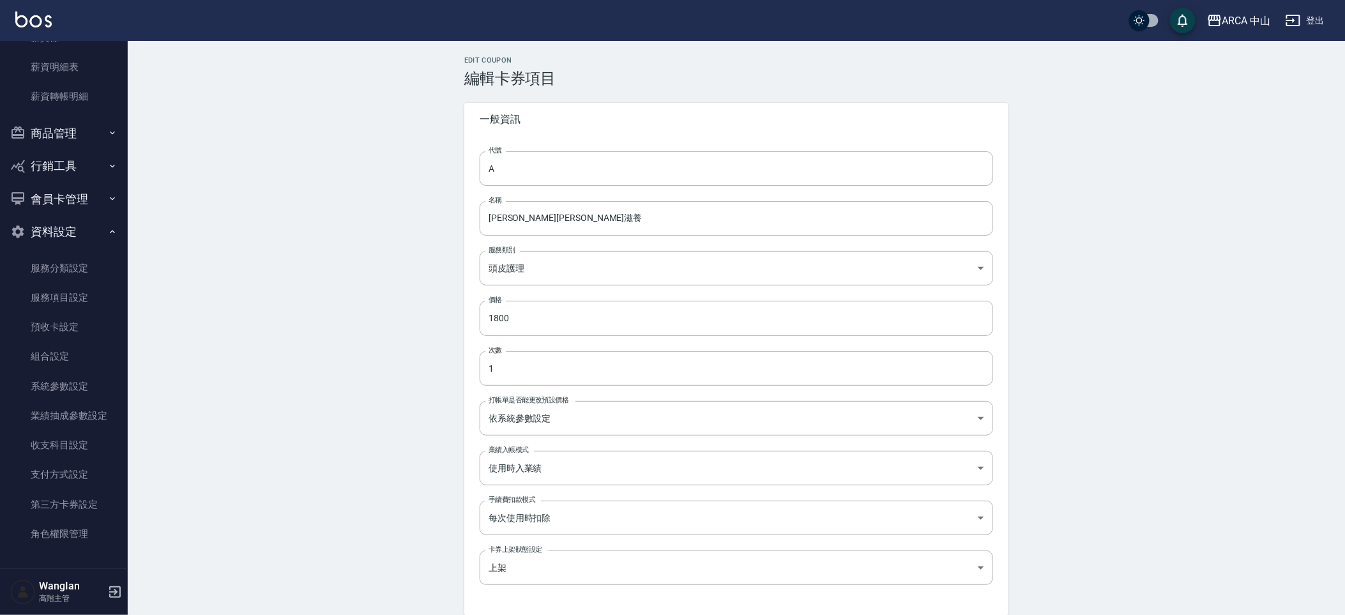
click at [523, 335] on div "代號 A 代號 名稱 舒活平衡滋養 名稱 服務類別 頭皮護理 beb30219-9616-43bb-8435-4c6b8b68e107 服務類別 價格 180…" at bounding box center [736, 376] width 544 height 480
click at [513, 319] on input "1800" at bounding box center [737, 318] width 514 height 34
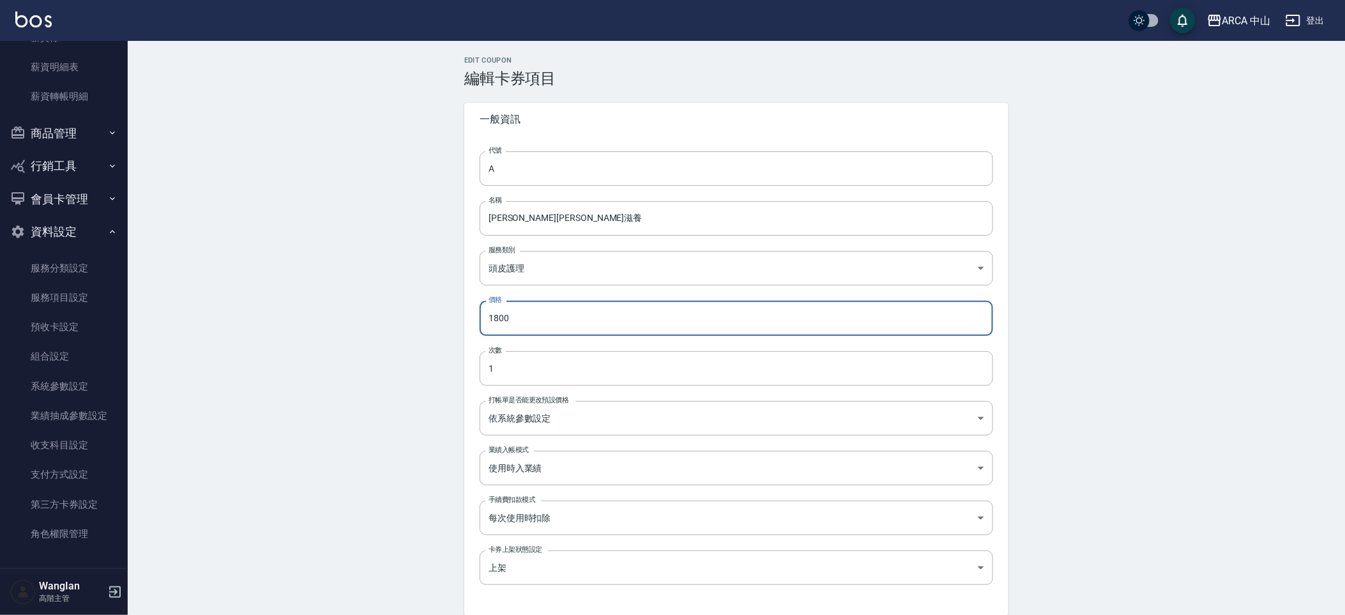
click at [513, 319] on input "1800" at bounding box center [737, 318] width 514 height 34
click at [575, 306] on input "1800" at bounding box center [737, 318] width 514 height 34
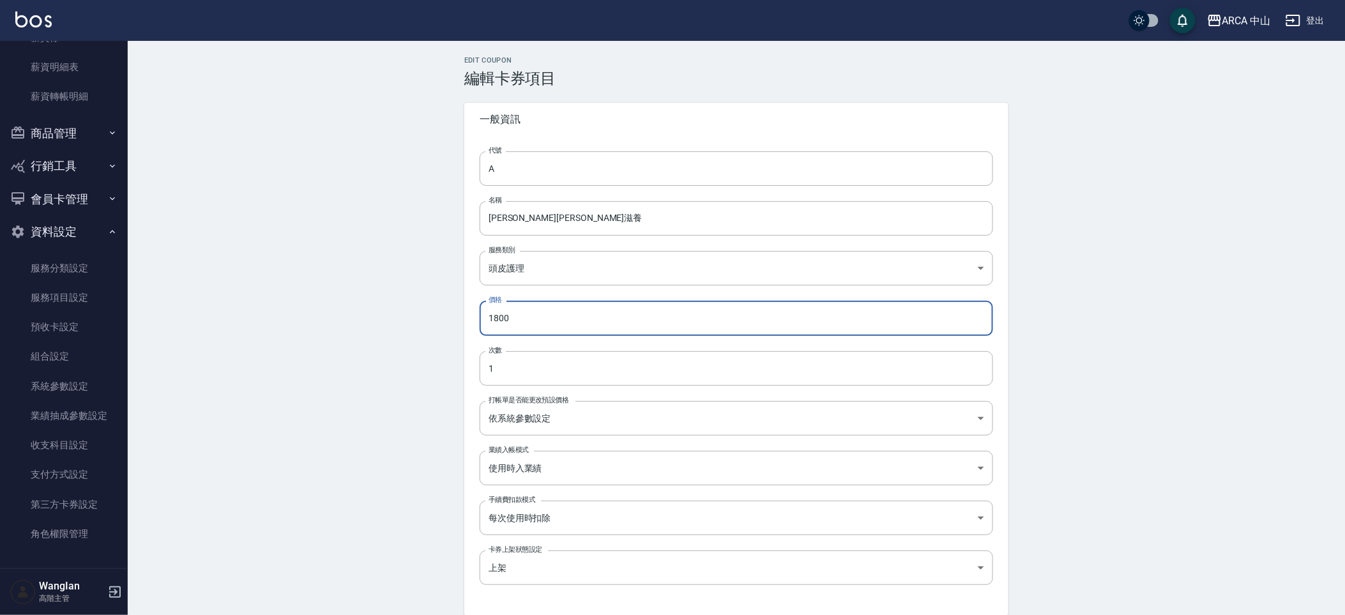
click at [575, 306] on input "1800" at bounding box center [737, 318] width 514 height 34
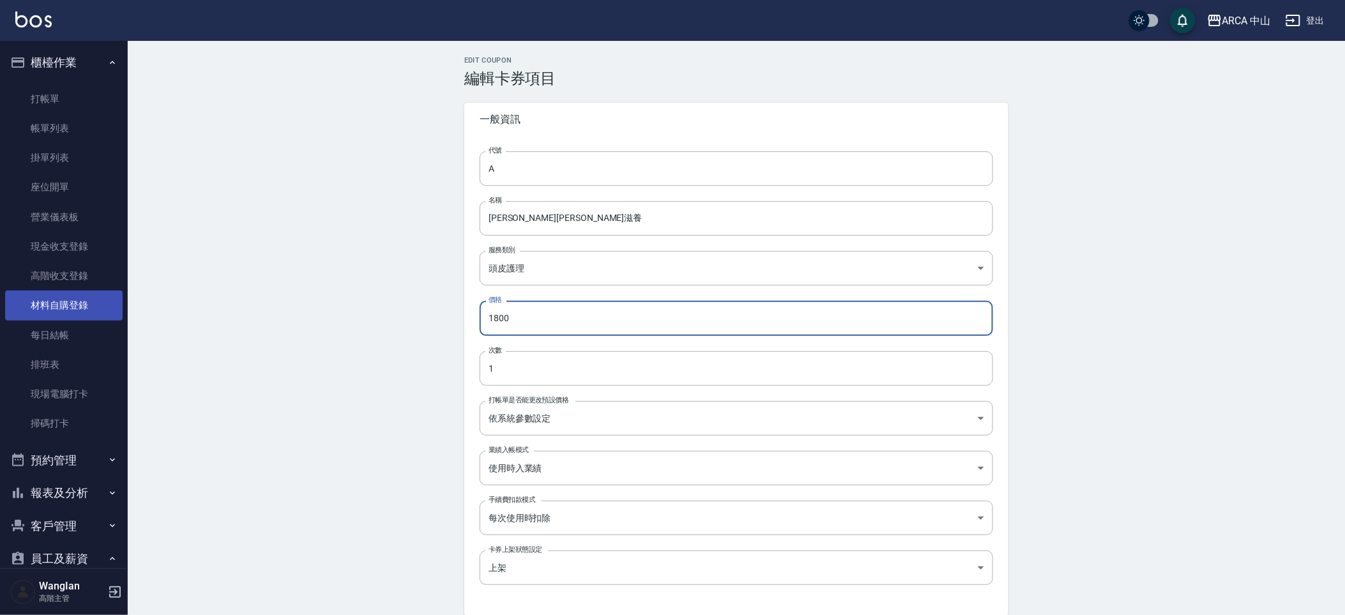
scroll to position [705, 0]
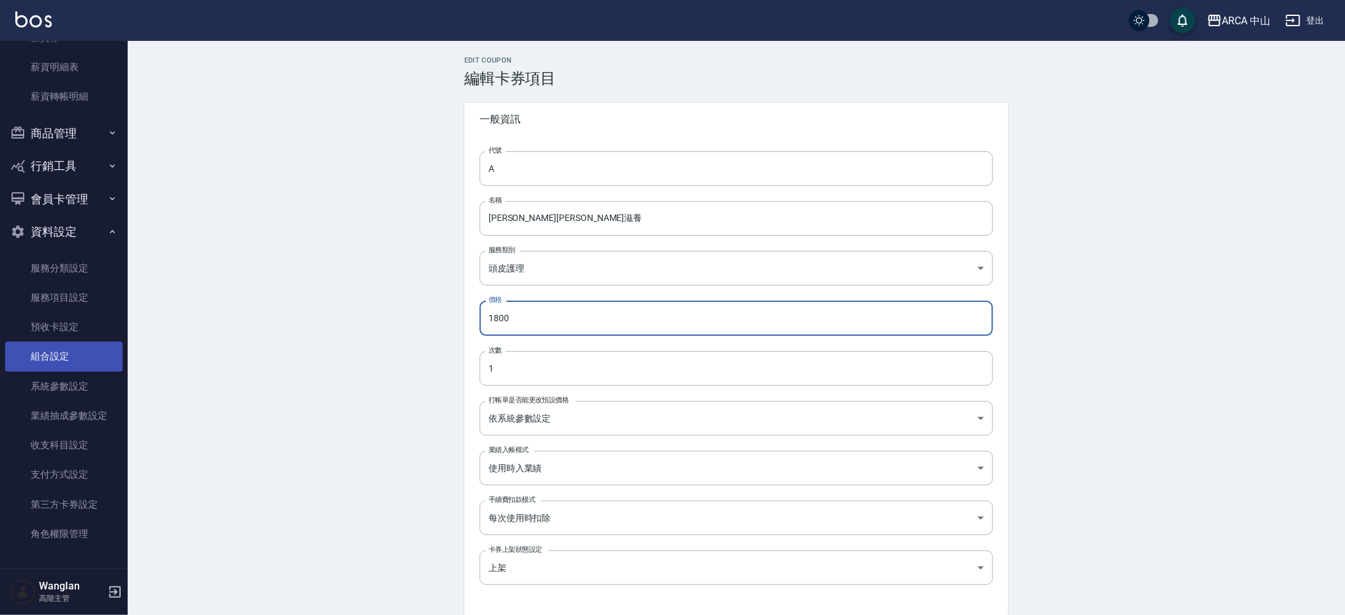
click at [72, 362] on link "組合設定" at bounding box center [64, 356] width 118 height 29
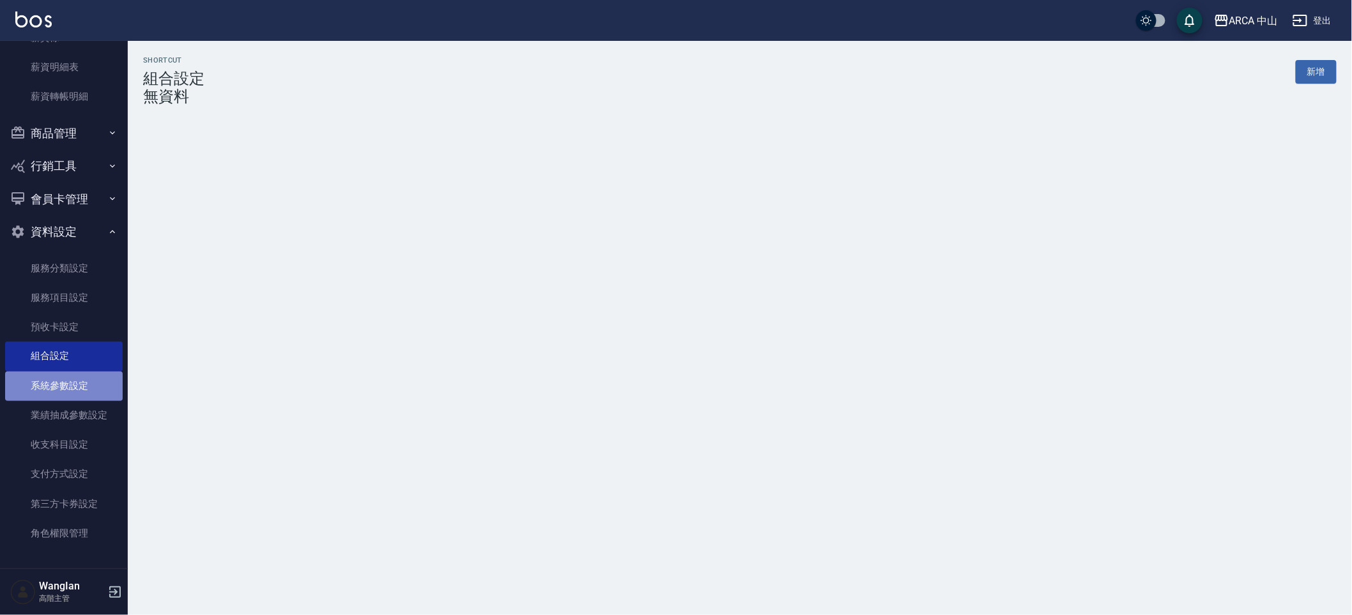
click at [83, 391] on link "系統參數設定" at bounding box center [64, 386] width 118 height 29
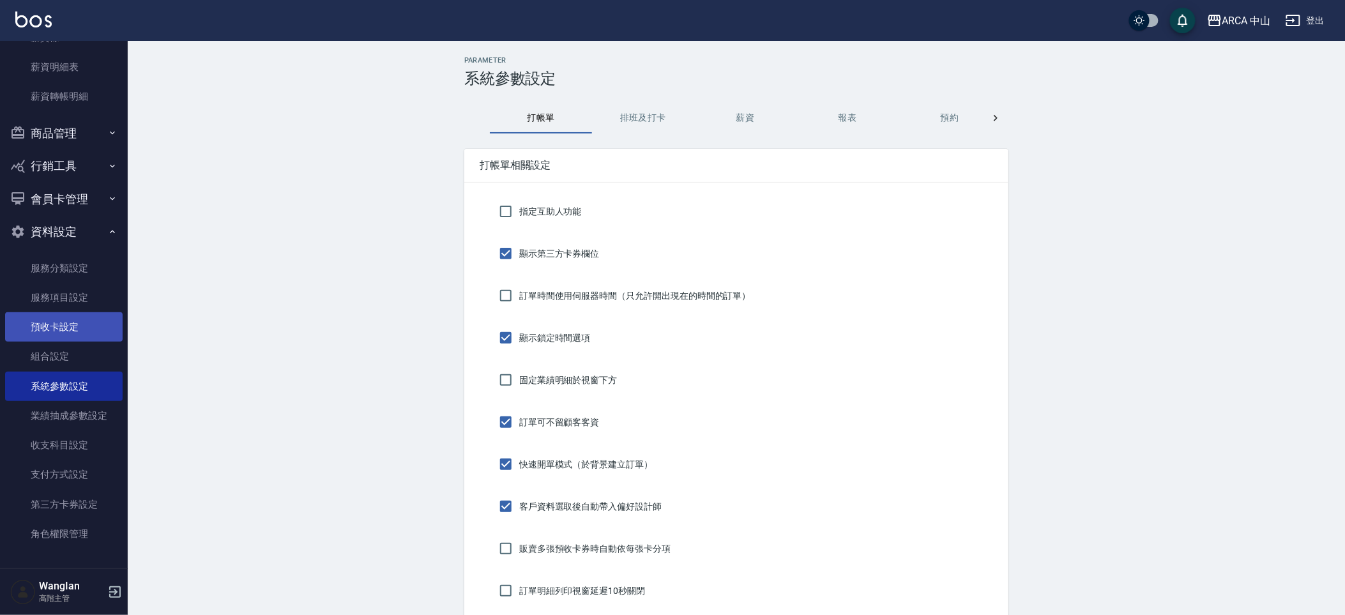
click at [47, 326] on link "預收卡設定" at bounding box center [64, 326] width 118 height 29
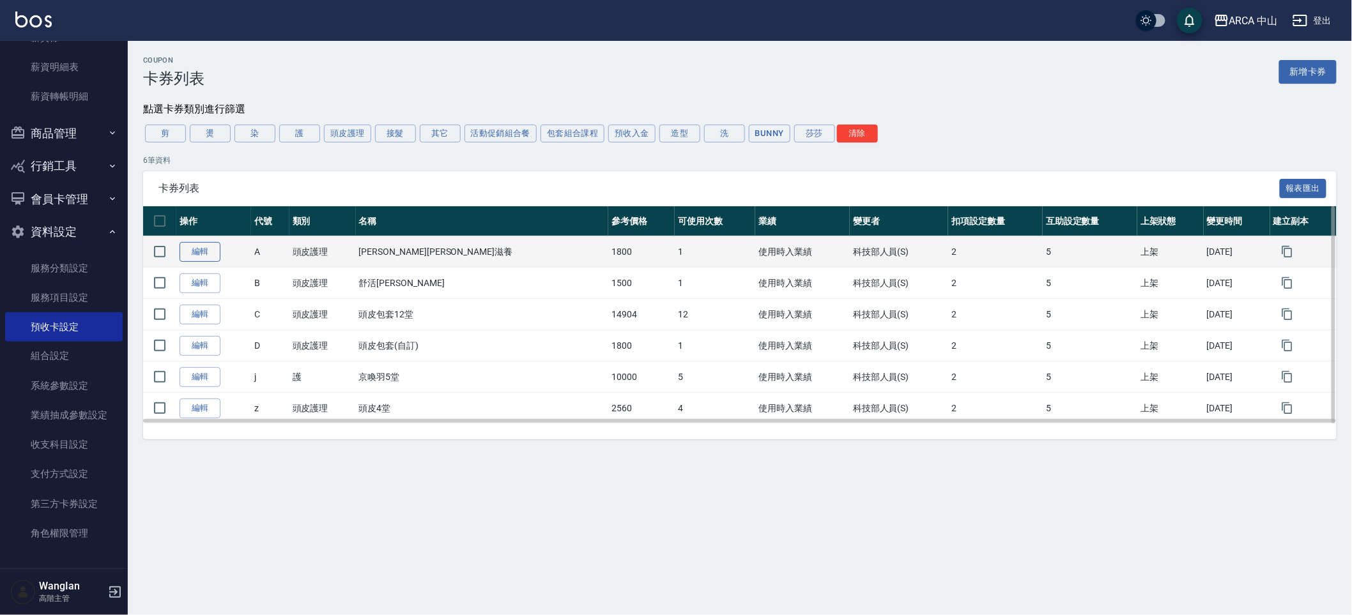
click at [203, 260] on link "編輯" at bounding box center [199, 252] width 41 height 20
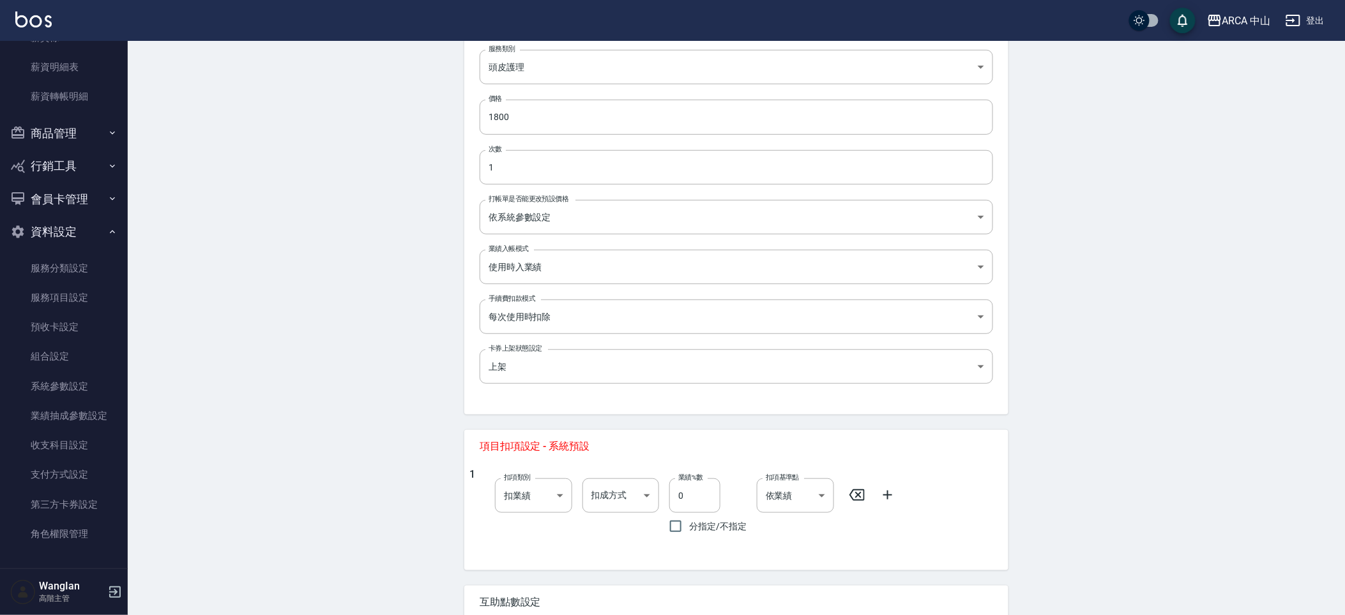
scroll to position [104, 0]
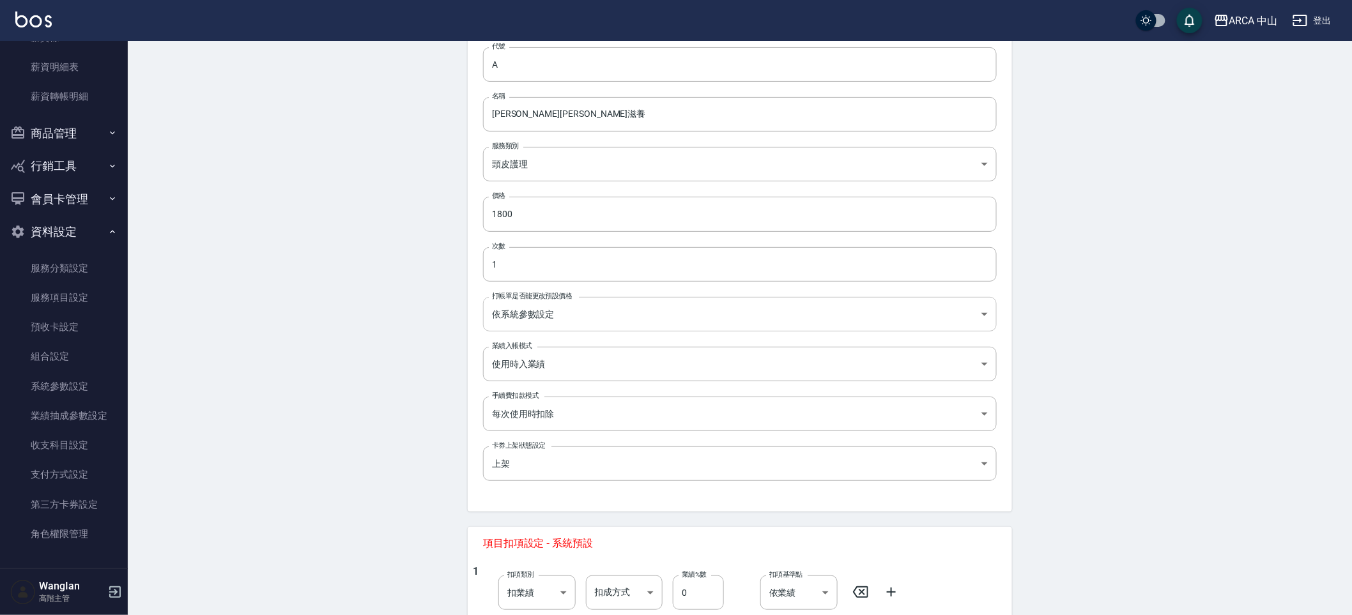
click at [514, 310] on body "ARCA 中山 登出 櫃檯作業 打帳單 帳單列表 掛單列表 座位開單 營業儀表板 現金收支登錄 高階收支登錄 材料自購登錄 每日結帳 排班表 現場電腦打卡 掃…" at bounding box center [676, 585] width 1352 height 1378
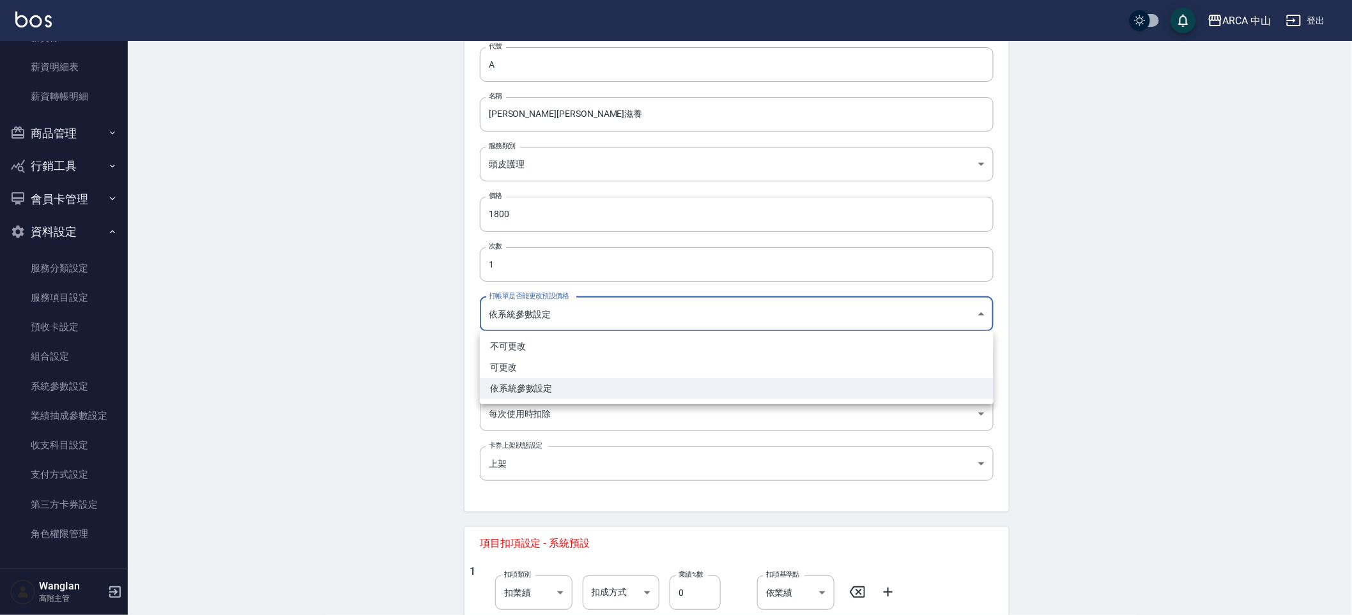
click at [394, 342] on div at bounding box center [676, 307] width 1352 height 615
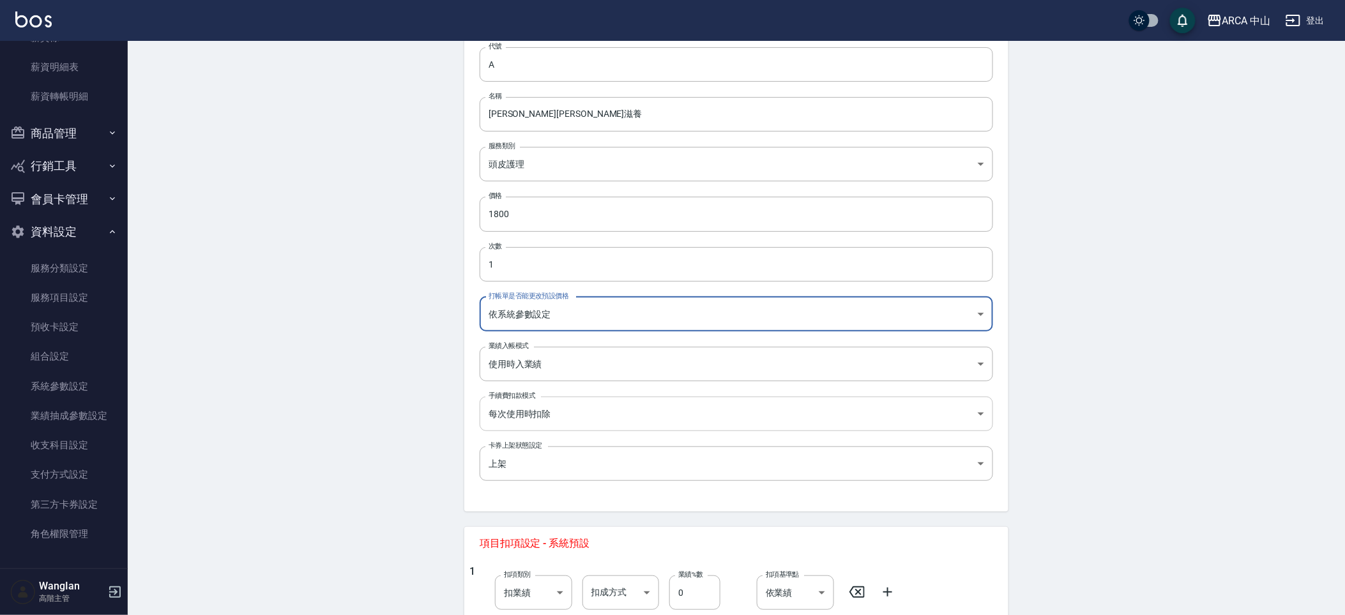
click at [513, 422] on body "ARCA 中山 登出 櫃檯作業 打帳單 帳單列表 掛單列表 座位開單 營業儀表板 現金收支登錄 高階收支登錄 材料自購登錄 每日結帳 排班表 現場電腦打卡 掃…" at bounding box center [672, 585] width 1345 height 1378
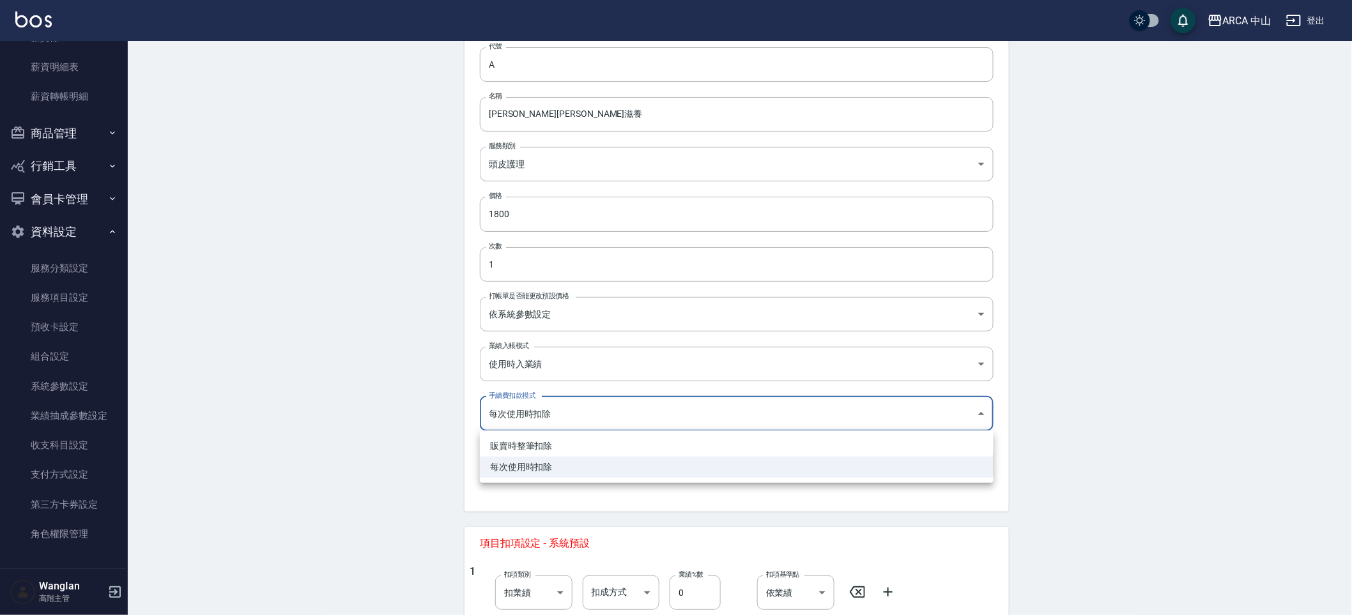
click at [512, 369] on div at bounding box center [676, 307] width 1352 height 615
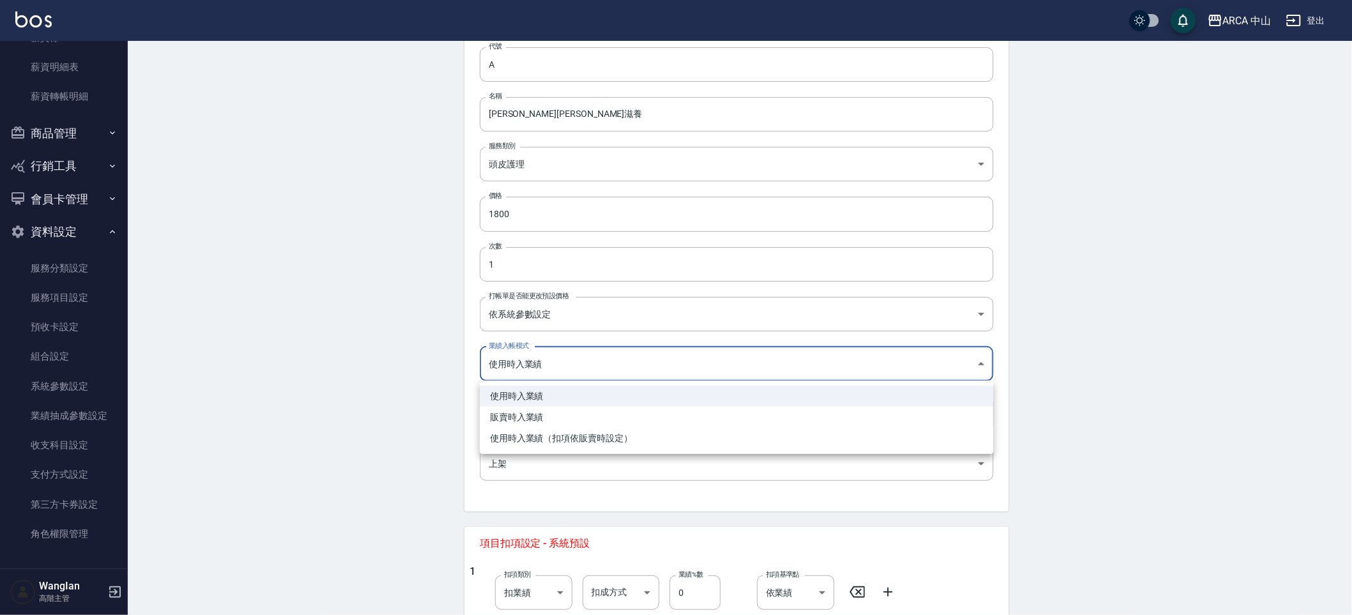
click at [512, 369] on body "ARCA 中山 登出 櫃檯作業 打帳單 帳單列表 掛單列表 座位開單 營業儀表板 現金收支登錄 高階收支登錄 材料自購登錄 每日結帳 排班表 現場電腦打卡 掃…" at bounding box center [676, 585] width 1352 height 1378
click at [461, 511] on div at bounding box center [676, 307] width 1352 height 615
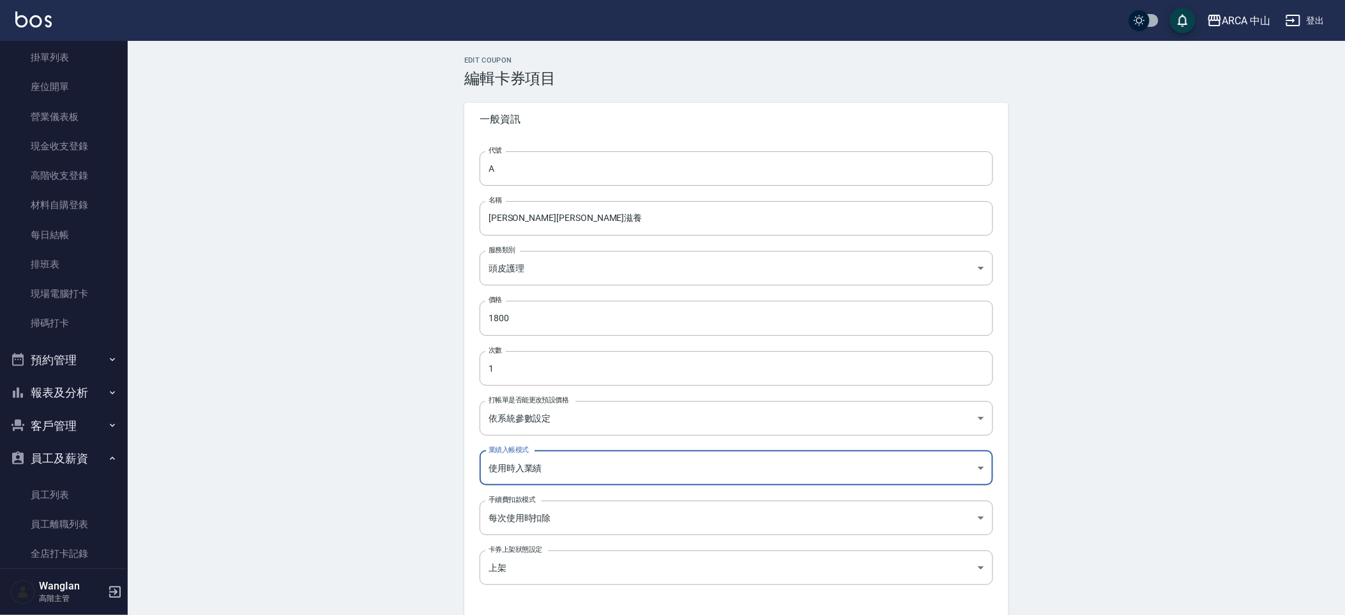
scroll to position [0, 0]
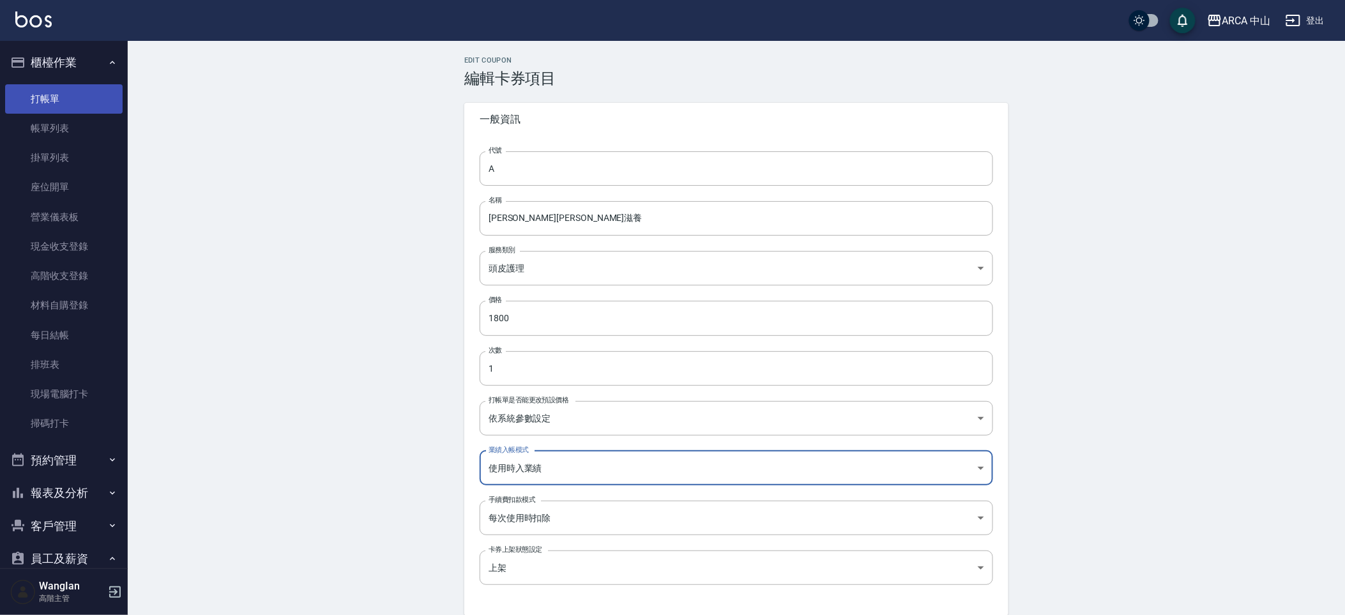
click at [68, 102] on link "打帳單" at bounding box center [64, 98] width 118 height 29
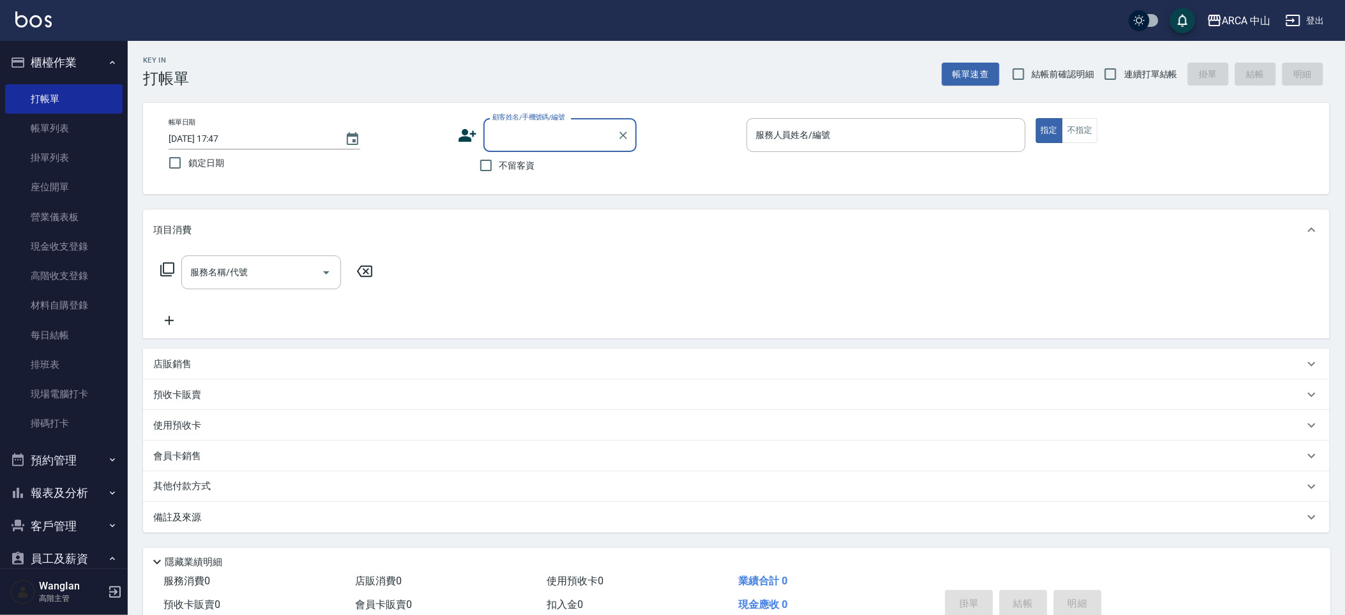
scroll to position [60, 0]
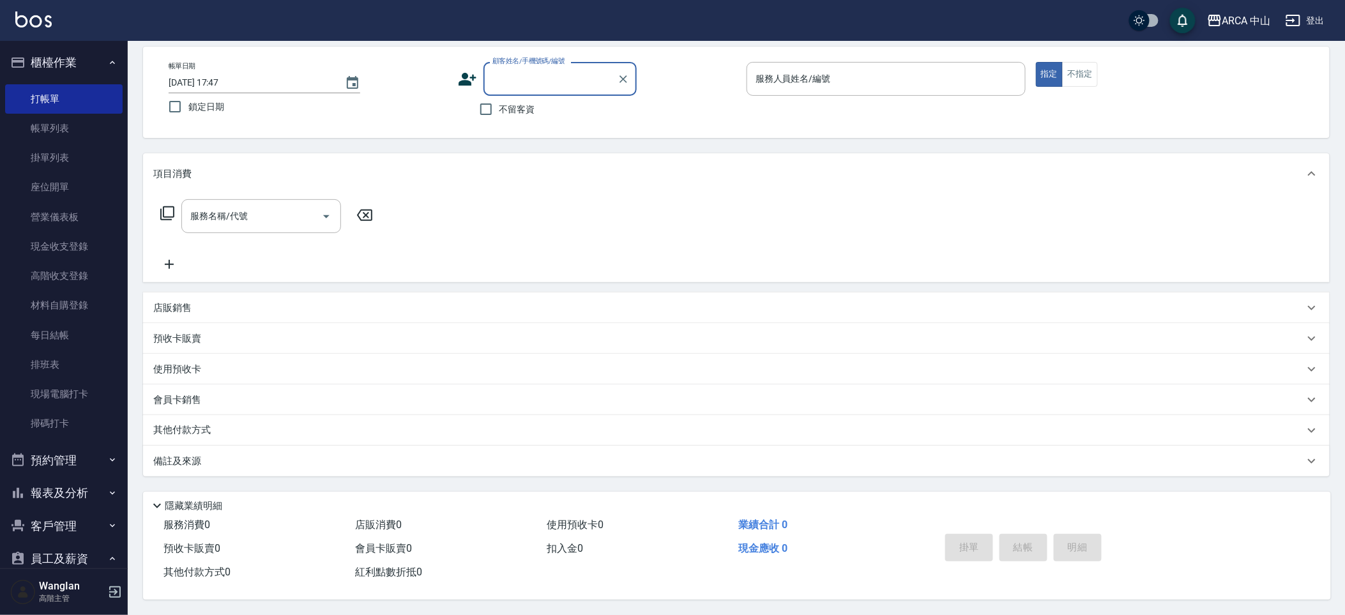
click at [175, 377] on div "使用預收卡" at bounding box center [736, 369] width 1187 height 31
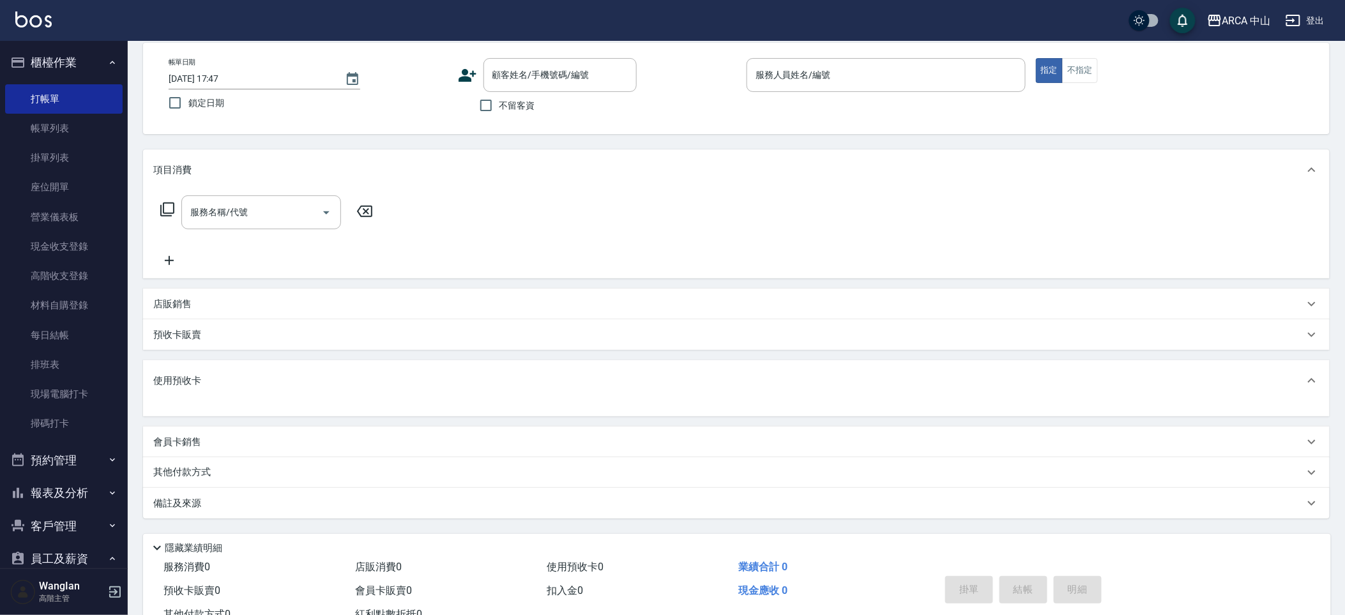
click at [204, 429] on div "會員卡銷售" at bounding box center [736, 442] width 1187 height 31
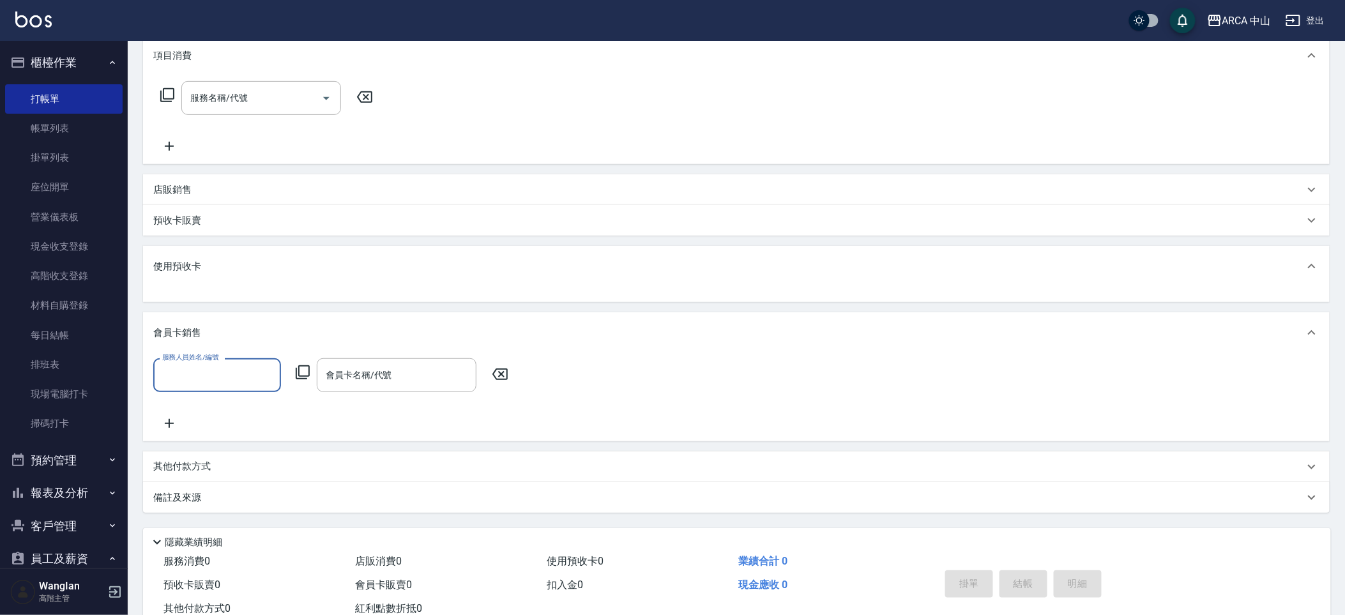
scroll to position [207, 0]
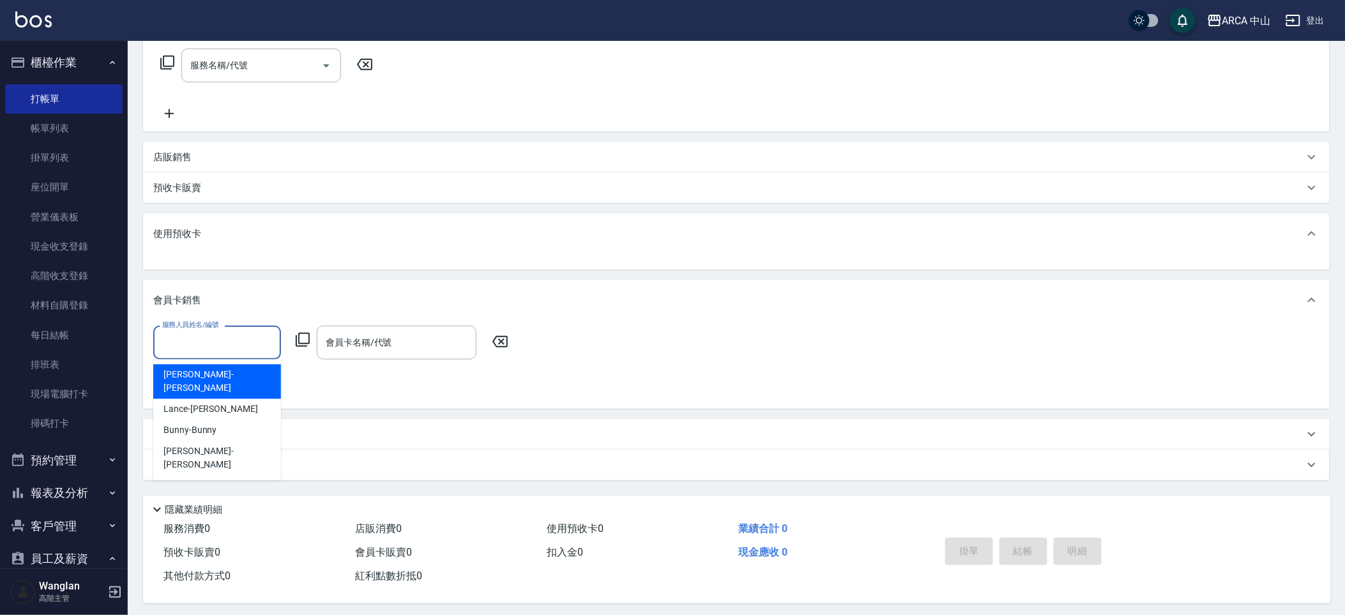
click at [215, 351] on input "服務人員姓名/編號" at bounding box center [217, 343] width 116 height 22
click at [206, 362] on ul "Danny -Danny Lance -Lance Bunny -Bunny Elisa -Elisa" at bounding box center [217, 420] width 128 height 121
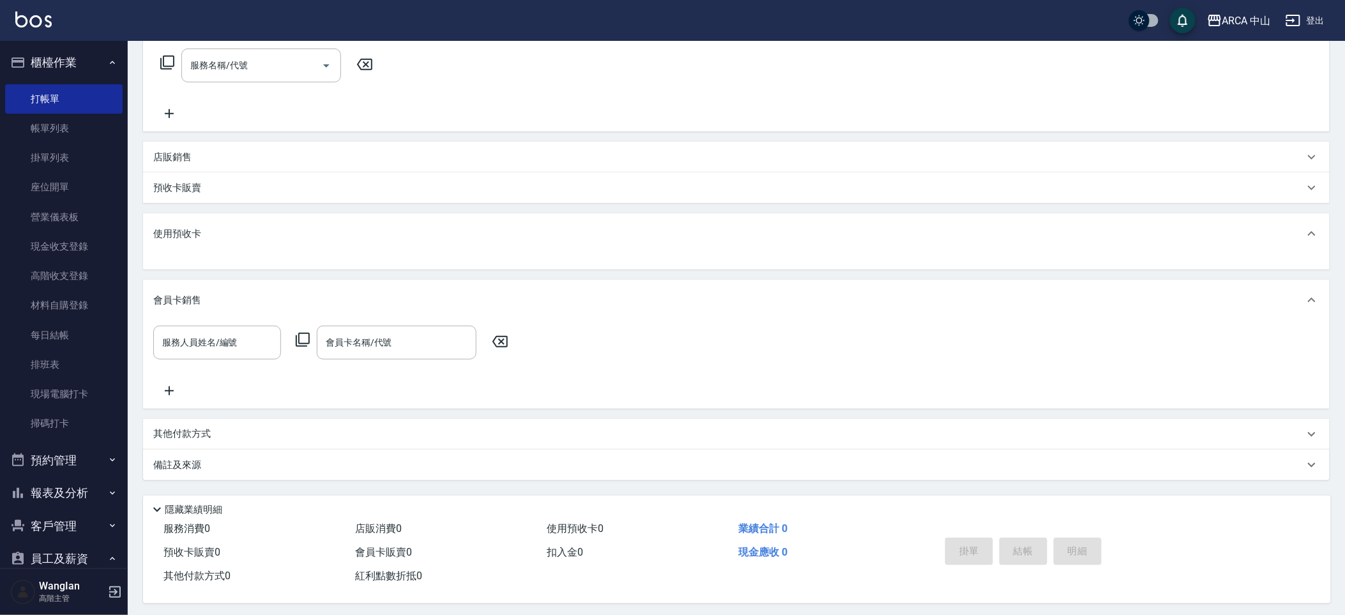
click at [227, 245] on div "使用預收卡" at bounding box center [736, 233] width 1187 height 41
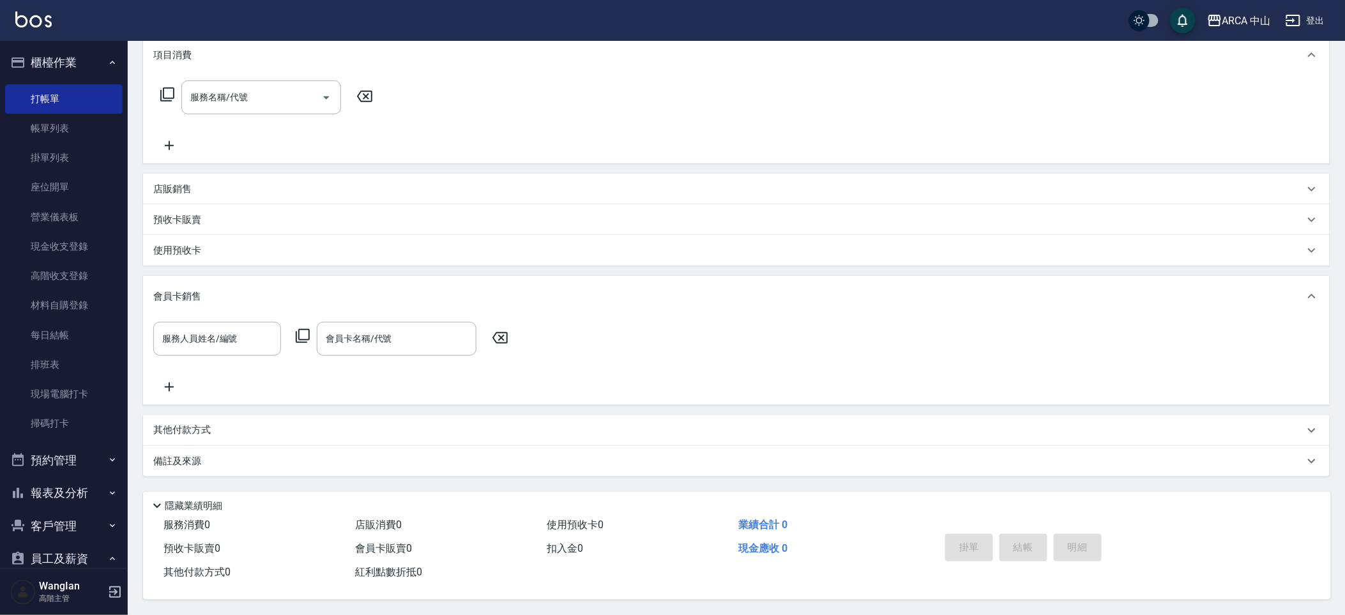
scroll to position [0, 0]
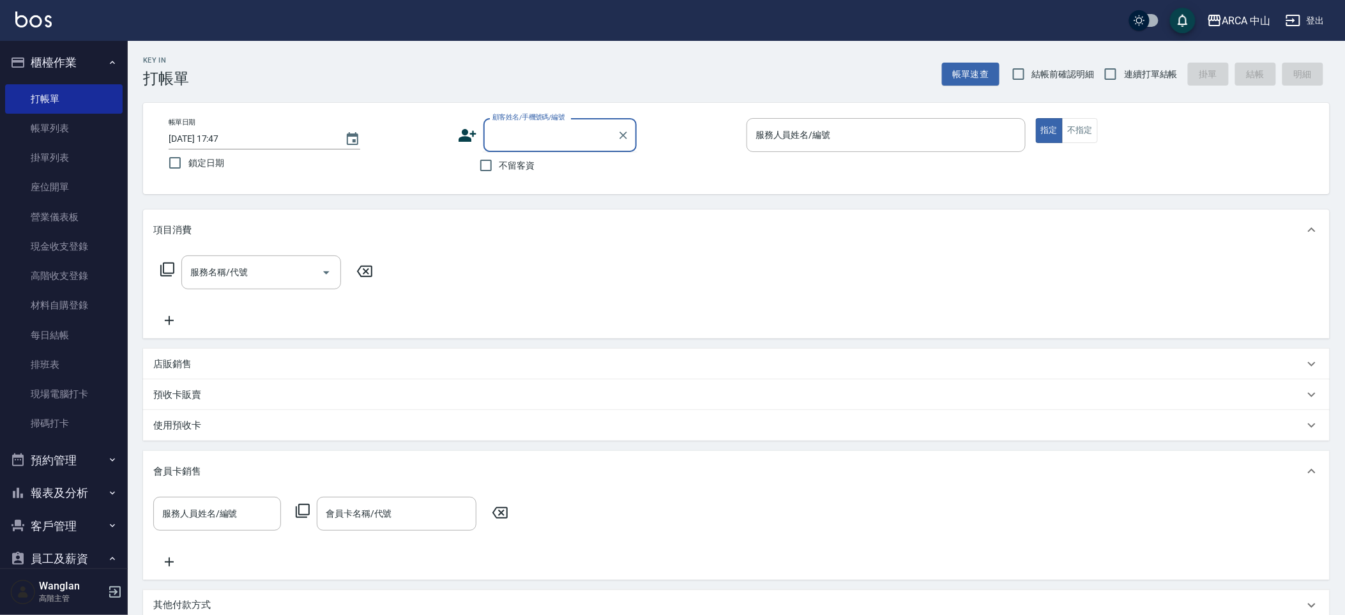
click at [571, 134] on input "顧客姓名/手機號碼/編號" at bounding box center [550, 135] width 123 height 22
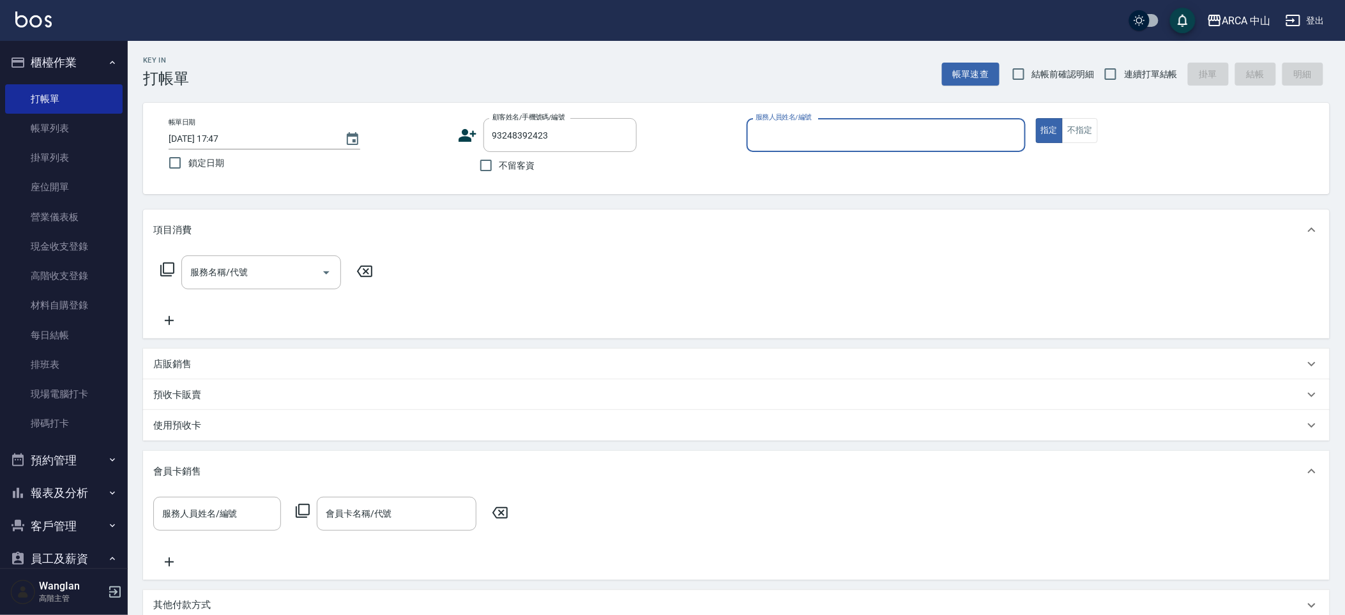
click at [353, 413] on div "使用預收卡" at bounding box center [736, 425] width 1187 height 31
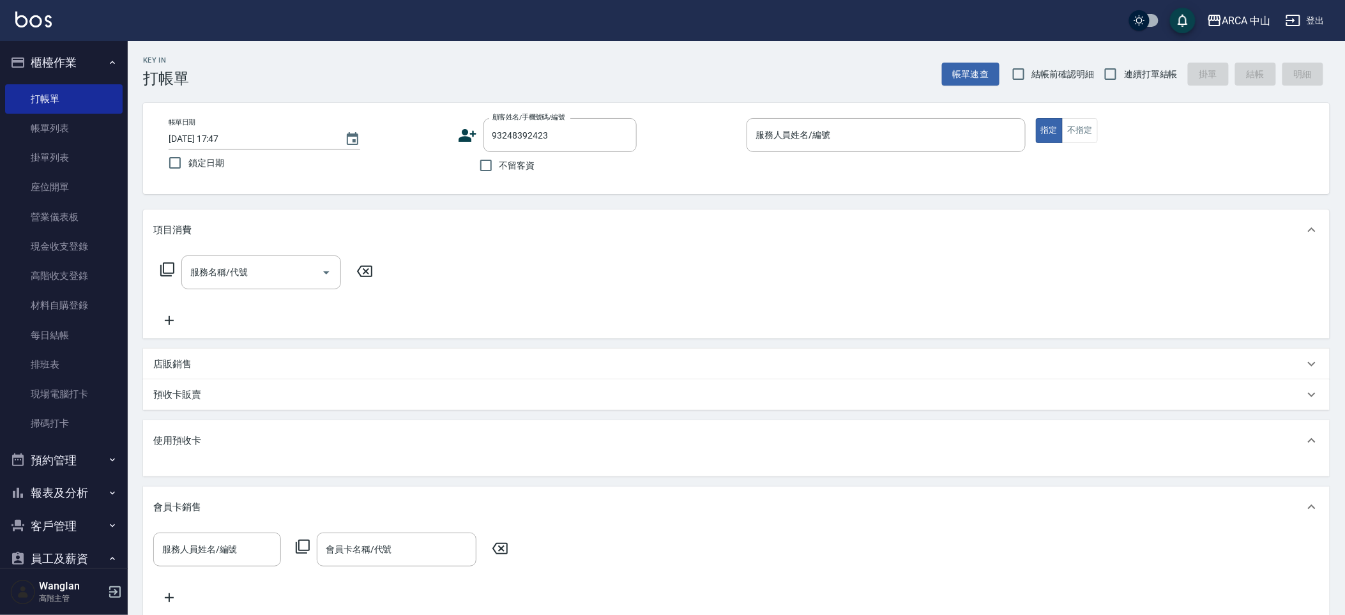
click at [330, 391] on div "預收卡販賣" at bounding box center [728, 394] width 1151 height 13
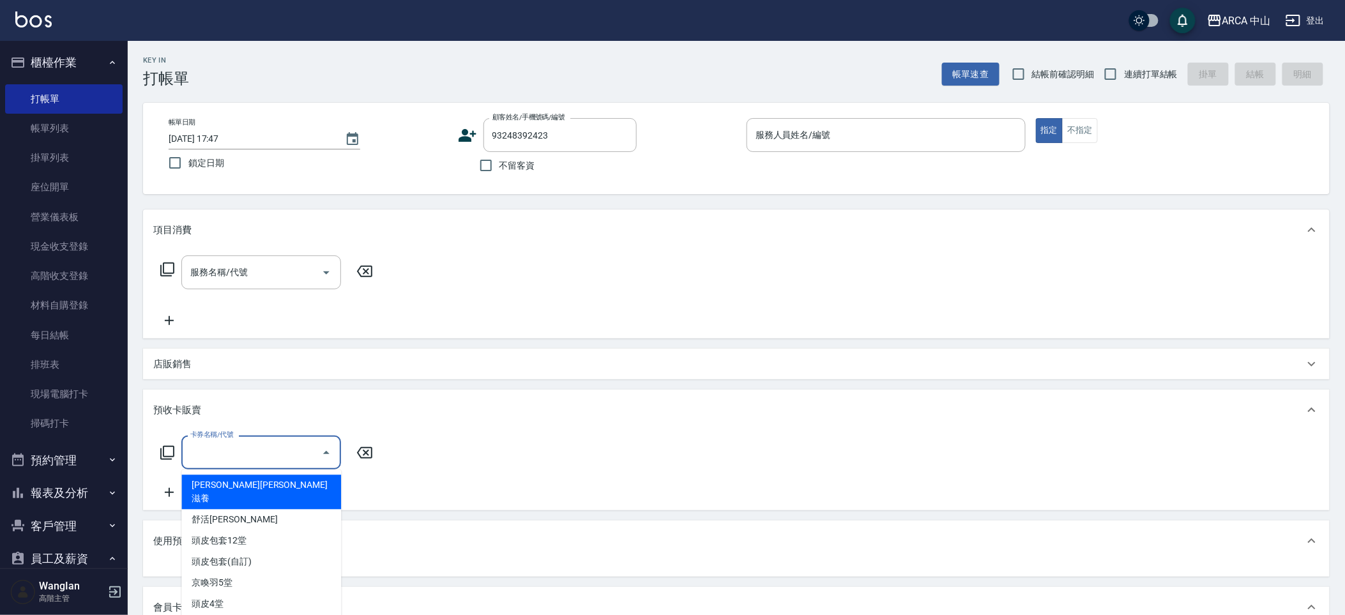
click at [238, 460] on input "卡券名稱/代號" at bounding box center [251, 452] width 129 height 22
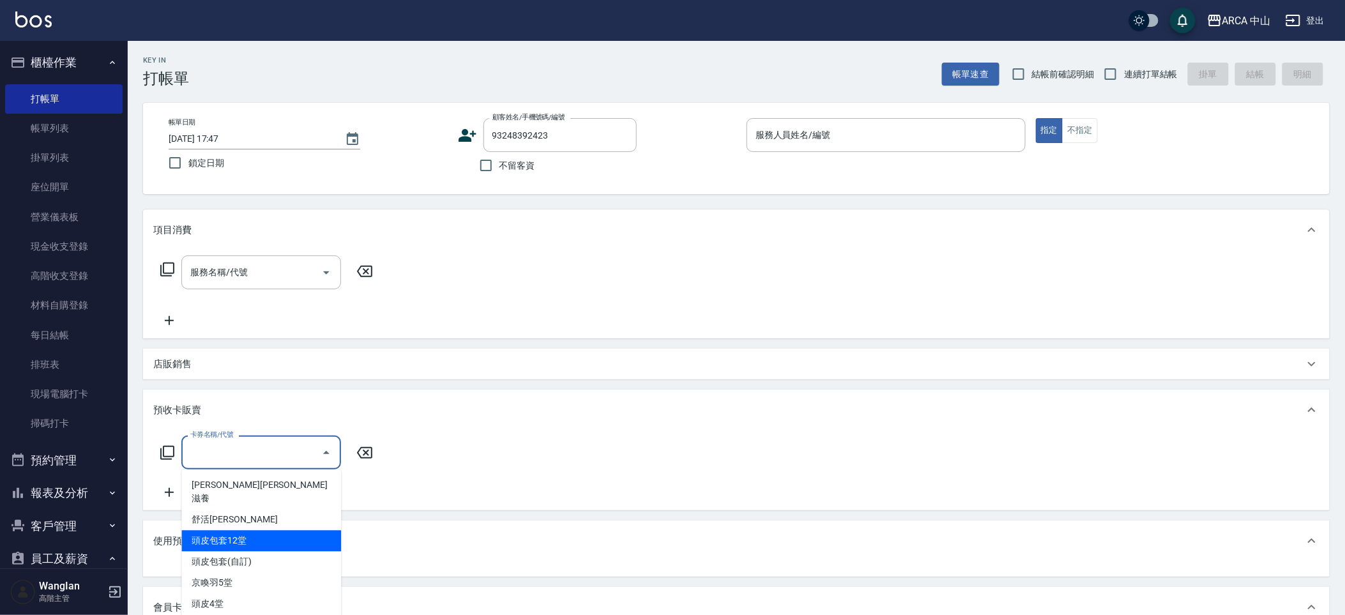
click at [301, 534] on span "頭皮包套12堂" at bounding box center [261, 541] width 160 height 21
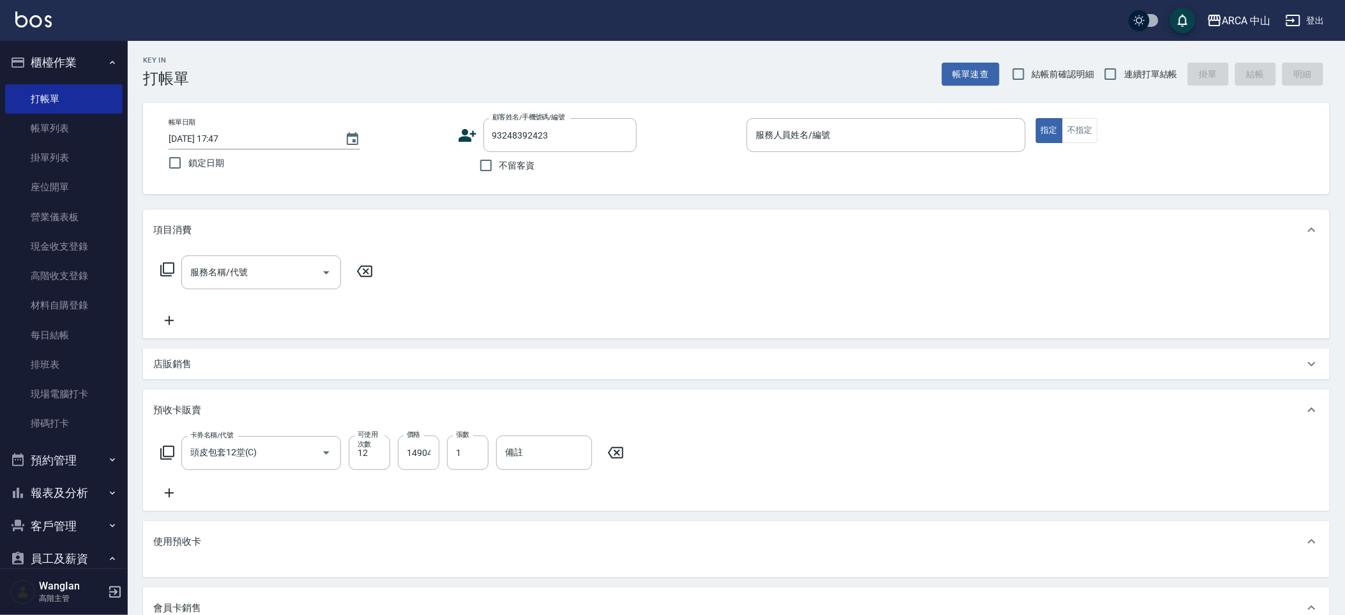
click at [689, 460] on div "卡券名稱/代號 頭皮包套12堂(C) 卡券名稱/代號 可使用次數 12 可使用次數 價格 14904 價格 張數 1 張數 備註 備註" at bounding box center [736, 468] width 1166 height 65
click at [408, 452] on input "14904" at bounding box center [419, 453] width 42 height 34
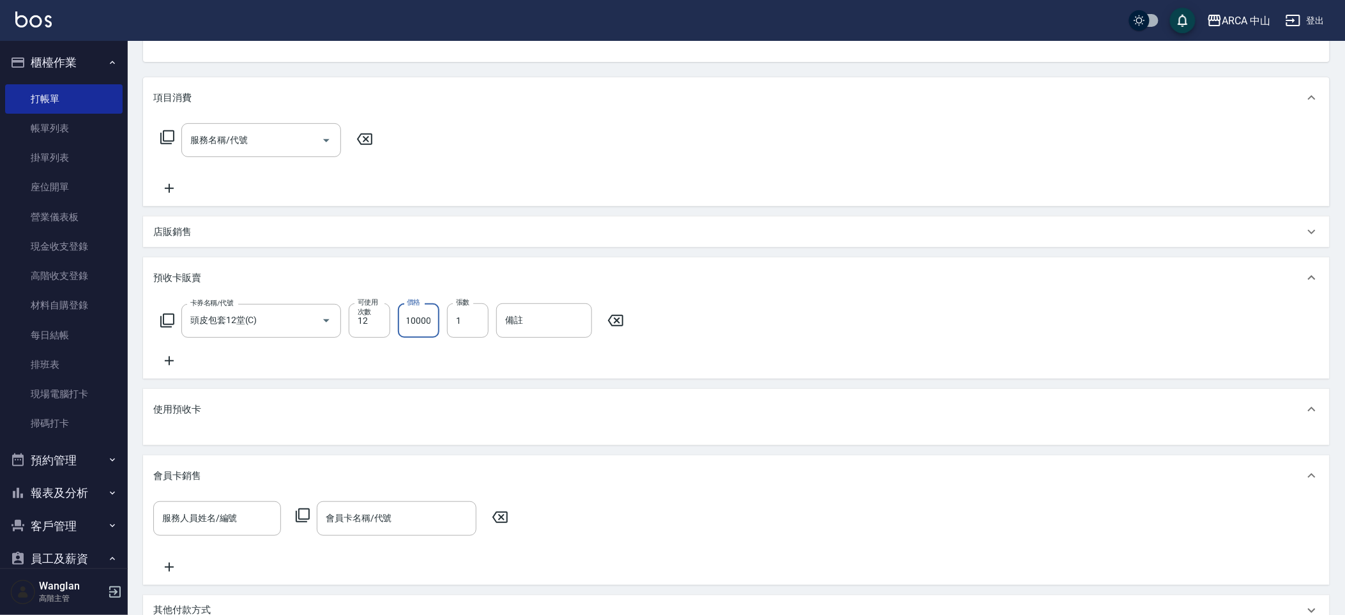
scroll to position [144, 0]
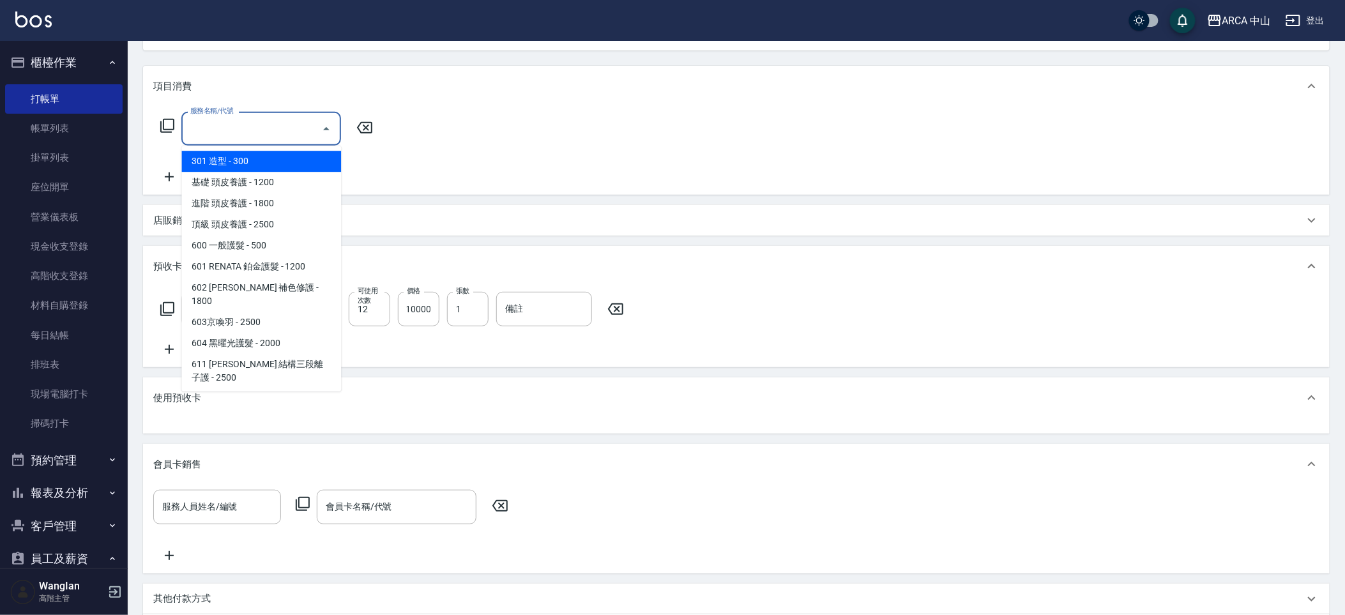
click at [289, 126] on input "服務名稱/代號" at bounding box center [251, 129] width 129 height 22
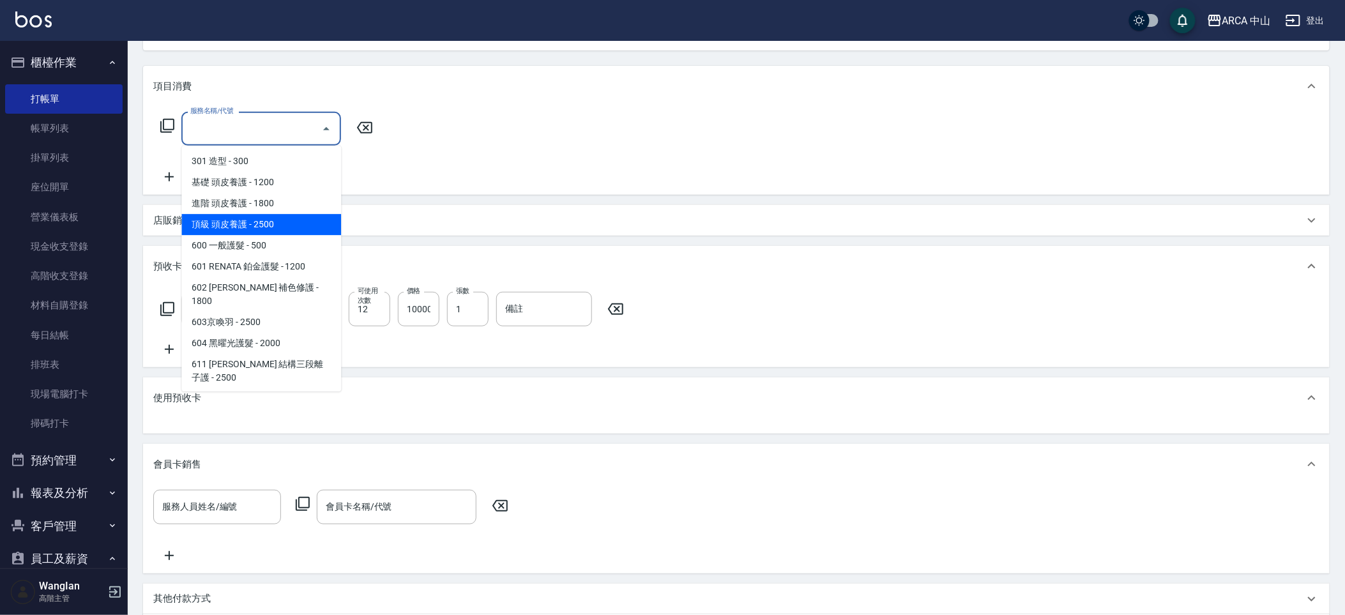
click at [289, 217] on span "頂級 頭皮養護 - 2500" at bounding box center [261, 224] width 160 height 21
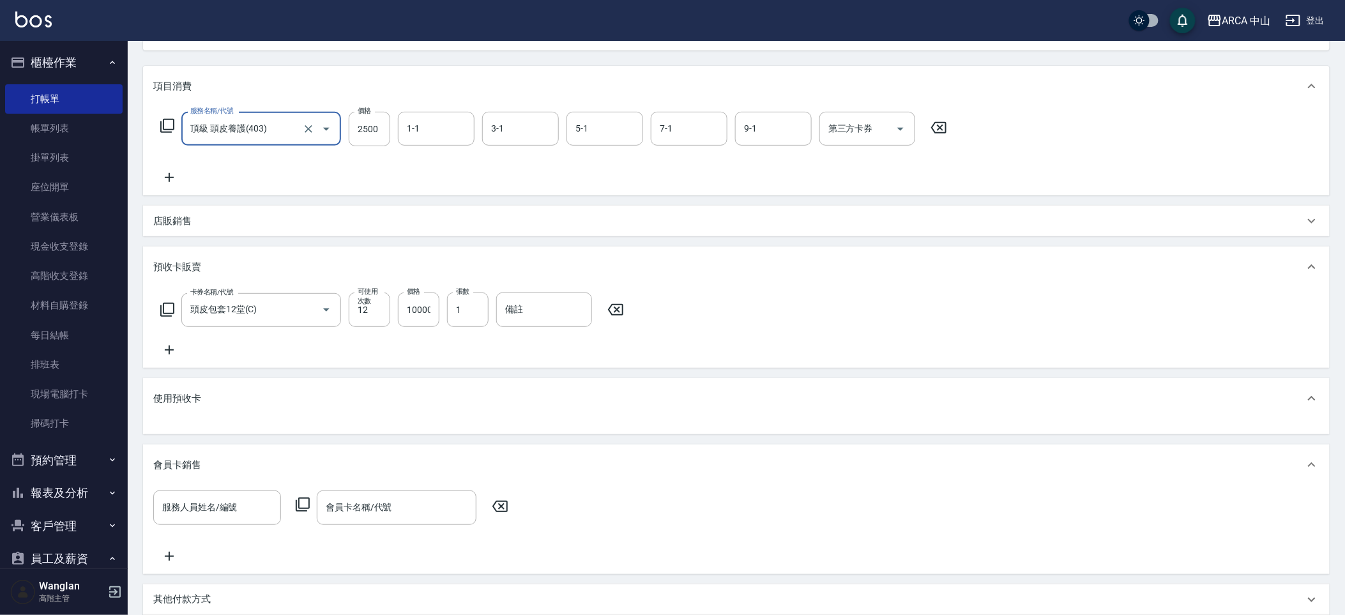
scroll to position [316, 0]
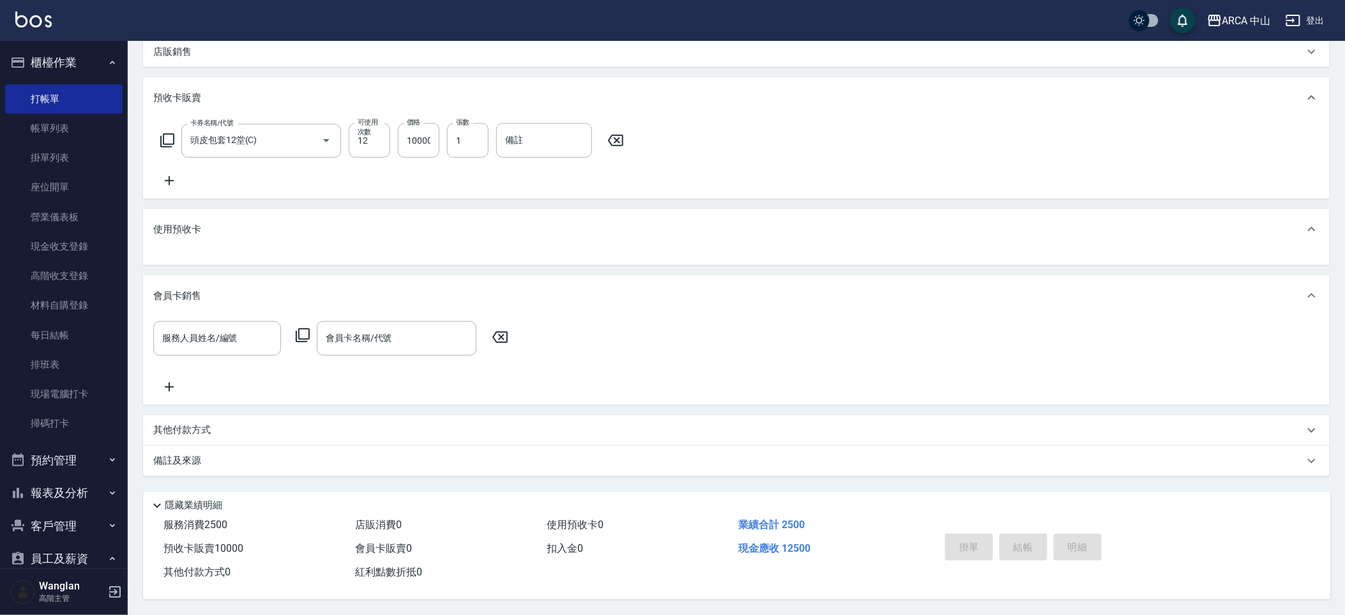
click at [801, 544] on span "現金應收 12500" at bounding box center [774, 548] width 72 height 12
click at [406, 137] on input "10000" at bounding box center [419, 140] width 42 height 34
click at [394, 128] on div "卡券名稱/代號 頭皮包套12堂(C) 卡券名稱/代號 可使用次數 12 可使用次數 價格 10000 價格 張數 1 張數 備註 備註" at bounding box center [392, 140] width 478 height 34
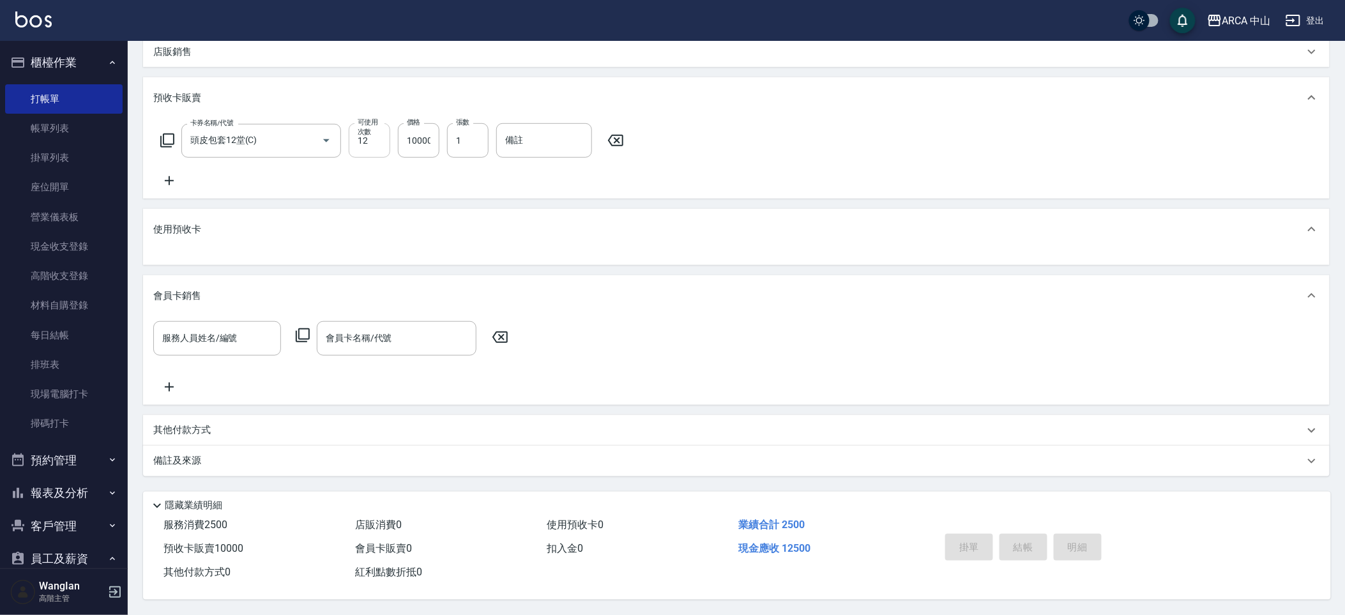
click at [386, 130] on input "12" at bounding box center [370, 140] width 42 height 34
click at [770, 177] on div "卡券名稱/代號 頭皮包套12堂(C) 卡券名稱/代號 可使用次數 10 可使用次數 價格 10000 價格 張數 1 張數 備註 備註" at bounding box center [736, 155] width 1166 height 65
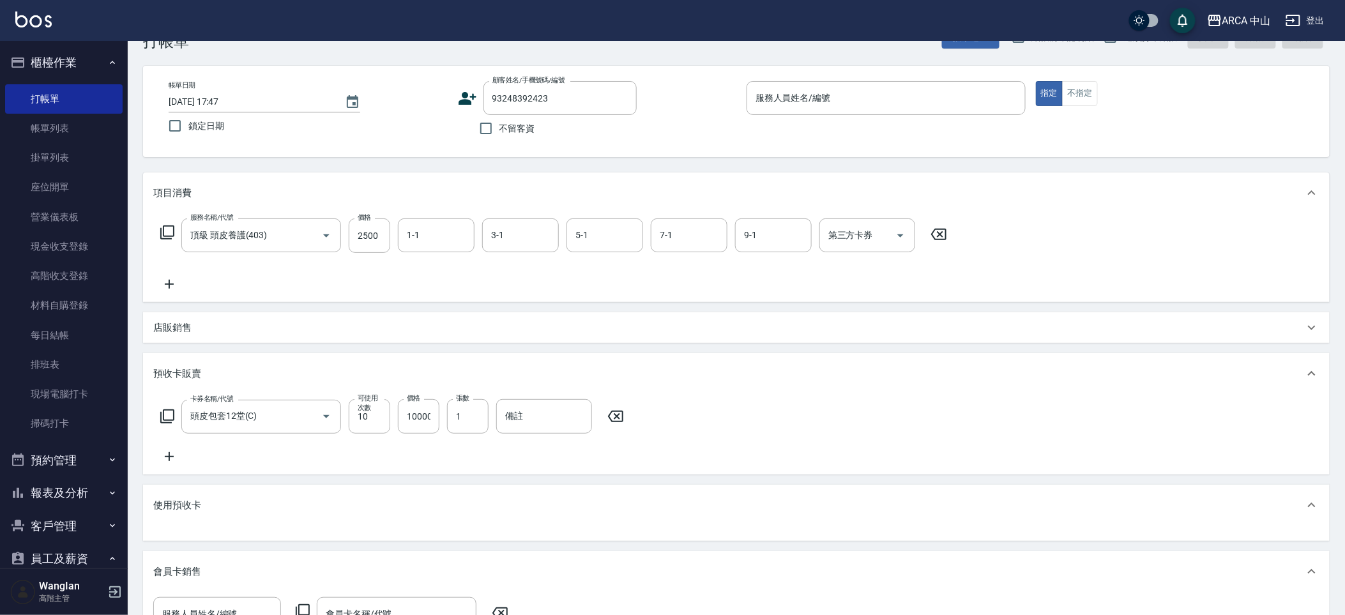
scroll to position [0, 0]
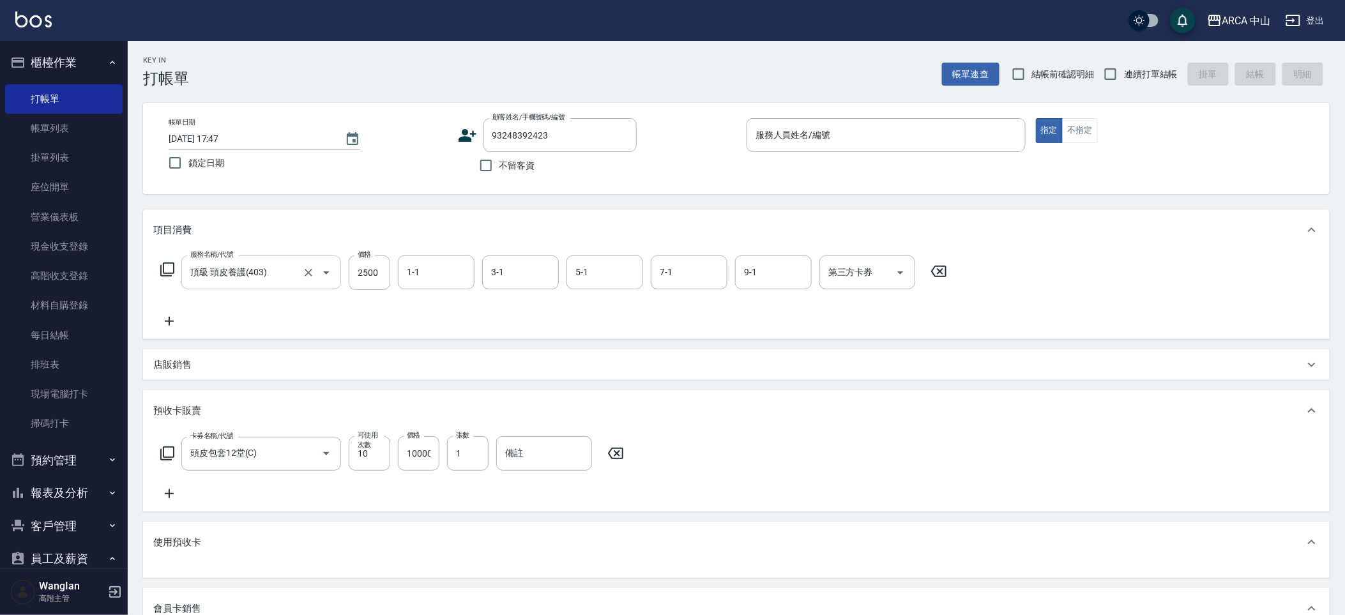
click at [272, 276] on input "頂級 頭皮養護(403)" at bounding box center [243, 272] width 112 height 22
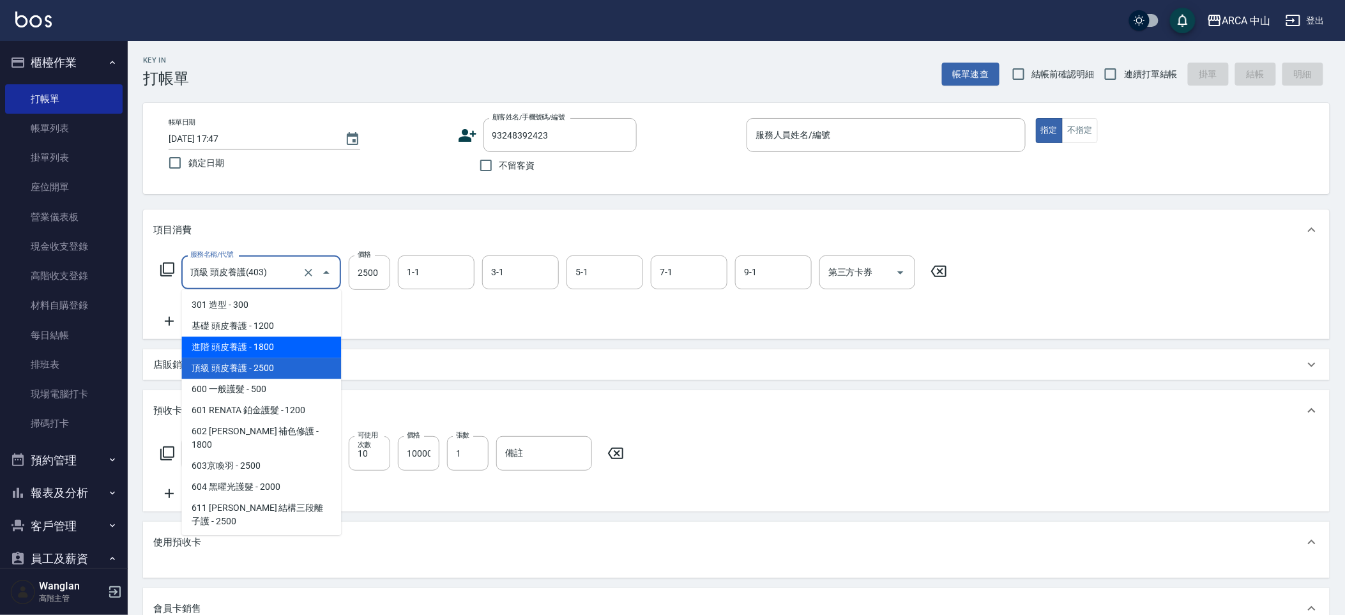
click at [267, 381] on span "600 一般護髮 - 500" at bounding box center [261, 389] width 160 height 21
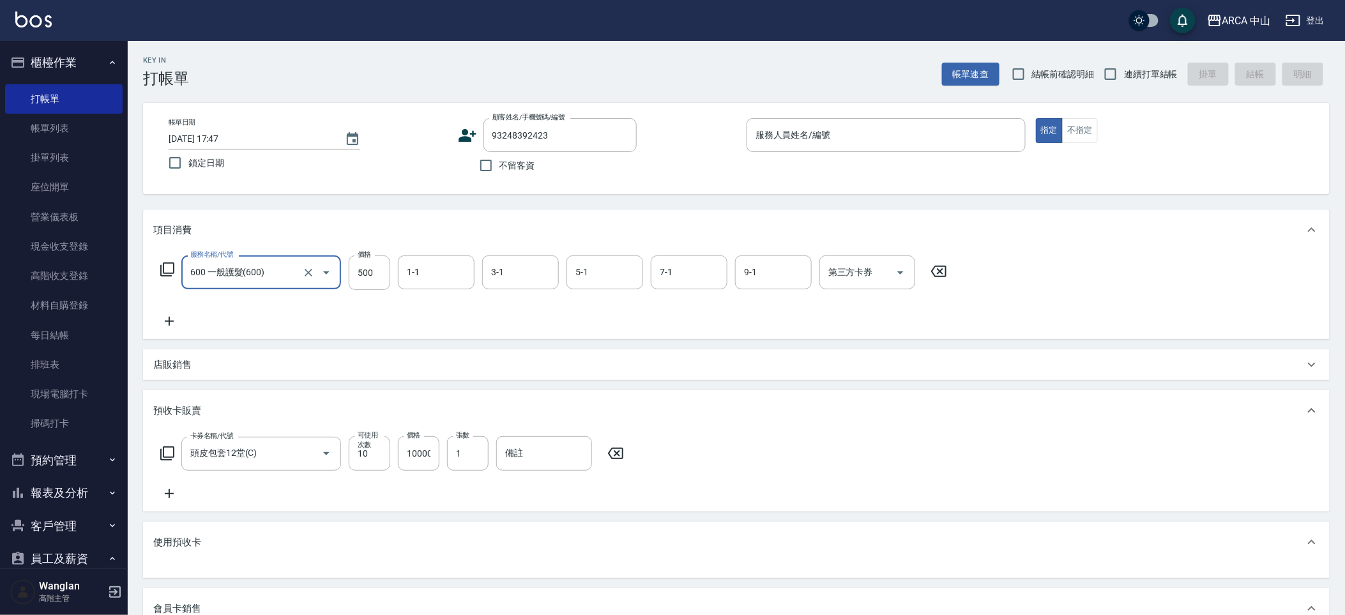
scroll to position [316, 0]
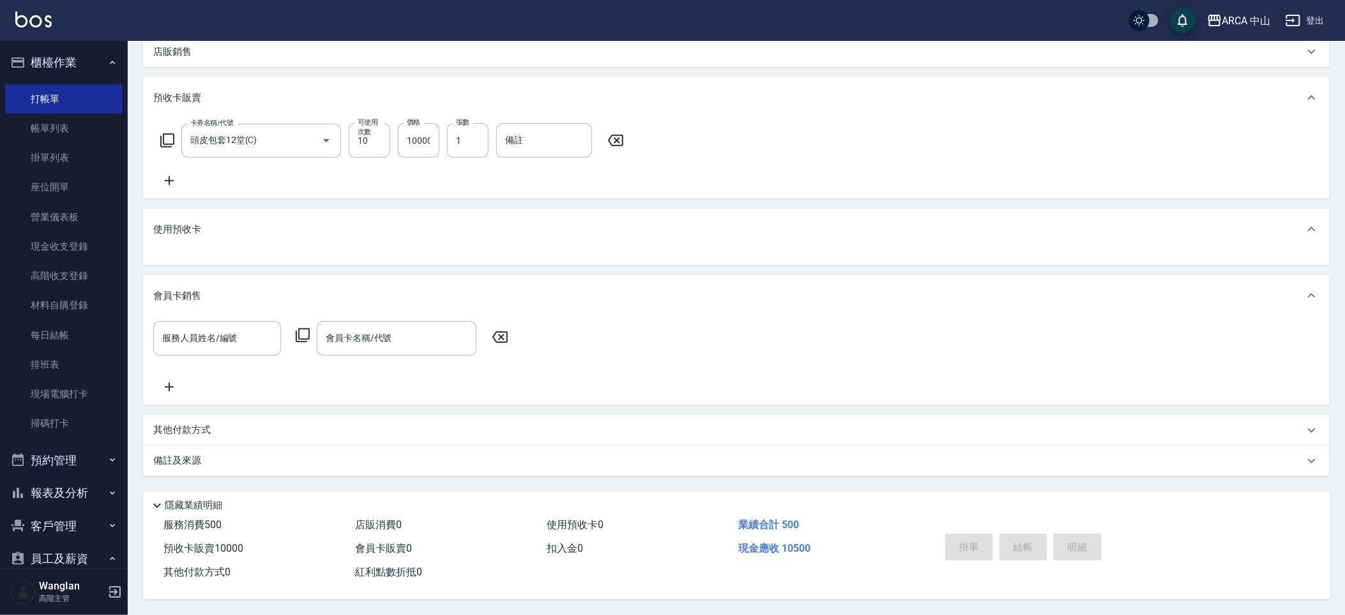
click at [801, 545] on span "現金應收 10500" at bounding box center [774, 548] width 72 height 12
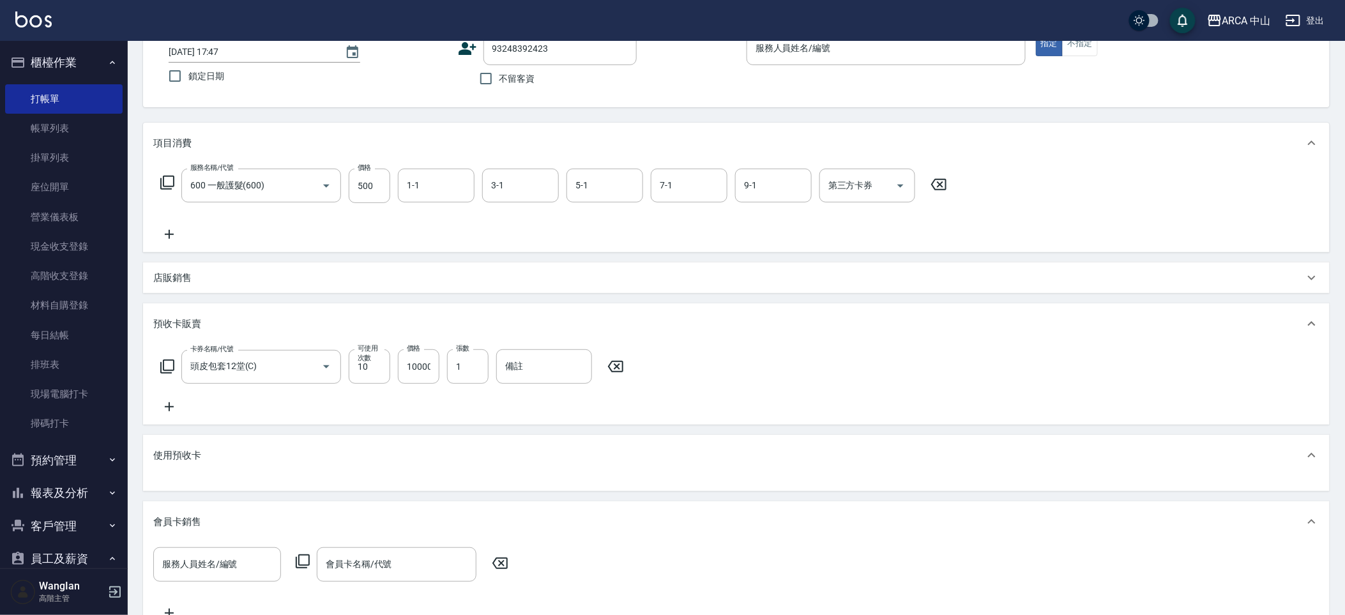
scroll to position [0, 0]
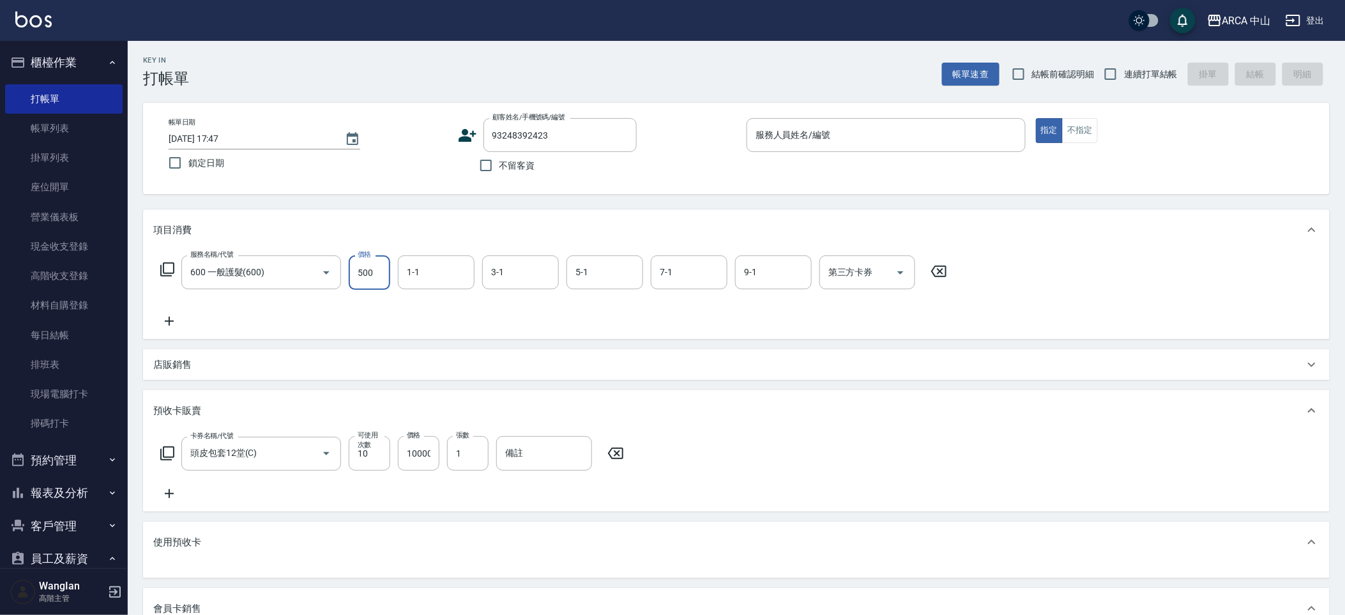
click at [374, 264] on input "500" at bounding box center [370, 273] width 42 height 34
click at [1066, 279] on div "服務名稱/代號 600 一般護髮(600) 服務名稱/代號 價格 10000 價格 1-1 1-1 3-1 3-1 5-1 5-1 7-1 7-1 9-1 9…" at bounding box center [736, 294] width 1187 height 89
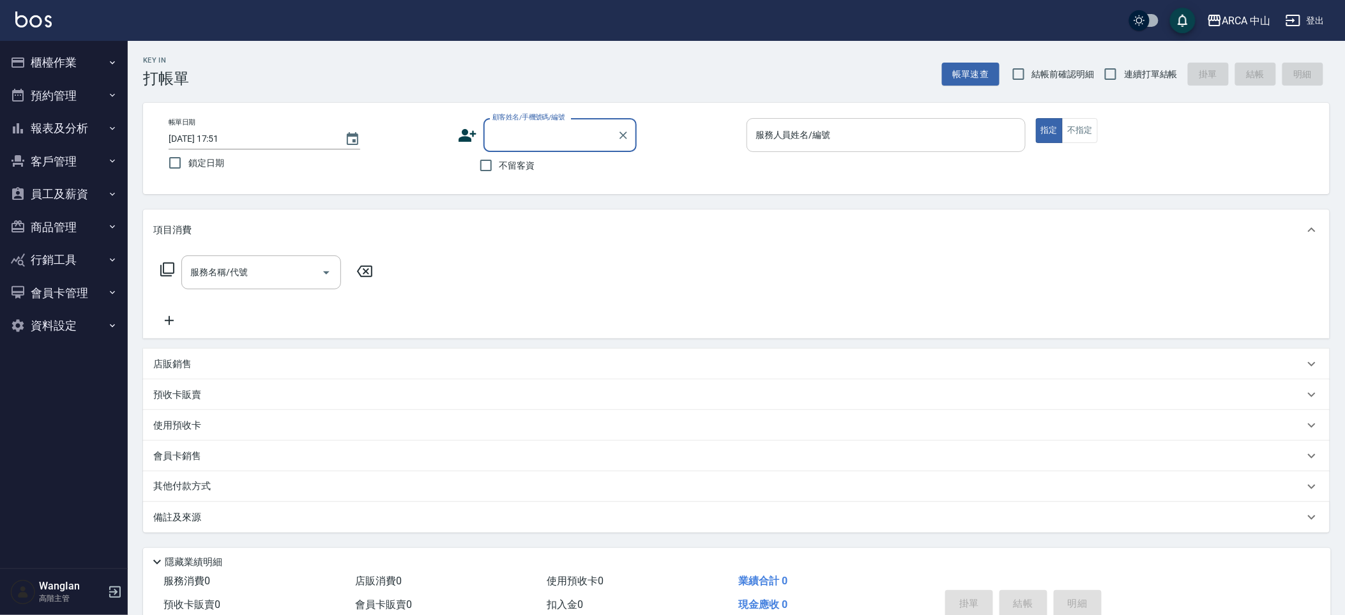
click at [790, 125] on div "服務人員姓名/編號 服務人員姓名/編號" at bounding box center [886, 135] width 279 height 34
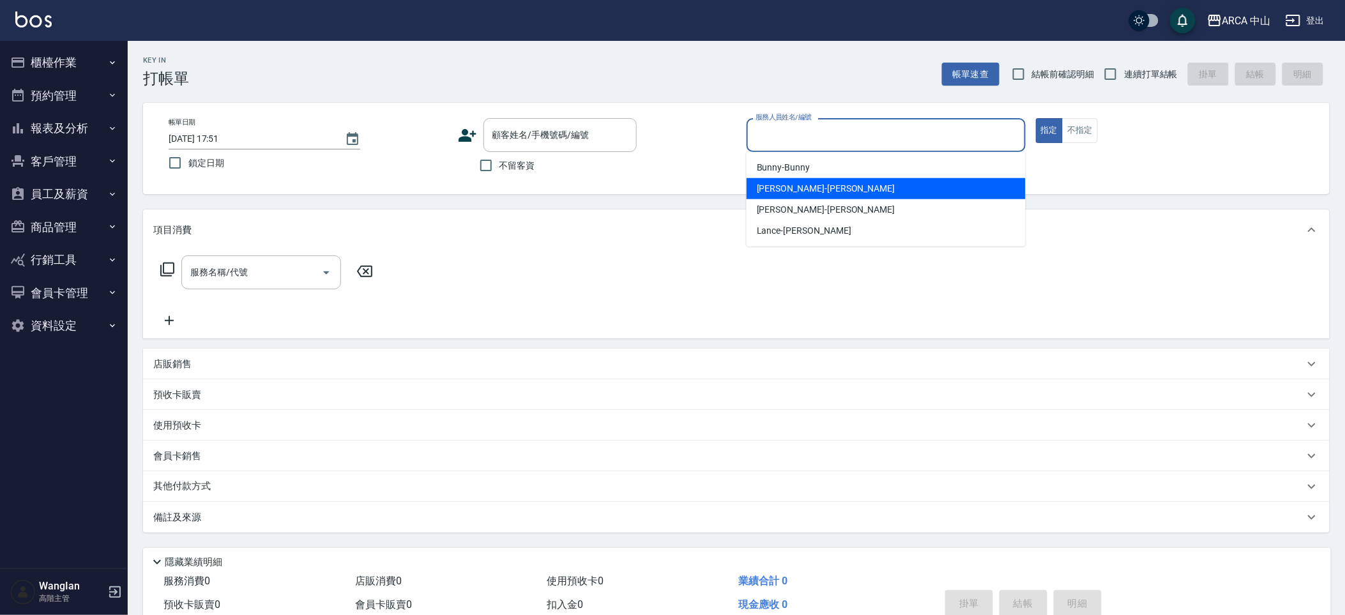
click at [810, 193] on div "[PERSON_NAME] -[PERSON_NAME]" at bounding box center [886, 188] width 279 height 21
type input "[PERSON_NAME]"
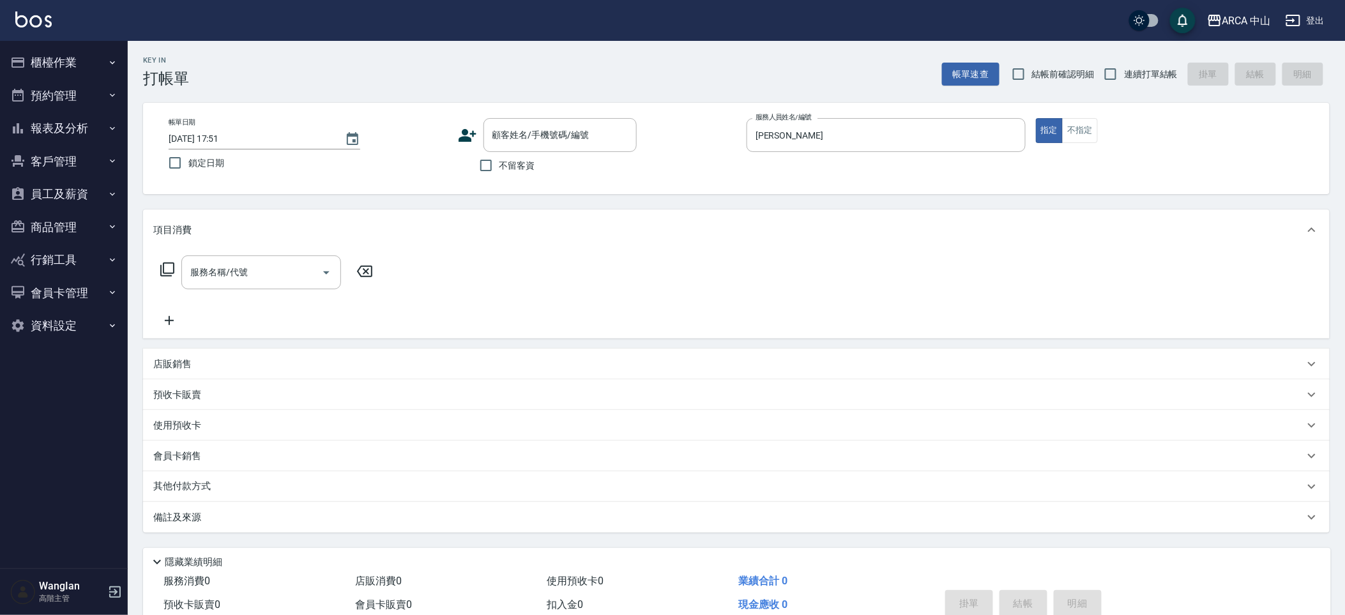
click at [689, 80] on div "Key In 打帳單 帳單速查 結帳前確認明細 連續打單結帳 掛單 結帳 明細" at bounding box center [729, 64] width 1202 height 47
click at [673, 79] on div "Key In 打帳單 帳單速查 結帳前確認明細 連續打單結帳 掛單 結帳 明細" at bounding box center [729, 64] width 1202 height 47
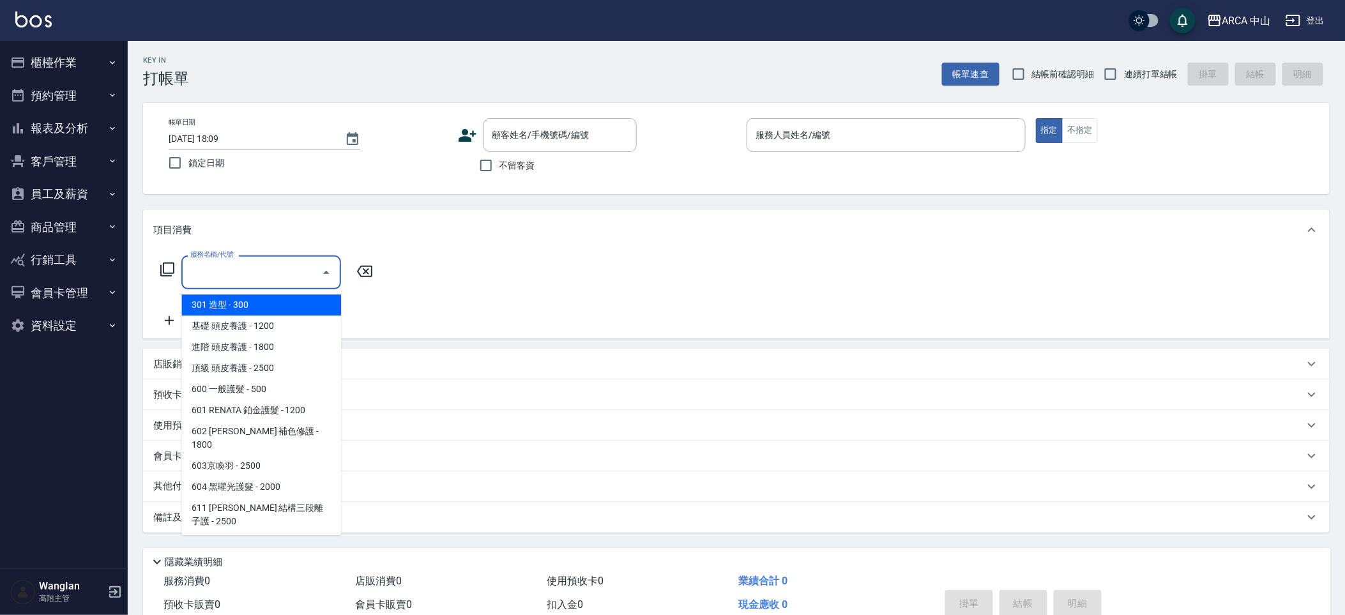
click at [226, 270] on input "服務名稱/代號" at bounding box center [251, 272] width 129 height 22
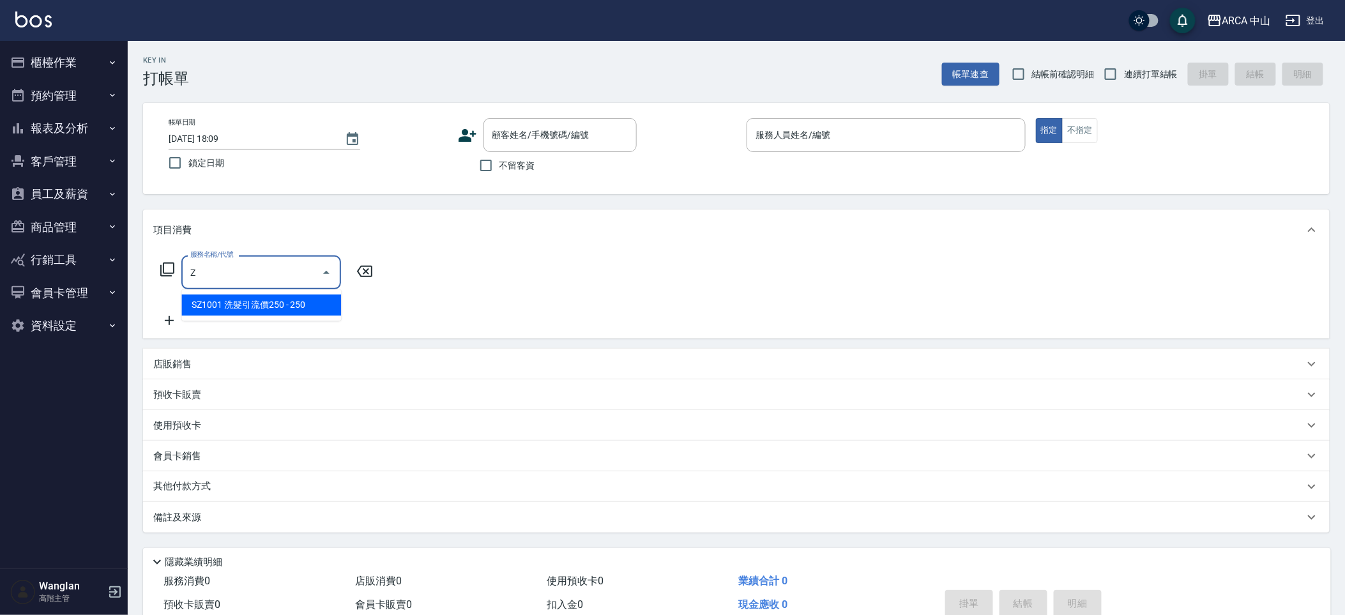
click at [238, 307] on span "SZ1001 洗髮引流價250 - 250" at bounding box center [261, 304] width 160 height 21
type input "SZ1001 洗髮引流價250(SZ1001)"
click at [169, 269] on icon at bounding box center [167, 269] width 15 height 15
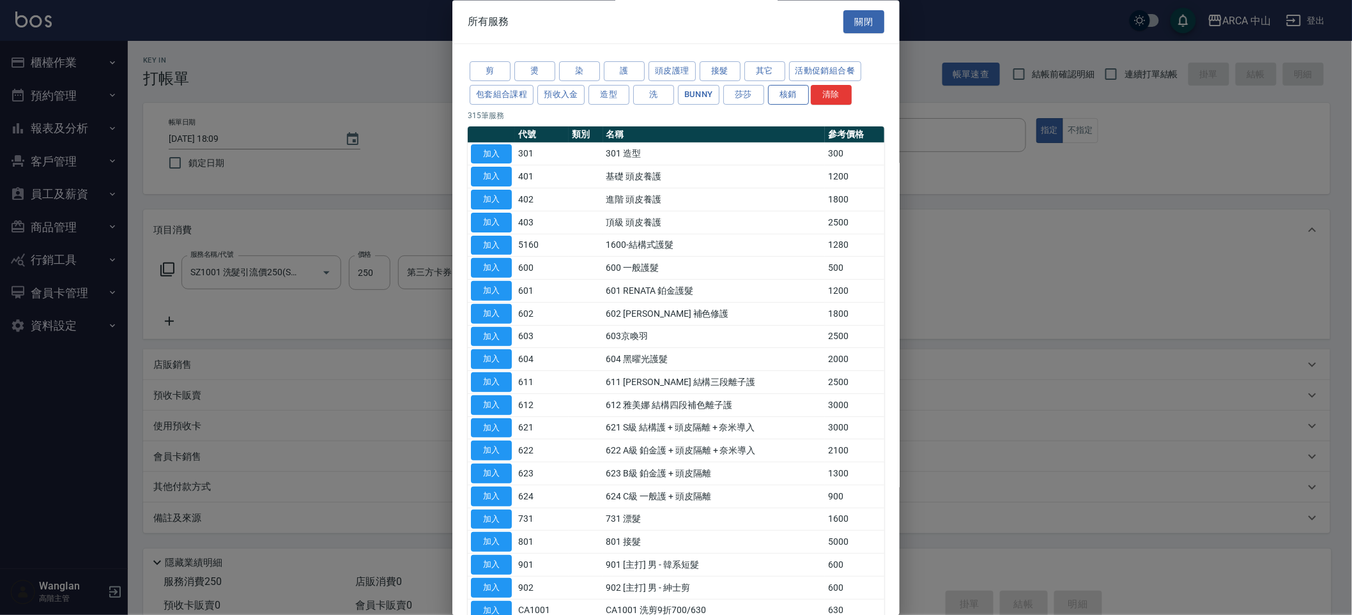
click at [791, 95] on button "核銷" at bounding box center [788, 95] width 41 height 20
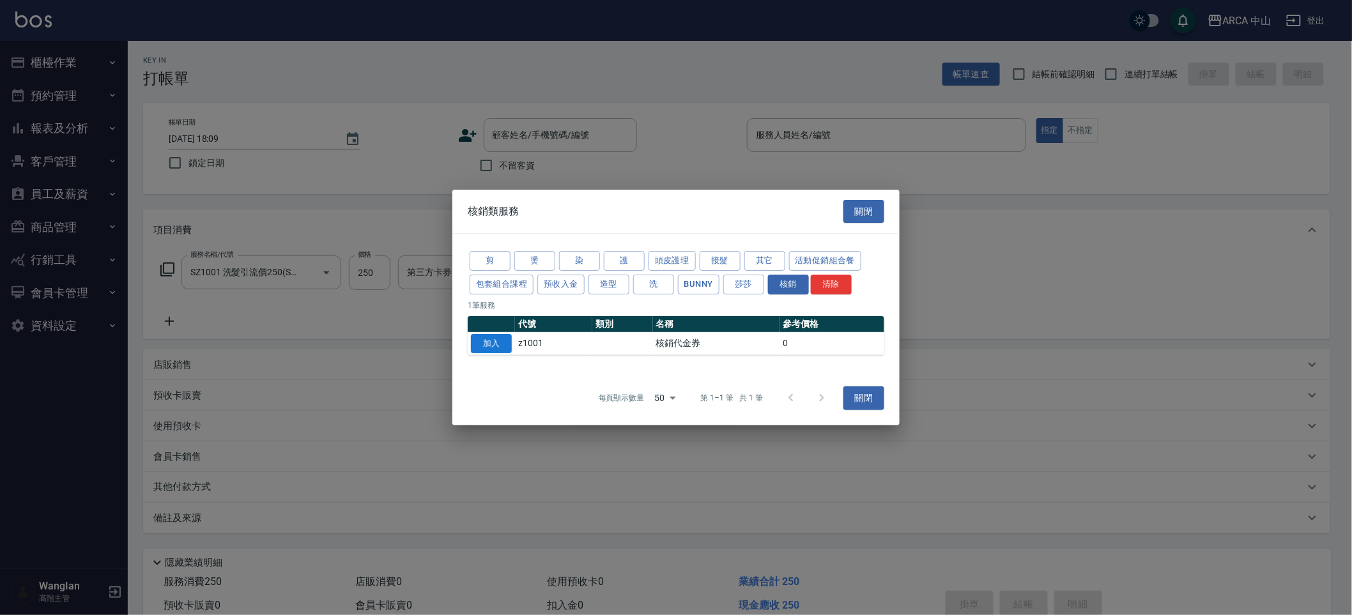
click at [498, 344] on button "加入" at bounding box center [491, 344] width 41 height 20
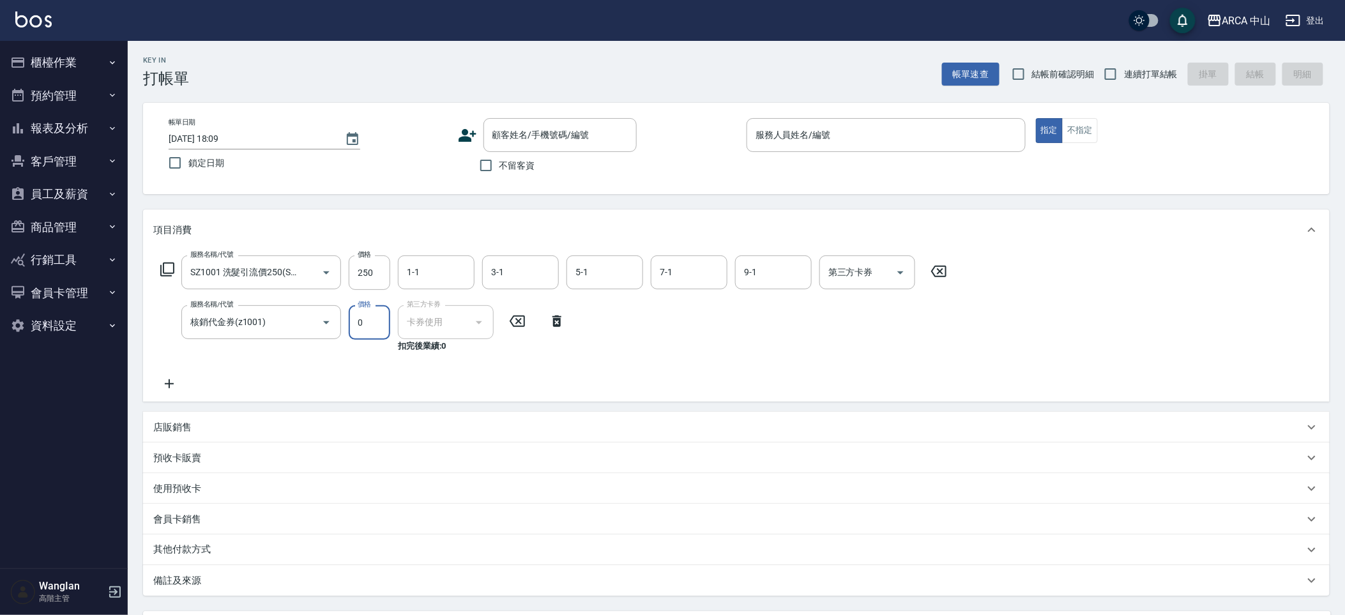
click at [362, 325] on input "0" at bounding box center [370, 322] width 42 height 34
type input "1000"
drag, startPoint x: 650, startPoint y: 341, endPoint x: 604, endPoint y: 363, distance: 51.4
click at [650, 341] on div "服務名稱/代號 SZ1001 洗髮引流價250(SZ1001) 服務名稱/代號 價格 250 價格 1-1 1-1 3-1 3-1 5-1 5-1 7-1 7…" at bounding box center [554, 324] width 802 height 136
click at [936, 270] on icon at bounding box center [939, 271] width 32 height 15
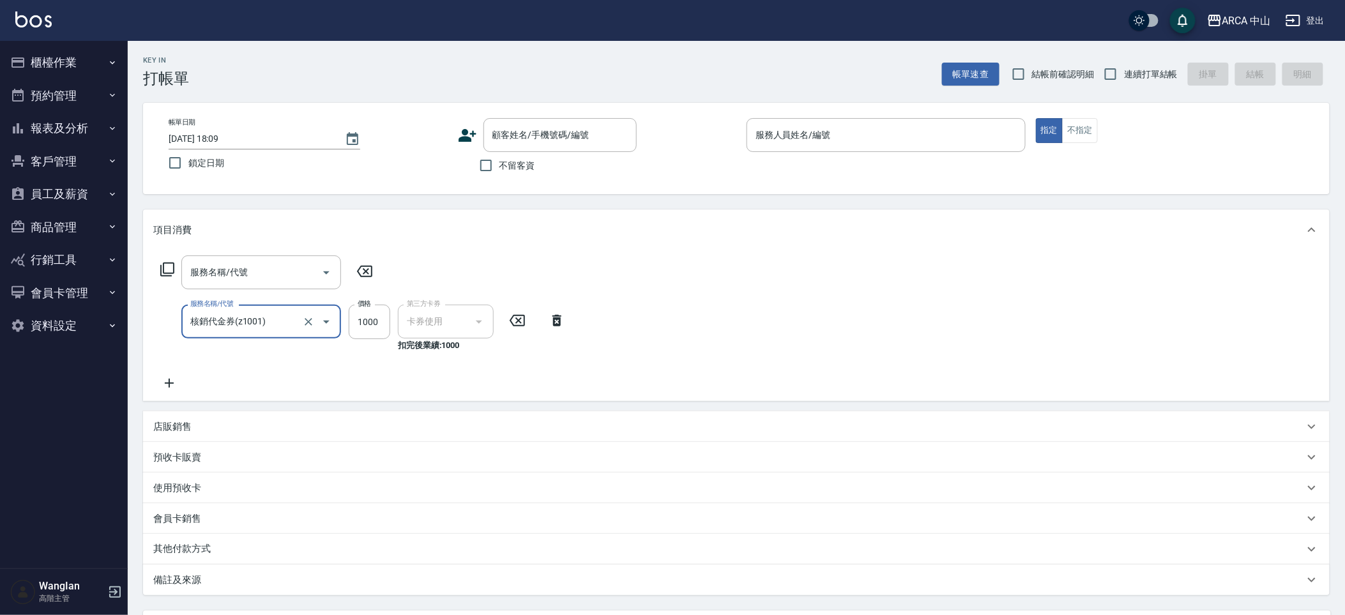
scroll to position [123, 0]
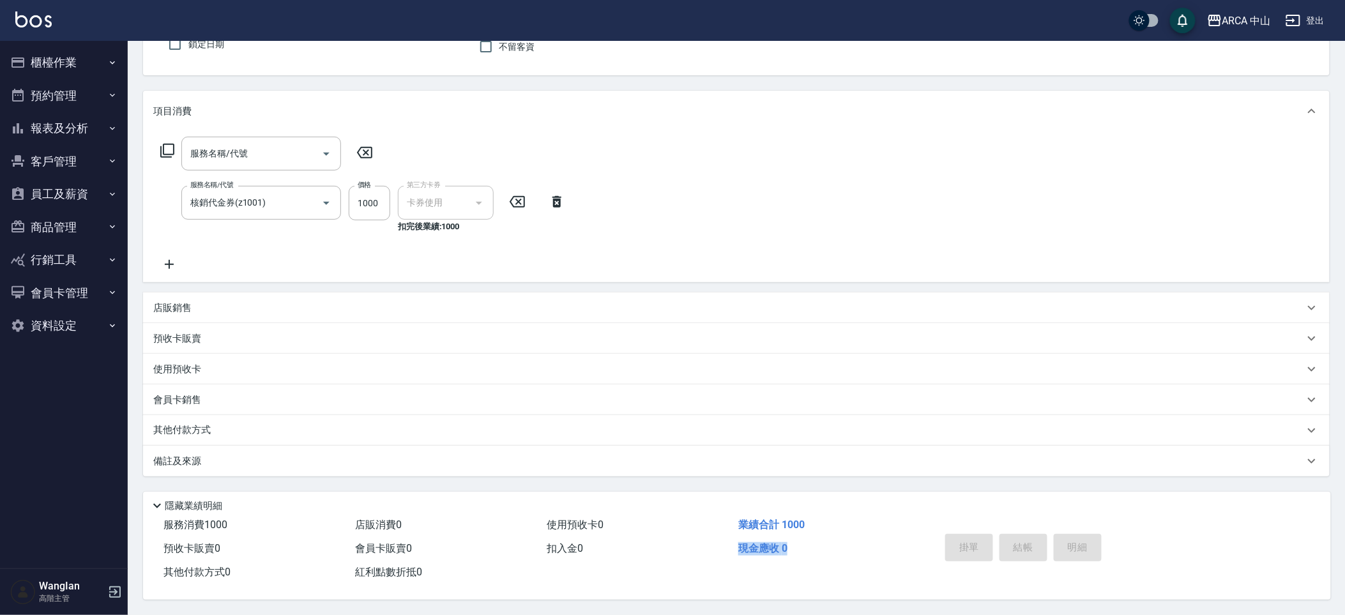
drag, startPoint x: 785, startPoint y: 547, endPoint x: 719, endPoint y: 546, distance: 66.5
click at [719, 546] on div "服務消費 1000 店販消費 0 使用預收卡 0 業績合計 1000 預收卡販賣 0 會員卡販賣 0 扣入金 0 現金應收 0 其他付款方式 0 紅利點數折抵…" at bounding box center [534, 549] width 782 height 71
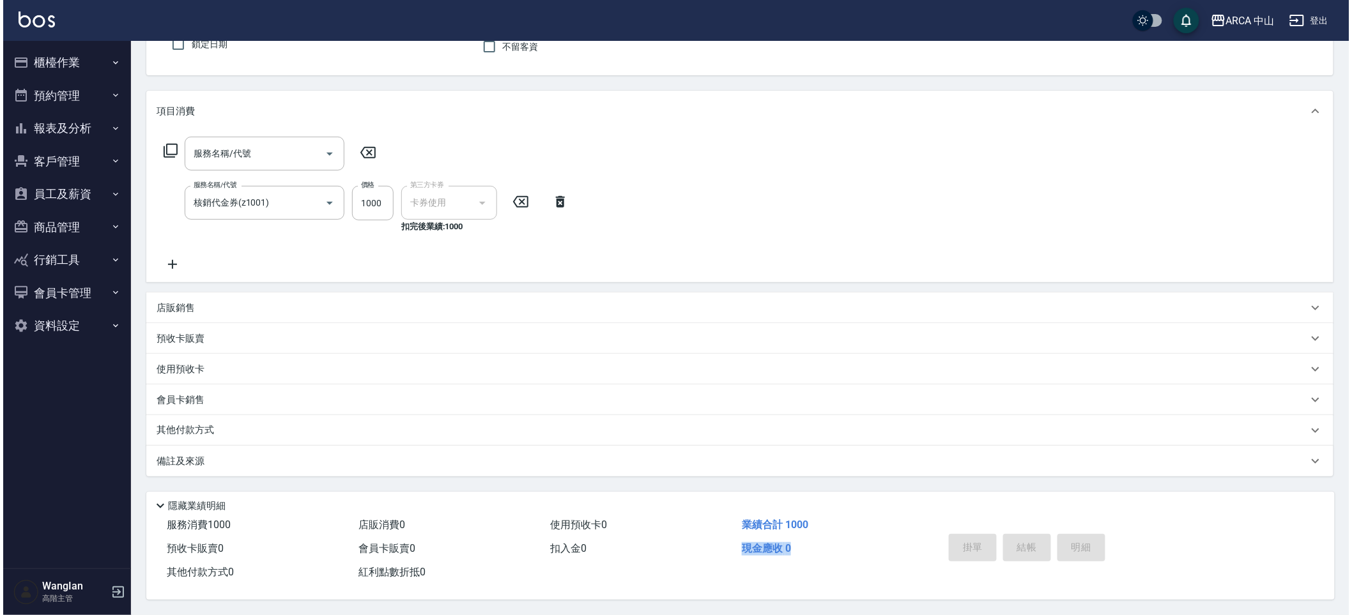
scroll to position [0, 0]
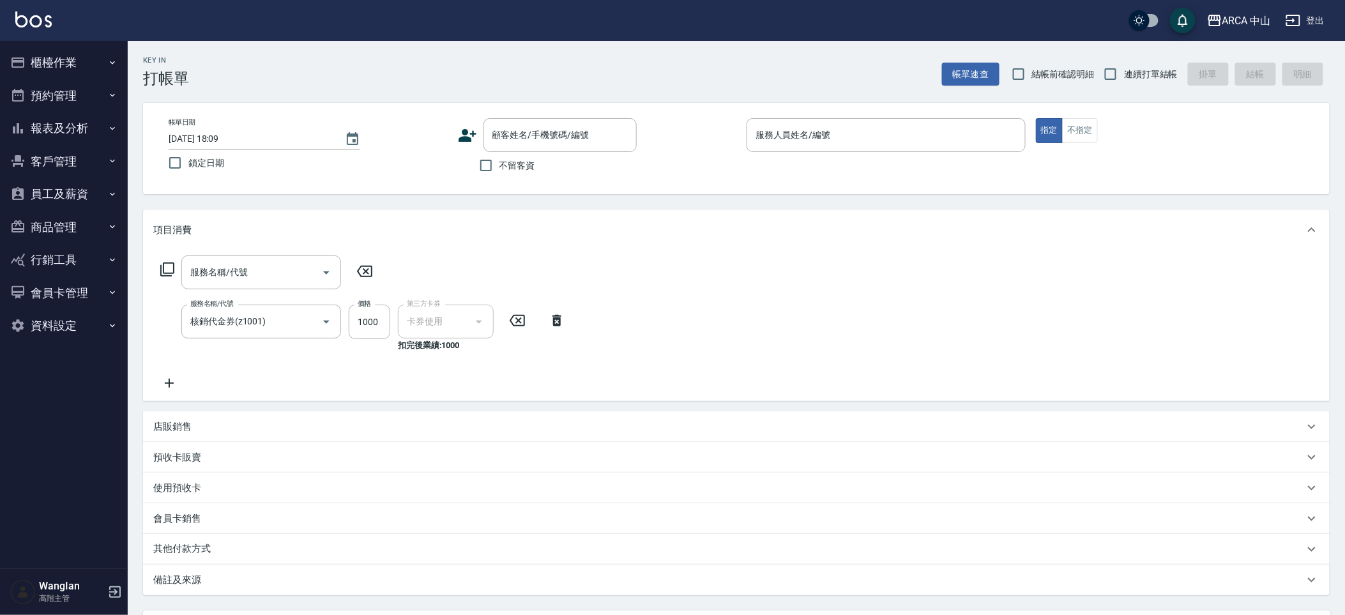
click at [107, 66] on icon "button" at bounding box center [112, 62] width 10 height 10
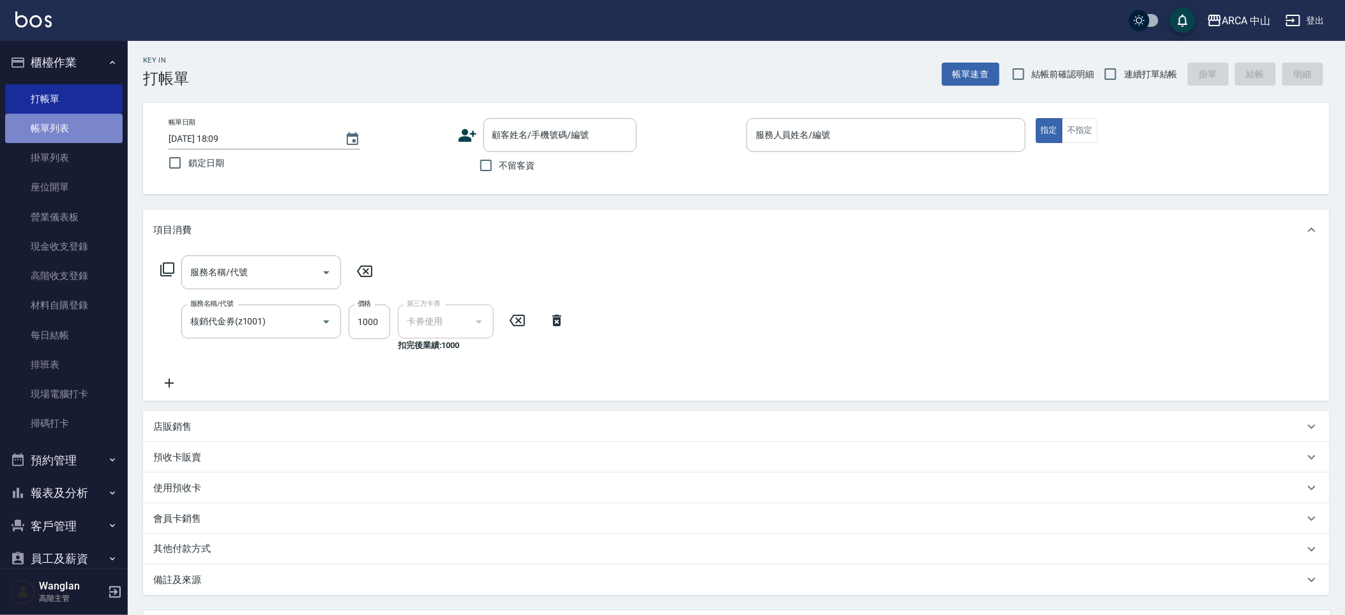
click at [95, 133] on link "帳單列表" at bounding box center [64, 128] width 118 height 29
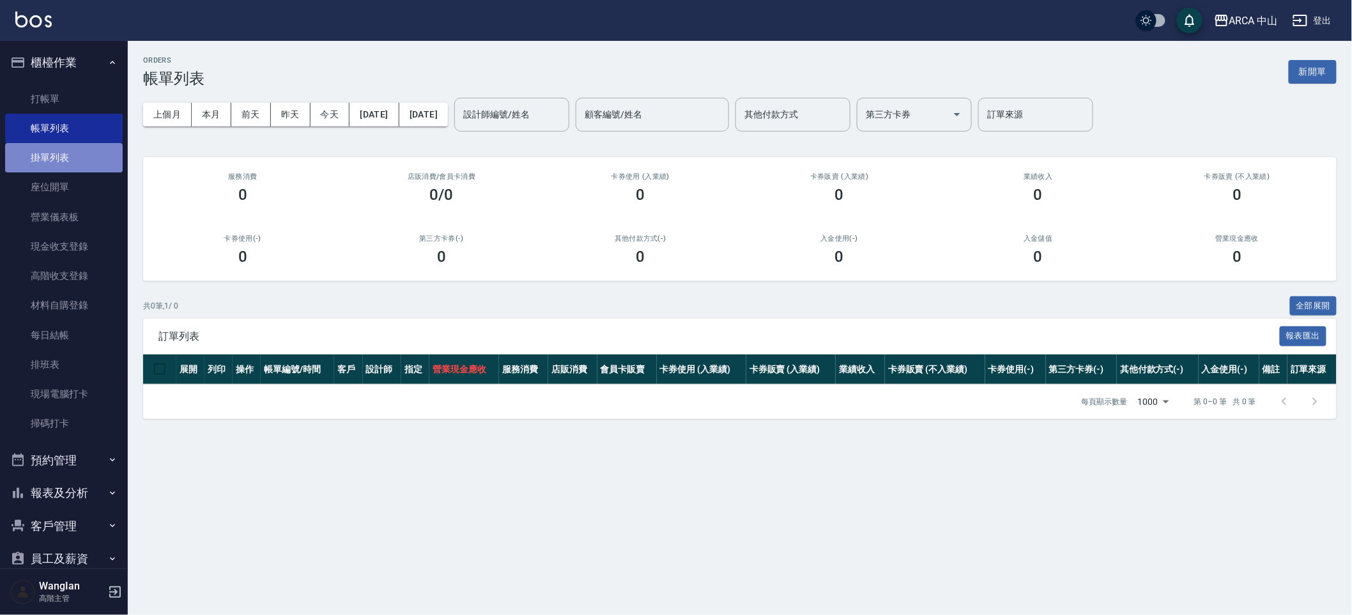
click at [93, 154] on link "掛單列表" at bounding box center [64, 157] width 118 height 29
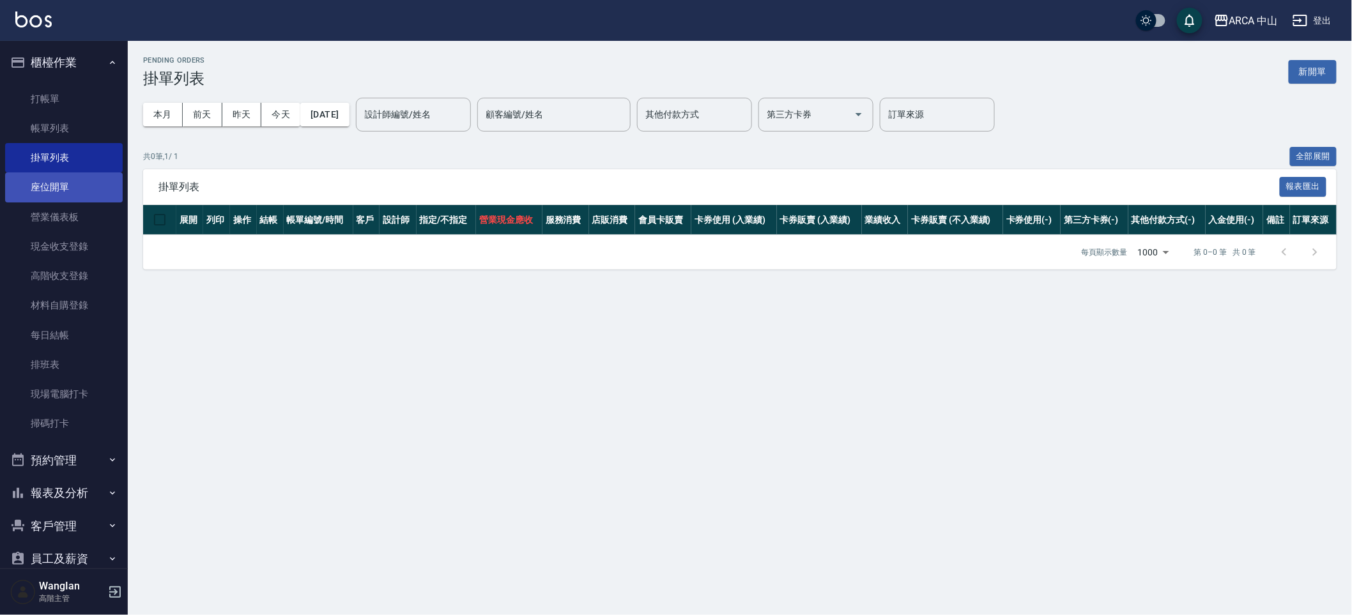
click at [88, 176] on link "座位開單" at bounding box center [64, 186] width 118 height 29
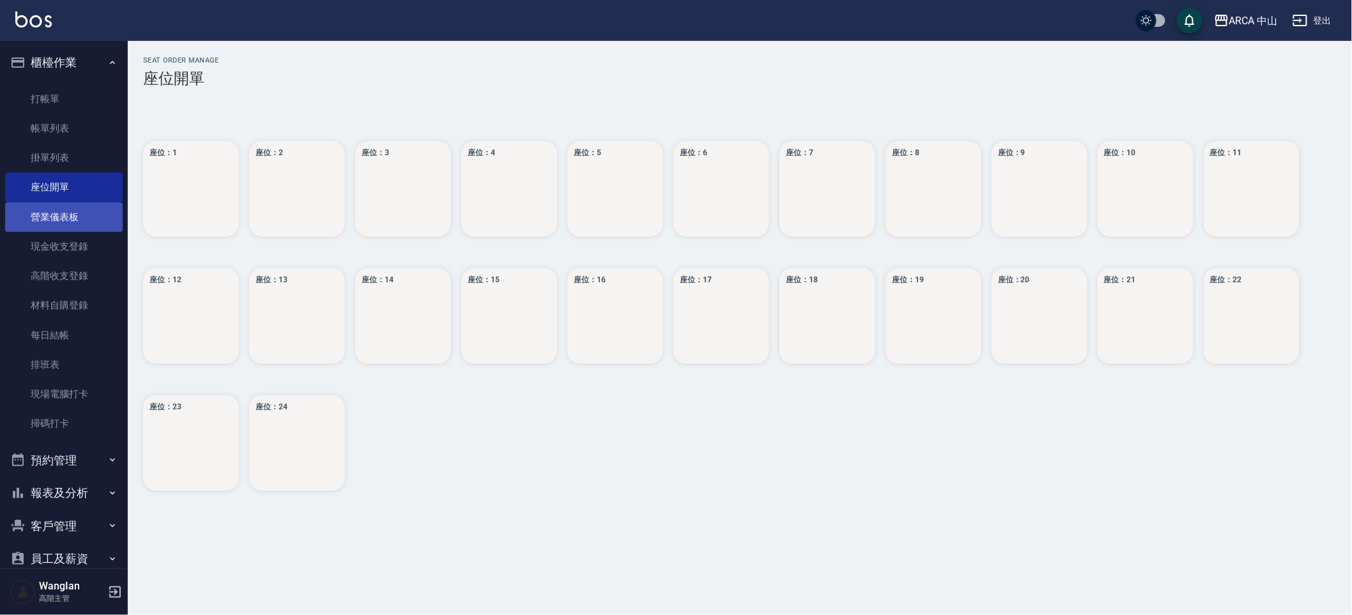
click at [88, 223] on link "營業儀表板" at bounding box center [64, 216] width 118 height 29
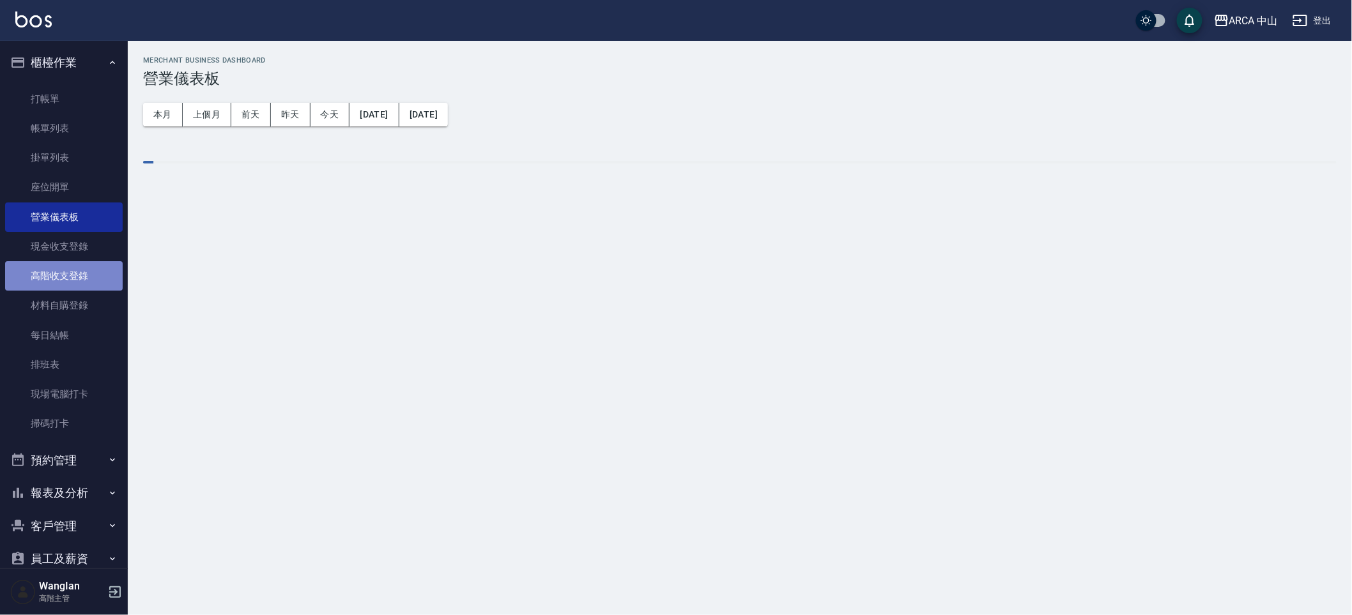
click at [82, 262] on link "高階收支登錄" at bounding box center [64, 275] width 118 height 29
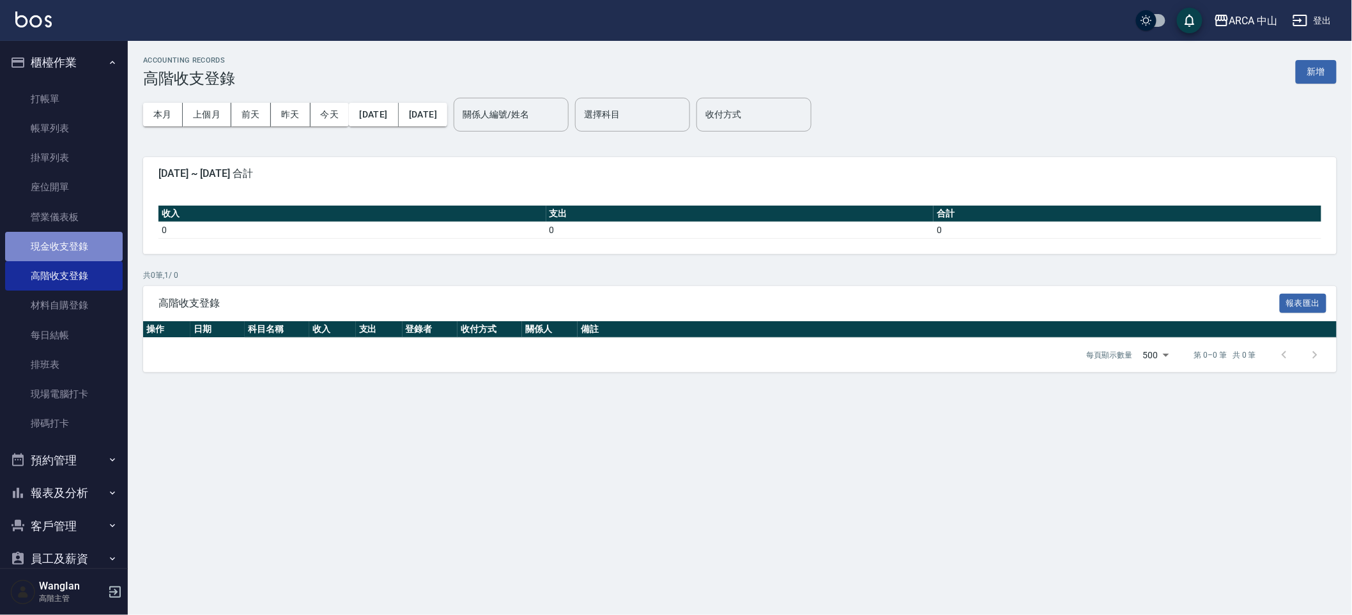
click at [75, 248] on link "現金收支登錄" at bounding box center [64, 246] width 118 height 29
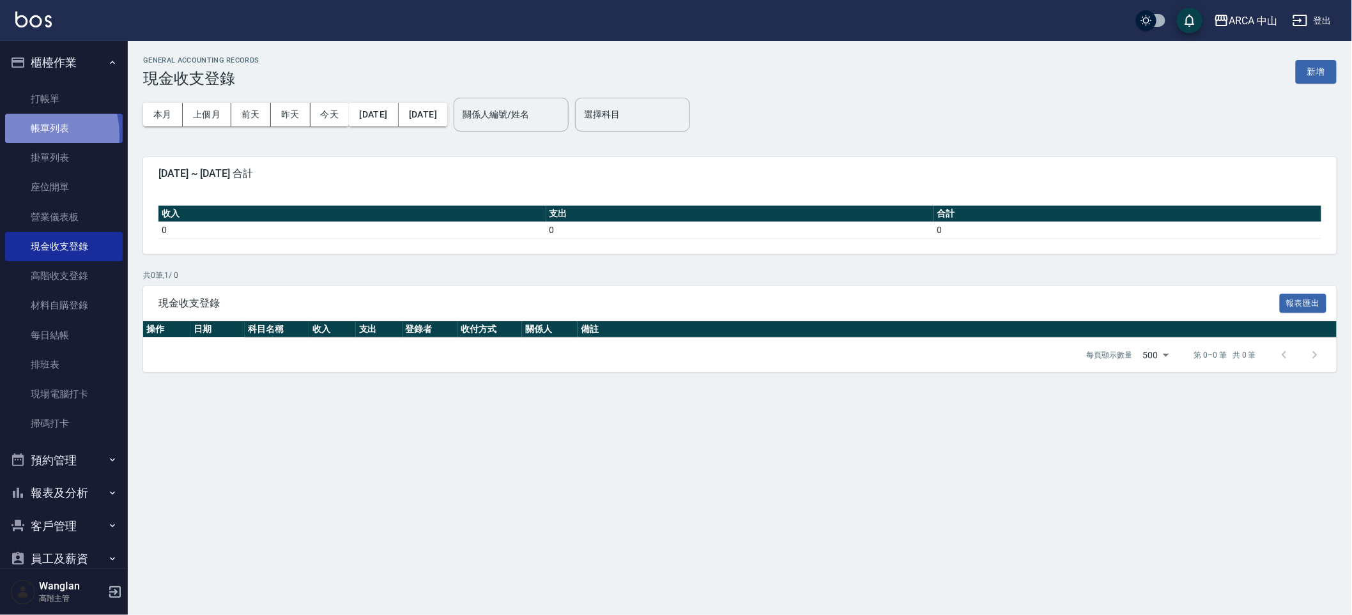
click at [22, 135] on link "帳單列表" at bounding box center [64, 128] width 118 height 29
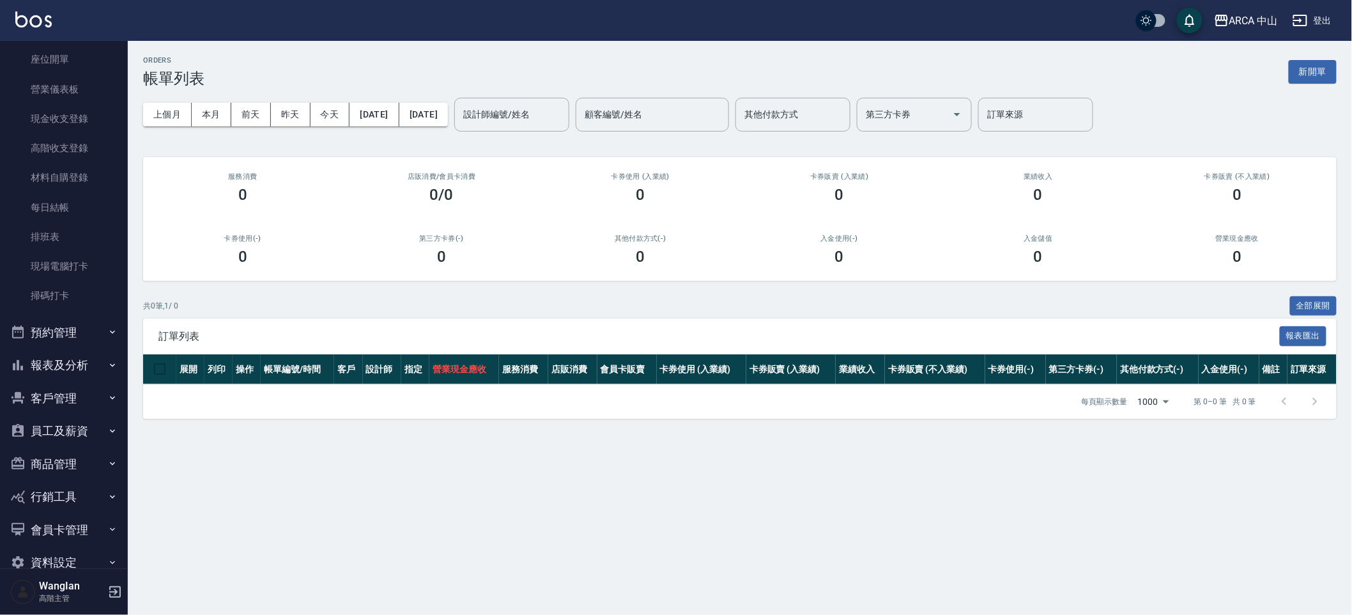
scroll to position [153, 0]
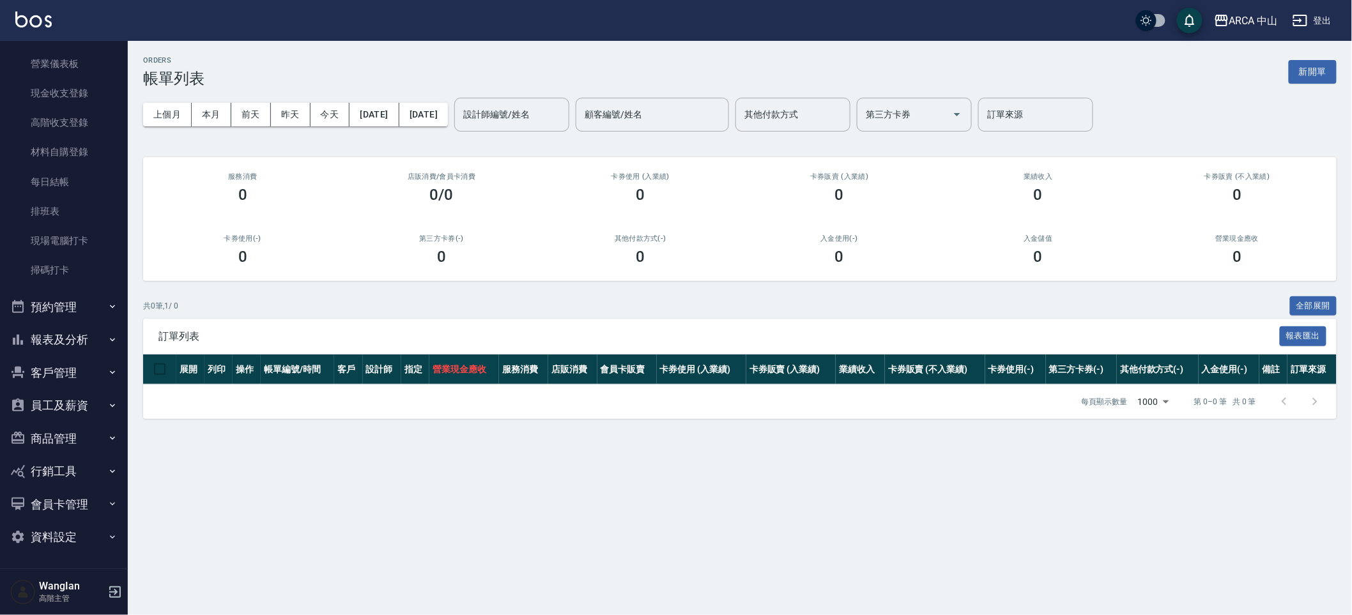
click at [93, 530] on button "資料設定" at bounding box center [64, 537] width 118 height 33
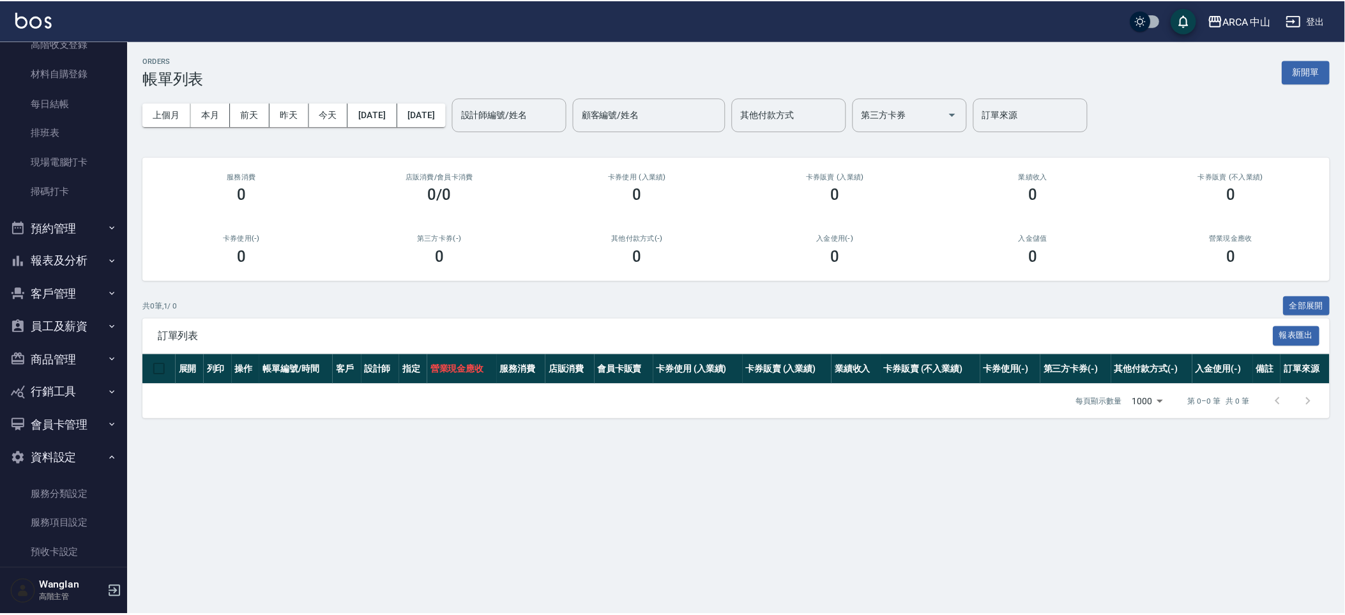
scroll to position [246, 0]
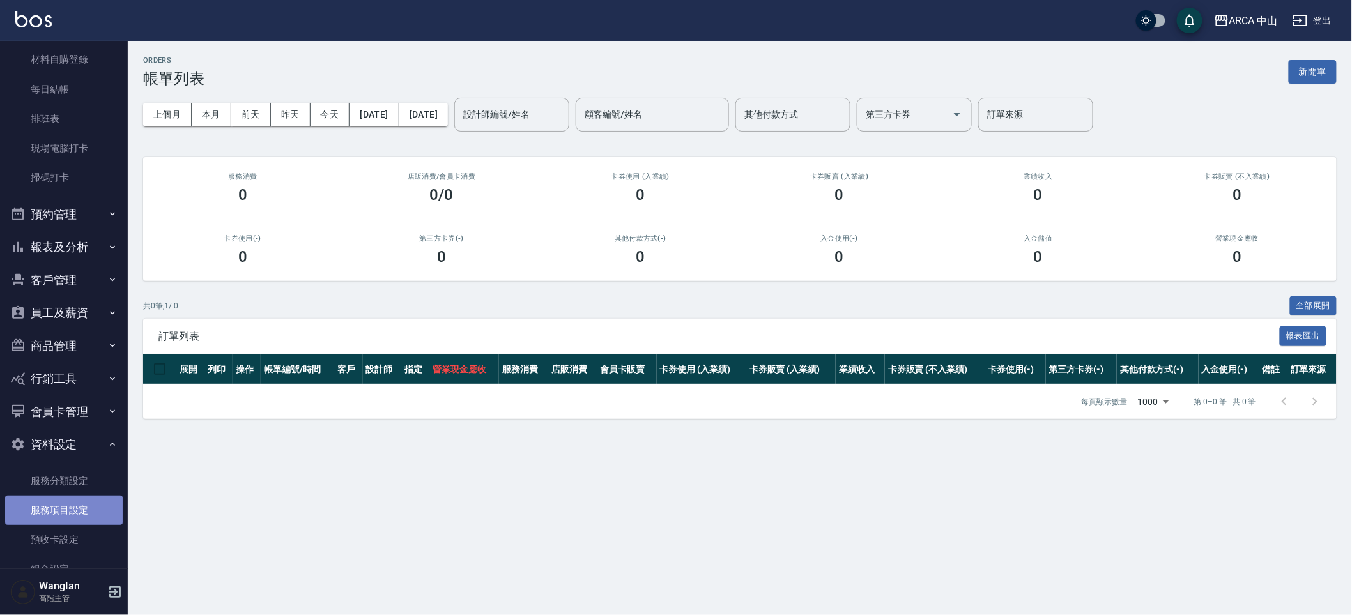
click at [88, 517] on link "服務項目設定" at bounding box center [64, 510] width 118 height 29
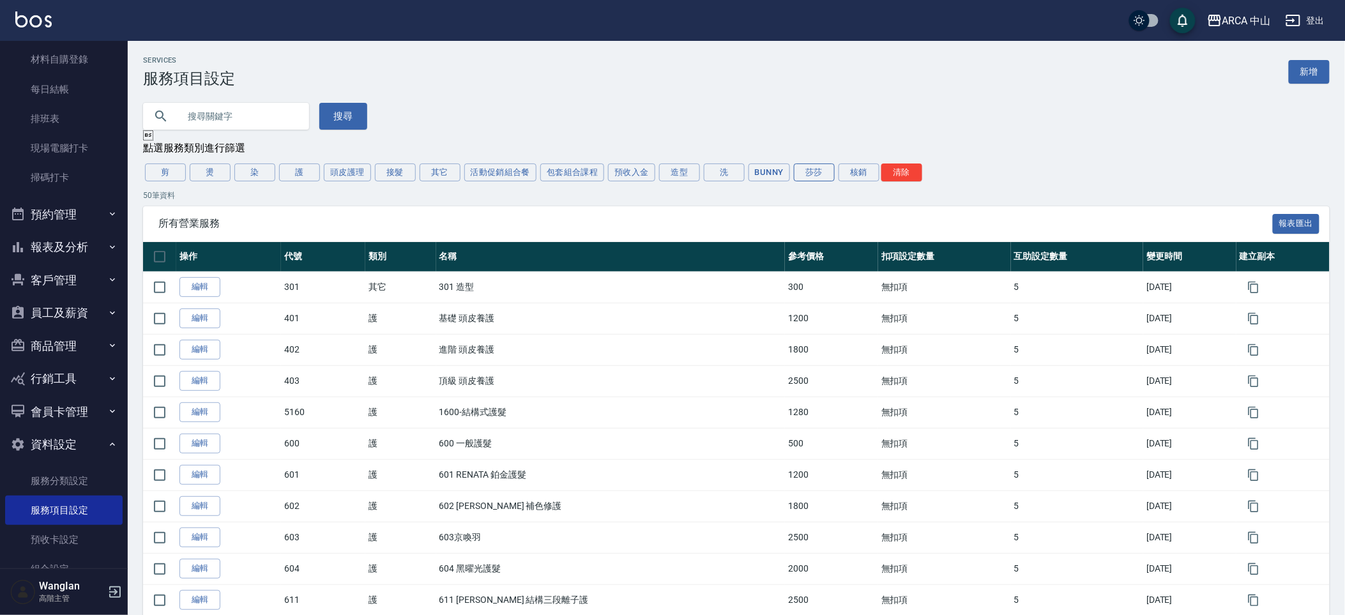
click at [831, 172] on button "莎莎" at bounding box center [814, 173] width 41 height 18
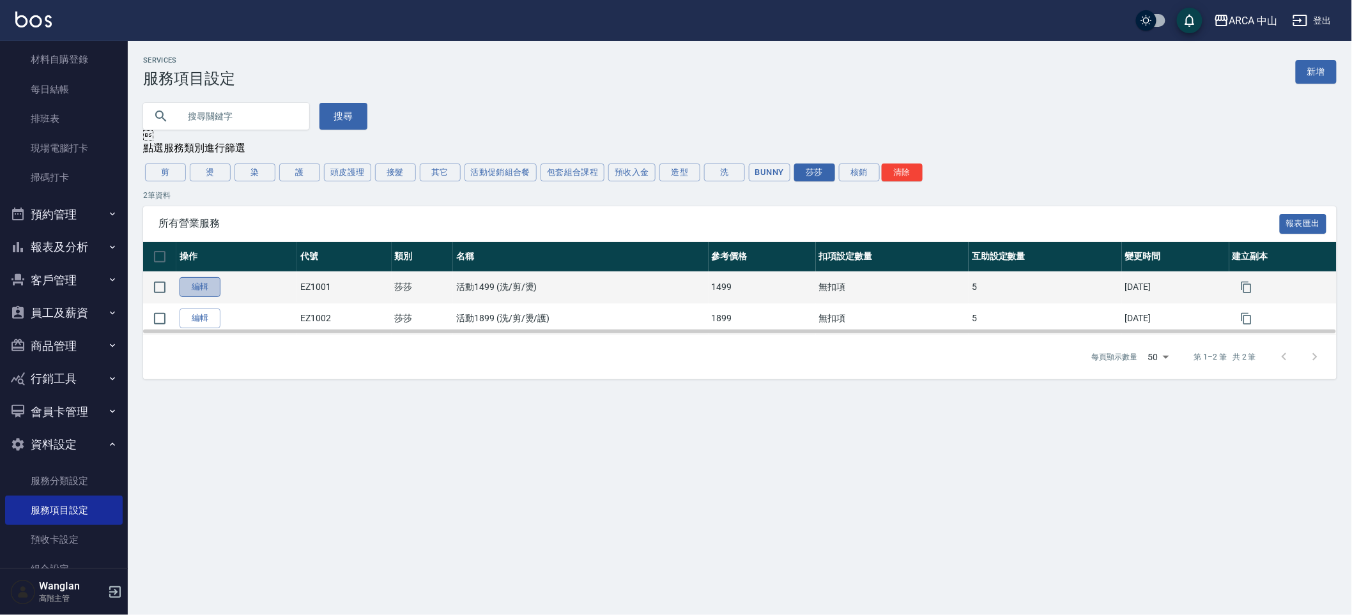
click at [190, 279] on link "編輯" at bounding box center [199, 287] width 41 height 20
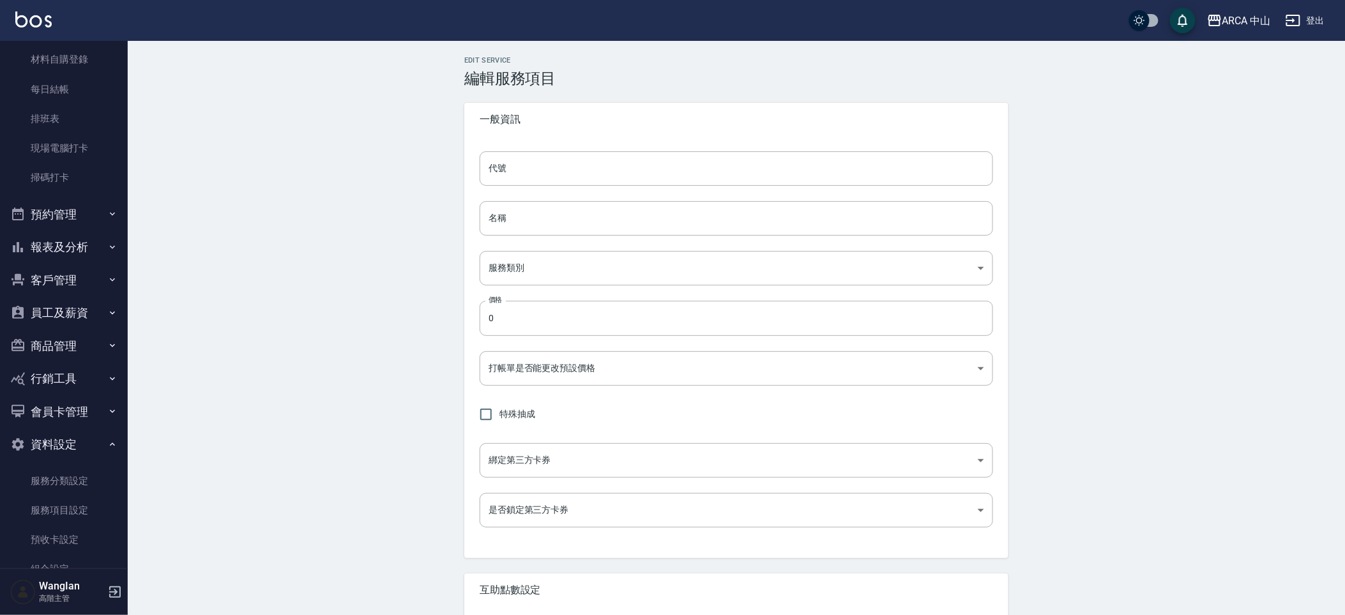
type input "EZ1001"
type input "活動1499 (洗/剪/燙)"
type input "2b4664cb-08a9-456e-acd8-a588717e417e"
type input "1499"
type input "FALSE"
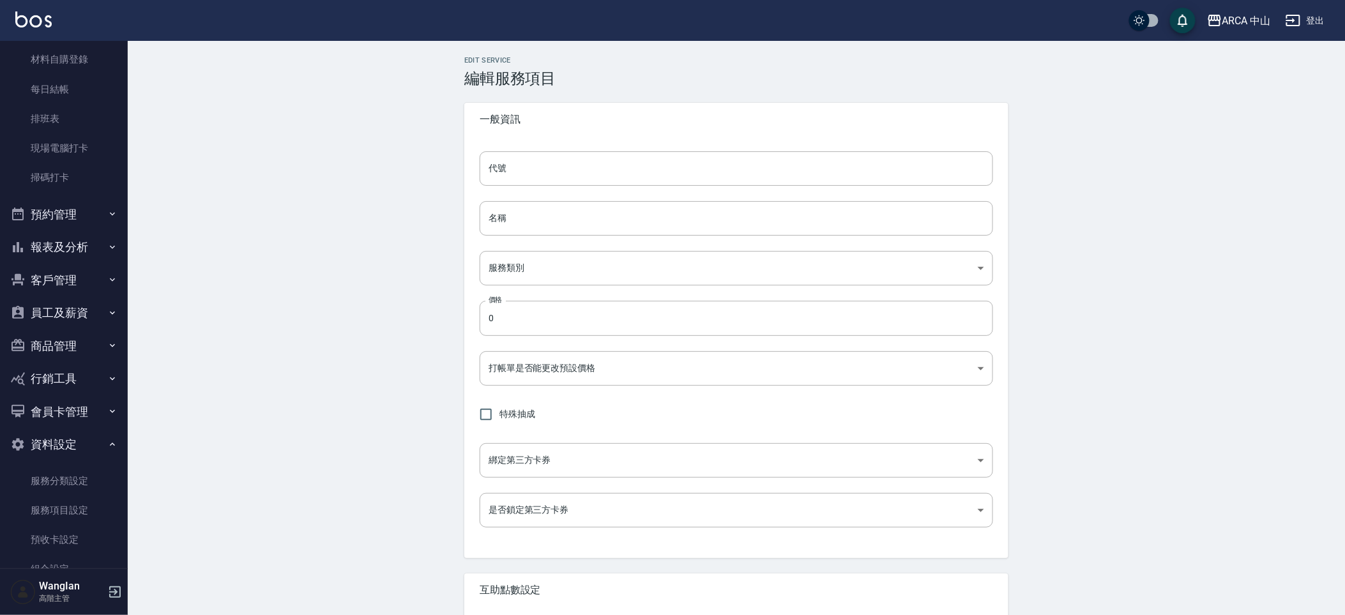
type input "none"
type input "UNSET"
type input "onSalary"
type input "1"
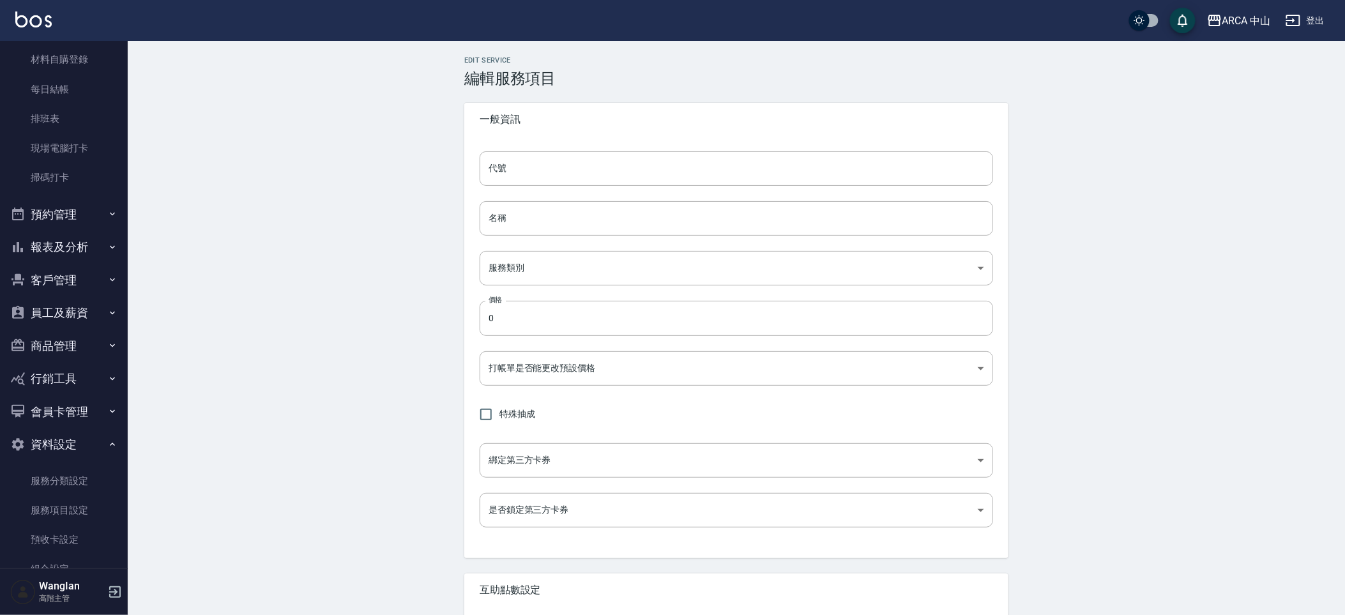
type input "業績%數"
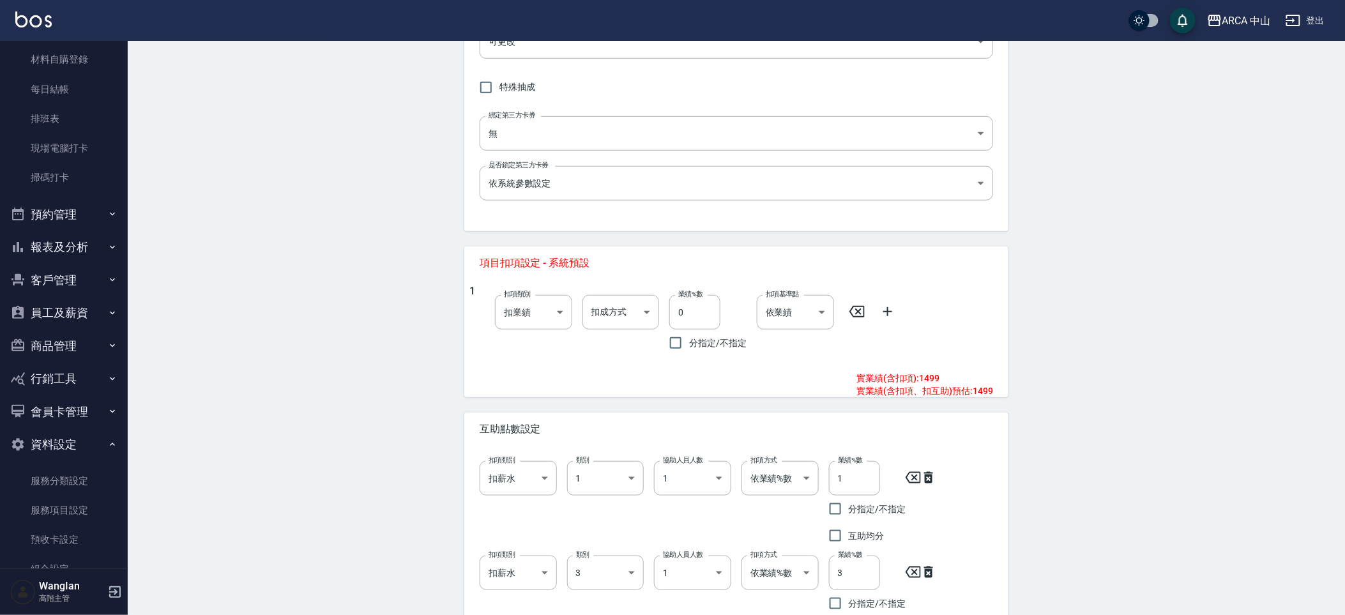
scroll to position [313, 0]
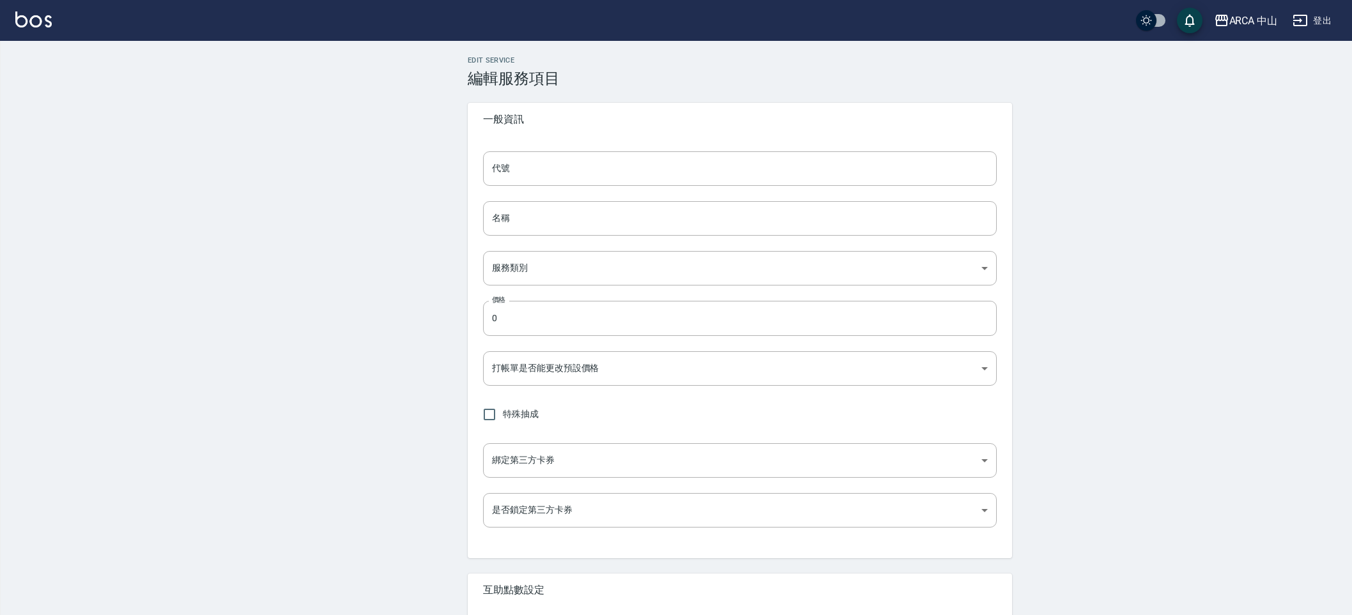
type input "EZ1001"
type input "活動1499 (洗/剪/燙)"
type input "2b4664cb-08a9-456e-acd8-a588717e417e"
type input "1499"
type input "FALSE"
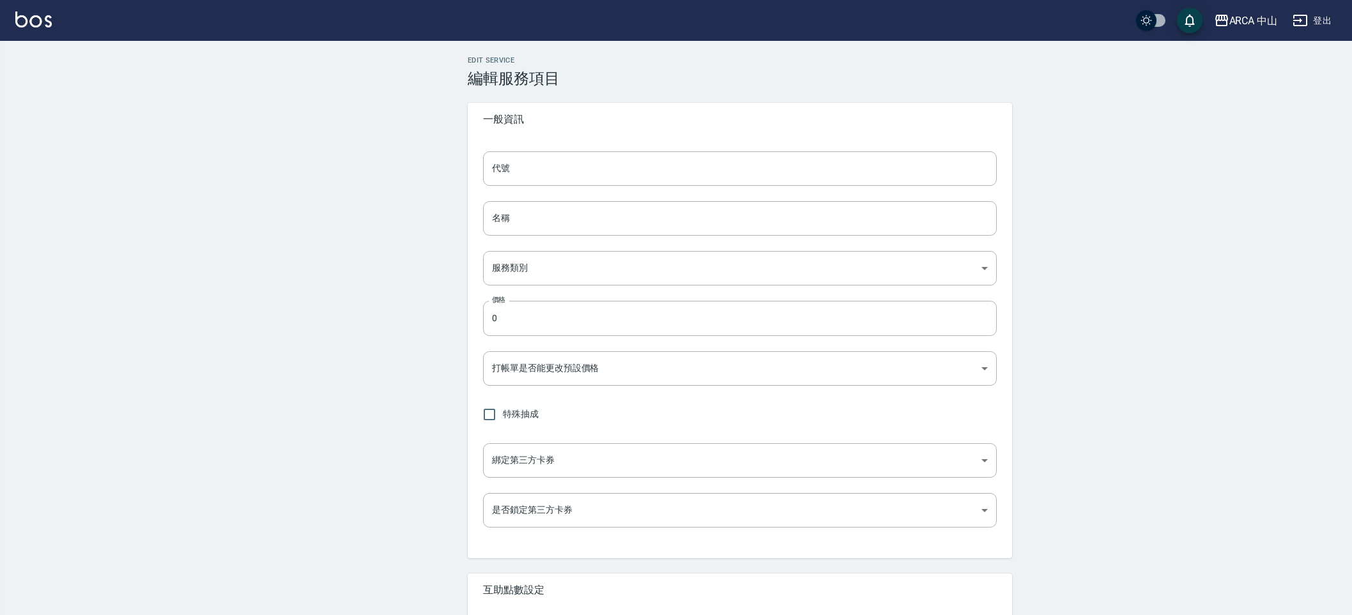
type input "none"
type input "UNSET"
type input "onSalary"
type input "1"
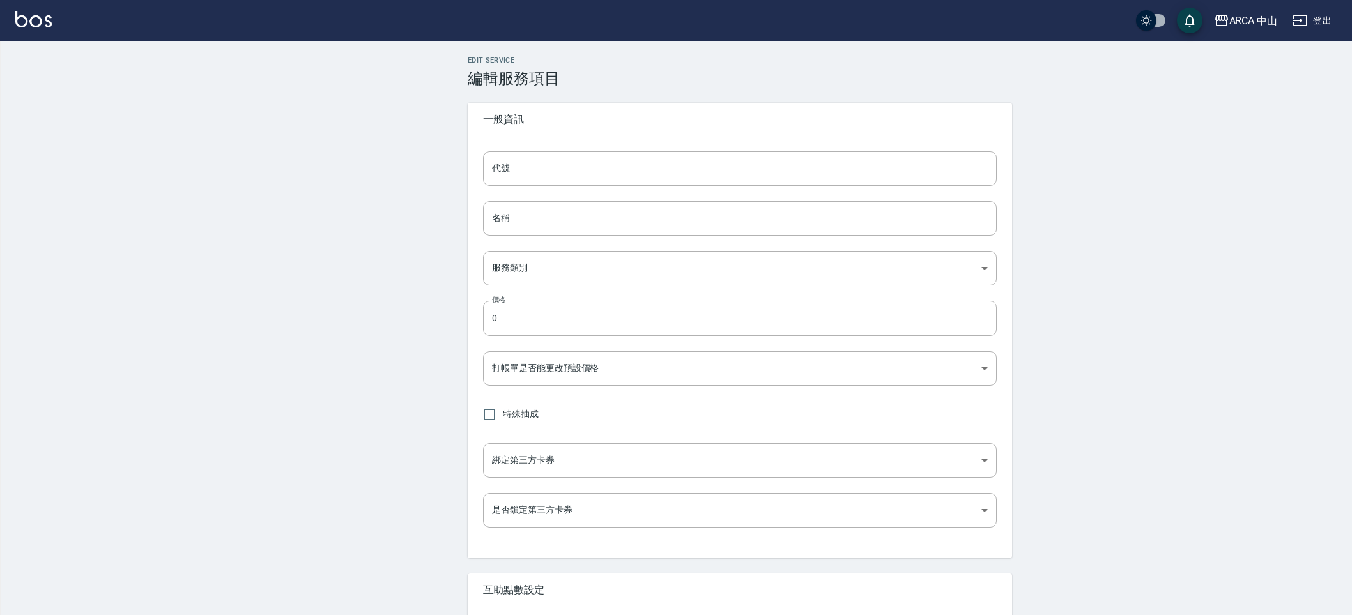
type input "業績%數"
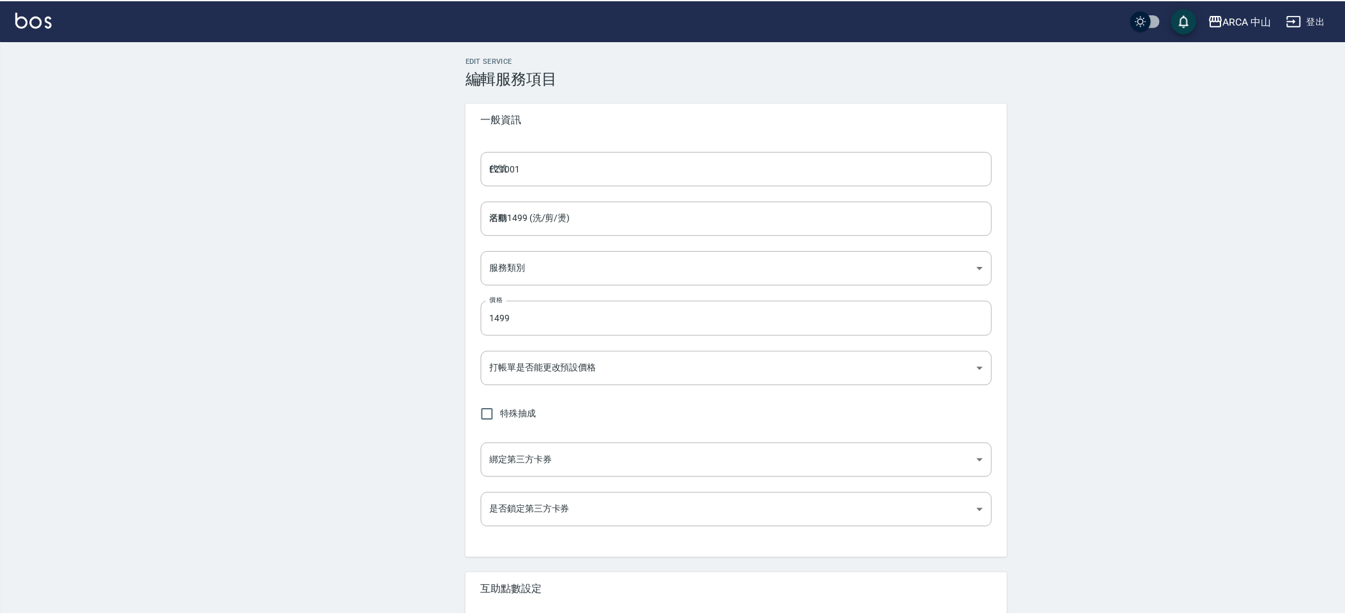
scroll to position [117, 0]
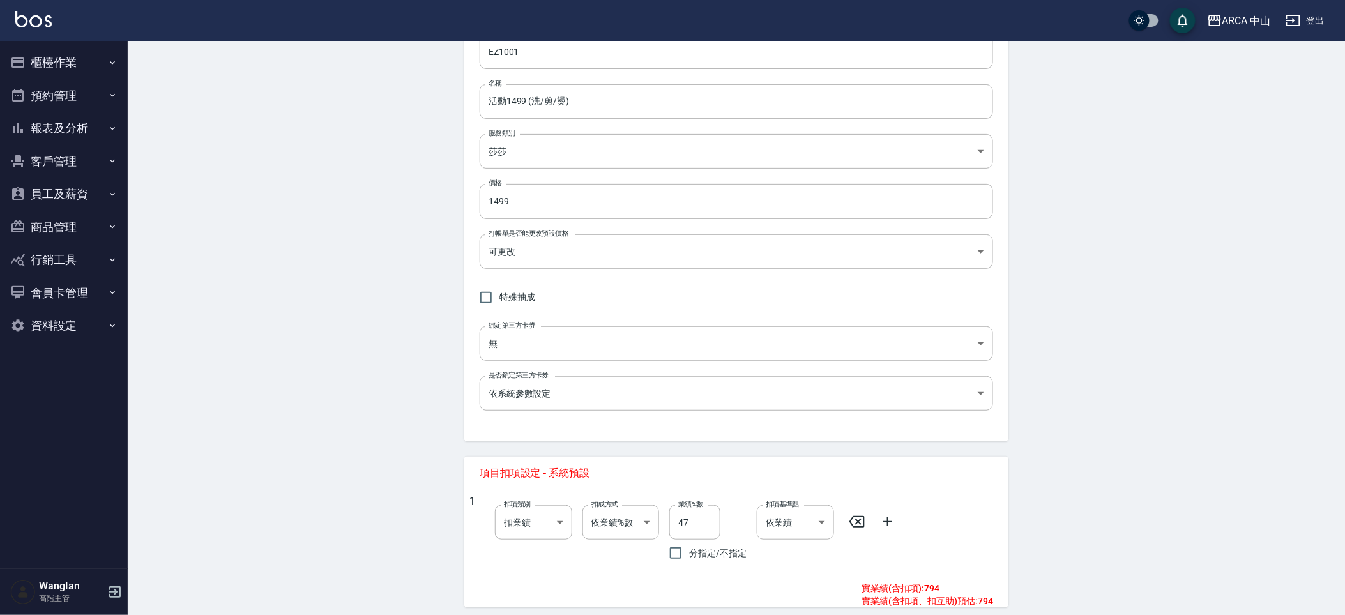
click at [46, 321] on button "資料設定" at bounding box center [64, 325] width 118 height 33
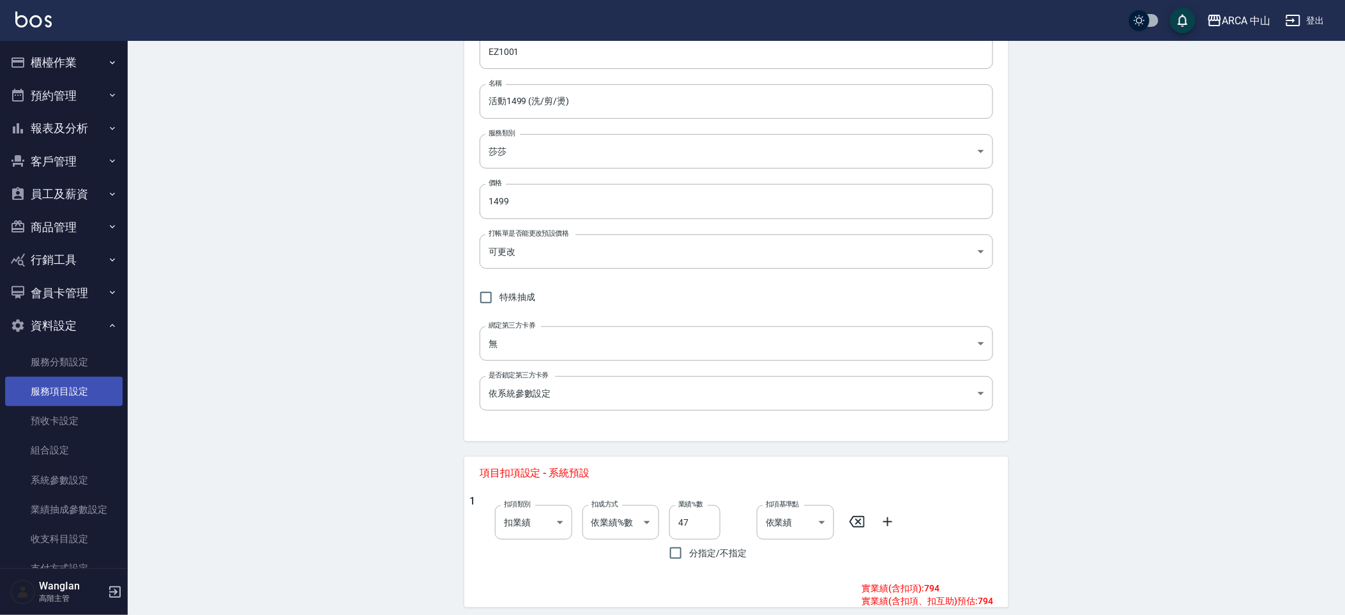
click at [43, 382] on link "服務項目設定" at bounding box center [64, 391] width 118 height 29
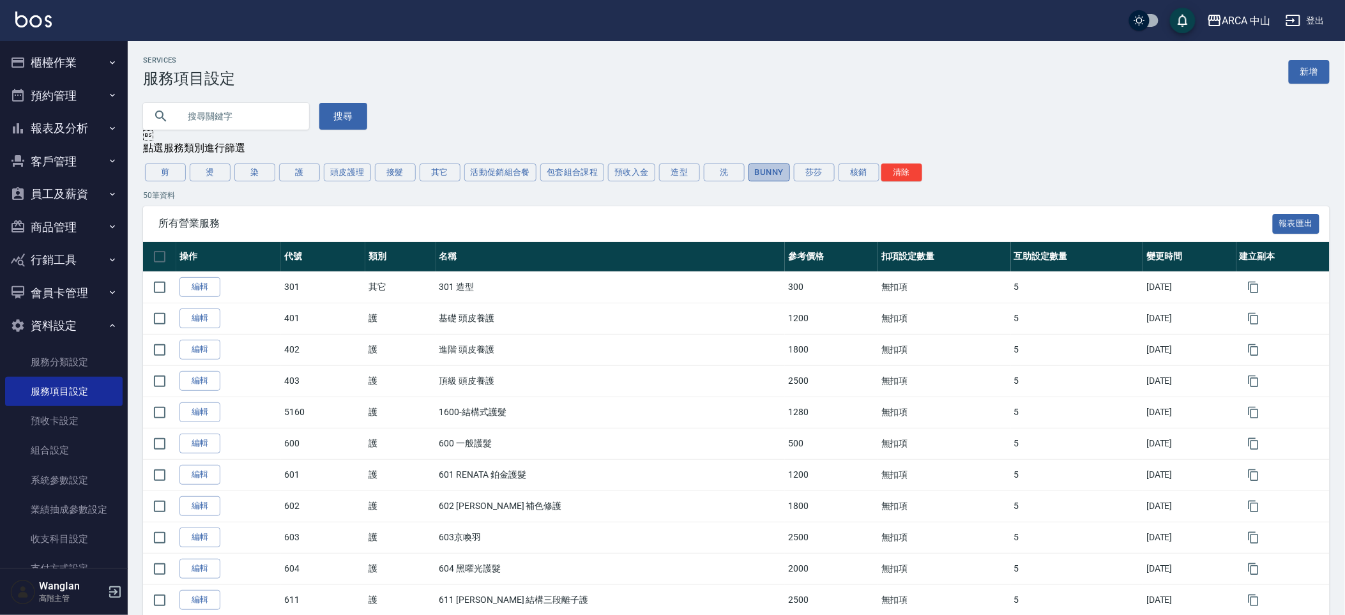
click at [773, 168] on button "Bunny" at bounding box center [770, 173] width 42 height 18
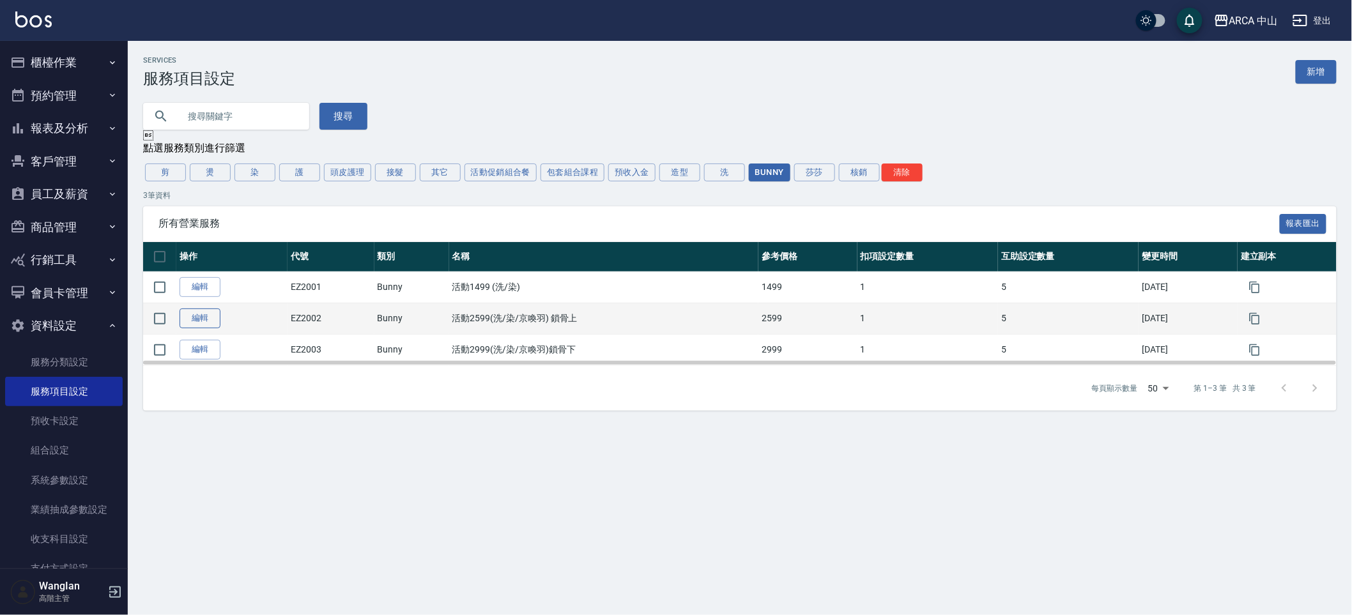
click at [200, 322] on link "編輯" at bounding box center [199, 319] width 41 height 20
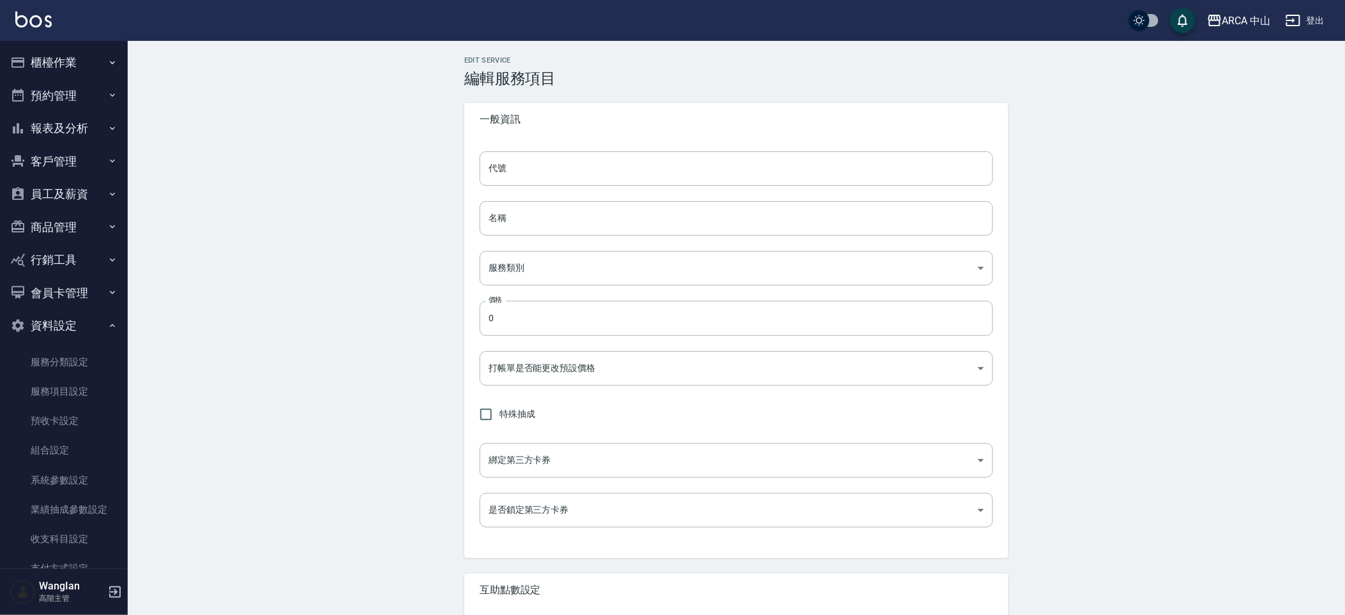
type input "EZ2002"
type input "活動2599(洗/染/京喚羽) 鎖骨上"
type input "d0b51909-6c80-465a-98d4-34c9e2136b14"
type input "2599"
type input "FALSE"
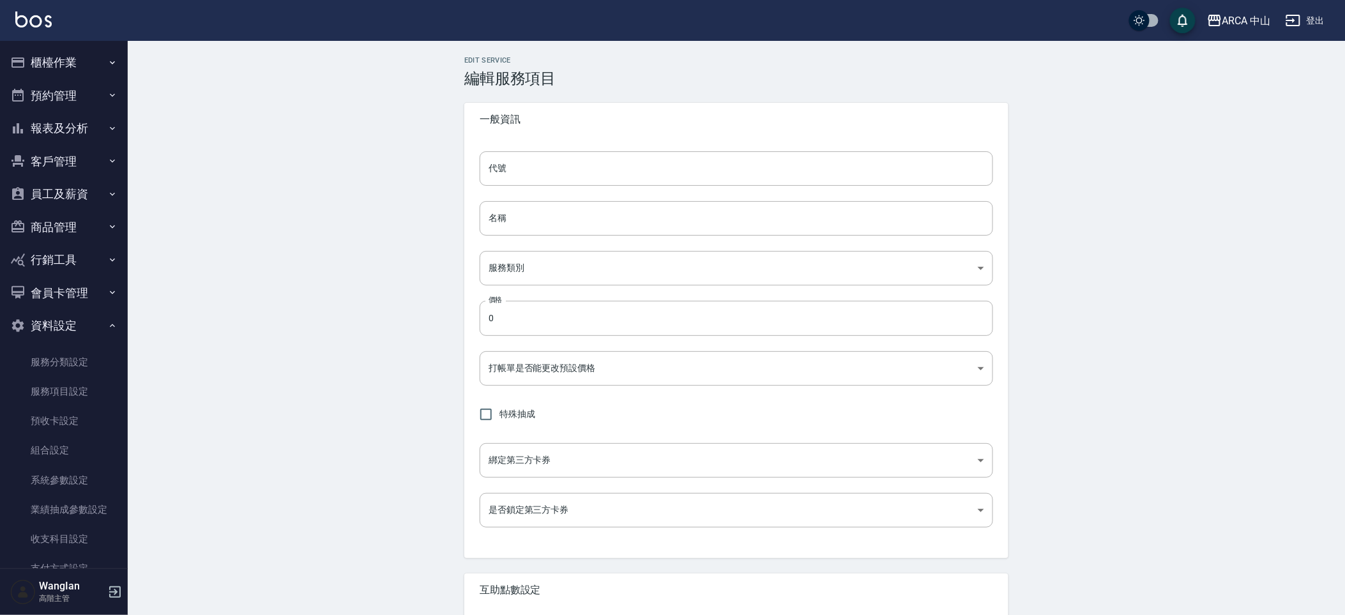
type input "none"
type input "UNSET"
type input "onSalary"
type input "1"
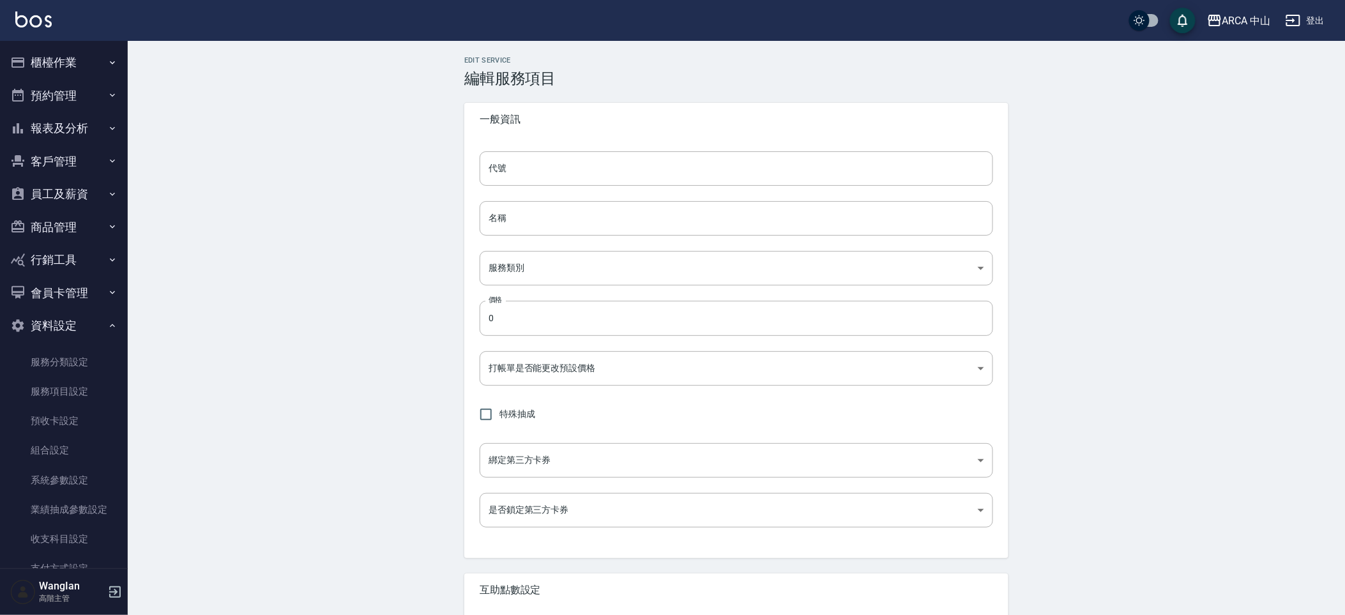
type input "業績%數"
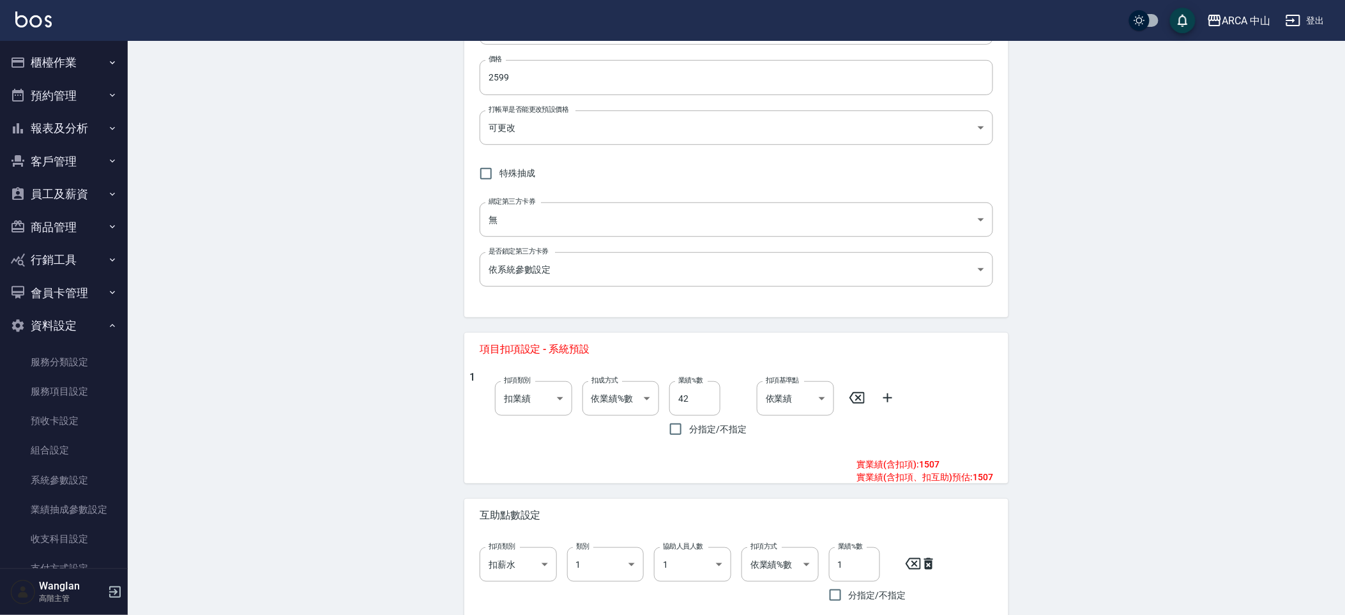
scroll to position [246, 0]
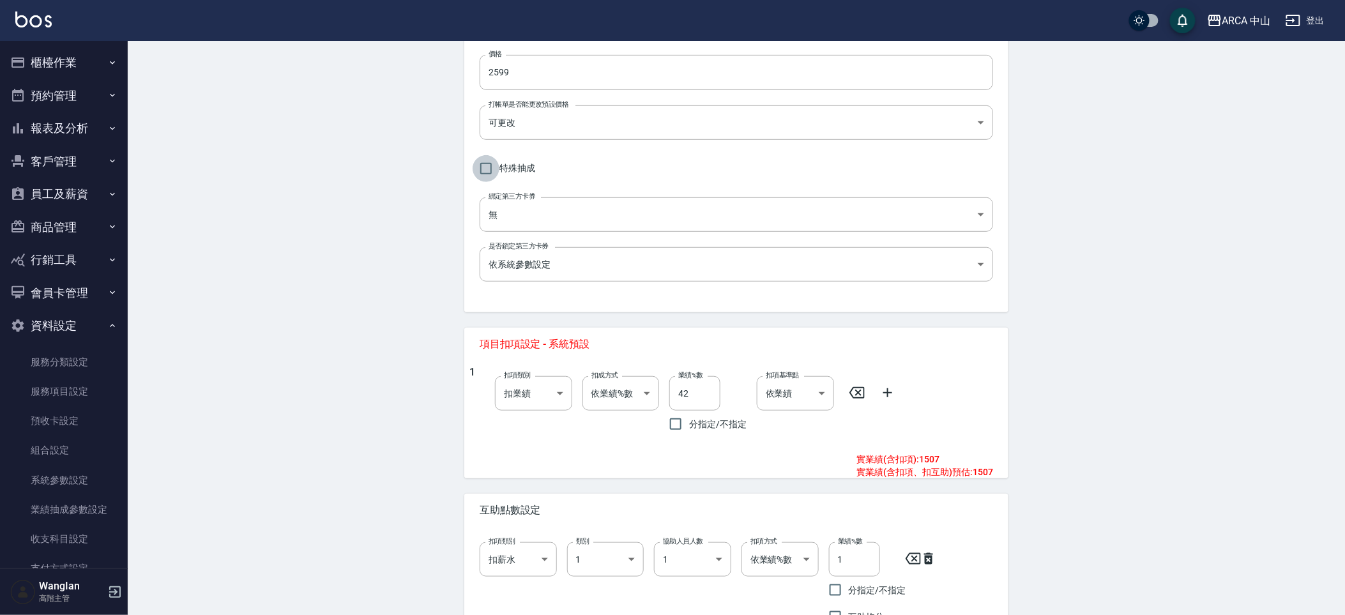
click at [494, 164] on input "特殊抽成" at bounding box center [486, 168] width 27 height 27
checkbox input "true"
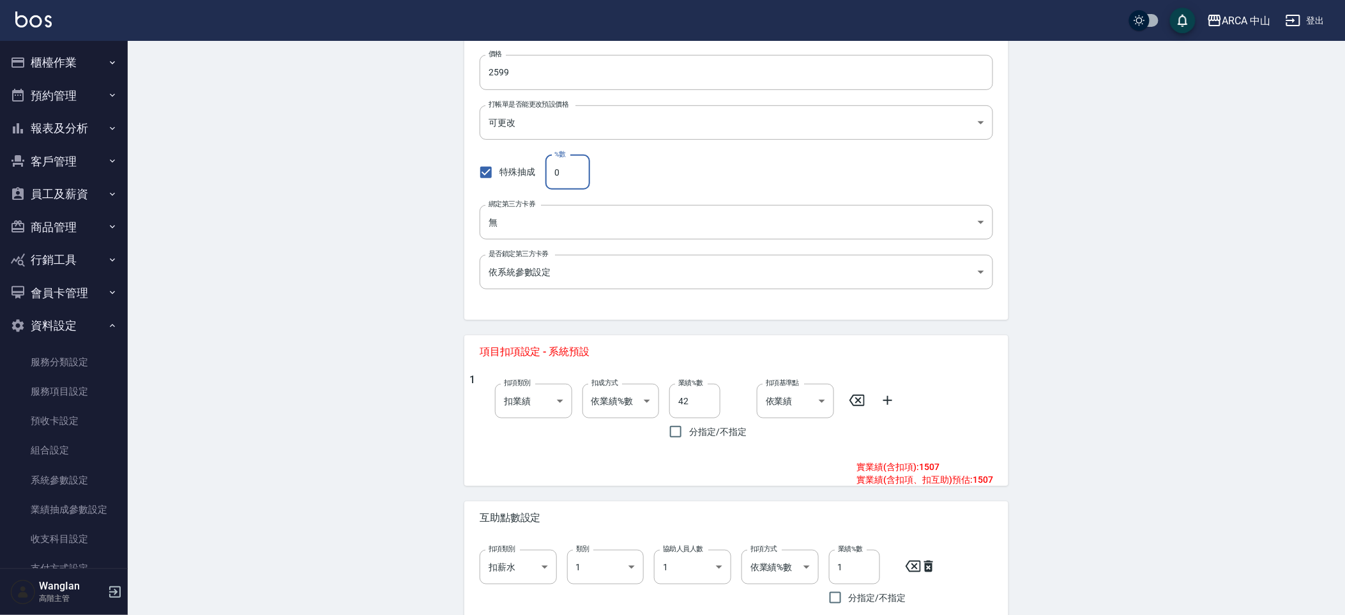
drag, startPoint x: 564, startPoint y: 171, endPoint x: 317, endPoint y: 174, distance: 247.2
click at [320, 172] on div "Edit Service 編輯服務項目 一般資訊 代號 EZ2002 代號 名稱 活動2599(洗/染/京喚羽) 鎖骨上 名稱 服務類別 Bunny d0b5…" at bounding box center [737, 443] width 1218 height 1297
type input "42"
click at [854, 405] on icon at bounding box center [857, 400] width 15 height 11
type input "0"
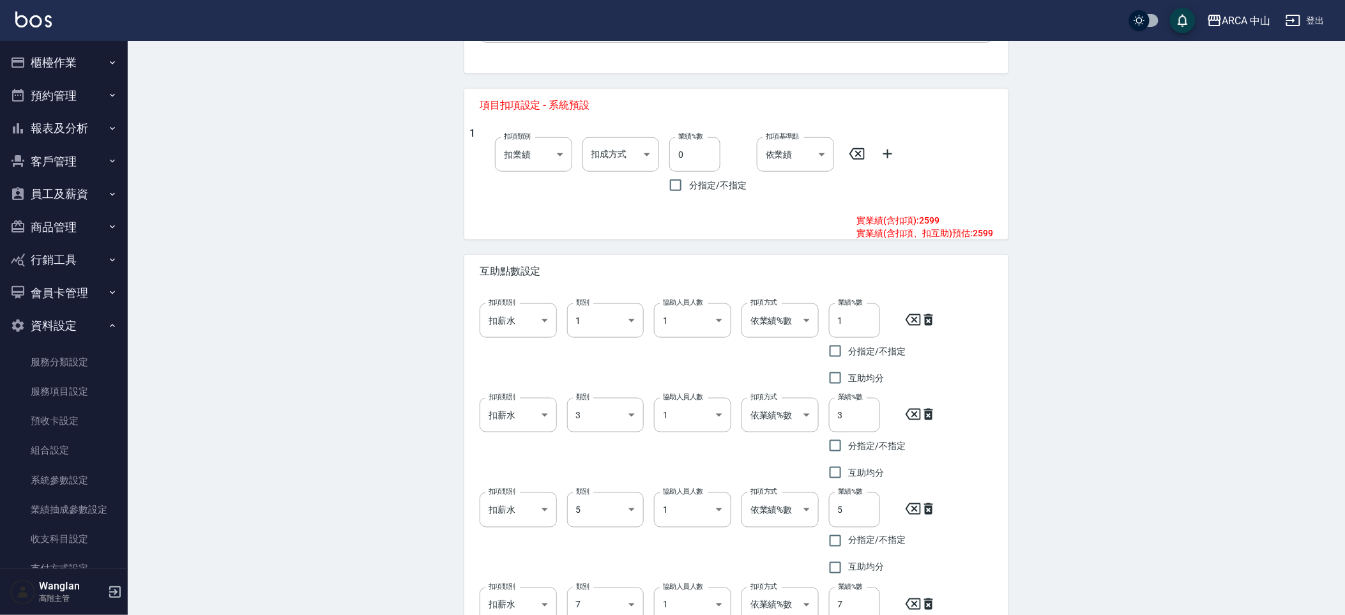
scroll to position [722, 0]
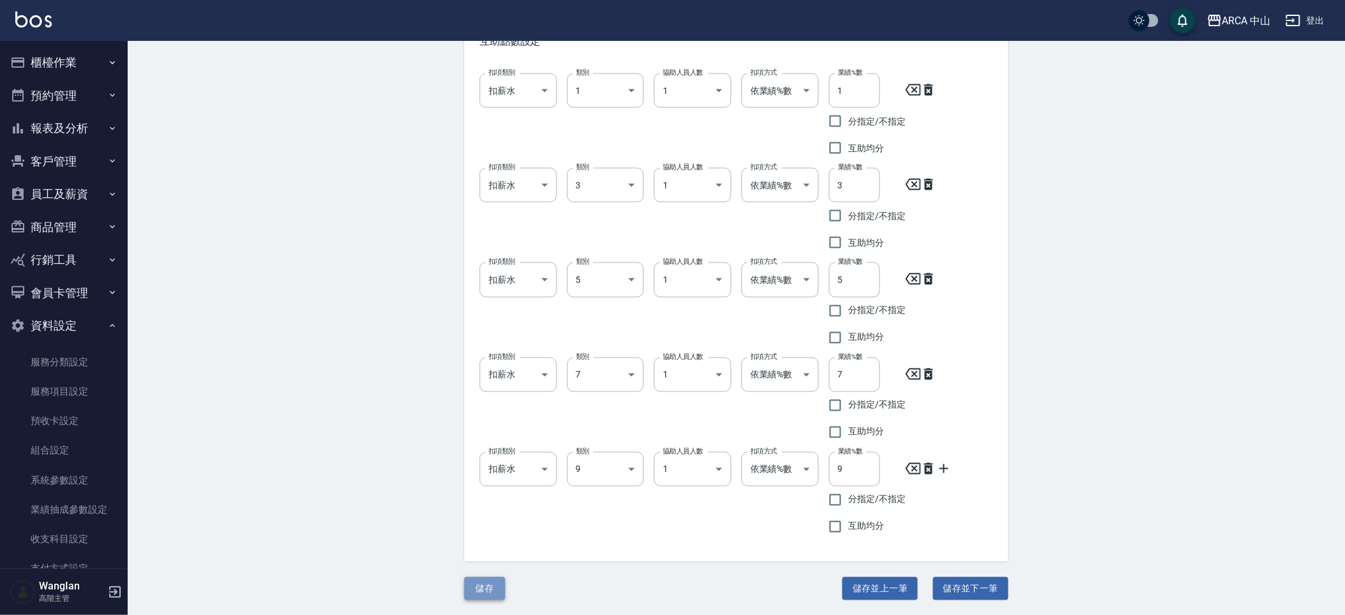
click at [495, 581] on button "儲存" at bounding box center [484, 589] width 41 height 24
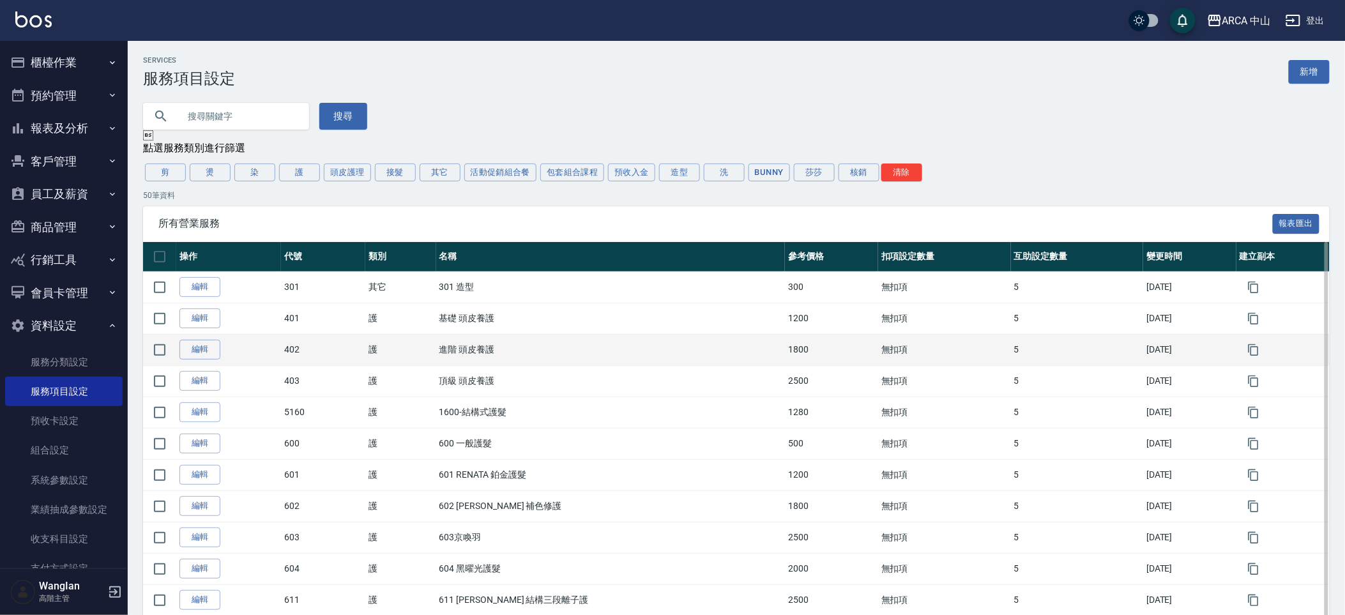
click at [180, 361] on td "編輯" at bounding box center [228, 349] width 105 height 31
click at [188, 355] on link "編輯" at bounding box center [199, 350] width 41 height 20
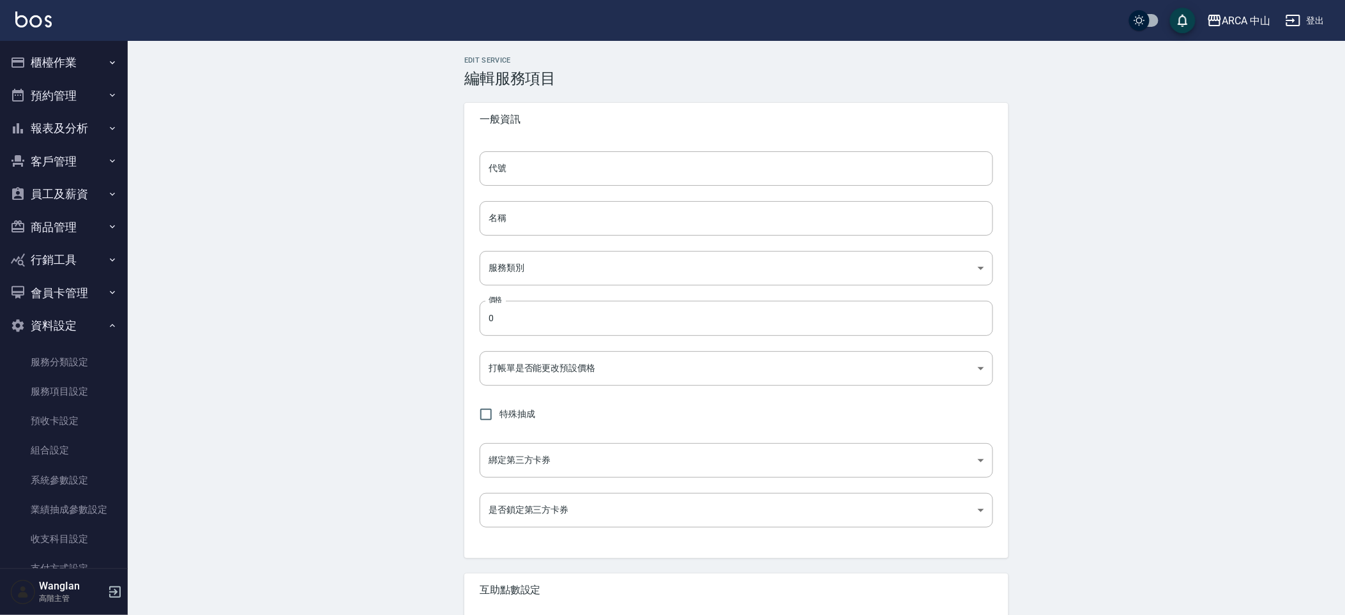
type input "402"
type input "進階 頭皮養護"
type input "62b87afc-db31-4c04-a44f-9904132a3c4d"
type input "1800"
type input "FALSE"
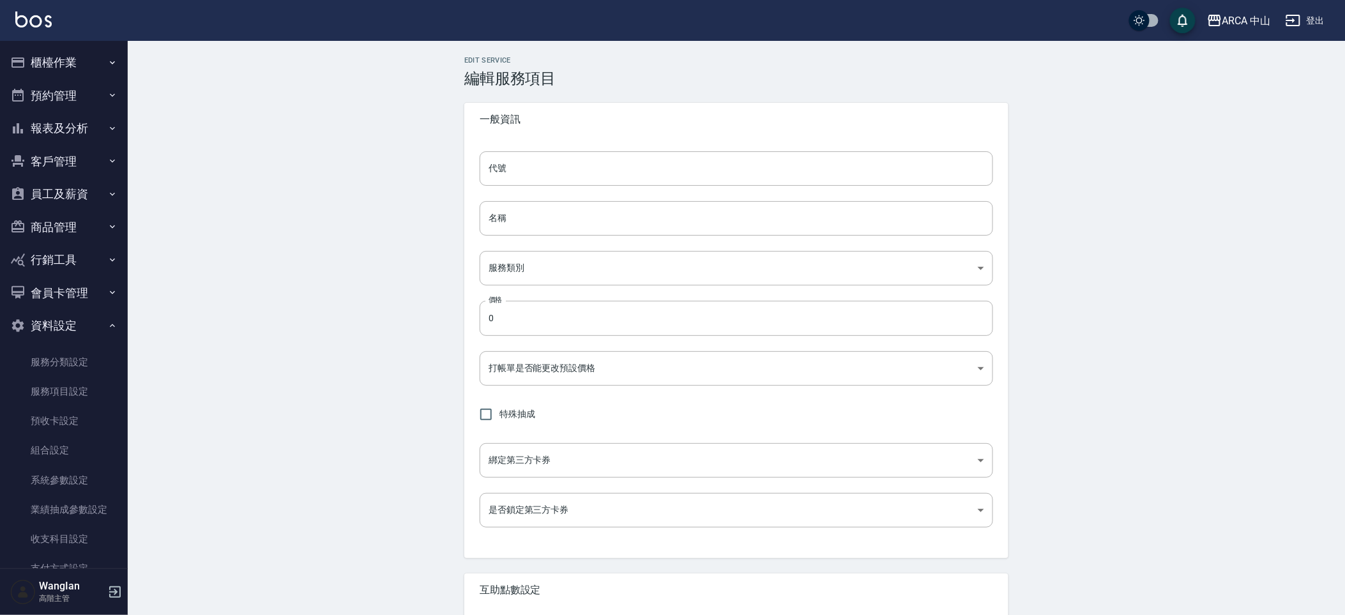
type input "none"
type input "UNSET"
type input "onSalary"
type input "1"
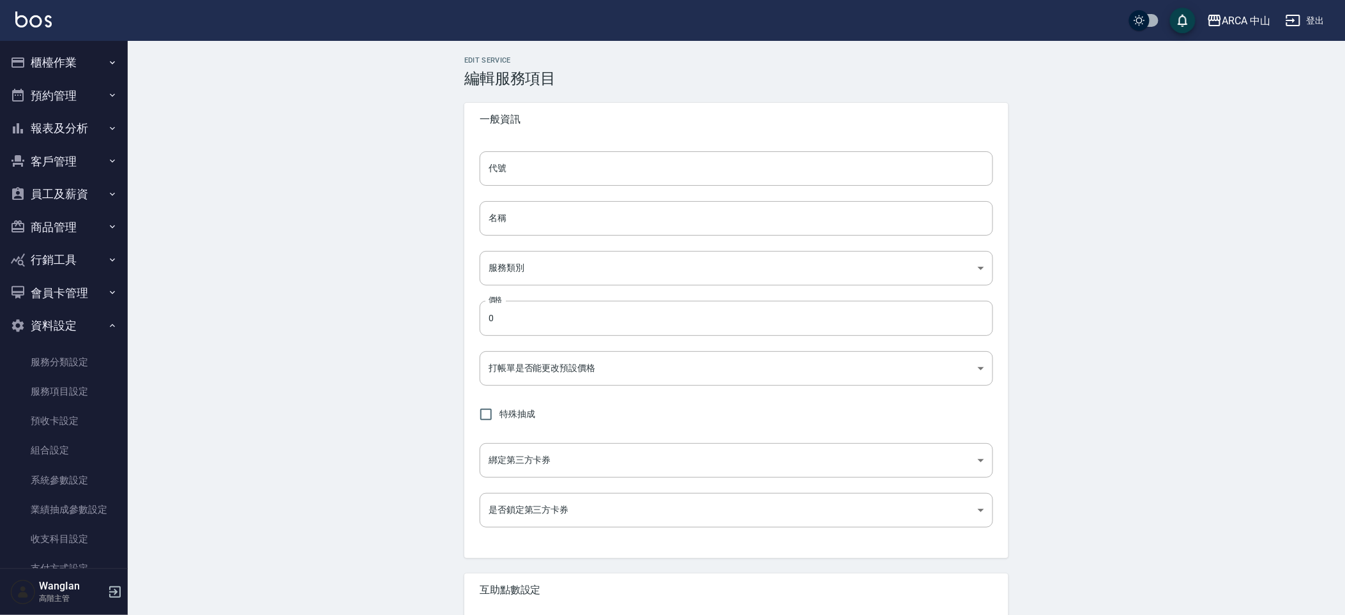
type input "業績%數"
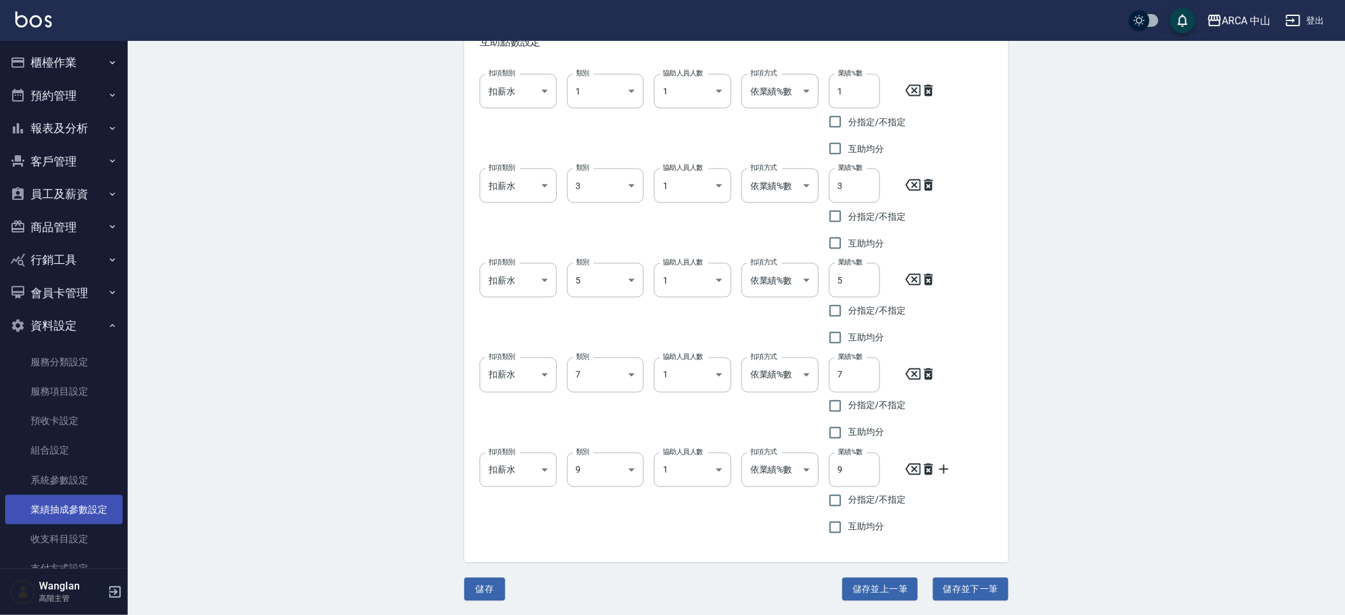
scroll to position [93, 0]
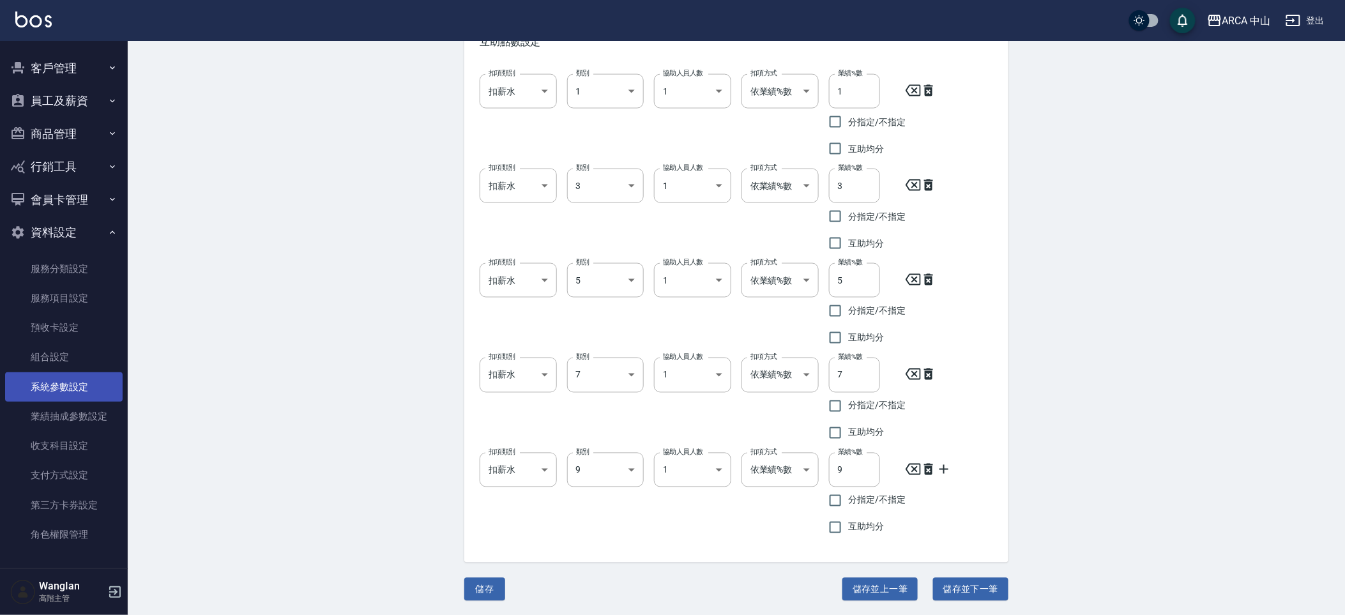
click at [66, 395] on link "系統參數設定" at bounding box center [64, 386] width 118 height 29
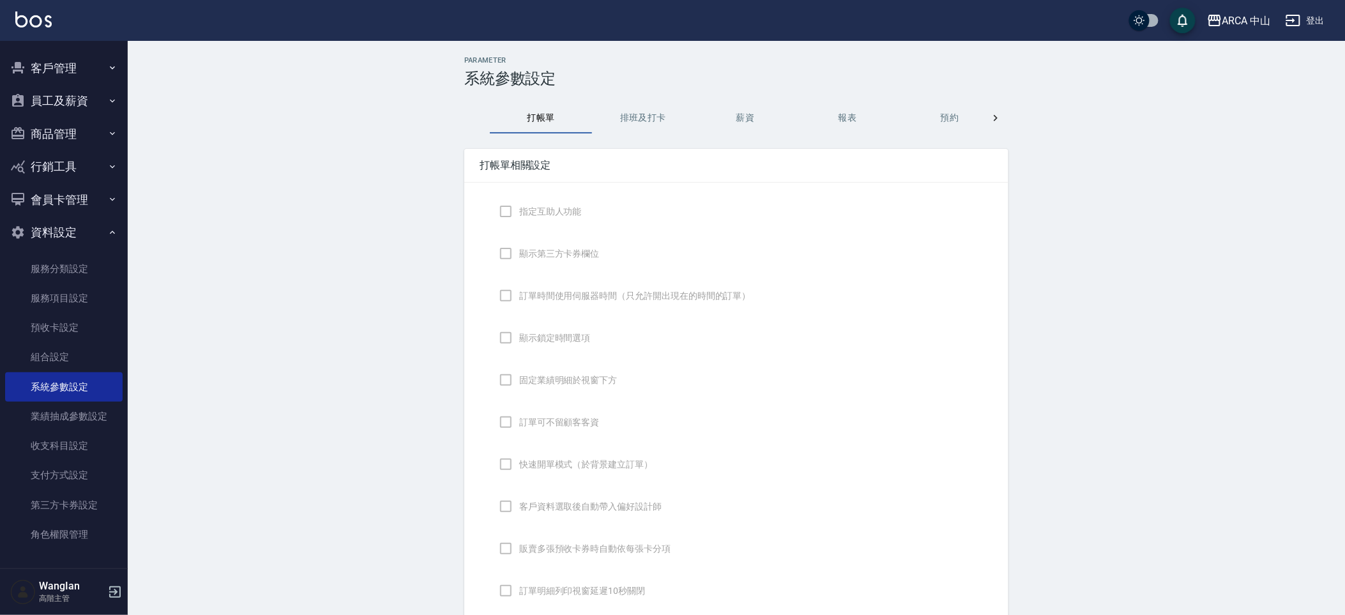
checkbox input "true"
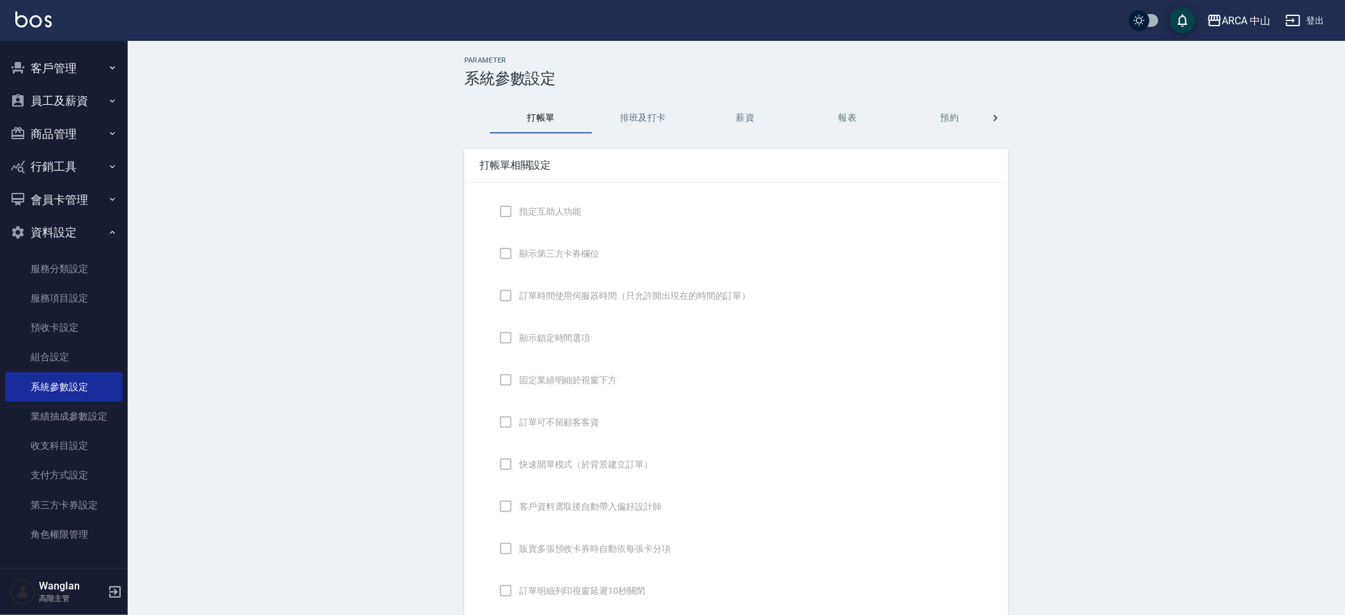
checkbox input "false"
type input "NICKNAME"
type input "LASTORDER"
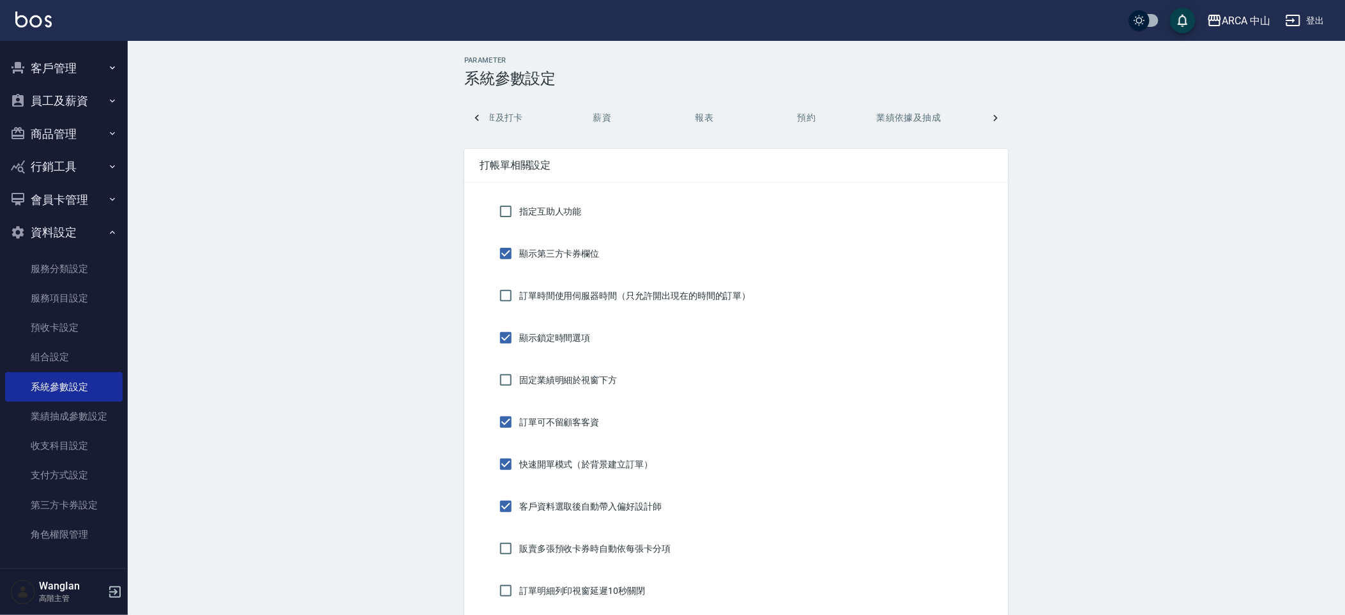
scroll to position [0, 161]
click at [590, 117] on button "薪資" at bounding box center [584, 118] width 102 height 31
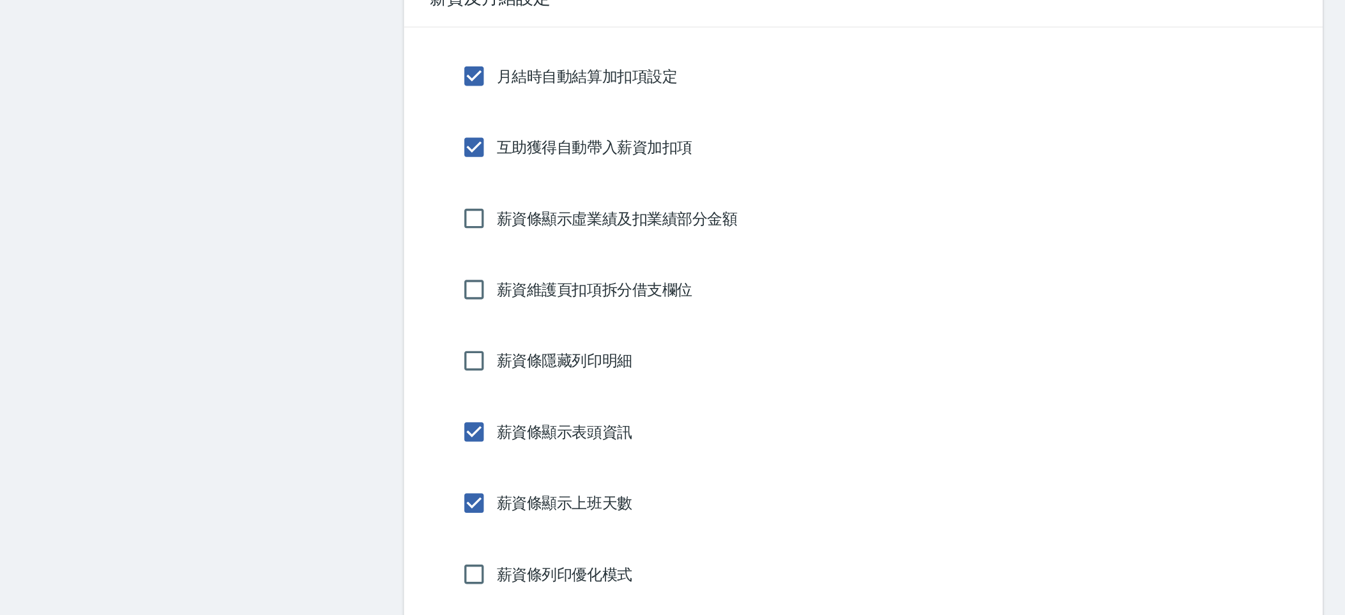
scroll to position [1233, 0]
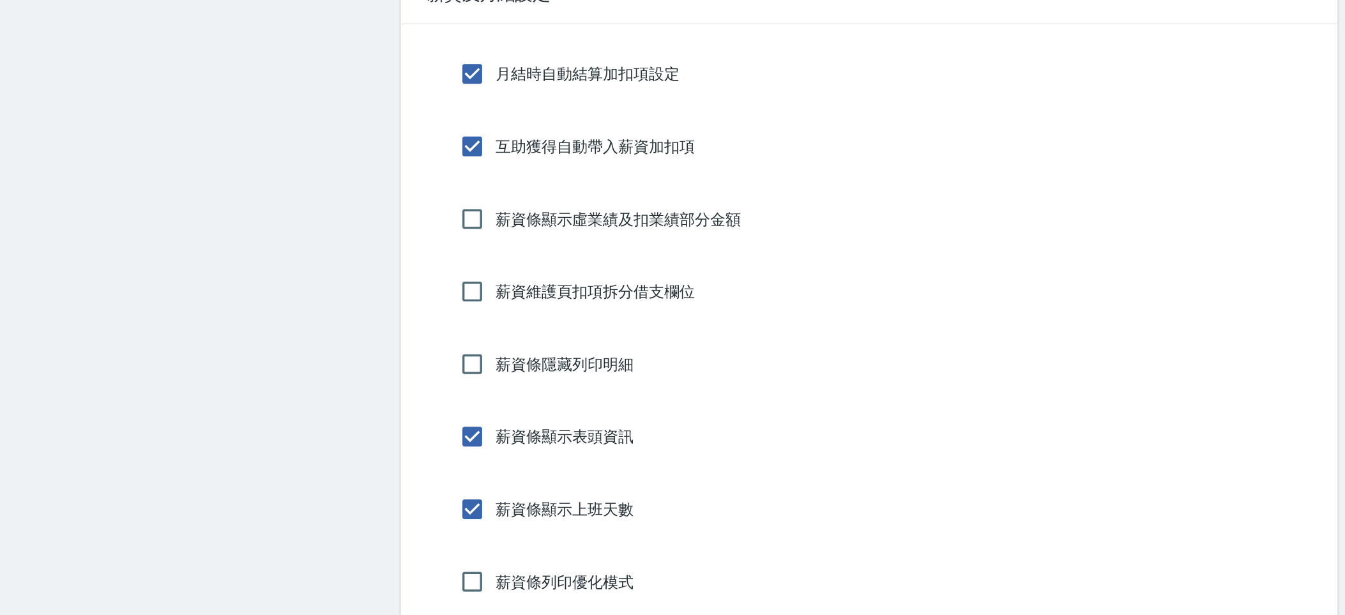
click at [549, 167] on span "互助獲得自動帶入薪資加扣項" at bounding box center [577, 172] width 116 height 13
click at [519, 167] on input "互助獲得自動帶入薪資加扣項" at bounding box center [506, 172] width 27 height 27
drag, startPoint x: 650, startPoint y: 176, endPoint x: 493, endPoint y: 162, distance: 157.8
click at [493, 162] on div "互助獲得自動帶入薪資加扣項" at bounding box center [737, 172] width 514 height 27
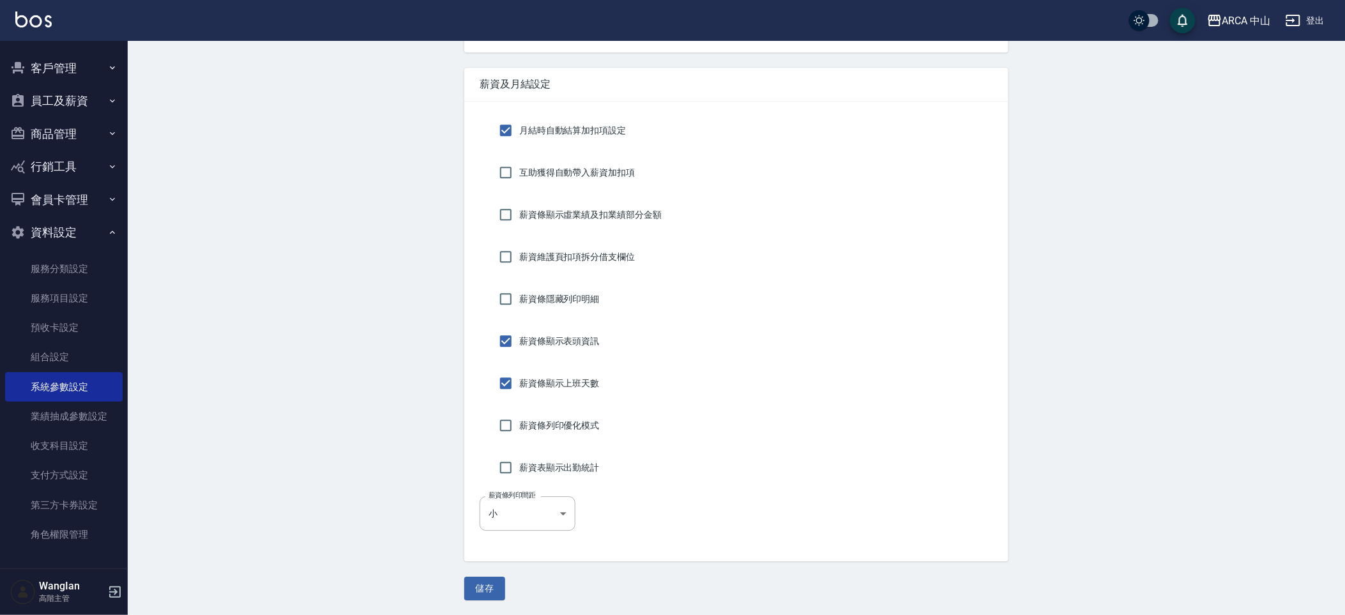
click at [504, 169] on input "互助獲得自動帶入薪資加扣項" at bounding box center [506, 172] width 27 height 27
checkbox input "true"
click at [480, 593] on button "儲存" at bounding box center [484, 589] width 41 height 24
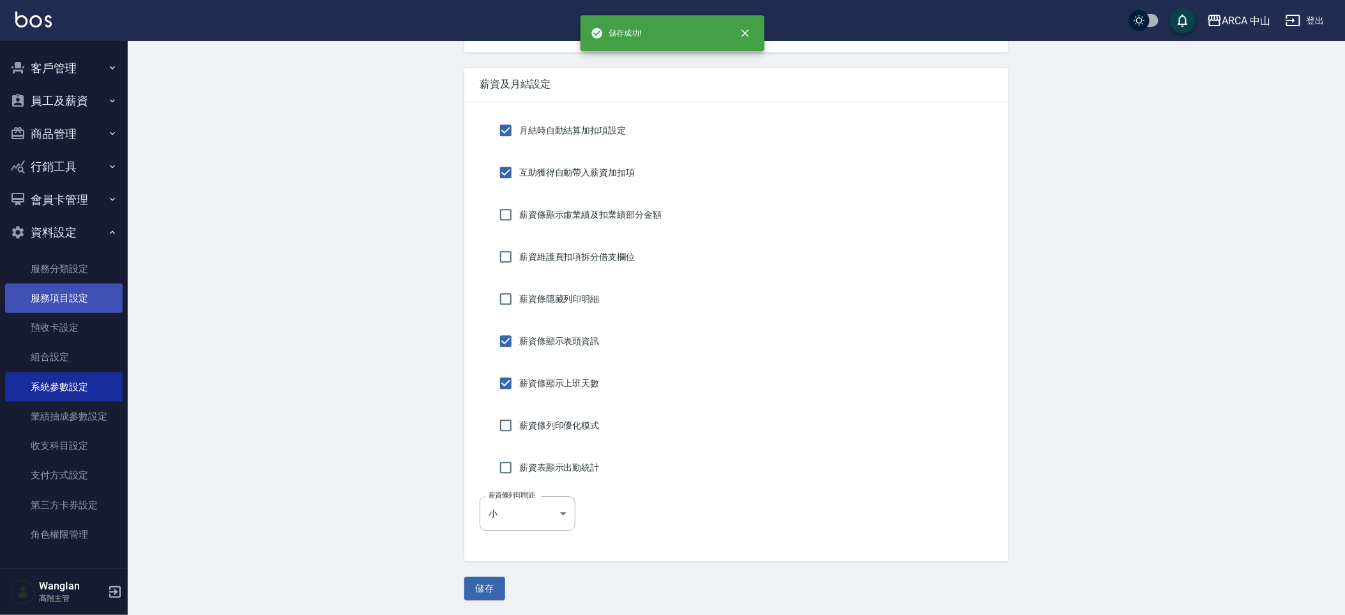
click at [22, 306] on link "服務項目設定" at bounding box center [64, 298] width 118 height 29
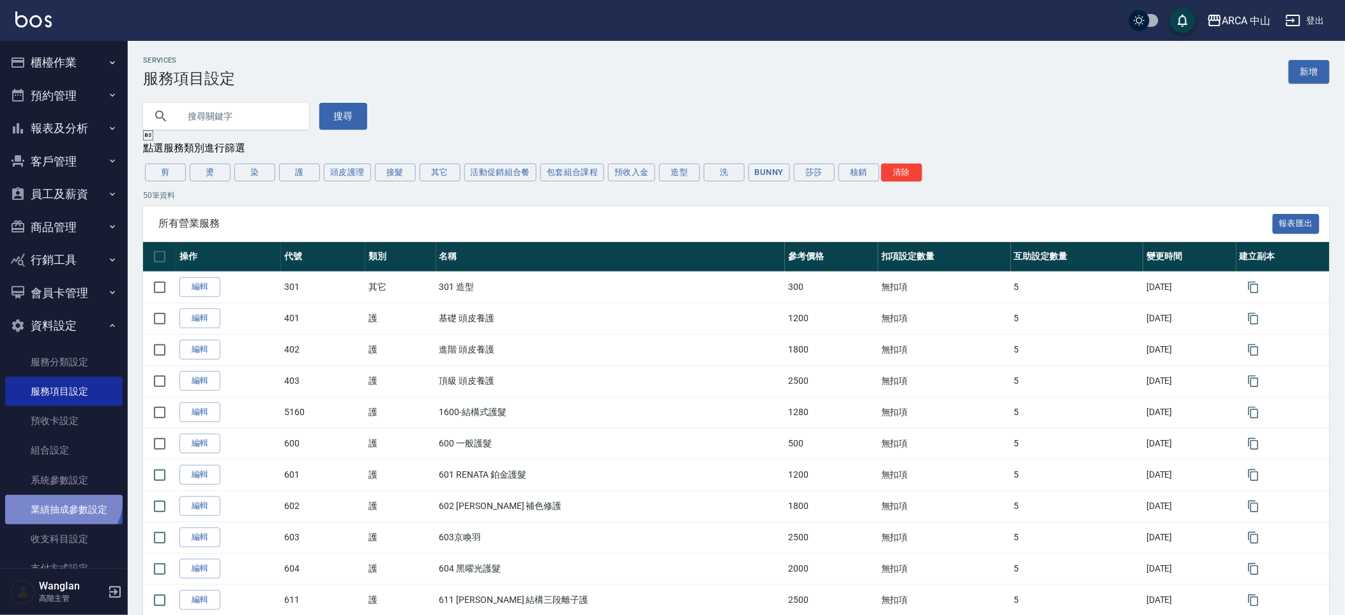
click at [50, 495] on link "業績抽成參數設定" at bounding box center [64, 509] width 118 height 29
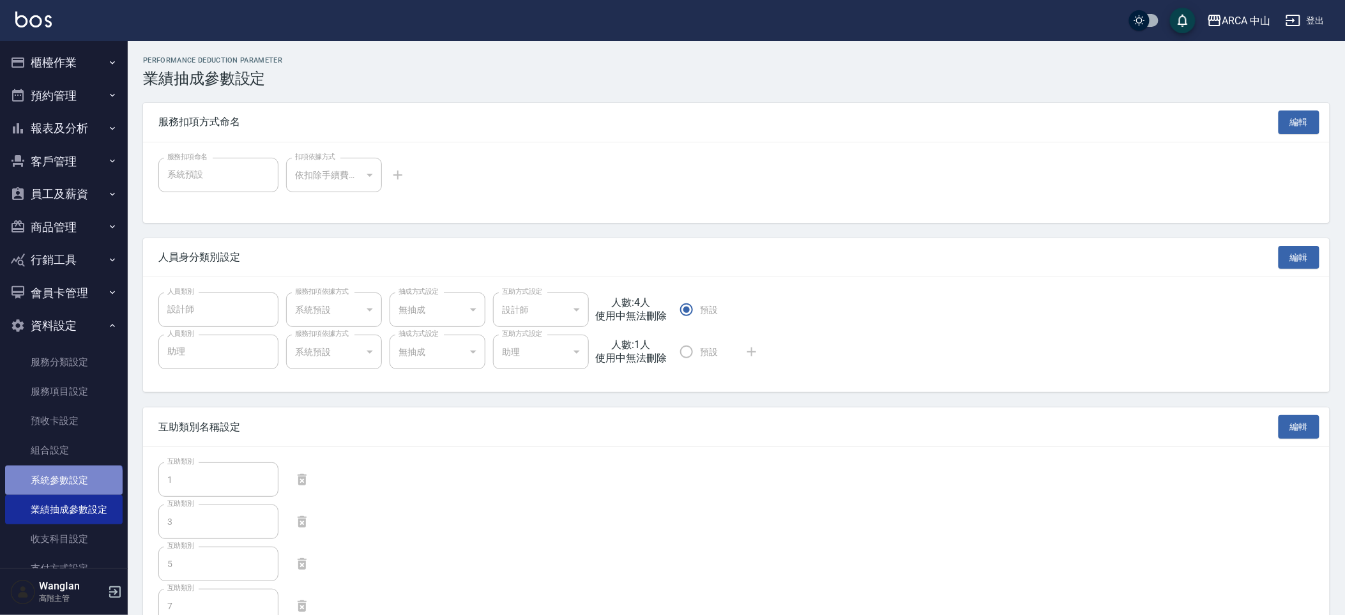
click at [63, 483] on link "系統參數設定" at bounding box center [64, 480] width 118 height 29
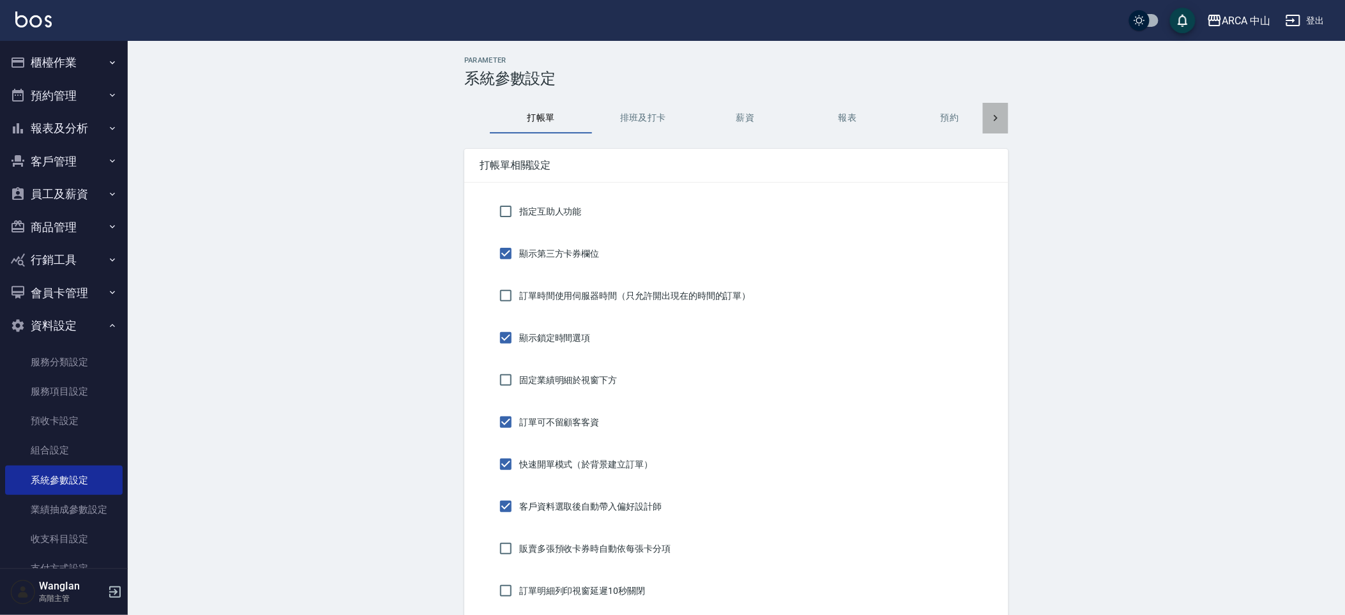
click at [996, 116] on icon at bounding box center [996, 118] width 4 height 6
click at [632, 131] on button "功能設定" at bounding box center [626, 118] width 102 height 31
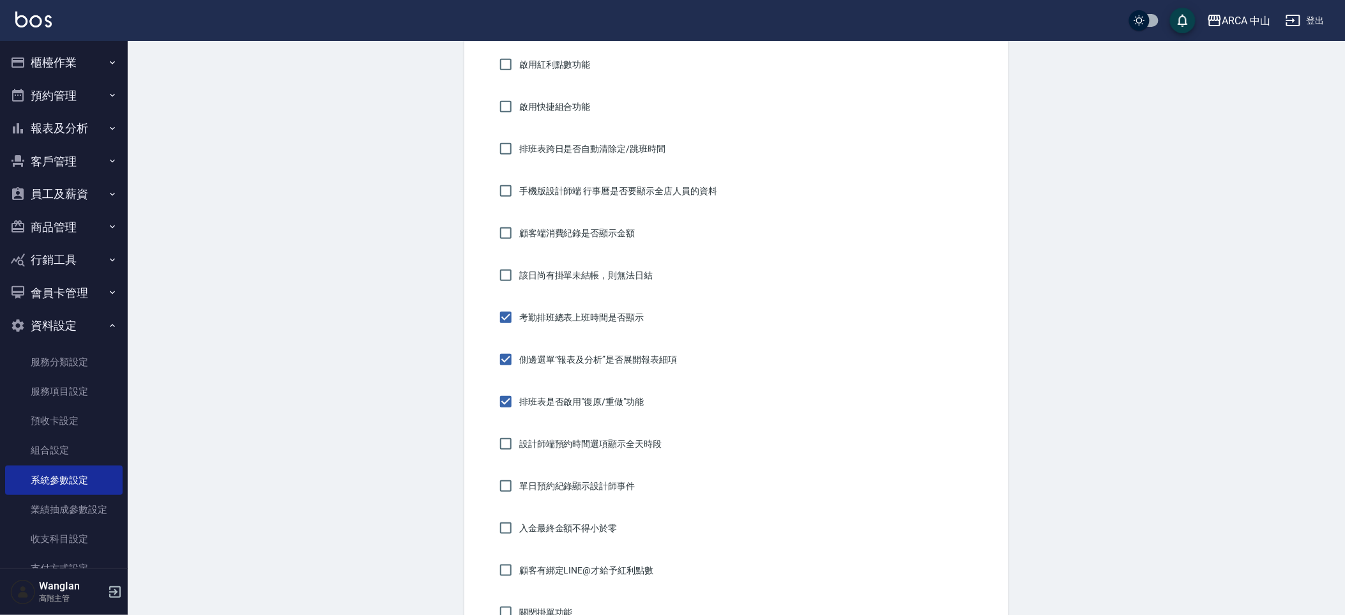
scroll to position [215, 0]
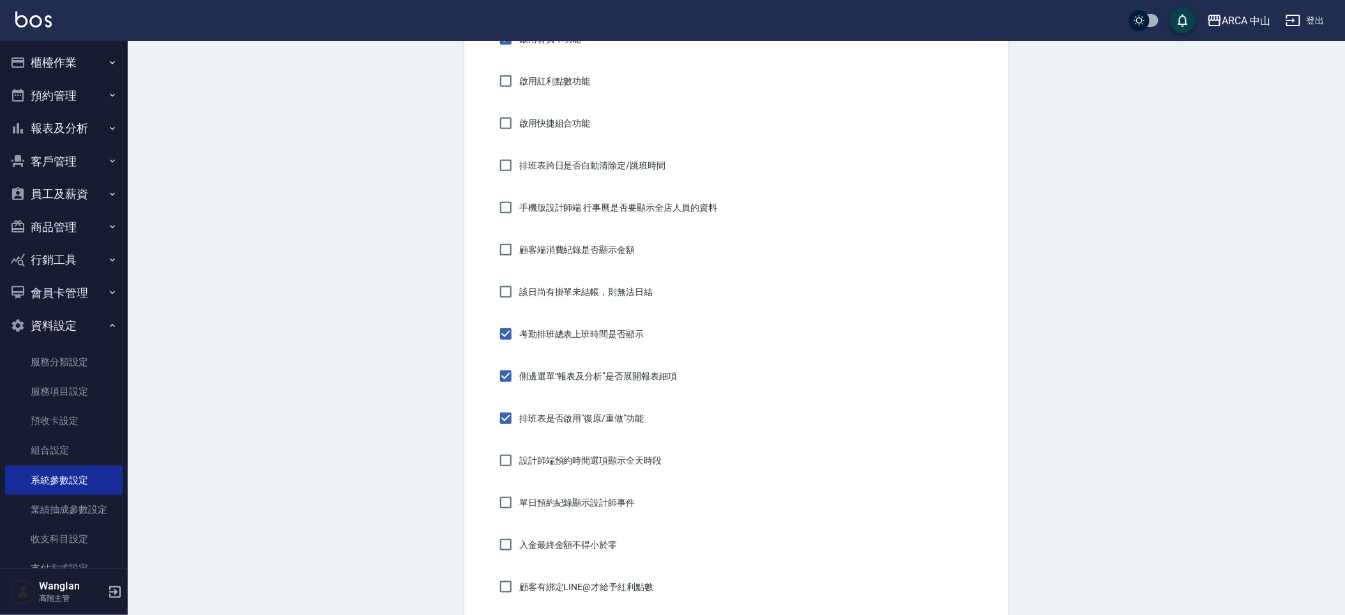
click at [531, 72] on label "啟用紅利點數功能" at bounding box center [542, 81] width 98 height 27
click at [519, 72] on input "啟用紅利點數功能" at bounding box center [506, 81] width 27 height 27
checkbox input "true"
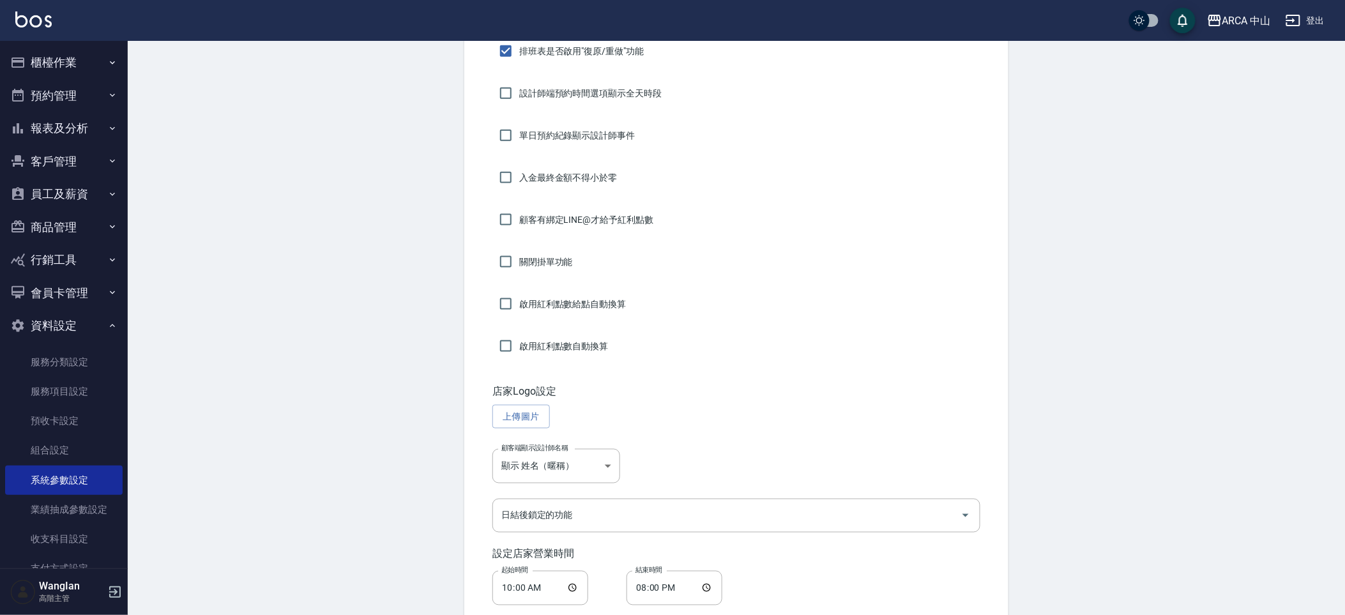
scroll to position [644, 0]
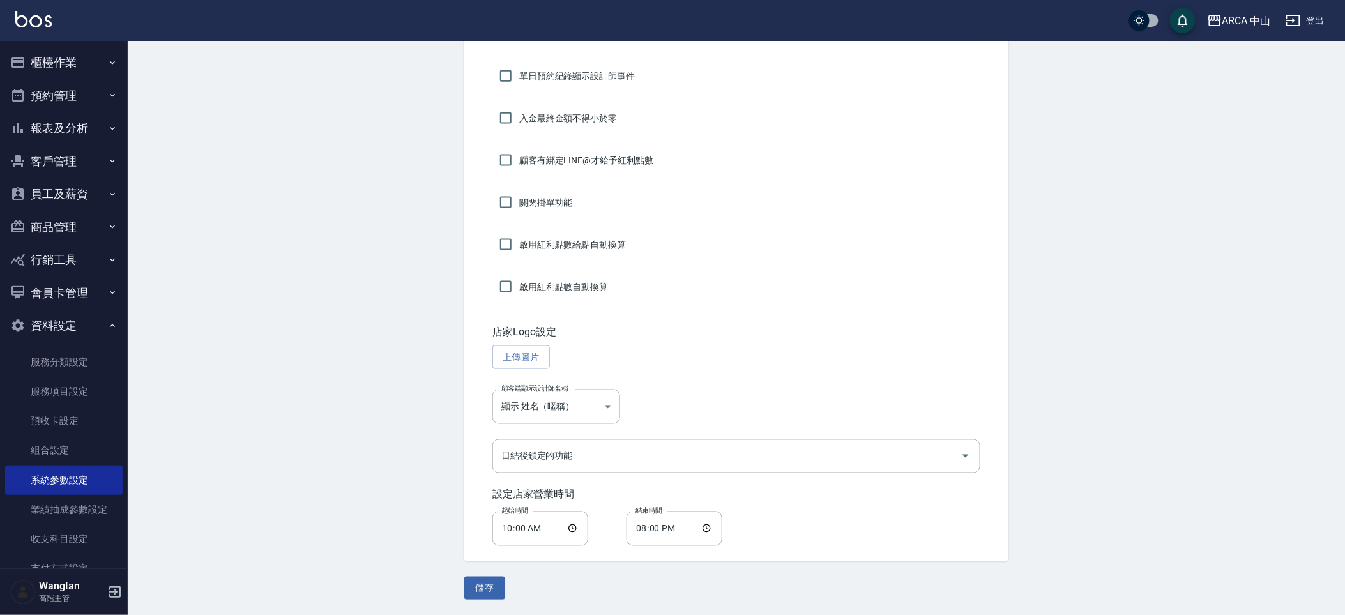
click at [489, 556] on div "商品自購可低於成本價 啟用會員卡功能 啟用紅利點數功能 啟用快捷組合功能 排班表跨日是否自動清除定/跳班時間 手機版設計師端 行事曆是否要顯示全店人員的資料 …" at bounding box center [736, 51] width 544 height 1020
drag, startPoint x: 489, startPoint y: 582, endPoint x: 489, endPoint y: 551, distance: 30.7
click at [489, 583] on button "儲存" at bounding box center [484, 589] width 41 height 24
click at [66, 59] on button "櫃檯作業" at bounding box center [64, 62] width 118 height 33
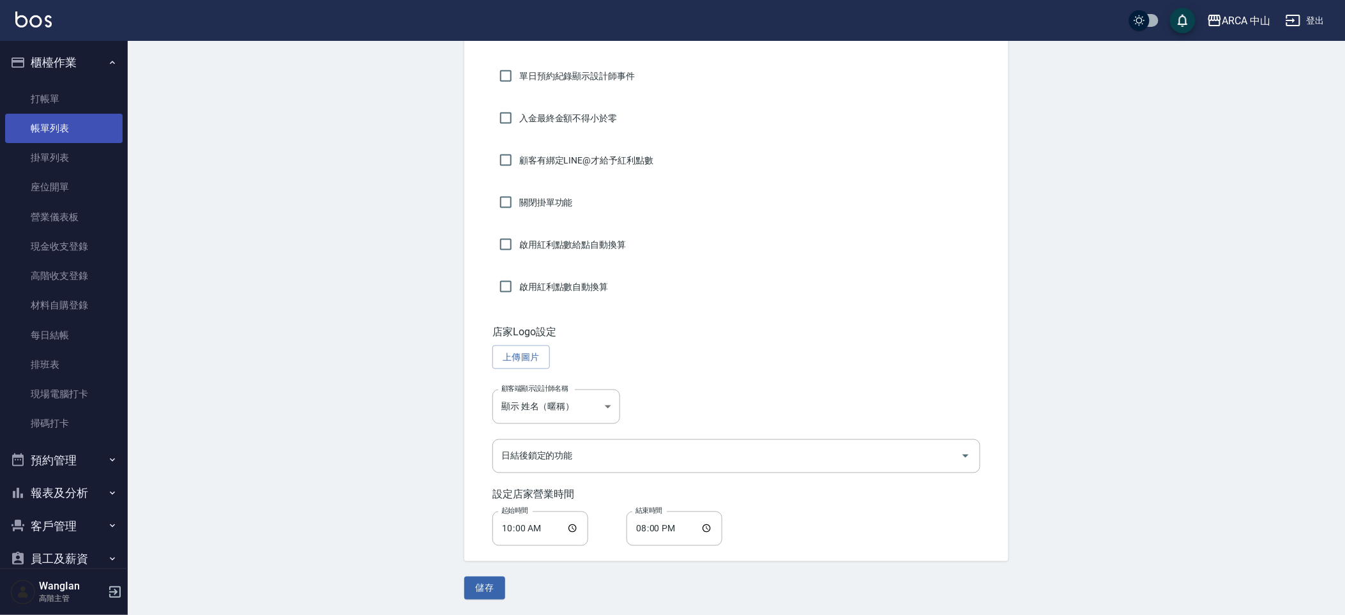
click at [82, 120] on link "帳單列表" at bounding box center [64, 128] width 118 height 29
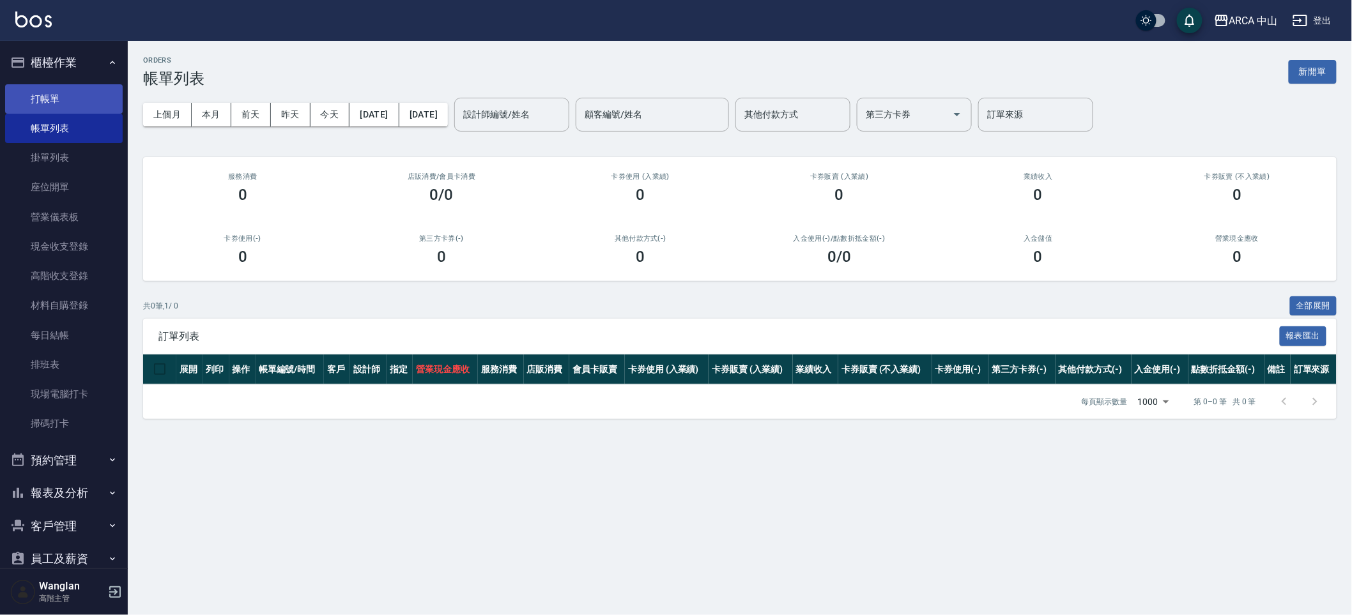
click at [75, 91] on link "打帳單" at bounding box center [64, 98] width 118 height 29
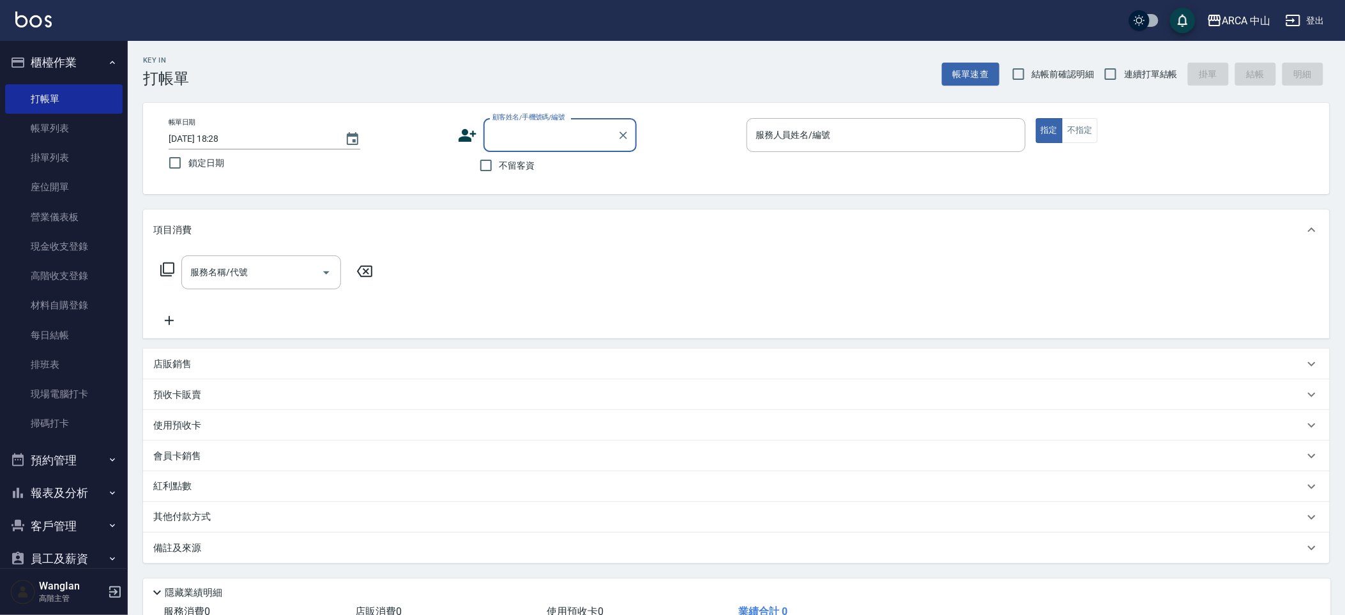
scroll to position [91, 0]
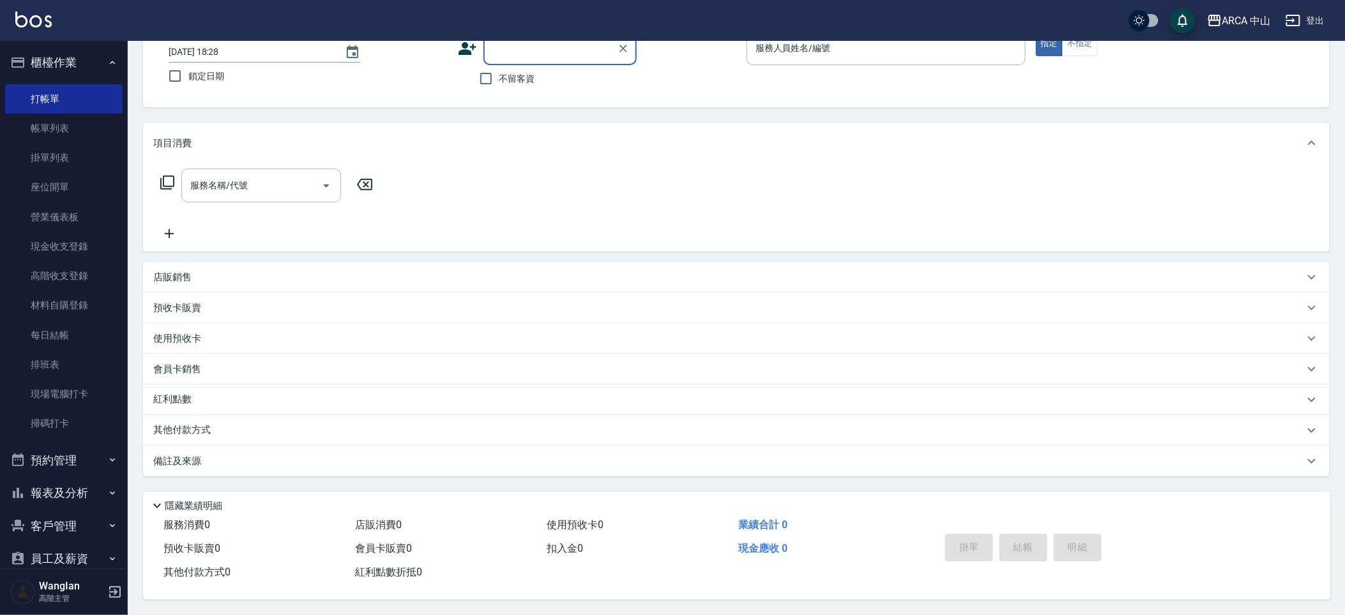
click at [241, 402] on div "紅利點數" at bounding box center [728, 400] width 1151 height 14
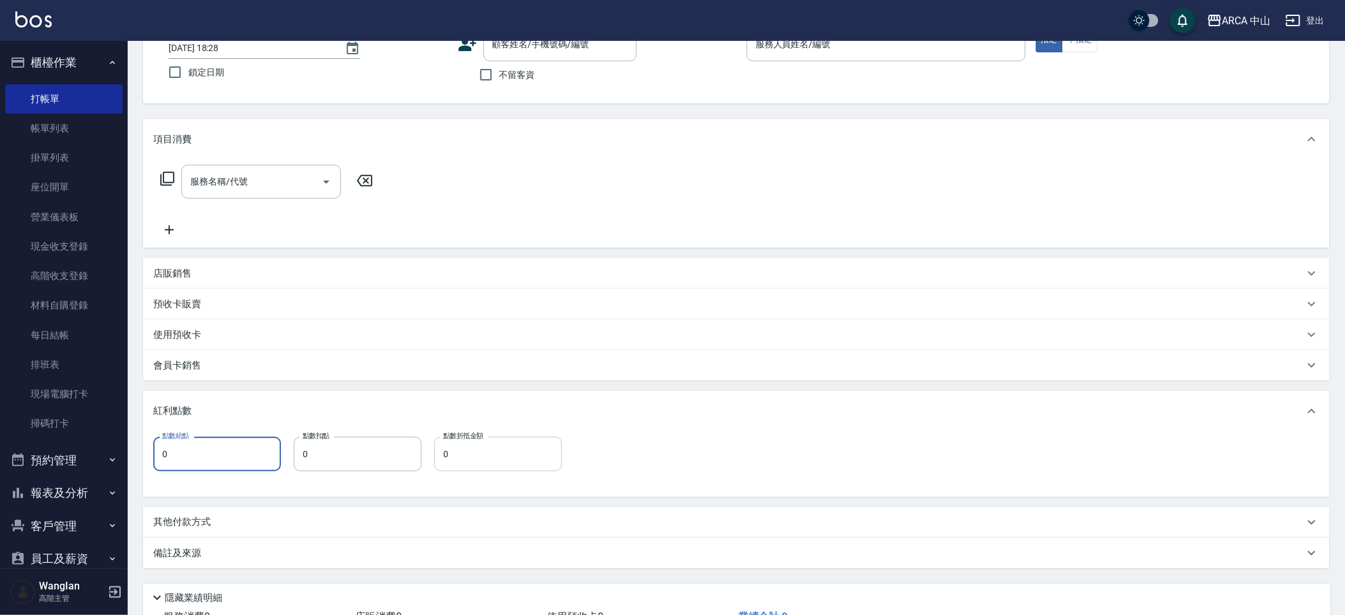
drag, startPoint x: 236, startPoint y: 457, endPoint x: 507, endPoint y: 437, distance: 271.6
click at [507, 437] on div "點數給點 0 點數給點 點數扣點 0 點數扣點 點數折抵金額 0 點數折抵金額" at bounding box center [357, 454] width 409 height 34
click at [507, 437] on input "0" at bounding box center [498, 454] width 128 height 34
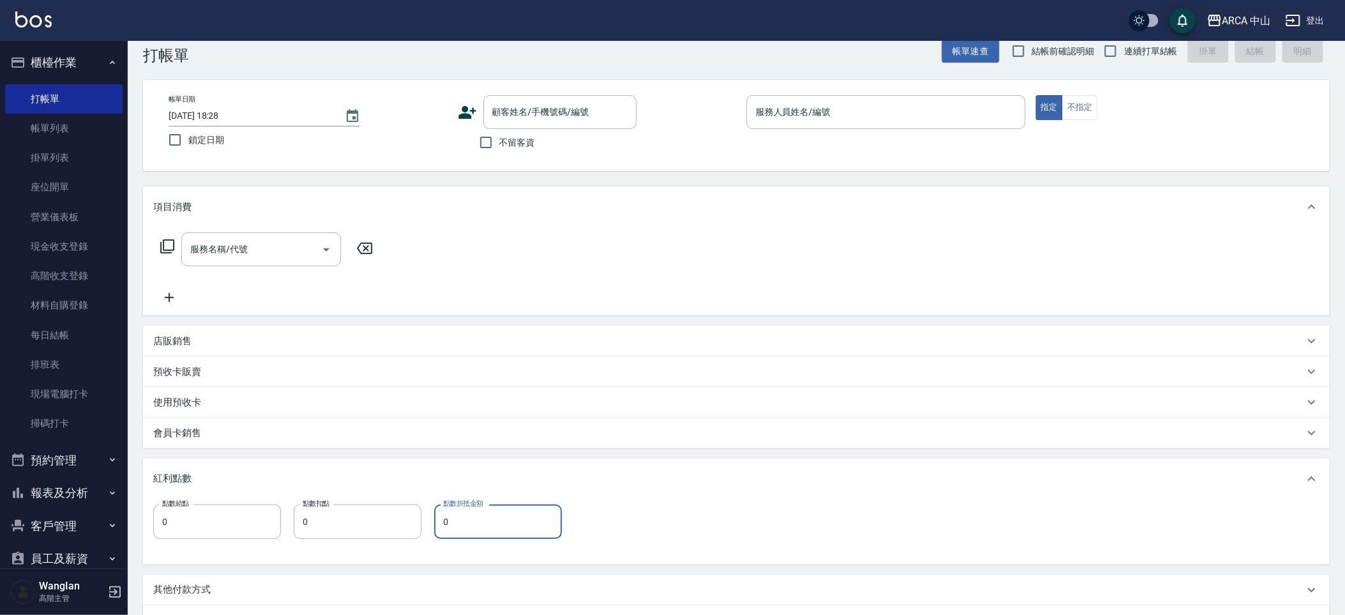
scroll to position [0, 0]
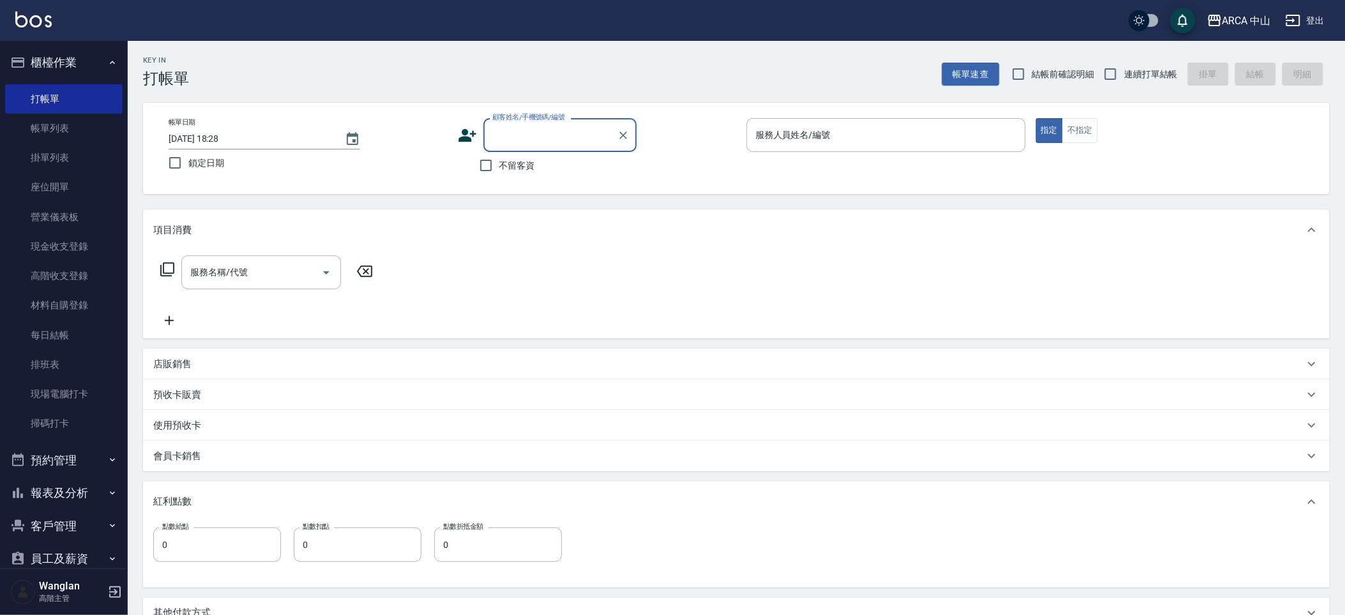
click at [567, 139] on input "顧客姓名/手機號碼/編號" at bounding box center [550, 135] width 123 height 22
type input "ㄎ"
type input "ˋ"
type input "ry8\"
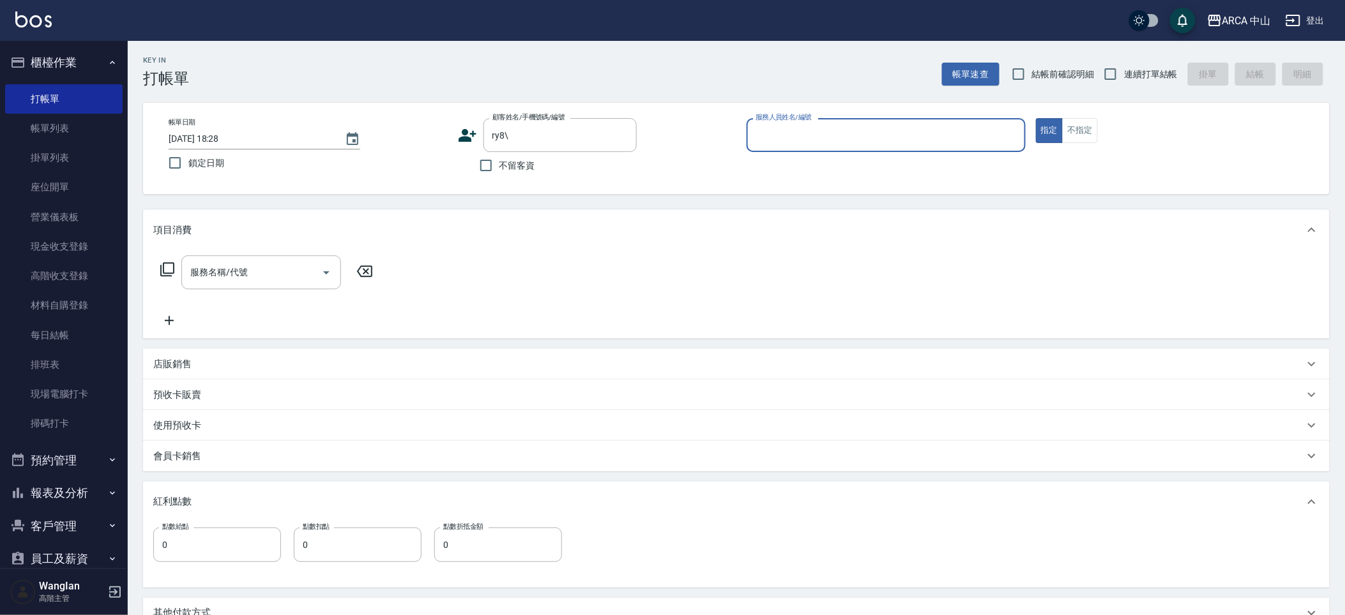
click at [238, 567] on div "點數給點 0 點數給點 點數扣點 0 點數扣點 點數折抵金額 0 點數折抵金額" at bounding box center [736, 553] width 1166 height 50
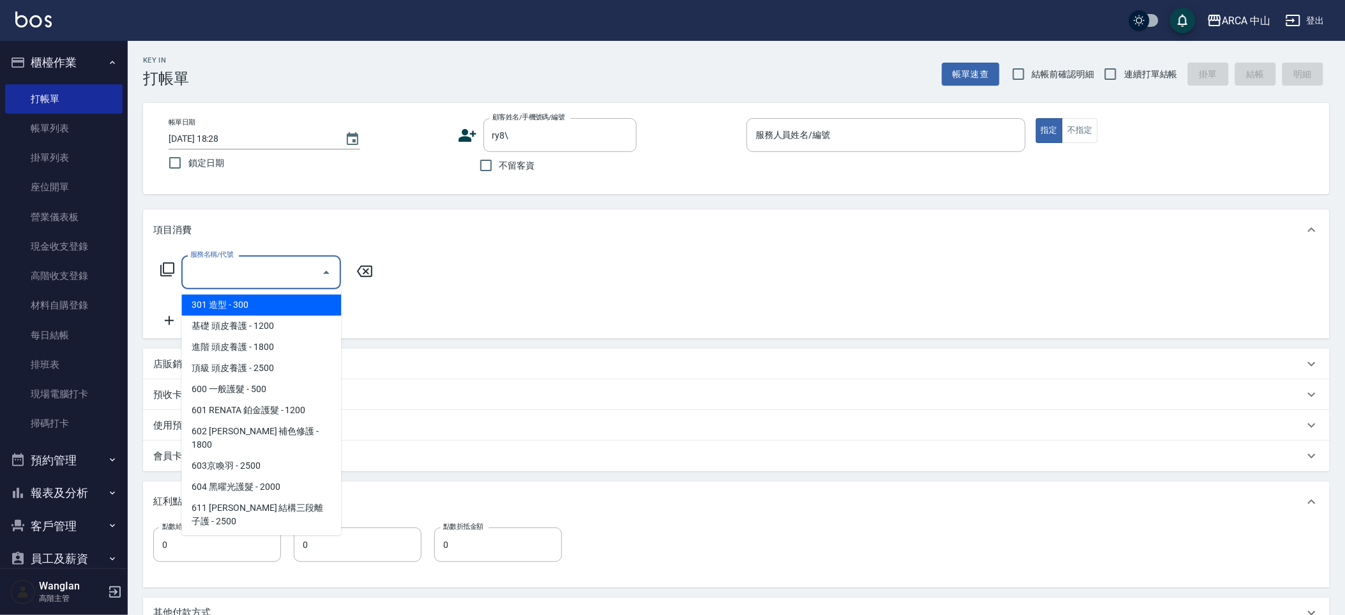
click at [260, 278] on input "服務名稱/代號" at bounding box center [251, 272] width 129 height 22
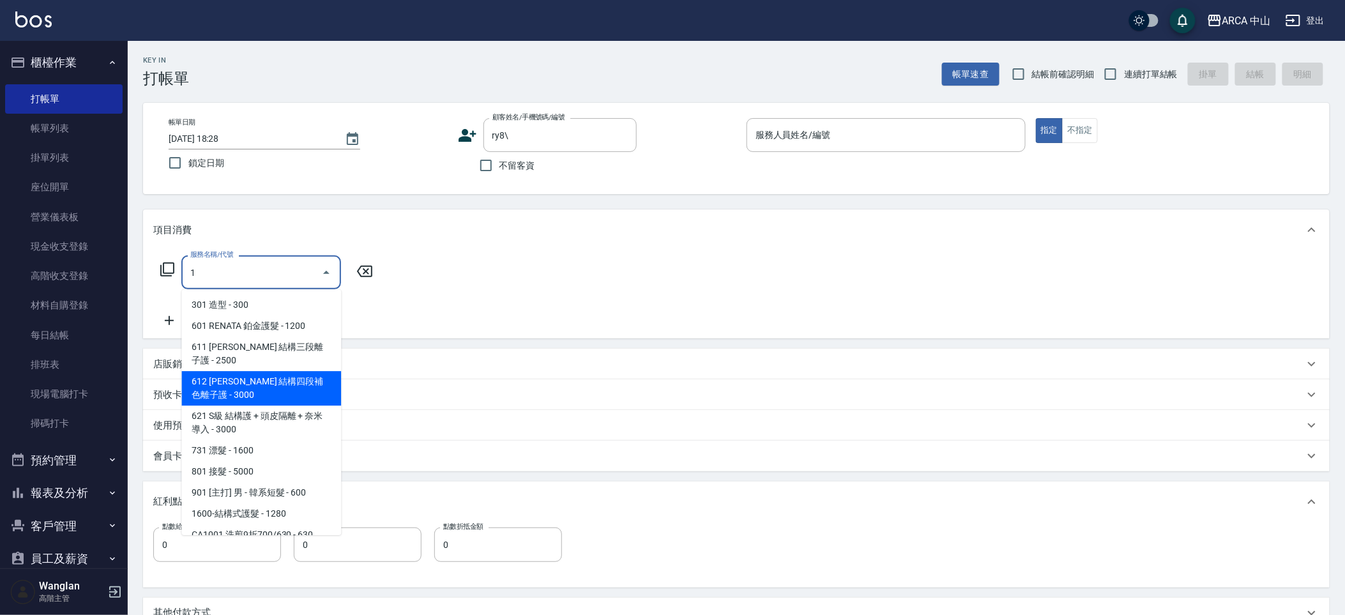
click at [266, 379] on span "612 雅美娜 結構四段補色離子護 - 3000" at bounding box center [261, 388] width 160 height 34
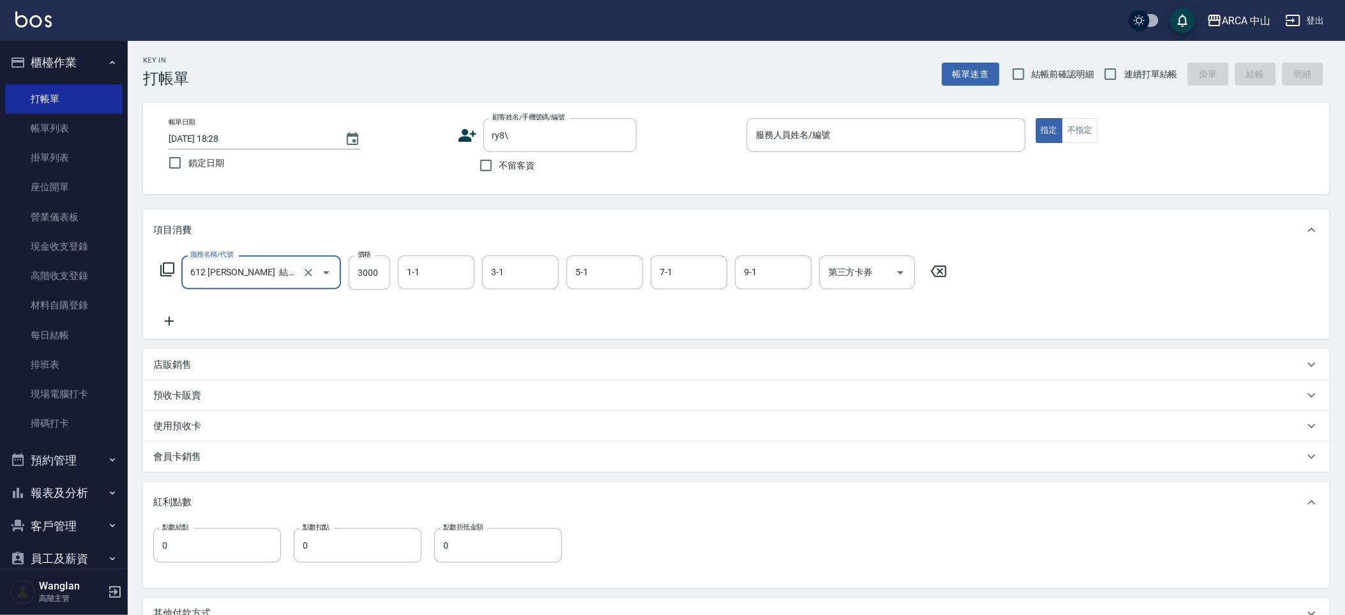
scroll to position [187, 0]
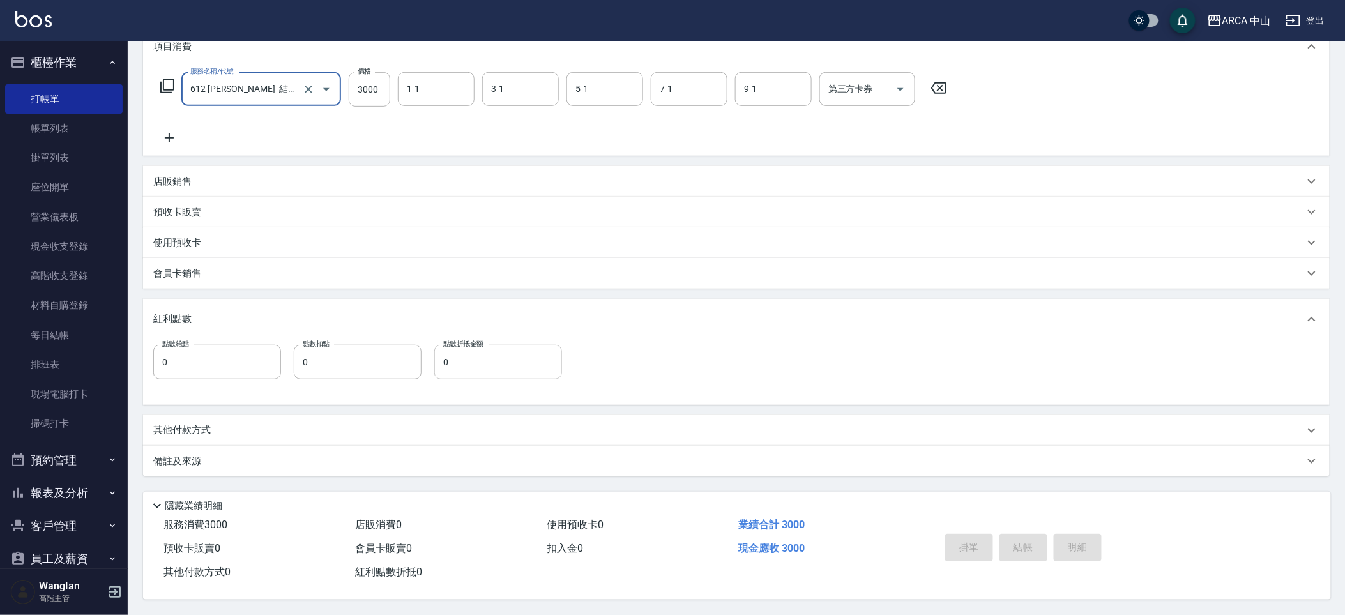
type input "612 雅美娜 結構四段補色離子護(612)"
click at [497, 355] on input "0" at bounding box center [498, 362] width 128 height 34
type input "2000"
click at [802, 384] on div "點數給點 0 點數給點 點數扣點 0 點數扣點 點數折抵金額 2000 點數折抵金額" at bounding box center [736, 370] width 1166 height 50
drag, startPoint x: 413, startPoint y: 361, endPoint x: 177, endPoint y: 361, distance: 236.3
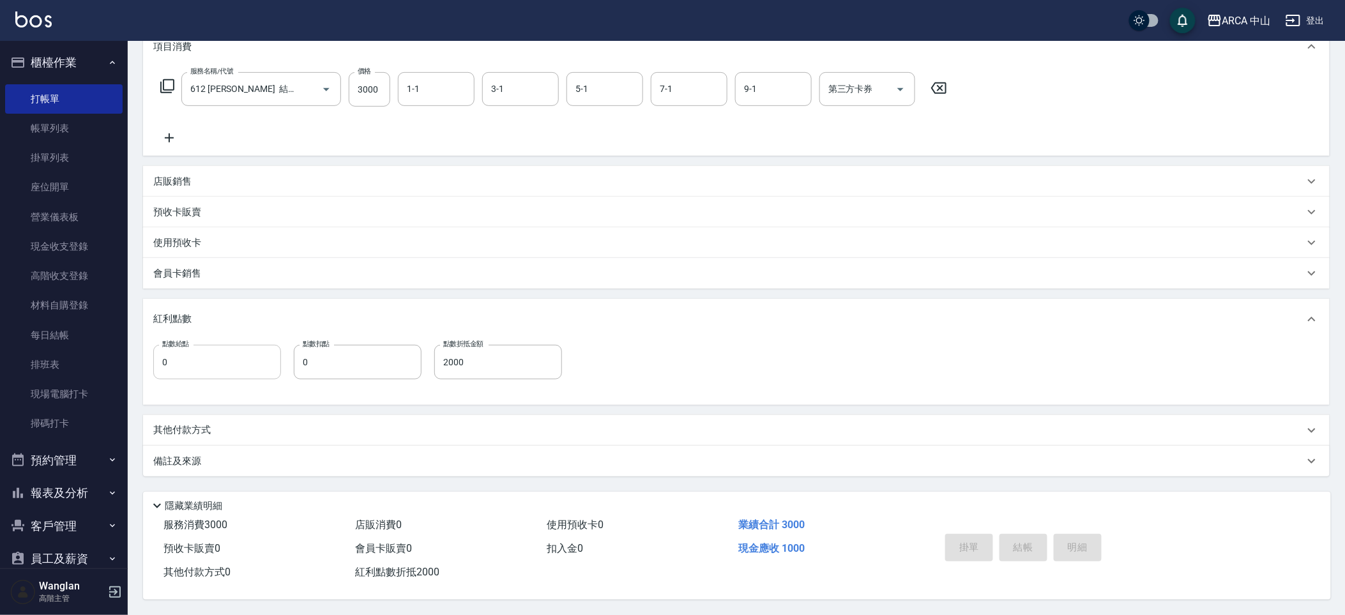
click at [179, 361] on div "點數給點 0 點數給點 點數扣點 0 點數扣點 點數折抵金額 2000 點數折抵金額" at bounding box center [357, 362] width 409 height 34
click at [177, 361] on input "0" at bounding box center [217, 362] width 128 height 34
drag, startPoint x: 347, startPoint y: 342, endPoint x: 257, endPoint y: 342, distance: 90.7
click at [257, 345] on div "點數給點 0 點數給點 點數扣點 0 點數扣點 點數折抵金額 2000 點數折抵金額" at bounding box center [357, 362] width 409 height 34
type input "0"
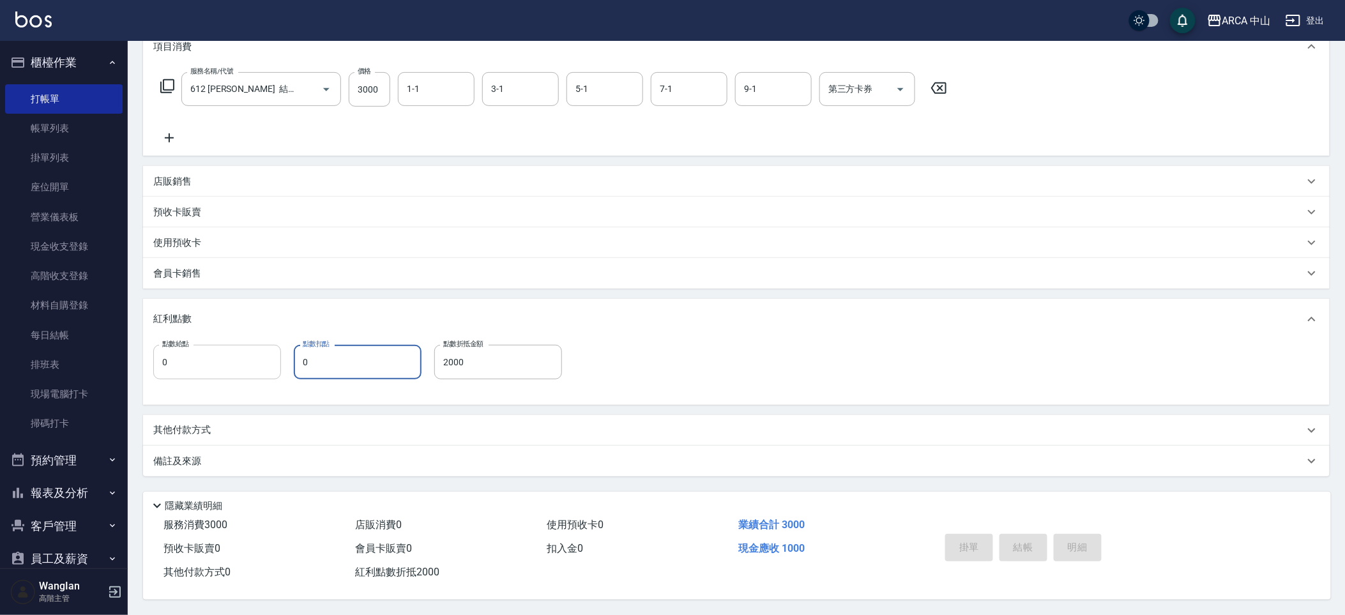
click at [238, 367] on input "0" at bounding box center [217, 362] width 128 height 34
drag, startPoint x: 587, startPoint y: 355, endPoint x: 448, endPoint y: 355, distance: 138.6
click at [562, 355] on div "點數給點 0 點數給點 點數扣點 0 點數扣點 點數折抵金額 2000 點數折抵金額" at bounding box center [736, 370] width 1166 height 50
click at [266, 368] on input "0" at bounding box center [217, 362] width 128 height 34
type input "1999"
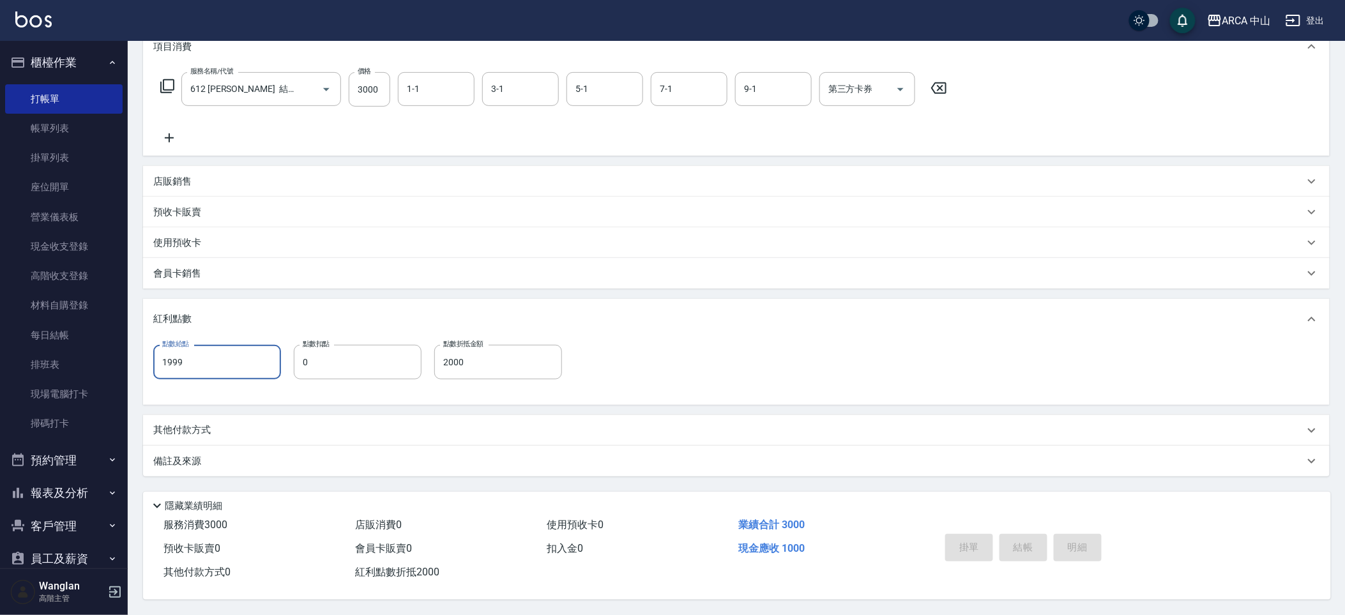
click at [636, 355] on div "點數給點 1999 點數給點 點數扣點 0 點數扣點 點數折抵金額 2000 點數折抵金額" at bounding box center [736, 370] width 1166 height 50
click at [341, 356] on input "0" at bounding box center [358, 362] width 128 height 34
type input "199"
click at [613, 362] on div "點數給點 1999 點數給點 點數扣點 199 點數扣點 點數折抵金額 2000 點數折抵金額" at bounding box center [736, 370] width 1166 height 50
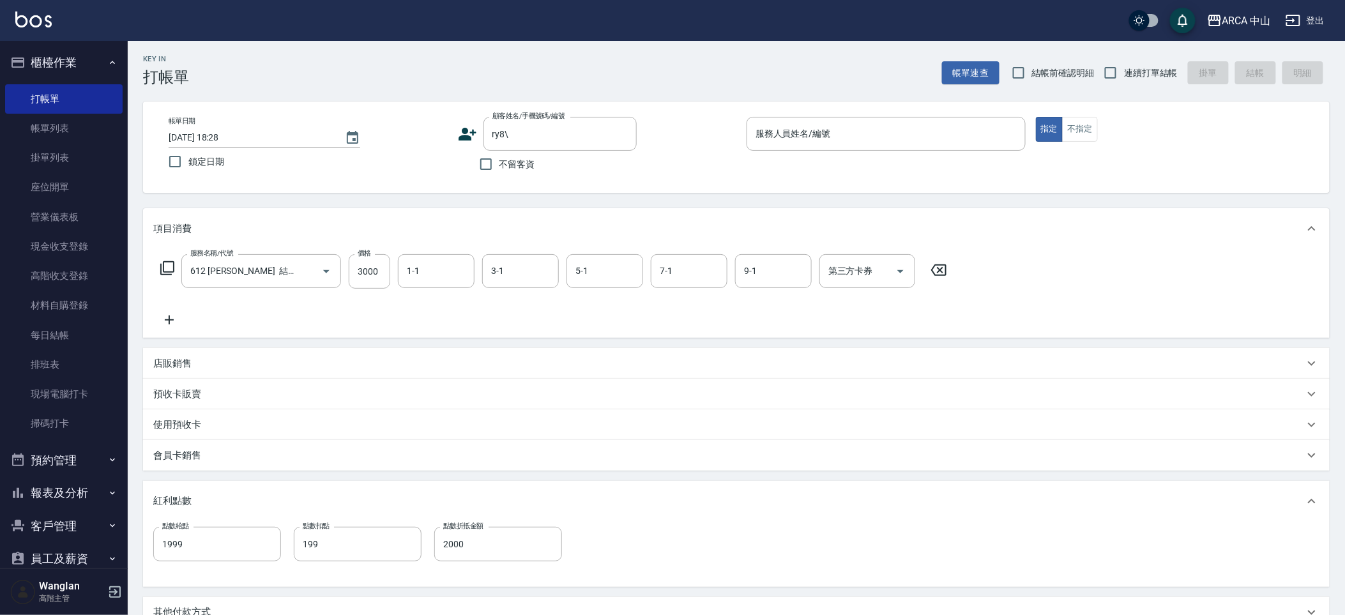
scroll to position [0, 0]
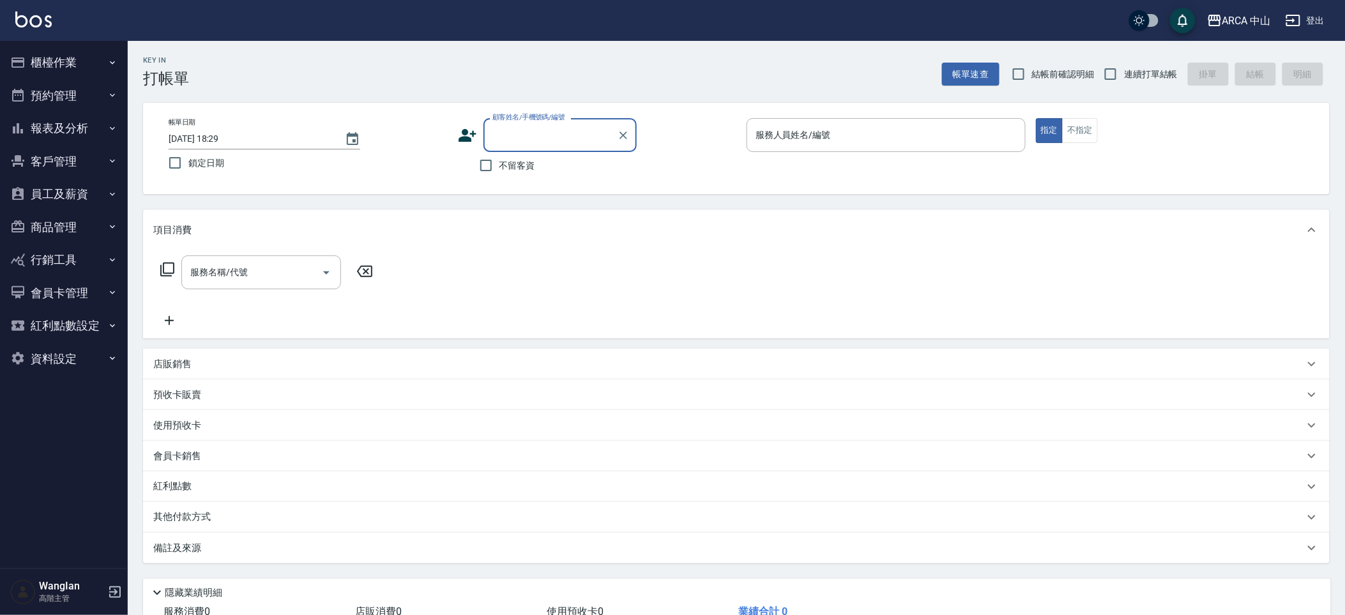
click at [11, 363] on icon "button" at bounding box center [17, 358] width 15 height 15
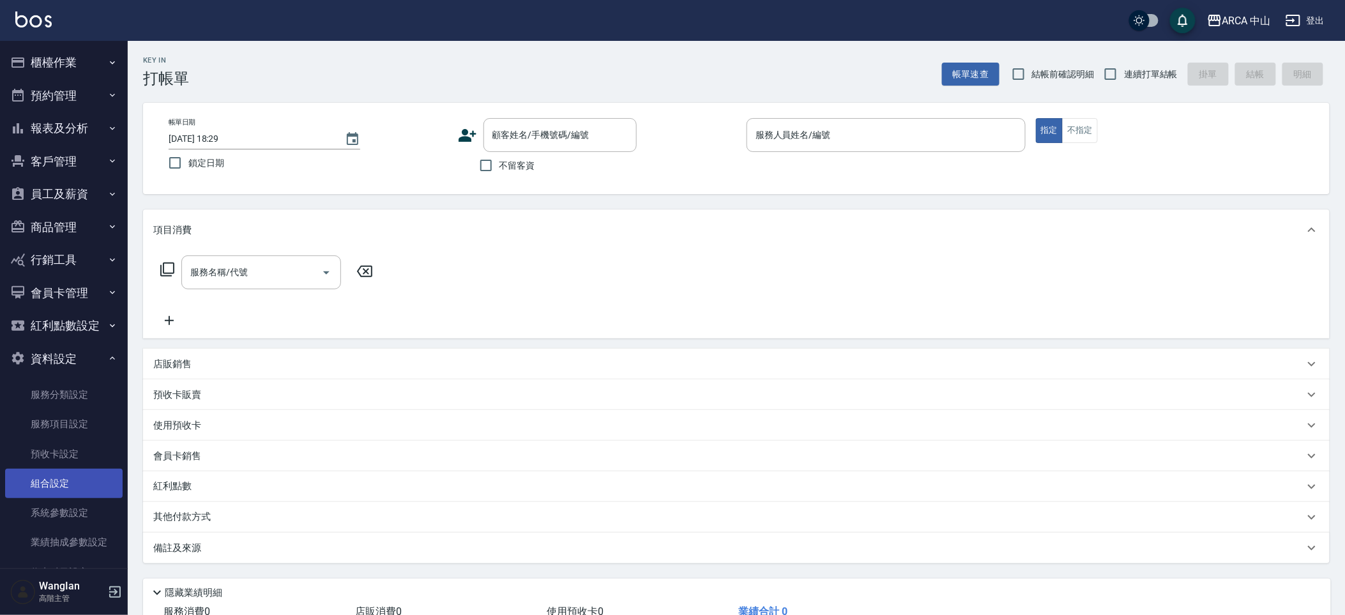
click at [50, 478] on link "組合設定" at bounding box center [64, 483] width 118 height 29
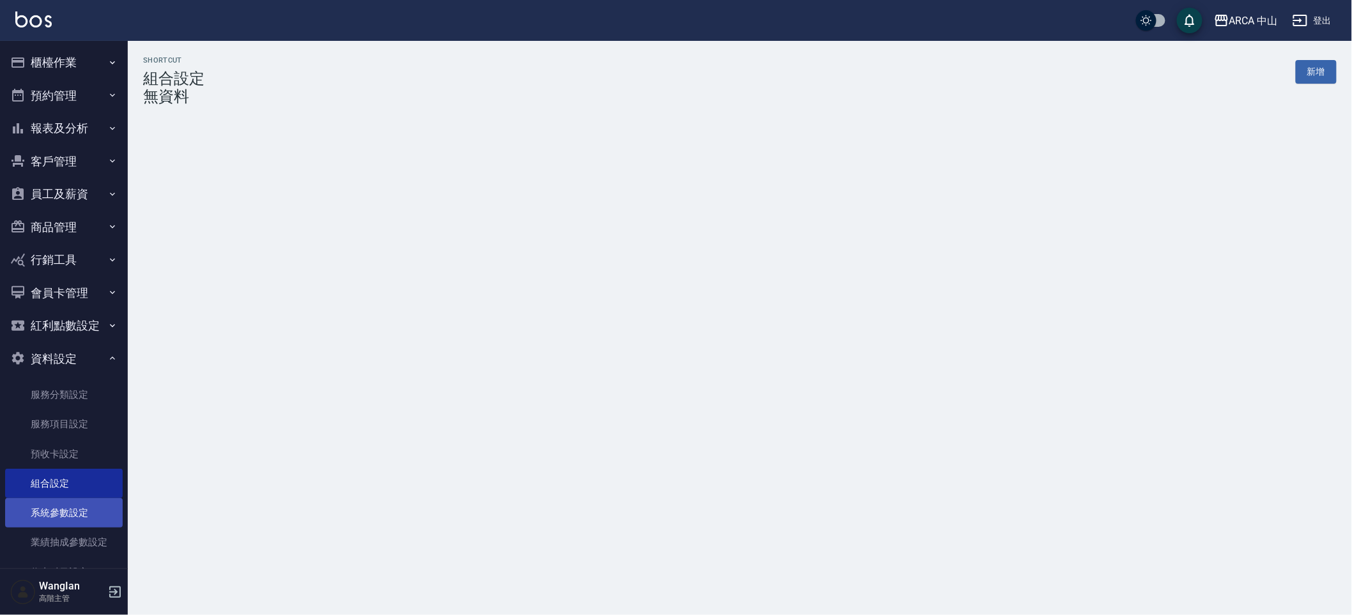
click at [72, 516] on link "系統參數設定" at bounding box center [64, 512] width 118 height 29
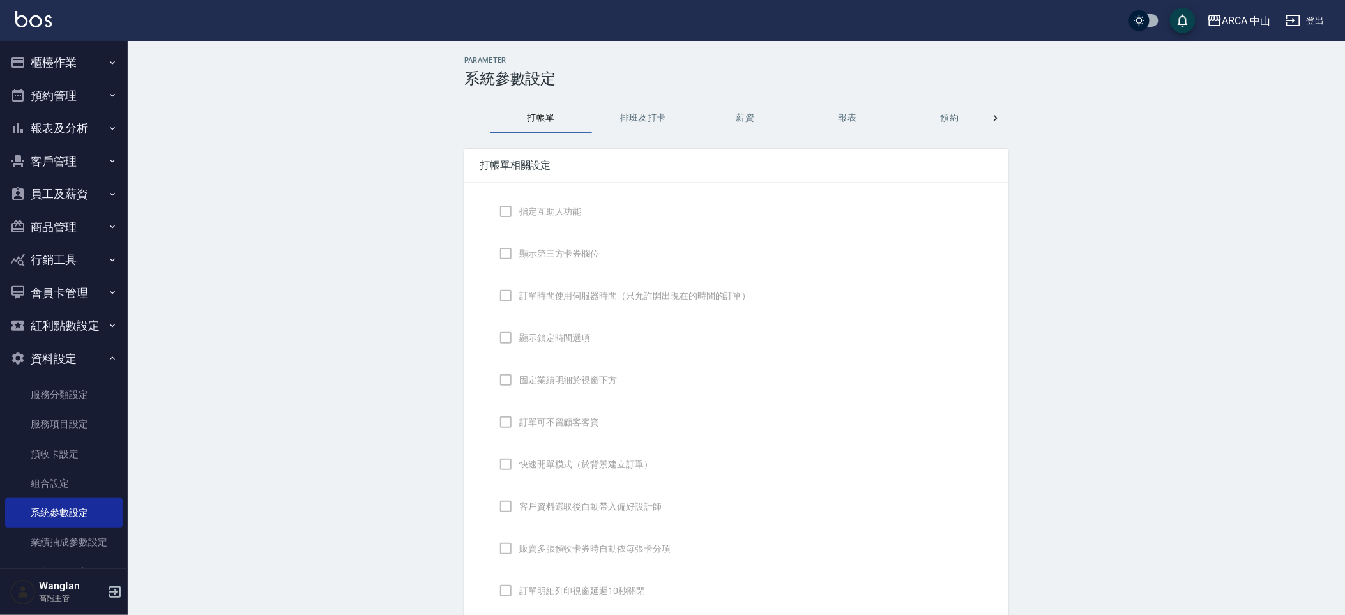
checkbox input "true"
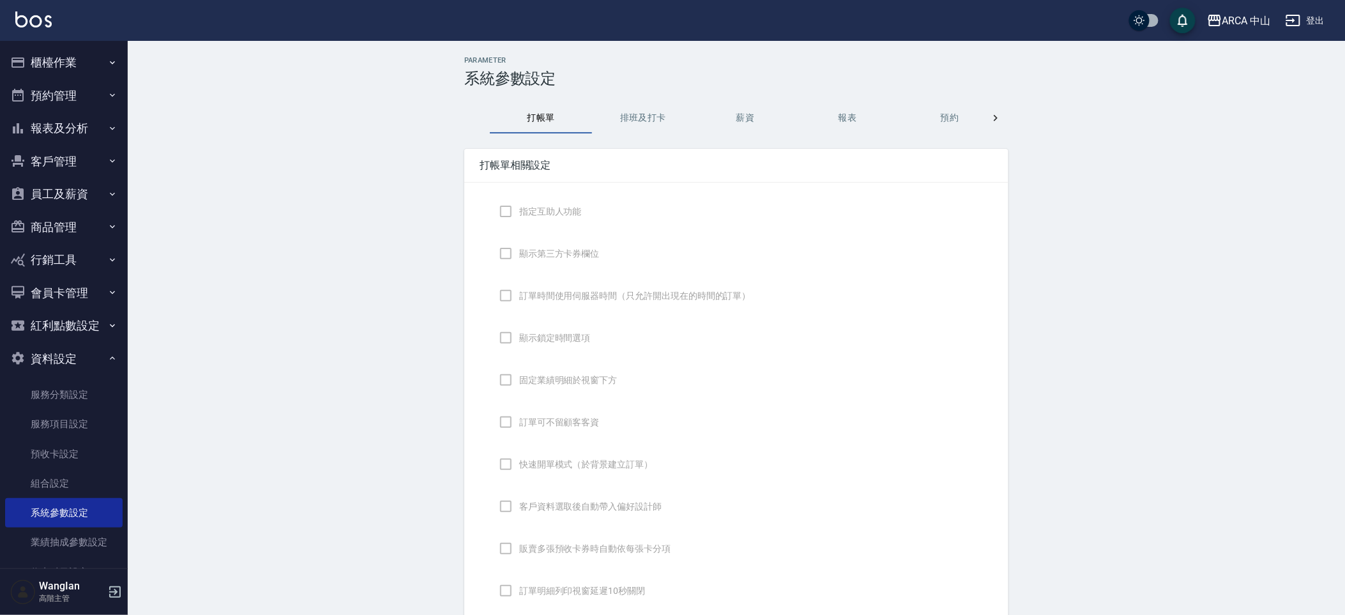
checkbox input "false"
type input "NICKNAME"
type input "LASTORDER"
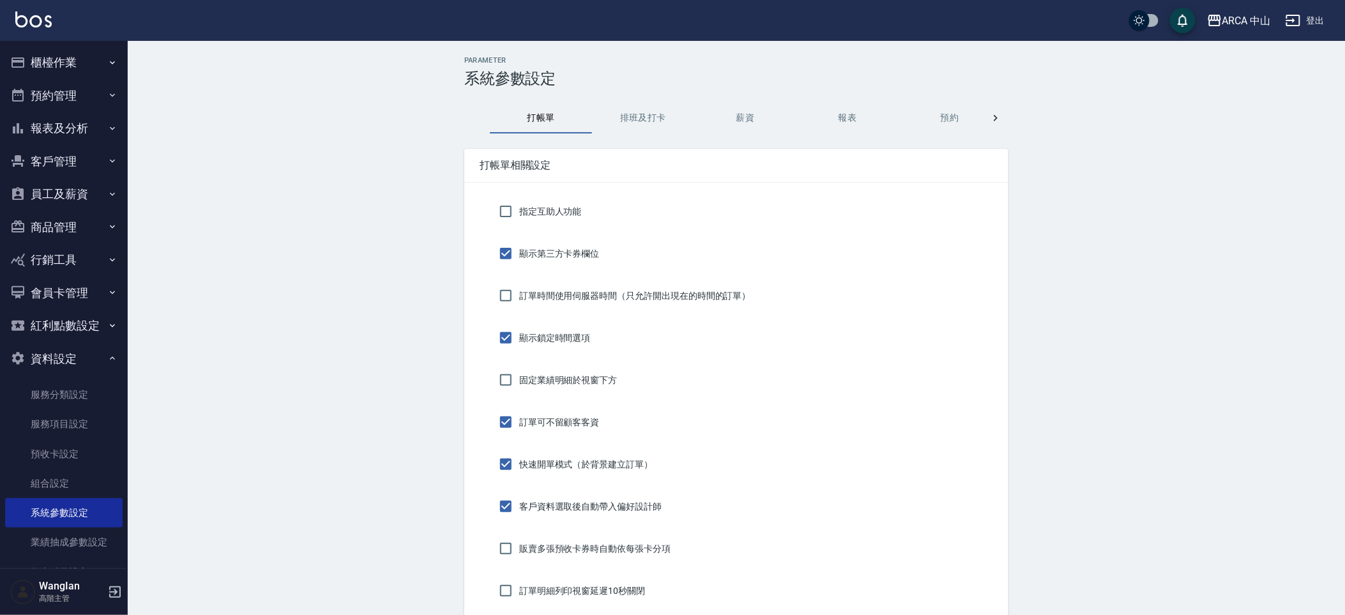
click at [991, 121] on icon at bounding box center [995, 118] width 13 height 13
click at [834, 117] on button "功能設定" at bounding box center [848, 118] width 102 height 31
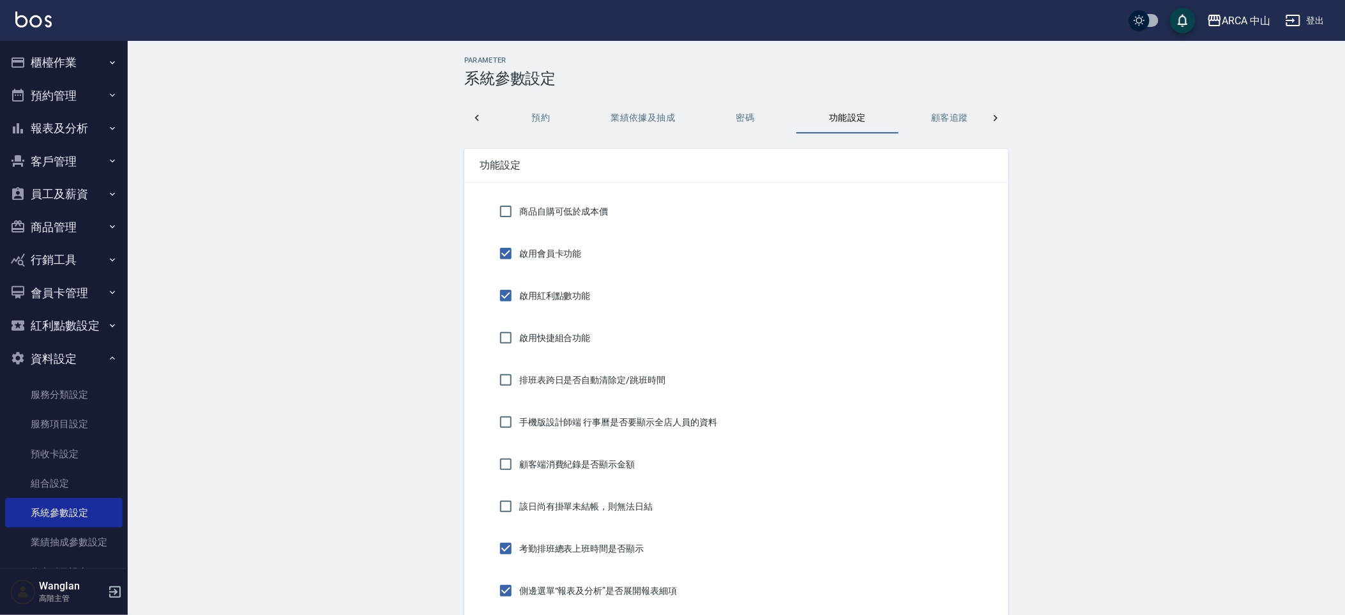
click at [42, 68] on button "櫃檯作業" at bounding box center [64, 62] width 118 height 33
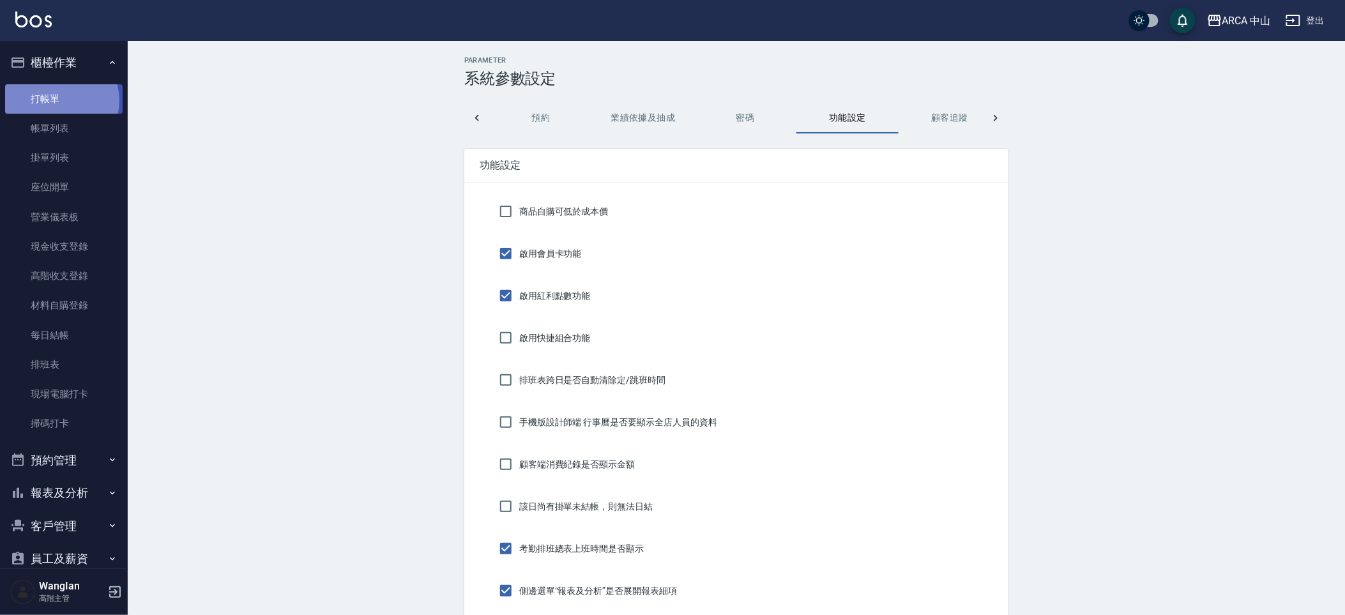
click at [57, 100] on link "打帳單" at bounding box center [64, 98] width 118 height 29
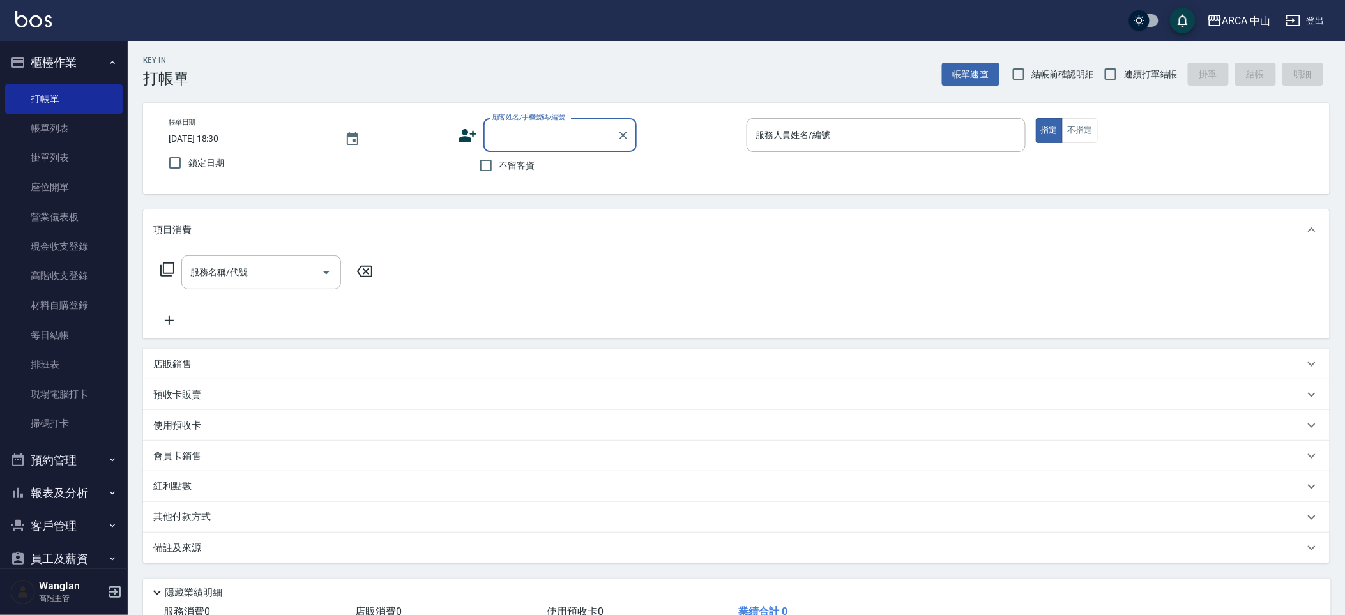
scroll to position [91, 0]
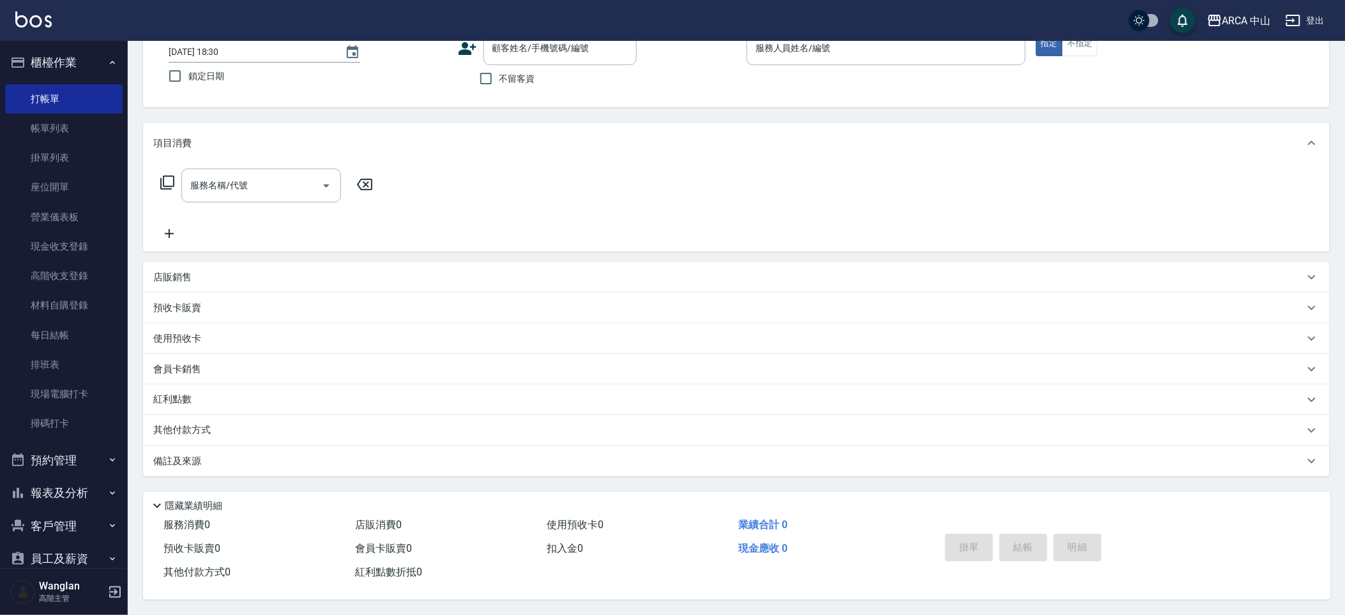
click at [188, 505] on p "隱藏業績明細" at bounding box center [193, 506] width 57 height 13
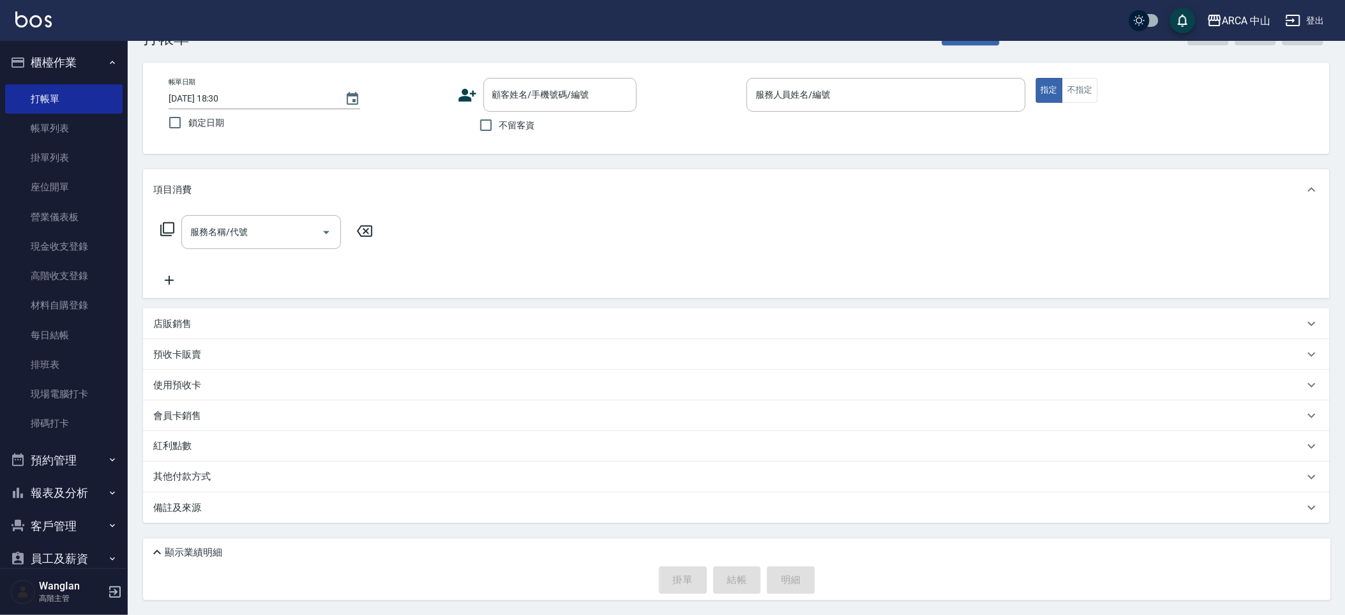
click at [341, 332] on div "店販銷售" at bounding box center [736, 324] width 1187 height 31
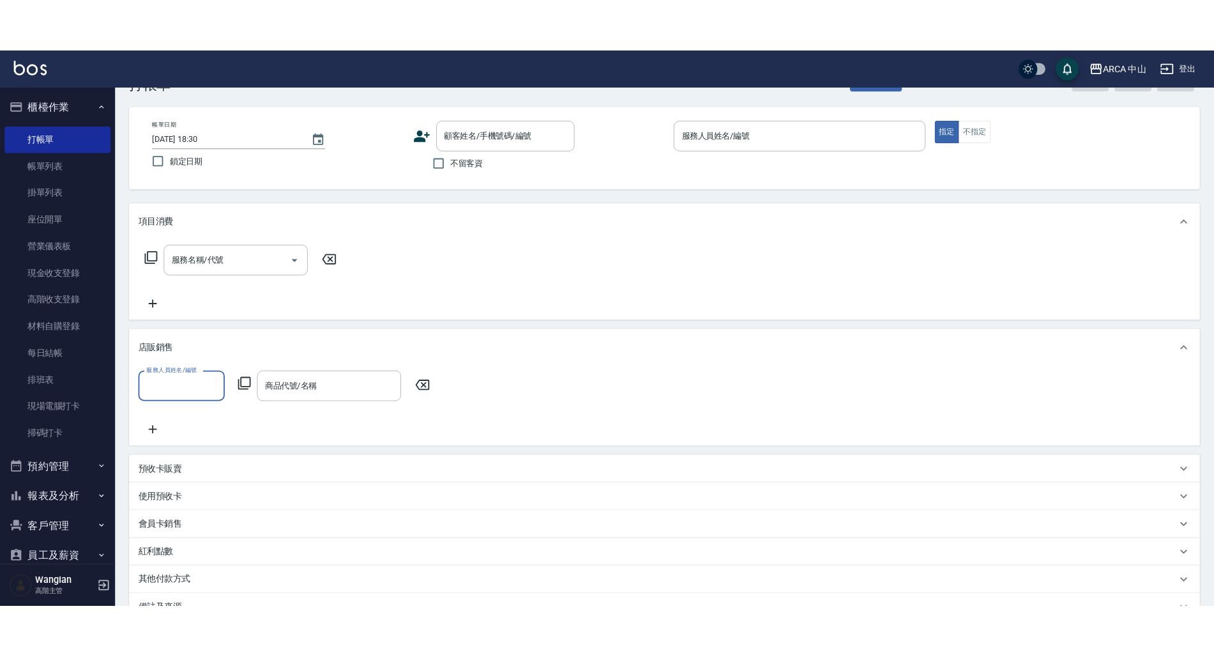
scroll to position [0, 0]
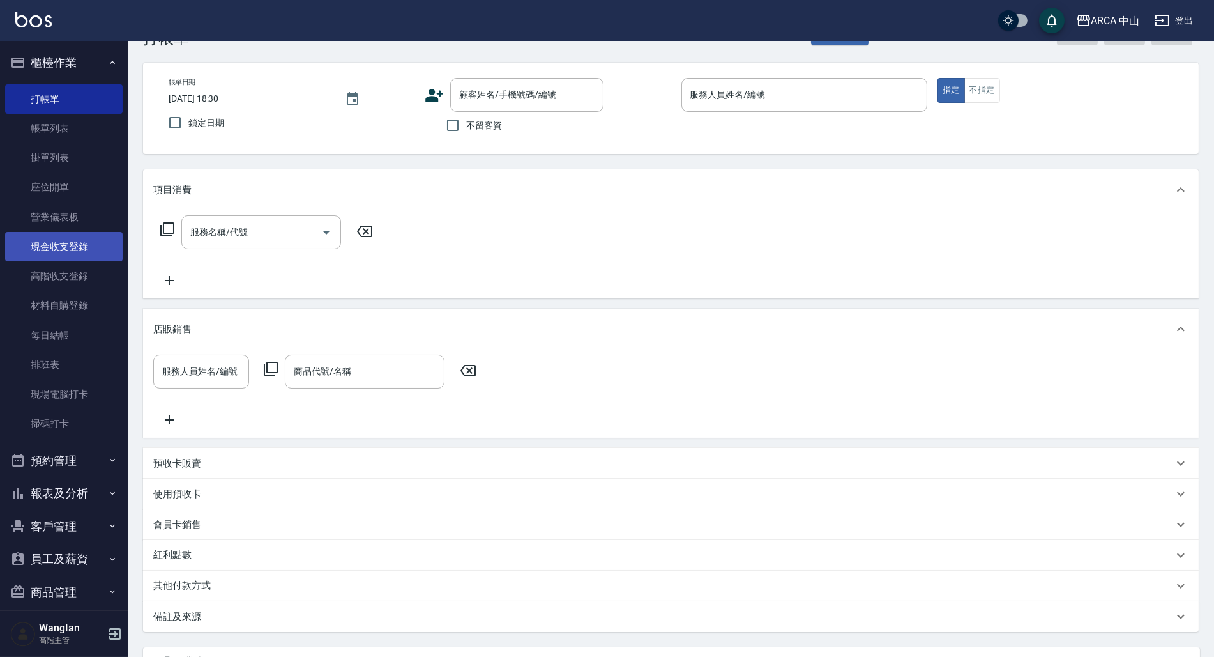
click at [53, 232] on link "現金收支登錄" at bounding box center [64, 246] width 118 height 29
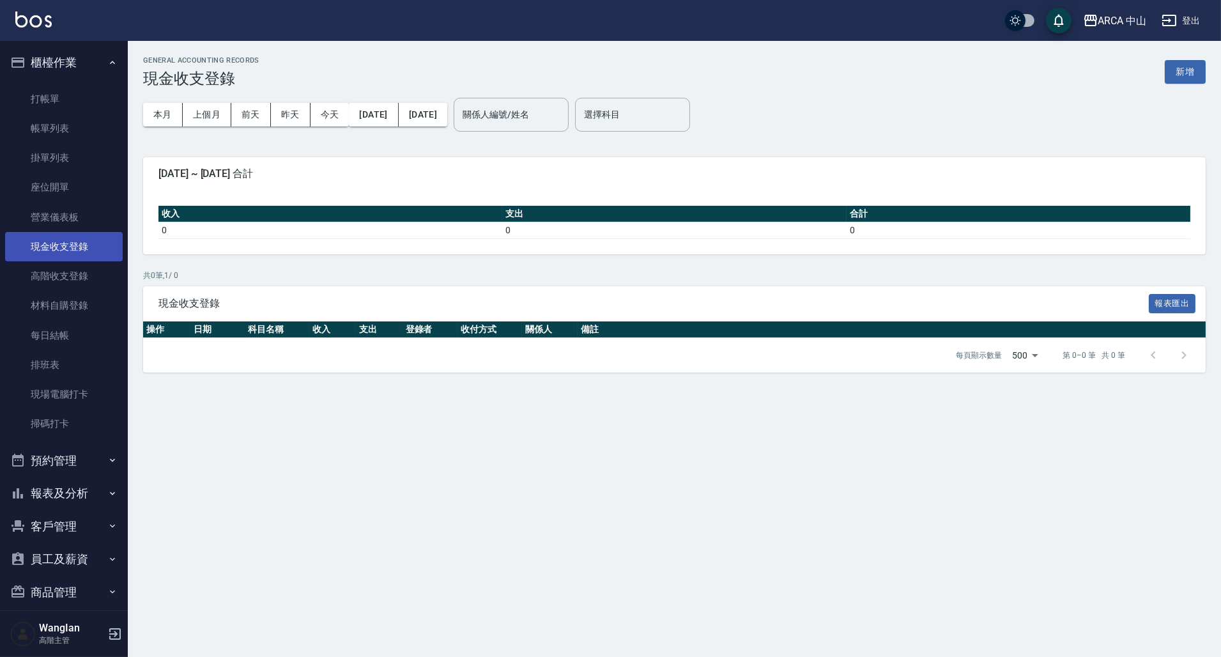
scroll to position [450, 0]
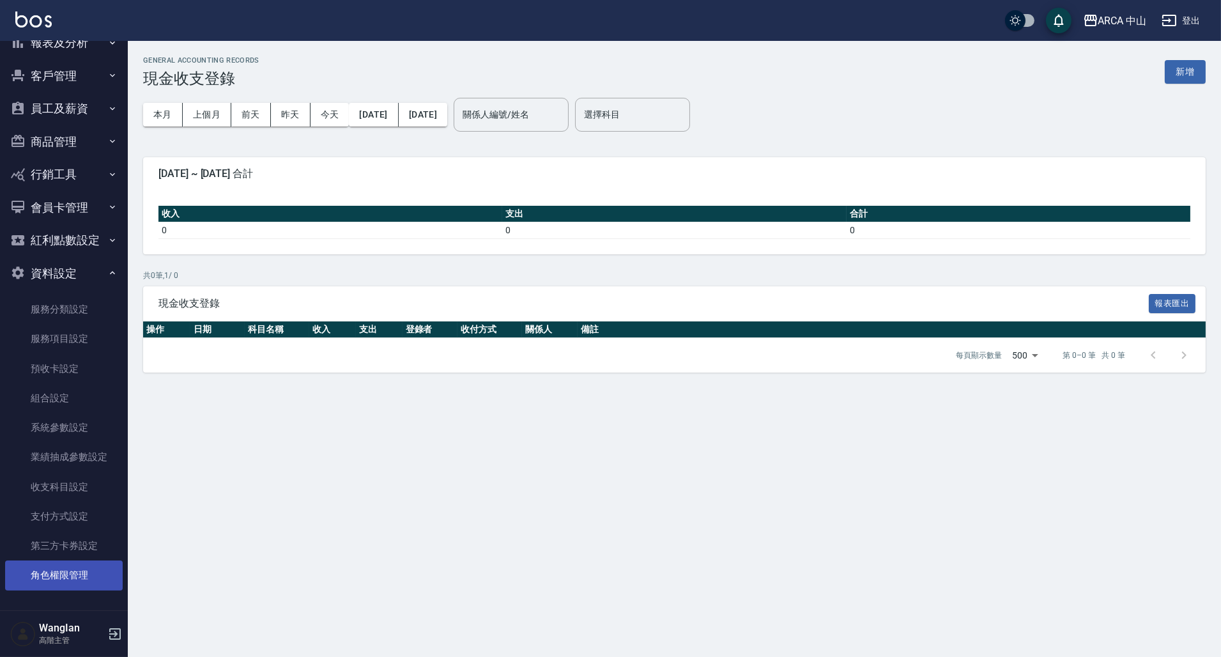
click at [61, 579] on link "角色權限管理" at bounding box center [64, 574] width 118 height 29
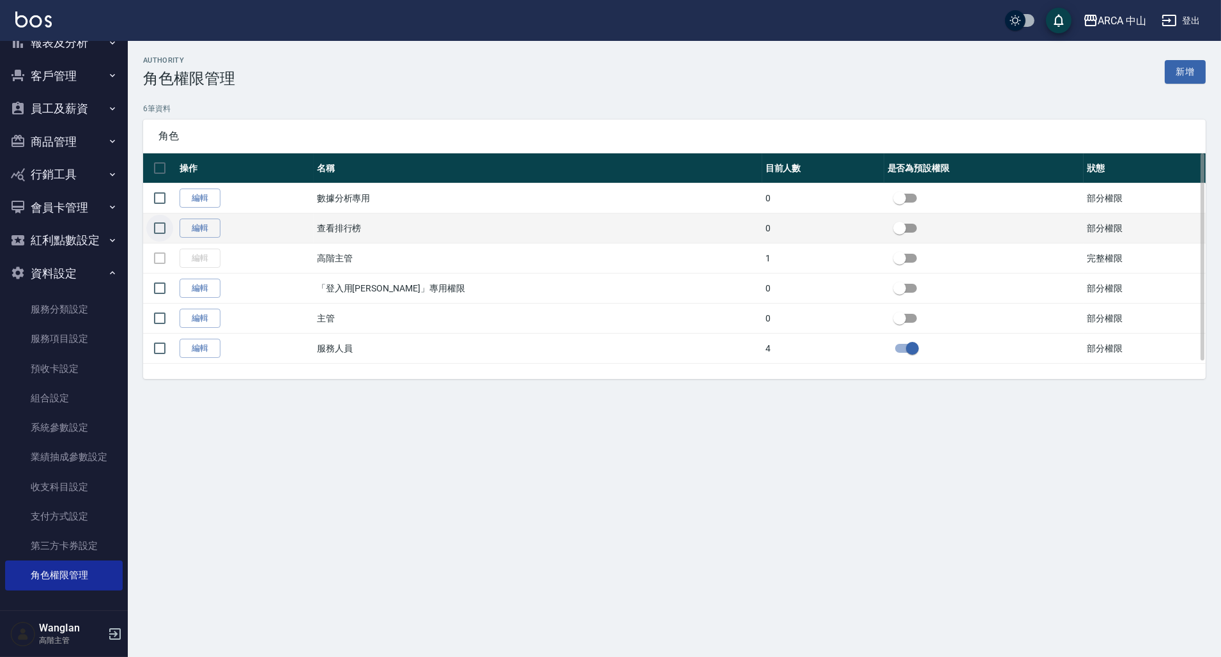
click at [163, 223] on input "checkbox" at bounding box center [159, 228] width 27 height 27
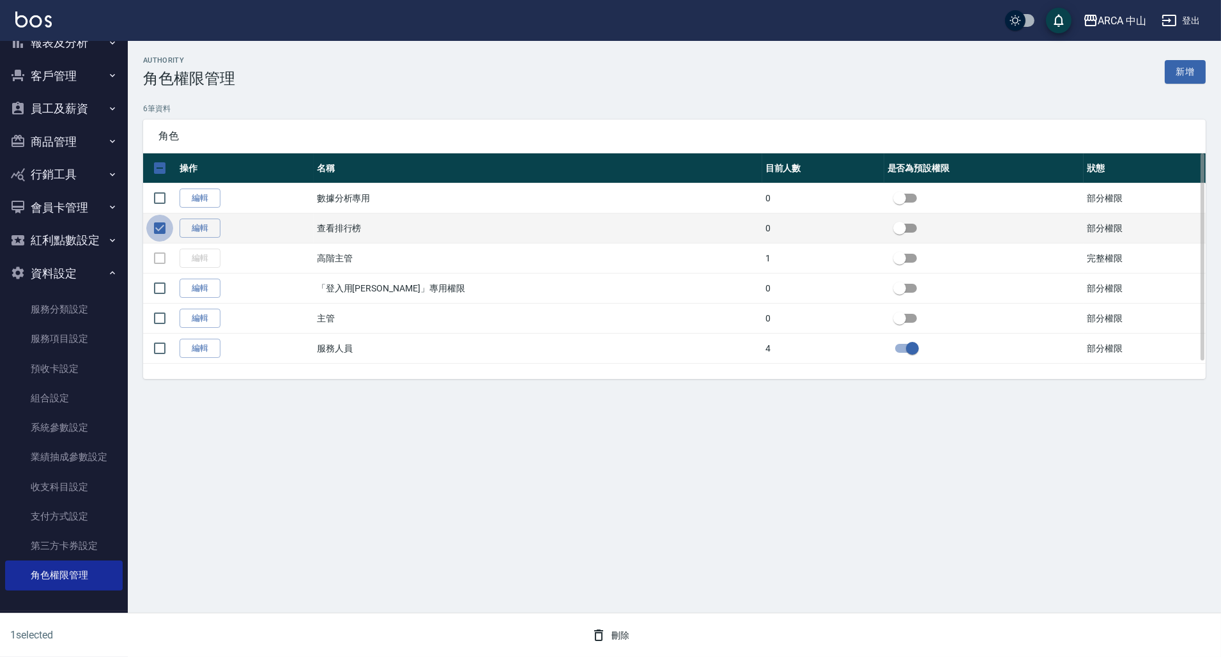
click at [163, 223] on input "checkbox" at bounding box center [159, 228] width 27 height 27
checkbox input "false"
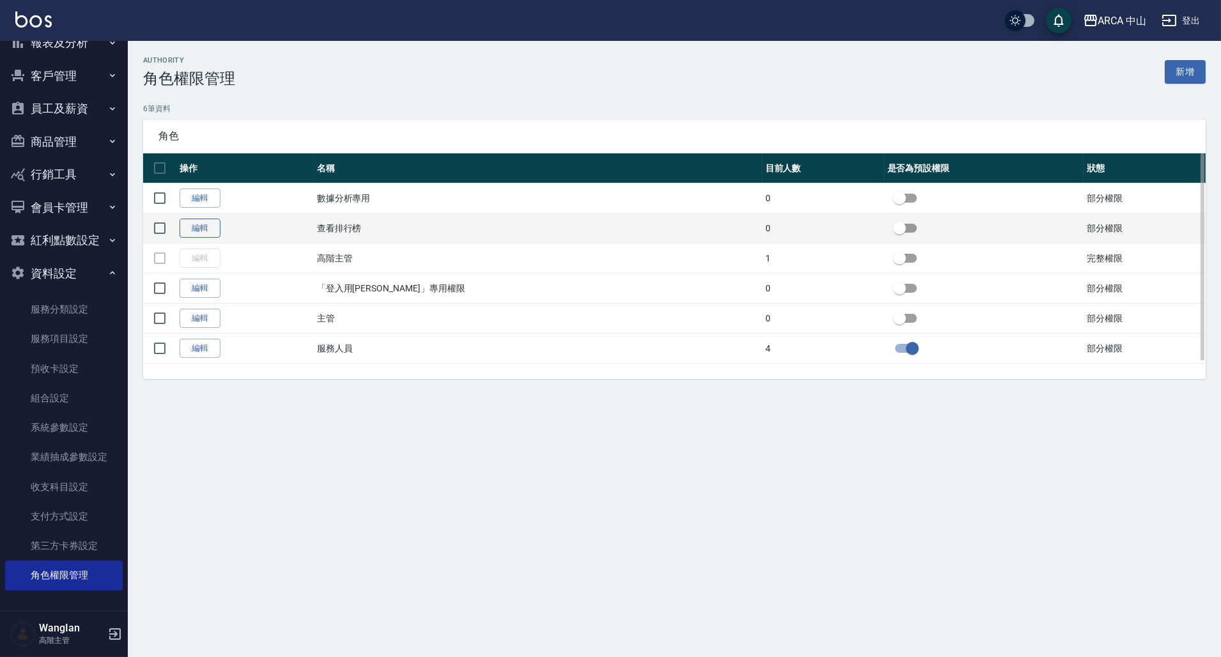
click at [199, 223] on link "編輯" at bounding box center [199, 228] width 41 height 20
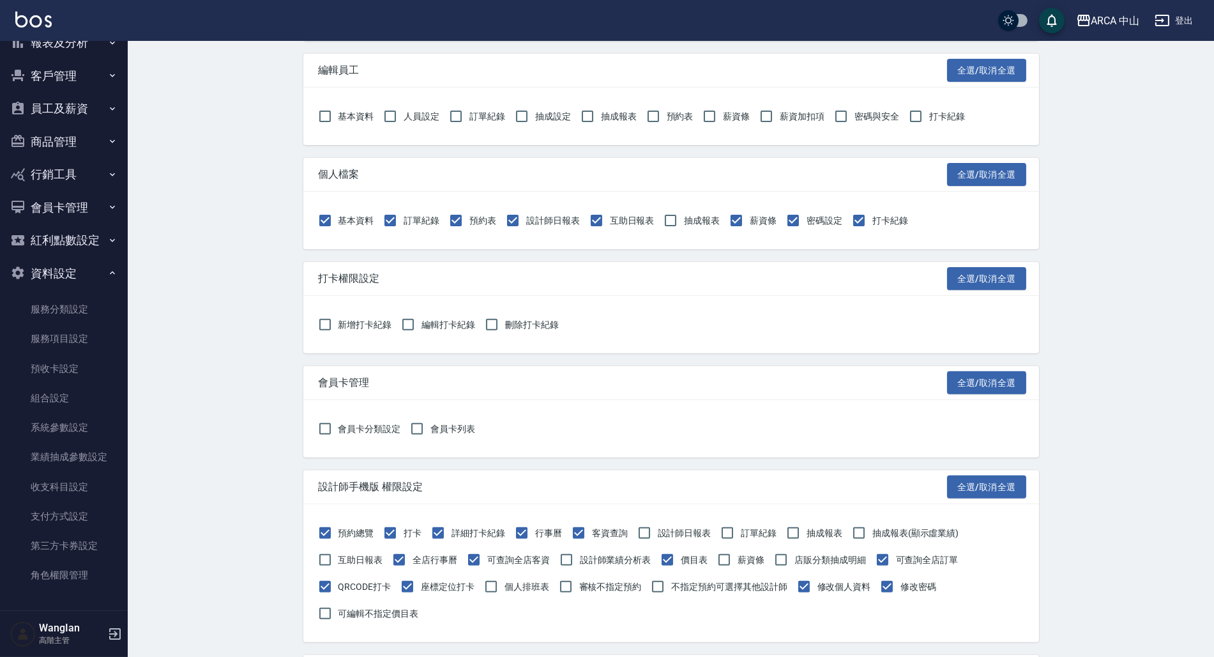
scroll to position [1320, 0]
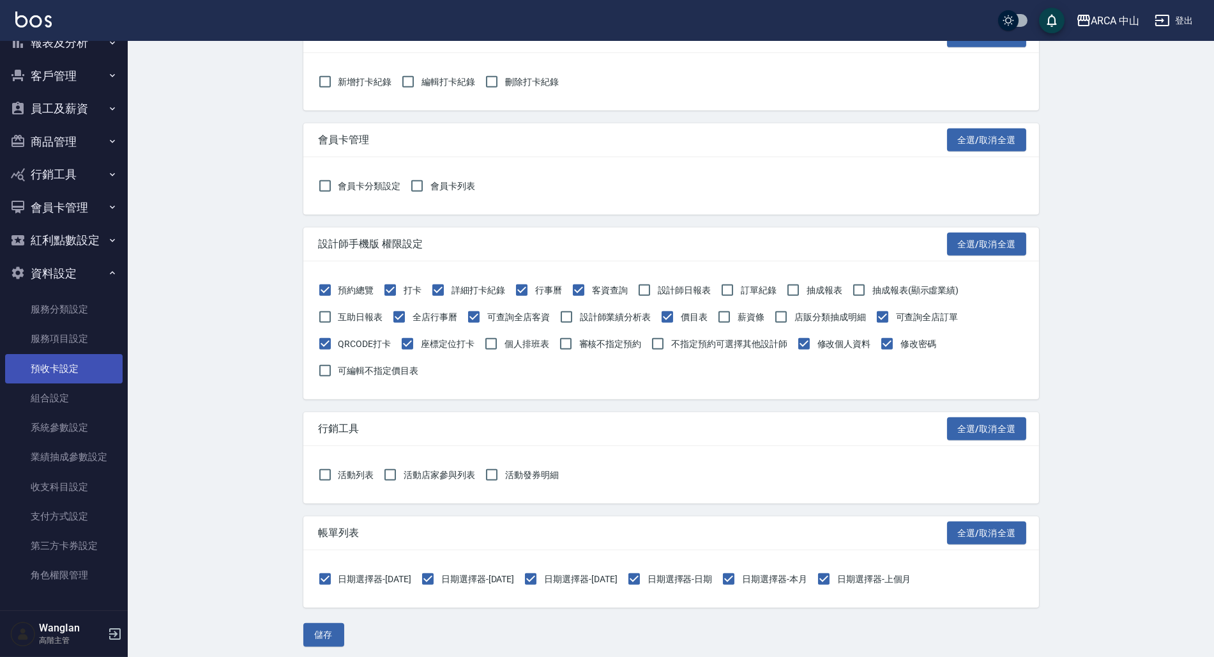
click at [76, 375] on link "預收卡設定" at bounding box center [64, 368] width 118 height 29
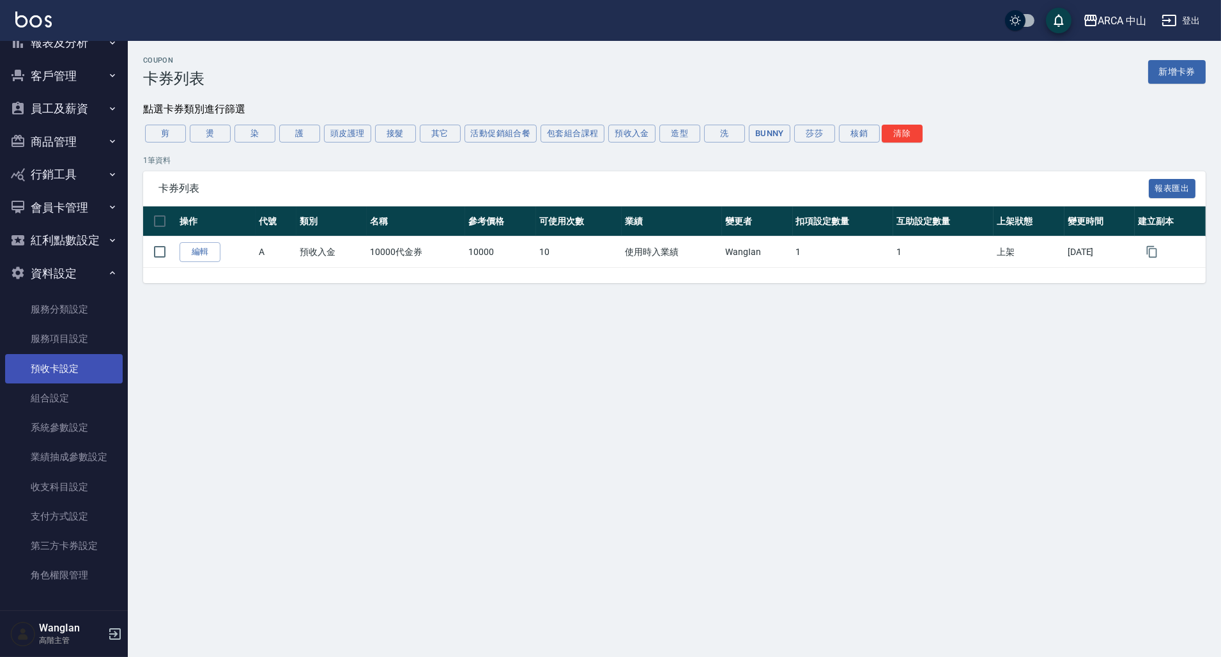
click at [77, 373] on link "預收卡設定" at bounding box center [64, 368] width 118 height 29
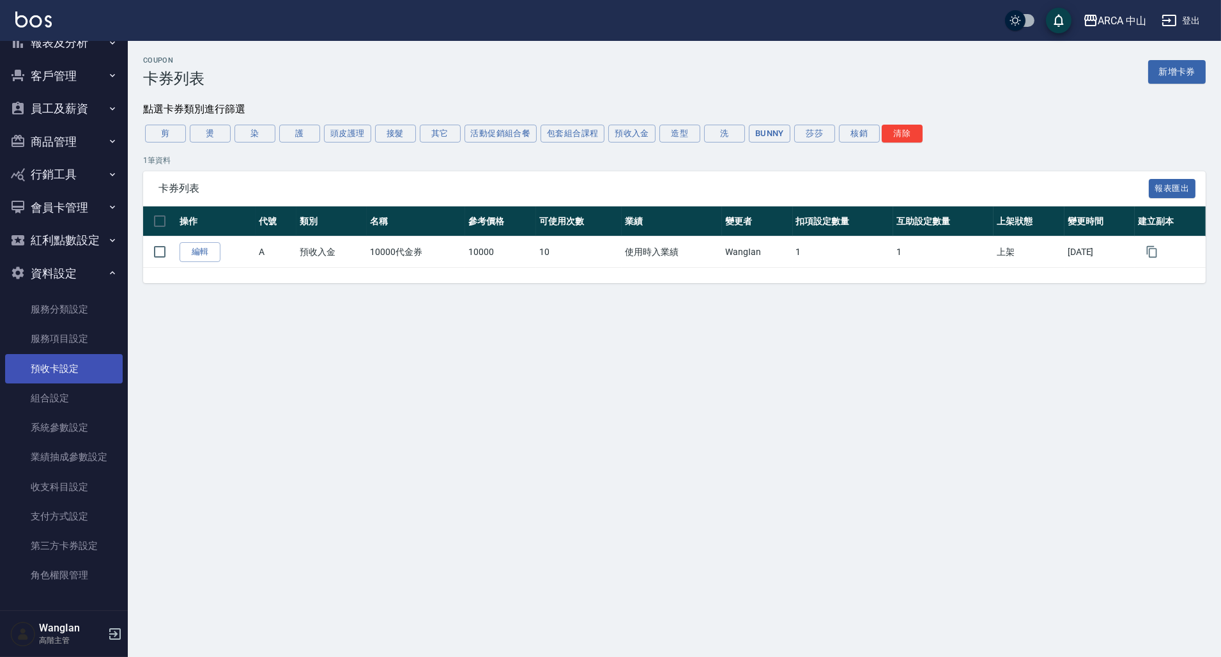
click at [77, 373] on link "預收卡設定" at bounding box center [64, 368] width 118 height 29
click at [96, 339] on link "服務項目設定" at bounding box center [64, 338] width 118 height 29
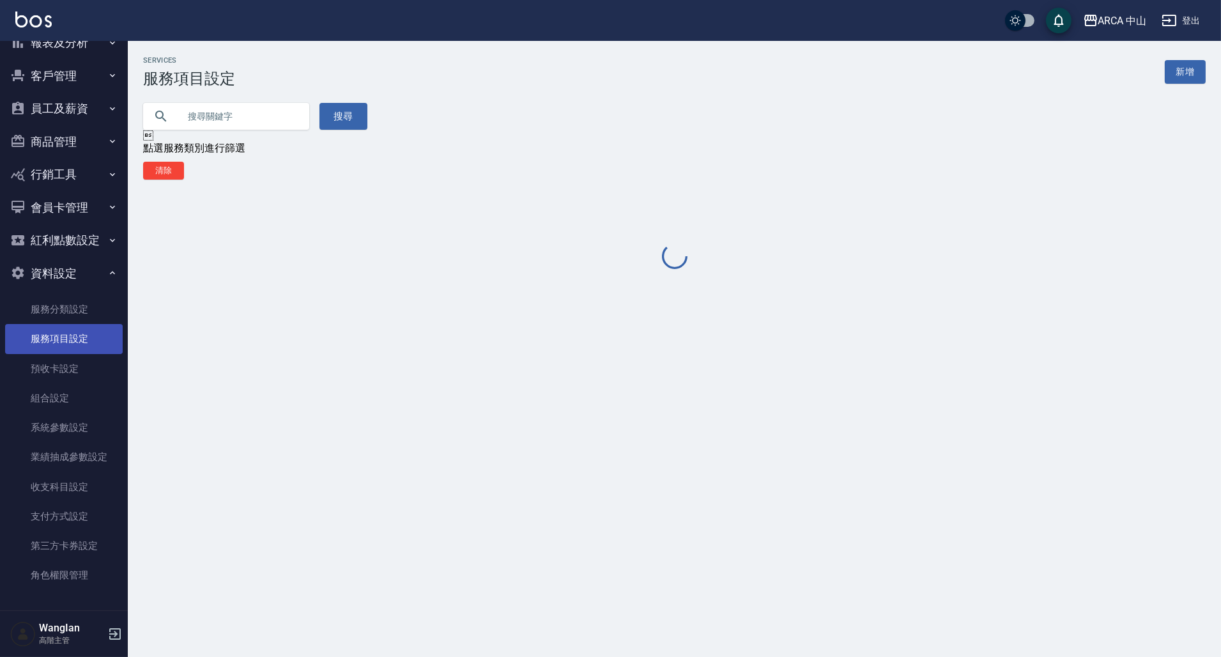
click at [96, 339] on link "服務項目設定" at bounding box center [64, 338] width 118 height 29
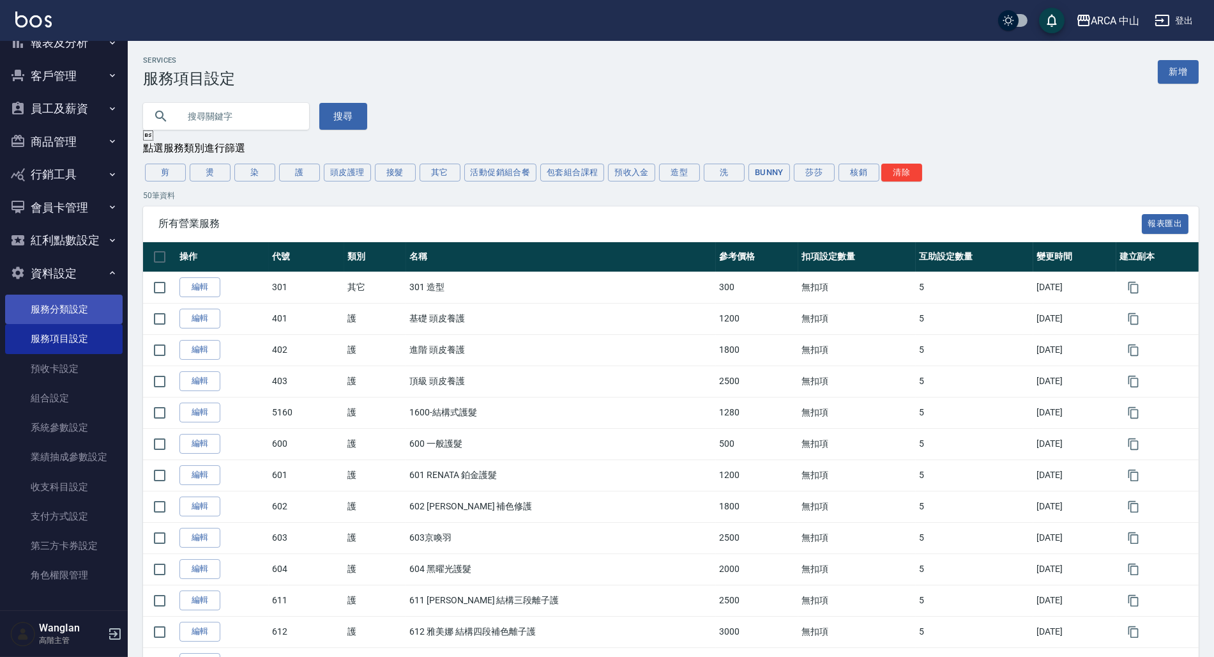
click at [86, 312] on link "服務分類設定" at bounding box center [64, 308] width 118 height 29
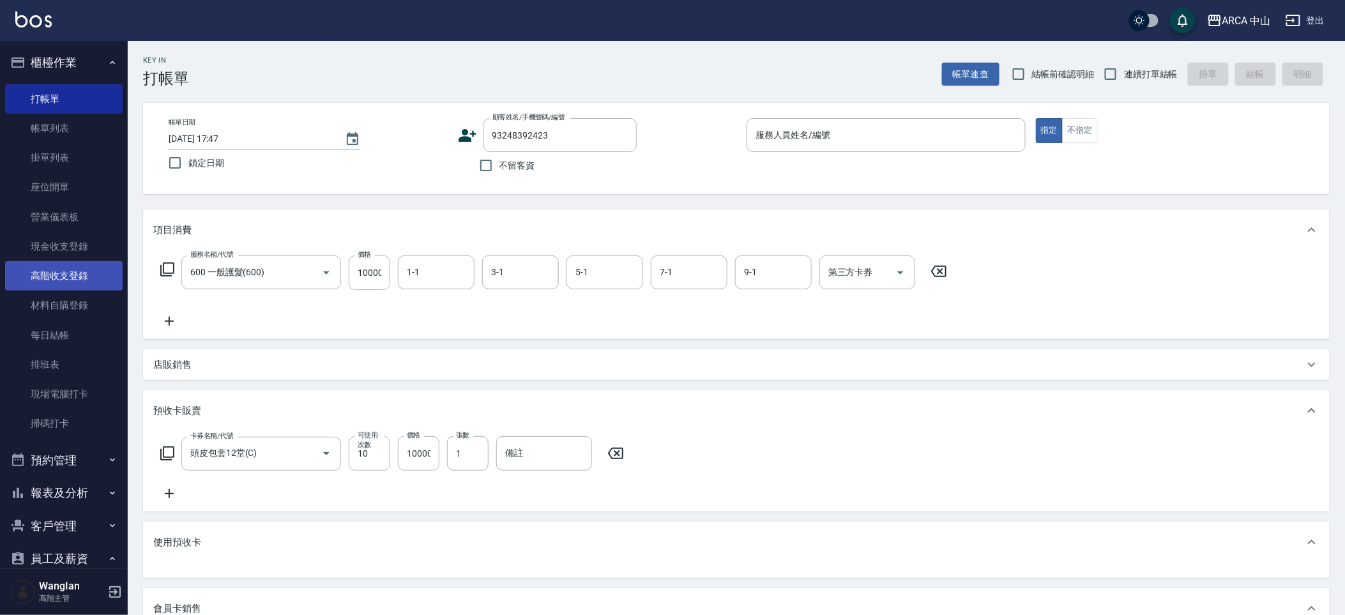
click at [29, 273] on link "高階收支登錄" at bounding box center [64, 275] width 118 height 29
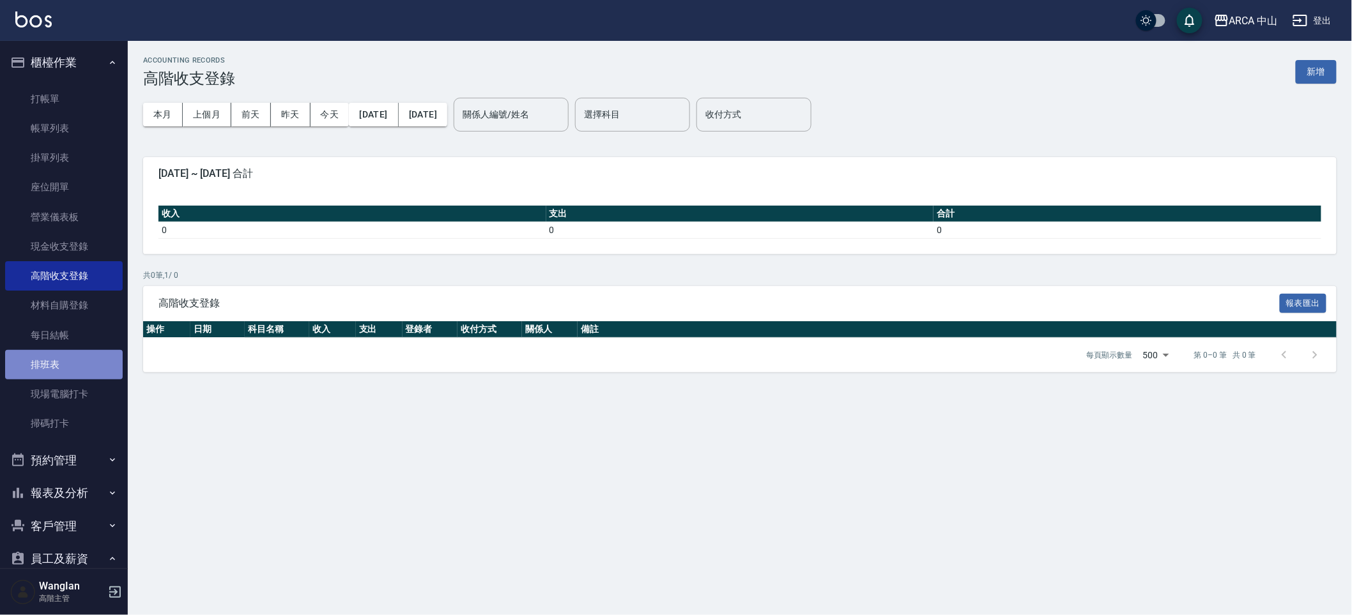
click at [79, 364] on link "排班表" at bounding box center [64, 364] width 118 height 29
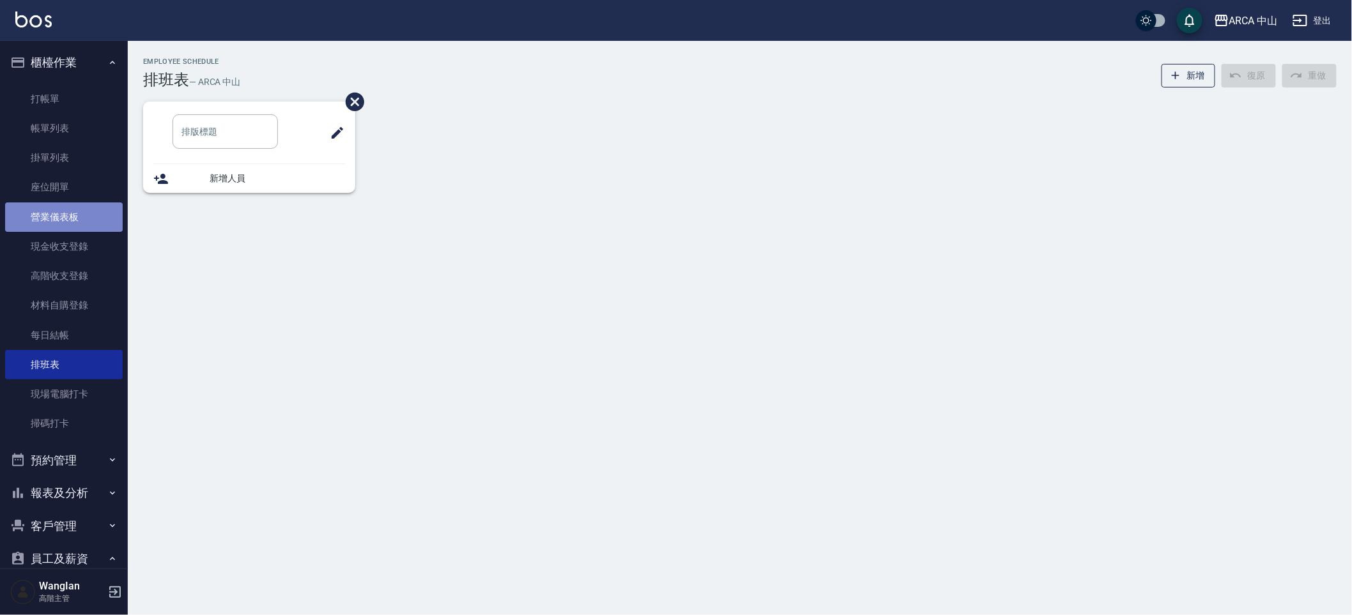
click at [96, 202] on link "營業儀表板" at bounding box center [64, 216] width 118 height 29
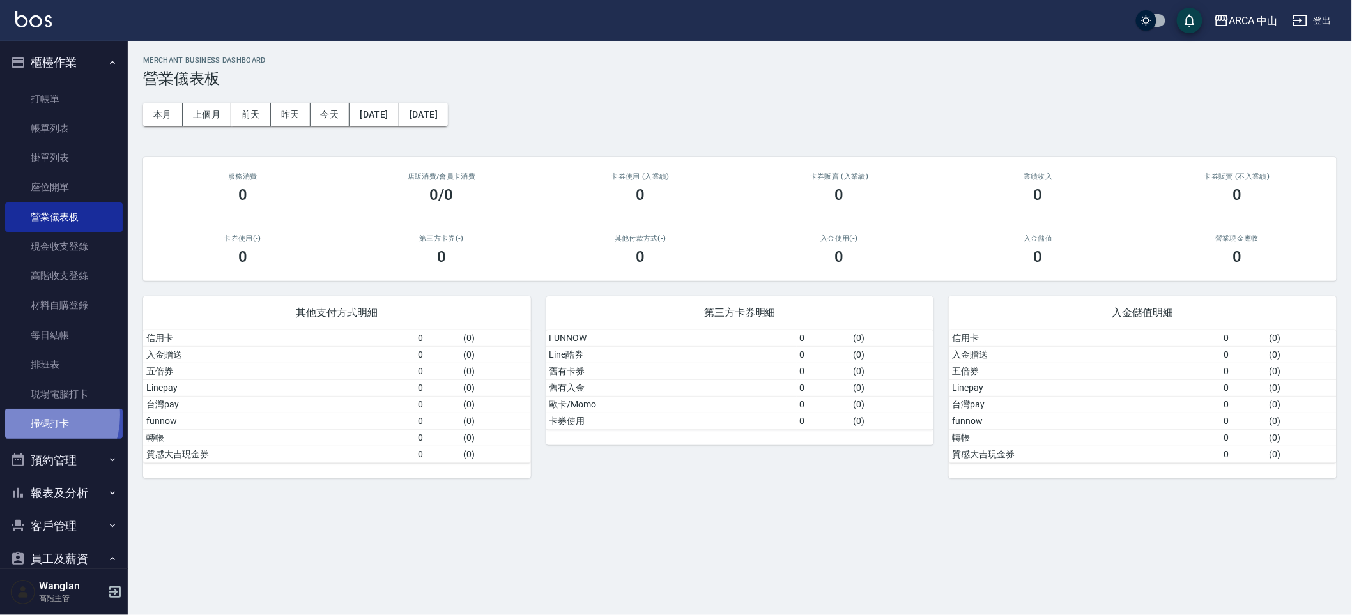
click at [28, 415] on link "掃碼打卡" at bounding box center [64, 423] width 118 height 29
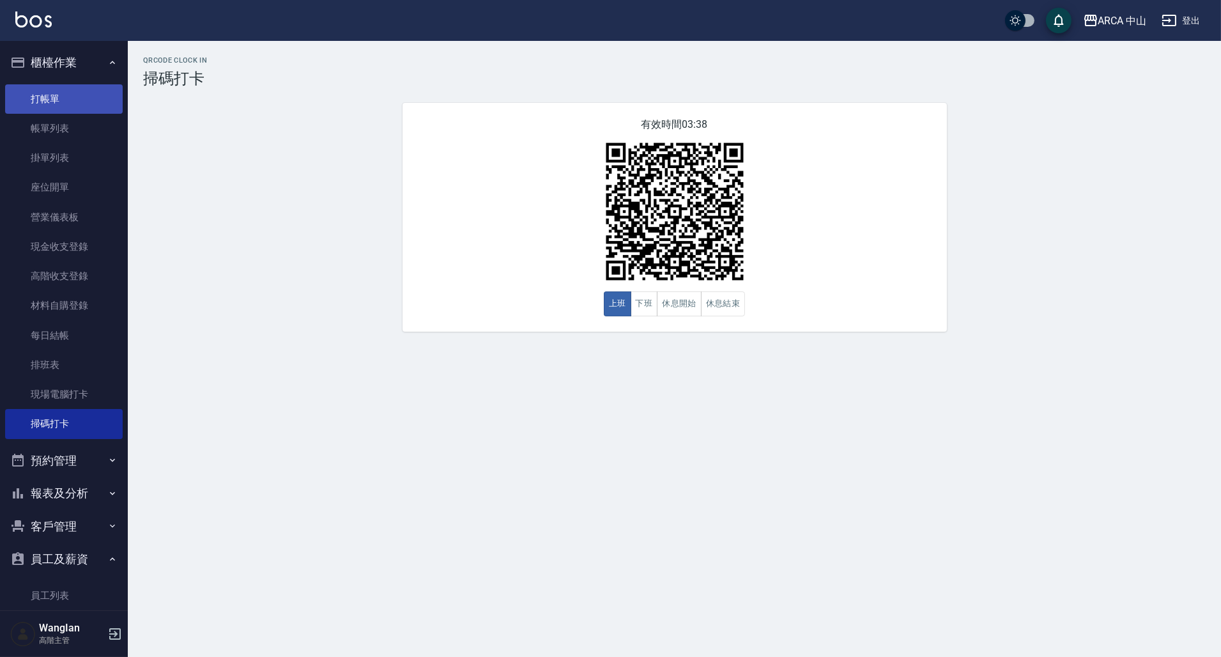
click at [73, 110] on link "打帳單" at bounding box center [64, 98] width 118 height 29
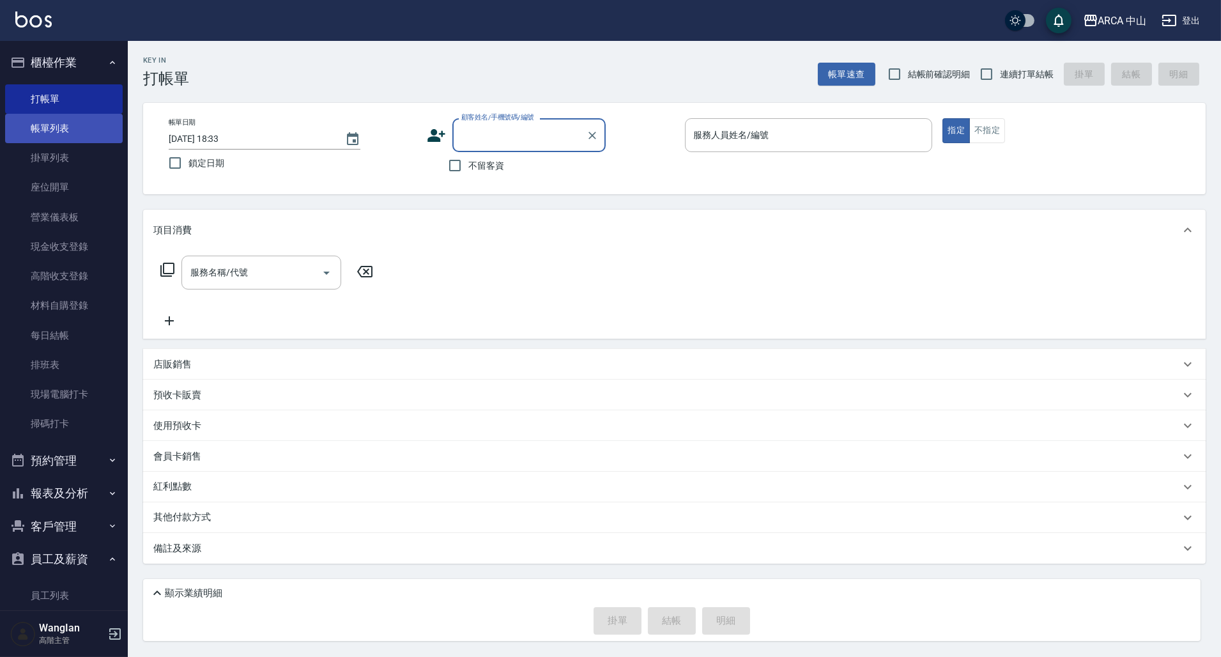
click at [75, 116] on link "帳單列表" at bounding box center [64, 128] width 118 height 29
